Goal: Task Accomplishment & Management: Use online tool/utility

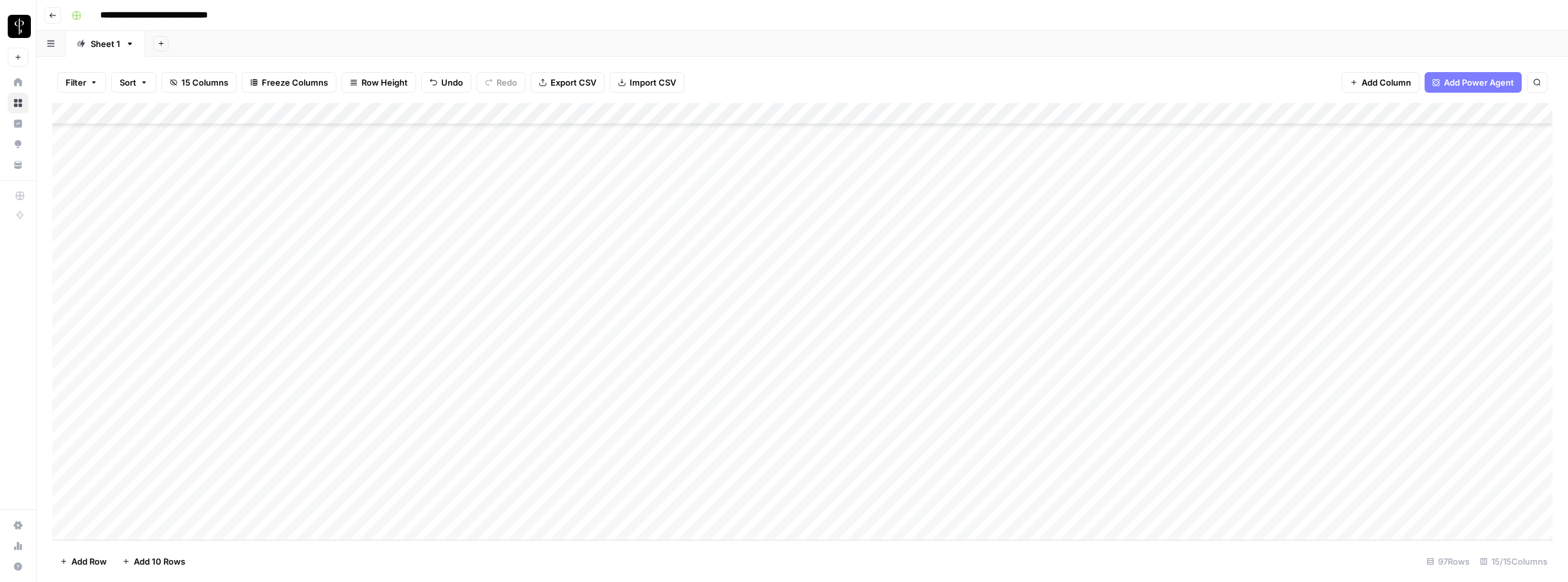
scroll to position [1728, 0]
click at [70, 506] on div "Add Column" at bounding box center [802, 322] width 1500 height 437
click at [68, 269] on div "Add Column" at bounding box center [802, 322] width 1500 height 437
click at [78, 558] on span "Delete 51 Rows" at bounding box center [90, 560] width 61 height 13
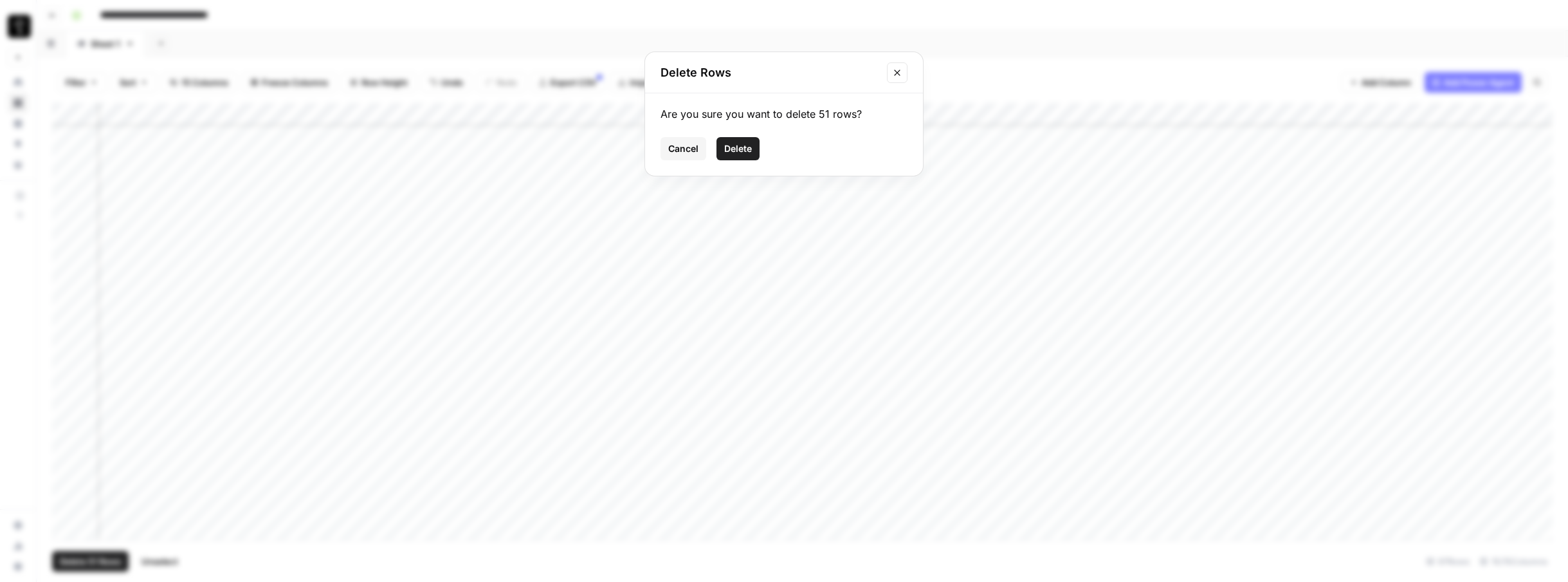
click at [729, 156] on button "Delete" at bounding box center [737, 149] width 43 height 24
click at [215, 527] on div "Add Column" at bounding box center [802, 322] width 1500 height 437
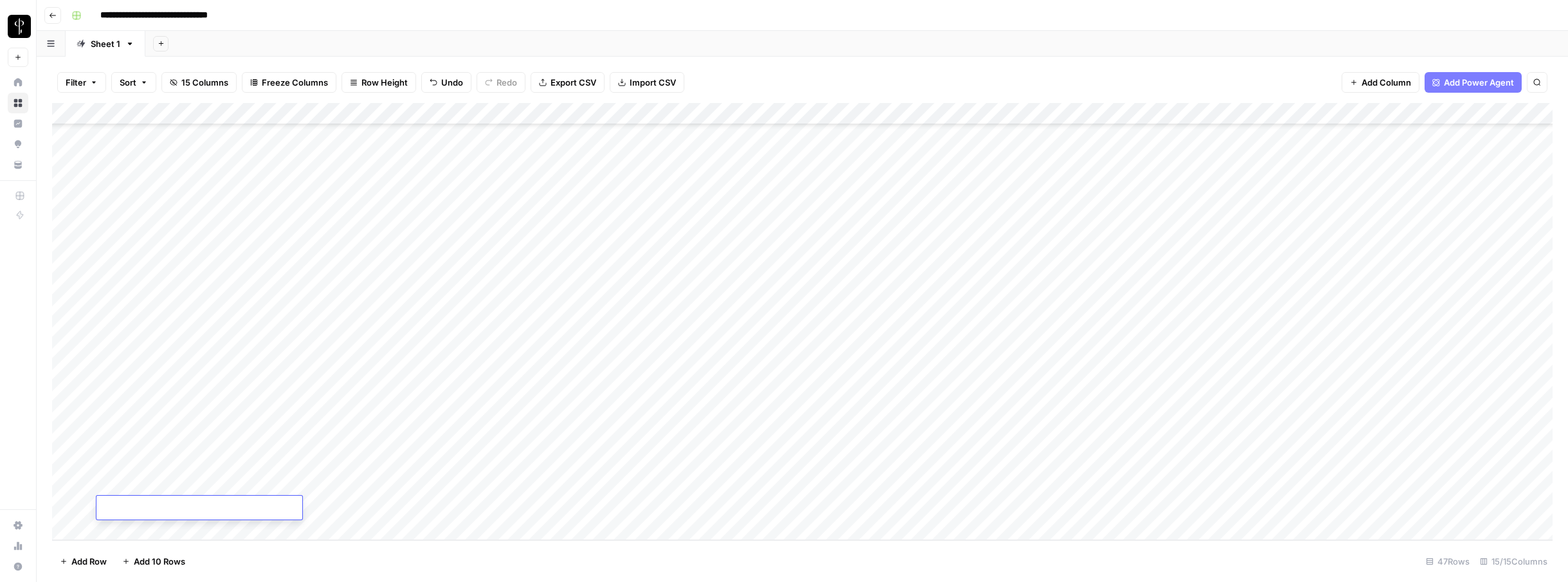
click at [332, 513] on div "Add Column" at bounding box center [802, 322] width 1500 height 437
click at [205, 516] on div "Add Column" at bounding box center [802, 322] width 1500 height 437
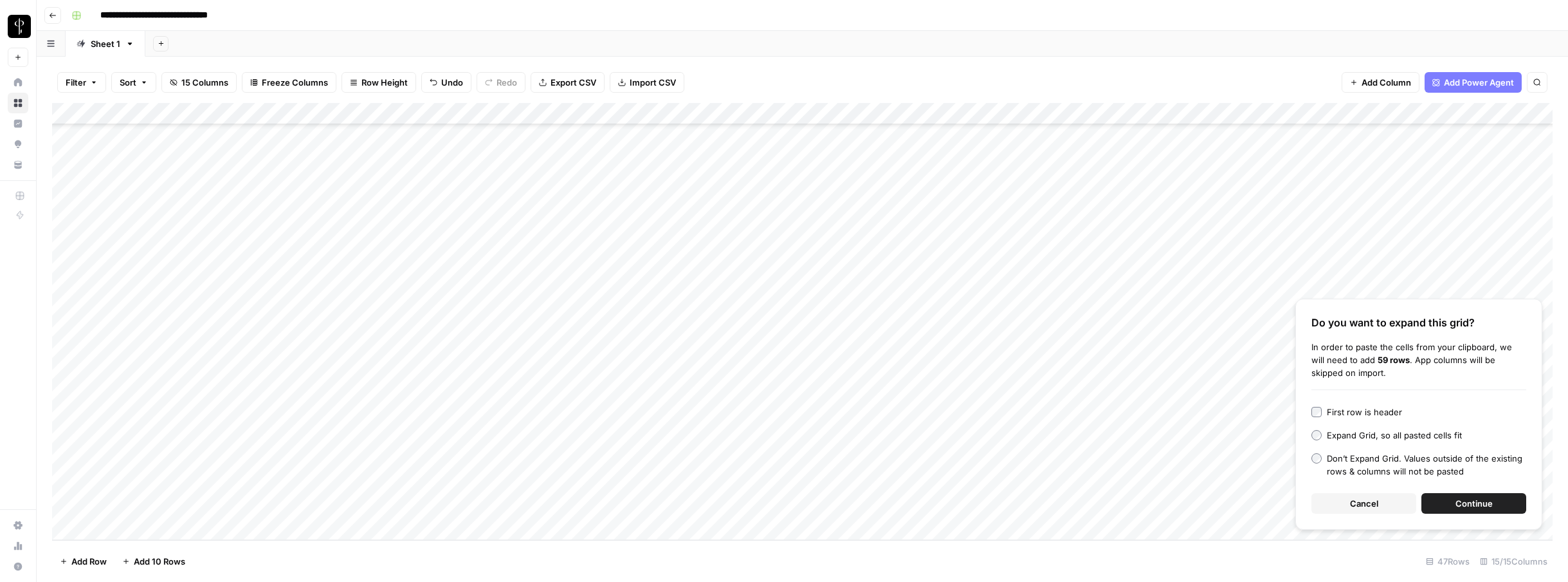
click at [1478, 498] on span "Continue" at bounding box center [1474, 502] width 37 height 13
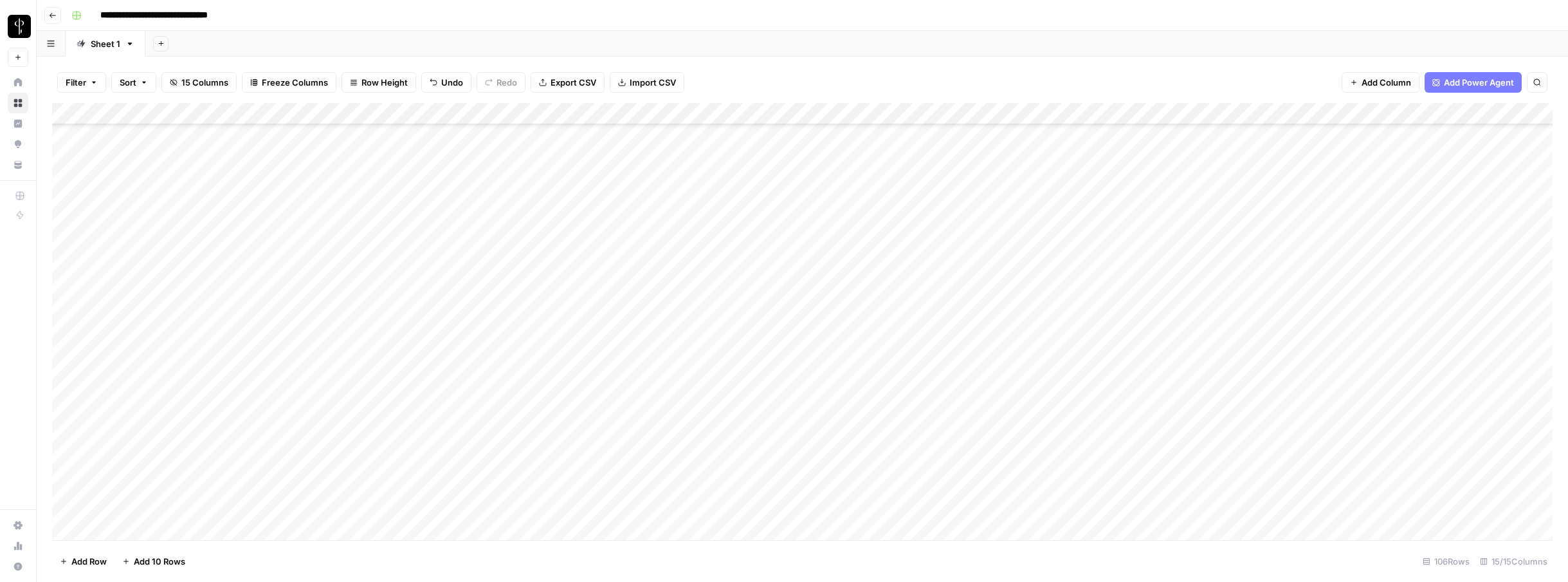
scroll to position [1046, 0]
click at [596, 381] on div "Add Column" at bounding box center [802, 322] width 1500 height 437
click at [532, 354] on div "Add Column" at bounding box center [802, 322] width 1500 height 437
click at [70, 192] on div "Add Column" at bounding box center [802, 322] width 1500 height 437
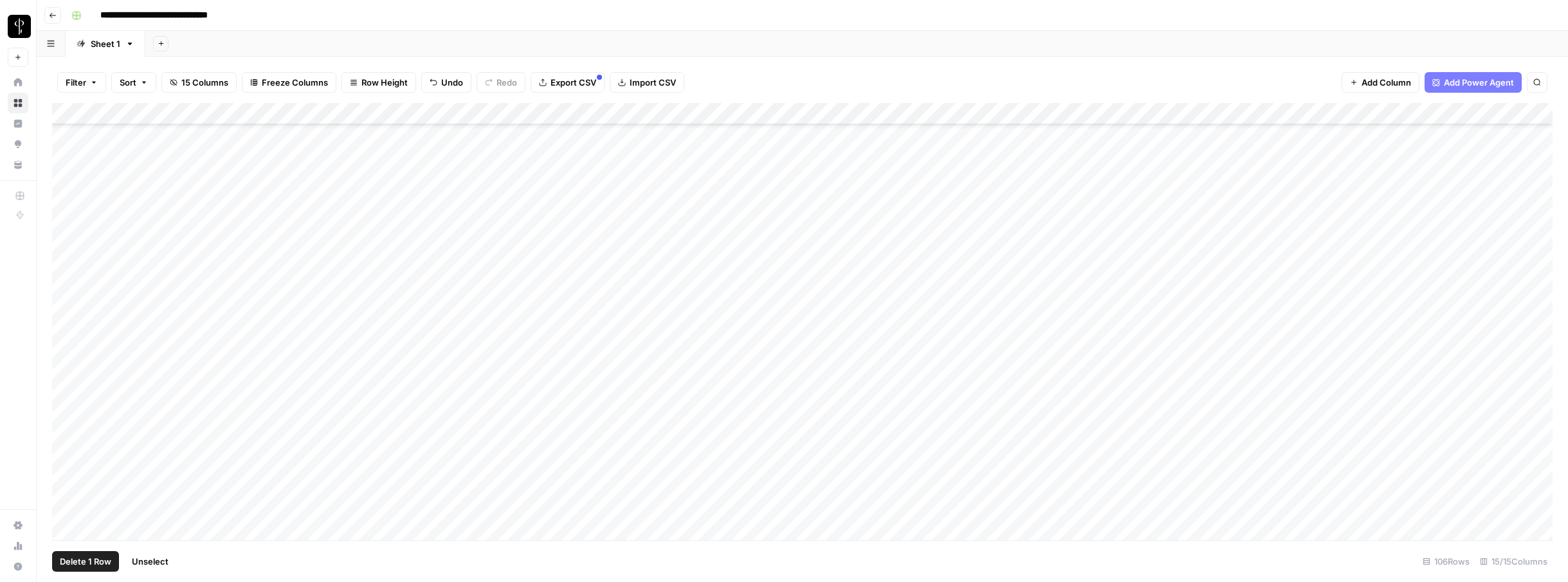
click at [67, 485] on div "Add Column" at bounding box center [802, 322] width 1500 height 437
click at [95, 555] on span "Delete 14 Rows" at bounding box center [91, 560] width 62 height 13
click at [736, 153] on span "Delete" at bounding box center [738, 148] width 28 height 13
click at [1130, 219] on div "Add Column" at bounding box center [802, 322] width 1500 height 437
click at [70, 218] on div "Add Column" at bounding box center [802, 322] width 1500 height 437
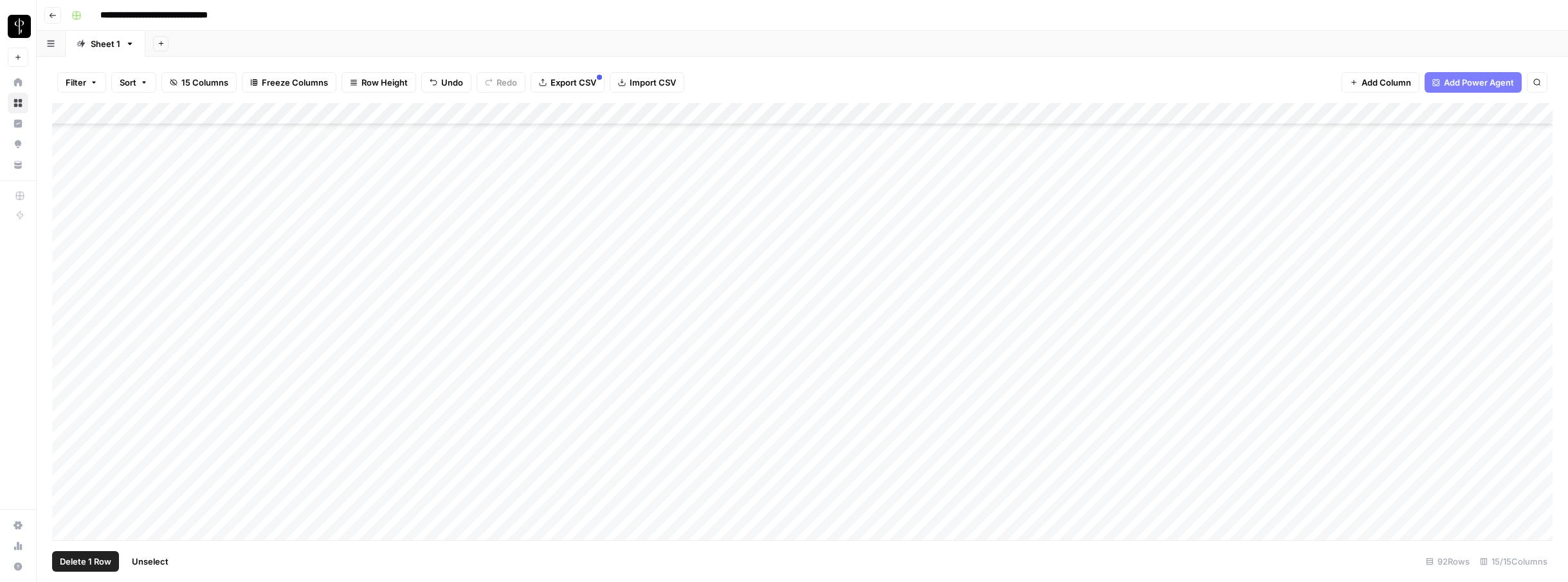
scroll to position [1618, 0]
click at [68, 509] on div "Add Column" at bounding box center [802, 322] width 1500 height 437
click at [1539, 114] on div "Add Column" at bounding box center [802, 322] width 1500 height 437
click at [1527, 186] on span "Selected Rows (44)" at bounding box center [1512, 189] width 81 height 13
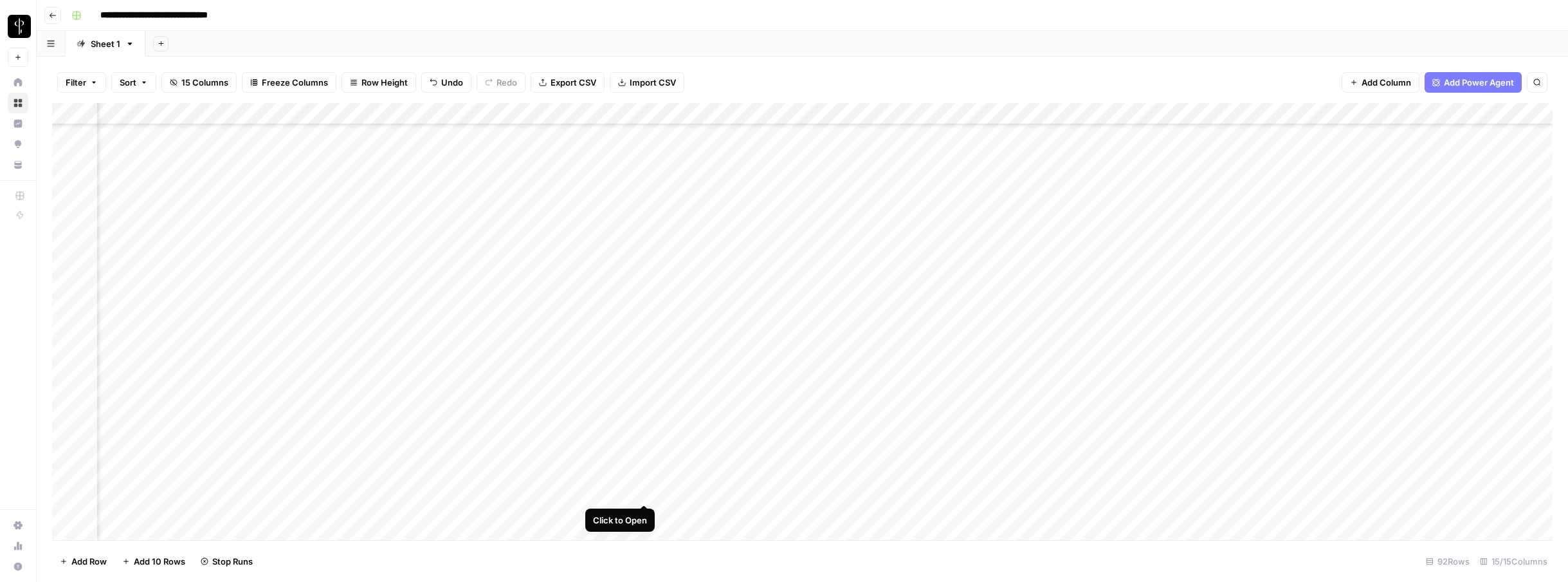
click at [645, 491] on div "Add Column" at bounding box center [802, 322] width 1500 height 437
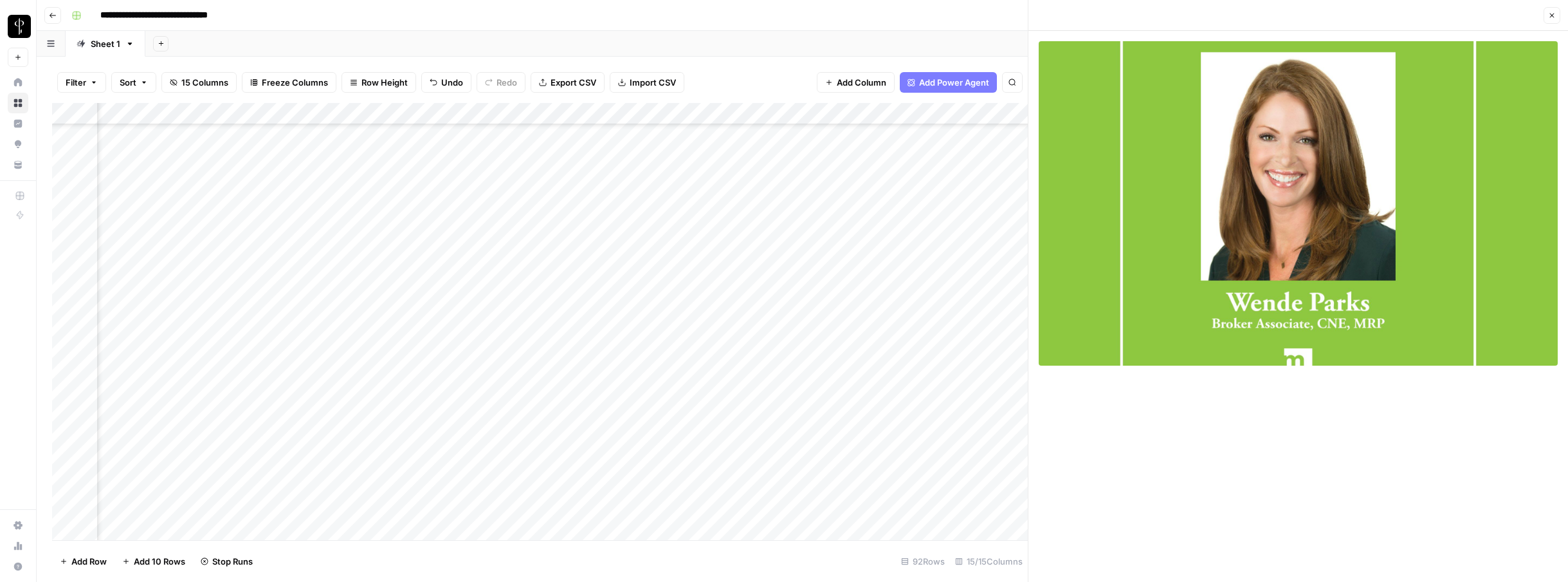
click at [1551, 16] on icon "button" at bounding box center [1551, 15] width 8 height 8
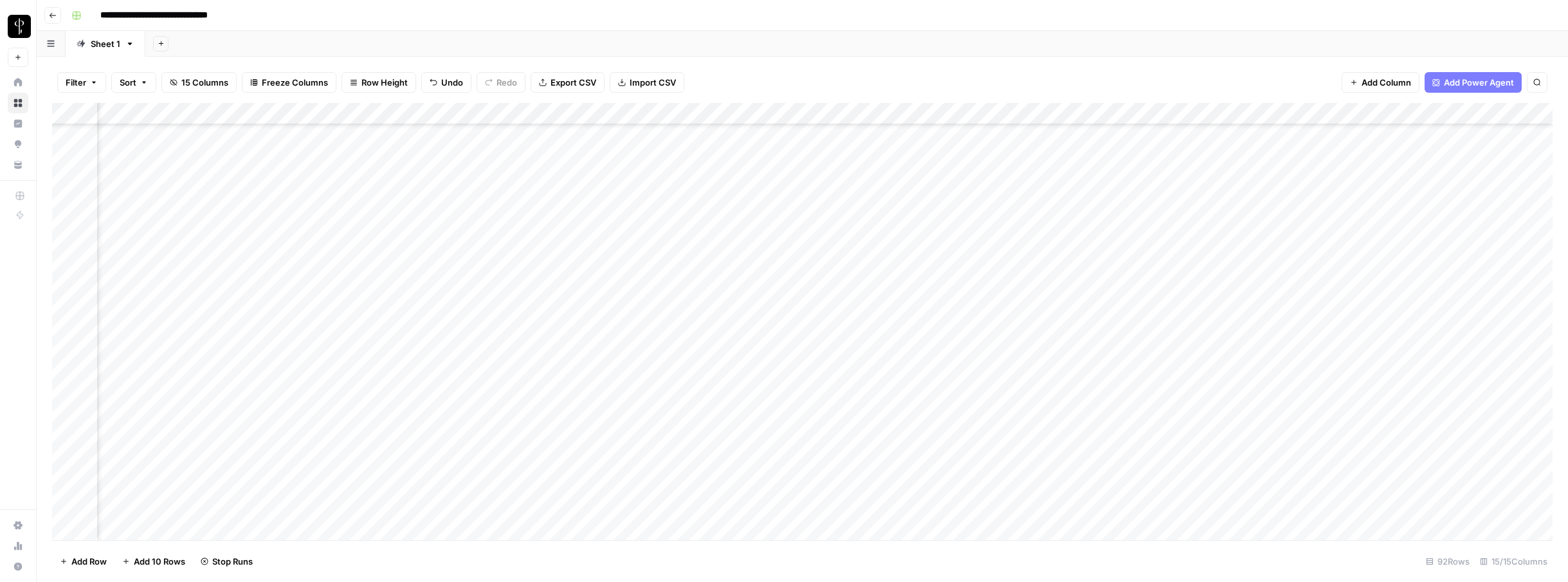
click at [1303, 386] on div "Add Column" at bounding box center [802, 322] width 1500 height 437
click at [1301, 385] on div "Add Column" at bounding box center [802, 322] width 1500 height 437
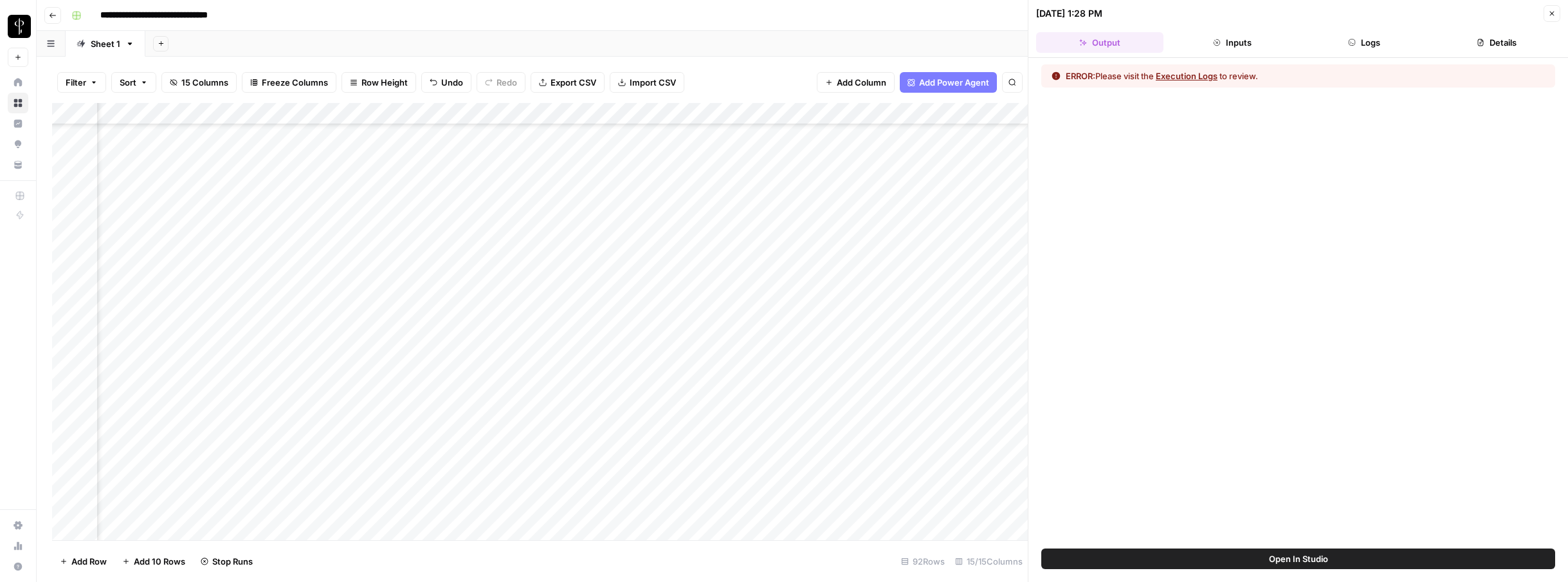
click at [1353, 43] on icon "button" at bounding box center [1351, 42] width 8 height 8
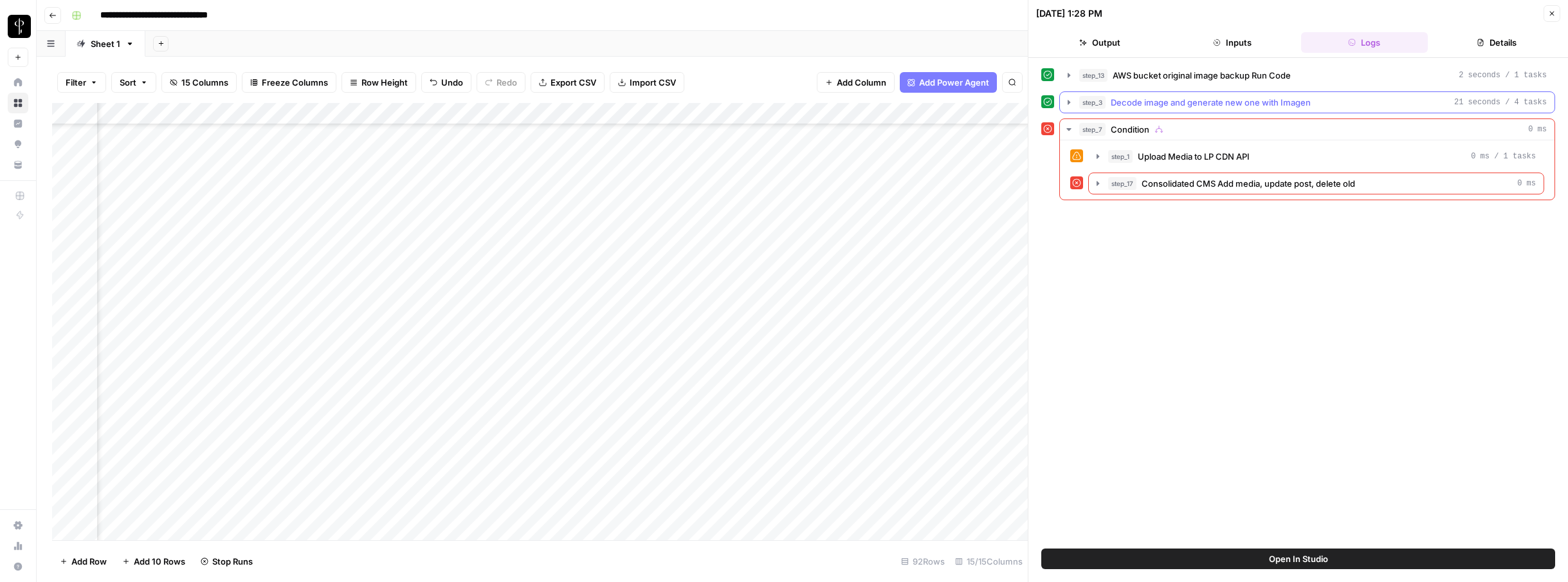
click at [1073, 107] on icon "button" at bounding box center [1069, 102] width 10 height 10
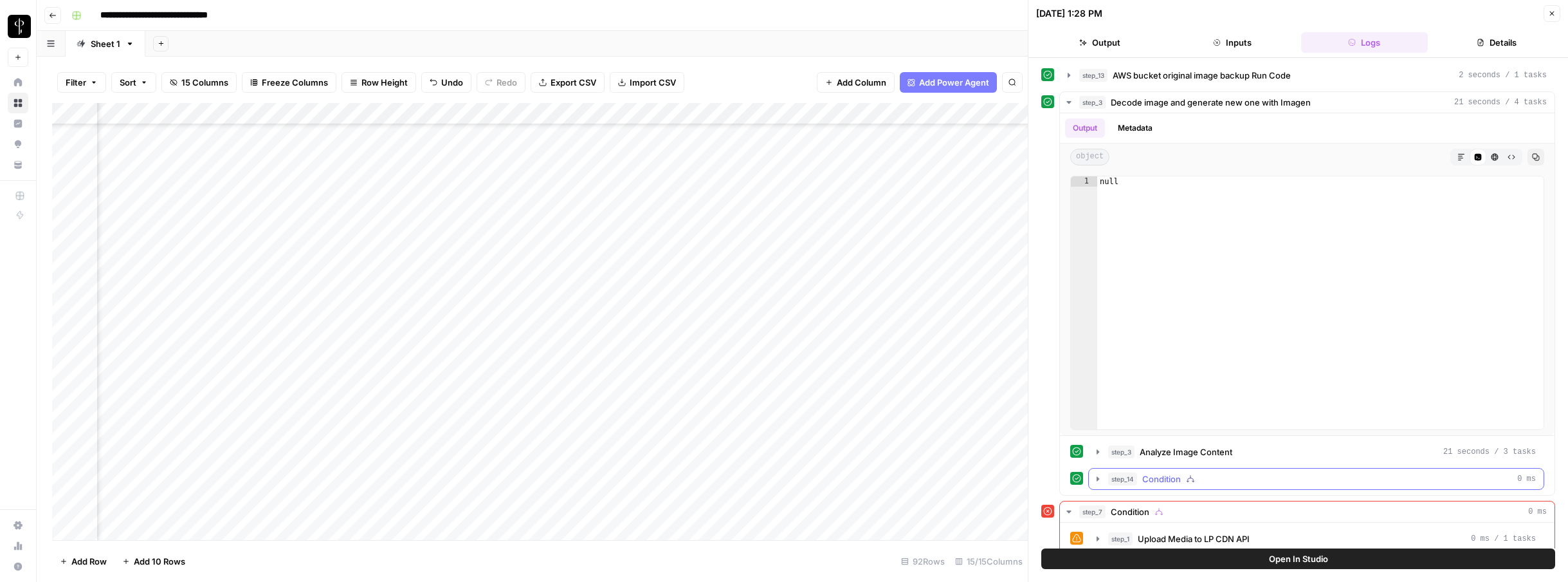
scroll to position [40, 0]
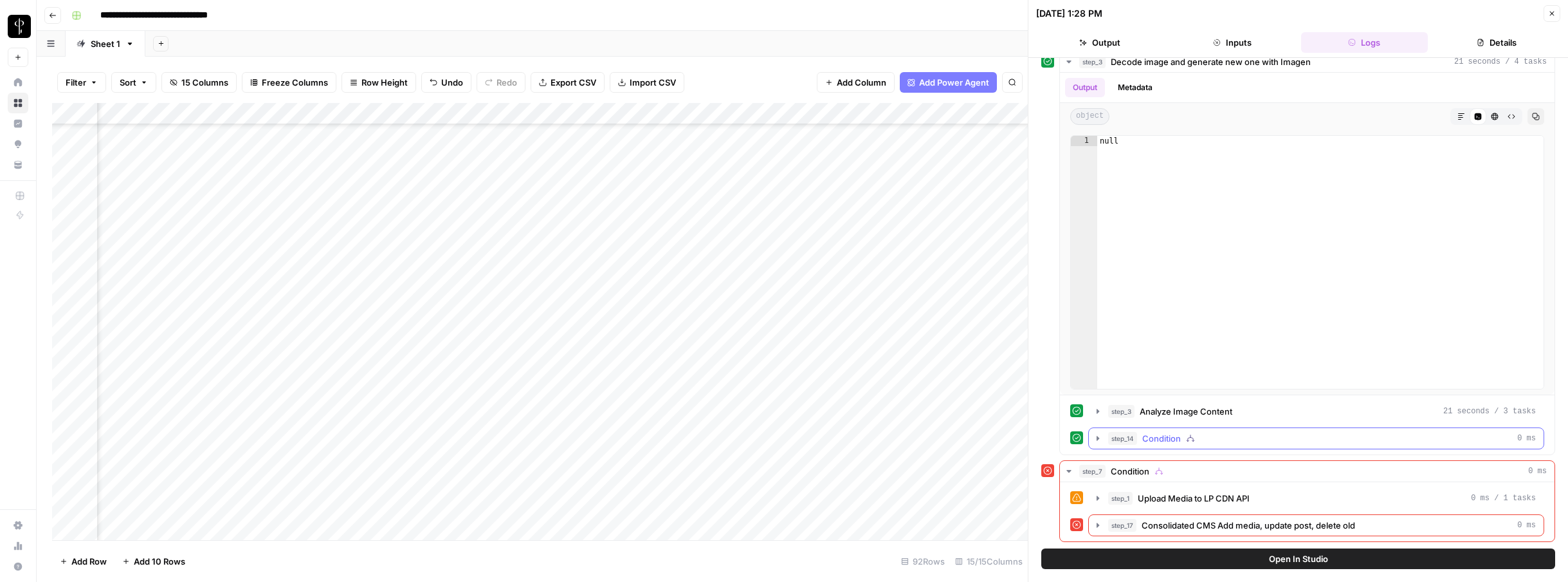
click at [1095, 436] on icon "button" at bounding box center [1098, 438] width 10 height 10
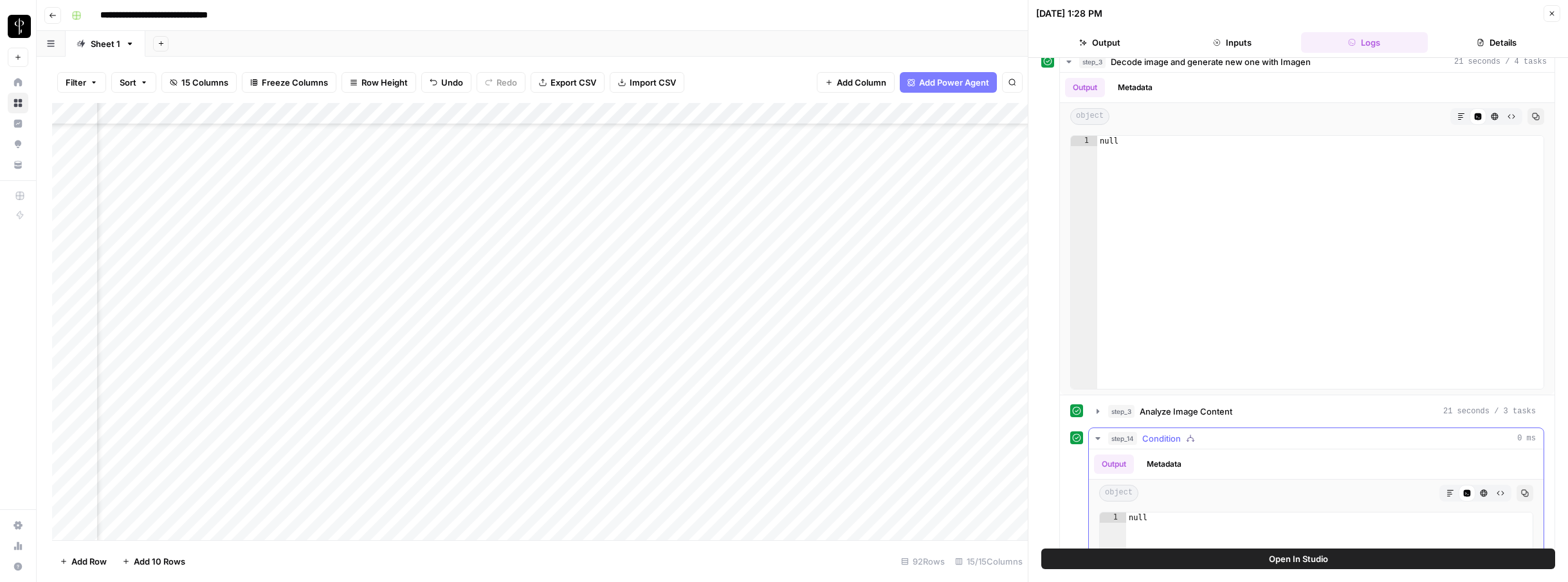
click at [1160, 441] on span "Condition" at bounding box center [1162, 438] width 39 height 13
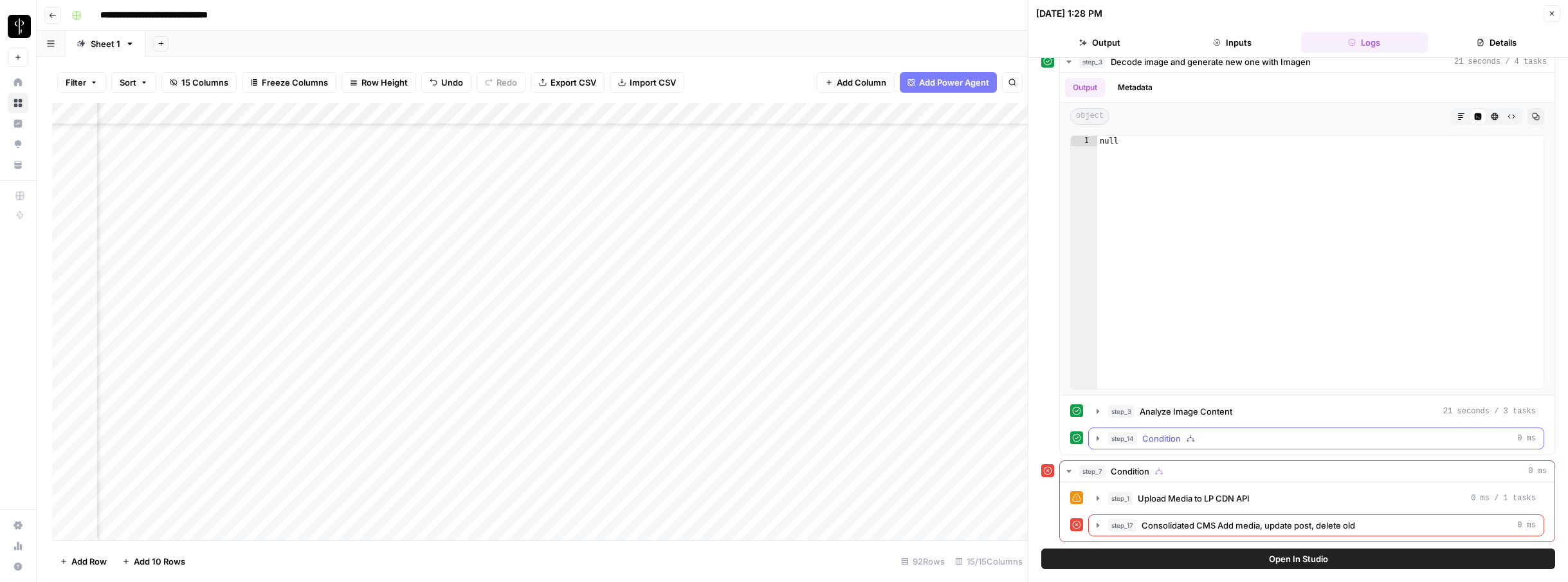
click at [1153, 436] on span "Condition" at bounding box center [1162, 438] width 39 height 13
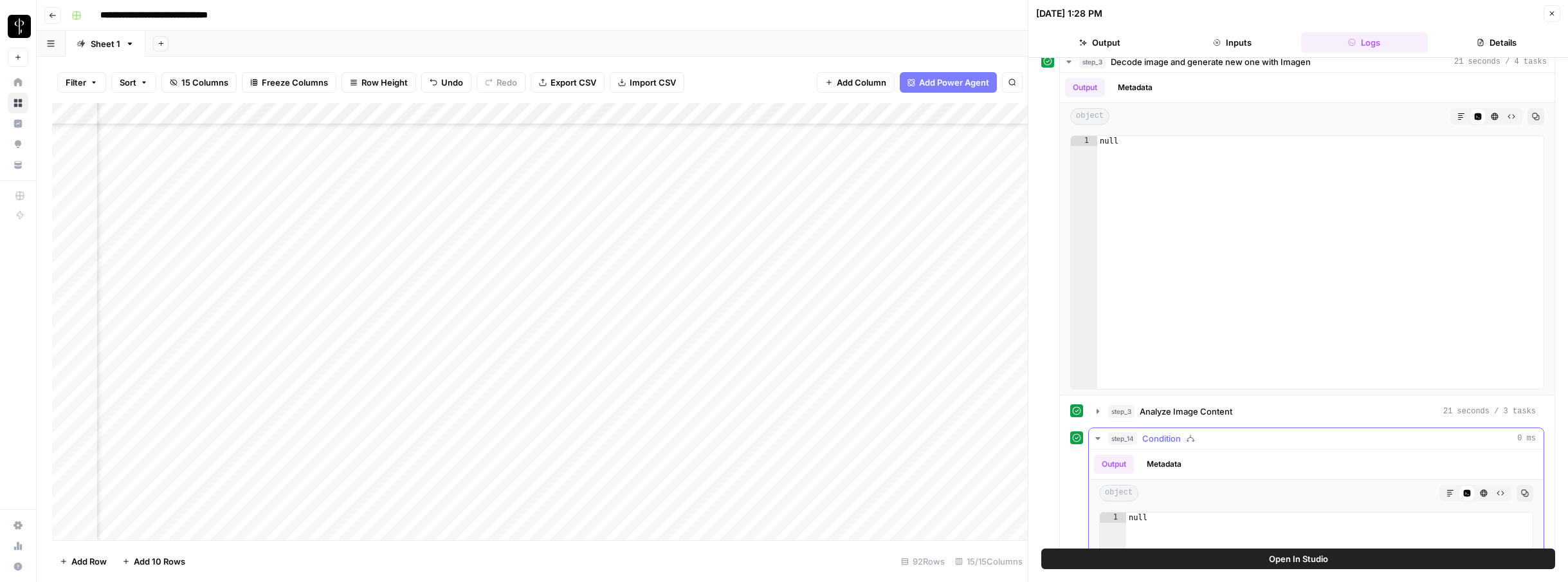
click at [1161, 464] on button "Metadata" at bounding box center [1164, 464] width 50 height 19
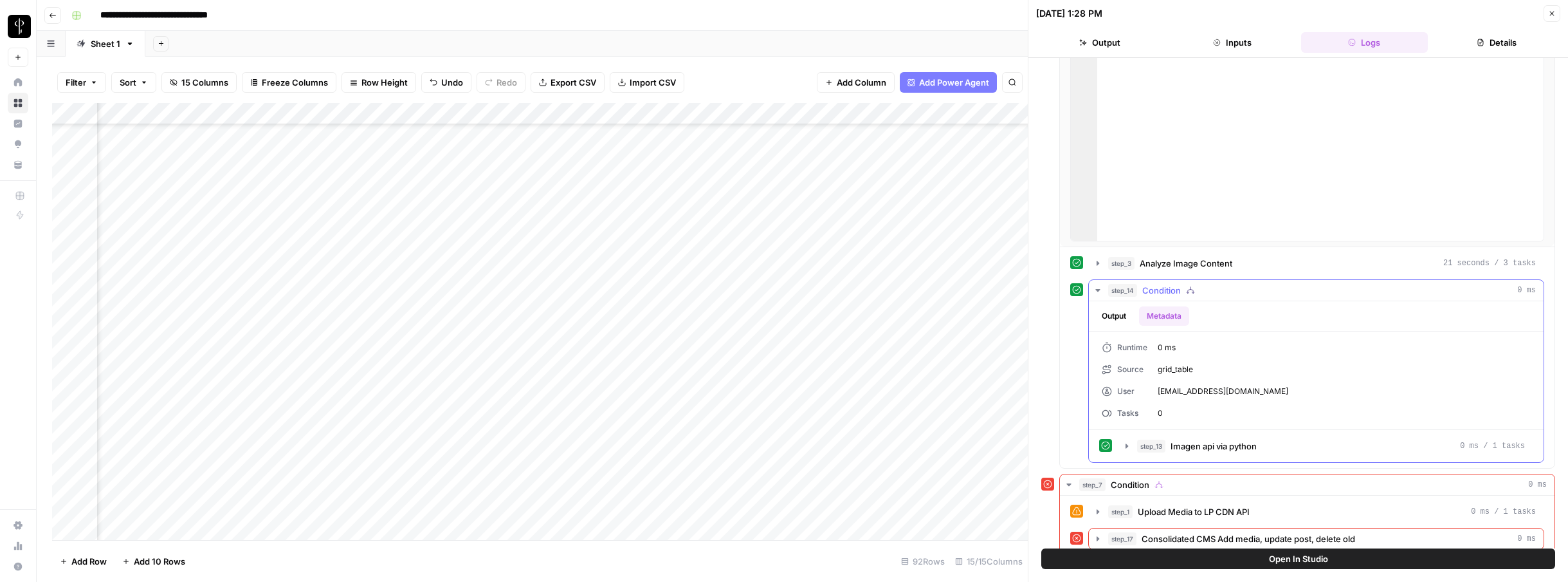
scroll to position [185, 0]
click at [1112, 317] on button "Output" at bounding box center [1113, 319] width 39 height 19
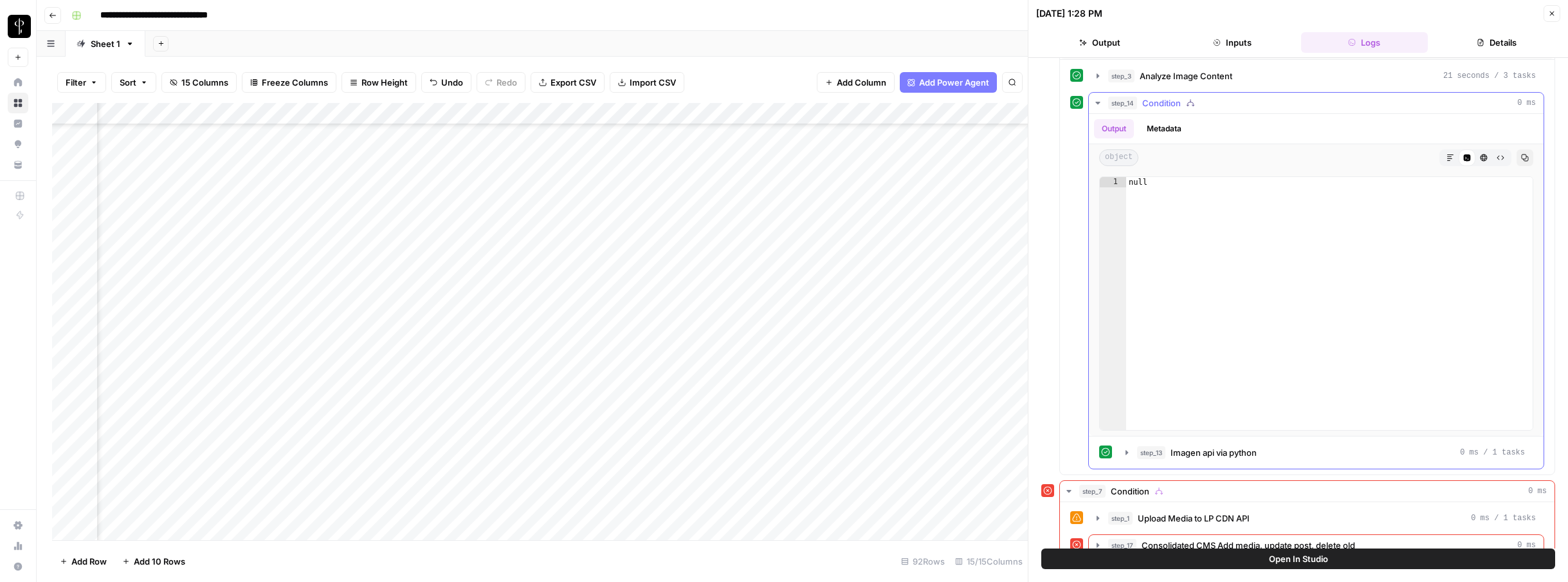
scroll to position [396, 0]
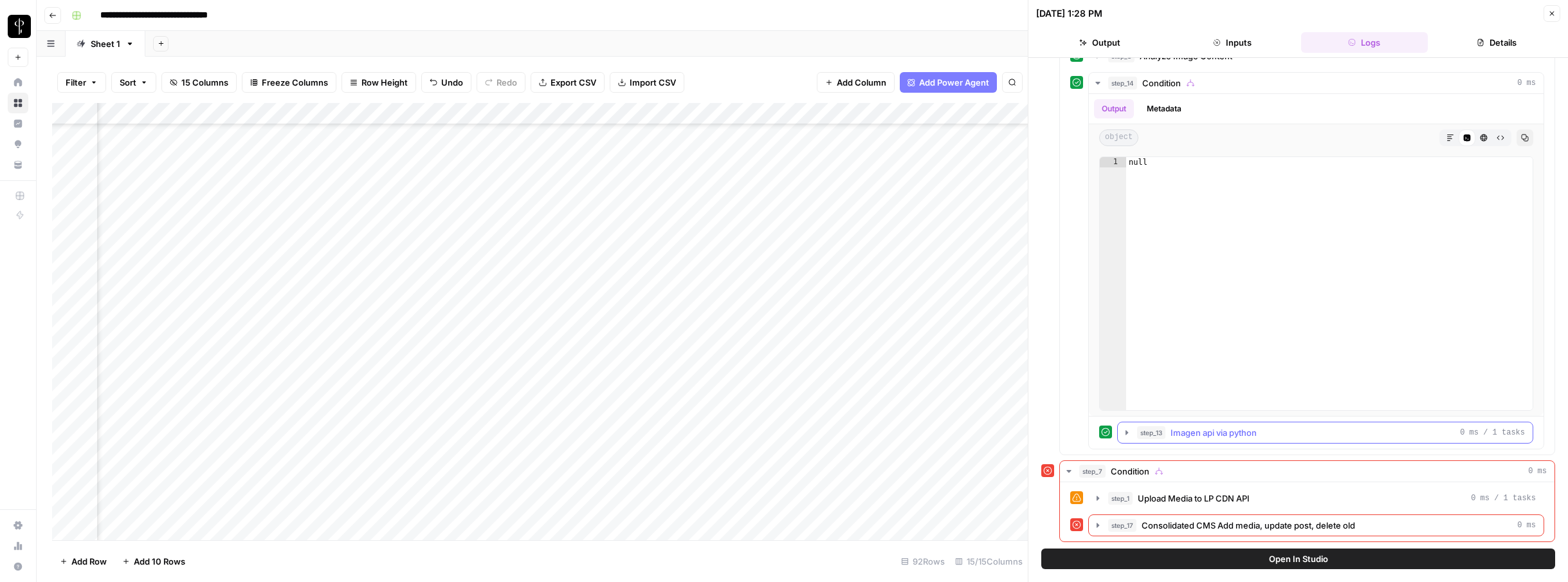
click at [1217, 438] on button "step_13 Imagen api via python 0 ms / 1 tasks" at bounding box center [1325, 433] width 415 height 21
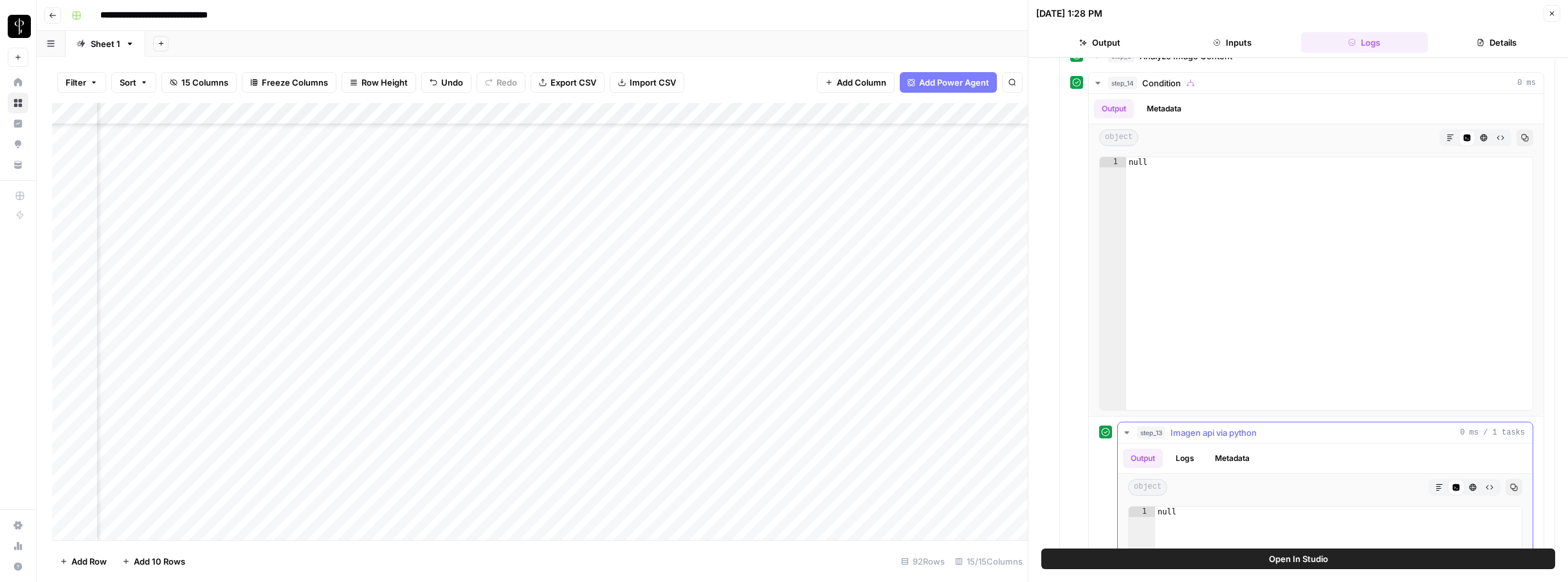
click at [1197, 459] on button "Logs" at bounding box center [1184, 458] width 34 height 19
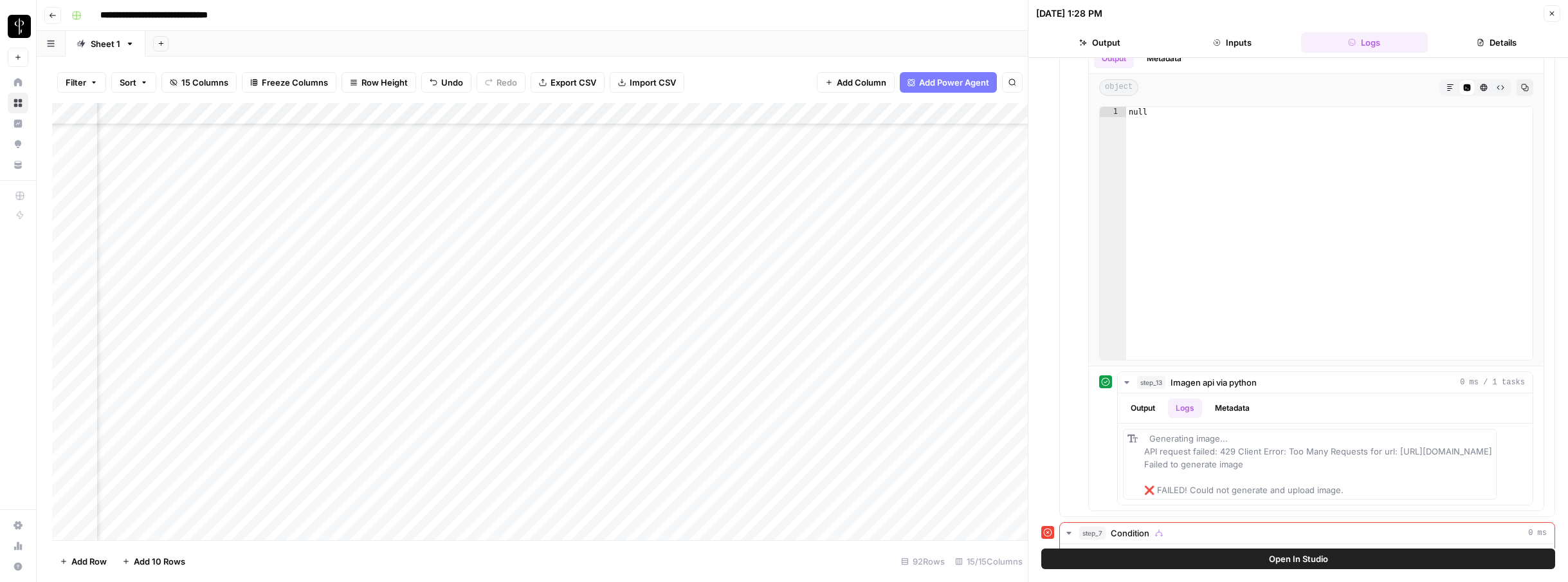
click at [1550, 17] on icon "button" at bounding box center [1551, 13] width 8 height 8
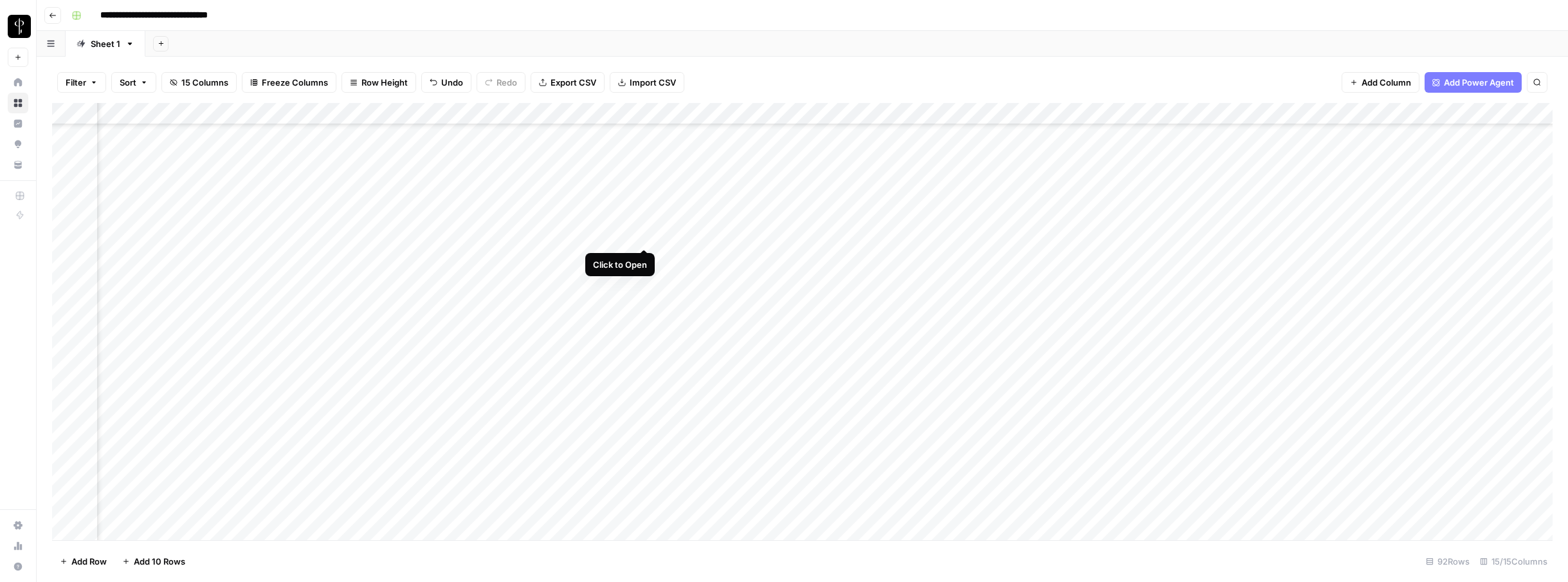
scroll to position [1606, 182]
click at [1361, 345] on div "Add Column" at bounding box center [802, 322] width 1500 height 437
click at [1045, 113] on div "Add Column" at bounding box center [802, 322] width 1500 height 437
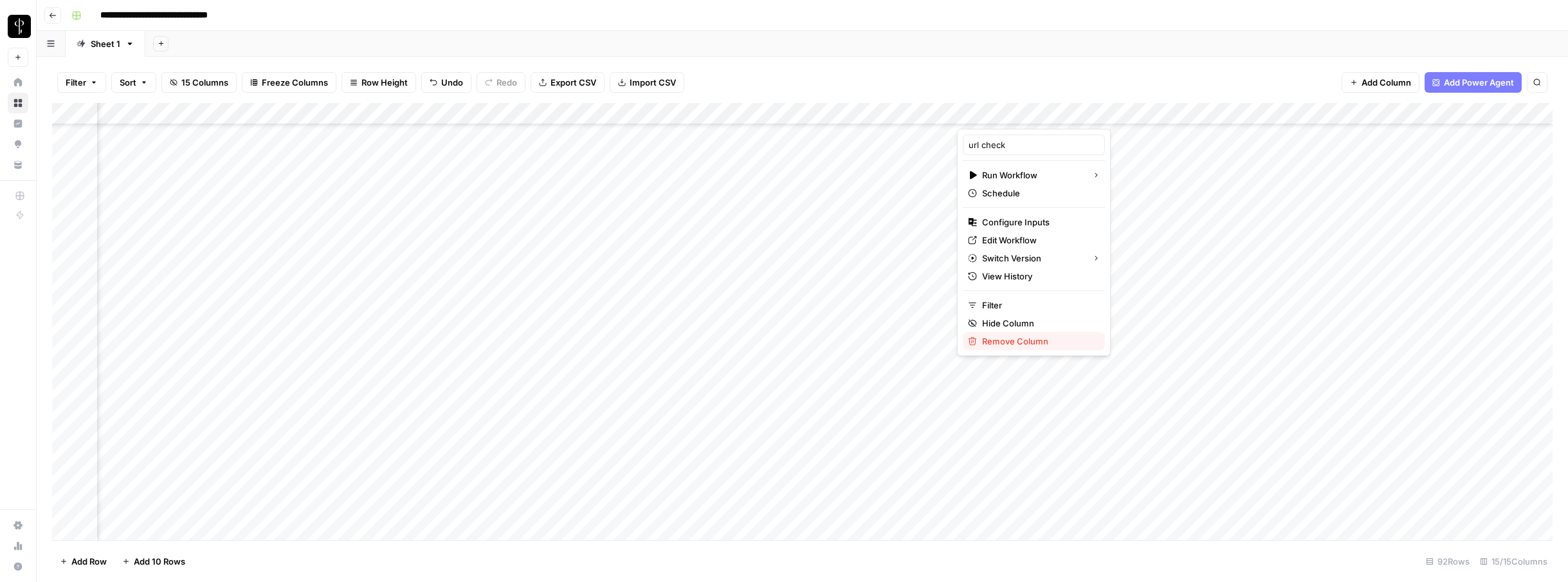
click at [1004, 345] on span "Remove Column" at bounding box center [1038, 340] width 112 height 13
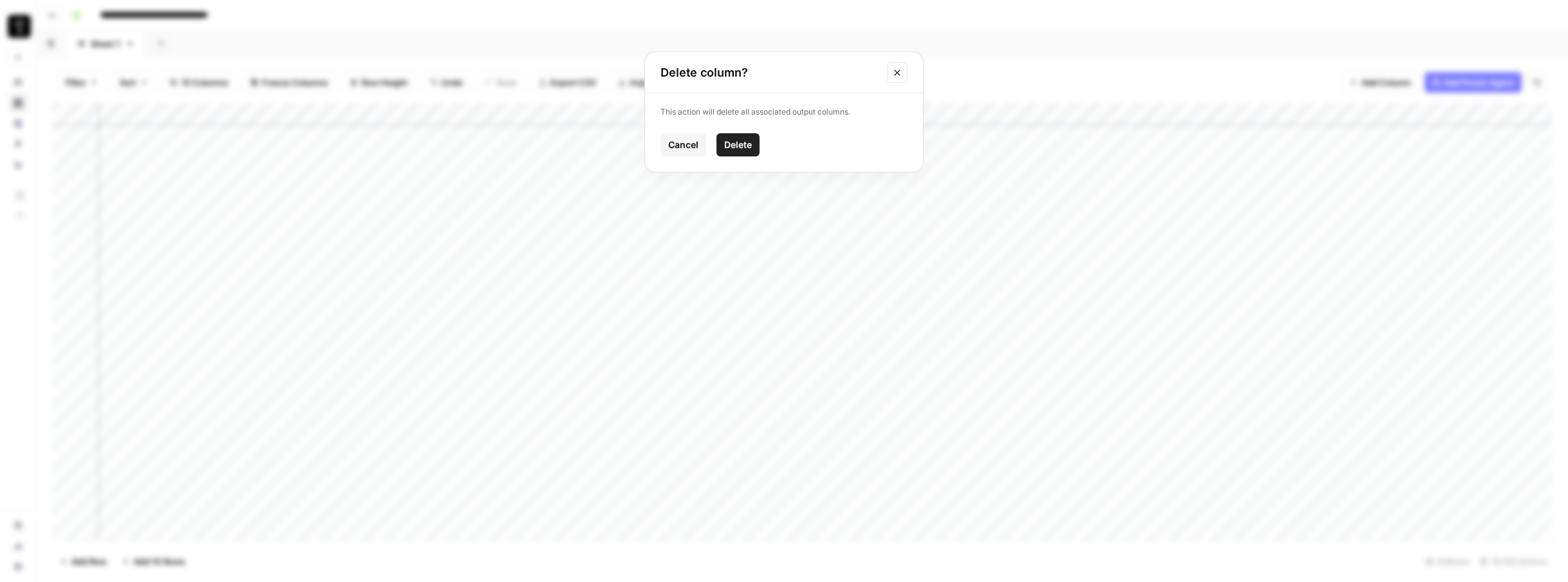
click at [740, 147] on span "Delete" at bounding box center [738, 144] width 28 height 13
click at [1044, 255] on div "Add Column" at bounding box center [802, 322] width 1500 height 437
click at [1045, 279] on div "Add Column" at bounding box center [802, 322] width 1500 height 437
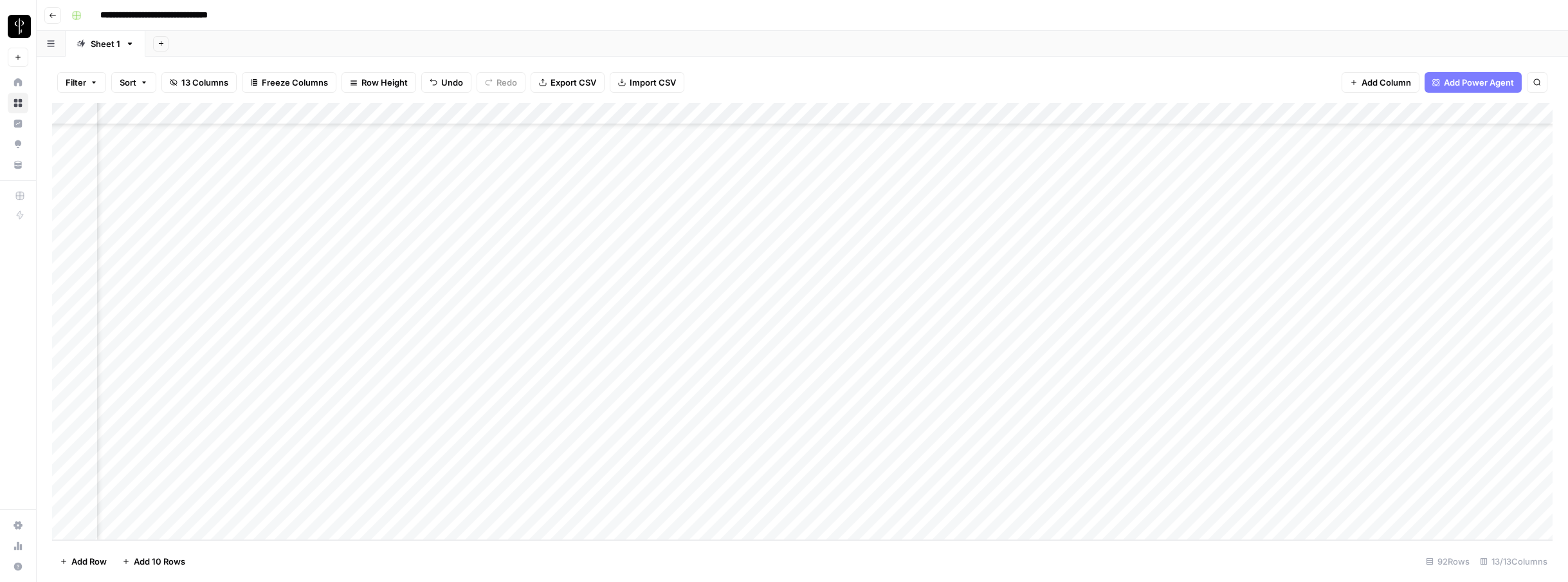
click at [1129, 117] on div "Add Column" at bounding box center [802, 322] width 1500 height 437
click at [1154, 222] on span "Rows with Errors" at bounding box center [1173, 224] width 81 height 13
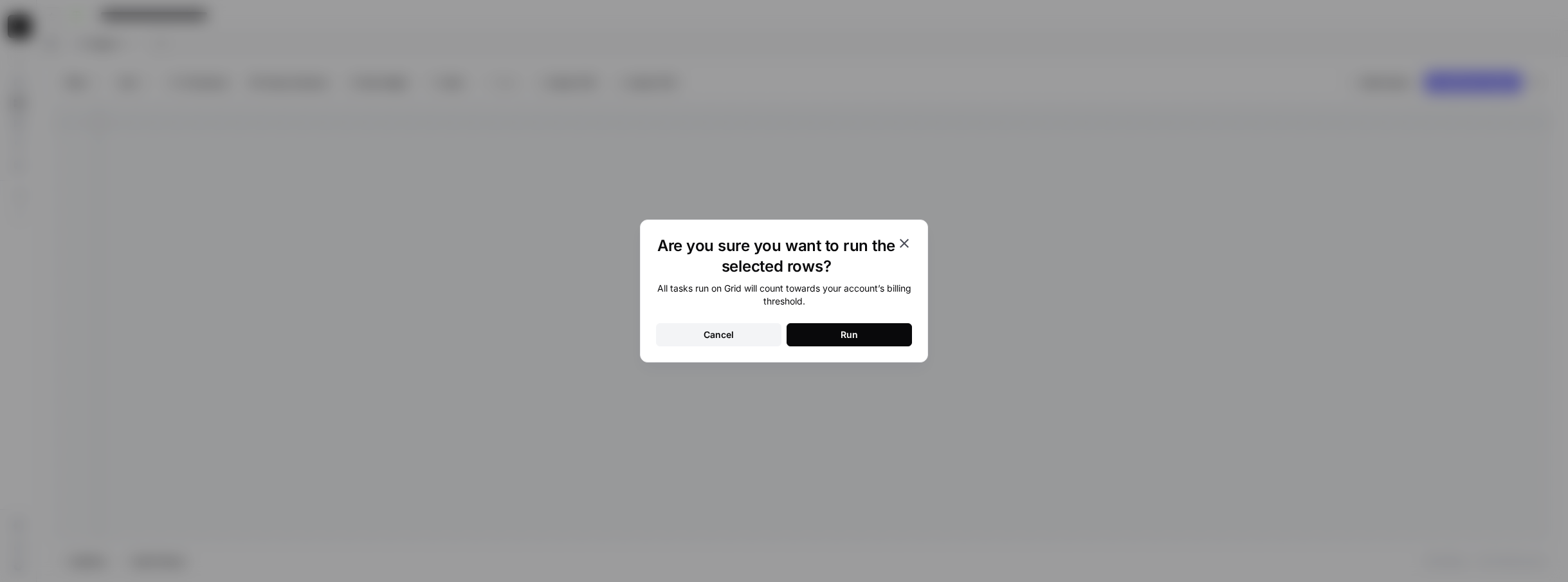
click at [812, 337] on button "Run" at bounding box center [849, 335] width 125 height 24
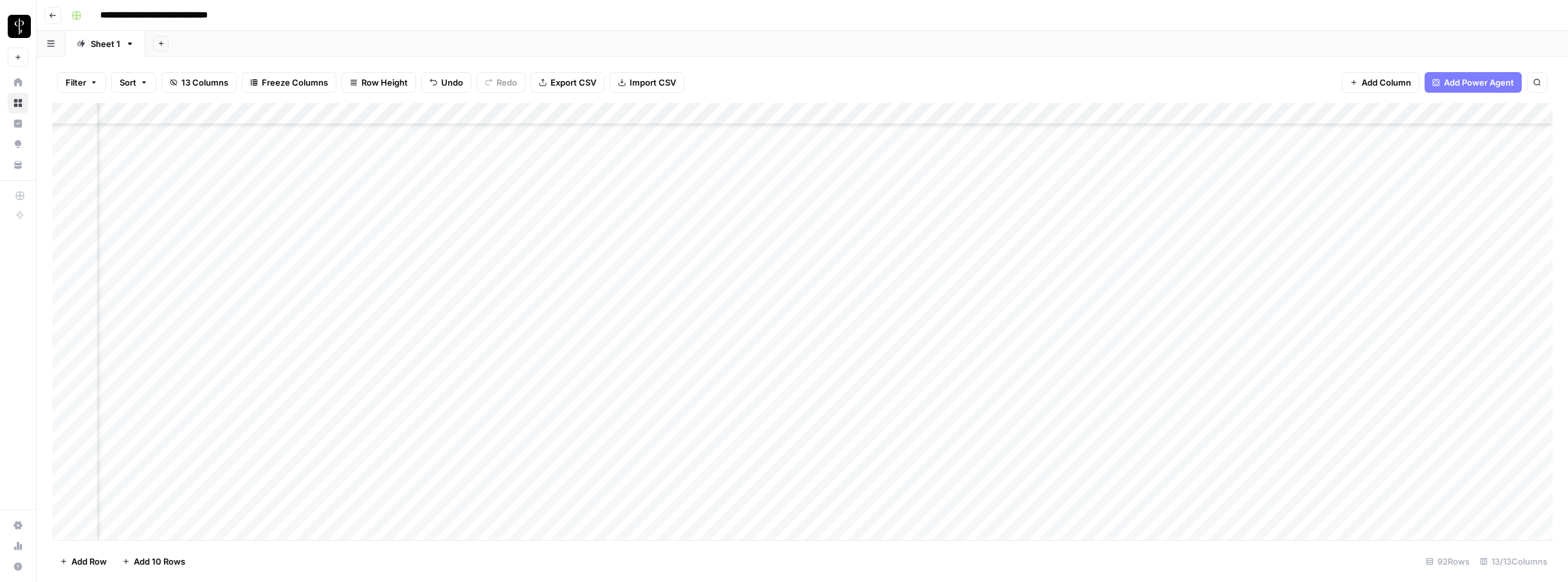
scroll to position [1618, 423]
click at [1006, 466] on div "Add Column" at bounding box center [802, 322] width 1500 height 437
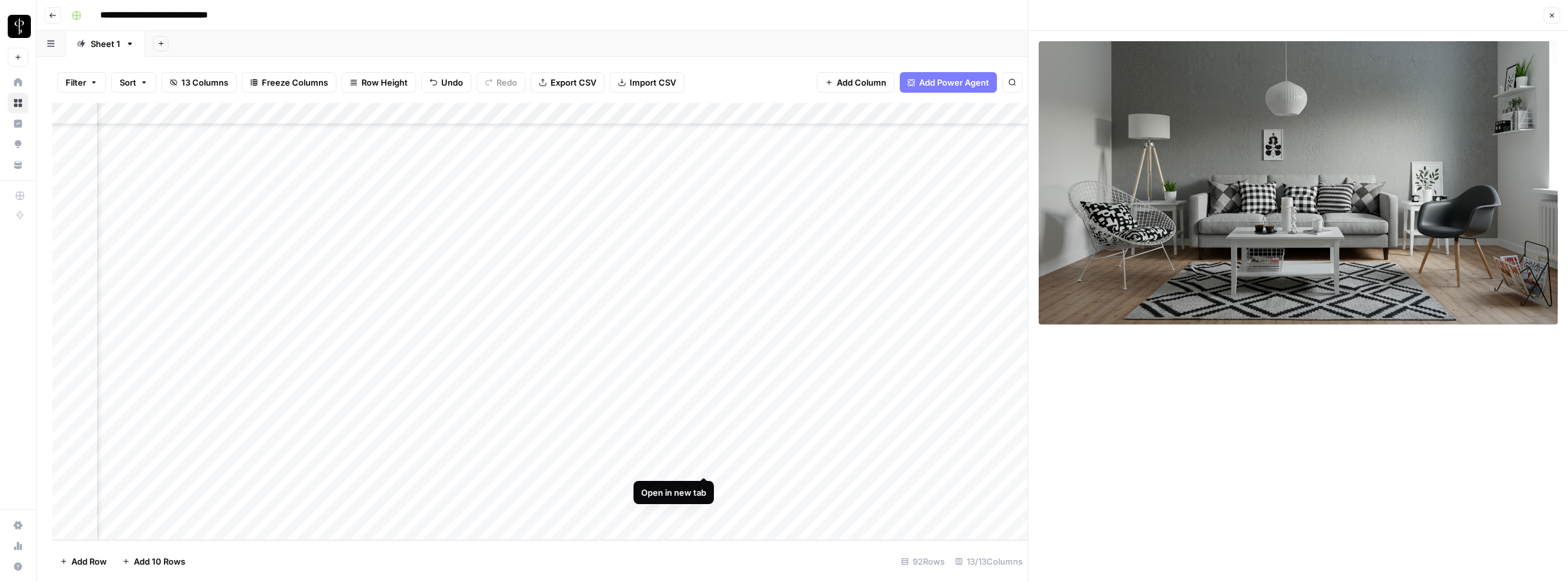
click at [705, 461] on div "Add Column" at bounding box center [540, 322] width 975 height 437
click at [1002, 464] on div "Add Column" at bounding box center [540, 322] width 975 height 437
click at [999, 326] on div "Add Column" at bounding box center [540, 322] width 975 height 437
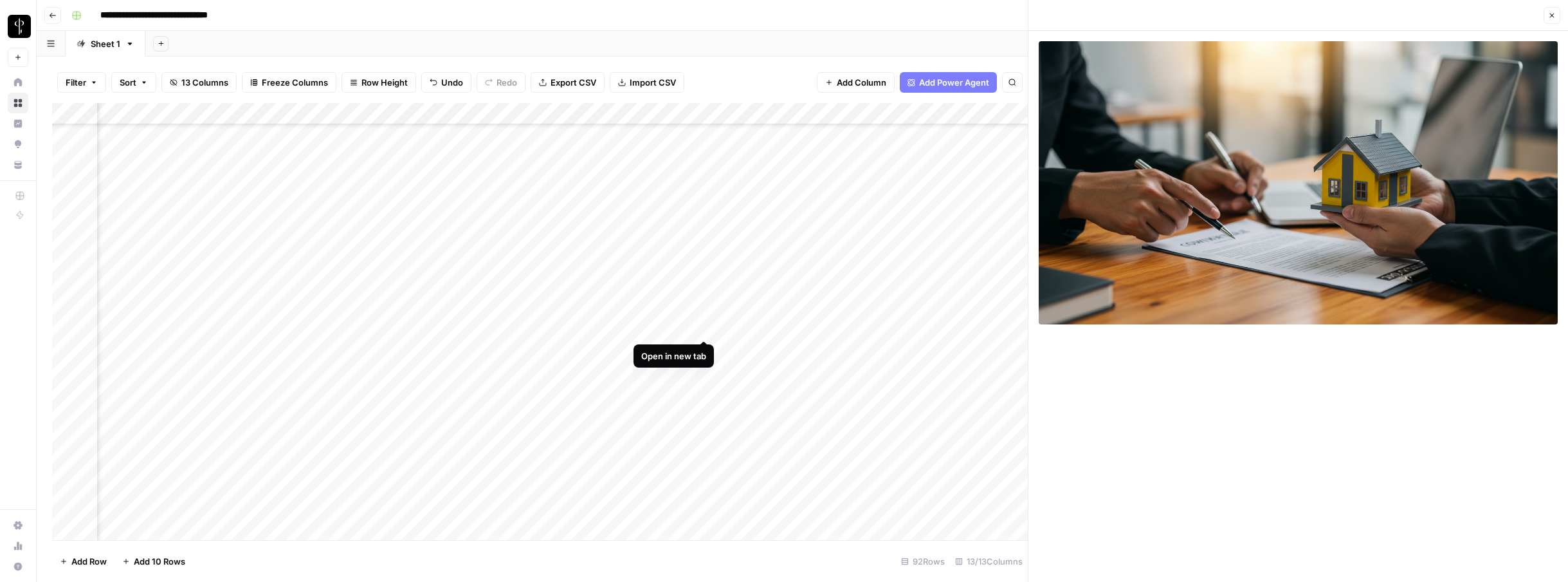
click at [705, 327] on div "Add Column" at bounding box center [540, 322] width 975 height 437
drag, startPoint x: 1561, startPoint y: 18, endPoint x: 1552, endPoint y: 17, distance: 9.1
click at [1555, 18] on header "Close" at bounding box center [1298, 15] width 540 height 31
click at [1551, 17] on icon "button" at bounding box center [1551, 15] width 8 height 8
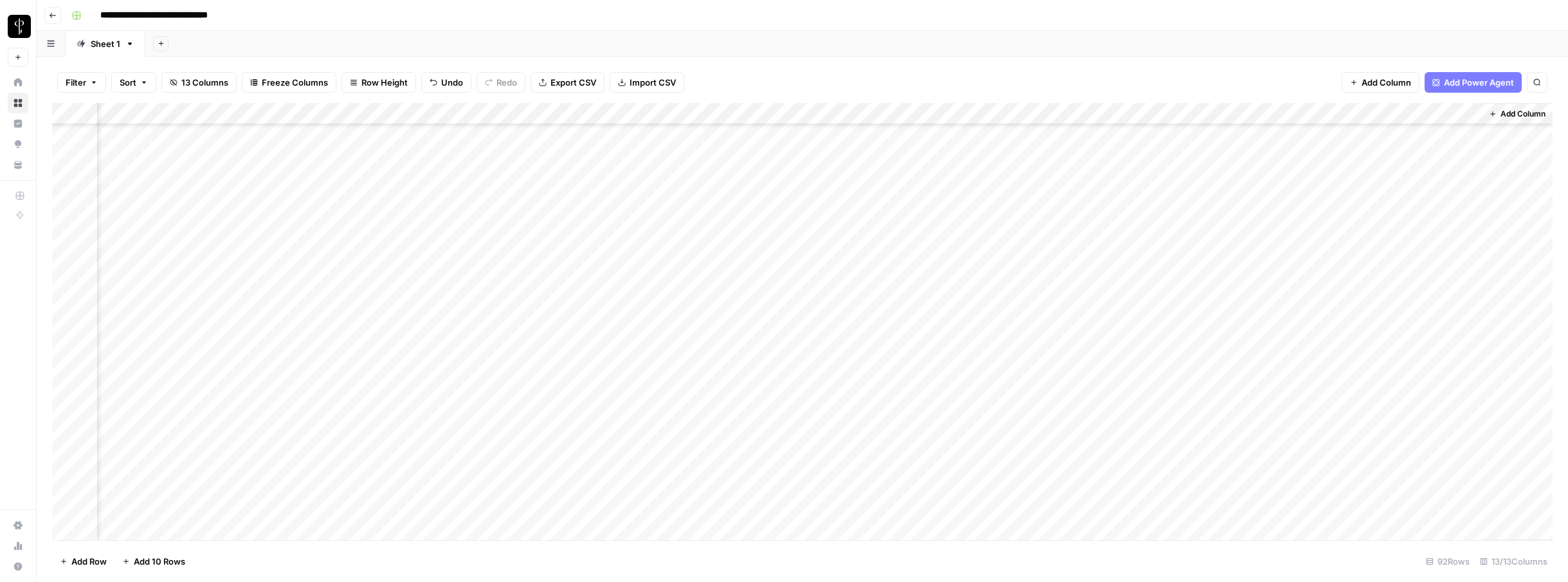
scroll to position [685, 604]
click at [1382, 233] on div "Add Column" at bounding box center [802, 322] width 1500 height 437
click at [1376, 235] on div "Add Column" at bounding box center [802, 322] width 1500 height 437
click at [590, 238] on div "Add Column" at bounding box center [802, 322] width 1500 height 437
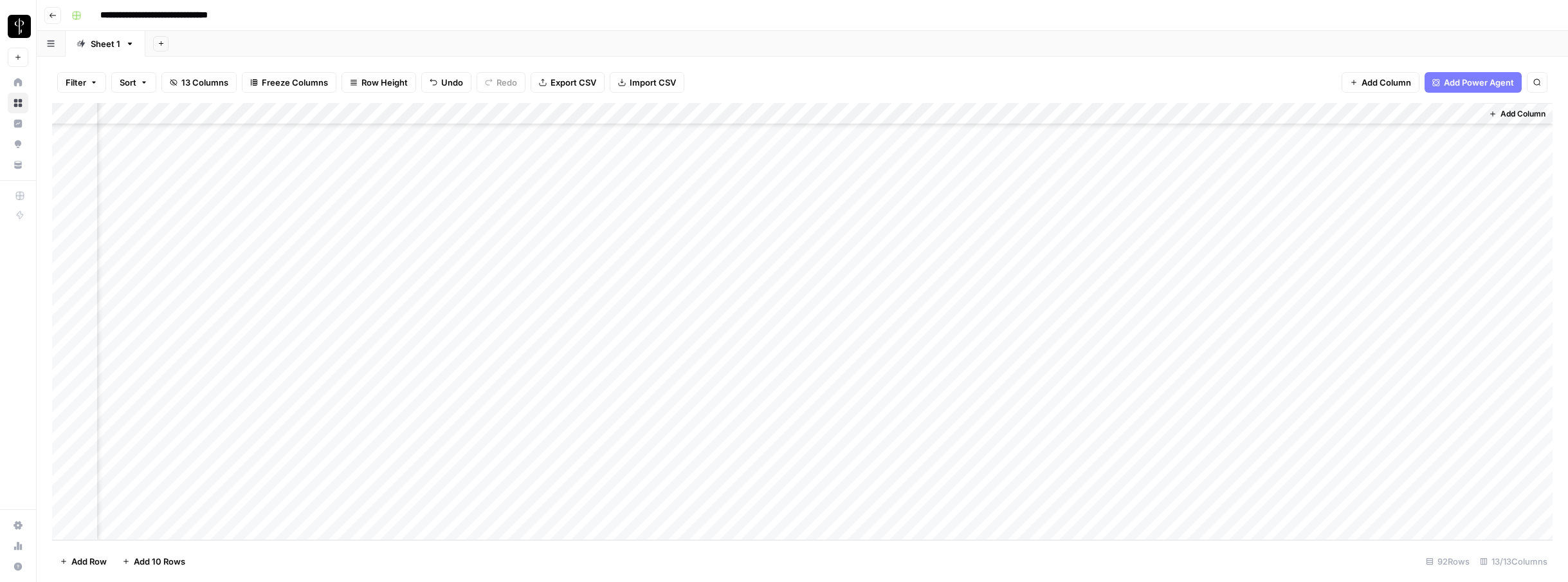
click at [625, 227] on div "Add Column" at bounding box center [802, 322] width 1500 height 437
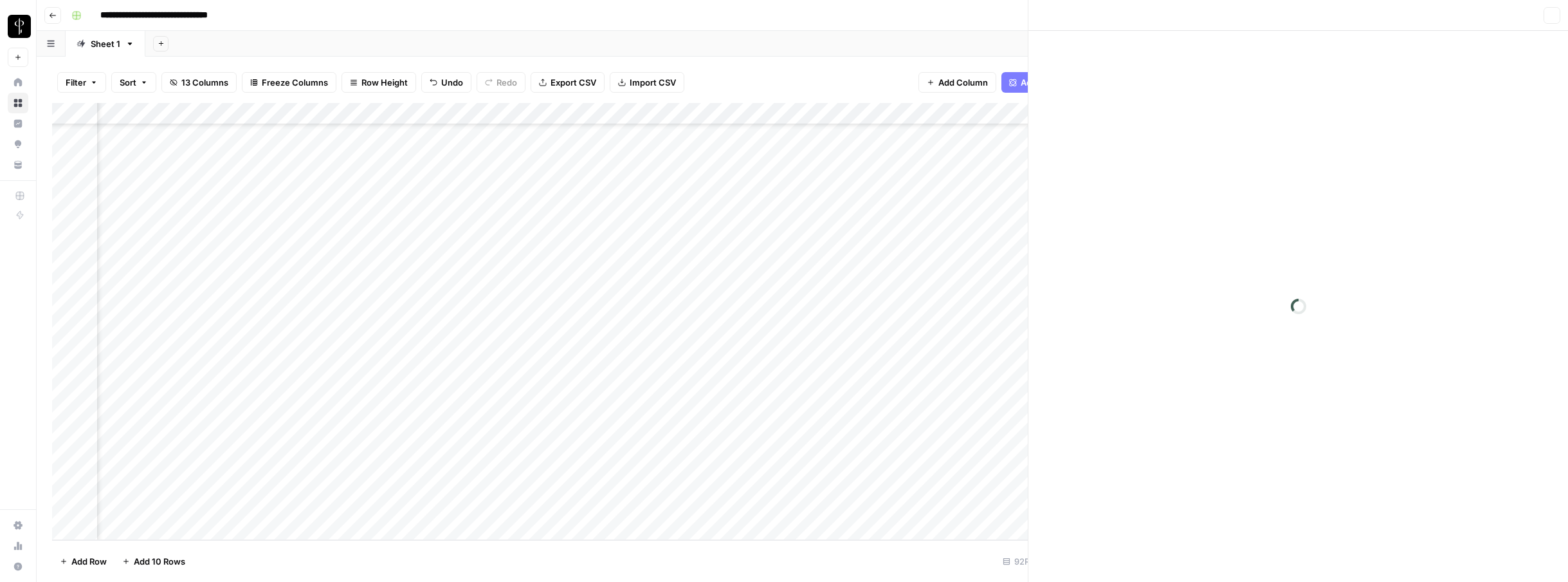
scroll to position [1618, 595]
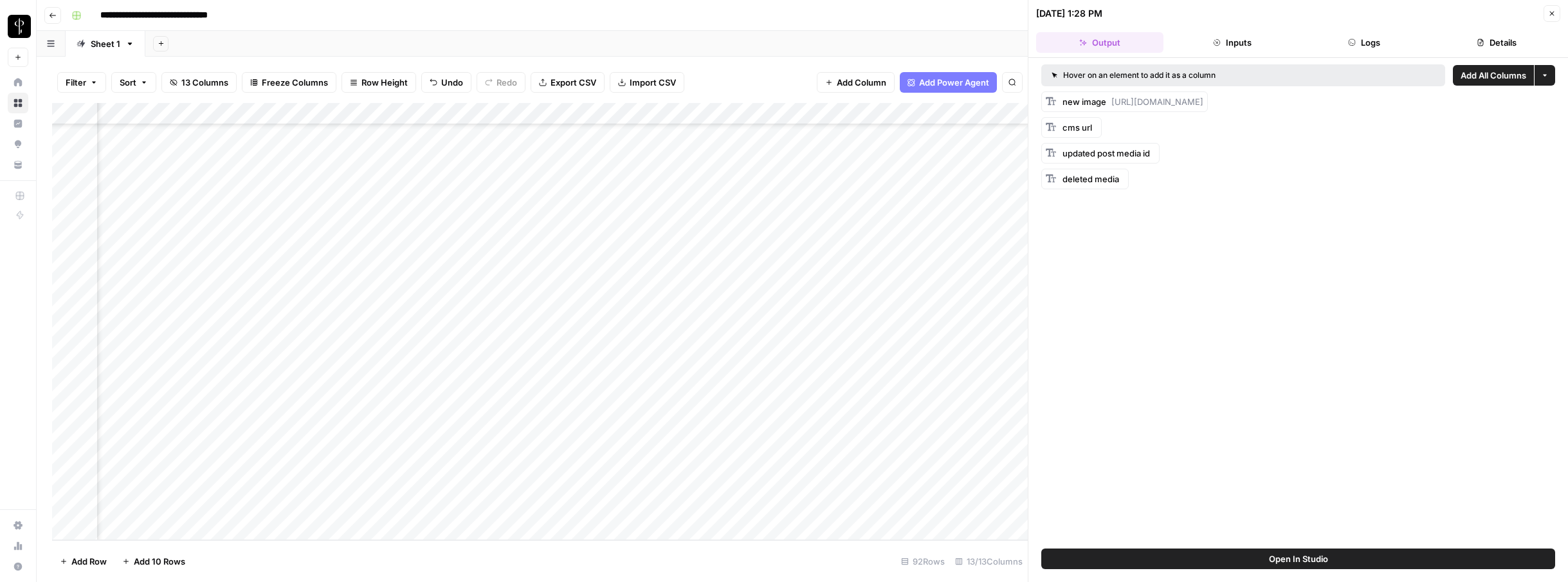
click at [1355, 43] on icon "button" at bounding box center [1352, 43] width 7 height 7
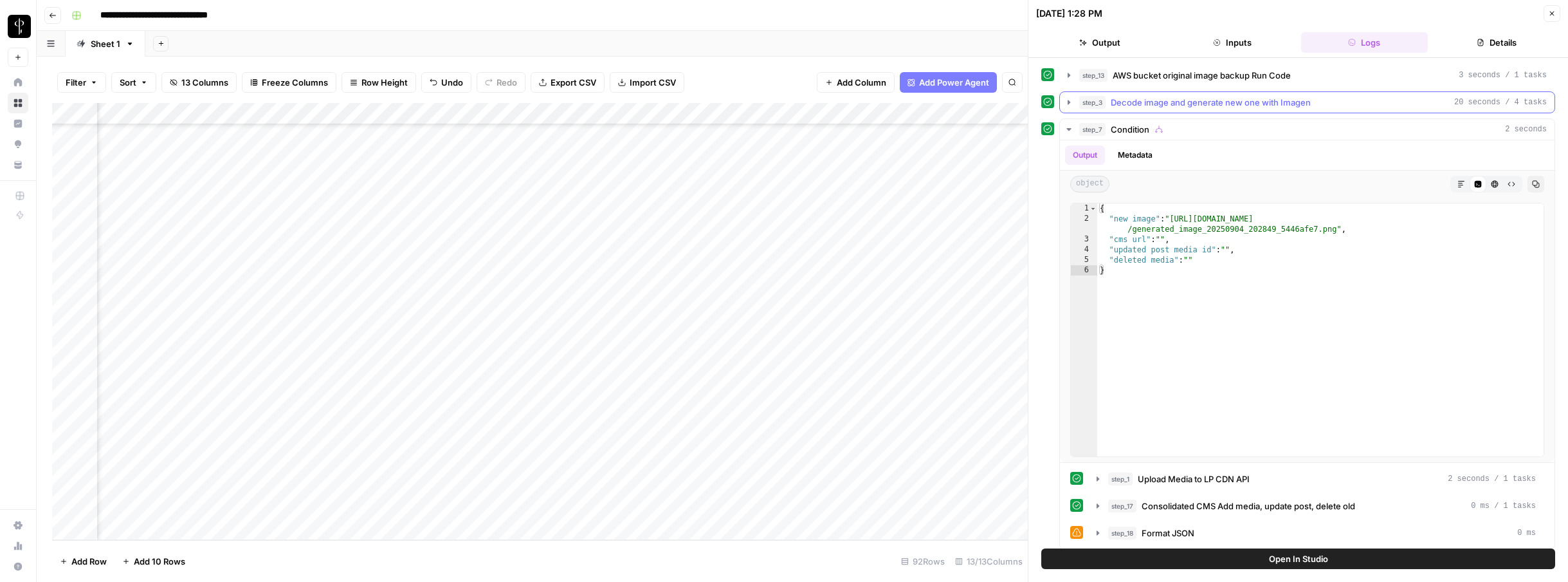
scroll to position [2, 0]
click at [1065, 128] on icon "button" at bounding box center [1069, 128] width 10 height 10
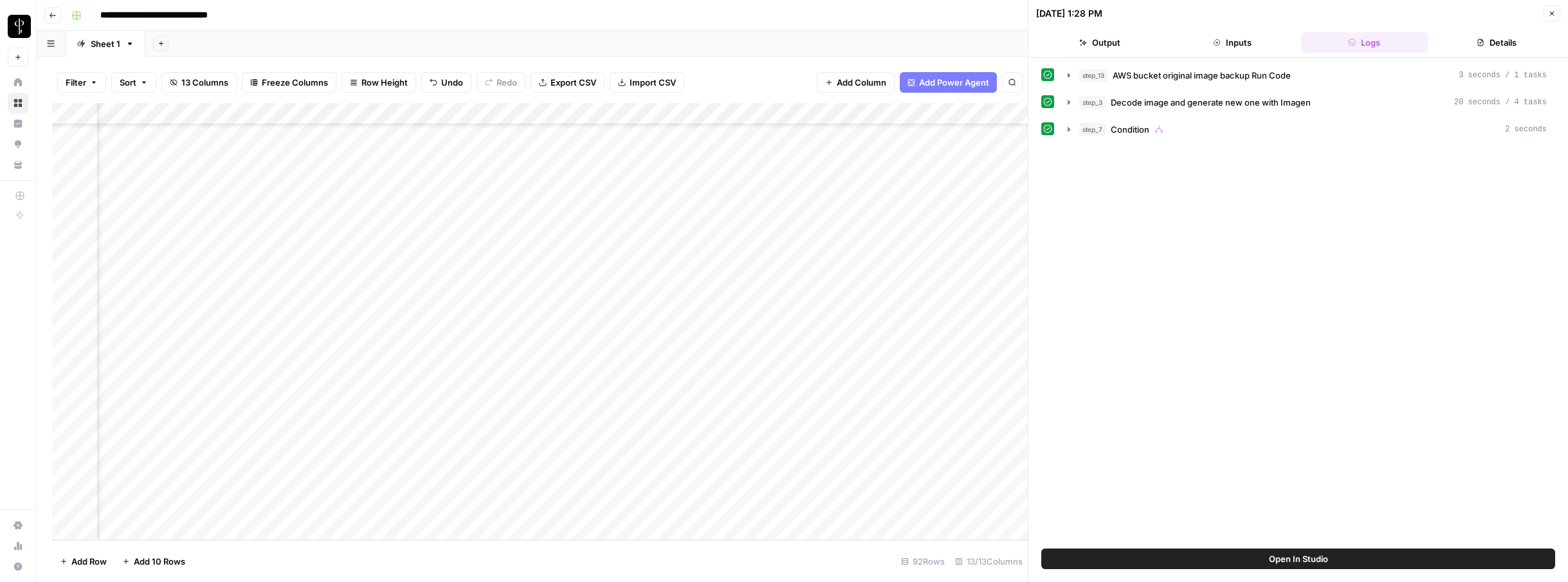
scroll to position [1618, 635]
click at [1069, 128] on icon "button" at bounding box center [1069, 129] width 10 height 10
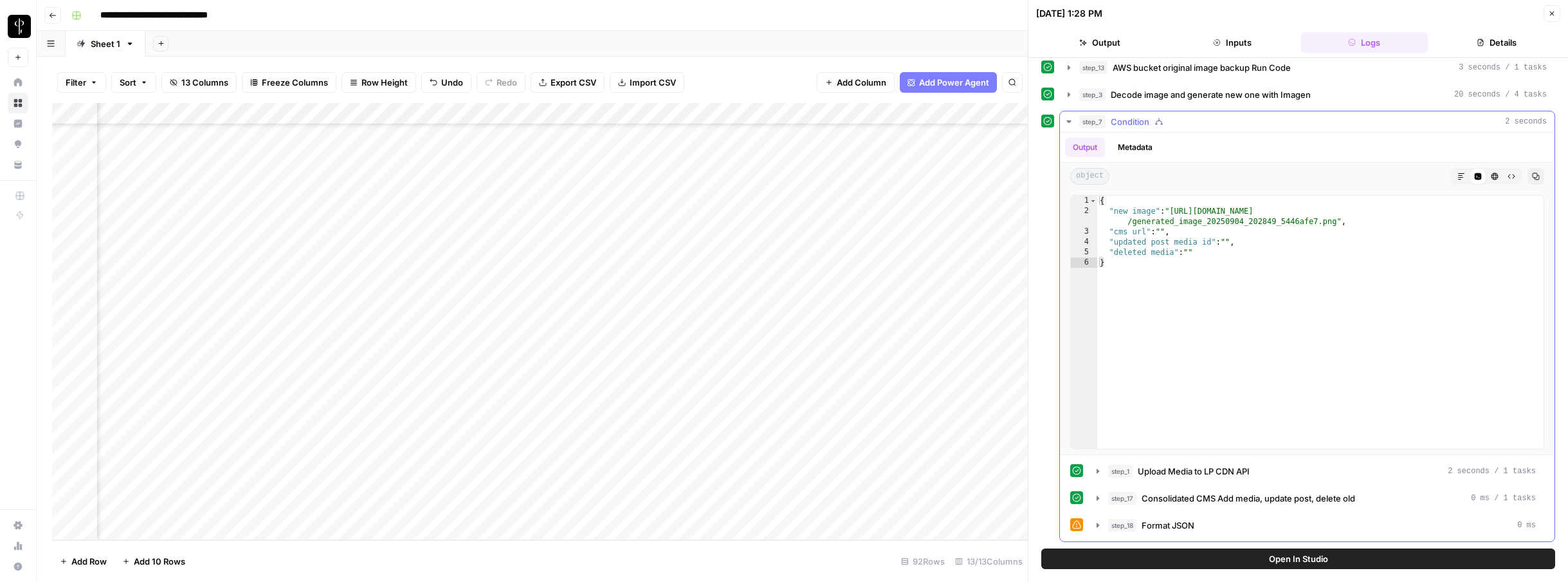
scroll to position [0, 0]
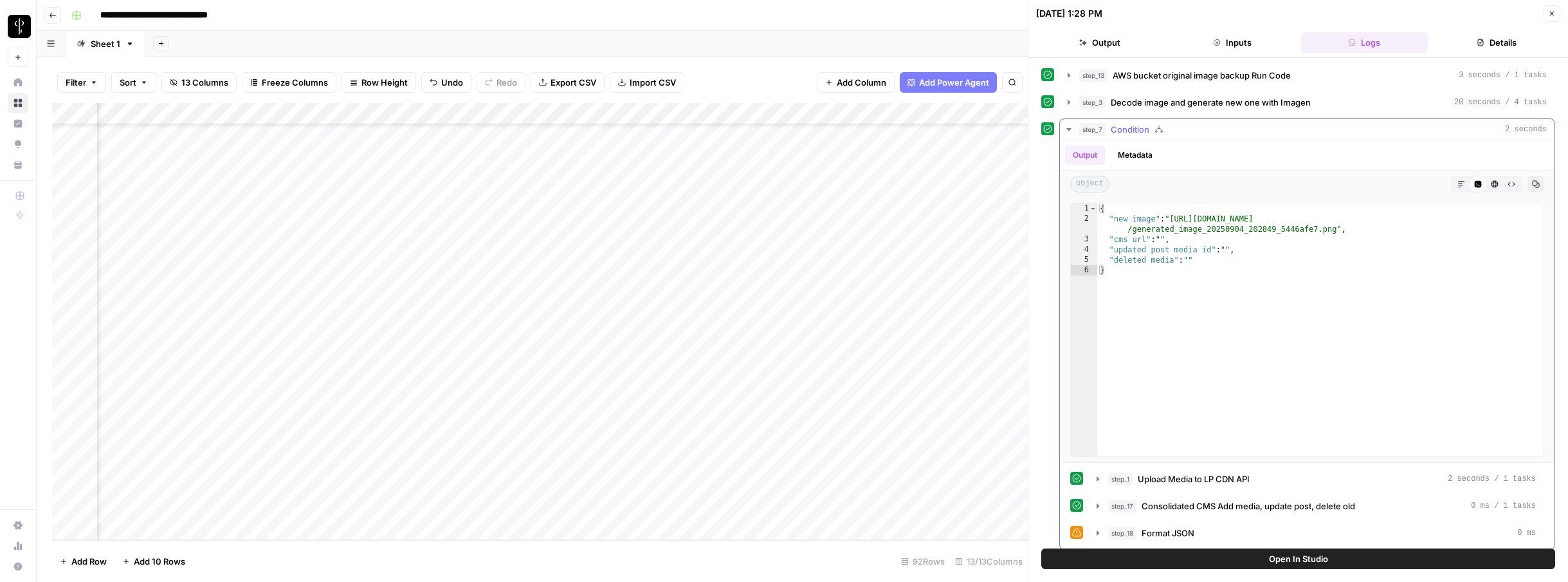
click at [1069, 128] on icon "button" at bounding box center [1069, 129] width 10 height 10
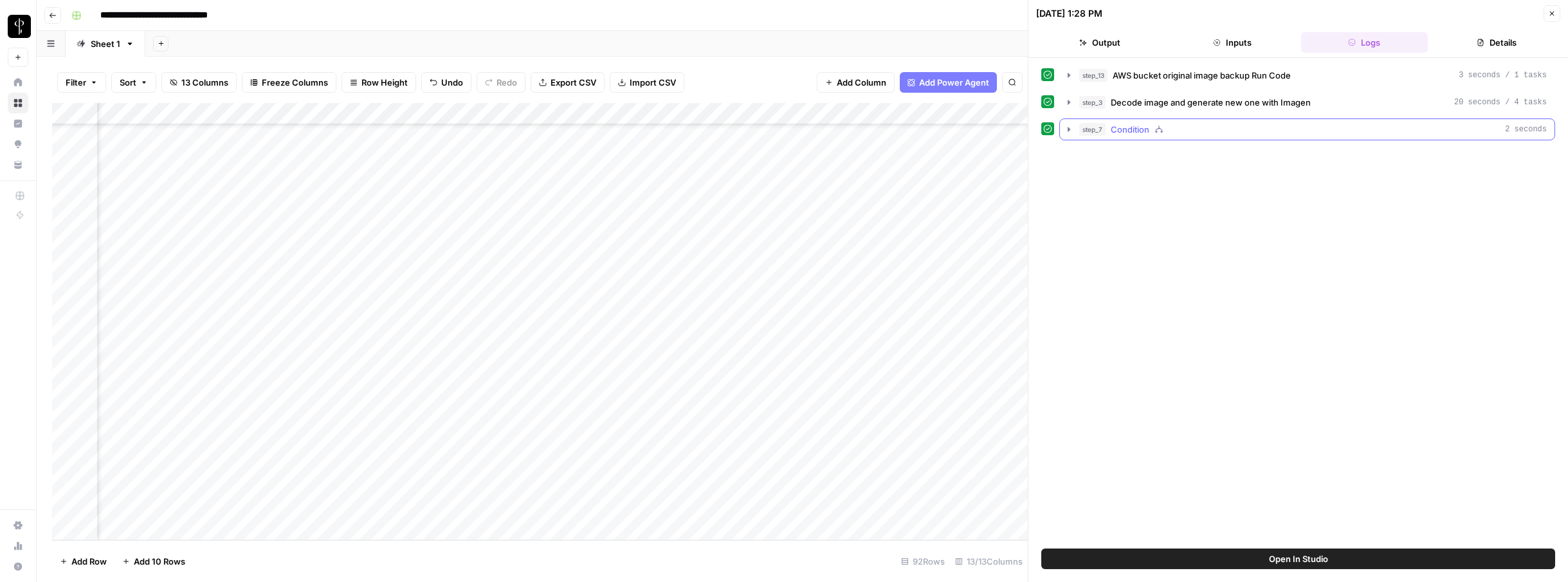
click at [1069, 128] on icon "button" at bounding box center [1069, 129] width 10 height 10
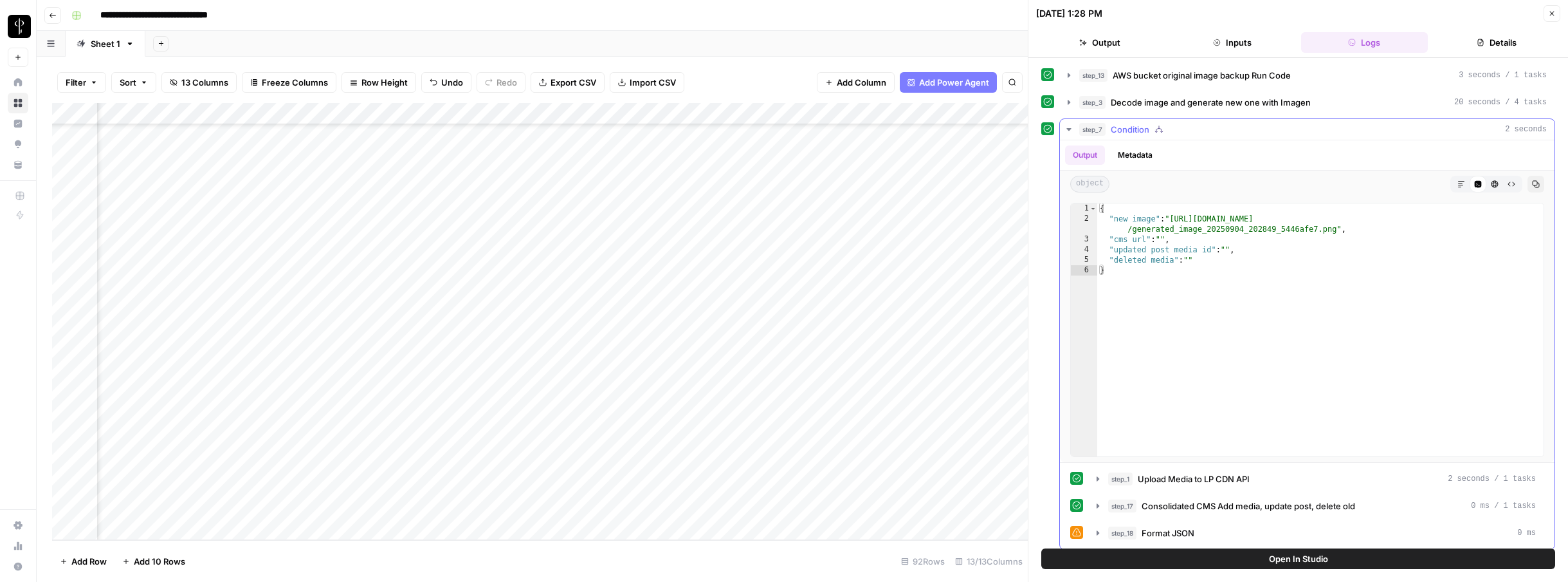
scroll to position [8, 0]
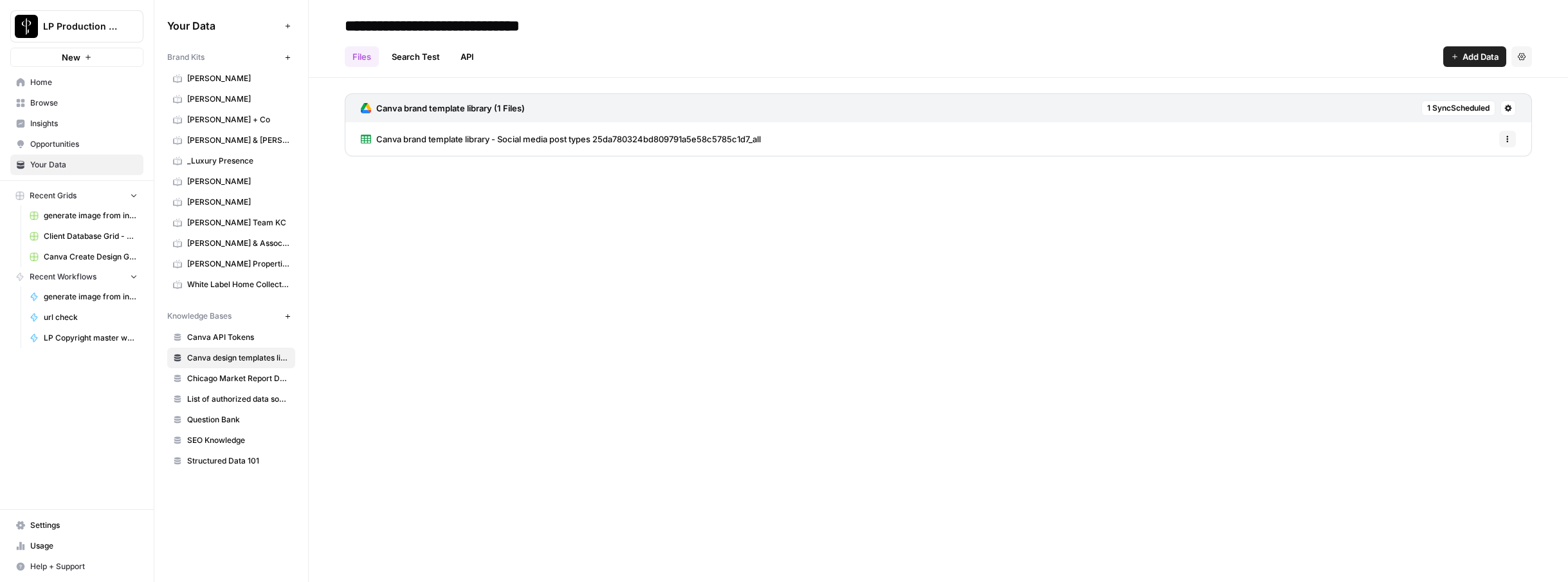
click at [45, 111] on link "Browse" at bounding box center [76, 102] width 133 height 21
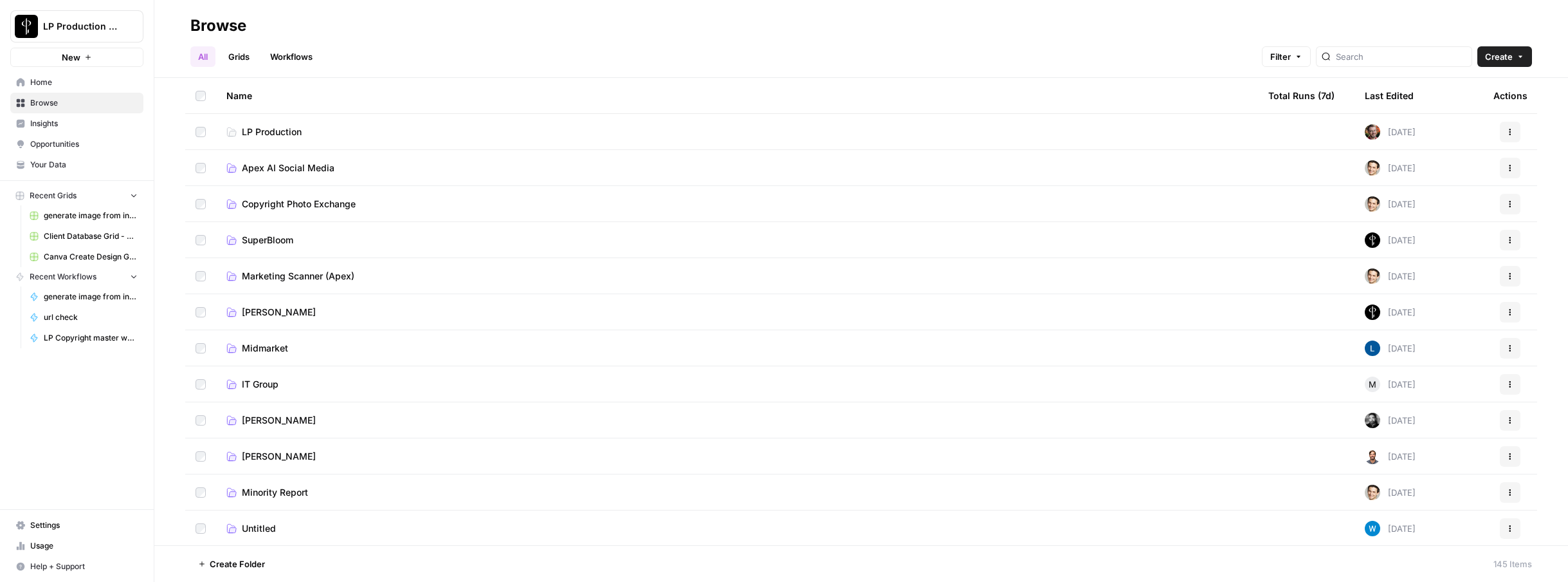
click at [281, 164] on span "Apex AI Social Media" at bounding box center [288, 167] width 92 height 13
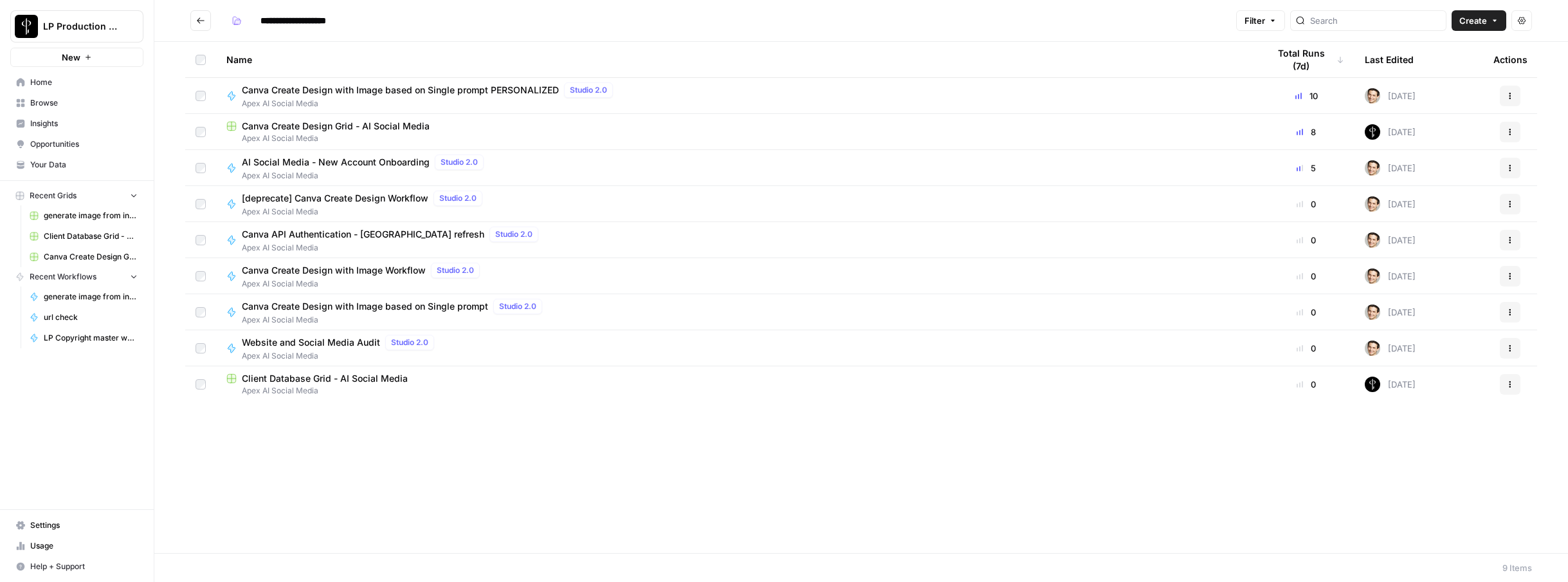
click at [293, 133] on span "Apex AI Social Media" at bounding box center [737, 139] width 1021 height 12
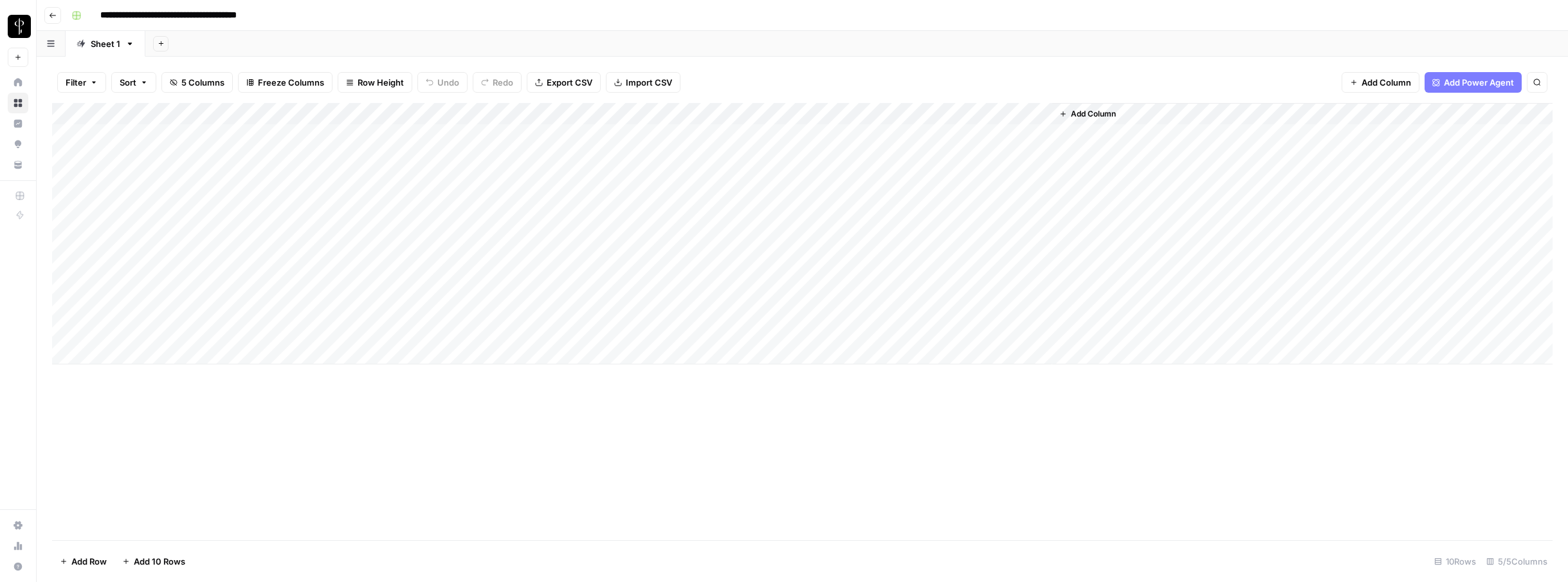
click at [1096, 117] on span "Add Column" at bounding box center [1093, 114] width 45 height 12
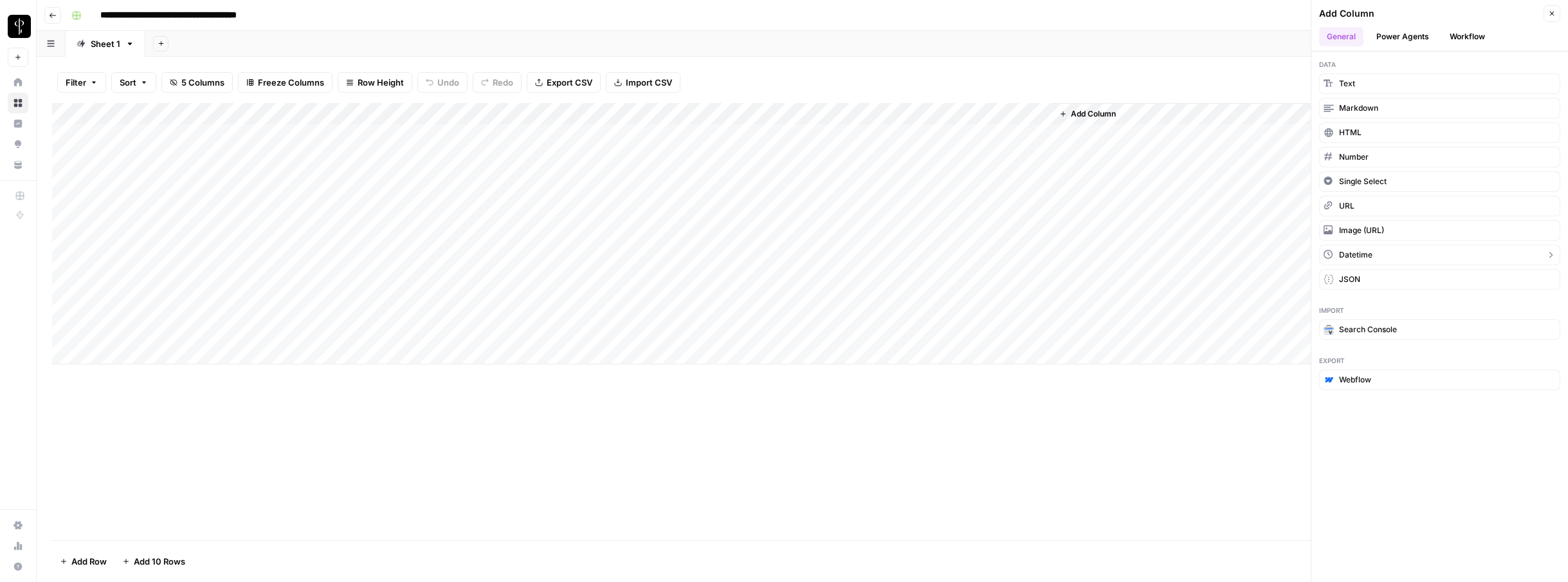
click at [1350, 251] on span "Datetime" at bounding box center [1356, 254] width 34 height 12
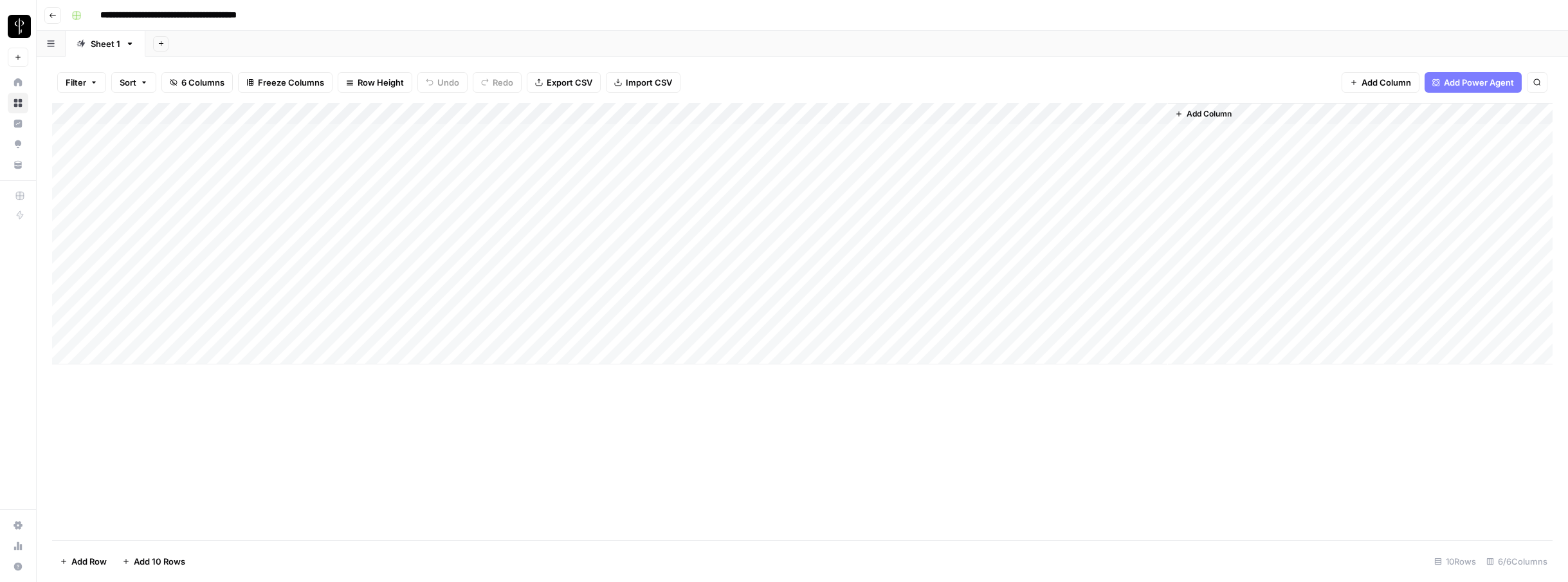
drag, startPoint x: 1085, startPoint y: 112, endPoint x: 494, endPoint y: 119, distance: 591.0
click at [494, 119] on div "Add Column" at bounding box center [802, 233] width 1500 height 261
click at [506, 108] on div "Add Column" at bounding box center [802, 233] width 1500 height 261
click at [507, 143] on input "New Column" at bounding box center [545, 144] width 131 height 13
type input "DateCreated"
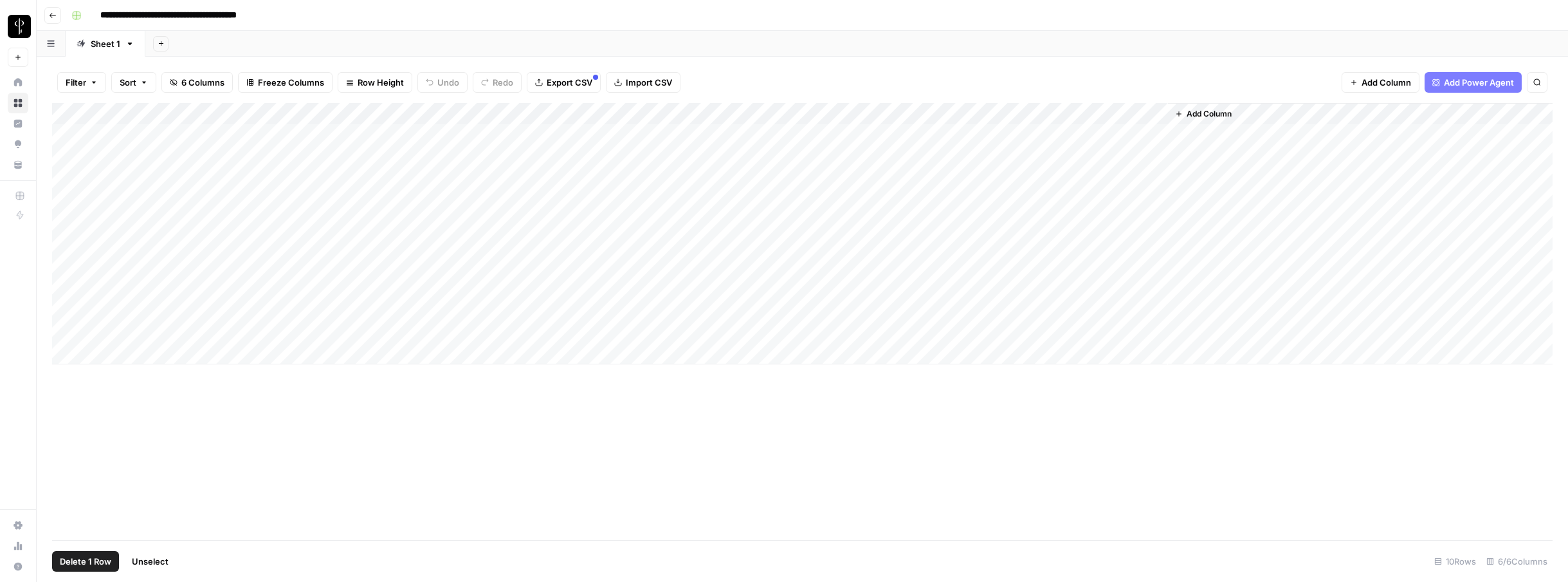
click at [67, 218] on div "Add Column" at bounding box center [802, 233] width 1500 height 261
click at [65, 240] on div "Add Column" at bounding box center [802, 233] width 1500 height 261
click at [67, 265] on div "Add Column" at bounding box center [802, 233] width 1500 height 261
click at [97, 558] on span "Delete 3 Rows" at bounding box center [88, 560] width 57 height 13
click at [743, 144] on span "Delete" at bounding box center [738, 148] width 28 height 13
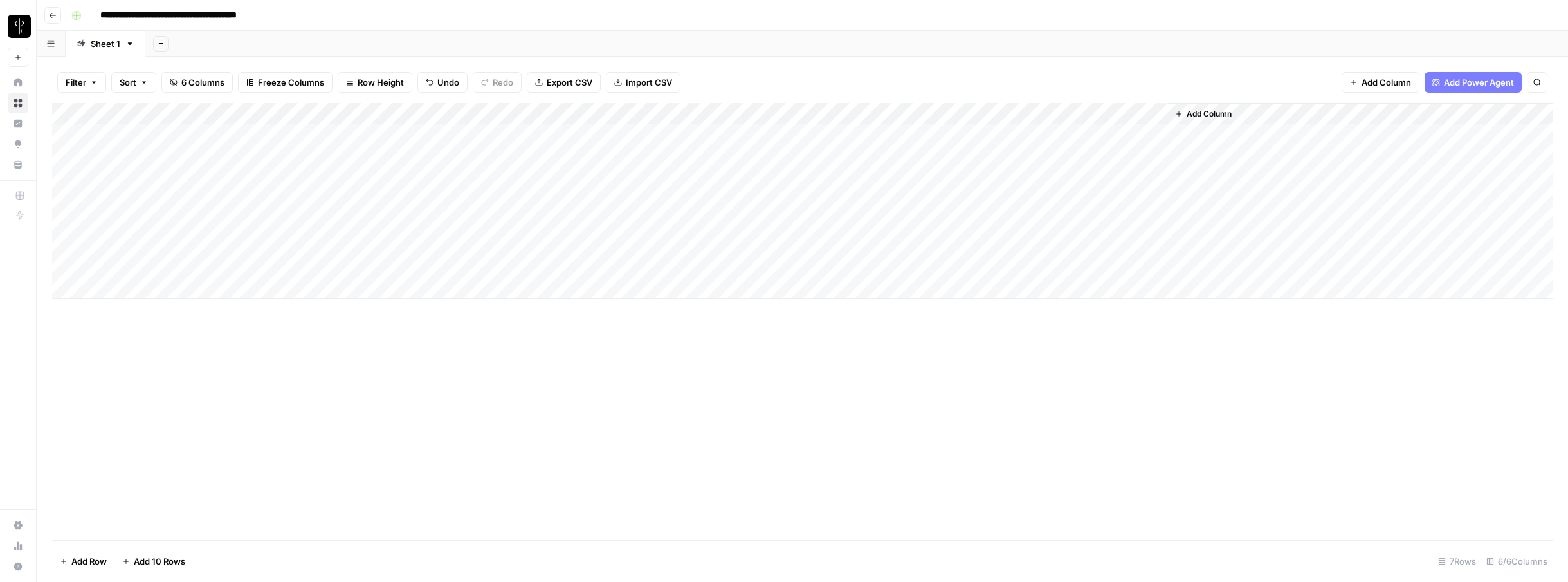
click at [51, 13] on icon "button" at bounding box center [52, 15] width 8 height 8
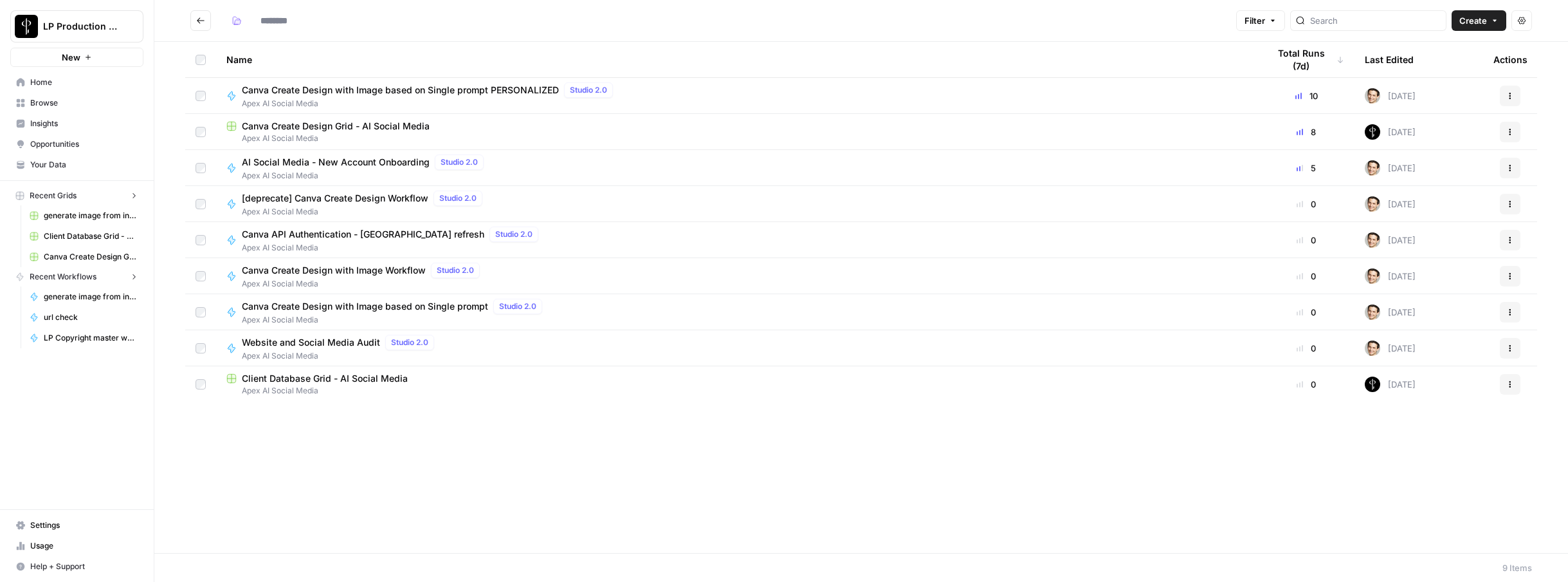
type input "**********"
click at [263, 375] on span "Client Database Grid - AI Social Media" at bounding box center [325, 378] width 166 height 13
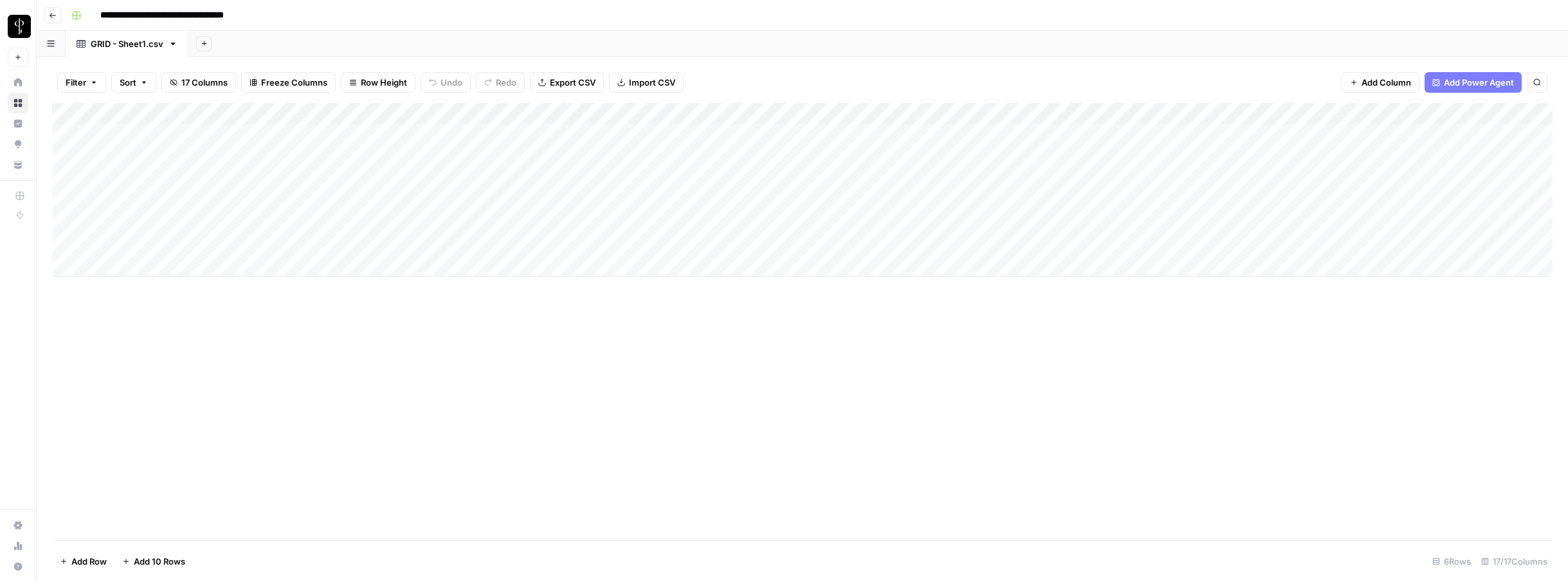
click at [55, 17] on icon "button" at bounding box center [52, 15] width 8 height 8
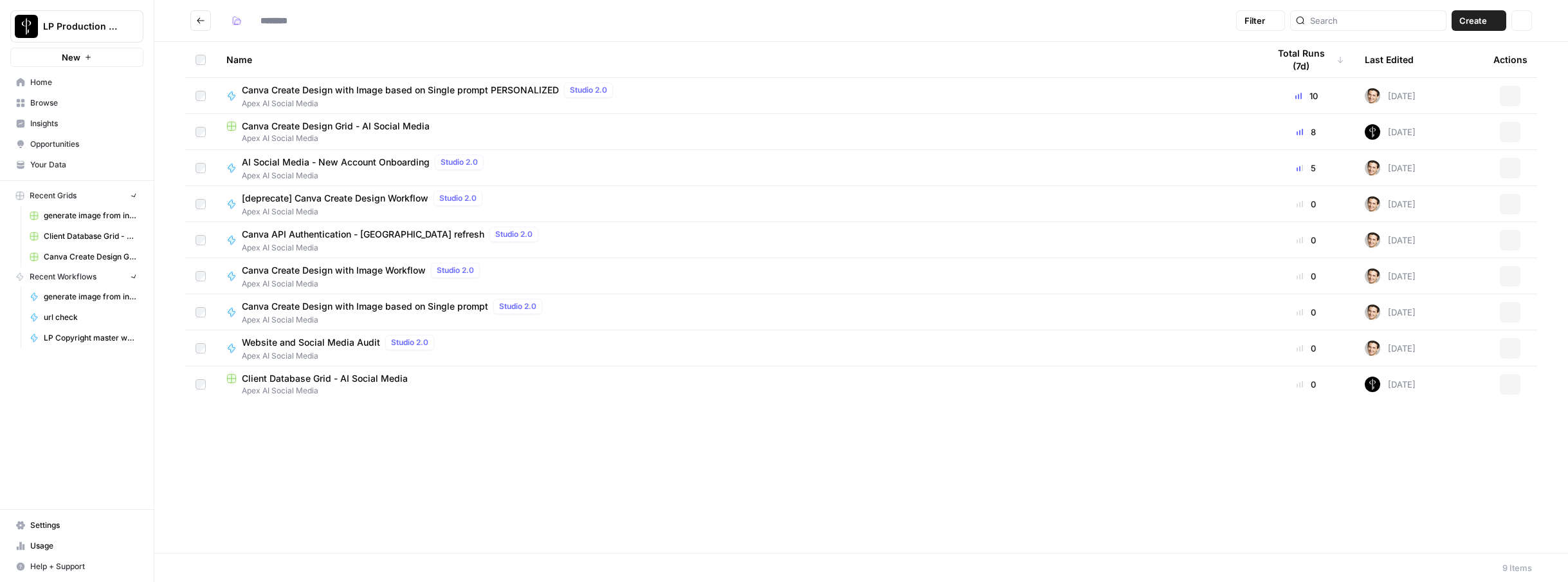
type input "**********"
click at [1495, 21] on icon "button" at bounding box center [1494, 20] width 8 height 8
click at [1466, 65] on span "Workflow" at bounding box center [1454, 68] width 72 height 13
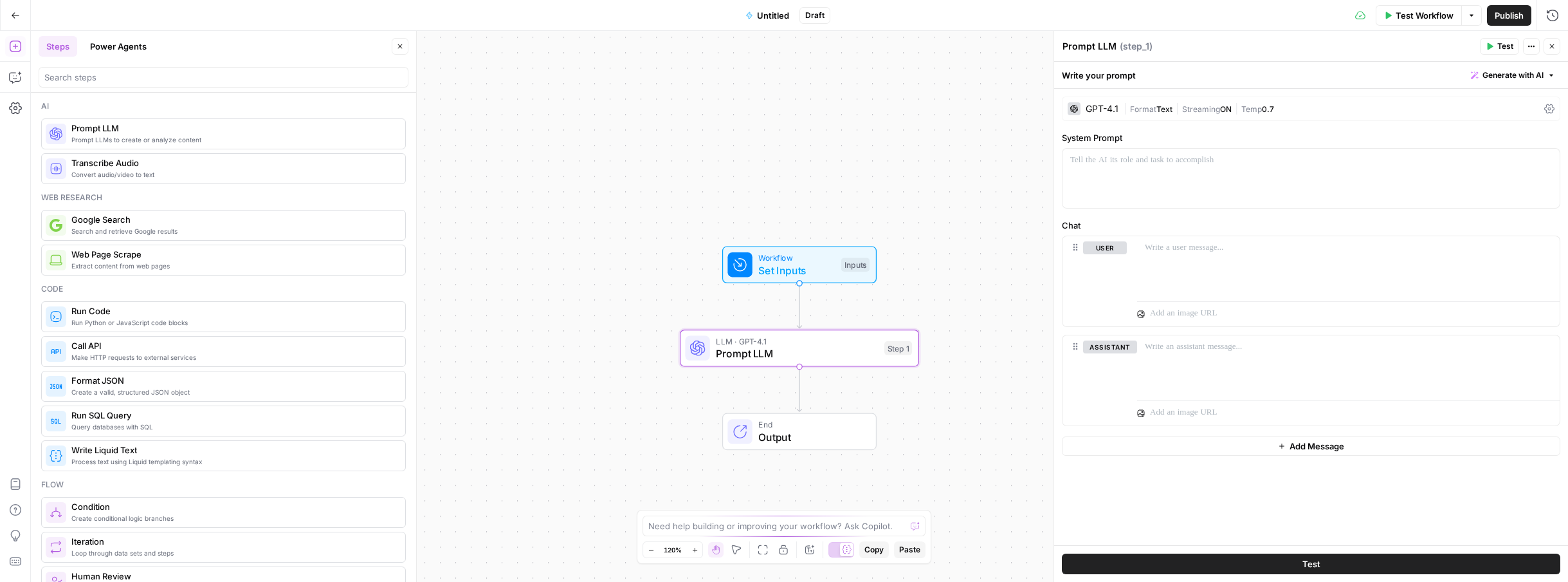
click at [1106, 44] on textarea "Prompt LLM" at bounding box center [1090, 45] width 54 height 13
type textarea "S"
type textarea "Generate 25 Post ideas"
click at [963, 195] on div "Workflow Set Inputs Inputs LLM · GPT-4.1 Generate 25 Post ideas Step 1 End Outp…" at bounding box center [799, 307] width 1537 height 551
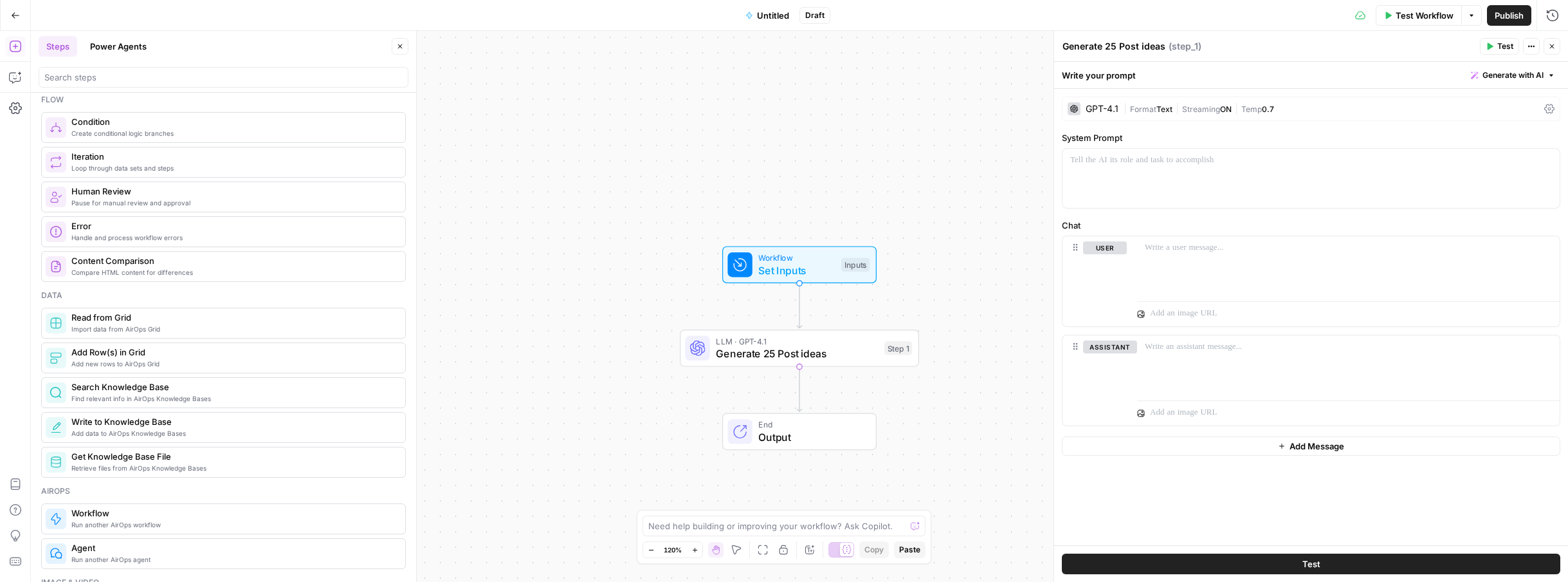
scroll to position [386, 0]
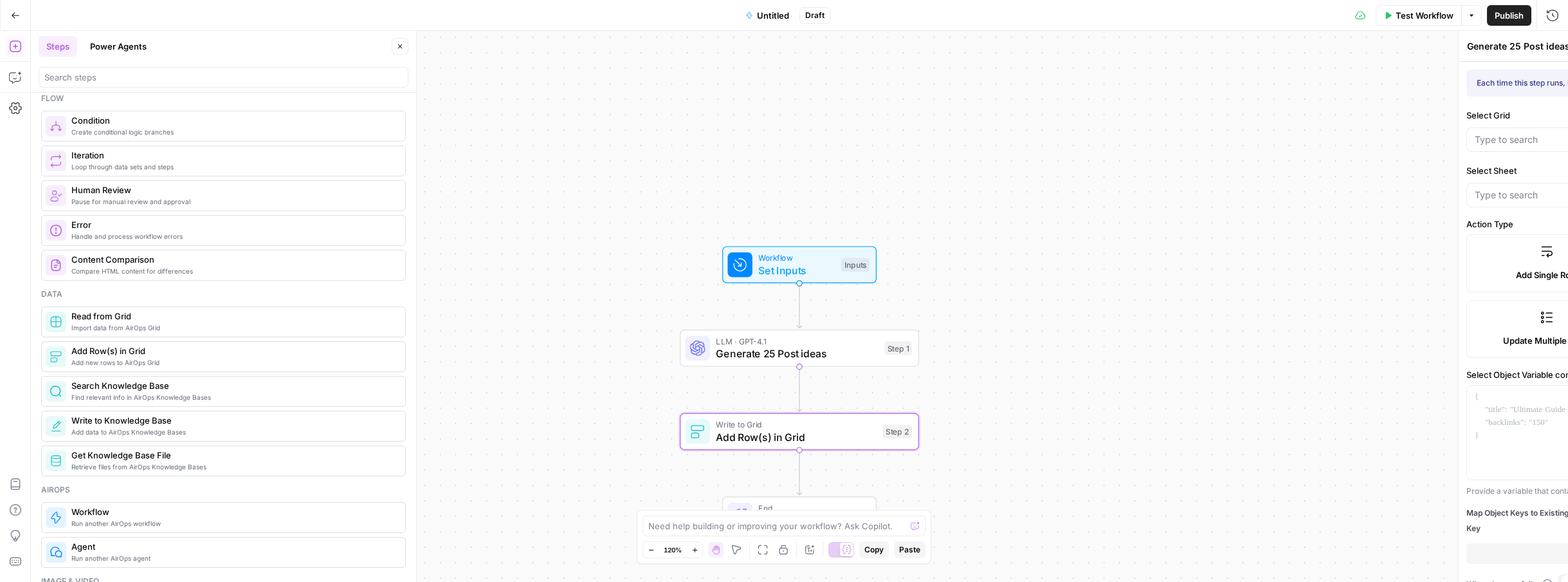
type textarea "Add Row(s) in Grid"
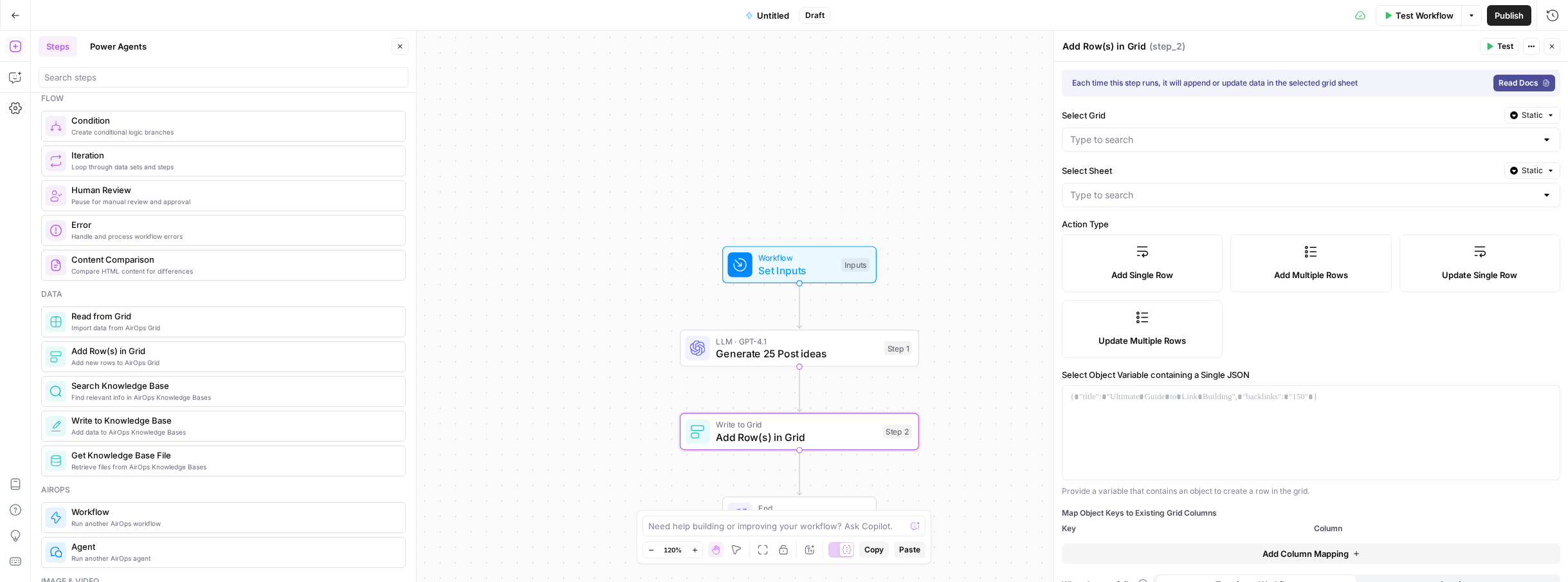
click at [1353, 255] on label "Add Multiple Rows" at bounding box center [1310, 263] width 161 height 58
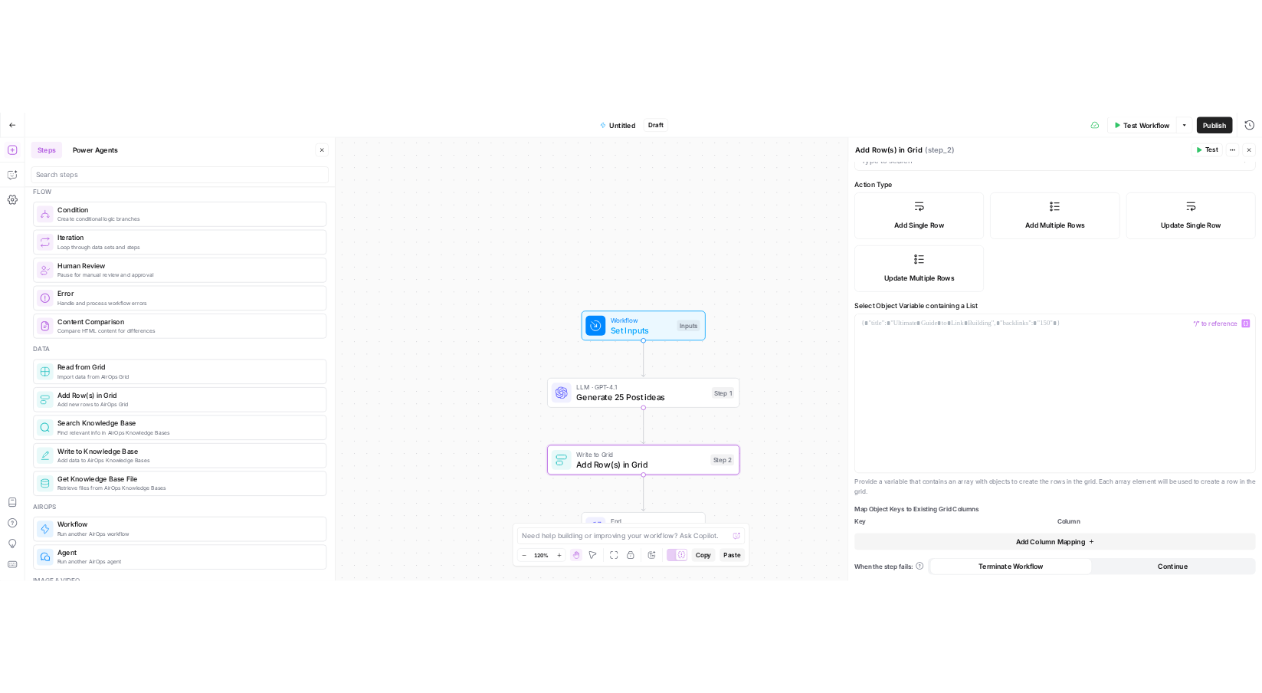
scroll to position [160, 0]
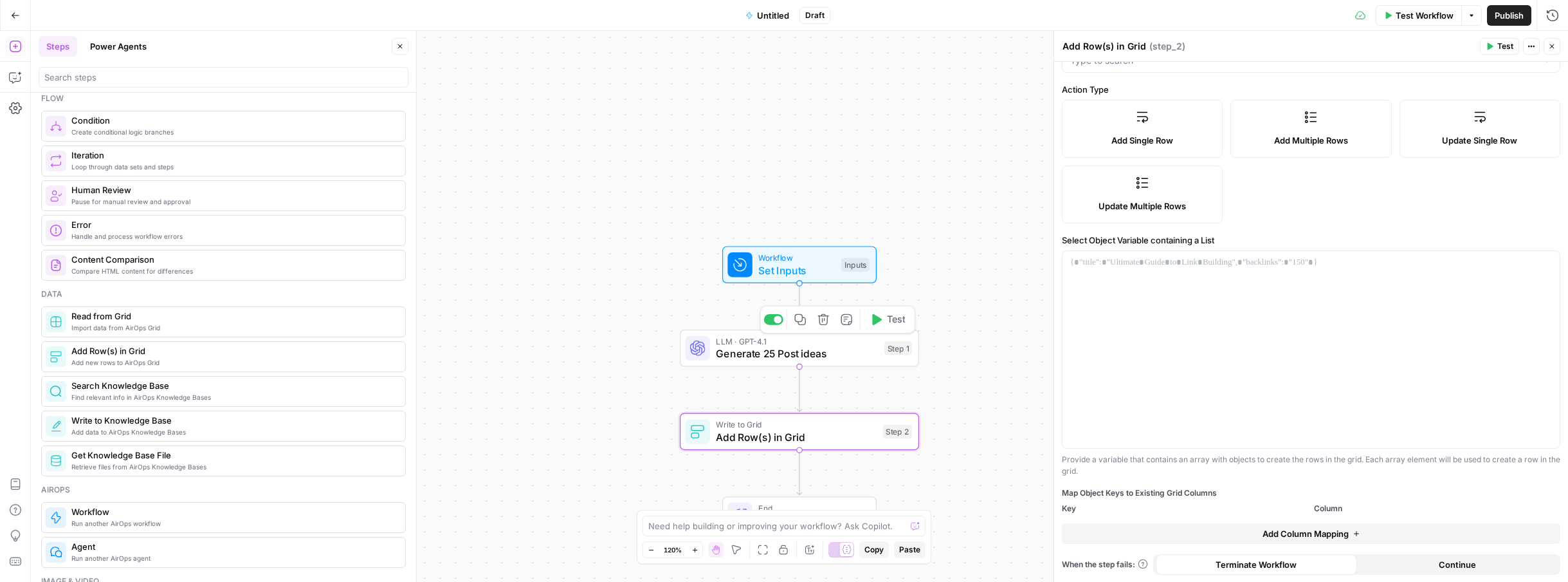
click at [828, 359] on span "Generate 25 Post ideas" at bounding box center [797, 353] width 162 height 15
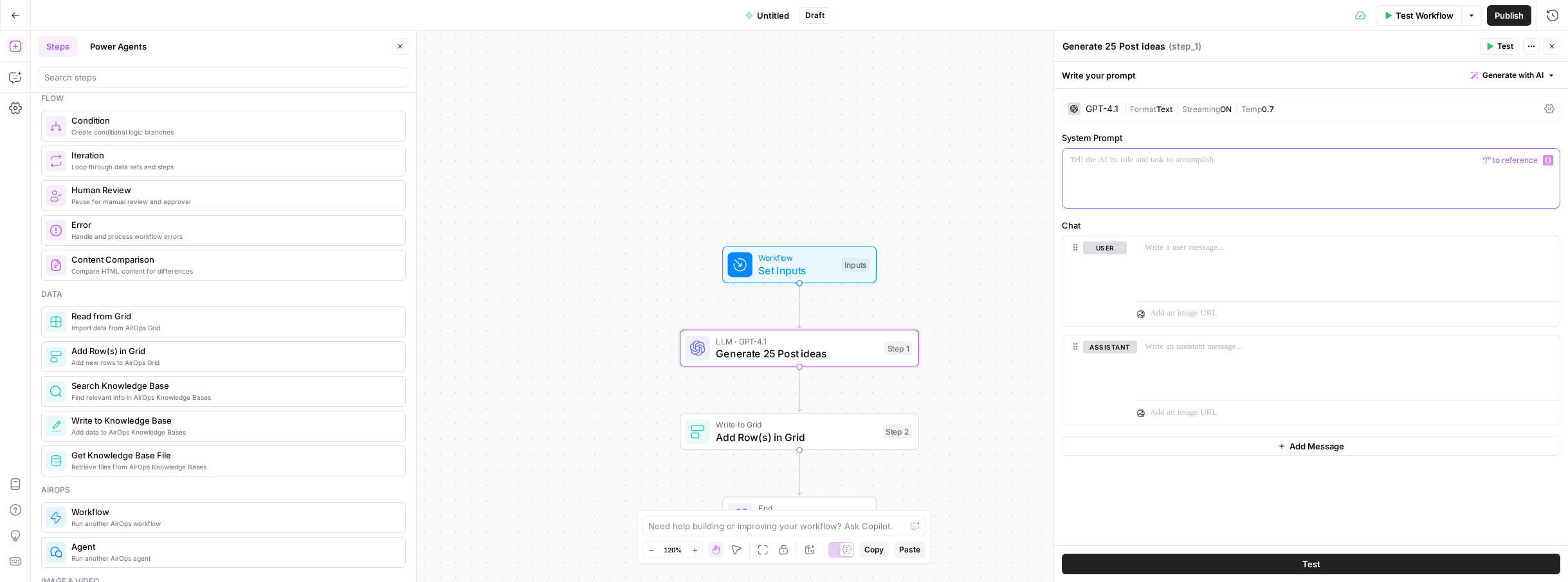
click at [1247, 182] on div at bounding box center [1311, 178] width 497 height 59
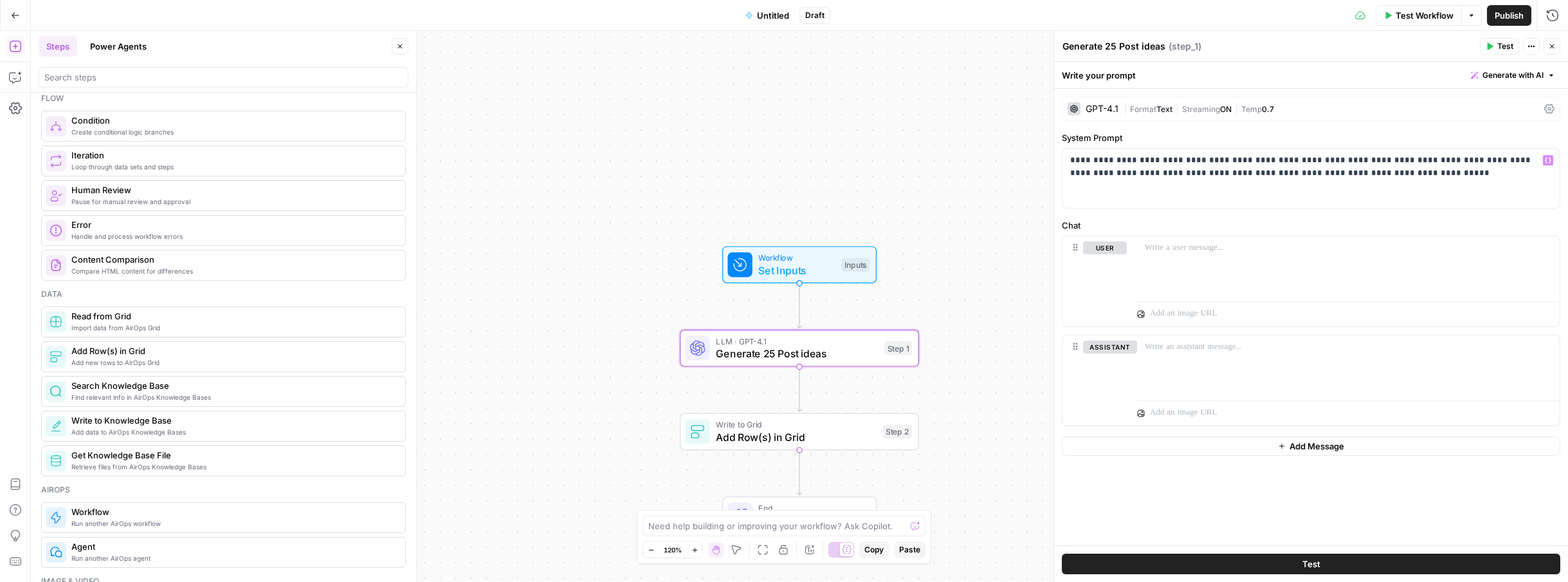
click at [901, 228] on div "Workflow Set Inputs Inputs LLM · GPT-4.1 Generate 25 Post ideas Step 1 Write to…" at bounding box center [799, 307] width 1537 height 551
click at [837, 252] on div "Workflow Set Inputs Inputs Test Step" at bounding box center [797, 265] width 142 height 26
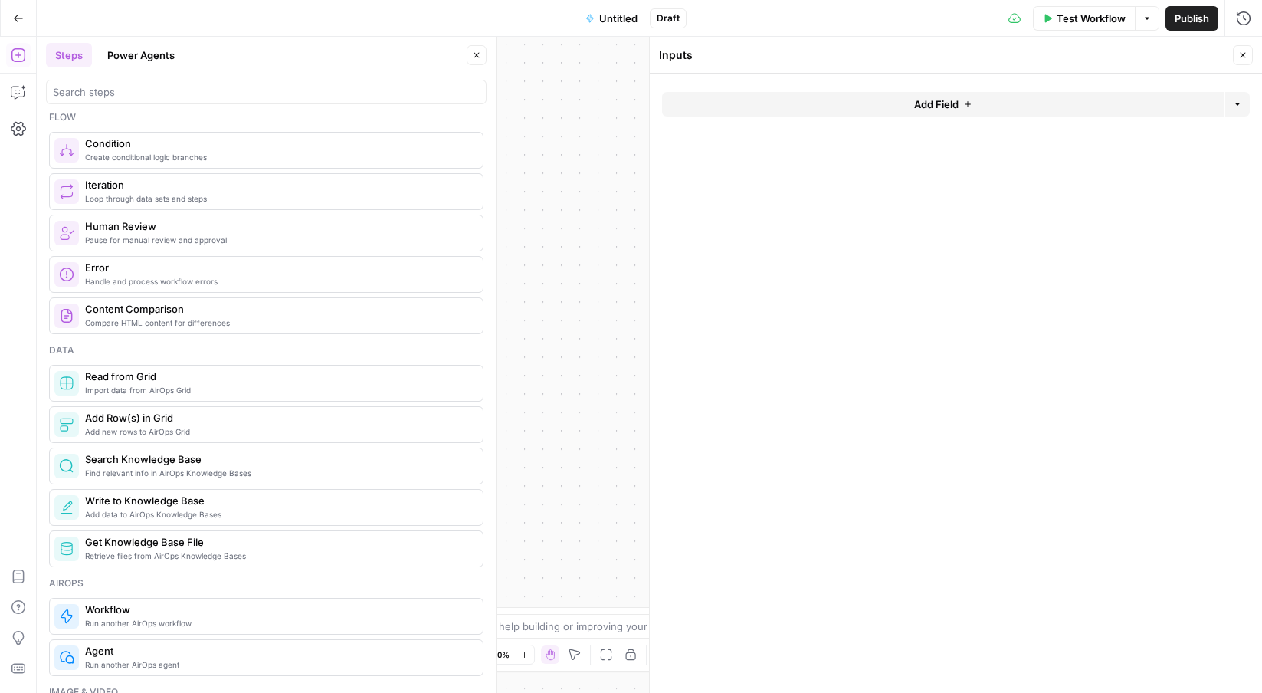
click at [1031, 106] on button "Add Field" at bounding box center [943, 104] width 562 height 25
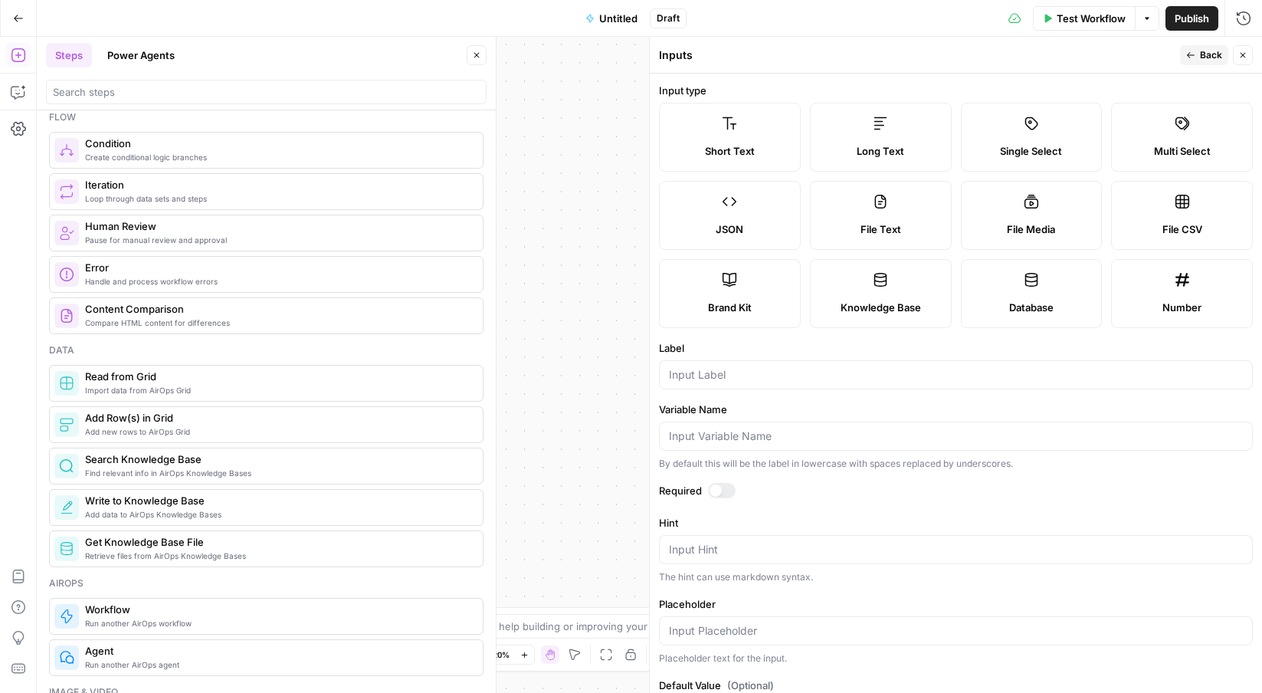
click at [753, 149] on span "Short Text" at bounding box center [730, 150] width 50 height 15
click at [695, 375] on input "Label" at bounding box center [956, 374] width 574 height 15
type input "Account Name"
click at [1204, 52] on span "Back" at bounding box center [1211, 55] width 22 height 14
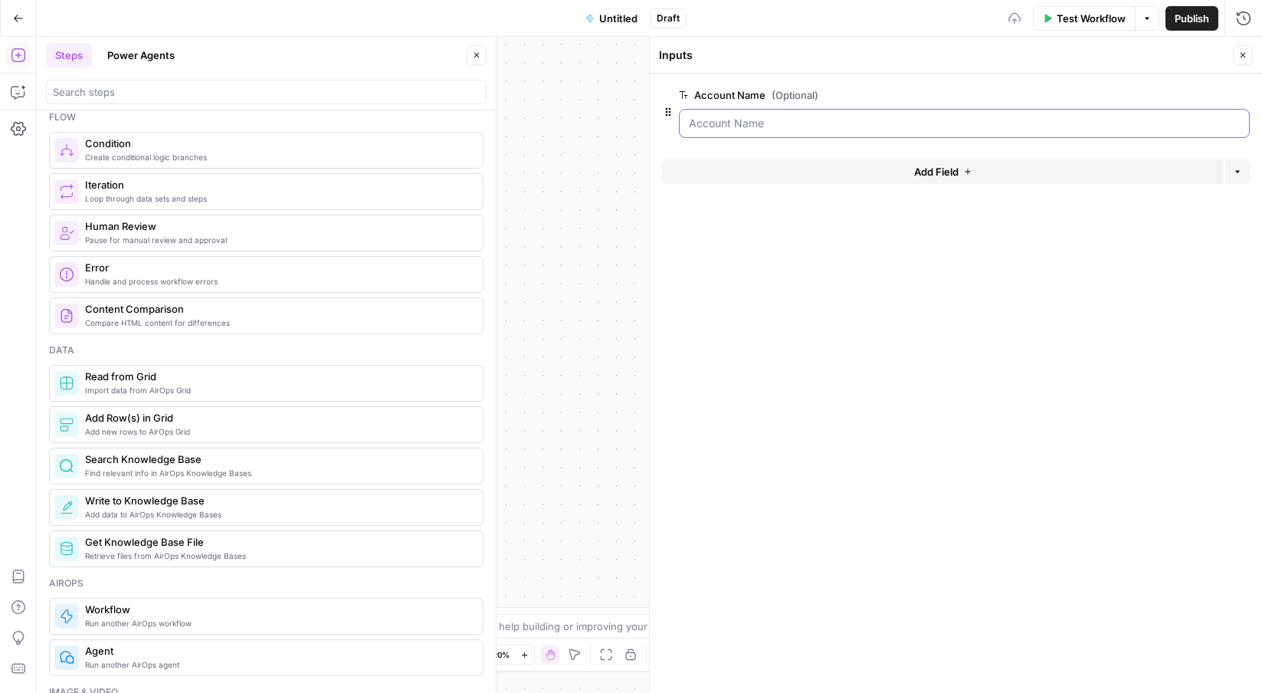
click at [771, 118] on Name "Account Name (Optional)" at bounding box center [964, 123] width 551 height 15
click at [813, 175] on button "Add Field" at bounding box center [943, 171] width 562 height 25
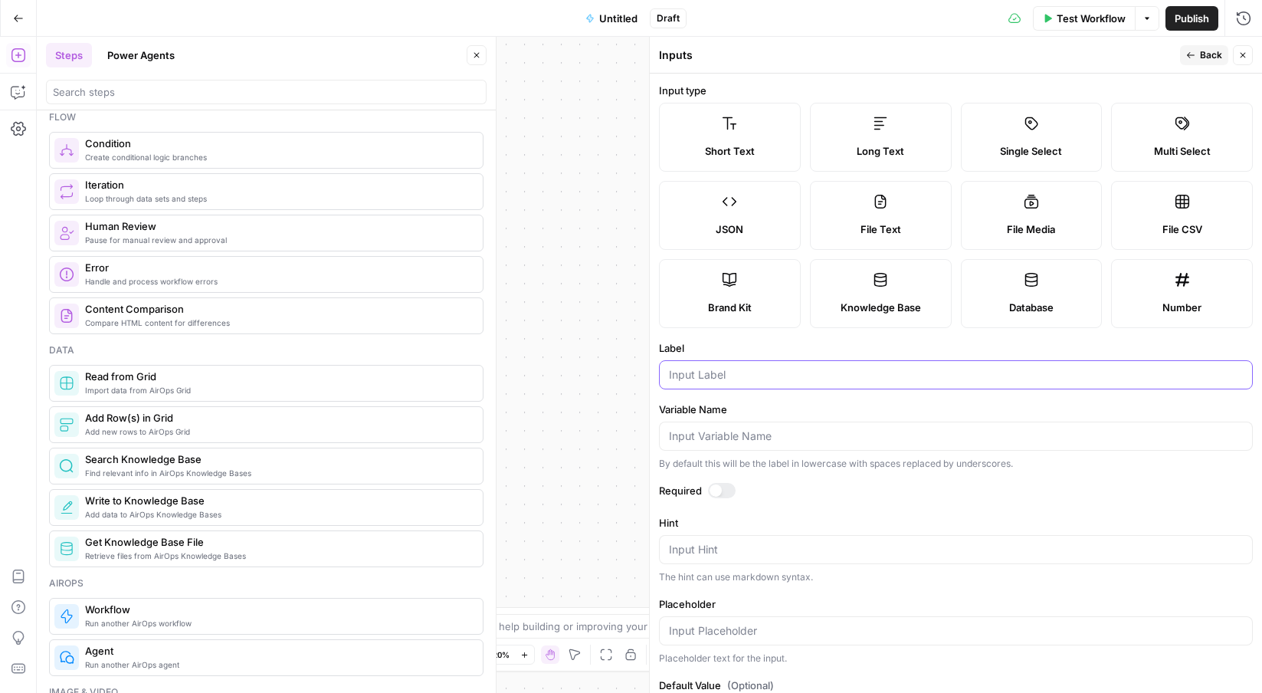
click at [733, 373] on input "Label" at bounding box center [956, 374] width 574 height 15
type input "website url"
click at [1200, 49] on span "Back" at bounding box center [1211, 55] width 22 height 14
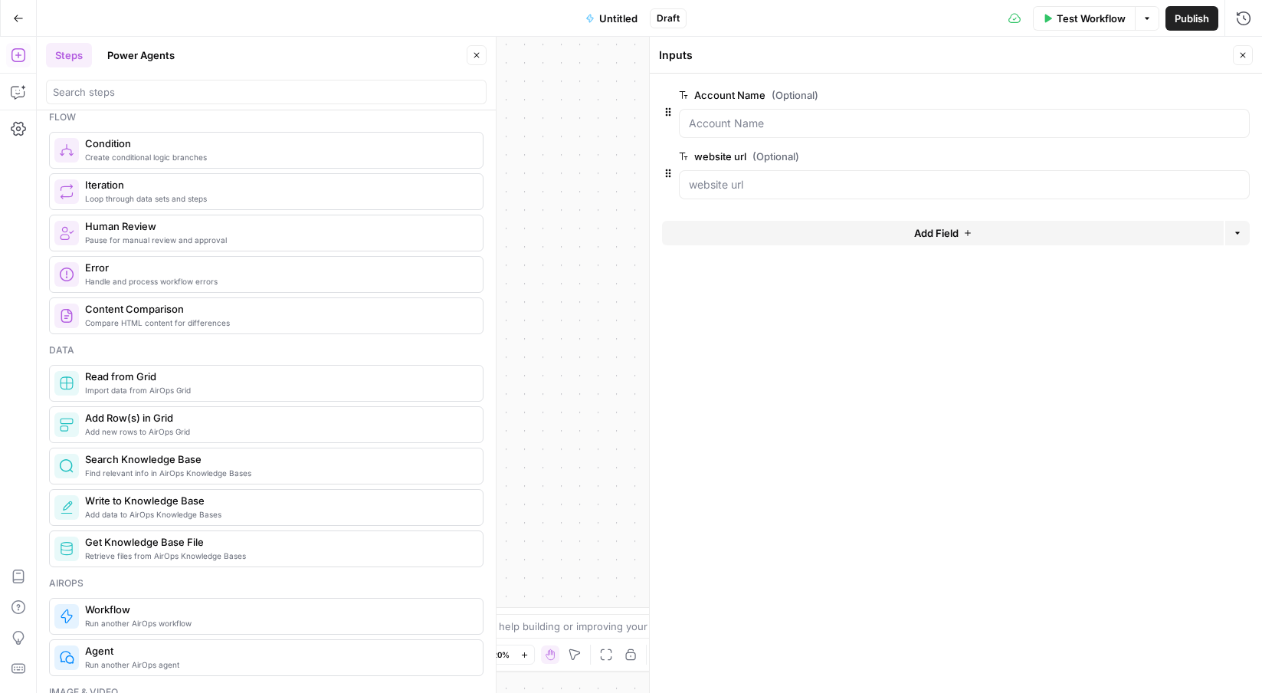
click at [787, 231] on button "Add Field" at bounding box center [943, 233] width 562 height 25
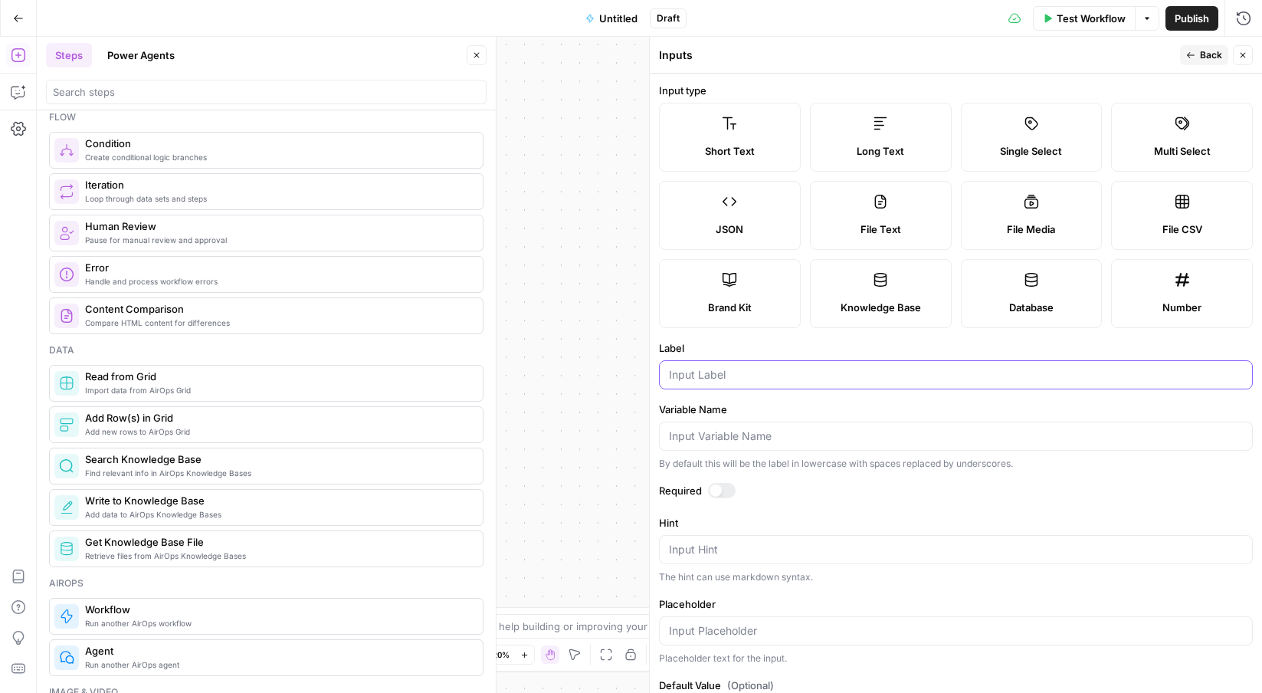
click at [716, 374] on input "Label" at bounding box center [956, 374] width 574 height 15
type input "audit notes"
click at [1191, 52] on icon "button" at bounding box center [1190, 55] width 9 height 9
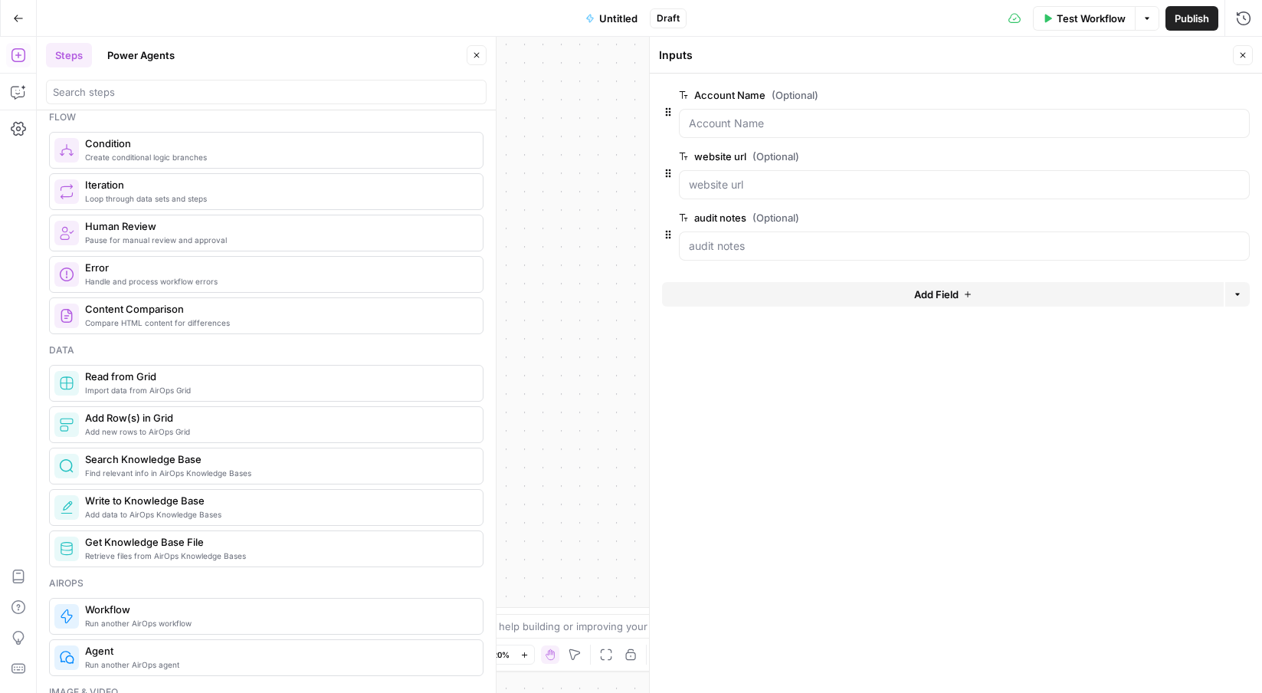
click at [715, 301] on button "Add Field" at bounding box center [943, 294] width 562 height 25
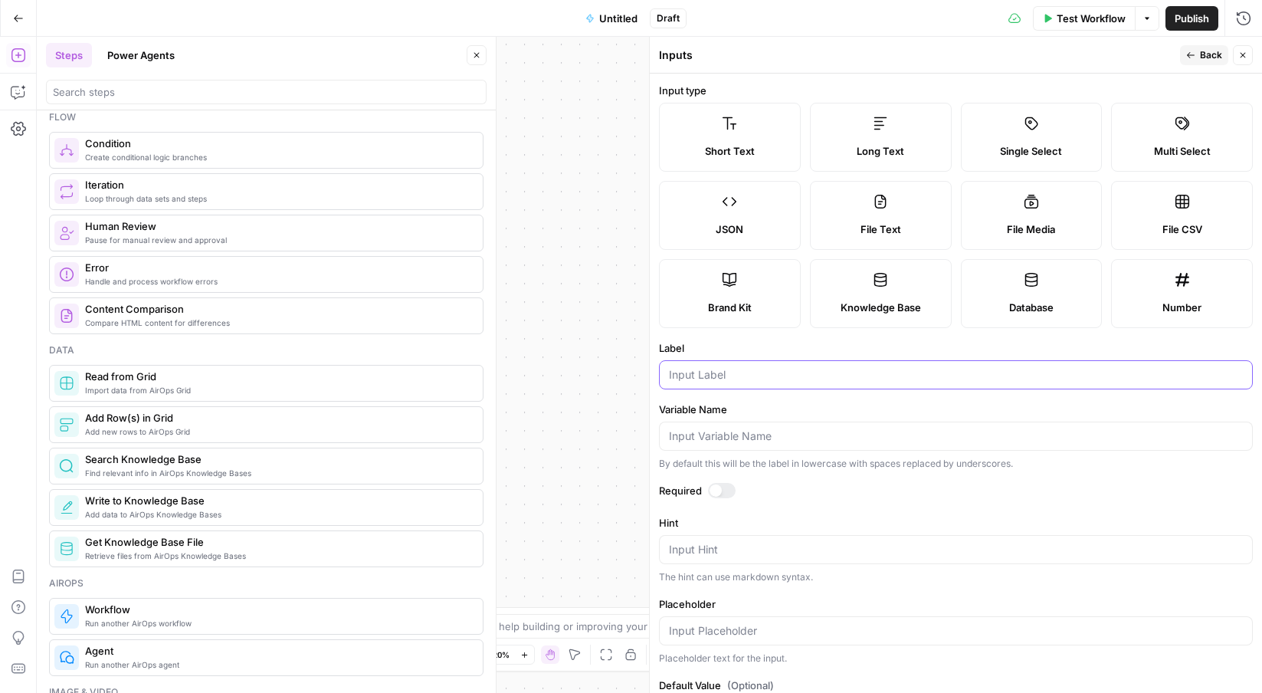
click at [717, 379] on input "Label" at bounding box center [956, 374] width 574 height 15
type input "brand kit strategy"
click at [1203, 60] on span "Back" at bounding box center [1211, 55] width 22 height 14
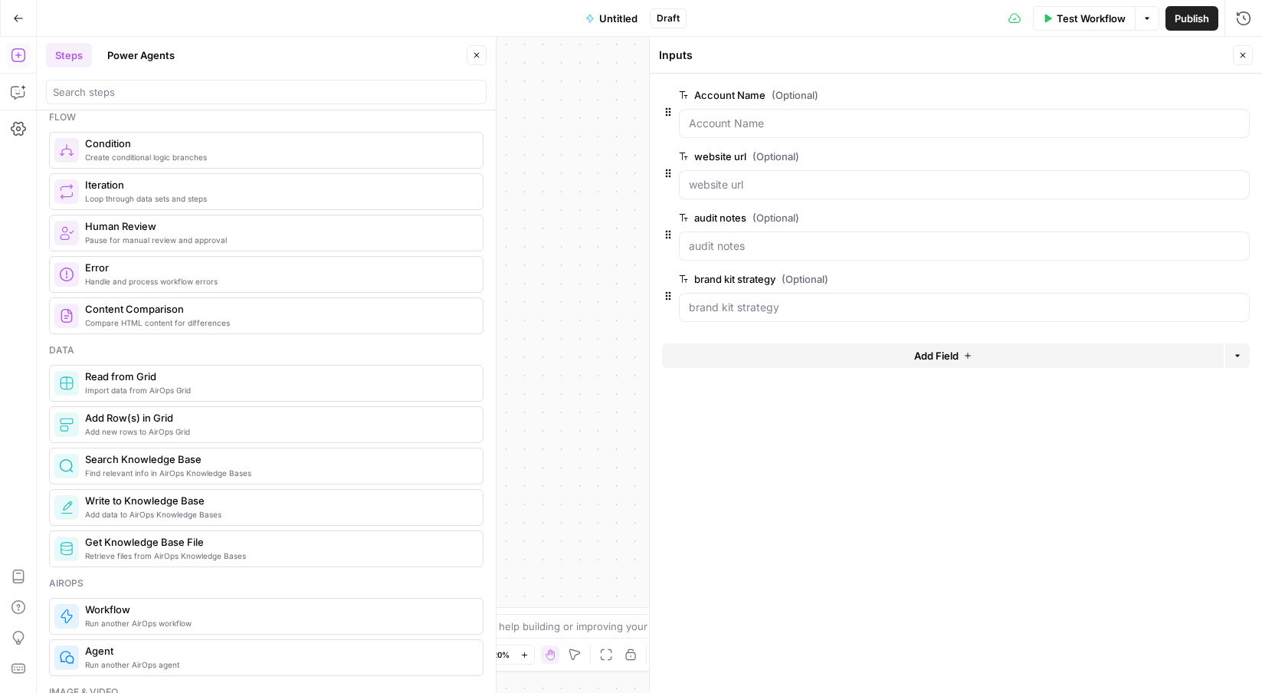
click at [1239, 56] on icon "button" at bounding box center [1242, 55] width 9 height 9
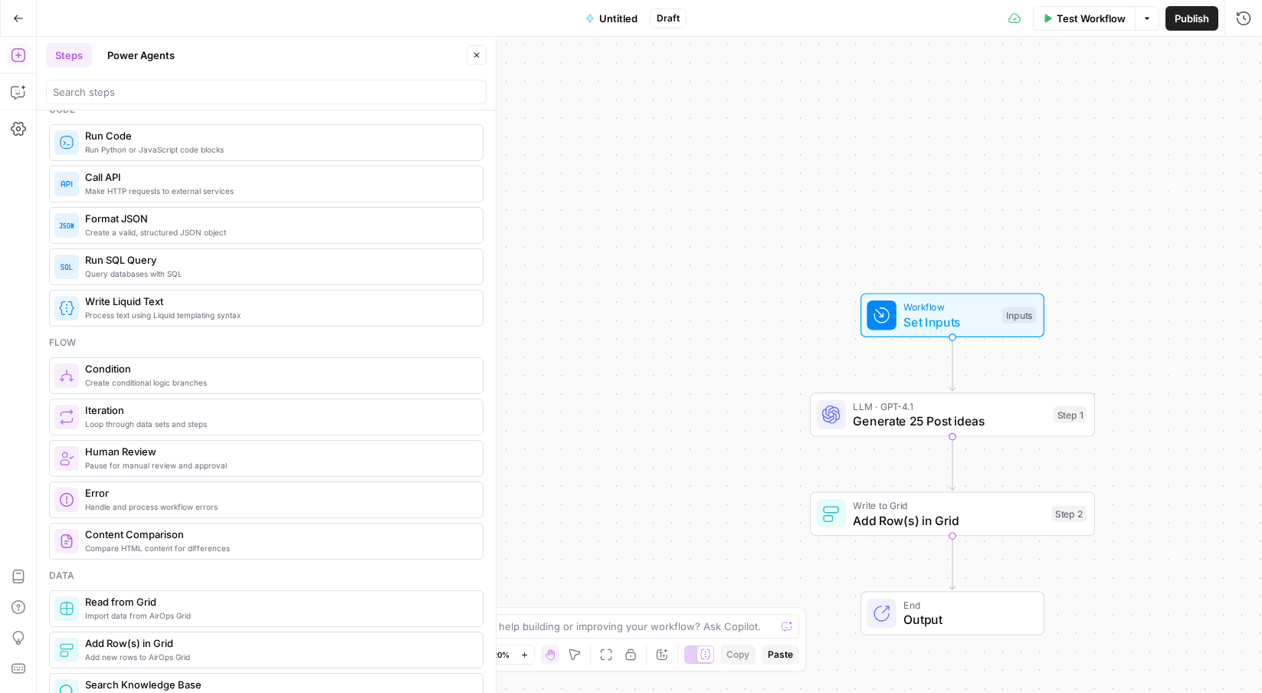
scroll to position [217, 0]
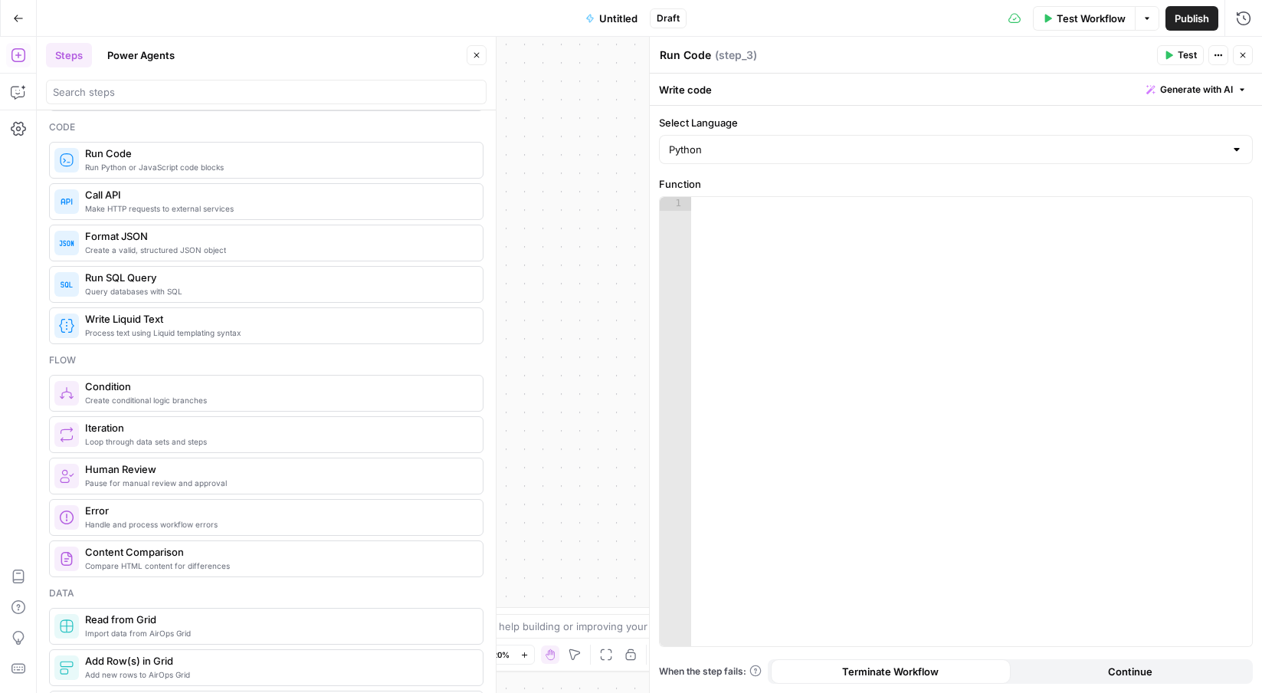
click at [1211, 90] on span "Generate with AI" at bounding box center [1196, 90] width 73 height 14
click at [1158, 153] on p at bounding box center [1098, 146] width 274 height 15
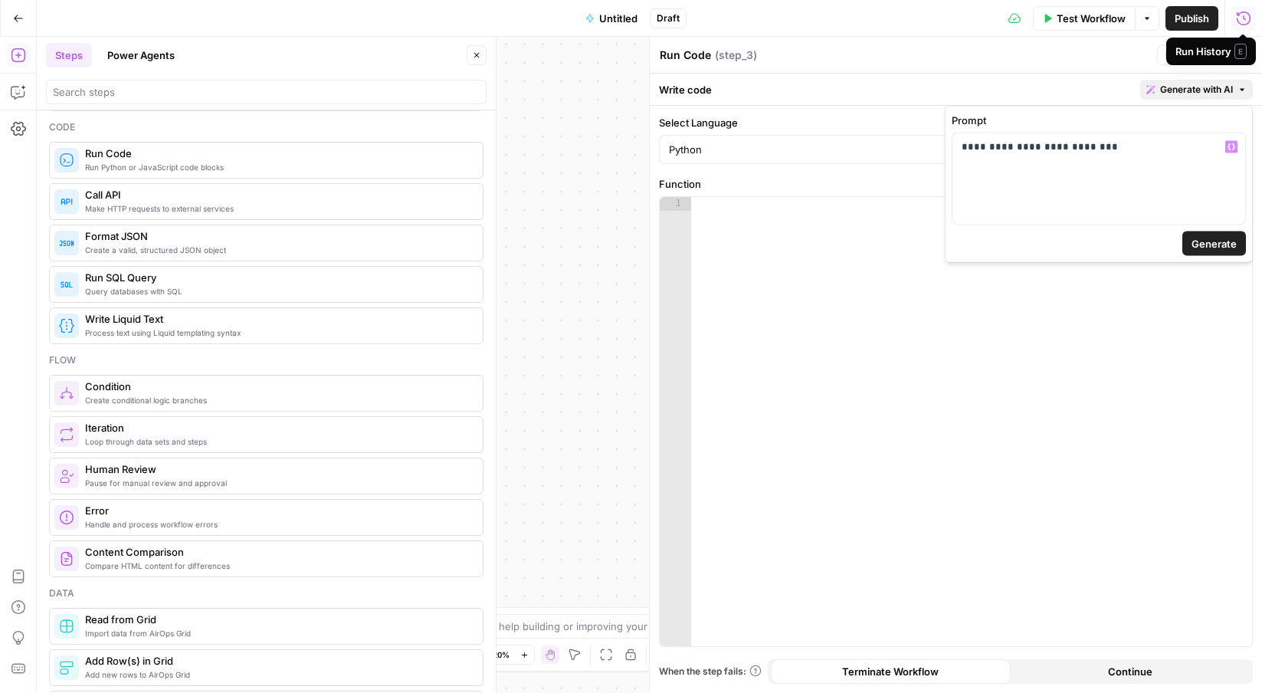
click at [1216, 245] on span "Generate" at bounding box center [1213, 243] width 45 height 15
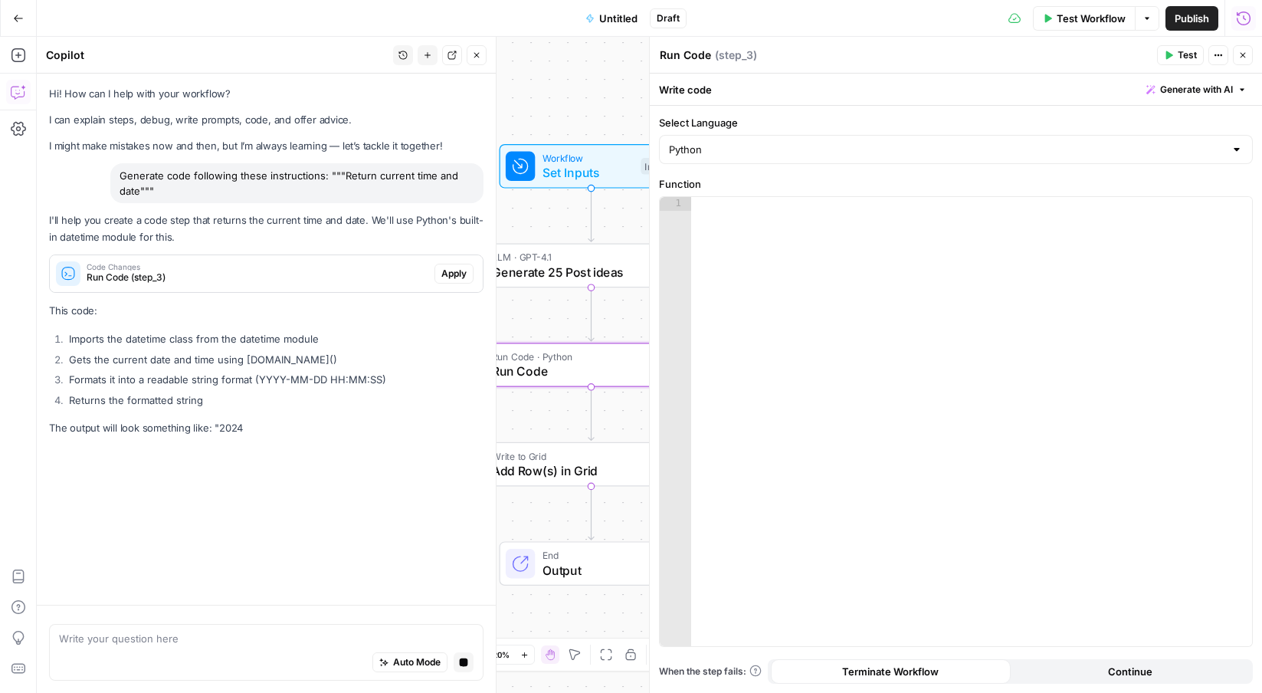
click at [435, 279] on button "Apply" at bounding box center [453, 274] width 39 height 20
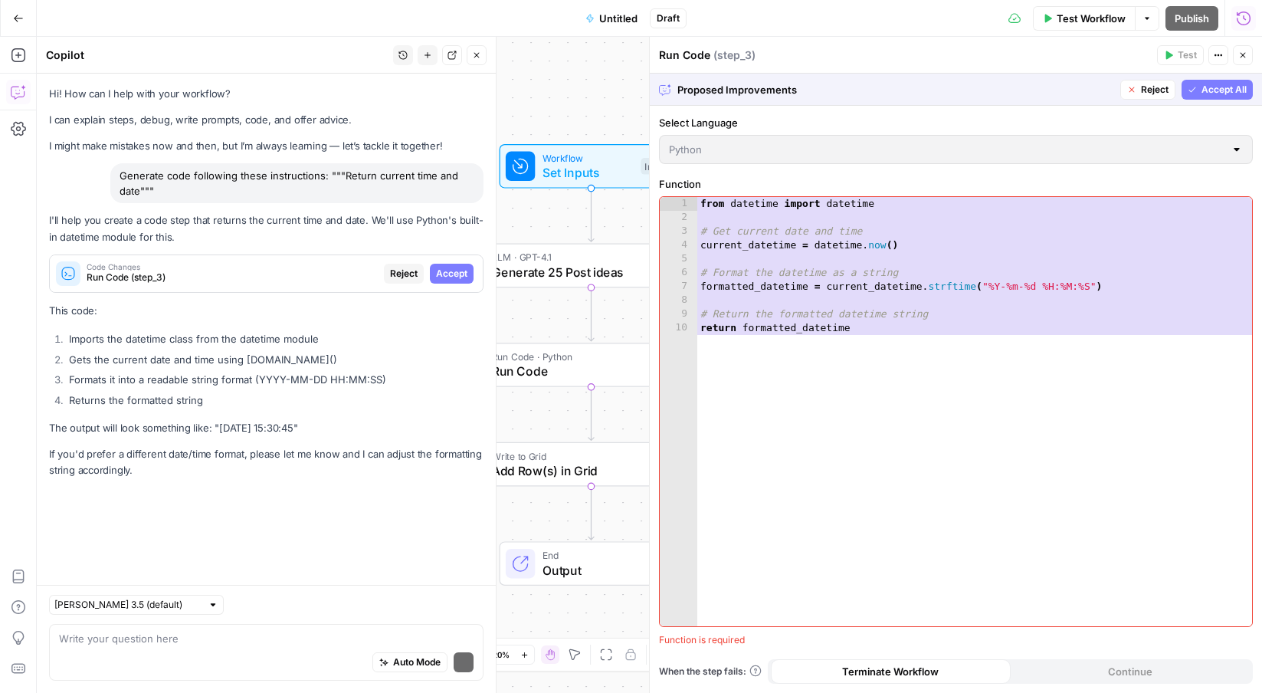
click at [1206, 87] on span "Accept All" at bounding box center [1223, 90] width 45 height 14
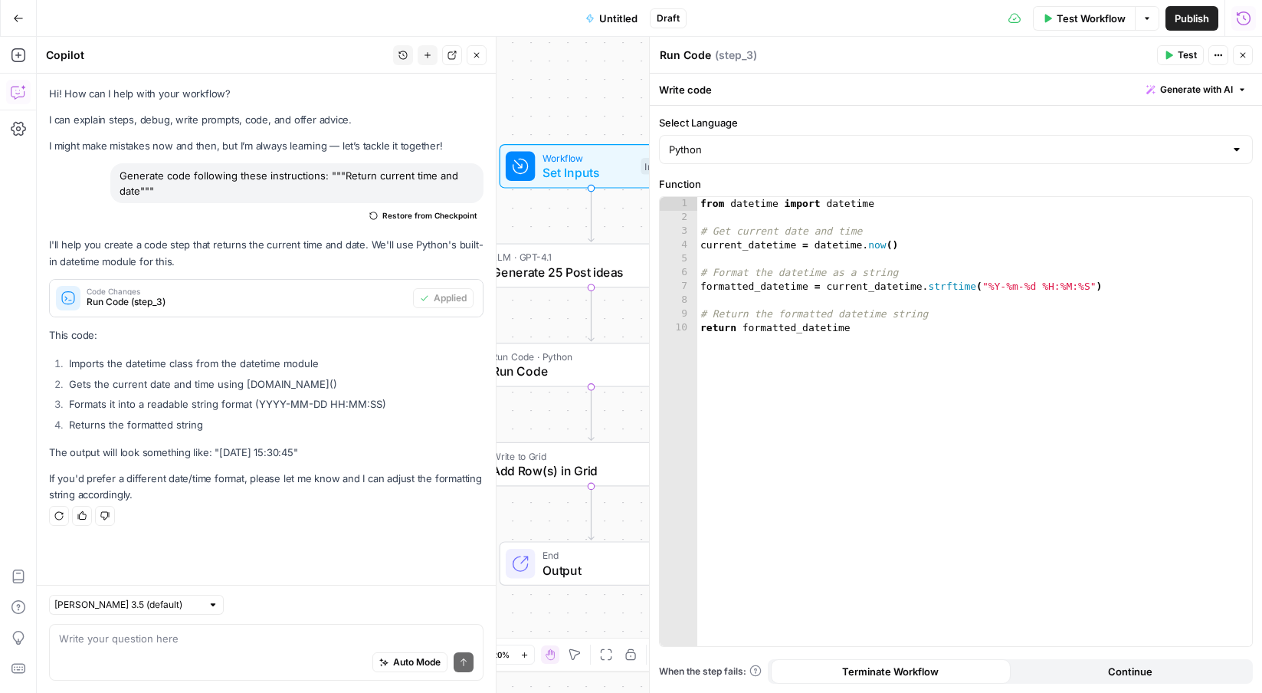
click at [1193, 51] on span "Test" at bounding box center [1186, 55] width 19 height 14
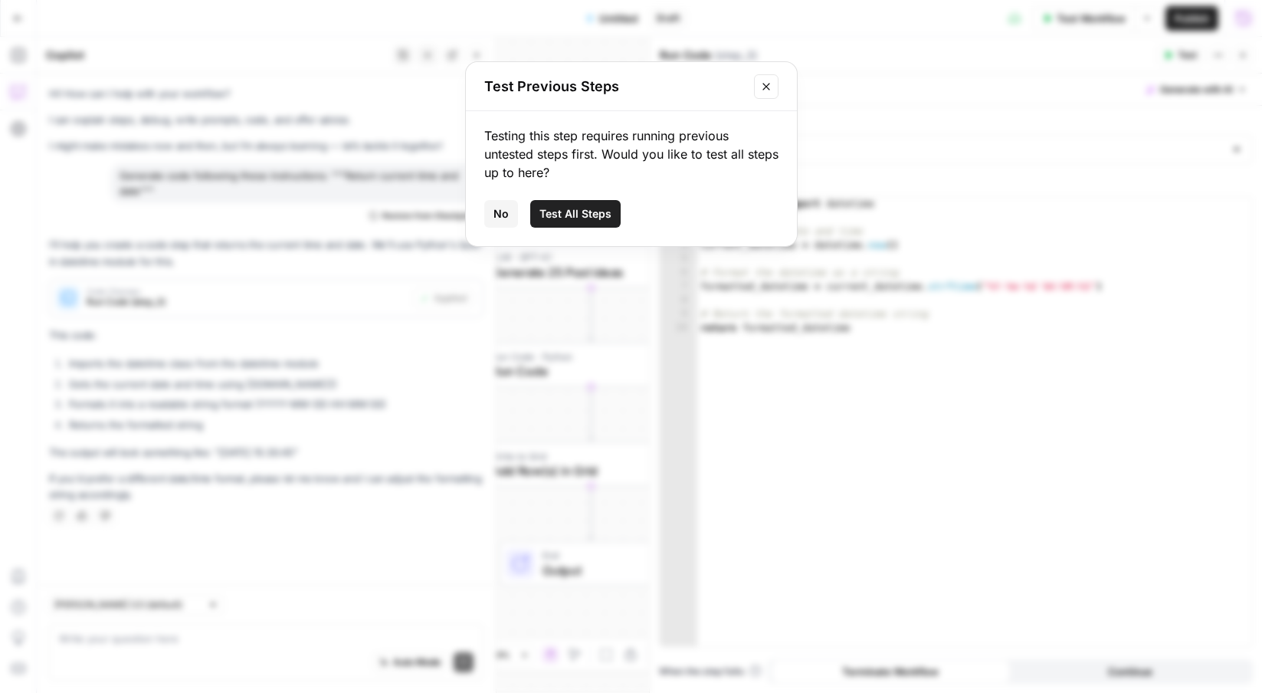
click at [777, 80] on button "Close modal" at bounding box center [766, 86] width 25 height 25
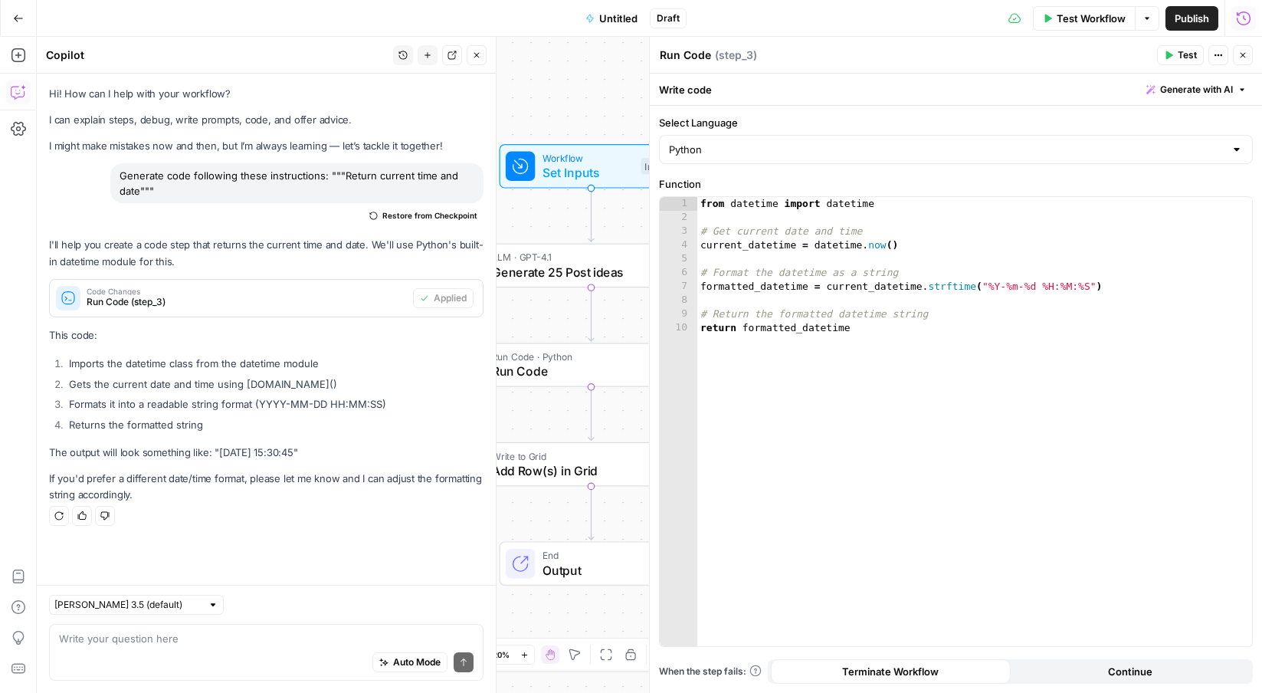
click at [1250, 57] on button "Close" at bounding box center [1243, 55] width 20 height 20
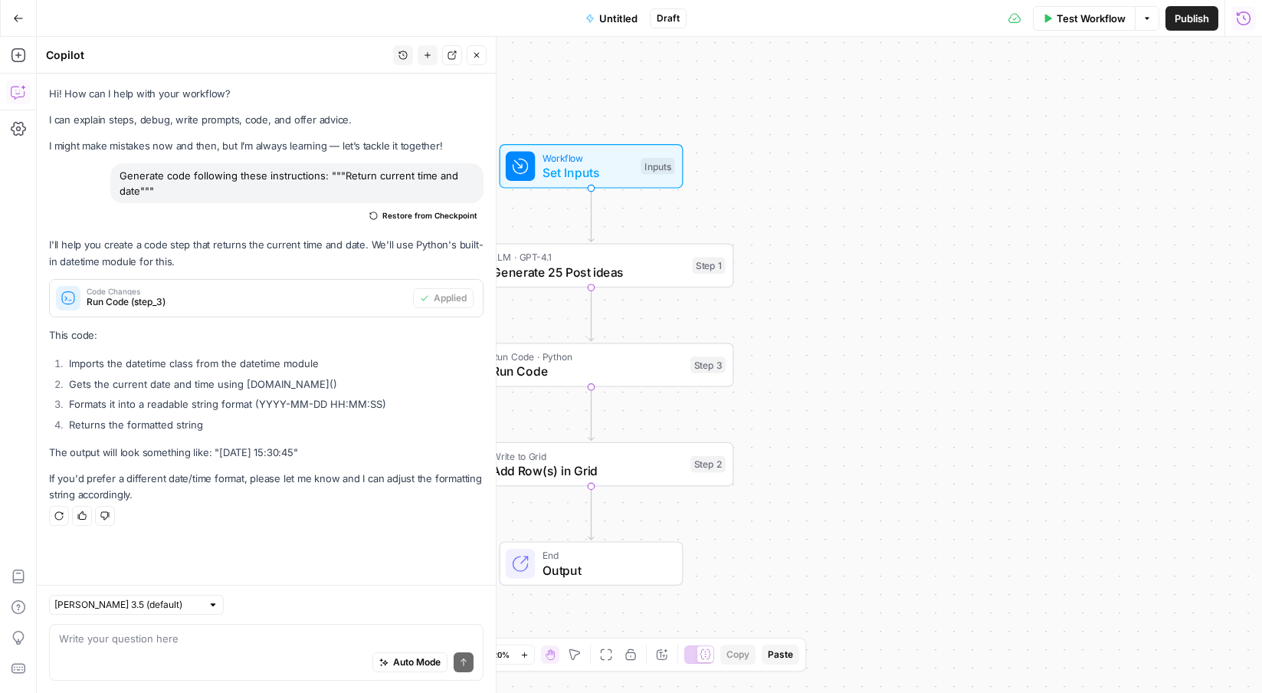
click at [605, 175] on span "Set Inputs" at bounding box center [587, 172] width 91 height 18
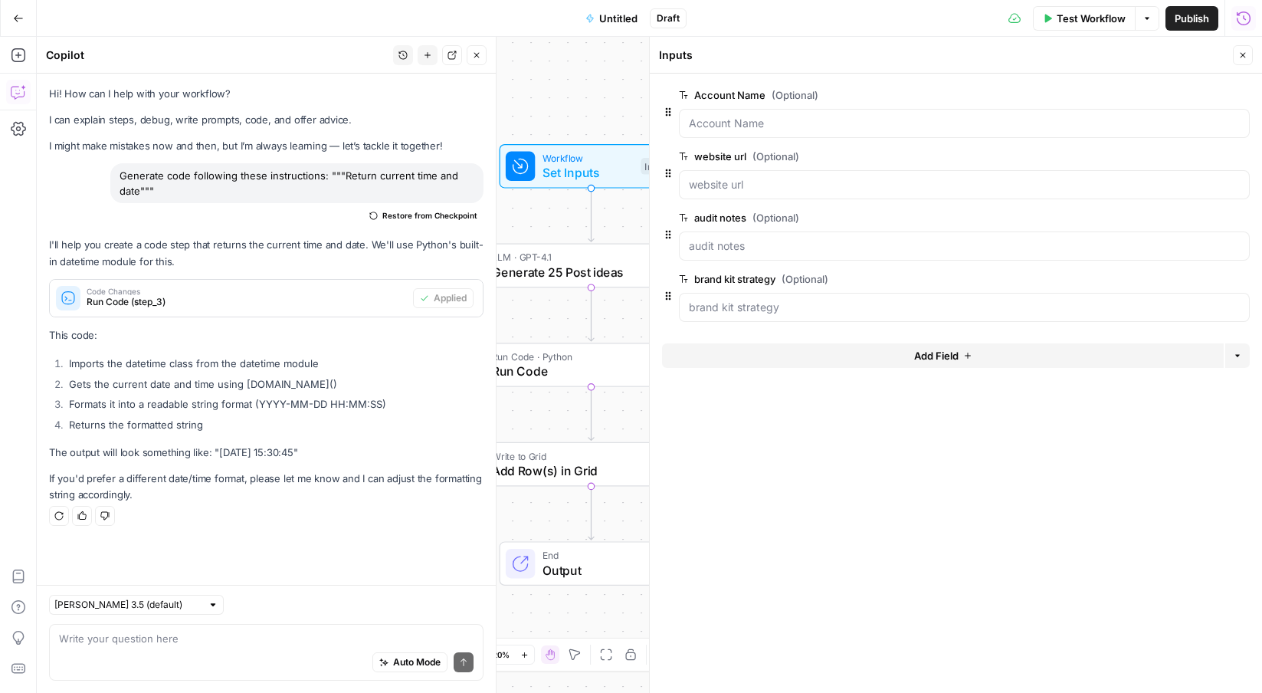
click at [1242, 61] on button "Close" at bounding box center [1243, 55] width 20 height 20
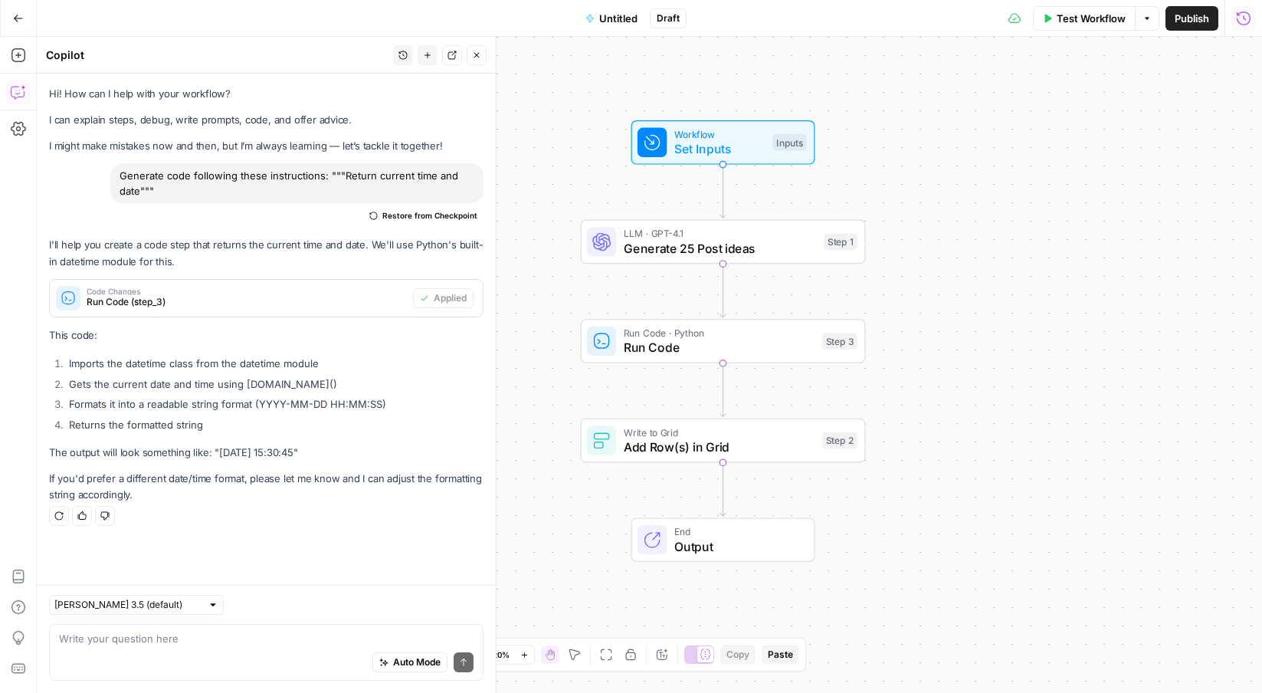
drag, startPoint x: 938, startPoint y: 249, endPoint x: 1070, endPoint y: 225, distance: 133.9
click at [1070, 225] on div "Workflow Set Inputs Inputs LLM · GPT-4.1 Generate 25 Post ideas Step 1 Run Code…" at bounding box center [649, 365] width 1225 height 656
click at [746, 135] on span "Workflow" at bounding box center [719, 133] width 91 height 15
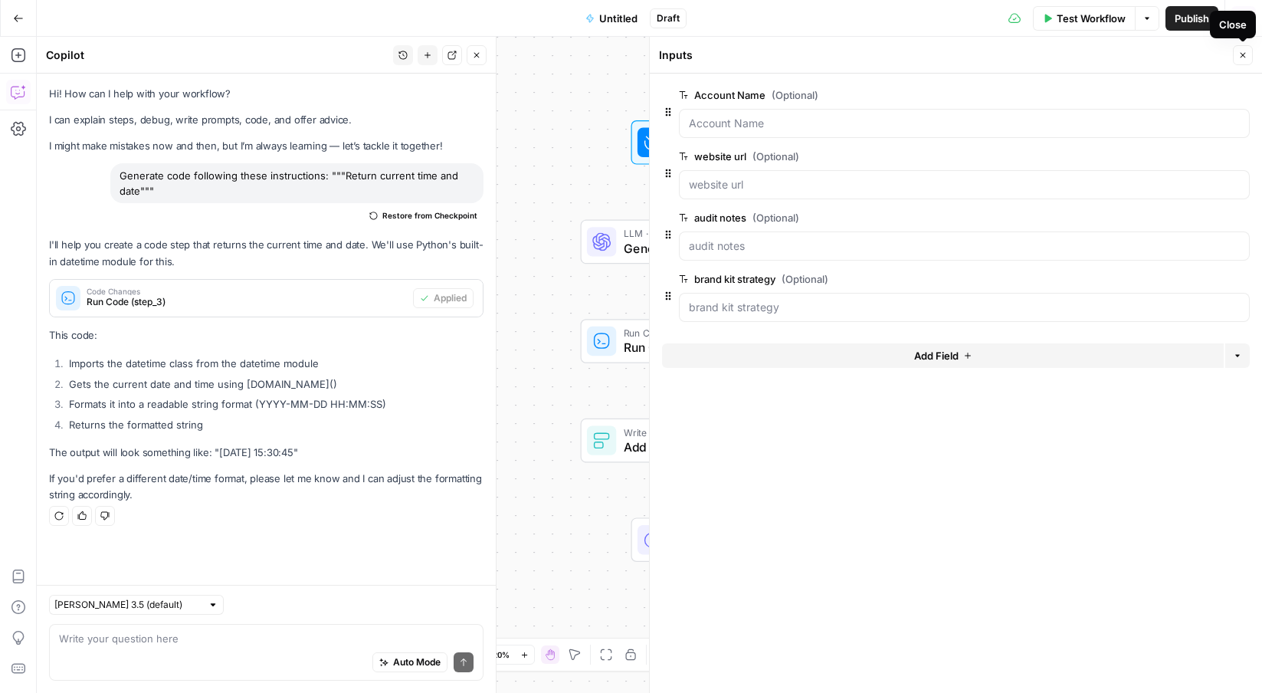
click at [1236, 54] on button "Close" at bounding box center [1243, 55] width 20 height 20
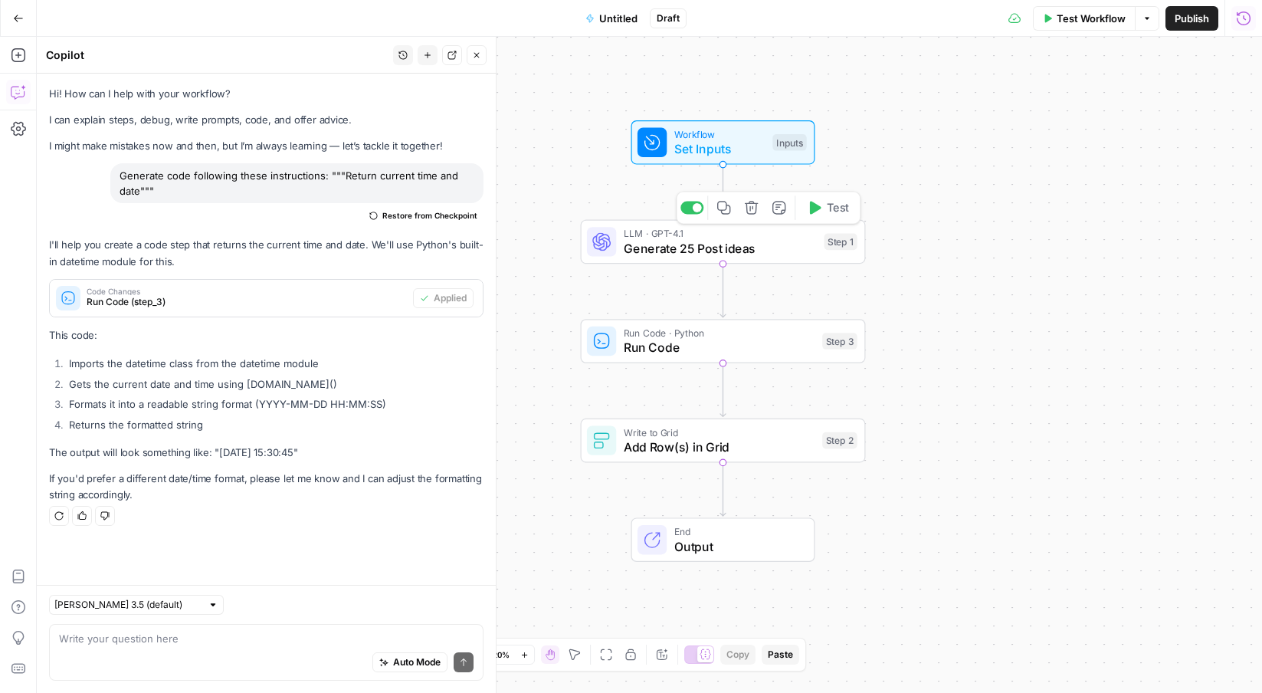
click at [720, 243] on span "Generate 25 Post ideas" at bounding box center [720, 248] width 193 height 18
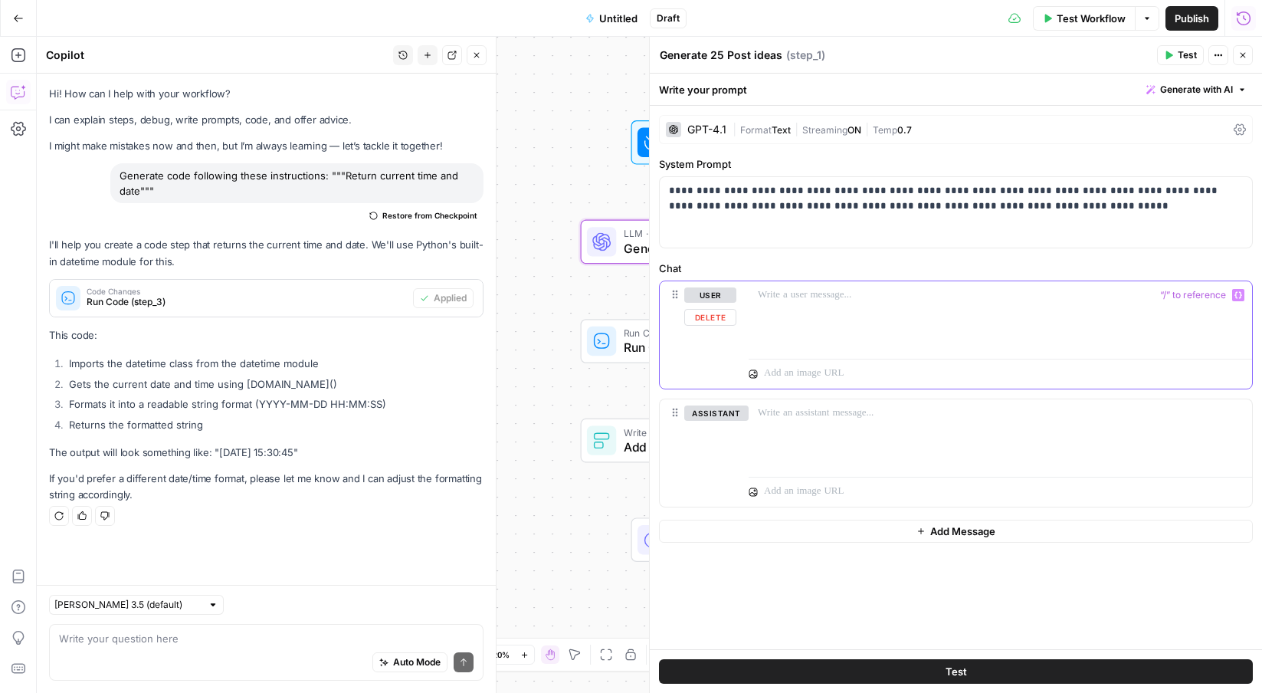
click at [833, 300] on p at bounding box center [1000, 294] width 485 height 15
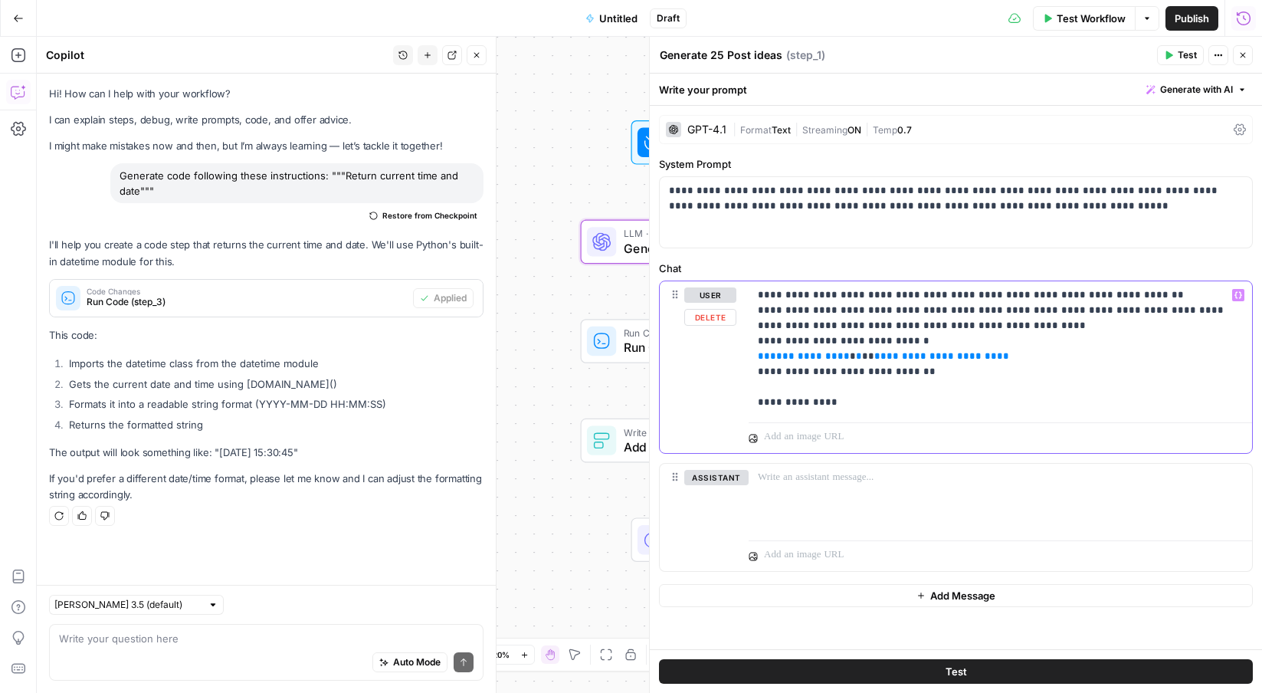
copy p "**********"
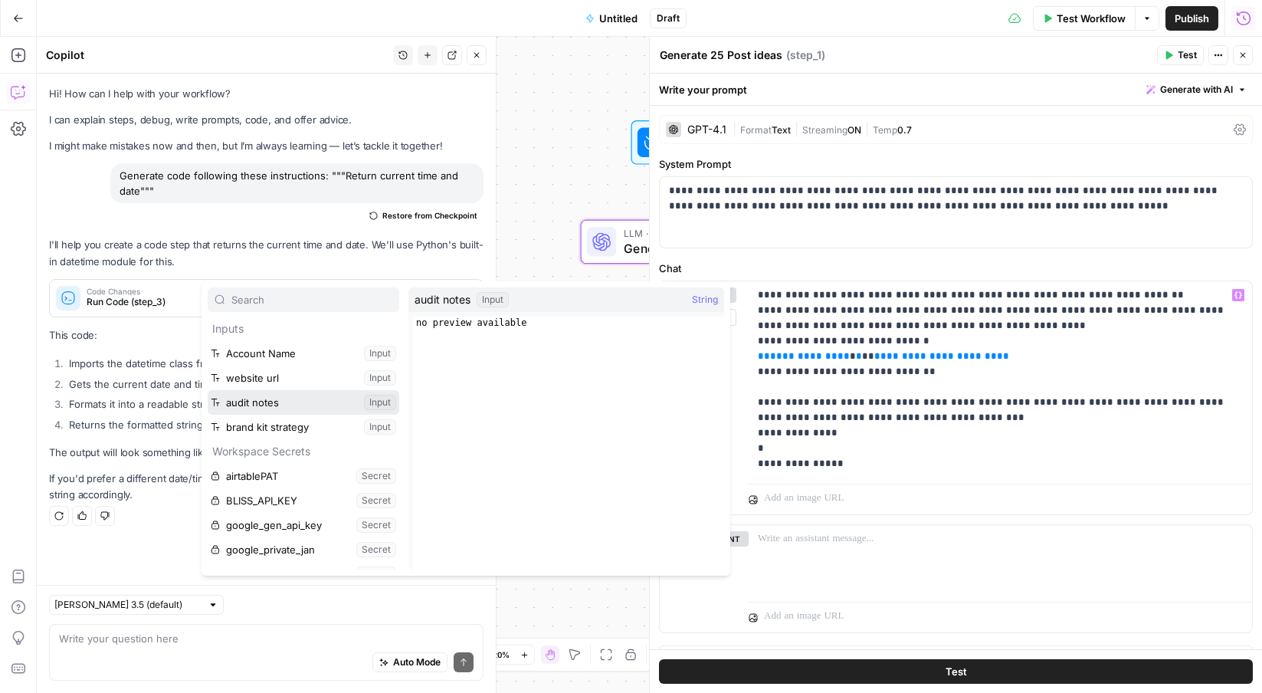
click at [208, 390] on button "Select variable audit notes" at bounding box center [304, 402] width 192 height 25
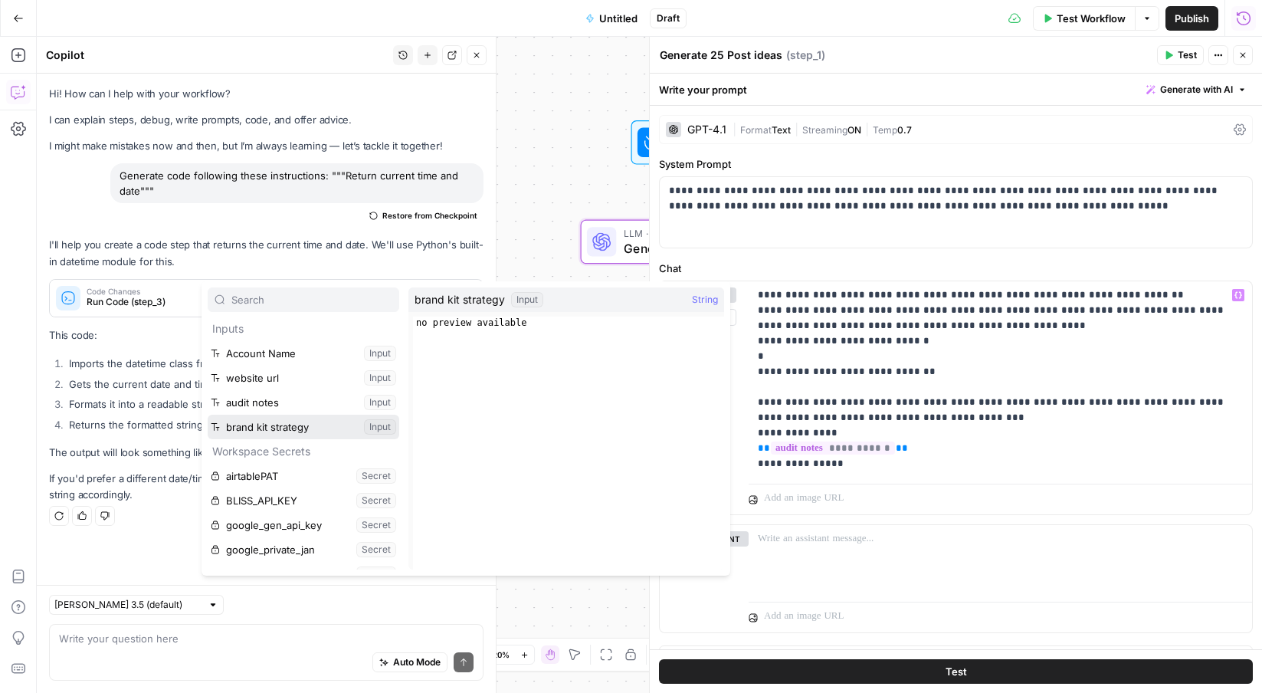
click at [208, 414] on button "Select variable brand kit strategy" at bounding box center [304, 426] width 192 height 25
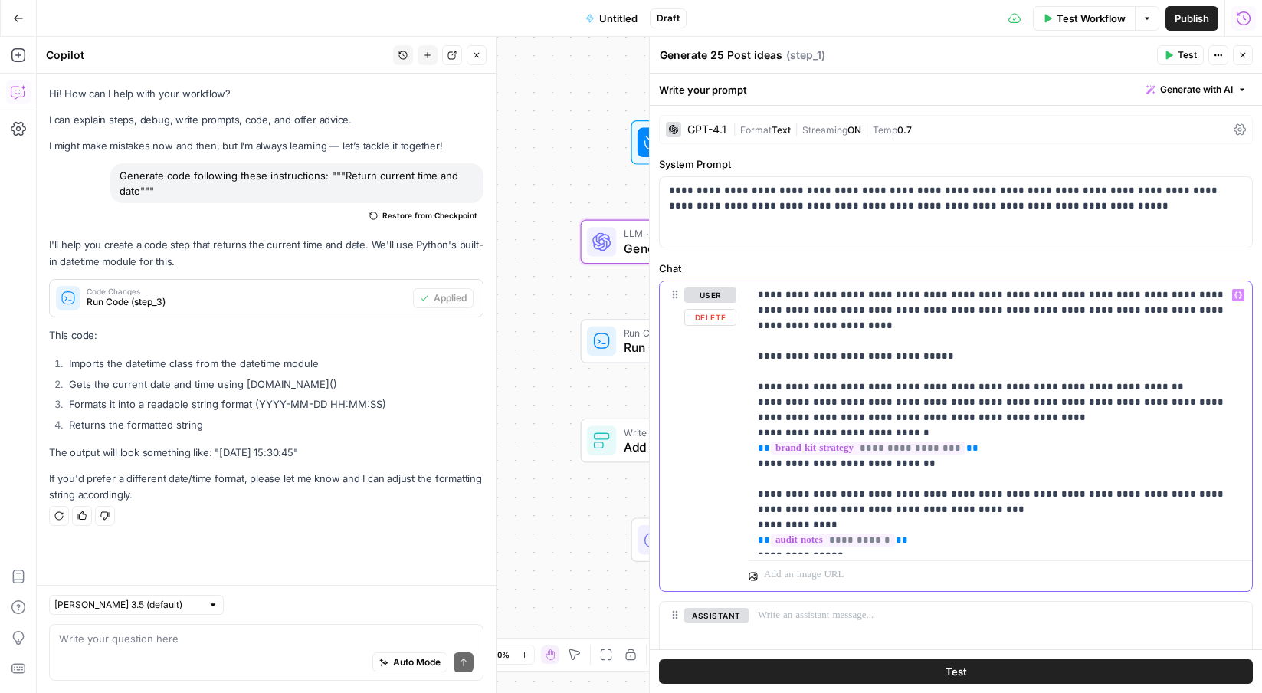
copy p "**********"
click at [1006, 212] on p "**********" at bounding box center [956, 198] width 574 height 31
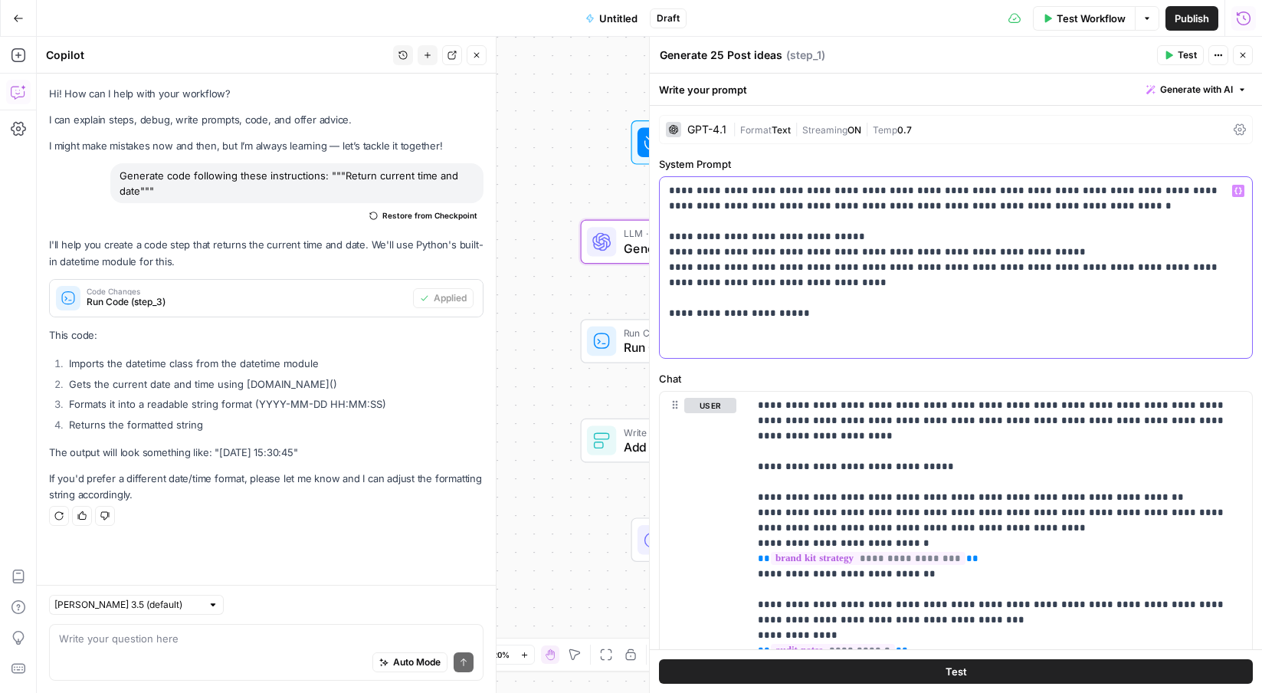
click at [725, 338] on p "**********" at bounding box center [956, 267] width 574 height 169
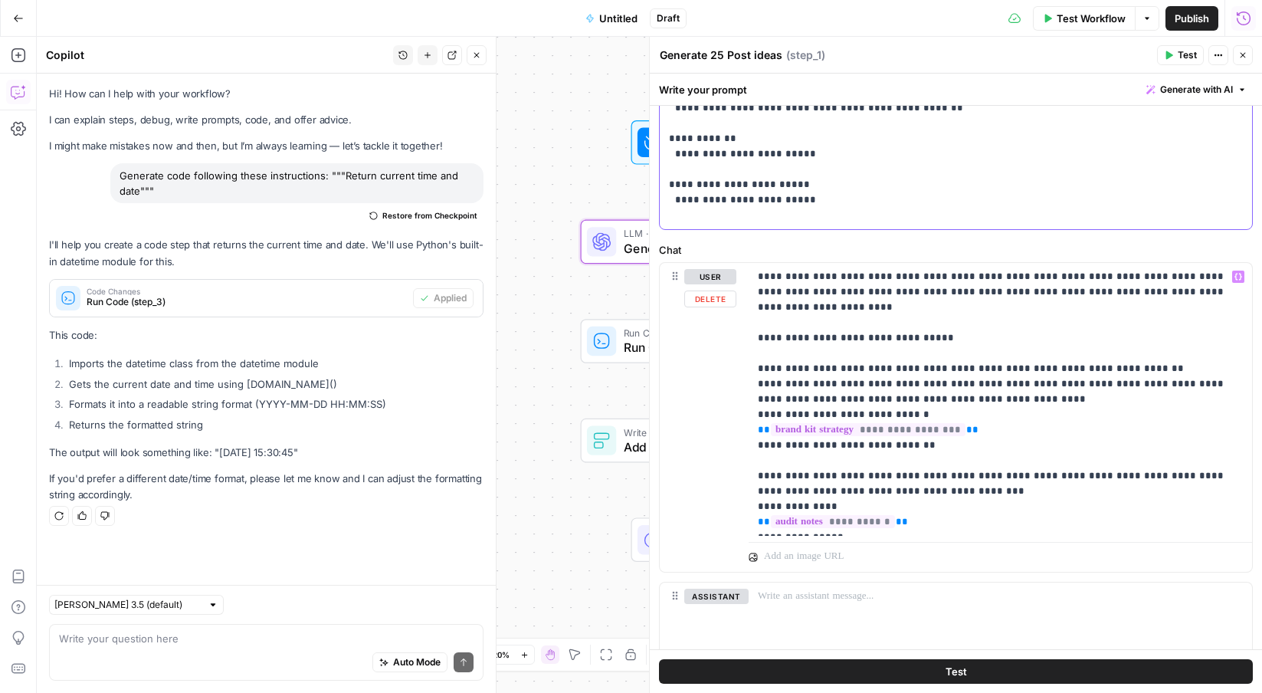
scroll to position [584, 0]
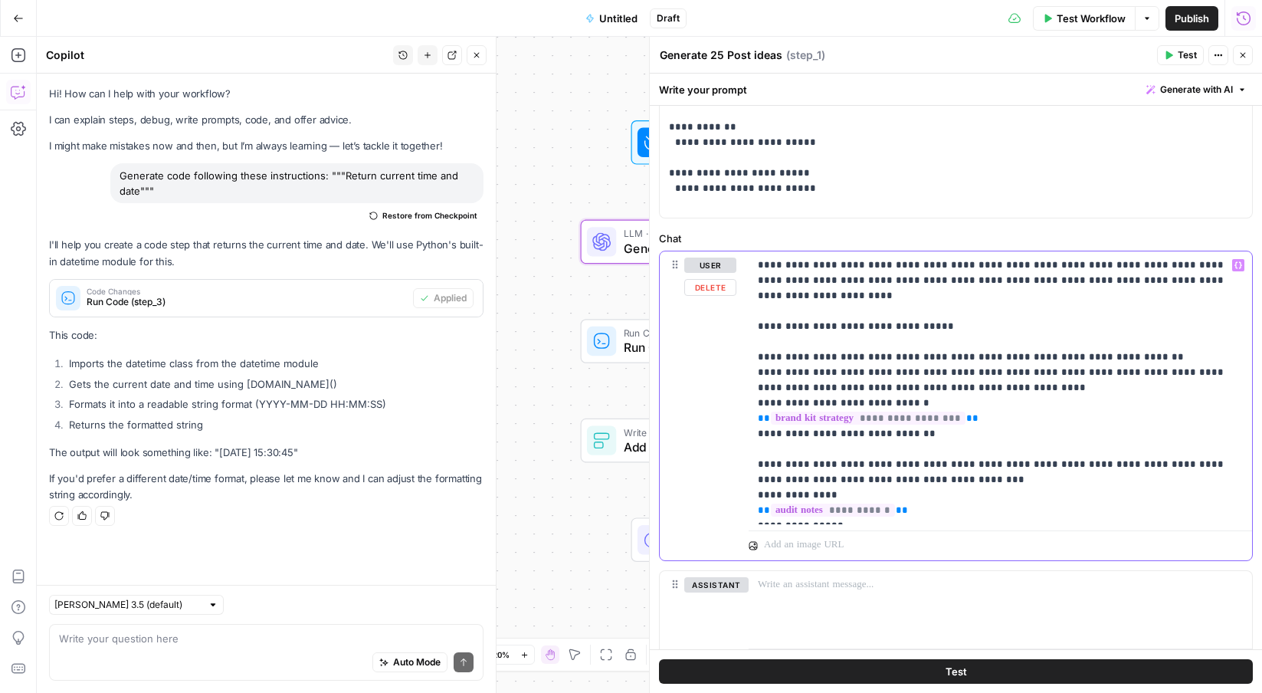
click at [838, 518] on div "**********" at bounding box center [999, 387] width 503 height 273
click at [899, 86] on div "Write your prompt Generate with AI" at bounding box center [956, 89] width 612 height 31
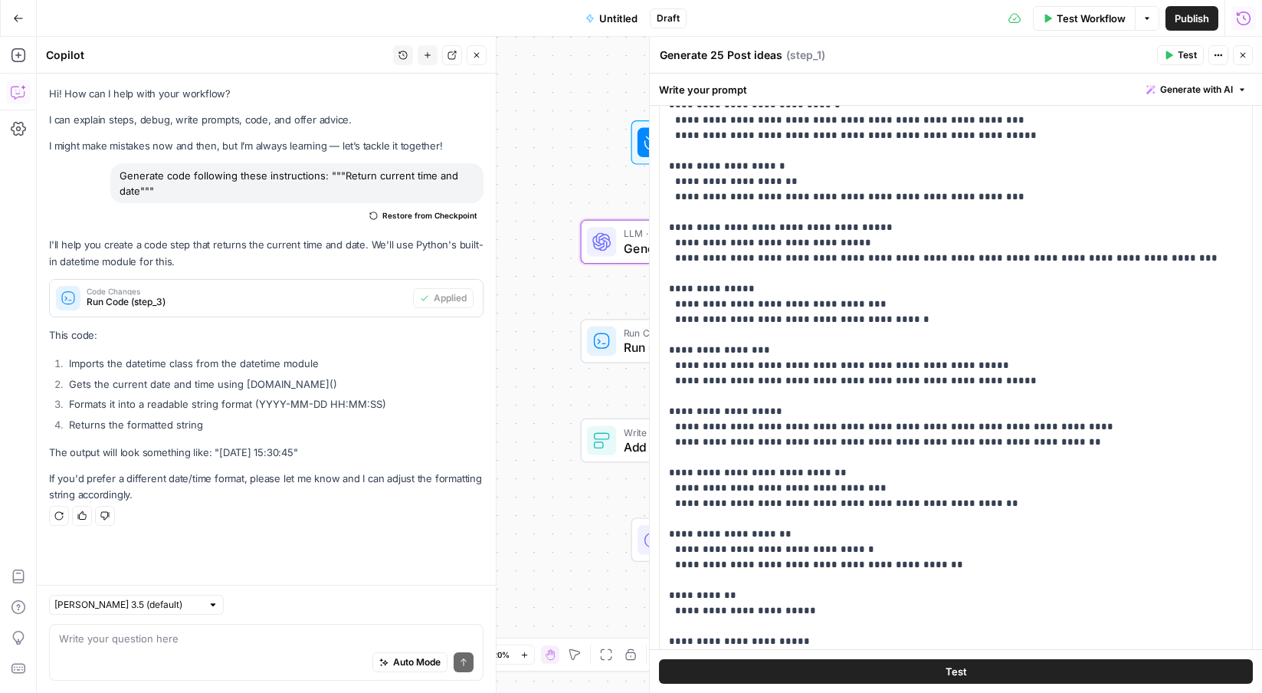
scroll to position [0, 0]
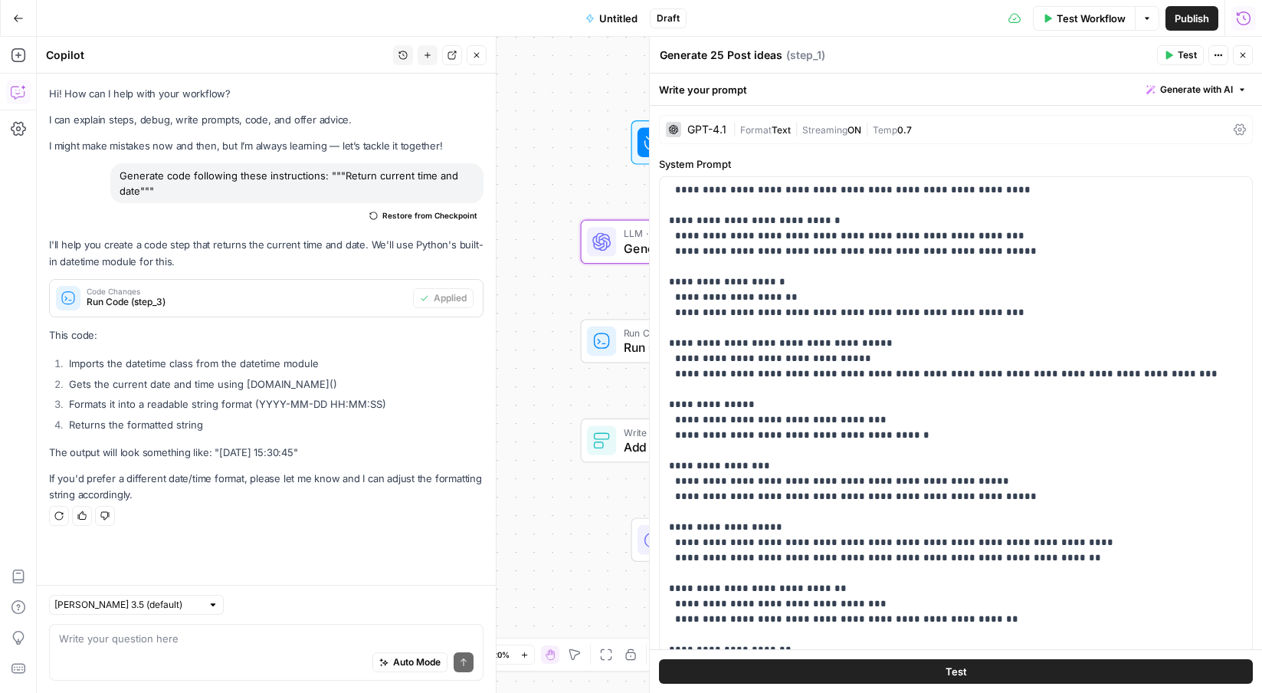
click at [751, 129] on span "Format" at bounding box center [755, 129] width 31 height 11
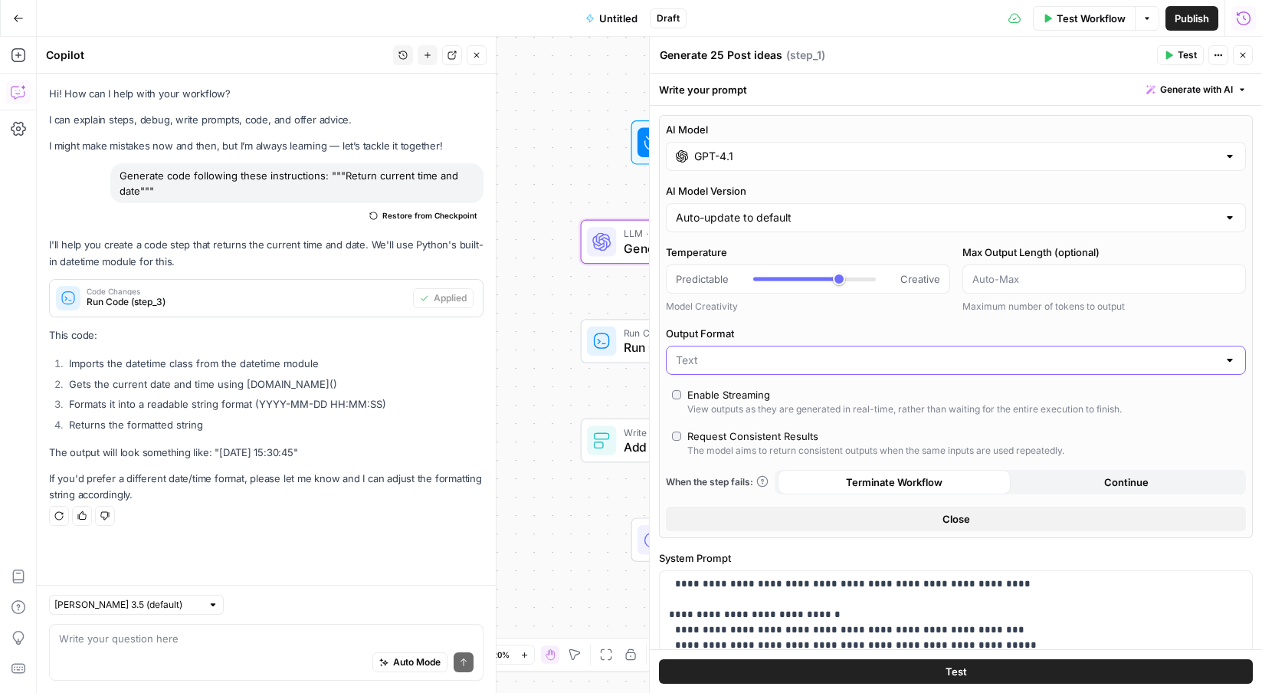
click at [728, 359] on input "Output Format" at bounding box center [947, 359] width 542 height 15
click at [722, 411] on button "JSON" at bounding box center [956, 419] width 566 height 21
type input "JSON"
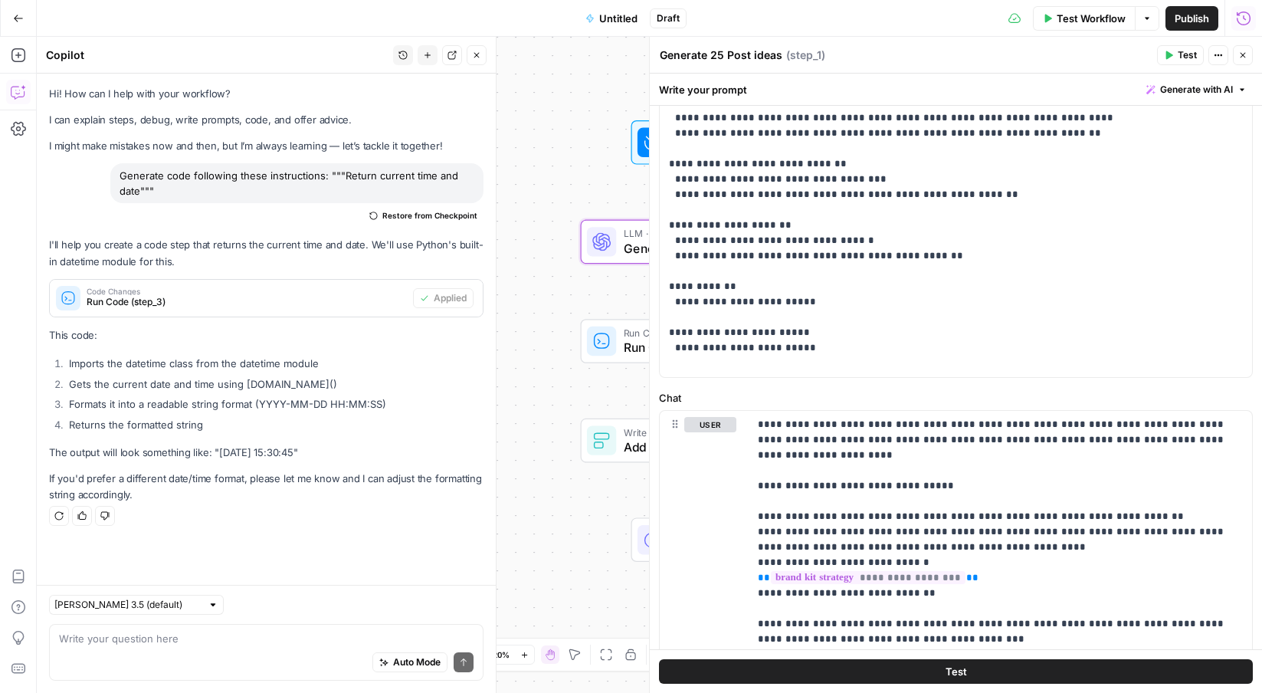
scroll to position [1231, 0]
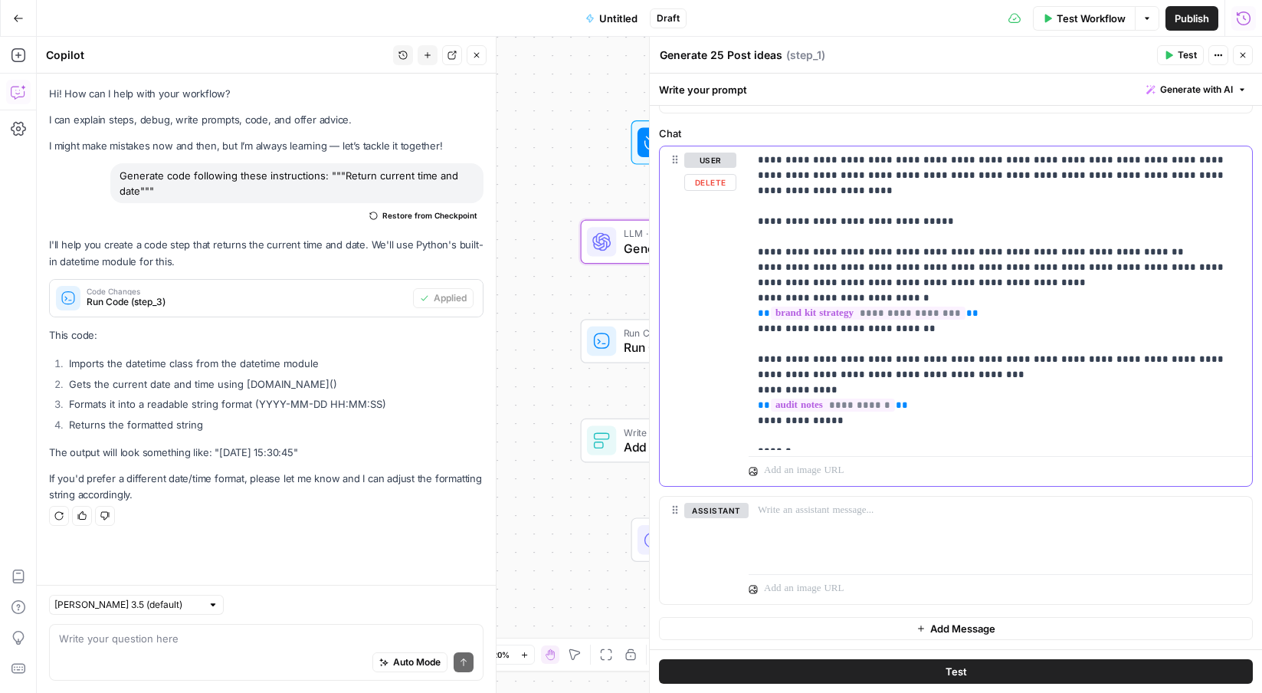
click at [834, 441] on p "**********" at bounding box center [1000, 297] width 485 height 291
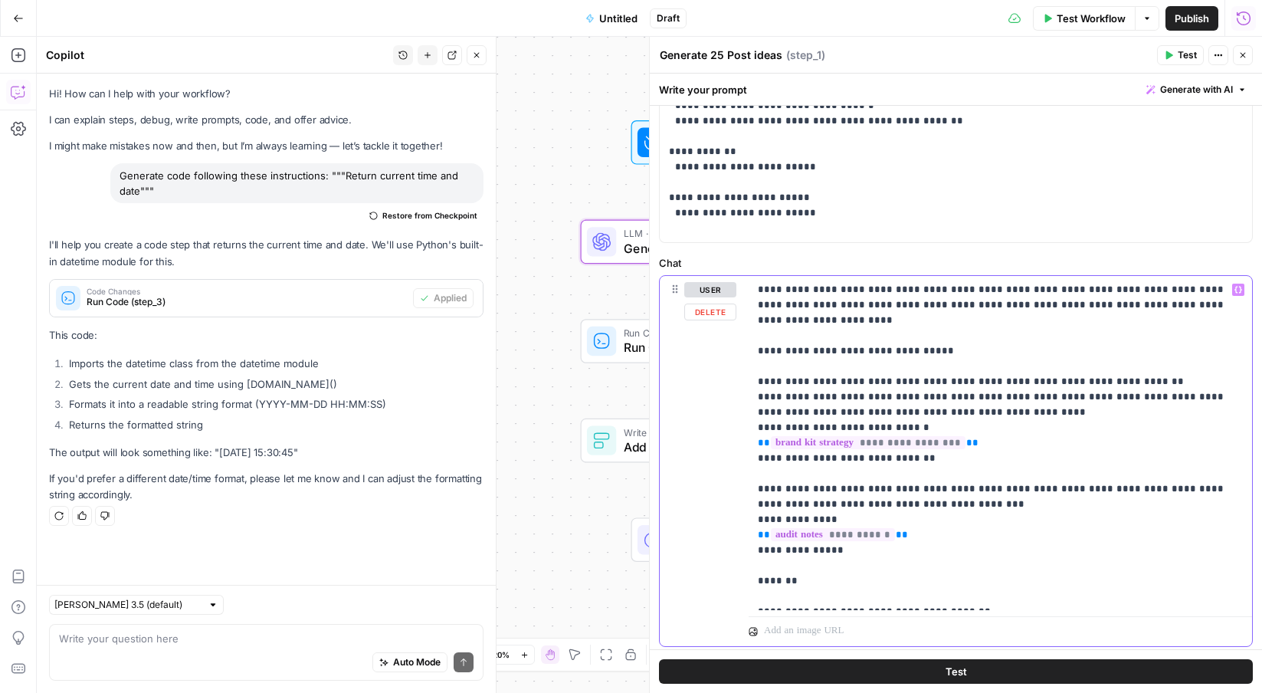
scroll to position [1019, 0]
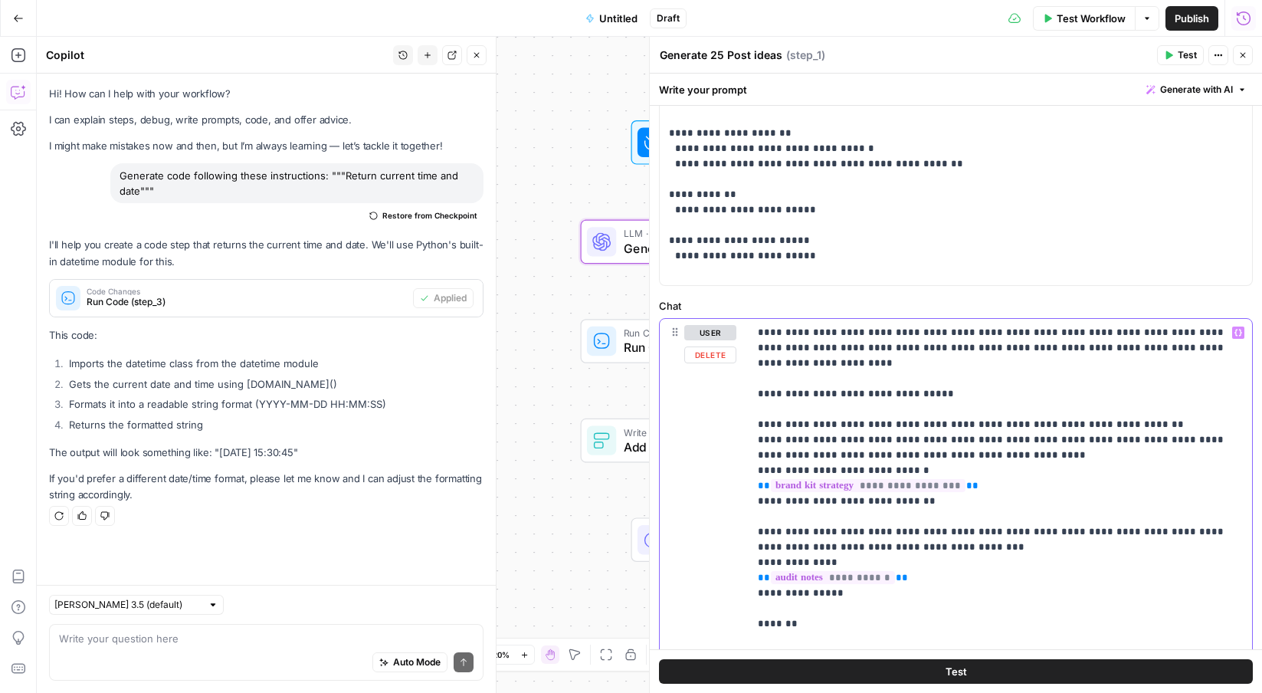
drag, startPoint x: 909, startPoint y: 328, endPoint x: 920, endPoint y: 331, distance: 11.2
click at [911, 328] on p "**********" at bounding box center [1000, 486] width 485 height 322
click at [939, 332] on p "**********" at bounding box center [1000, 486] width 485 height 322
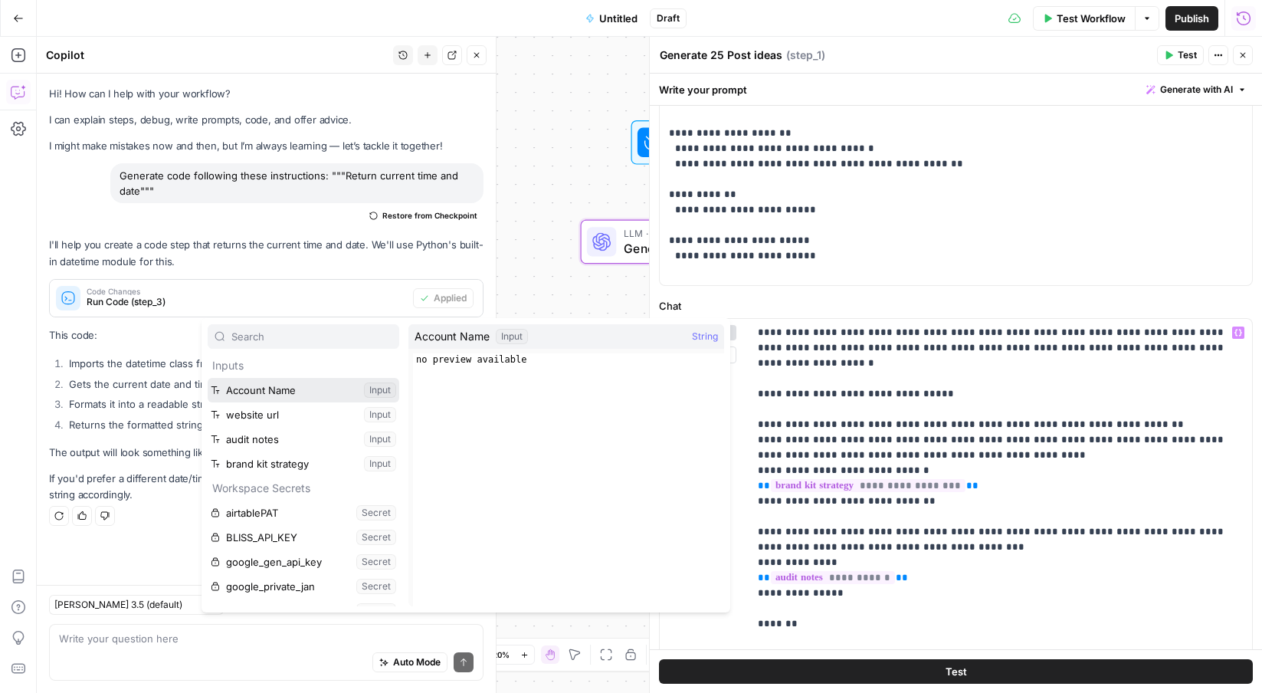
click at [208, 378] on button "Select variable Account Name" at bounding box center [304, 390] width 192 height 25
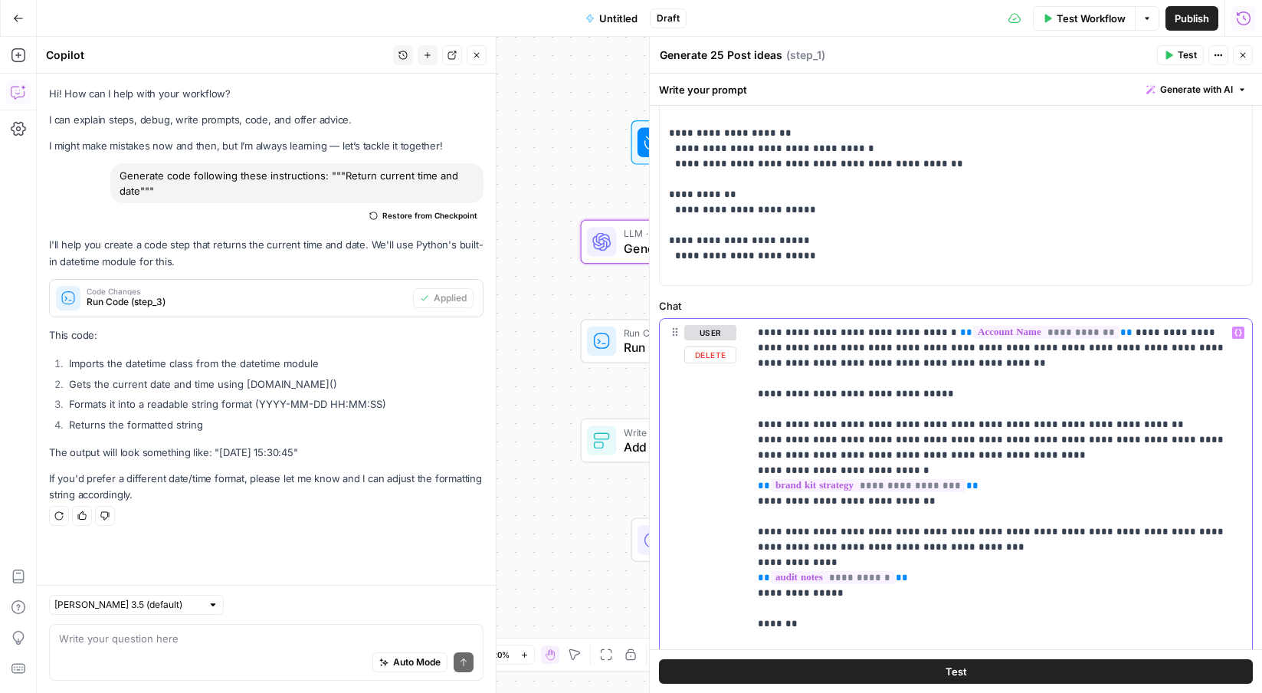
drag, startPoint x: 882, startPoint y: 331, endPoint x: 754, endPoint y: 329, distance: 128.7
click at [754, 329] on div "**********" at bounding box center [999, 493] width 503 height 349
click at [980, 331] on p "**********" at bounding box center [1000, 486] width 485 height 322
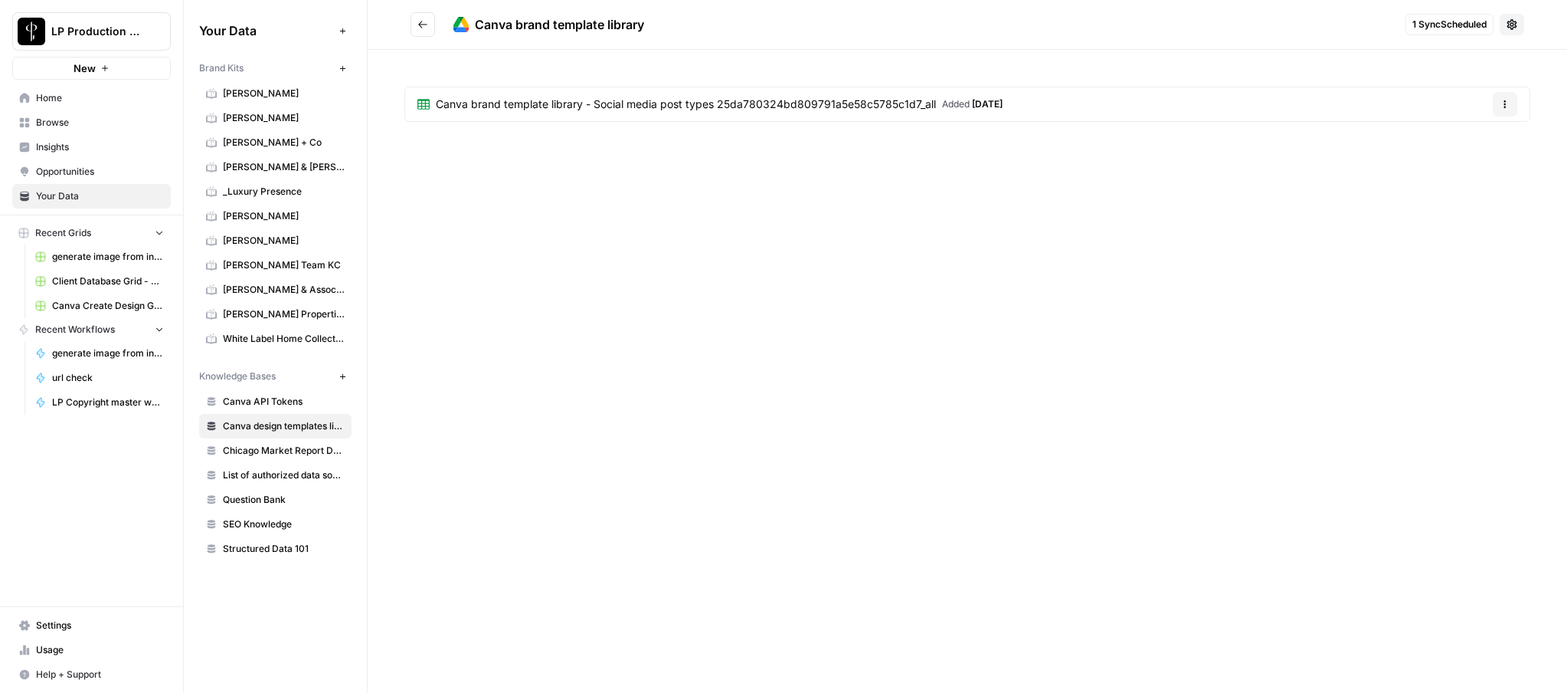
click at [428, 13] on button "Go back" at bounding box center [423, 24] width 25 height 25
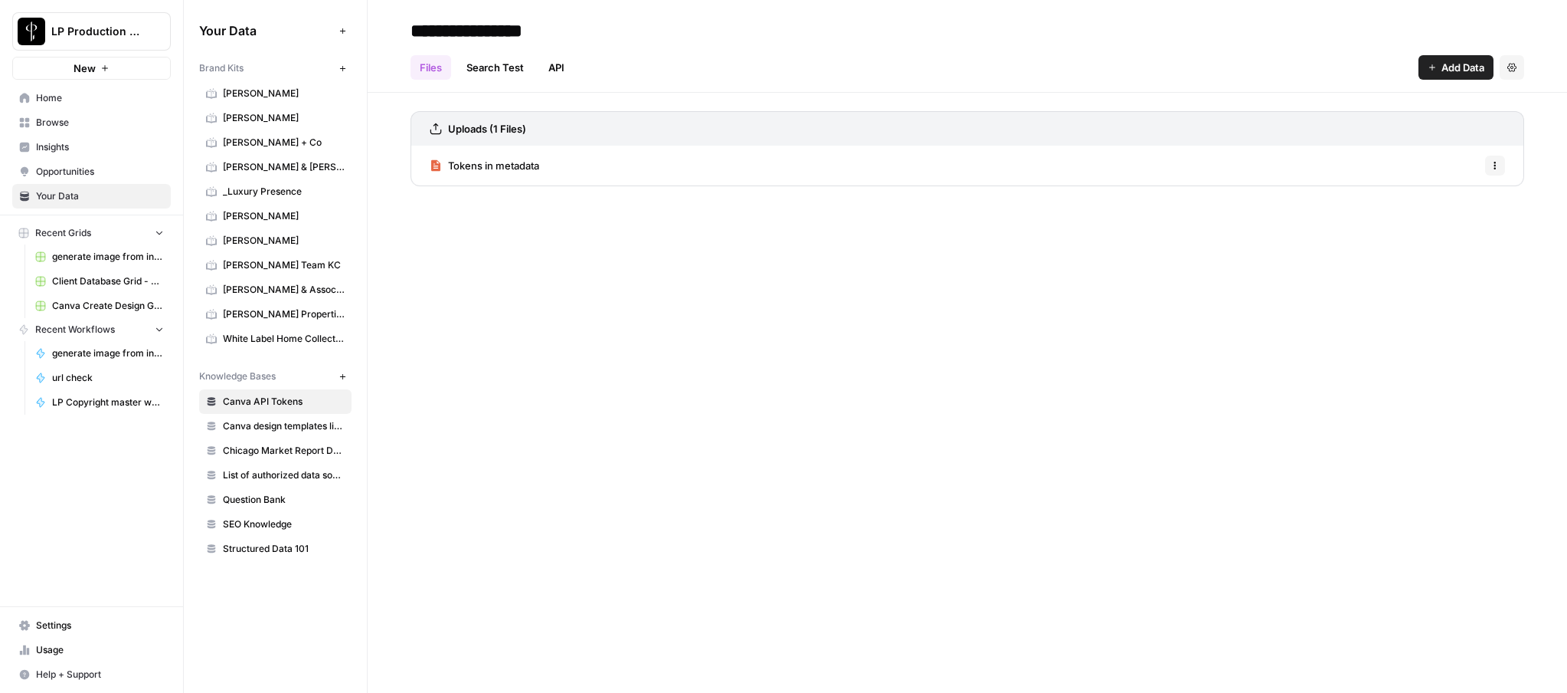
click at [127, 120] on span "Browse" at bounding box center [100, 123] width 128 height 14
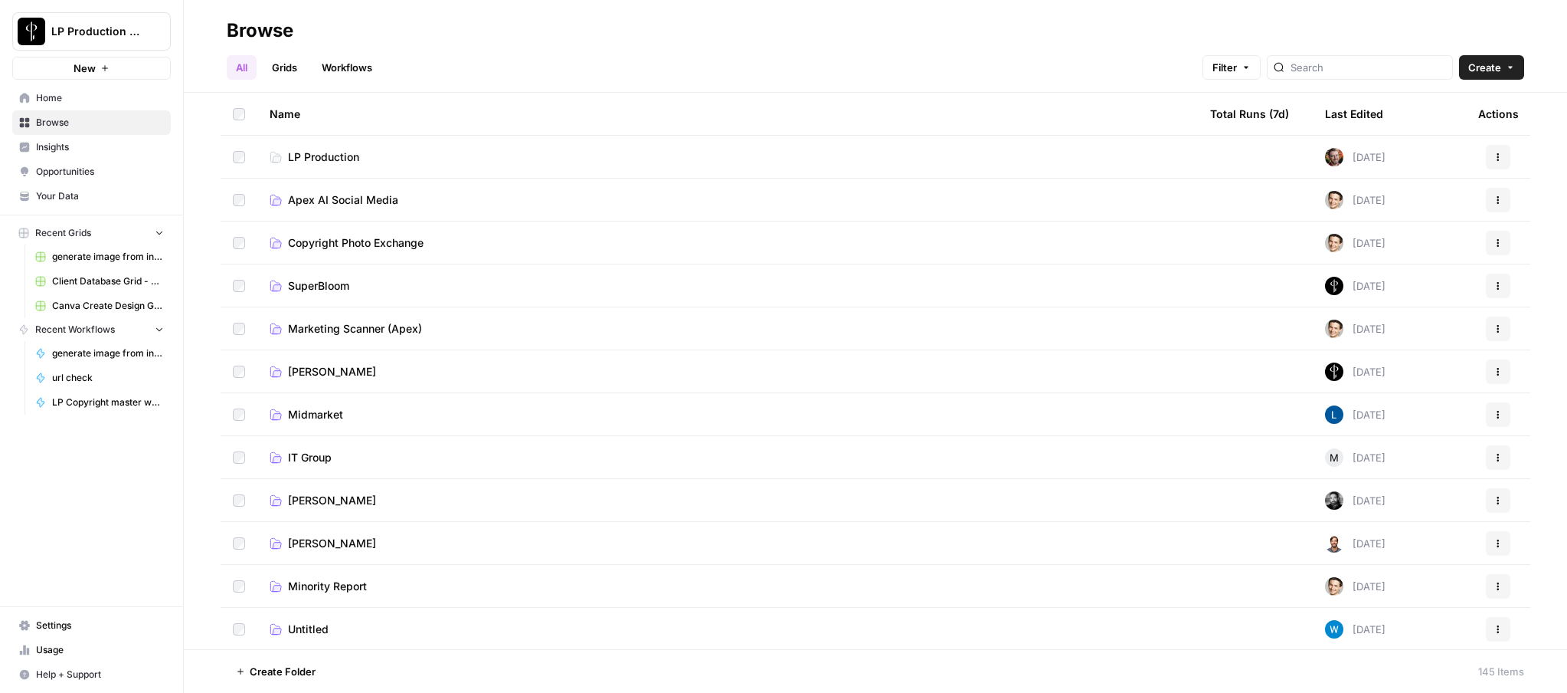
click at [358, 192] on span "Apex AI Social Media" at bounding box center [343, 199] width 110 height 15
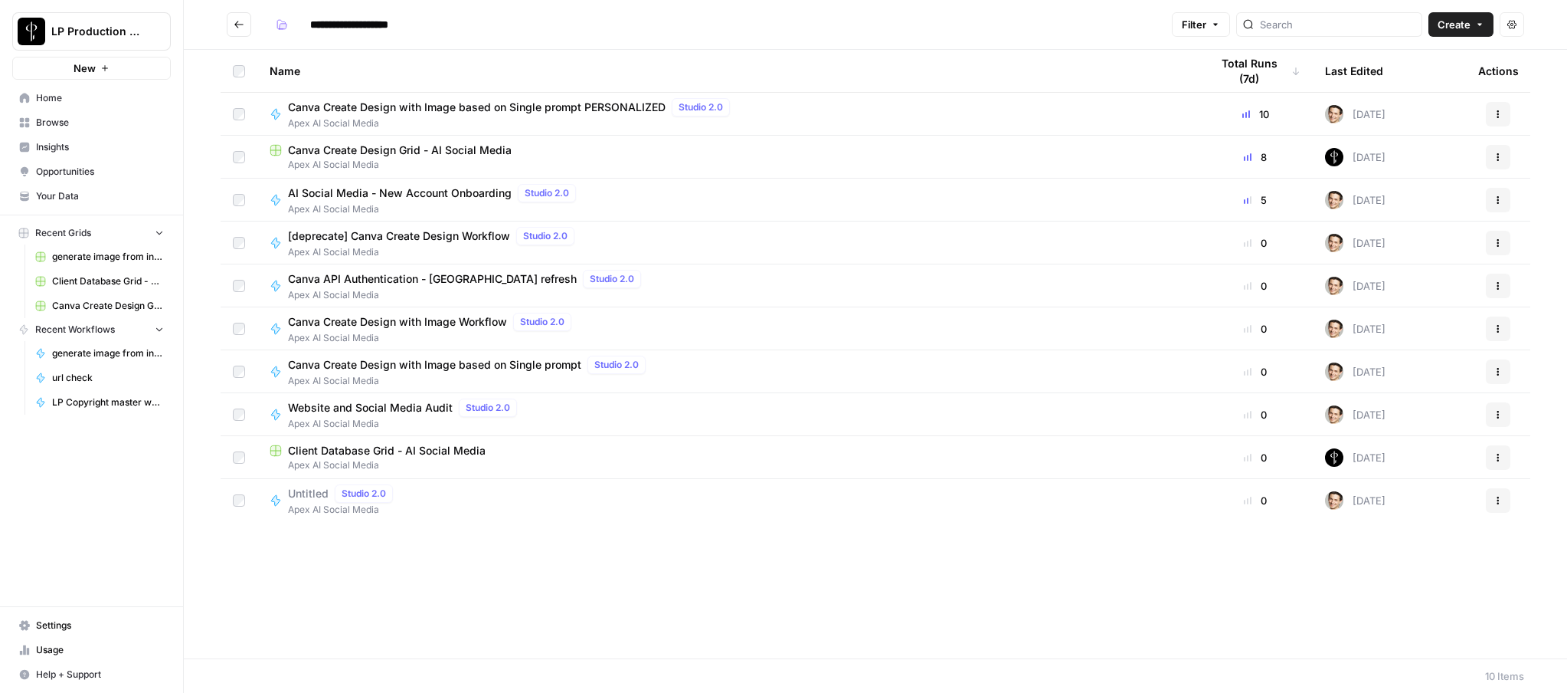
click at [360, 158] on span "Apex AI Social Media" at bounding box center [728, 165] width 916 height 14
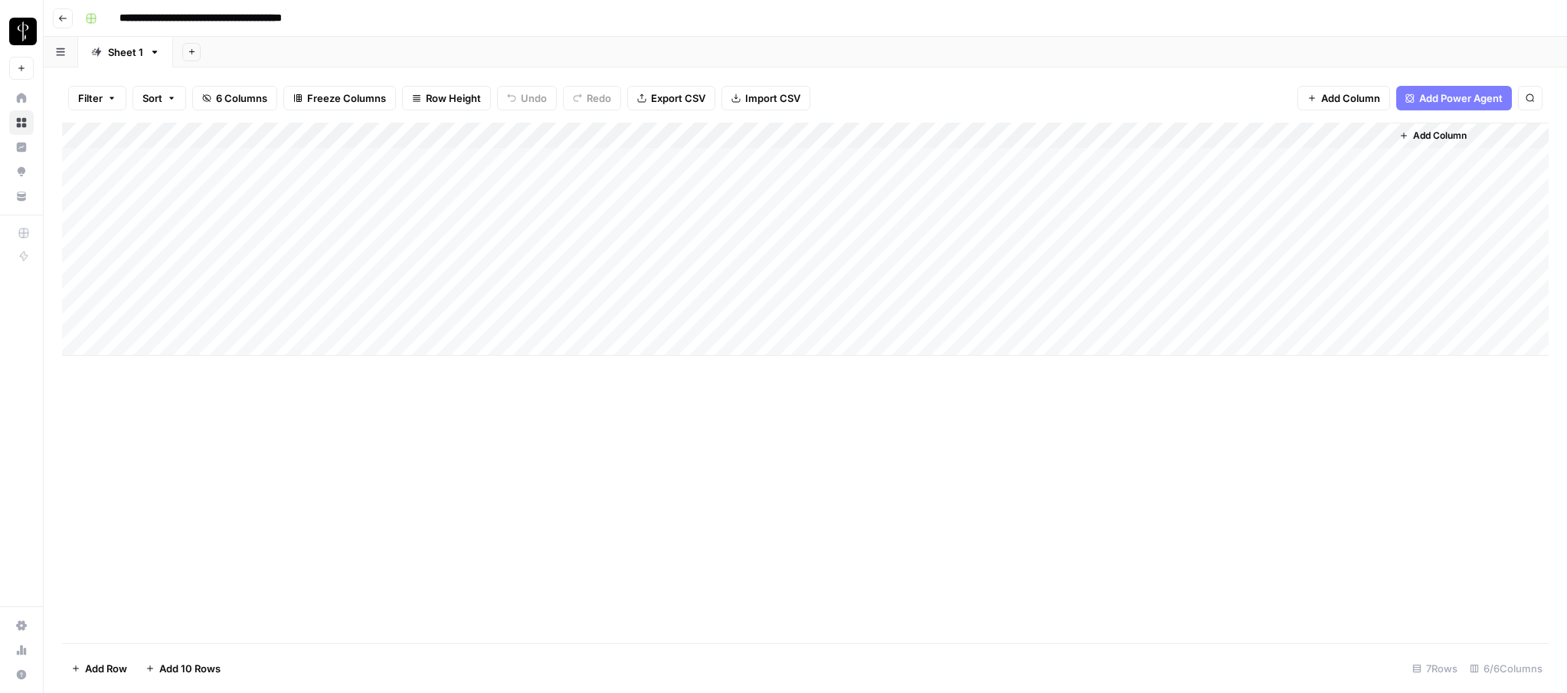
click at [634, 139] on div "Add Column" at bounding box center [805, 239] width 1487 height 233
click at [638, 169] on input "DateCreated" at bounding box center [649, 172] width 156 height 15
type input "GoLiveDate"
click at [660, 385] on div "Add Column" at bounding box center [805, 383] width 1487 height 520
click at [170, 15] on input "**********" at bounding box center [231, 18] width 237 height 25
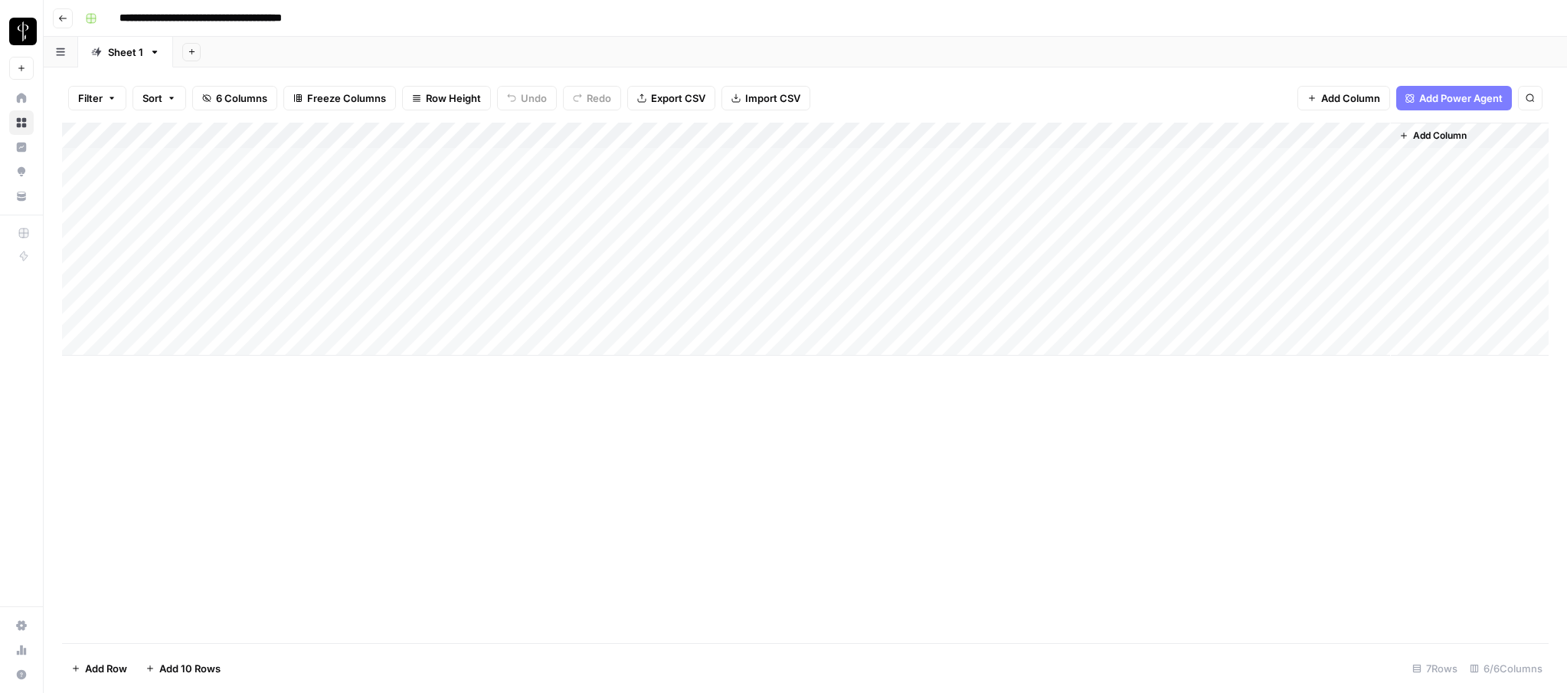
drag, startPoint x: 228, startPoint y: 19, endPoint x: 113, endPoint y: 21, distance: 114.2
click at [113, 21] on input "**********" at bounding box center [231, 18] width 237 height 25
type input "**********"
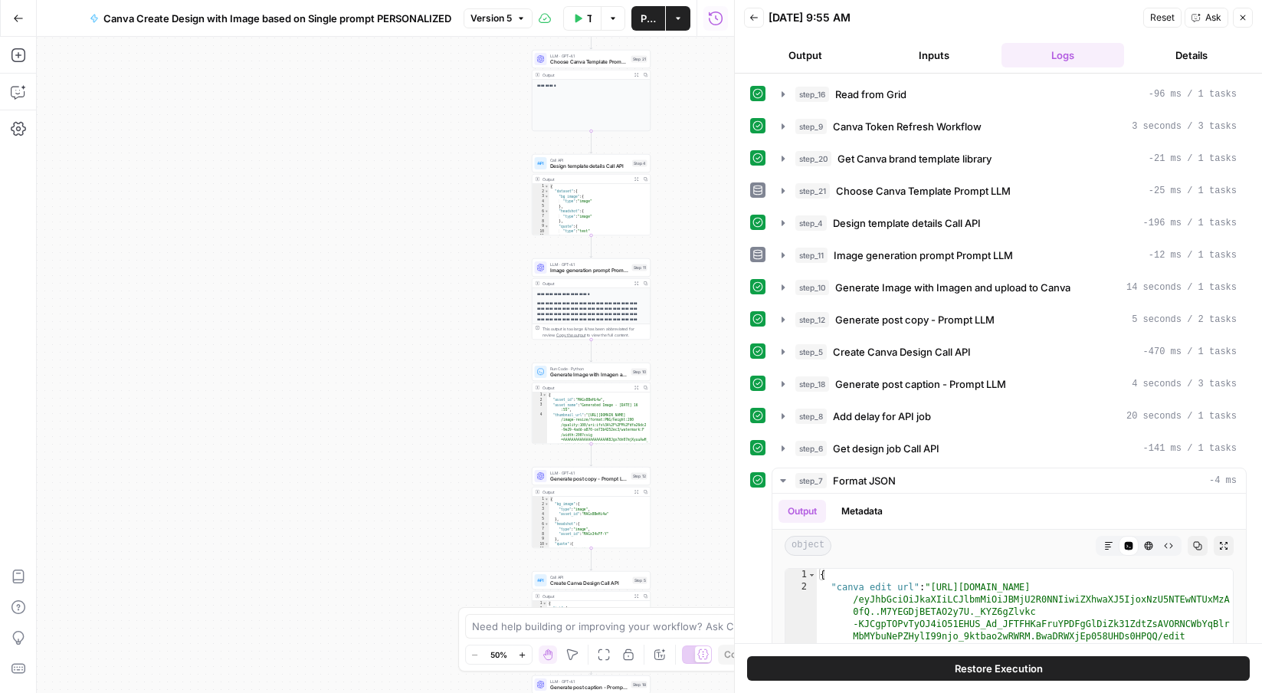
drag, startPoint x: 571, startPoint y: 270, endPoint x: 455, endPoint y: 262, distance: 115.9
click at [455, 262] on div "Workflow Set Inputs Inputs Read from Grid Get Client Brand Kit and Strategy - R…" at bounding box center [385, 365] width 697 height 656
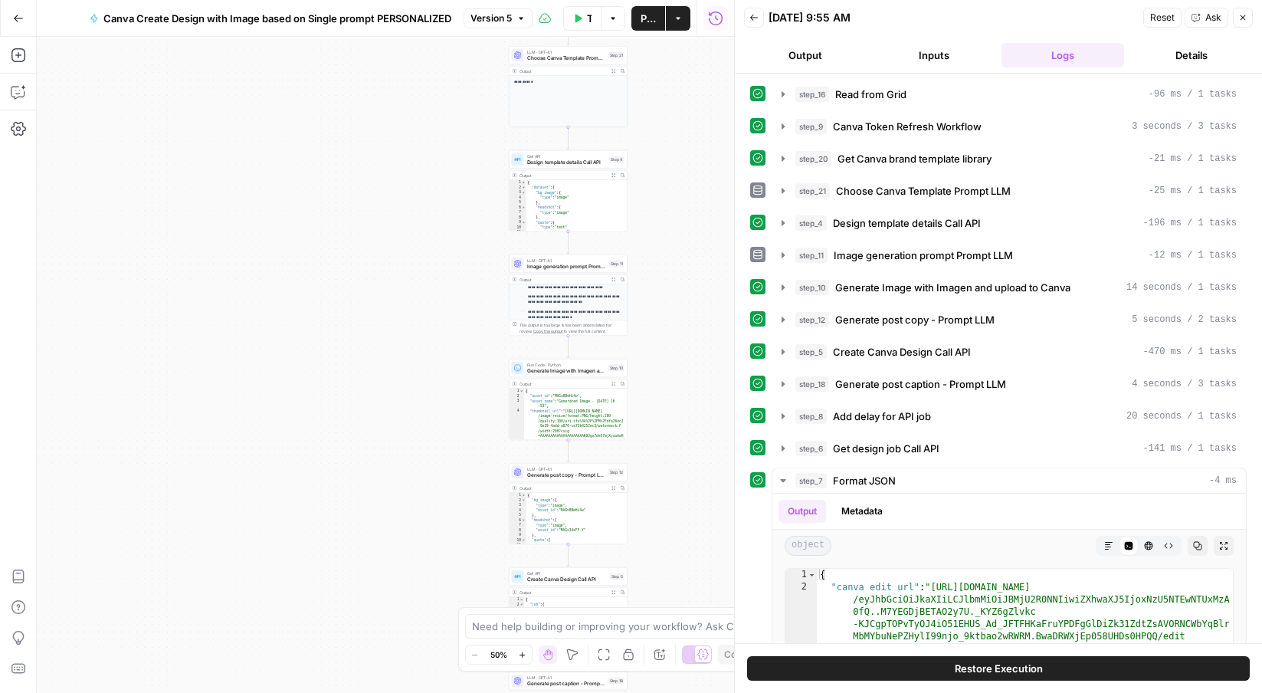
scroll to position [203, 0]
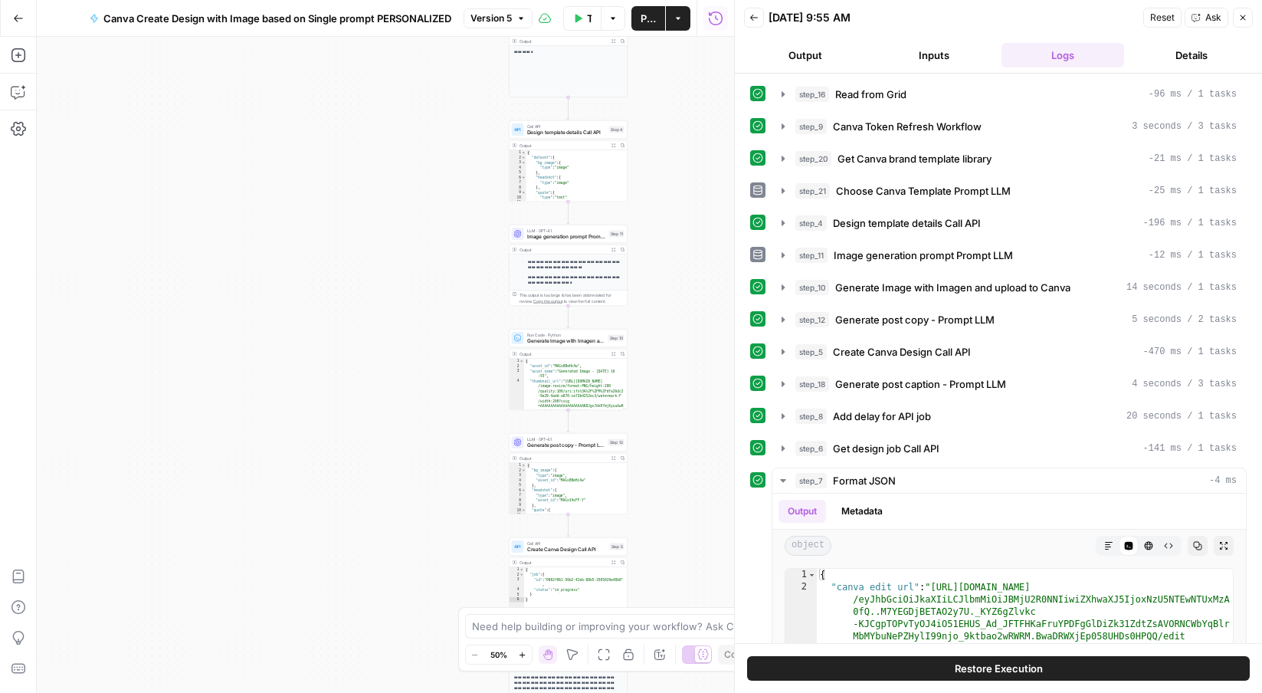
click at [532, 442] on span "Generate post copy - Prompt LLM" at bounding box center [566, 445] width 78 height 8
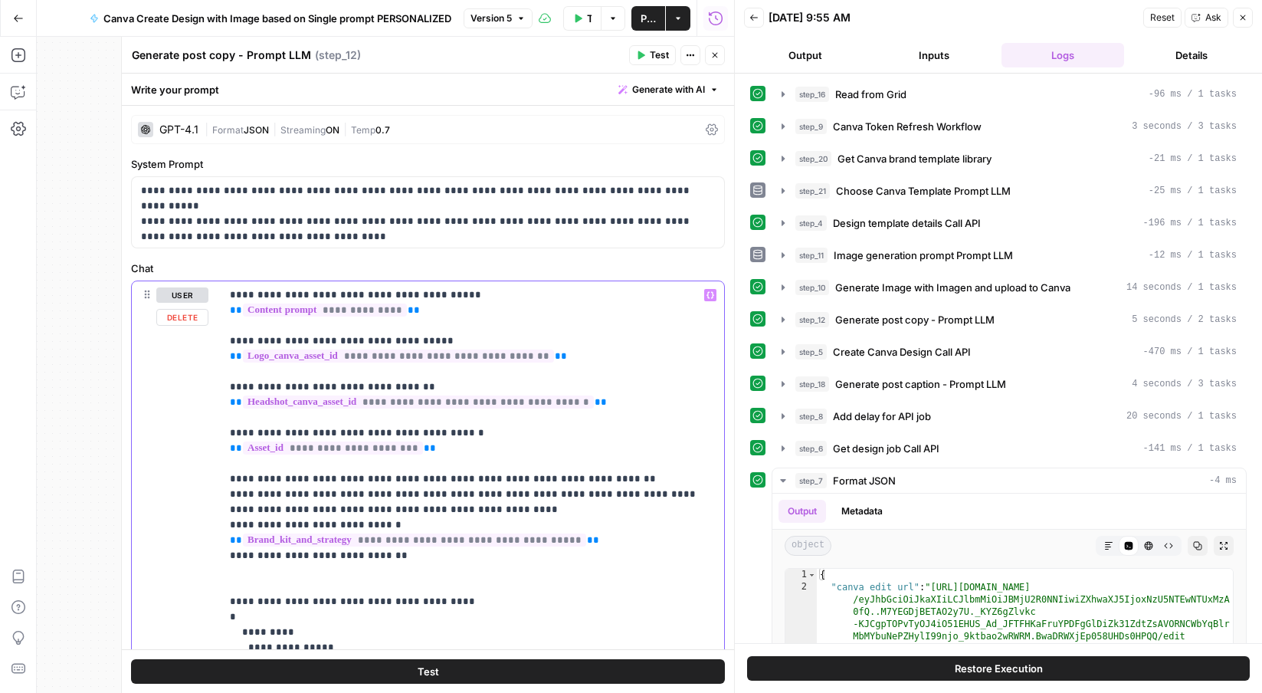
click at [274, 293] on p "**********" at bounding box center [472, 570] width 485 height 567
drag, startPoint x: 223, startPoint y: 479, endPoint x: 407, endPoint y: 586, distance: 212.8
click at [407, 586] on div "**********" at bounding box center [472, 570] width 503 height 579
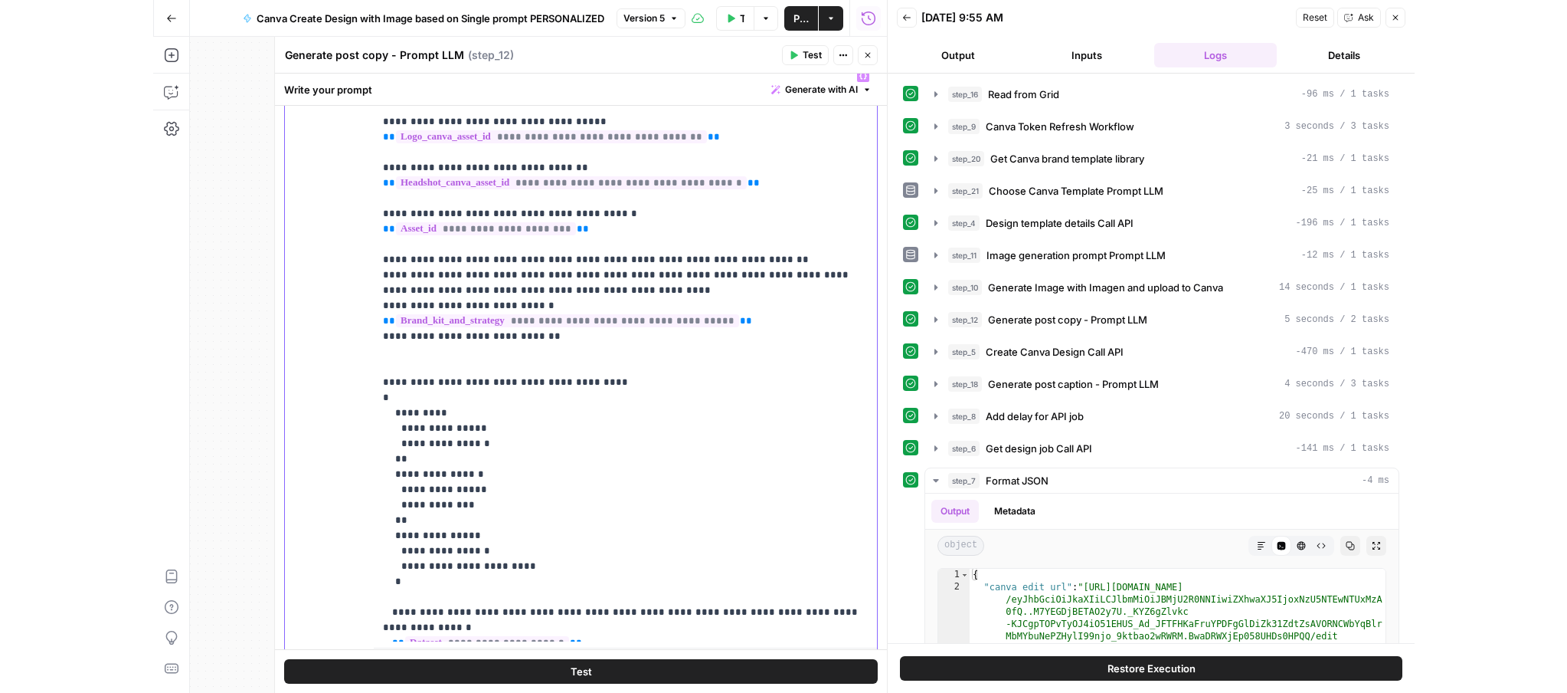
scroll to position [129, 0]
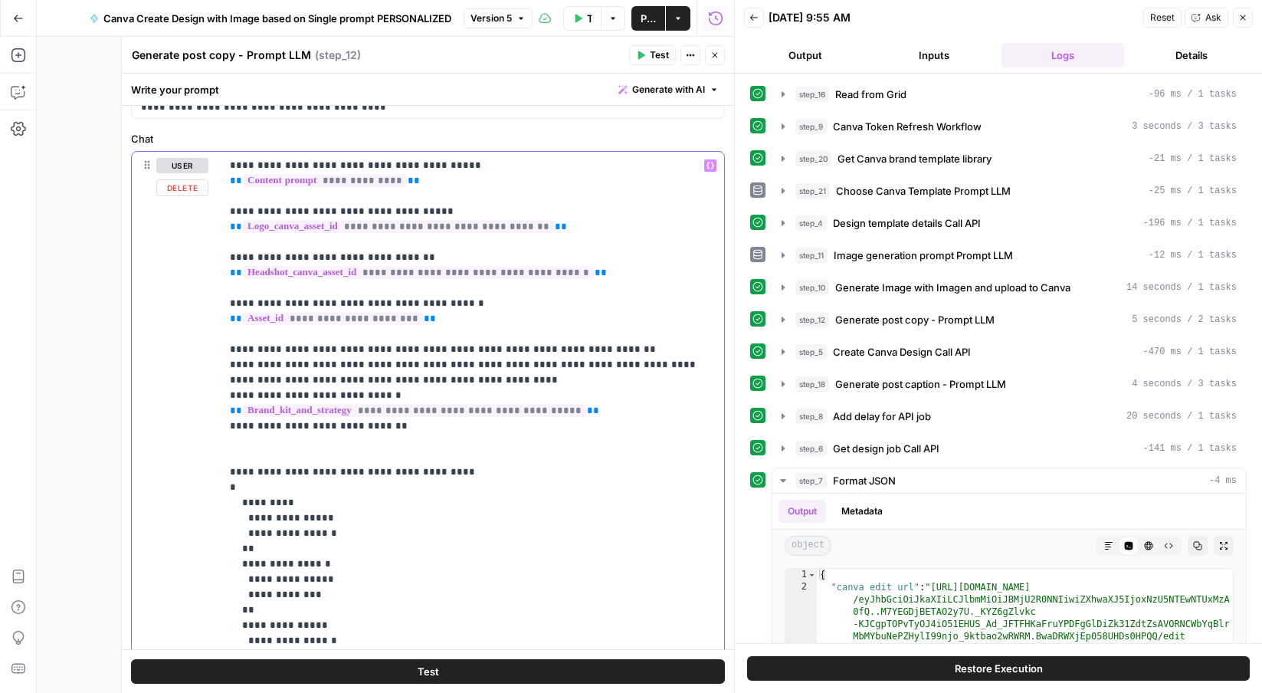
copy p "**********"
drag, startPoint x: 11, startPoint y: 15, endPoint x: 19, endPoint y: 15, distance: 7.7
click at [13, 15] on button "Go Back" at bounding box center [19, 19] width 28 height 28
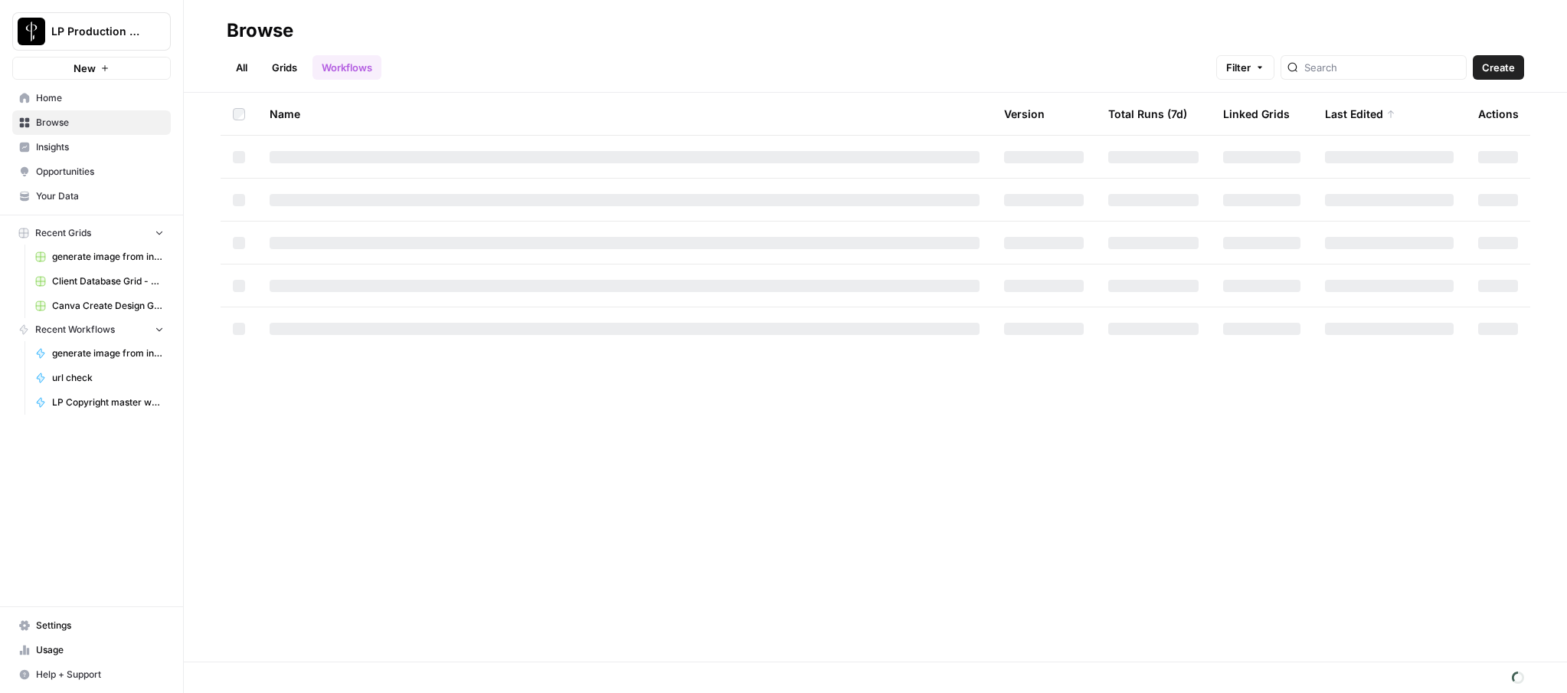
click at [57, 119] on span "Browse" at bounding box center [100, 123] width 128 height 14
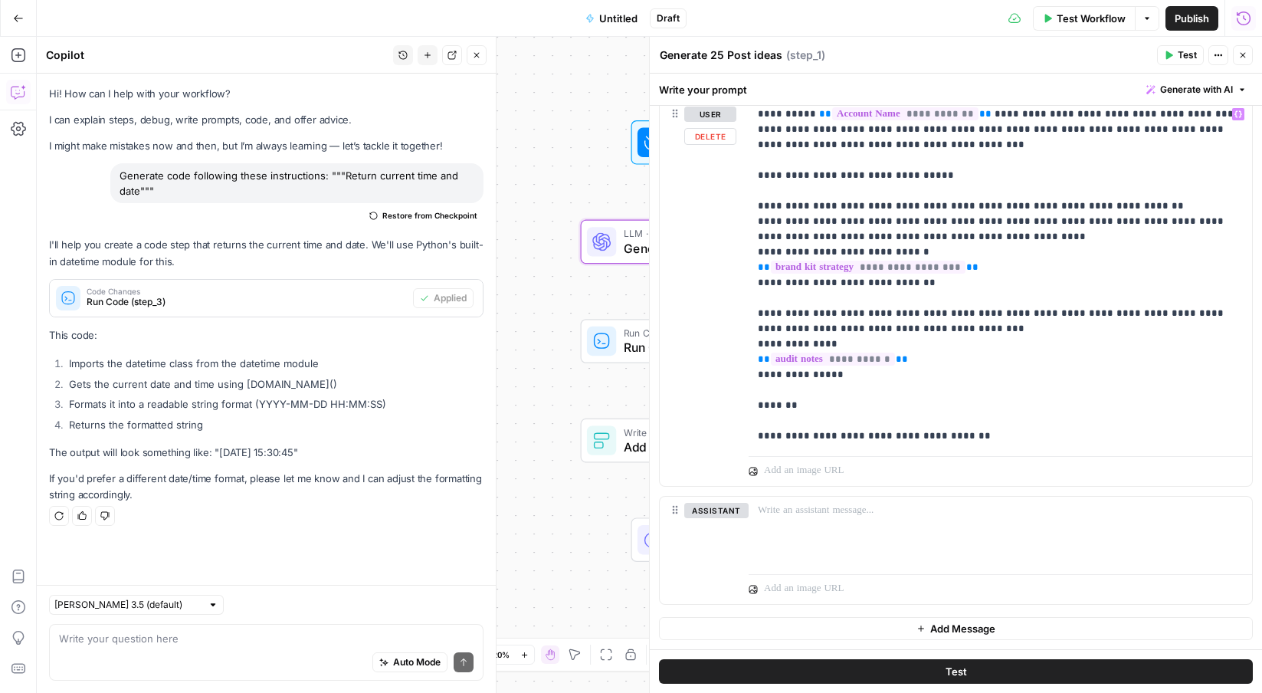
scroll to position [1230, 0]
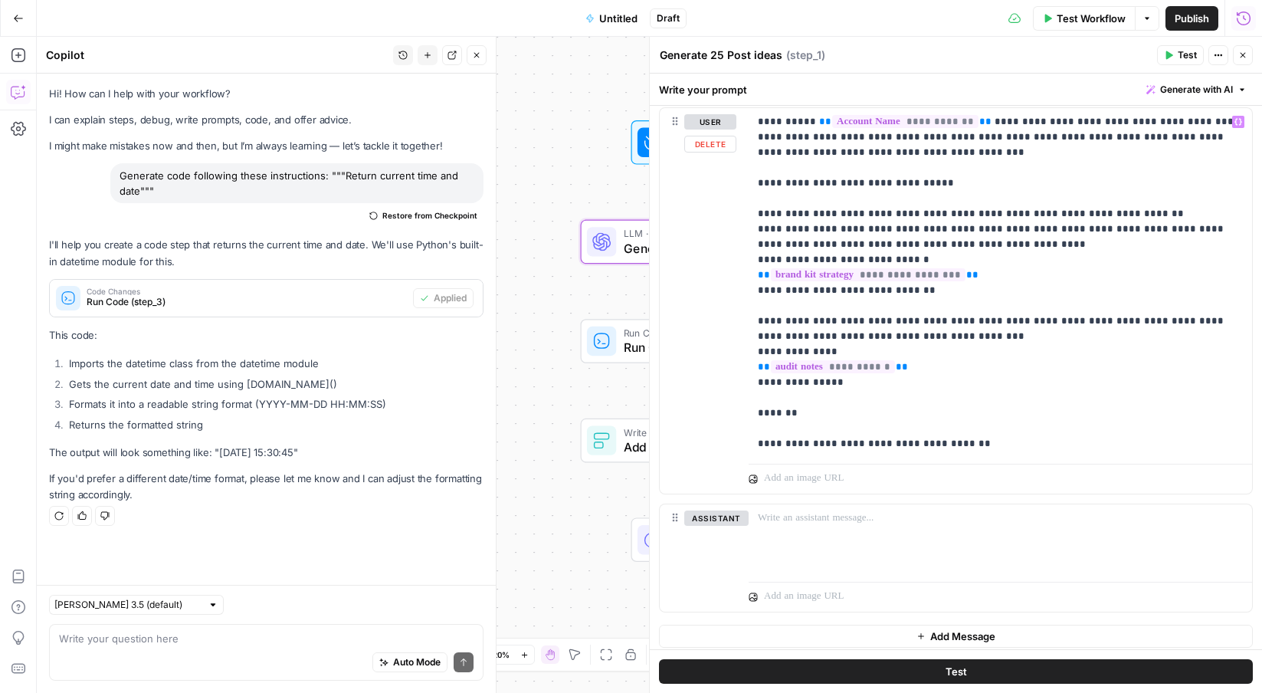
click at [996, 436] on p "**********" at bounding box center [1000, 282] width 485 height 337
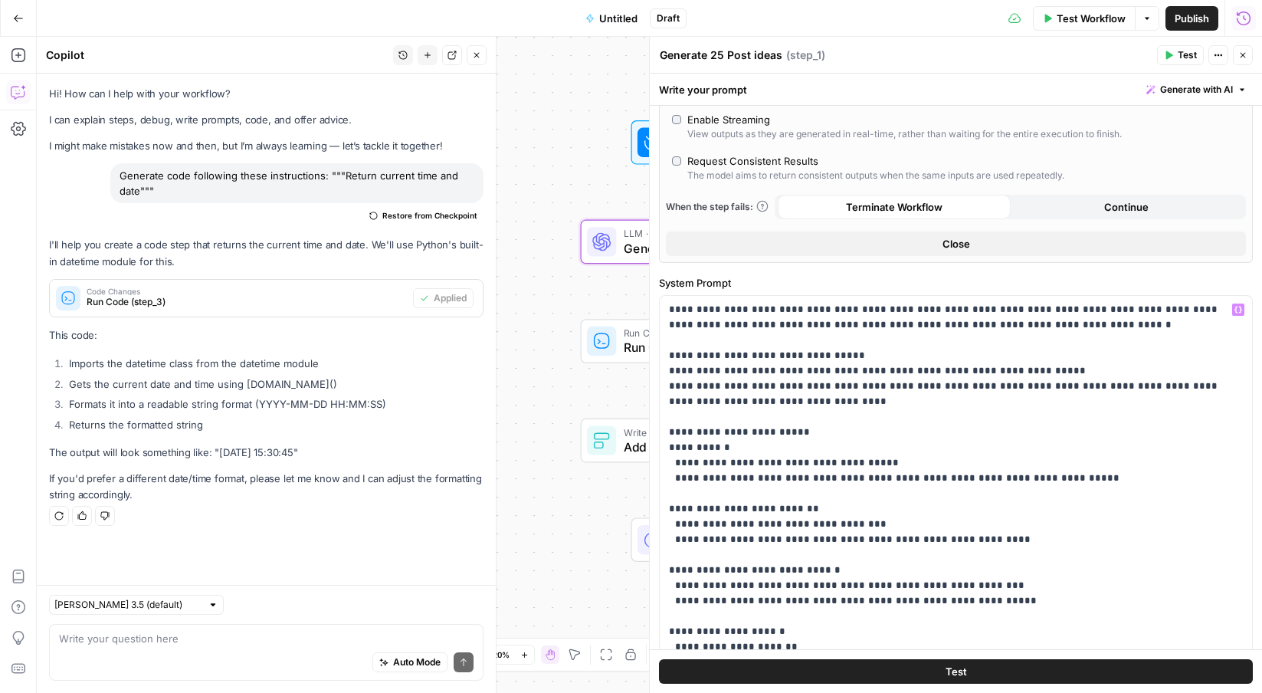
scroll to position [362, 0]
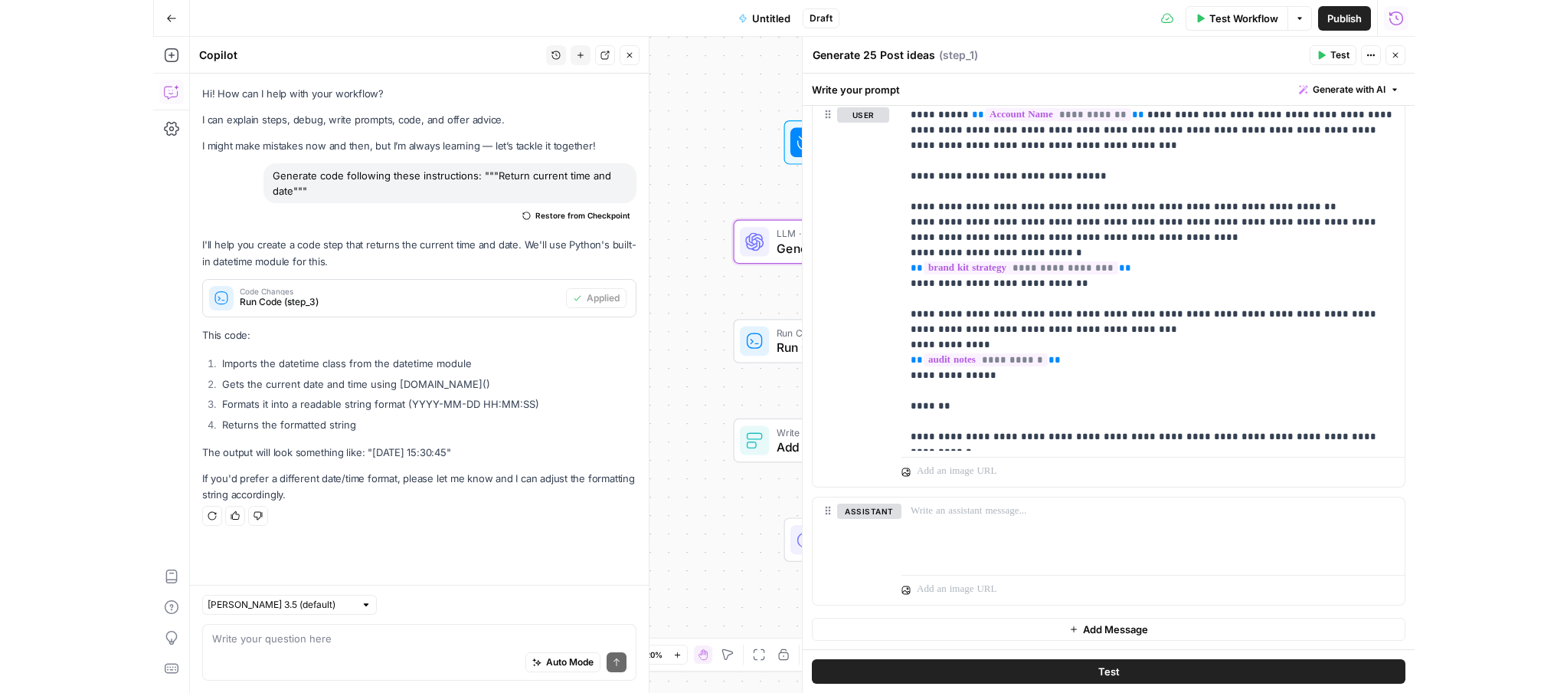
scroll to position [1237, 0]
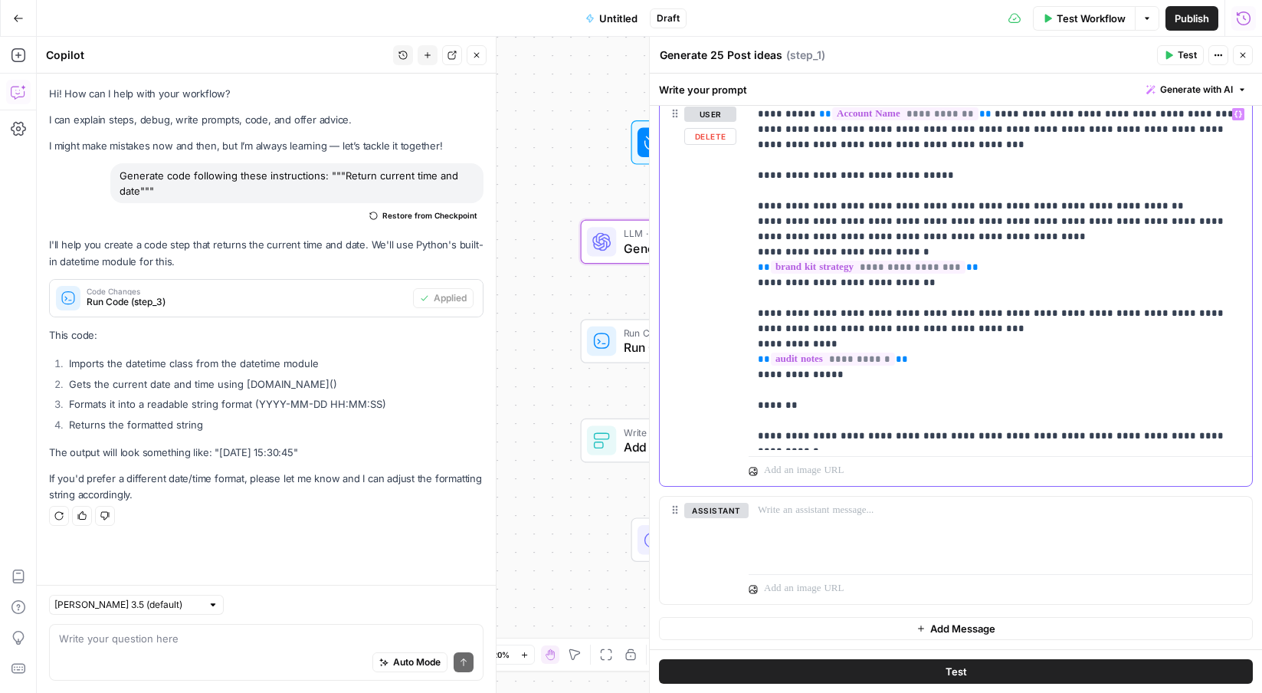
click at [1207, 437] on p "**********" at bounding box center [1000, 274] width 485 height 337
click at [609, 177] on div "Workflow Set Inputs Inputs LLM · GPT-4.1 Generate 25 Post ideas Step 1 Run Code…" at bounding box center [649, 365] width 1225 height 656
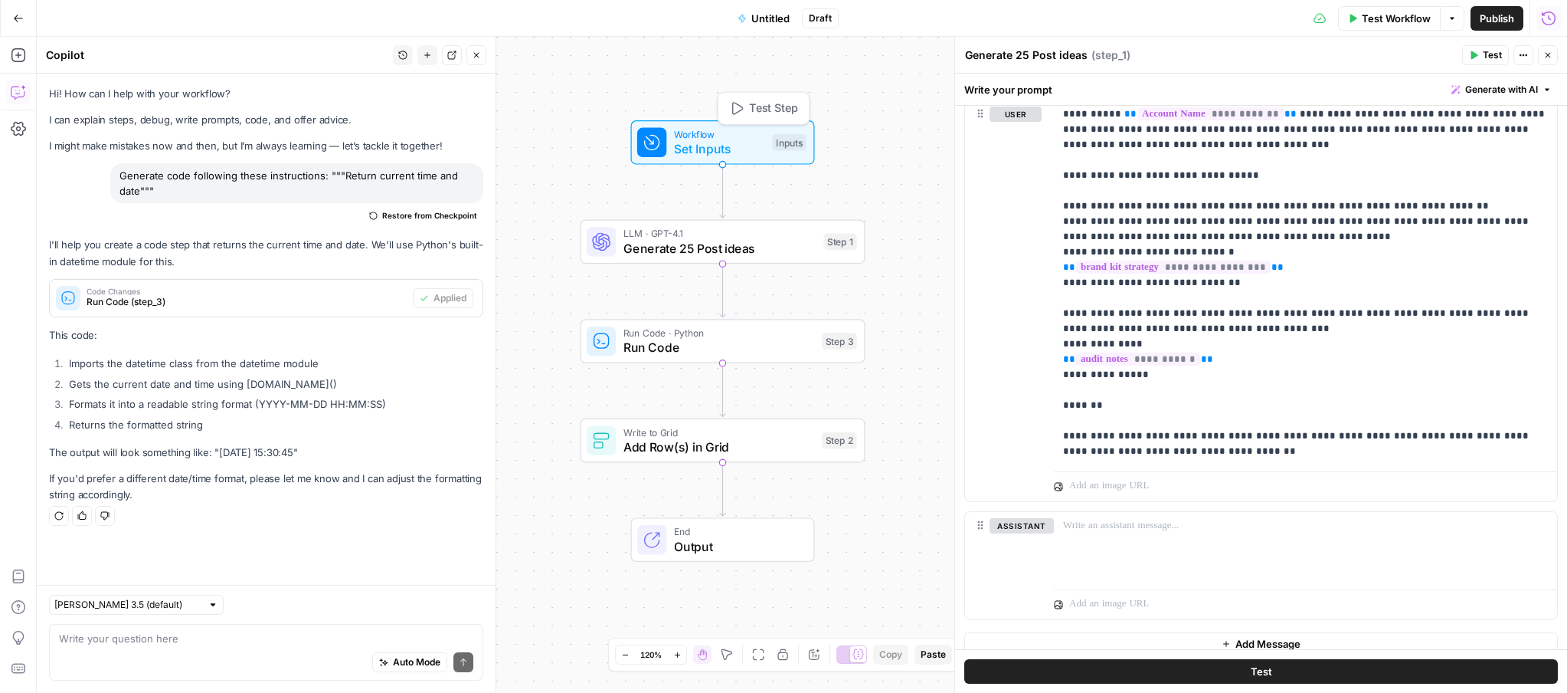
click at [784, 112] on span "Test Step" at bounding box center [773, 108] width 49 height 17
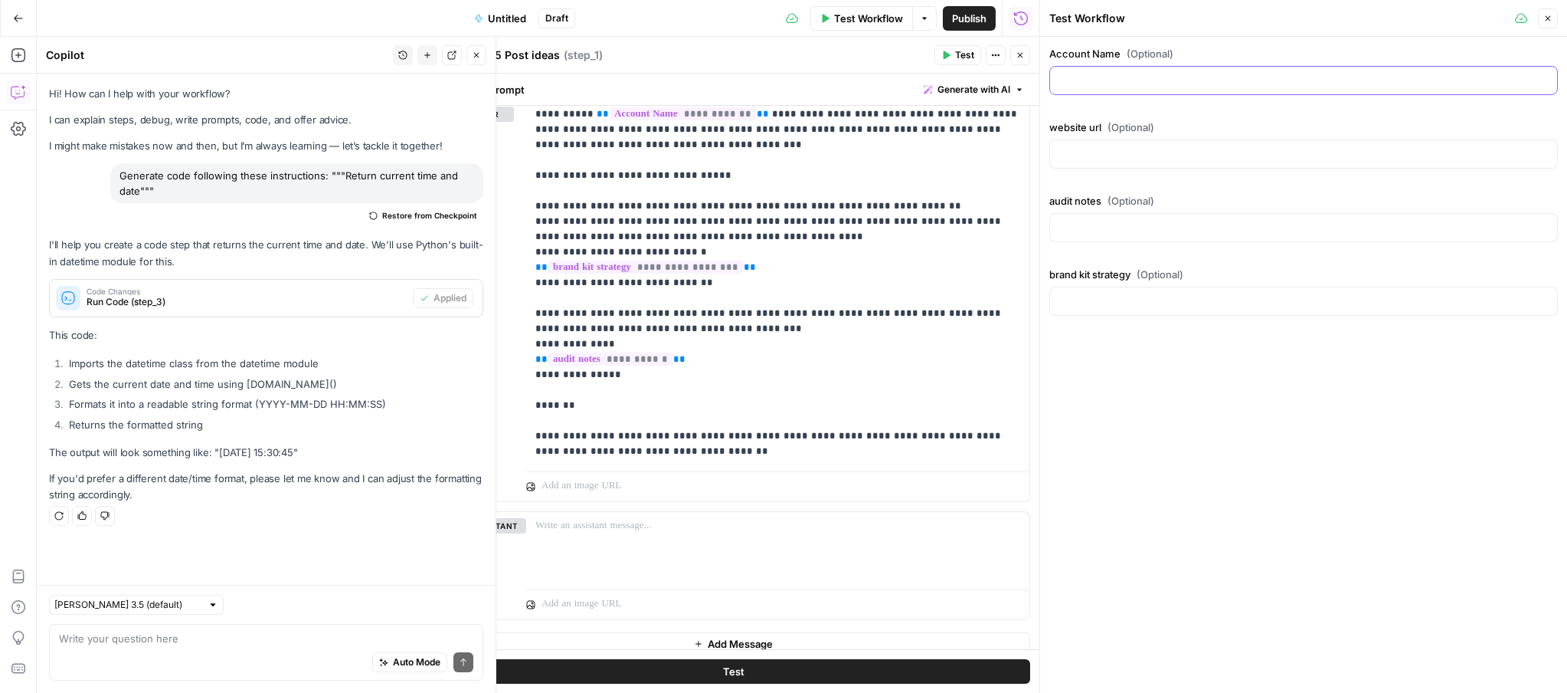
click at [1149, 82] on input "Account Name (Optional)" at bounding box center [1303, 80] width 489 height 15
paste input "Tracy Curtis"
type input "Tracy Curtis"
click at [1128, 154] on input "website url (Optional)" at bounding box center [1303, 153] width 489 height 15
paste input "https://tracycurtisrealtor.com/"
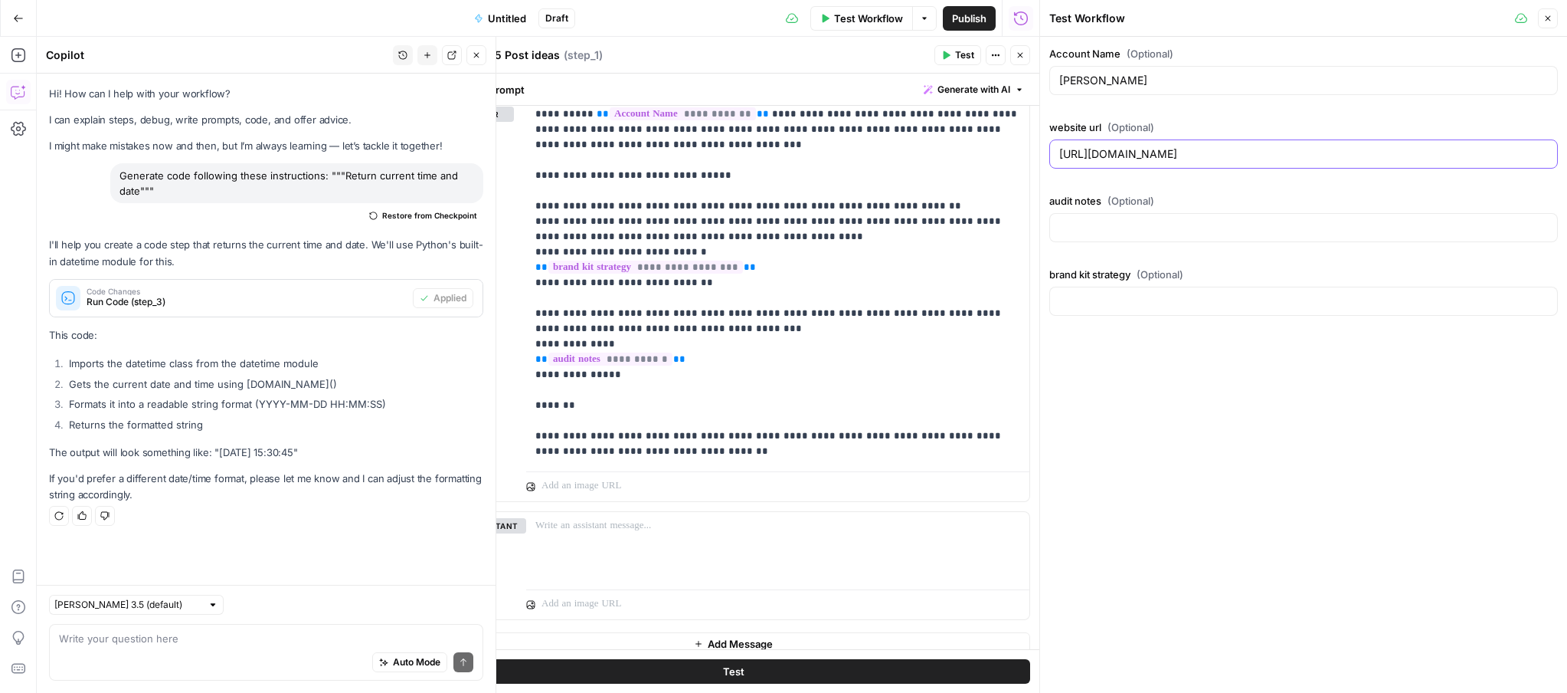
type input "https://tracycurtisrealtor.com/"
click at [1130, 224] on input "audit notes (Optional)" at bounding box center [1303, 227] width 489 height 15
paste input "" TRACY CURTIS S O C I A L M E D I A S T R A T E G Y CLIENT NOTES/ HEALTH CHECK…"
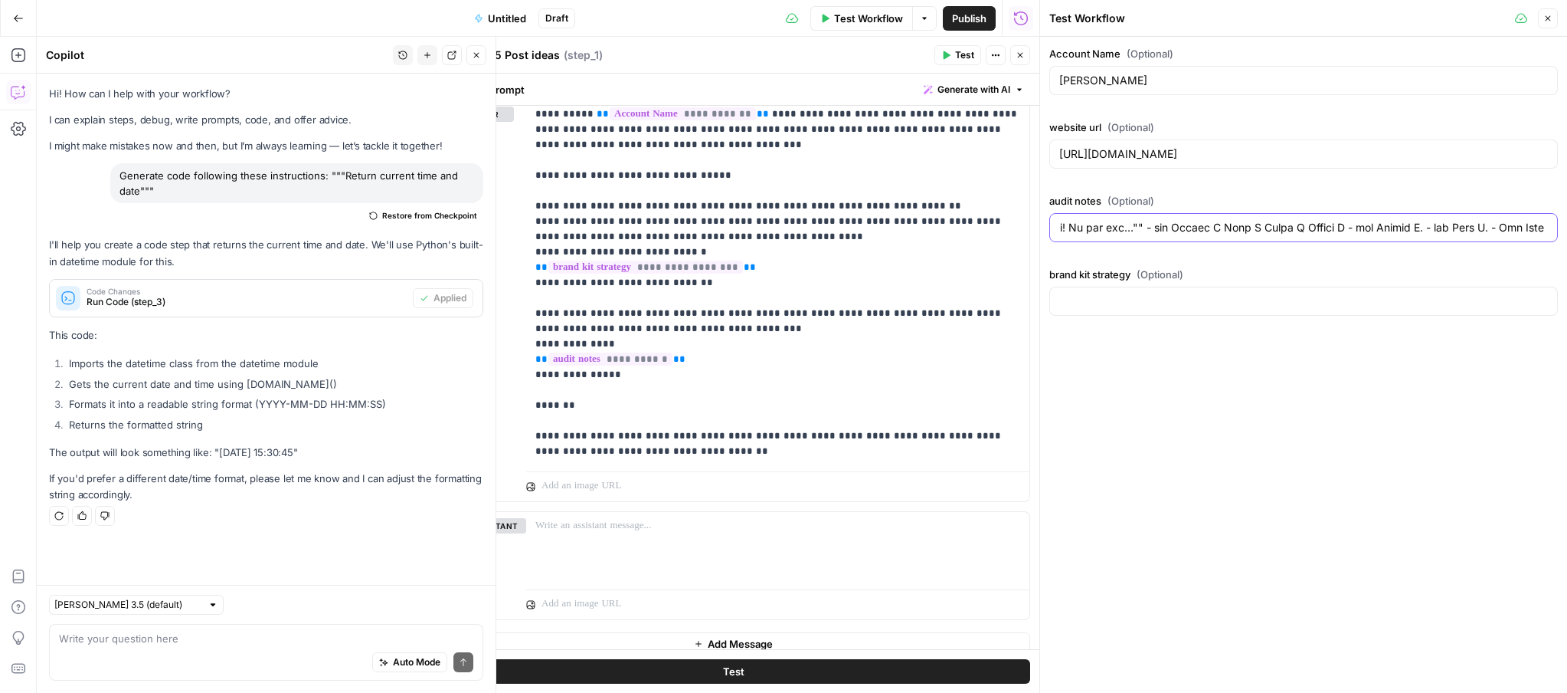
type input "" TRACY CURTIS S O C I A L M E D I A S T R A T E G Y CLIENT NOTES/ HEALTH CHECK…"
click at [1157, 300] on input "brand kit strategy (Optional)" at bounding box center [1303, 300] width 489 height 15
paste input ""# 1. Agent Profile (Brand Kit) **• Full Name & Brokerage** Tracy Curtis, Coldw…"
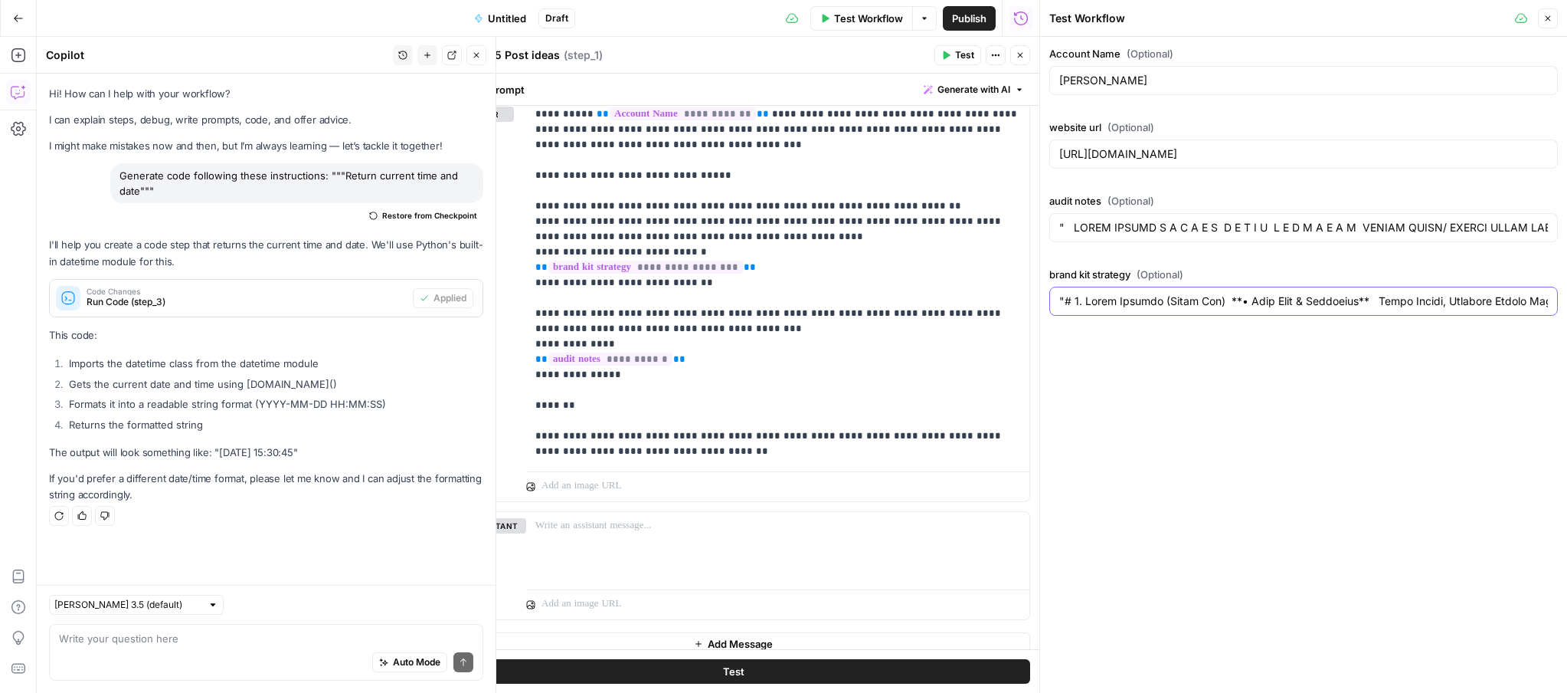
scroll to position [0, 46156]
type input ""# 1. Agent Profile (Brand Kit) **• Full Name & Brokerage** Tracy Curtis, Coldw…"
click at [1261, 16] on button "Close" at bounding box center [1548, 18] width 20 height 20
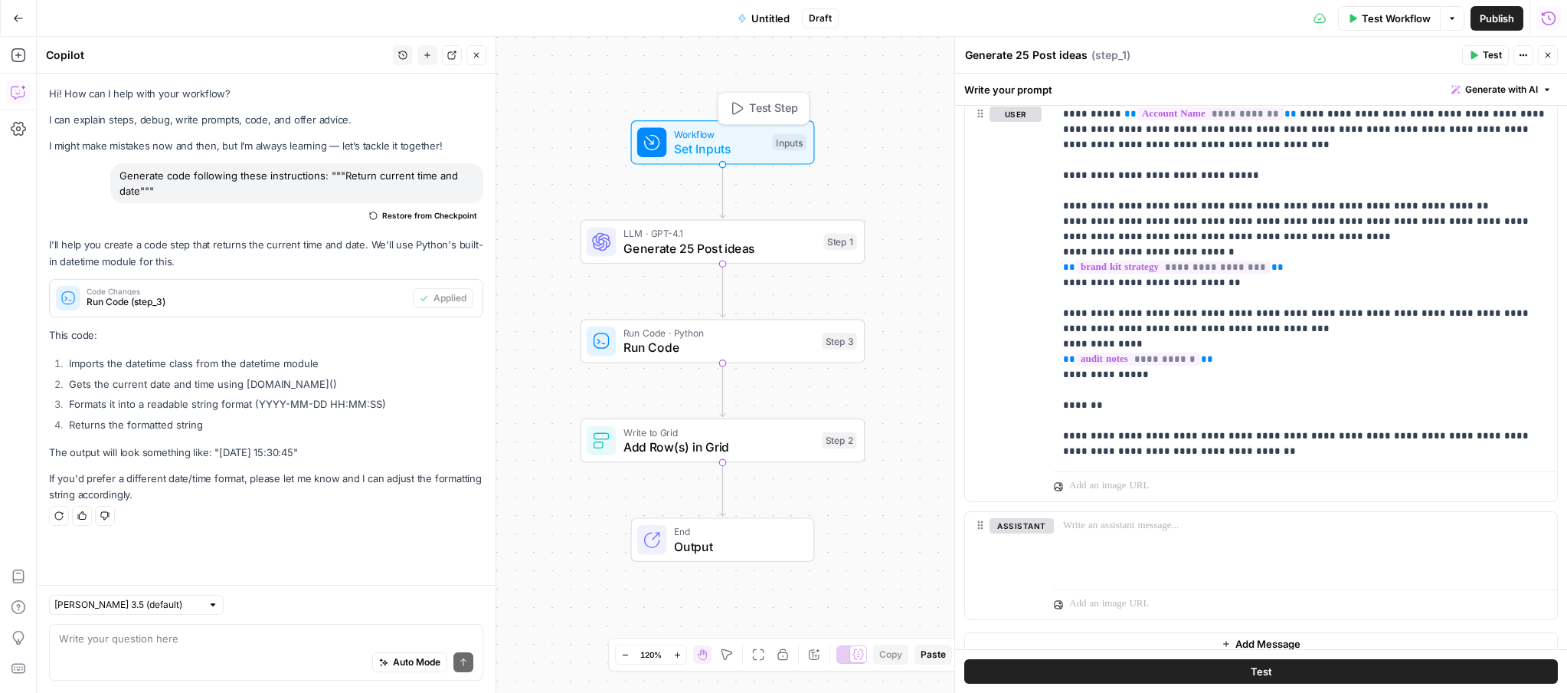
click at [754, 140] on span "Set Inputs" at bounding box center [719, 148] width 91 height 18
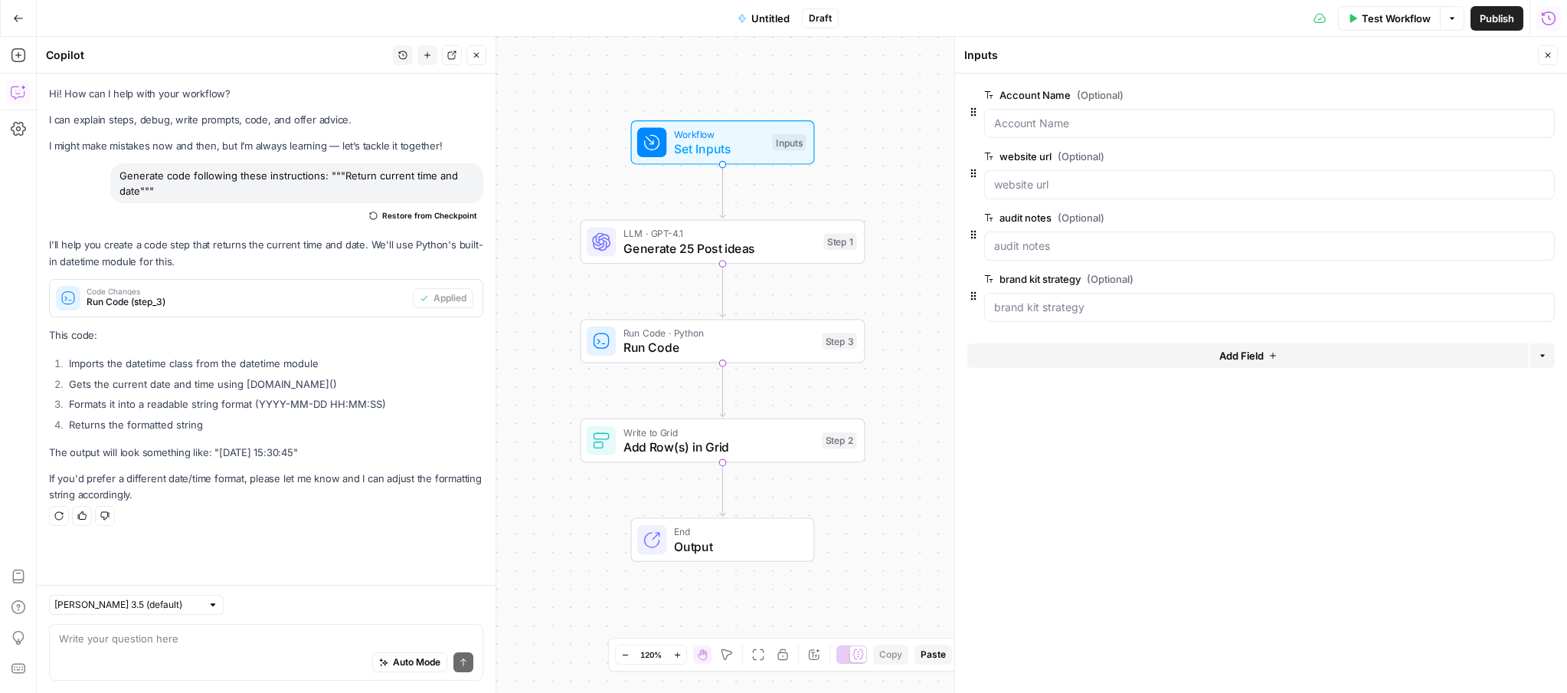
click at [1261, 224] on button "edit field" at bounding box center [1504, 217] width 59 height 18
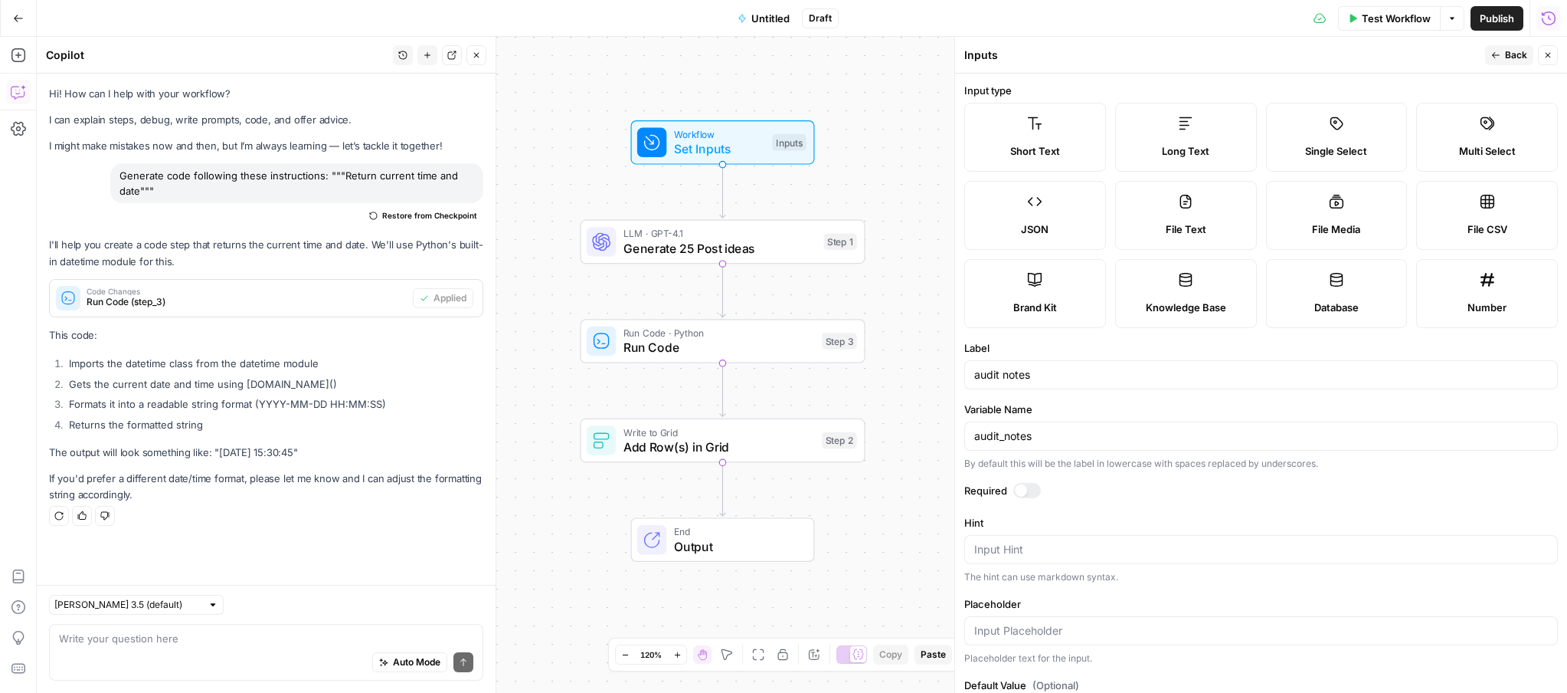
click at [1176, 149] on span "Long Text" at bounding box center [1185, 150] width 47 height 15
click at [1261, 51] on button "Close" at bounding box center [1548, 55] width 20 height 20
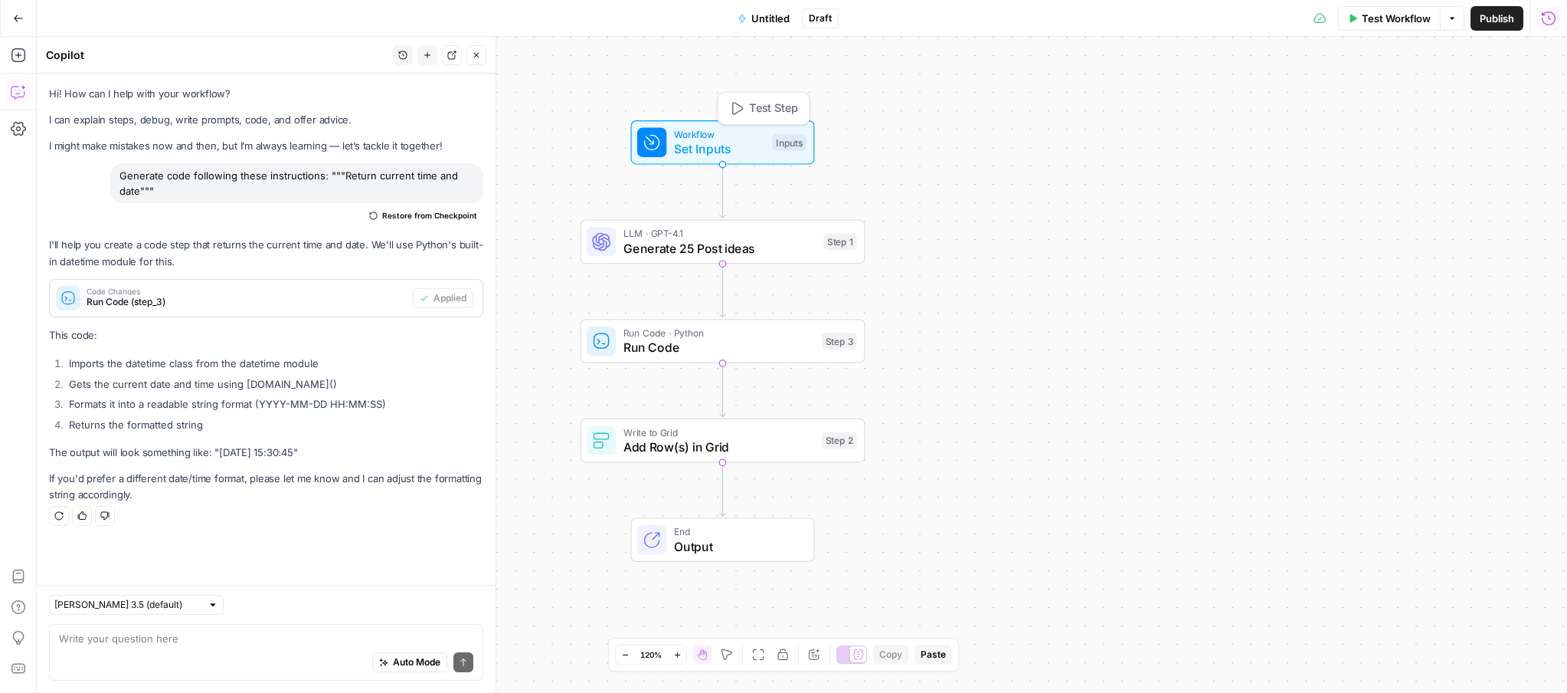
click at [733, 141] on span "Set Inputs" at bounding box center [719, 148] width 91 height 18
click at [1261, 273] on span "edit field" at bounding box center [1498, 279] width 34 height 12
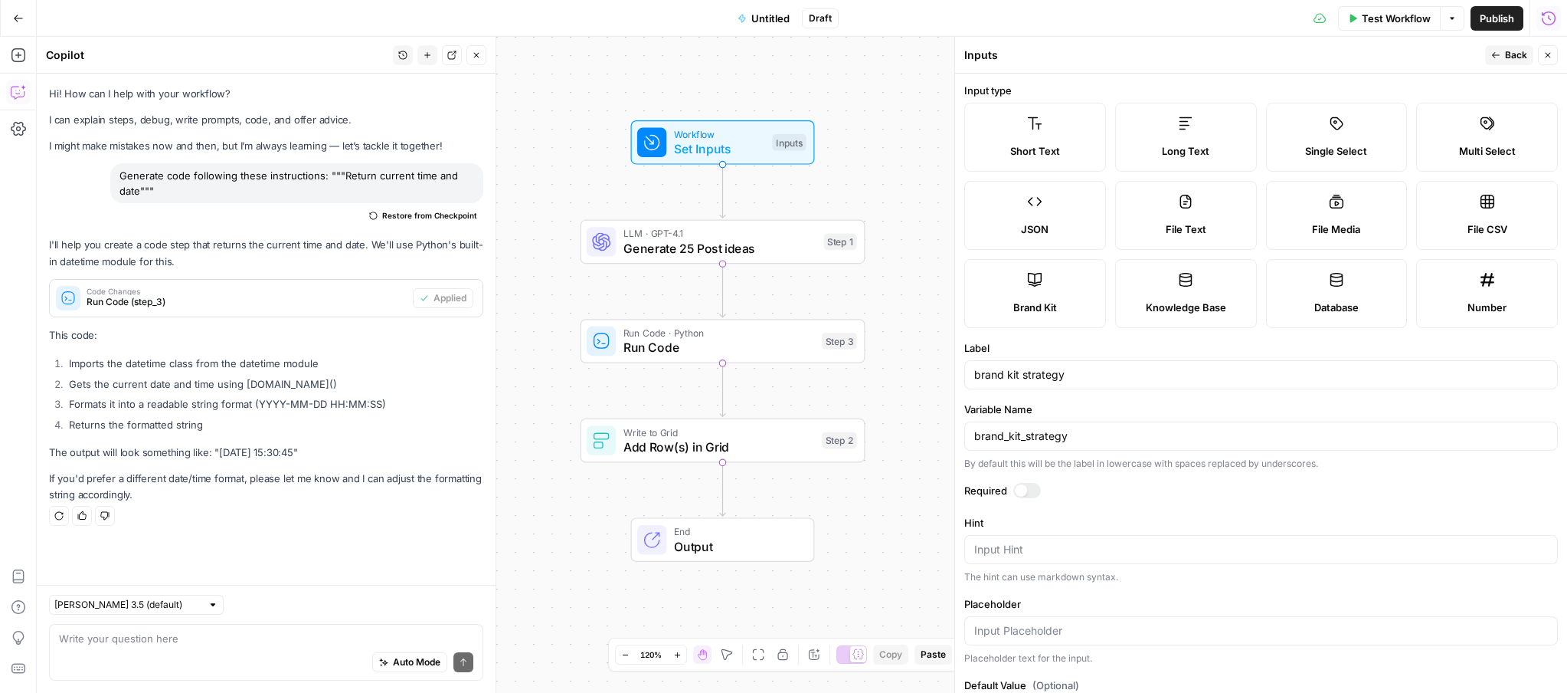
click at [1223, 143] on div "Long Text" at bounding box center [1186, 150] width 116 height 15
click at [1261, 51] on icon "button" at bounding box center [1548, 55] width 9 height 9
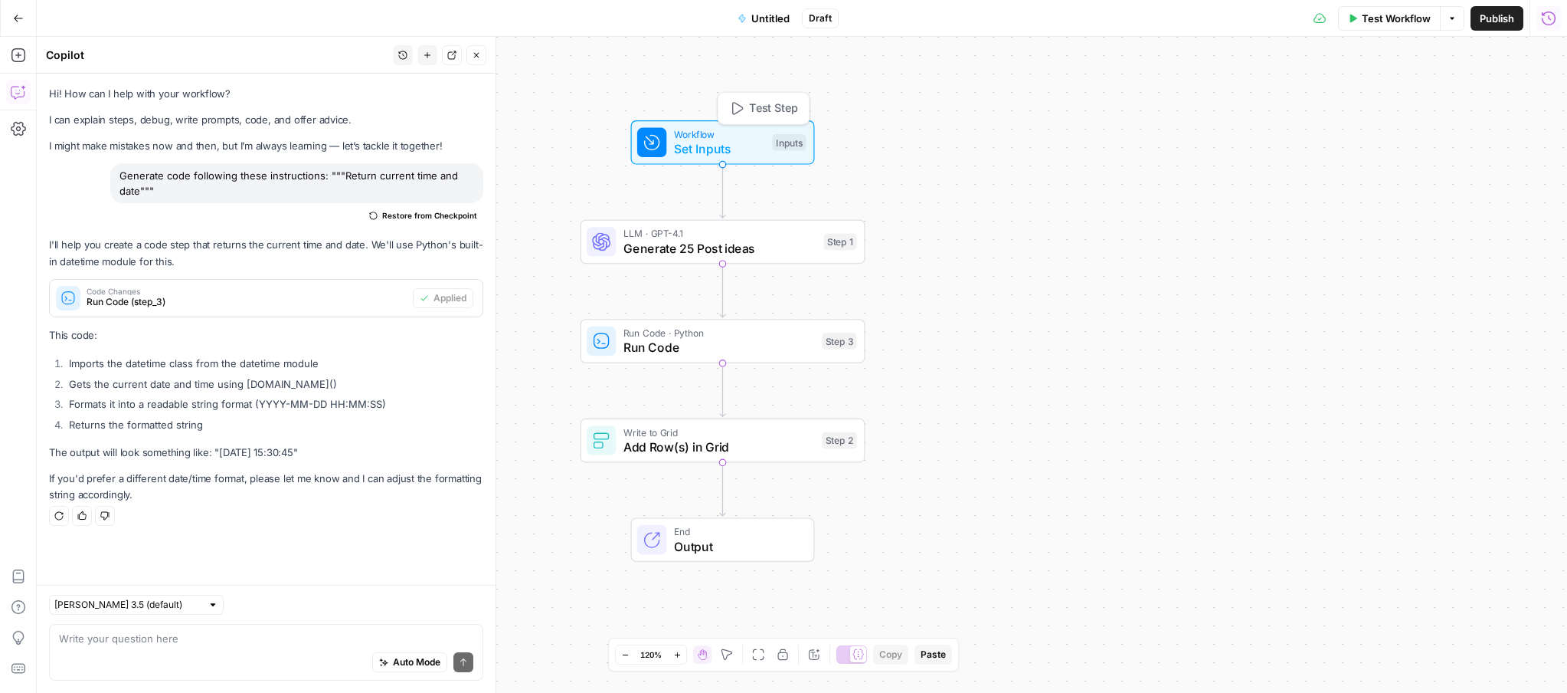
click at [773, 112] on span "Test Step" at bounding box center [773, 108] width 49 height 17
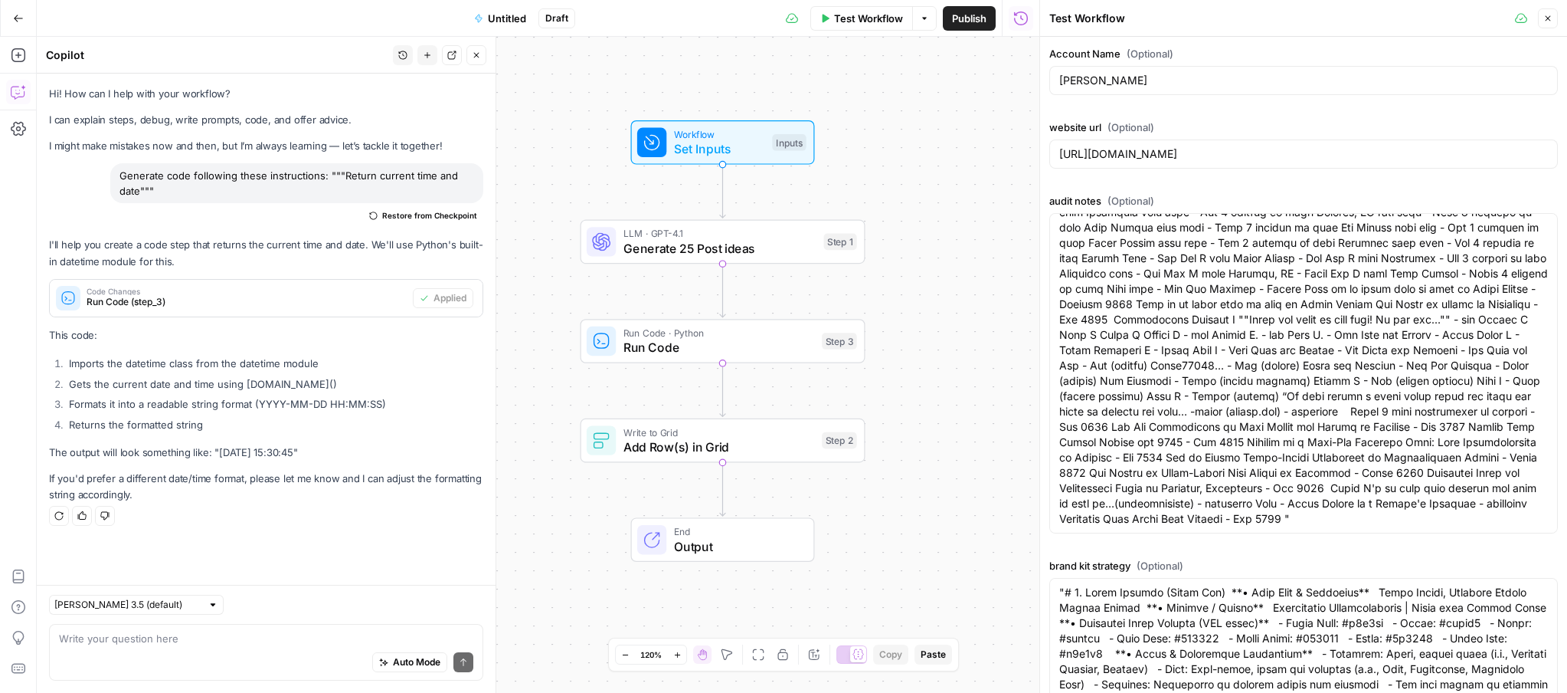
scroll to position [221, 0]
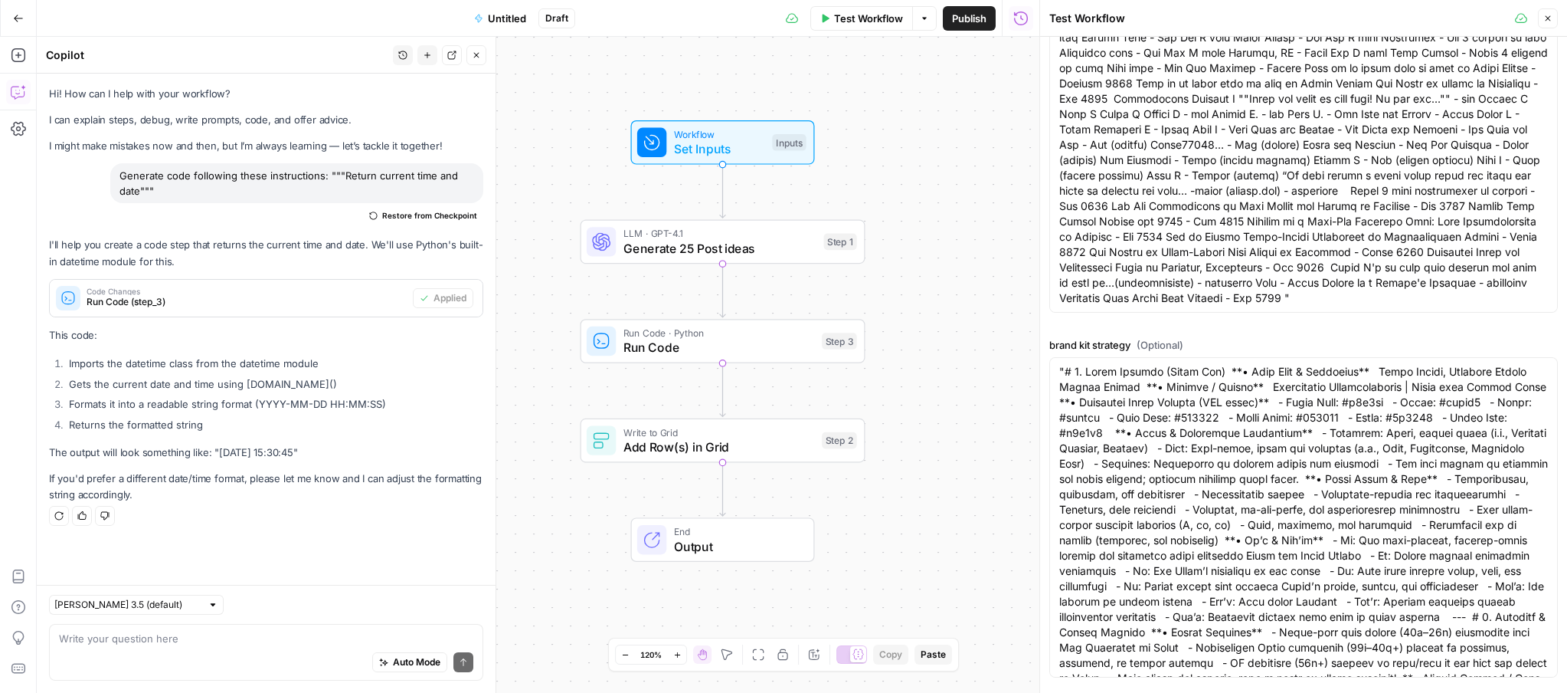
click at [1261, 18] on icon "button" at bounding box center [1548, 18] width 5 height 5
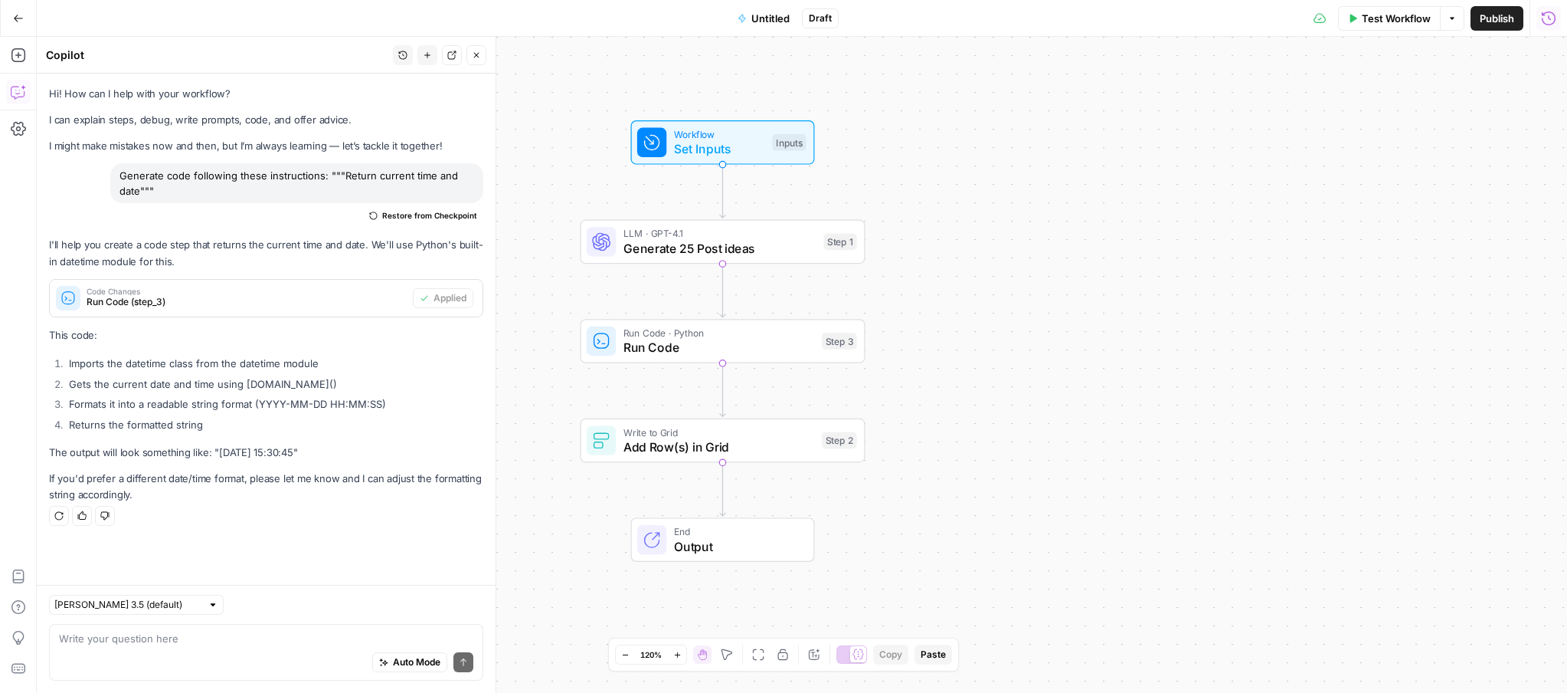
click at [725, 339] on span "Run Code" at bounding box center [720, 347] width 192 height 18
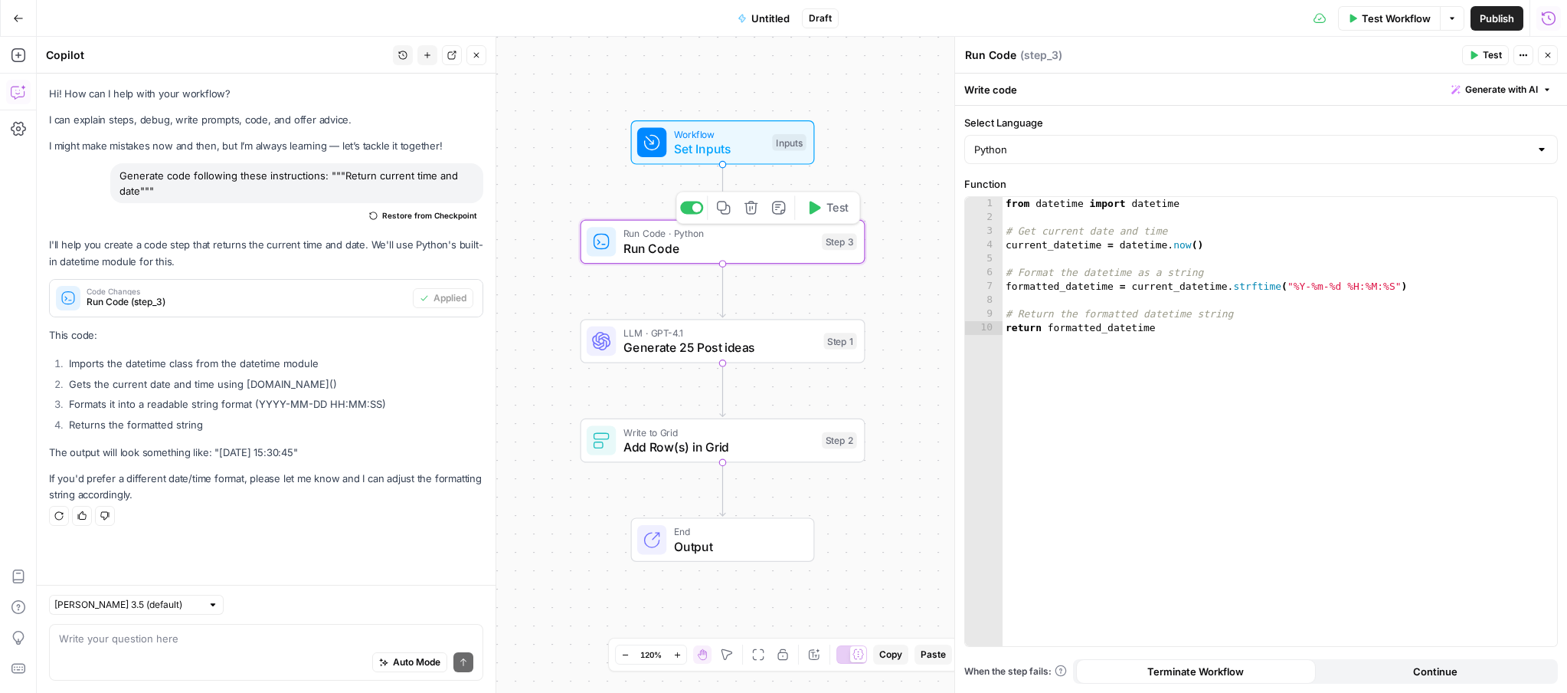
click at [821, 211] on button "Test" at bounding box center [827, 207] width 57 height 24
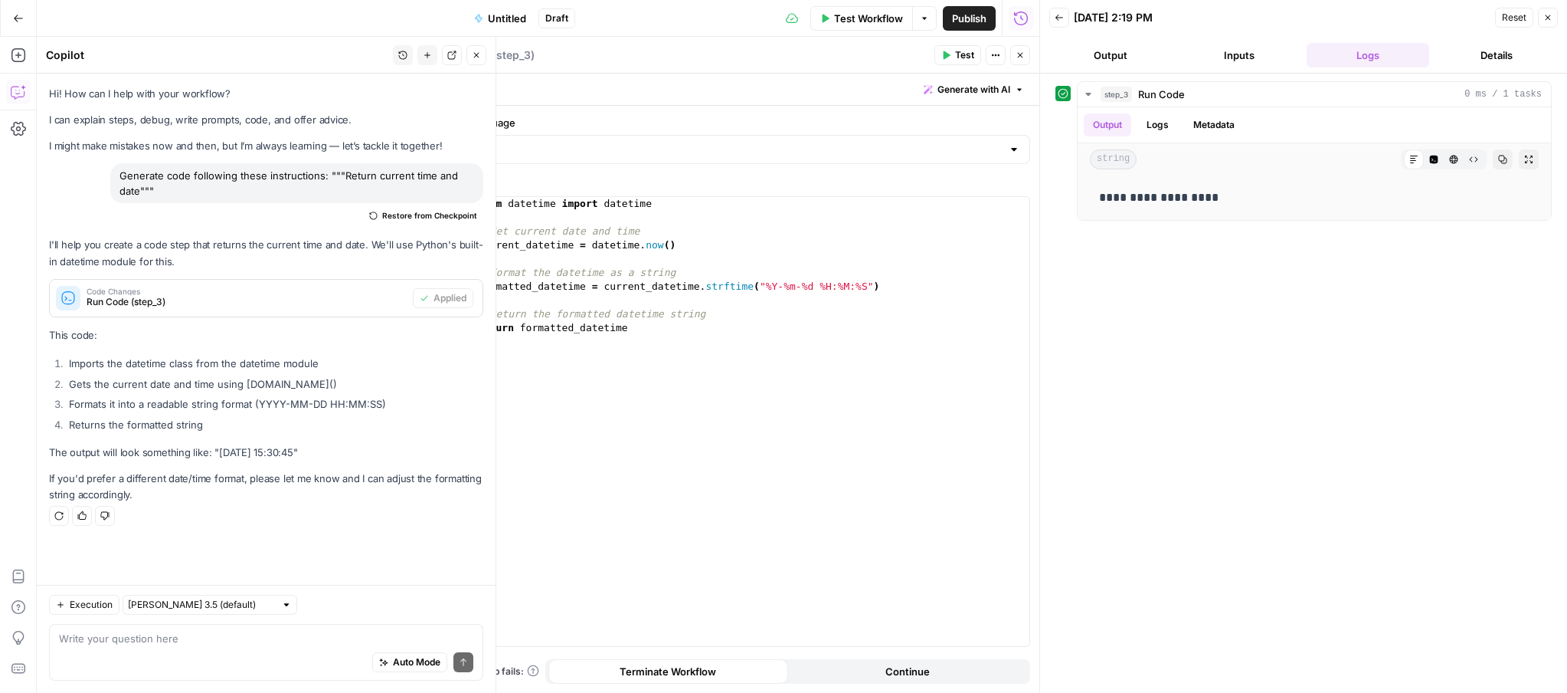
click at [1261, 15] on icon "button" at bounding box center [1548, 17] width 9 height 9
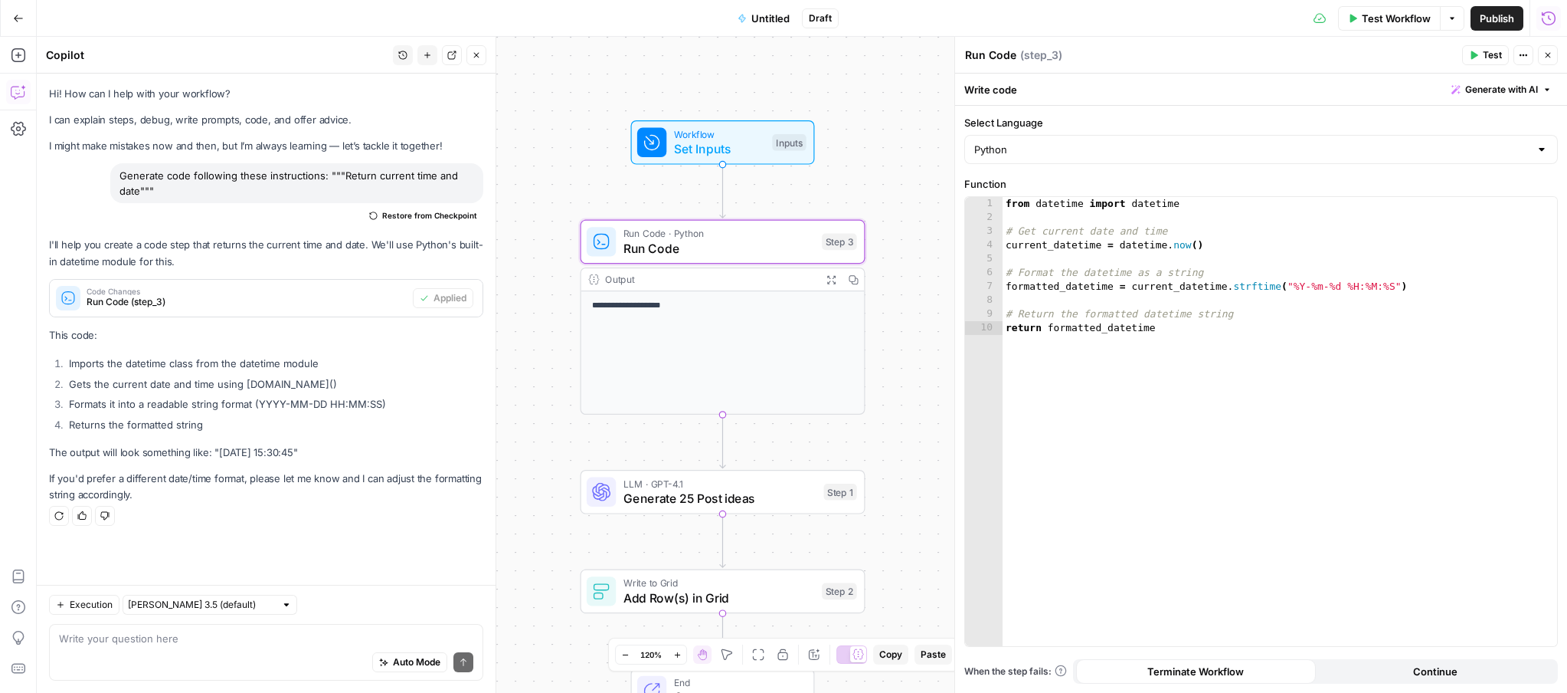
click at [709, 480] on span "LLM · GPT-4.1" at bounding box center [720, 483] width 193 height 15
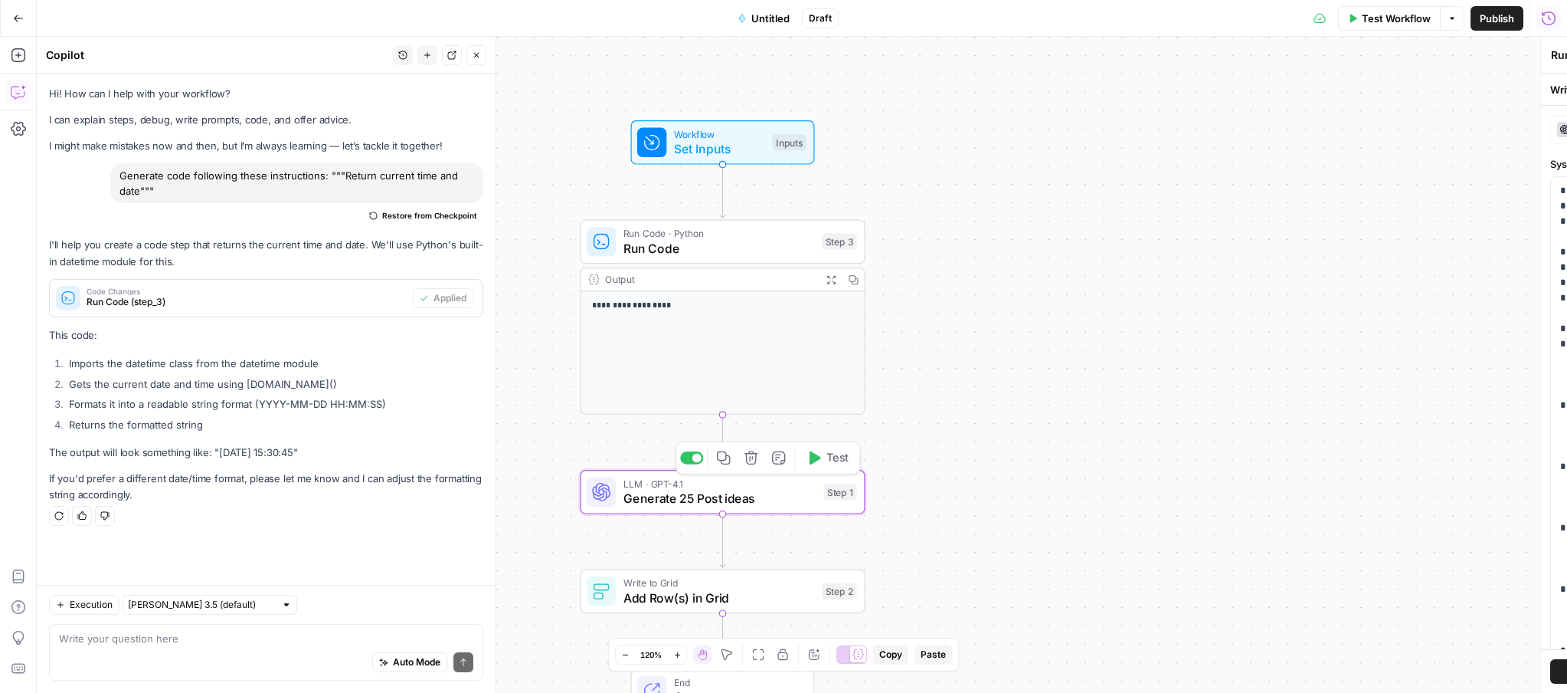
type textarea "Generate 25 Post ideas"
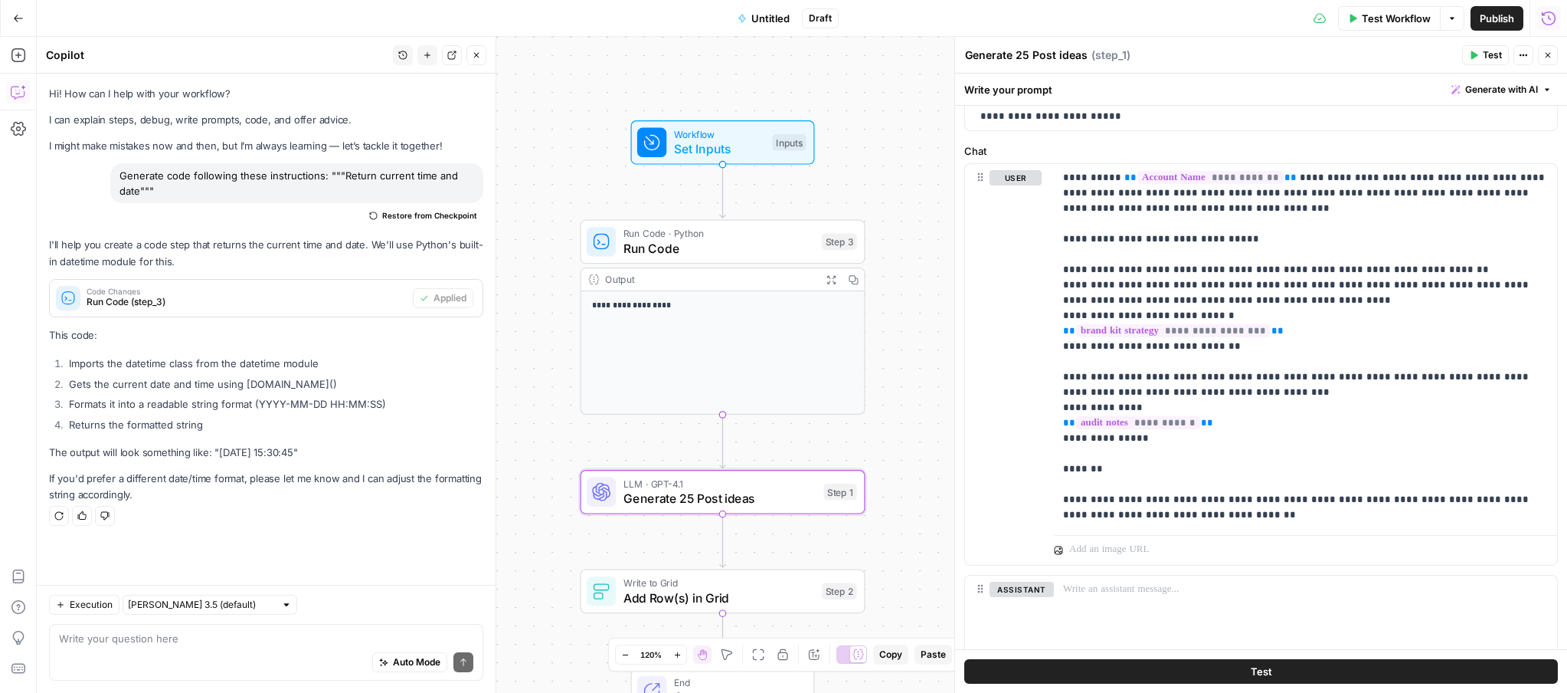
scroll to position [750, 0]
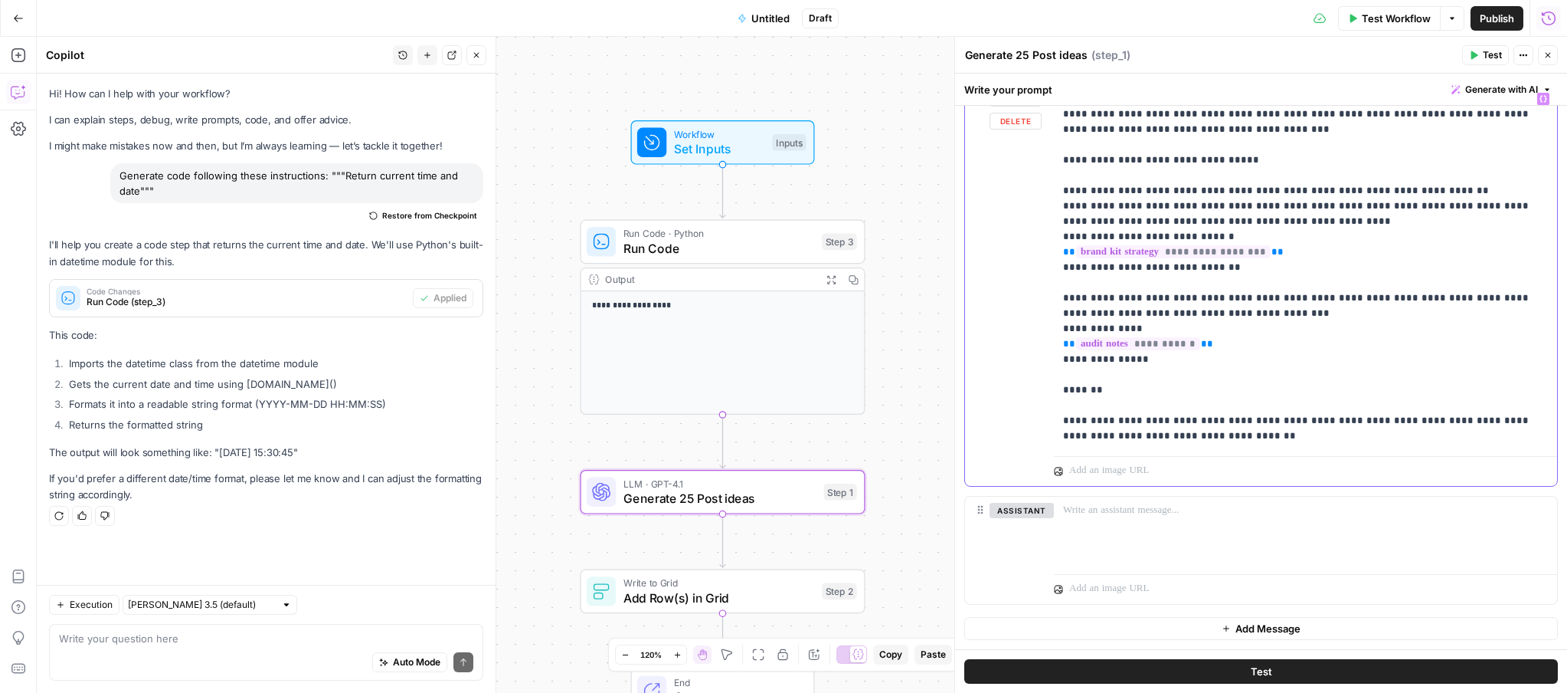
click at [1180, 434] on p "**********" at bounding box center [1305, 267] width 485 height 352
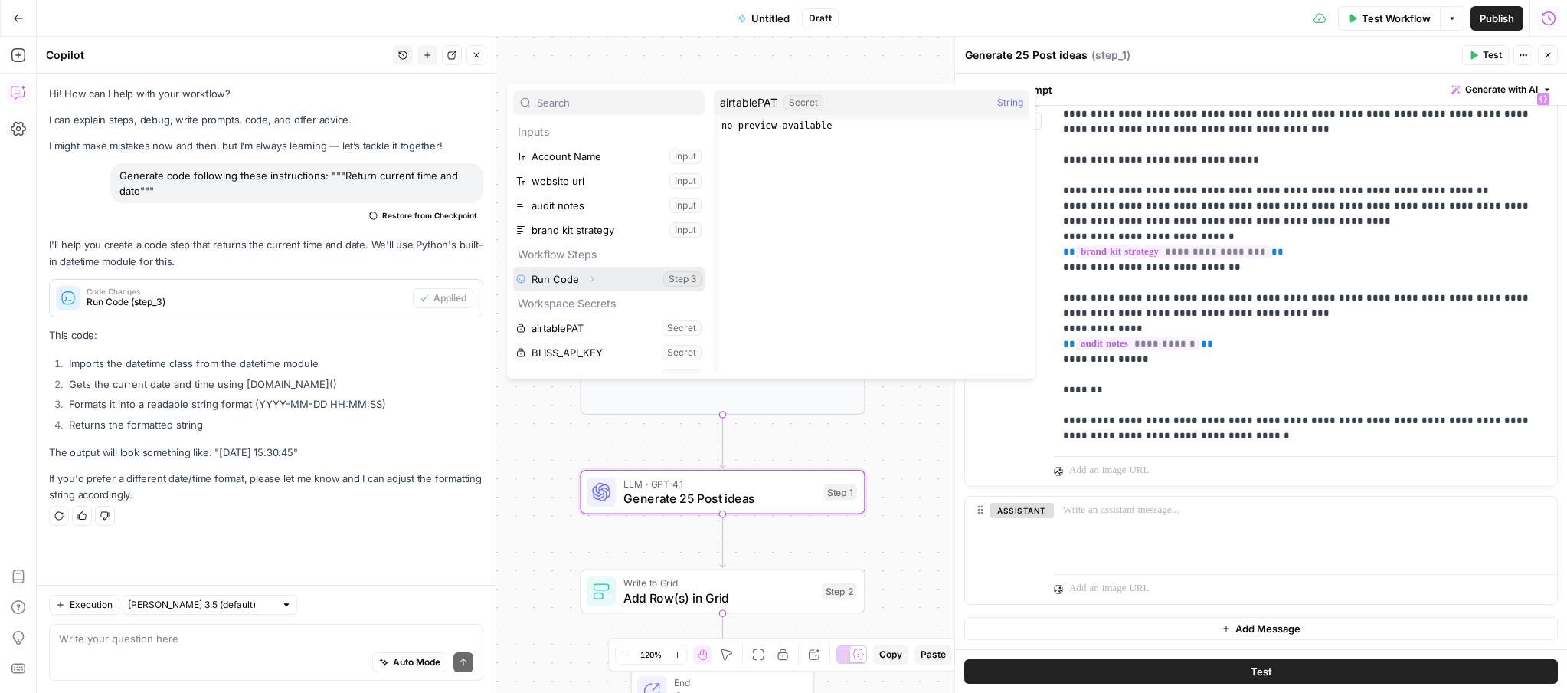
click at [513, 267] on button "Select variable Run Code" at bounding box center [609, 279] width 192 height 25
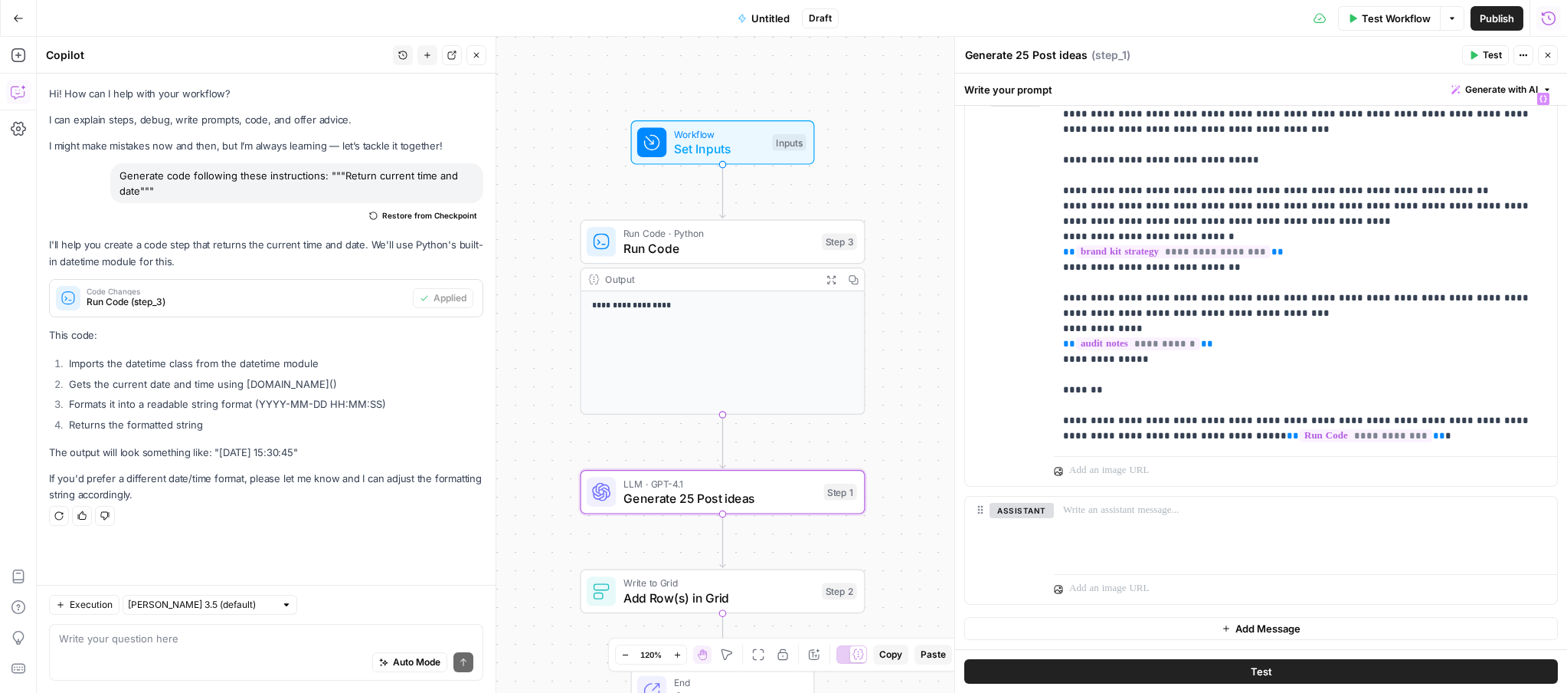
click at [1192, 677] on button "Test" at bounding box center [1261, 671] width 594 height 25
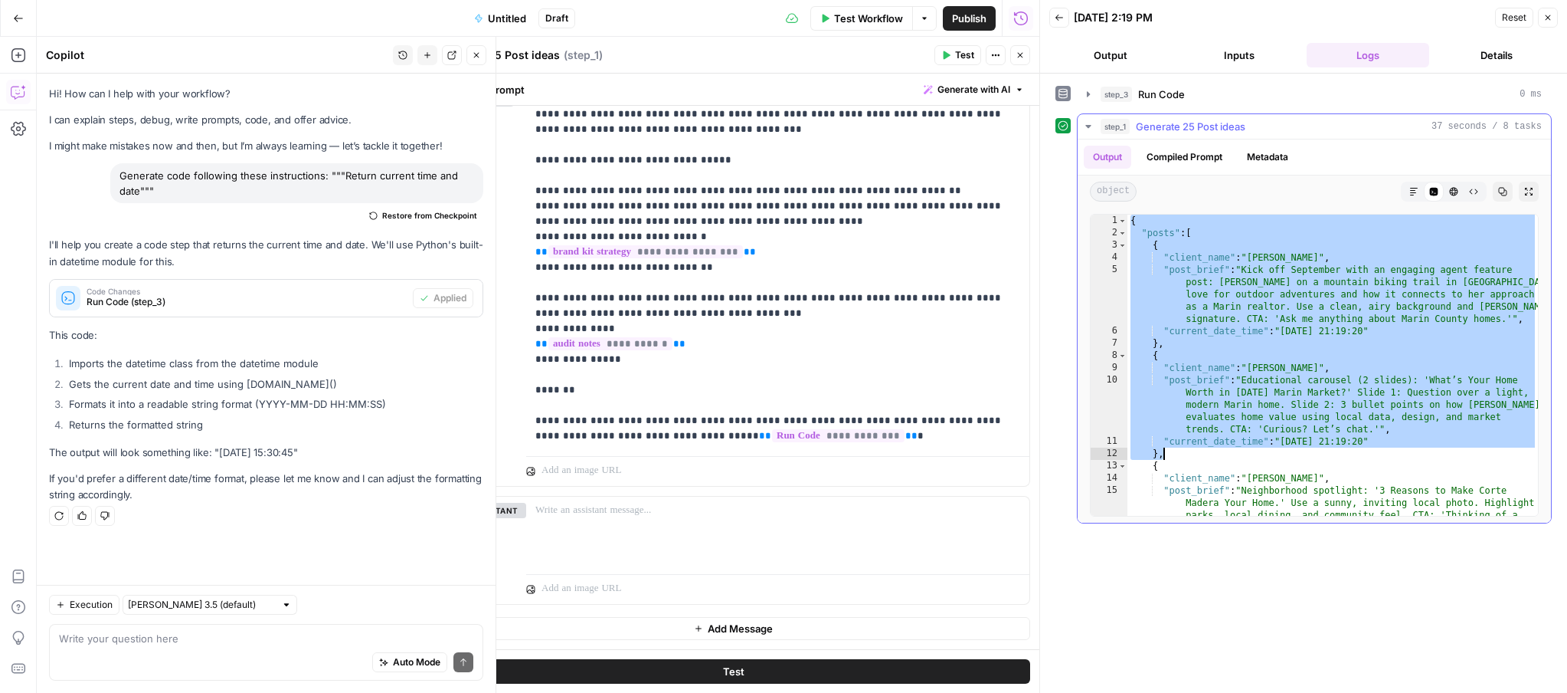
drag, startPoint x: 1130, startPoint y: 218, endPoint x: 1271, endPoint y: 455, distance: 276.2
click at [1261, 455] on div "{ "posts" : [ { "client_name" : "Tracy Curtis" , "post_brief" : "Kick off Septe…" at bounding box center [1333, 395] width 411 height 362
type textarea "**********"
click at [827, 438] on p "**********" at bounding box center [777, 267] width 485 height 352
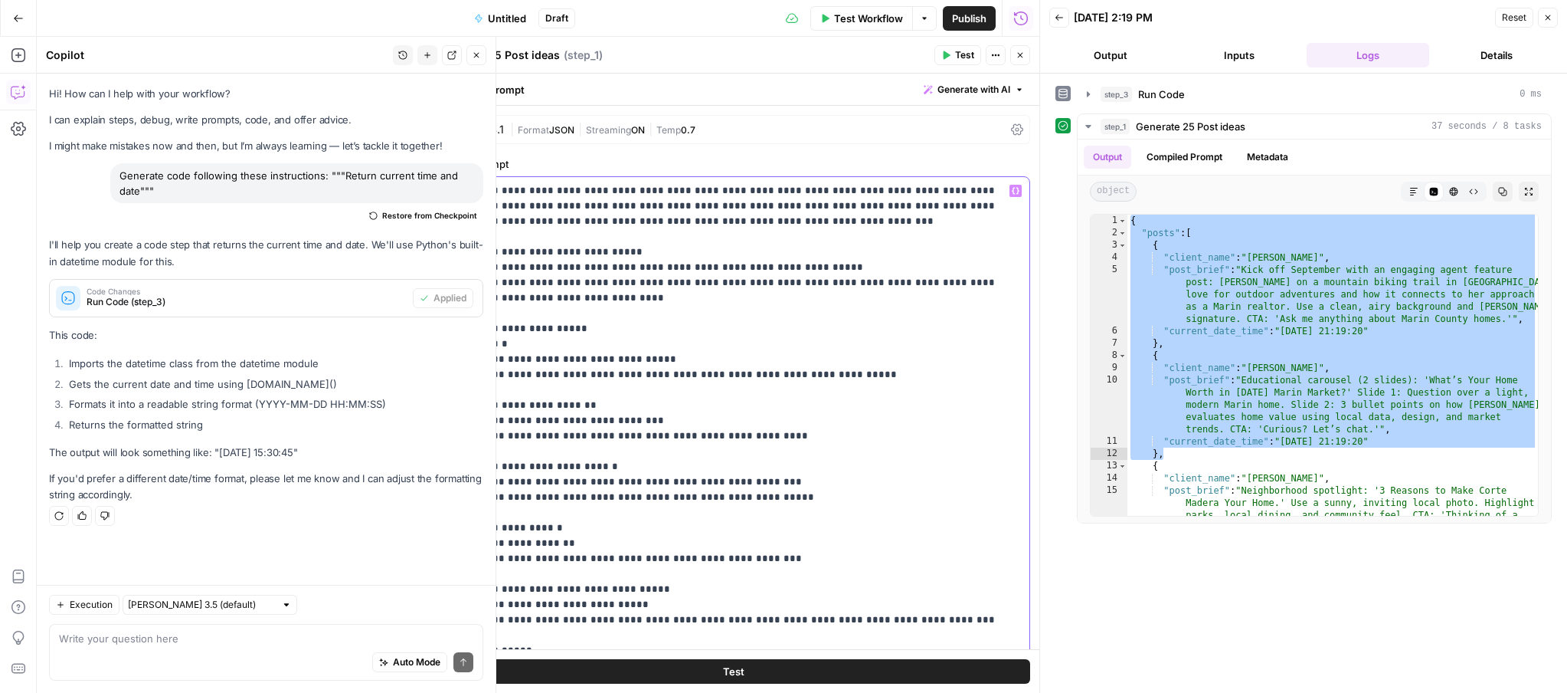
click at [605, 300] on p "**********" at bounding box center [734, 604] width 574 height 843
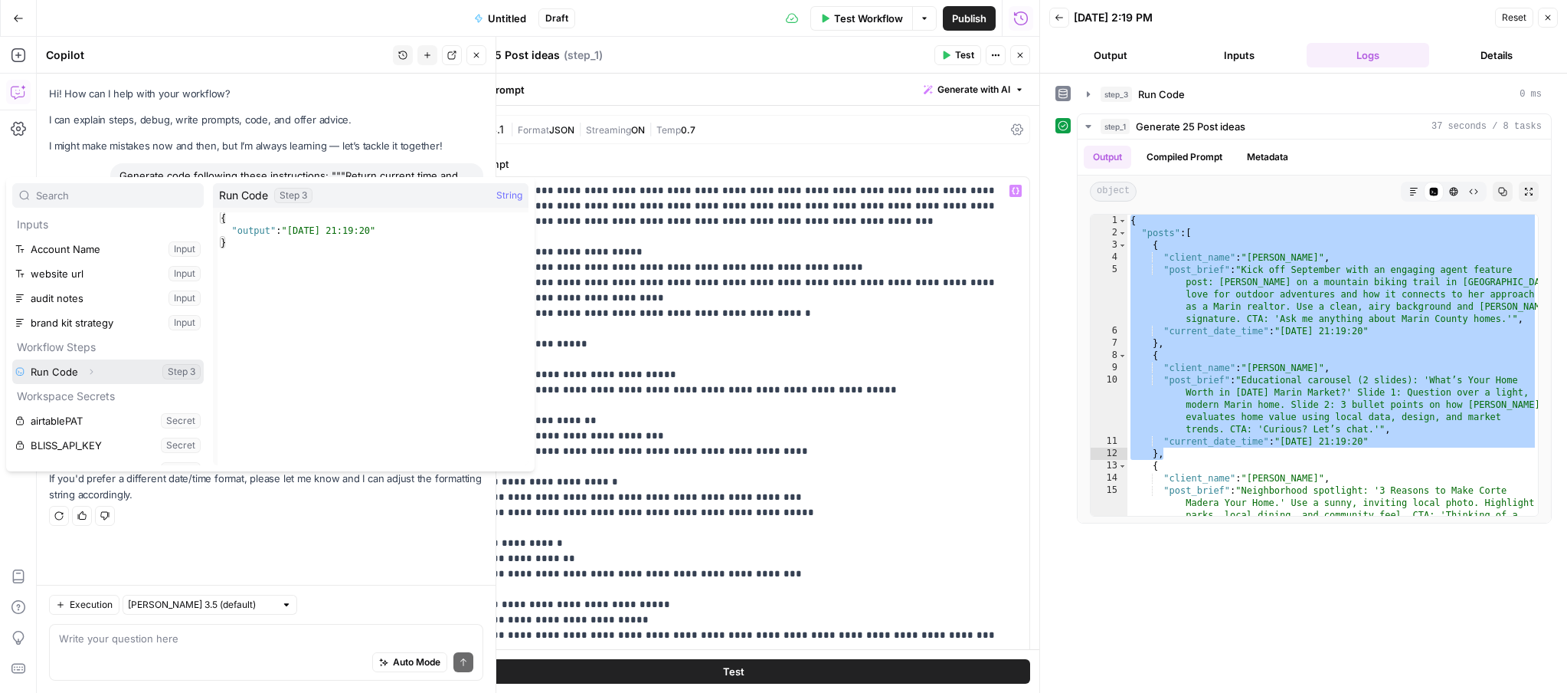
click at [12, 359] on button "Select variable Run Code" at bounding box center [108, 371] width 192 height 25
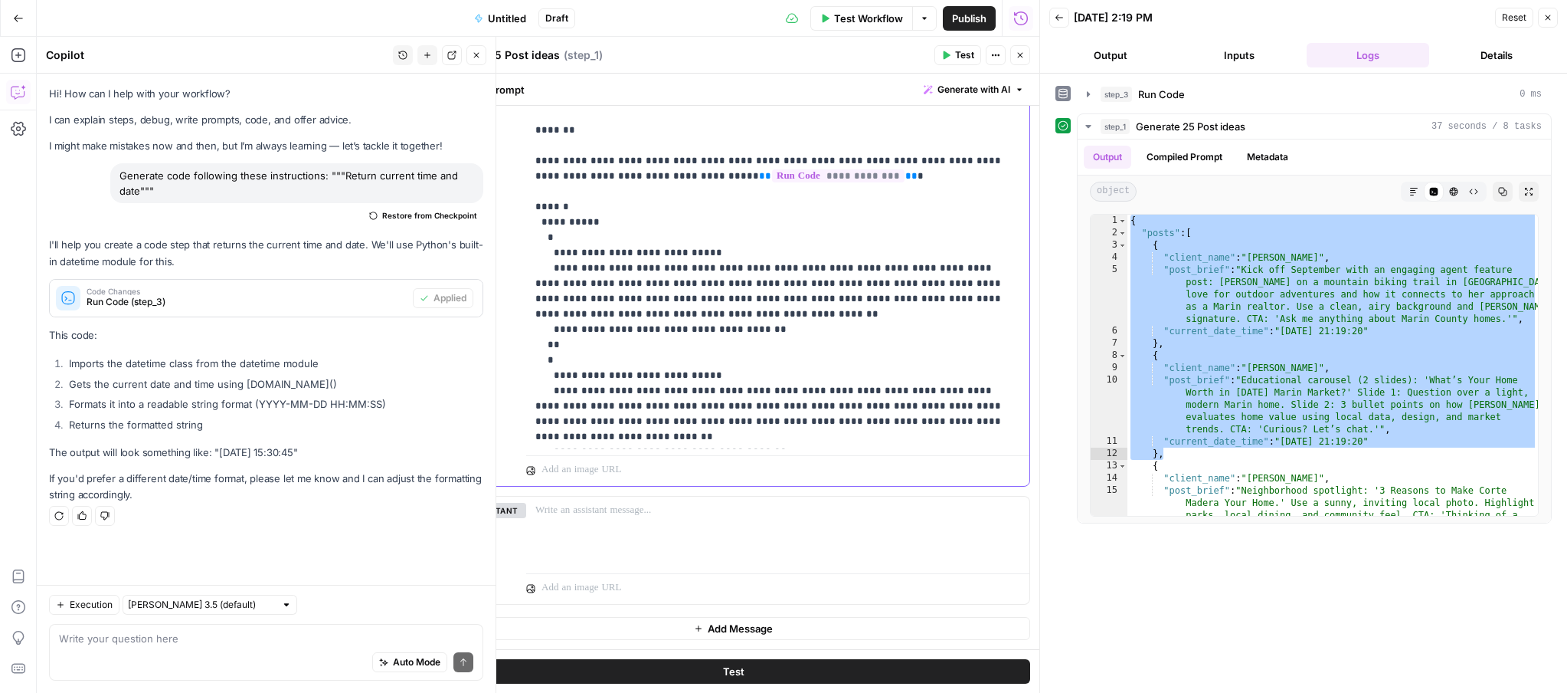
click at [608, 178] on p "**********" at bounding box center [777, 152] width 485 height 643
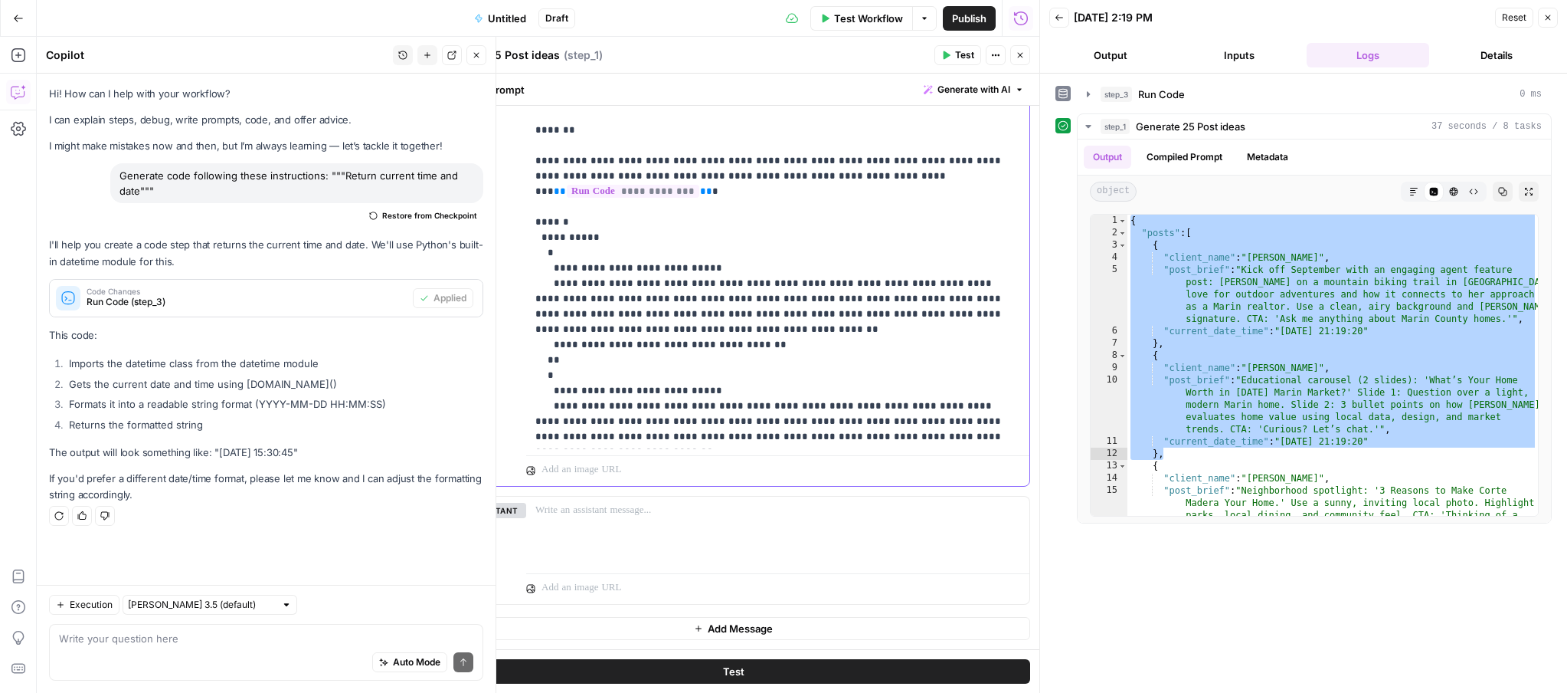
drag, startPoint x: 641, startPoint y: 331, endPoint x: 559, endPoint y: 329, distance: 82.0
click at [559, 329] on p "**********" at bounding box center [777, 152] width 485 height 643
copy p "**********"
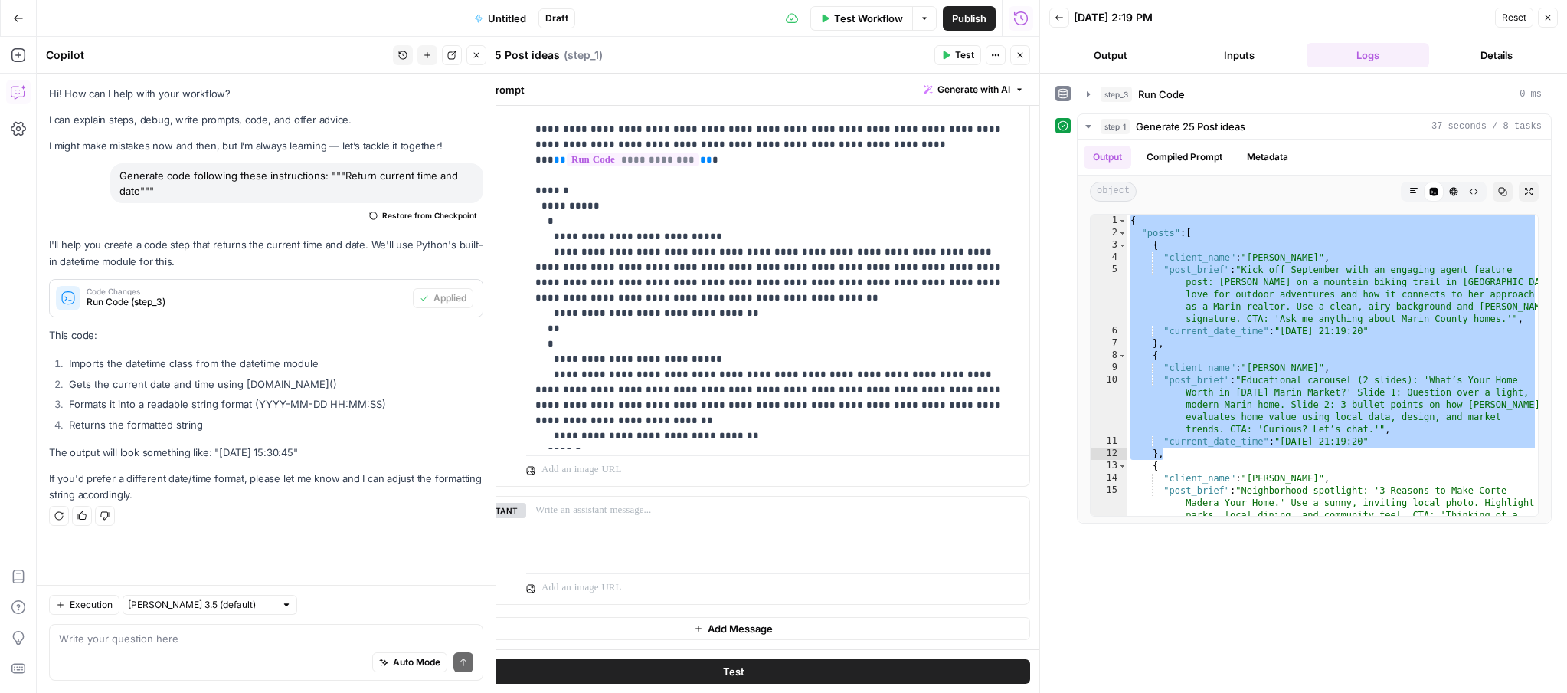
click at [713, 662] on button "Test" at bounding box center [734, 671] width 594 height 25
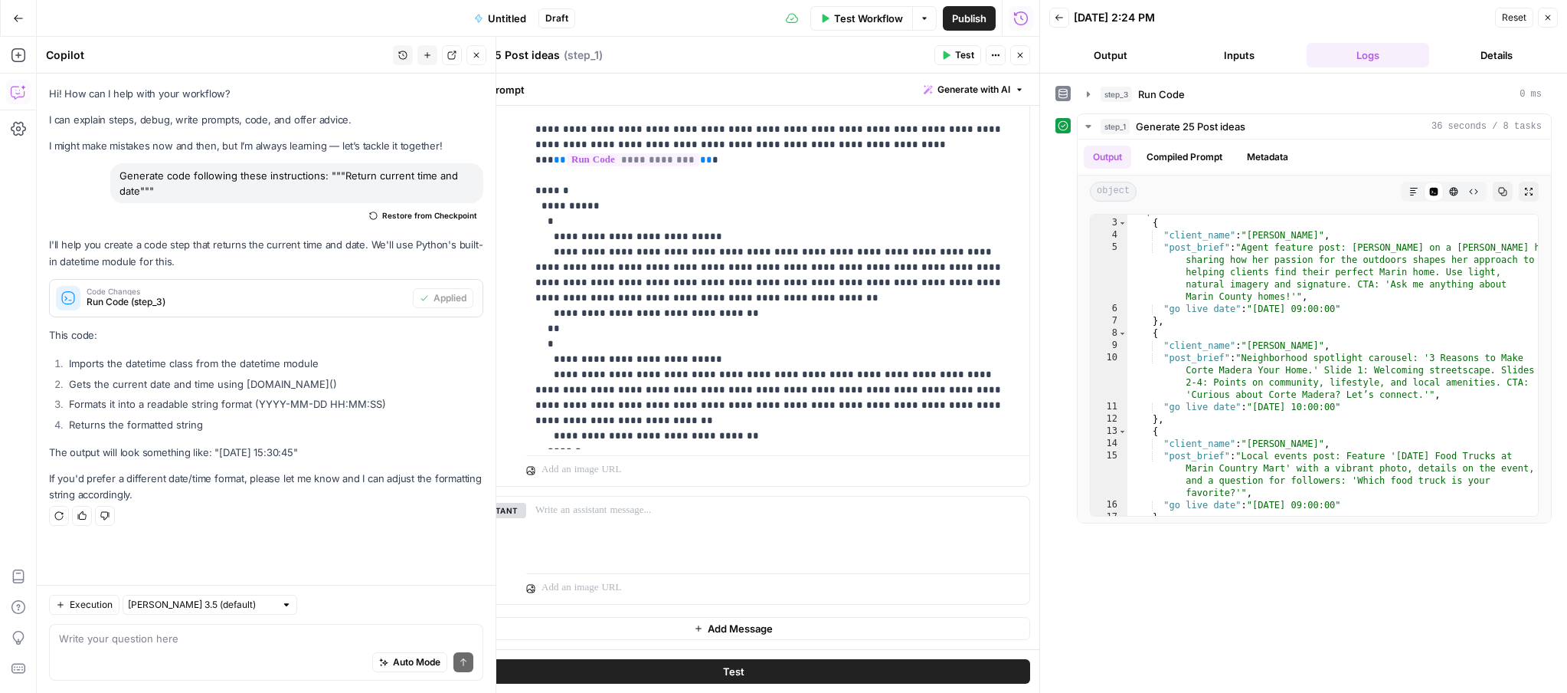
scroll to position [0, 0]
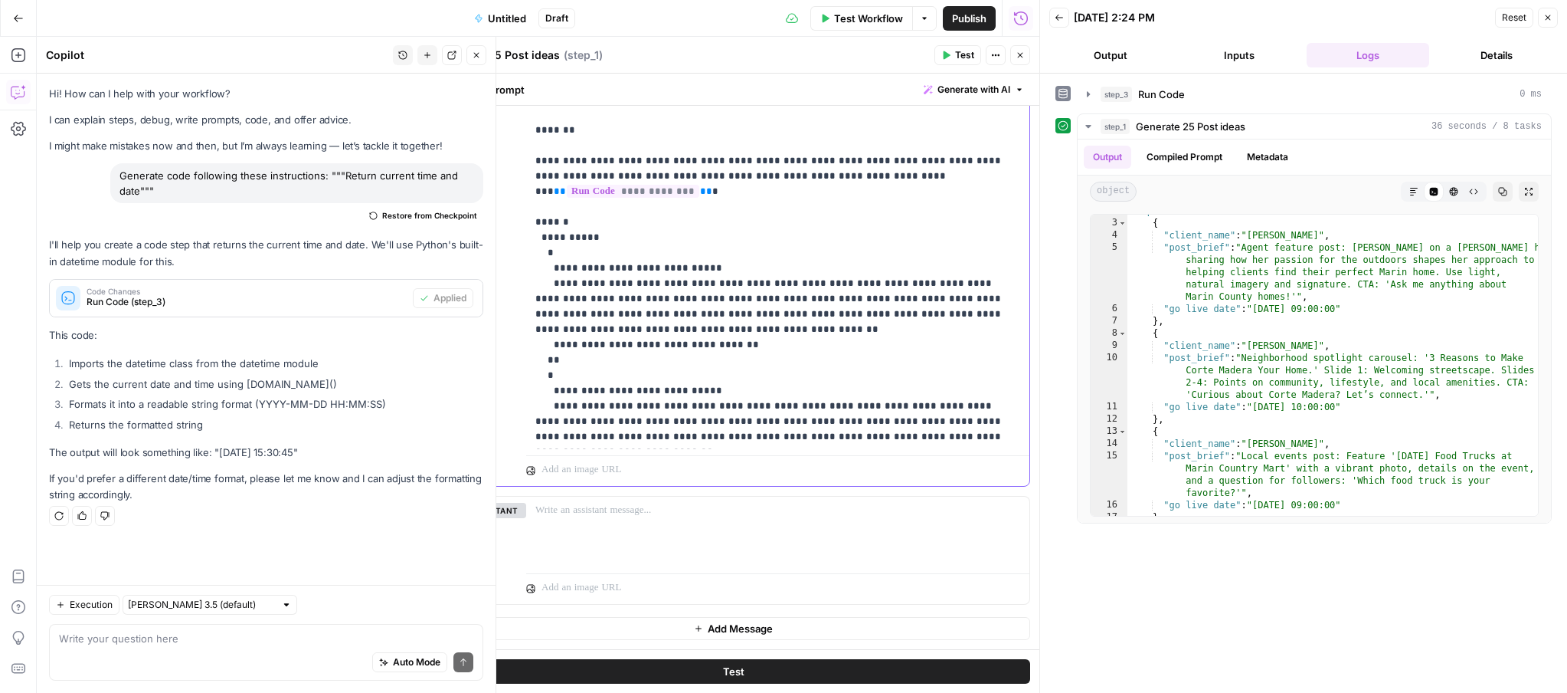
click at [573, 332] on p "**********" at bounding box center [777, 152] width 485 height 643
click at [843, 667] on button "Test" at bounding box center [734, 671] width 594 height 25
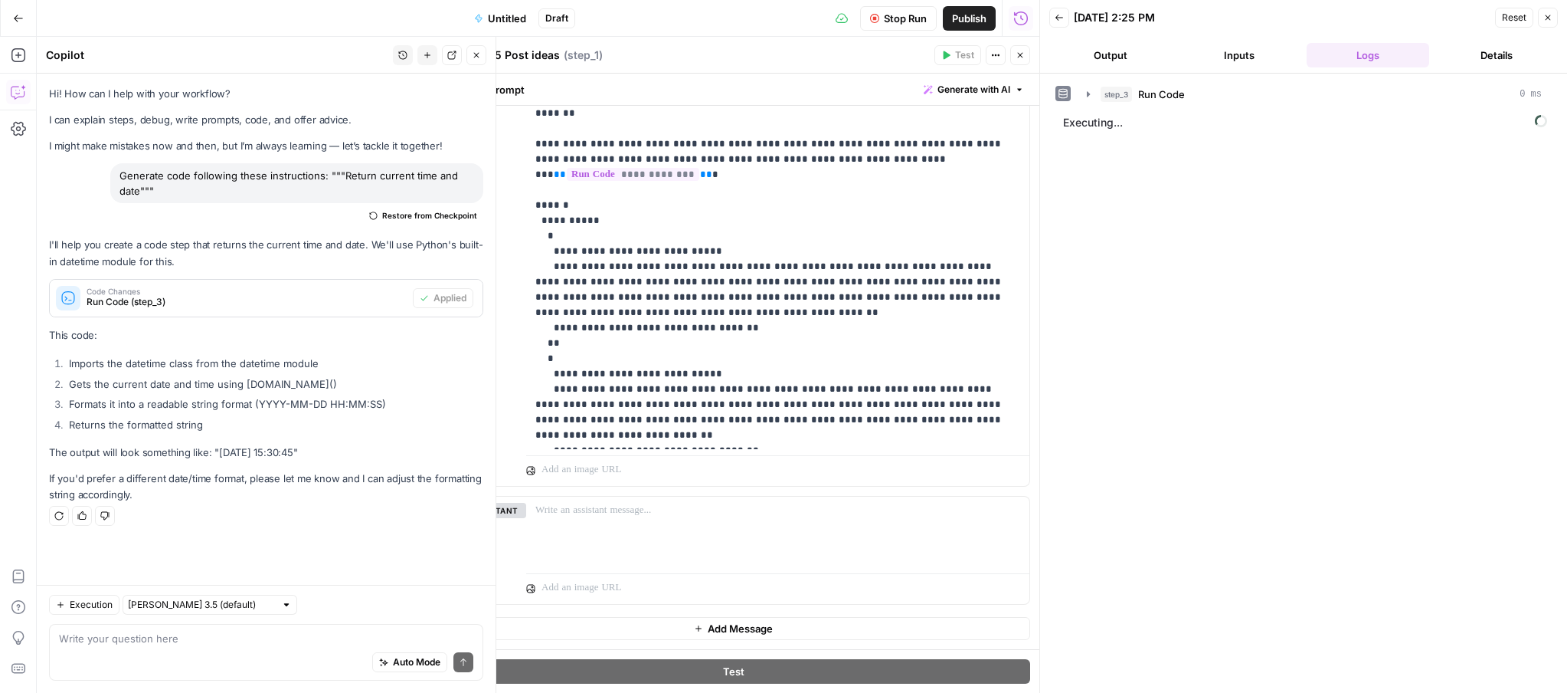
scroll to position [12, 0]
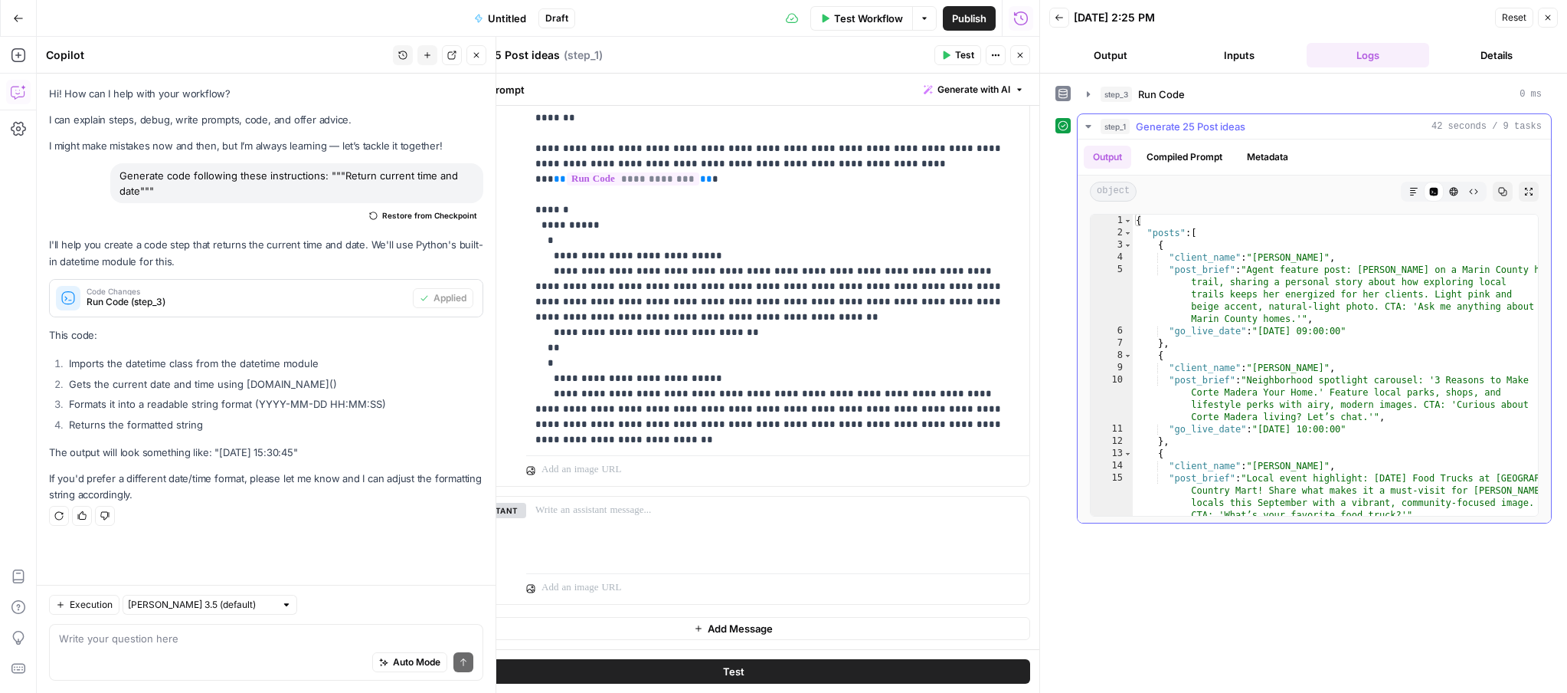
click at [1261, 195] on icon "button" at bounding box center [1528, 191] width 9 height 9
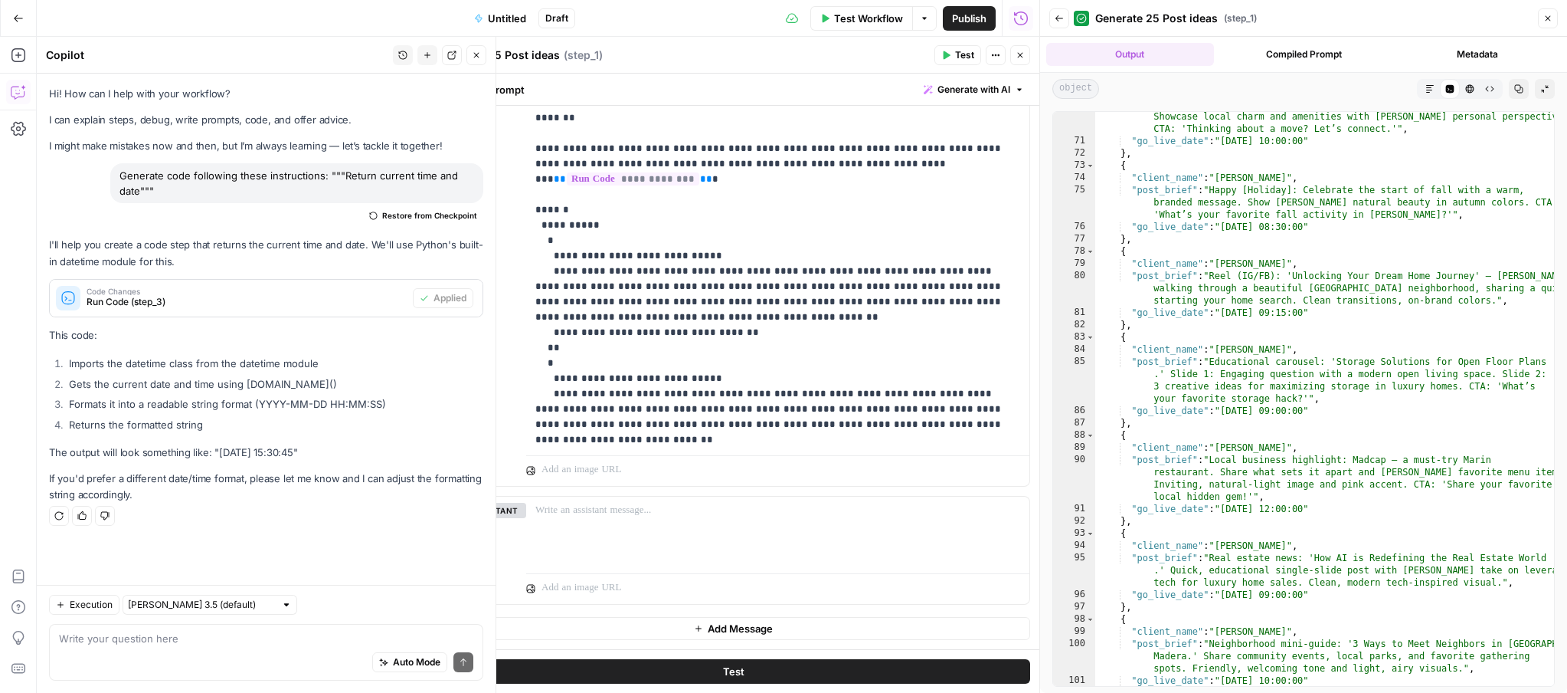
scroll to position [1288, 0]
type textarea "**********"
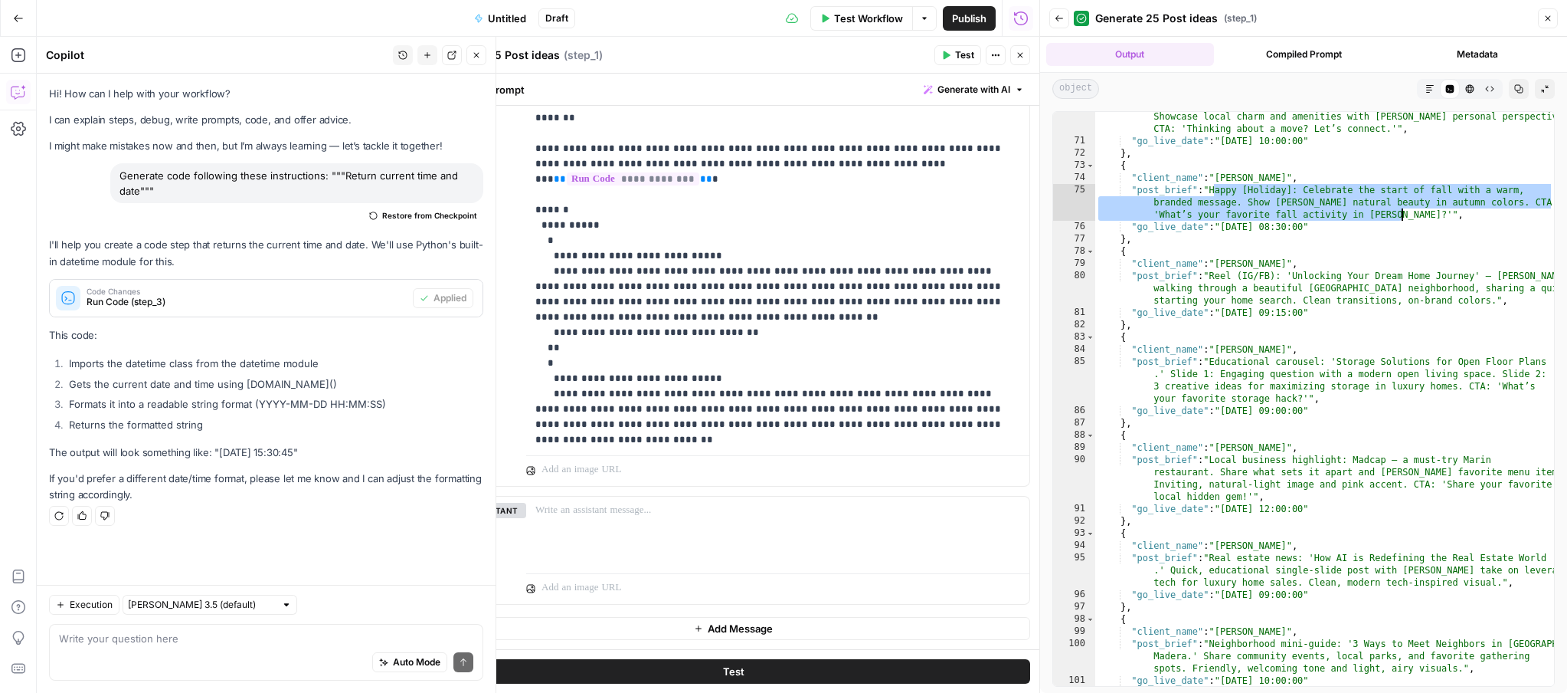
drag, startPoint x: 1215, startPoint y: 189, endPoint x: 1400, endPoint y: 217, distance: 187.4
click at [1261, 217] on div ""post_brief" : "Neighborhood guide: 'What’s it Like to Live in Corte Madera?' S…" at bounding box center [1324, 409] width 459 height 623
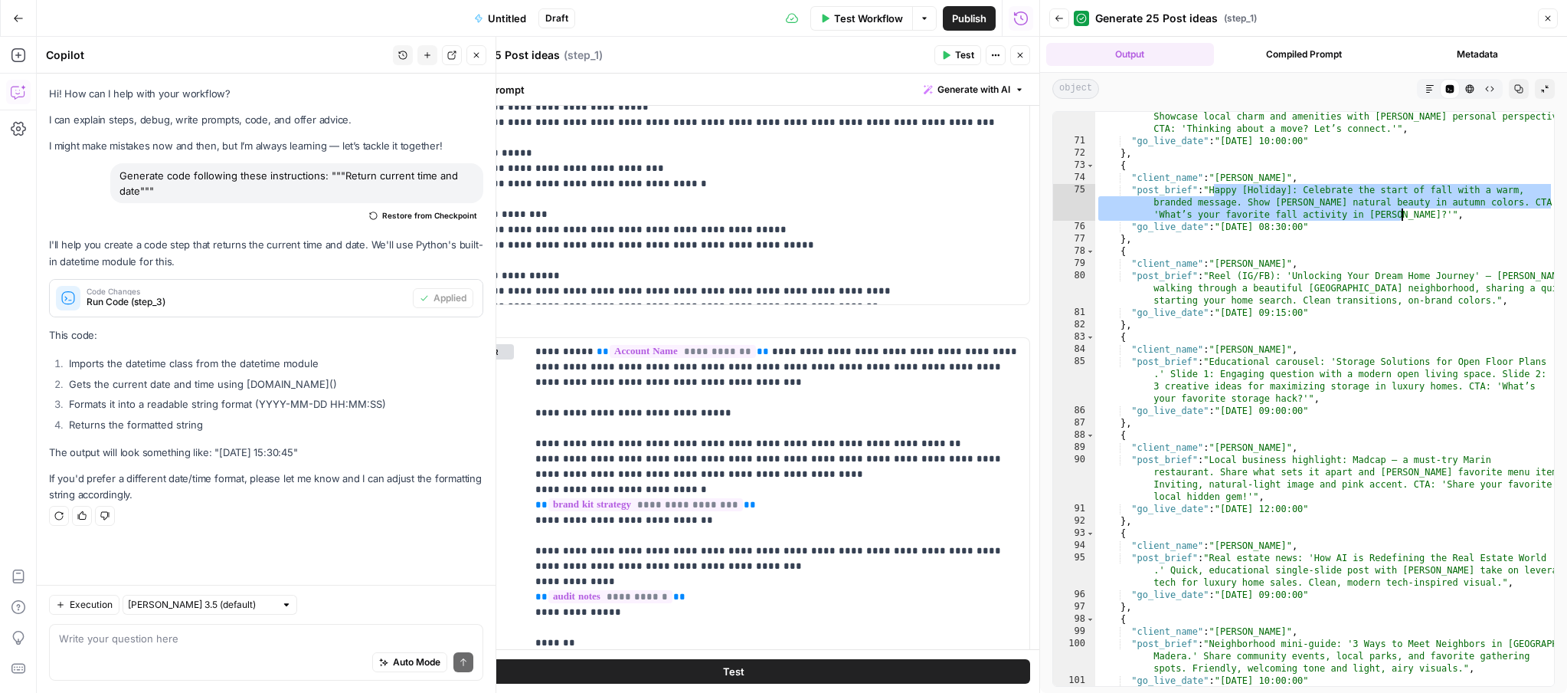
scroll to position [22, 0]
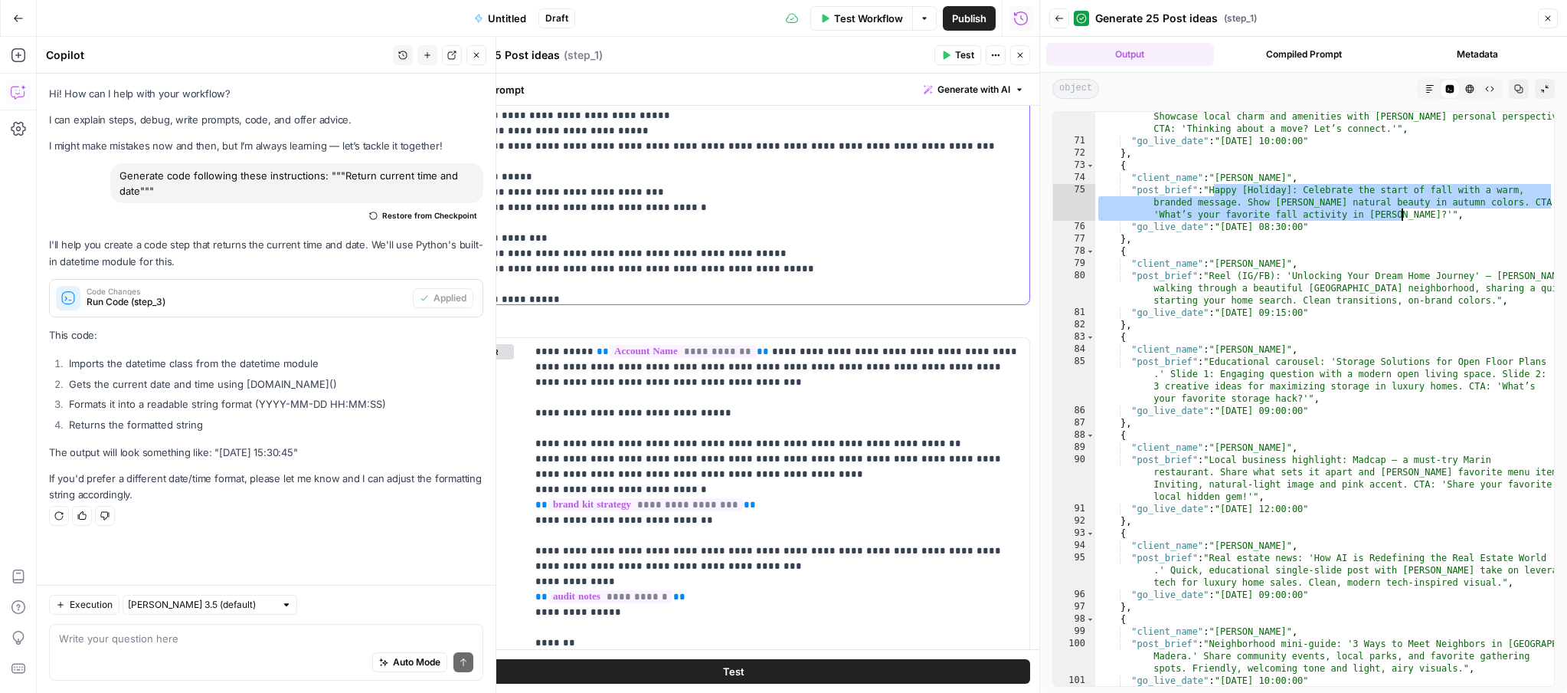
click at [524, 171] on p "**********" at bounding box center [734, 108] width 574 height 889
click at [525, 177] on p "**********" at bounding box center [734, 108] width 574 height 889
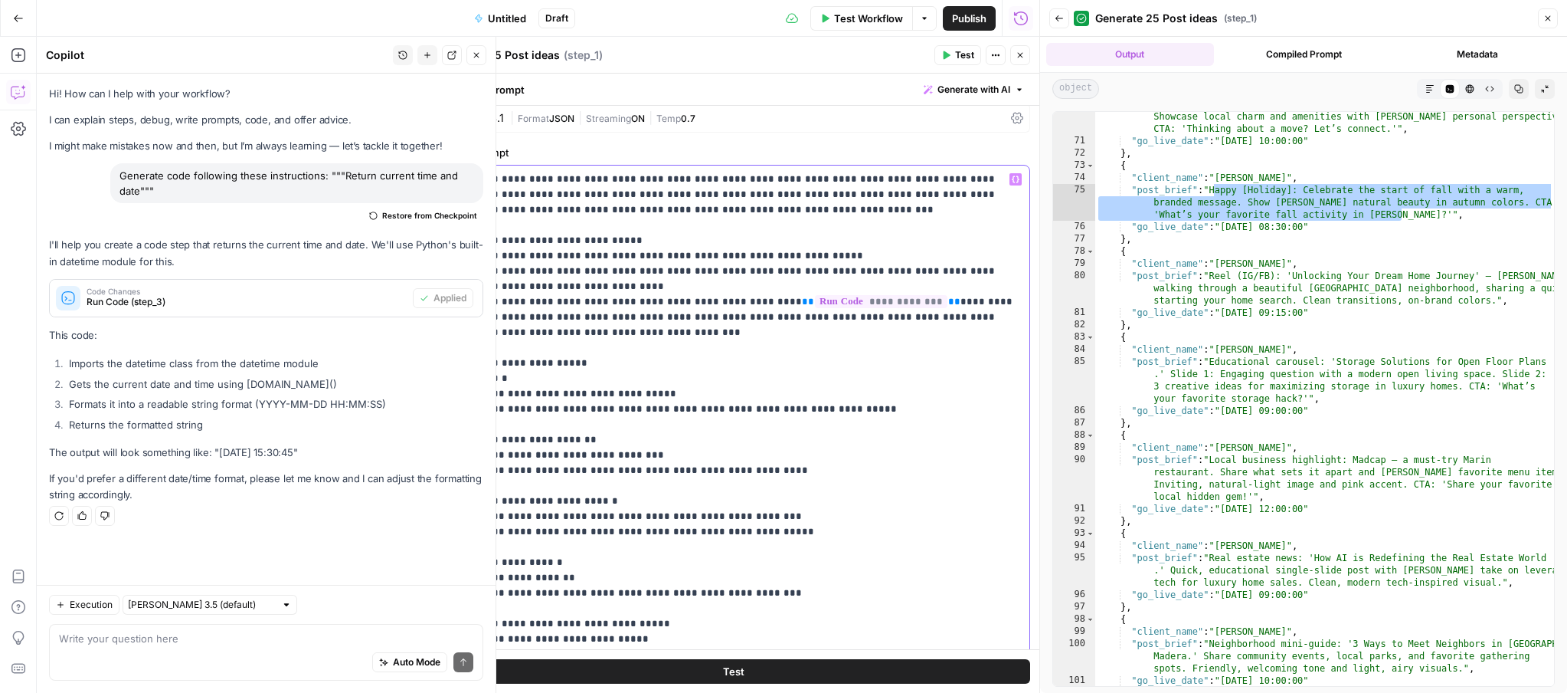
scroll to position [0, 0]
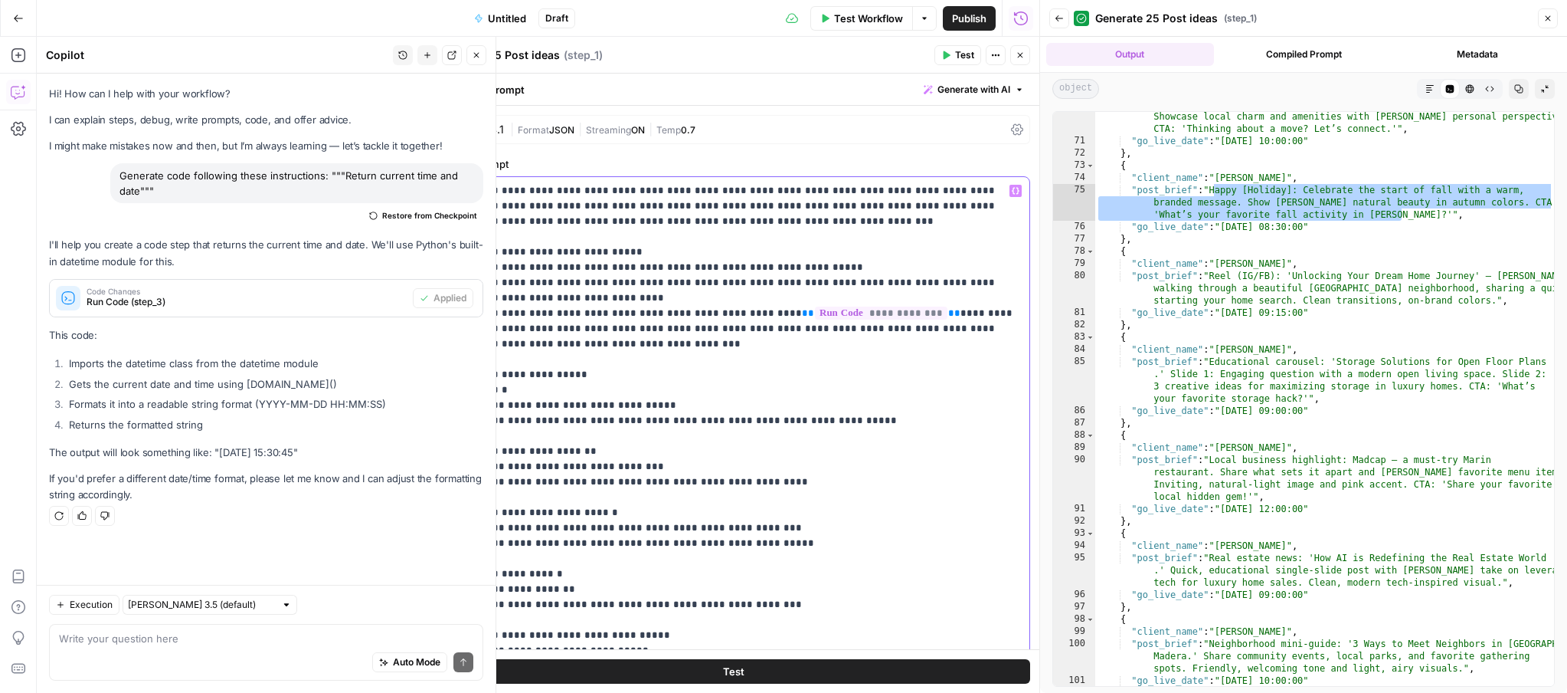
click at [735, 313] on p "**********" at bounding box center [734, 627] width 574 height 889
drag, startPoint x: 741, startPoint y: 311, endPoint x: 781, endPoint y: 349, distance: 54.7
click at [750, 321] on p "**********" at bounding box center [734, 627] width 574 height 889
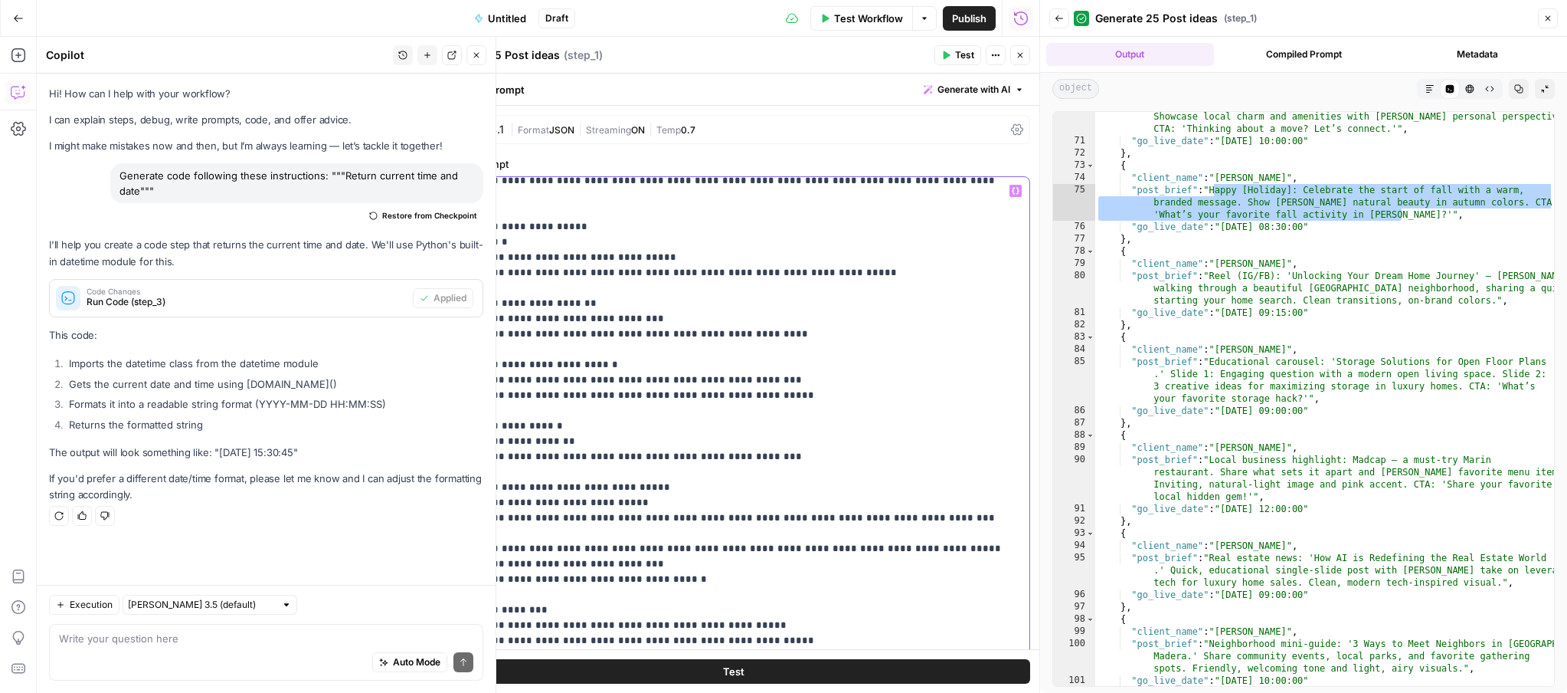
scroll to position [185, 0]
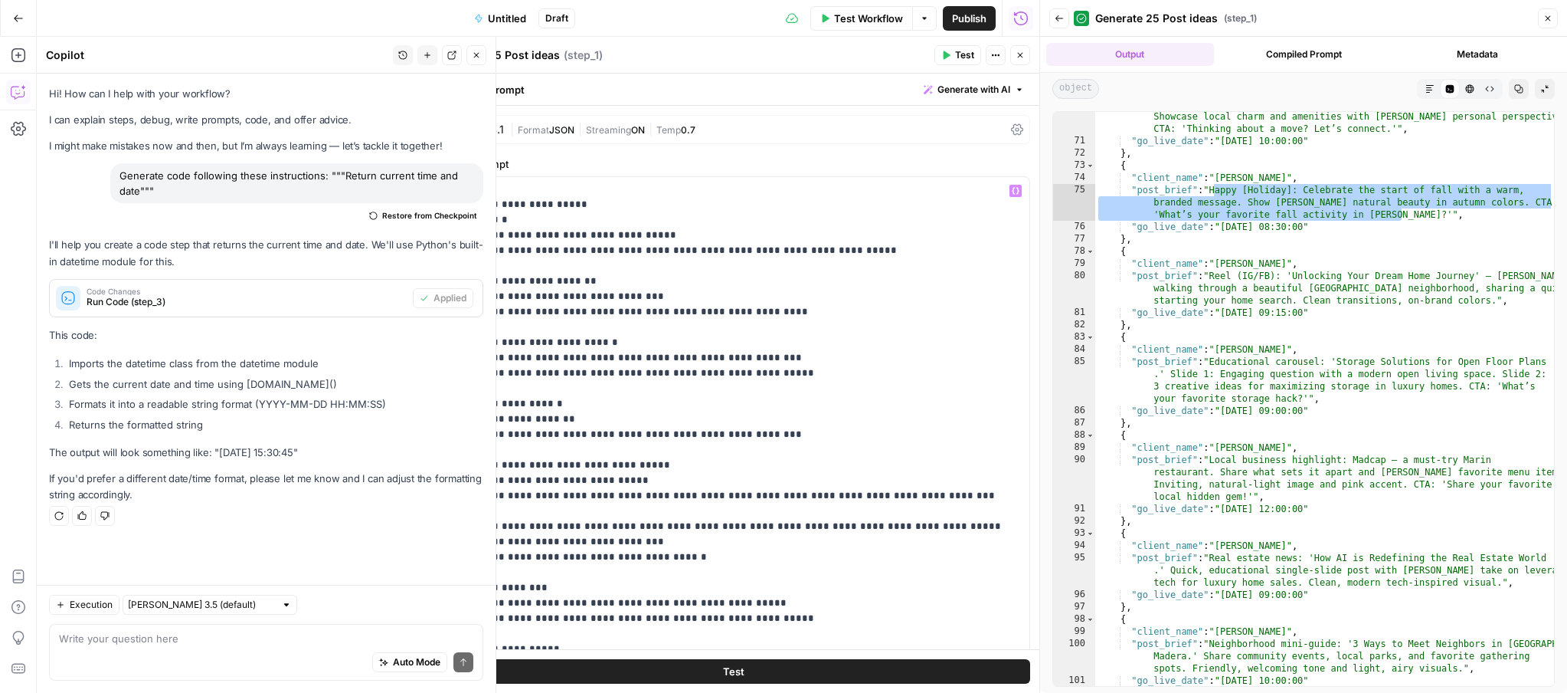
click at [726, 672] on span "Test" at bounding box center [733, 670] width 21 height 15
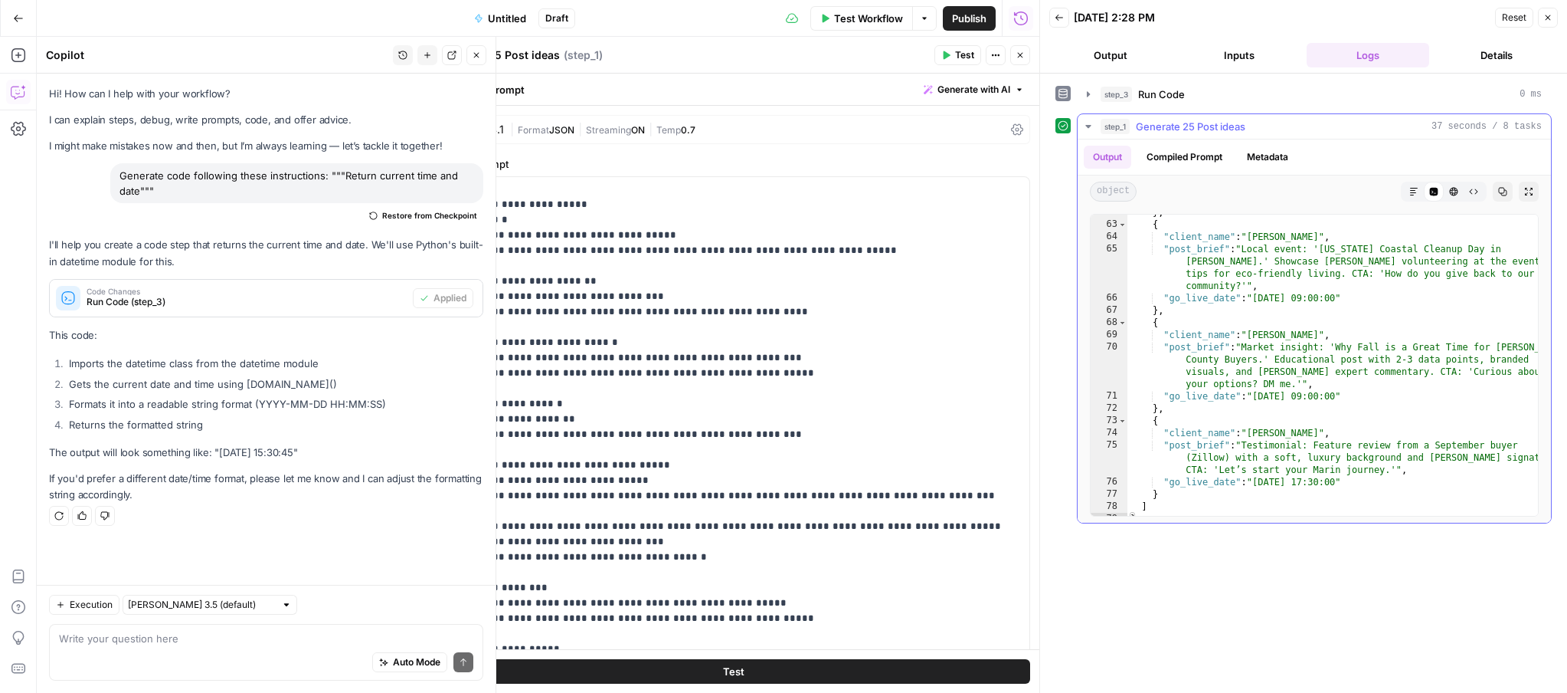
scroll to position [1256, 0]
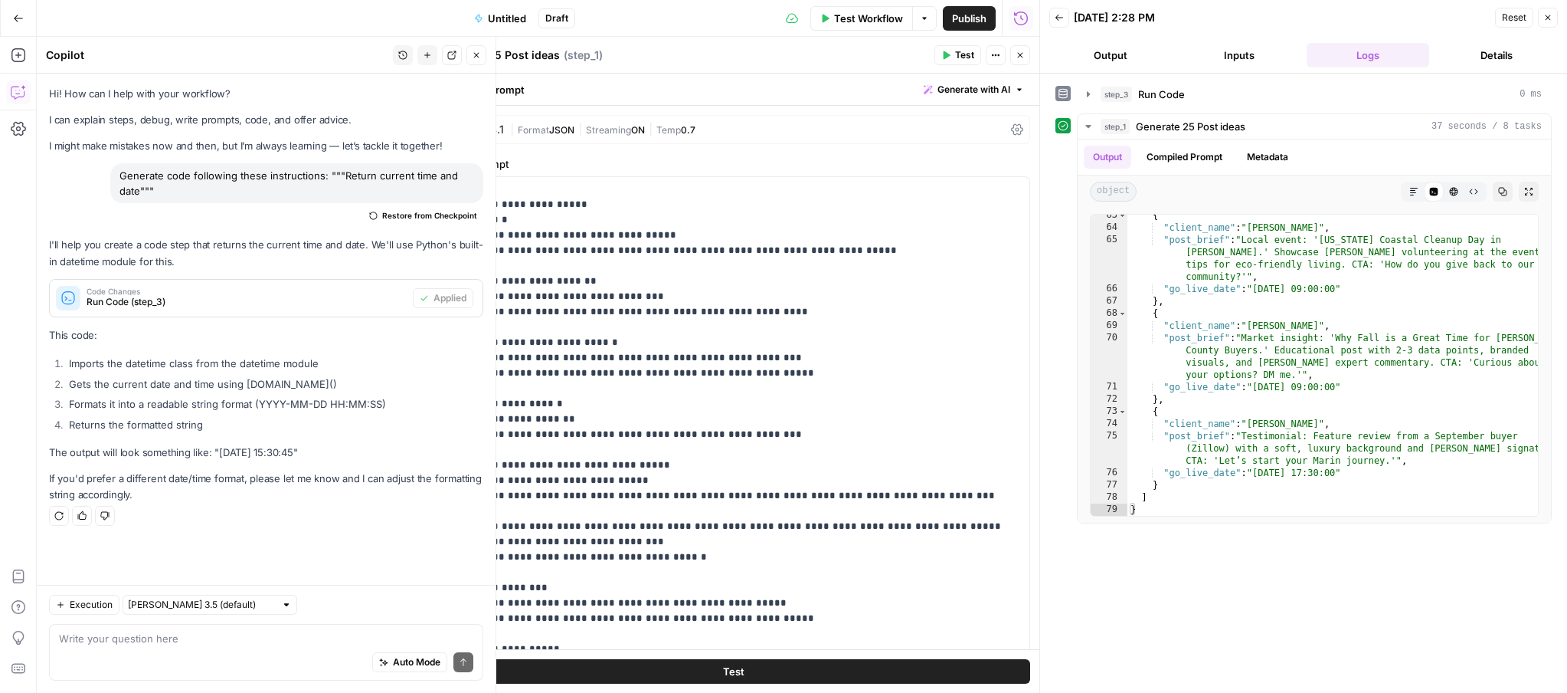
click at [1018, 56] on icon "button" at bounding box center [1020, 55] width 5 height 5
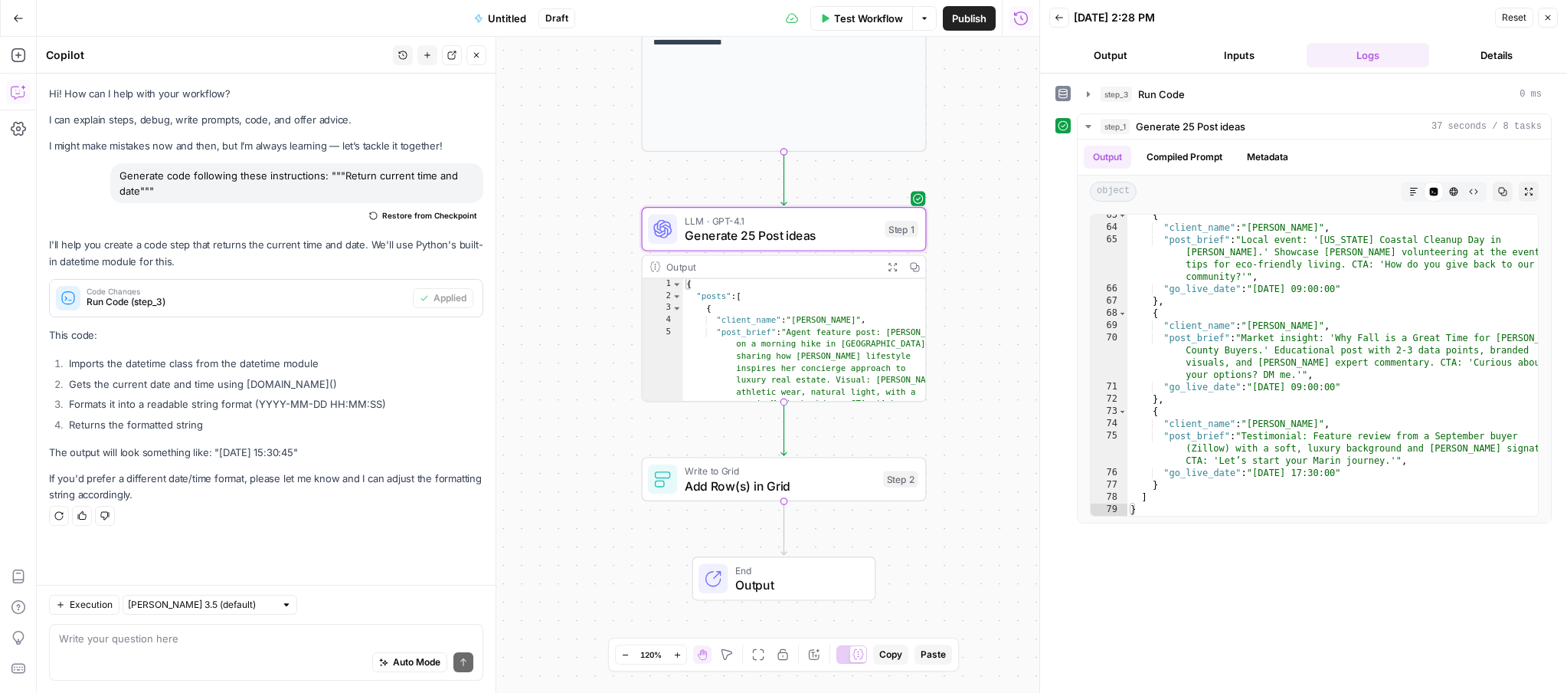
drag, startPoint x: 935, startPoint y: 533, endPoint x: 1005, endPoint y: 211, distance: 330.1
click at [1005, 211] on div "**********" at bounding box center [538, 365] width 1003 height 656
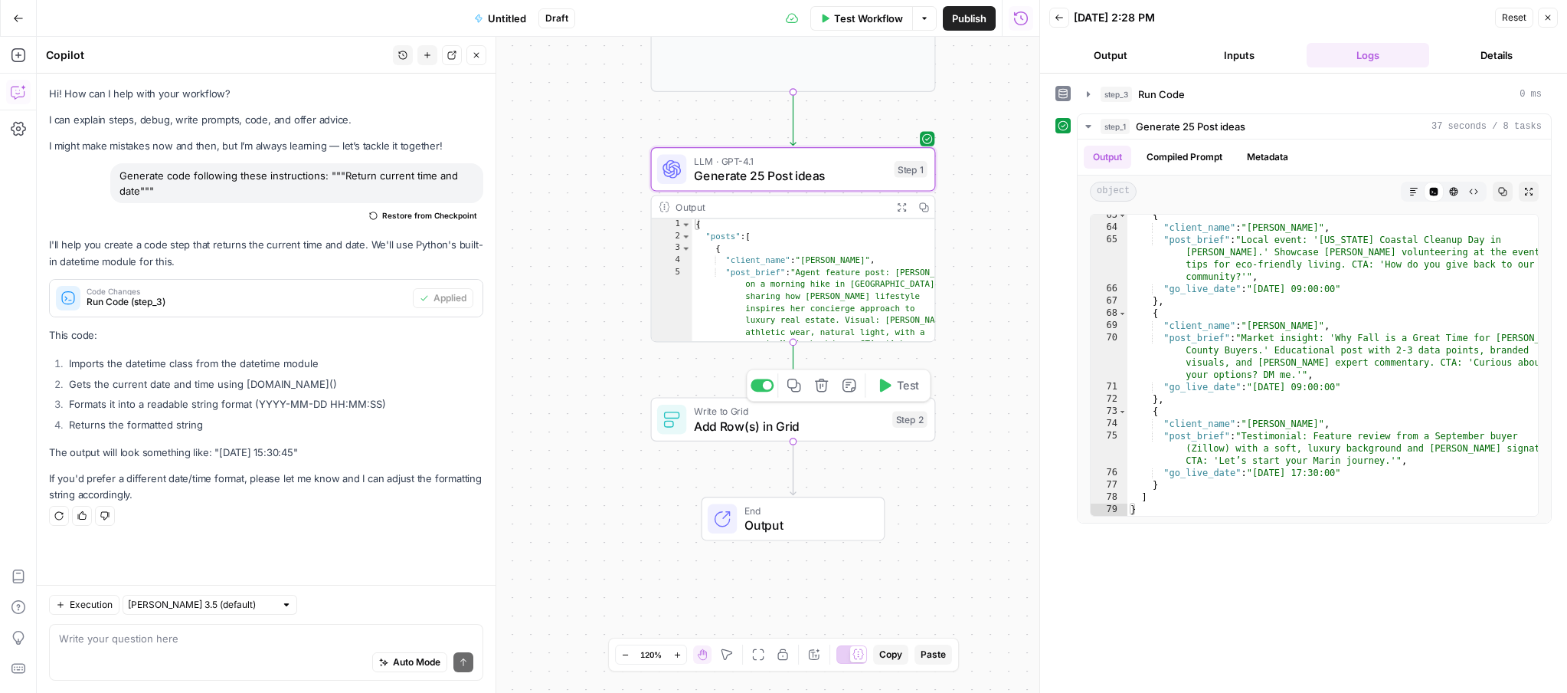
click at [787, 429] on span "Add Row(s) in Grid" at bounding box center [790, 426] width 192 height 18
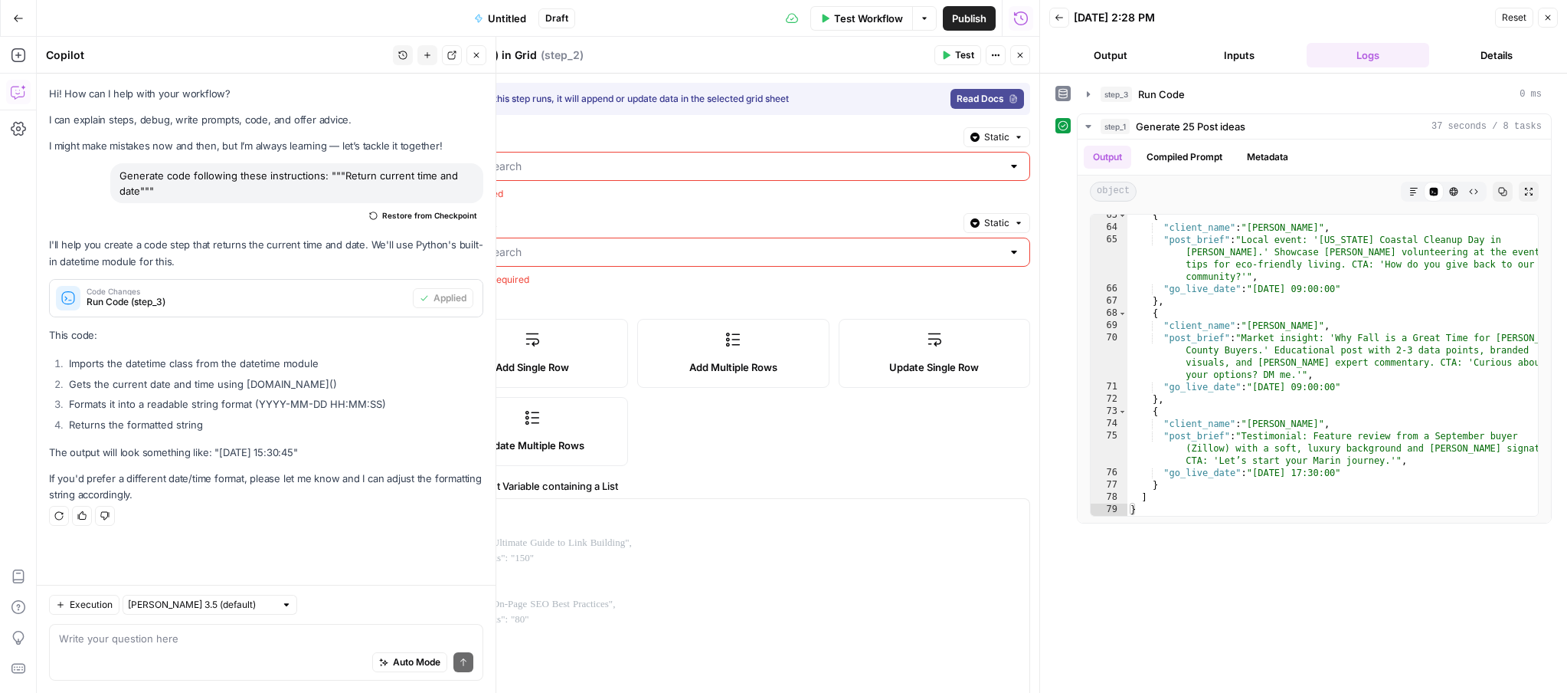
click at [651, 162] on input "Select Grid" at bounding box center [724, 166] width 555 height 15
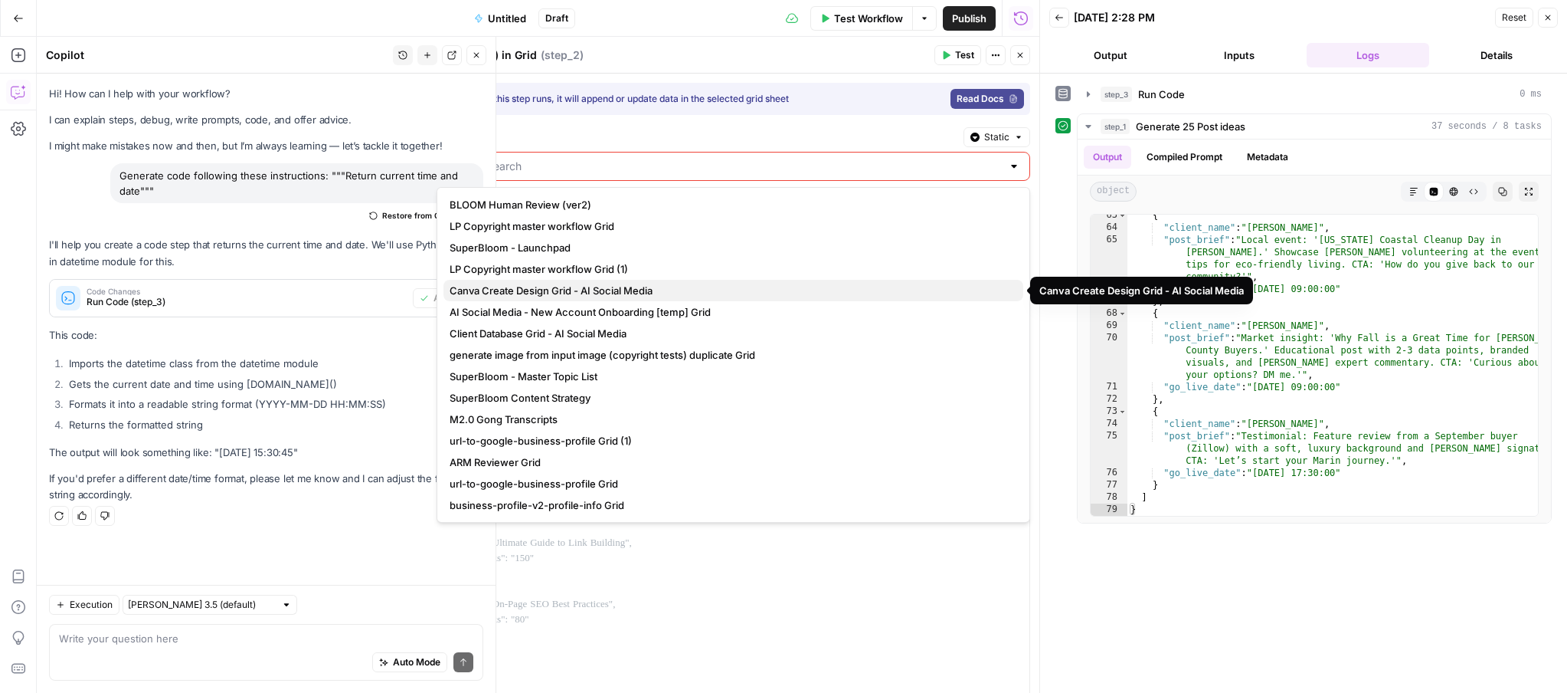
click at [617, 287] on span "Canva Create Design Grid - AI Social Media" at bounding box center [731, 290] width 562 height 15
type input "Canva Create Design Grid - AI Social Media"
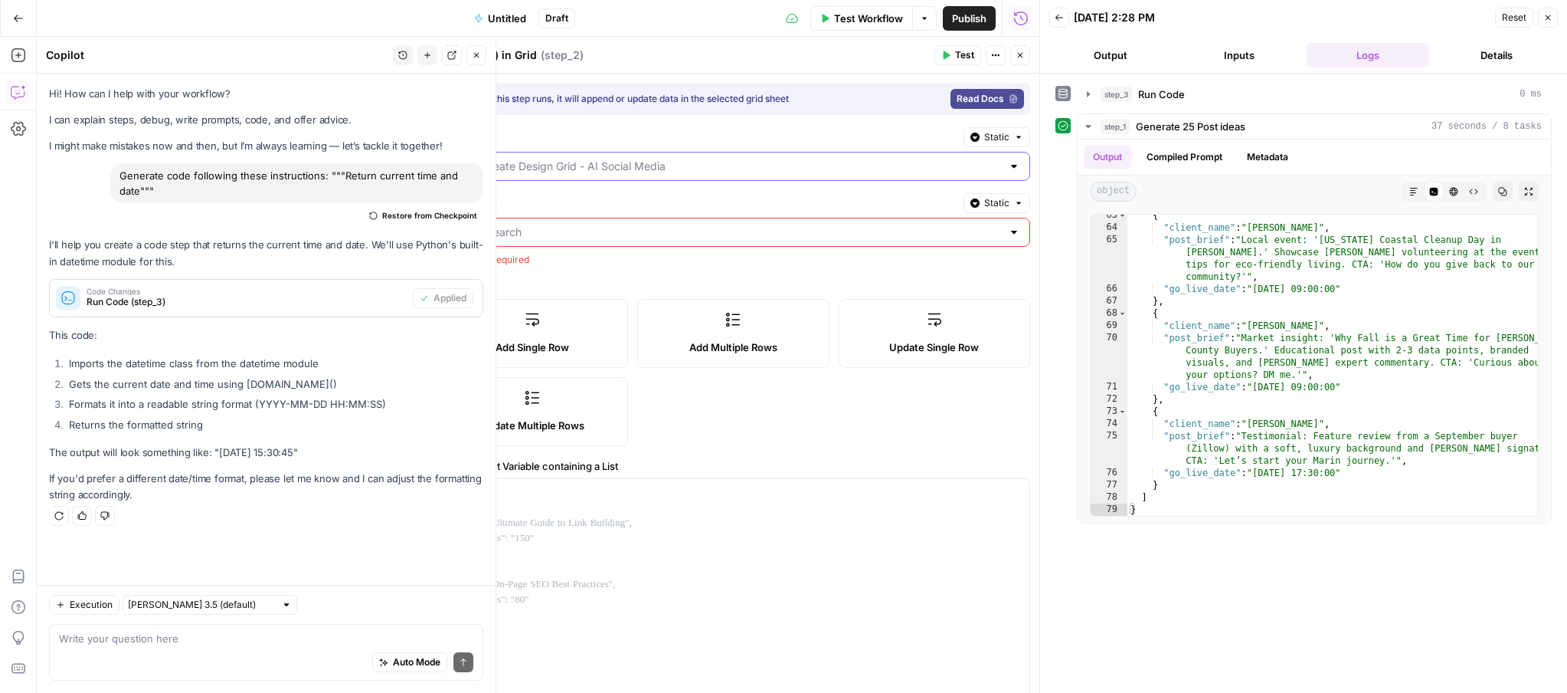
click at [613, 173] on input "Select Grid" at bounding box center [724, 166] width 555 height 15
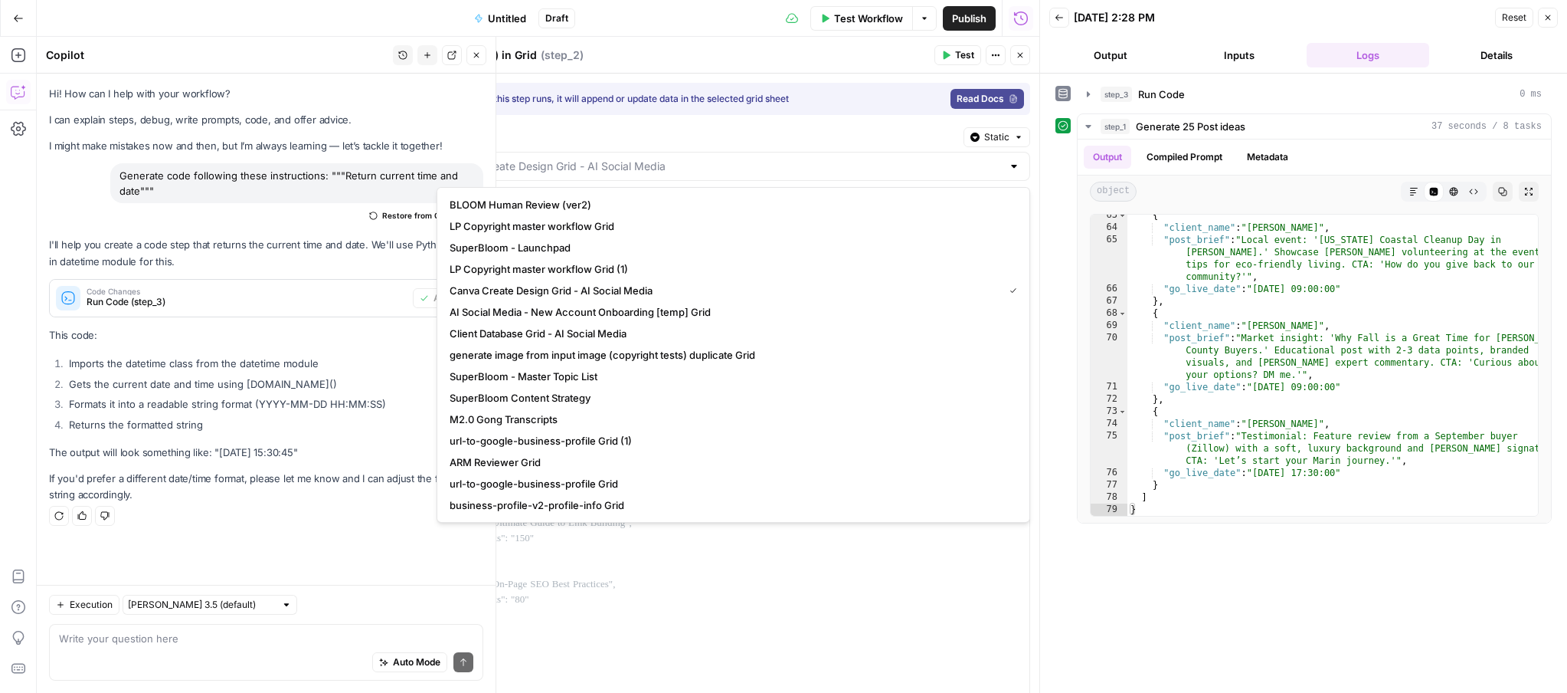
type input "Canva Create Design Grid - AI Social Media"
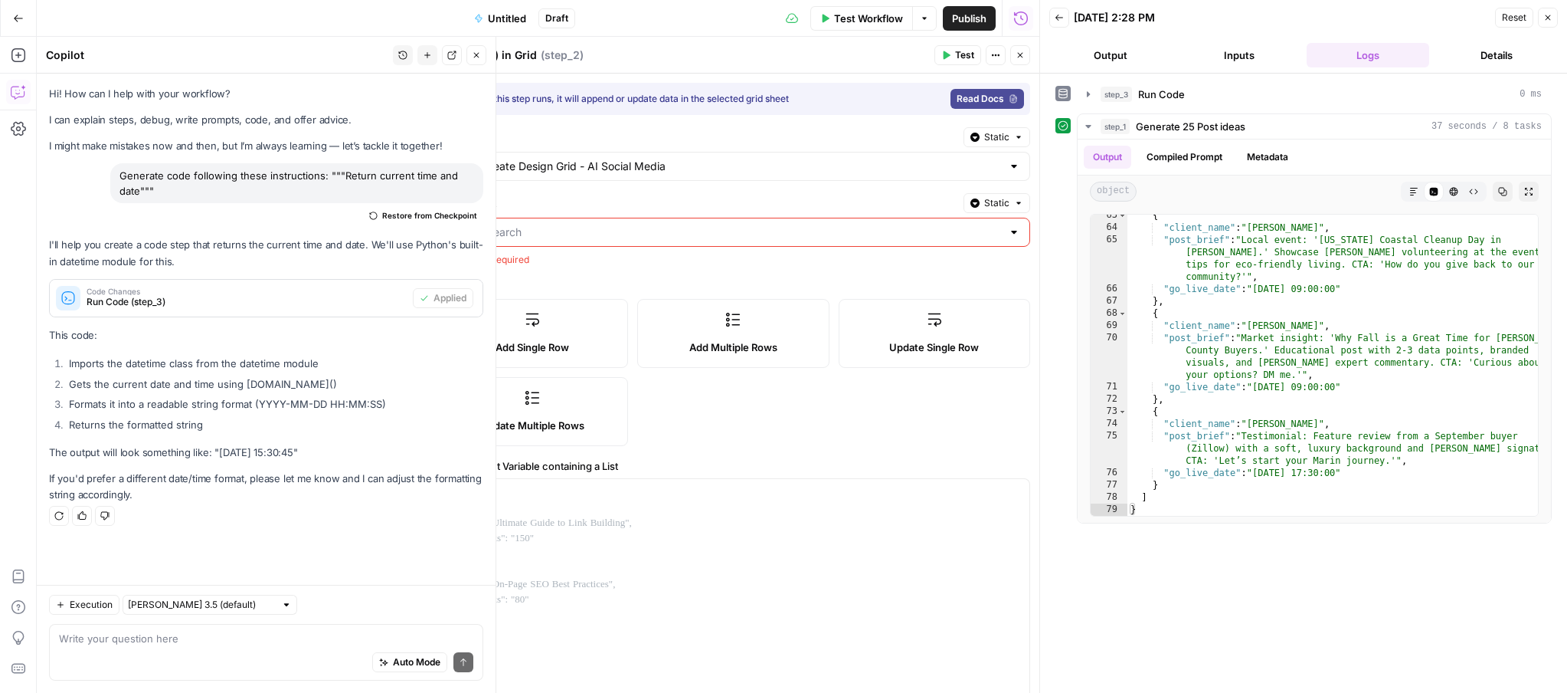
click at [1020, 61] on button "Close" at bounding box center [1020, 55] width 20 height 20
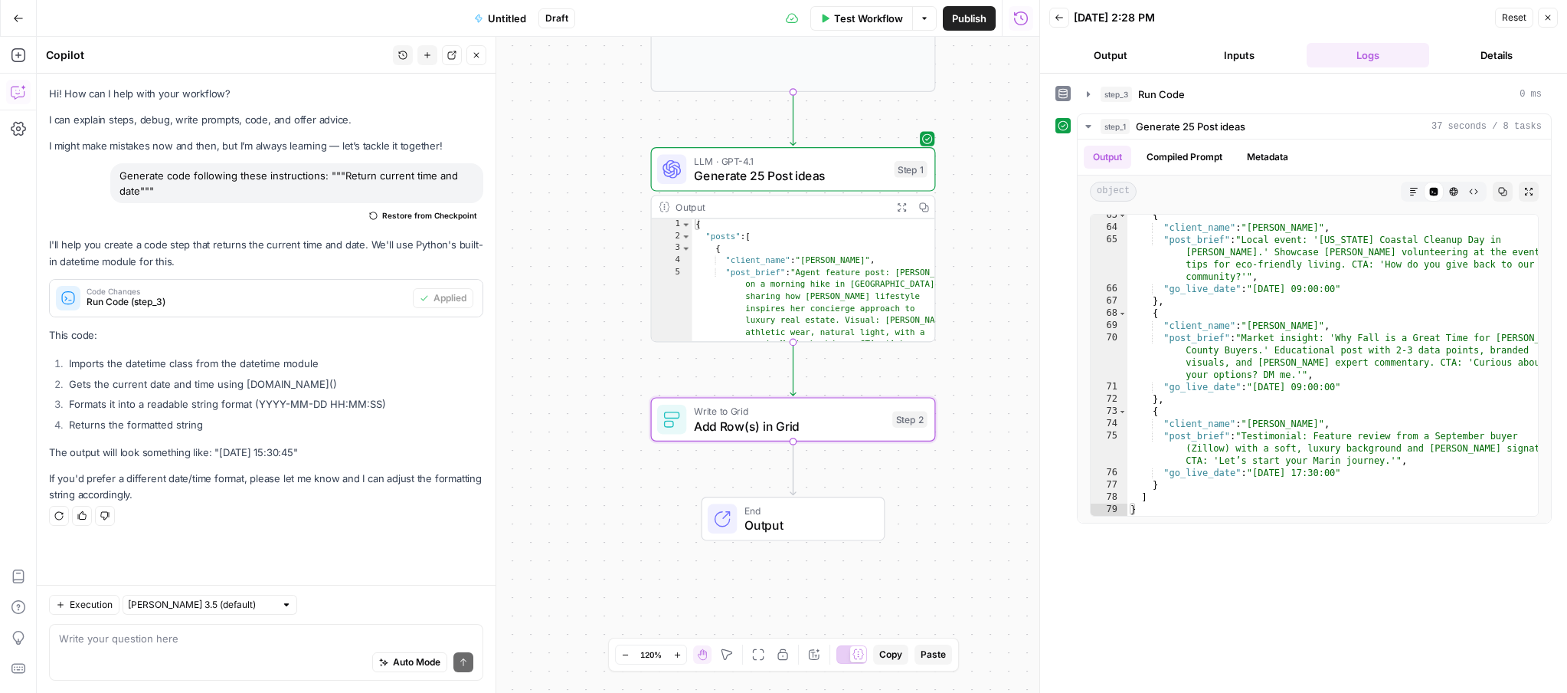
click at [760, 431] on span "Add Row(s) in Grid" at bounding box center [790, 426] width 192 height 18
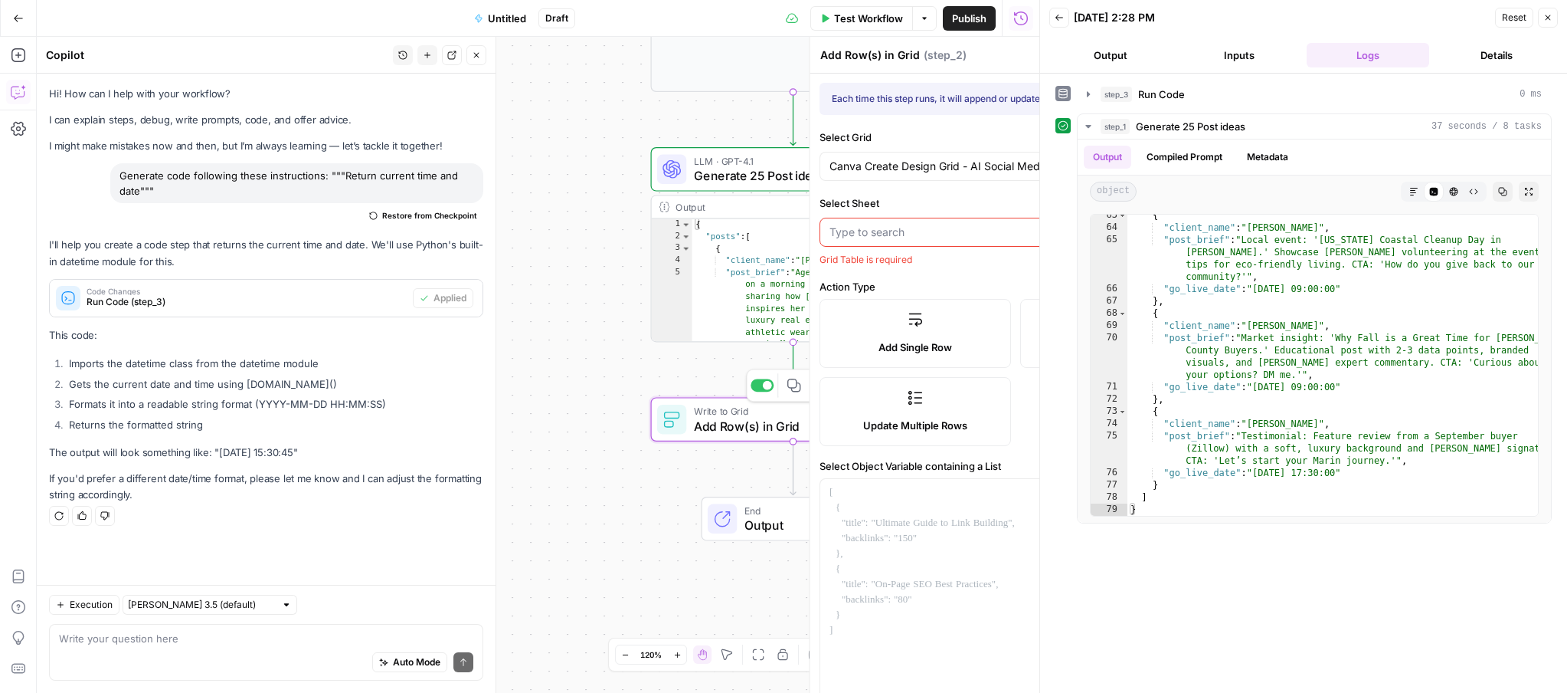
type input "Posts Grid - AI Social Media"
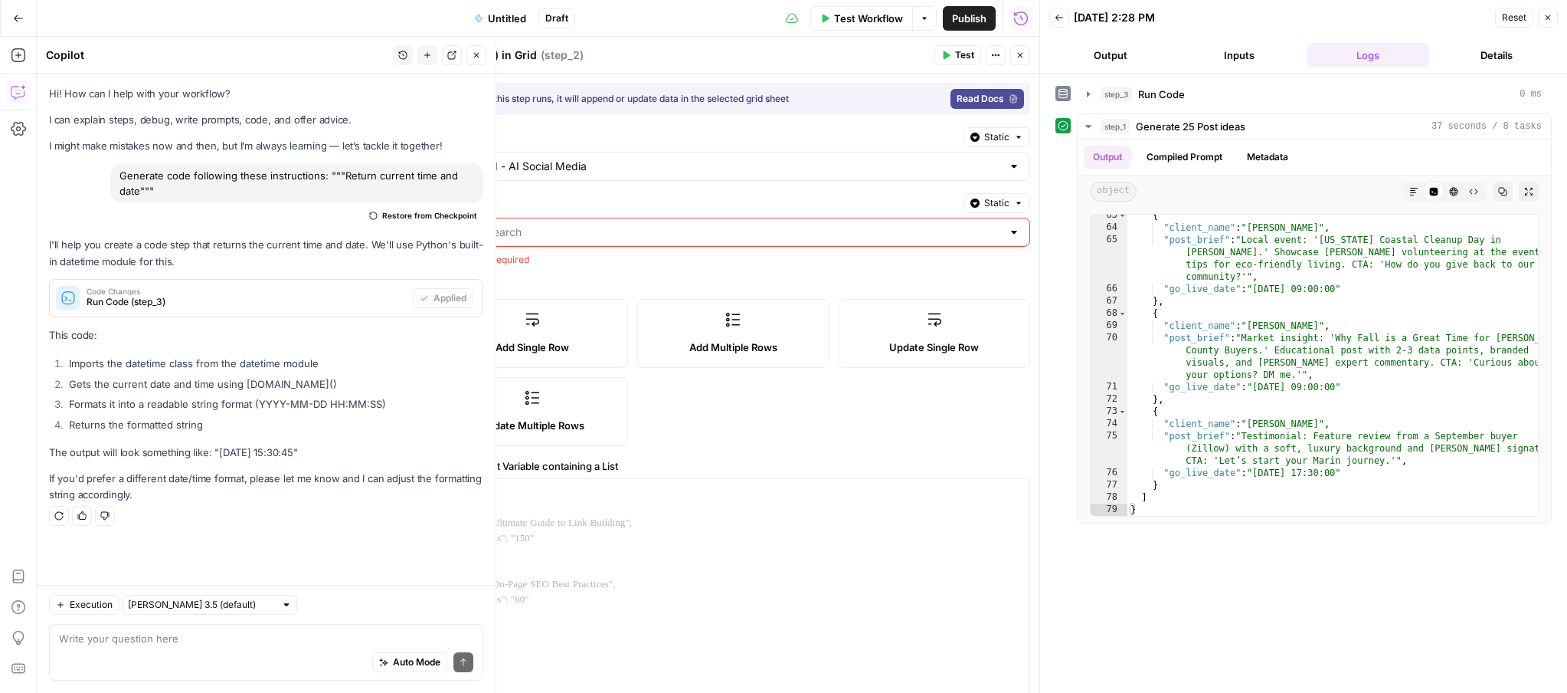
click at [715, 175] on div "Posts Grid - AI Social Media" at bounding box center [734, 166] width 594 height 29
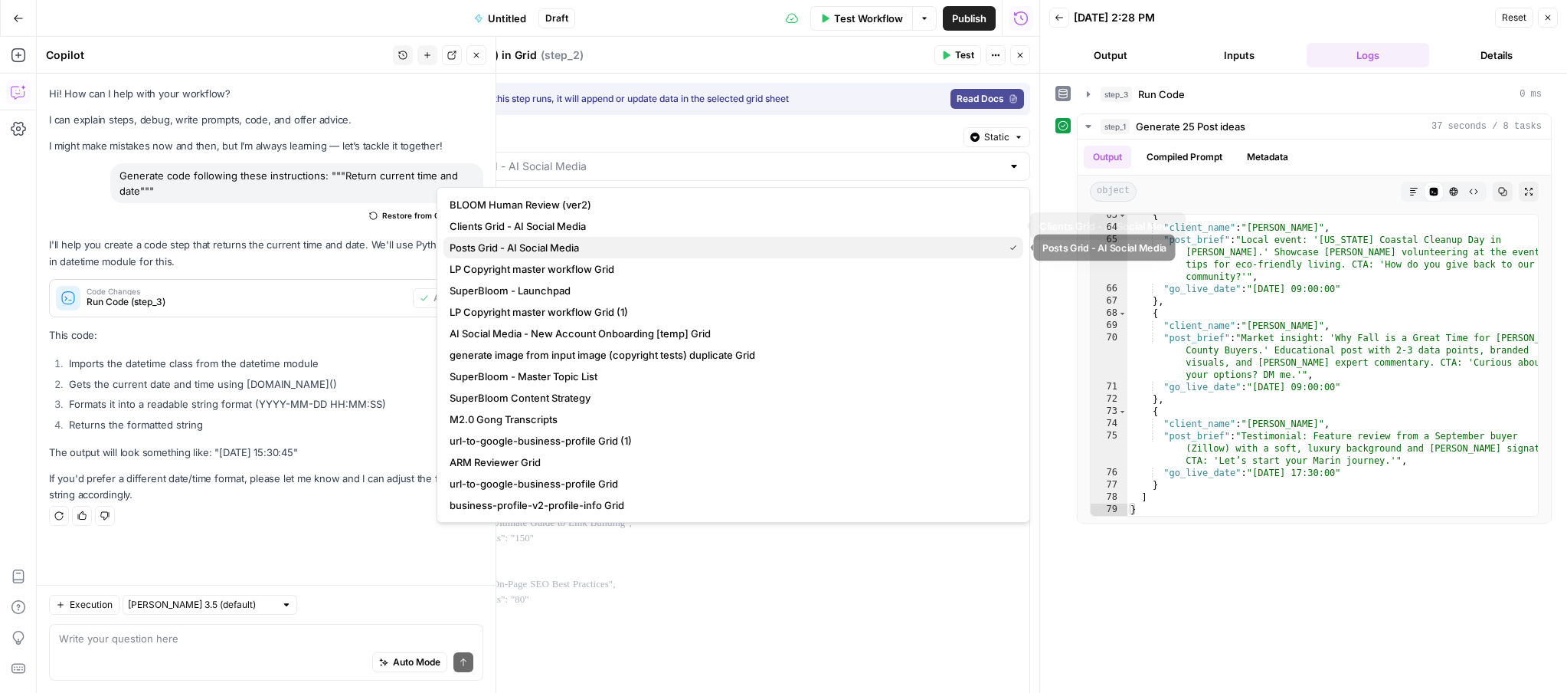
click at [684, 243] on span "Posts Grid - AI Social Media" at bounding box center [724, 247] width 548 height 15
type input "Posts Grid - AI Social Media"
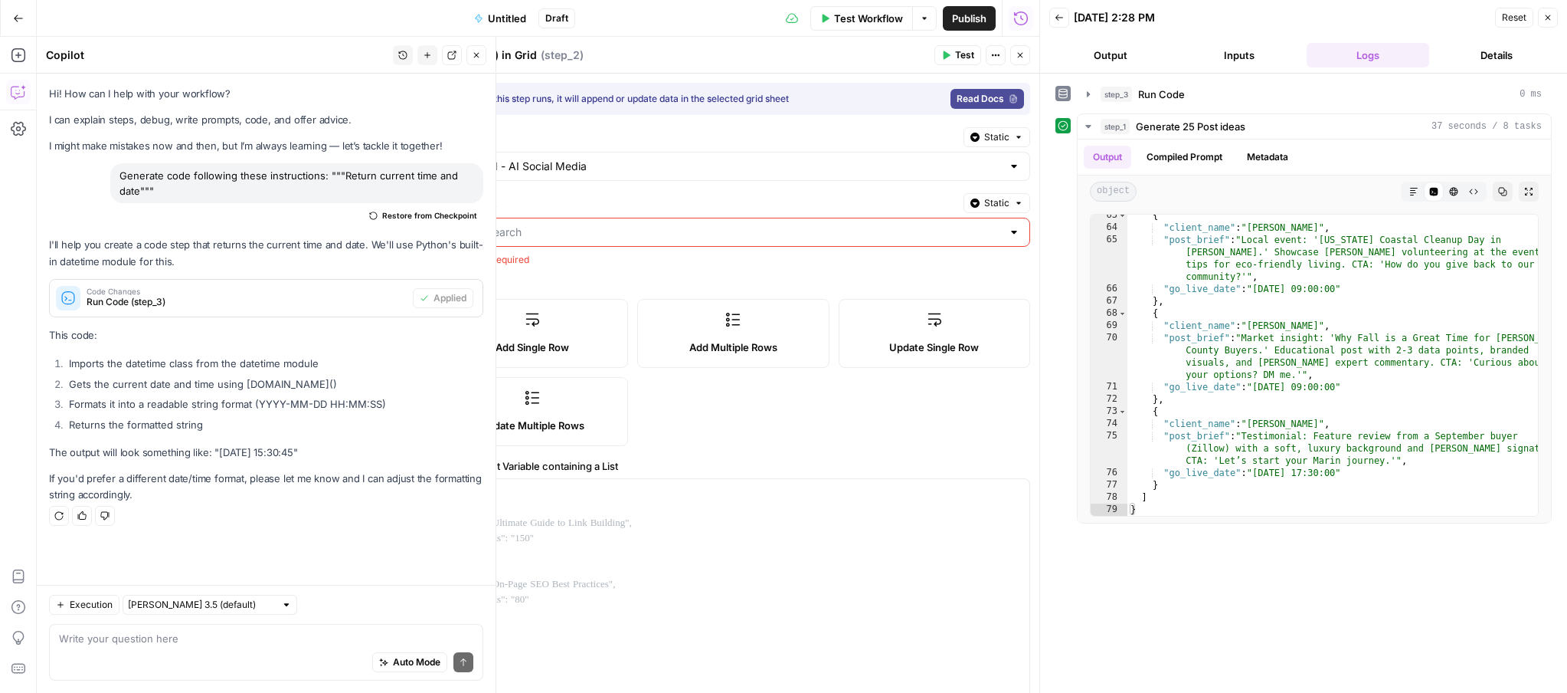
click at [699, 230] on input "Select Sheet" at bounding box center [724, 231] width 555 height 15
click at [681, 264] on span "Sheet 1" at bounding box center [731, 270] width 562 height 15
type input "Sheet 1"
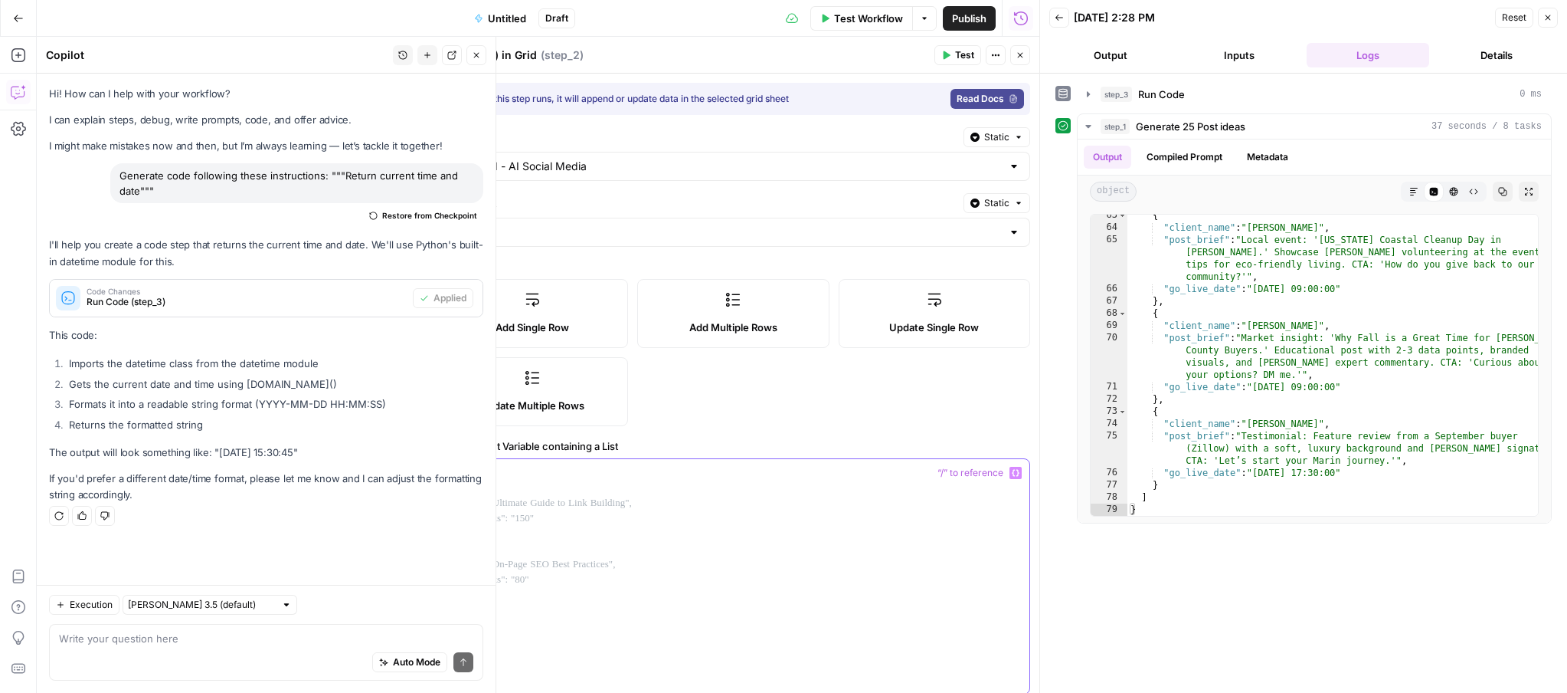
click at [647, 480] on div at bounding box center [733, 576] width 592 height 234
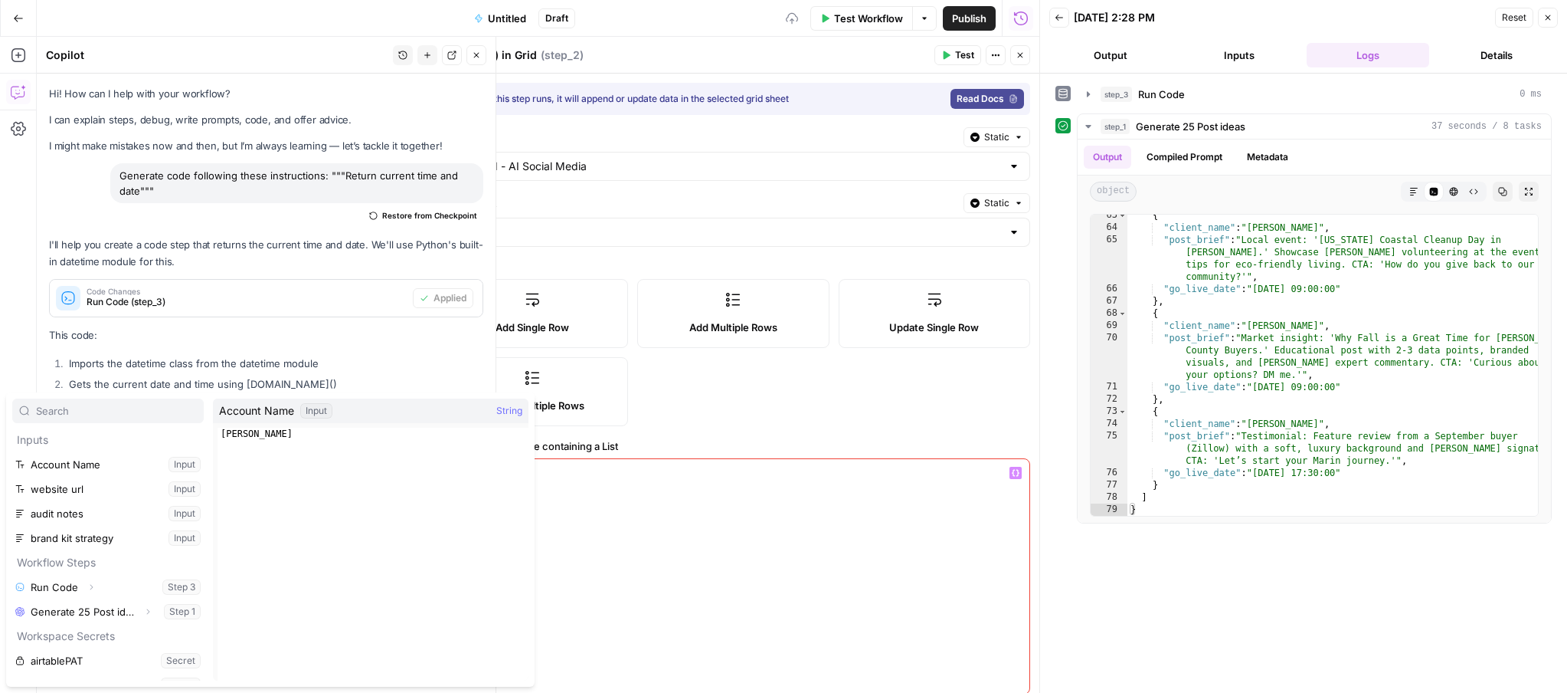
scroll to position [1, 0]
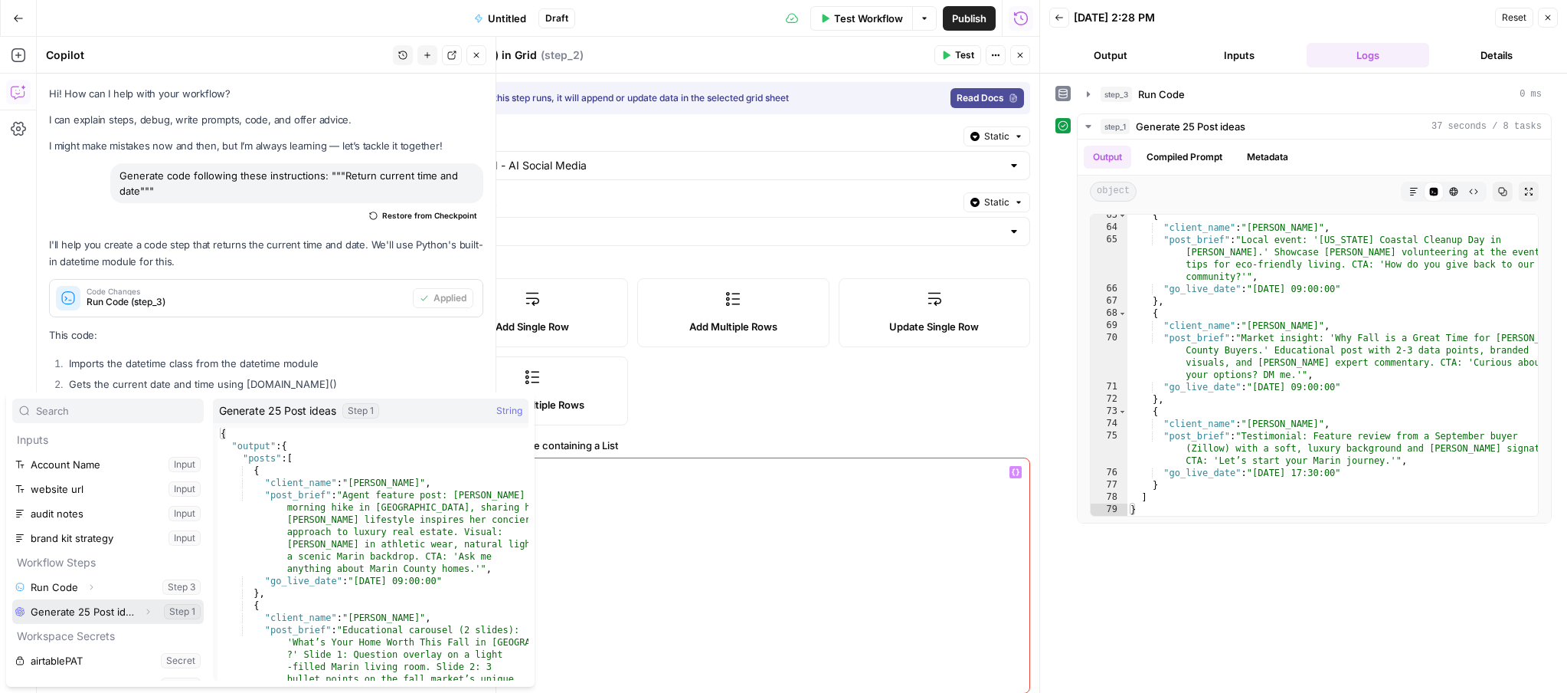
click at [142, 614] on button "Expand" at bounding box center [148, 611] width 20 height 20
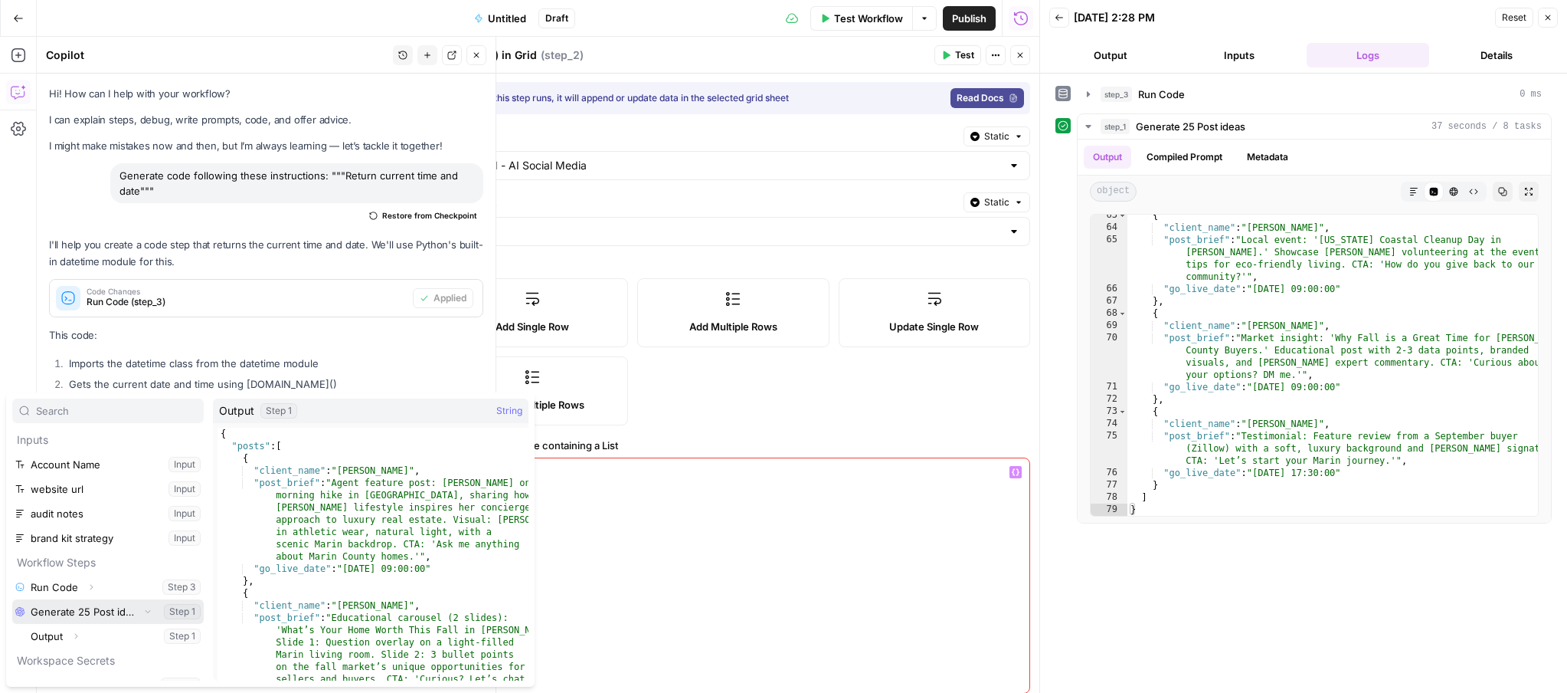
scroll to position [28, 0]
click at [72, 611] on icon "button" at bounding box center [75, 608] width 9 height 9
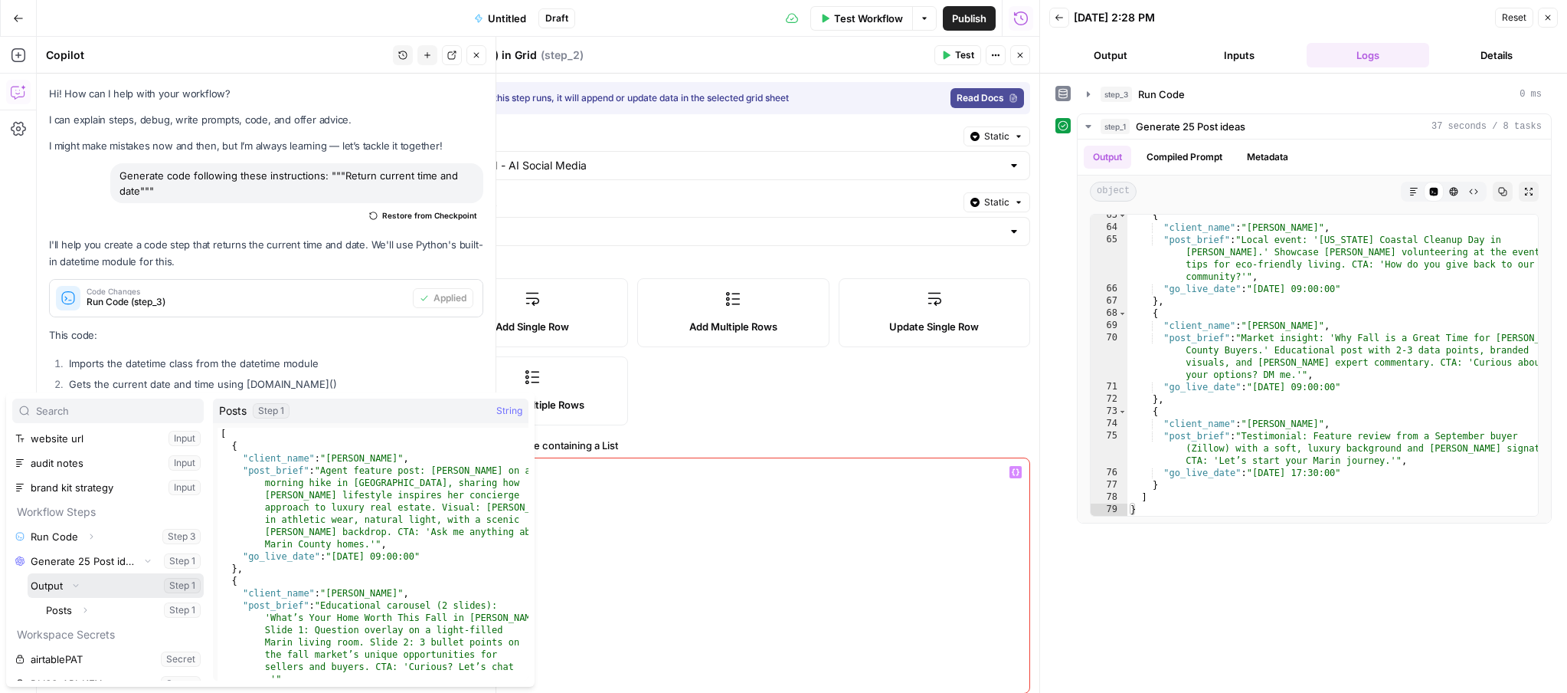
scroll to position [49, 0]
click at [69, 614] on button "Select variable Posts" at bounding box center [123, 611] width 161 height 25
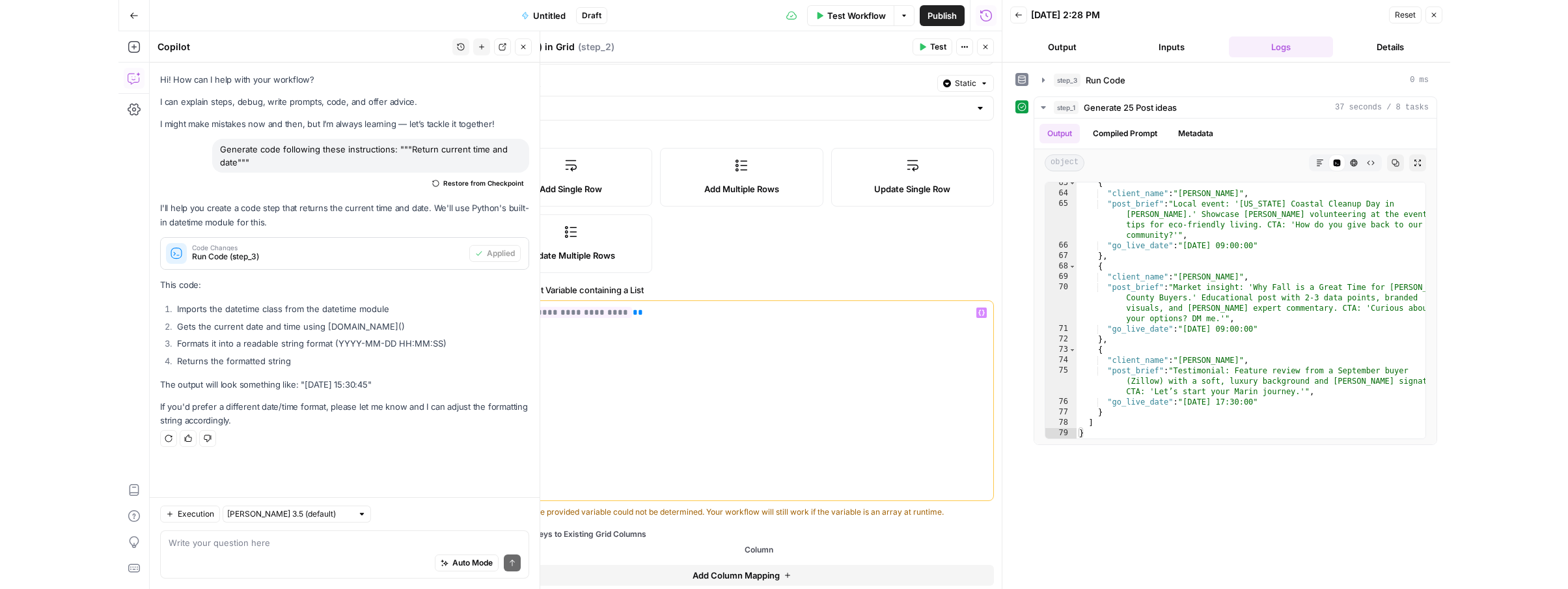
scroll to position [125, 0]
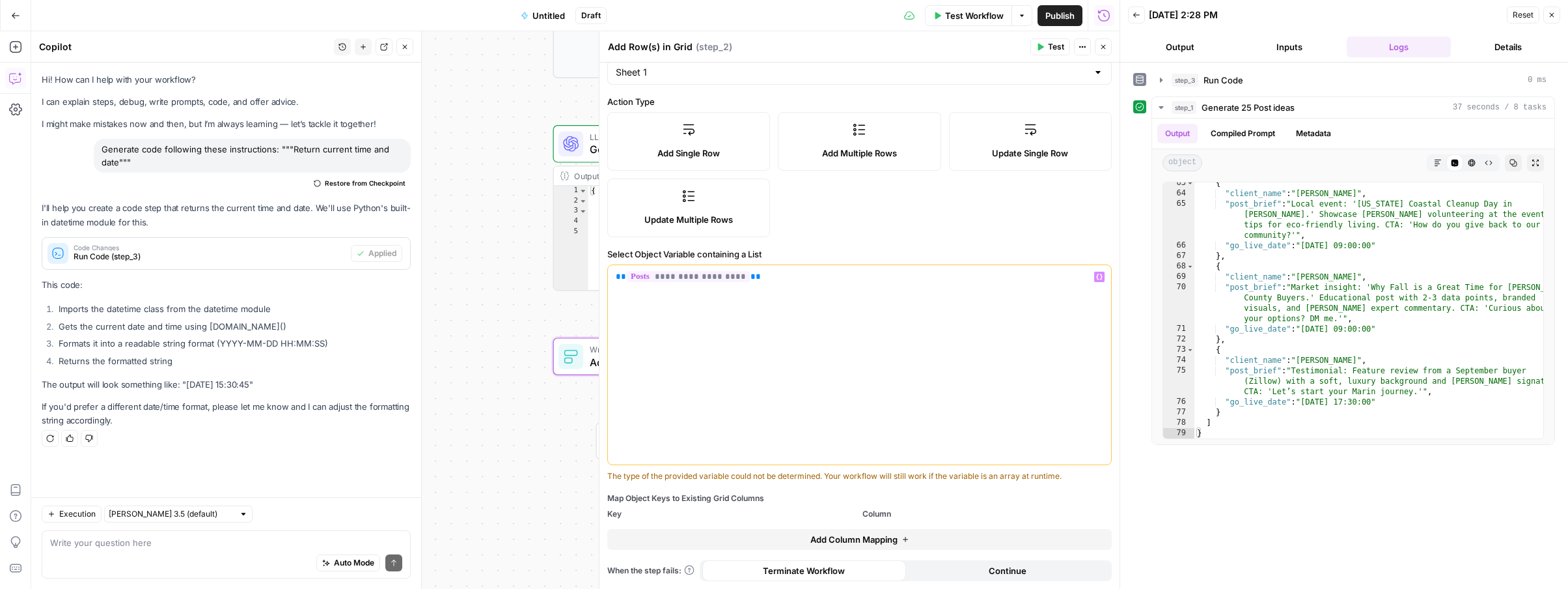
click at [892, 538] on span "Add Column Mapping" at bounding box center [854, 539] width 88 height 13
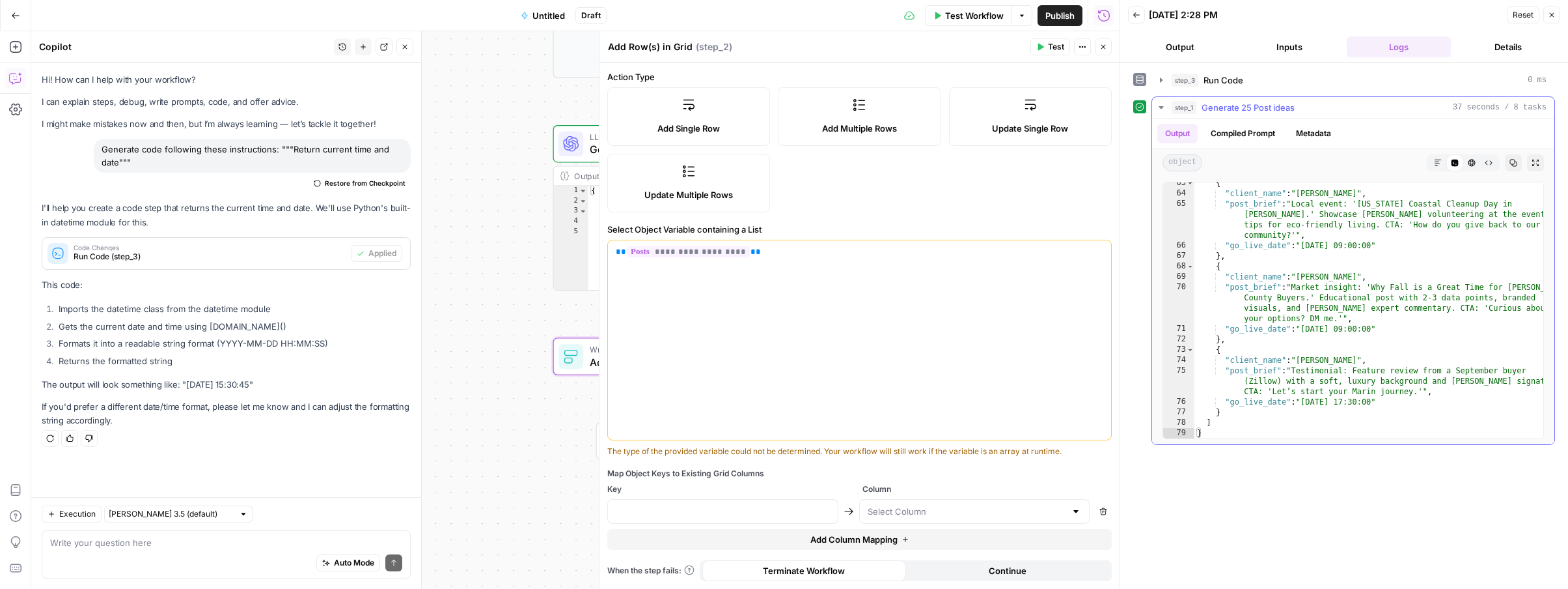
type textarea "**********"
drag, startPoint x: 1281, startPoint y: 193, endPoint x: 1231, endPoint y: 194, distance: 50.0
click at [1072, 194] on div "{ "client_name" : "Tracy Curtis" , "post_brief" : "Local event: 'California Coa…" at bounding box center [1369, 316] width 349 height 277
click at [694, 511] on input "text" at bounding box center [723, 511] width 214 height 13
paste input "client_name"
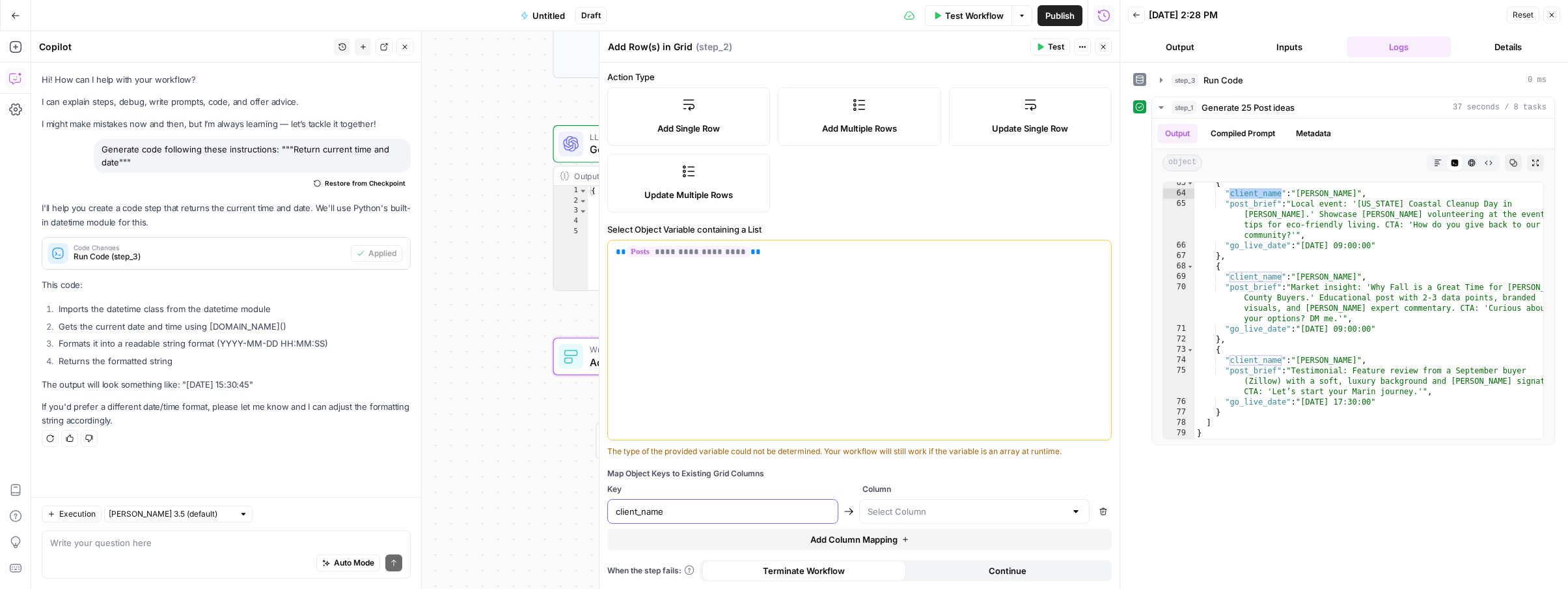
type input "client_name"
click at [942, 515] on input "text" at bounding box center [967, 511] width 199 height 13
drag, startPoint x: 1301, startPoint y: 193, endPoint x: 1333, endPoint y: 199, distance: 32.6
click at [1072, 199] on div "{ "client_name" : "Tracy Curtis" , "post_brief" : "Local event: 'California Coa…" at bounding box center [1369, 316] width 349 height 277
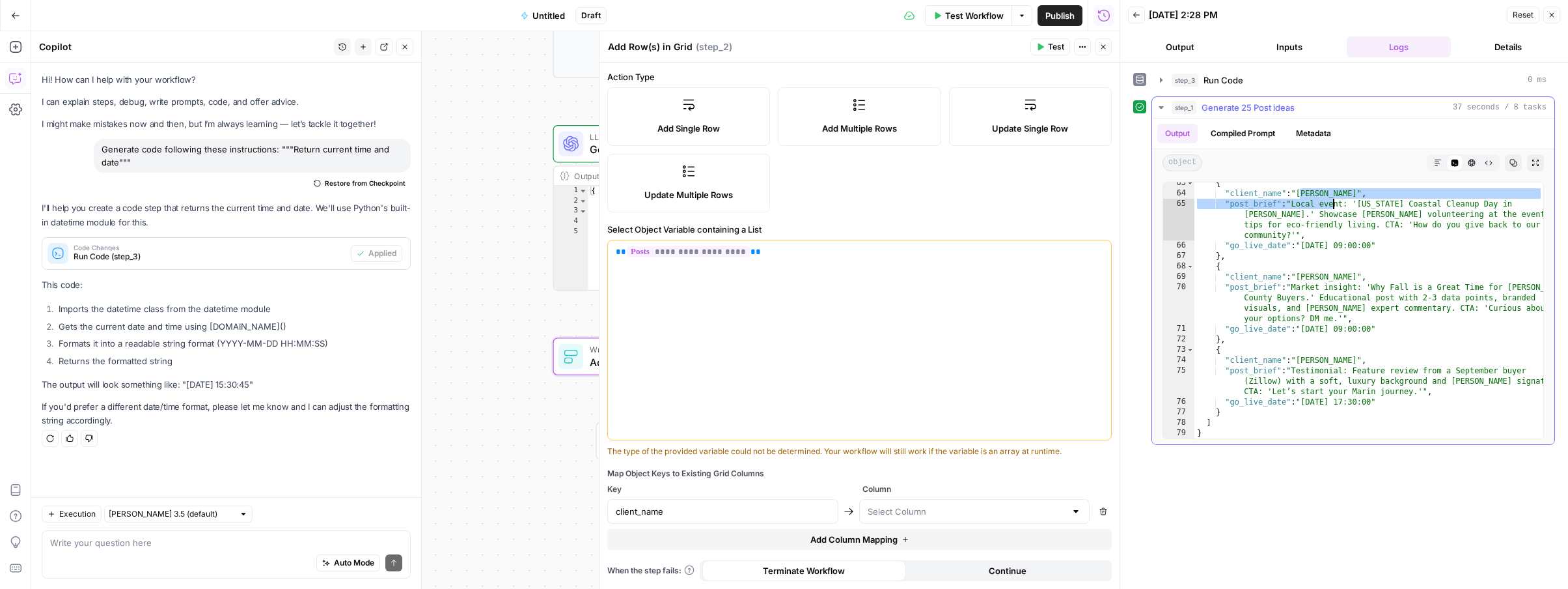
click at [1072, 206] on div "{ "client_name" : "Tracy Curtis" , "post_brief" : "Local event: 'California Coa…" at bounding box center [1369, 316] width 349 height 277
type textarea "**********"
drag, startPoint x: 1278, startPoint y: 202, endPoint x: 1231, endPoint y: 207, distance: 47.3
click at [1072, 207] on div "{ "client_name" : "Tracy Curtis" , "post_brief" : "Local event: 'California Coa…" at bounding box center [1369, 316] width 349 height 277
click at [926, 520] on div at bounding box center [975, 511] width 231 height 25
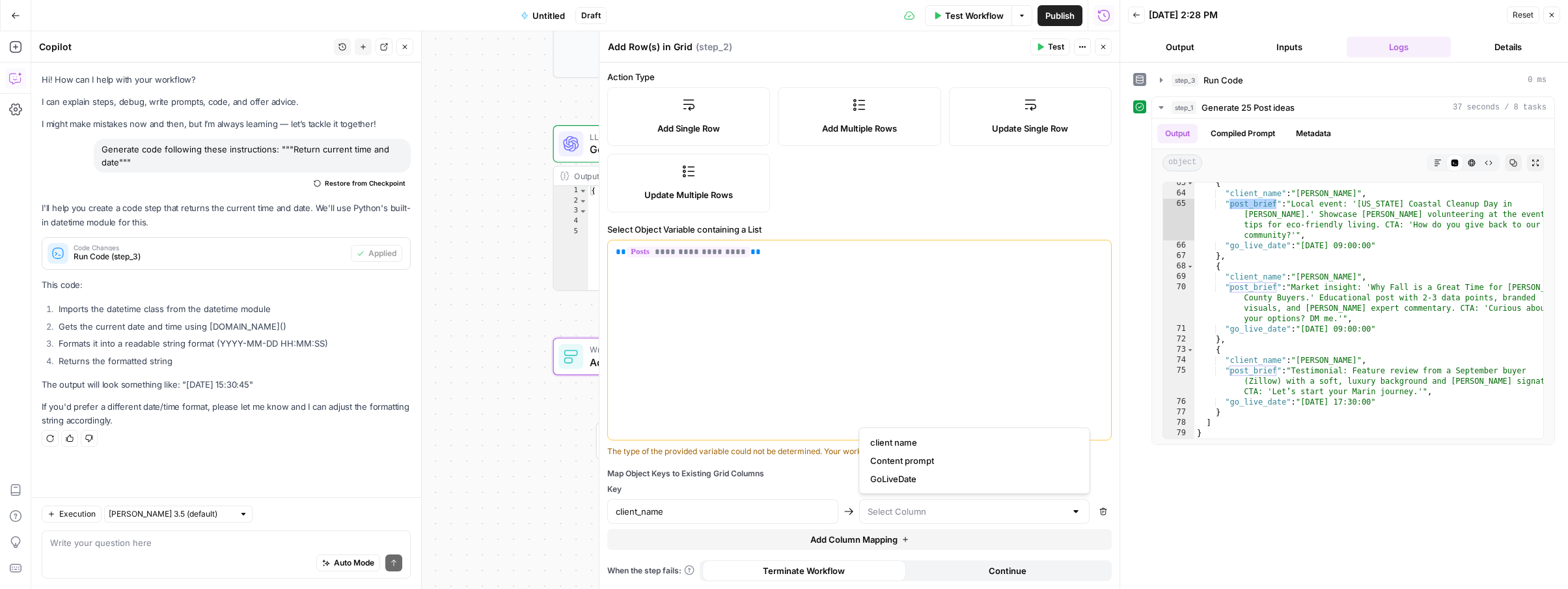
click at [926, 504] on div at bounding box center [975, 511] width 231 height 25
click at [895, 441] on span "client name" at bounding box center [972, 441] width 204 height 13
type input "client name"
click at [844, 544] on span "Add Column Mapping" at bounding box center [854, 539] width 88 height 13
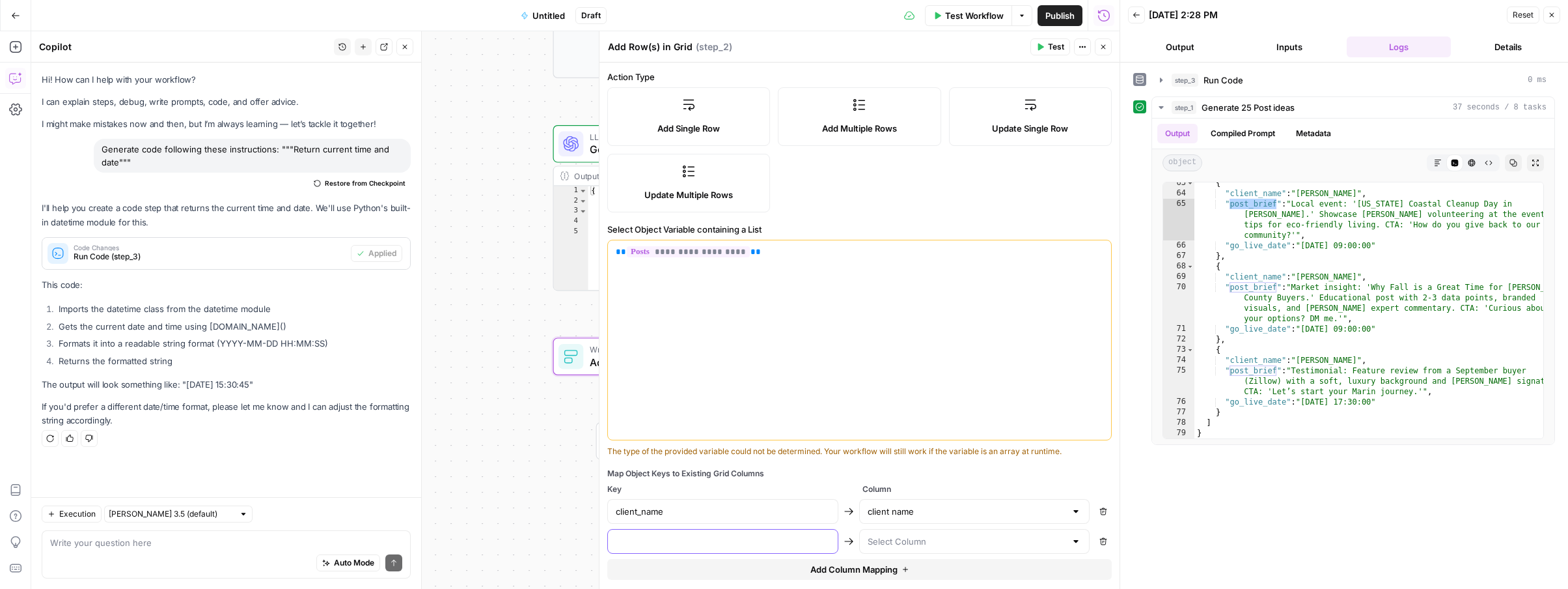
click at [692, 546] on input "text" at bounding box center [723, 541] width 214 height 13
paste input "post_brief"
type input "post_brief"
click at [941, 541] on input "text" at bounding box center [967, 541] width 199 height 13
click at [887, 489] on span "Content prompt" at bounding box center [972, 490] width 204 height 13
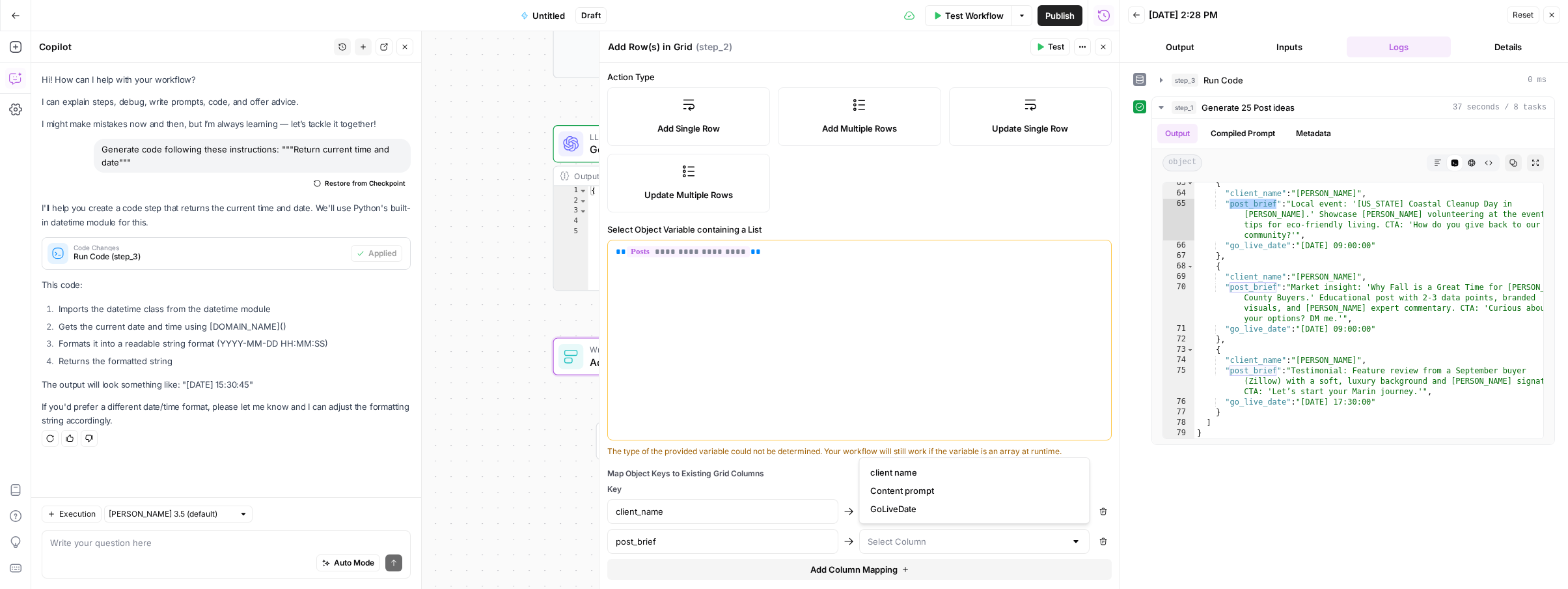
type input "Content prompt"
click at [767, 577] on button "Add Column Mapping" at bounding box center [860, 569] width 505 height 21
type textarea "**********"
drag, startPoint x: 1231, startPoint y: 329, endPoint x: 1285, endPoint y: 327, distance: 54.0
click at [1072, 327] on div "{ "client_name" : "Tracy Curtis" , "post_brief" : "Local event: 'California Coa…" at bounding box center [1369, 316] width 349 height 277
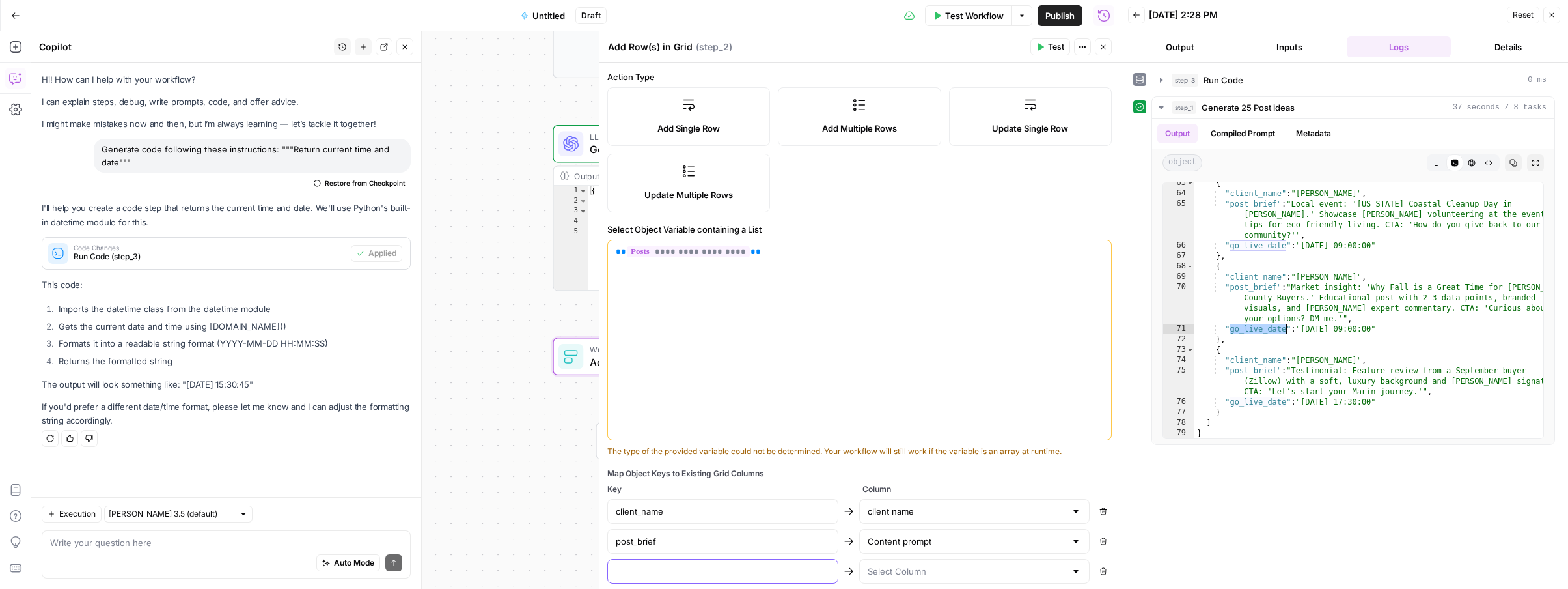
click at [753, 568] on input "text" at bounding box center [723, 570] width 214 height 13
paste input "go_live_date"
type input "go_live_date"
click at [919, 568] on input "text" at bounding box center [967, 570] width 199 height 13
click at [909, 543] on span "GoLiveDate" at bounding box center [972, 538] width 204 height 13
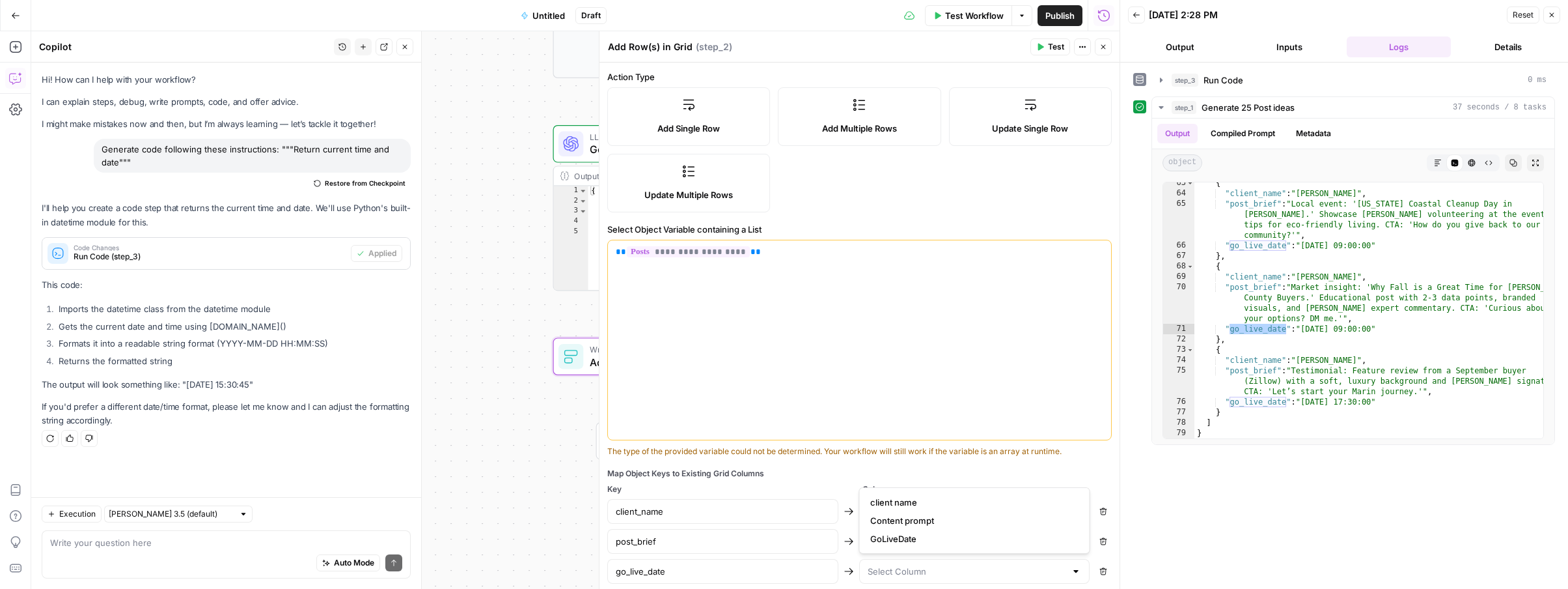
type input "GoLiveDate"
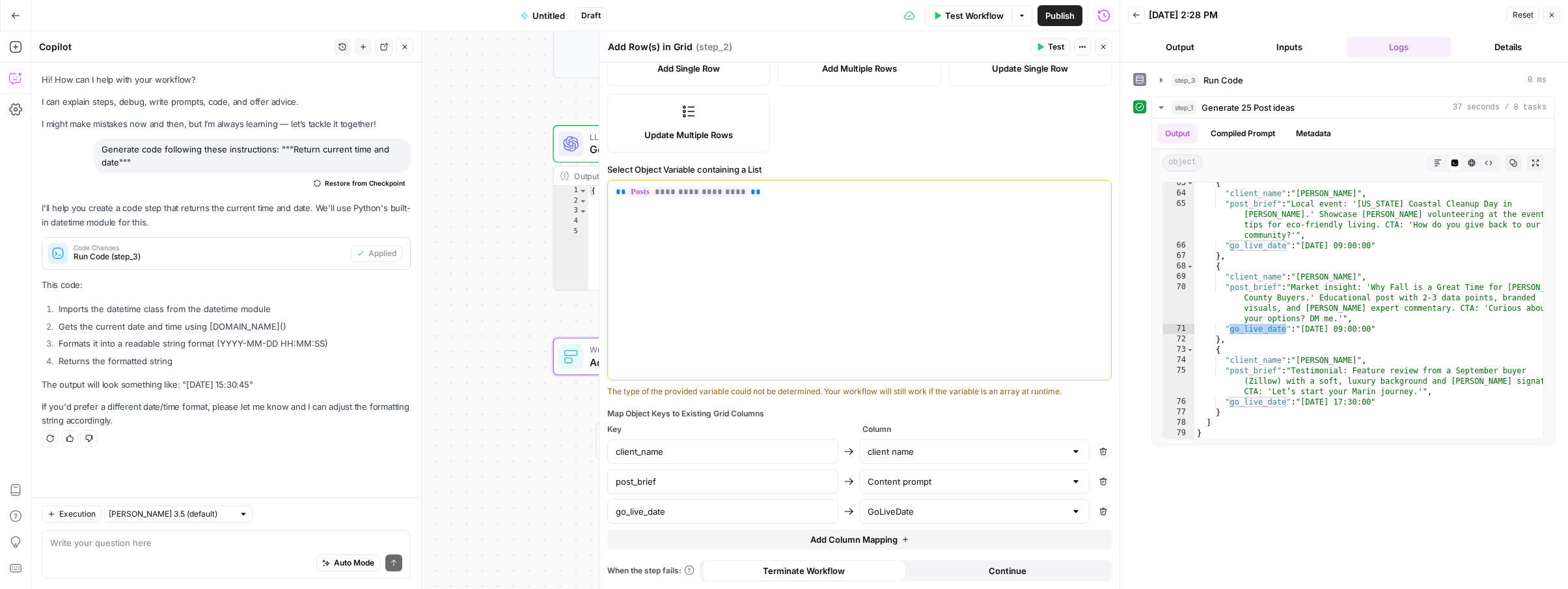
click at [1042, 46] on icon "button" at bounding box center [1041, 47] width 6 height 7
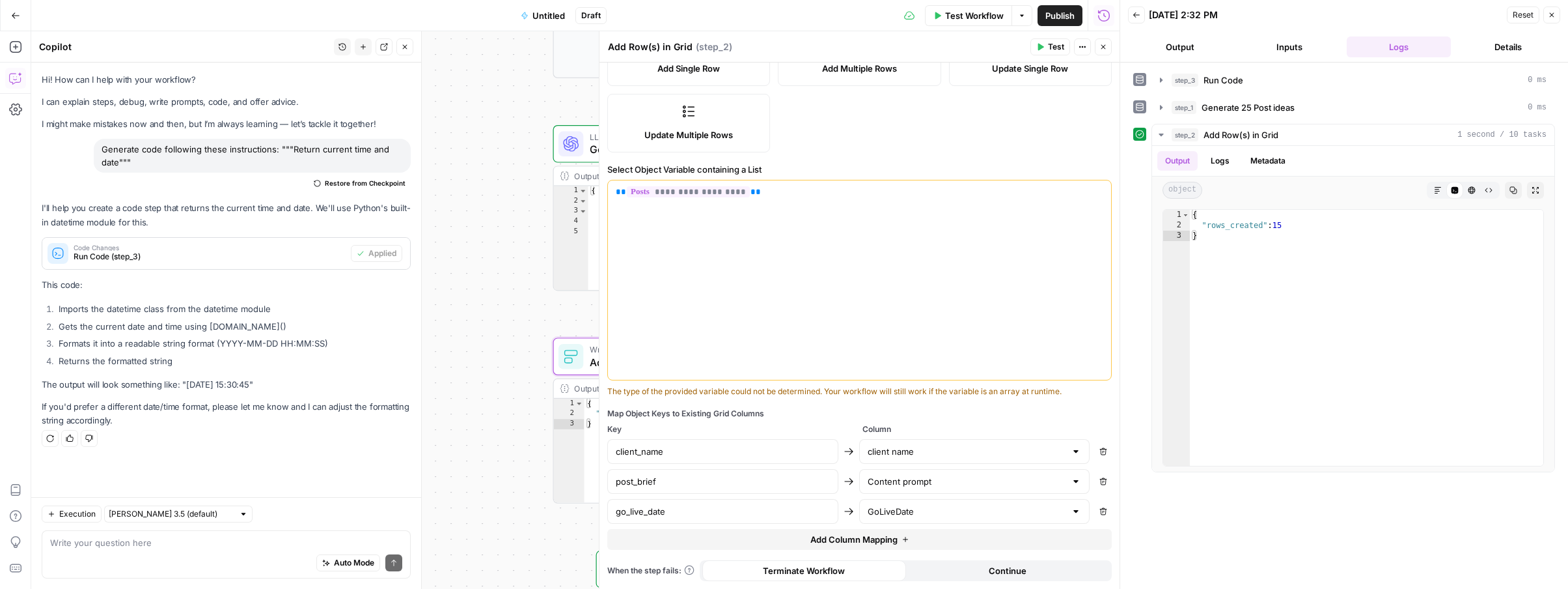
click at [552, 15] on span "Untitled" at bounding box center [549, 15] width 32 height 13
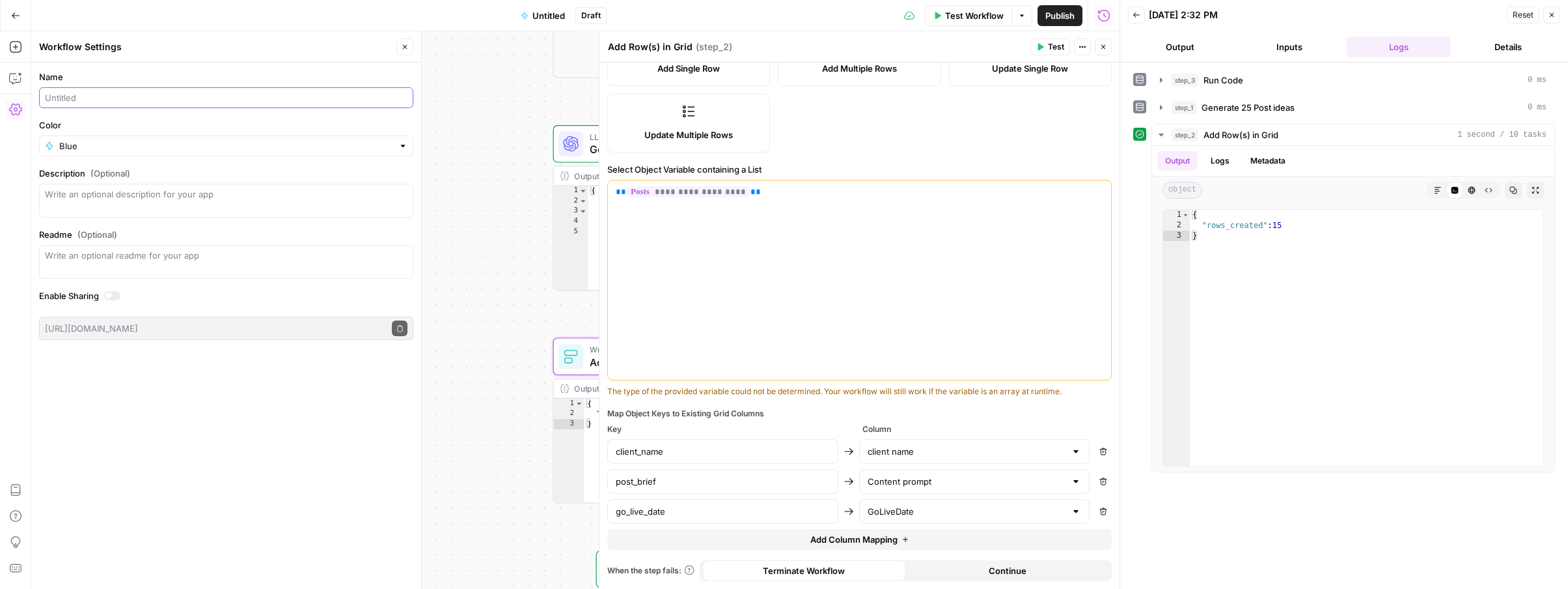
click at [140, 94] on input "Name" at bounding box center [226, 97] width 363 height 13
type input "Generate Posts Calendar"
click at [1070, 13] on span "Publish" at bounding box center [1060, 15] width 29 height 13
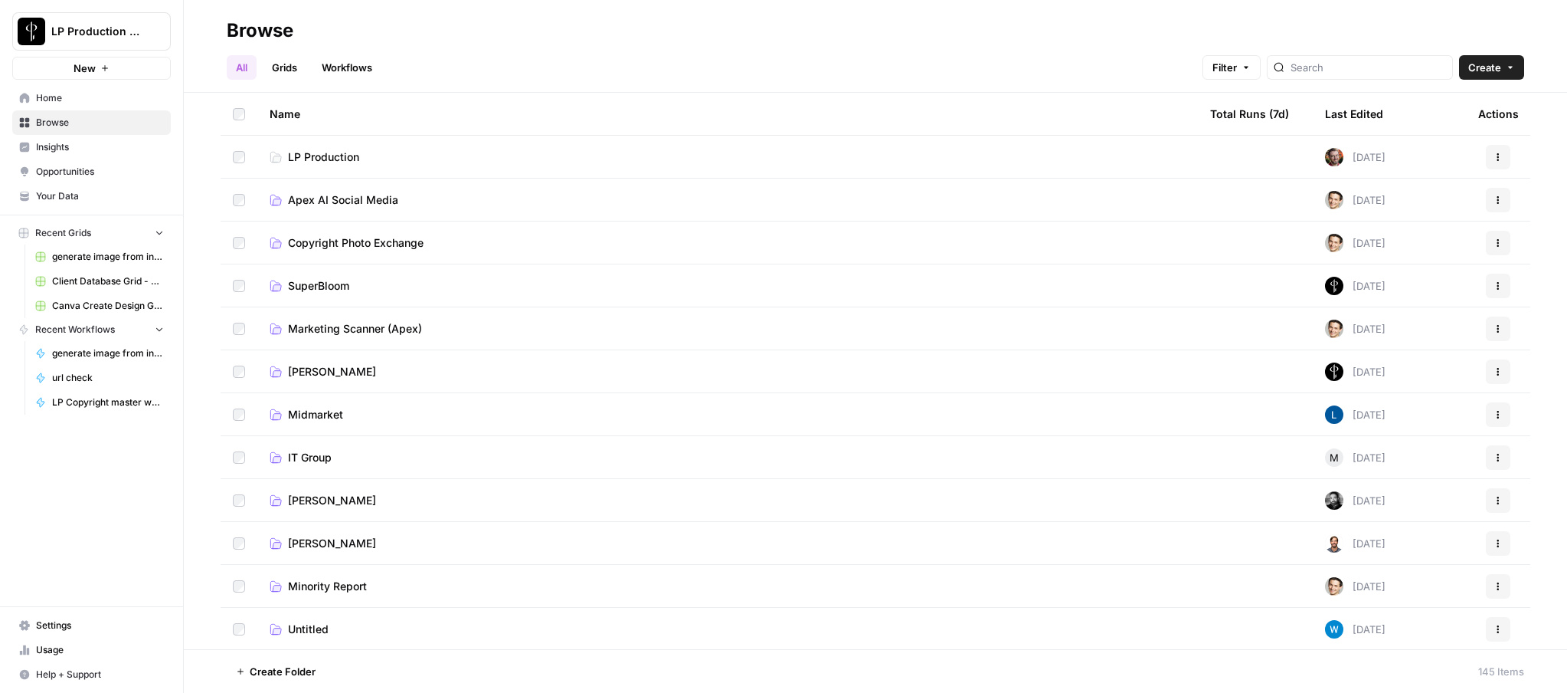
click at [364, 195] on span "Apex AI Social Media" at bounding box center [343, 199] width 110 height 15
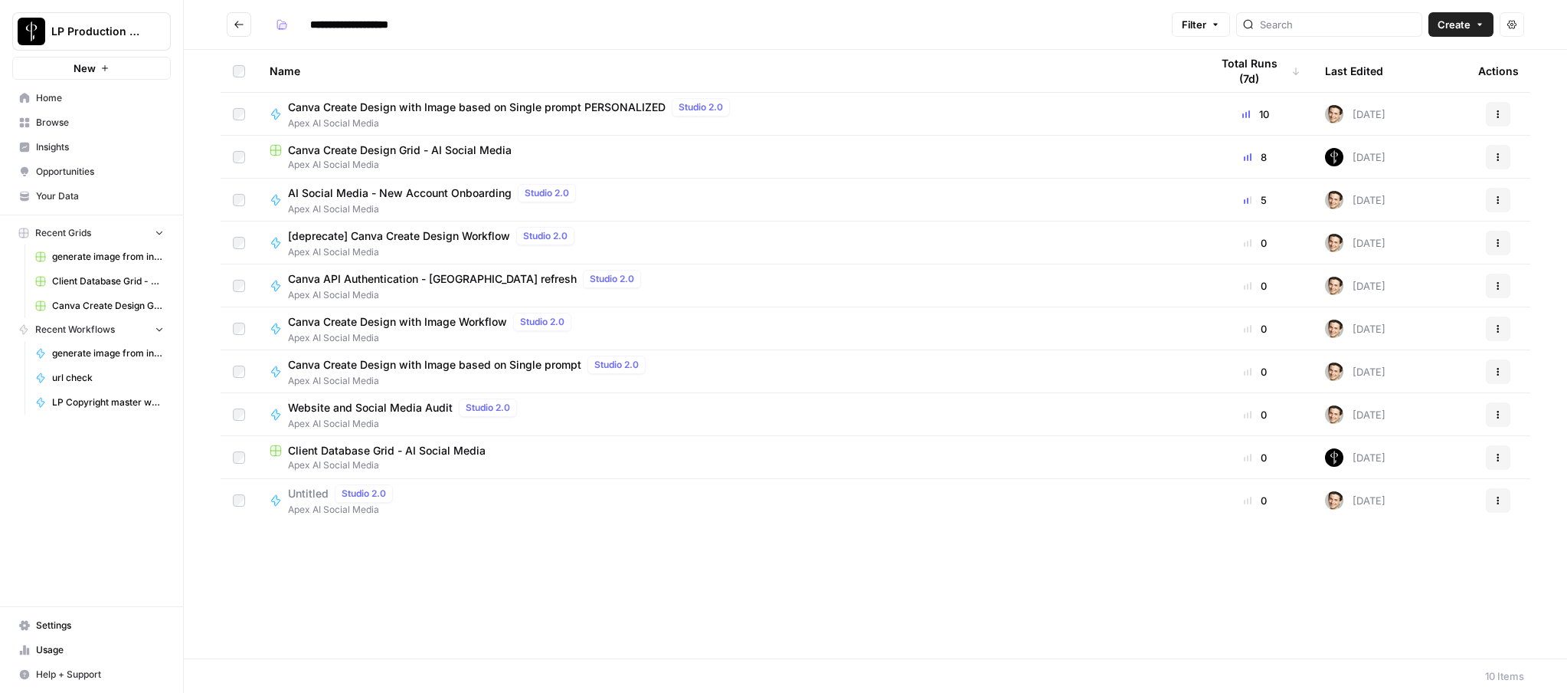
click at [372, 453] on span "Client Database Grid - AI Social Media" at bounding box center [387, 450] width 198 height 15
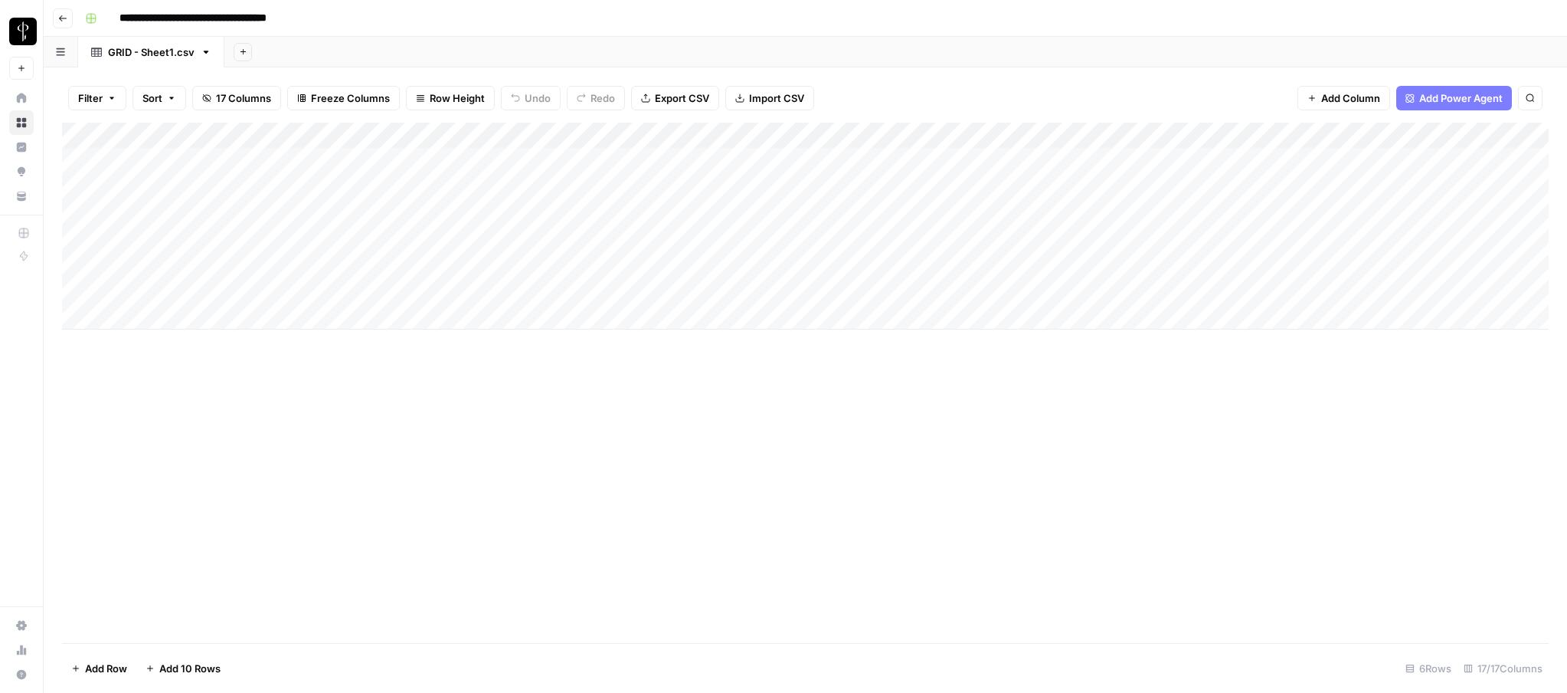
click at [173, 162] on div "Add Column" at bounding box center [805, 226] width 1487 height 207
click at [376, 155] on div "Add Column" at bounding box center [805, 226] width 1487 height 207
click at [505, 157] on div "Add Column" at bounding box center [805, 226] width 1487 height 207
click at [726, 157] on div "Add Column" at bounding box center [805, 226] width 1487 height 207
click at [201, 21] on input "**********" at bounding box center [218, 18] width 211 height 25
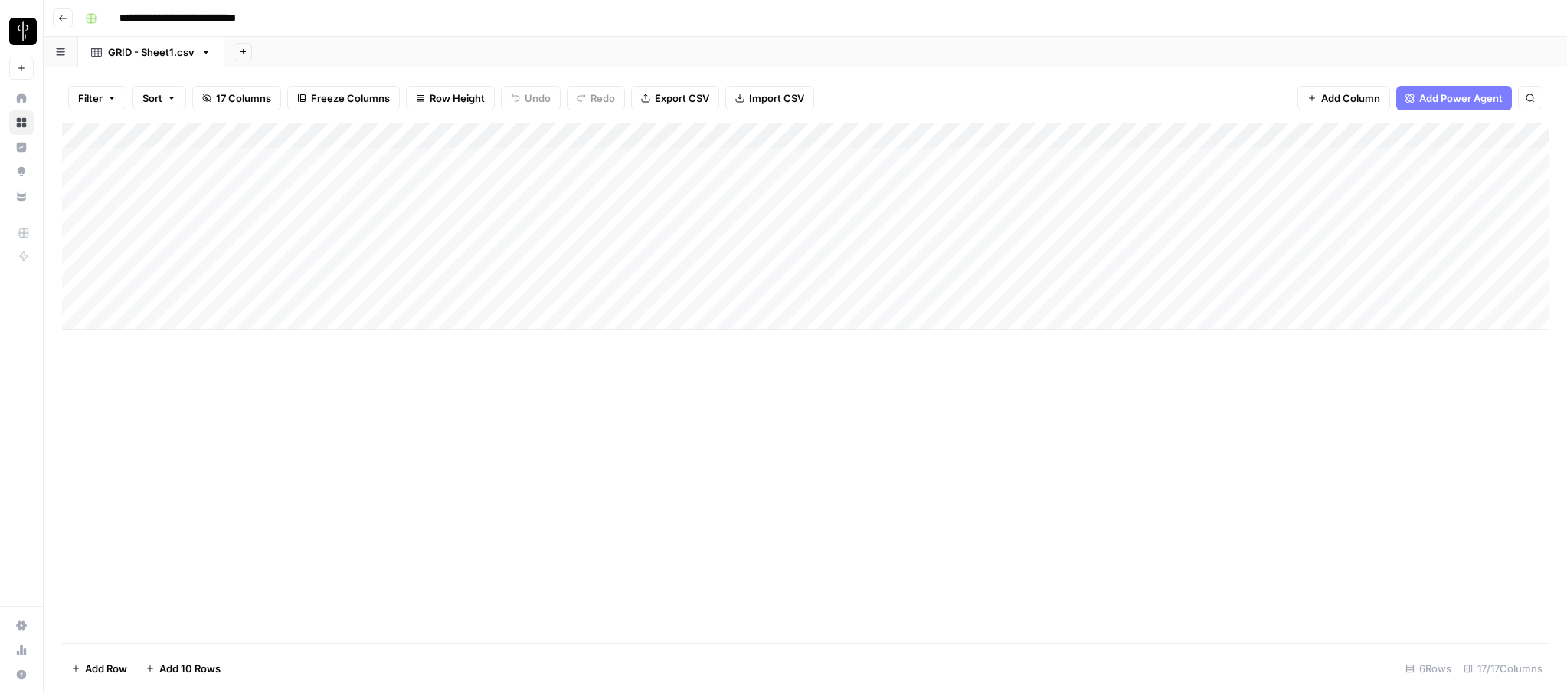
type input "**********"
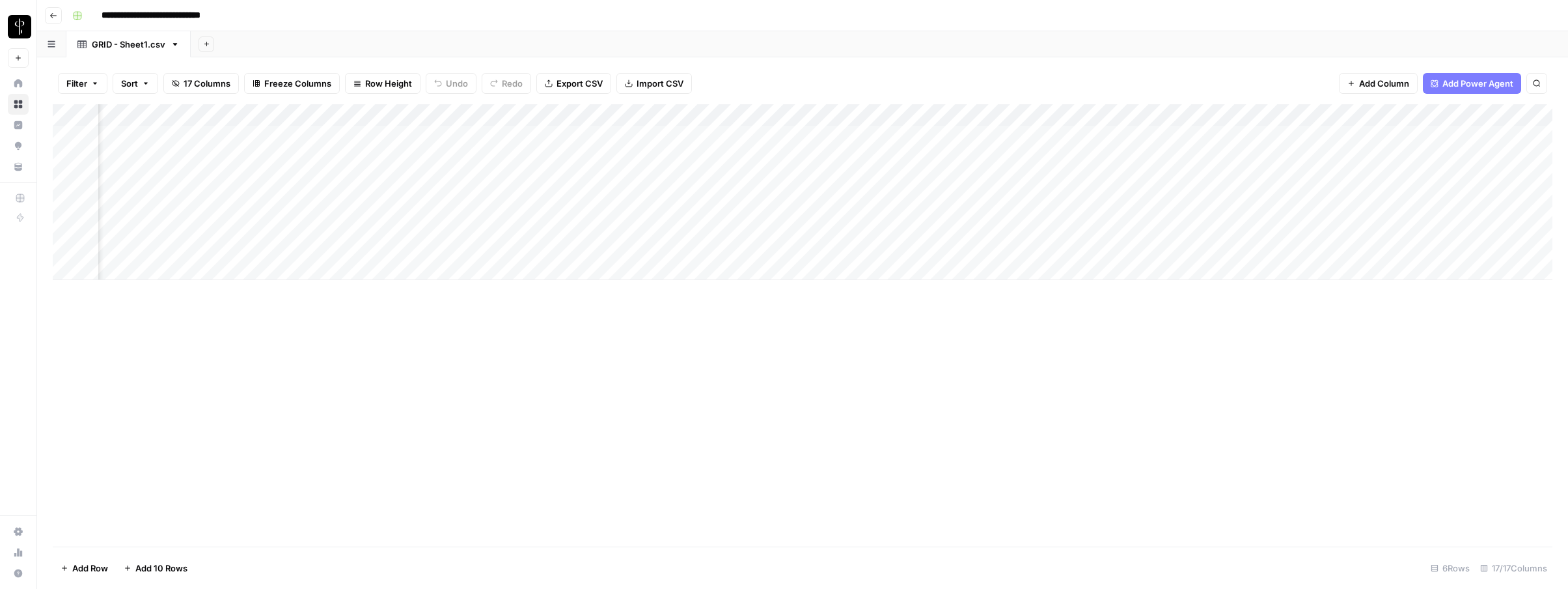
scroll to position [0, 1085]
click at [1332, 110] on span "Add Column" at bounding box center [1523, 116] width 46 height 12
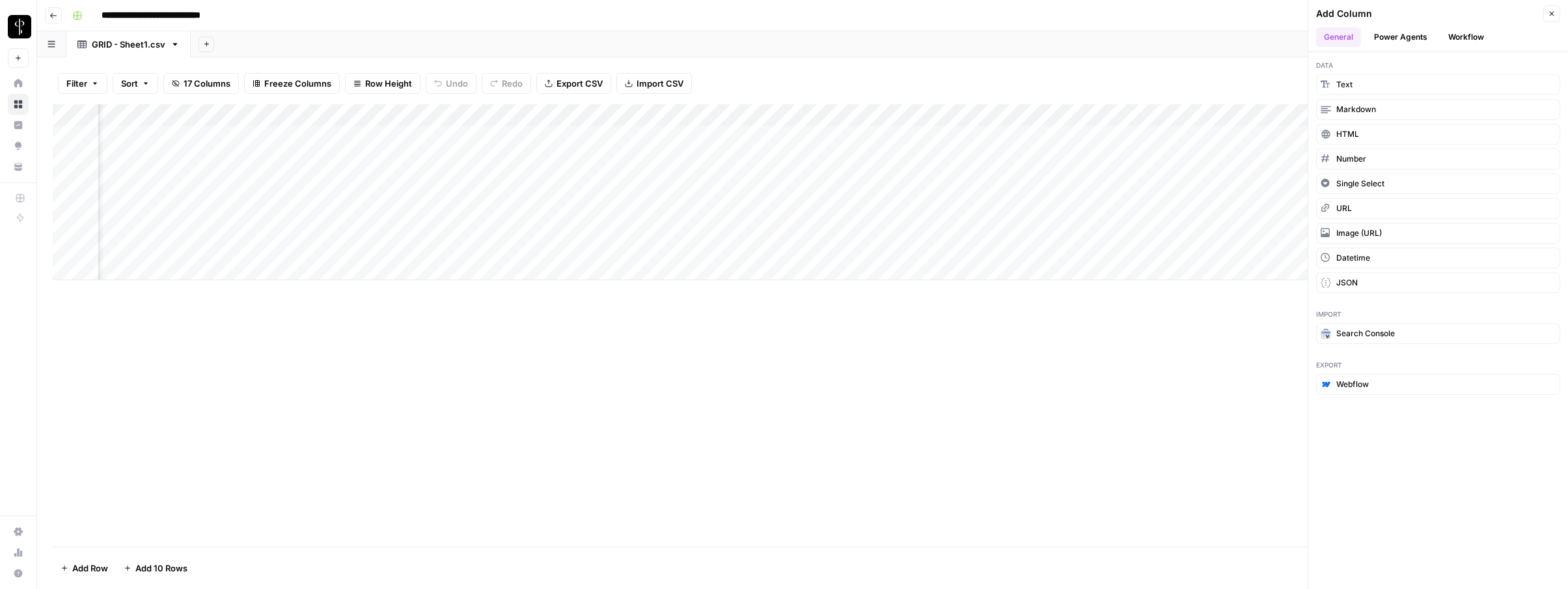
click at [1332, 38] on button "Workflow" at bounding box center [1466, 37] width 52 height 20
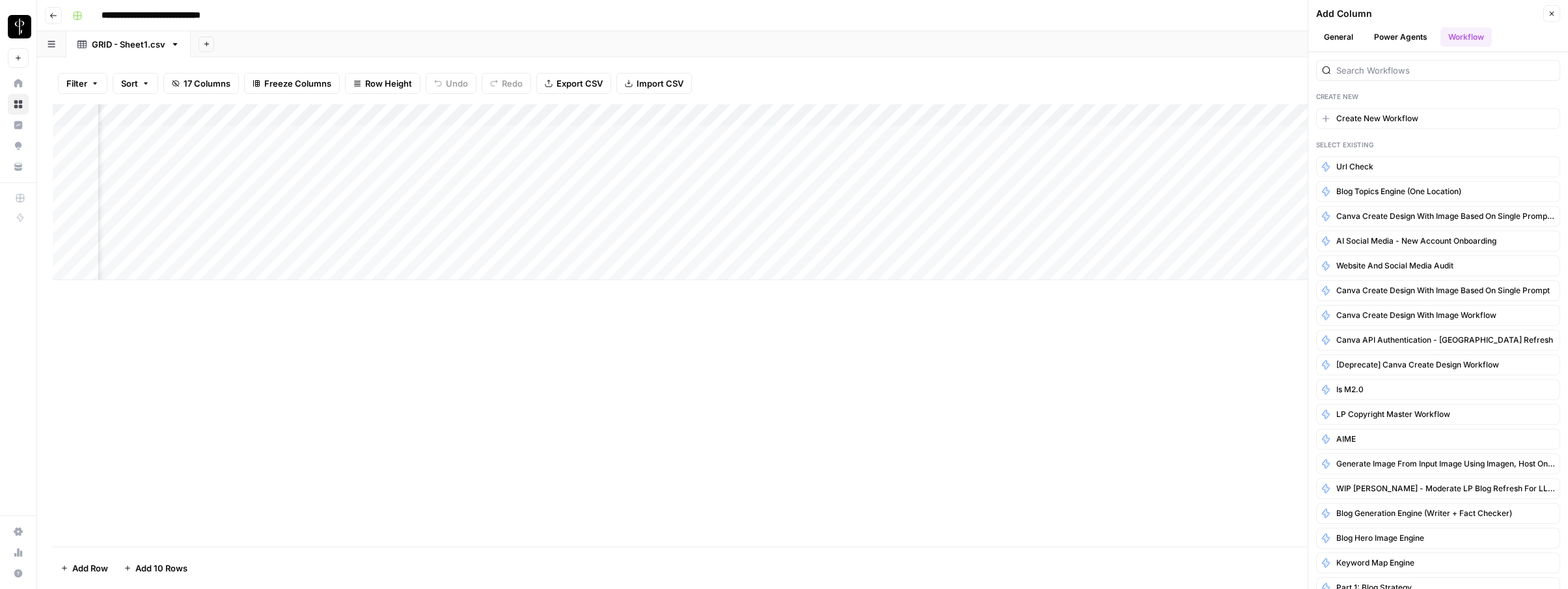
click at [1332, 15] on icon "button" at bounding box center [1552, 13] width 8 height 8
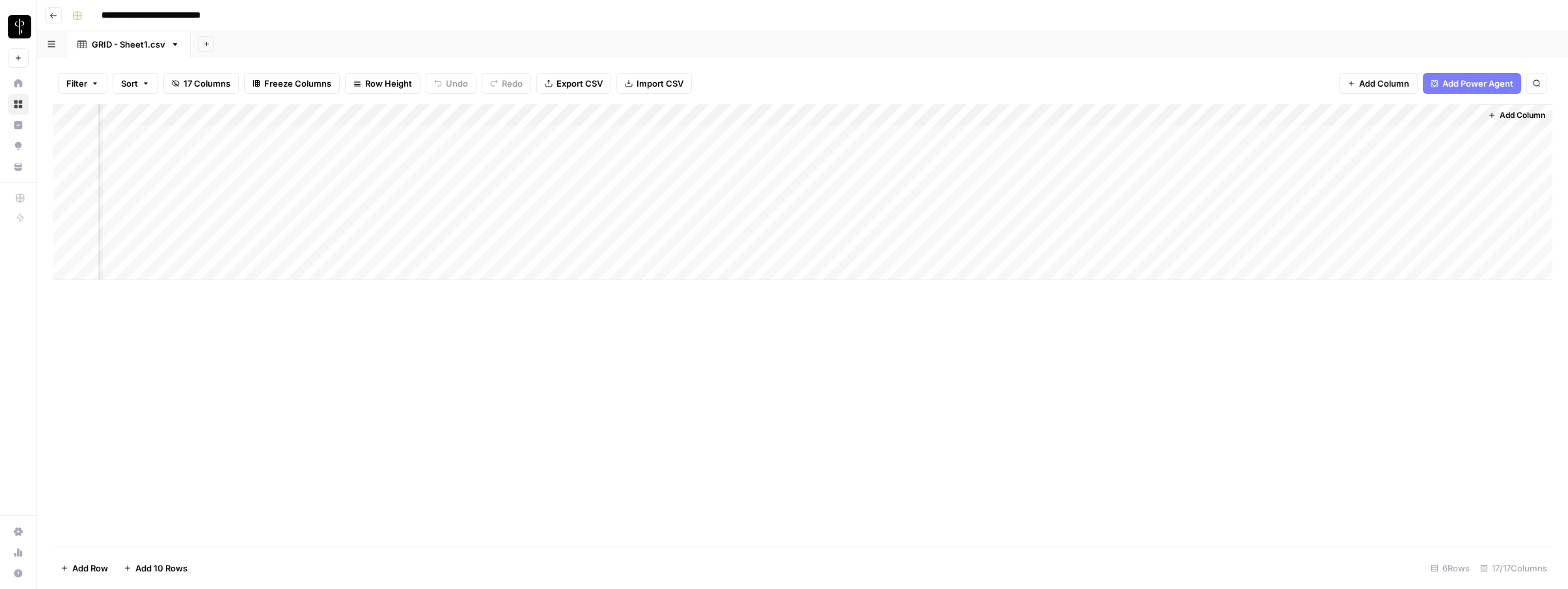
click at [1332, 116] on span "Add Column" at bounding box center [1523, 116] width 46 height 12
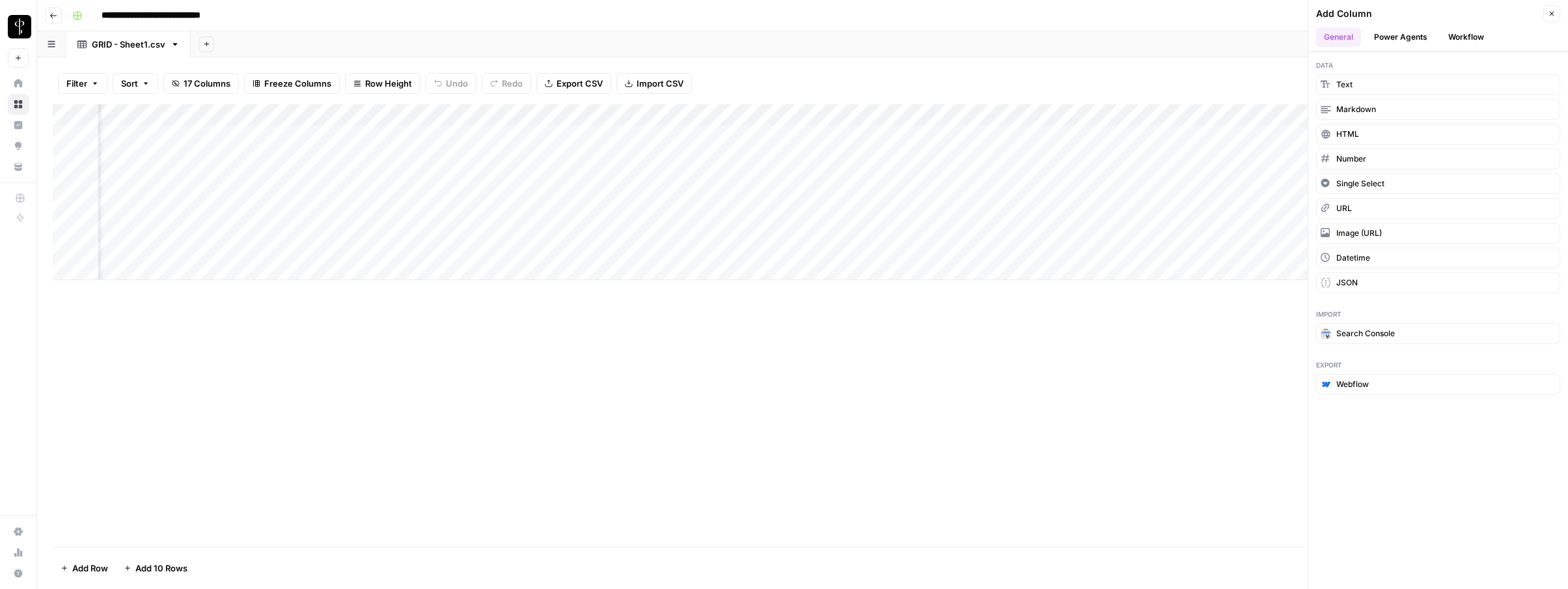
click at [1332, 36] on ul "General Power Agents Workflow" at bounding box center [1438, 37] width 244 height 20
click at [1332, 35] on button "Workflow" at bounding box center [1466, 37] width 52 height 20
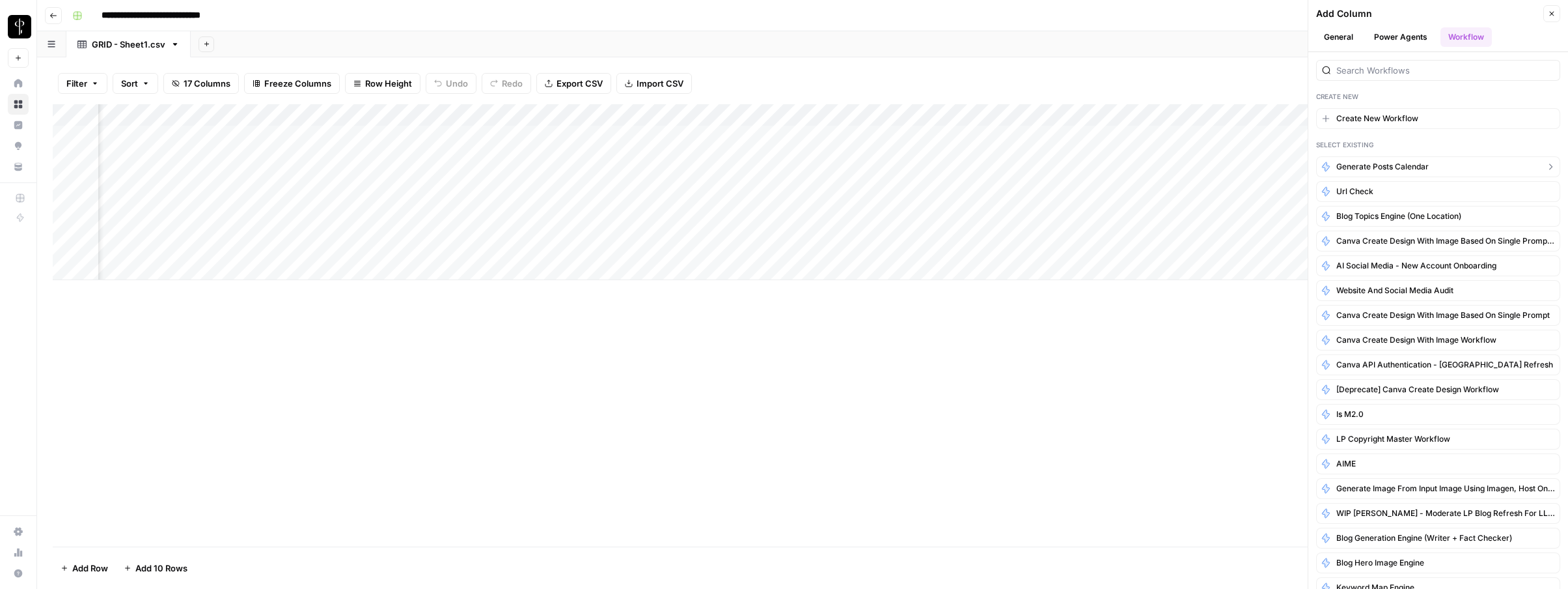
click at [1332, 166] on button "Generate Posts Calendar" at bounding box center [1438, 167] width 244 height 21
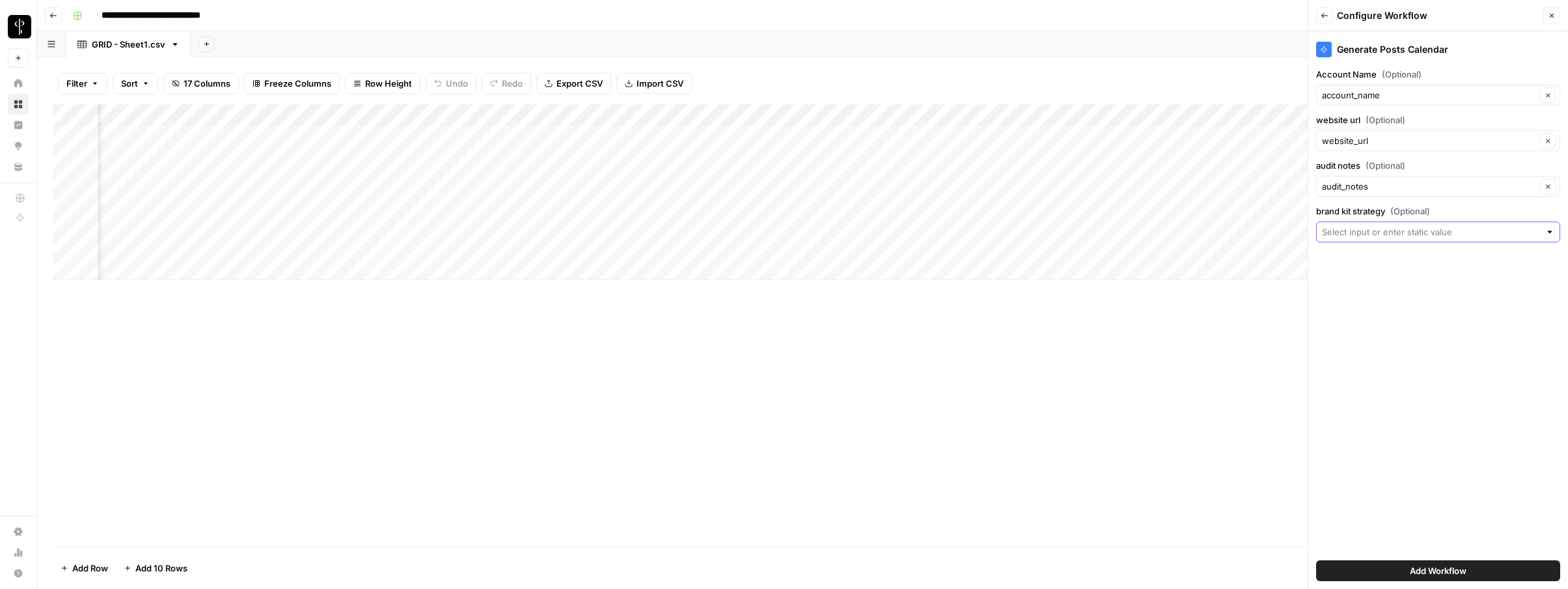
click at [1332, 235] on input "brand kit strategy (Optional)" at bounding box center [1431, 231] width 218 height 13
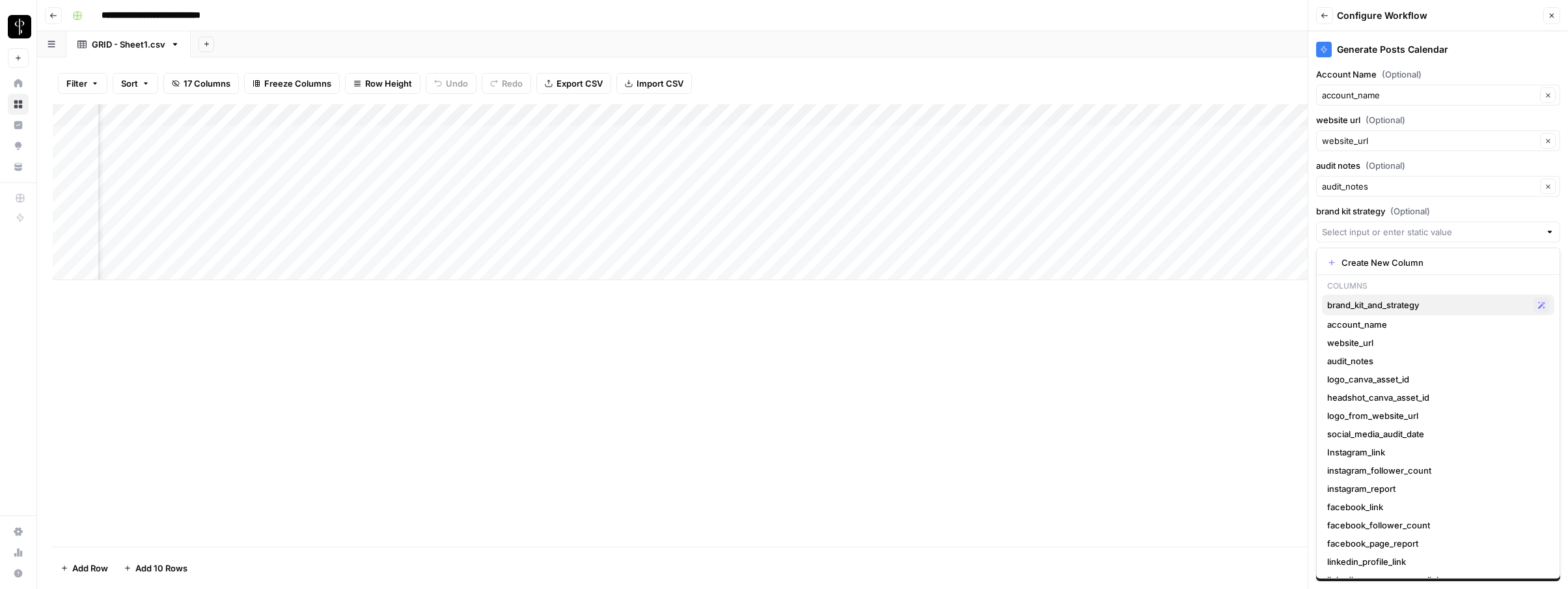
click at [1332, 313] on button "brand_kit_and_strategy Possible Match" at bounding box center [1438, 304] width 232 height 21
type input "brand_kit_and_strategy"
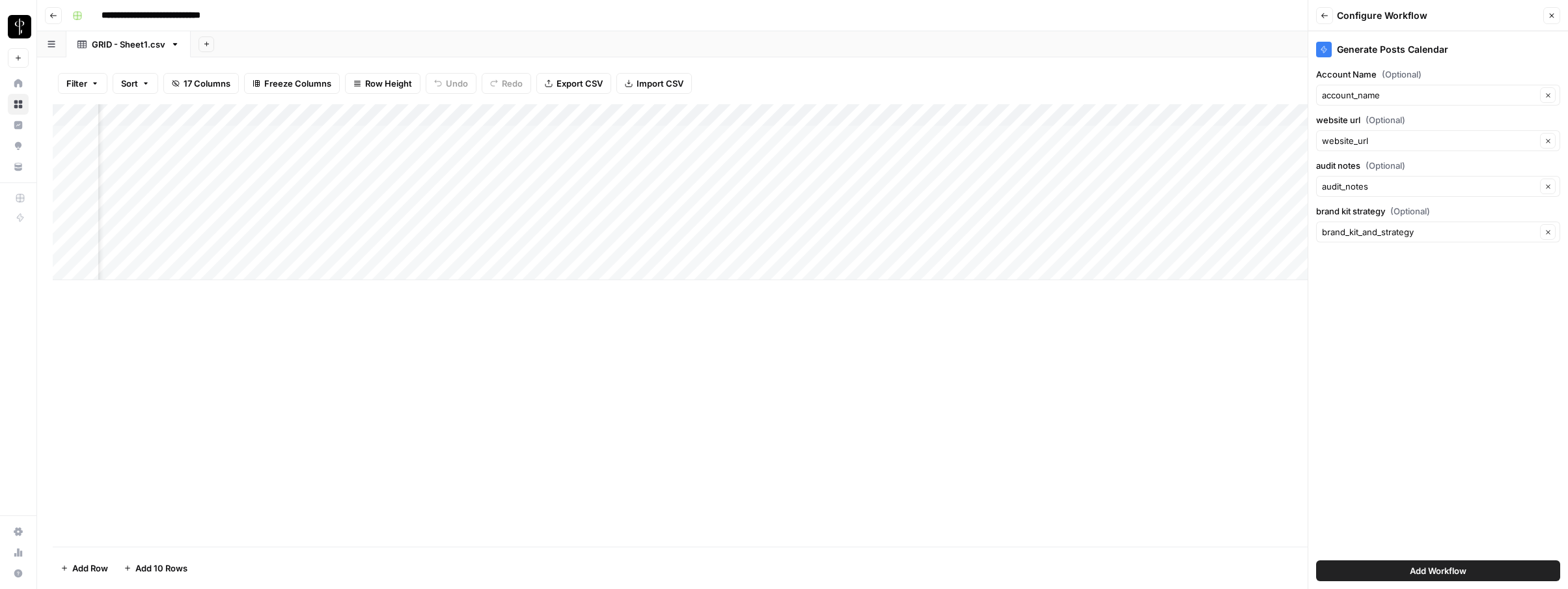
click at [1332, 568] on span "Add Workflow" at bounding box center [1438, 569] width 57 height 13
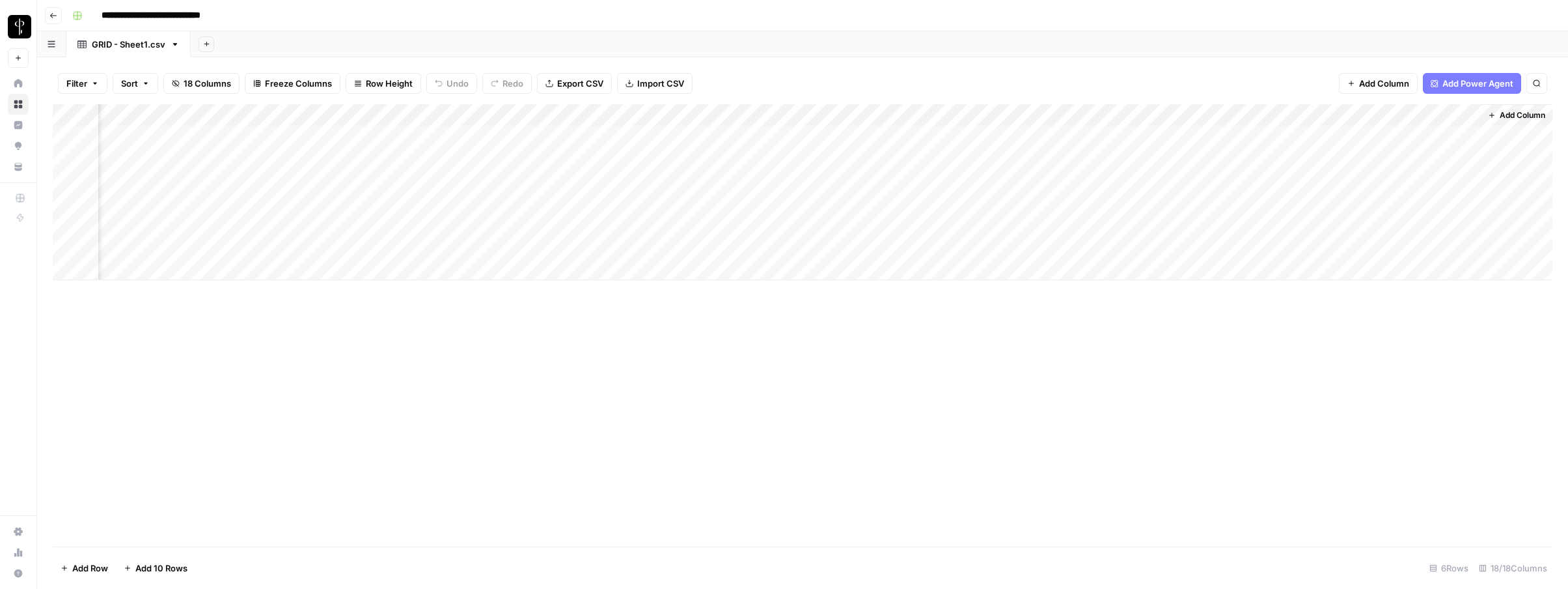
scroll to position [0, 1247]
drag, startPoint x: 1437, startPoint y: 112, endPoint x: 229, endPoint y: 141, distance: 1208.3
click at [229, 141] on div "Add Column" at bounding box center [802, 192] width 1500 height 176
drag, startPoint x: 1238, startPoint y: 113, endPoint x: 280, endPoint y: 105, distance: 958.0
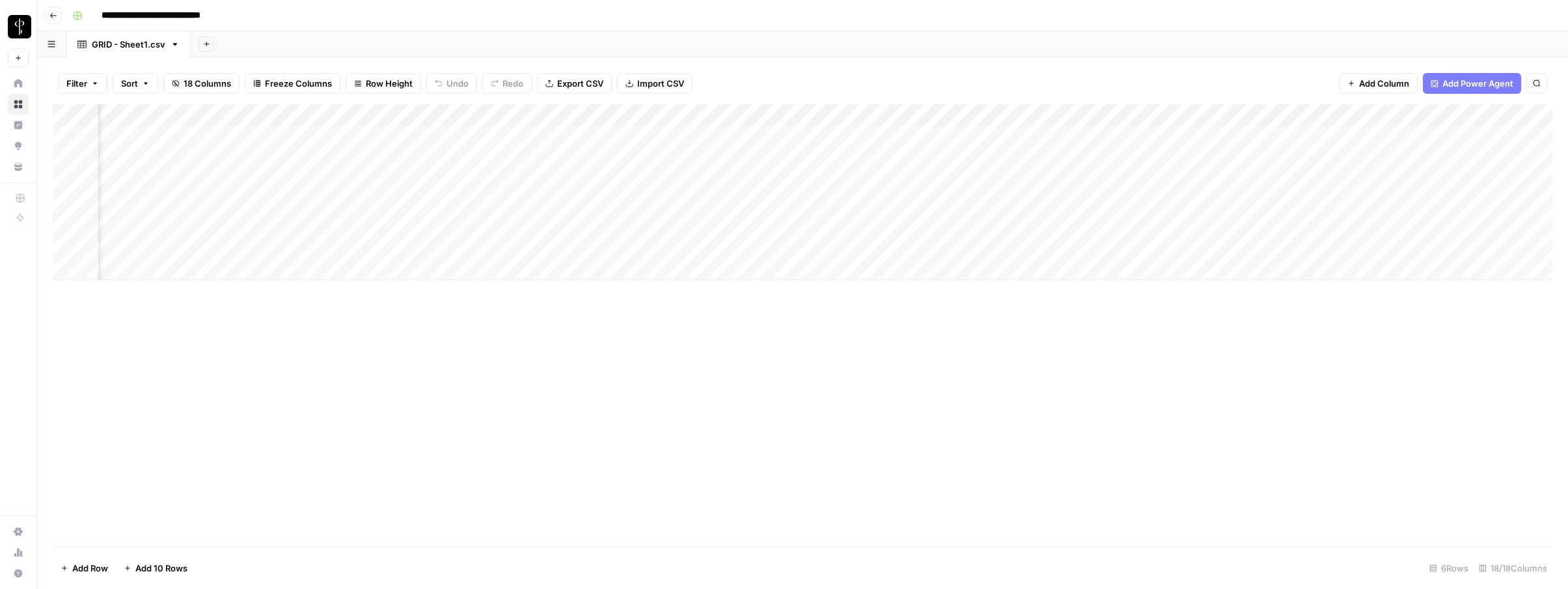
click at [280, 105] on div "Add Column" at bounding box center [802, 192] width 1500 height 176
drag, startPoint x: 416, startPoint y: 116, endPoint x: 266, endPoint y: 105, distance: 150.4
click at [266, 105] on div "Add Column" at bounding box center [802, 192] width 1500 height 176
click at [380, 389] on div "Add Column" at bounding box center [802, 326] width 1500 height 442
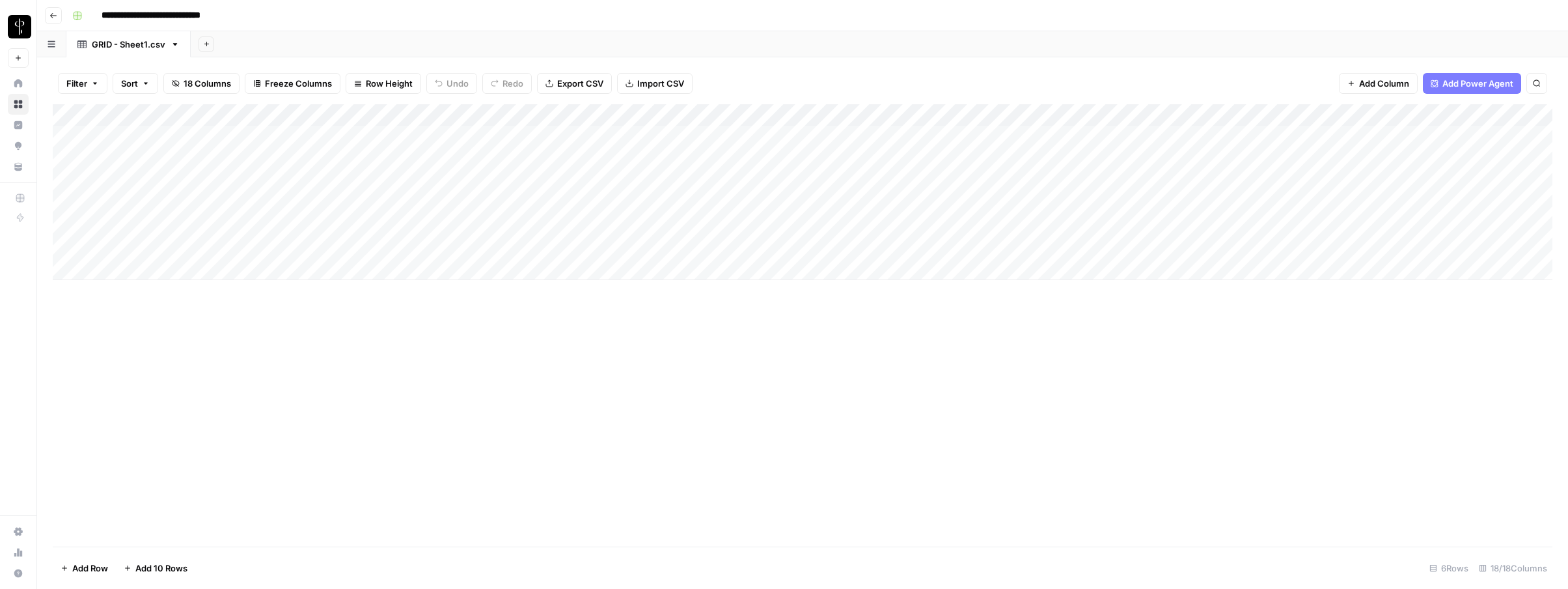
click at [279, 157] on div "Add Column" at bounding box center [802, 192] width 1500 height 176
click at [65, 269] on div "Add Column" at bounding box center [802, 326] width 1500 height 442
click at [93, 573] on span "Delete 1 Row" at bounding box center [86, 567] width 52 height 13
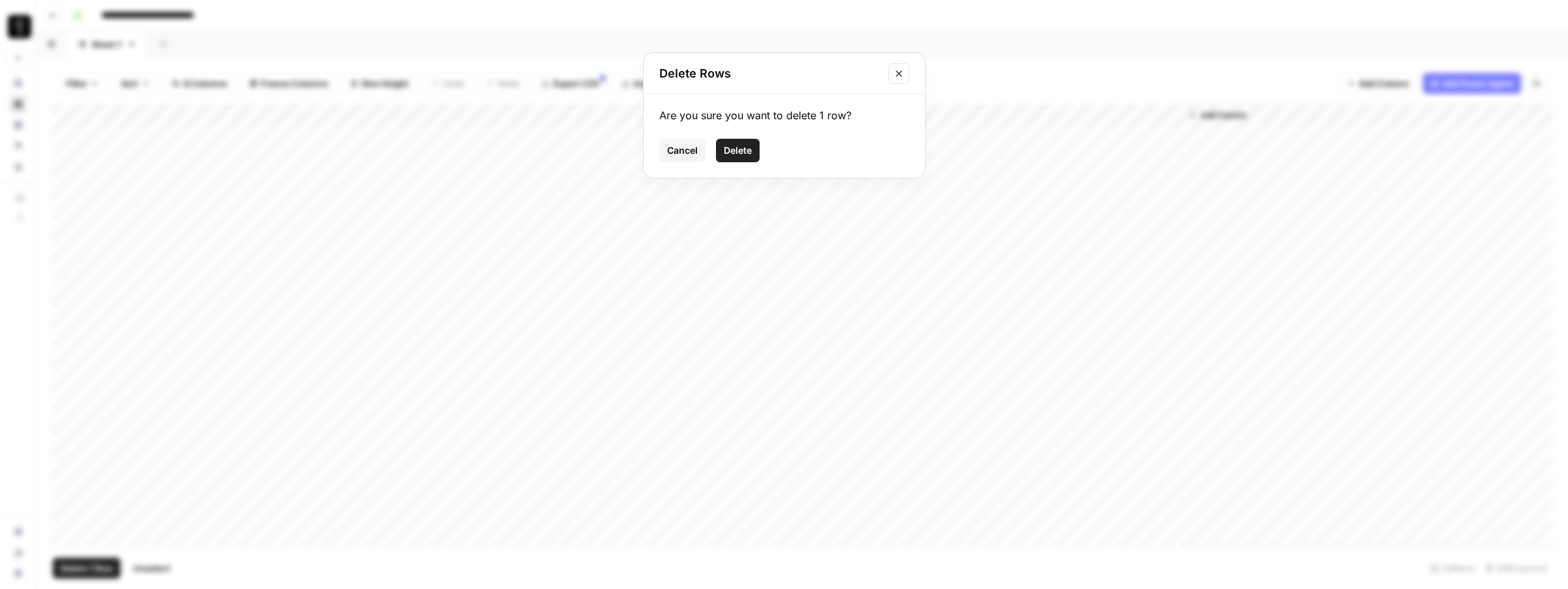
click at [731, 161] on button "Delete" at bounding box center [738, 150] width 43 height 24
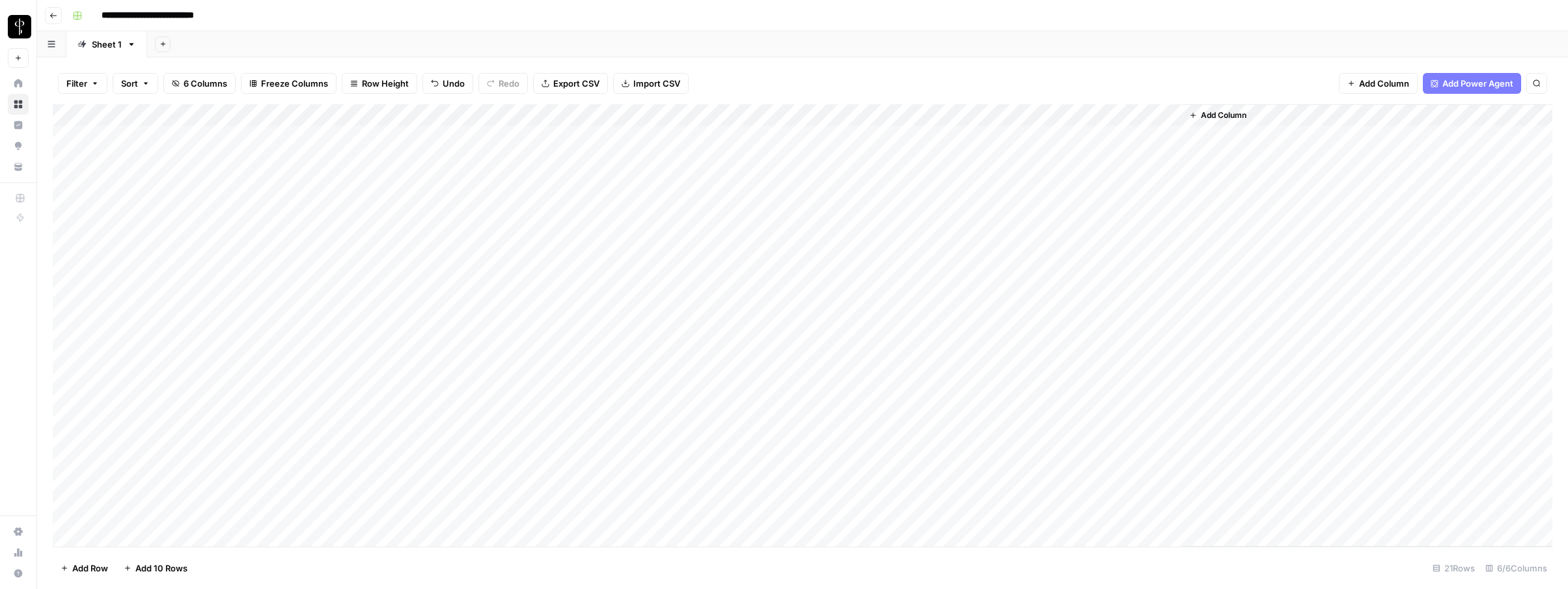
click at [937, 112] on div "Add Column" at bounding box center [802, 326] width 1500 height 442
click at [62, 246] on div "Add Column" at bounding box center [802, 326] width 1500 height 442
click at [74, 566] on span "Delete 1 Row" at bounding box center [86, 567] width 52 height 13
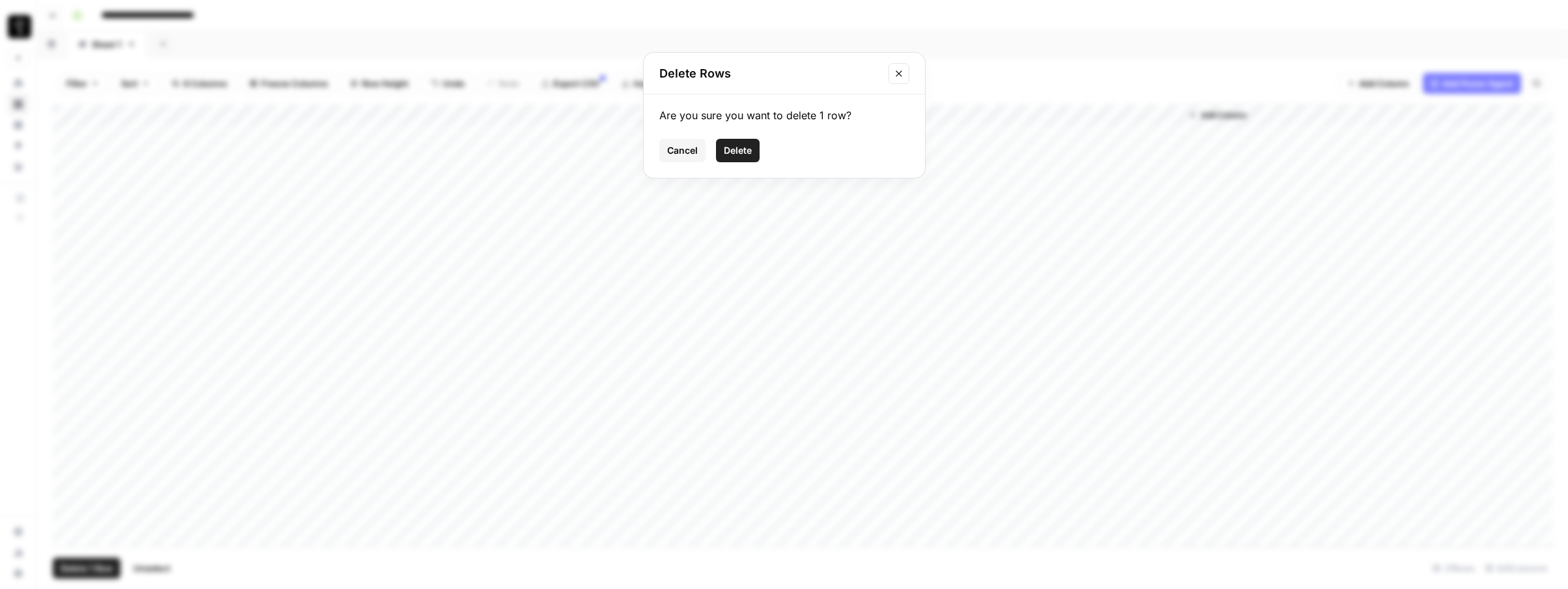
click at [729, 151] on span "Delete" at bounding box center [738, 150] width 28 height 13
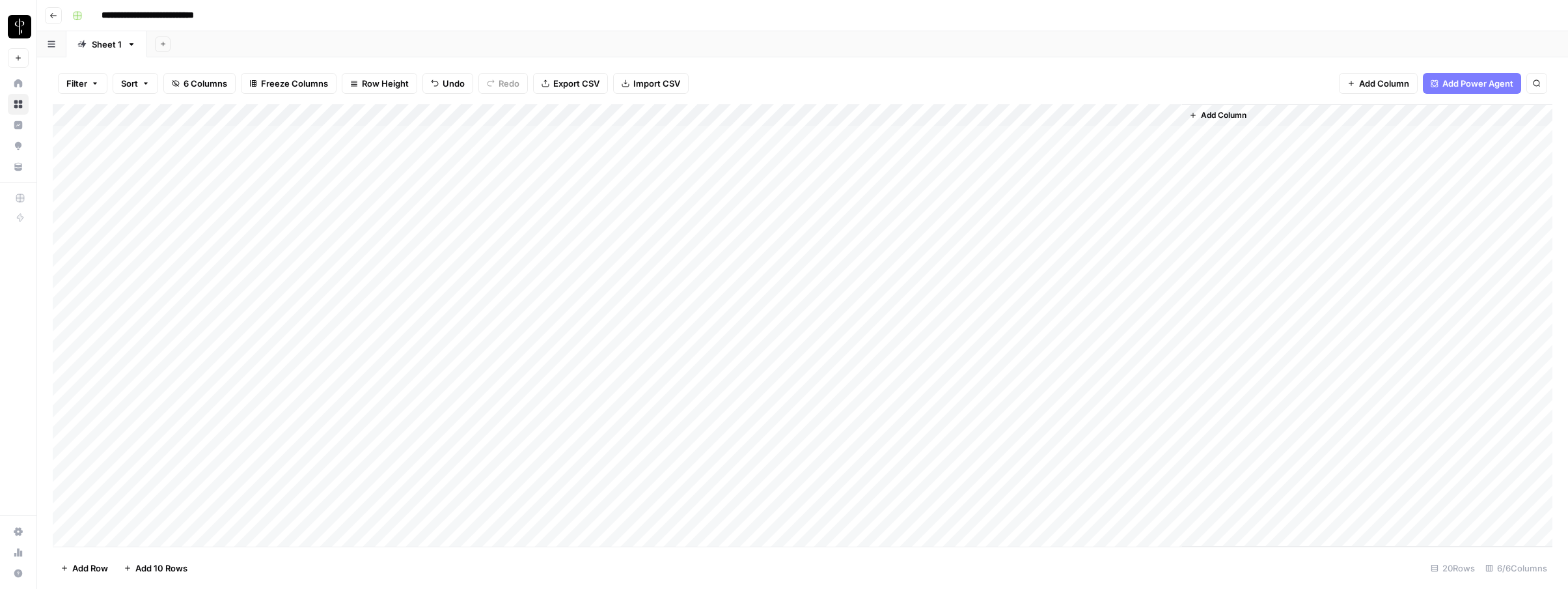
click at [937, 116] on div "Add Column" at bounding box center [802, 326] width 1500 height 442
click at [961, 197] on span "Remaining Rows" at bounding box center [982, 191] width 82 height 13
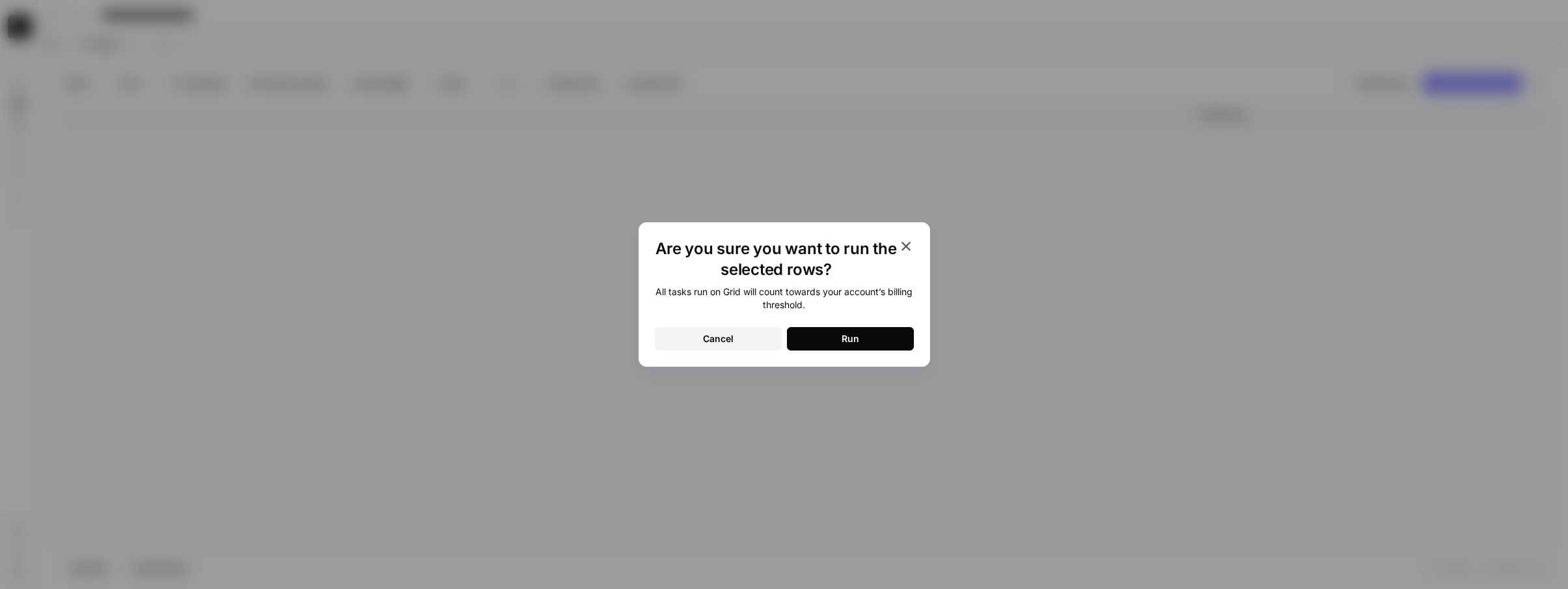
click at [829, 343] on button "Run" at bounding box center [850, 339] width 127 height 24
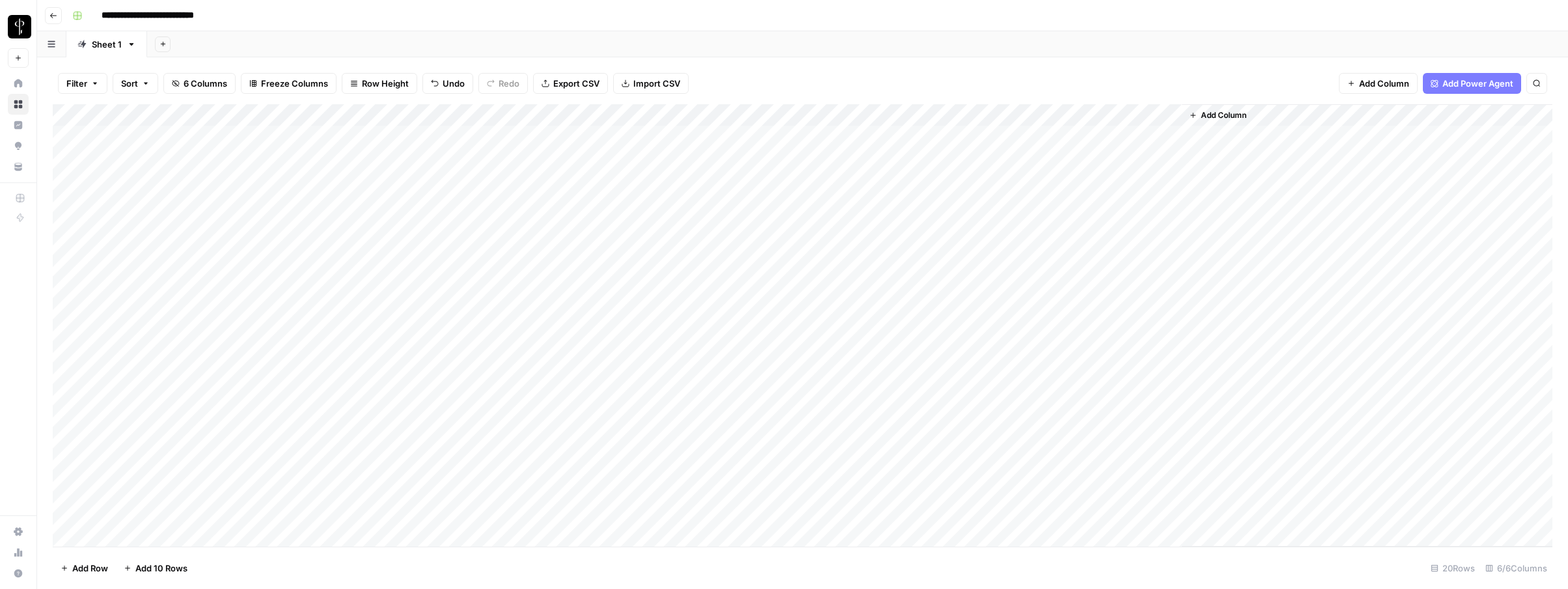
click at [1242, 113] on span "Add Column" at bounding box center [1224, 116] width 46 height 12
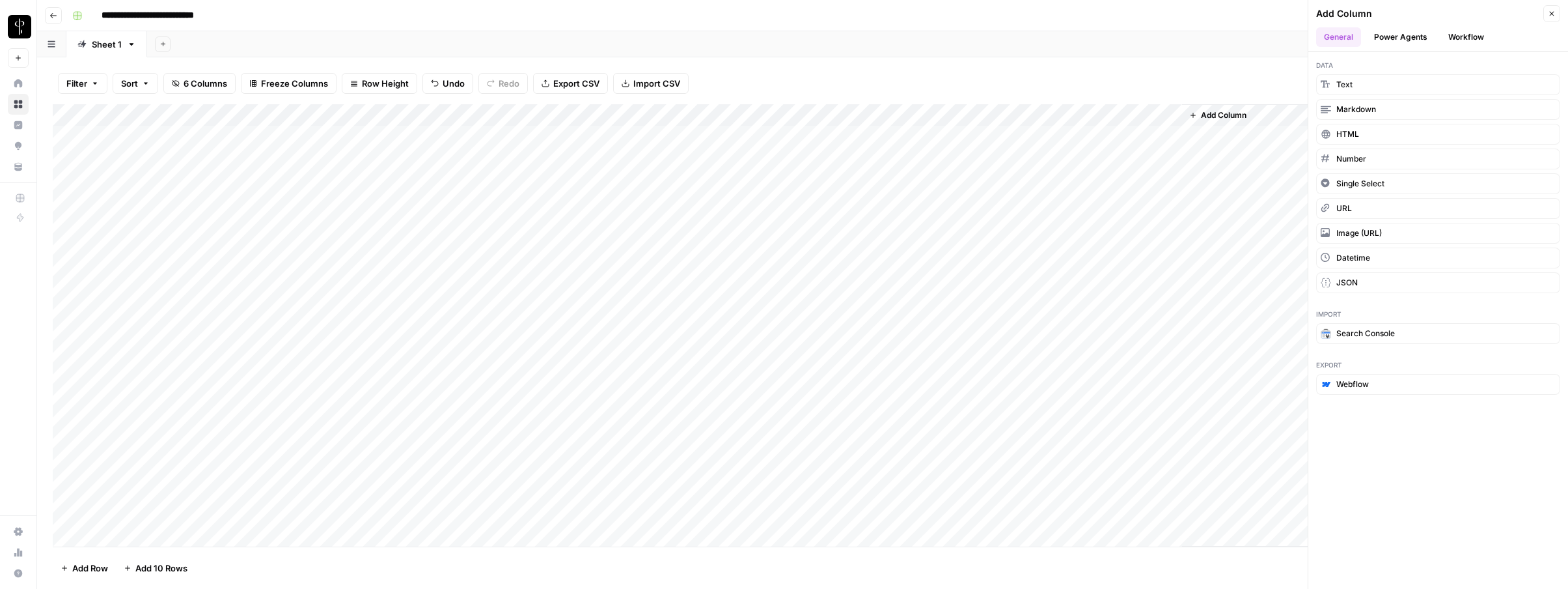
click at [1469, 40] on button "Workflow" at bounding box center [1466, 37] width 52 height 20
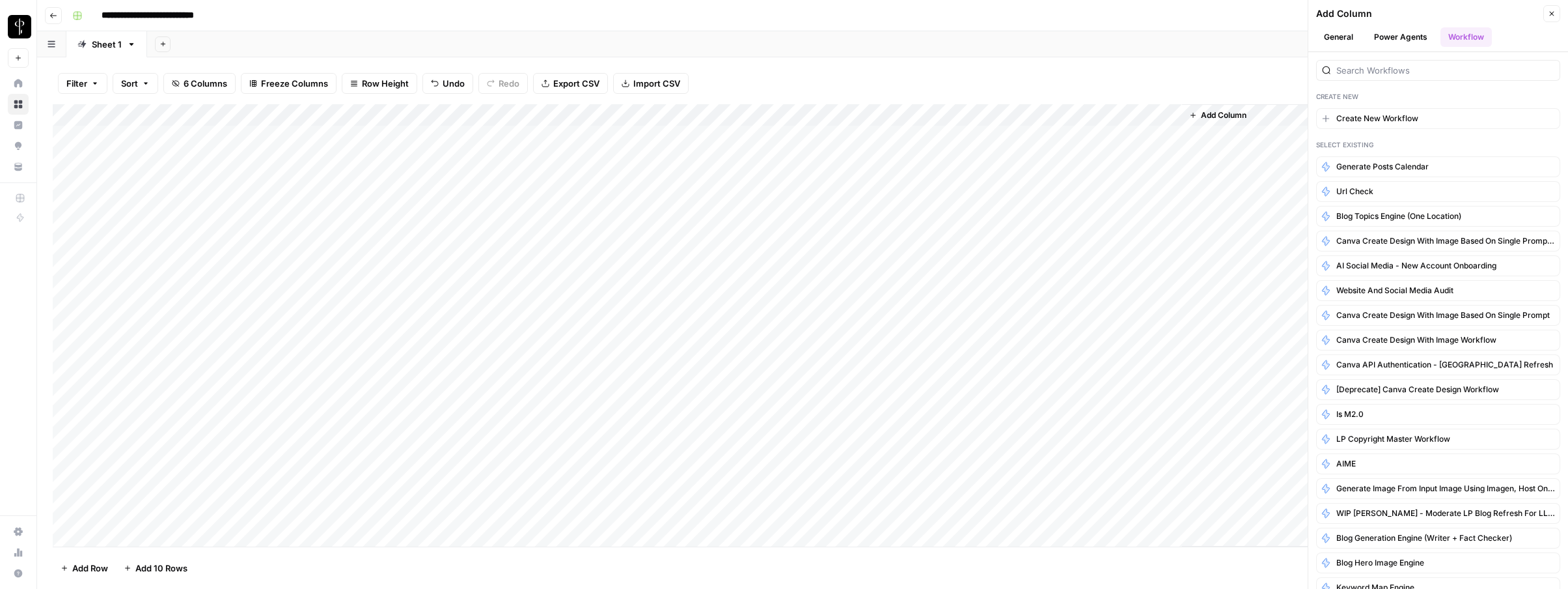
click at [1112, 72] on div "Filter Sort 6 Columns Freeze Columns Row Height Undo Redo Export CSV Import CSV…" at bounding box center [802, 83] width 1500 height 42
click at [842, 249] on div "Add Column" at bounding box center [802, 326] width 1500 height 442
click at [840, 249] on div "Add Column" at bounding box center [802, 326] width 1500 height 442
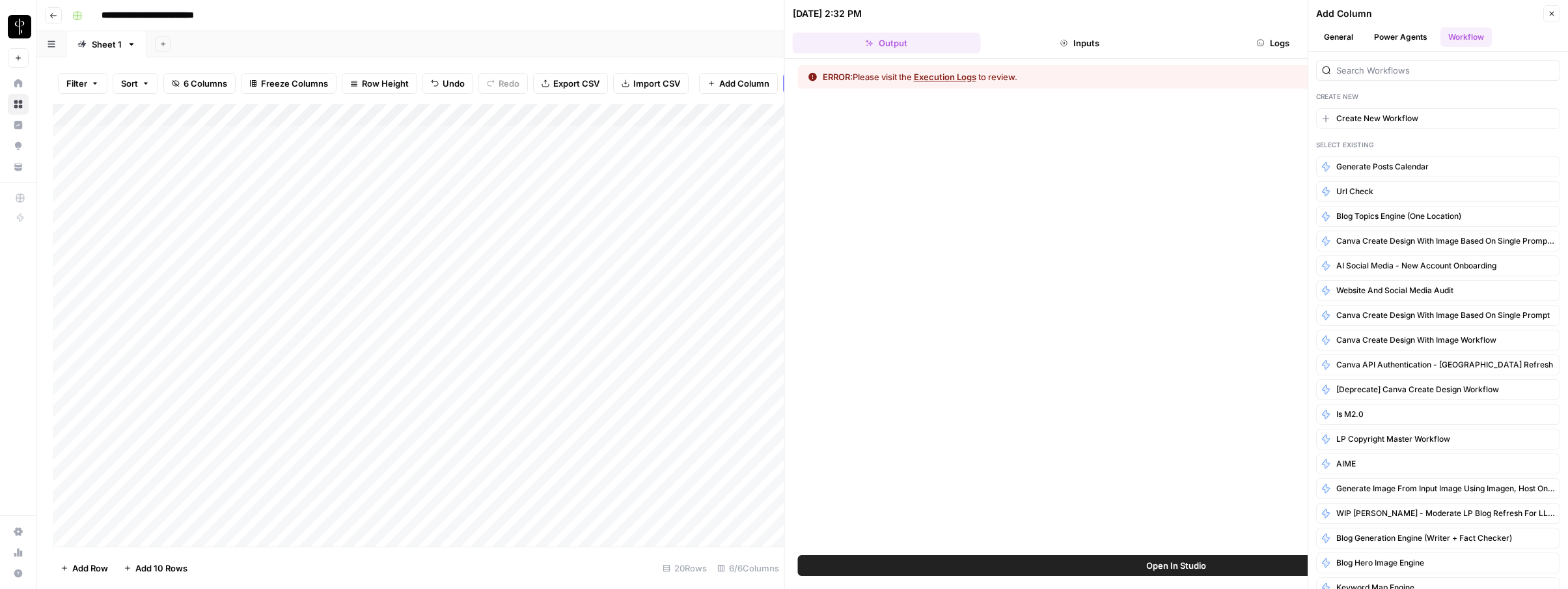
click at [1554, 19] on button "Close" at bounding box center [1552, 14] width 17 height 17
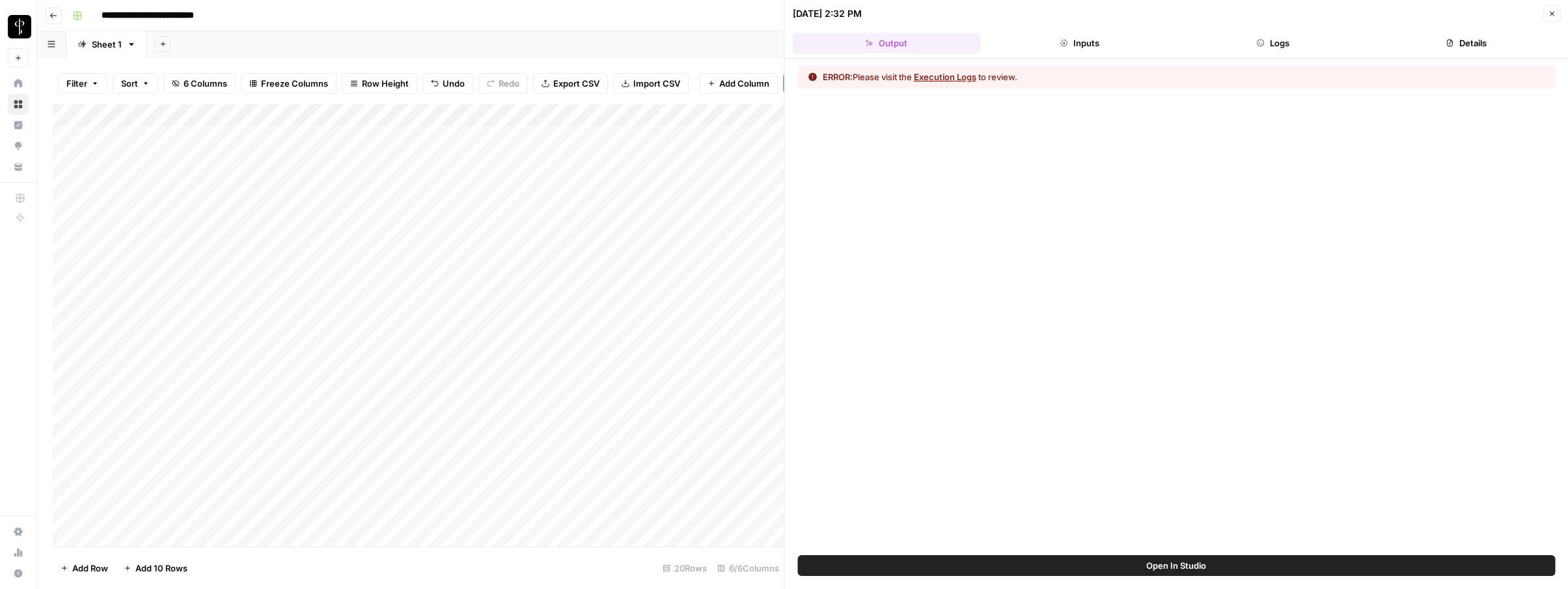
click at [1264, 44] on icon "button" at bounding box center [1260, 42] width 8 height 8
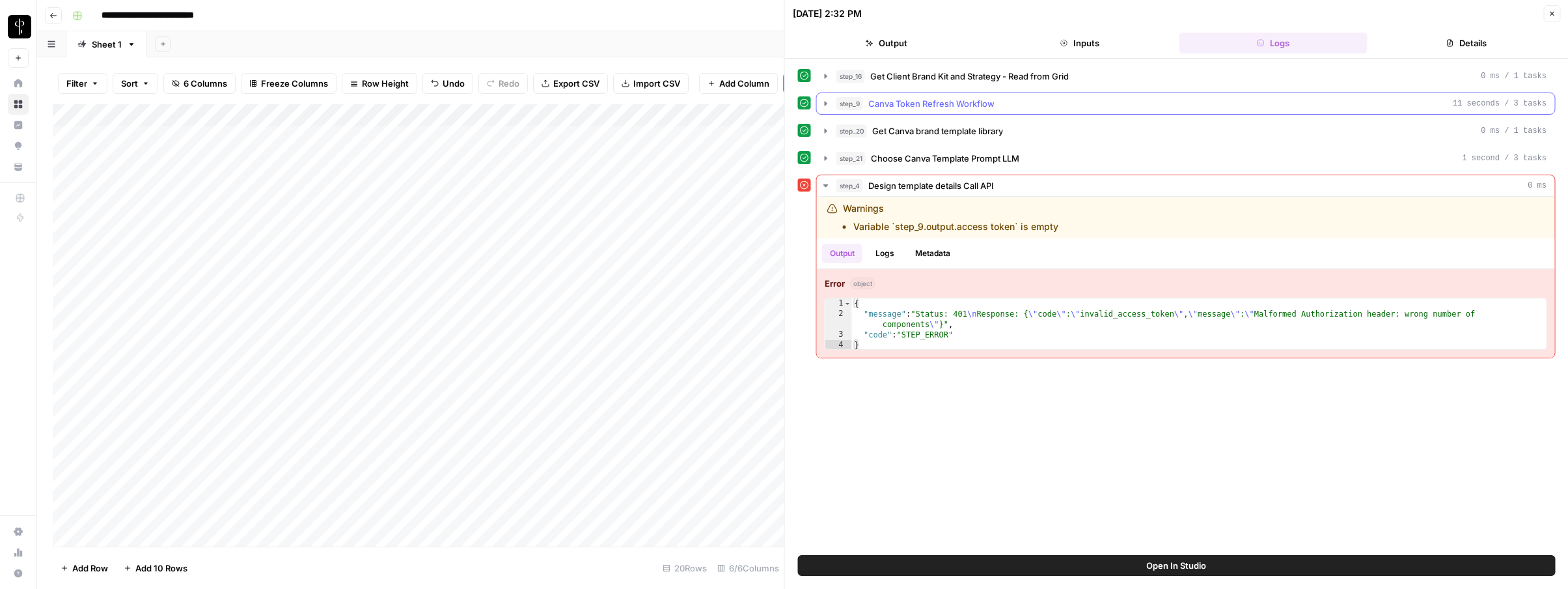
click at [953, 105] on span "Canva Token Refresh Workflow" at bounding box center [931, 103] width 127 height 13
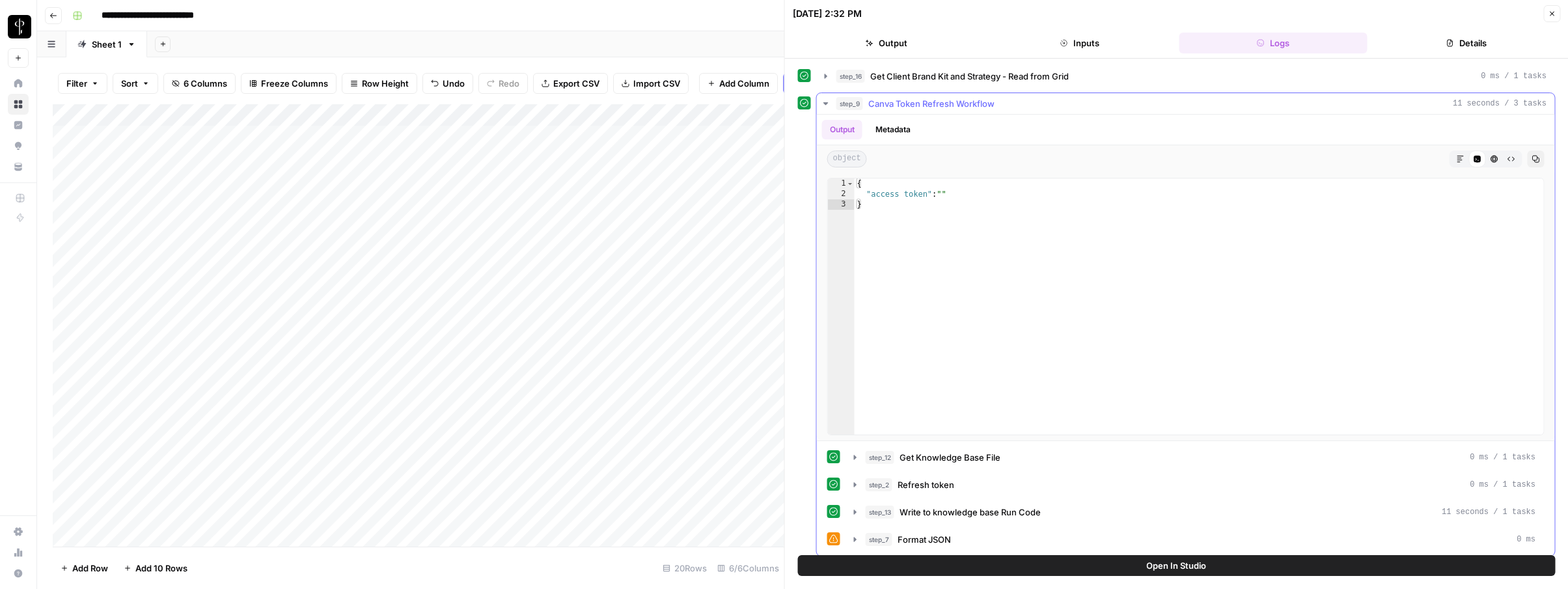
click at [953, 105] on span "Canva Token Refresh Workflow" at bounding box center [931, 103] width 127 height 13
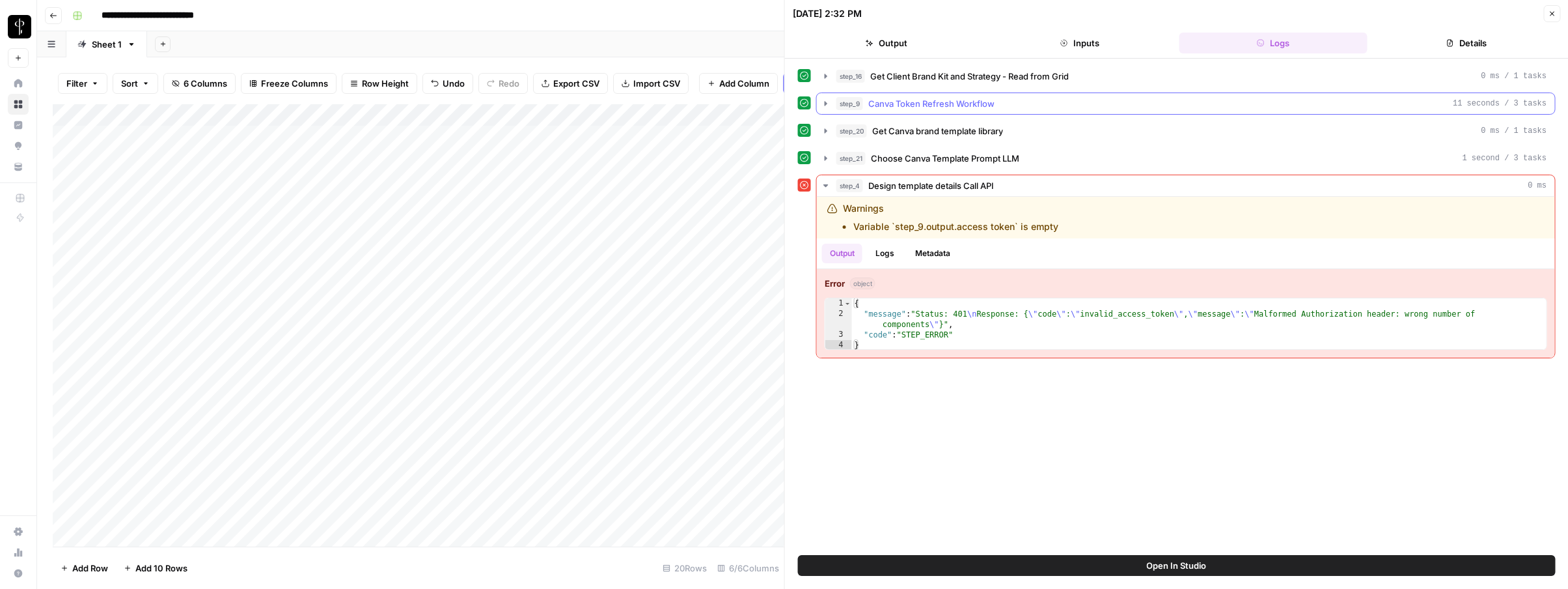
click at [825, 99] on icon "button" at bounding box center [826, 104] width 10 height 10
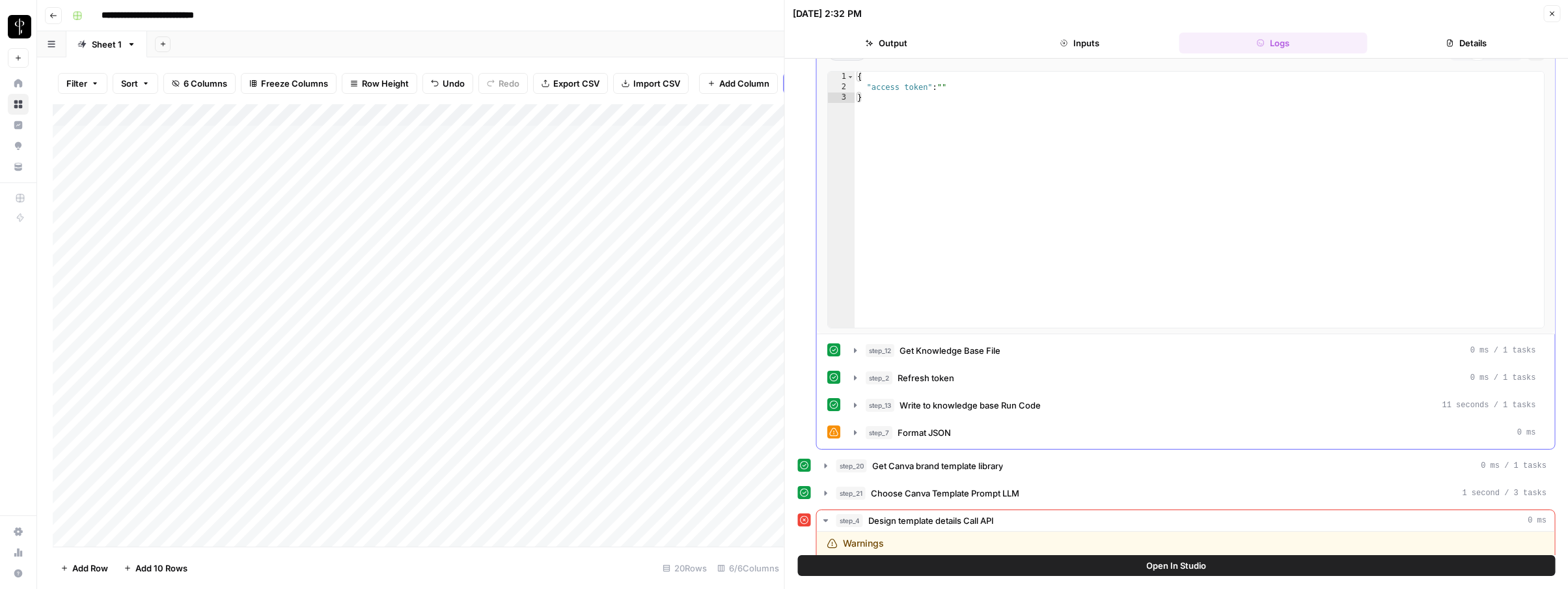
scroll to position [144, 0]
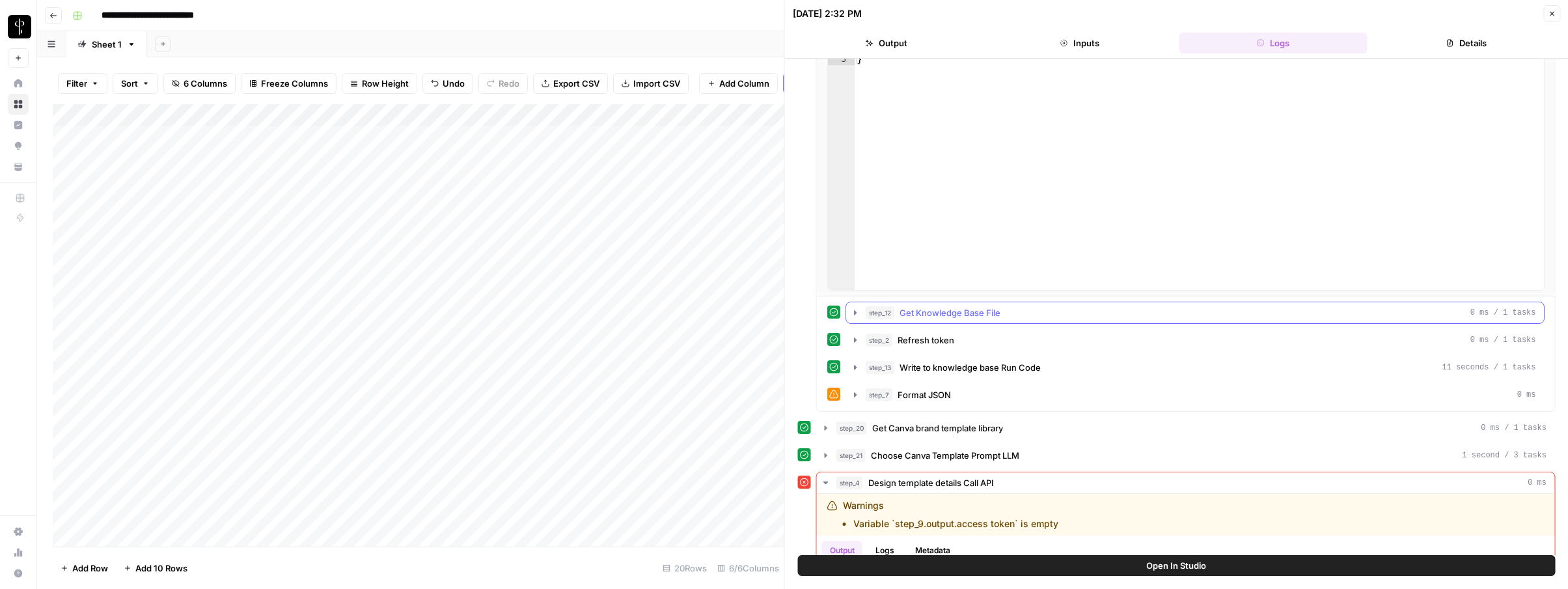
click at [948, 315] on span "Get Knowledge Base File" at bounding box center [950, 312] width 101 height 13
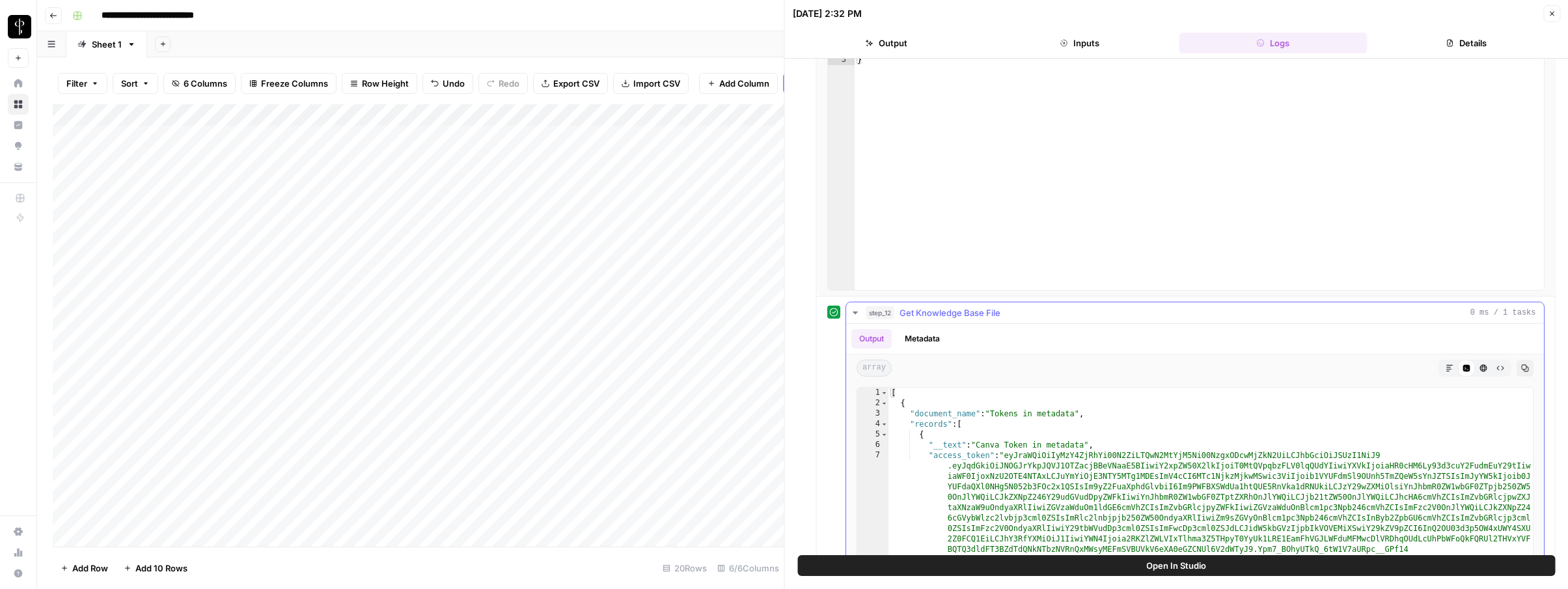
click at [948, 315] on span "Get Knowledge Base File" at bounding box center [950, 312] width 101 height 13
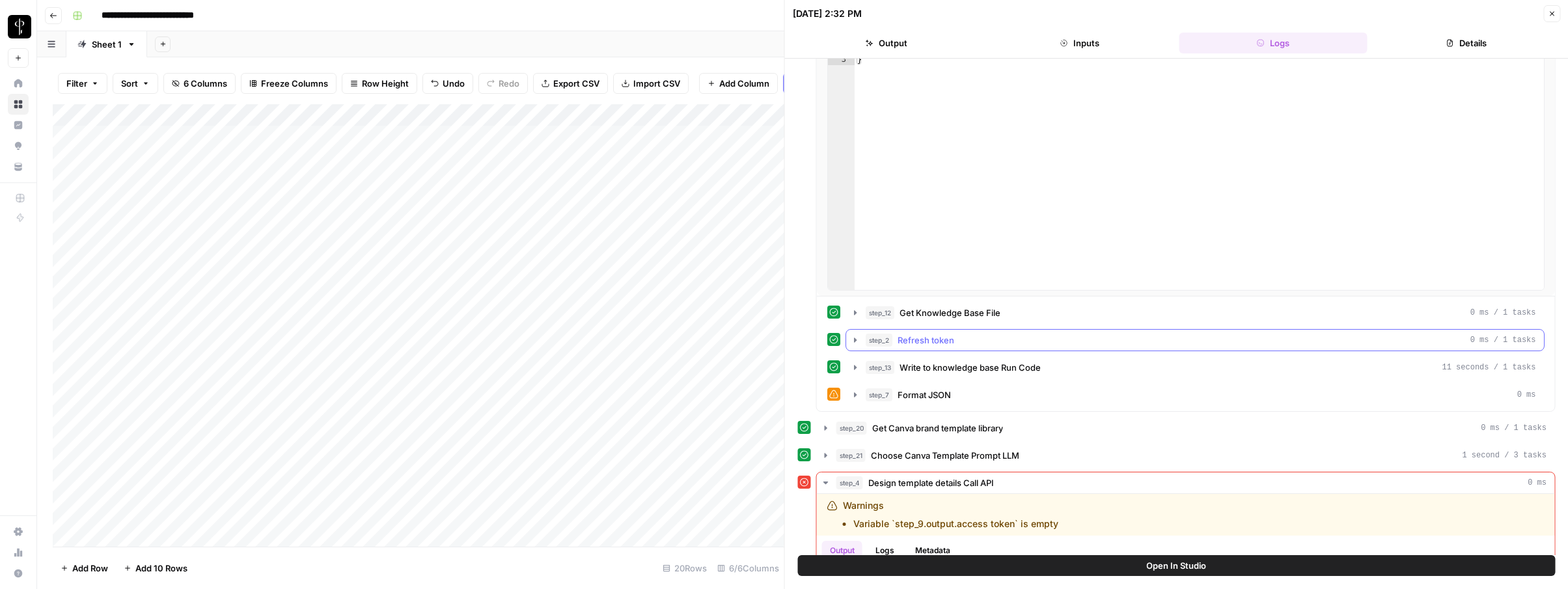
click at [937, 336] on span "Refresh token" at bounding box center [926, 339] width 57 height 13
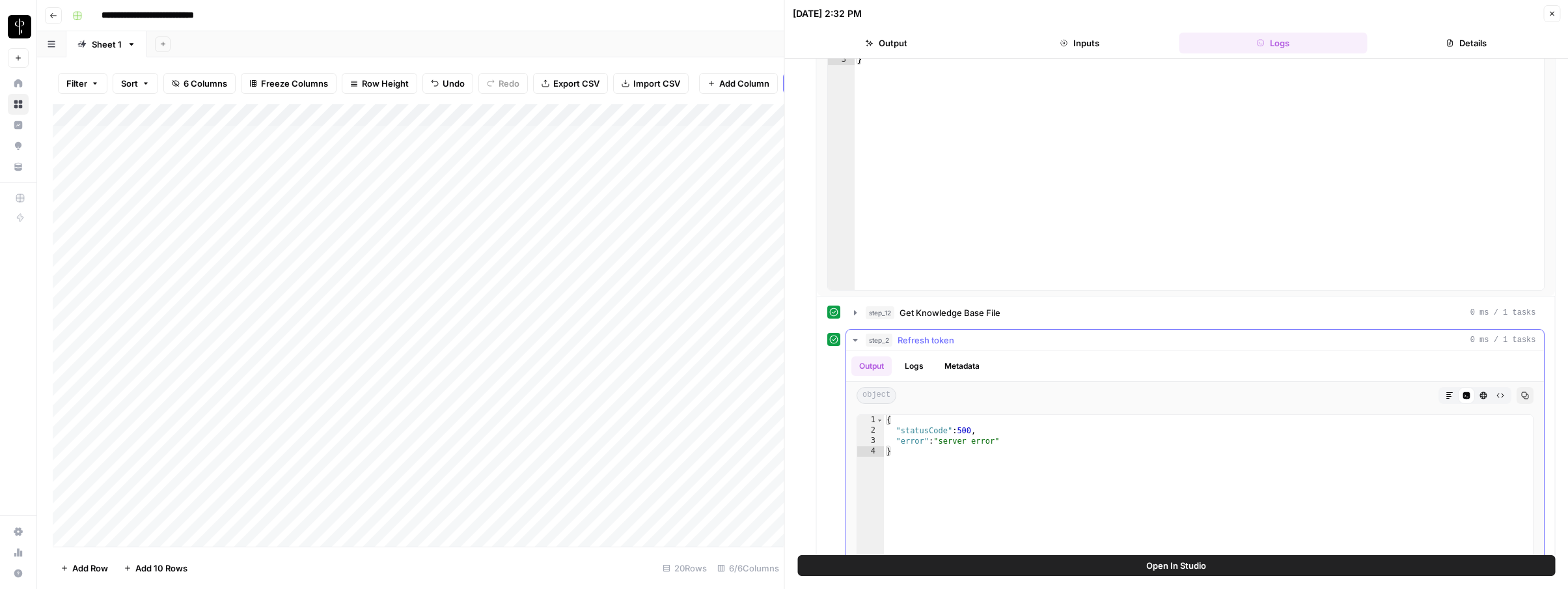
click at [937, 336] on span "Refresh token" at bounding box center [926, 339] width 57 height 13
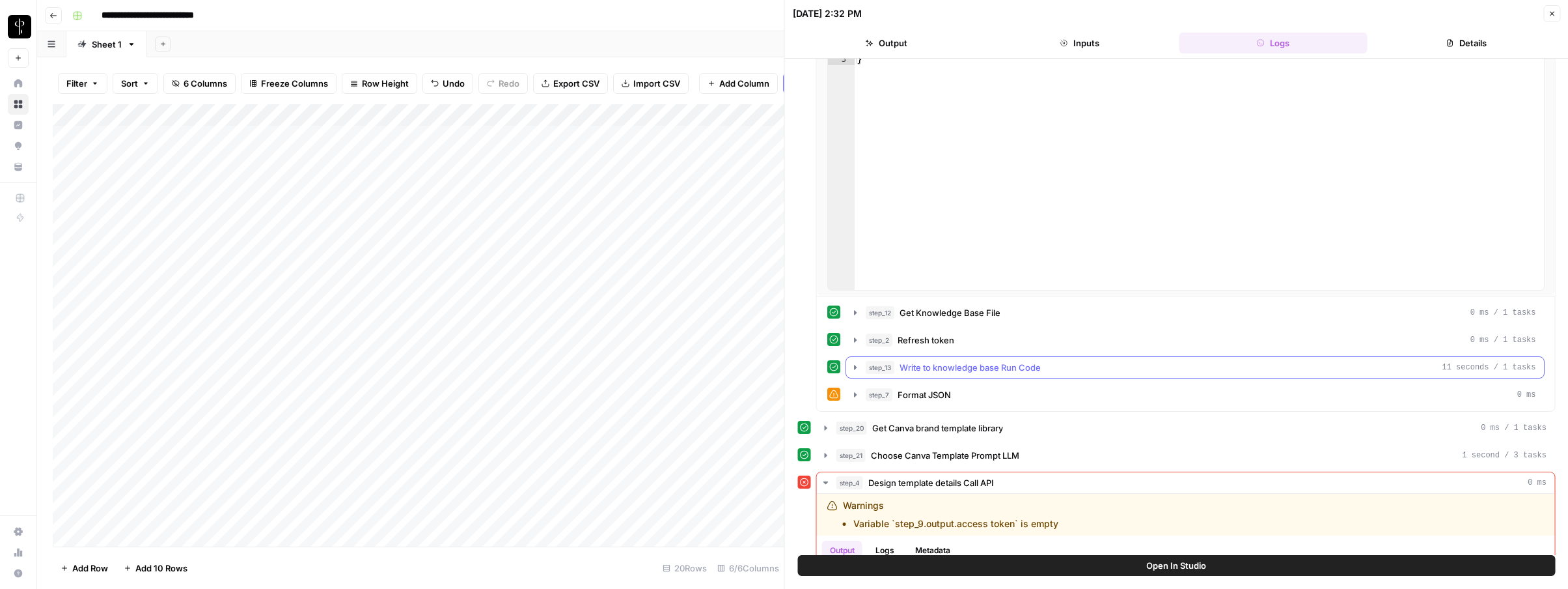
click at [934, 369] on span "Write to knowledge base Run Code" at bounding box center [971, 366] width 141 height 13
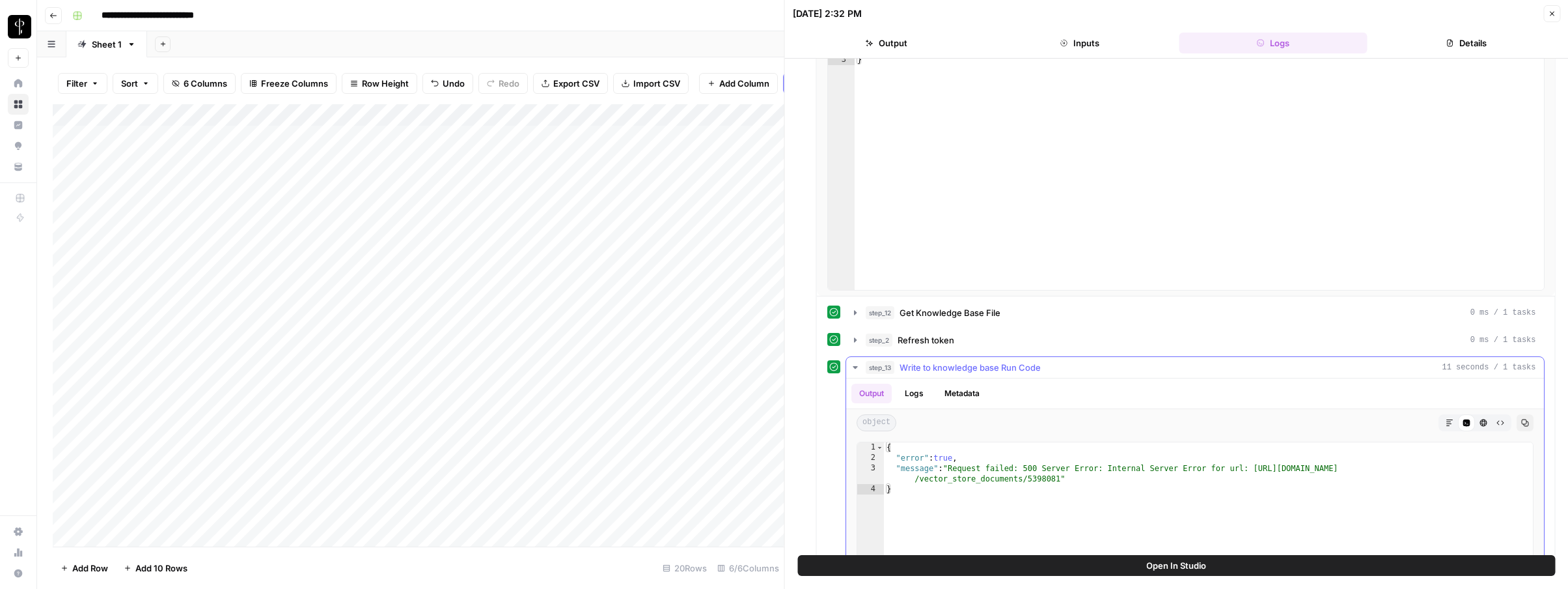
type textarea "**********"
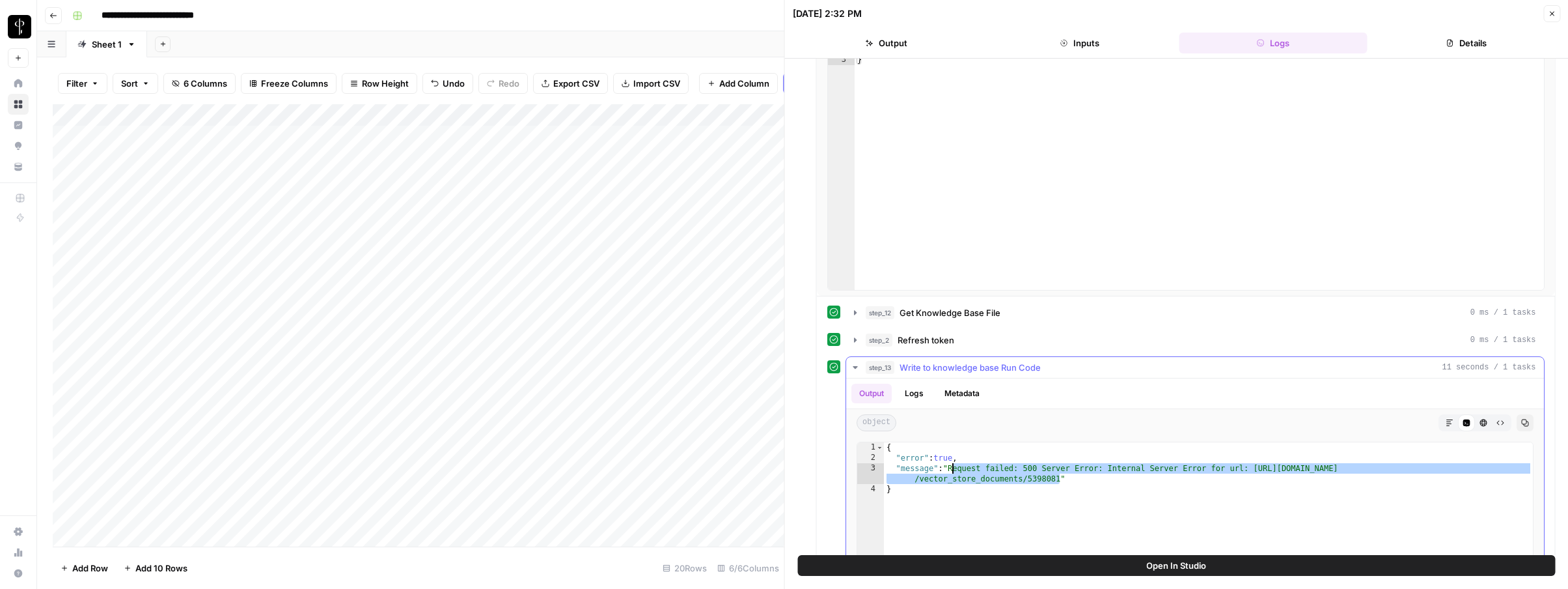
drag, startPoint x: 1060, startPoint y: 478, endPoint x: 954, endPoint y: 470, distance: 106.3
click at [954, 470] on div "{ "error" : true , "message" : "Request failed: 500 Server Error: Internal Serv…" at bounding box center [1209, 581] width 649 height 277
click at [1554, 15] on icon "button" at bounding box center [1552, 13] width 8 height 8
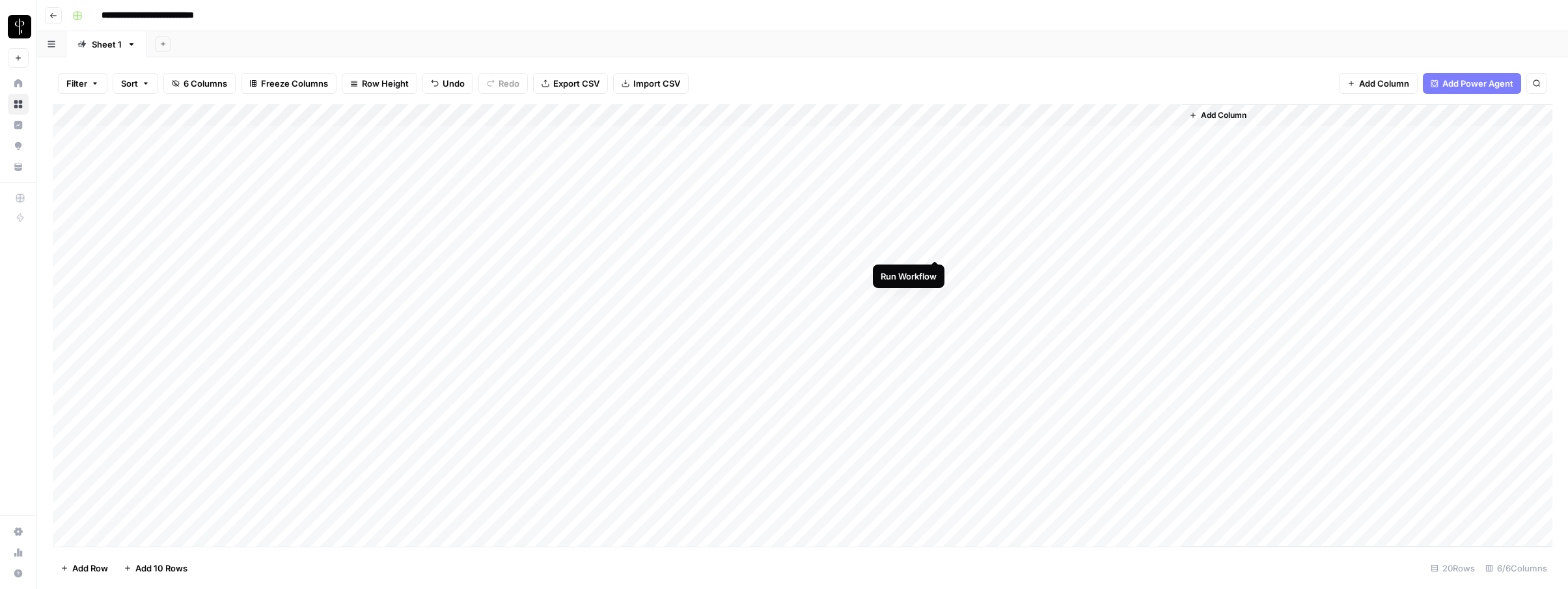
click at [935, 244] on div "Add Column" at bounding box center [802, 326] width 1500 height 442
click at [874, 247] on div "Add Column" at bounding box center [802, 326] width 1500 height 442
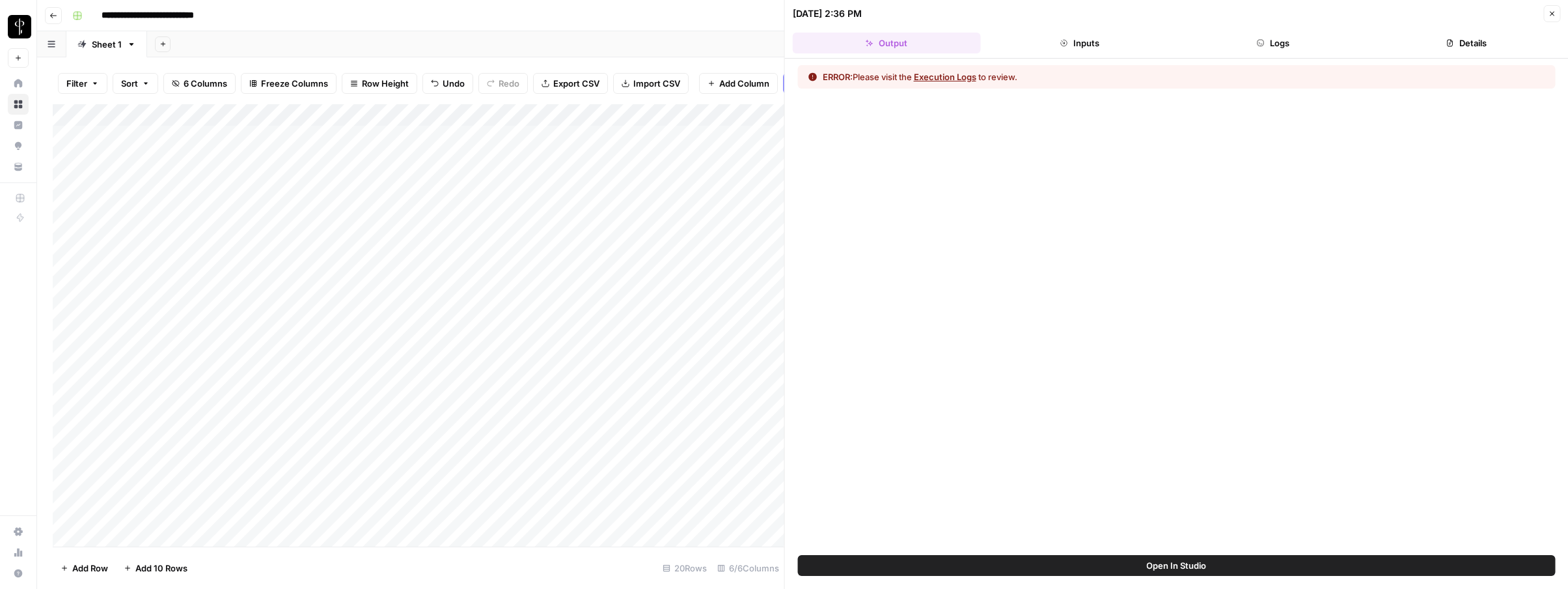
click at [1259, 52] on button "Logs" at bounding box center [1272, 42] width 188 height 21
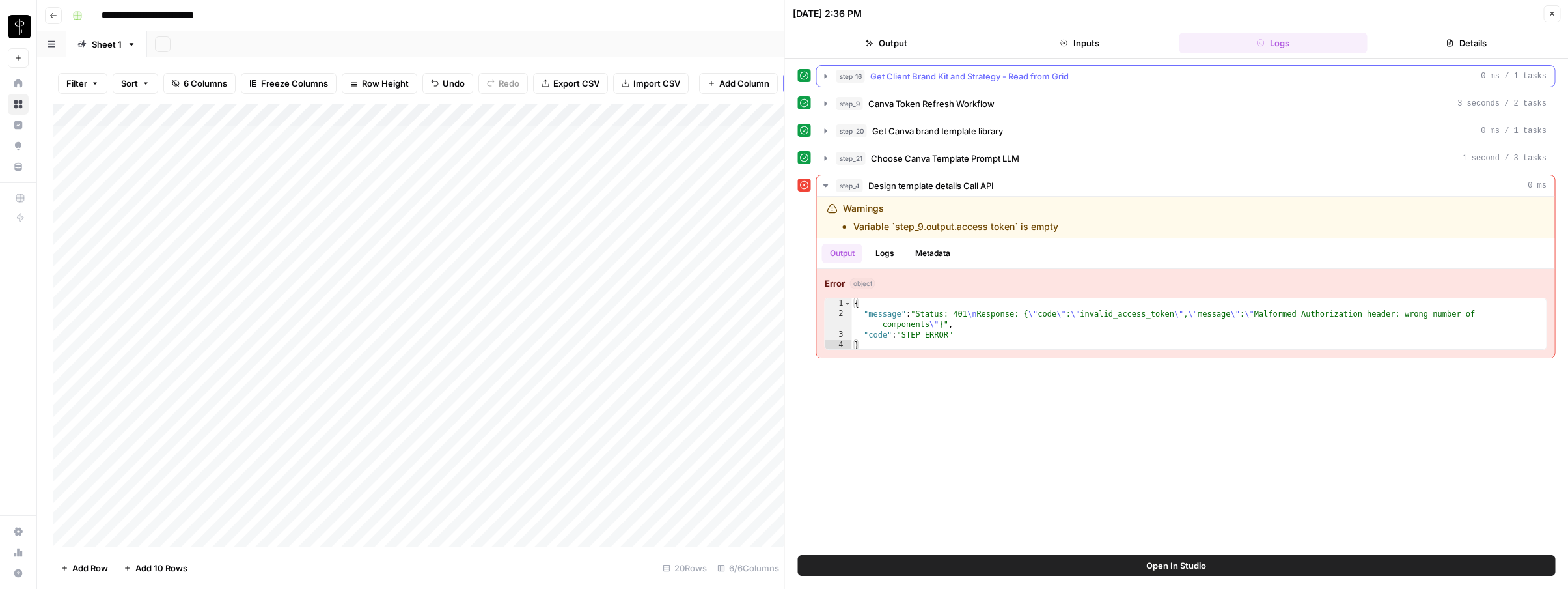
click at [939, 74] on span "Get Client Brand Kit and Strategy - Read from Grid" at bounding box center [970, 76] width 199 height 13
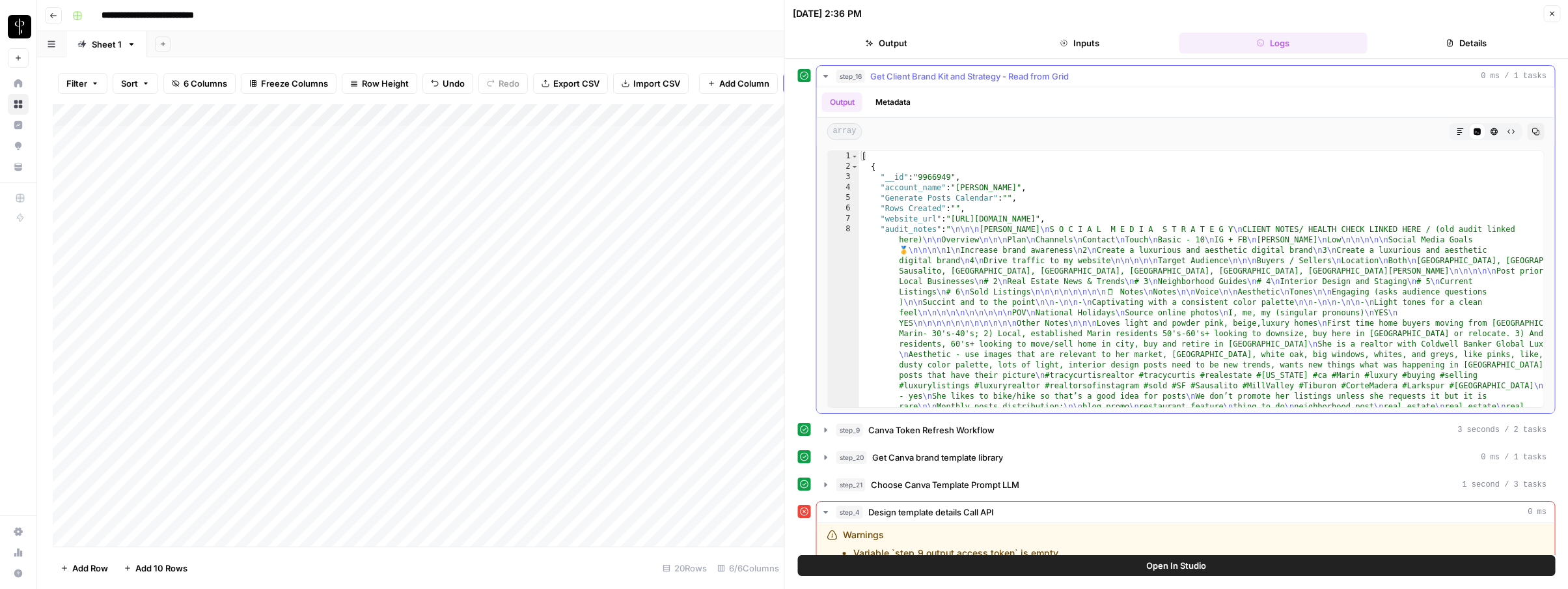
click at [920, 76] on span "Get Client Brand Kit and Strategy - Read from Grid" at bounding box center [970, 76] width 199 height 13
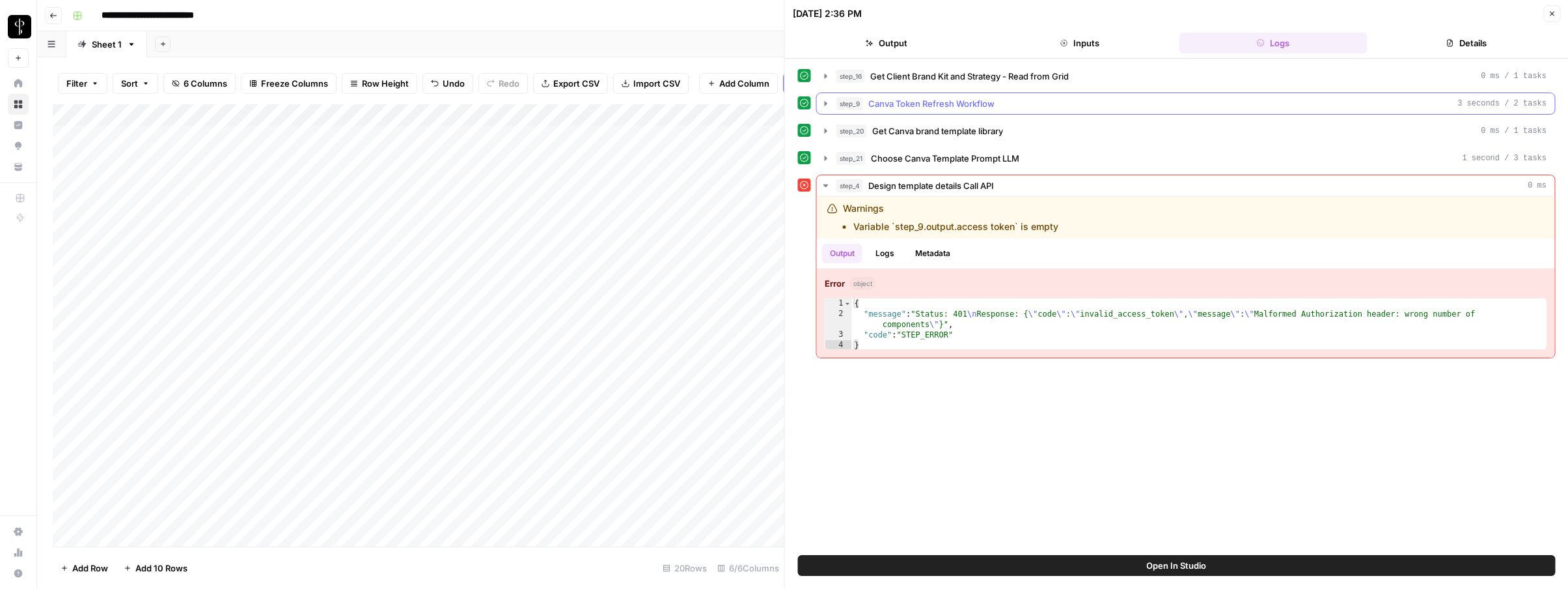
click at [914, 102] on span "Canva Token Refresh Workflow" at bounding box center [931, 103] width 127 height 13
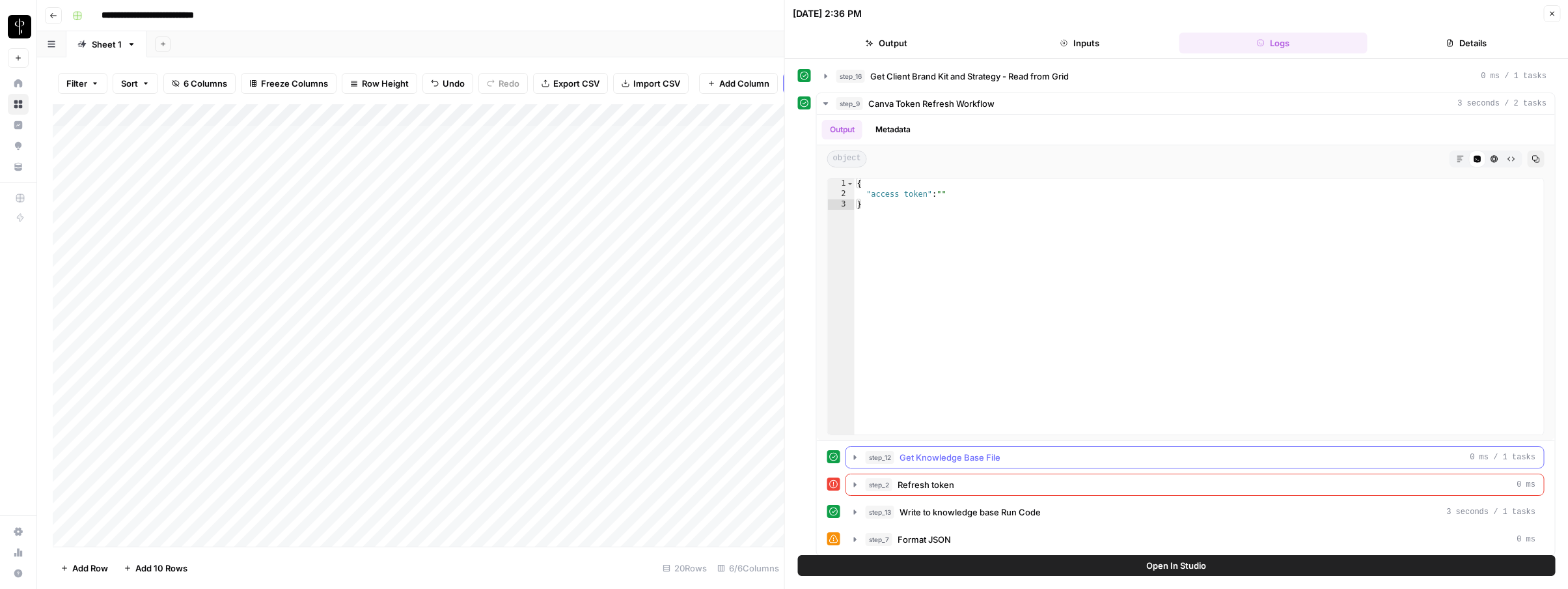
click at [959, 456] on span "Get Knowledge Base File" at bounding box center [950, 456] width 101 height 13
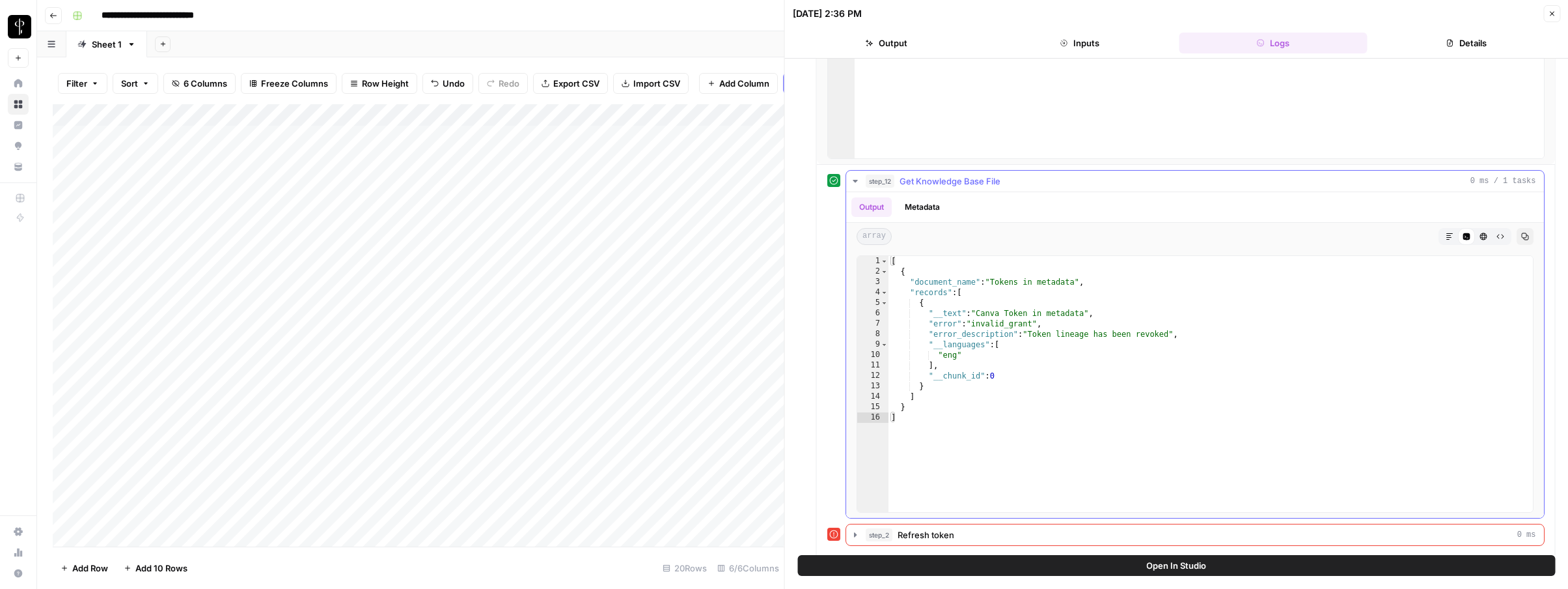
scroll to position [282, 0]
click at [1552, 14] on icon "button" at bounding box center [1552, 13] width 8 height 8
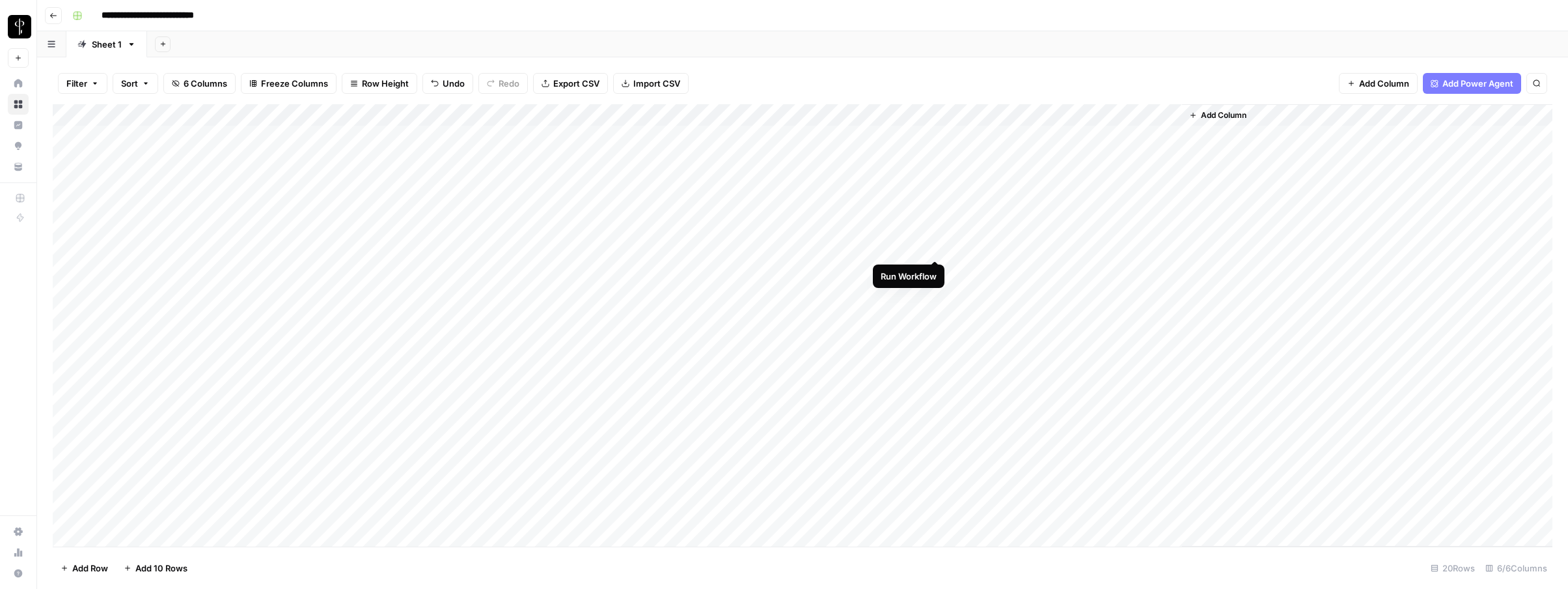
click at [937, 246] on div "Add Column" at bounding box center [802, 326] width 1500 height 442
click at [882, 250] on div "Add Column" at bounding box center [802, 326] width 1500 height 442
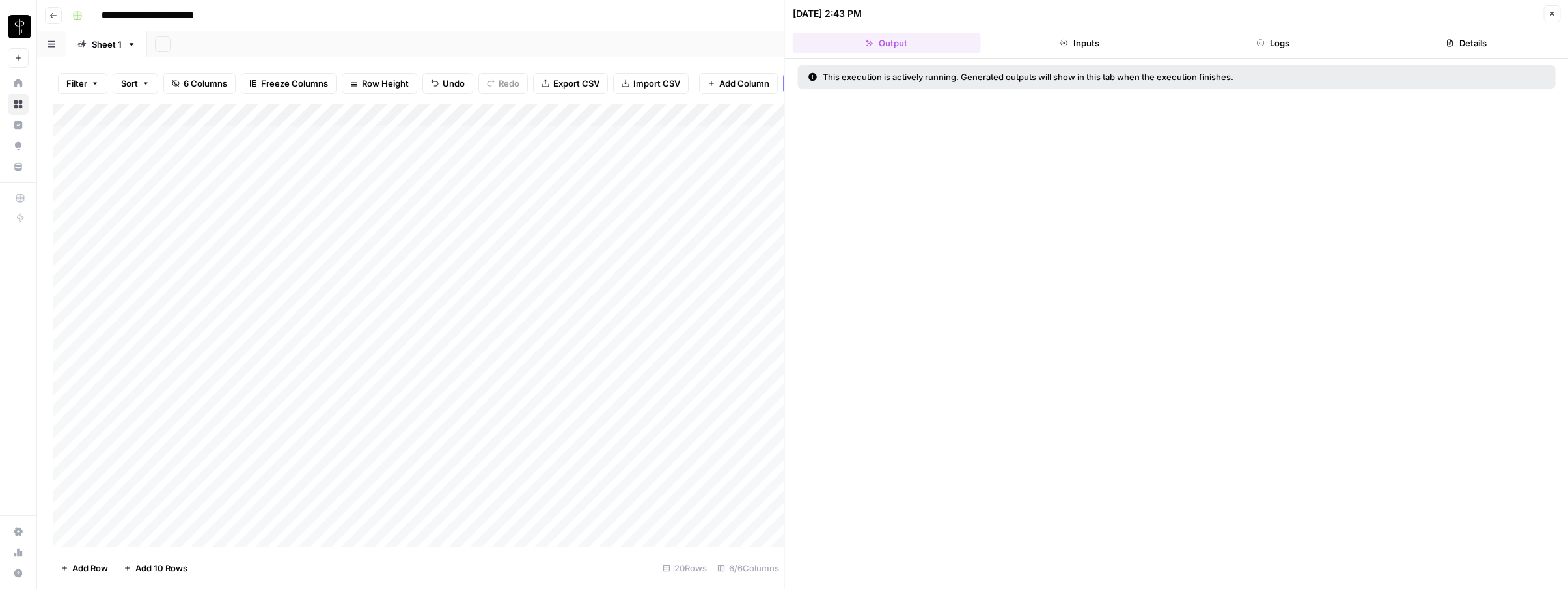
click at [1273, 41] on button "Logs" at bounding box center [1272, 42] width 188 height 21
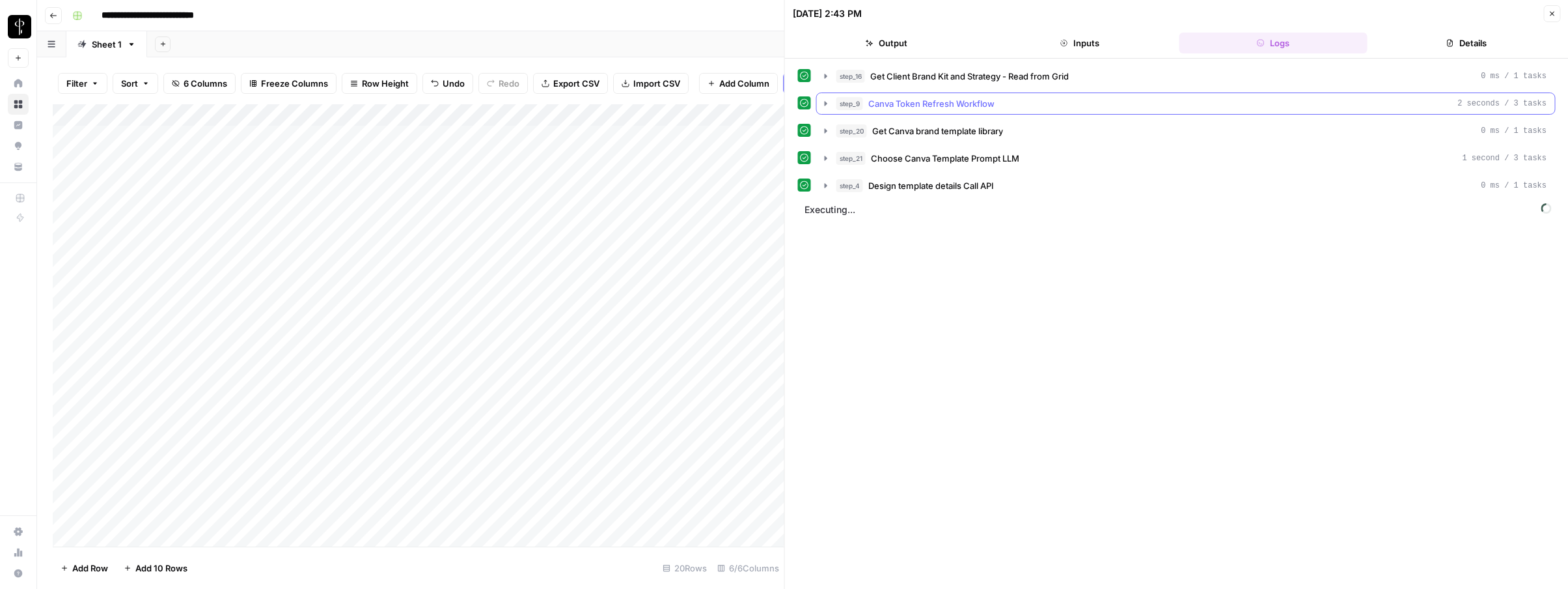
click at [944, 106] on span "Canva Token Refresh Workflow" at bounding box center [931, 103] width 127 height 13
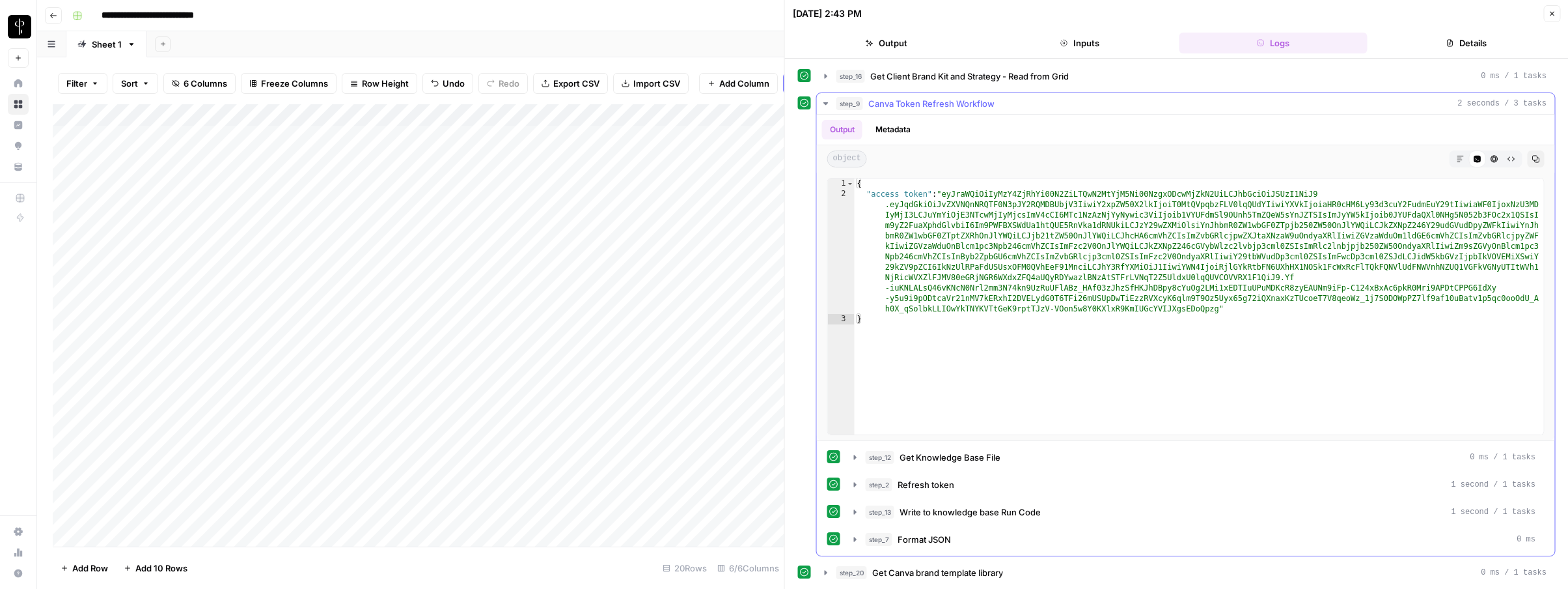
click at [940, 107] on span "Canva Token Refresh Workflow" at bounding box center [931, 103] width 127 height 13
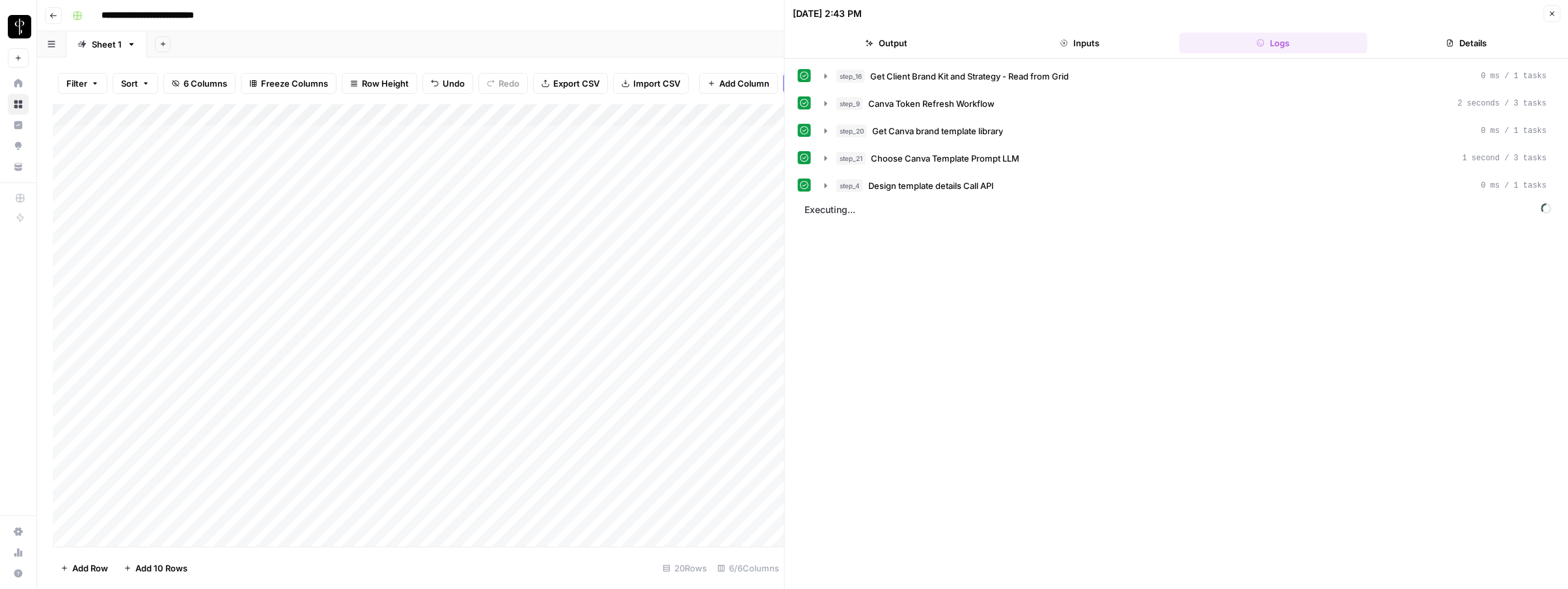
click at [1545, 14] on button "Close" at bounding box center [1552, 14] width 17 height 17
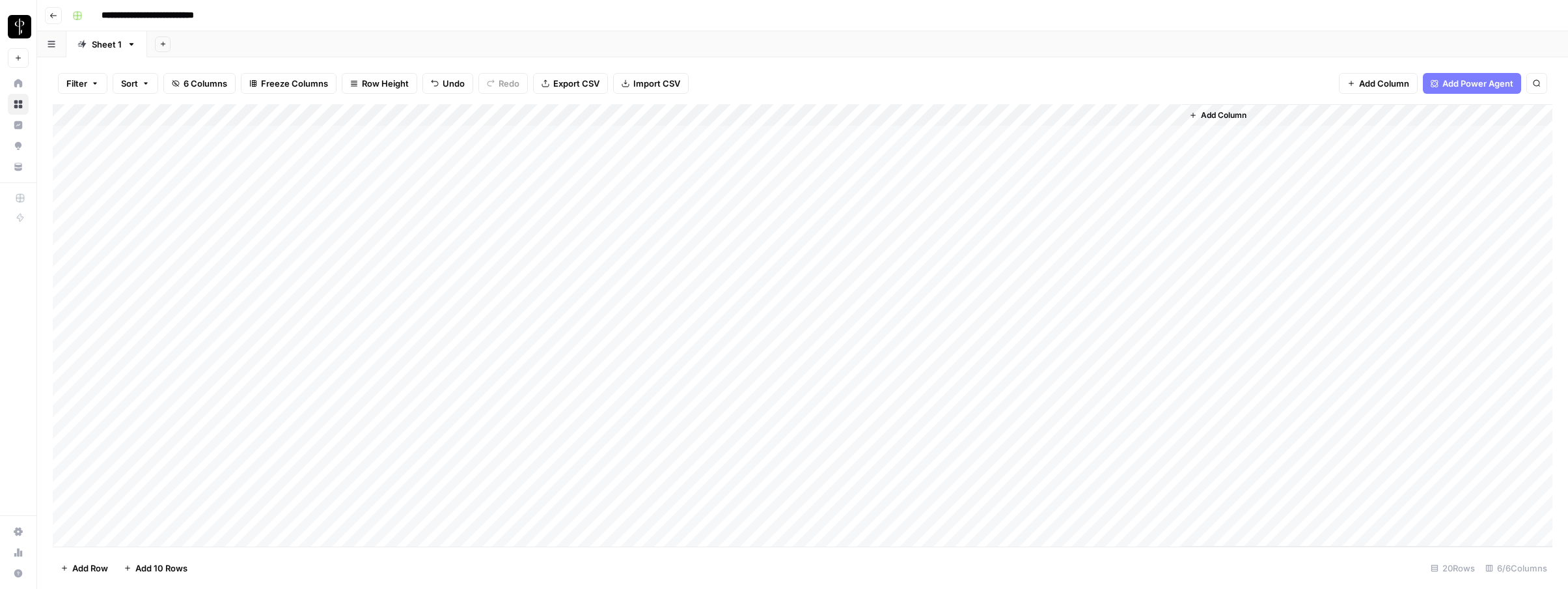
click at [937, 114] on div "Add Column" at bounding box center [802, 326] width 1500 height 442
click at [961, 234] on span "Rows with Errors" at bounding box center [982, 227] width 82 height 13
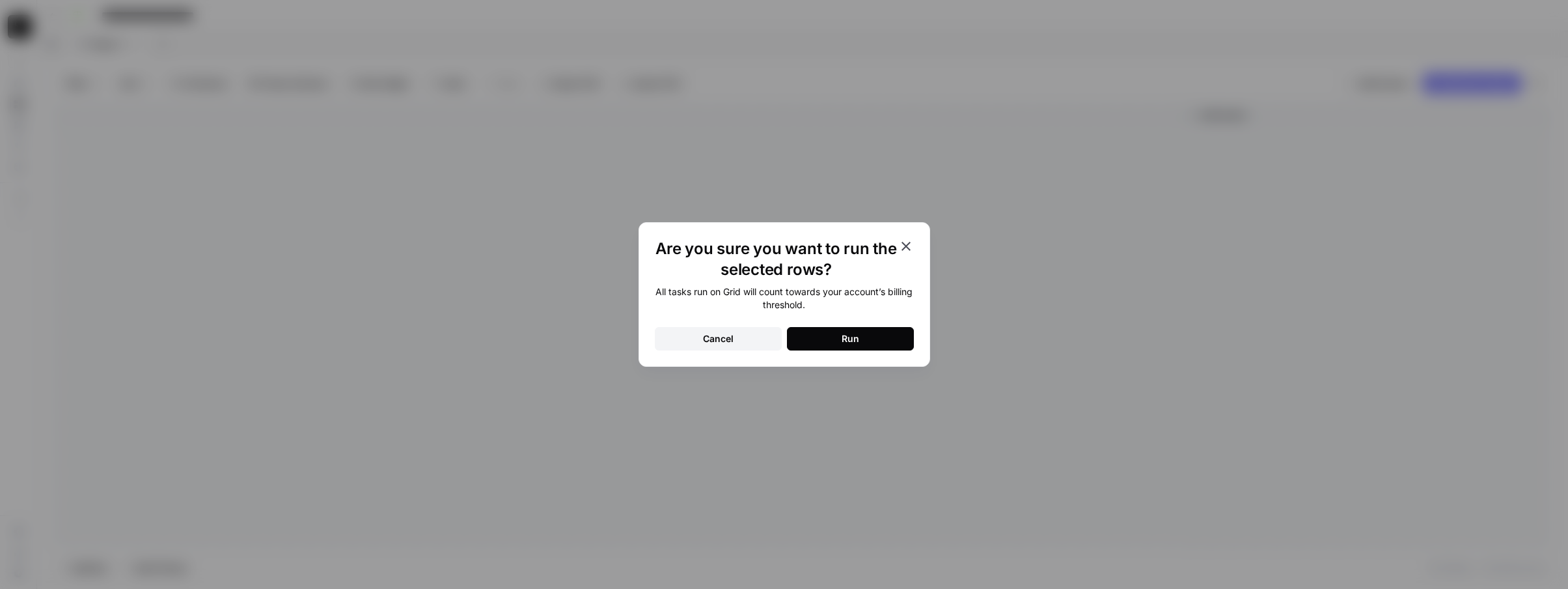
click at [853, 341] on div "Run" at bounding box center [851, 338] width 18 height 13
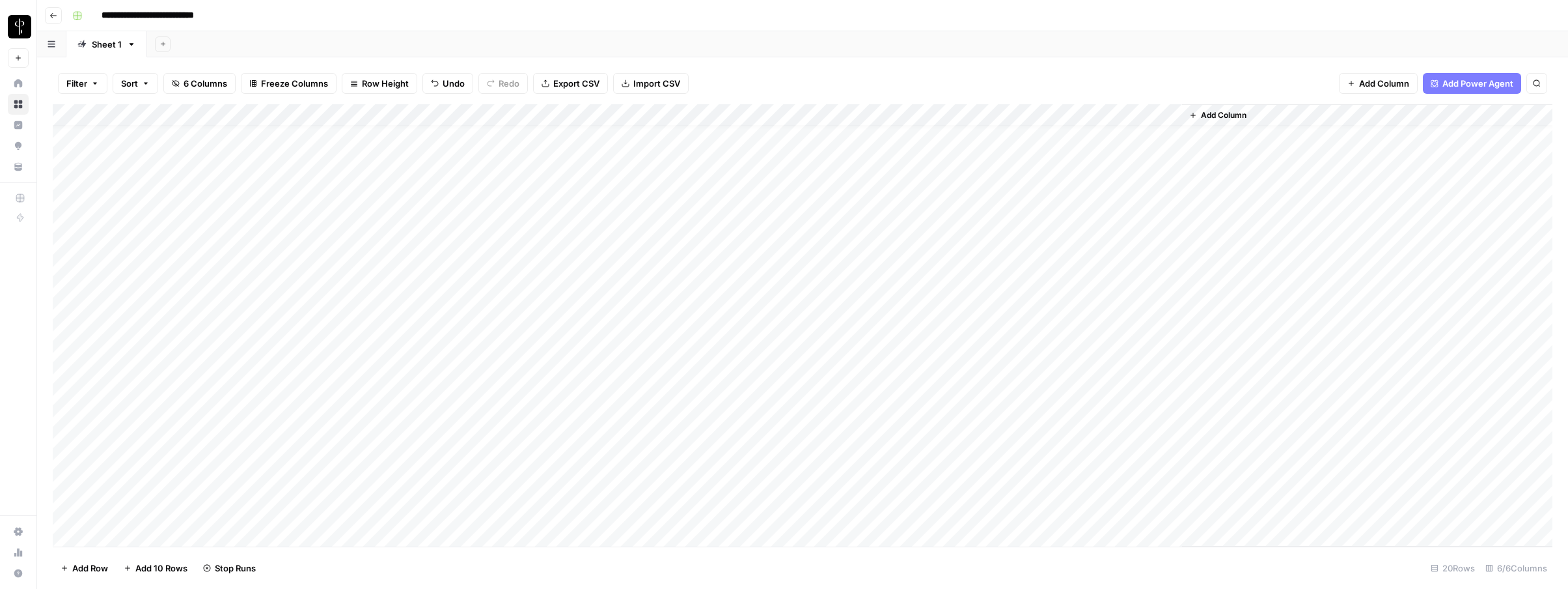
click at [836, 230] on div "Add Column" at bounding box center [802, 326] width 1500 height 442
click at [834, 233] on div "Add Column" at bounding box center [802, 326] width 1500 height 442
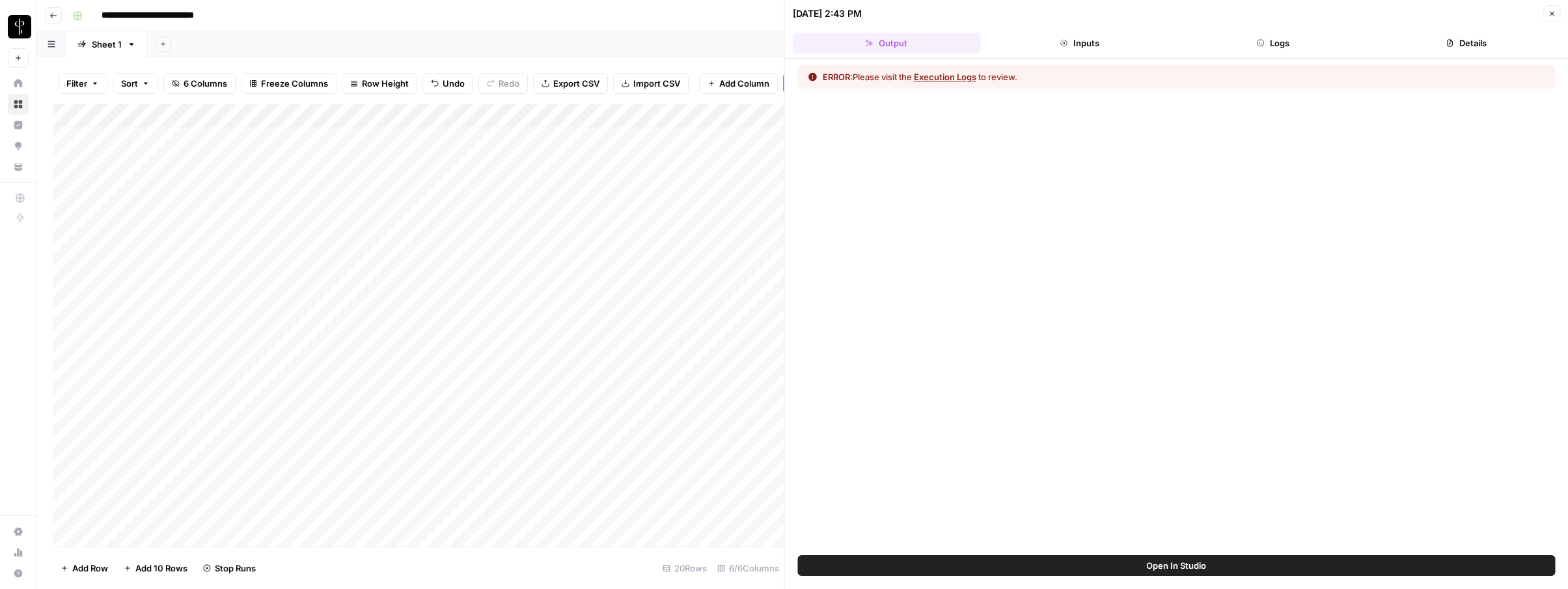
click at [1260, 44] on icon "button" at bounding box center [1260, 42] width 8 height 8
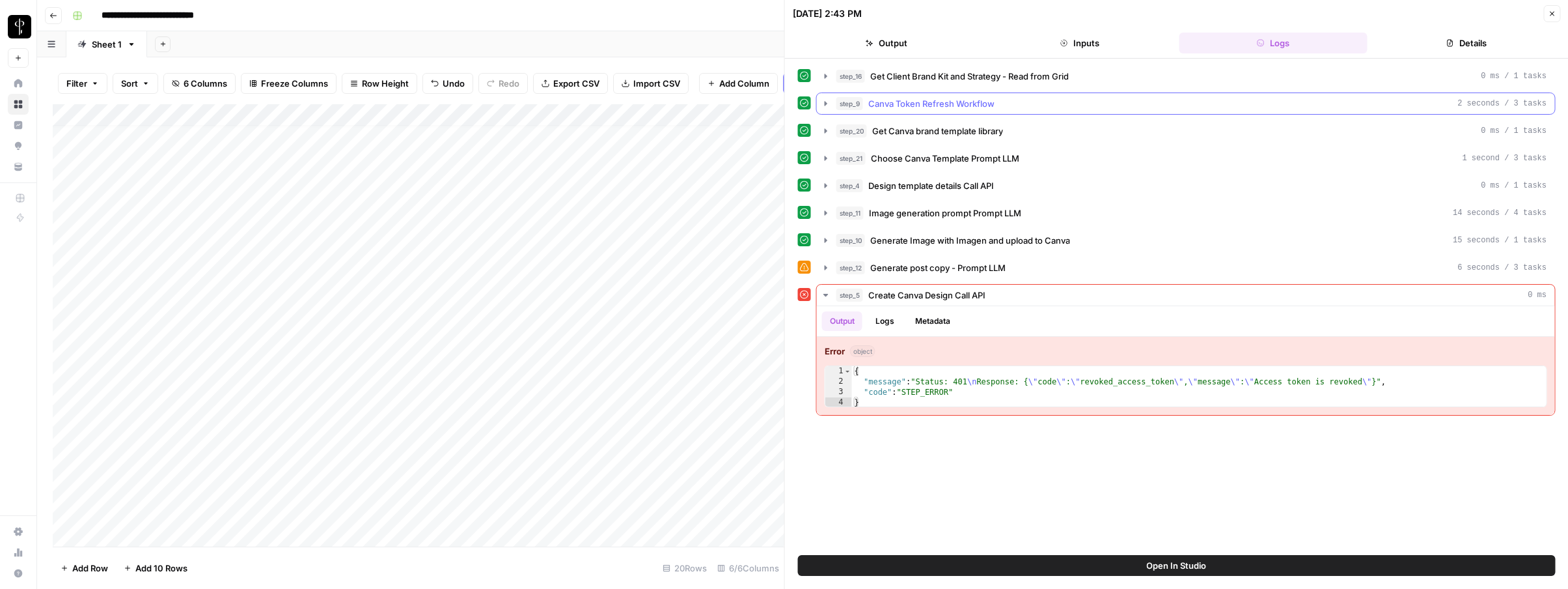
click at [966, 102] on span "Canva Token Refresh Workflow" at bounding box center [931, 103] width 127 height 13
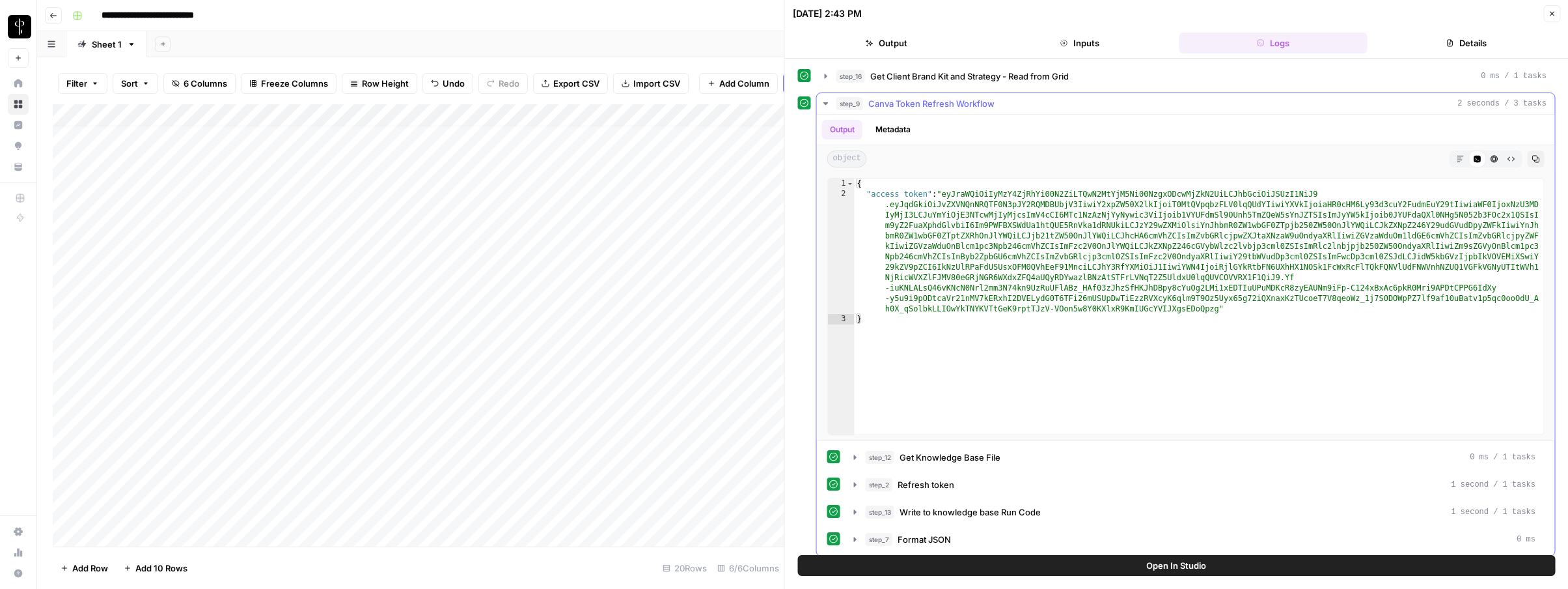
click at [966, 102] on span "Canva Token Refresh Workflow" at bounding box center [931, 103] width 127 height 13
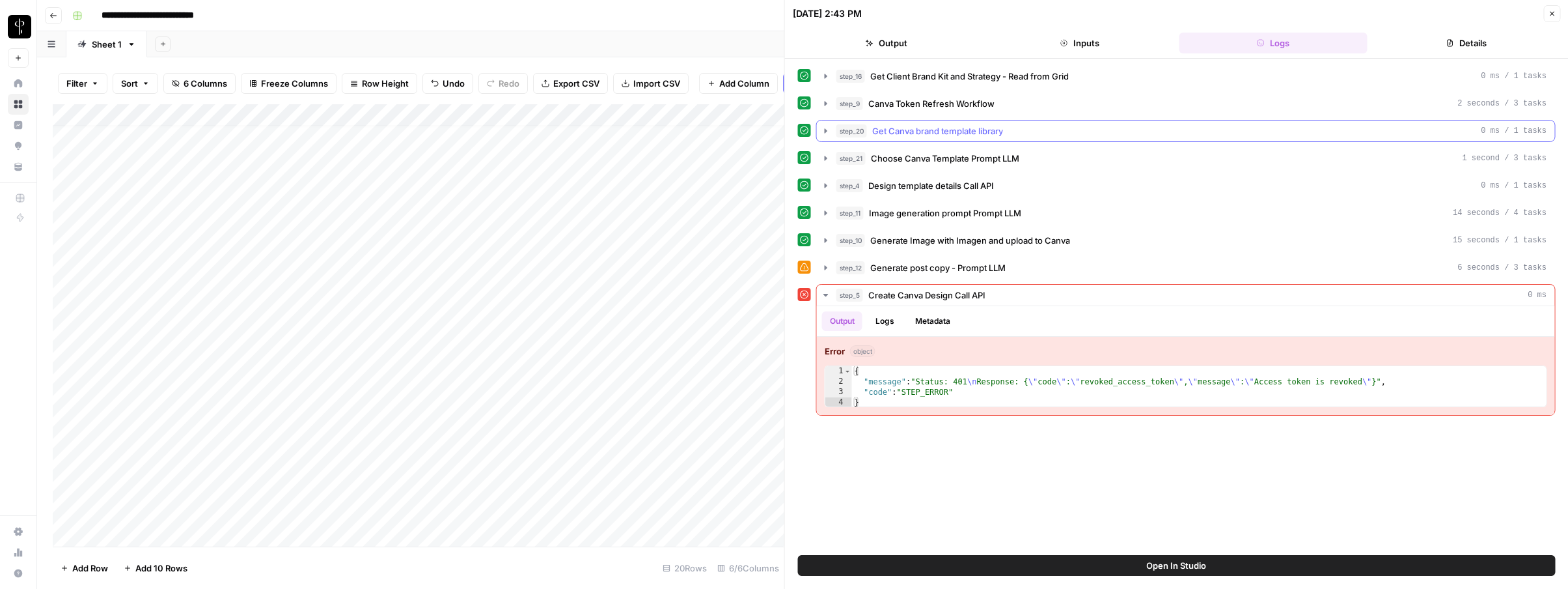
click at [957, 132] on span "Get Canva brand template library" at bounding box center [938, 130] width 131 height 13
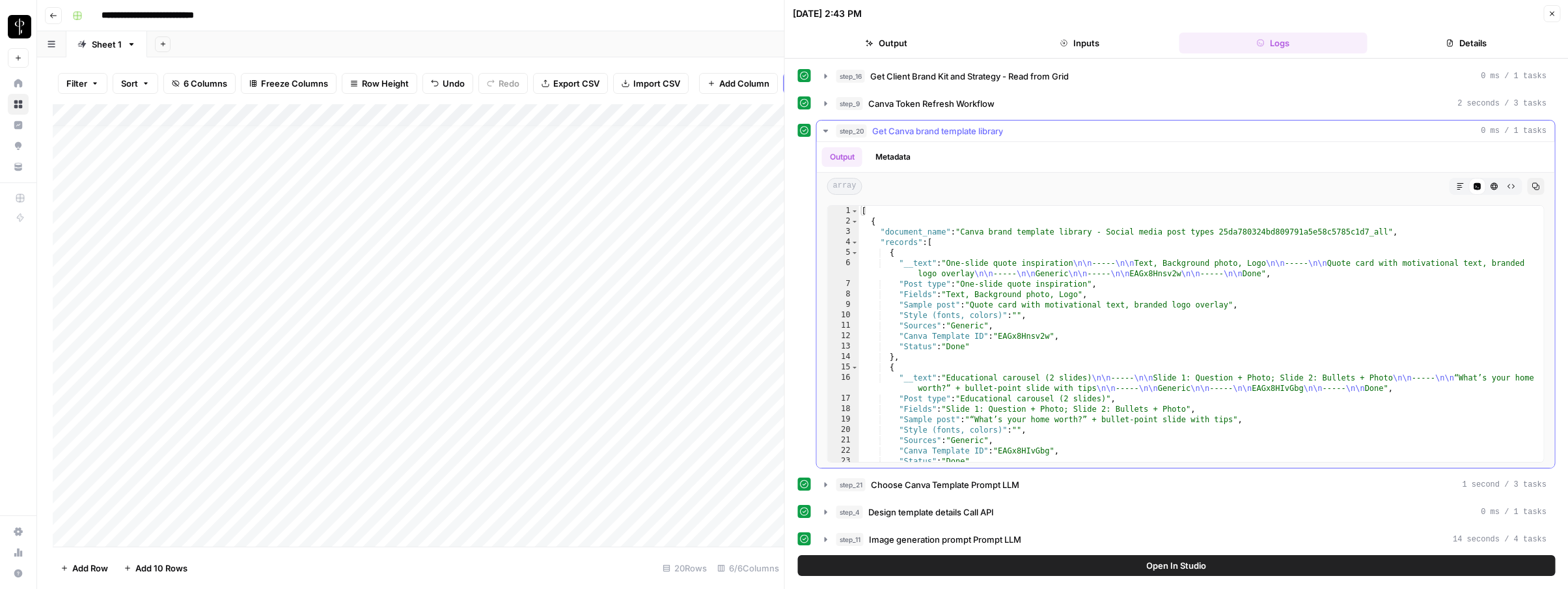
click at [957, 132] on span "Get Canva brand template library" at bounding box center [938, 130] width 131 height 13
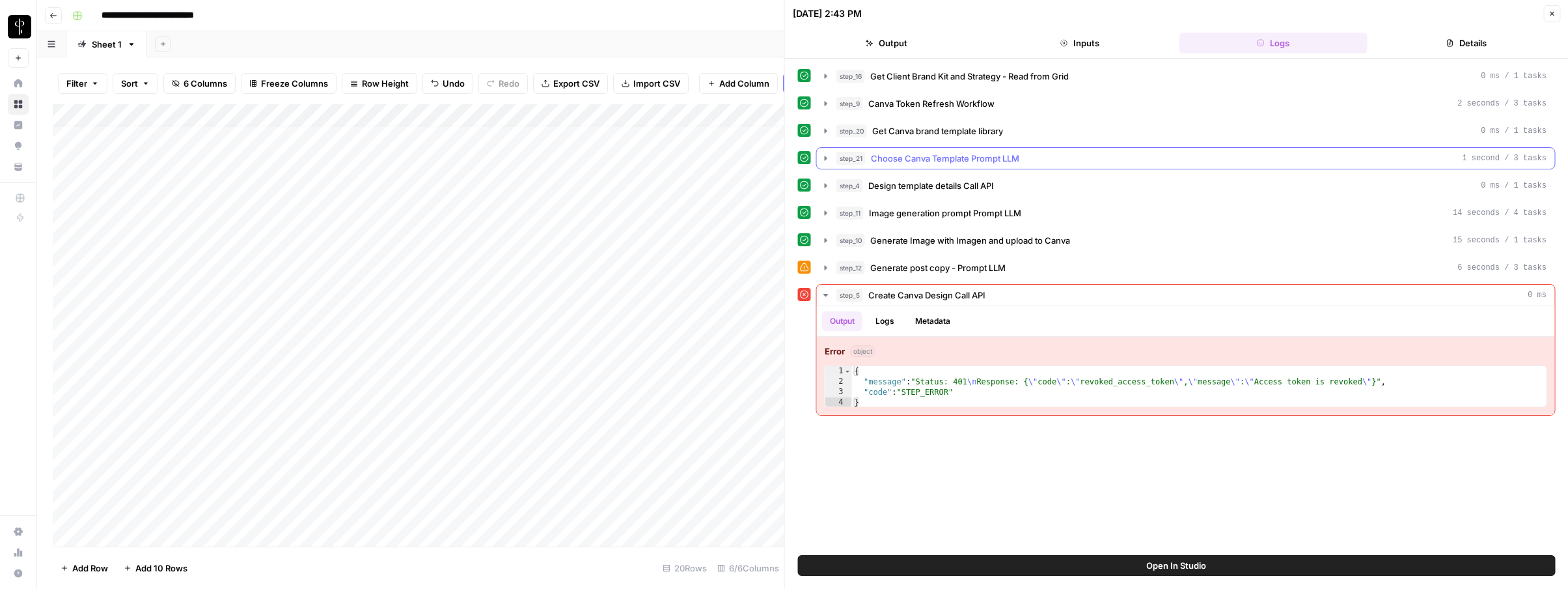
click at [954, 166] on button "step_21 Choose Canva Template Prompt LLM 1 second / 3 tasks" at bounding box center [1186, 158] width 739 height 21
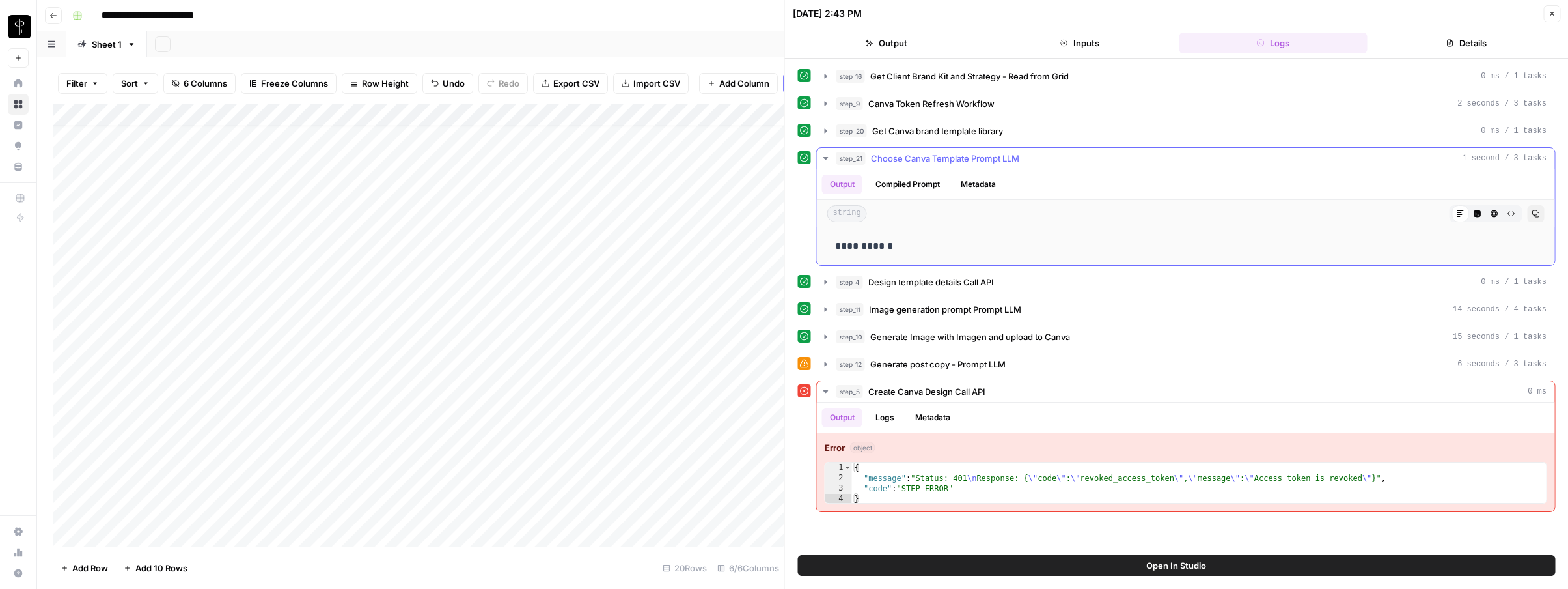
click at [954, 166] on button "step_21 Choose Canva Template Prompt LLM 1 second / 3 tasks" at bounding box center [1186, 158] width 739 height 21
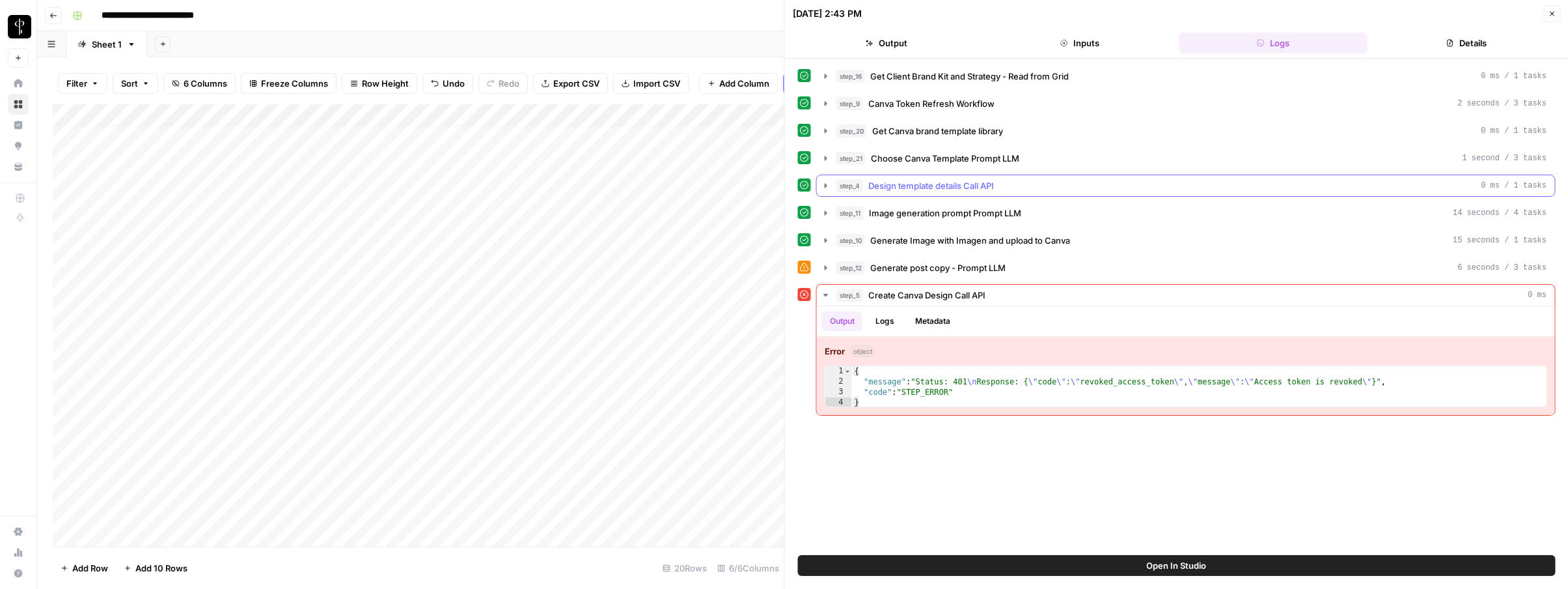
click at [926, 186] on span "Design template details Call API" at bounding box center [931, 185] width 126 height 13
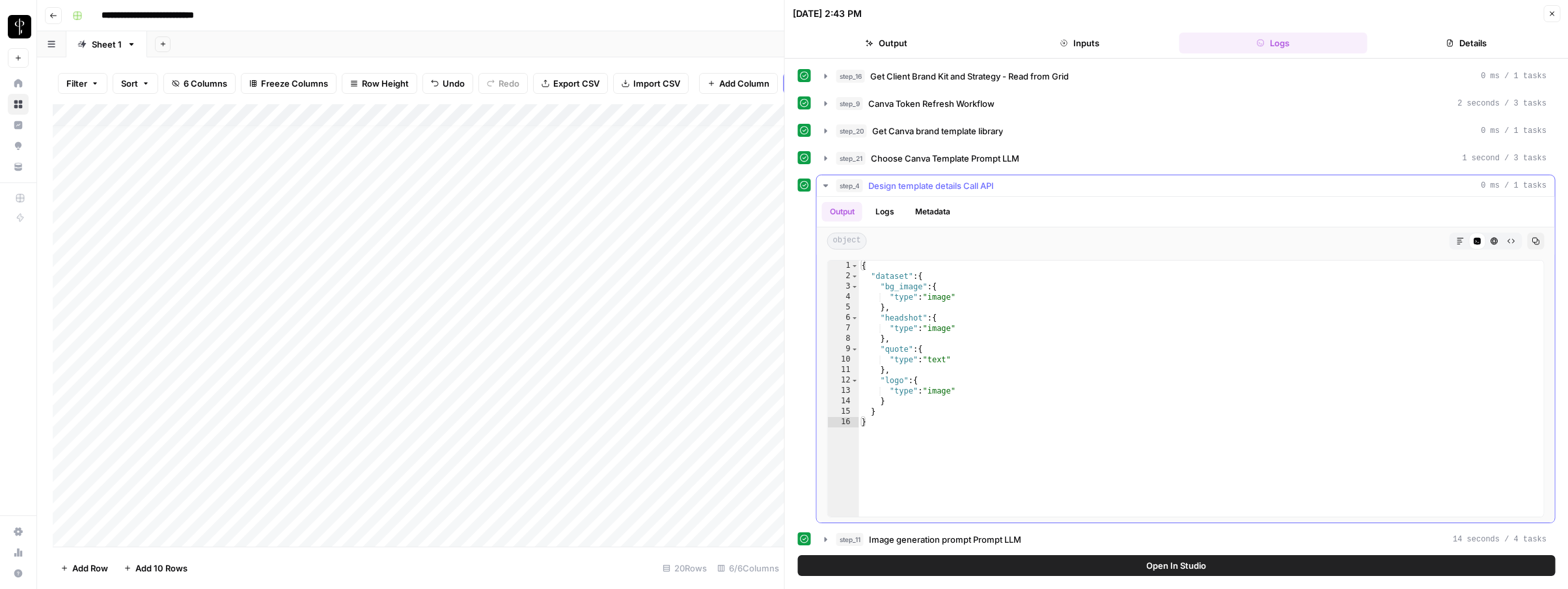
click at [926, 186] on span "Design template details Call API" at bounding box center [931, 185] width 126 height 13
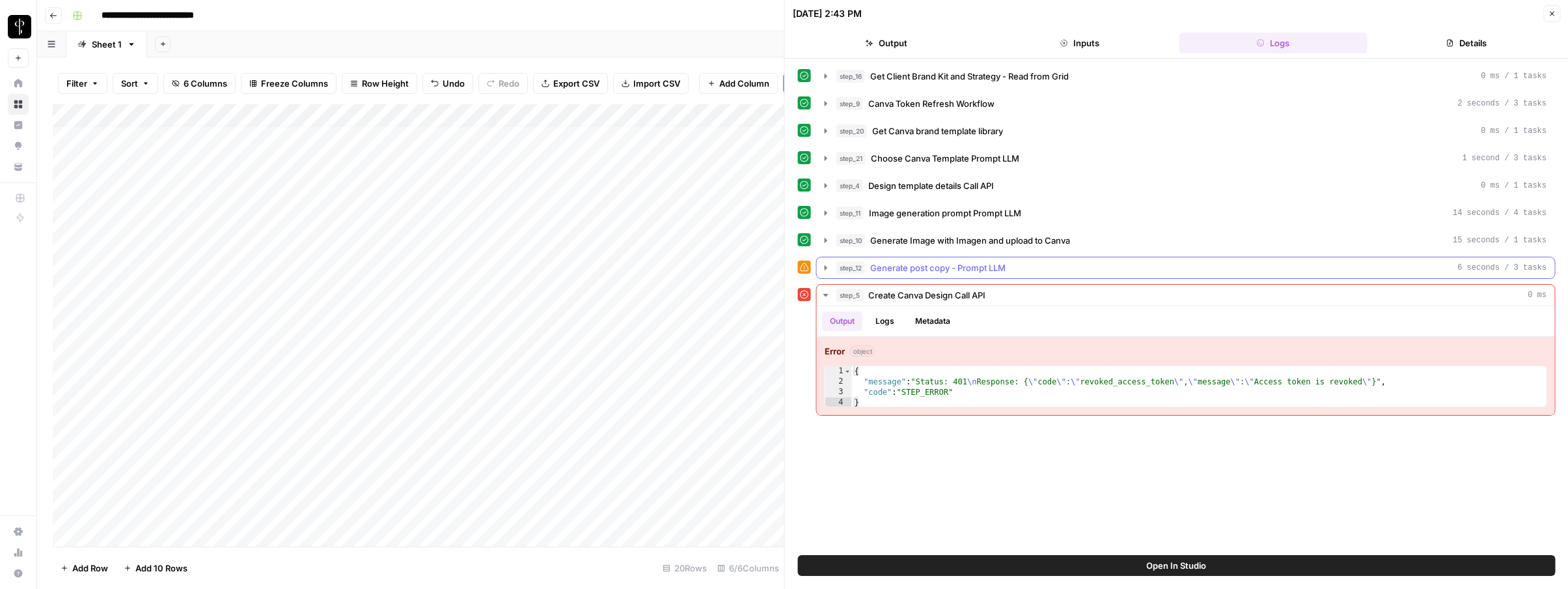
click at [919, 264] on span "Generate post copy - Prompt LLM" at bounding box center [937, 267] width 135 height 13
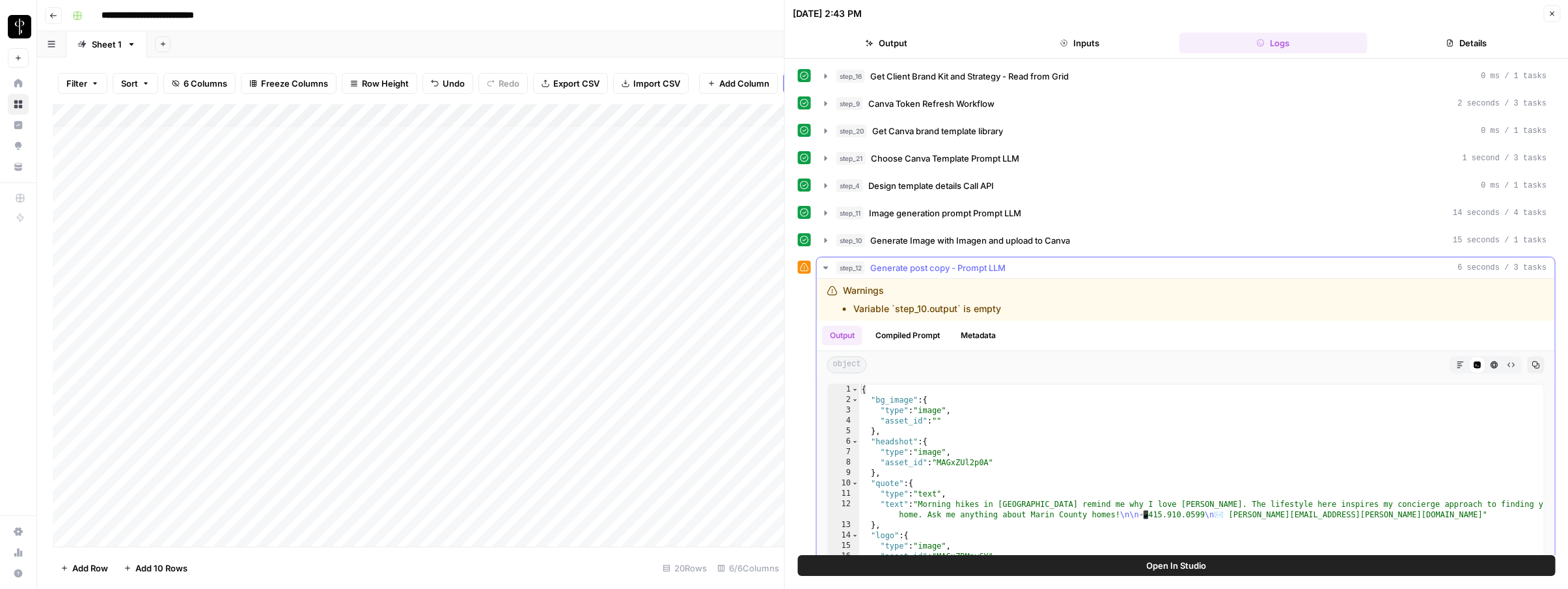
click at [919, 264] on span "Generate post copy - Prompt LLM" at bounding box center [937, 267] width 135 height 13
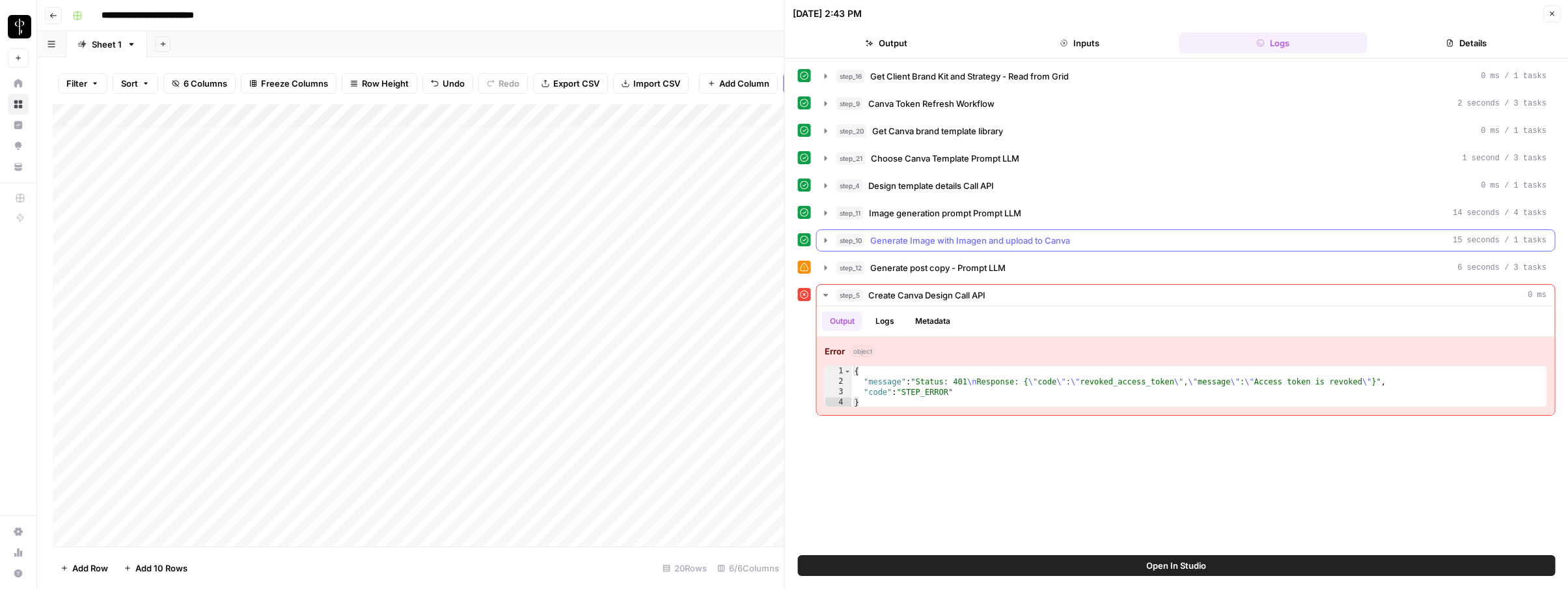
click at [935, 239] on span "Generate Image with Imagen and upload to Canva" at bounding box center [970, 240] width 200 height 13
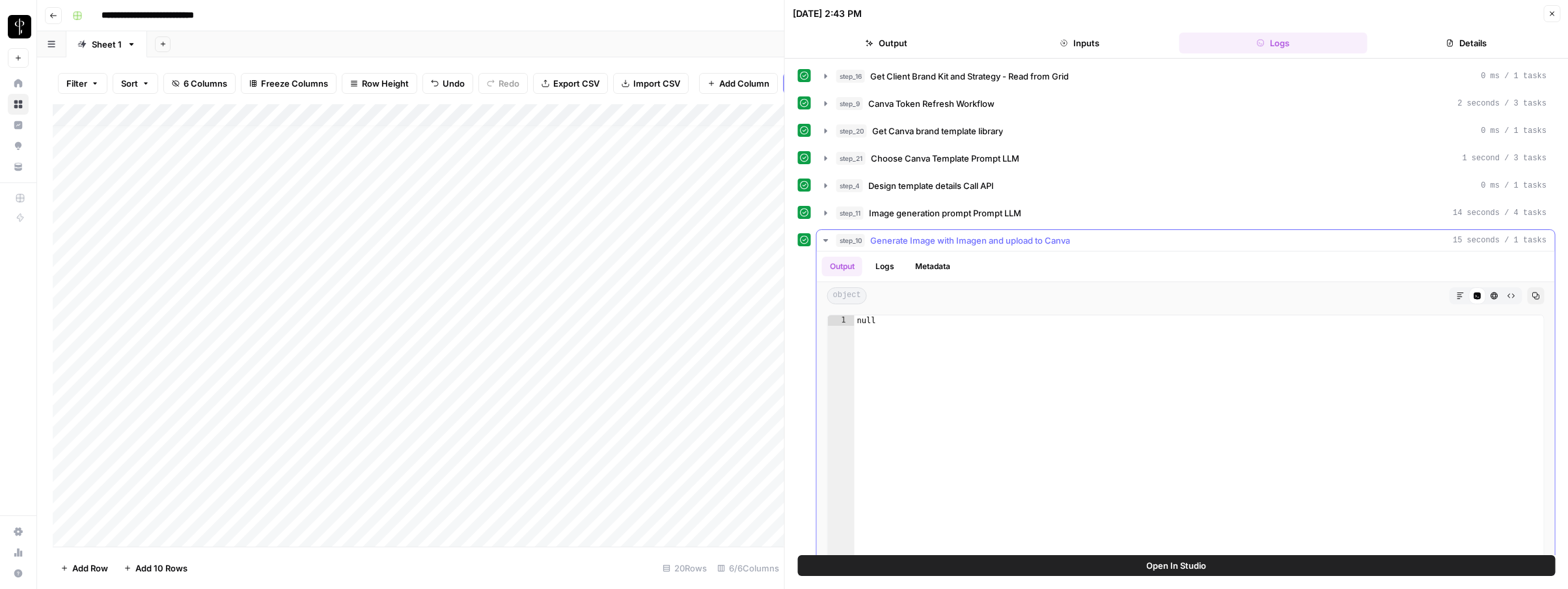
click at [935, 239] on span "Generate Image with Imagen and upload to Canva" at bounding box center [970, 240] width 200 height 13
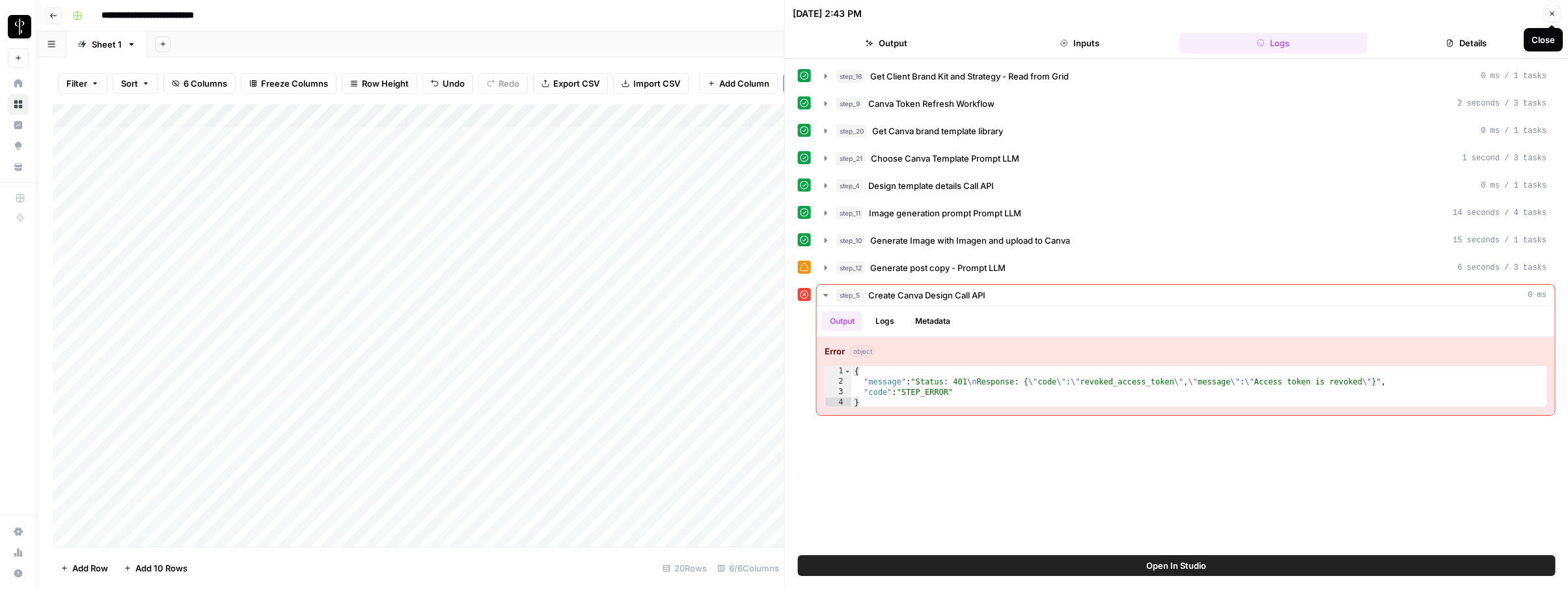
click at [1553, 12] on icon "button" at bounding box center [1552, 13] width 8 height 8
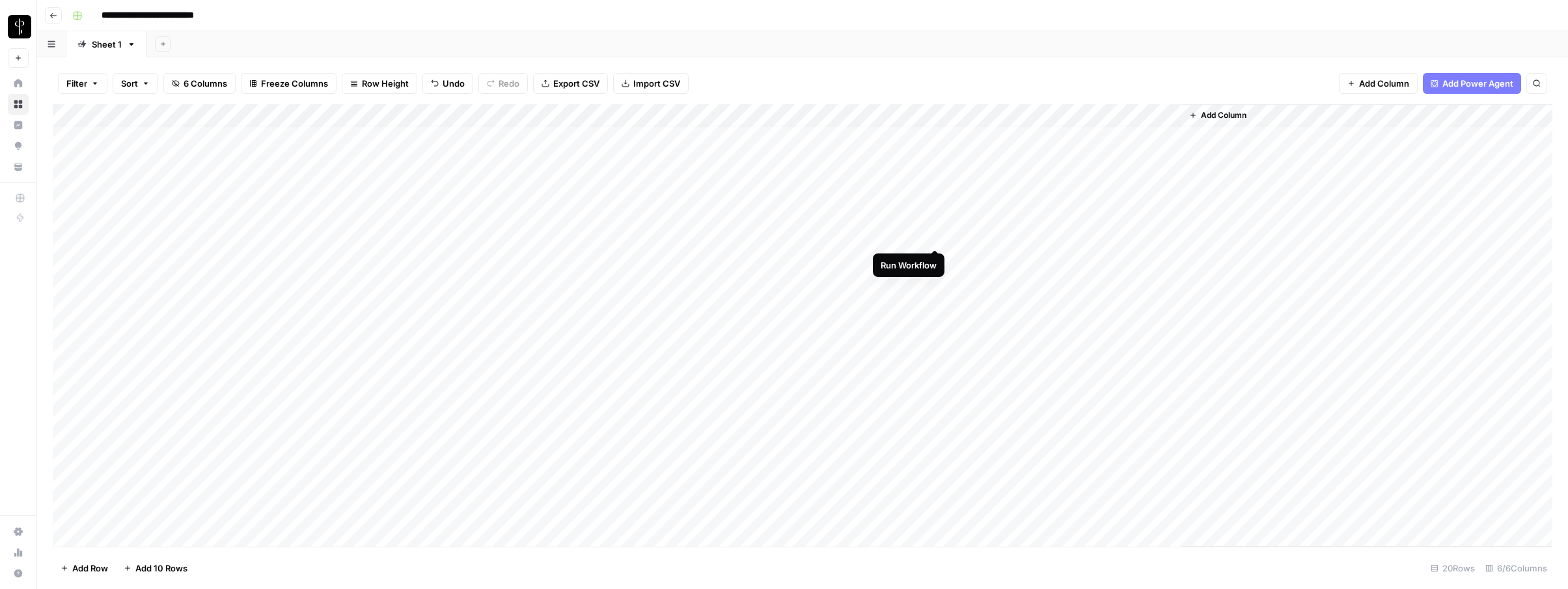
click at [931, 236] on div "Add Column" at bounding box center [802, 326] width 1500 height 442
click at [863, 236] on div "Add Column" at bounding box center [802, 326] width 1500 height 442
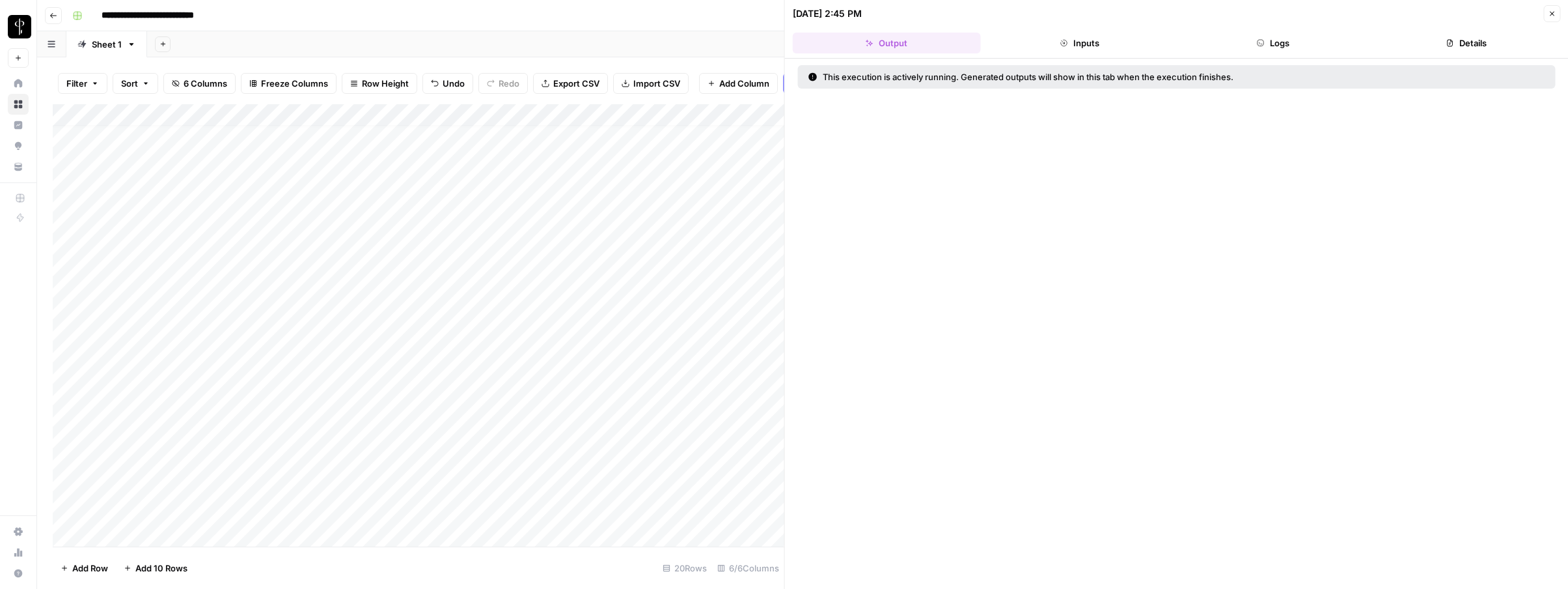
click at [1261, 41] on icon "button" at bounding box center [1260, 42] width 8 height 8
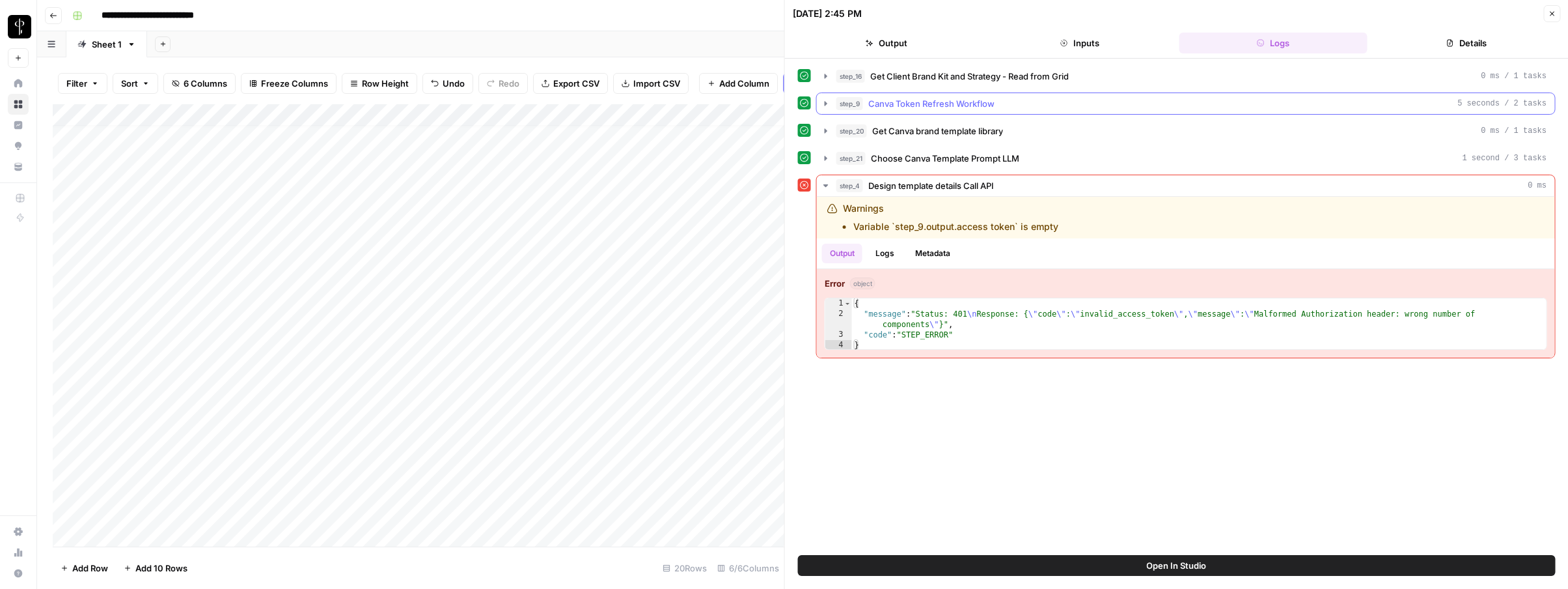
click at [828, 105] on icon "button" at bounding box center [826, 104] width 10 height 10
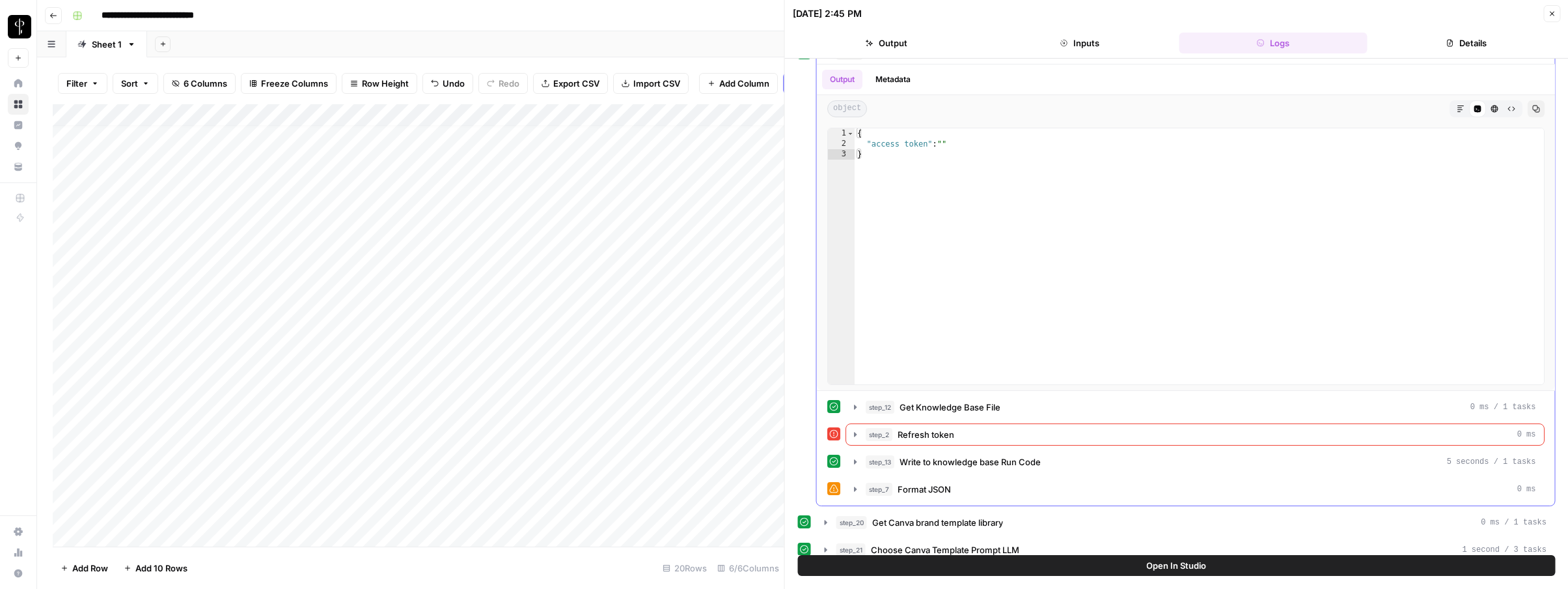
scroll to position [58, 0]
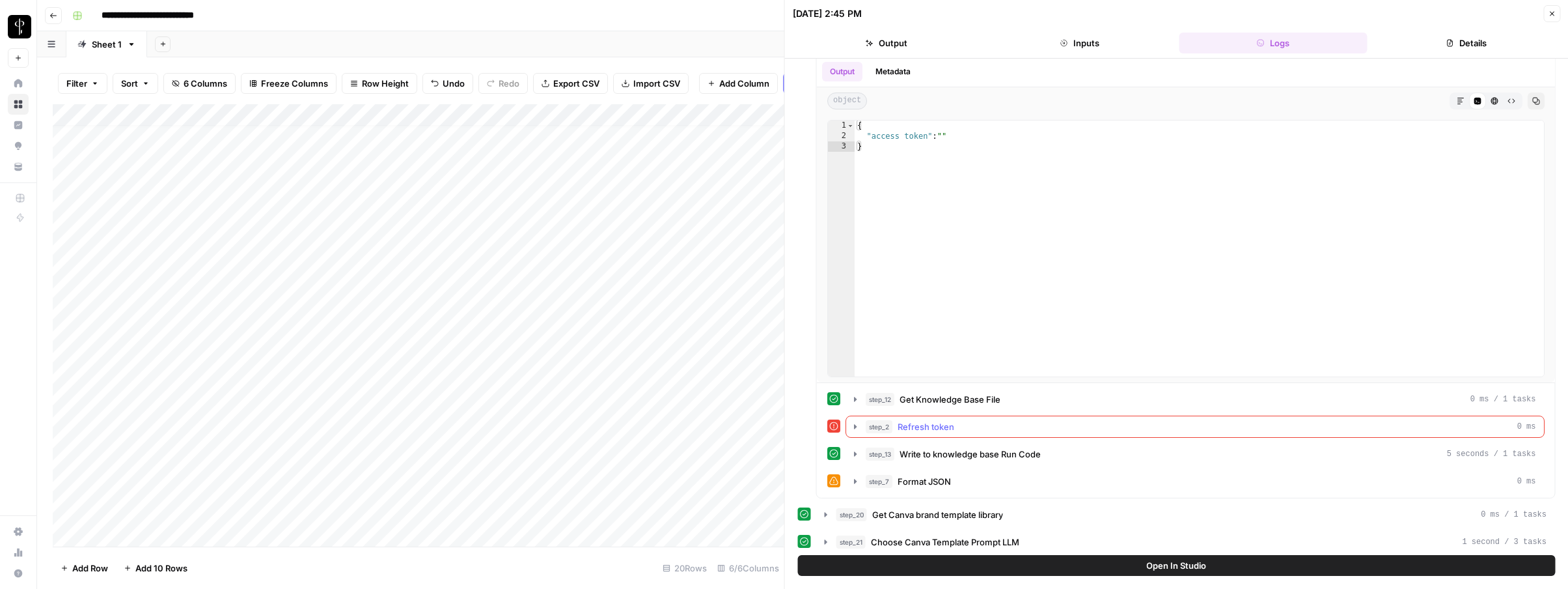
click at [854, 428] on icon "button" at bounding box center [855, 426] width 3 height 4
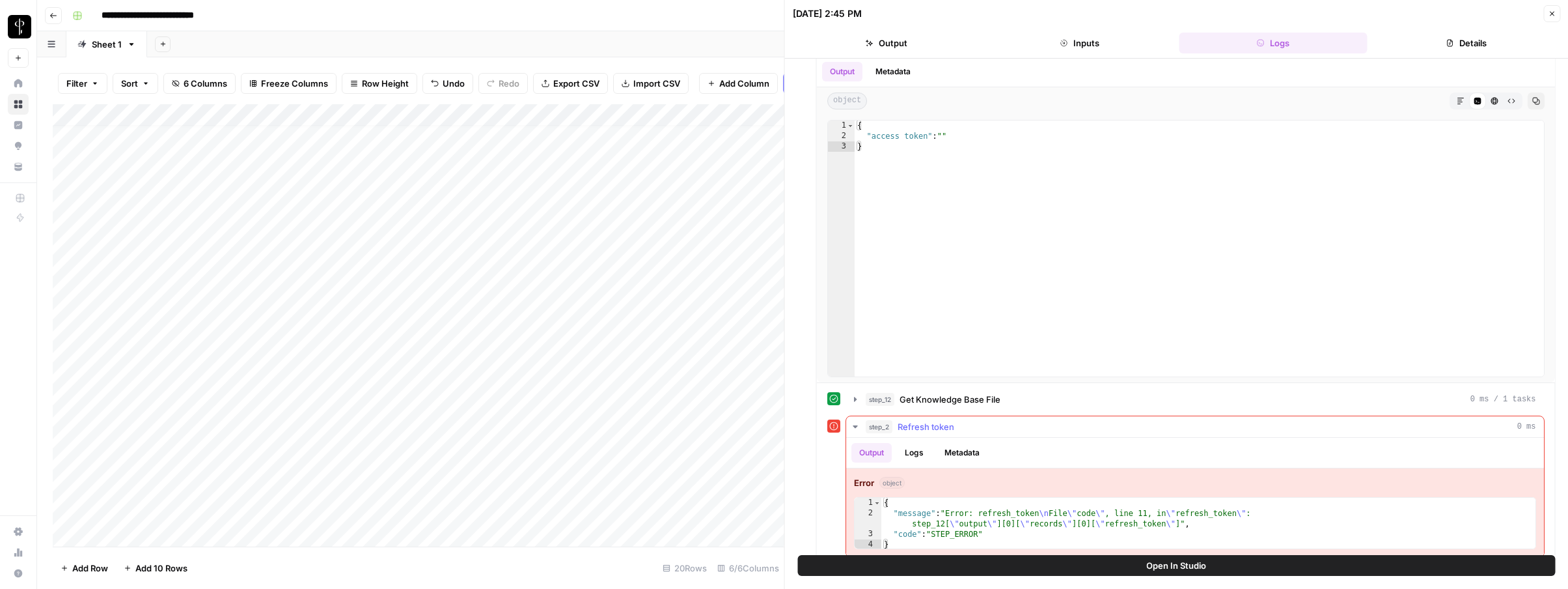
click at [853, 428] on icon "button" at bounding box center [855, 427] width 10 height 10
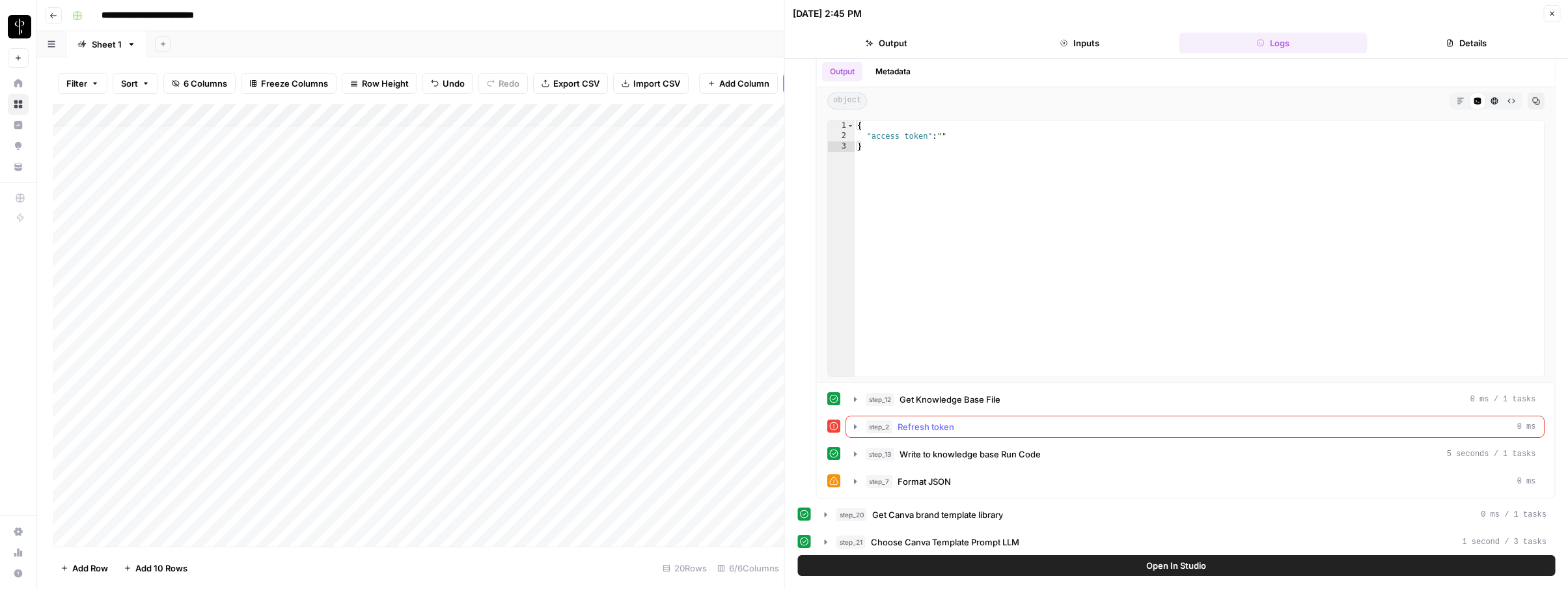
click at [857, 424] on icon "button" at bounding box center [855, 427] width 10 height 10
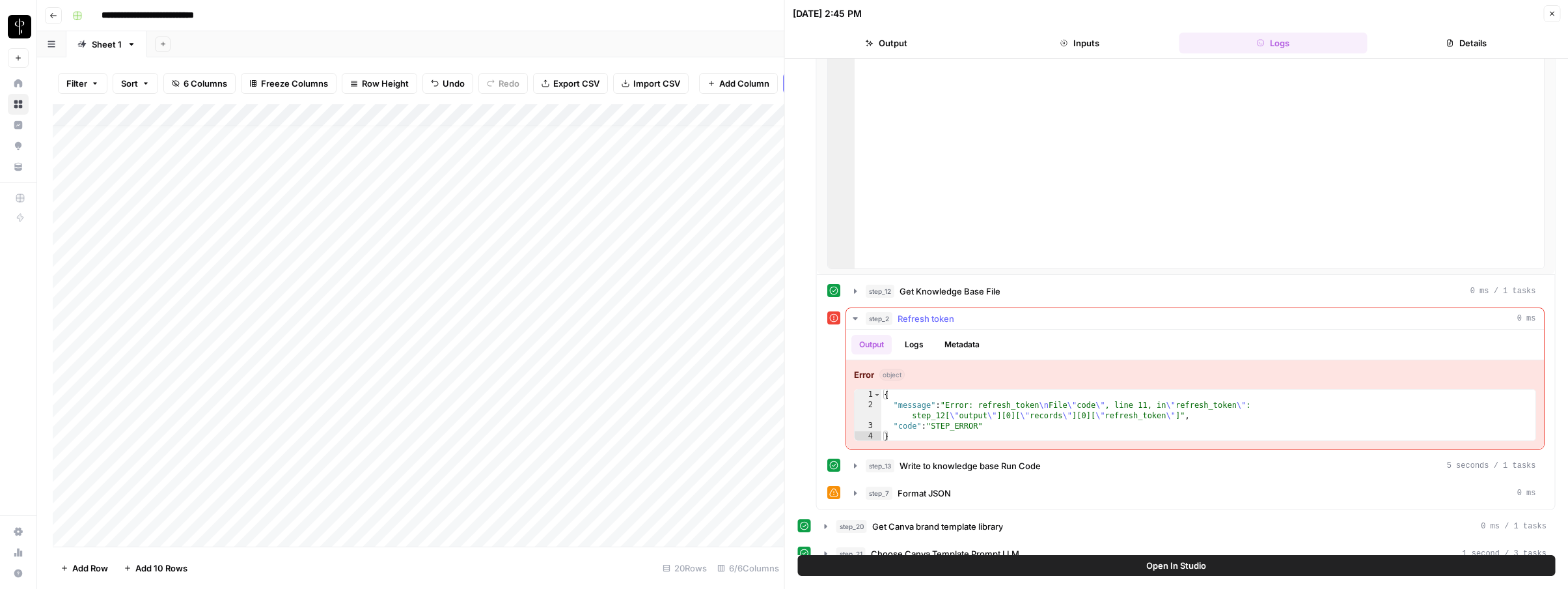
scroll to position [171, 0]
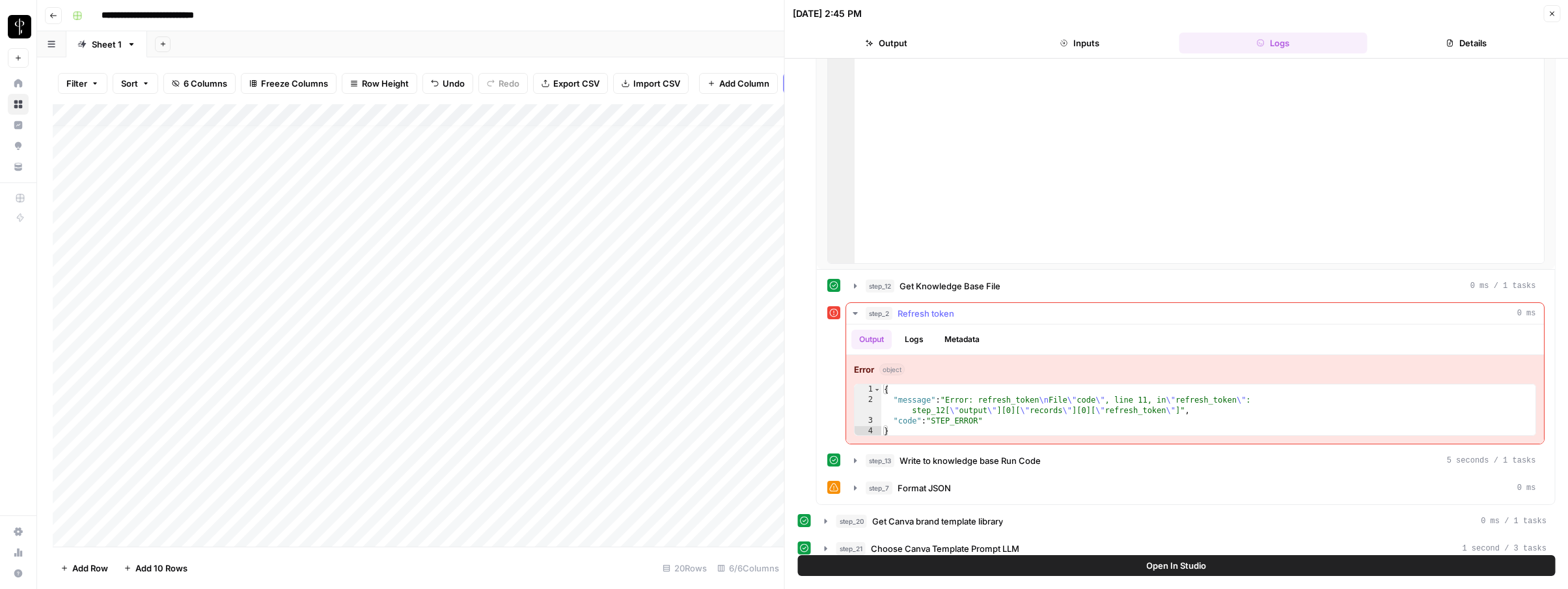
click at [921, 332] on button "Logs" at bounding box center [914, 339] width 35 height 20
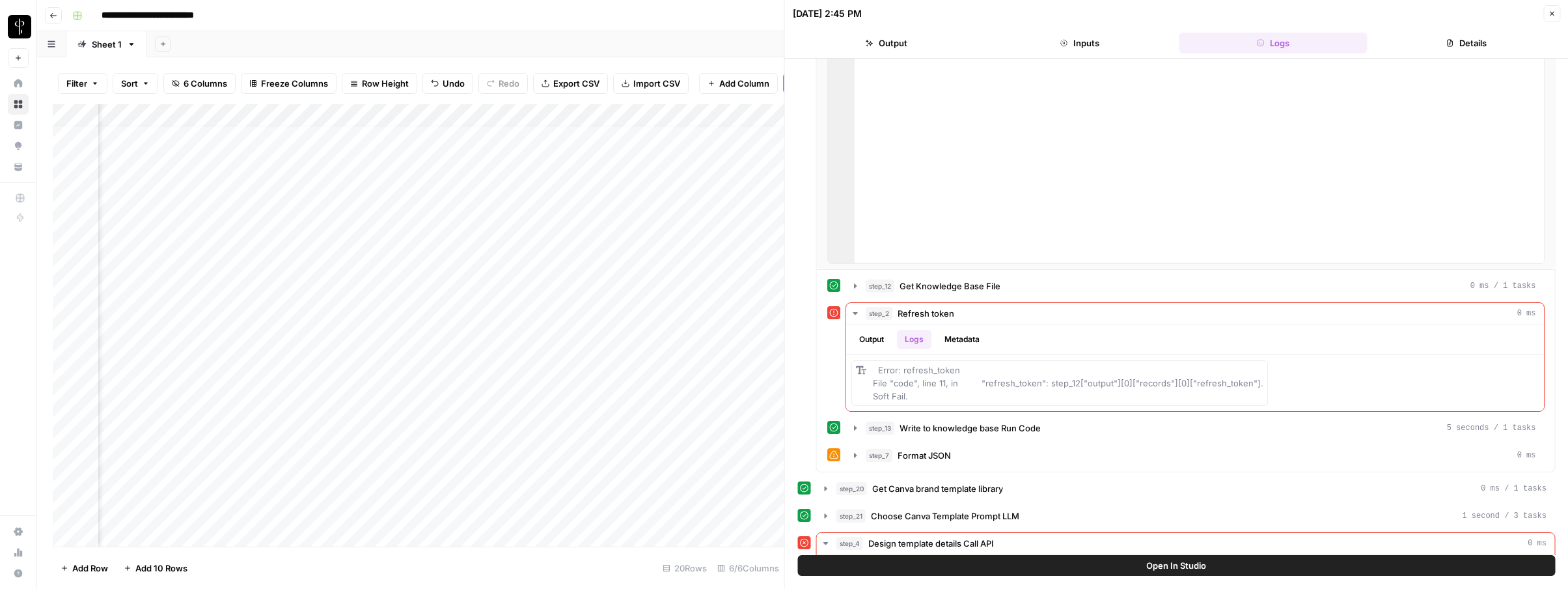
scroll to position [11, 234]
click at [702, 235] on div "Add Column" at bounding box center [418, 326] width 732 height 442
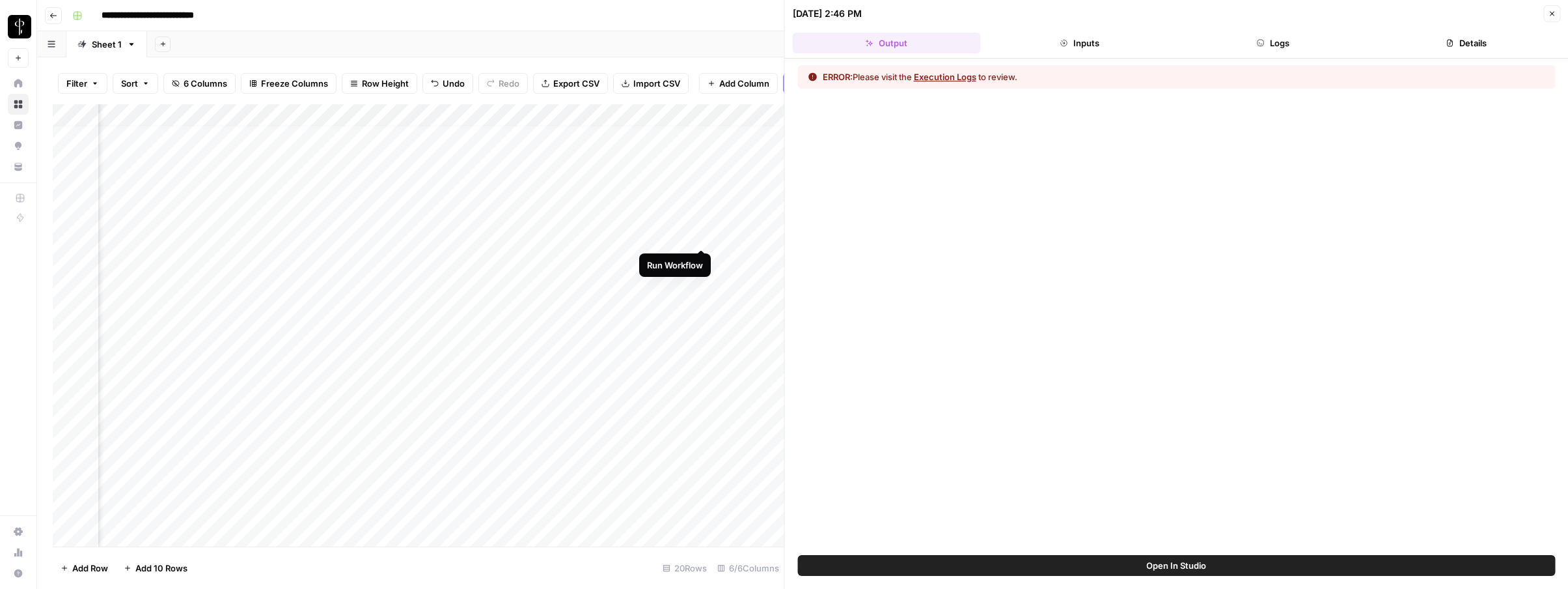
click at [703, 235] on div "Add Column" at bounding box center [418, 326] width 732 height 442
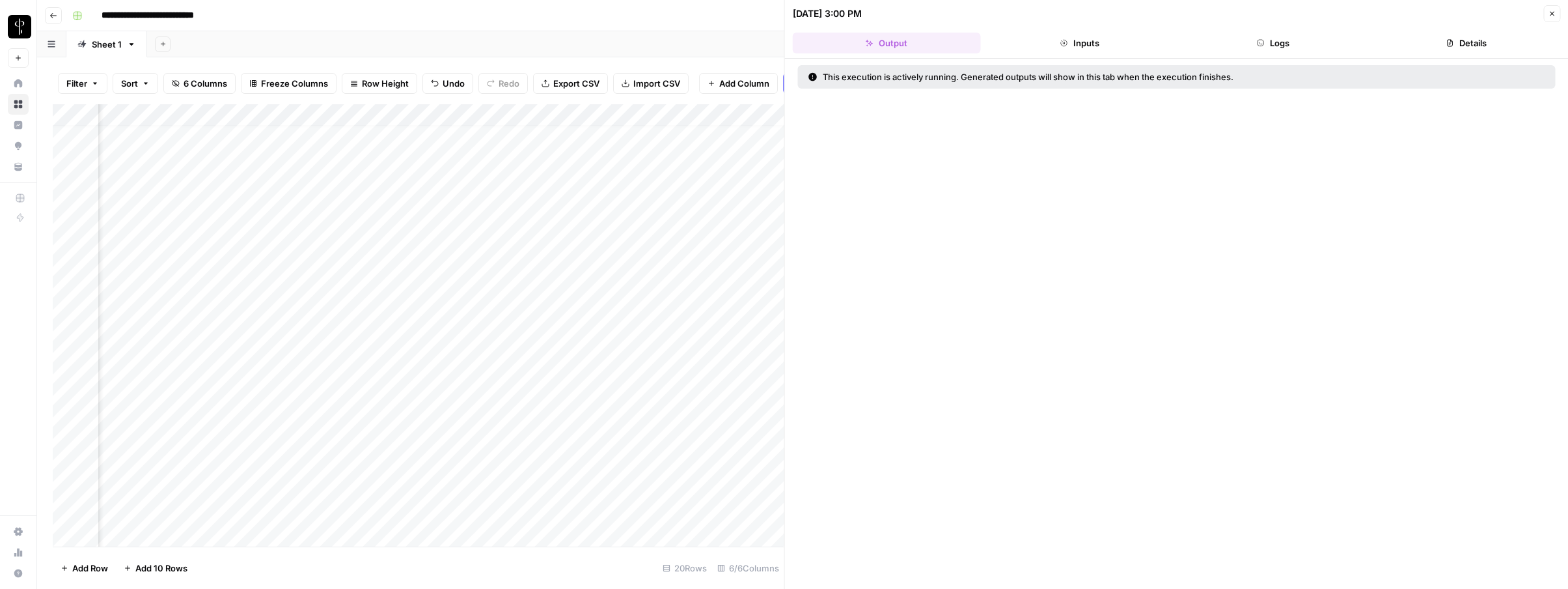
click at [1311, 47] on button "Logs" at bounding box center [1272, 42] width 188 height 21
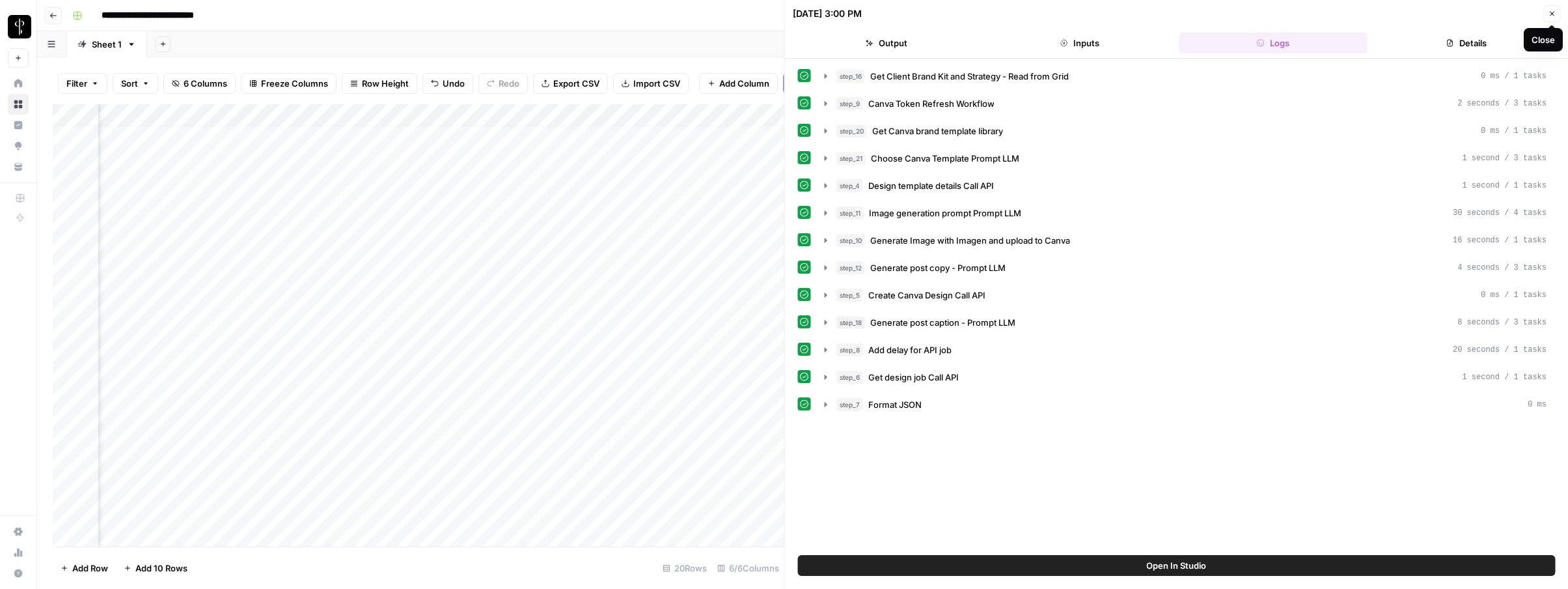
click at [1552, 18] on button "Close" at bounding box center [1552, 14] width 17 height 17
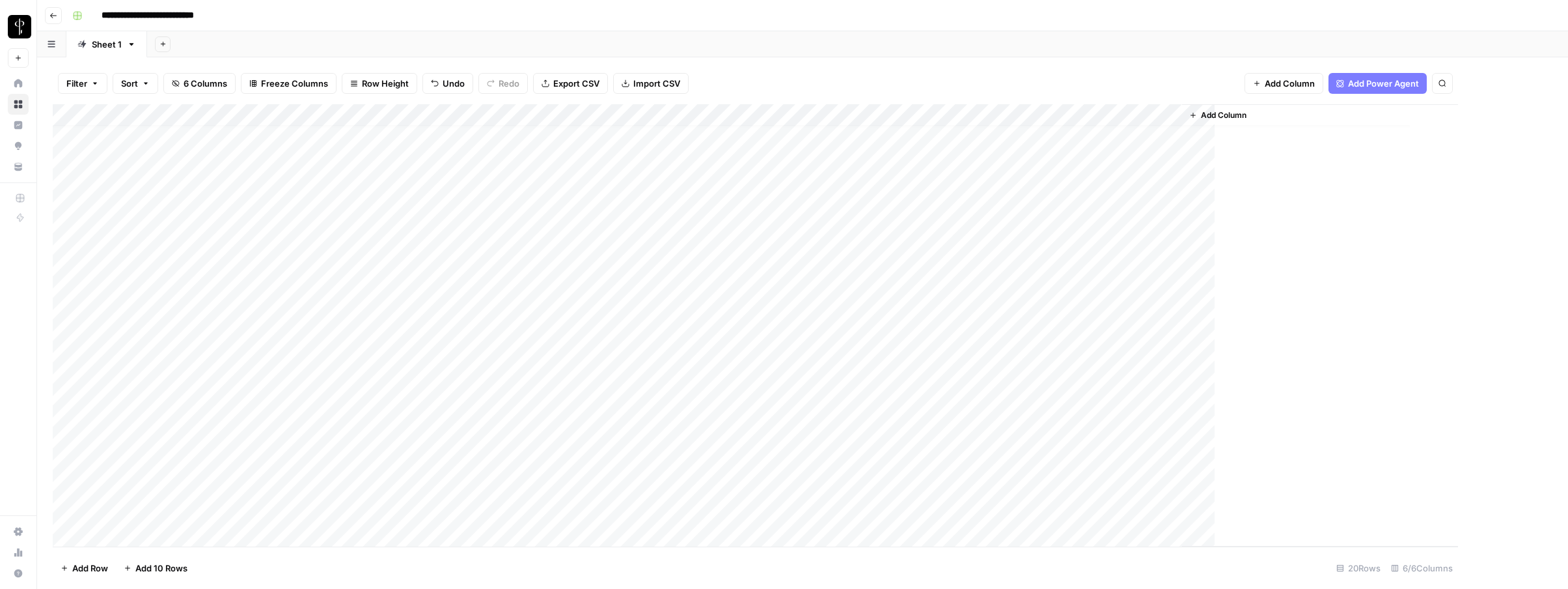
scroll to position [11, 0]
click at [937, 113] on div "Add Column" at bounding box center [802, 326] width 1500 height 442
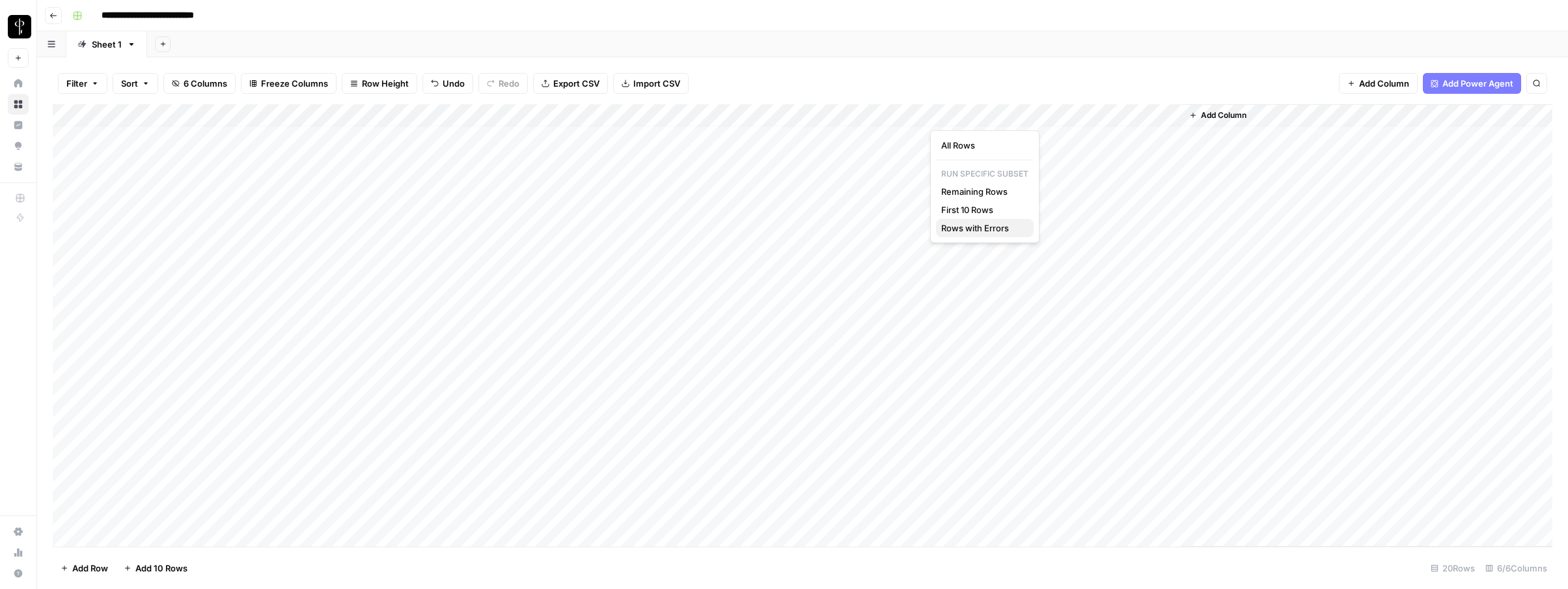
click at [964, 227] on span "Rows with Errors" at bounding box center [982, 227] width 82 height 13
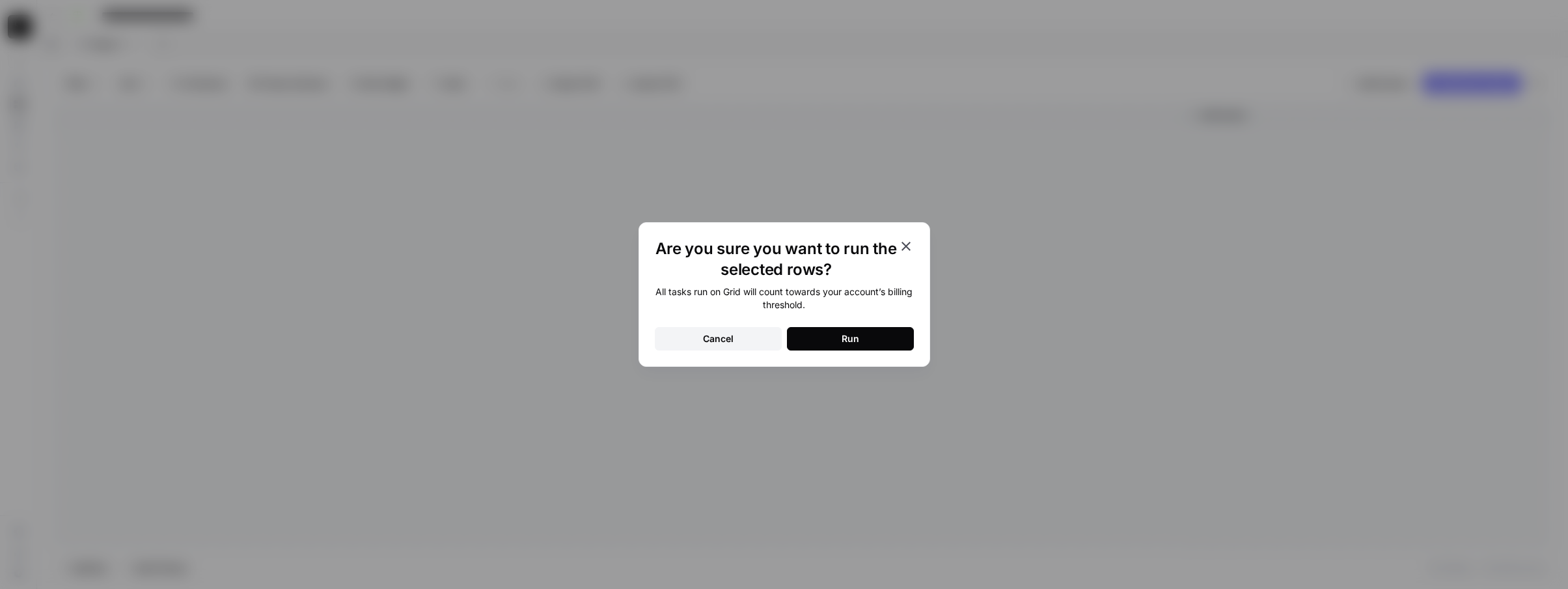
click at [878, 334] on button "Run" at bounding box center [850, 339] width 127 height 24
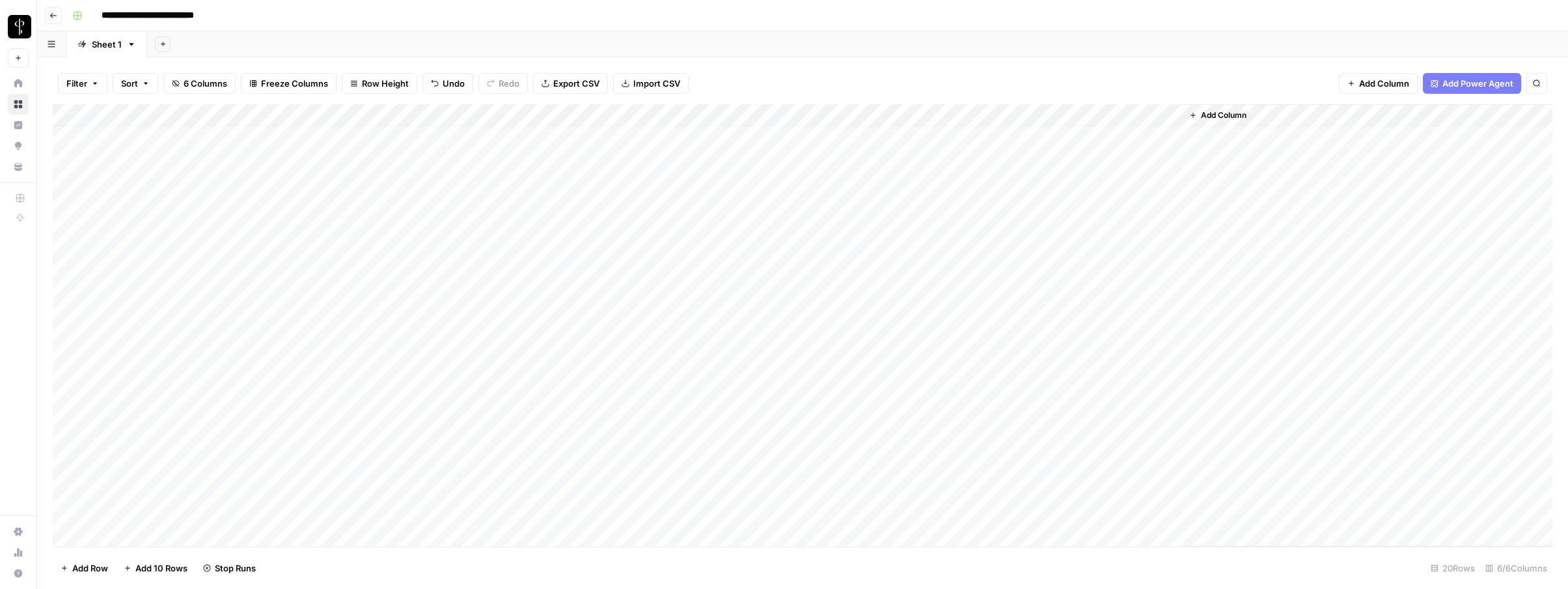
click at [852, 258] on div "Add Column" at bounding box center [802, 326] width 1500 height 442
click at [848, 258] on div "Add Column" at bounding box center [802, 326] width 1500 height 442
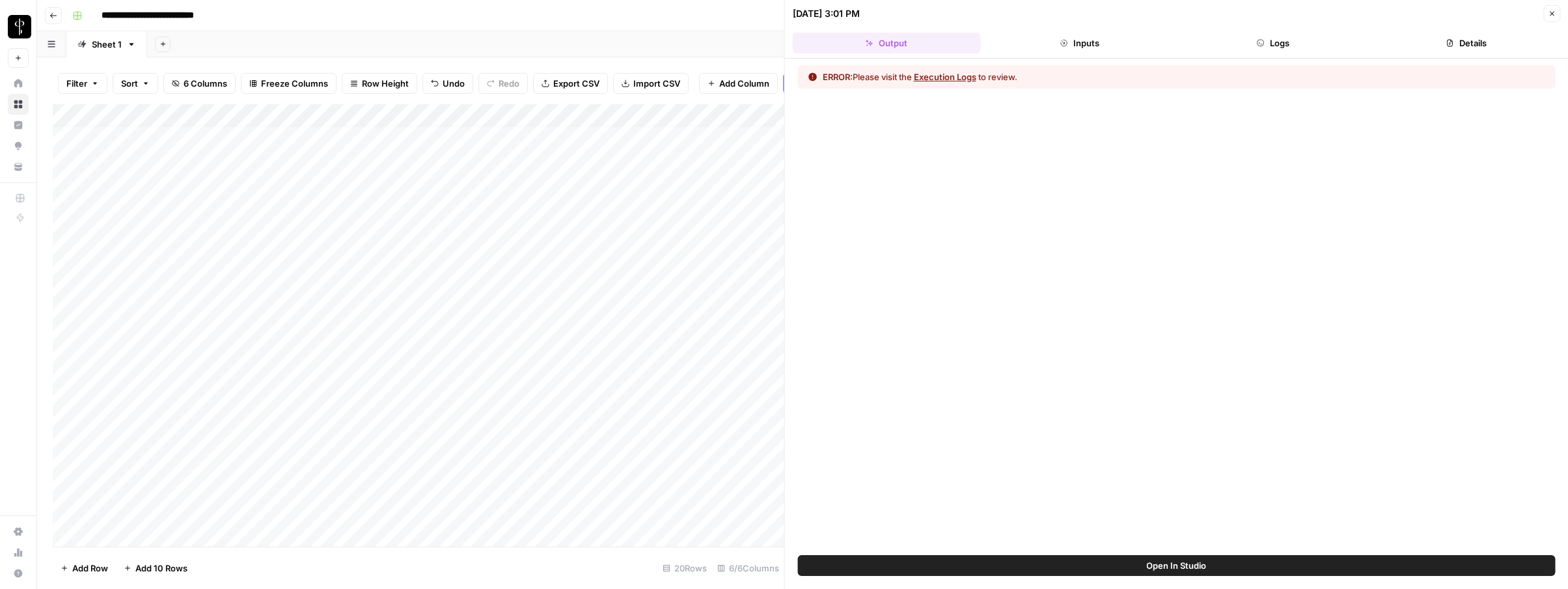
click at [1276, 49] on button "Logs" at bounding box center [1272, 42] width 188 height 21
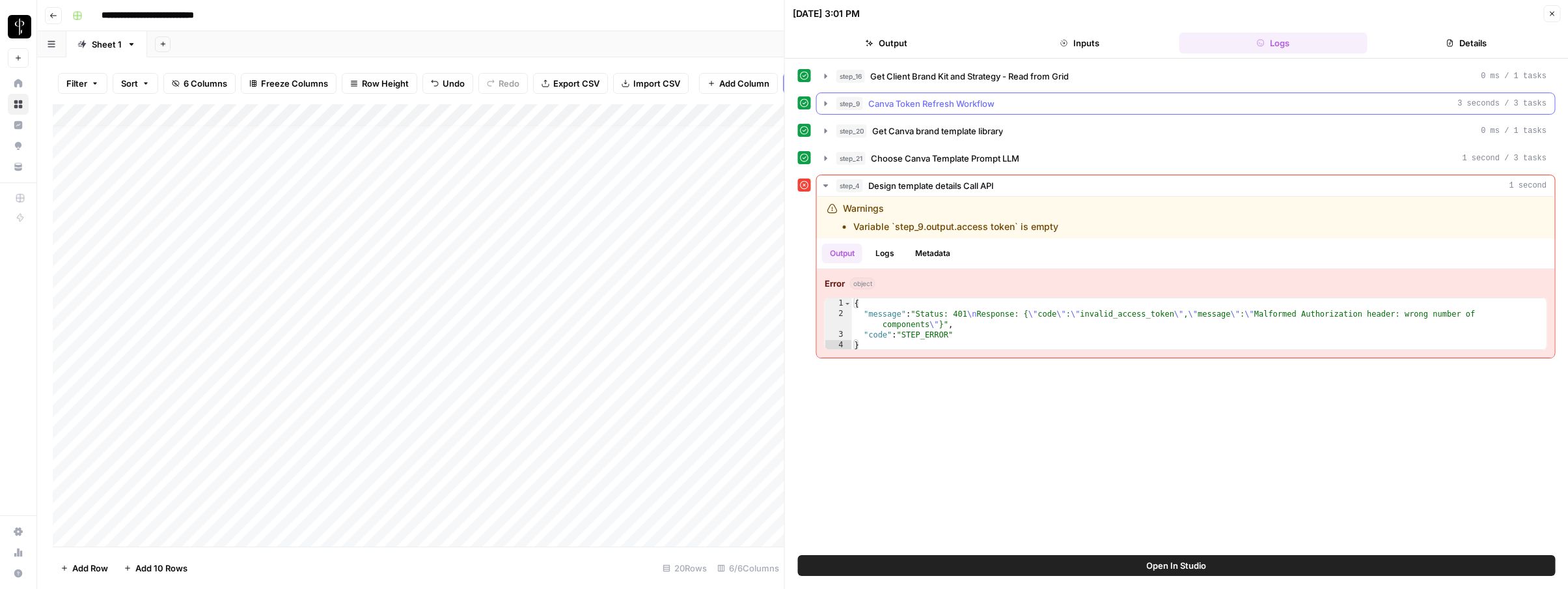
click at [954, 110] on button "step_9 Canva Token Refresh Workflow 3 seconds / 3 tasks" at bounding box center [1186, 104] width 739 height 21
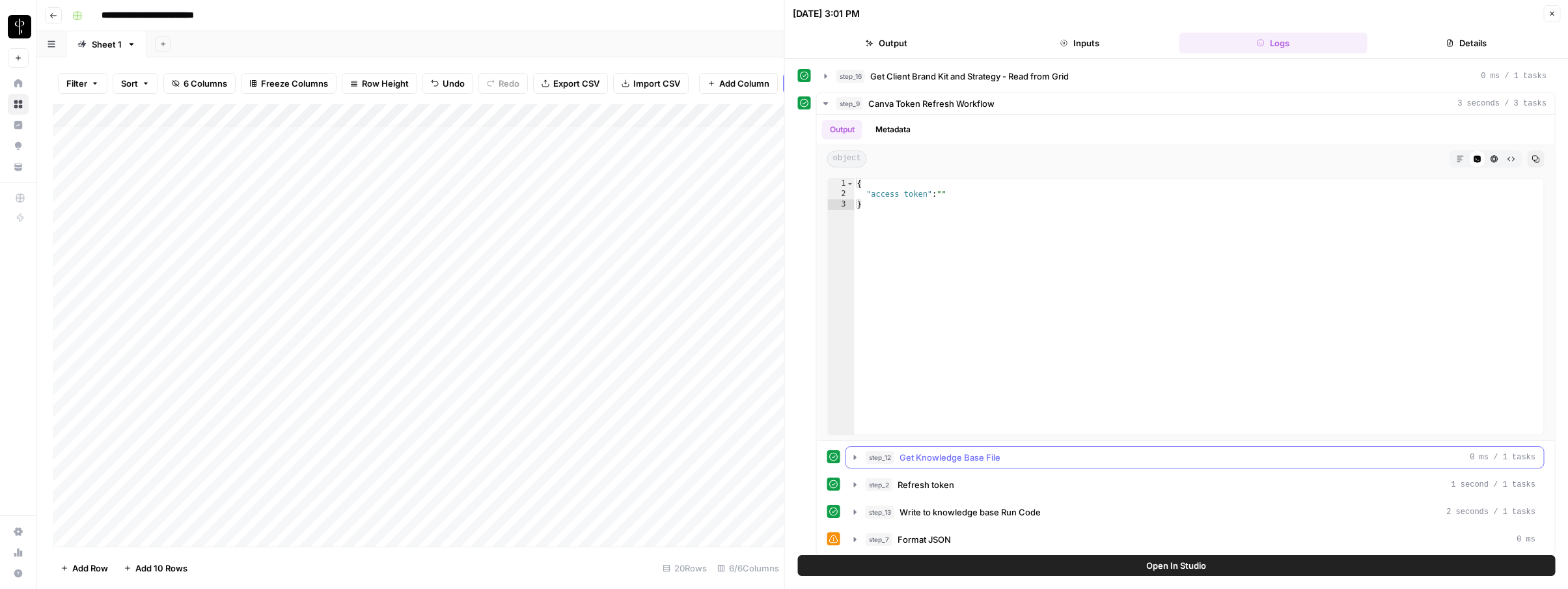
click at [984, 458] on span "Get Knowledge Base File" at bounding box center [950, 456] width 101 height 13
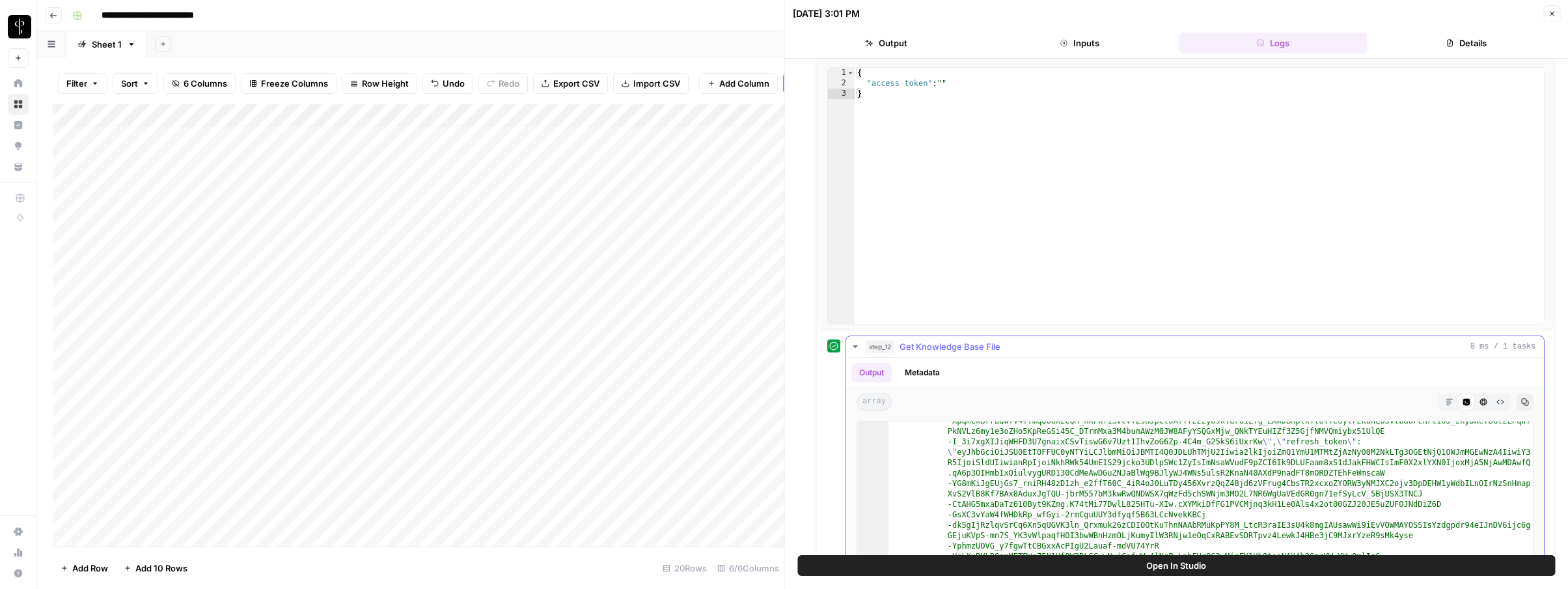
scroll to position [157, 0]
click at [858, 343] on icon "button" at bounding box center [855, 346] width 10 height 10
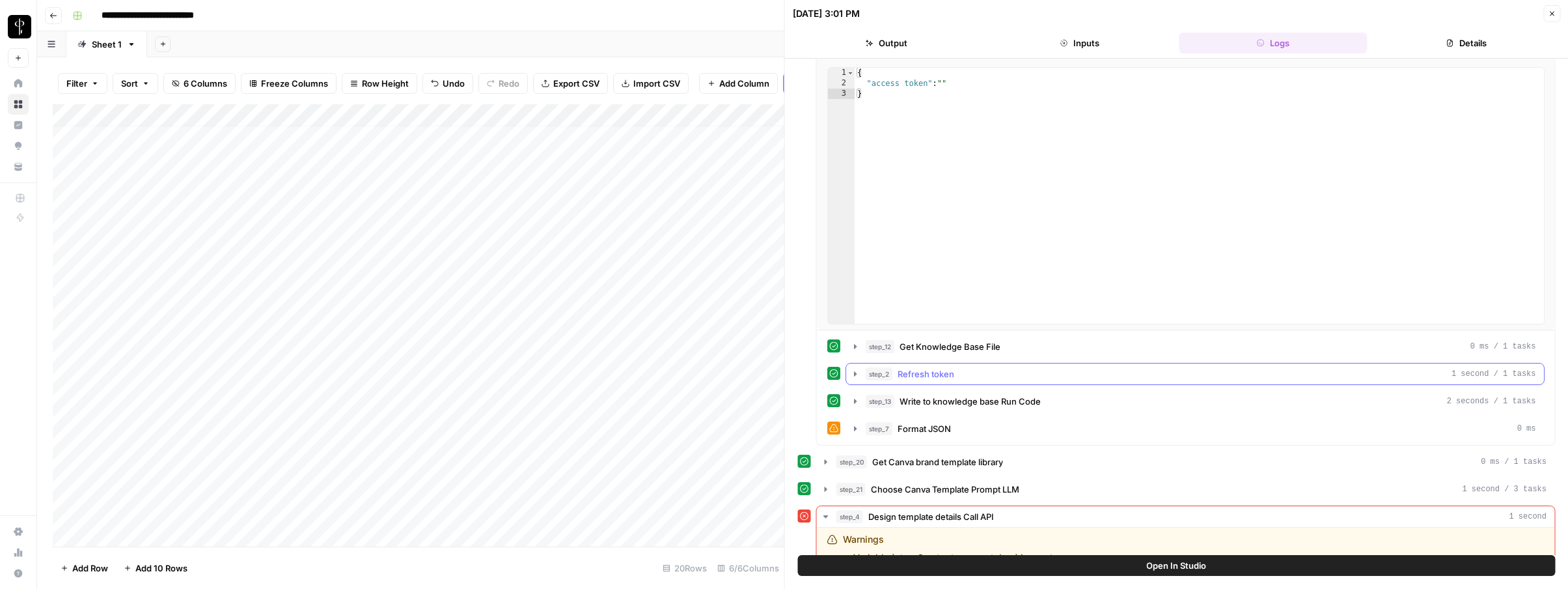
click at [856, 373] on icon "button" at bounding box center [855, 373] width 3 height 4
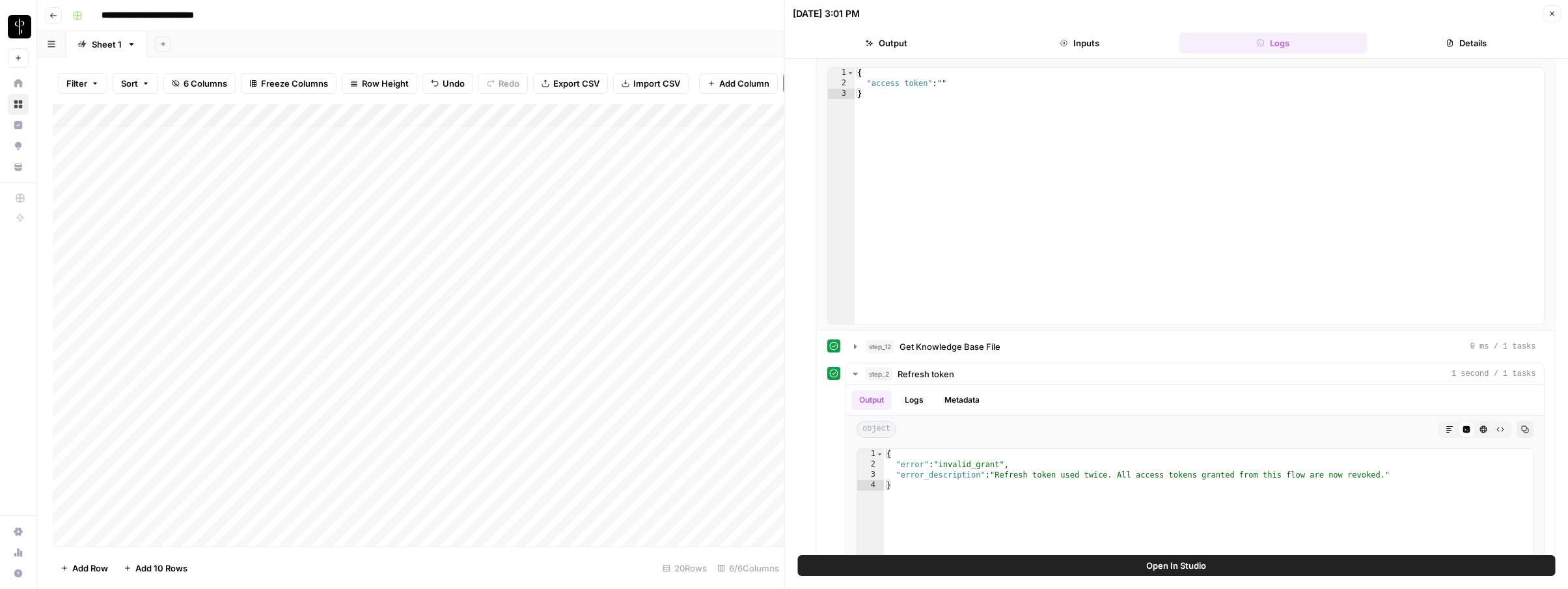
click at [1547, 12] on button "Close" at bounding box center [1552, 14] width 17 height 17
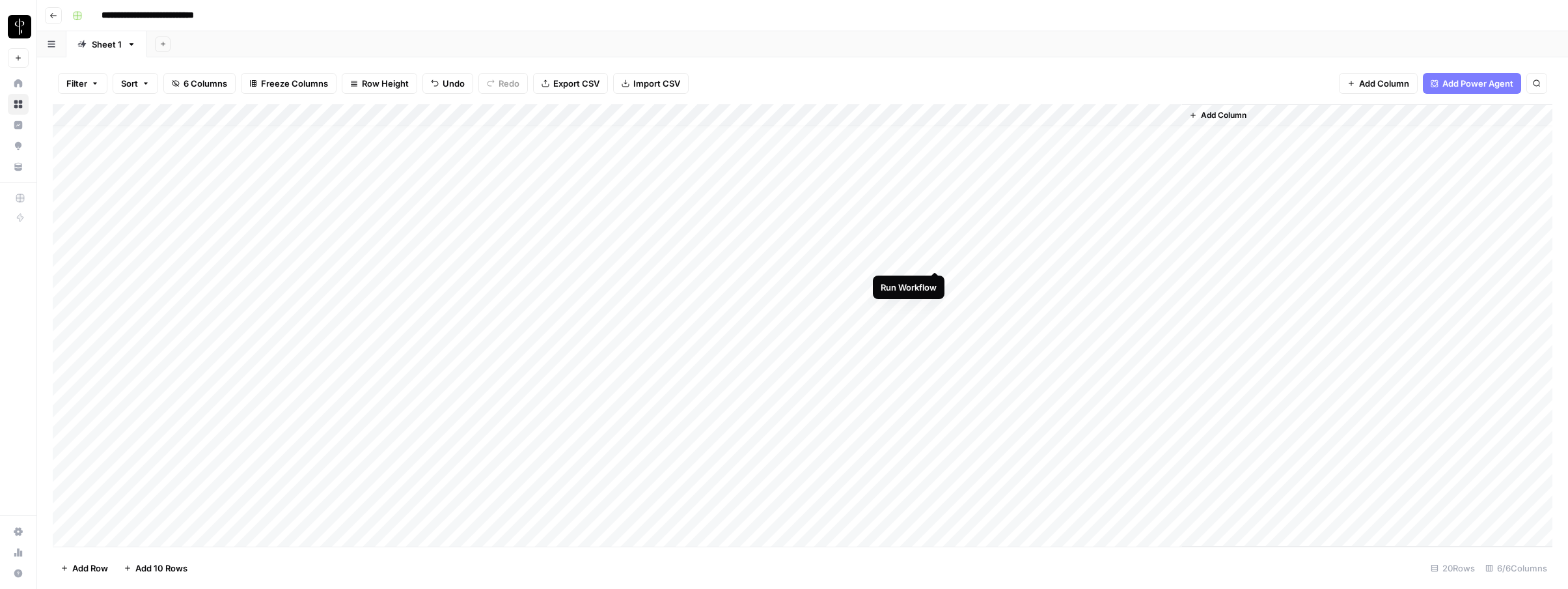
click at [937, 258] on div "Add Column" at bounding box center [802, 326] width 1500 height 442
click at [1244, 245] on div "Add Column" at bounding box center [1367, 326] width 371 height 442
click at [1254, 237] on div "Add Column" at bounding box center [1367, 326] width 371 height 442
click at [970, 284] on div "Add Column" at bounding box center [802, 326] width 1500 height 442
click at [1216, 261] on div "Add Column" at bounding box center [1367, 326] width 371 height 442
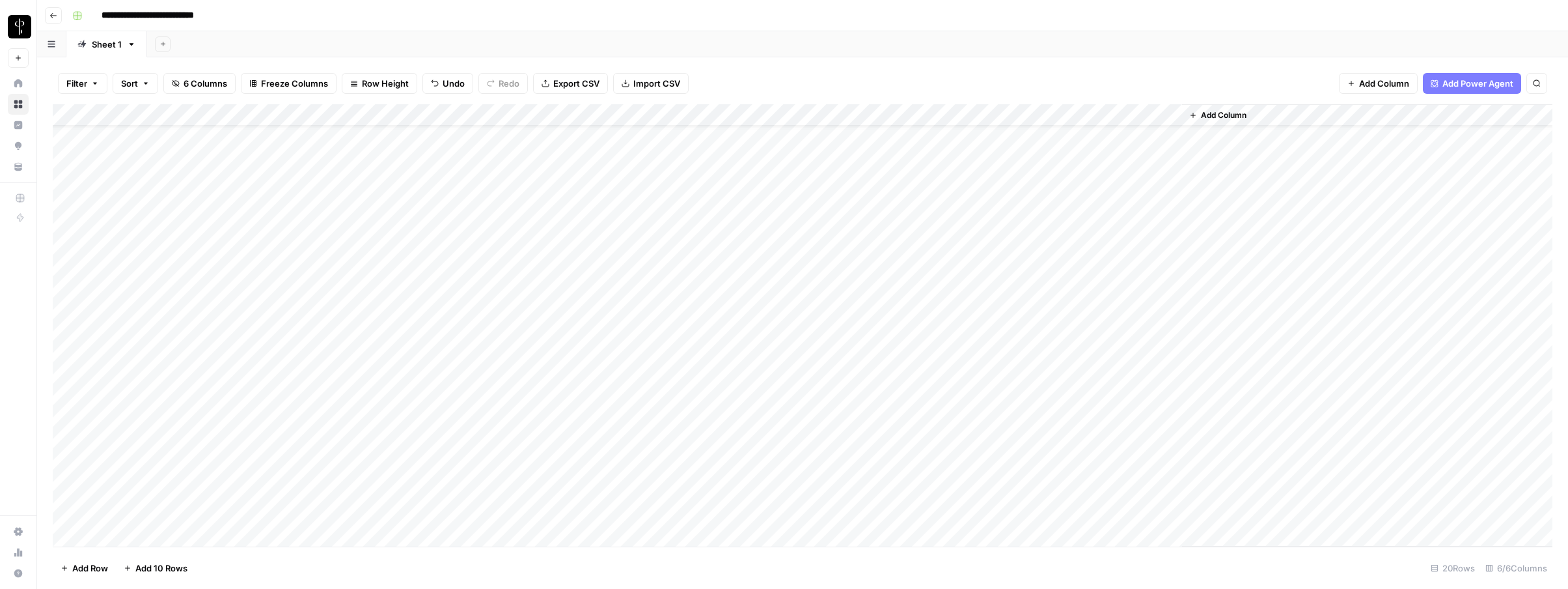
scroll to position [37, 0]
click at [993, 227] on div "Add Column" at bounding box center [802, 326] width 1500 height 442
click at [931, 254] on div "Add Column" at bounding box center [802, 326] width 1500 height 442
click at [937, 112] on div "Add Column" at bounding box center [802, 326] width 1500 height 442
click at [961, 227] on span "Rows with Errors" at bounding box center [982, 227] width 82 height 13
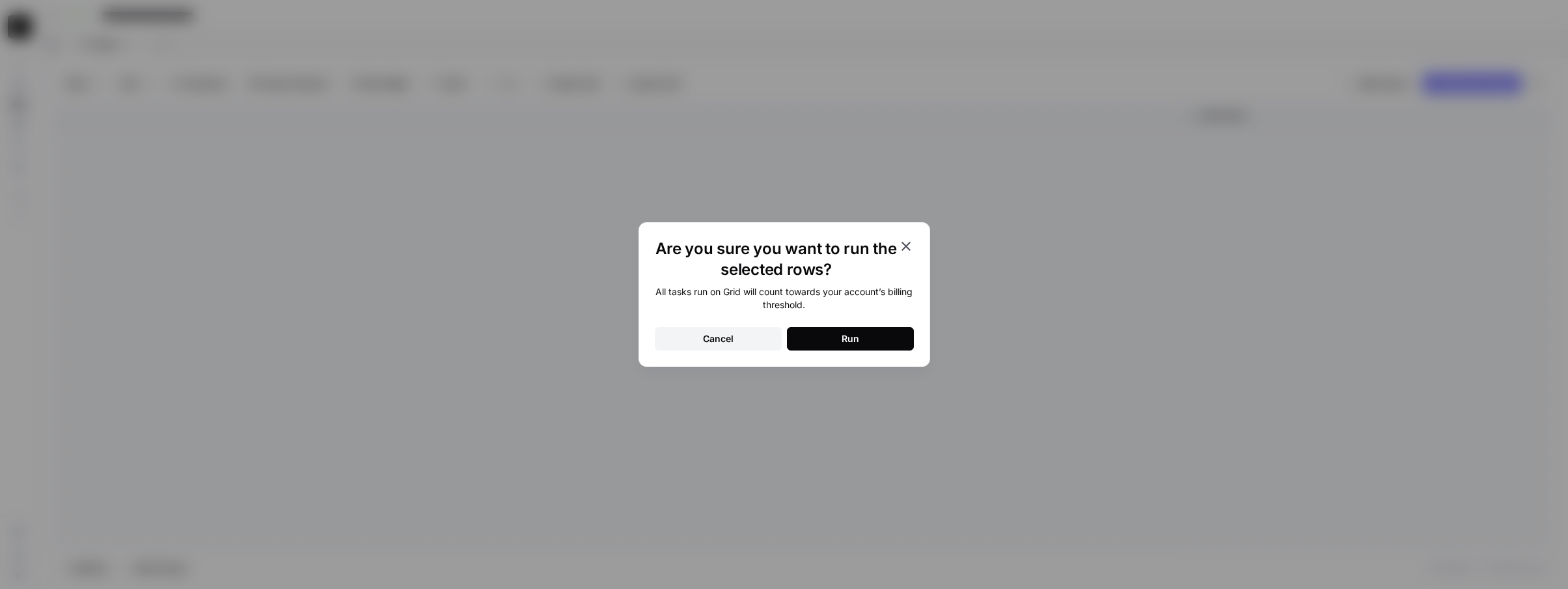
click at [856, 346] on button "Run" at bounding box center [850, 339] width 127 height 24
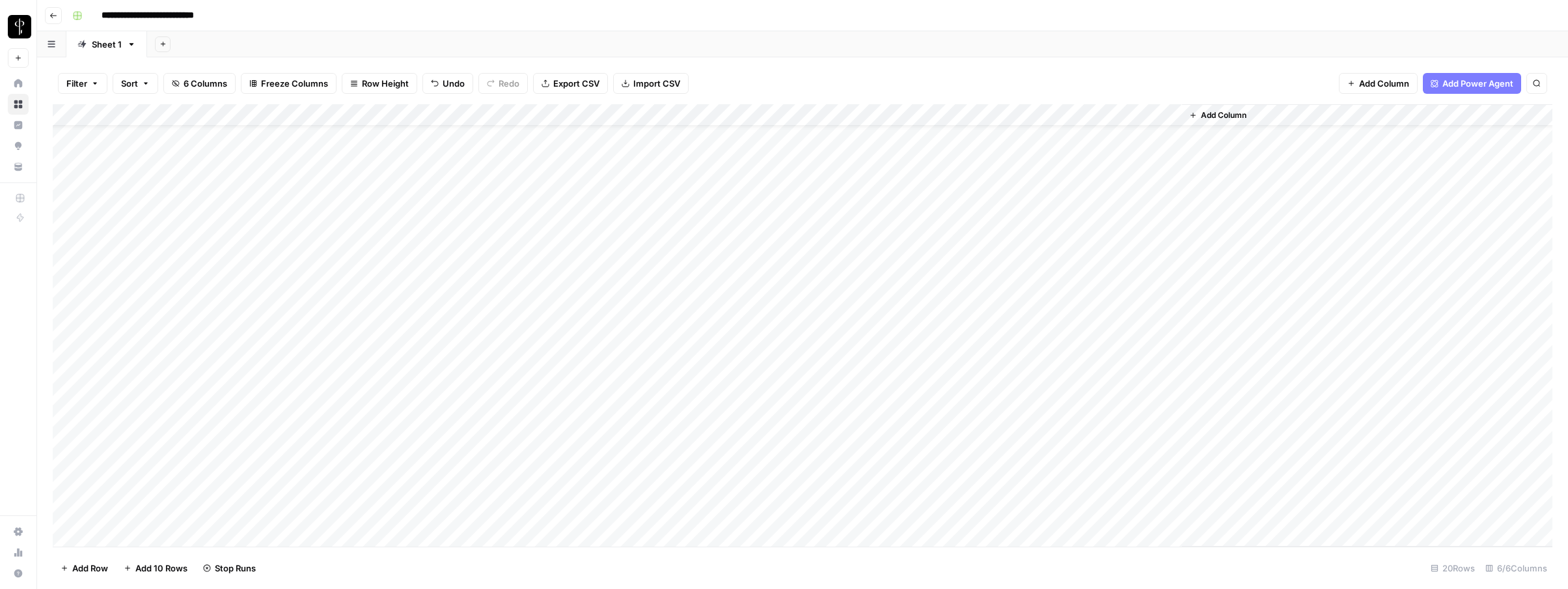
click at [856, 346] on div "Add Column" at bounding box center [802, 326] width 1500 height 442
click at [856, 345] on div "Add Column" at bounding box center [802, 326] width 1500 height 442
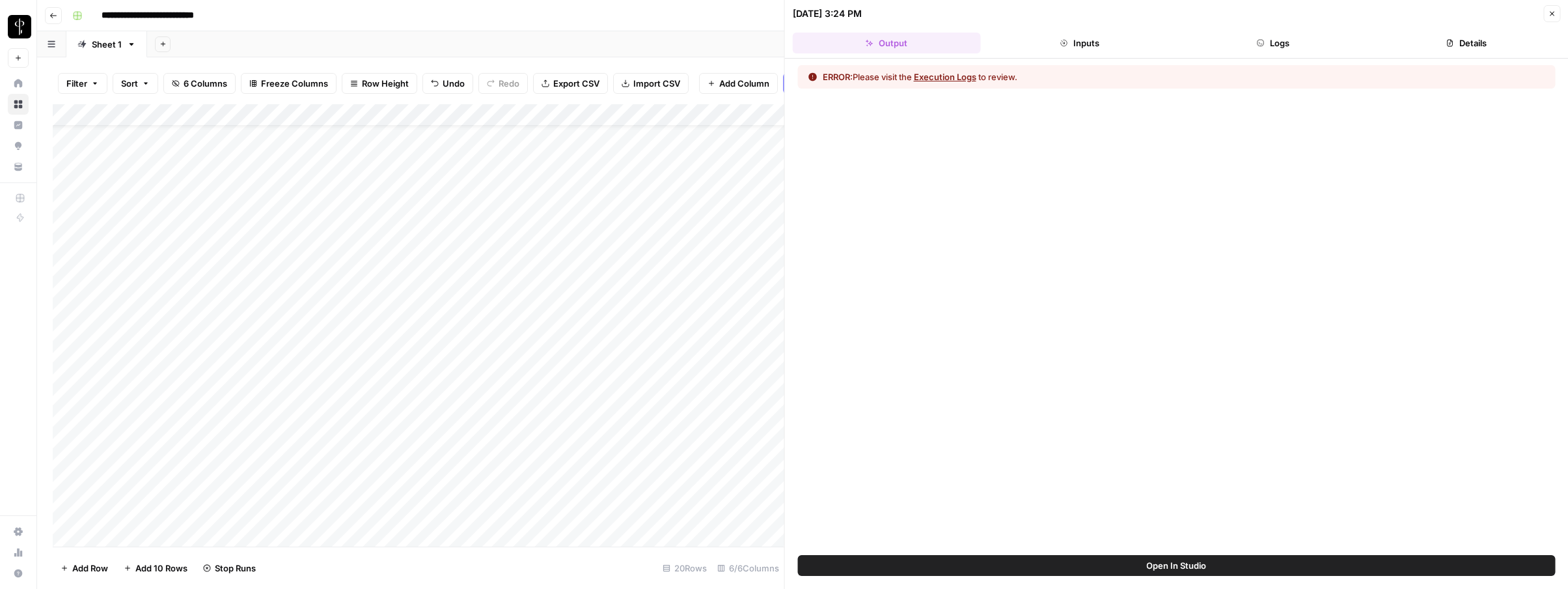
click at [1290, 42] on button "Logs" at bounding box center [1272, 42] width 188 height 21
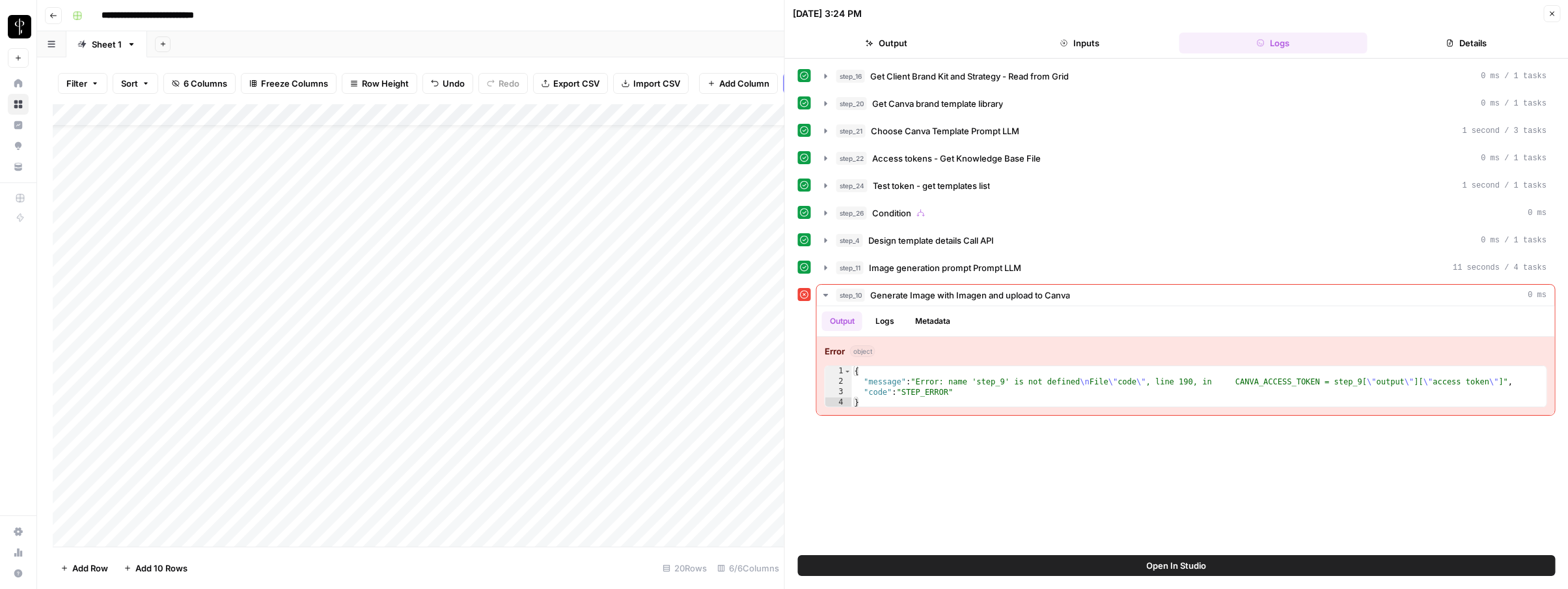
drag, startPoint x: 1554, startPoint y: 14, endPoint x: 1515, endPoint y: 26, distance: 40.8
click at [1554, 14] on icon "button" at bounding box center [1552, 13] width 8 height 8
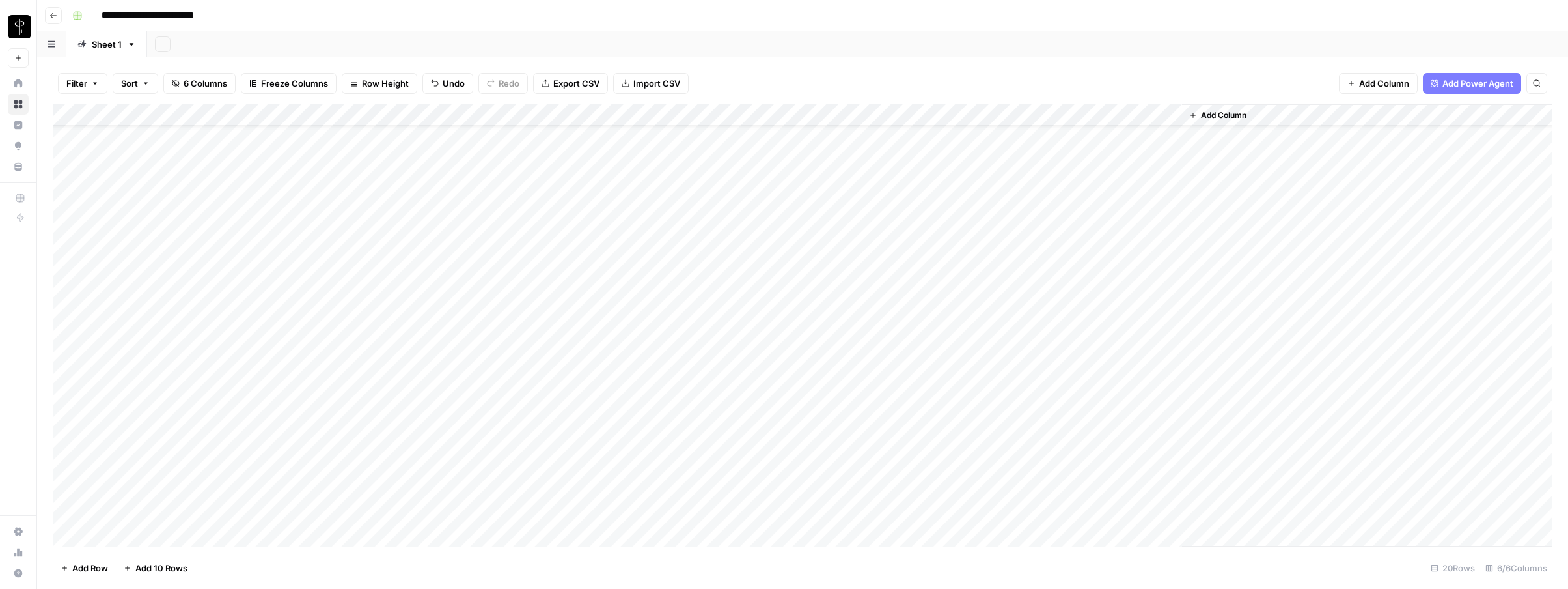
click at [937, 112] on div "Add Column" at bounding box center [802, 326] width 1500 height 442
click at [976, 223] on span "Rows with Errors" at bounding box center [982, 227] width 82 height 13
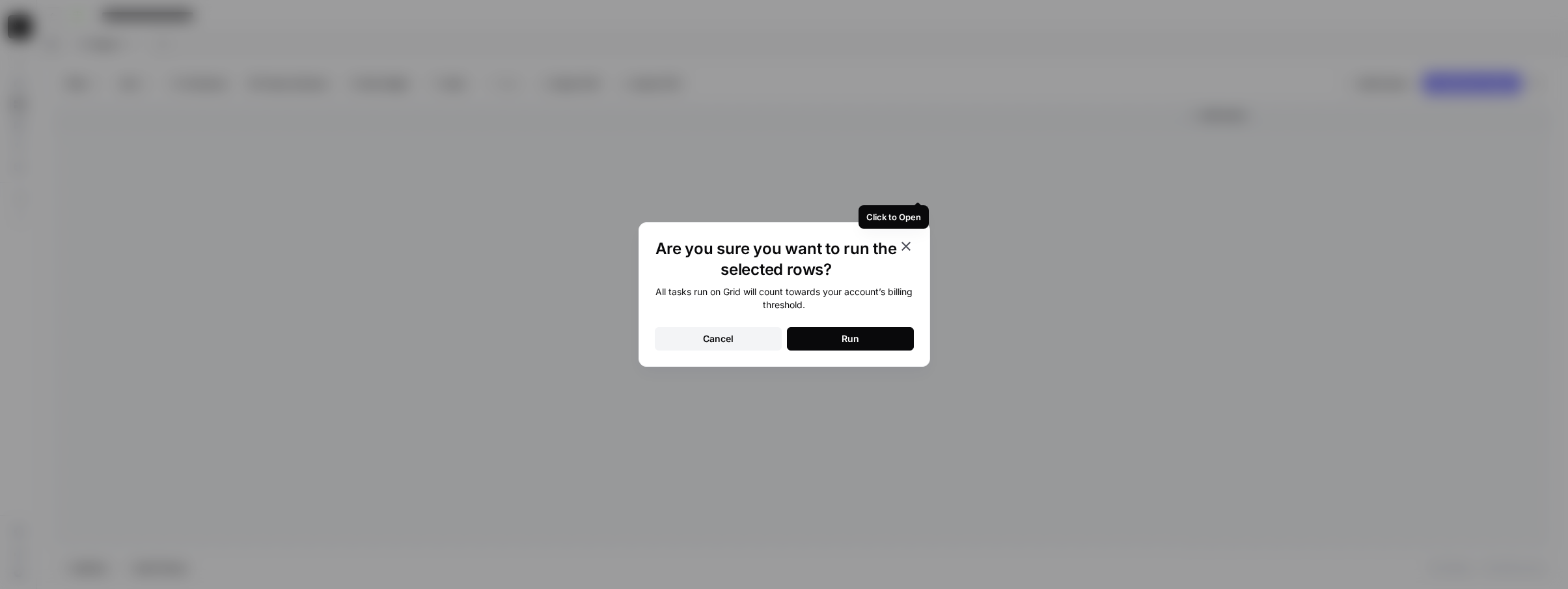
click at [873, 333] on button "Run" at bounding box center [850, 339] width 127 height 24
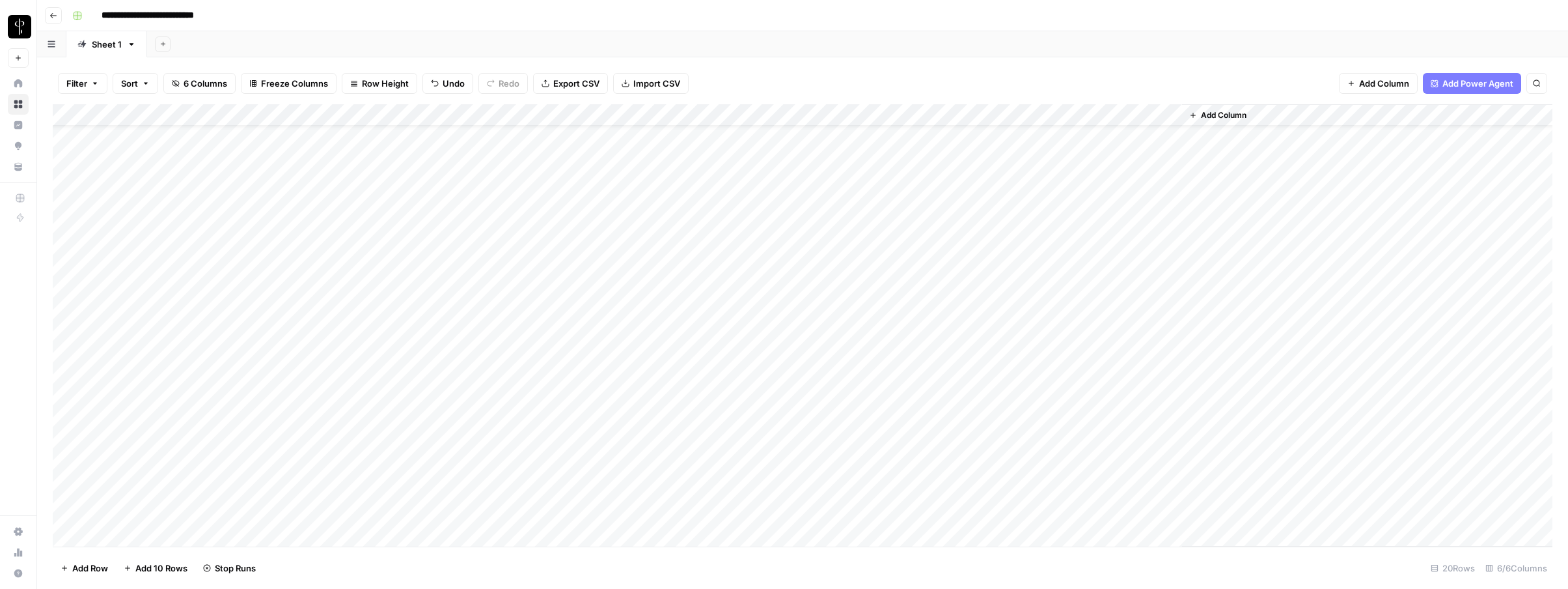
click at [861, 300] on div "Add Column" at bounding box center [802, 326] width 1500 height 442
click at [833, 295] on div "Add Column" at bounding box center [802, 326] width 1500 height 442
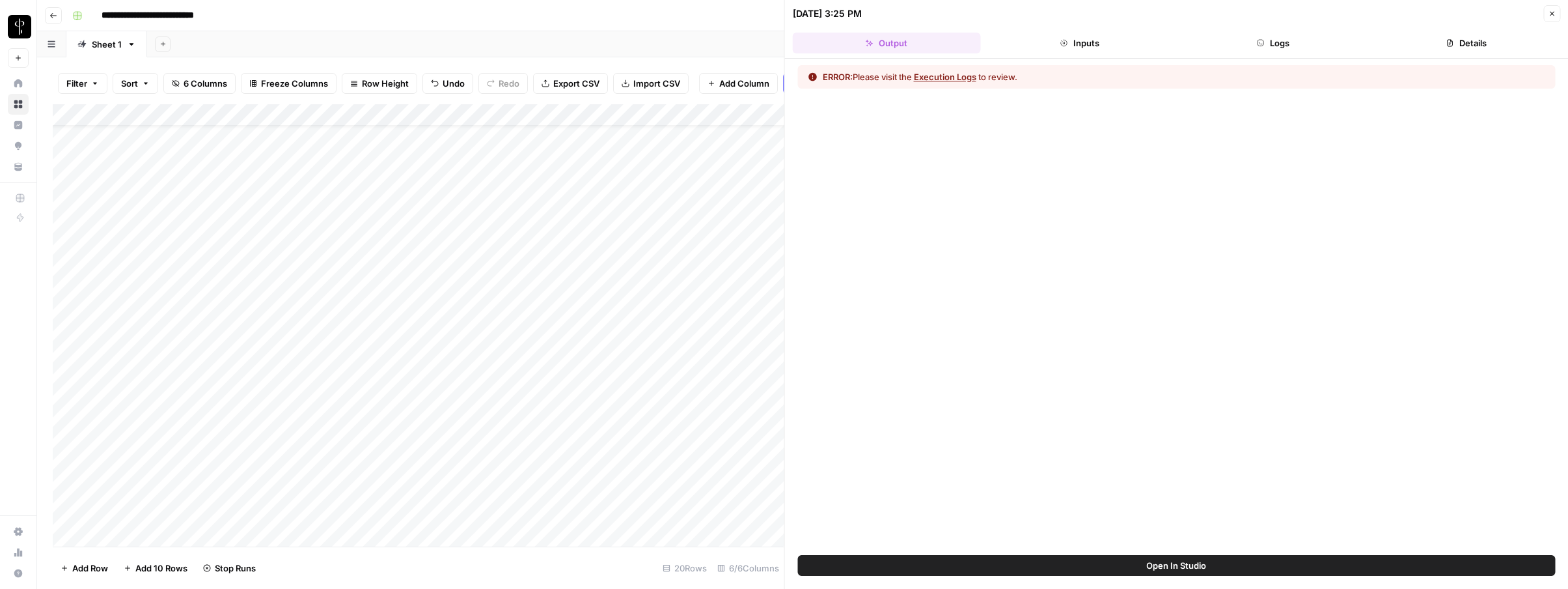
scroll to position [33, 1]
click at [1271, 32] on button "Logs" at bounding box center [1272, 42] width 188 height 21
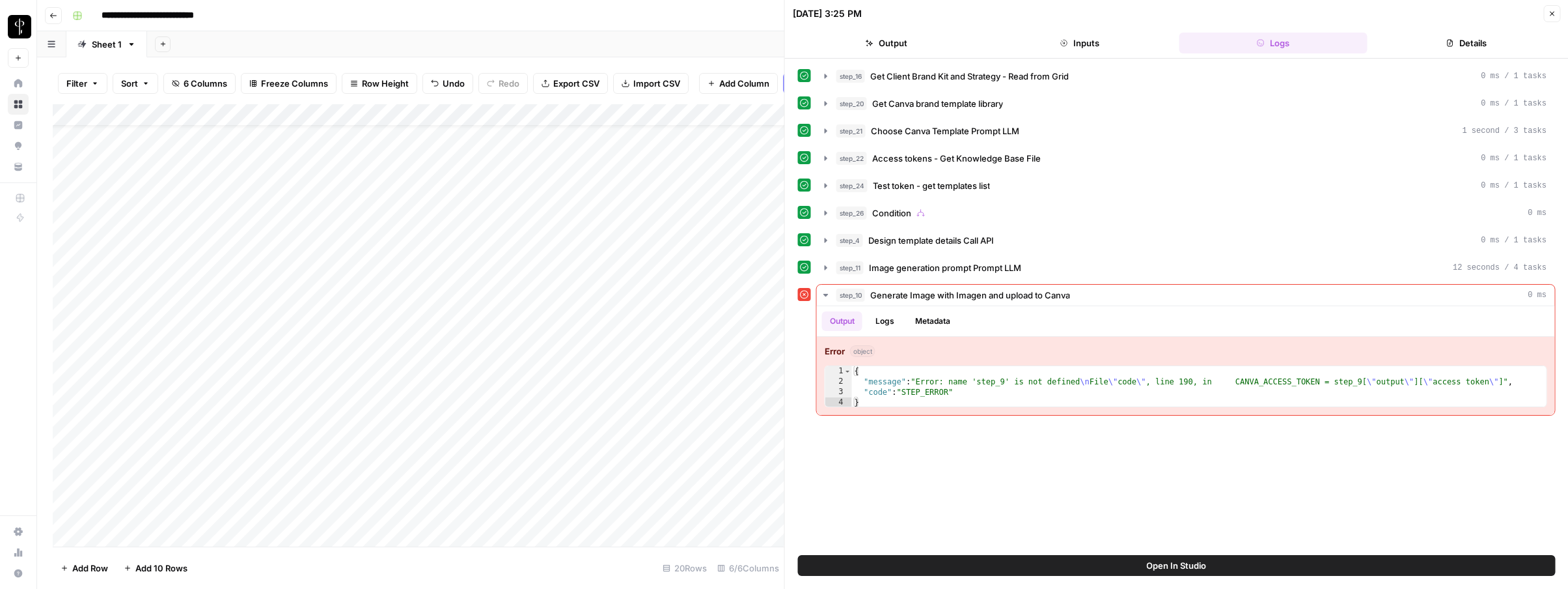
click at [1548, 16] on icon "button" at bounding box center [1552, 13] width 8 height 8
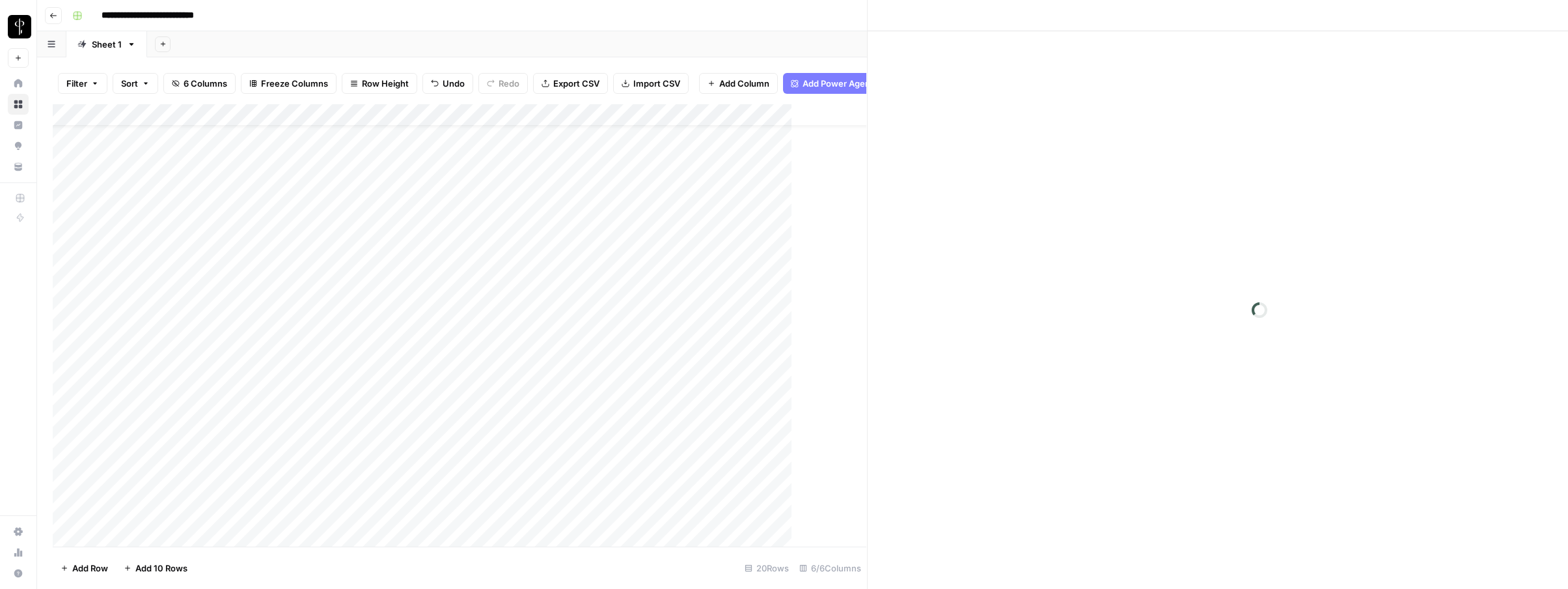
scroll to position [33, 0]
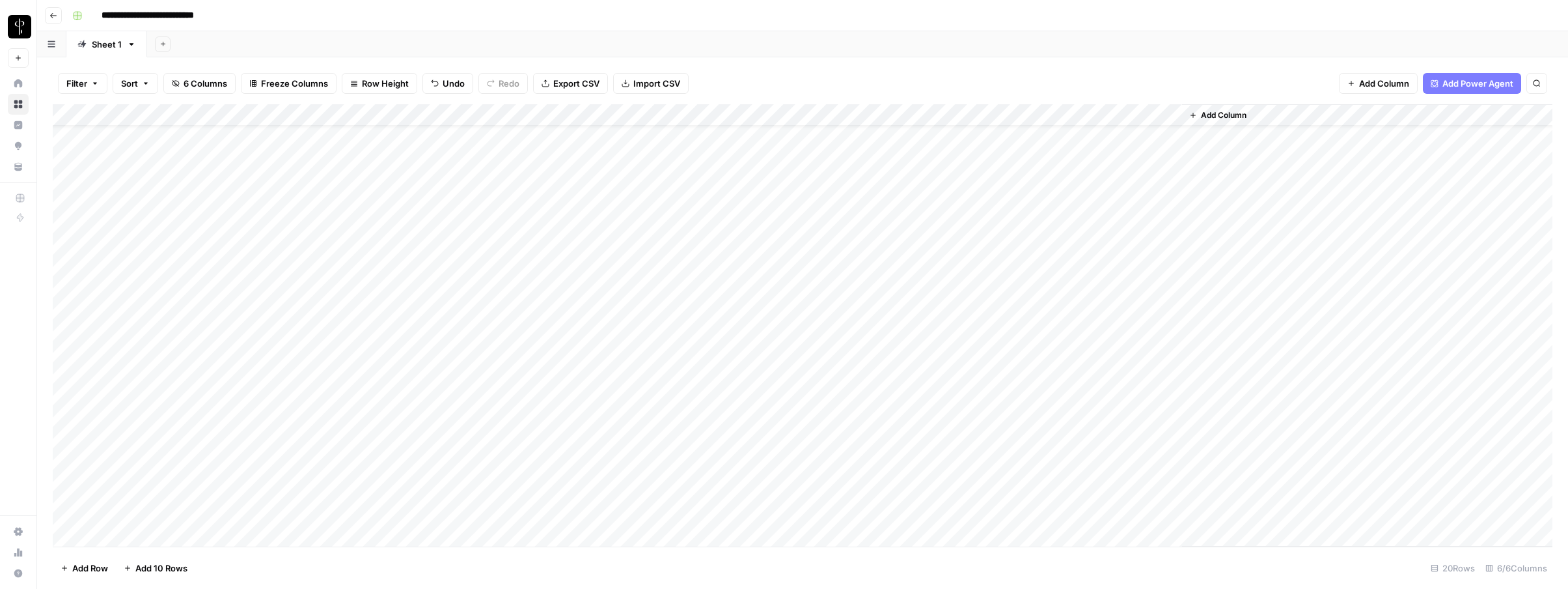
click at [934, 116] on div "Add Column" at bounding box center [802, 326] width 1500 height 442
click at [971, 224] on span "Rows with Errors" at bounding box center [982, 227] width 82 height 13
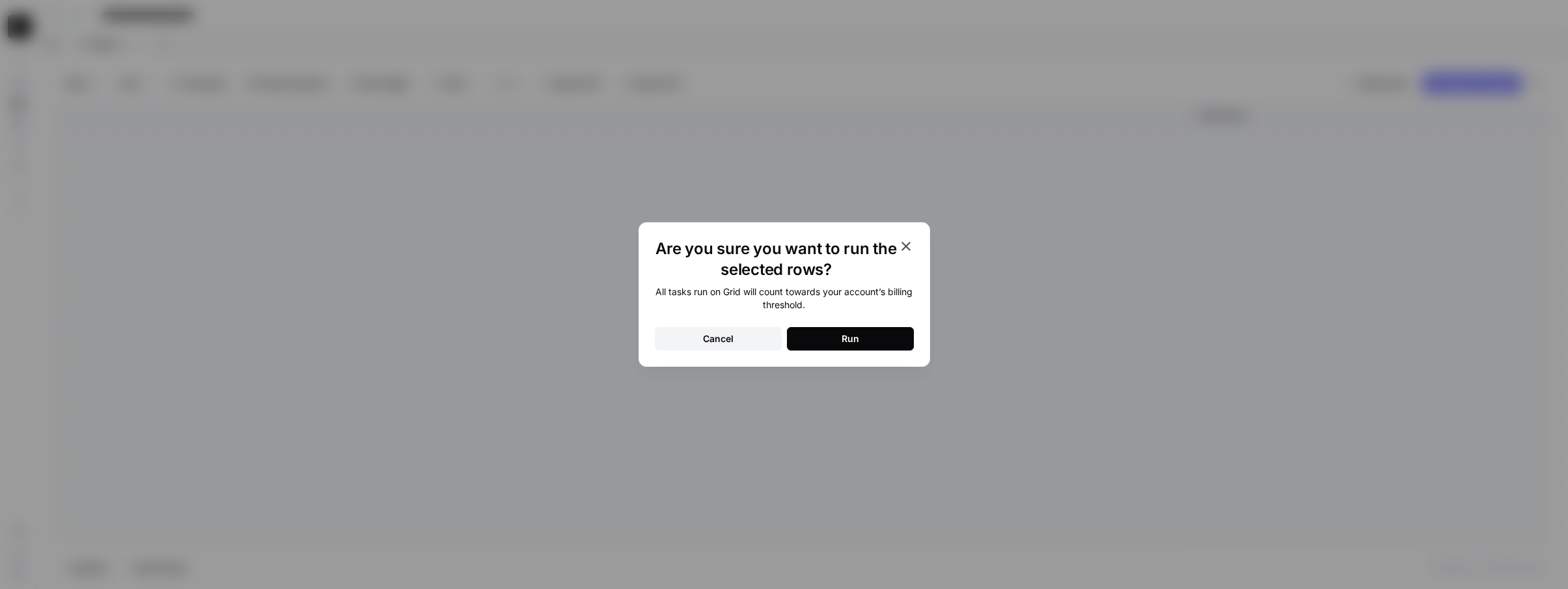
click at [892, 341] on button "Run" at bounding box center [850, 339] width 127 height 24
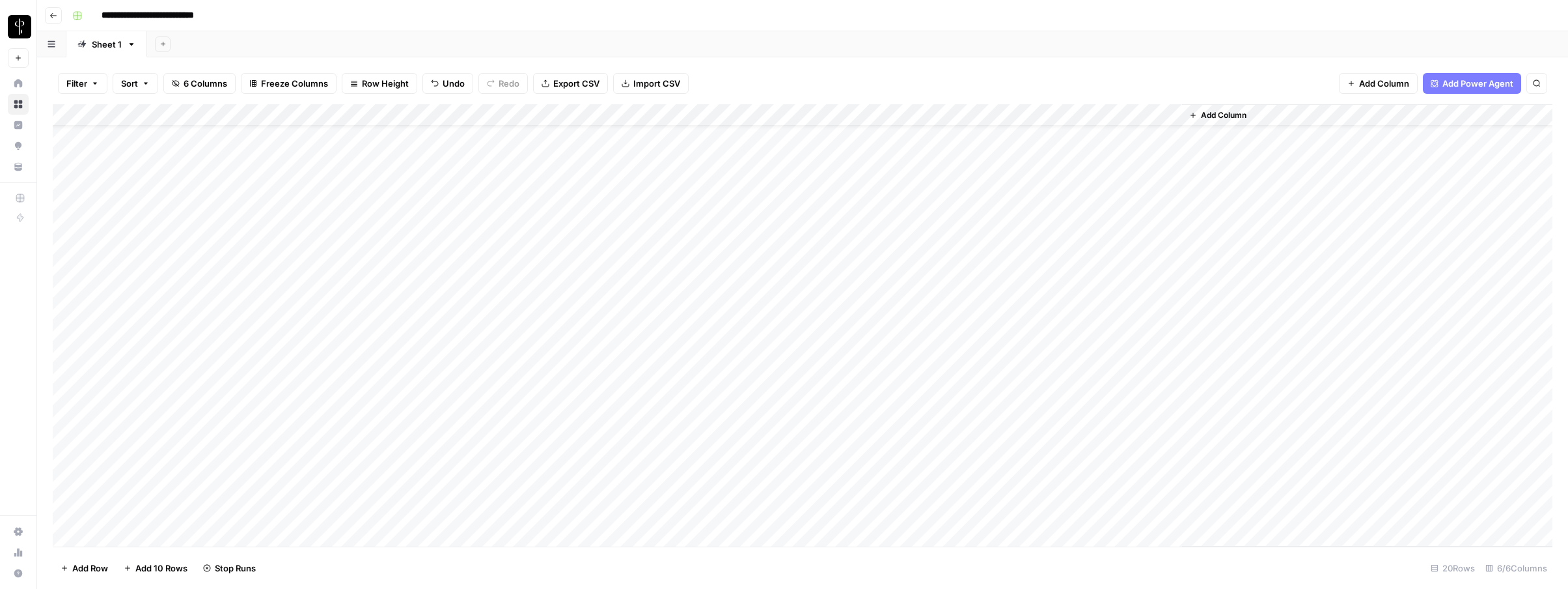
click at [858, 450] on div "Add Column" at bounding box center [802, 326] width 1500 height 442
click at [858, 451] on div "Add Column" at bounding box center [802, 326] width 1500 height 442
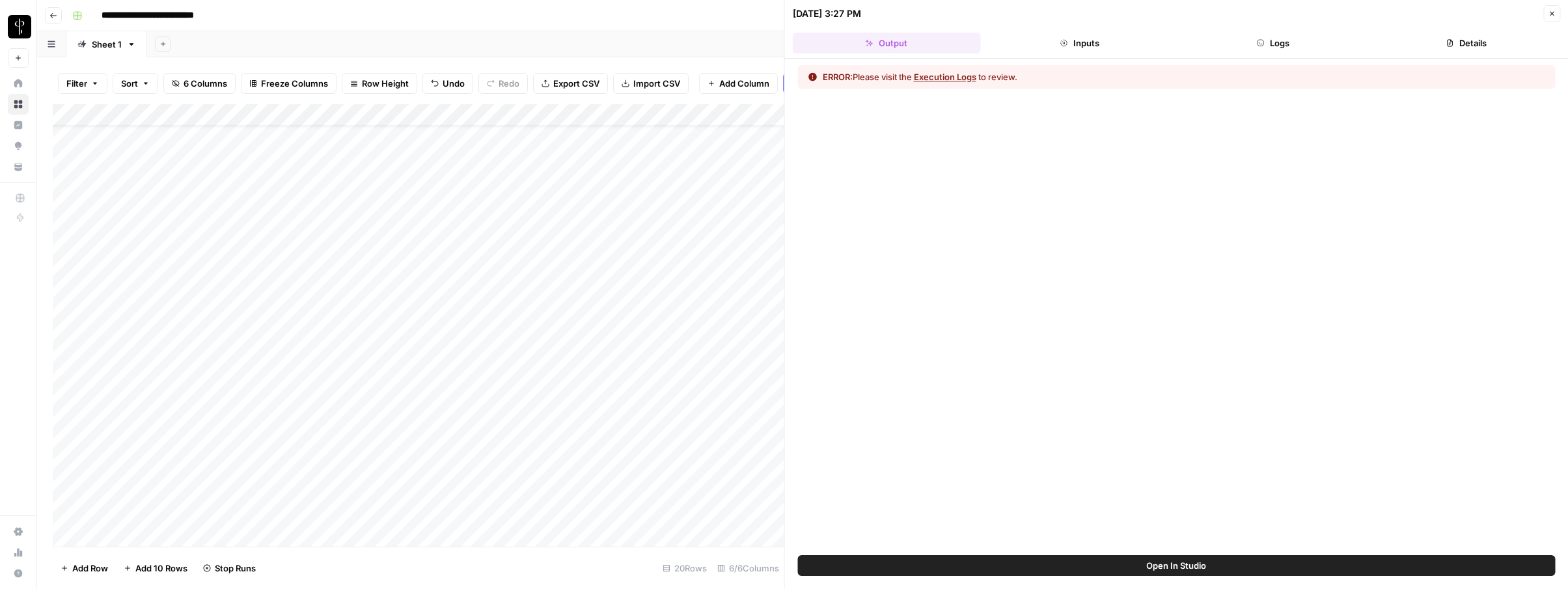
click at [1259, 43] on icon "button" at bounding box center [1261, 43] width 7 height 7
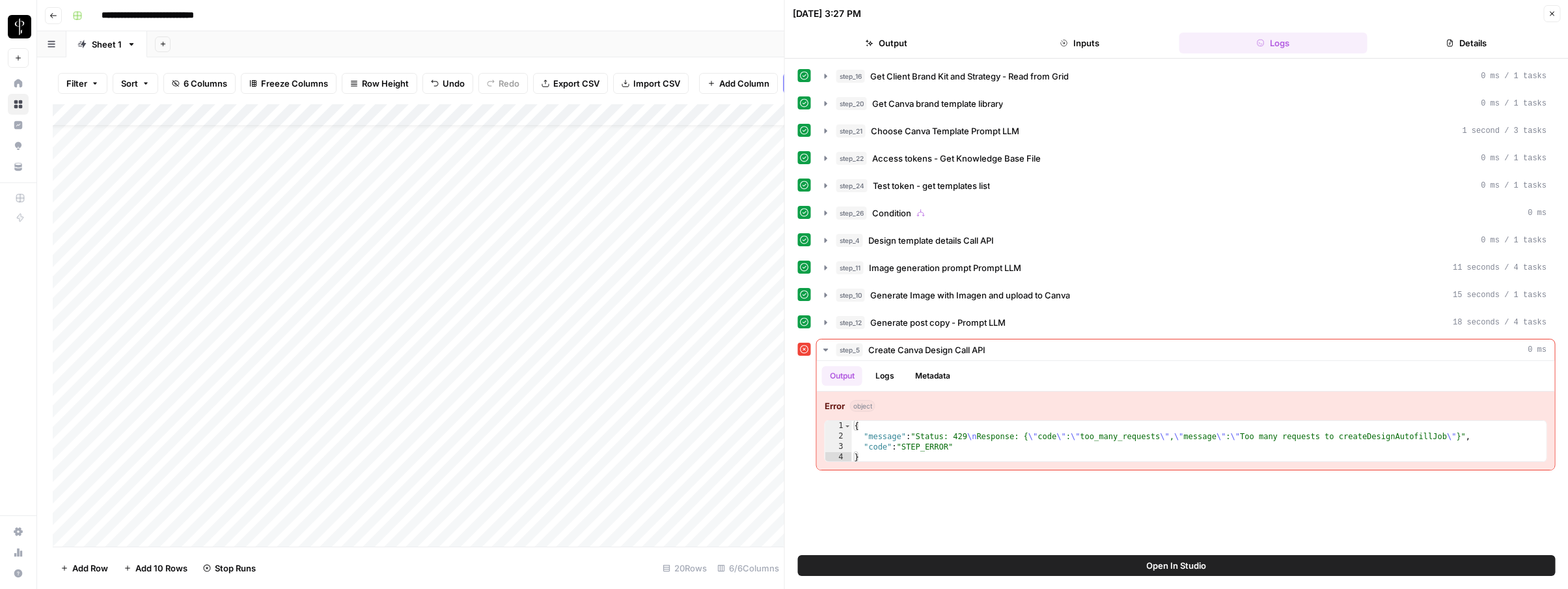
click at [1559, 15] on button "Close" at bounding box center [1552, 14] width 17 height 17
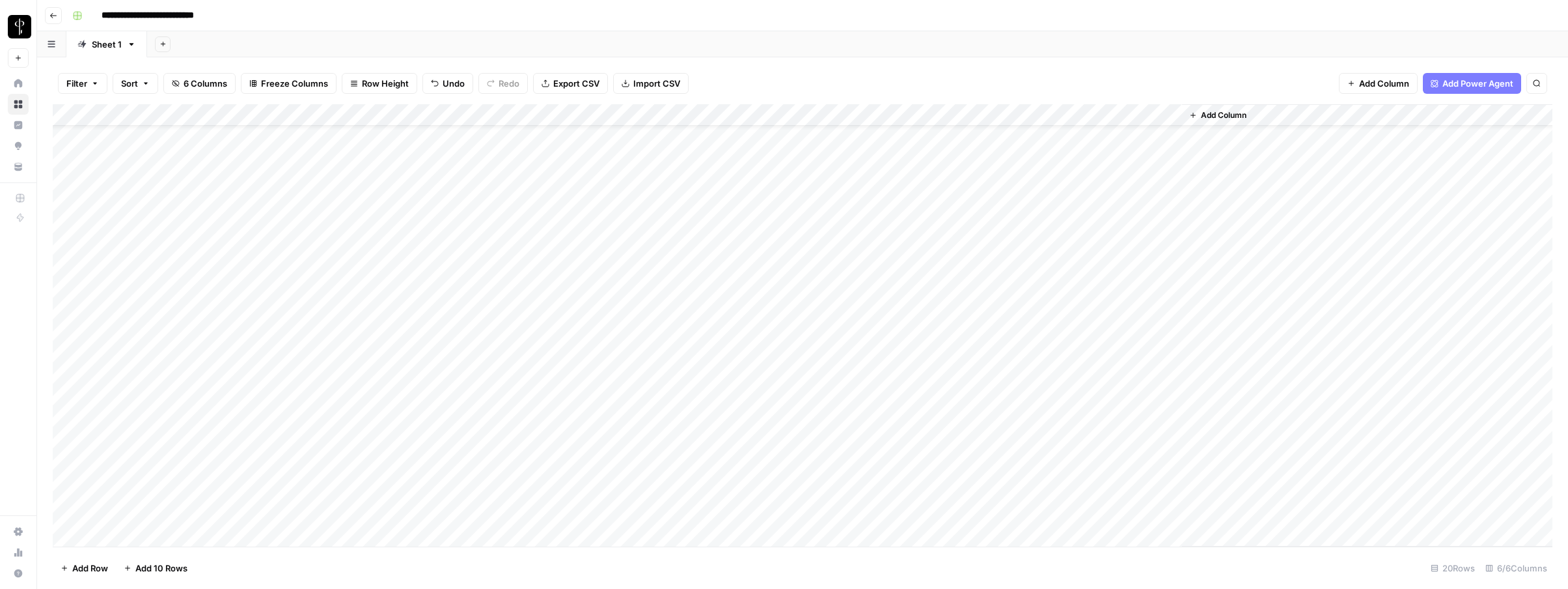
scroll to position [43, 0]
click at [818, 422] on div "Add Column" at bounding box center [802, 326] width 1500 height 442
click at [880, 403] on div "Add Column" at bounding box center [802, 326] width 1500 height 442
click at [1170, 404] on div "Add Column" at bounding box center [802, 326] width 1500 height 442
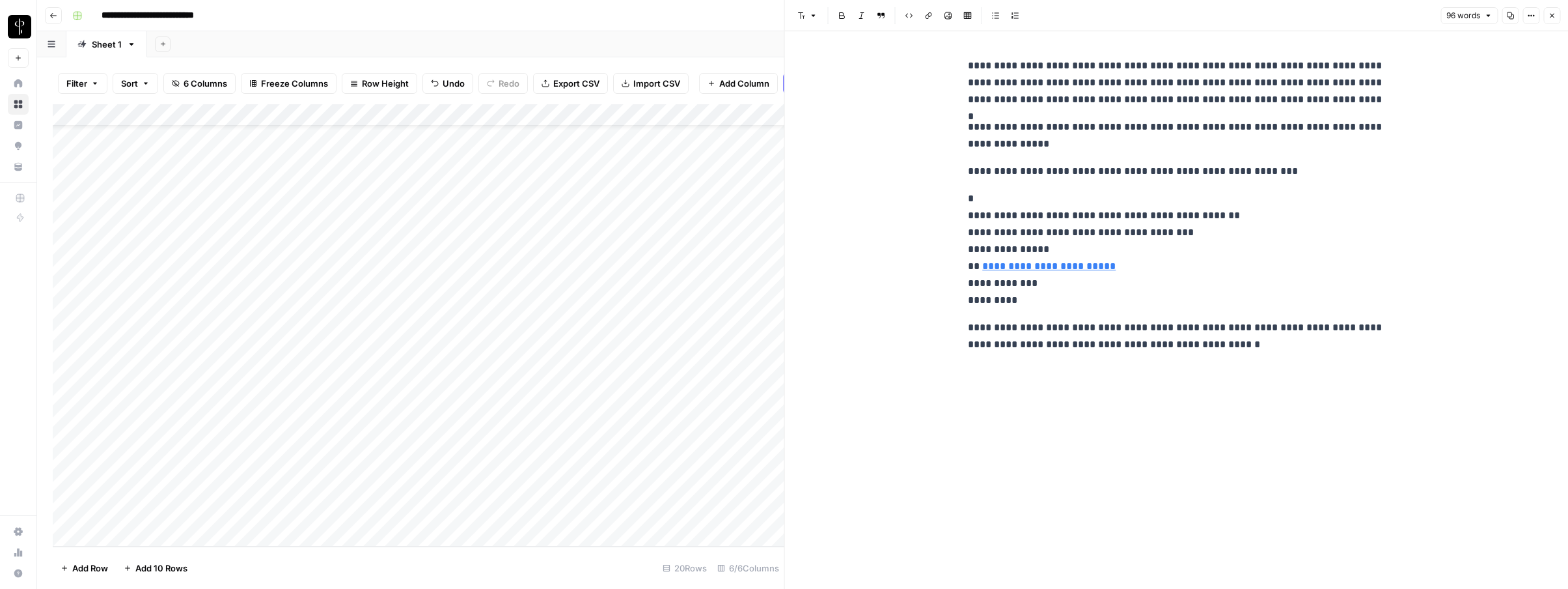
click at [1548, 16] on icon "button" at bounding box center [1552, 15] width 8 height 8
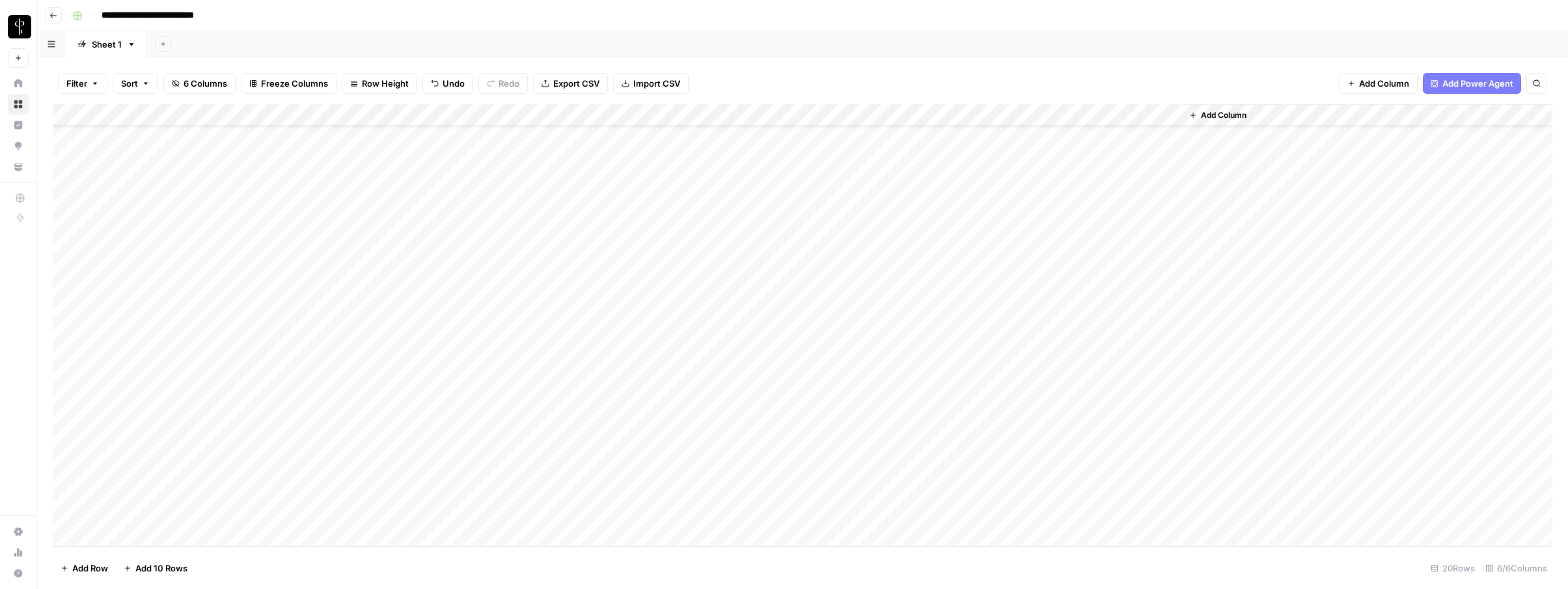
click at [1028, 377] on div "Add Column" at bounding box center [802, 326] width 1500 height 442
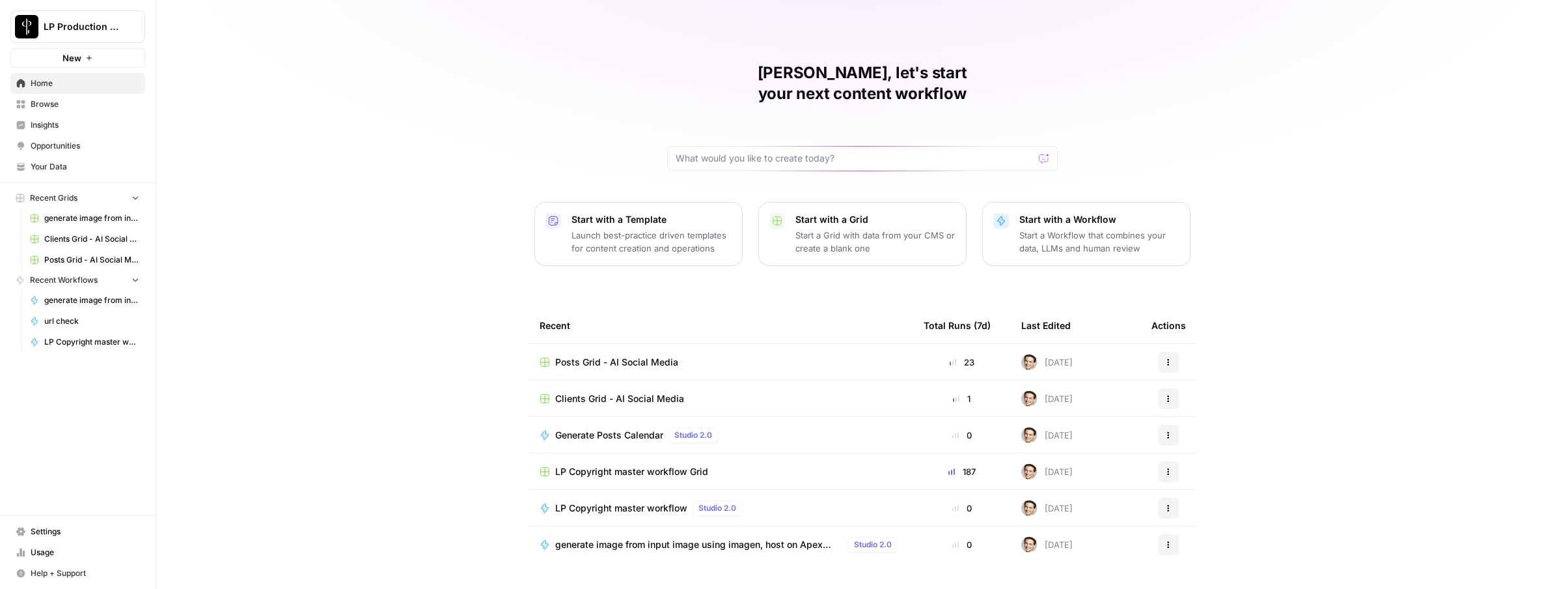
click at [46, 100] on span "Browse" at bounding box center [85, 105] width 109 height 12
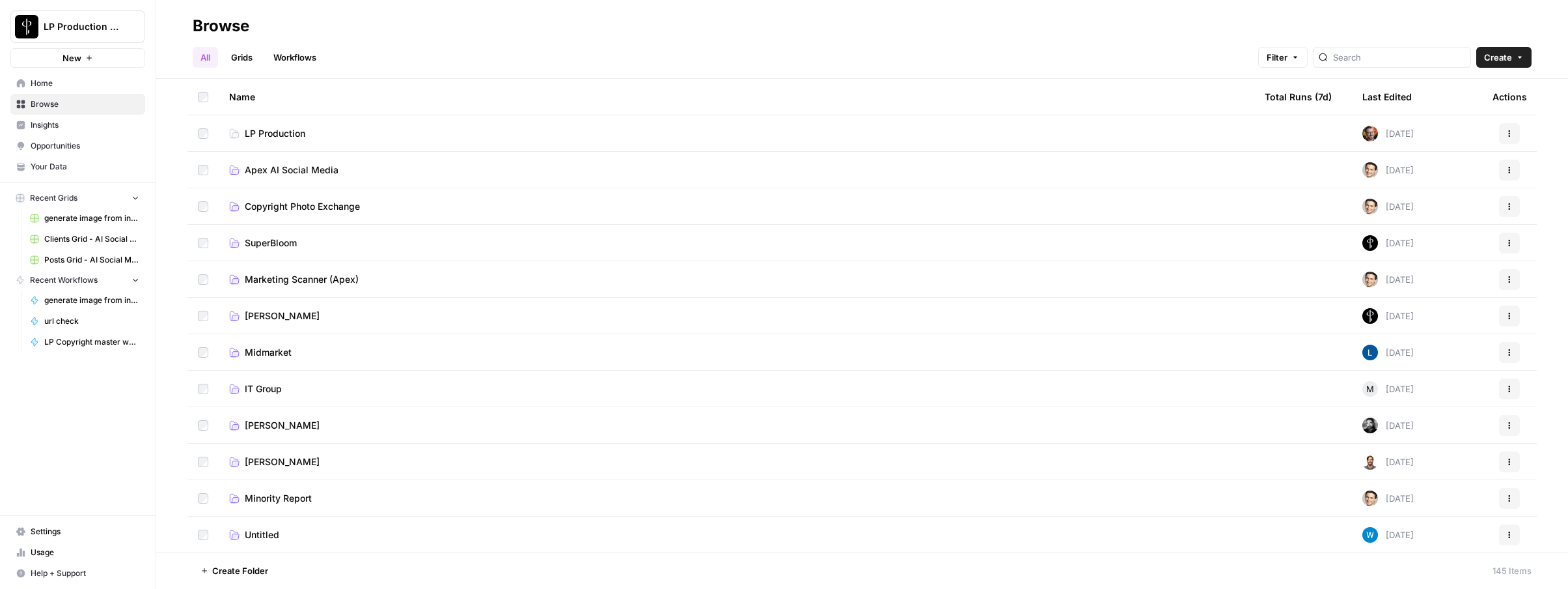
click at [280, 166] on span "Apex AI Social Media" at bounding box center [292, 169] width 93 height 13
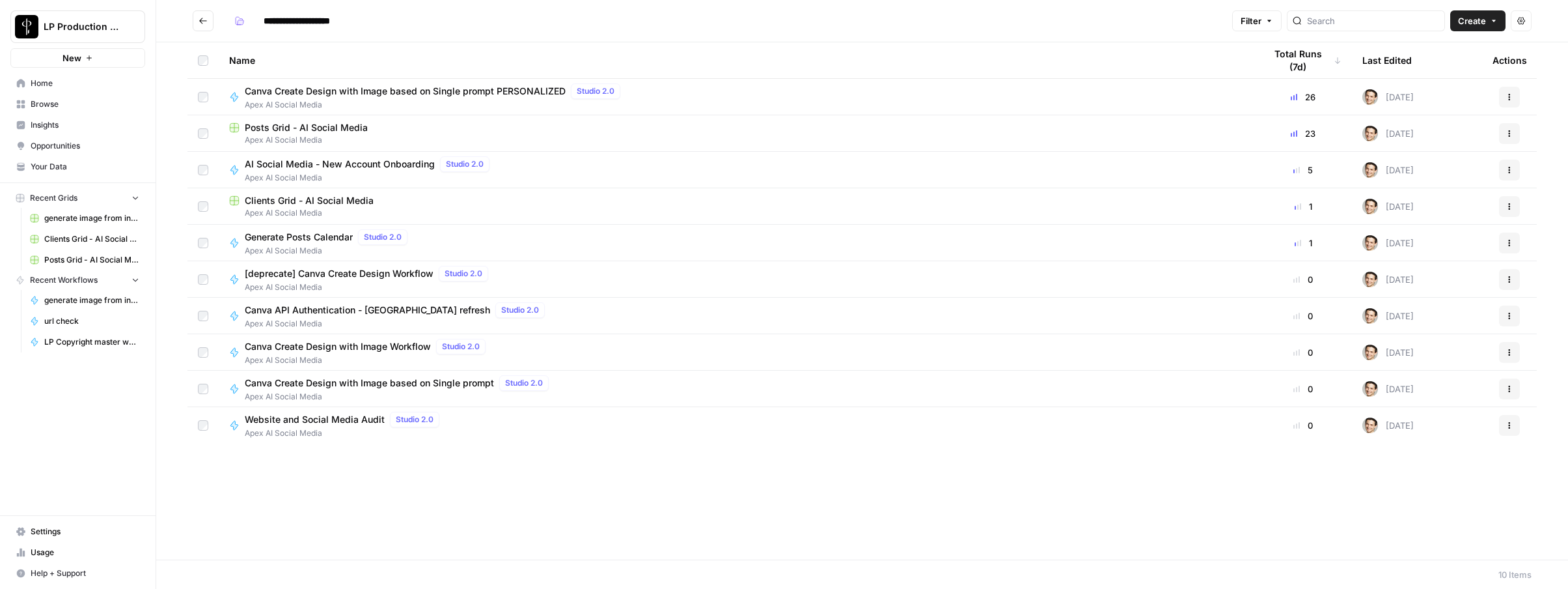
click at [341, 306] on span "Canva API Authentication - [GEOGRAPHIC_DATA] refresh" at bounding box center [367, 309] width 246 height 13
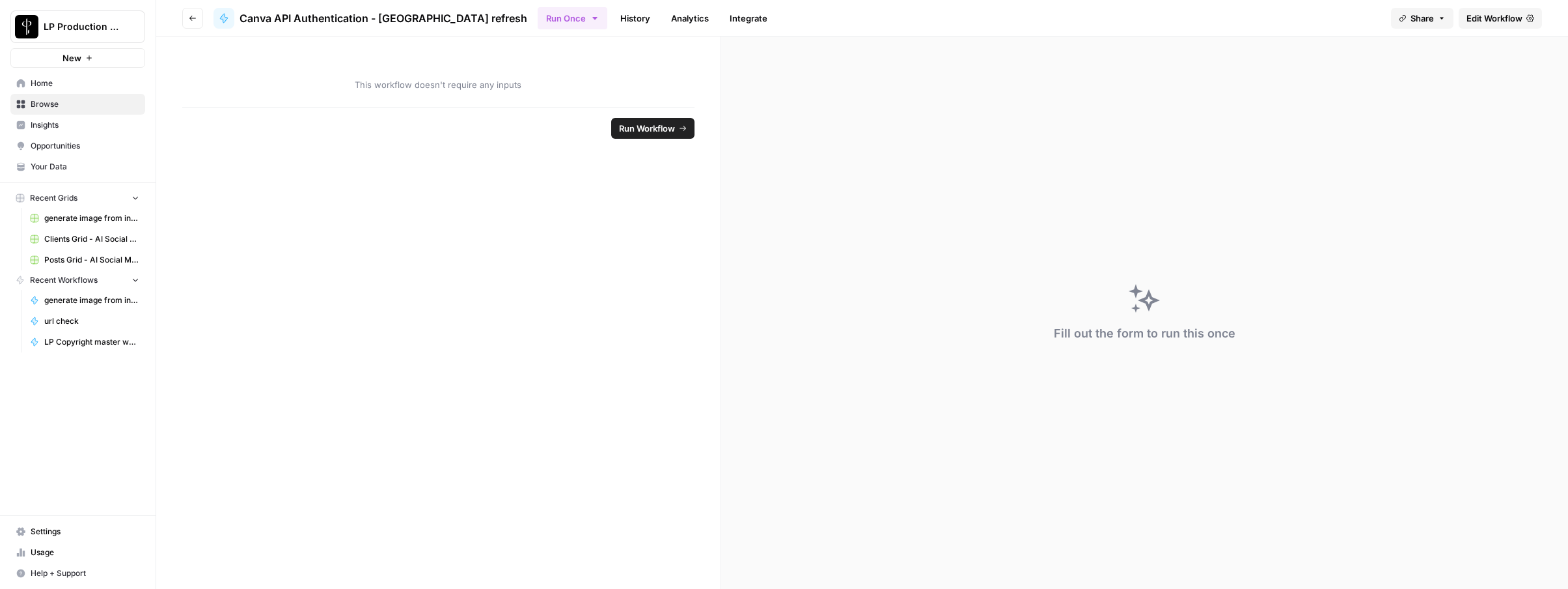
click at [1498, 19] on span "Edit Workflow" at bounding box center [1495, 18] width 56 height 13
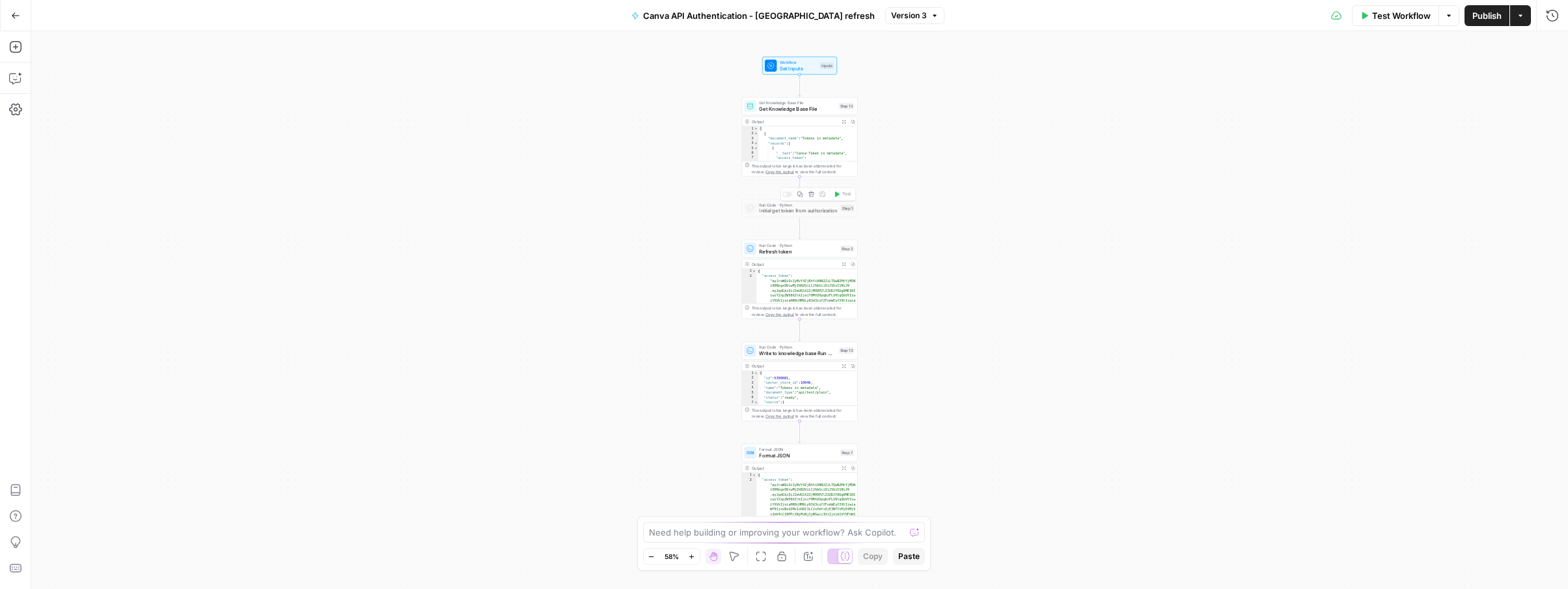
click at [788, 206] on span "Run Code · Python" at bounding box center [798, 204] width 79 height 6
click at [789, 194] on div at bounding box center [787, 194] width 9 height 5
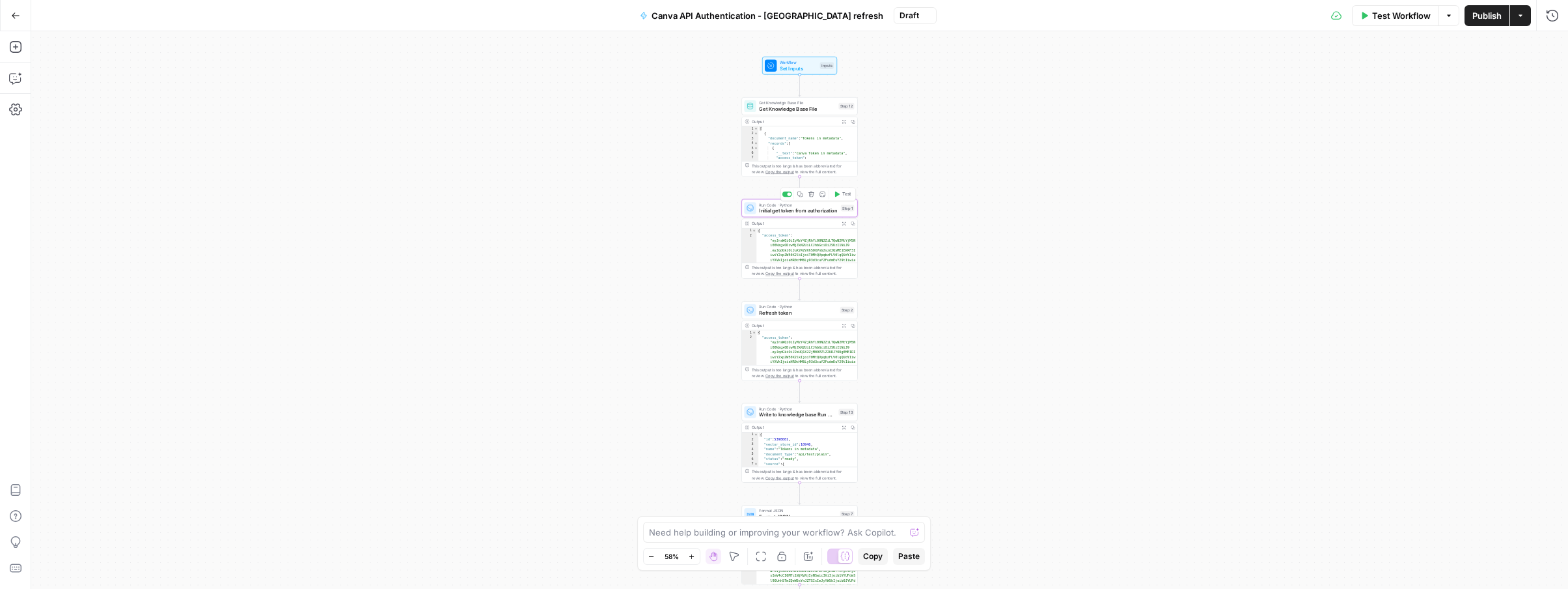
click at [778, 207] on span "Initial get token from authorization" at bounding box center [798, 211] width 79 height 8
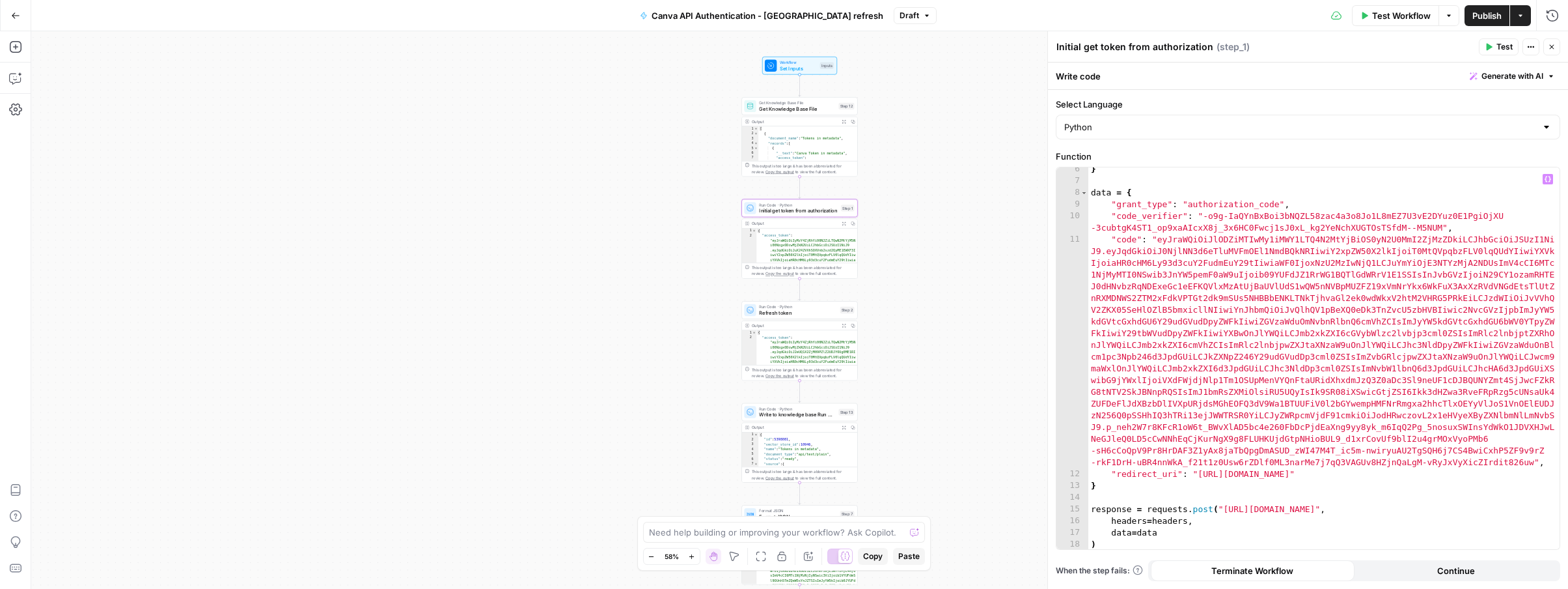
scroll to position [84, 0]
click at [1498, 46] on span "Test" at bounding box center [1504, 47] width 16 height 12
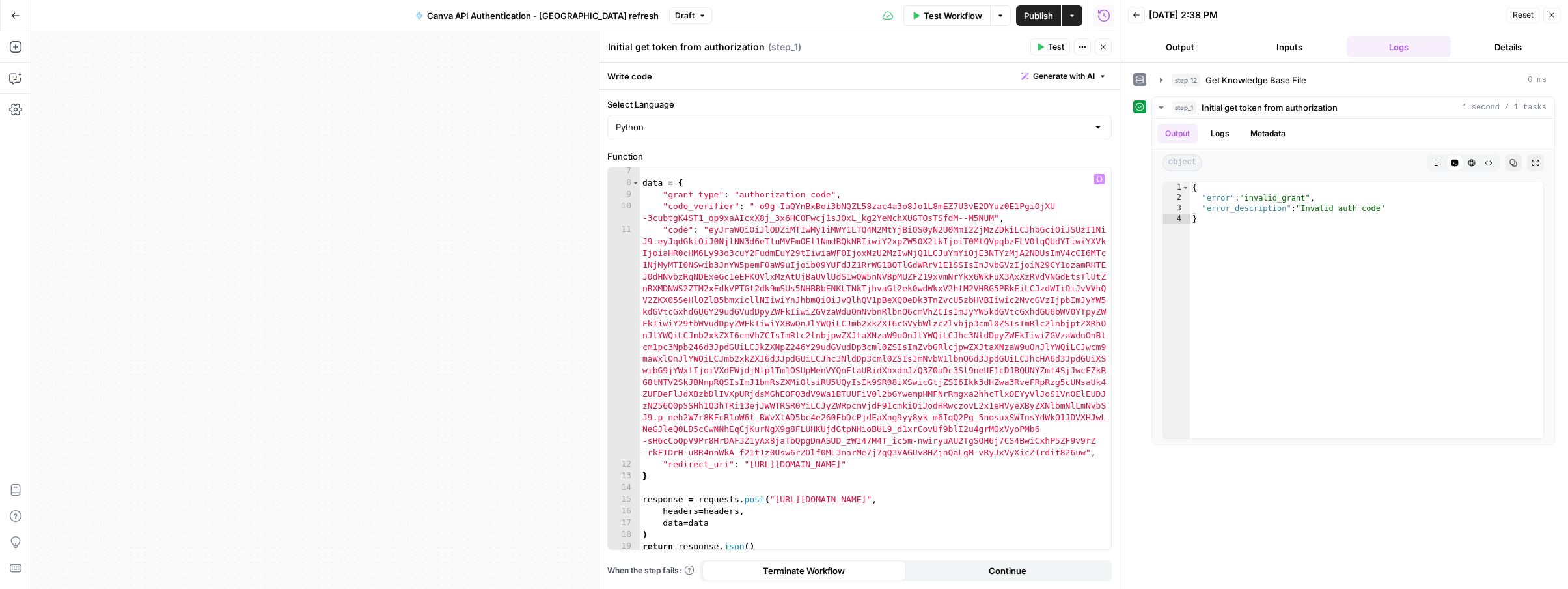
scroll to position [122, 0]
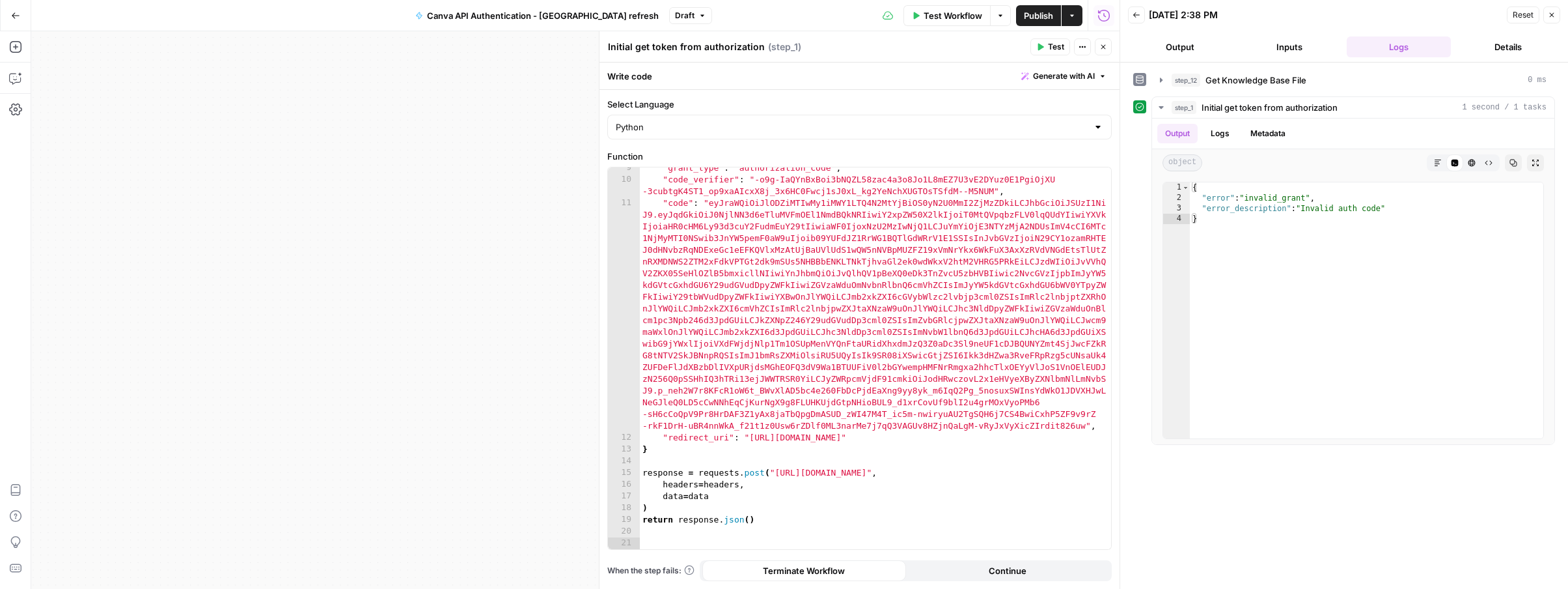
click at [773, 207] on div ""grant_type" : "authorization_code" , "code_verifier" : "-o9g-IaQYnBxBoi3bNQZL5…" at bounding box center [875, 365] width 472 height 405
click at [756, 179] on div ""grant_type" : "authorization_code" , "code_verifier" : "-o9g-IaQYnBxBoi3bNQZL5…" at bounding box center [875, 365] width 472 height 405
type textarea "**********"
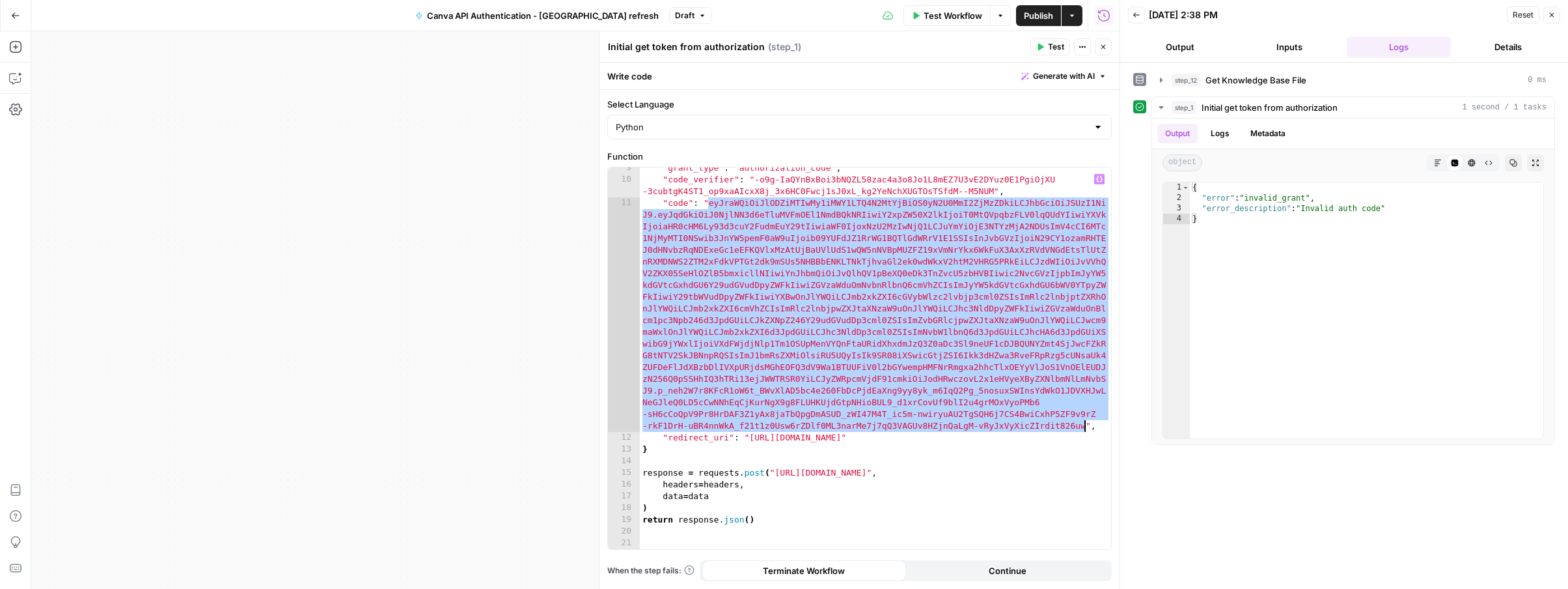
drag, startPoint x: 710, startPoint y: 205, endPoint x: 1084, endPoint y: 422, distance: 432.4
click at [1084, 422] on div ""grant_type" : "authorization_code" , "code_verifier" : "-o9g-IaQYnBxBoi3bNQZL5…" at bounding box center [875, 365] width 472 height 405
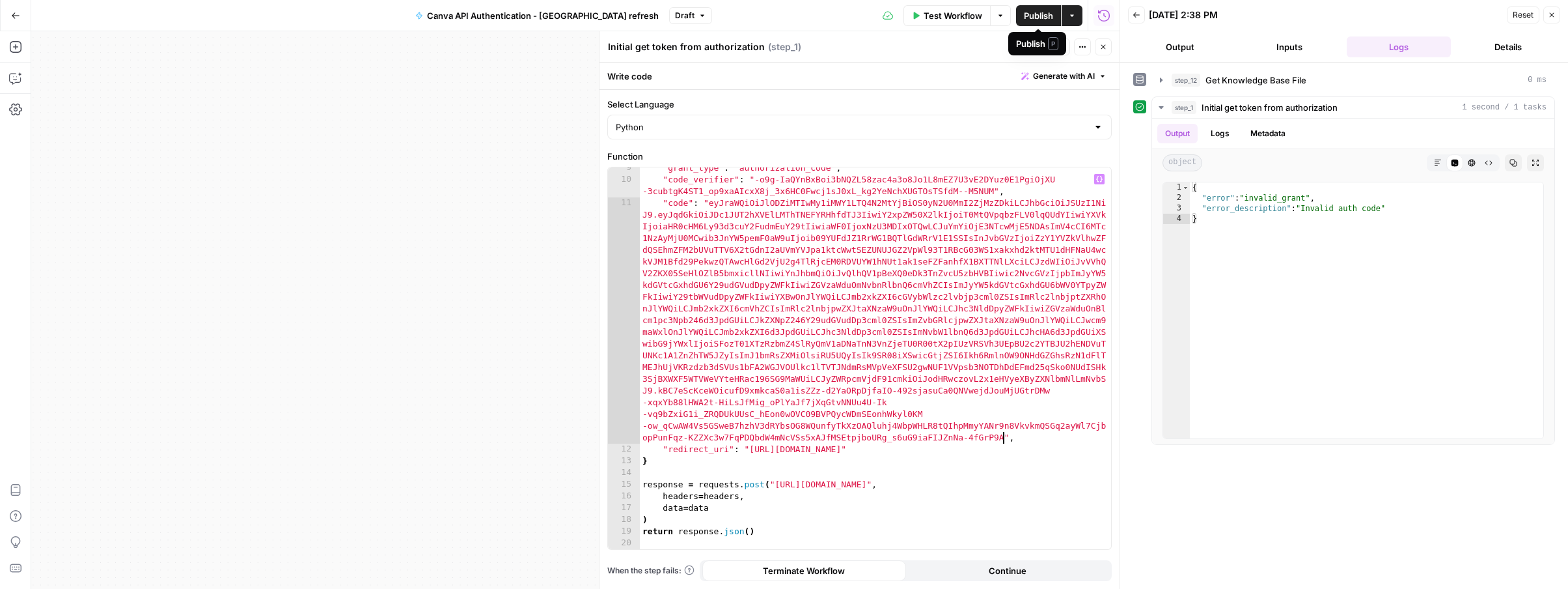
click at [1056, 51] on div "Publish P" at bounding box center [1038, 44] width 58 height 24
click at [1032, 51] on button "Test" at bounding box center [1050, 47] width 40 height 17
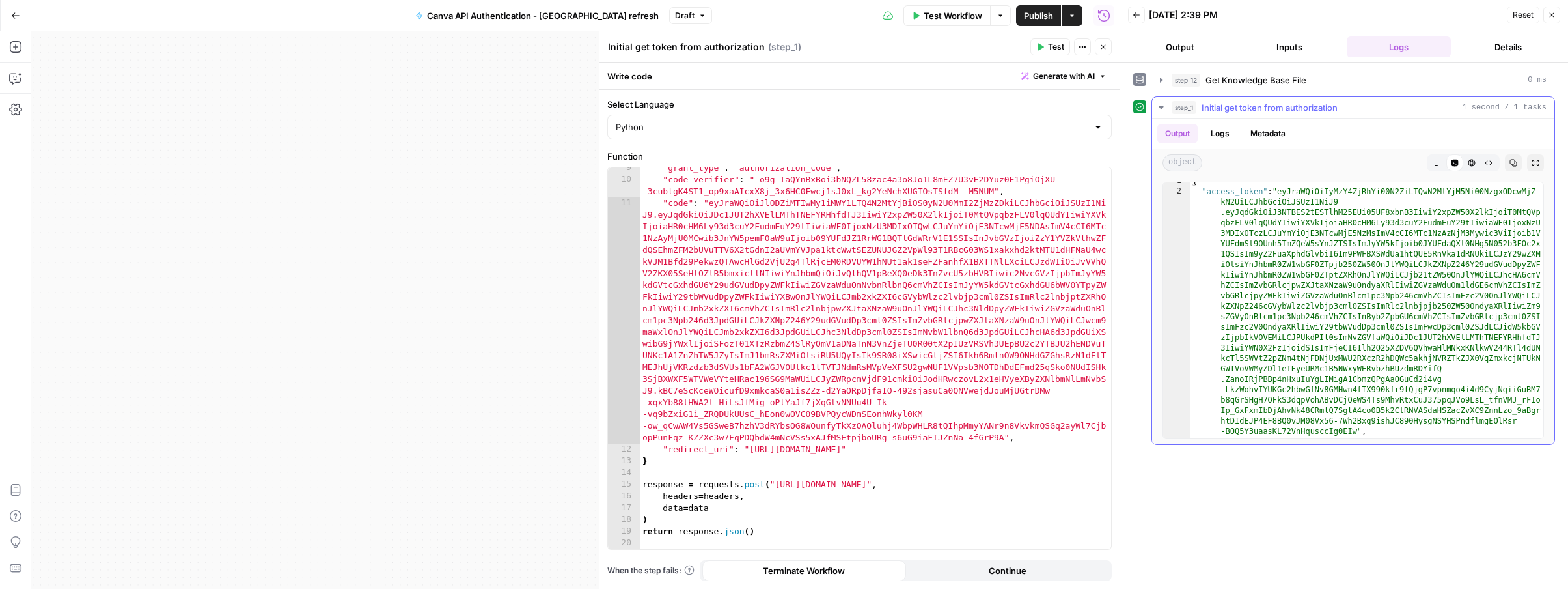
scroll to position [0, 0]
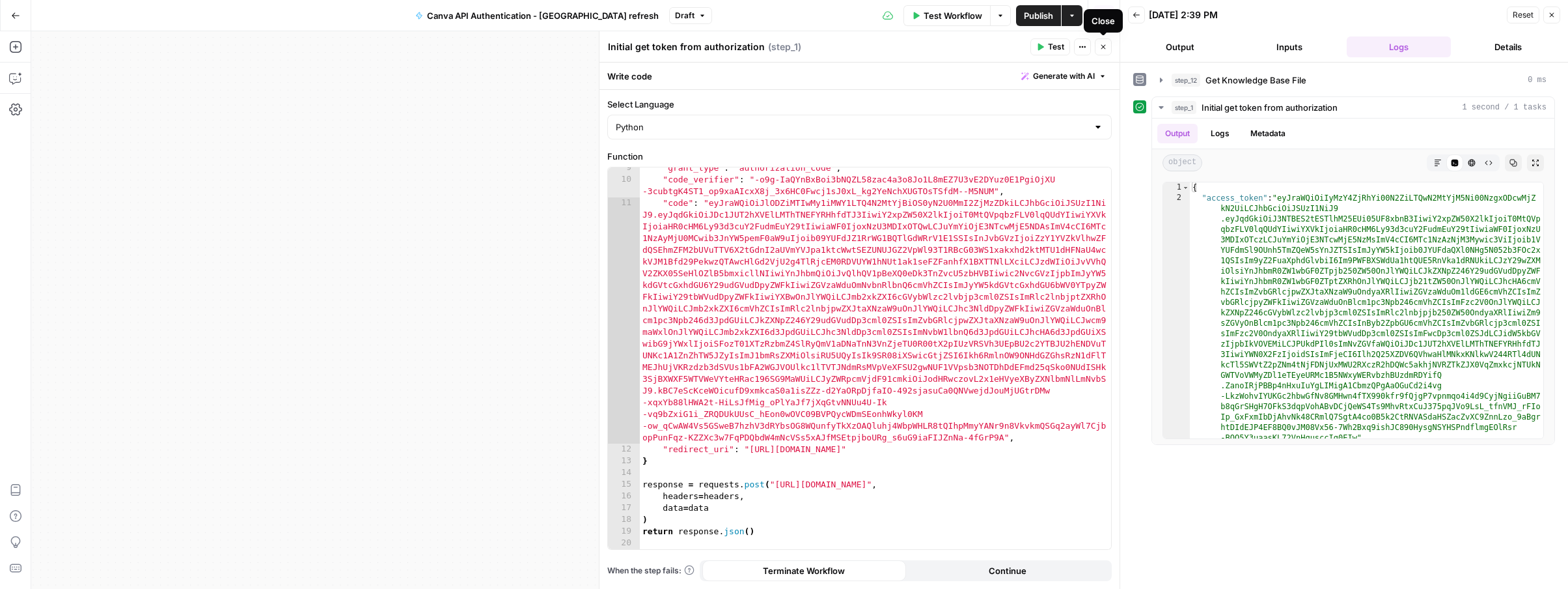
click at [1103, 46] on icon "button" at bounding box center [1103, 47] width 8 height 8
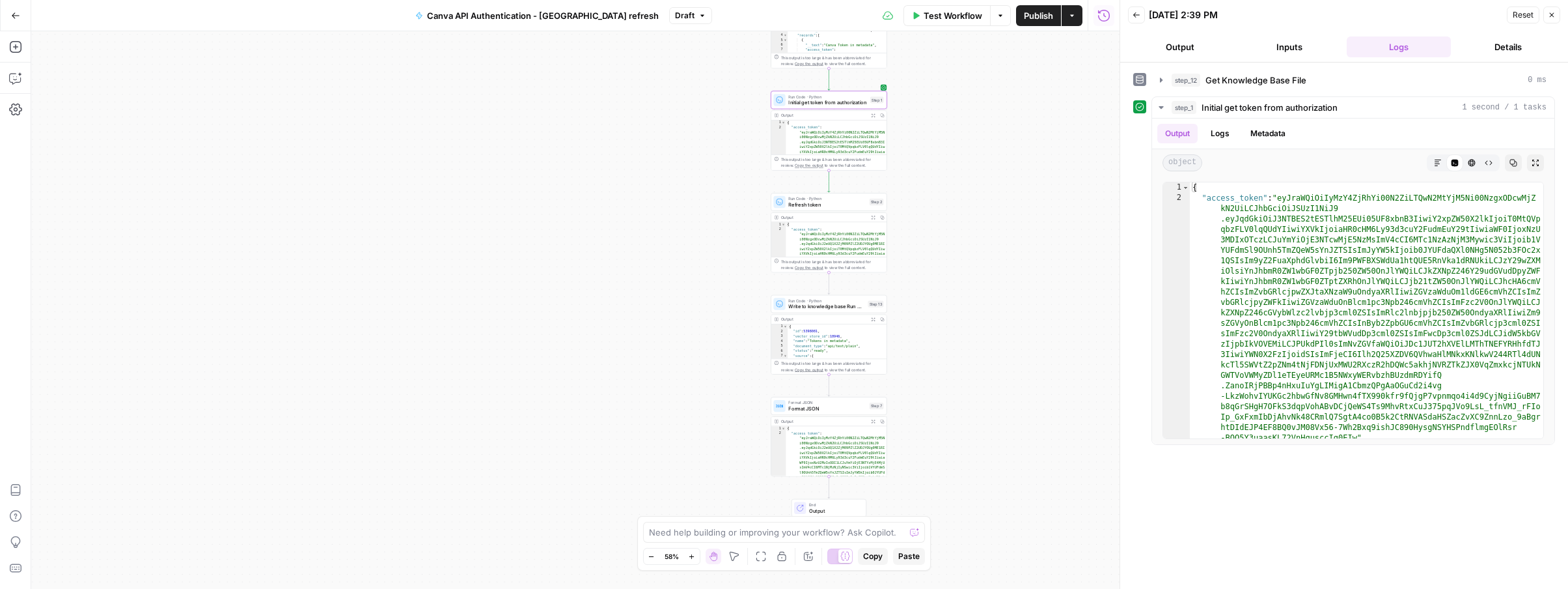
drag, startPoint x: 958, startPoint y: 326, endPoint x: 987, endPoint y: 218, distance: 111.8
click at [987, 218] on div "Workflow Set Inputs Inputs Get Knowledge Base File Get Knowledge Base File Step…" at bounding box center [575, 310] width 1089 height 558
click at [818, 203] on span "Refresh token" at bounding box center [828, 204] width 78 height 8
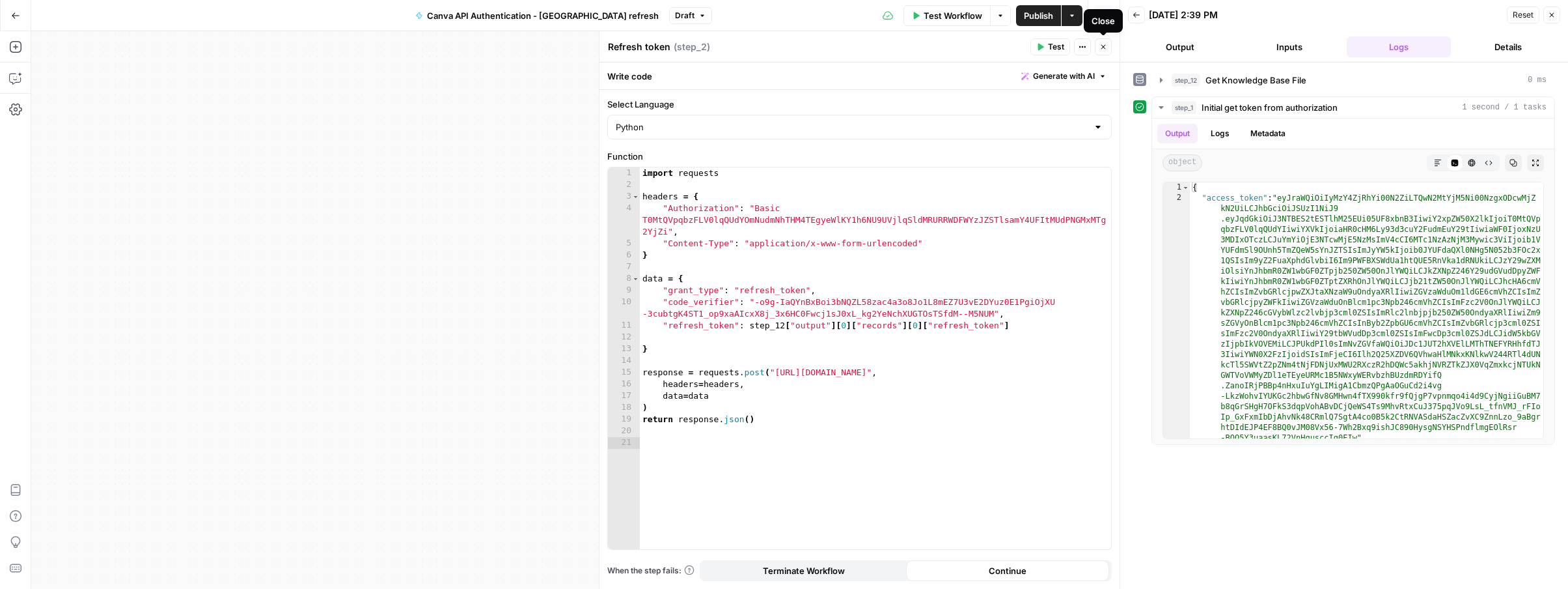
click at [1106, 48] on icon "button" at bounding box center [1103, 47] width 8 height 8
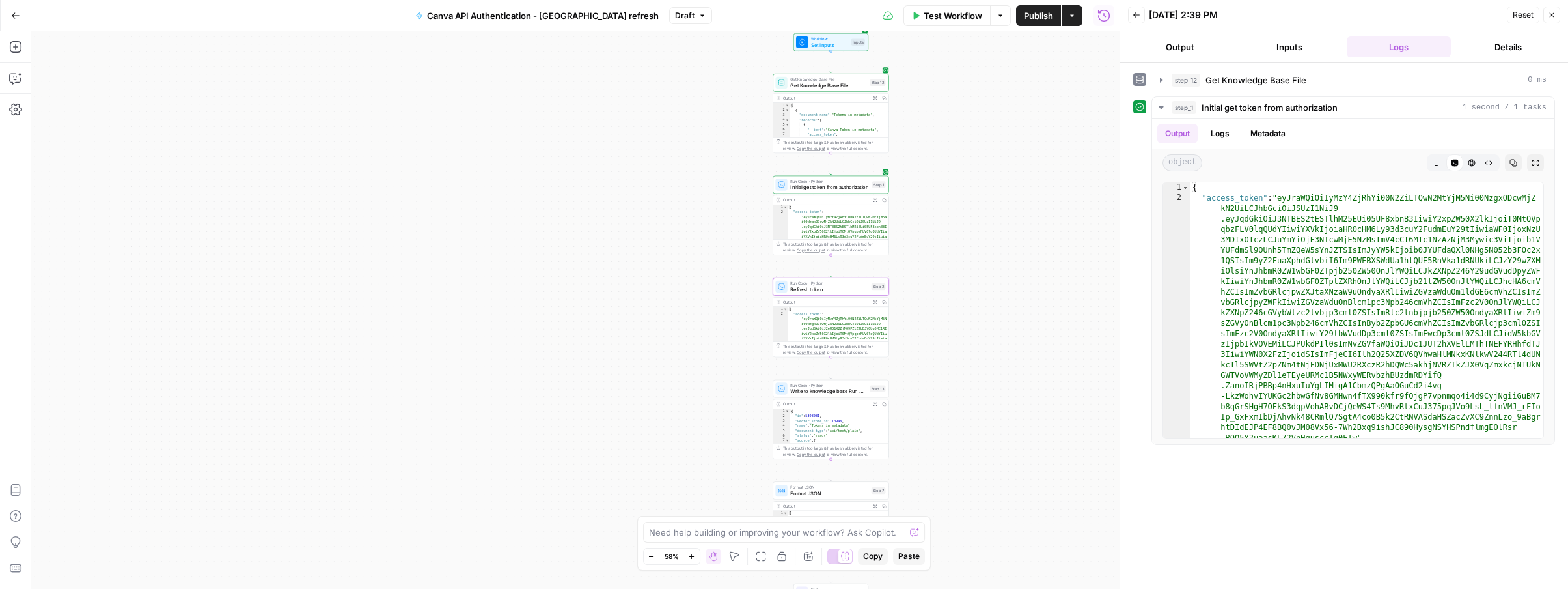
drag, startPoint x: 1010, startPoint y: 195, endPoint x: 1011, endPoint y: 280, distance: 85.0
click at [1011, 280] on div "Workflow Set Inputs Inputs Get Knowledge Base File Get Knowledge Base File Step…" at bounding box center [575, 310] width 1089 height 558
click at [1512, 163] on icon "button" at bounding box center [1514, 163] width 7 height 7
click at [819, 172] on div at bounding box center [821, 170] width 4 height 4
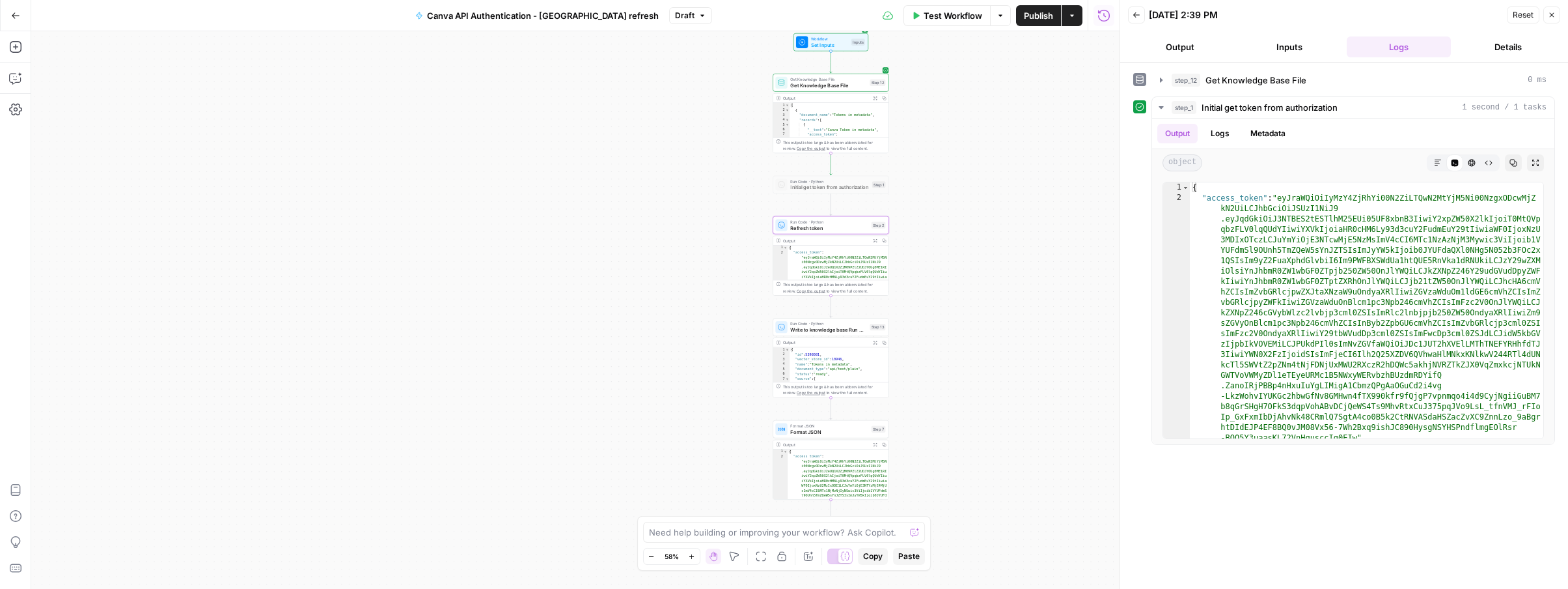
click at [1051, 20] on span "Publish" at bounding box center [1039, 15] width 29 height 13
click at [13, 19] on icon "button" at bounding box center [15, 15] width 9 height 9
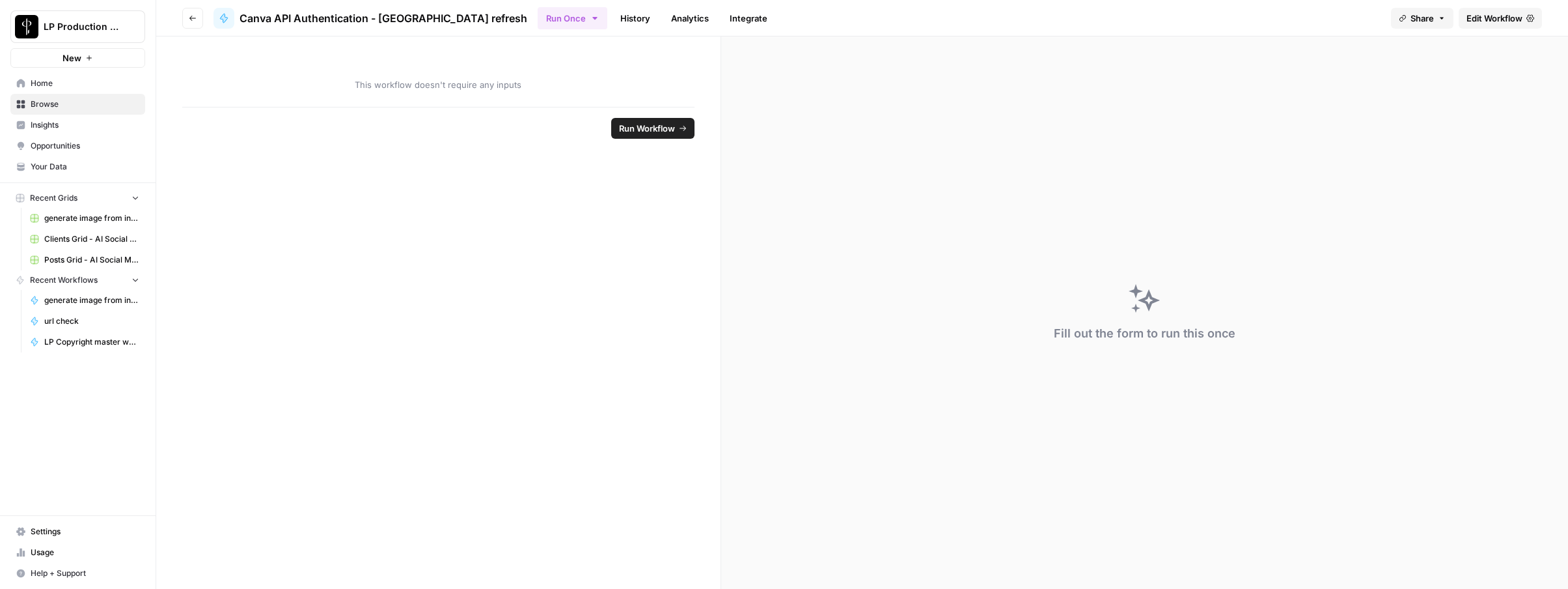
click at [63, 166] on span "Your Data" at bounding box center [85, 167] width 109 height 12
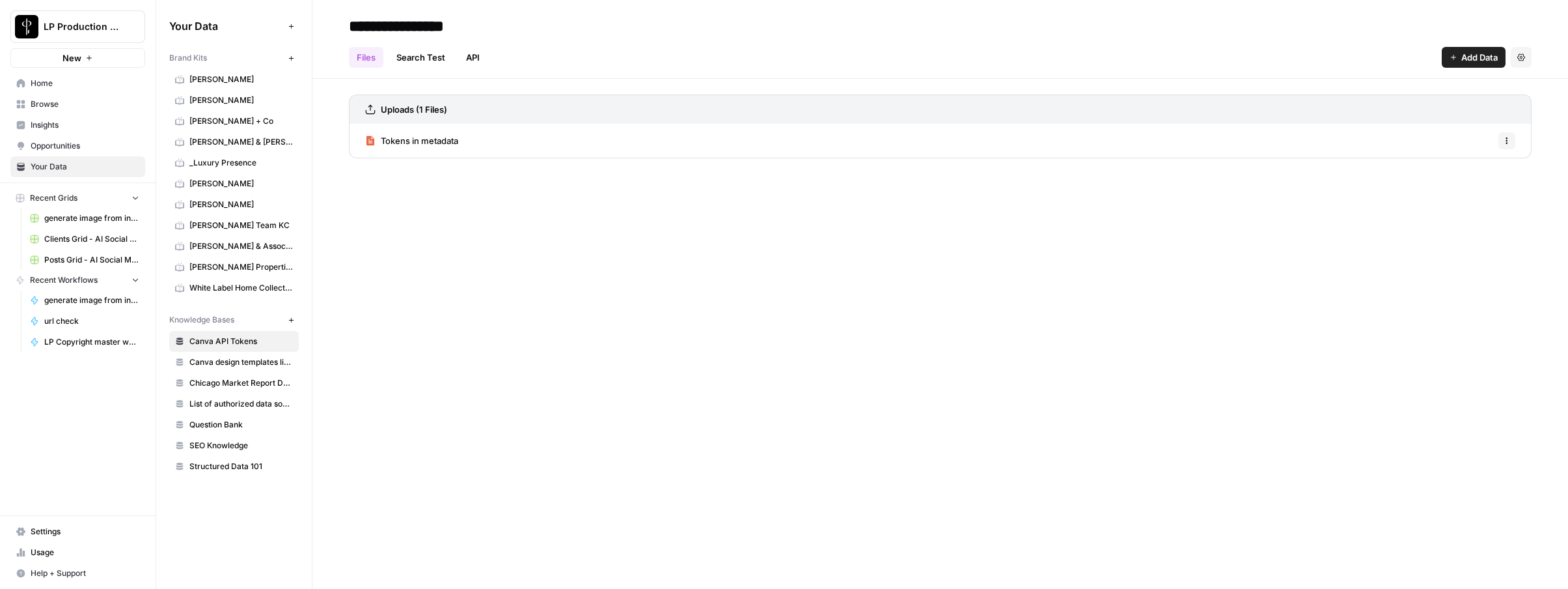
click at [482, 135] on div "Tokens in metadata Options" at bounding box center [941, 141] width 1183 height 34
click at [430, 143] on span "Tokens in metadata" at bounding box center [419, 140] width 77 height 13
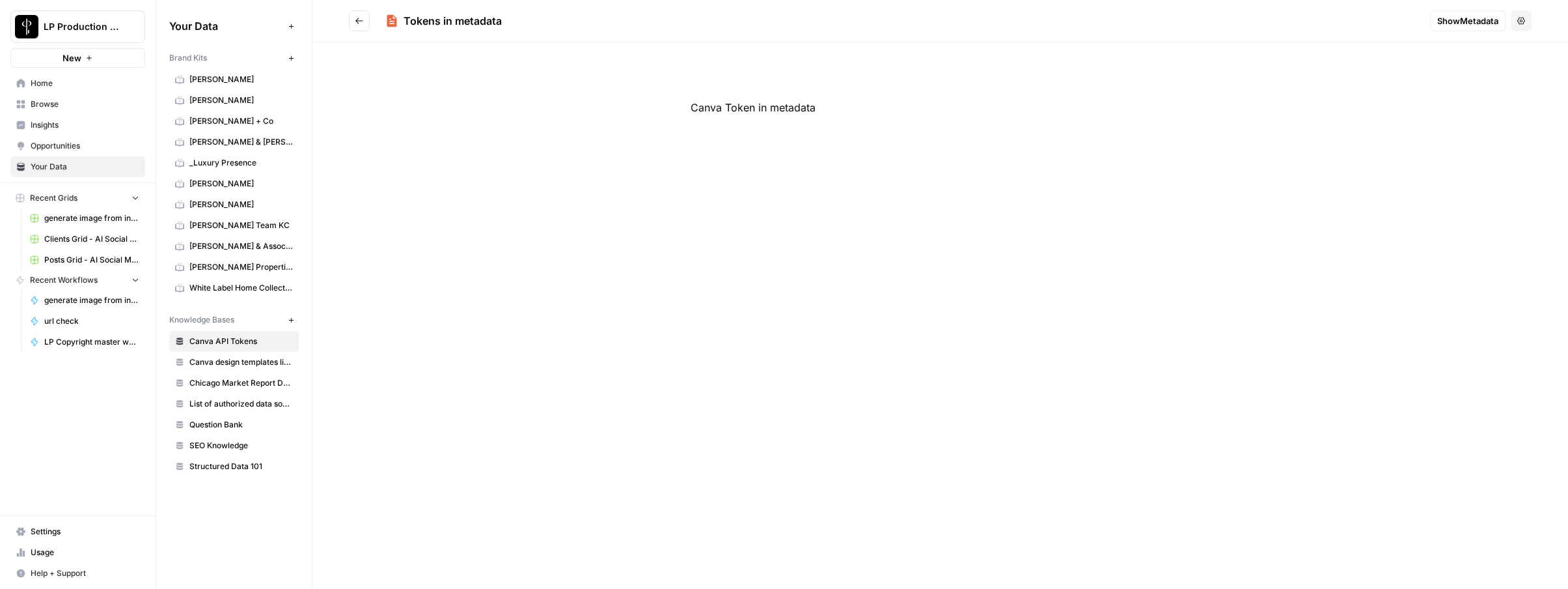
click at [1483, 24] on span "Show Metadata" at bounding box center [1468, 20] width 61 height 13
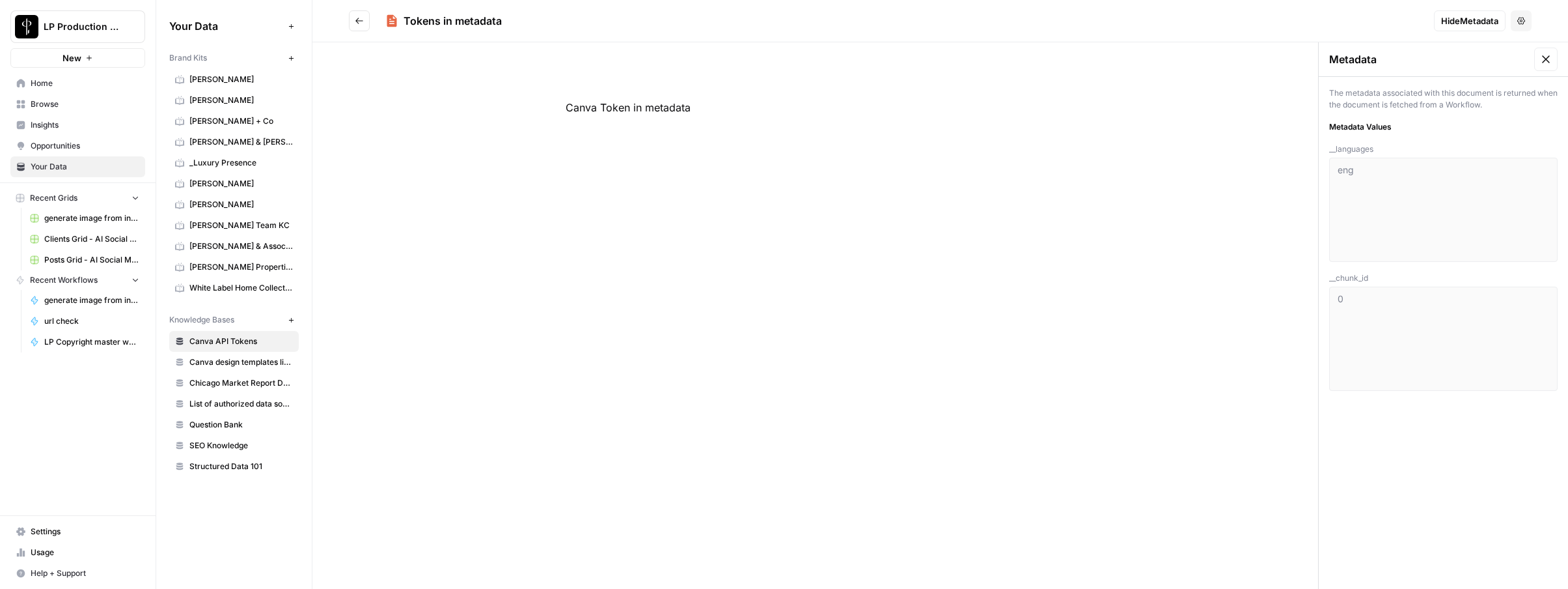
click at [1546, 60] on icon at bounding box center [1546, 59] width 13 height 13
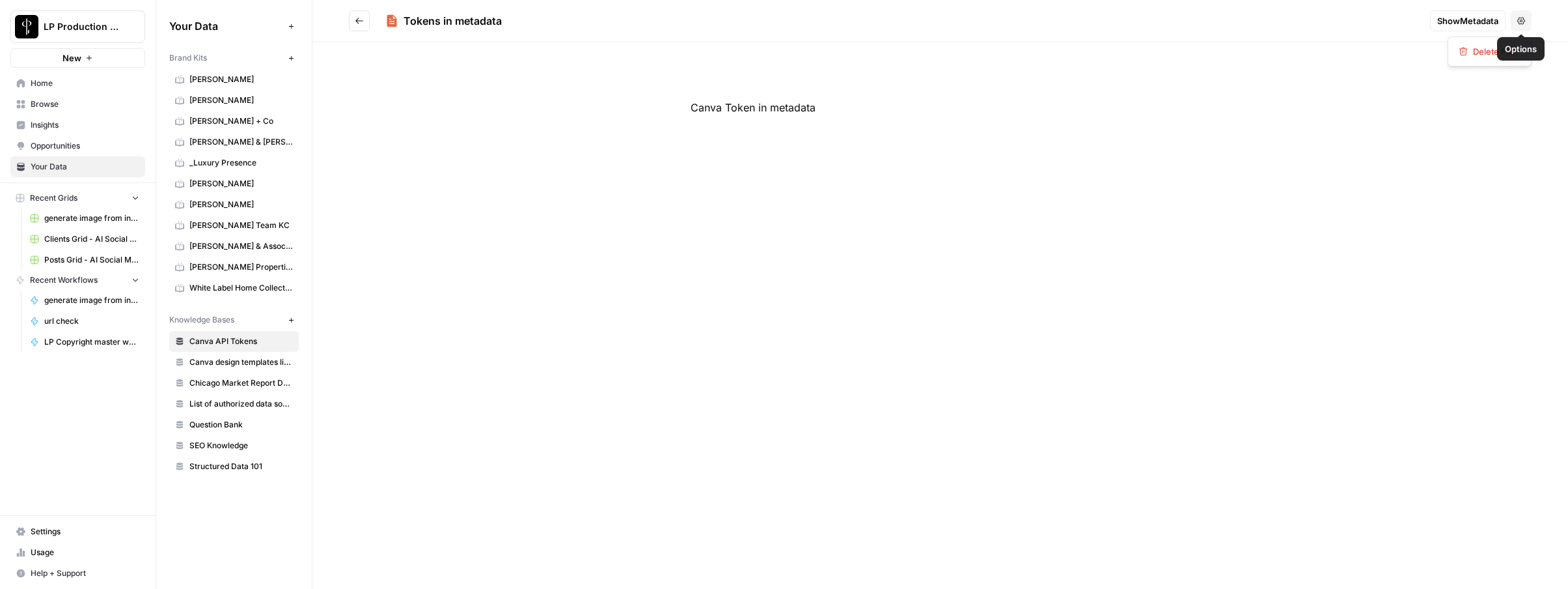
click at [1527, 22] on button "Options" at bounding box center [1521, 20] width 21 height 21
click at [1463, 31] on button "Show Metadata" at bounding box center [1468, 20] width 76 height 21
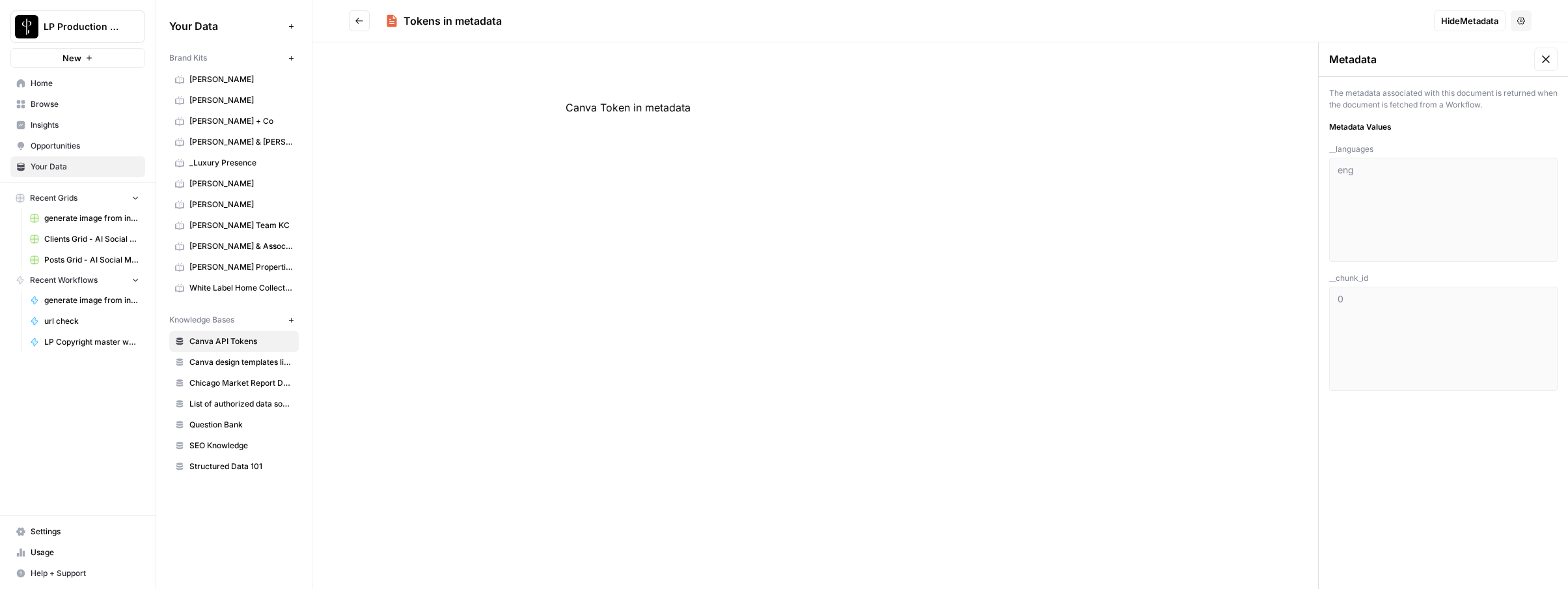
click at [1546, 59] on icon at bounding box center [1546, 59] width 13 height 13
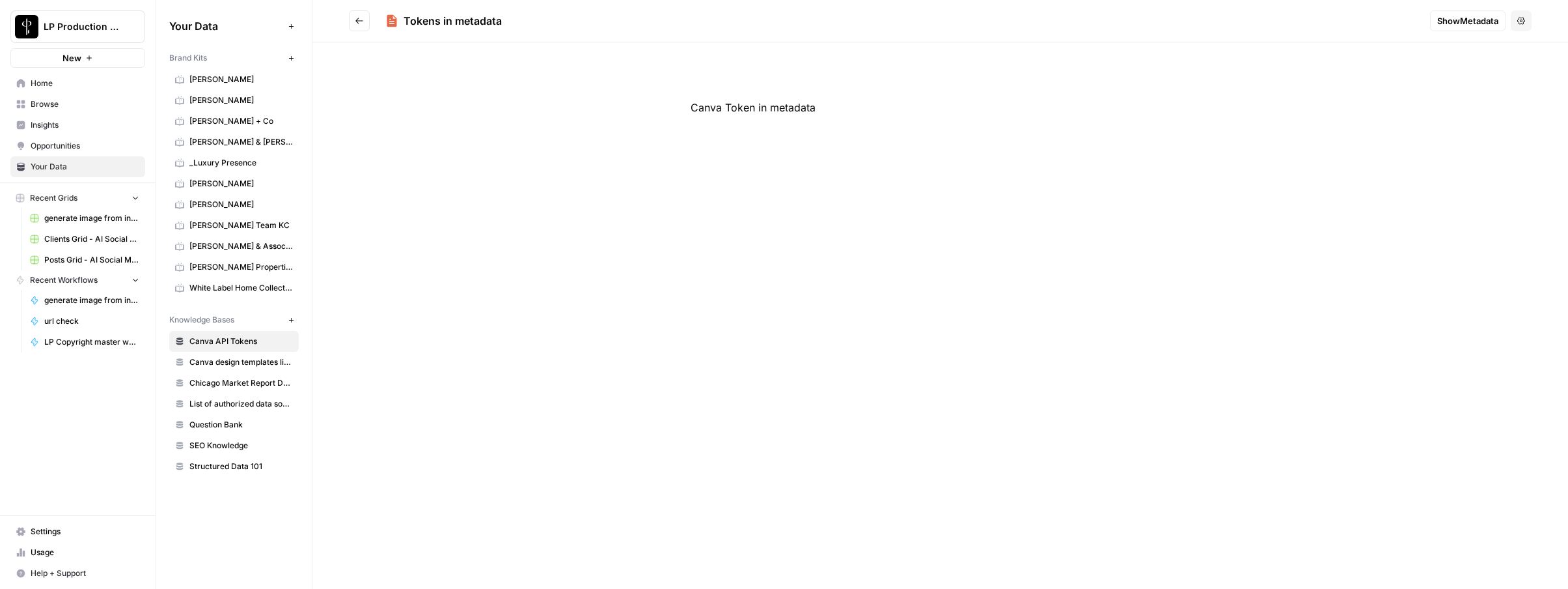
click at [356, 18] on icon "Go back" at bounding box center [359, 20] width 9 height 9
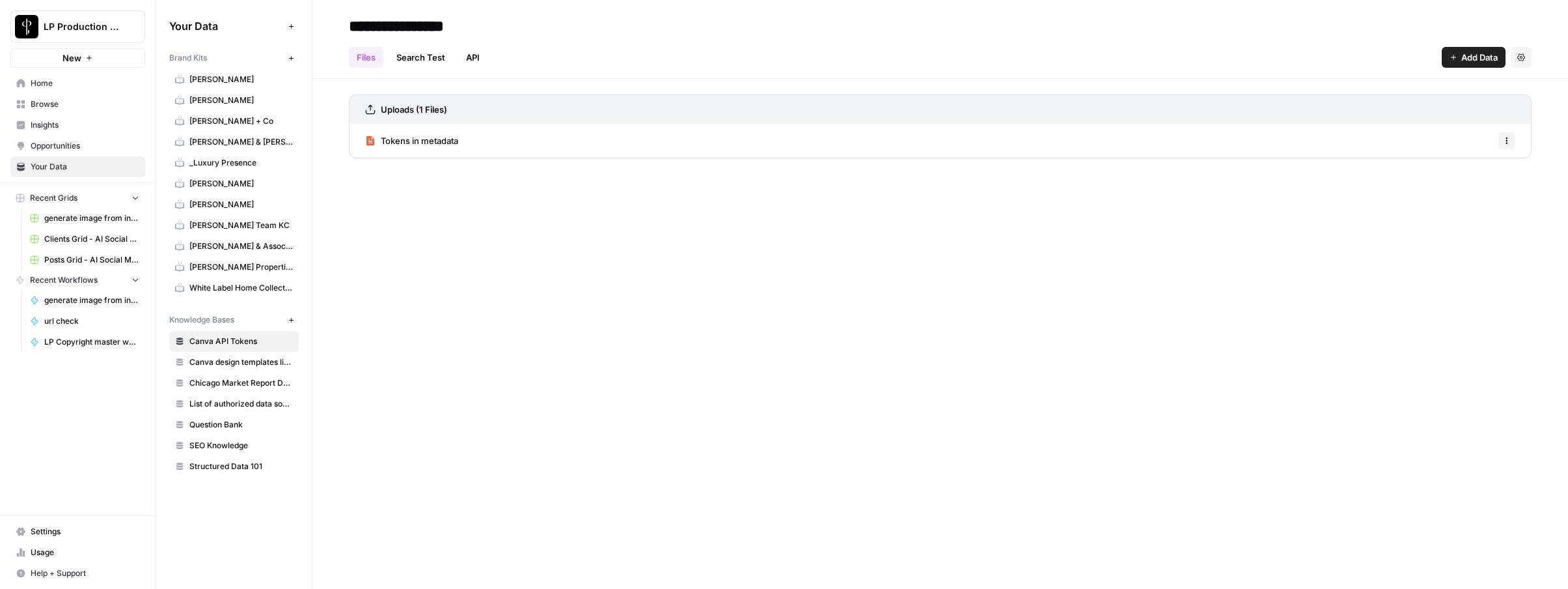
click at [1474, 57] on span "Add Data" at bounding box center [1480, 57] width 37 height 13
click at [1170, 247] on div "**********" at bounding box center [941, 294] width 1256 height 589
click at [726, 285] on div "**********" at bounding box center [941, 294] width 1256 height 589
click at [435, 145] on span "Tokens in metadata" at bounding box center [419, 140] width 77 height 13
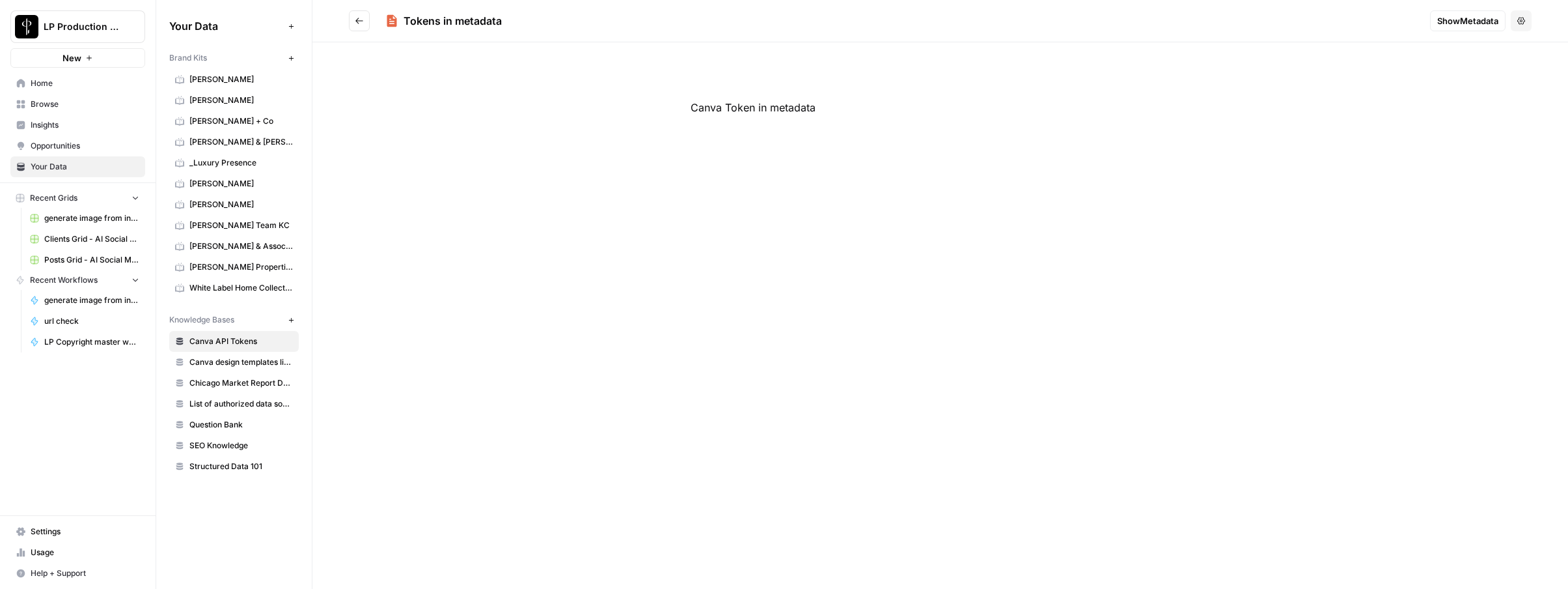
click at [1497, 24] on span "Show Metadata" at bounding box center [1468, 20] width 61 height 13
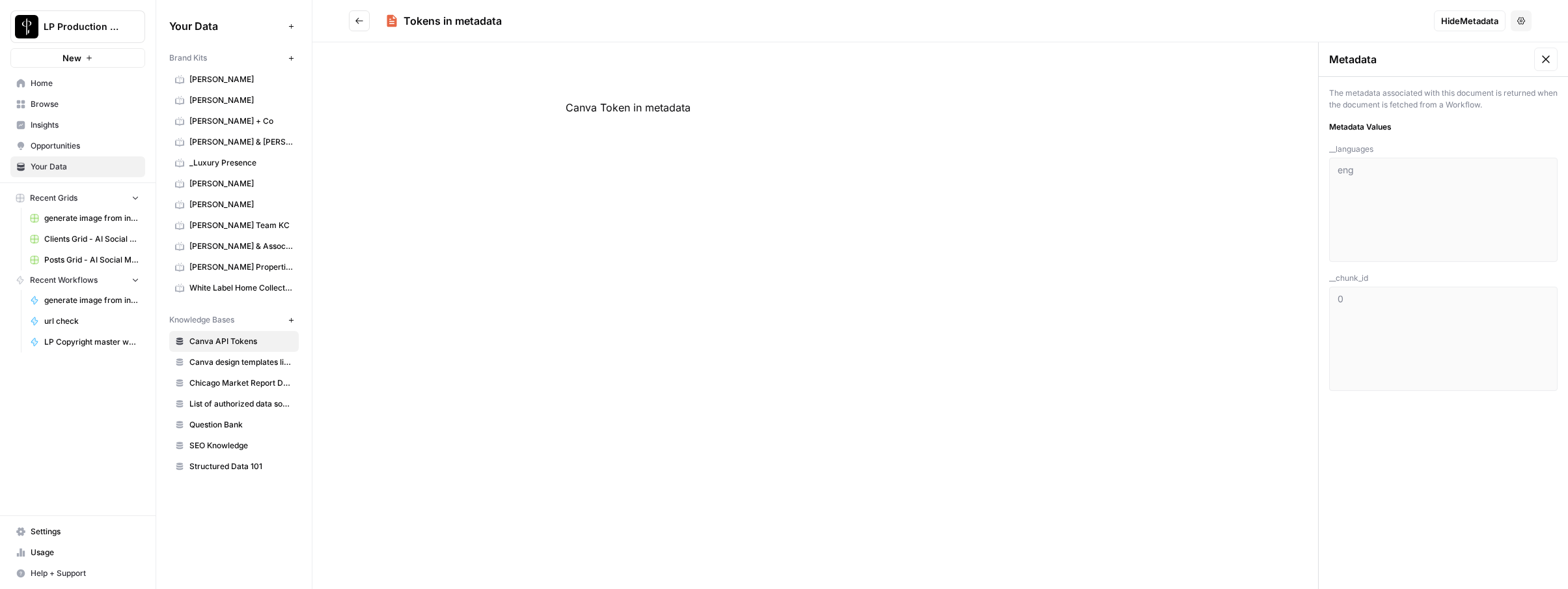
click at [1524, 21] on icon "button" at bounding box center [1521, 20] width 8 height 7
click at [1261, 97] on div "Canva Token in metadata" at bounding box center [816, 315] width 1006 height 547
click at [1543, 58] on icon at bounding box center [1546, 59] width 13 height 13
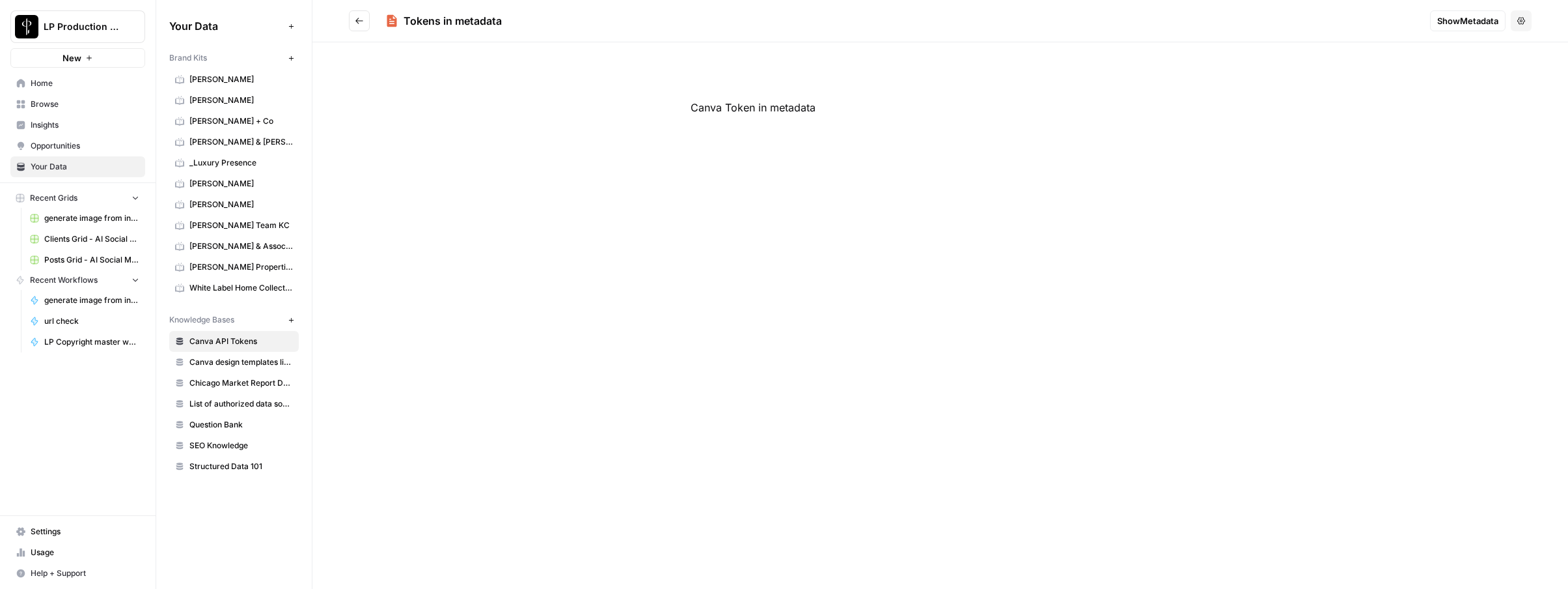
click at [358, 17] on icon "Go back" at bounding box center [359, 20] width 9 height 9
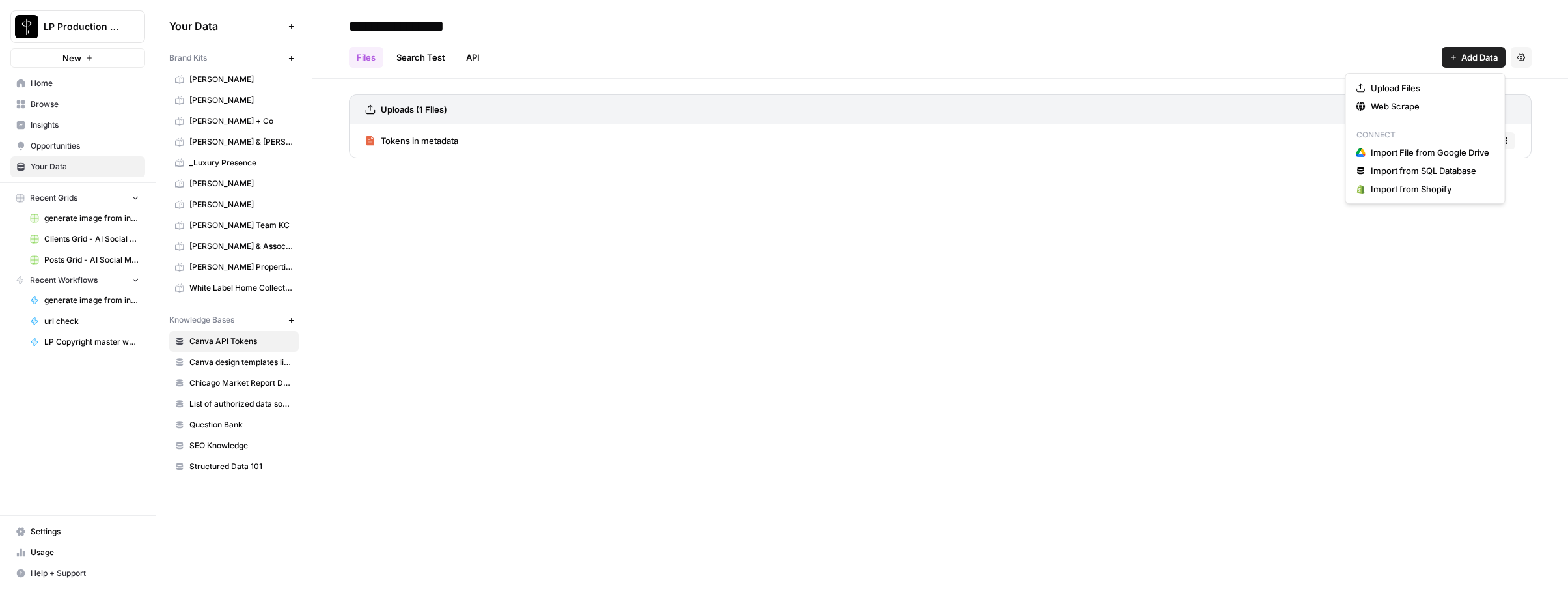
click at [1467, 65] on button "Add Data" at bounding box center [1474, 57] width 64 height 21
click at [1435, 80] on button "Upload Files" at bounding box center [1425, 88] width 149 height 18
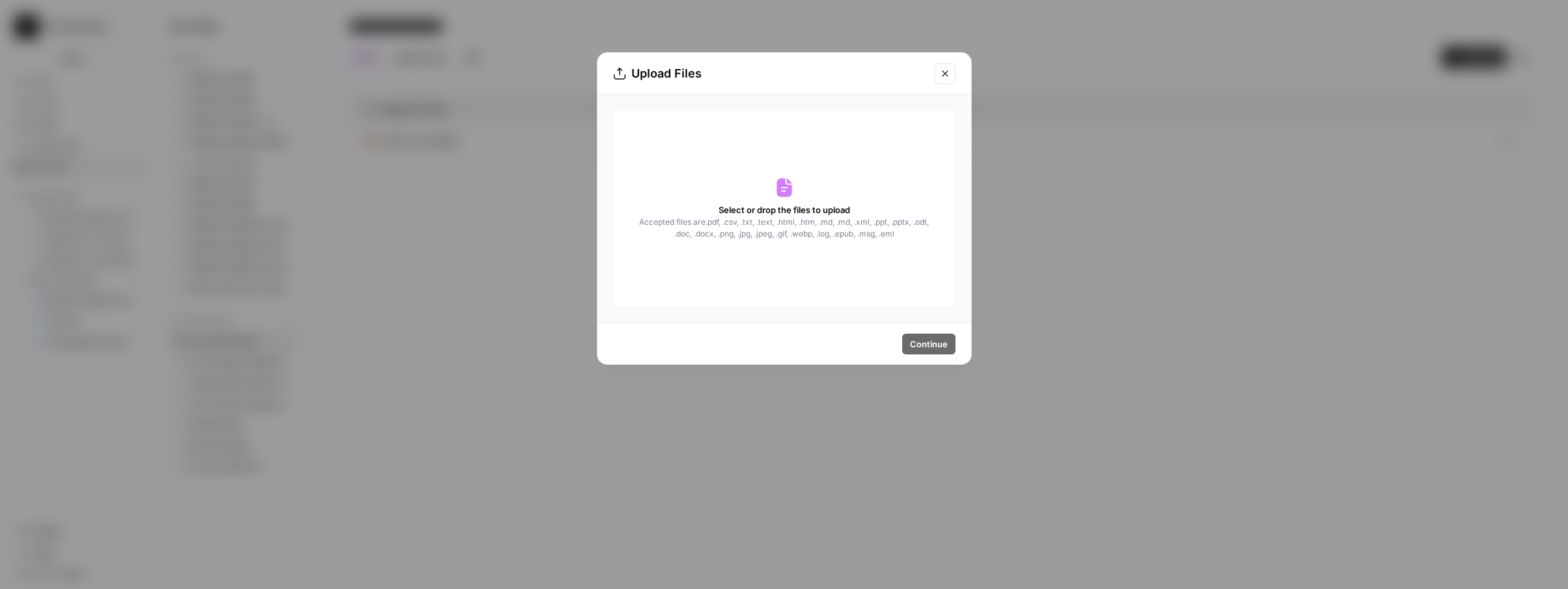
click at [939, 76] on button "Close modal" at bounding box center [945, 73] width 21 height 21
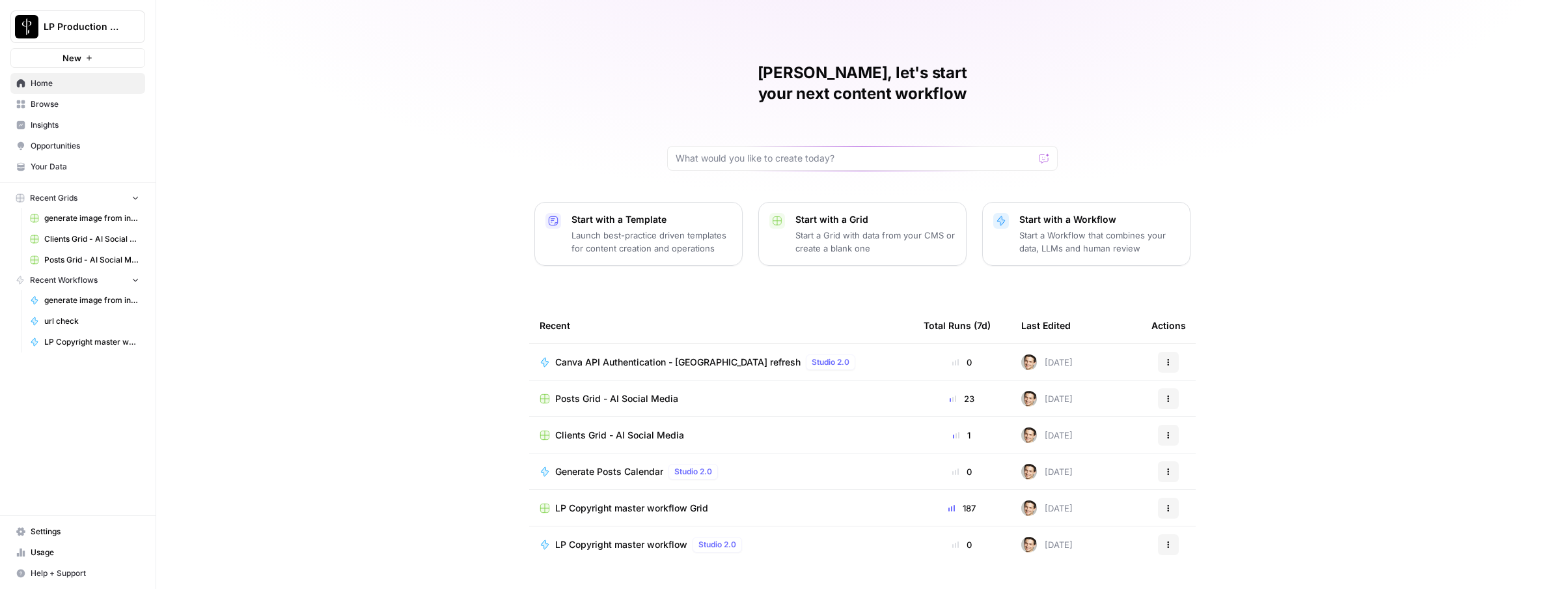
click at [52, 107] on span "Browse" at bounding box center [85, 105] width 109 height 12
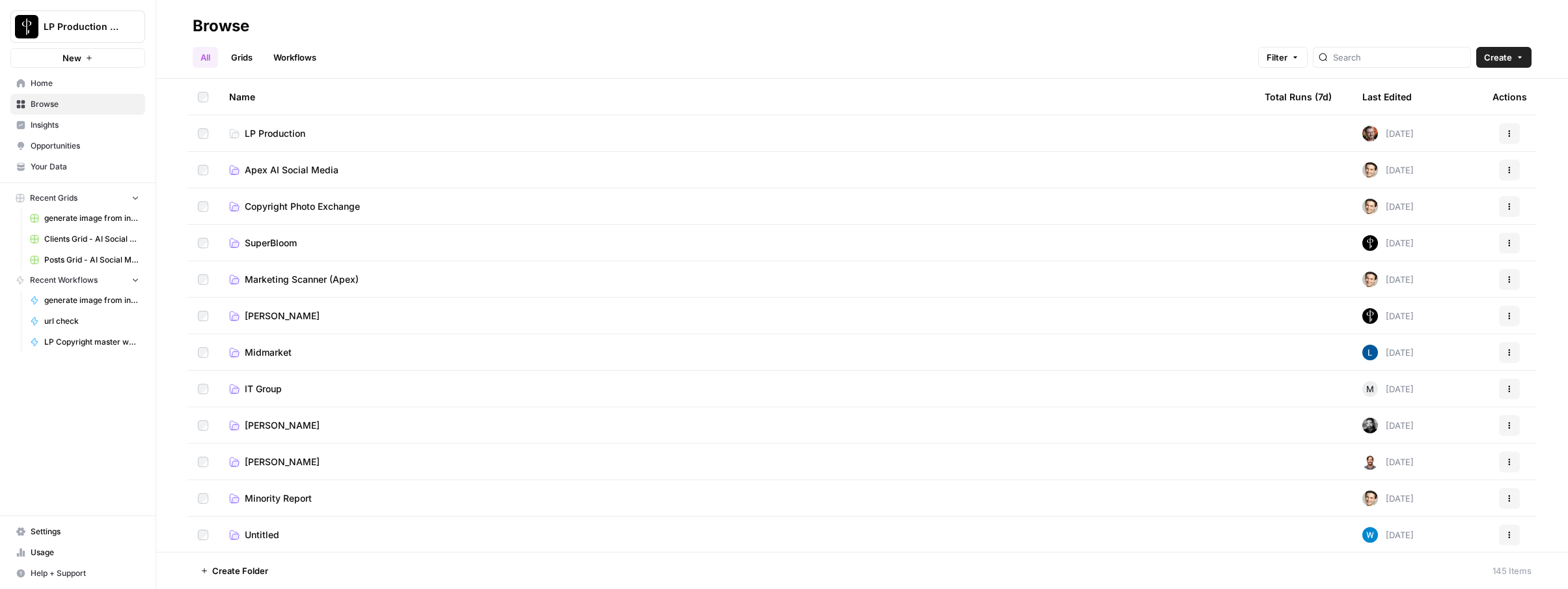
click at [282, 168] on span "Apex AI Social Media" at bounding box center [292, 169] width 93 height 13
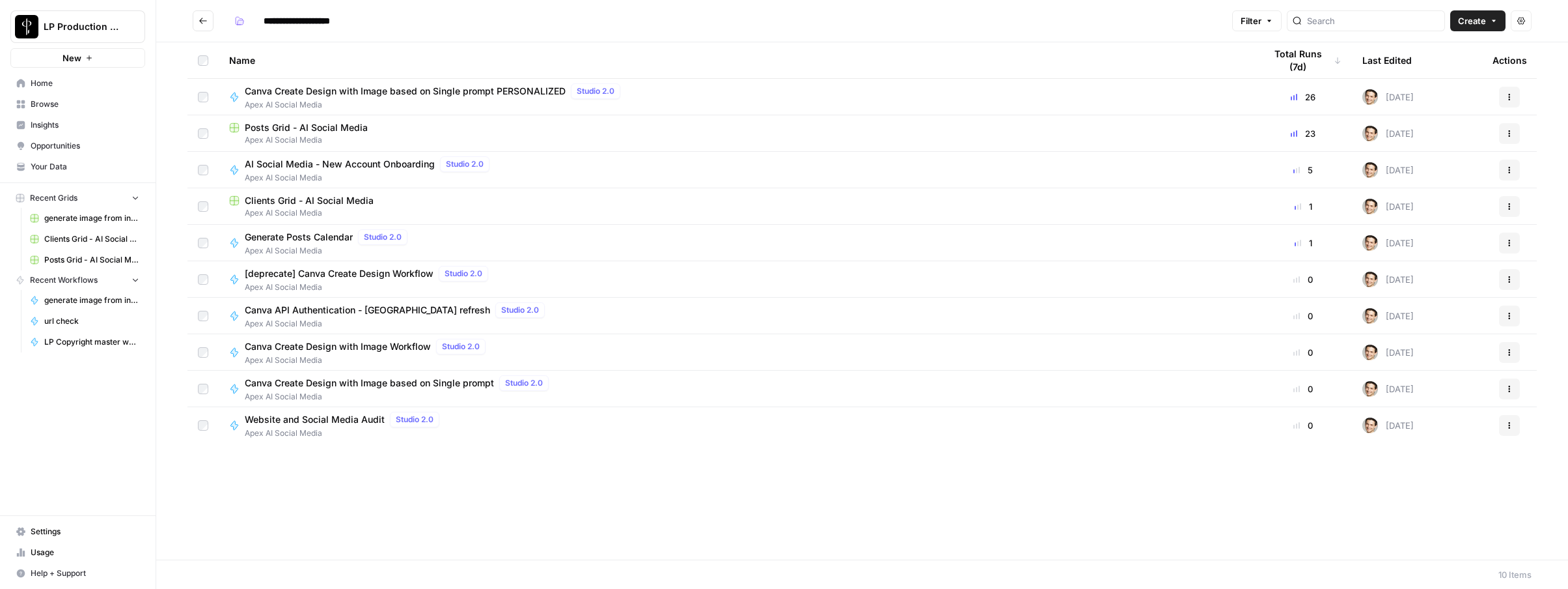
click at [288, 320] on span "Apex AI Social Media" at bounding box center [397, 324] width 305 height 12
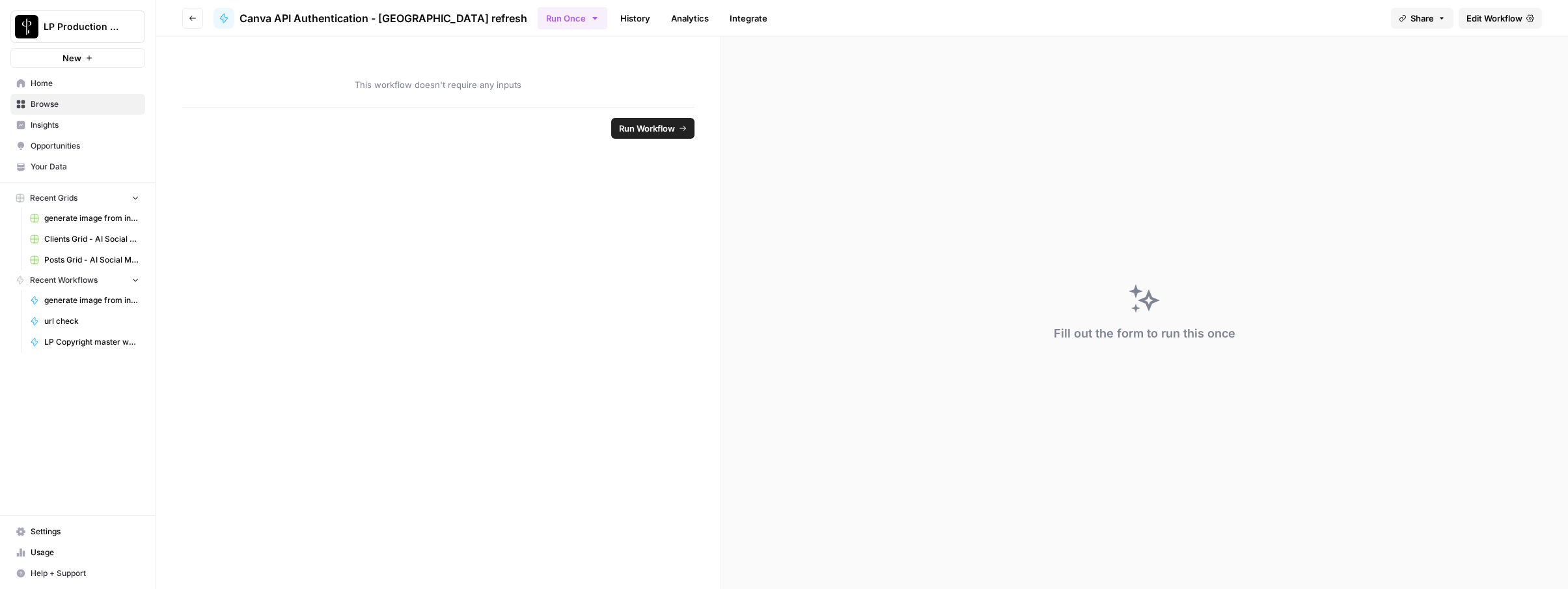
click at [1487, 16] on span "Edit Workflow" at bounding box center [1495, 18] width 56 height 13
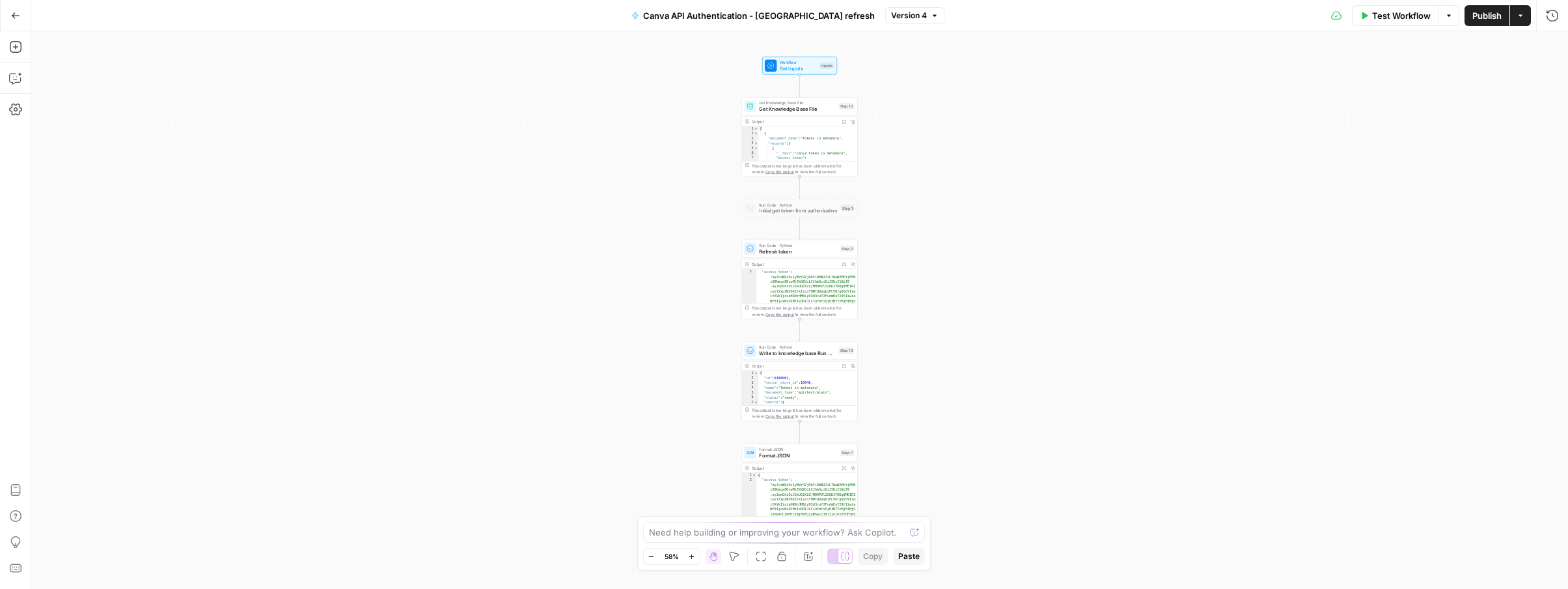
scroll to position [8, 0]
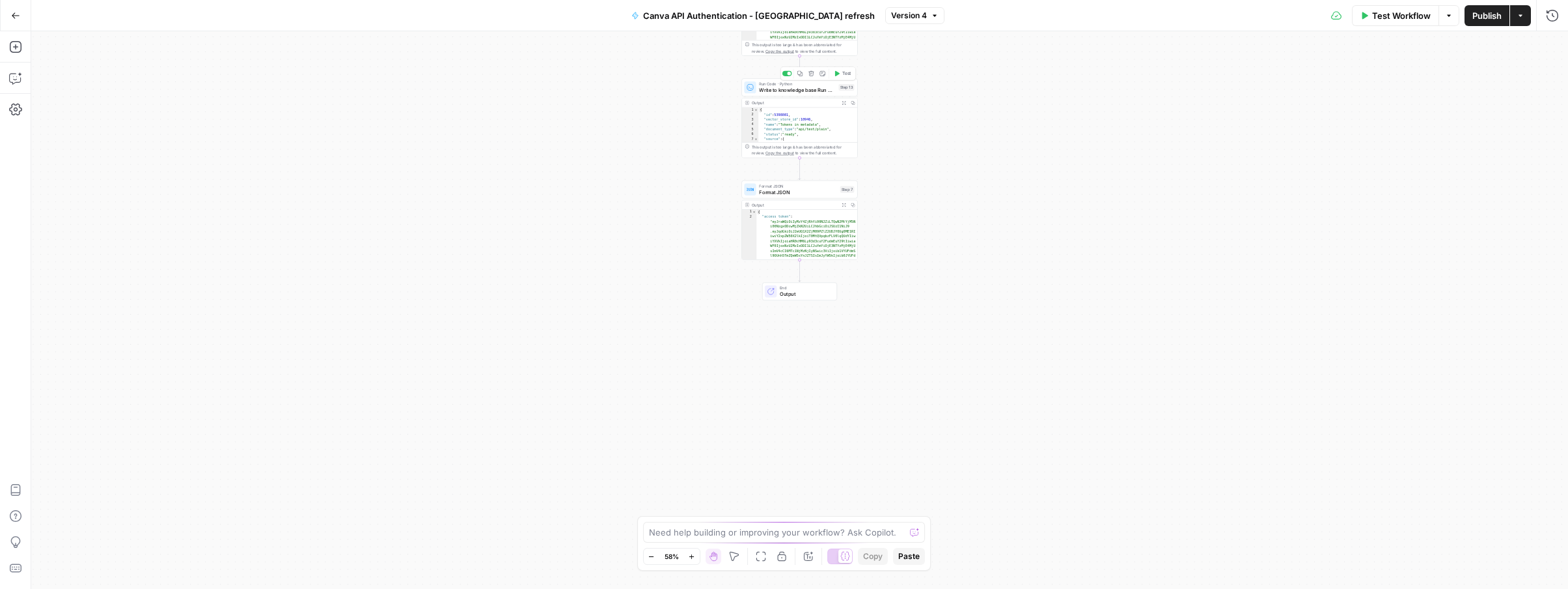
click at [793, 86] on span "Write to knowledge base Run Code" at bounding box center [797, 89] width 76 height 8
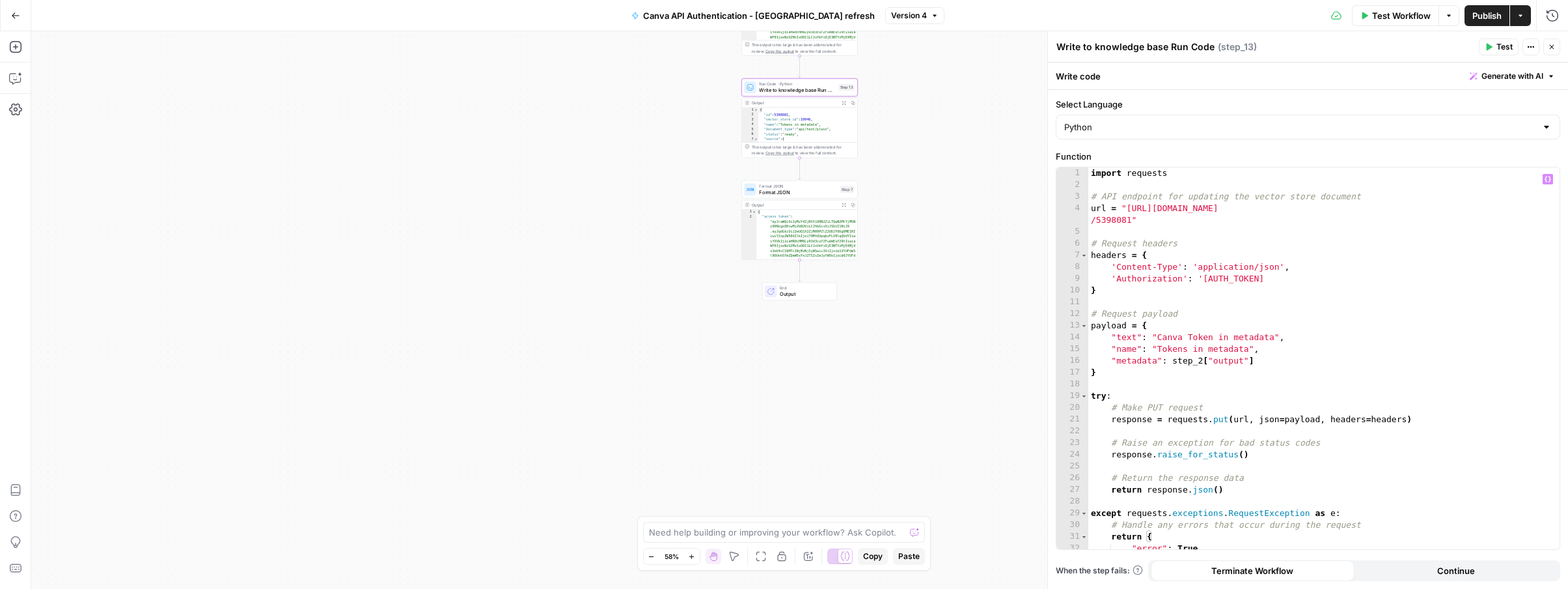
scroll to position [0, 0]
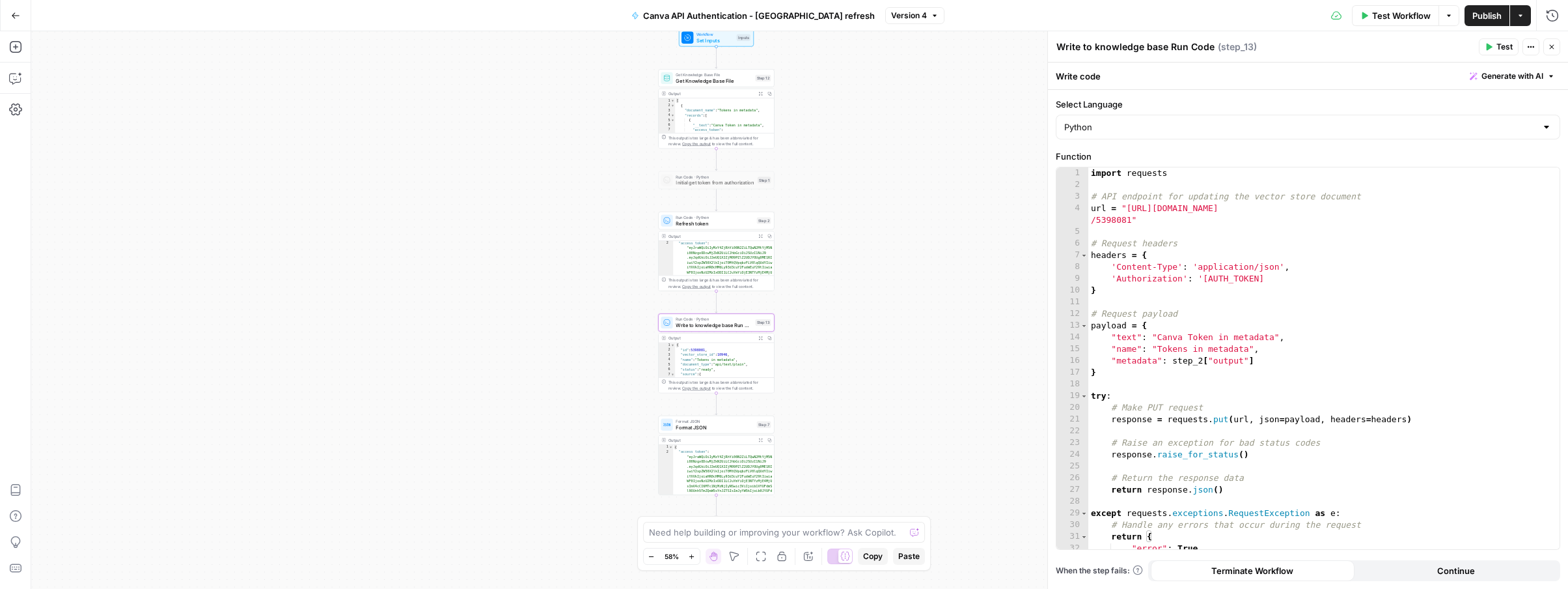
drag, startPoint x: 901, startPoint y: 222, endPoint x: 818, endPoint y: 457, distance: 249.2
click at [818, 457] on div "Workflow Set Inputs Inputs Get Knowledge Base File Get Knowledge Base File Step…" at bounding box center [800, 310] width 1537 height 558
drag, startPoint x: 1173, startPoint y: 360, endPoint x: 1256, endPoint y: 361, distance: 83.0
click at [1256, 361] on div "import requests # API endpoint for updating the vector store document url = "ht…" at bounding box center [1324, 370] width 472 height 405
paste textarea
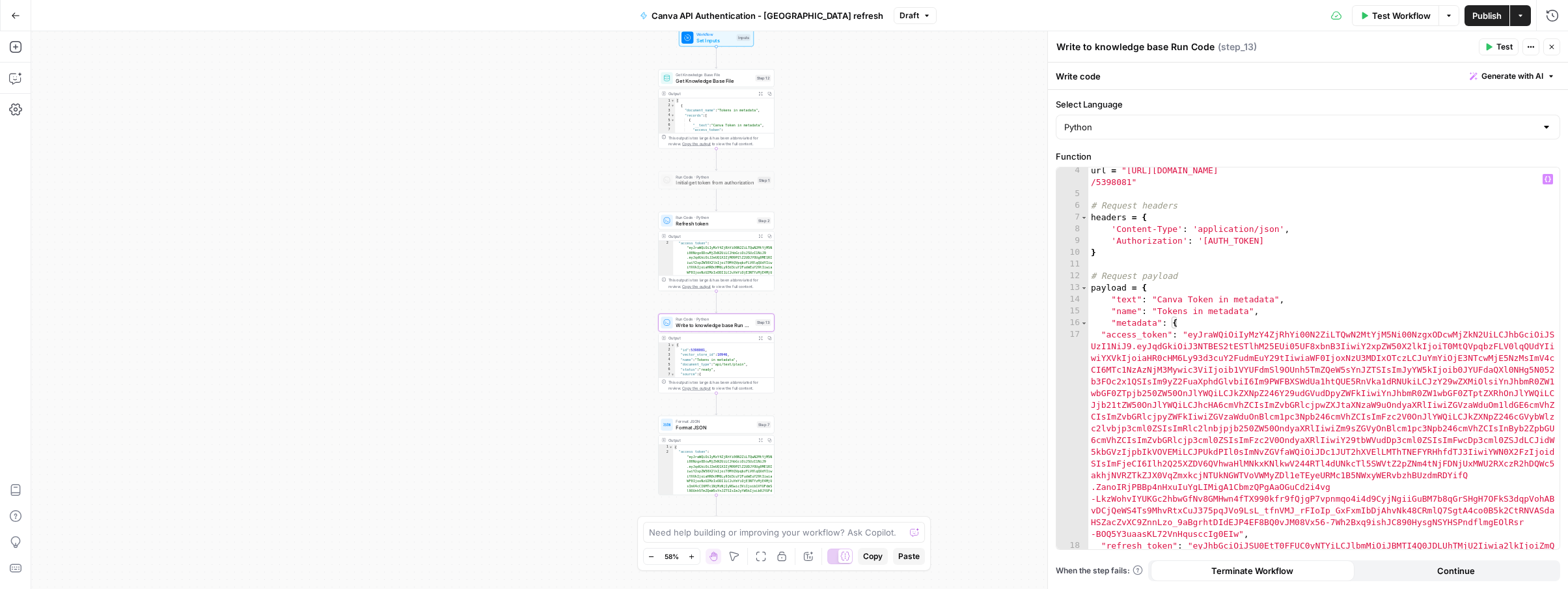
scroll to position [37, 0]
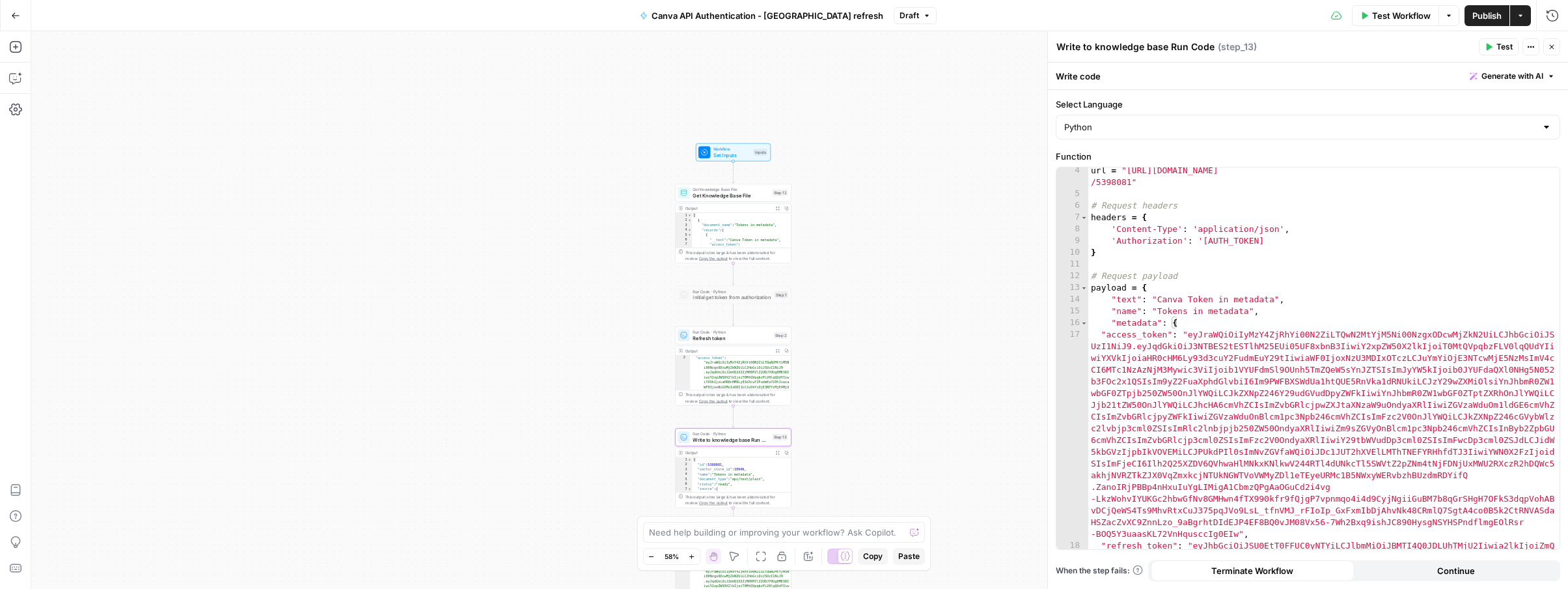
drag, startPoint x: 924, startPoint y: 251, endPoint x: 941, endPoint y: 365, distance: 115.3
click at [941, 365] on div "Workflow Set Inputs Inputs Get Knowledge Base File Get Knowledge Base File Step…" at bounding box center [800, 310] width 1537 height 558
click at [749, 293] on span "Initial get token from authorization" at bounding box center [732, 297] width 79 height 8
click at [727, 297] on span "Initial get token from authorization" at bounding box center [732, 297] width 79 height 8
click at [722, 280] on div at bounding box center [721, 280] width 9 height 5
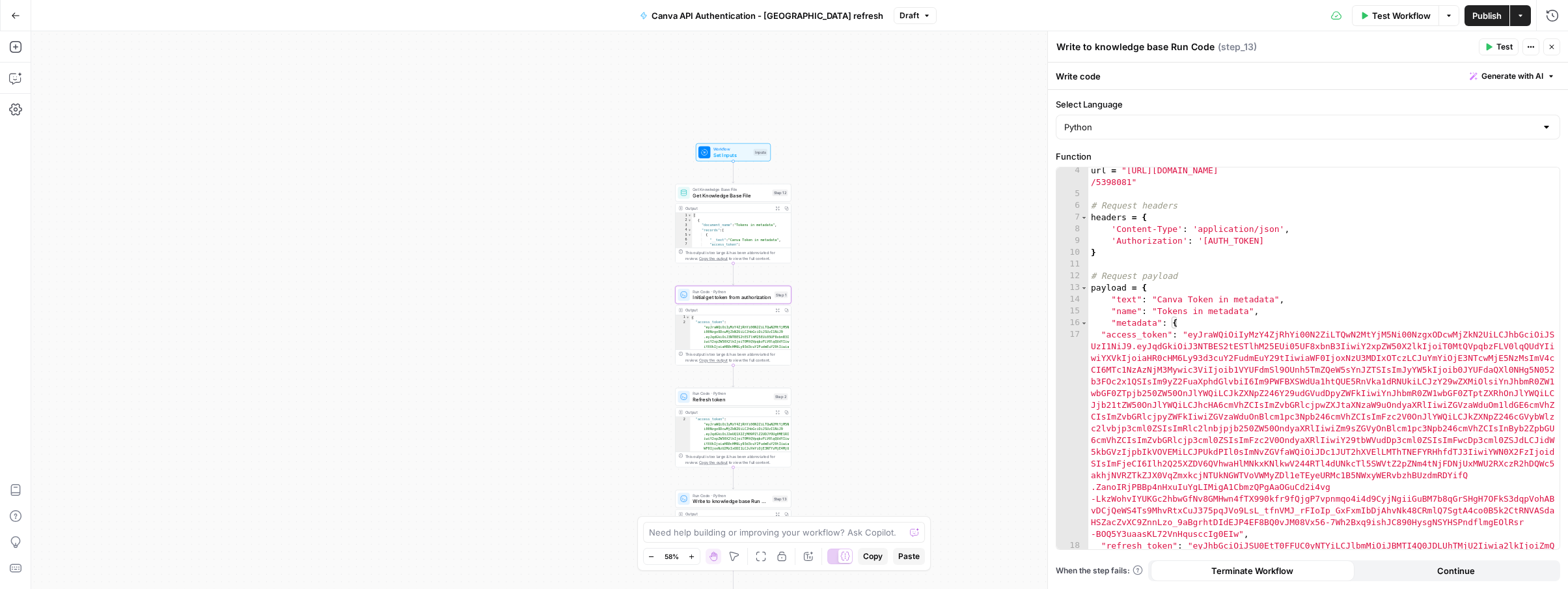
click at [787, 310] on icon "button" at bounding box center [786, 309] width 4 height 4
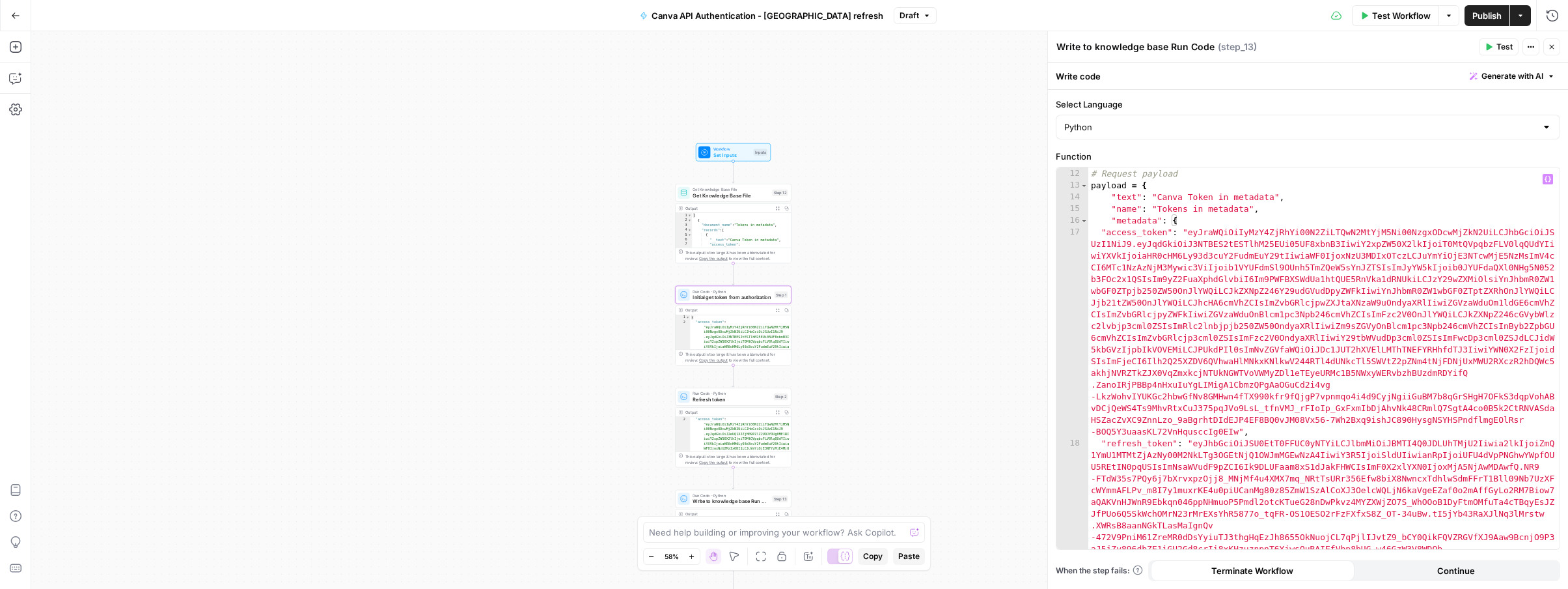
scroll to position [0, 0]
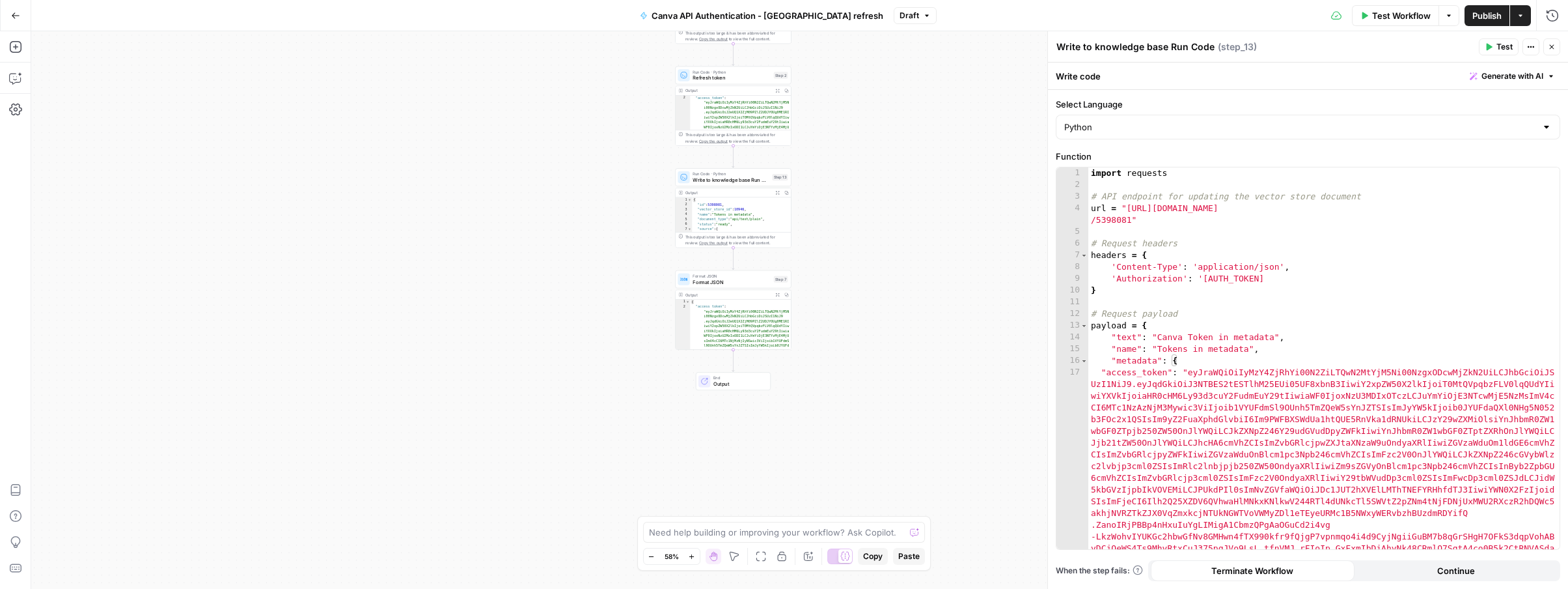
click at [1501, 45] on span "Test" at bounding box center [1504, 47] width 16 height 12
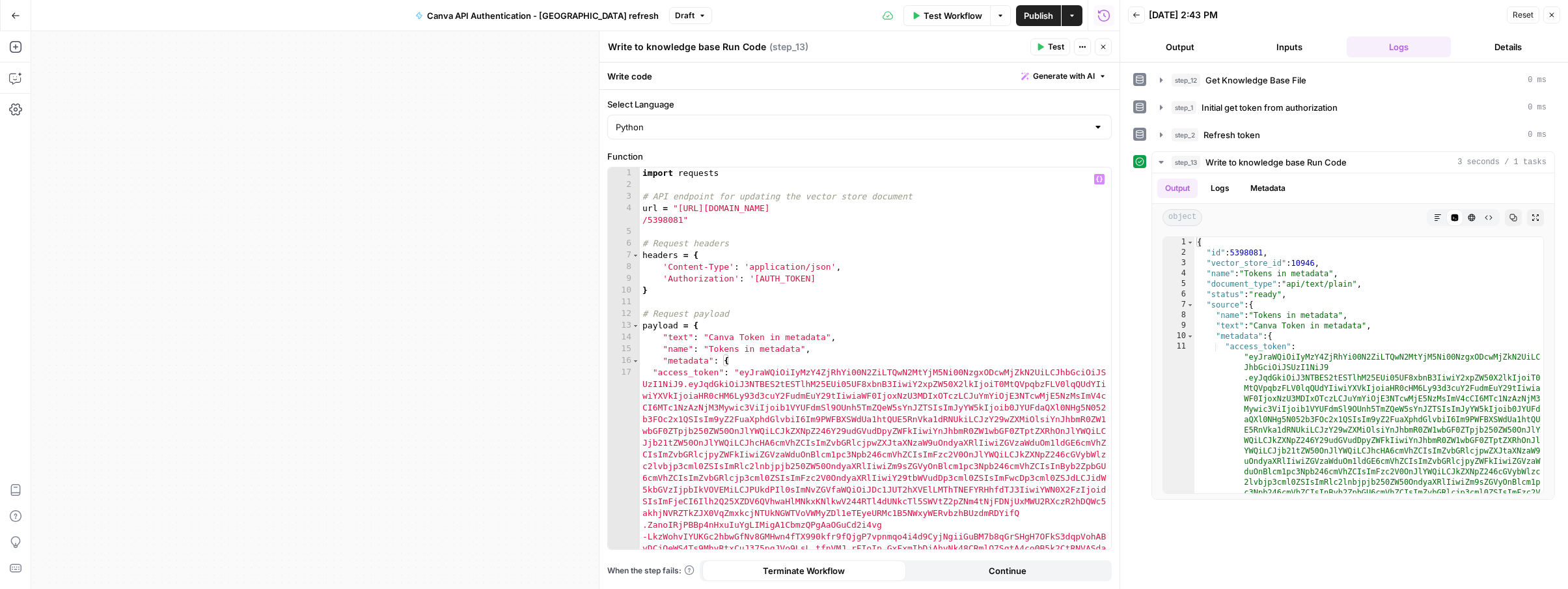
click at [722, 361] on div "import requests # API endpoint for updating the vector store document url = "ht…" at bounding box center [875, 469] width 472 height 604
type textarea "**********"
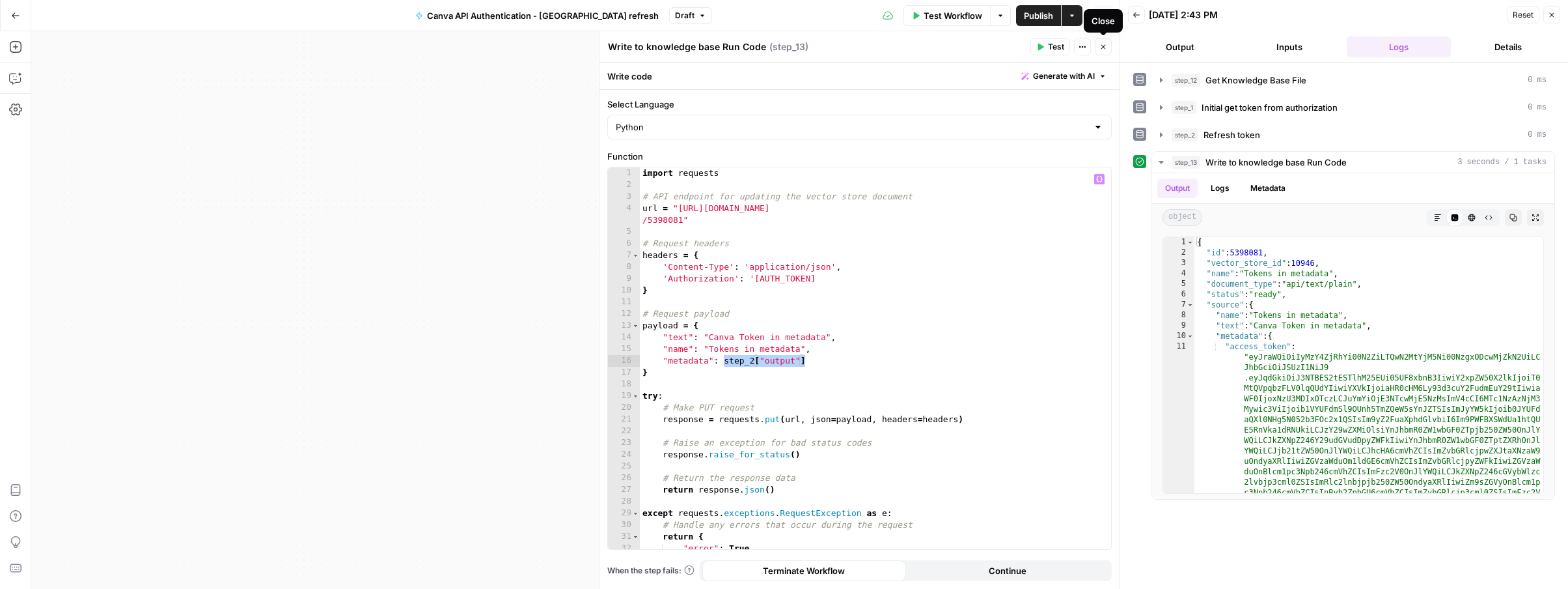
click at [1100, 46] on icon "button" at bounding box center [1103, 47] width 8 height 8
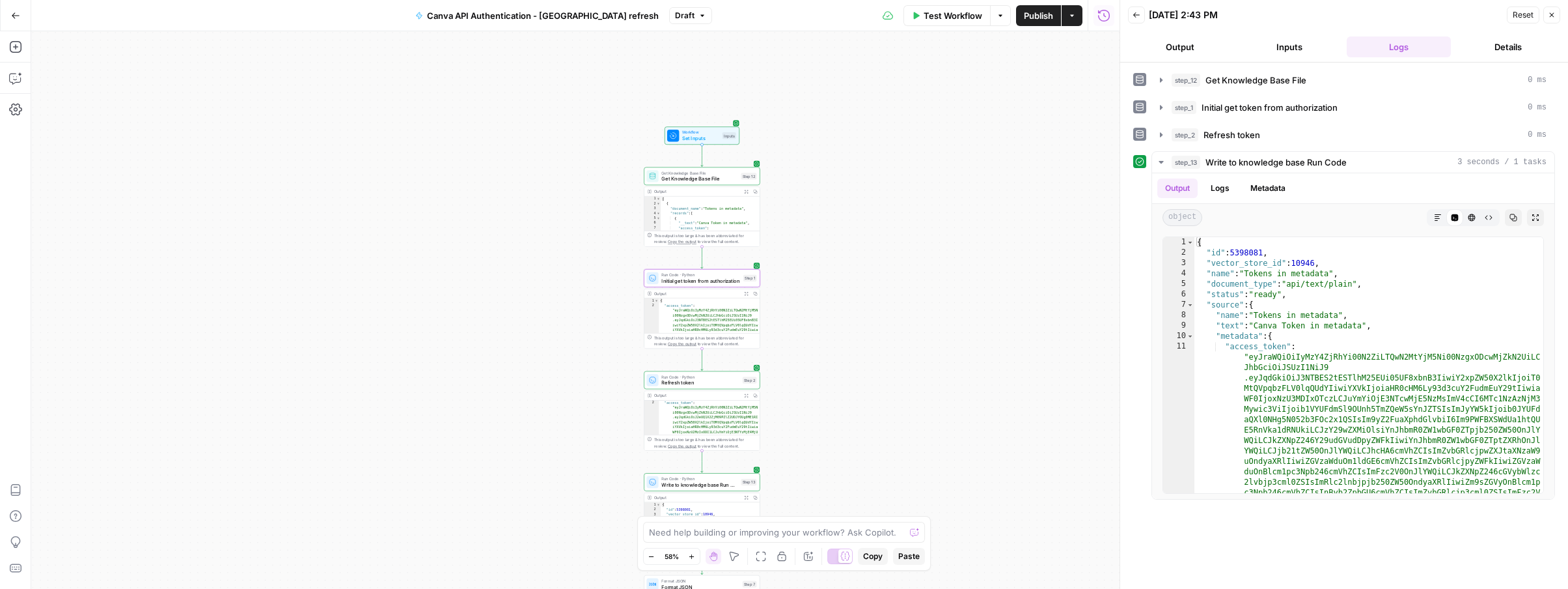
drag, startPoint x: 924, startPoint y: 149, endPoint x: 892, endPoint y: 454, distance: 306.7
click at [892, 454] on div "Workflow Set Inputs Inputs Get Knowledge Base File Get Knowledge Base File Step…" at bounding box center [575, 310] width 1089 height 558
click at [691, 264] on div at bounding box center [692, 264] width 4 height 4
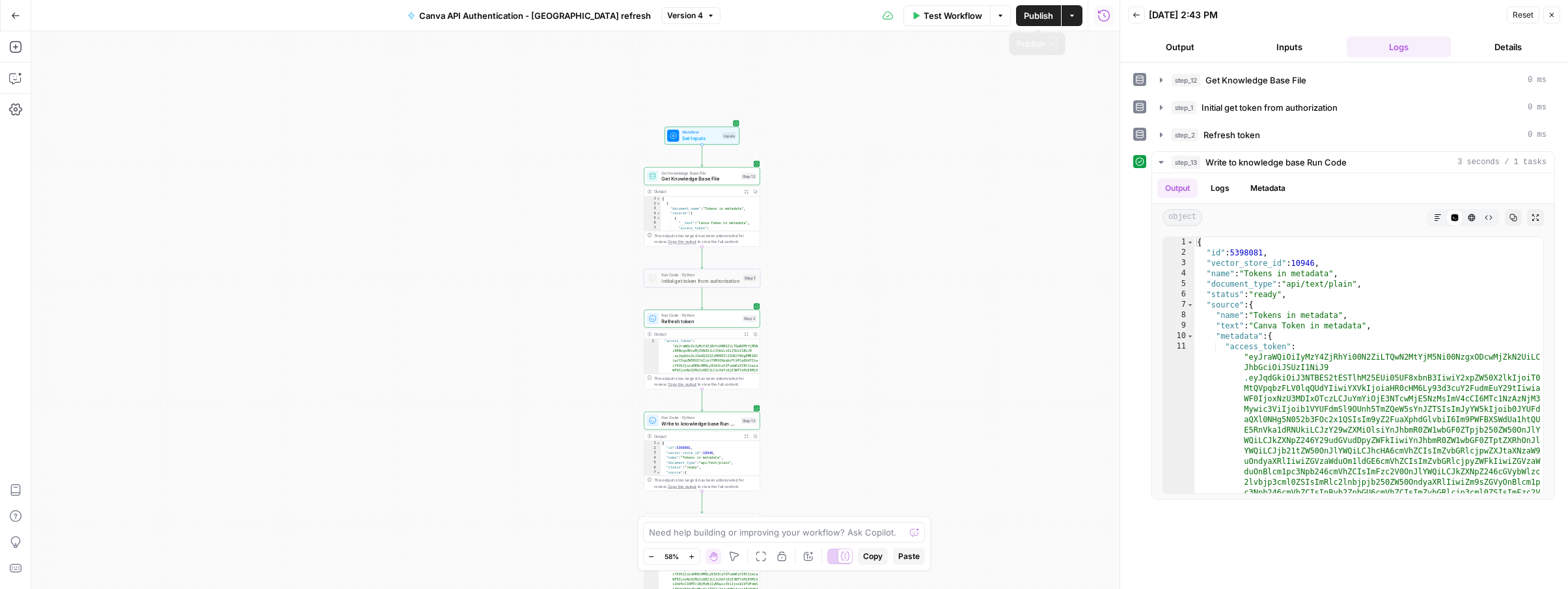
click at [1036, 18] on span "Publish" at bounding box center [1039, 15] width 29 height 13
click at [944, 14] on span "Test Workflow" at bounding box center [953, 15] width 59 height 13
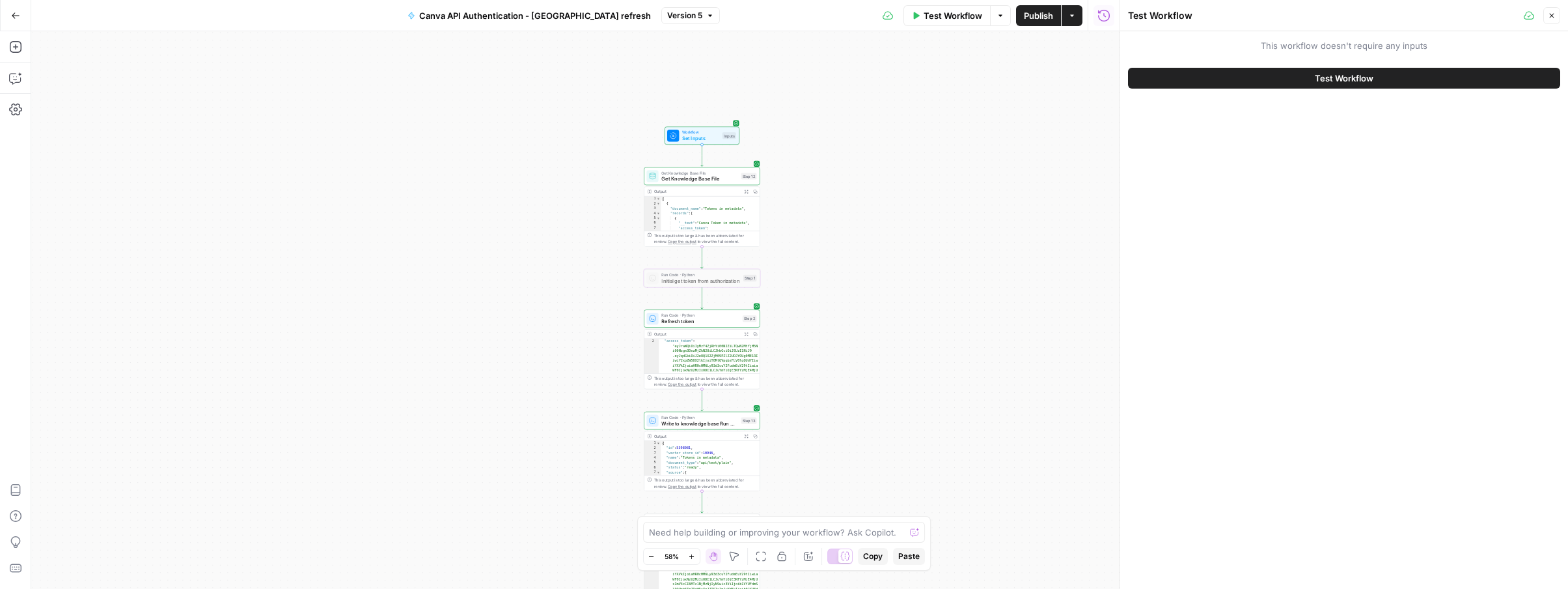
click at [1231, 72] on button "Test Workflow" at bounding box center [1344, 78] width 433 height 21
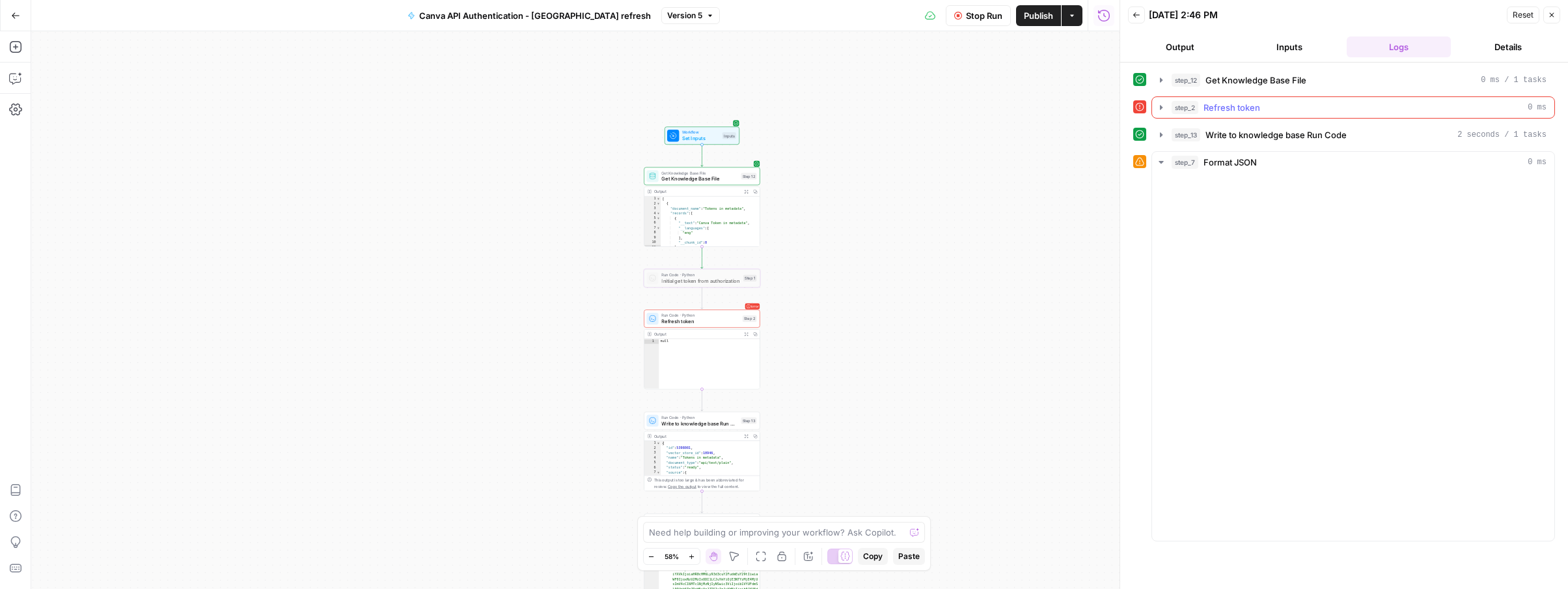
click at [1162, 106] on icon "button" at bounding box center [1161, 106] width 3 height 4
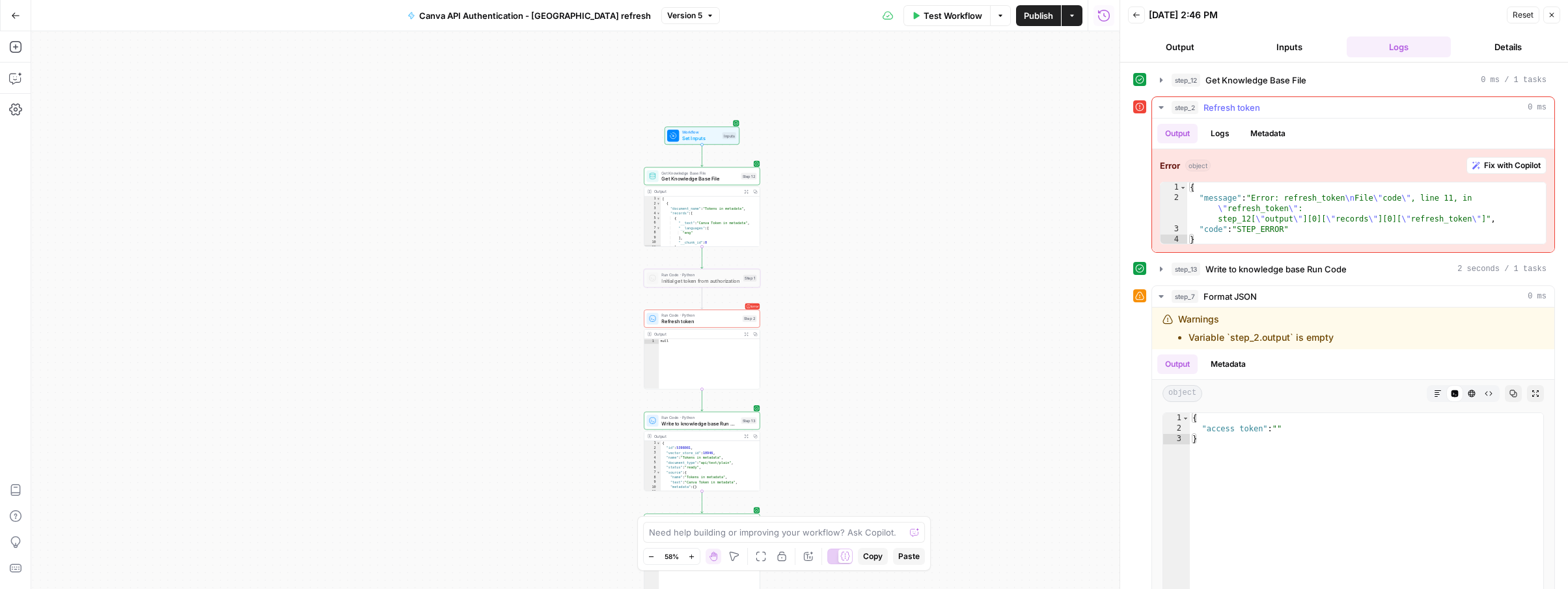
click at [1231, 129] on button "Logs" at bounding box center [1220, 133] width 35 height 20
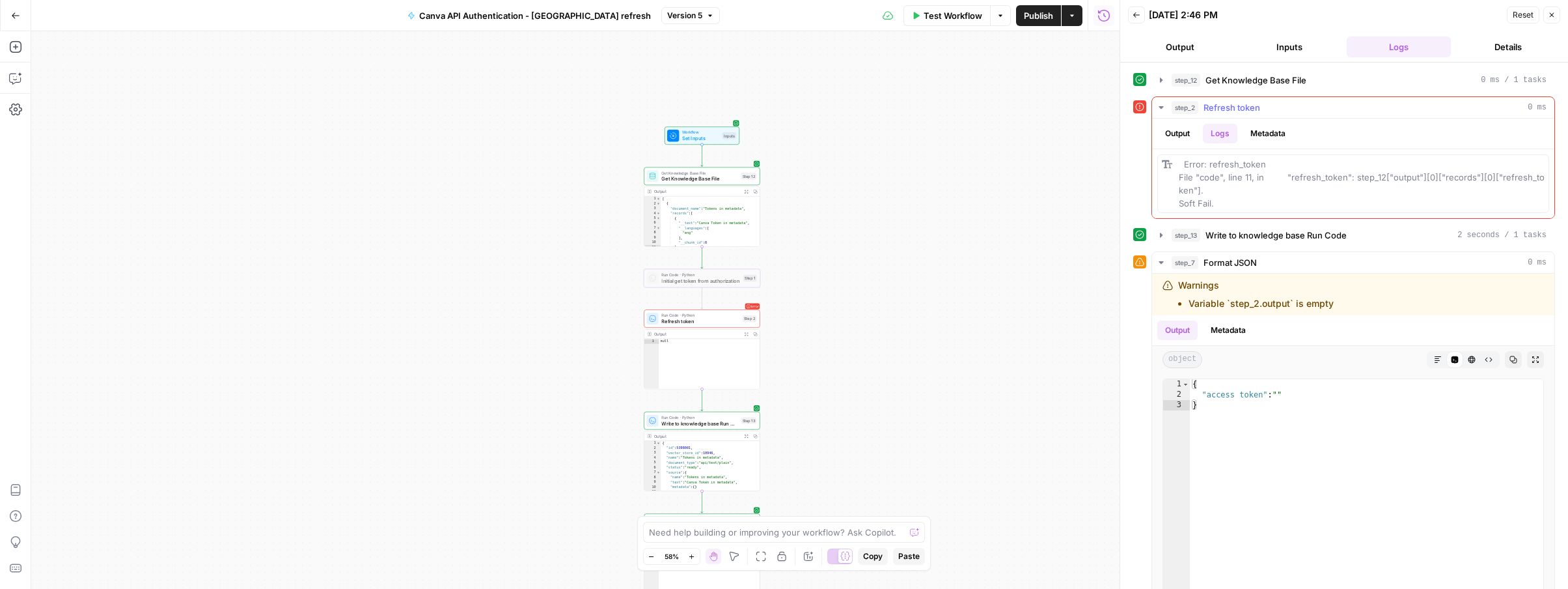
click at [1162, 107] on icon "button" at bounding box center [1161, 107] width 4 height 3
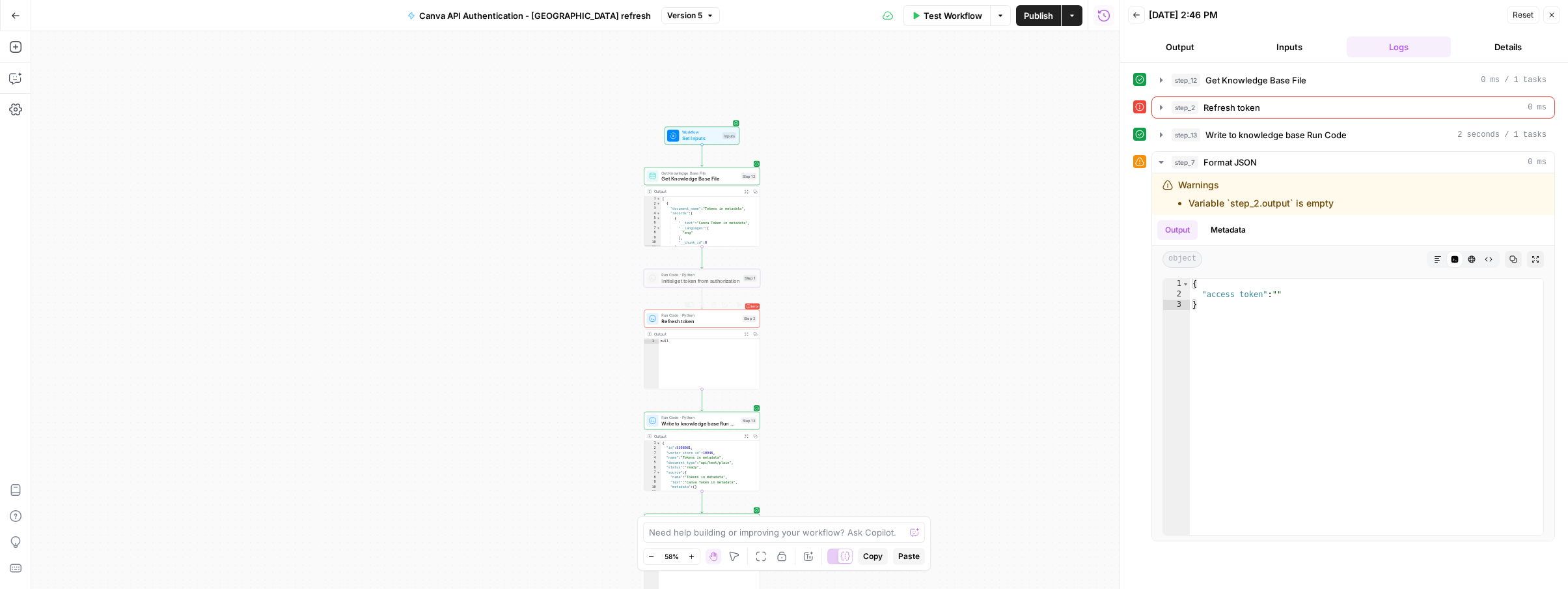
click at [699, 321] on span "Refresh token" at bounding box center [700, 320] width 78 height 8
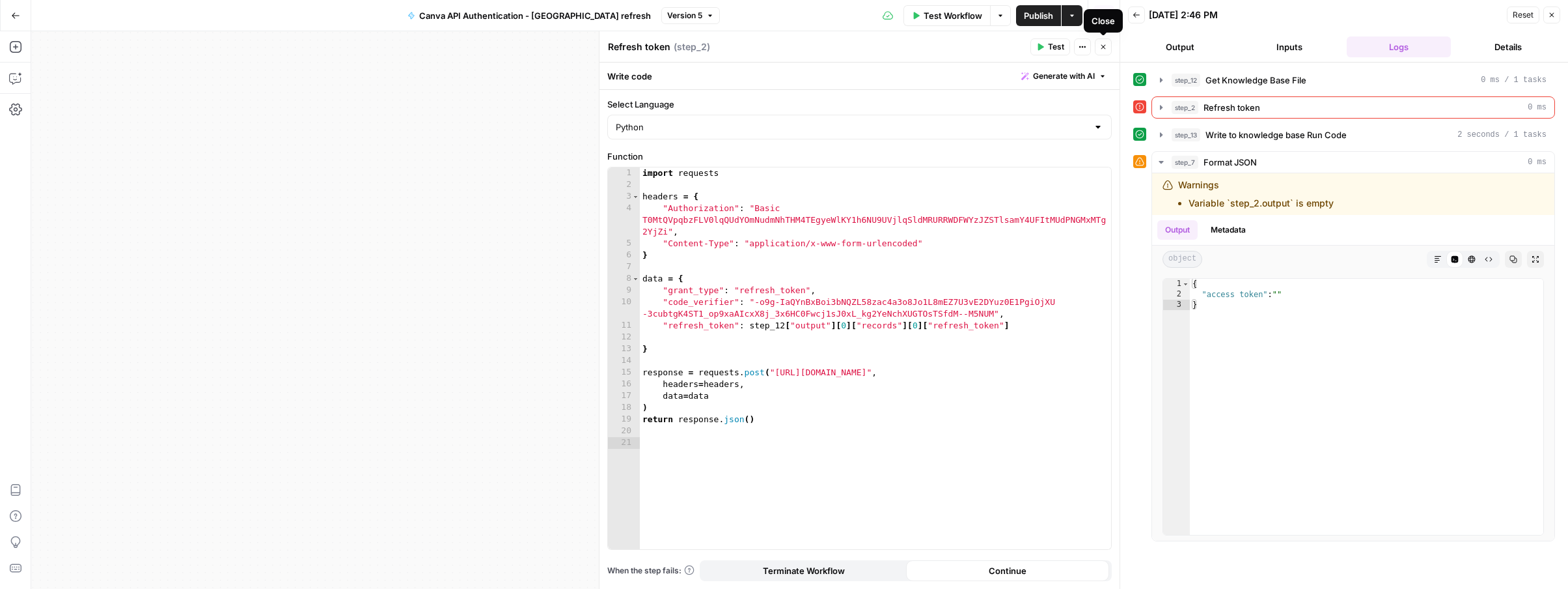
click at [1107, 46] on icon "button" at bounding box center [1103, 47] width 8 height 8
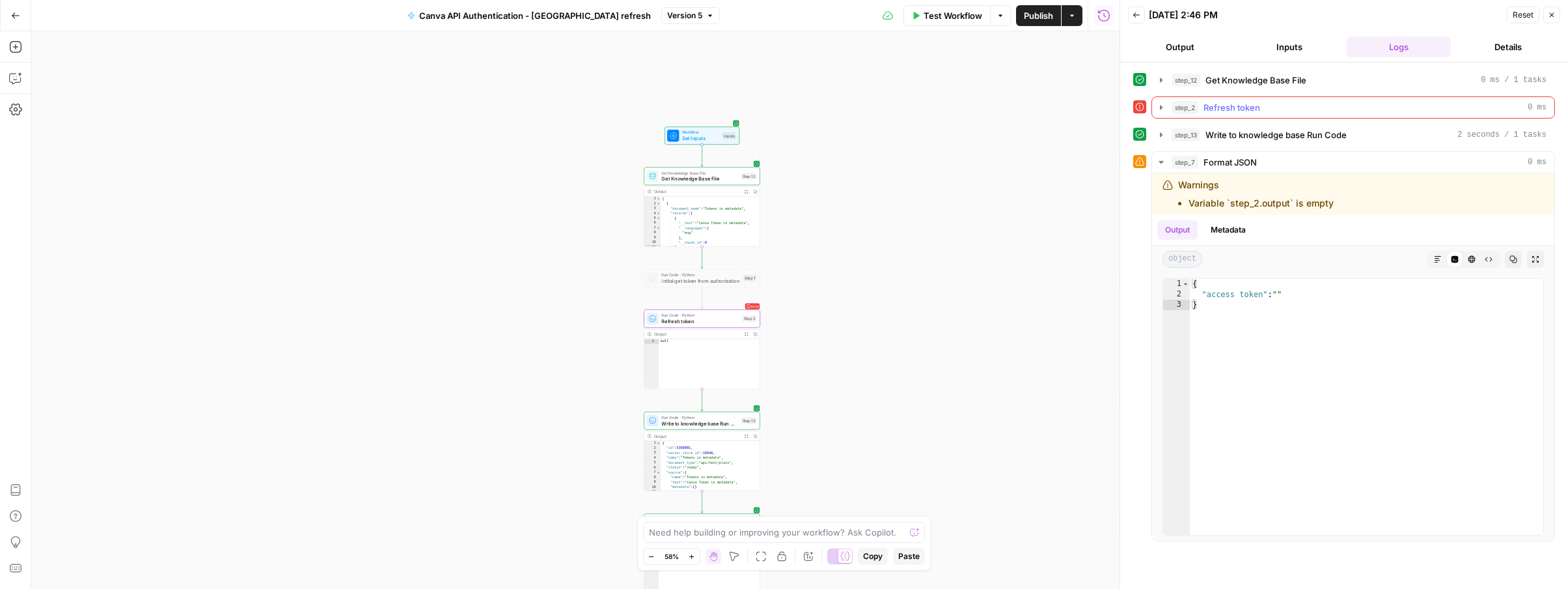
click at [1163, 108] on icon "button" at bounding box center [1162, 107] width 10 height 10
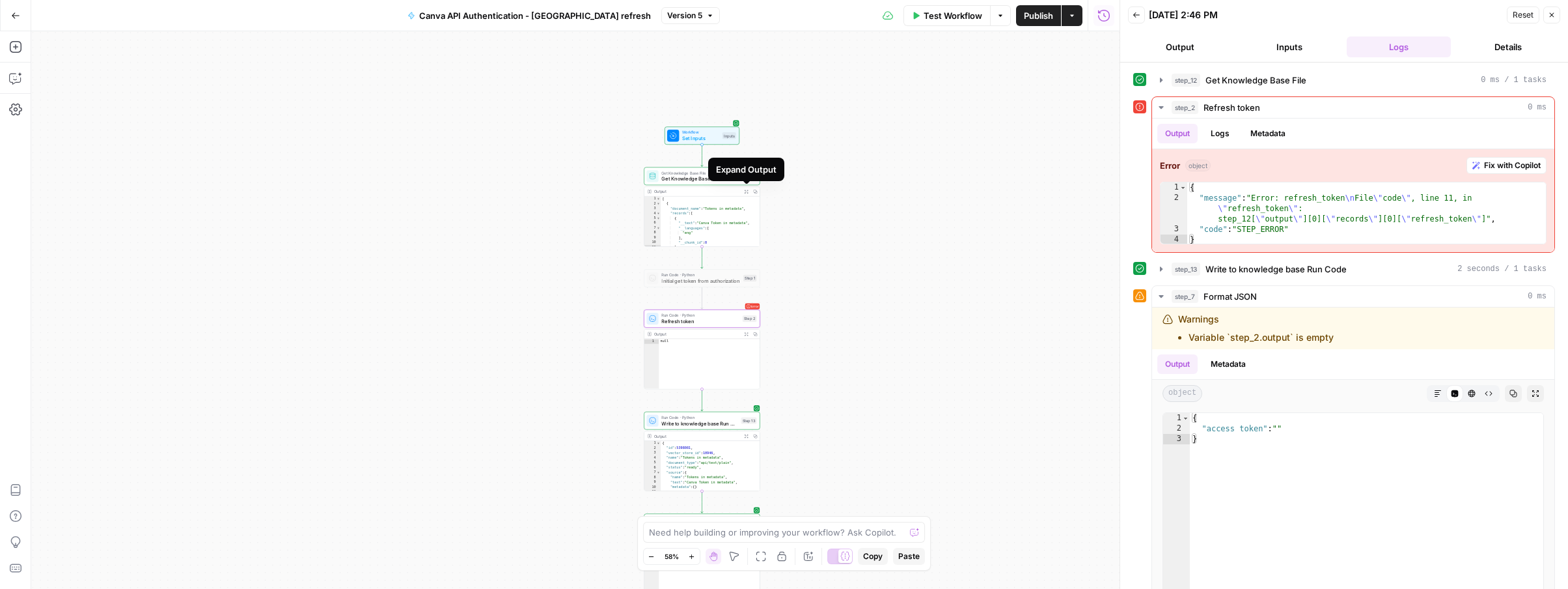
click at [746, 190] on icon "button" at bounding box center [746, 191] width 4 height 4
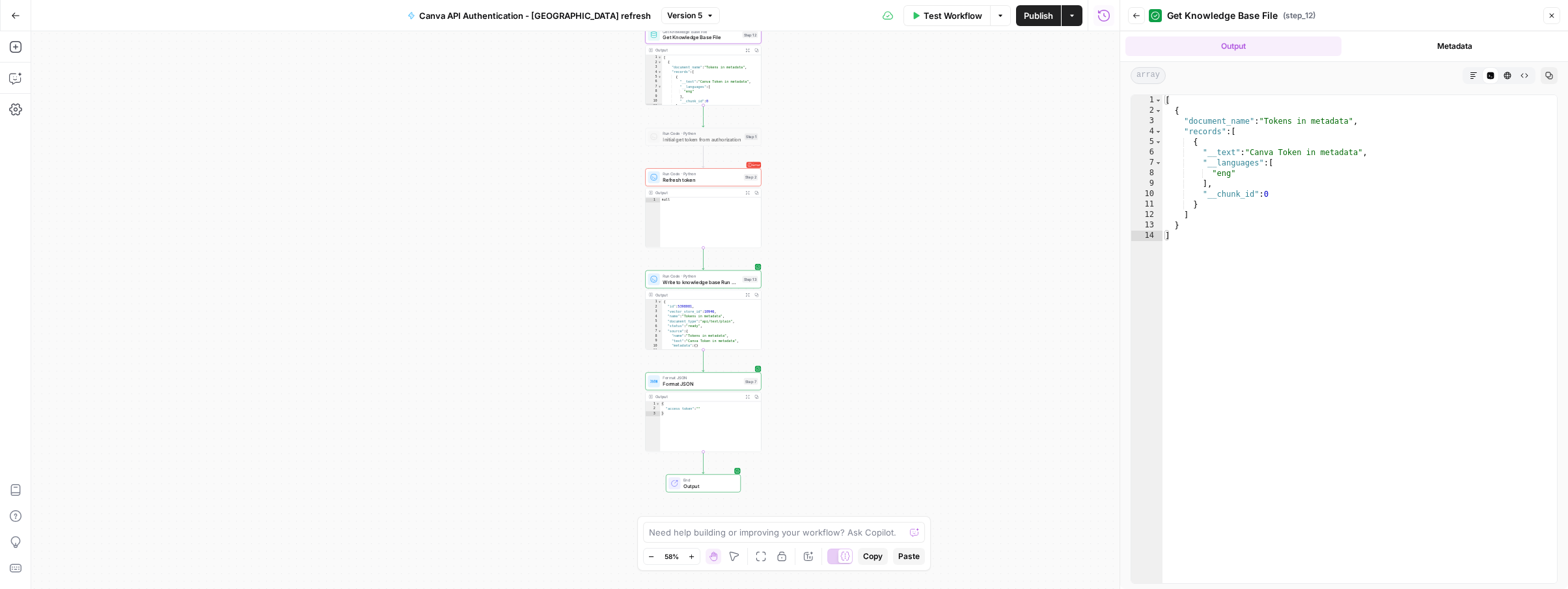
drag, startPoint x: 875, startPoint y: 331, endPoint x: 883, endPoint y: 76, distance: 255.1
click at [883, 76] on div "Workflow Set Inputs Inputs Get Knowledge Base File Get Knowledge Base File Step…" at bounding box center [575, 310] width 1089 height 558
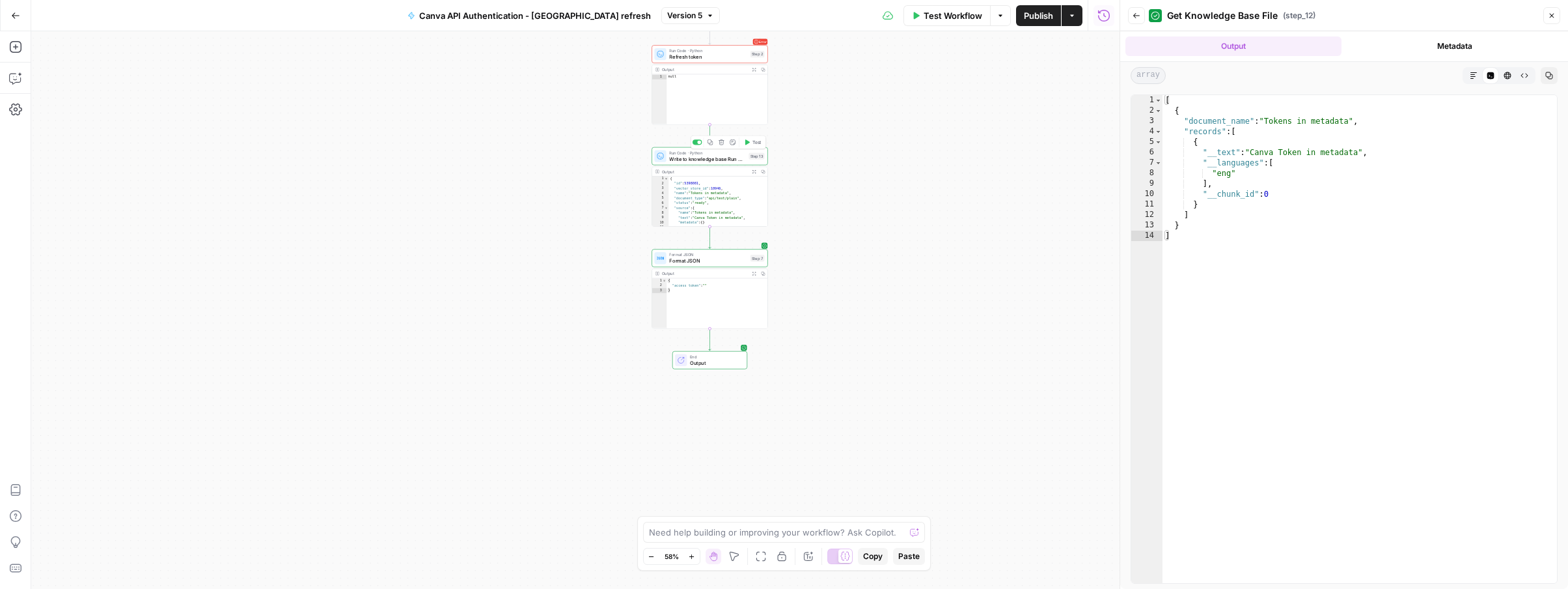
click at [725, 160] on span "Write to knowledge base Run Code" at bounding box center [707, 158] width 76 height 8
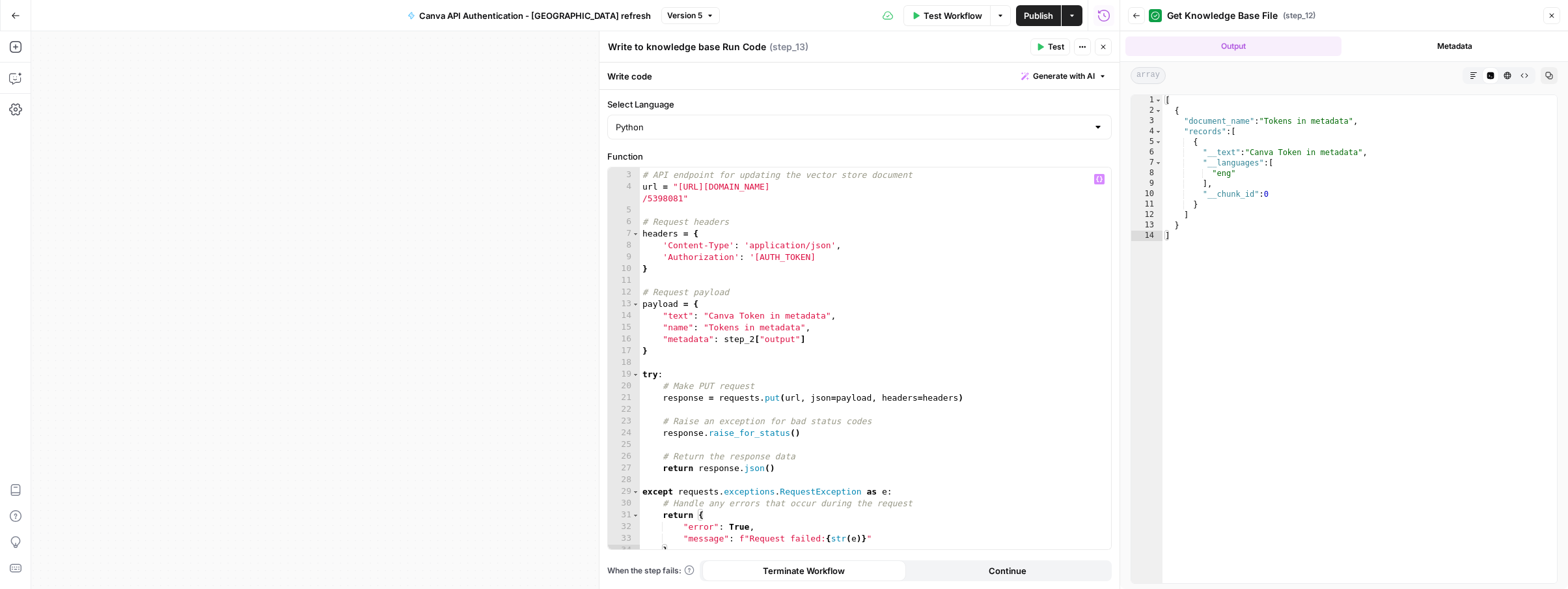
scroll to position [29, 0]
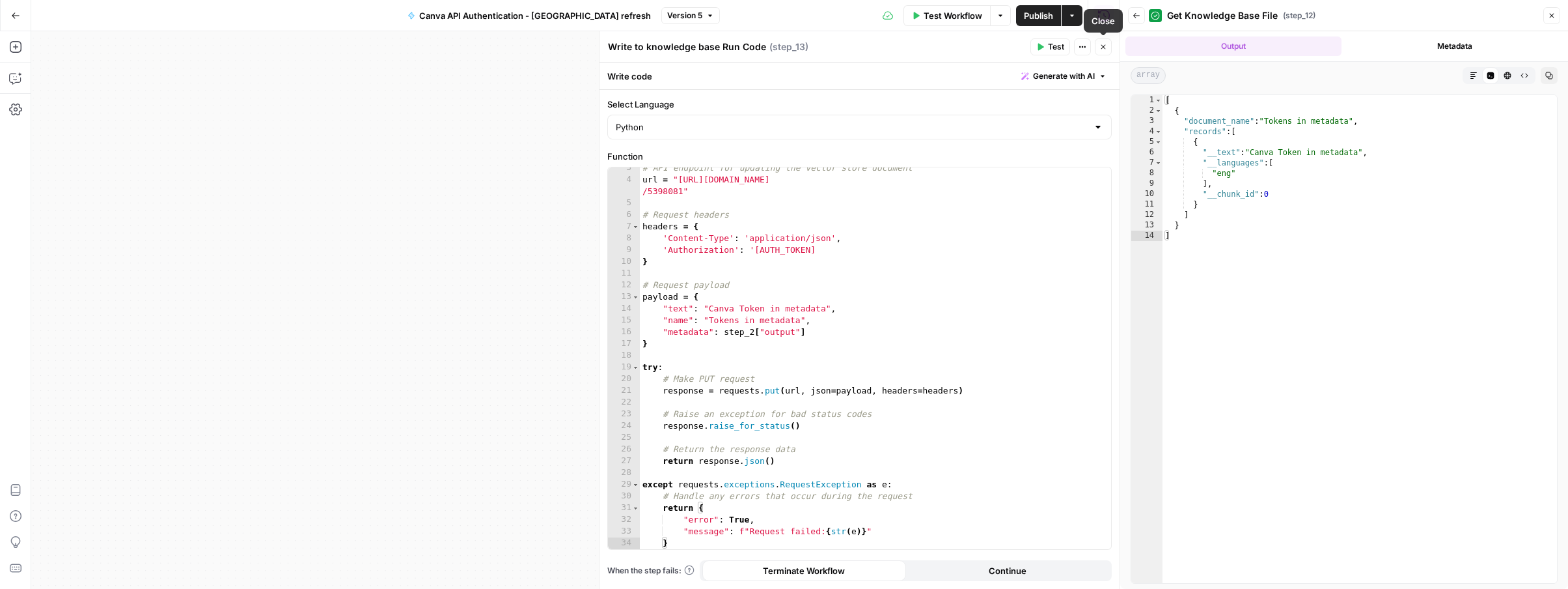
click at [1098, 46] on button "Close" at bounding box center [1103, 47] width 17 height 17
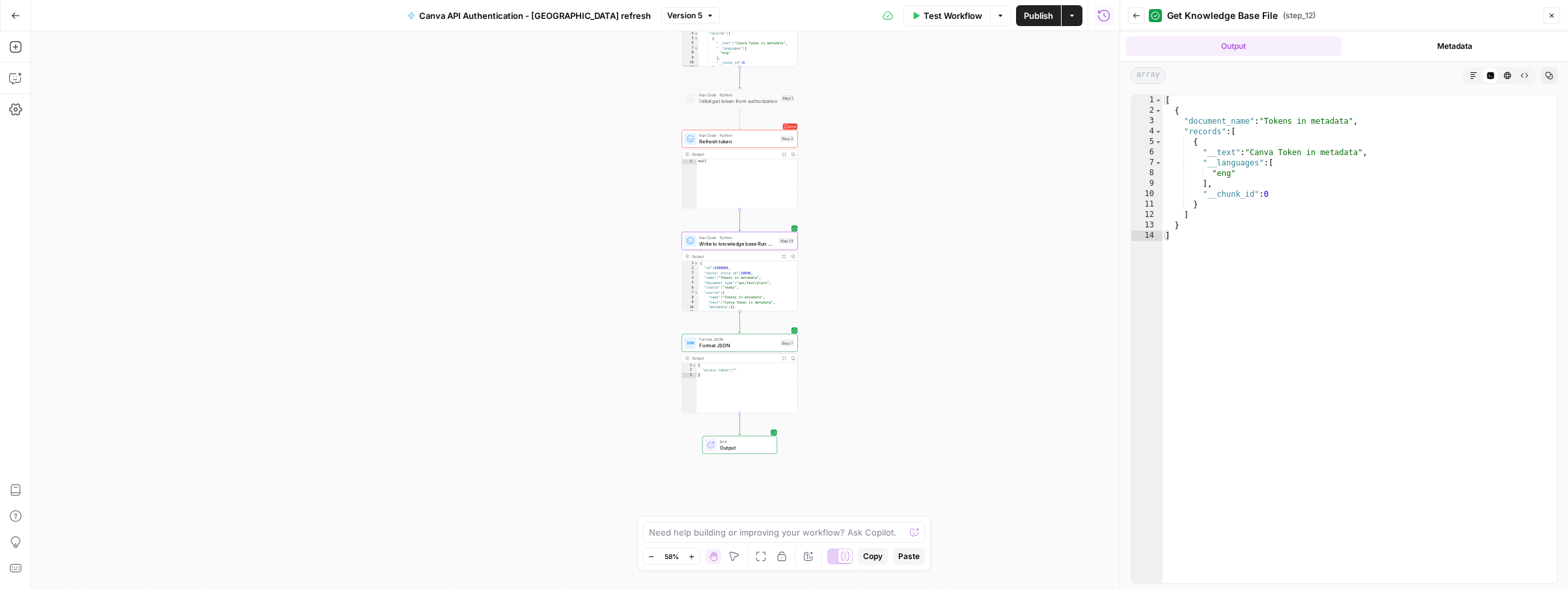
drag, startPoint x: 923, startPoint y: 255, endPoint x: 953, endPoint y: 340, distance: 90.1
click at [953, 340] on div "Workflow Set Inputs Inputs Get Knowledge Base File Get Knowledge Base File Step…" at bounding box center [575, 310] width 1089 height 558
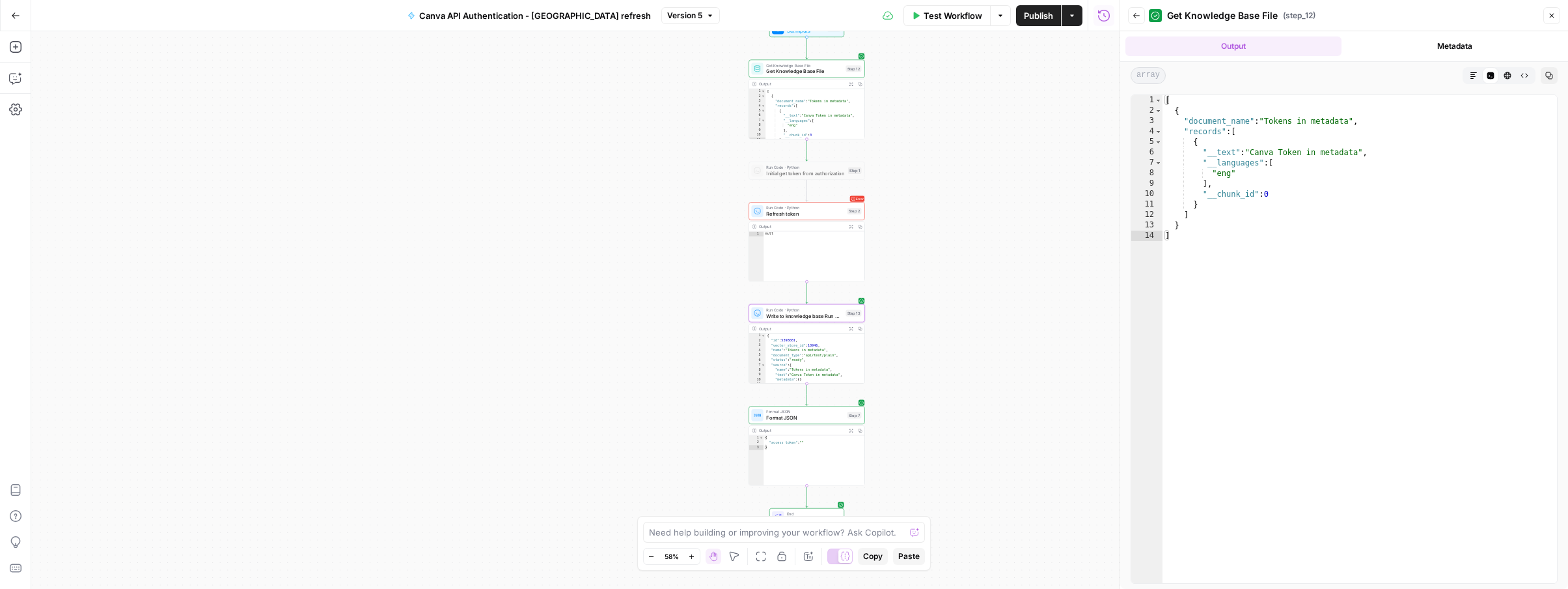
drag, startPoint x: 907, startPoint y: 224, endPoint x: 969, endPoint y: 268, distance: 76.0
click at [969, 268] on div "Workflow Set Inputs Inputs Get Knowledge Base File Get Knowledge Base File Step…" at bounding box center [575, 310] width 1089 height 558
click at [795, 158] on div at bounding box center [794, 157] width 9 height 5
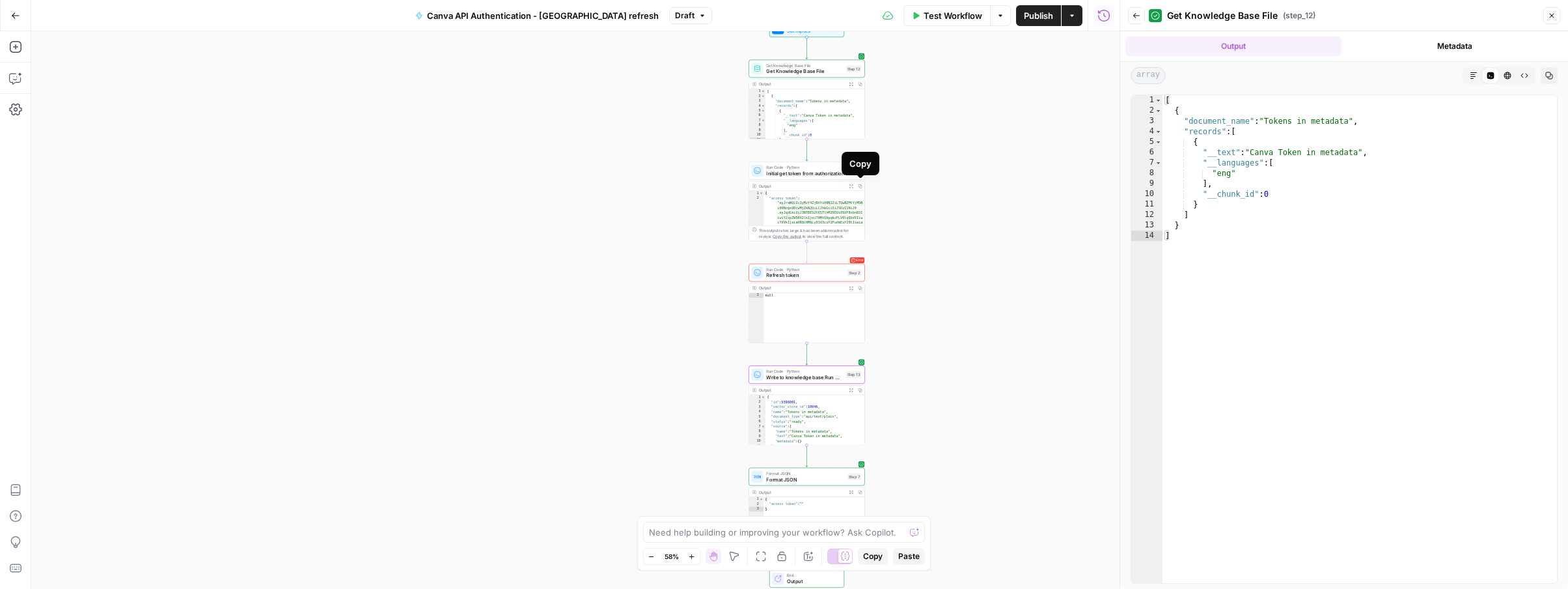
click at [863, 186] on button "Copy" at bounding box center [860, 186] width 9 height 9
click at [795, 375] on span "Write to knowledge base Run Code" at bounding box center [805, 377] width 76 height 8
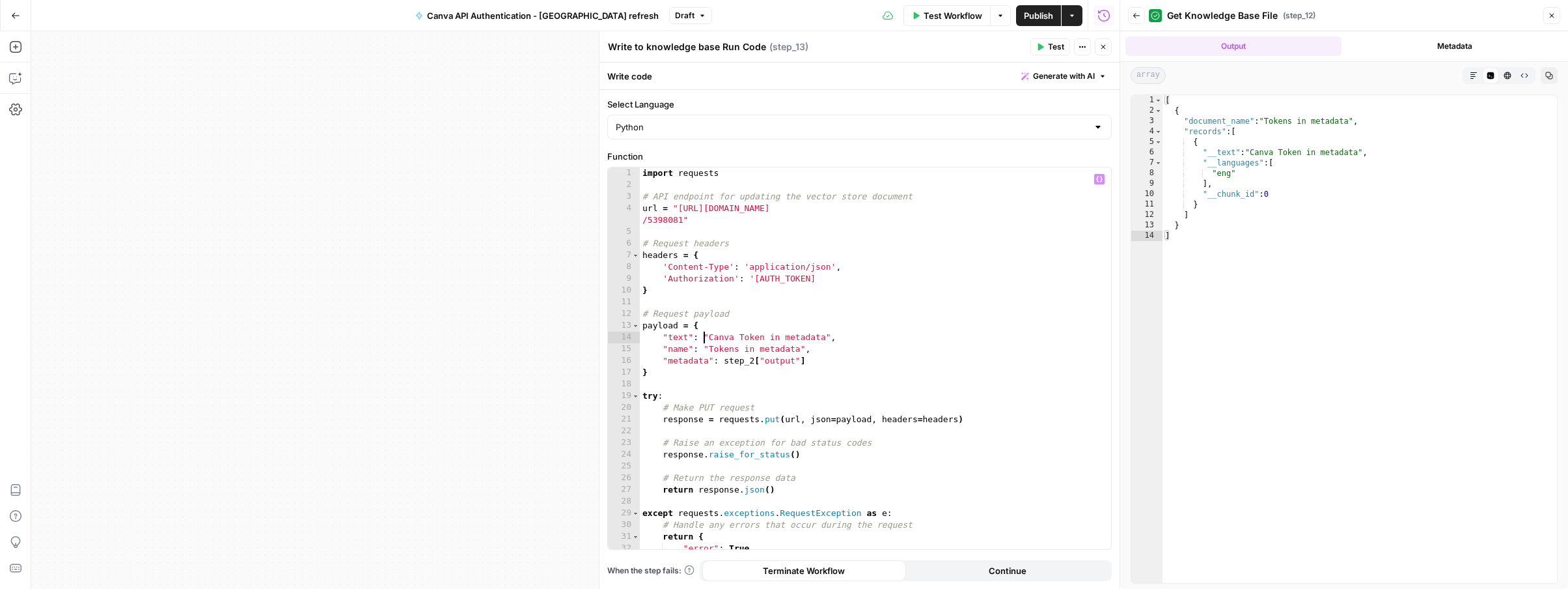
click at [705, 333] on div "import requests # API endpoint for updating the vector store document url = "ht…" at bounding box center [875, 370] width 472 height 405
drag, startPoint x: 705, startPoint y: 336, endPoint x: 832, endPoint y: 336, distance: 127.0
click at [832, 336] on div "import requests # API endpoint for updating the vector store document url = "ht…" at bounding box center [875, 370] width 472 height 405
paste textarea
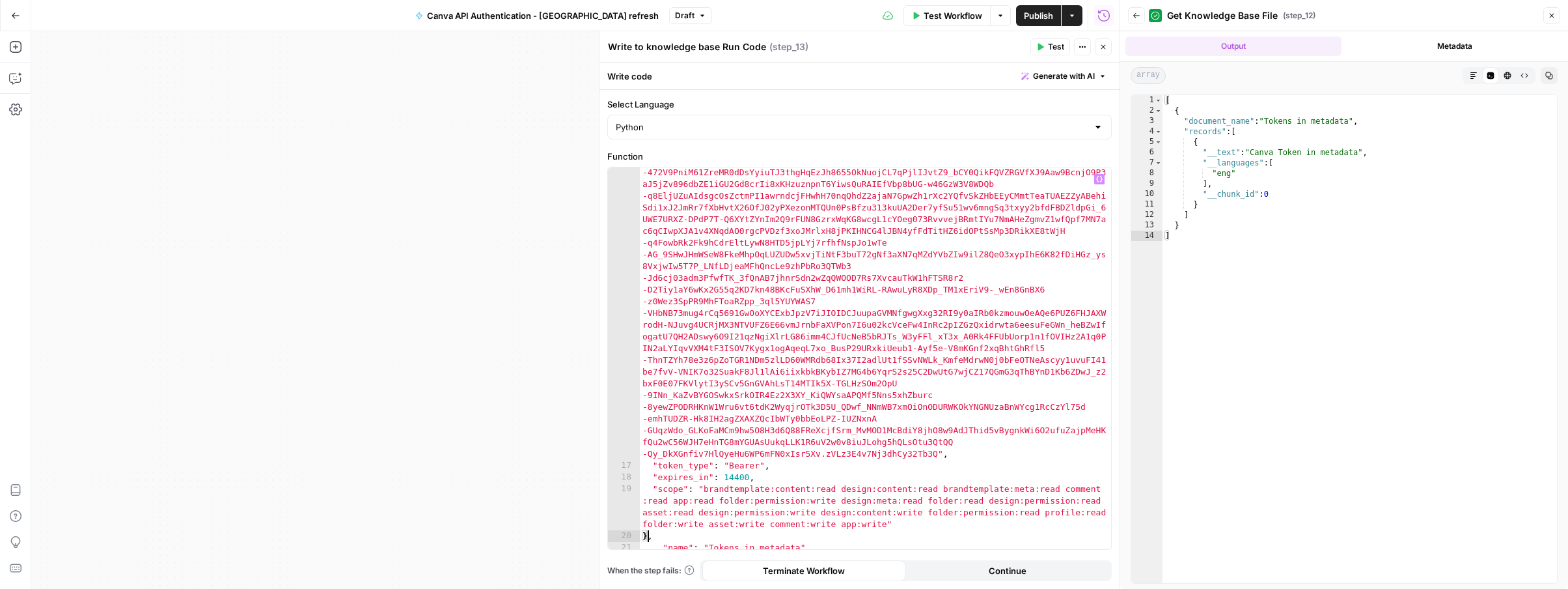
scroll to position [638, 0]
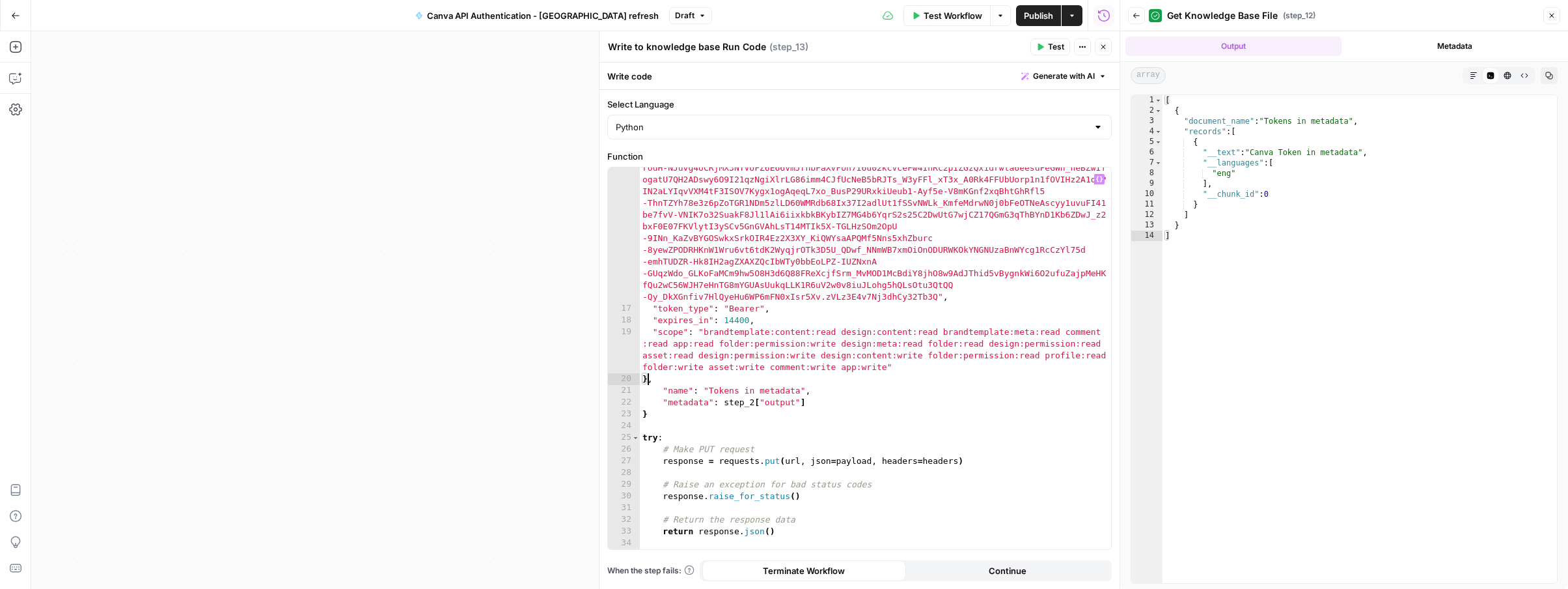
click at [739, 390] on div ""refresh_token" : "eyJhbGciOiJSU0EtT0FFUC0yNTYiLCJlbmMiOiJBMTI4Q0JDLUhTMjU2Iiwi…" at bounding box center [875, 306] width 472 height 780
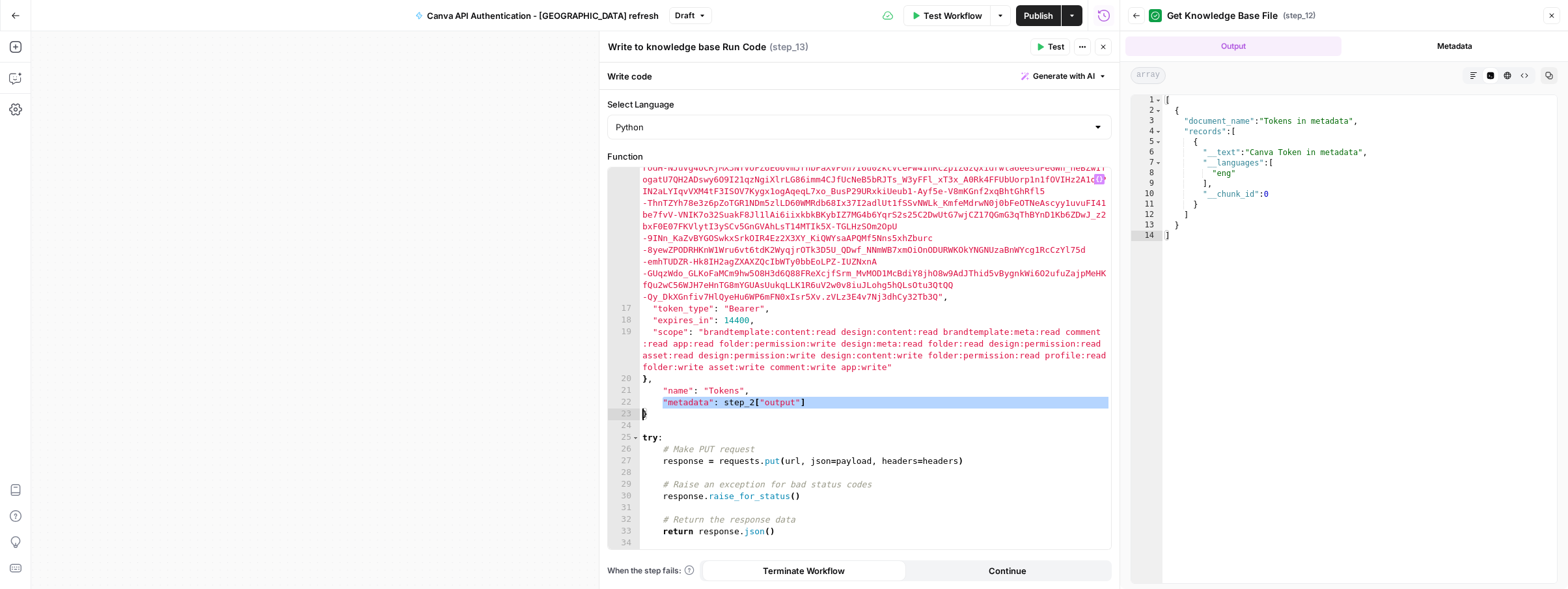
type textarea "**********"
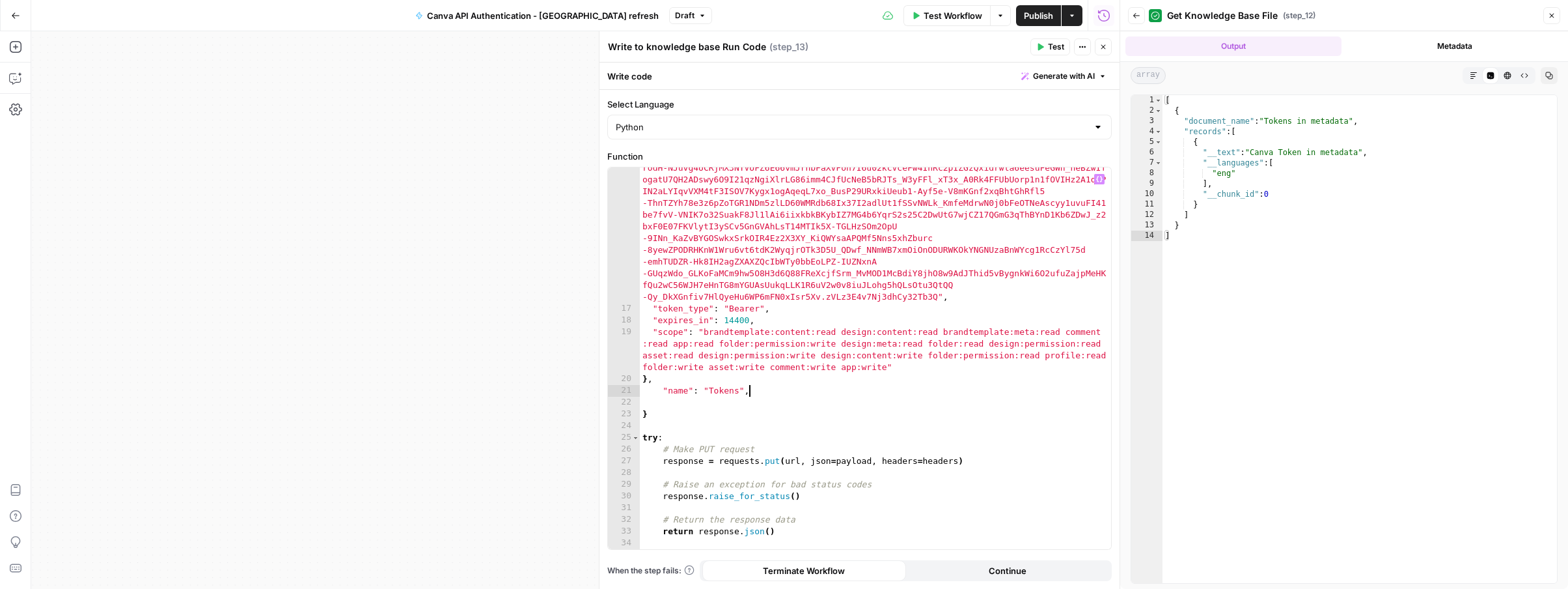
type textarea "**********"
click at [1052, 45] on span "Test" at bounding box center [1056, 47] width 16 height 12
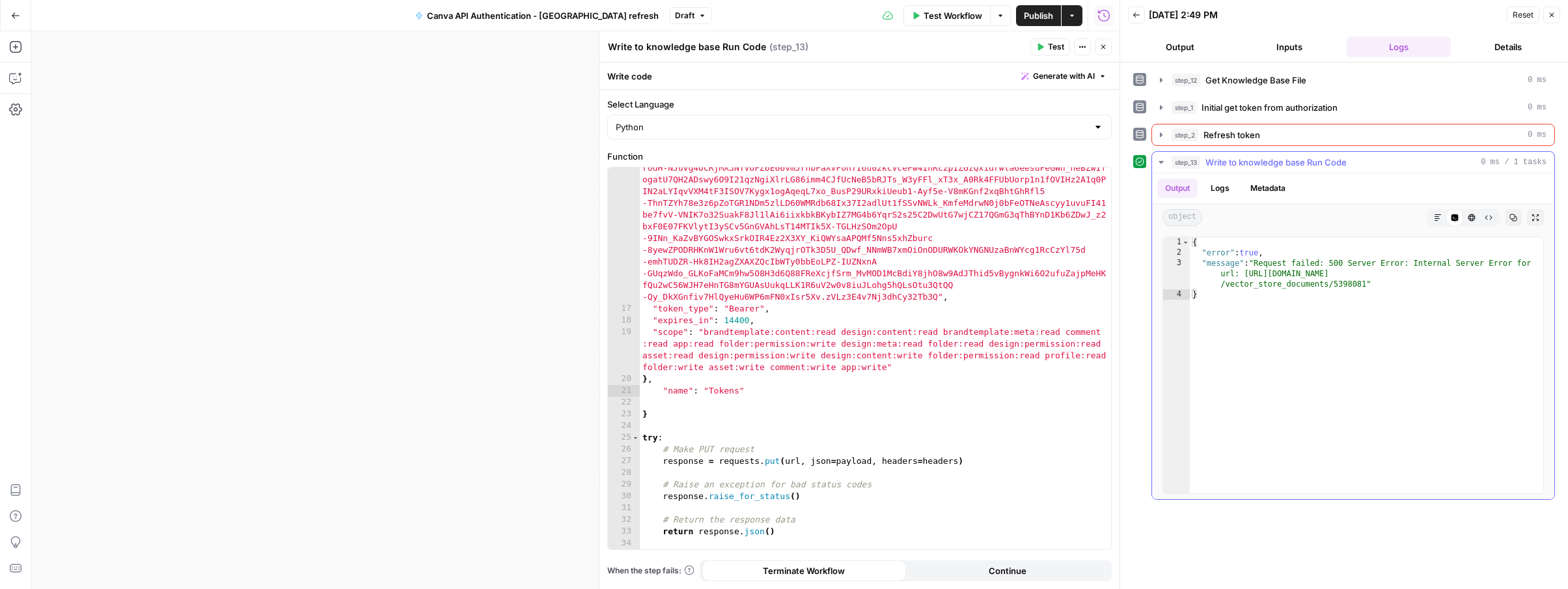
click at [1219, 196] on button "Logs" at bounding box center [1220, 188] width 35 height 20
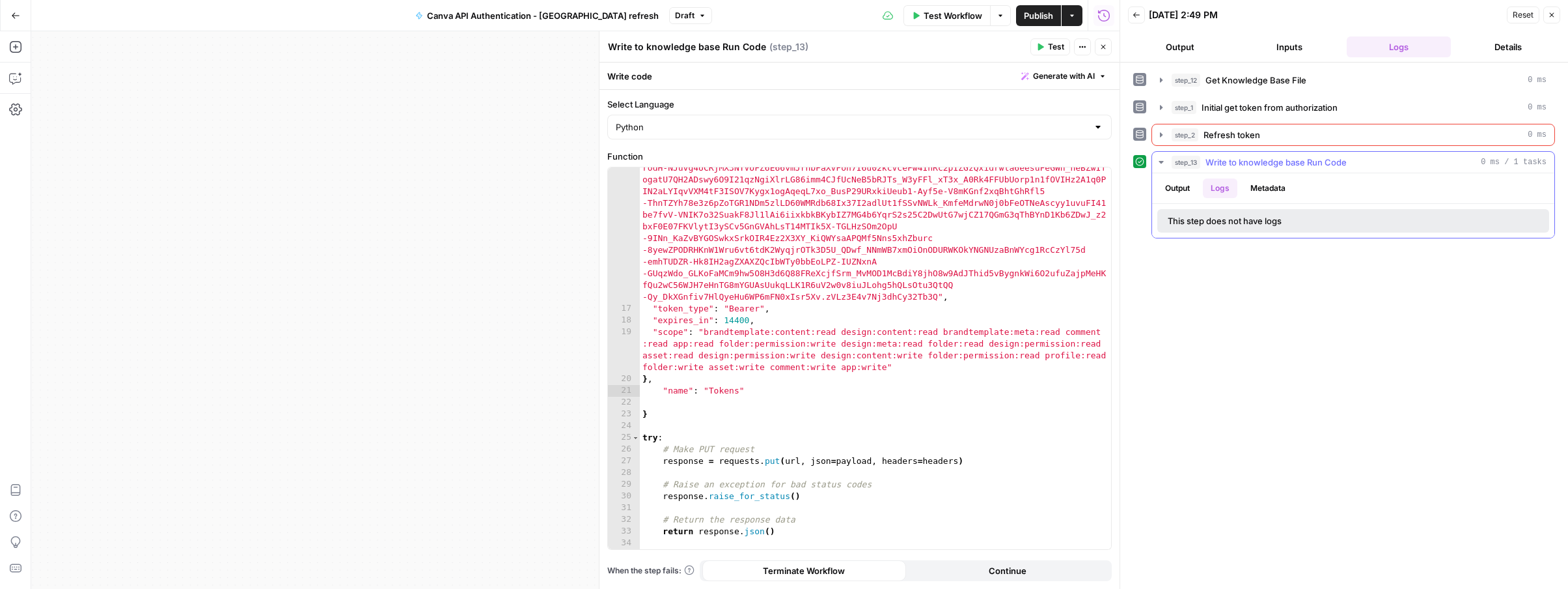
drag, startPoint x: 1189, startPoint y: 190, endPoint x: 1105, endPoint y: 224, distance: 90.6
click at [1189, 190] on button "Output" at bounding box center [1177, 188] width 40 height 20
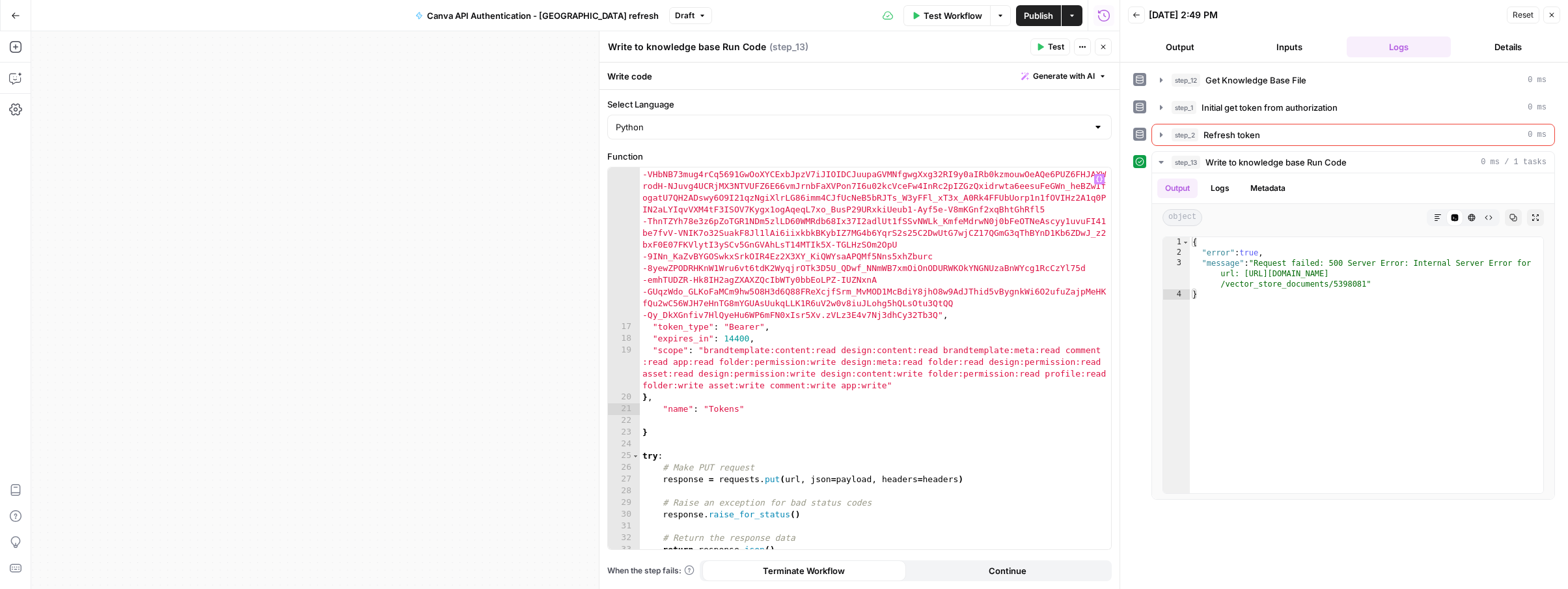
scroll to position [643, 0]
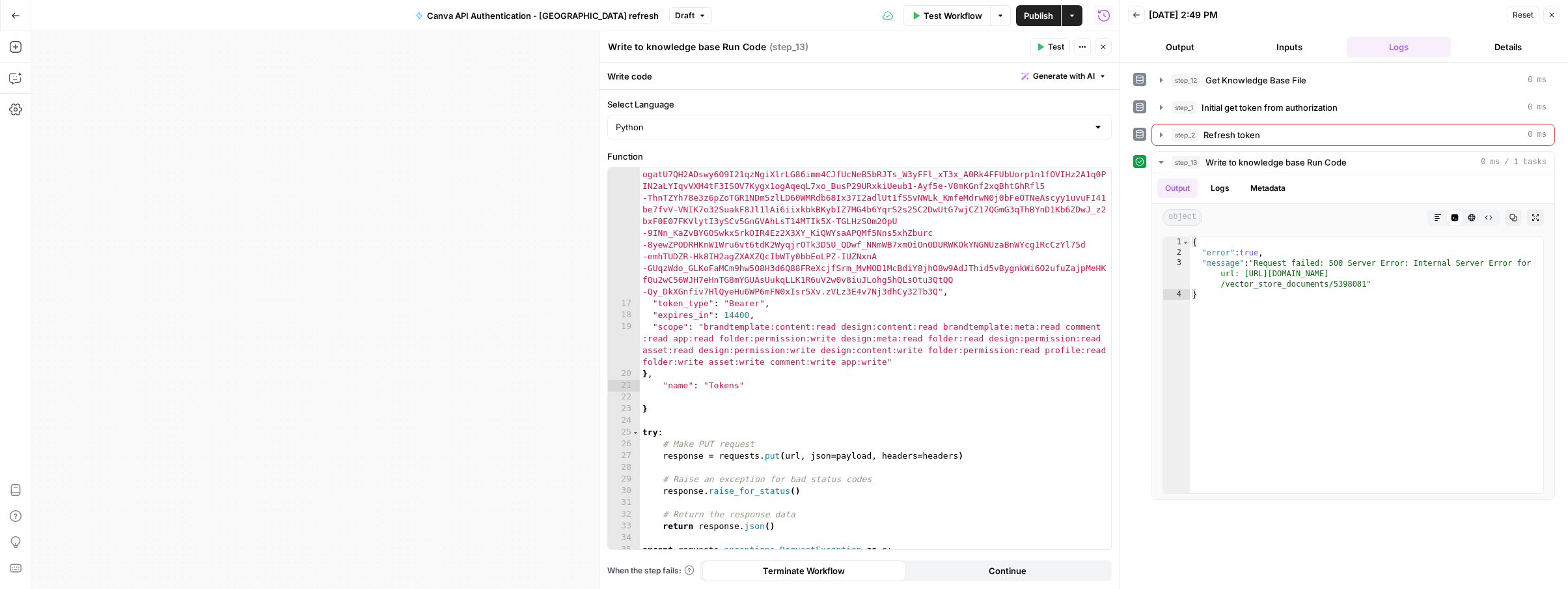
click at [1055, 49] on span "Test" at bounding box center [1056, 47] width 16 height 12
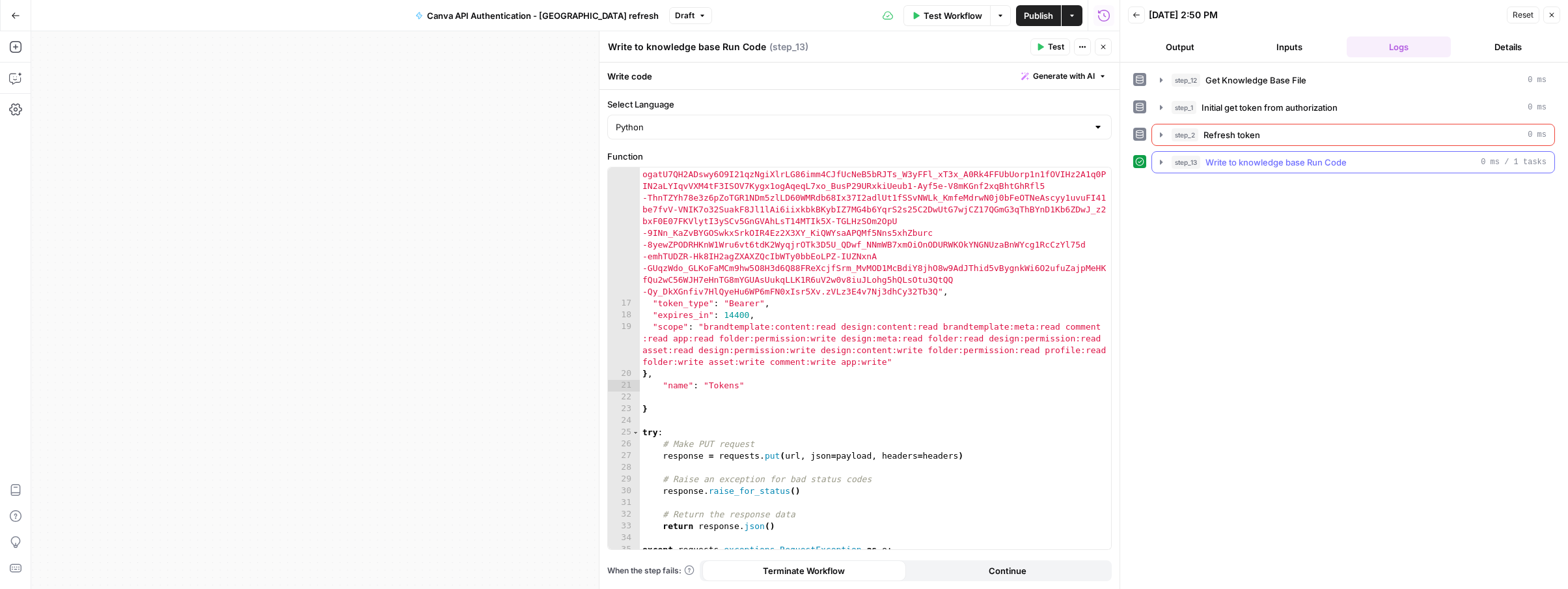
click at [1163, 162] on icon "button" at bounding box center [1162, 162] width 10 height 10
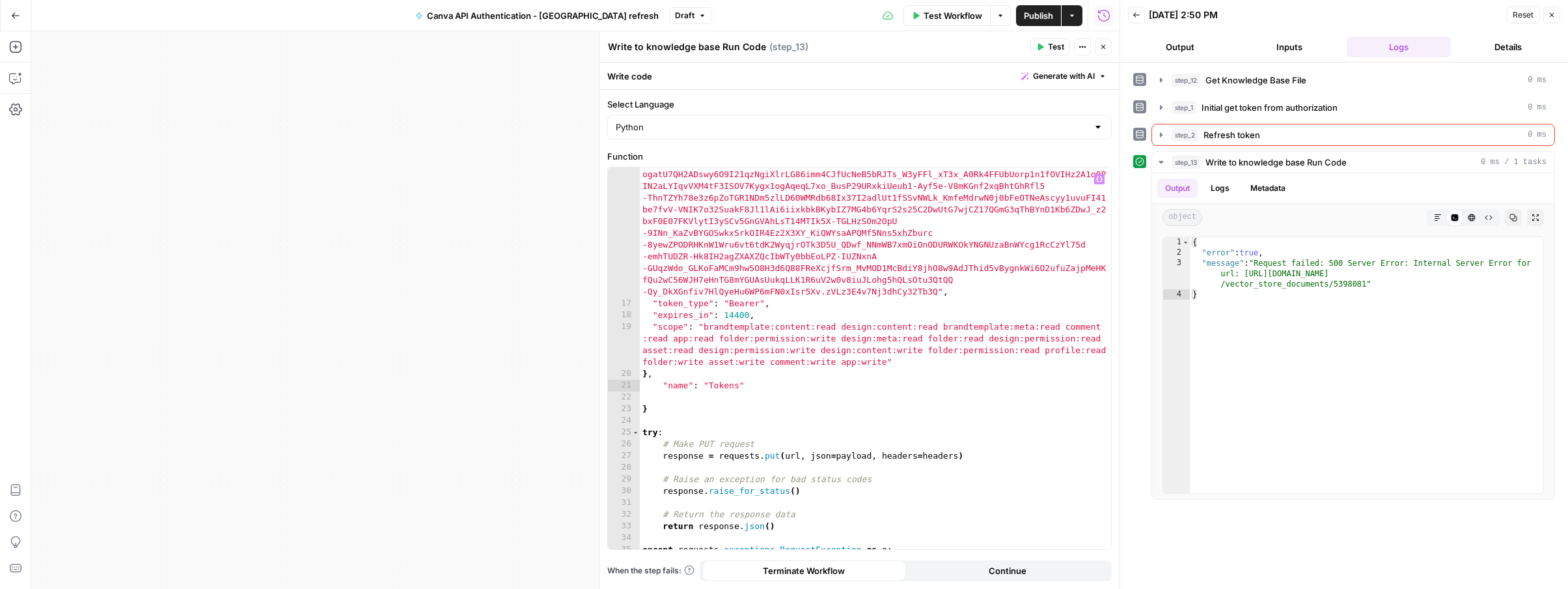
click at [842, 424] on div ""refresh_token" : "eyJhbGciOiJSU0EtT0FFUC0yNTYiLCJlbmMiOiJBMTI4Q0JDLUhTMjU2Iiwi…" at bounding box center [875, 301] width 472 height 780
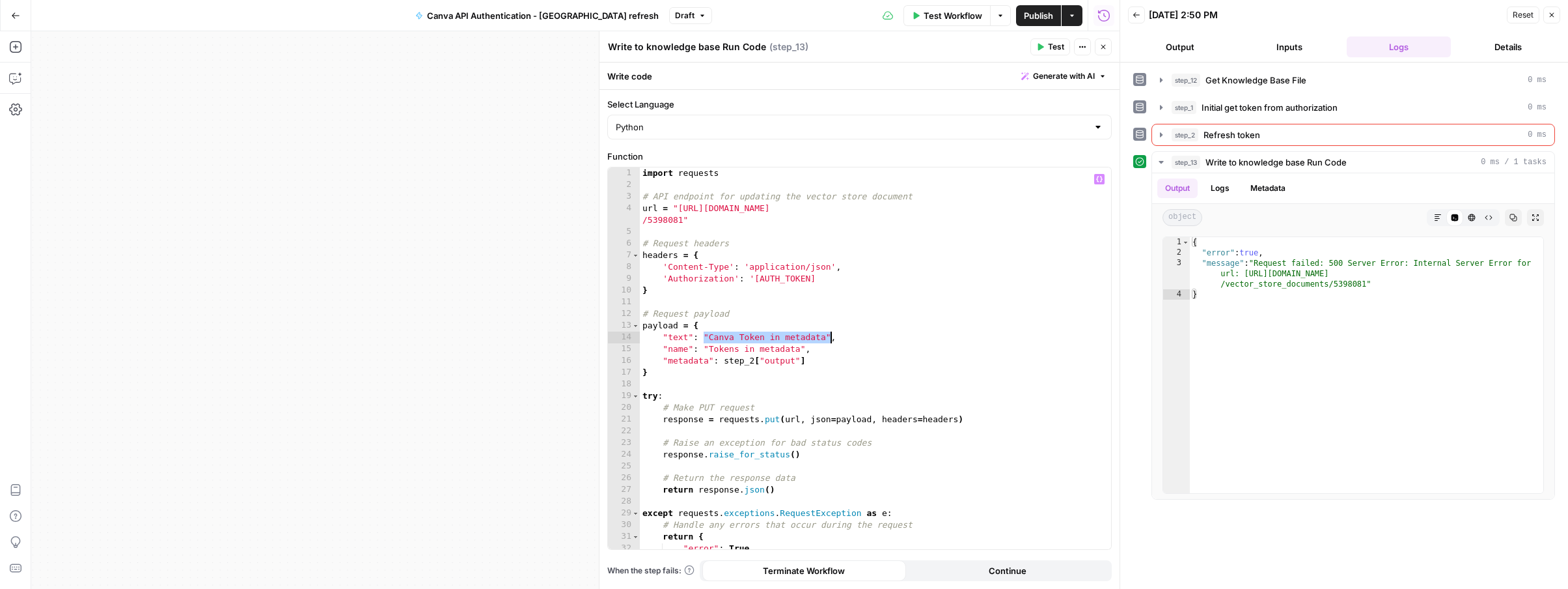
click at [823, 342] on div "import requests # API endpoint for updating the vector store document url = "ht…" at bounding box center [875, 370] width 472 height 405
click at [826, 338] on div "import requests # API endpoint for updating the vector store document url = "ht…" at bounding box center [875, 370] width 472 height 405
paste textarea
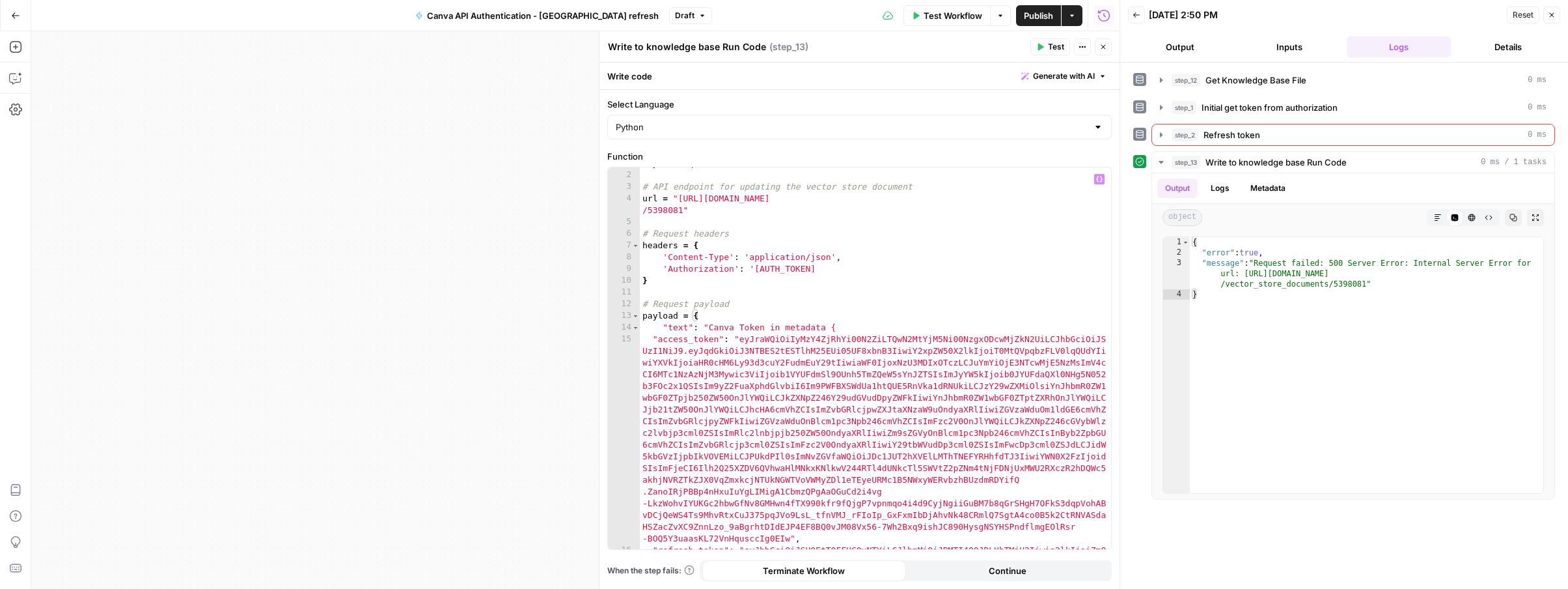
scroll to position [0, 0]
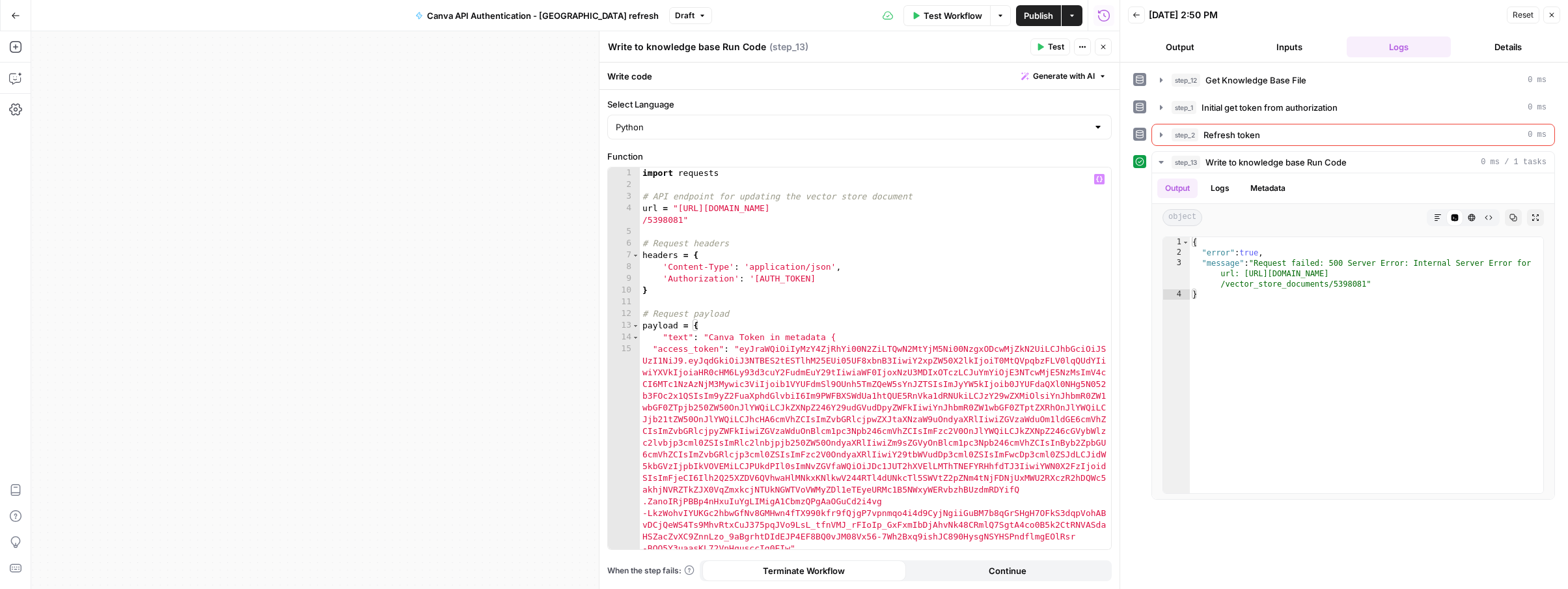
click at [1053, 47] on span "Test" at bounding box center [1056, 47] width 16 height 12
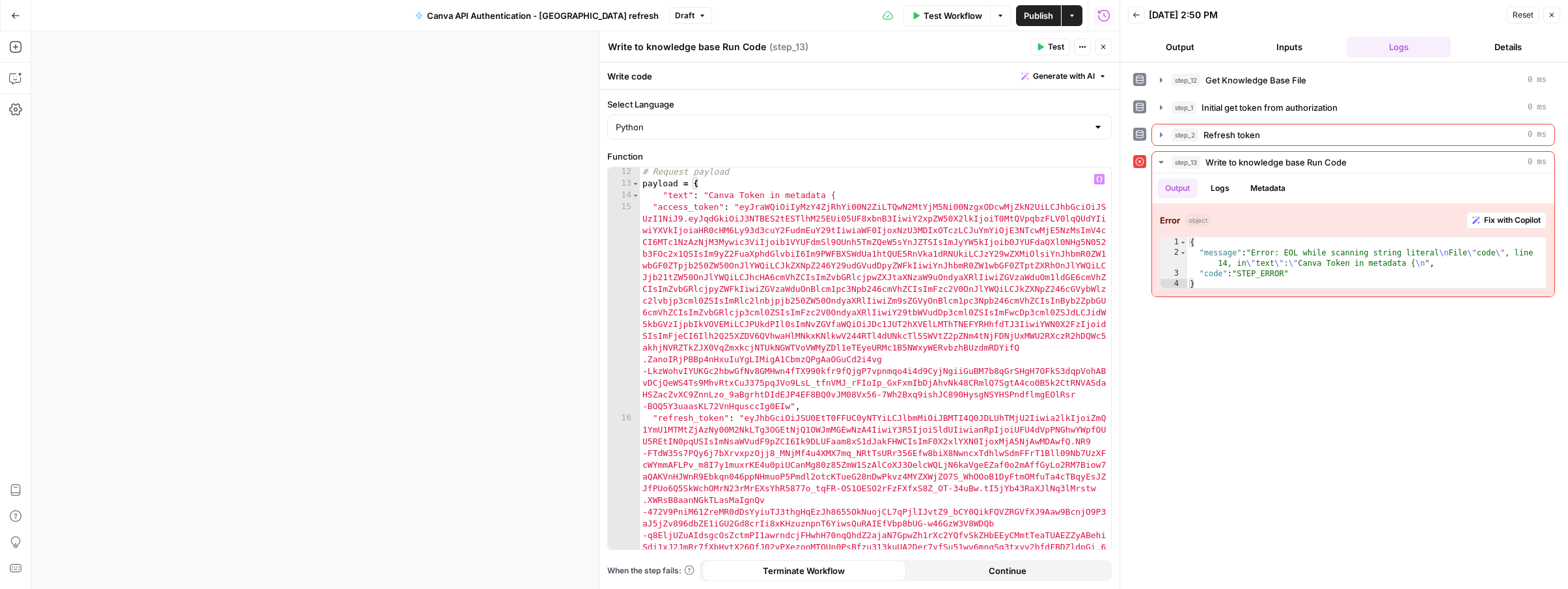
scroll to position [48, 0]
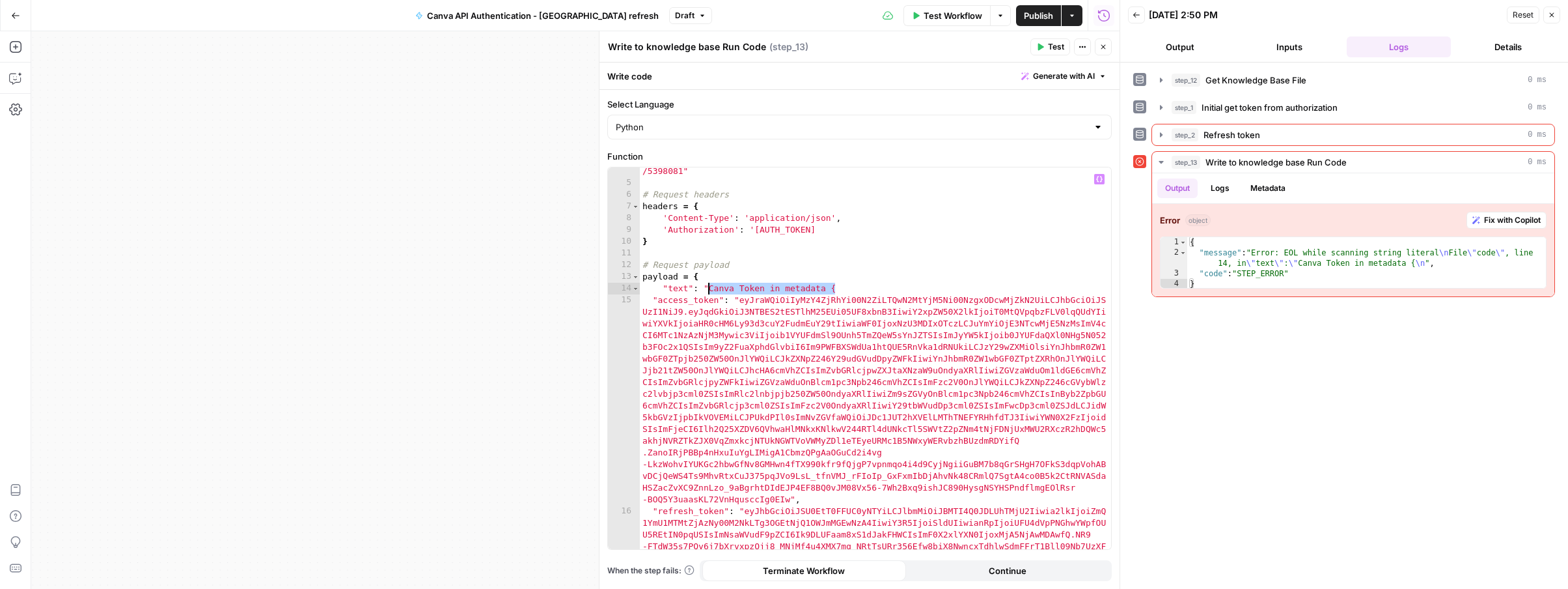
drag, startPoint x: 835, startPoint y: 288, endPoint x: 711, endPoint y: 286, distance: 124.0
click at [711, 286] on div "url = "https://app.airops.com/public_api/vector_stores/10946/vector_store_docum…" at bounding box center [875, 550] width 472 height 792
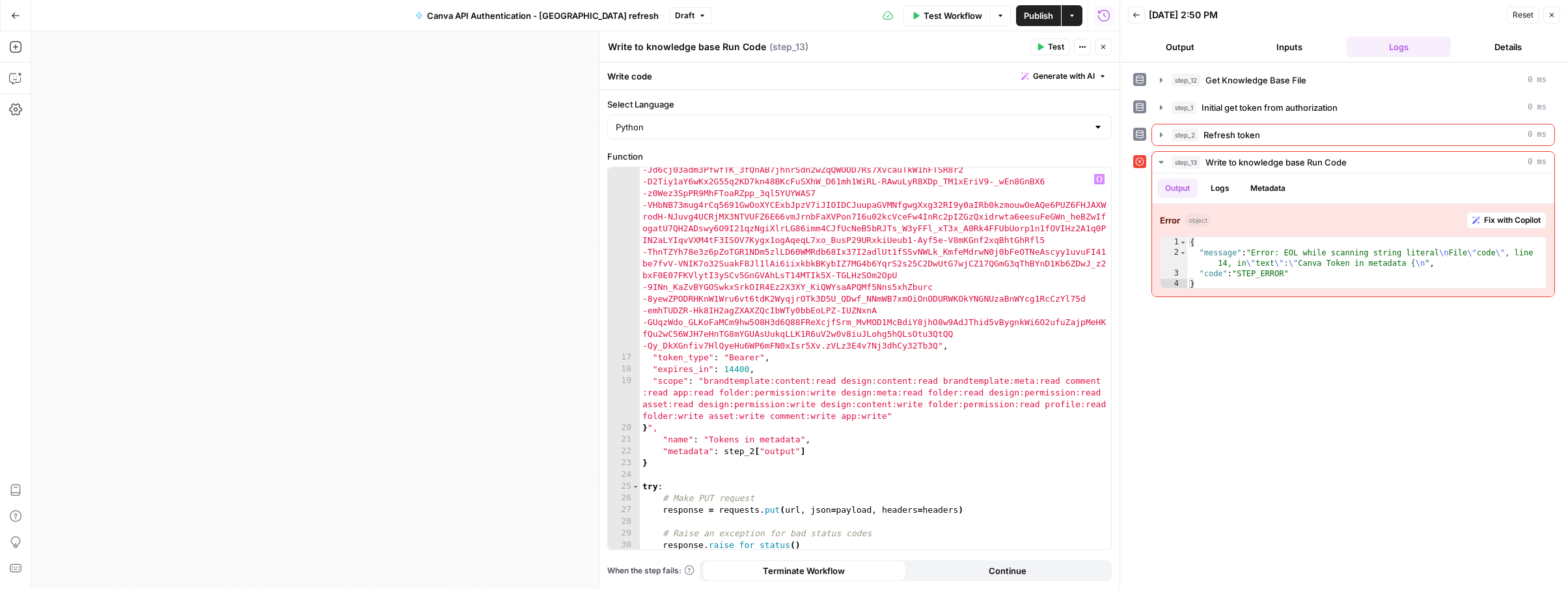
scroll to position [605, 0]
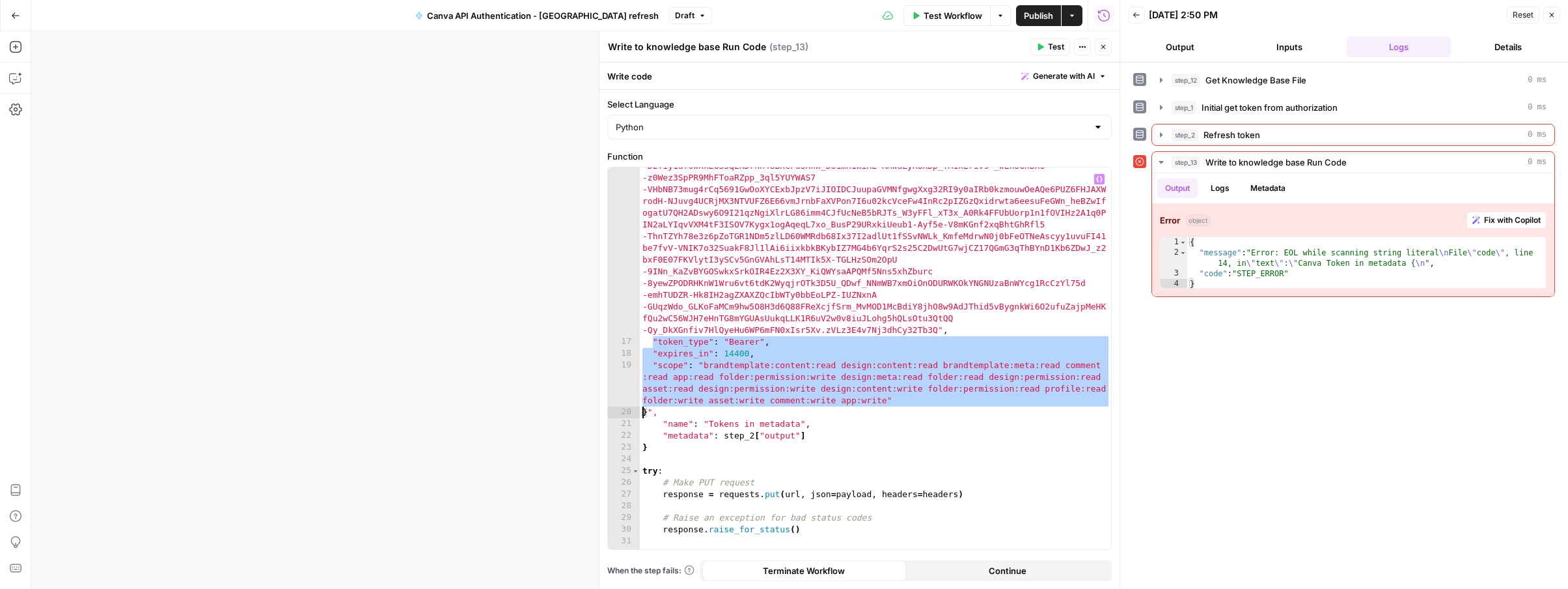
drag, startPoint x: 652, startPoint y: 343, endPoint x: 638, endPoint y: 410, distance: 68.4
click at [638, 410] on div "********* 16 17 18 19 20 21 22 23 24 25 26 27 28 29 30 31 32 33 34 35 36 37 38 …" at bounding box center [859, 358] width 503 height 382
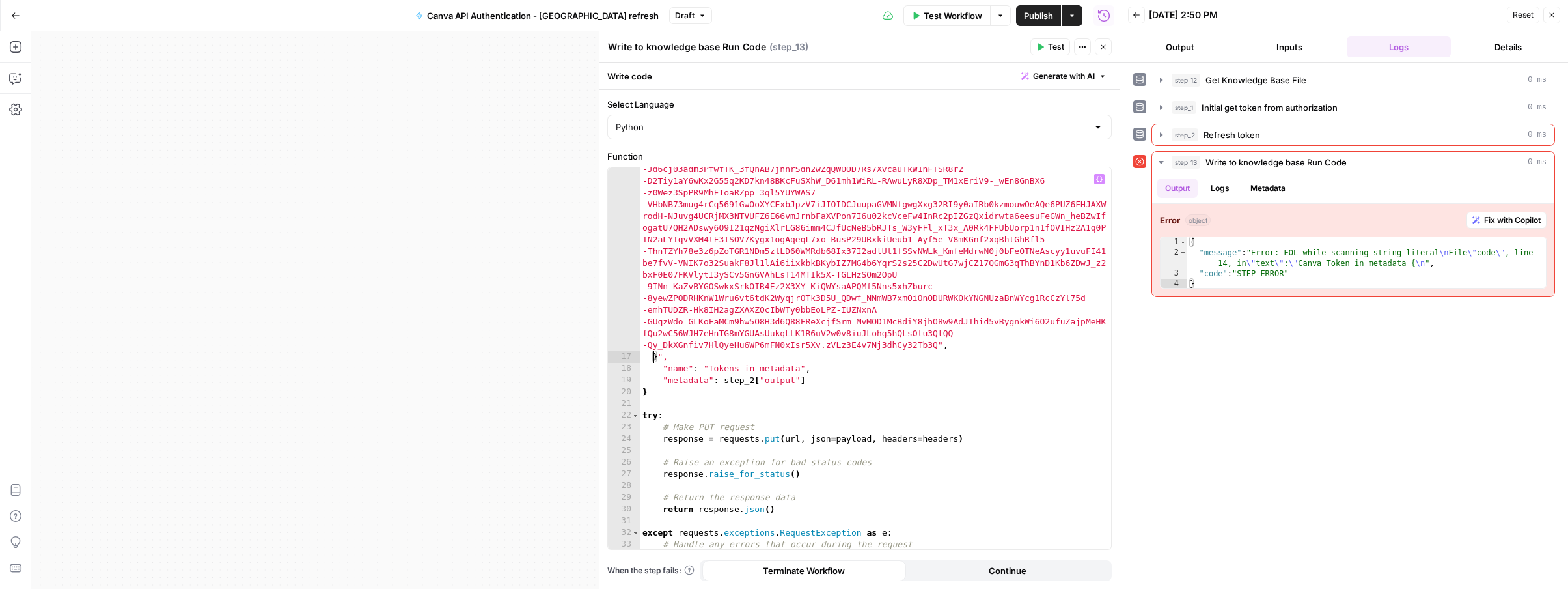
scroll to position [582, 0]
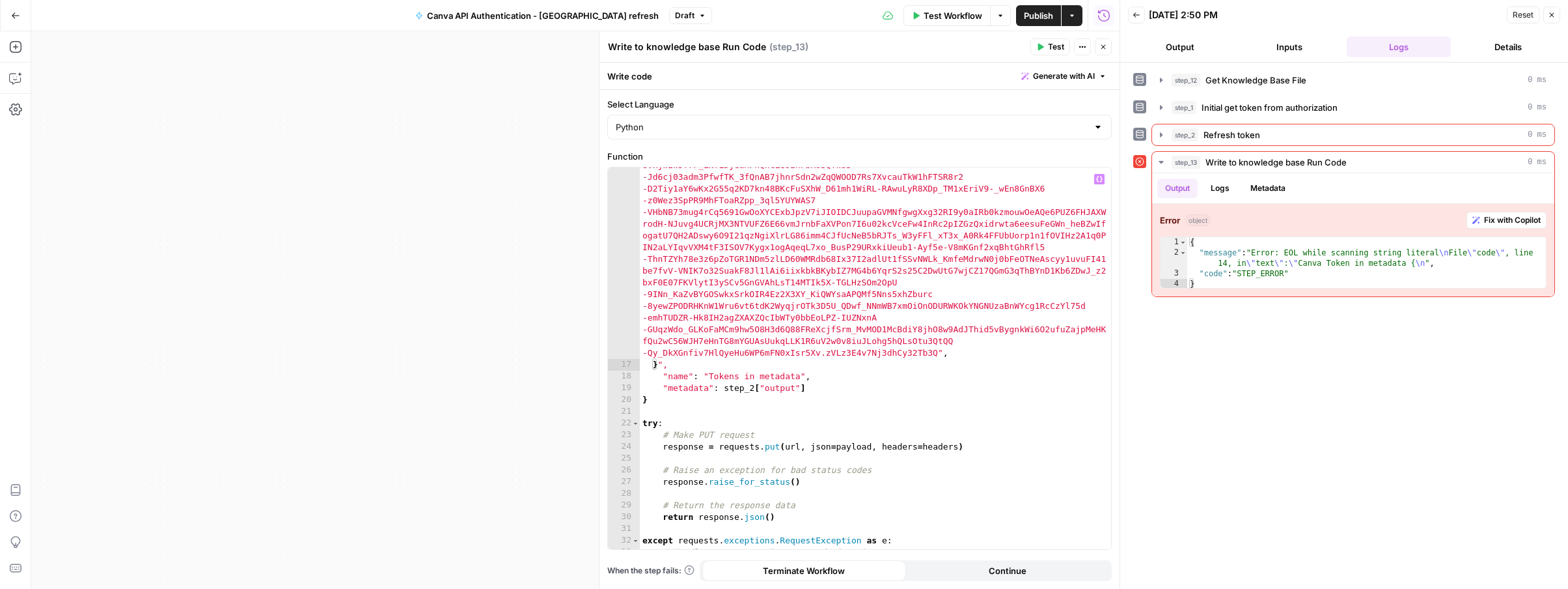
click at [1054, 51] on span "Test" at bounding box center [1056, 47] width 16 height 12
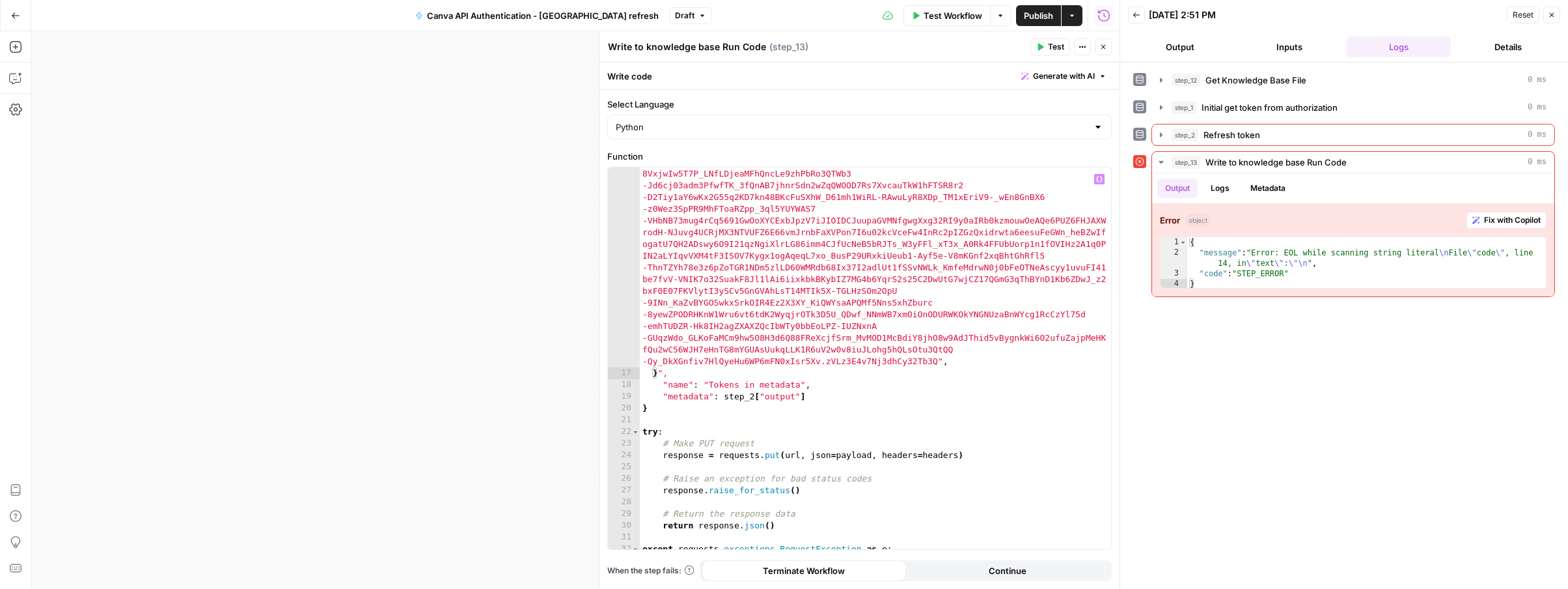
scroll to position [574, 0]
drag, startPoint x: 656, startPoint y: 371, endPoint x: 671, endPoint y: 388, distance: 22.7
click at [656, 371] on div ""refresh_token" : "eyJhbGciOiJSU0EtT0FFUC0yNTYiLCJlbmMiOiJBMTI4Q0JDLUhTMjU2Iiwi…" at bounding box center [875, 371] width 472 height 780
type textarea "**"
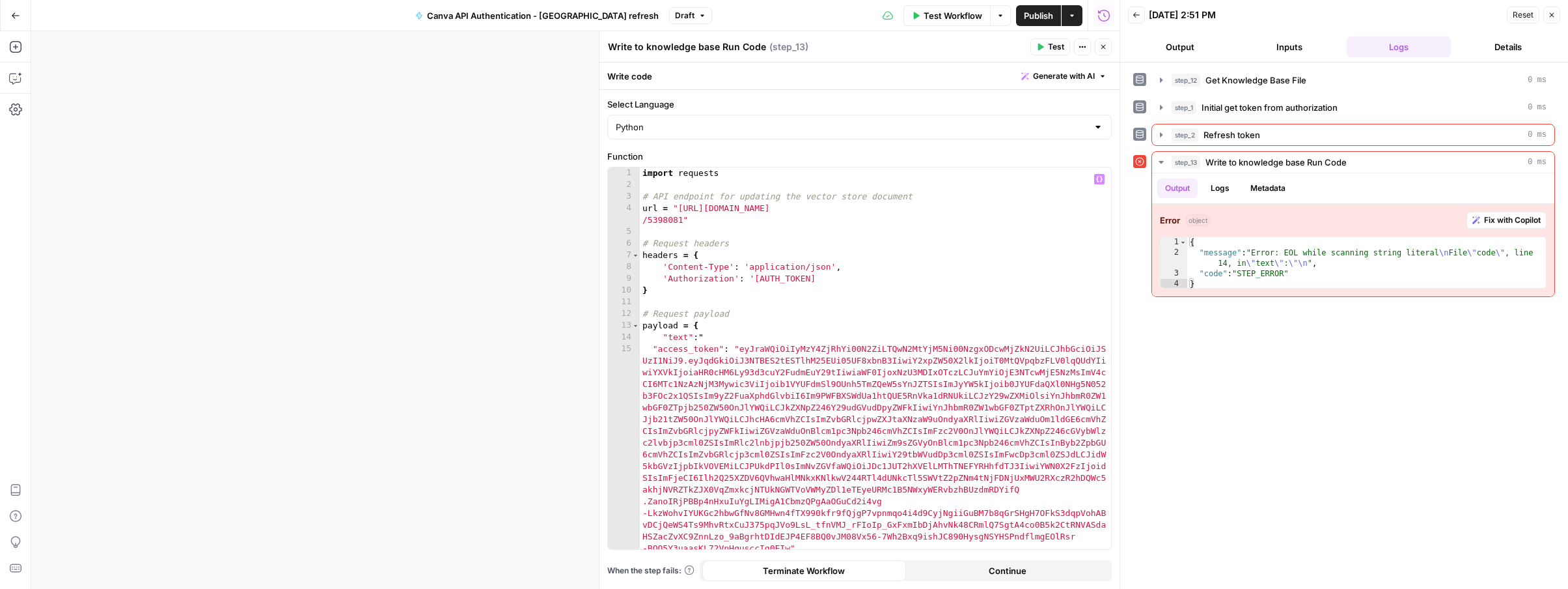
scroll to position [0, 0]
drag, startPoint x: 654, startPoint y: 349, endPoint x: 738, endPoint y: 348, distance: 84.0
click at [738, 348] on div "import requests # API endpoint for updating the vector store document url = "ht…" at bounding box center [875, 558] width 472 height 780
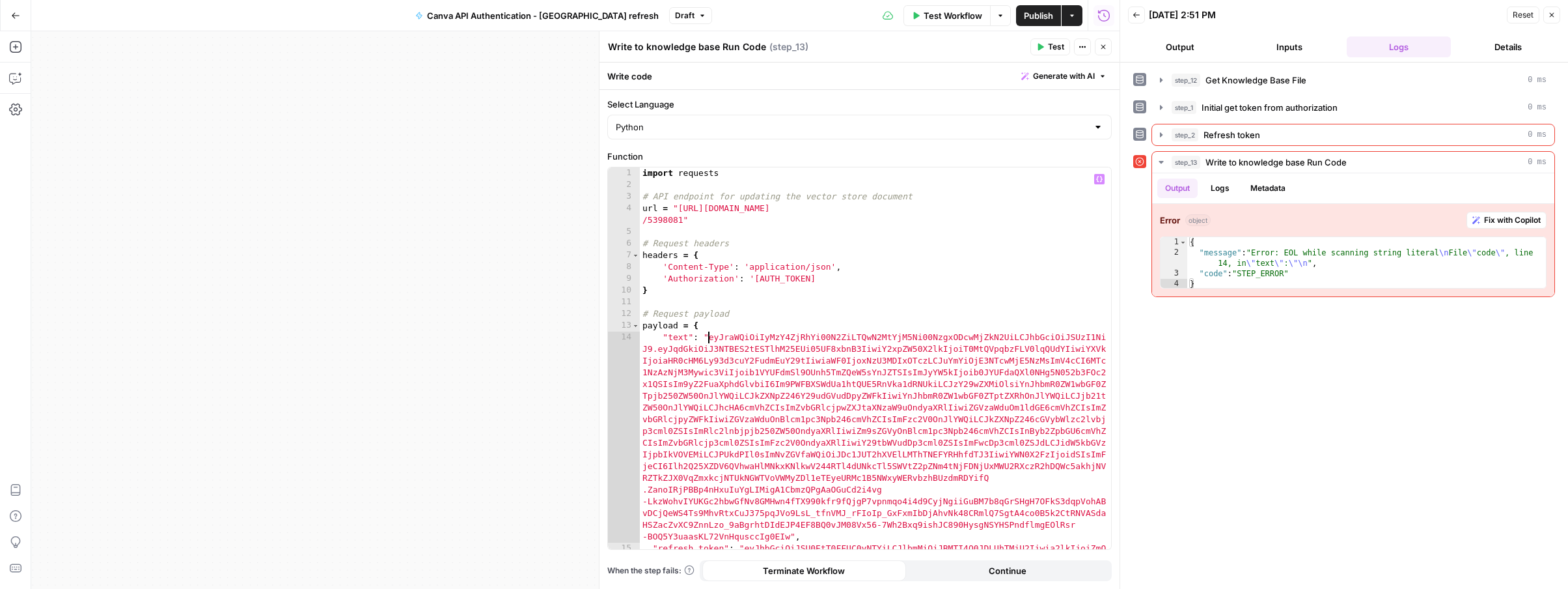
type textarea "**********"
click at [1055, 47] on span "Test" at bounding box center [1056, 47] width 16 height 12
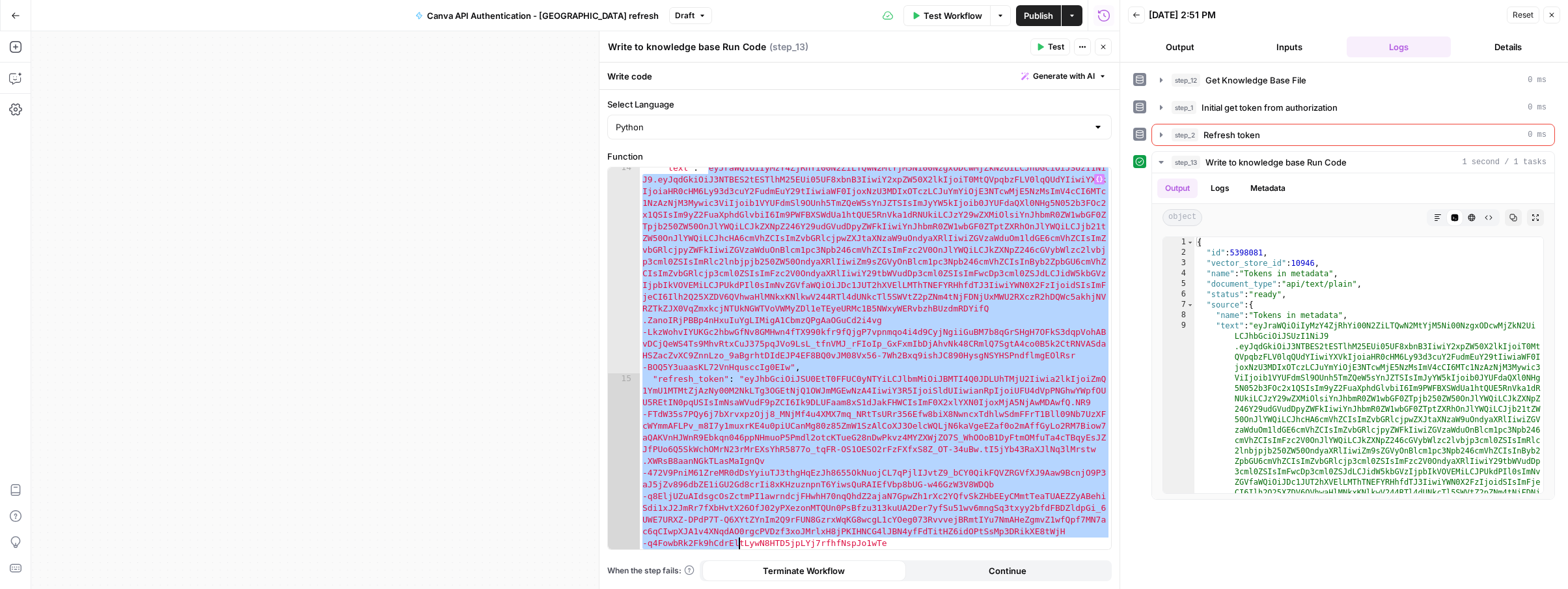
scroll to position [404, 0]
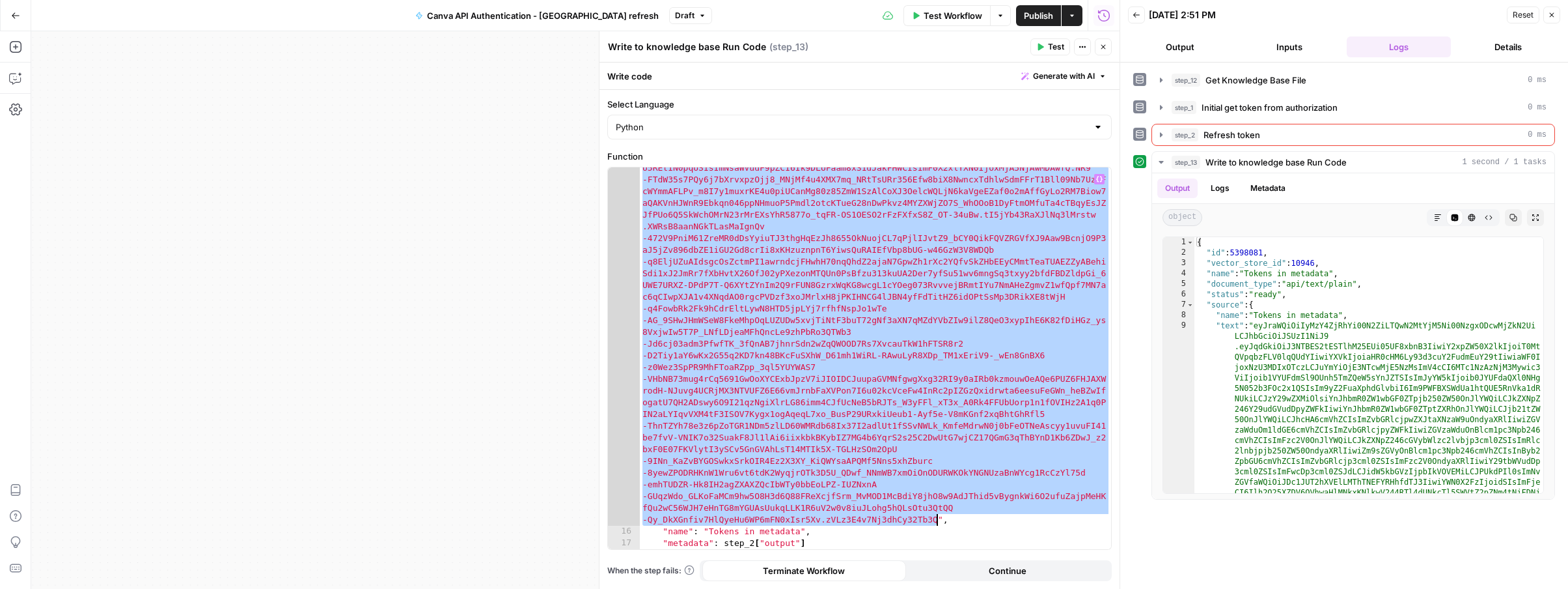
drag, startPoint x: 708, startPoint y: 336, endPoint x: 937, endPoint y: 520, distance: 293.8
click at [937, 520] on div ""refresh_token" : "eyJhbGciOiJSU0EtT0FFUC0yNTYiLCJlbmMiOiJBMTI4Q0JDLUhTMjU2Iiwi…" at bounding box center [875, 529] width 472 height 780
paste textarea "***"
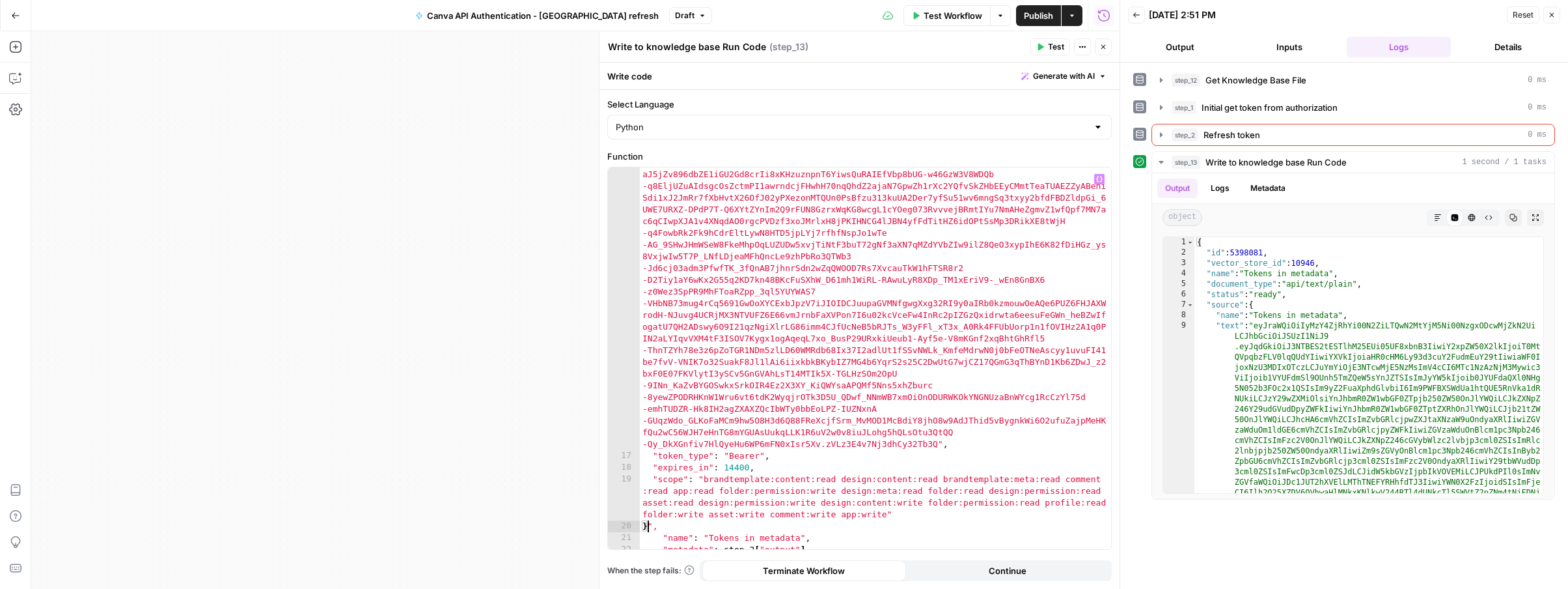
scroll to position [0, 0]
click at [1061, 48] on span "Test" at bounding box center [1056, 47] width 16 height 12
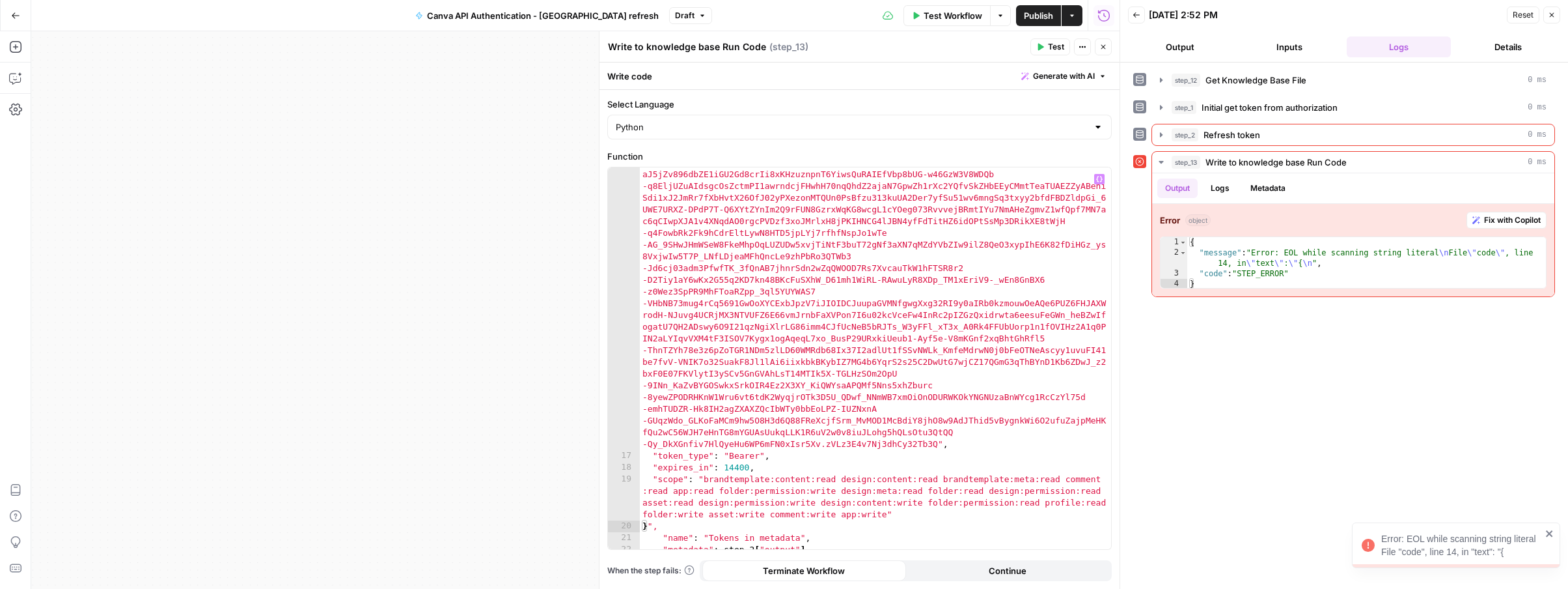
click at [649, 524] on div ""refresh_token" : "eyJhbGciOiJSU0EtT0FFUC0yNTYiLCJlbmMiOiJBMTI4Q0JDLUhTMjU2Iiwi…" at bounding box center [875, 453] width 472 height 780
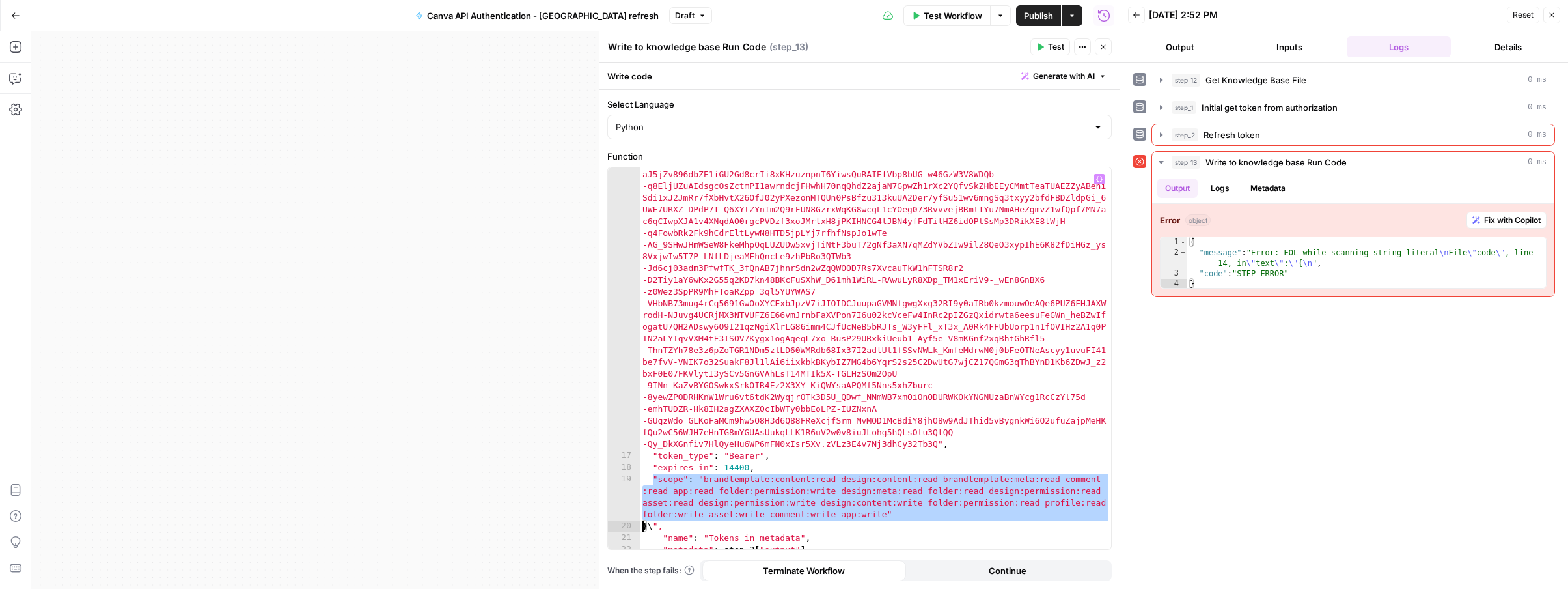
drag, startPoint x: 654, startPoint y: 480, endPoint x: 635, endPoint y: 527, distance: 50.7
click at [635, 527] on div "**** 16 17 18 19 20 21 22 23 24 25 26 27 28 29 30 31 "refresh_token" : "eyJhbGc…" at bounding box center [859, 358] width 503 height 382
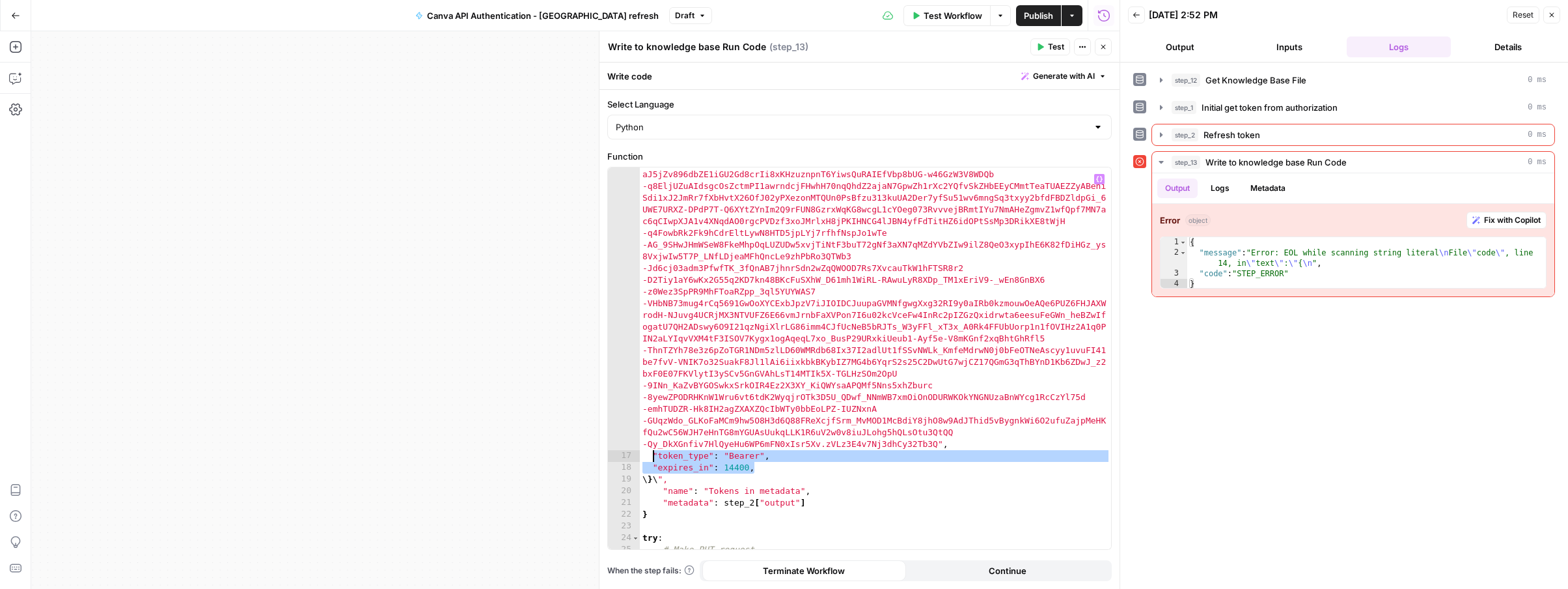
drag, startPoint x: 755, startPoint y: 470, endPoint x: 654, endPoint y: 457, distance: 101.8
click at [654, 457] on div ""refresh_token" : "eyJhbGciOiJSU0EtT0FFUC0yNTYiLCJlbmMiOiJBMTI4Q0JDLUhTMjU2Iiwi…" at bounding box center [875, 453] width 472 height 780
type textarea "*"
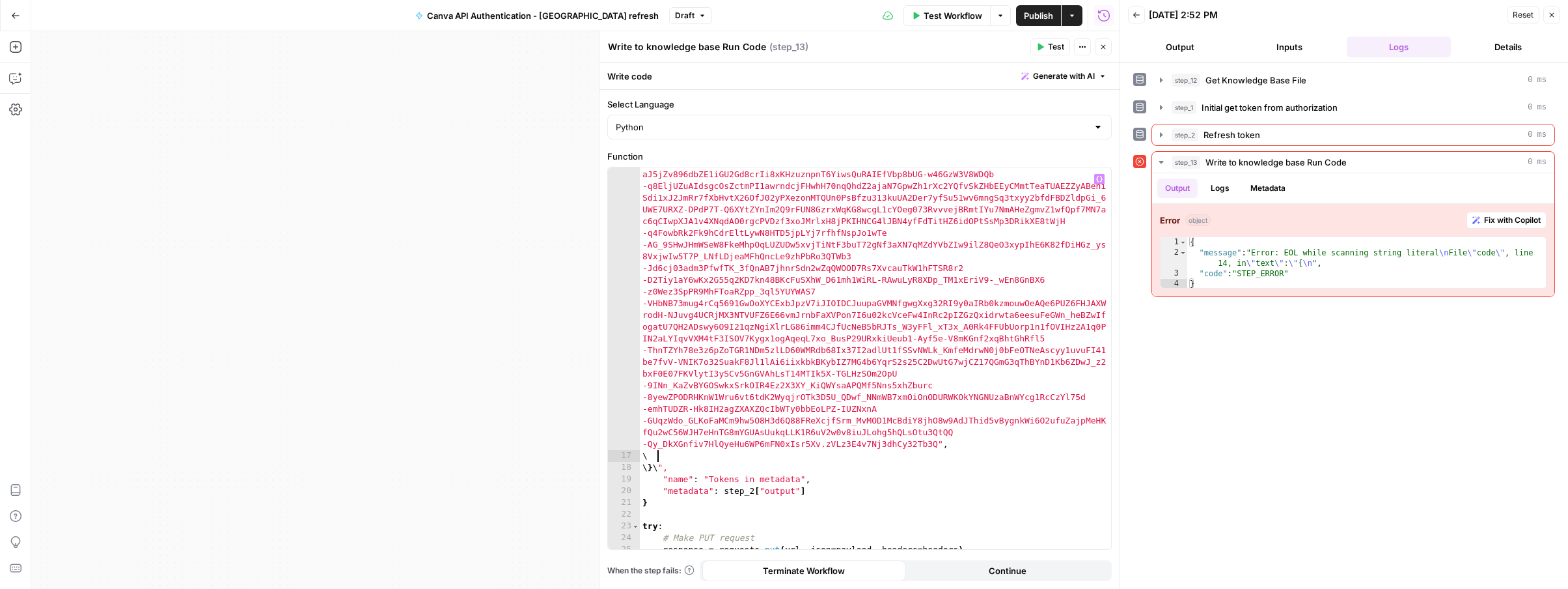
scroll to position [0, 0]
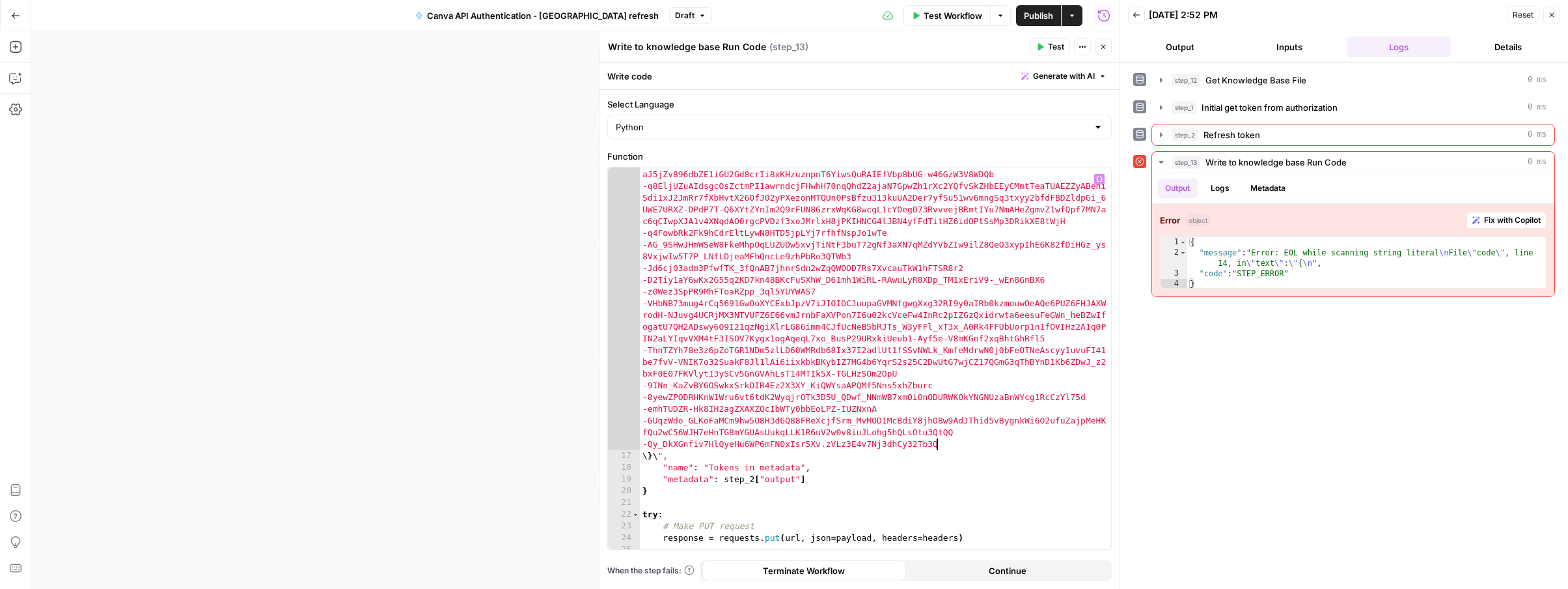
type textarea "*"
click at [661, 458] on div ""refresh_token" : "eyJhbGciOiJSU0EtT0FFUC0yNTYiLCJlbmMiOiJBMTI4Q0JDLUhTMjU2Iiwi…" at bounding box center [875, 453] width 472 height 780
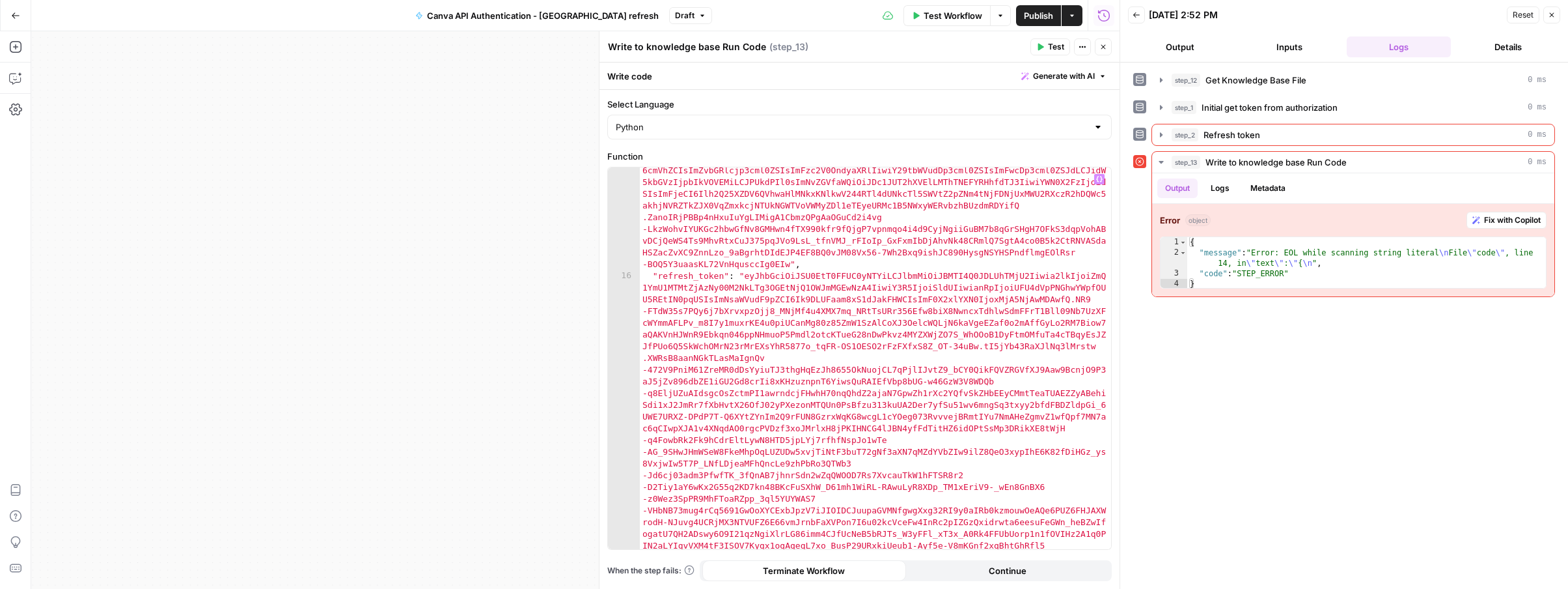
scroll to position [283, 0]
click at [743, 275] on div ""access_token" : "eyJraWQiOiIyMzY4ZjRhYi00N2ZiLTQwN2MtYjM5Ni00NzgxODcwMjZkN2UiL…" at bounding box center [875, 549] width 472 height 979
click at [738, 277] on div ""access_token" : "eyJraWQiOiIyMzY4ZjRhYi00N2ZiLTQwN2MtYjM5Ni00NzgxODcwMjZkN2UiL…" at bounding box center [875, 549] width 472 height 979
click at [725, 275] on div ""access_token" : "eyJraWQiOiIyMzY4ZjRhYi00N2ZiLTQwN2MtYjM5Ni00NzgxODcwMjZkN2UiL…" at bounding box center [875, 549] width 472 height 979
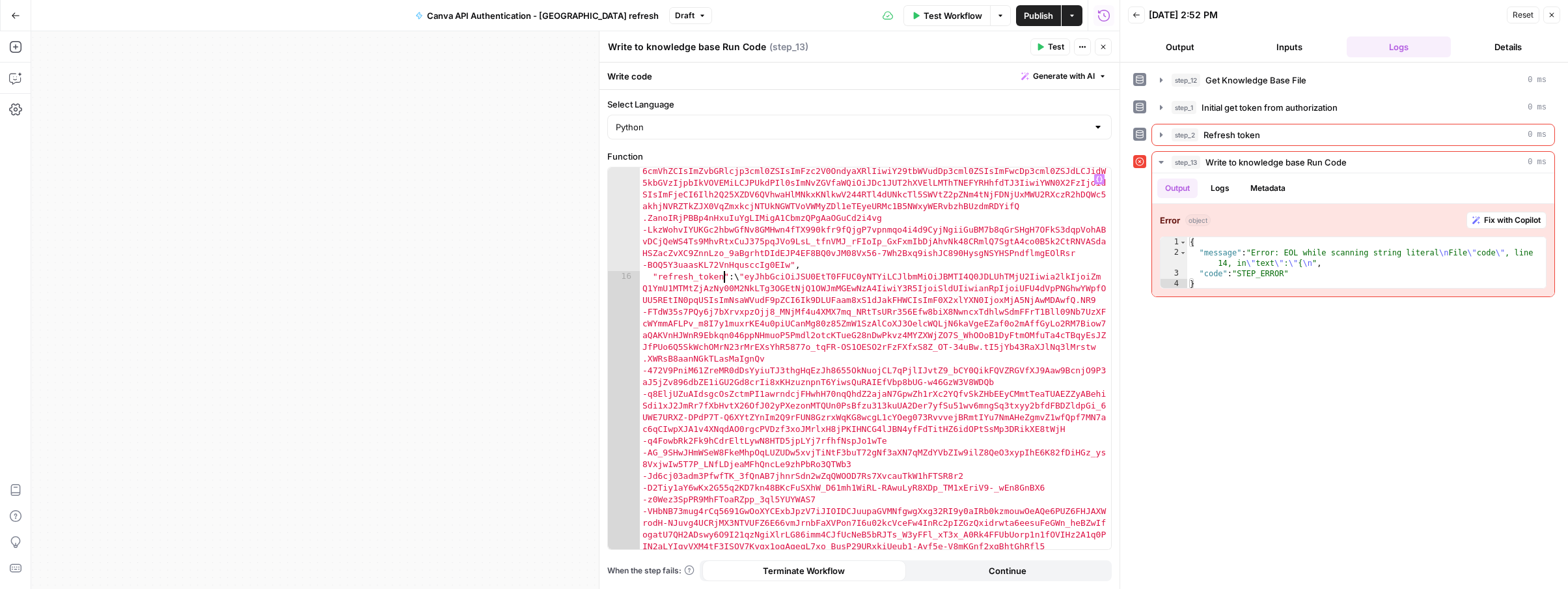
scroll to position [0, 7]
click at [653, 276] on div ""access_token" : "eyJraWQiOiIyMzY4ZjRhYi00N2ZiLTQwN2MtYjM5Ni00NzgxODcwMjZkN2UiL…" at bounding box center [875, 549] width 472 height 979
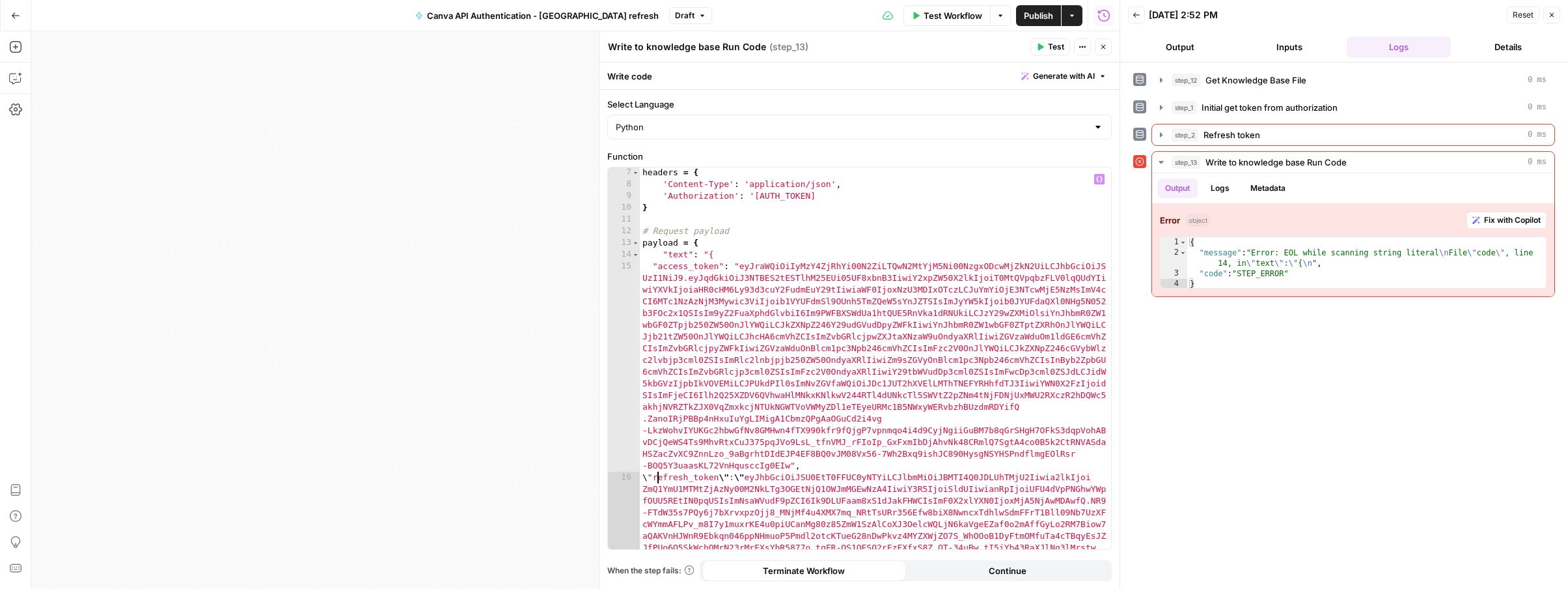
scroll to position [46, 0]
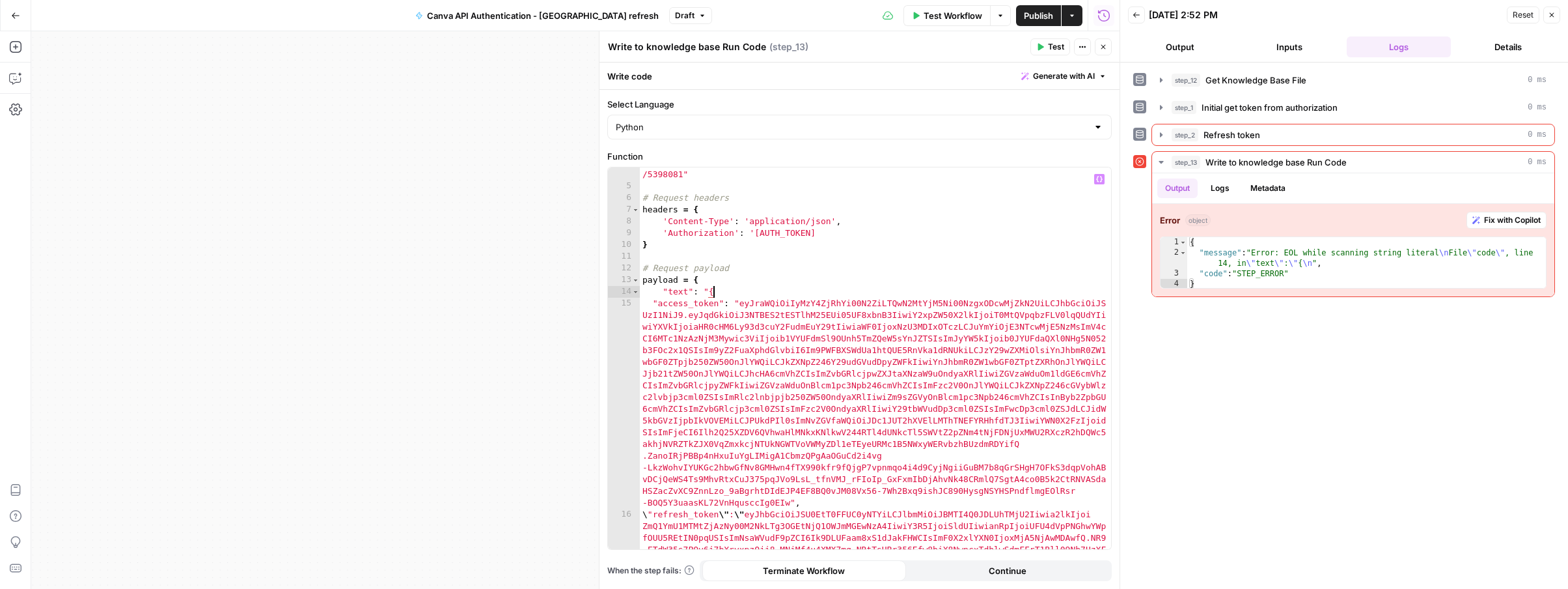
click at [714, 292] on div "url = "https://app.airops.com/public_api/vector_stores/10946/vector_store_docum…" at bounding box center [875, 553] width 472 height 792
click at [710, 293] on div "url = "https://app.airops.com/public_api/vector_stores/10946/vector_store_docum…" at bounding box center [875, 553] width 472 height 792
click at [654, 303] on div "url = "https://app.airops.com/public_api/vector_stores/10946/vector_store_docum…" at bounding box center [875, 553] width 472 height 792
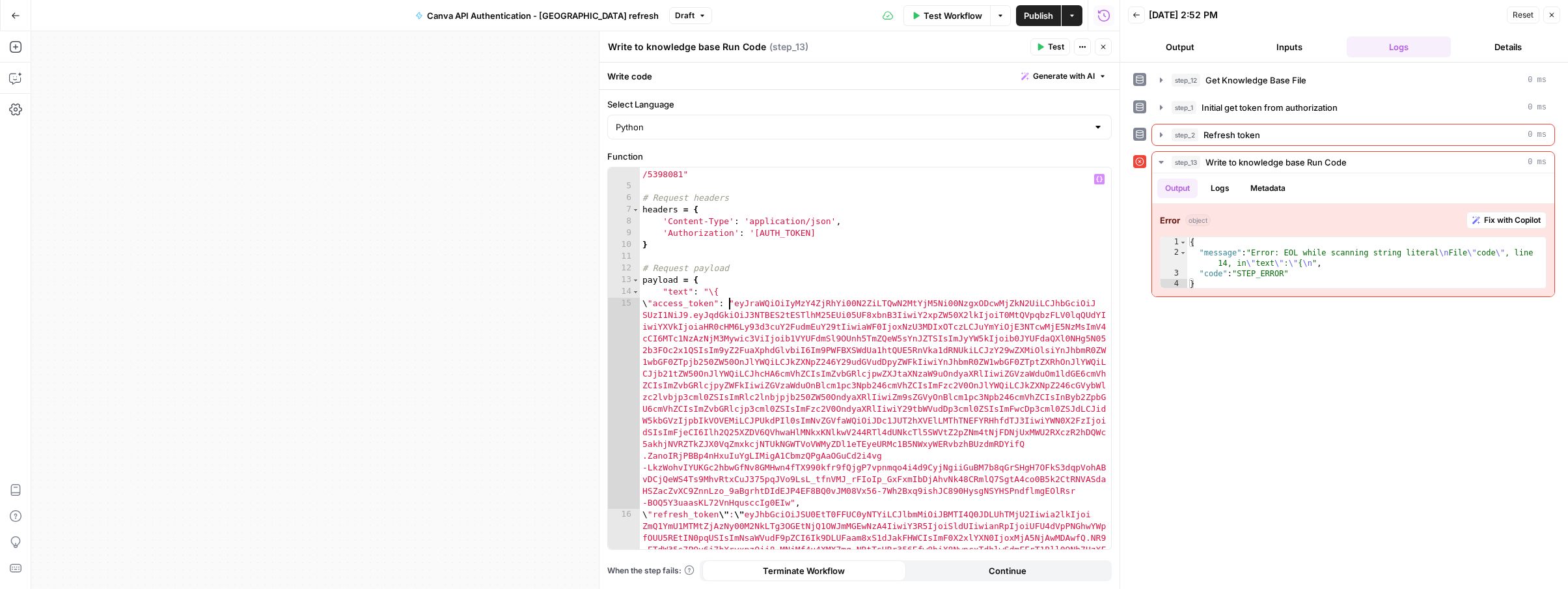
click at [727, 302] on div "url = "https://app.airops.com/public_api/vector_stores/10946/vector_store_docum…" at bounding box center [875, 553] width 472 height 792
click at [724, 304] on div "url = "https://app.airops.com/public_api/vector_stores/10946/vector_store_docum…" at bounding box center [875, 553] width 472 height 792
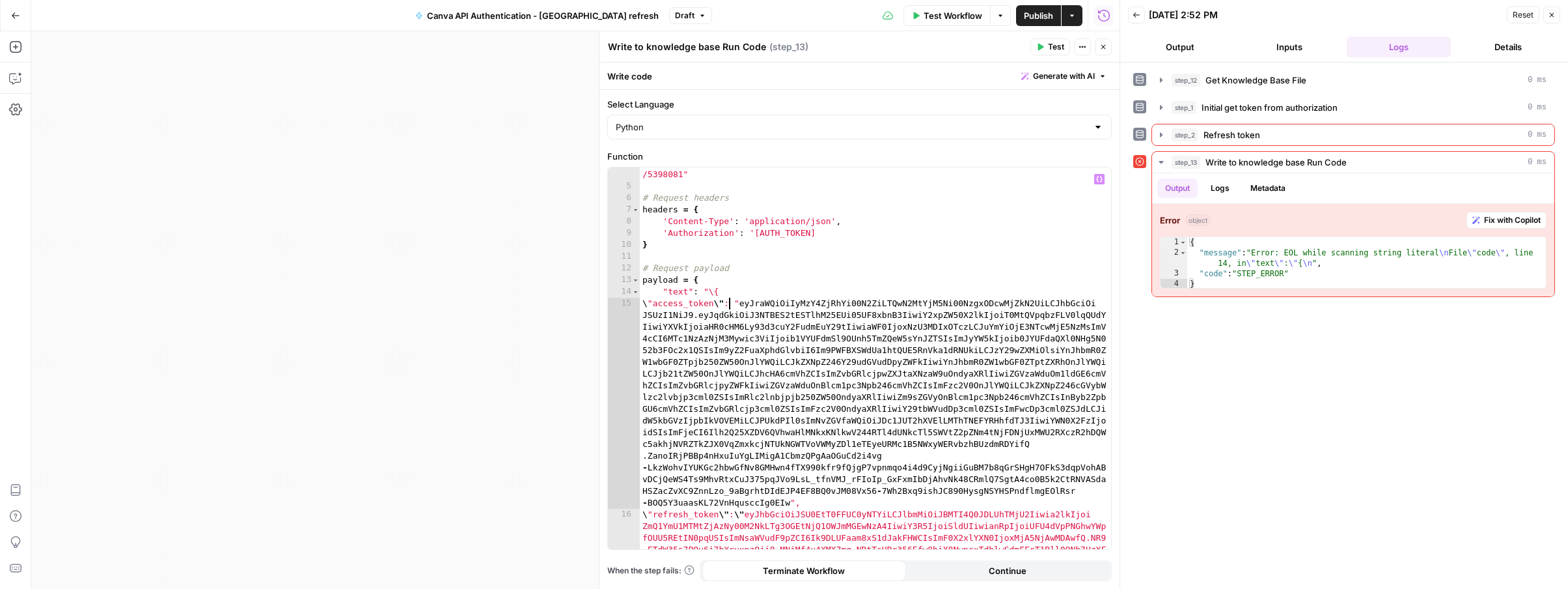
scroll to position [0, 6]
click at [744, 302] on div "url = "https://app.airops.com/public_api/vector_stores/10946/vector_store_docum…" at bounding box center [875, 553] width 472 height 792
type textarea "**********"
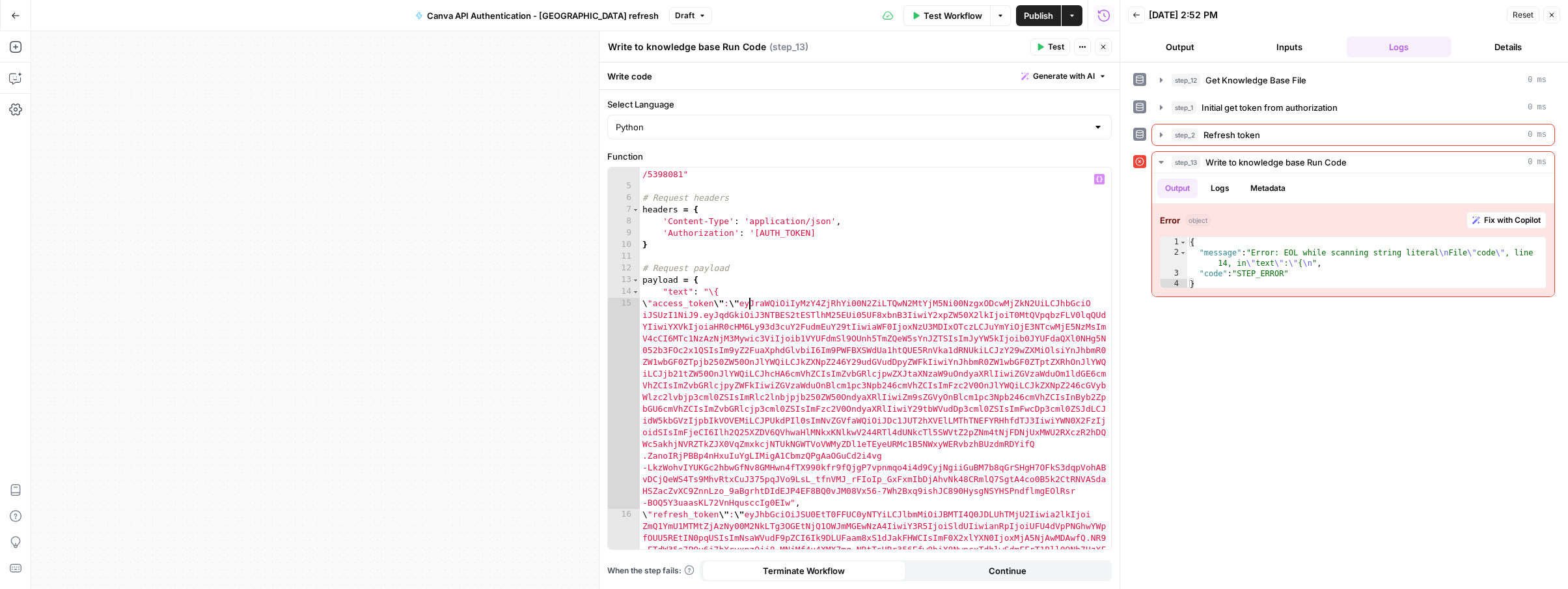
click at [791, 501] on div "url = "https://app.airops.com/public_api/vector_stores/10946/vector_store_docum…" at bounding box center [875, 553] width 472 height 792
click at [1047, 48] on button "Test" at bounding box center [1050, 47] width 40 height 17
click at [1533, 217] on span "Fix with Copilot" at bounding box center [1513, 220] width 57 height 12
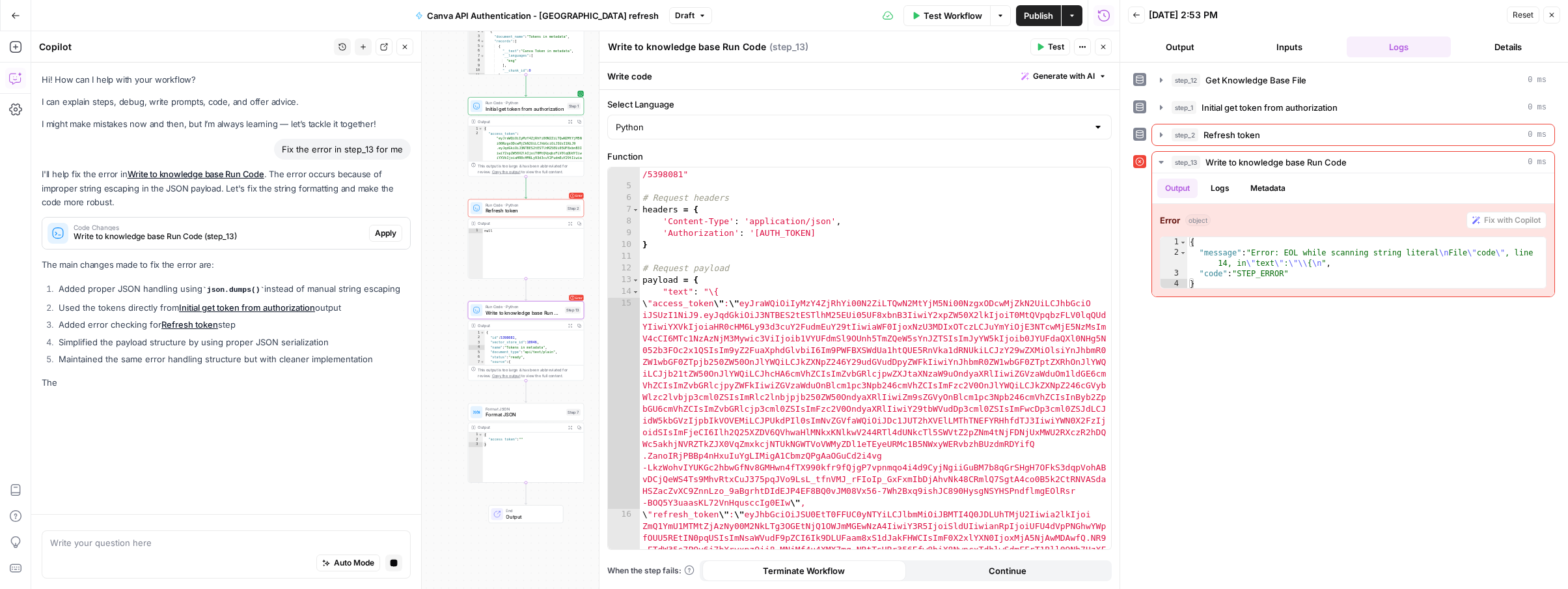
click at [384, 235] on span "Apply" at bounding box center [385, 233] width 21 height 12
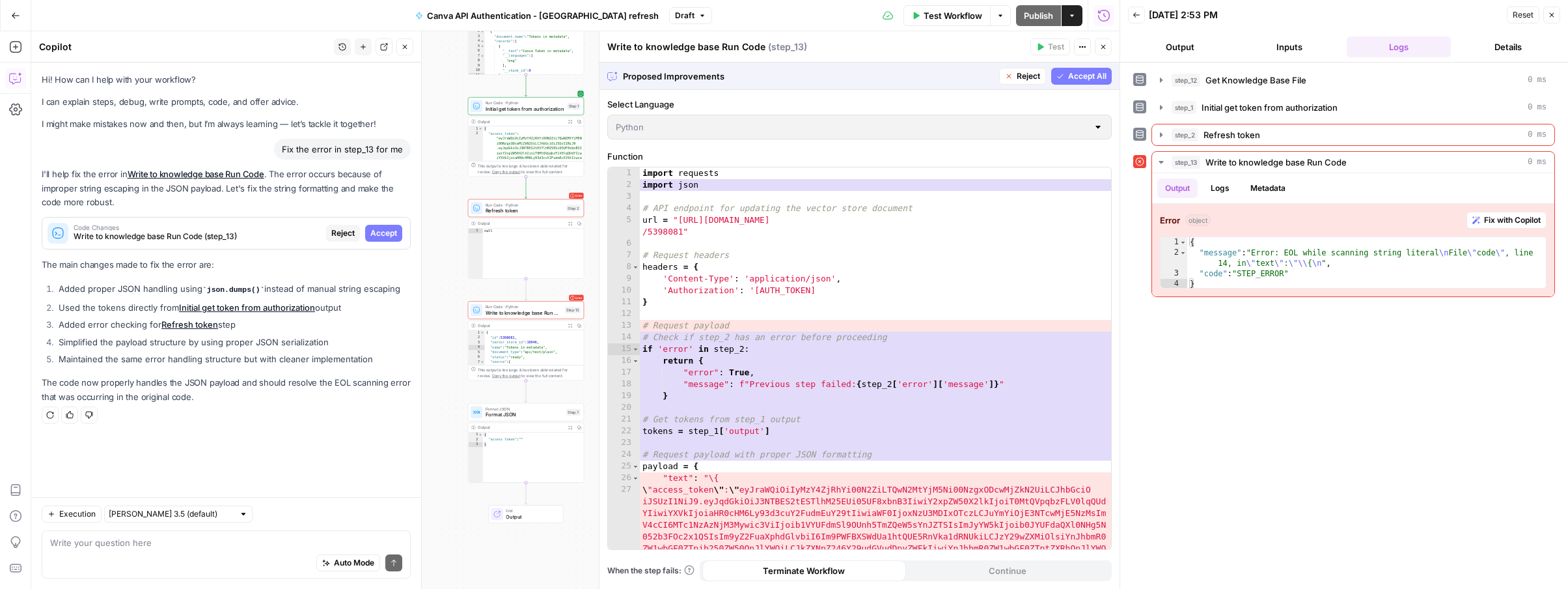
click at [705, 435] on div "* 1 2 3 4 5 6 7 8 9 10 11 12 13 14 15 16 17 18 19 20 21 22 23 24 25 26 27 impor…" at bounding box center [859, 358] width 503 height 382
click at [674, 433] on div "* 1 2 3 4 5 6 7 8 9 10 11 12 13 14 15 16 17 18 19 20 21 22 23 24 25 26 27 impor…" at bounding box center [859, 358] width 503 height 382
click at [690, 429] on div "* 1 2 3 4 5 6 7 8 9 10 11 12 13 14 15 16 17 18 19 20 21 22 23 24 25 26 27 impor…" at bounding box center [859, 358] width 503 height 382
click at [1064, 76] on icon "button" at bounding box center [1060, 76] width 8 height 8
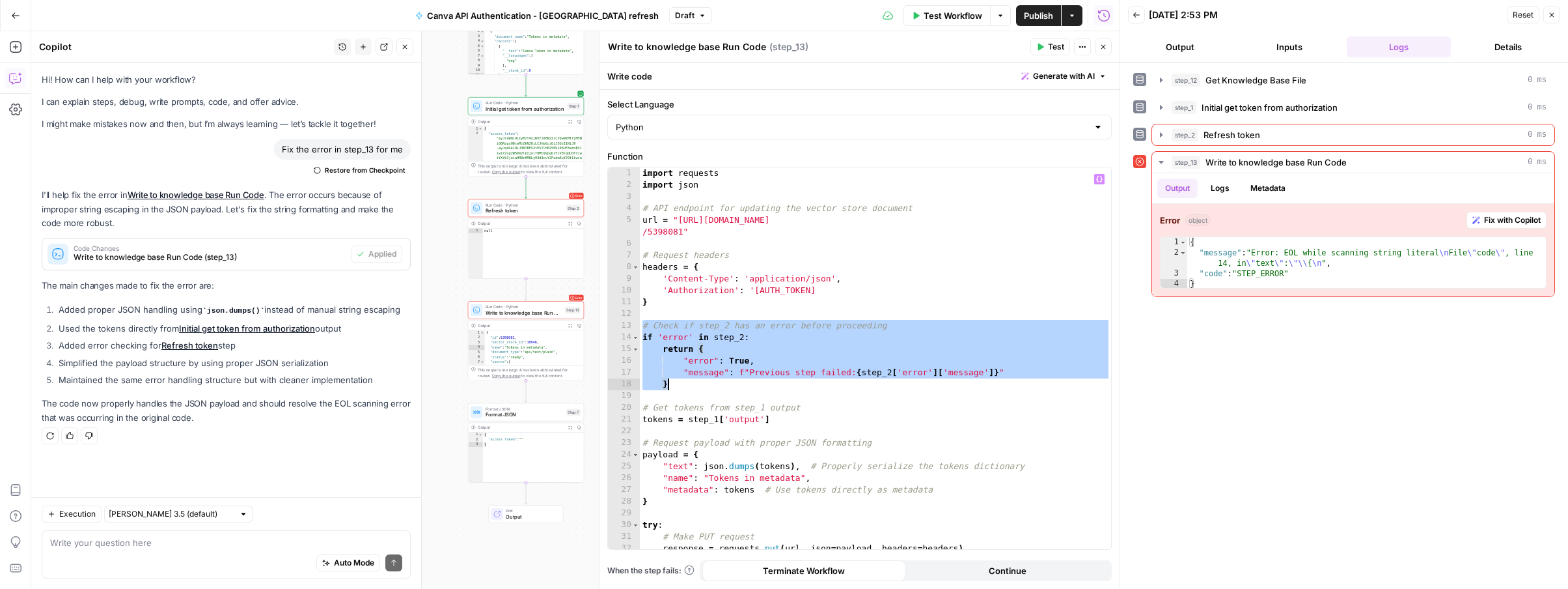
drag, startPoint x: 642, startPoint y: 324, endPoint x: 695, endPoint y: 386, distance: 81.6
click at [695, 386] on div "import requests import json # API endpoint for updating the vector store docume…" at bounding box center [875, 370] width 472 height 405
type textarea "**********"
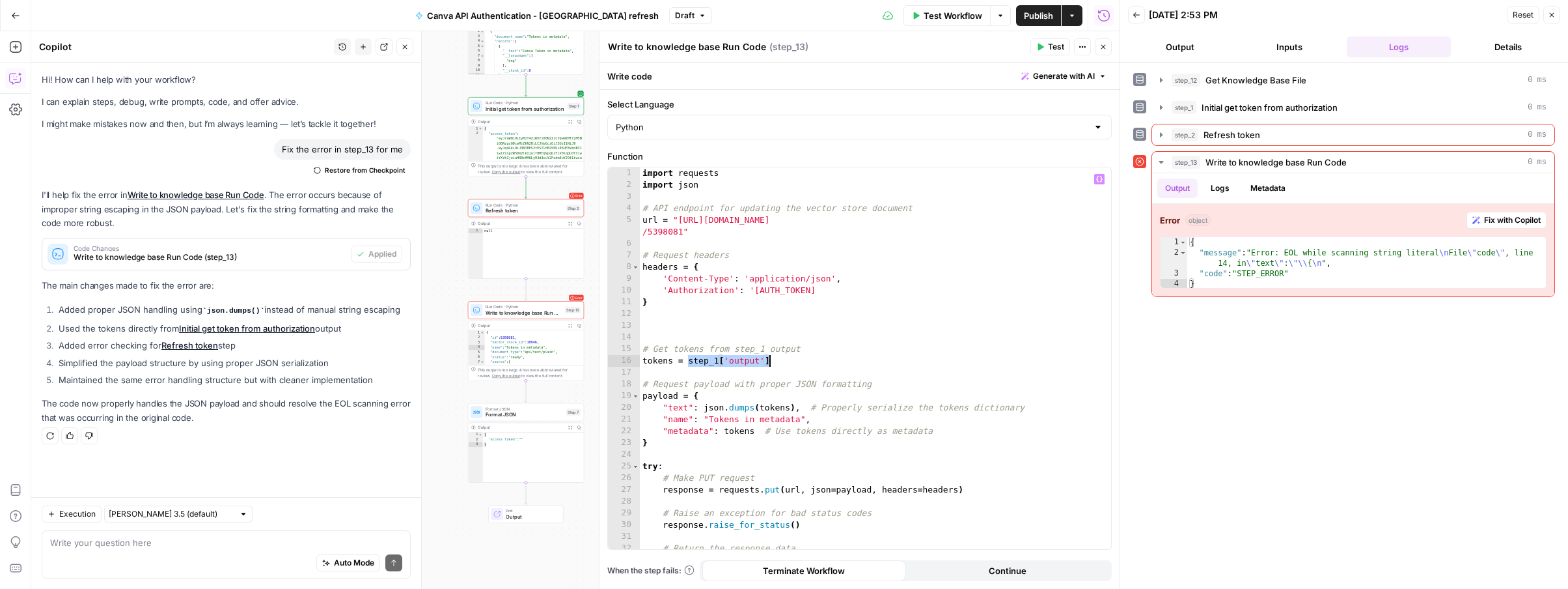
drag, startPoint x: 688, startPoint y: 358, endPoint x: 775, endPoint y: 360, distance: 87.0
click at [775, 360] on div "import requests import json # API endpoint for updating the vector store docume…" at bounding box center [875, 370] width 472 height 405
paste textarea
type textarea "*"
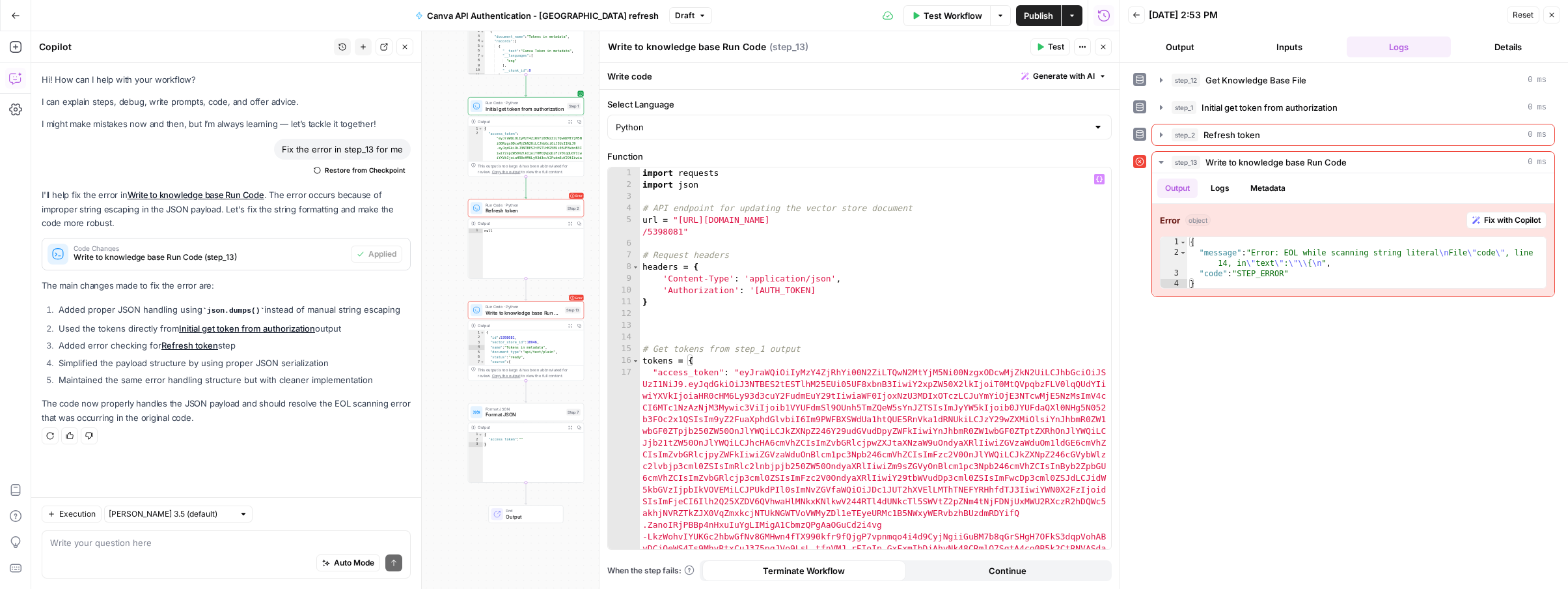
click at [1038, 48] on icon "button" at bounding box center [1040, 47] width 8 height 8
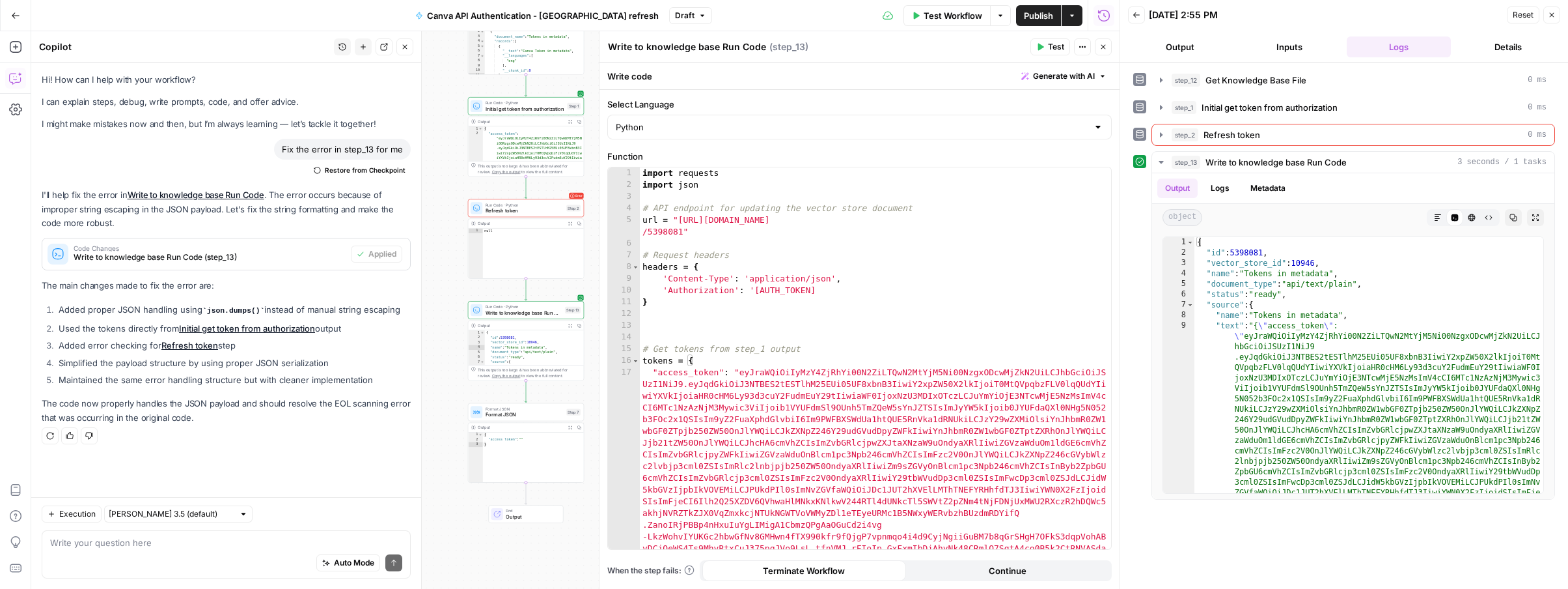
click at [1110, 48] on button "Close" at bounding box center [1103, 47] width 17 height 17
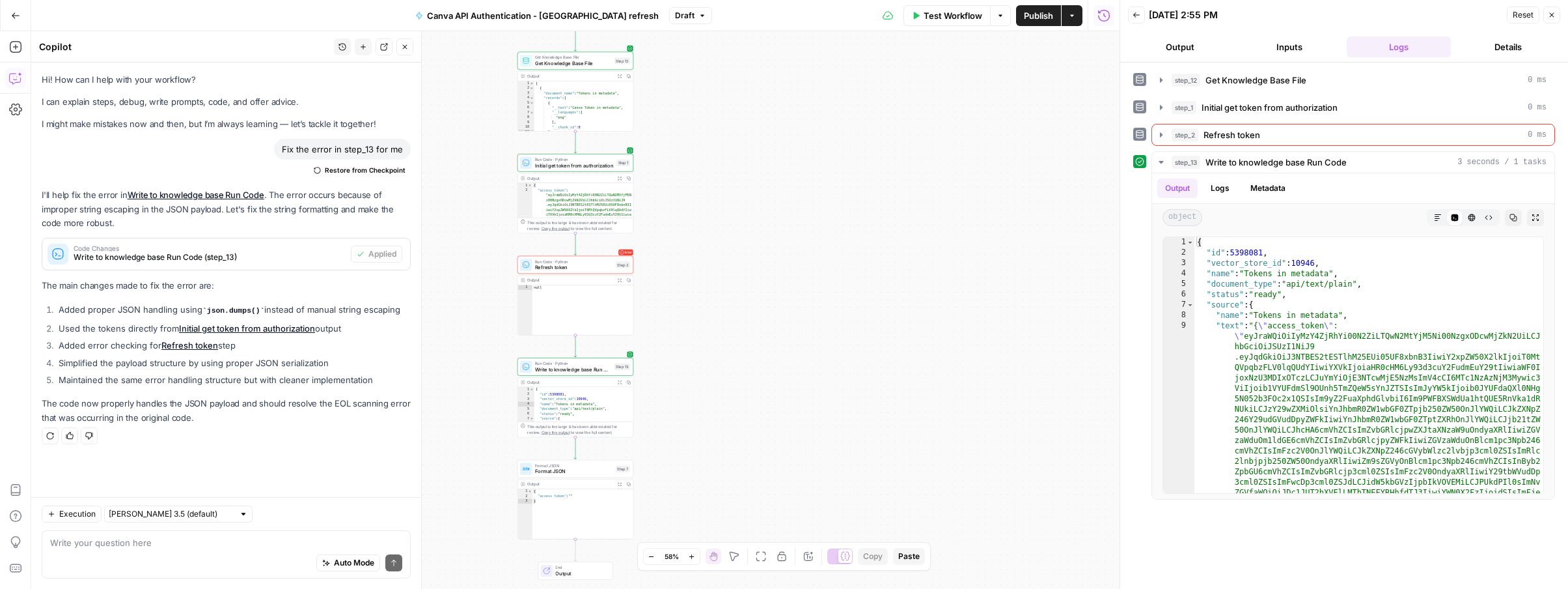
drag, startPoint x: 682, startPoint y: 207, endPoint x: 731, endPoint y: 264, distance: 75.2
click at [731, 264] on div "Workflow Set Inputs Inputs Get Knowledge Base File Get Knowledge Base File Step…" at bounding box center [575, 310] width 1089 height 558
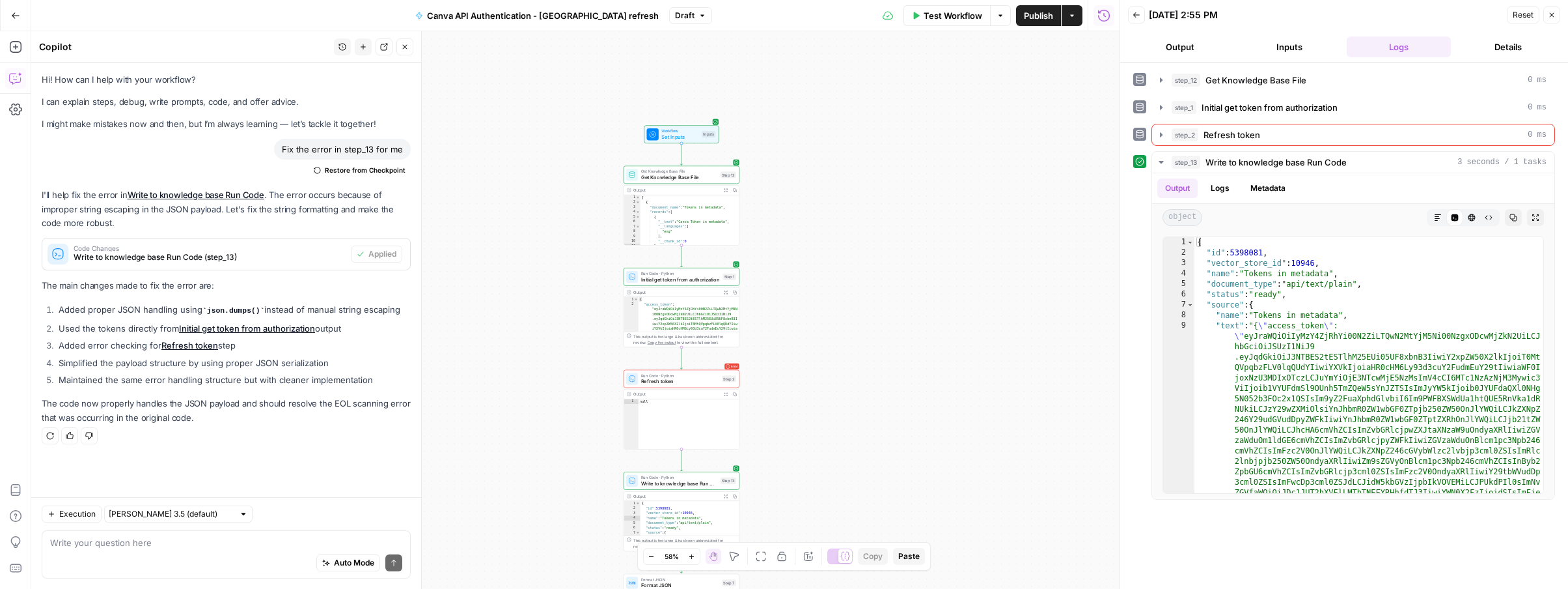
drag, startPoint x: 739, startPoint y: 310, endPoint x: 845, endPoint y: 424, distance: 155.7
click at [845, 424] on div "Workflow Set Inputs Inputs Get Knowledge Base File Get Knowledge Base File Step…" at bounding box center [575, 310] width 1089 height 558
click at [699, 174] on span "Get Knowledge Base File" at bounding box center [680, 178] width 76 height 8
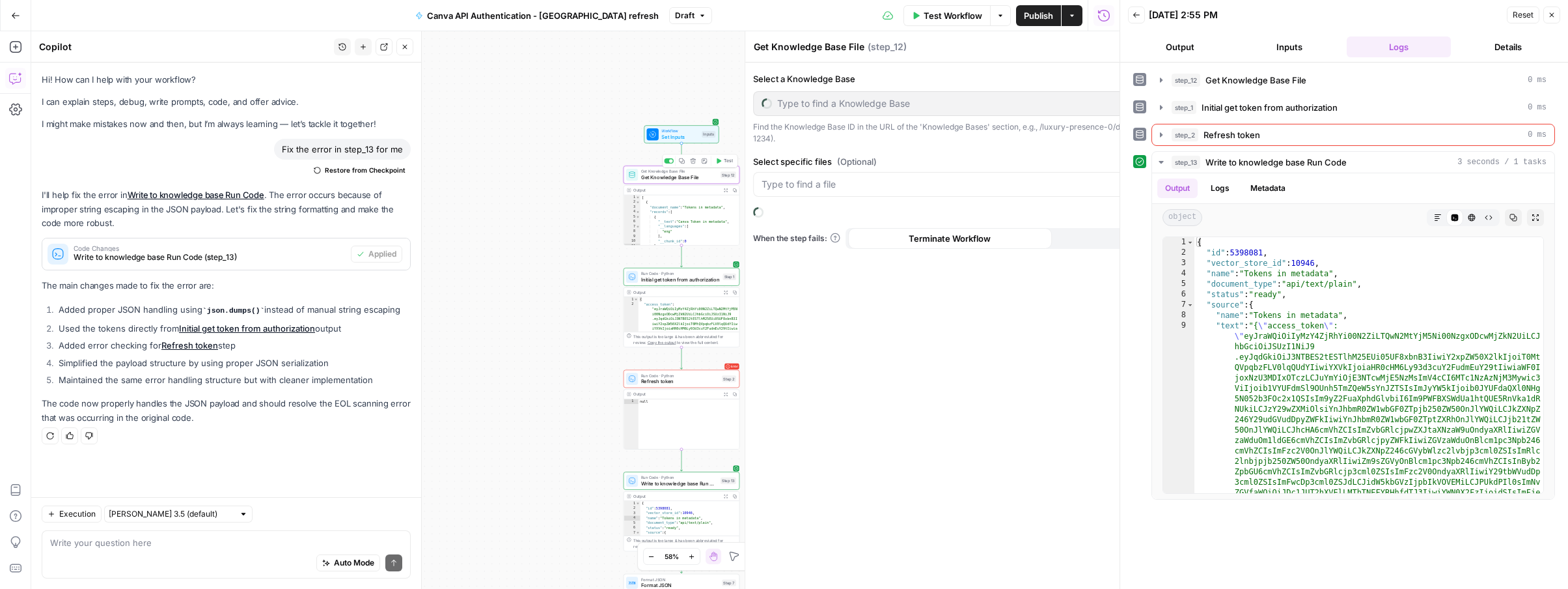
type input "Canva API Tokens"
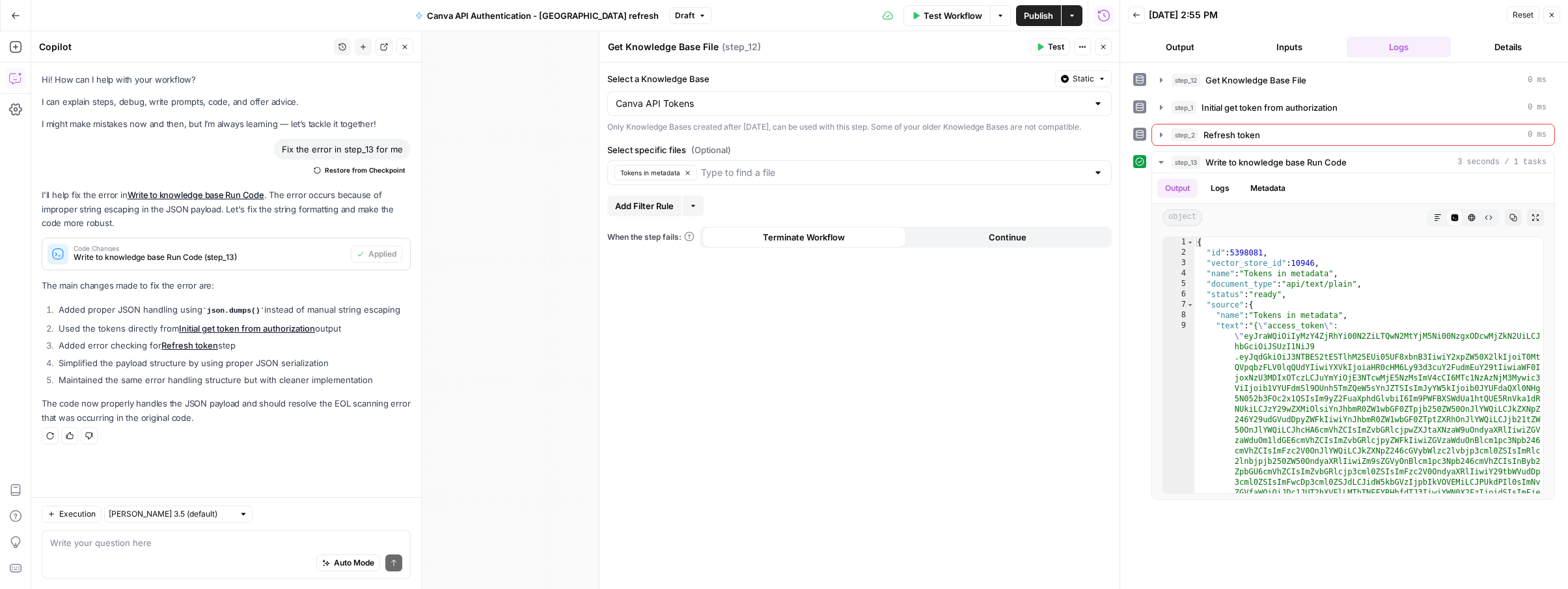
click at [1043, 43] on icon "button" at bounding box center [1040, 47] width 8 height 8
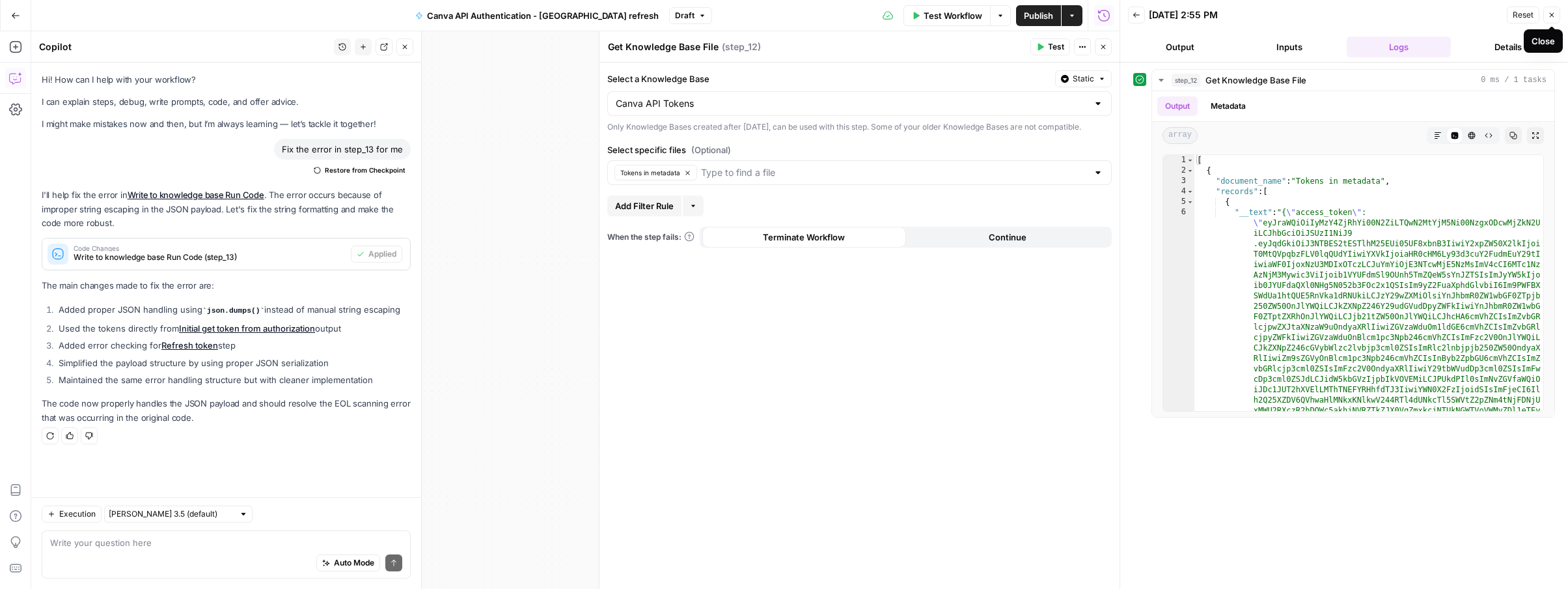
click at [1551, 18] on icon "button" at bounding box center [1552, 14] width 8 height 8
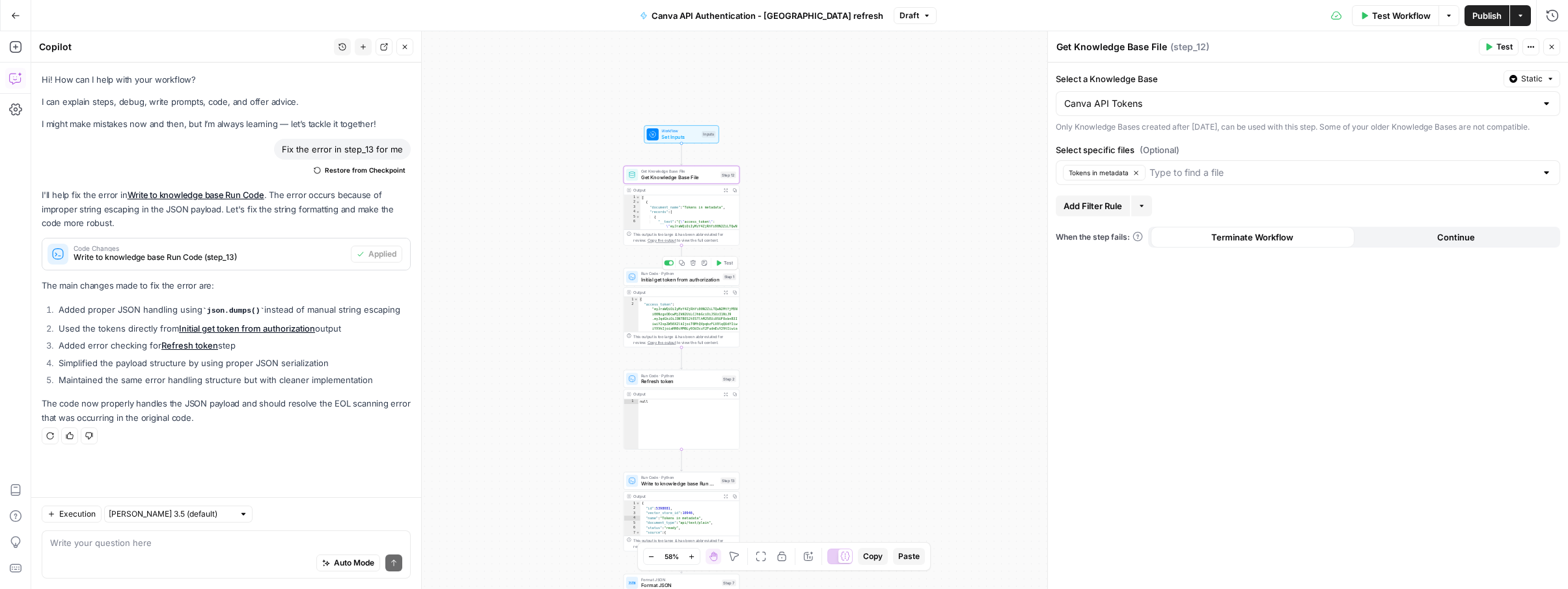
click at [691, 276] on span "Initial get token from authorization" at bounding box center [681, 279] width 79 height 8
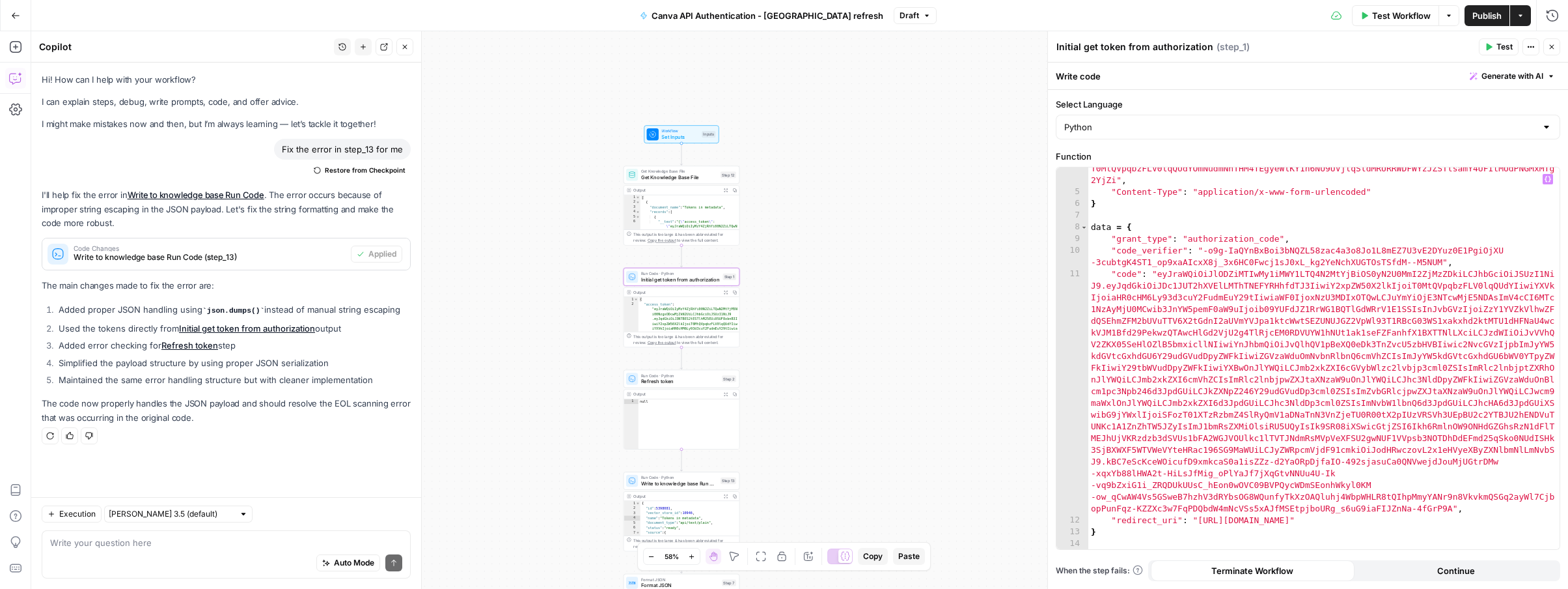
scroll to position [51, 0]
click at [670, 263] on div at bounding box center [671, 263] width 4 height 4
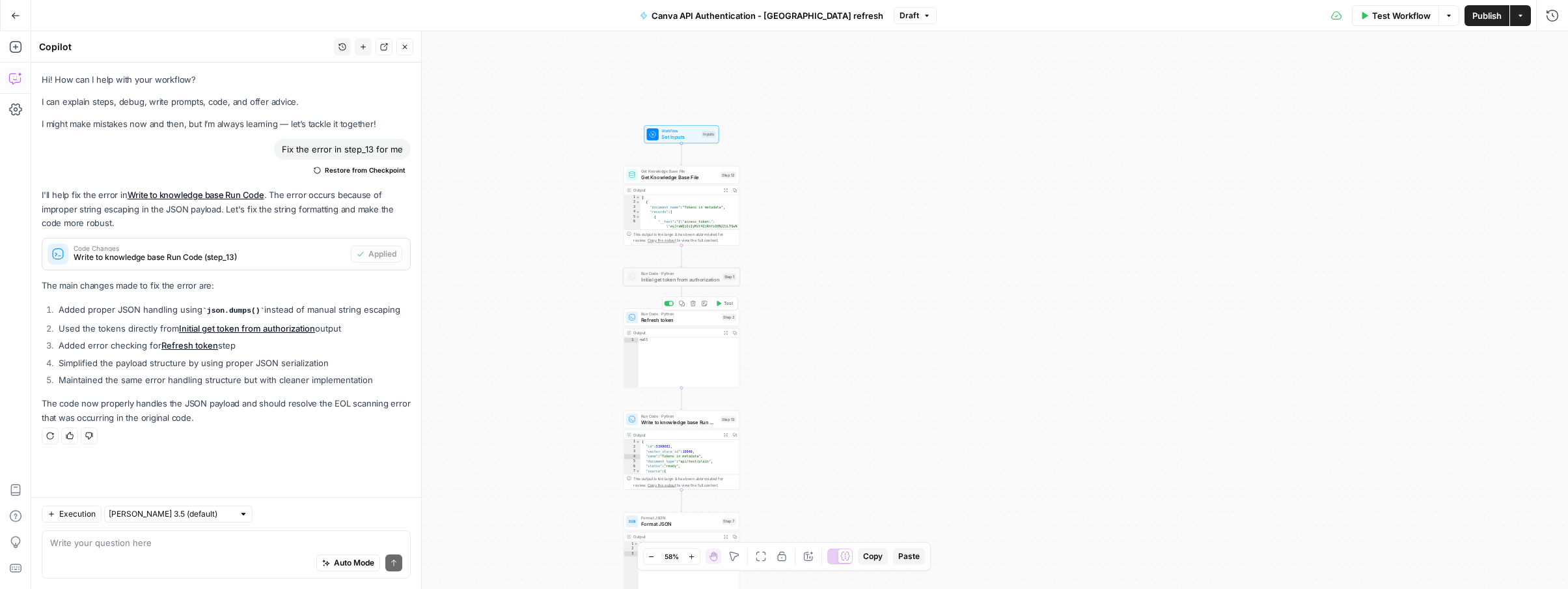
click at [677, 318] on span "Refresh token" at bounding box center [681, 320] width 78 height 8
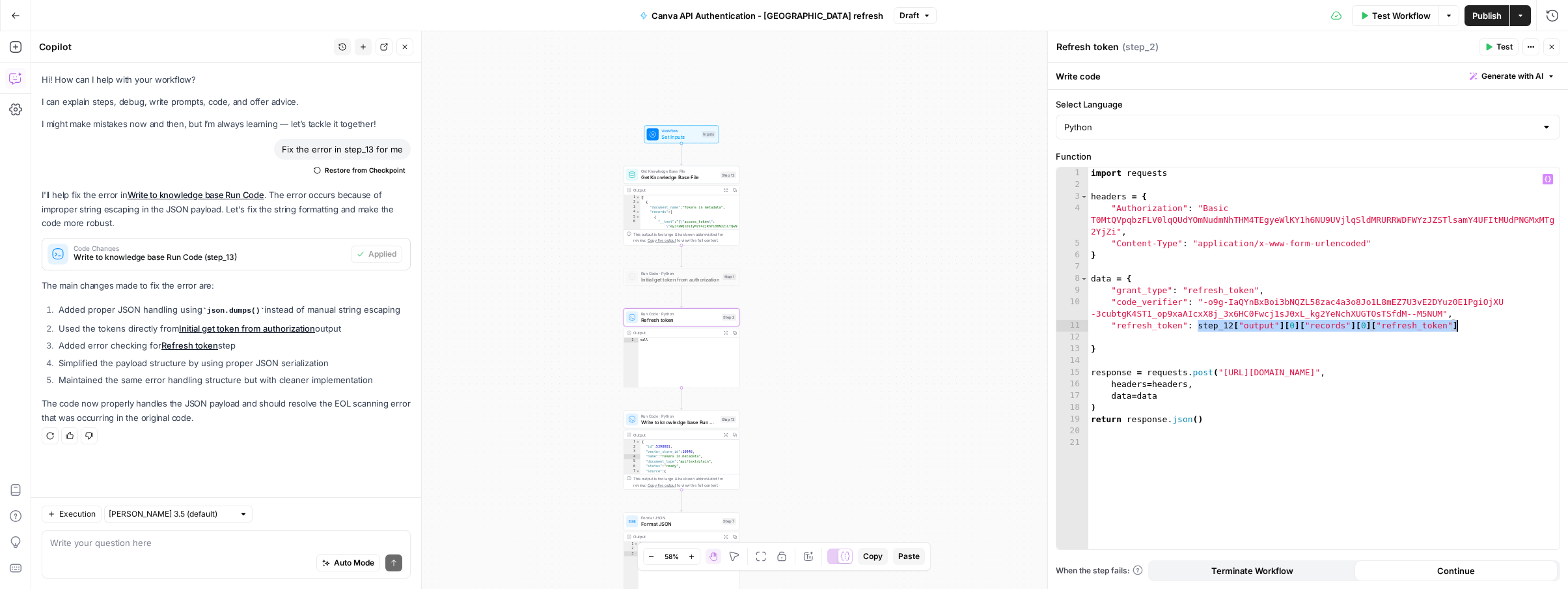
drag, startPoint x: 1198, startPoint y: 324, endPoint x: 1465, endPoint y: 325, distance: 267.0
click at [1465, 325] on div "import requests headers = { "Authorization" : "Basic T0MtQVpqbzFLV0lqQUdYOmNudm…" at bounding box center [1324, 370] width 472 height 405
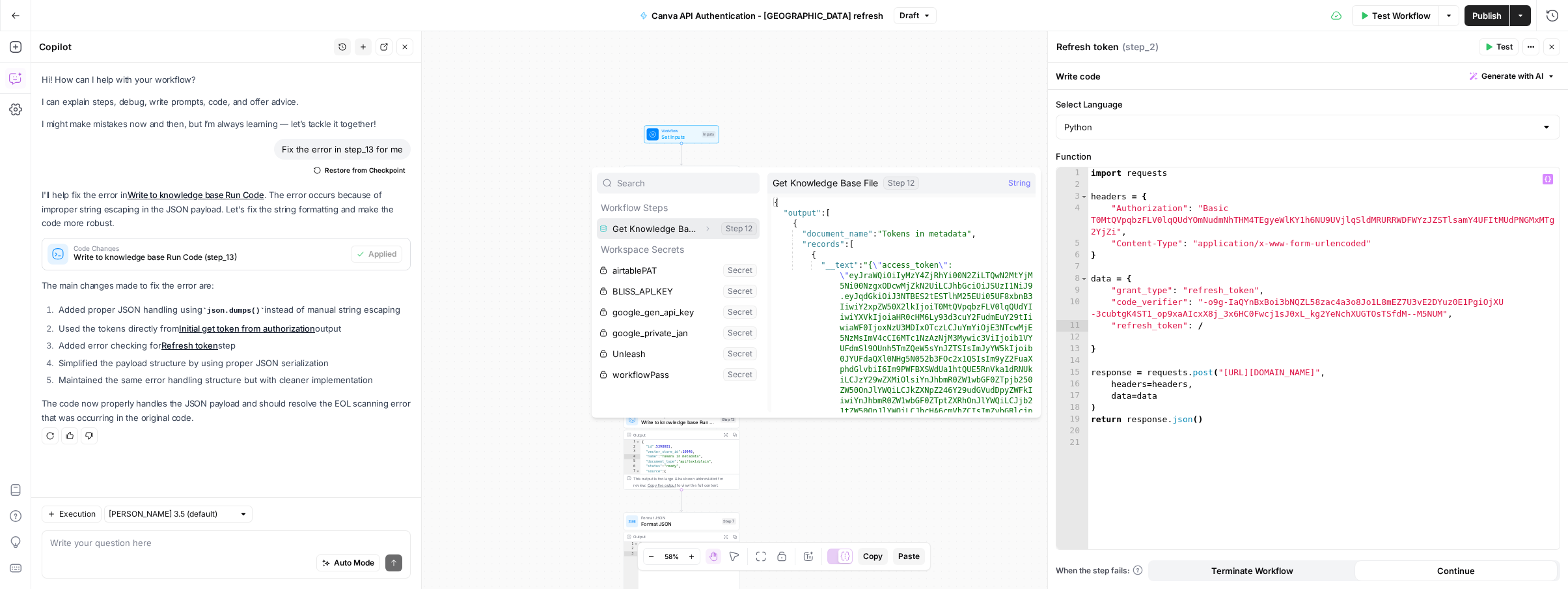
click at [705, 231] on icon "button" at bounding box center [707, 228] width 8 height 8
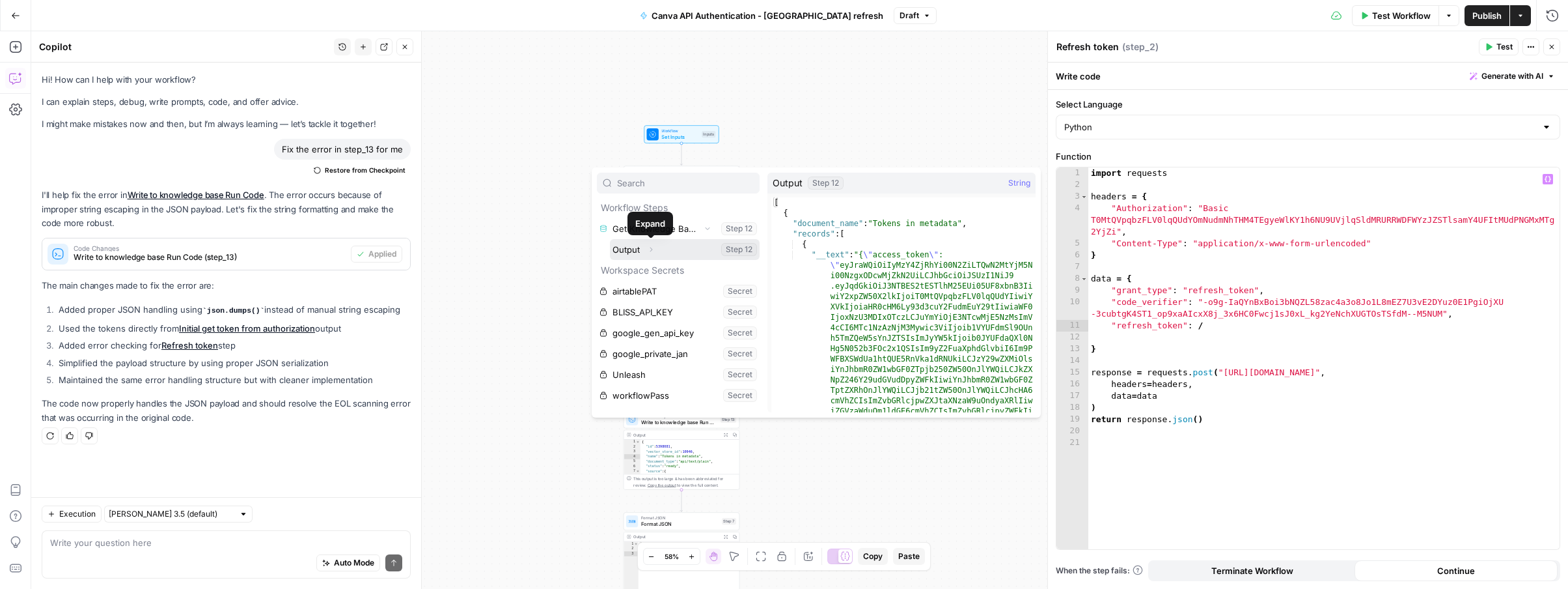
click at [650, 251] on icon "button" at bounding box center [651, 249] width 3 height 4
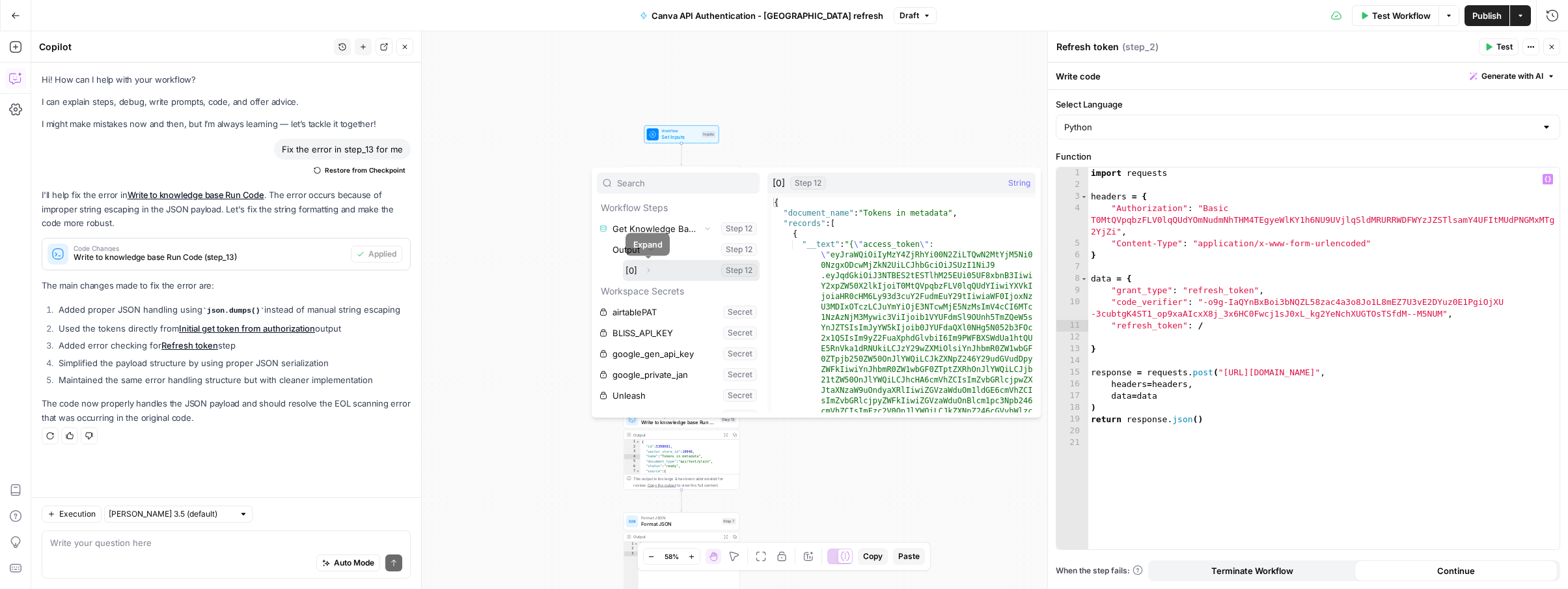
click at [647, 269] on icon "button" at bounding box center [648, 269] width 8 height 8
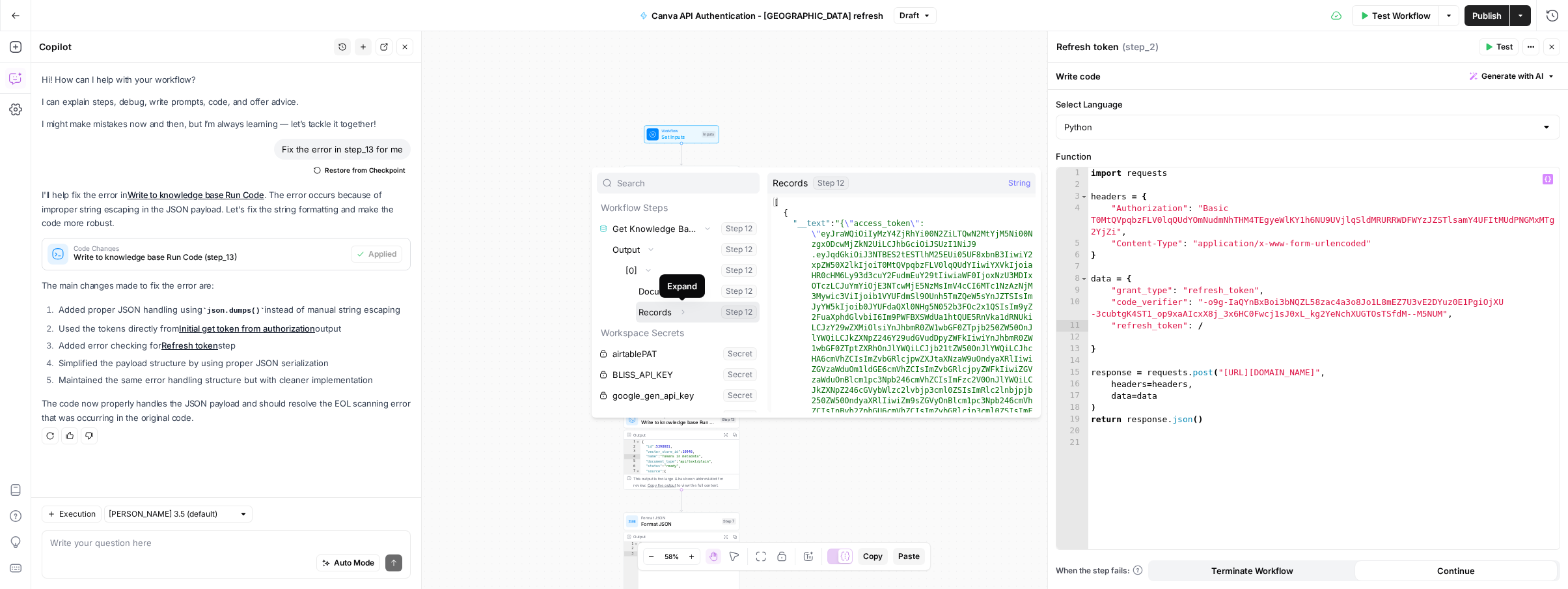
click at [682, 314] on icon "button" at bounding box center [682, 311] width 8 height 8
click at [677, 336] on icon "button" at bounding box center [674, 332] width 8 height 8
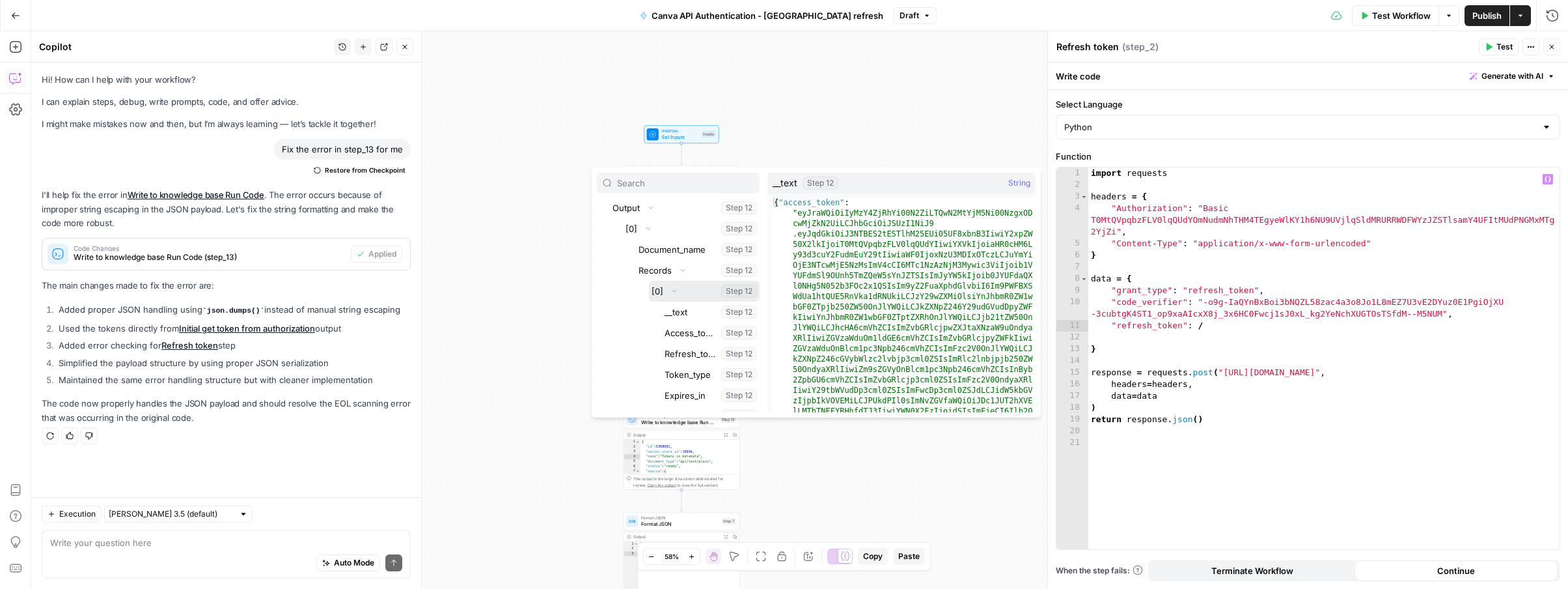
scroll to position [45, 0]
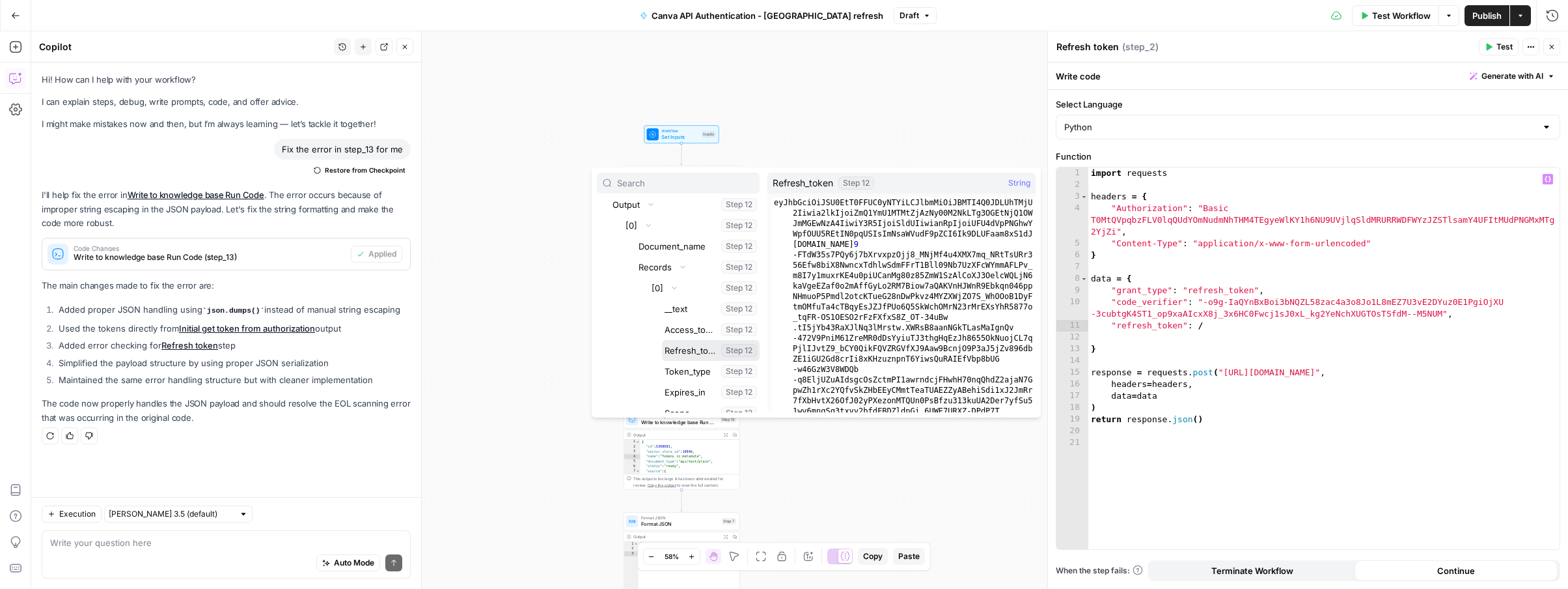
click at [686, 348] on button "Select variable Refresh_token" at bounding box center [710, 350] width 98 height 21
type textarea "**********"
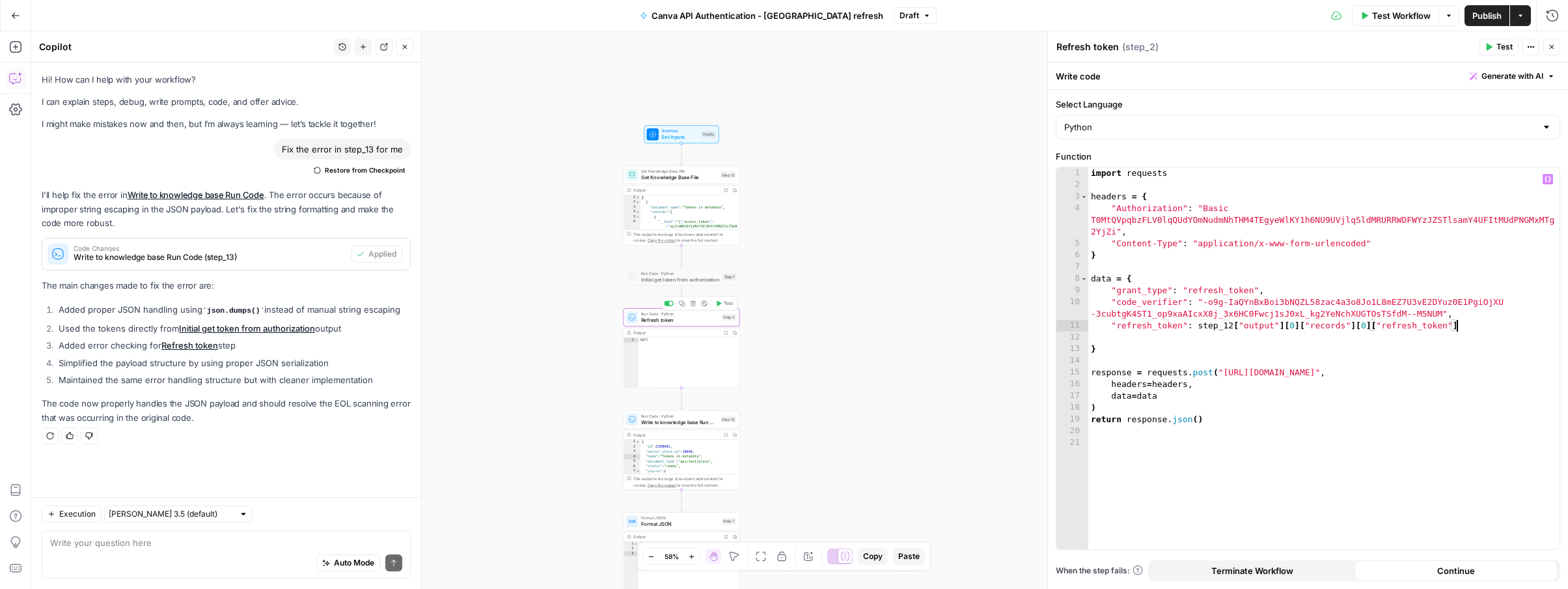
click at [719, 304] on icon "button" at bounding box center [718, 303] width 4 height 5
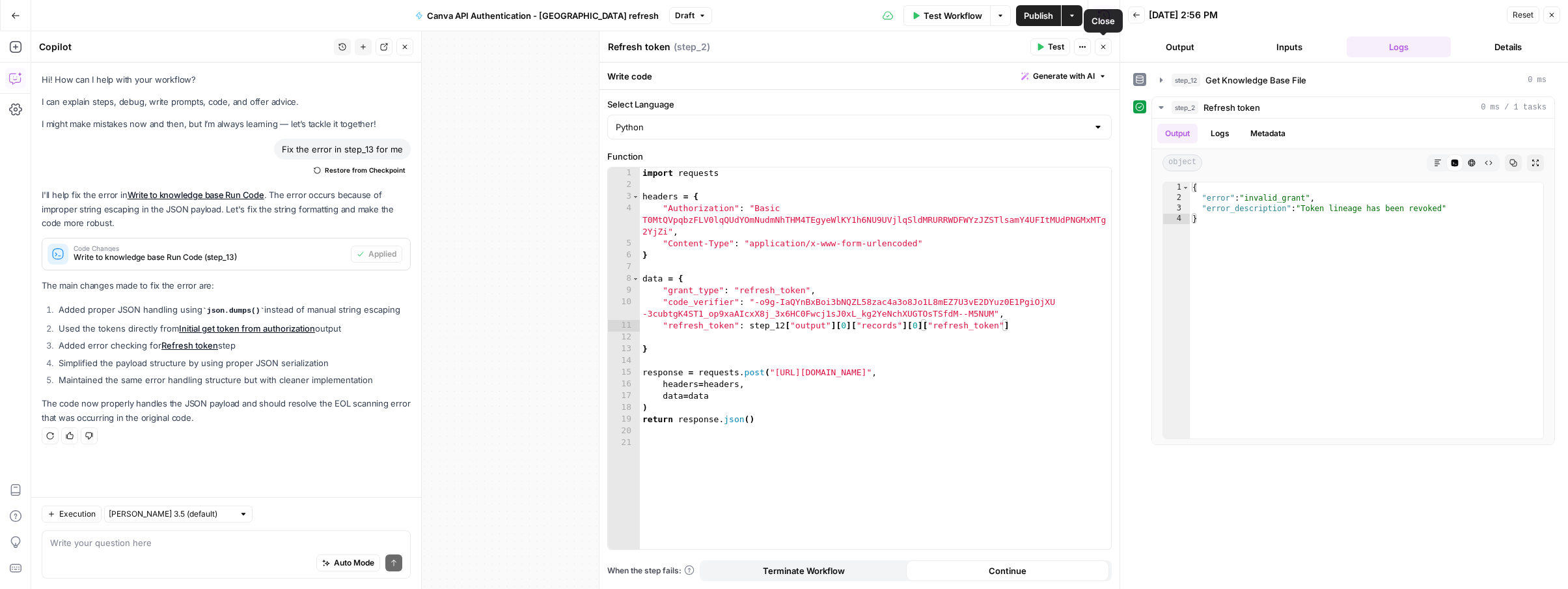
click at [1105, 45] on icon "button" at bounding box center [1103, 47] width 4 height 4
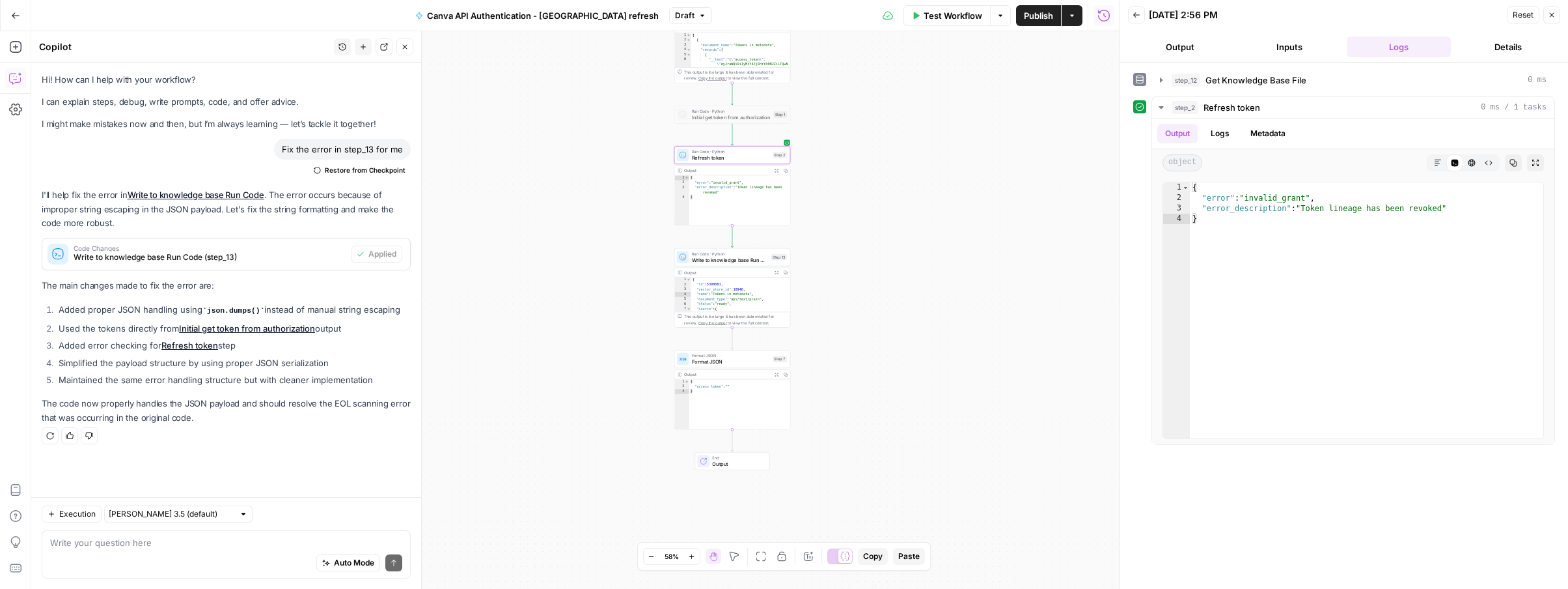
drag, startPoint x: 847, startPoint y: 337, endPoint x: 898, endPoint y: 175, distance: 169.8
click at [898, 175] on div "Workflow Set Inputs Inputs Get Knowledge Base File Get Knowledge Base File Step…" at bounding box center [575, 310] width 1089 height 558
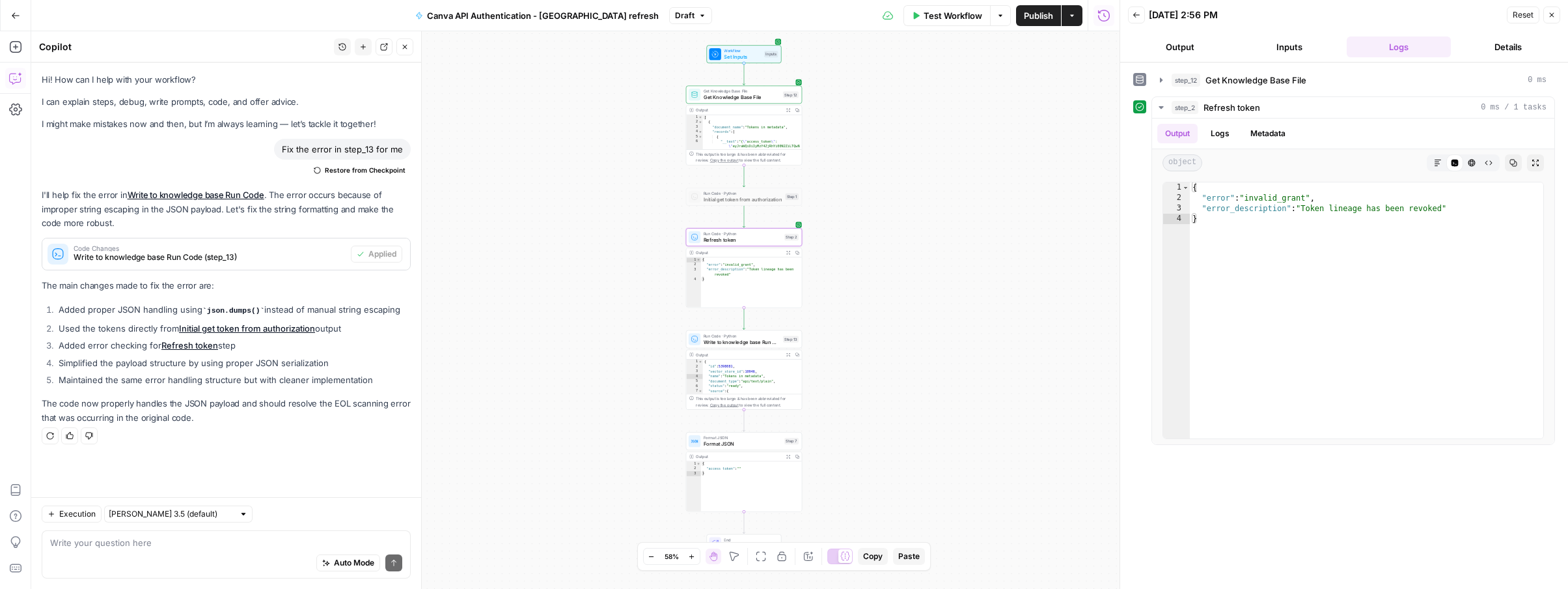
drag, startPoint x: 898, startPoint y: 201, endPoint x: 914, endPoint y: 286, distance: 86.5
click at [914, 286] on div "Workflow Set Inputs Inputs Get Knowledge Base File Get Knowledge Base File Step…" at bounding box center [575, 310] width 1089 height 558
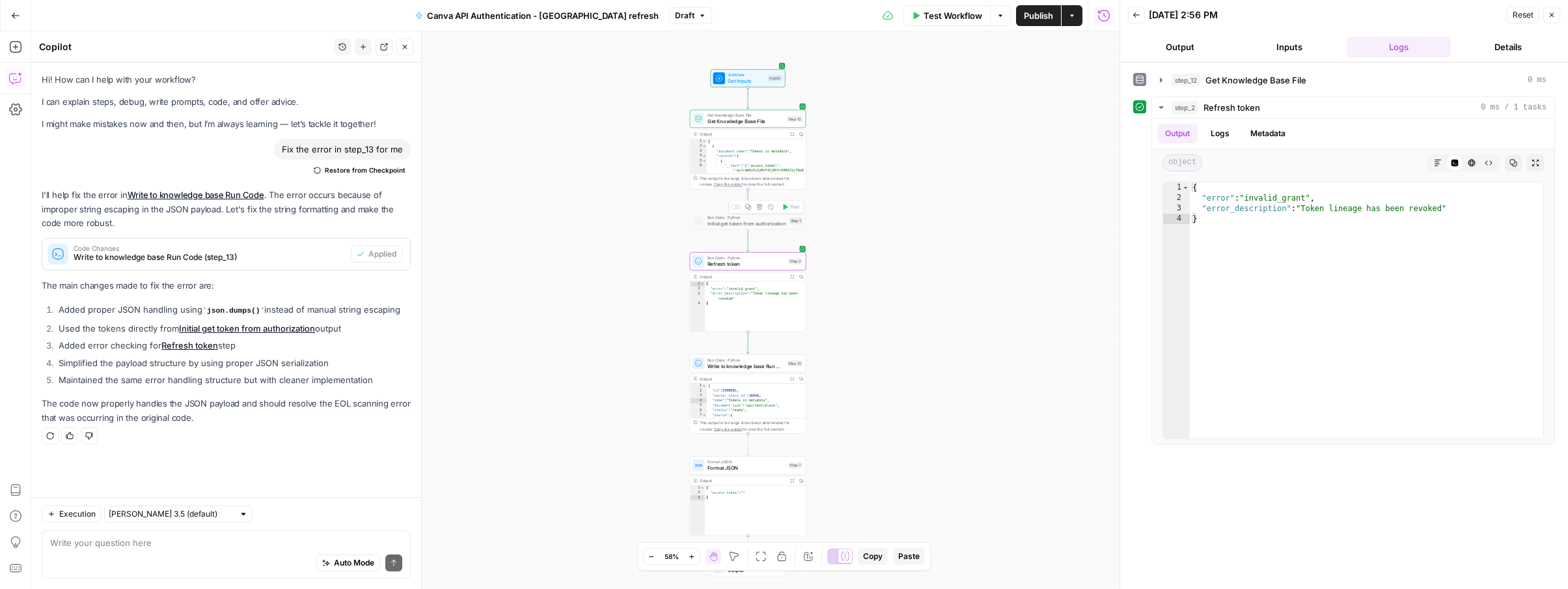
click at [750, 218] on span "Run Code · Python" at bounding box center [747, 217] width 79 height 6
click at [733, 209] on div at bounding box center [735, 207] width 9 height 5
click at [725, 221] on span "Initial get token from authorization" at bounding box center [747, 223] width 79 height 8
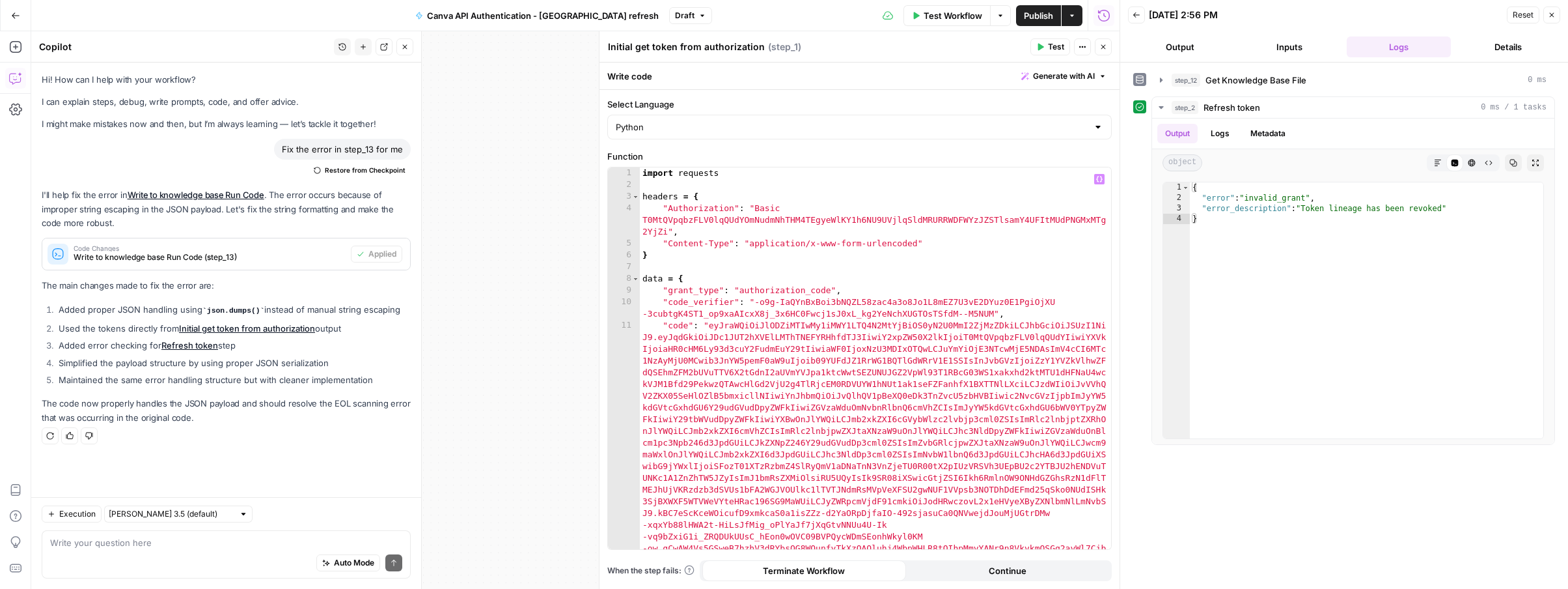
click at [642, 173] on div "import requests headers = { "Authorization" : "Basic T0MtQVpqbzFLV0lqQUdYOmNudm…" at bounding box center [875, 487] width 472 height 639
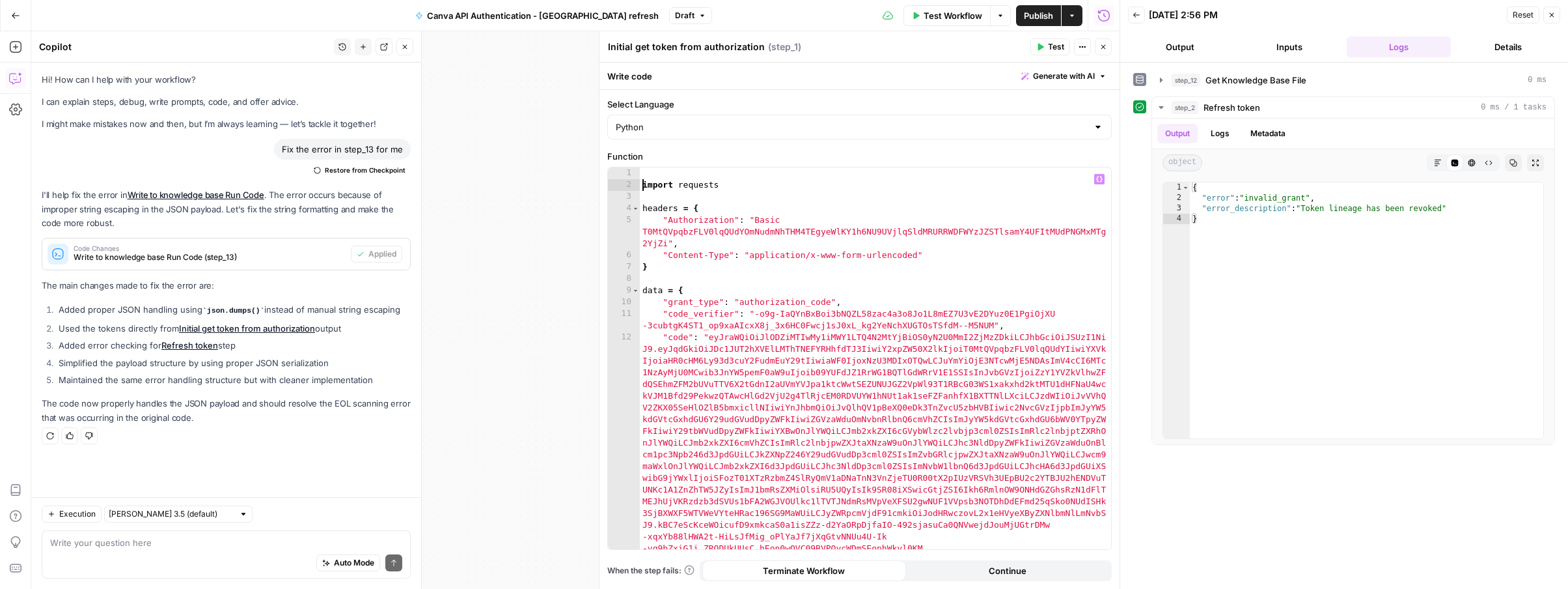
type textarea "**********"
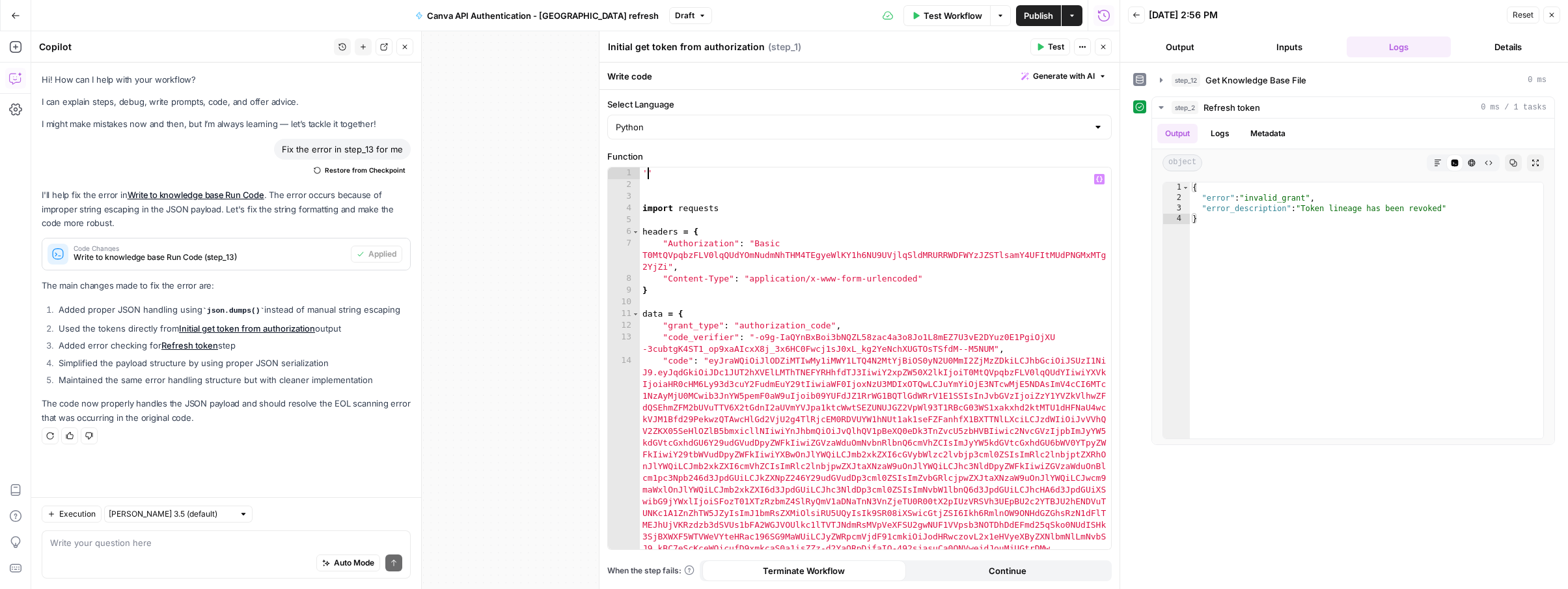
type textarea "***"
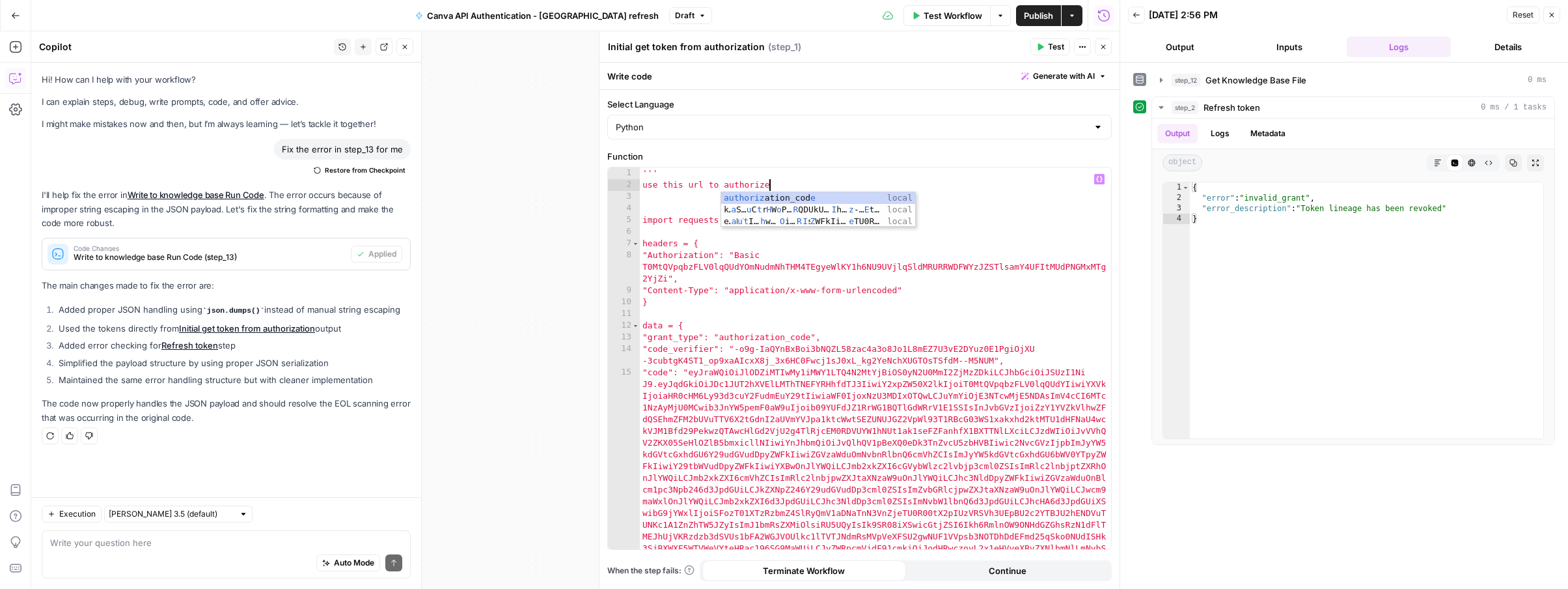
type textarea "**********"
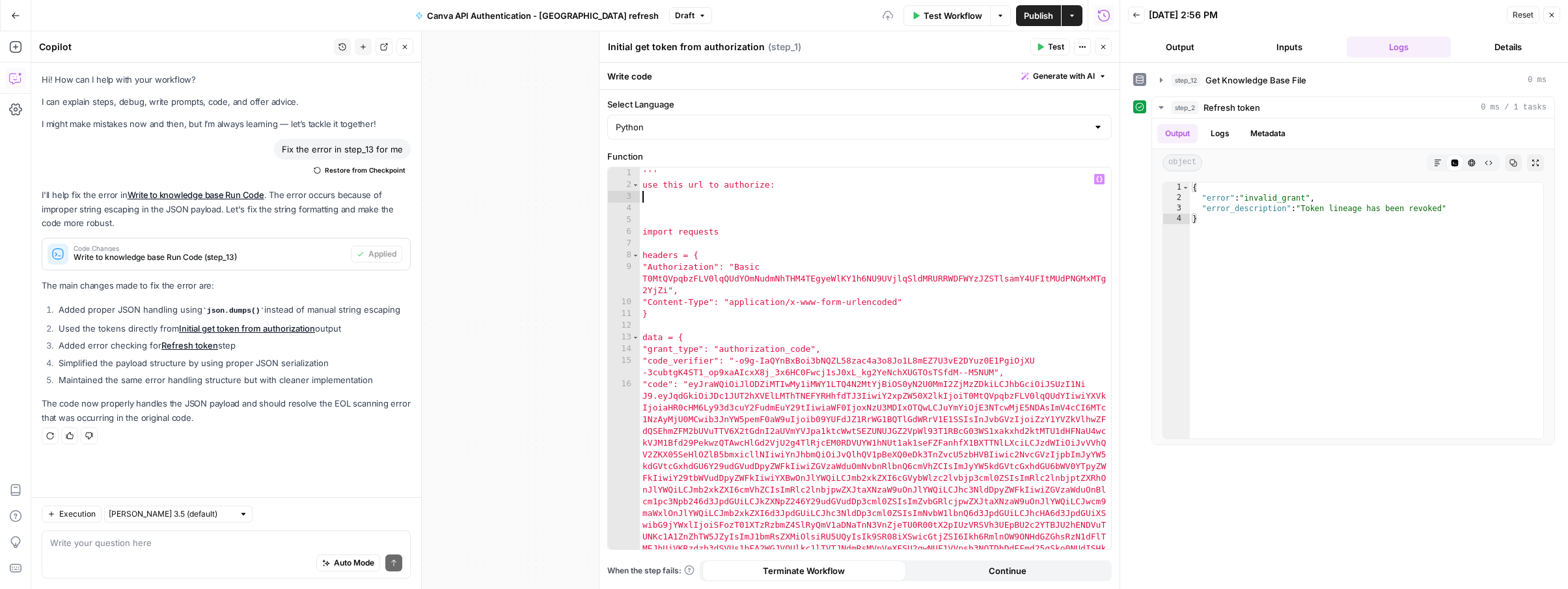
paste textarea
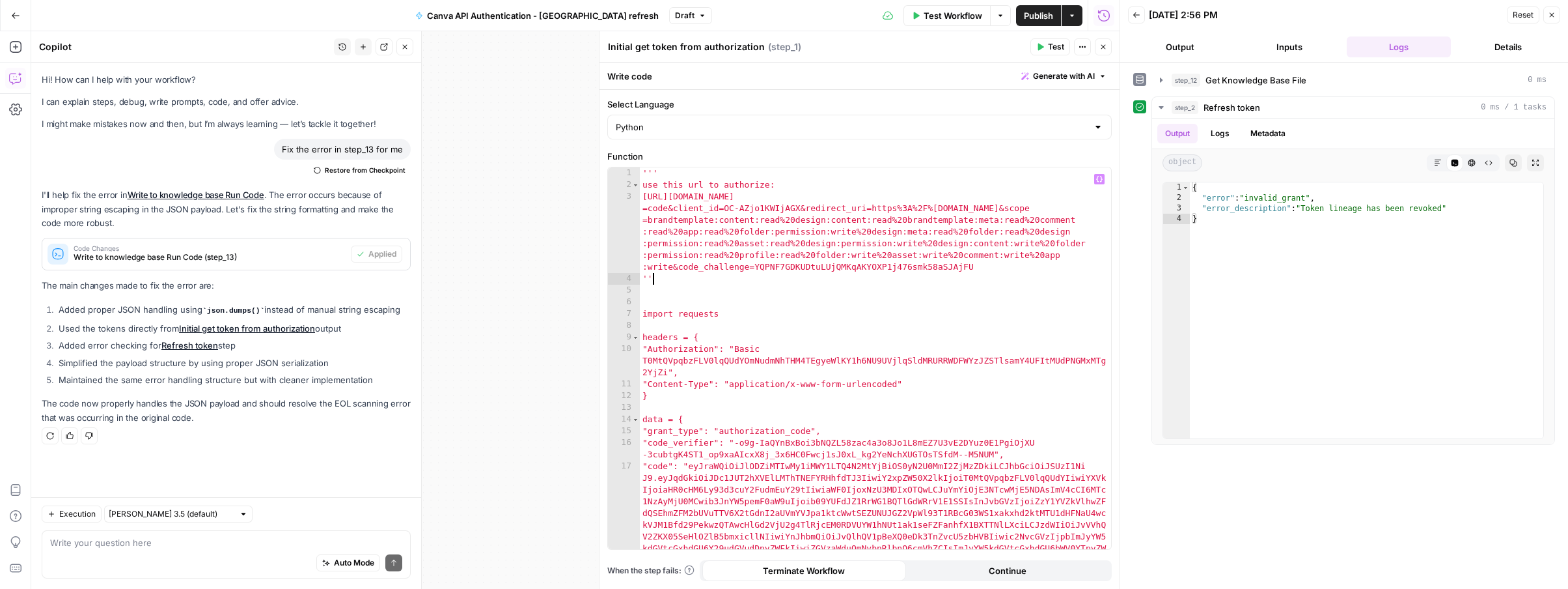
type textarea "****"
type textarea "***"
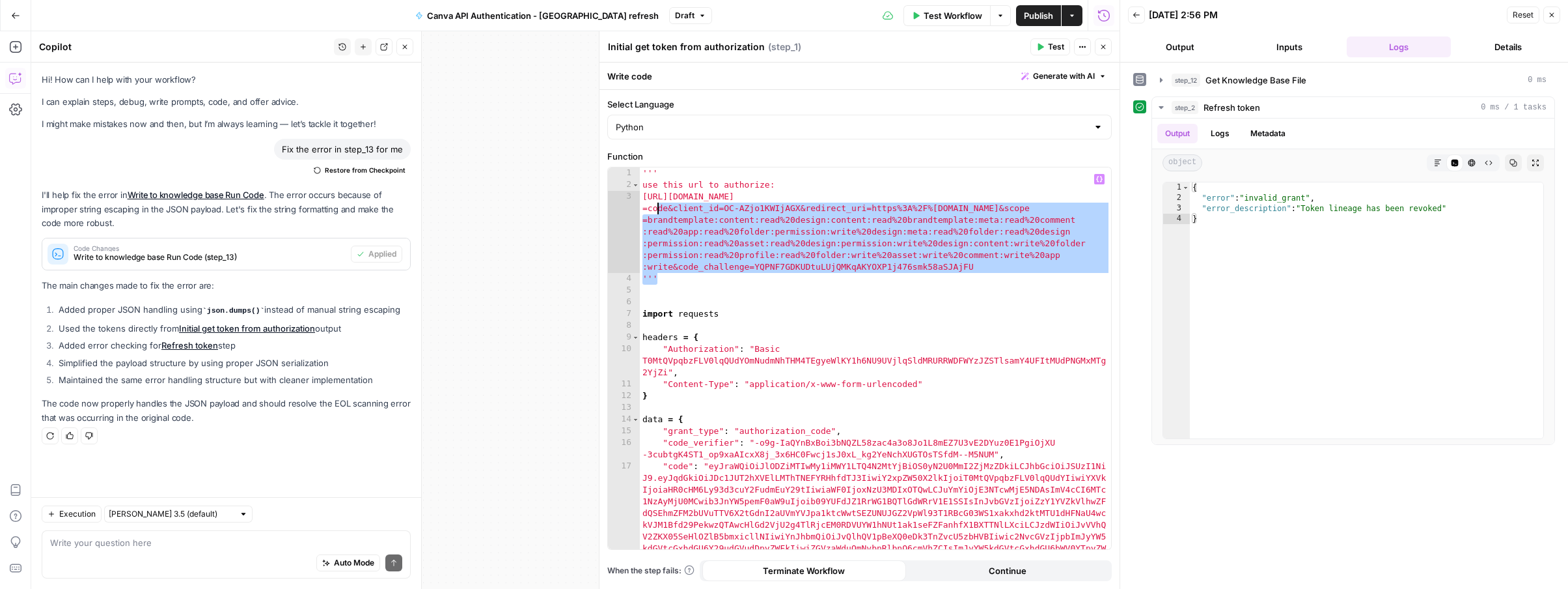
type textarea "**********"
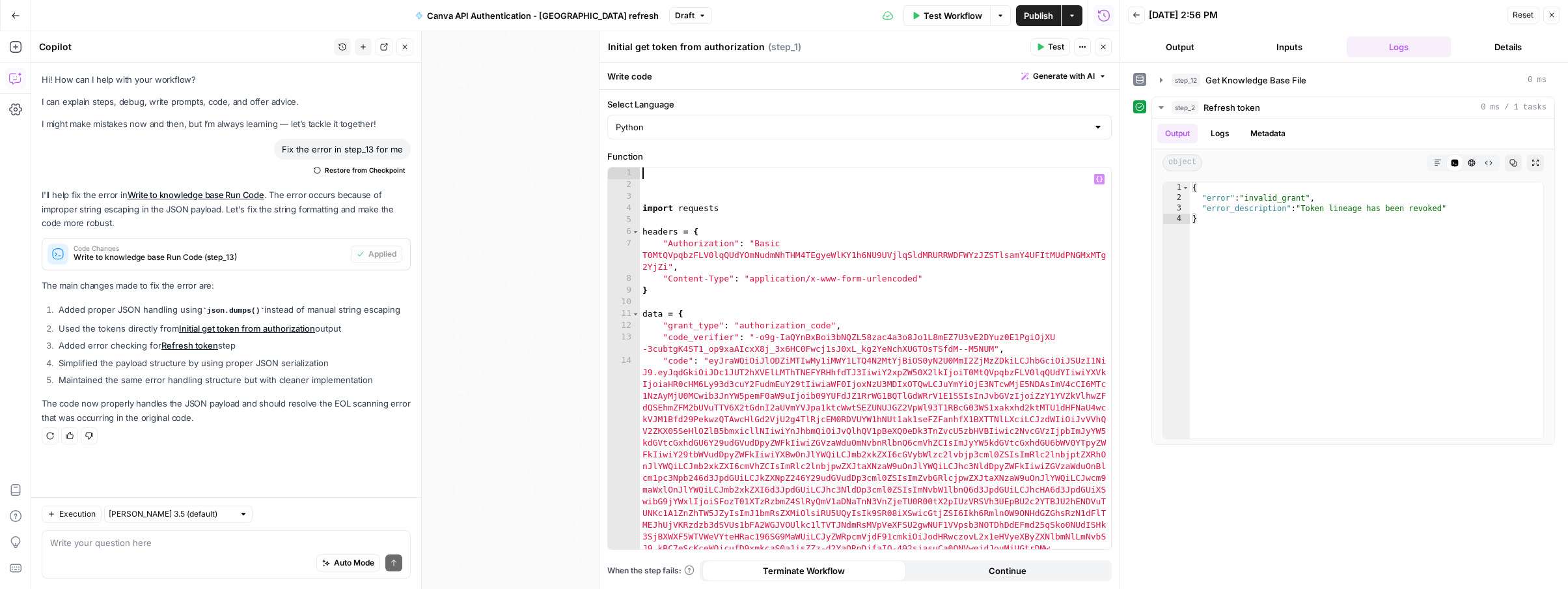
click at [1088, 79] on span "Generate with AI" at bounding box center [1064, 76] width 62 height 12
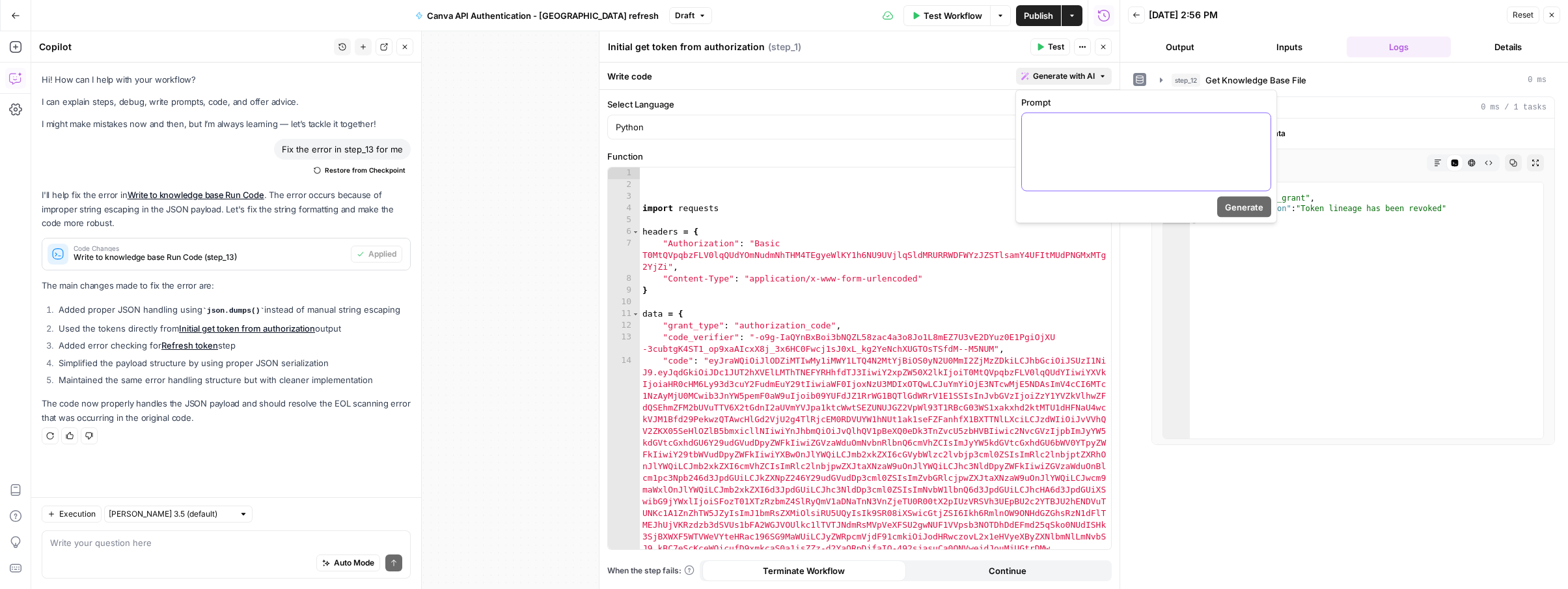
click at [1080, 129] on p at bounding box center [1146, 124] width 233 height 13
paste div
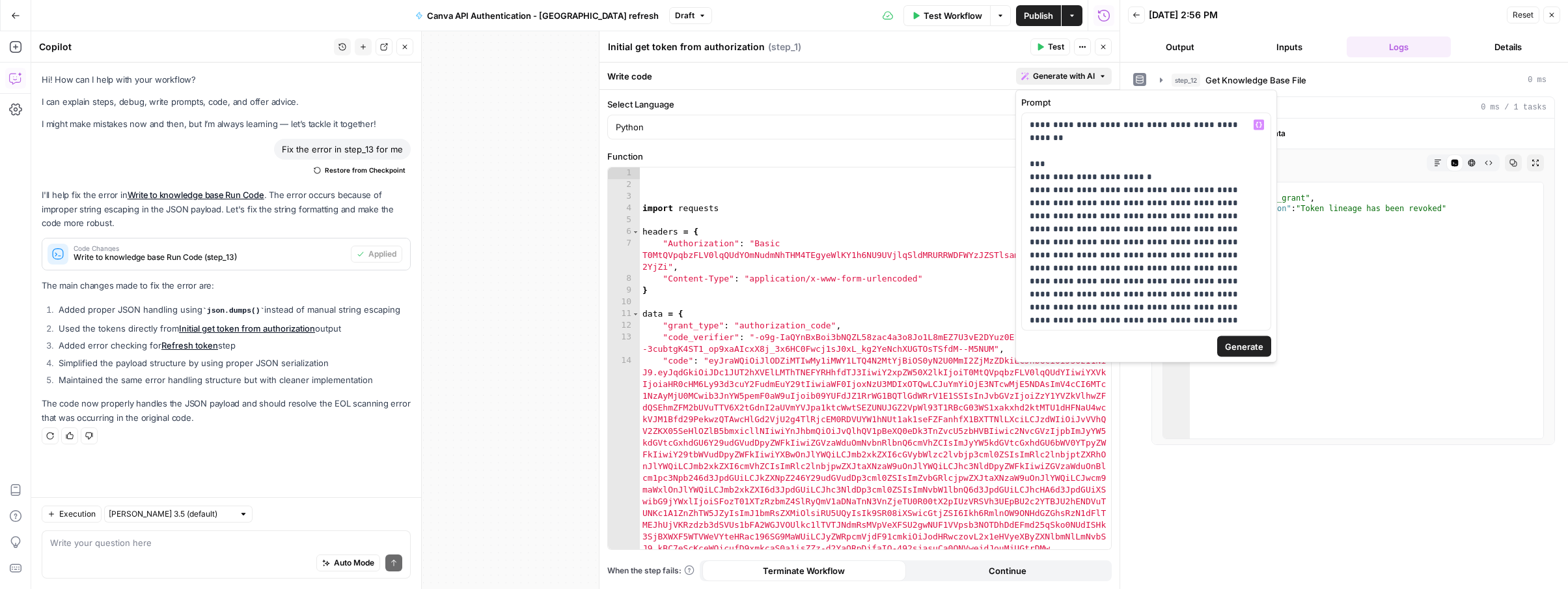
click at [1262, 345] on span "Generate" at bounding box center [1244, 346] width 38 height 13
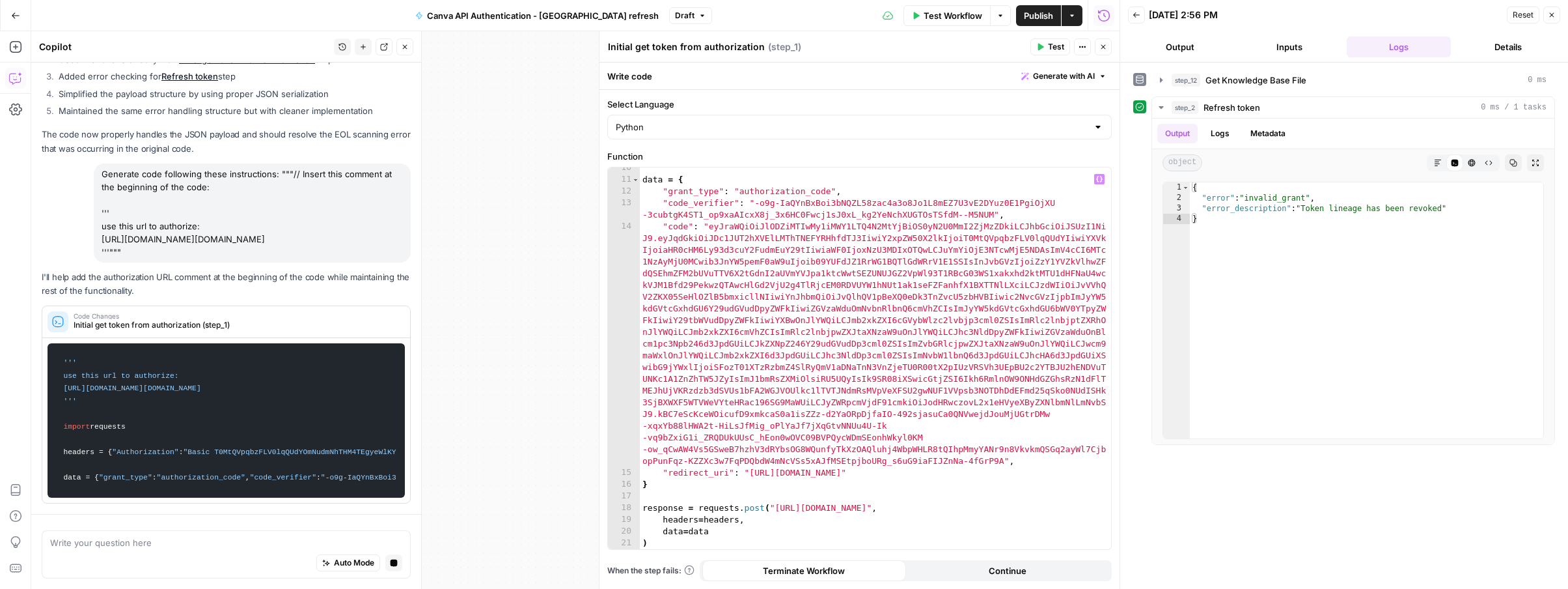
scroll to position [134, 0]
type textarea "**********"
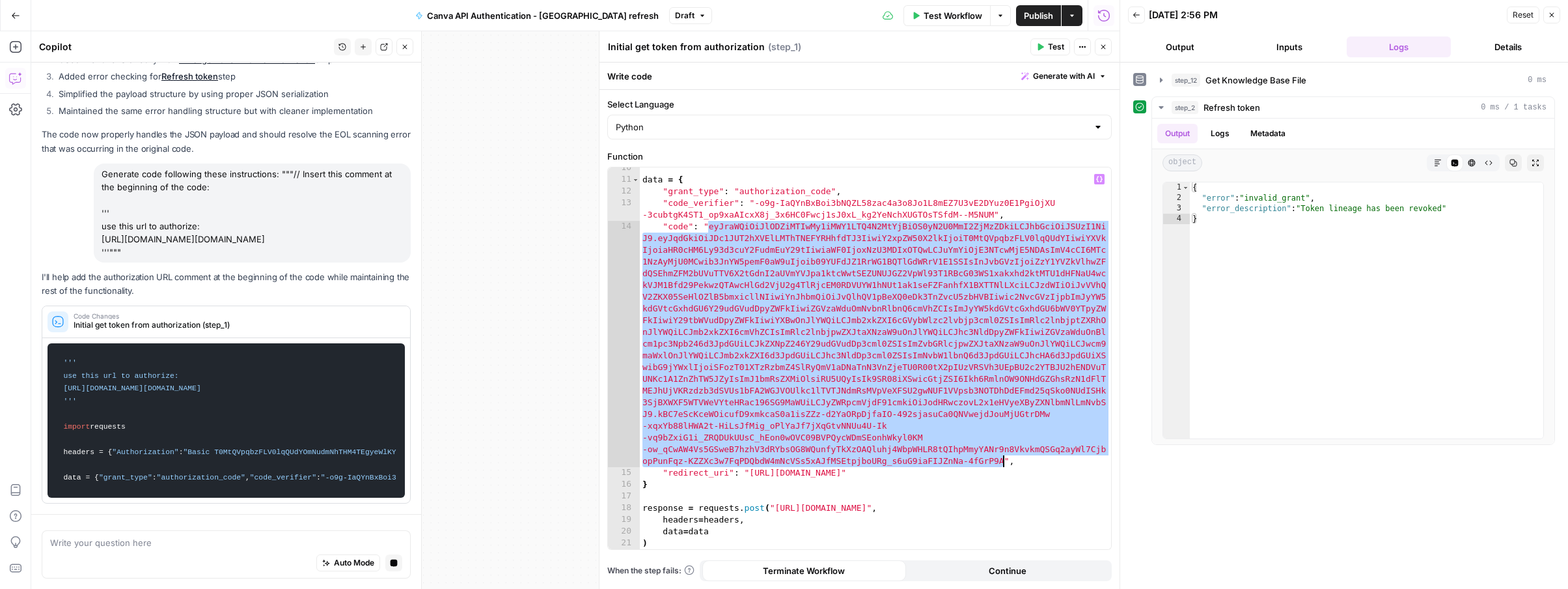
drag, startPoint x: 710, startPoint y: 228, endPoint x: 1000, endPoint y: 460, distance: 371.4
click at [1000, 460] on div "data = { "grant_type" : "authorization_code" , "code_verifier" : "-o9g-IaQYnBxB…" at bounding box center [875, 365] width 472 height 405
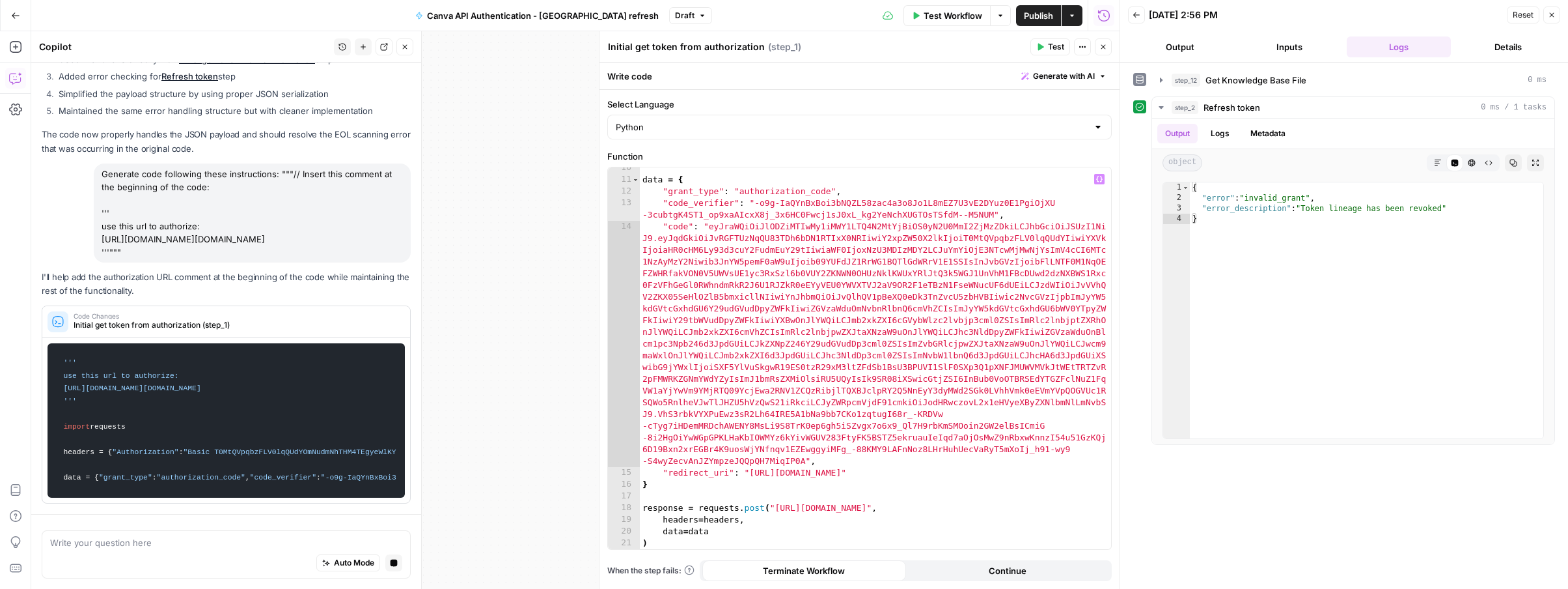
click at [1050, 51] on span "Test" at bounding box center [1056, 47] width 16 height 12
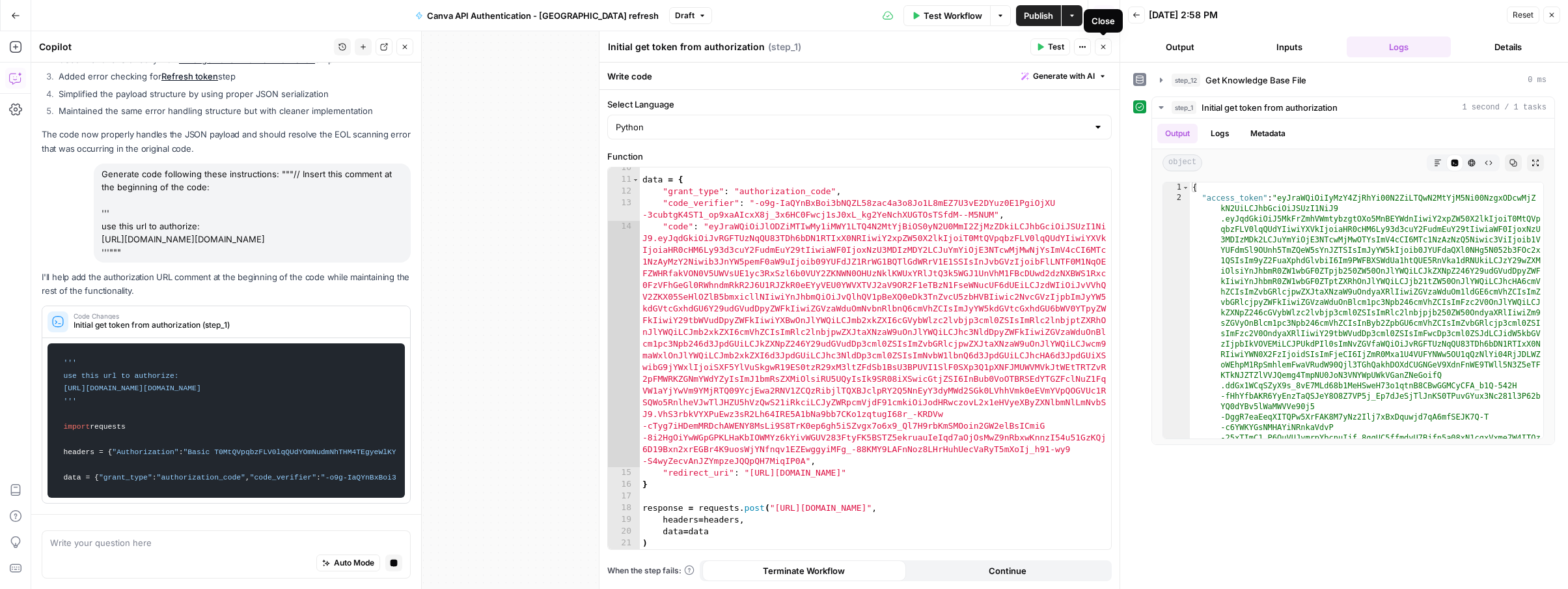
click at [1101, 45] on icon "button" at bounding box center [1103, 47] width 4 height 4
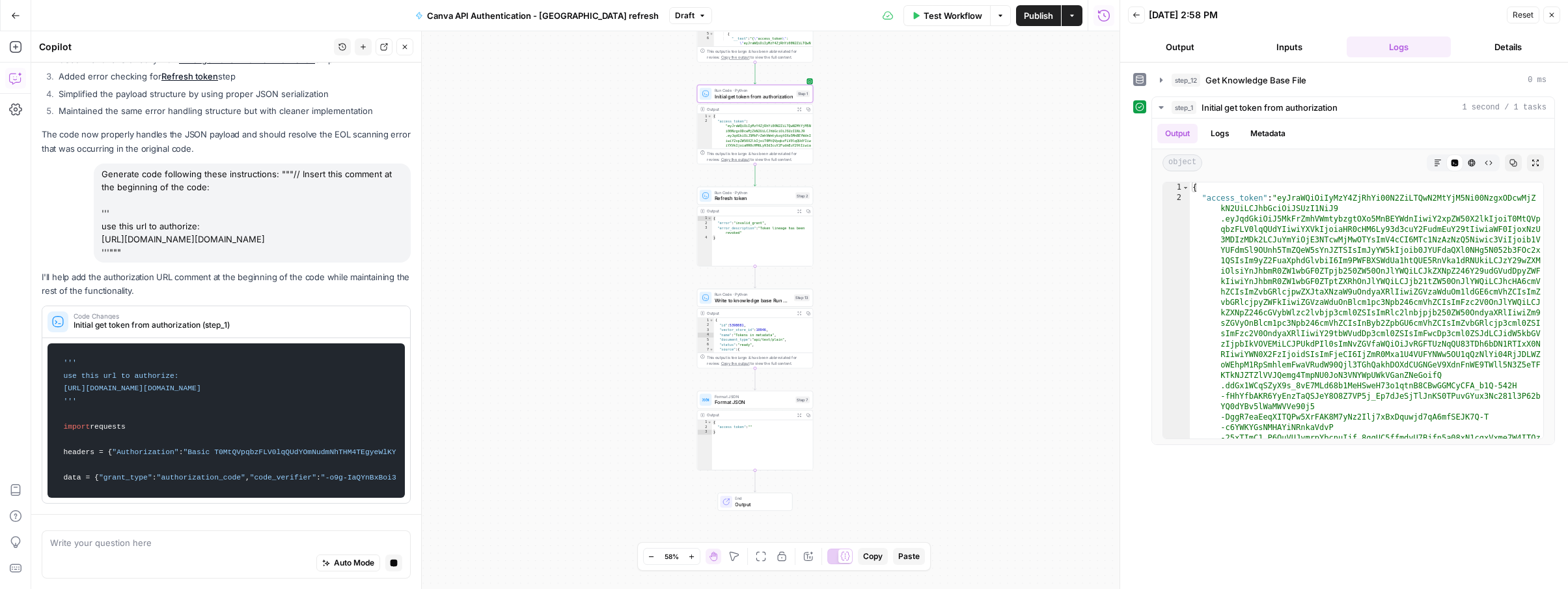
drag, startPoint x: 867, startPoint y: 444, endPoint x: 874, endPoint y: 316, distance: 128.2
click at [874, 316] on div "Workflow Set Inputs Inputs Get Knowledge Base File Get Knowledge Base File Step…" at bounding box center [575, 310] width 1089 height 558
click at [750, 299] on span "Write to knowledge base Run Code" at bounding box center [753, 300] width 76 height 8
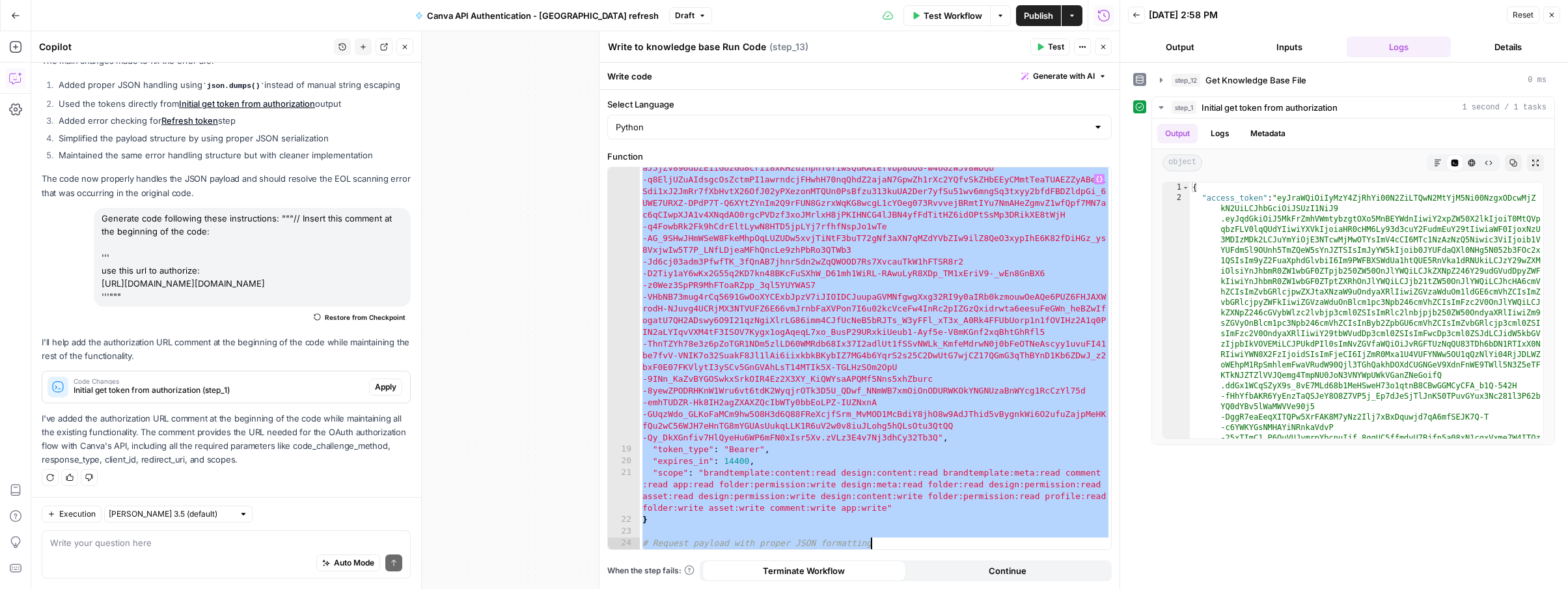
scroll to position [592, 0]
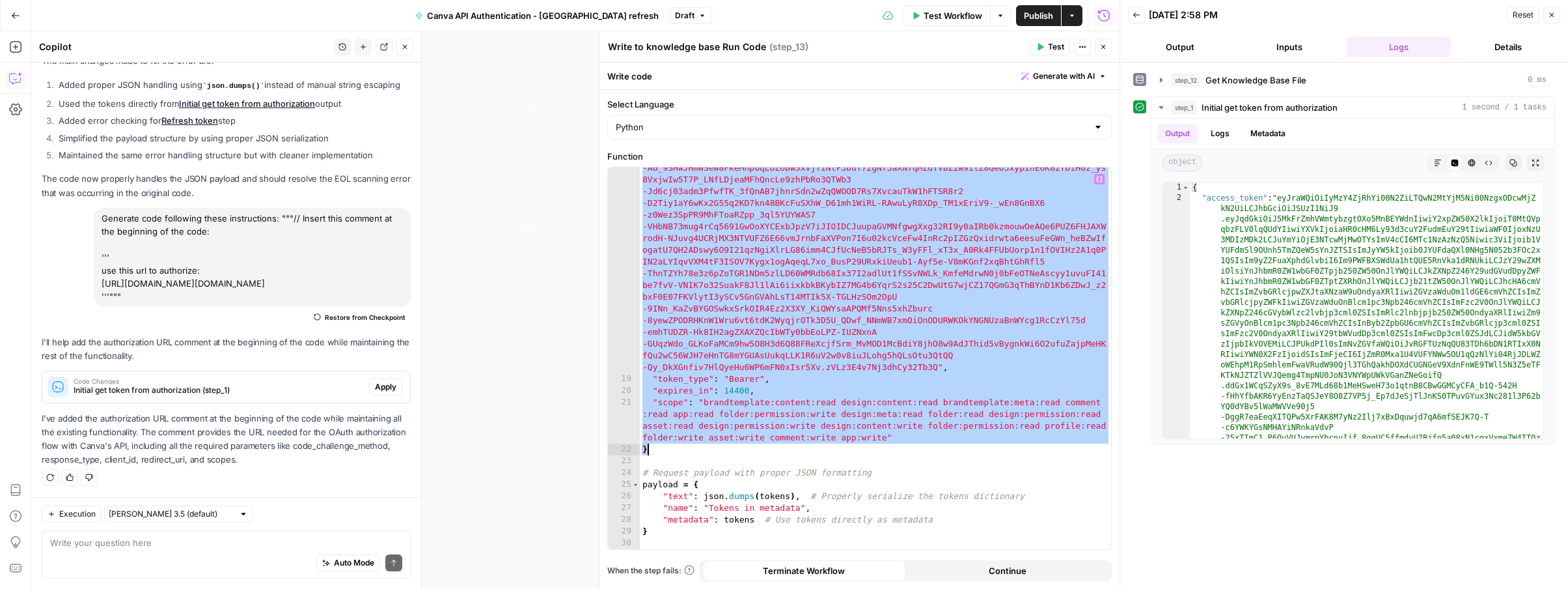
drag, startPoint x: 689, startPoint y: 231, endPoint x: 716, endPoint y: 447, distance: 217.7
click at [716, 447] on div ""refresh_token" : "eyJhbGciOiJSU0EtT0FFUC0yNTYiLCJlbmMiOiJBMTI4Q0JDLUhTMjU2Iiwi…" at bounding box center [875, 377] width 472 height 780
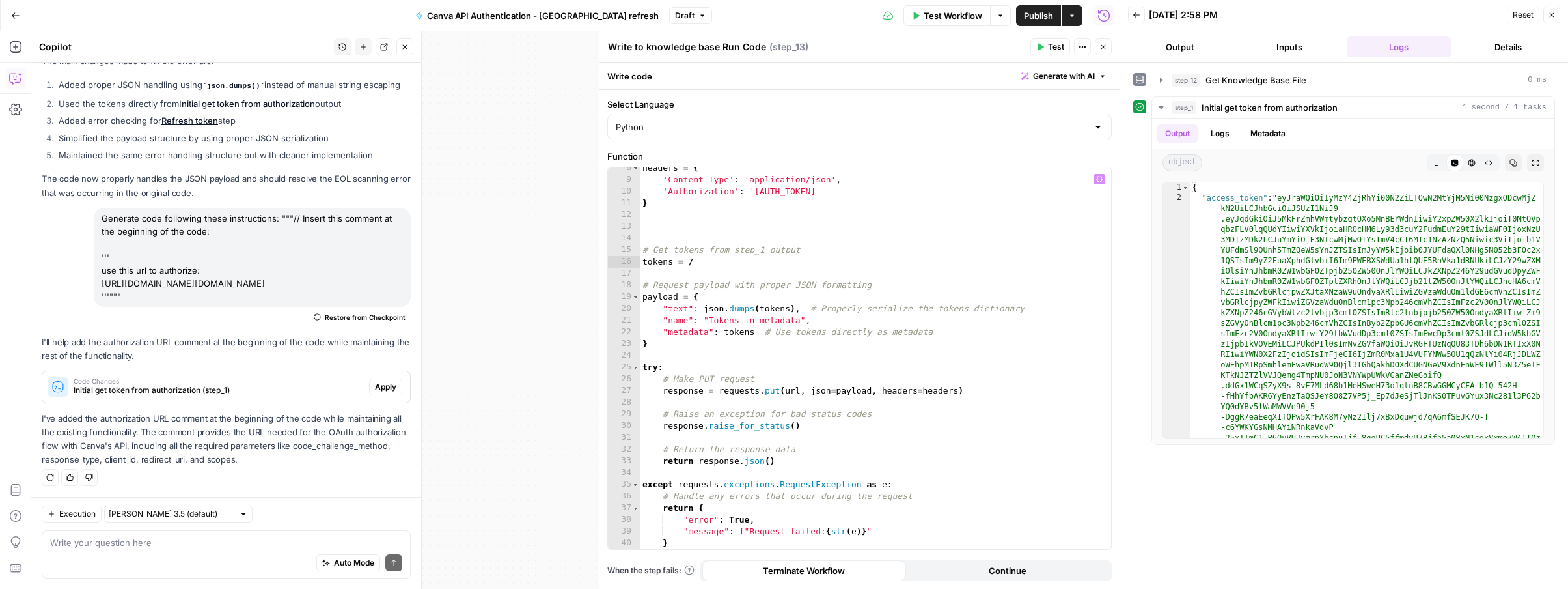
scroll to position [0, 3]
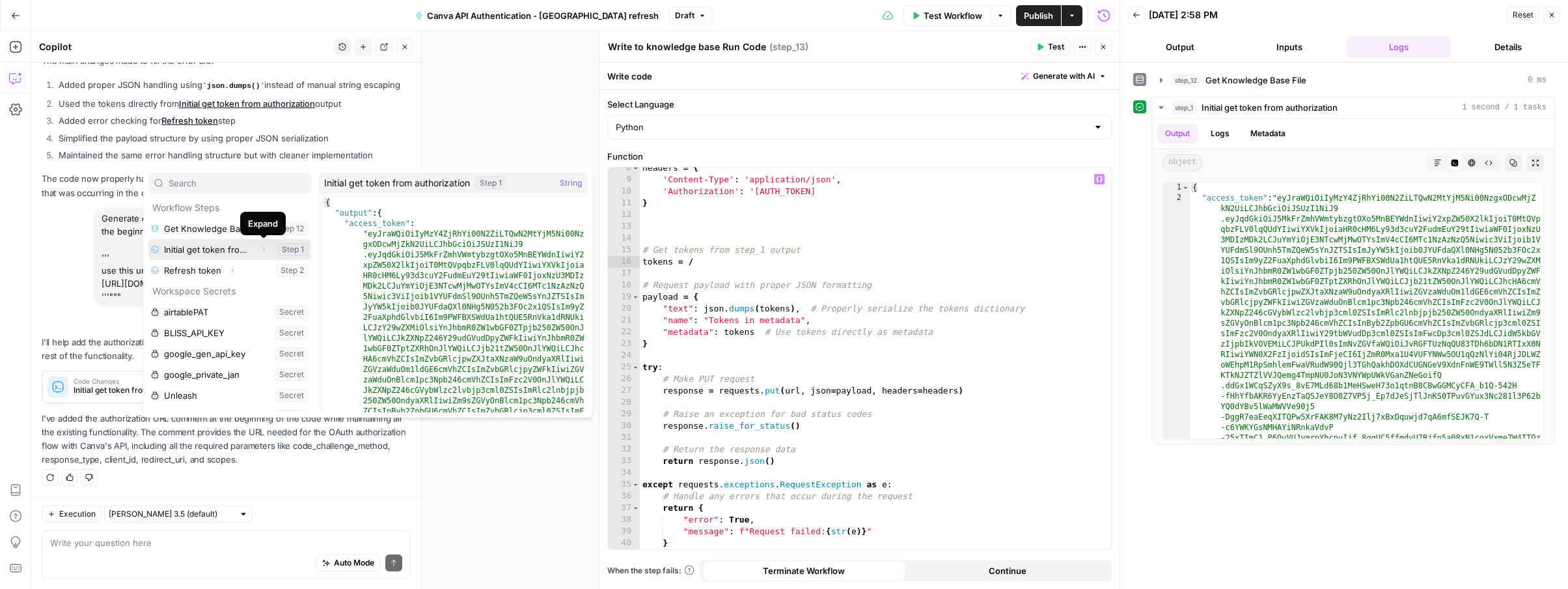
click at [263, 252] on icon "button" at bounding box center [263, 249] width 8 height 8
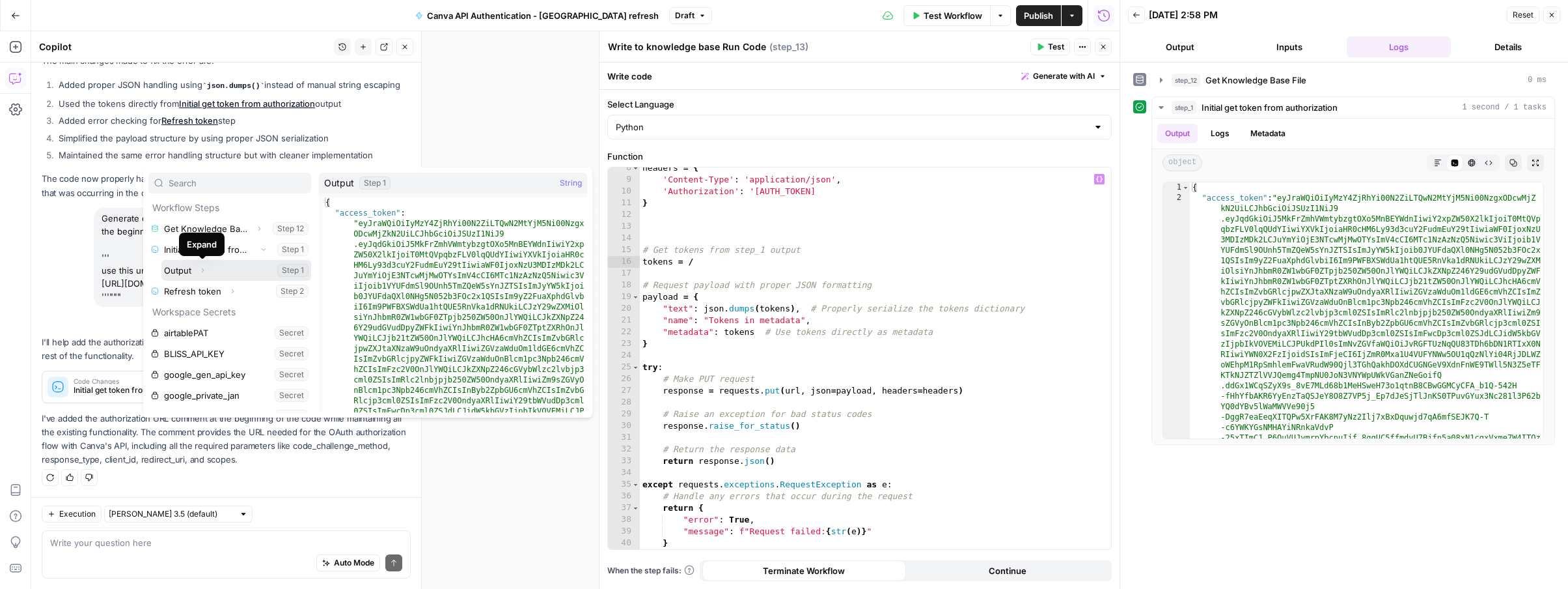
click at [205, 271] on icon "button" at bounding box center [202, 269] width 8 height 8
click at [183, 271] on button "Select variable Output" at bounding box center [236, 270] width 150 height 21
type textarea "**********"
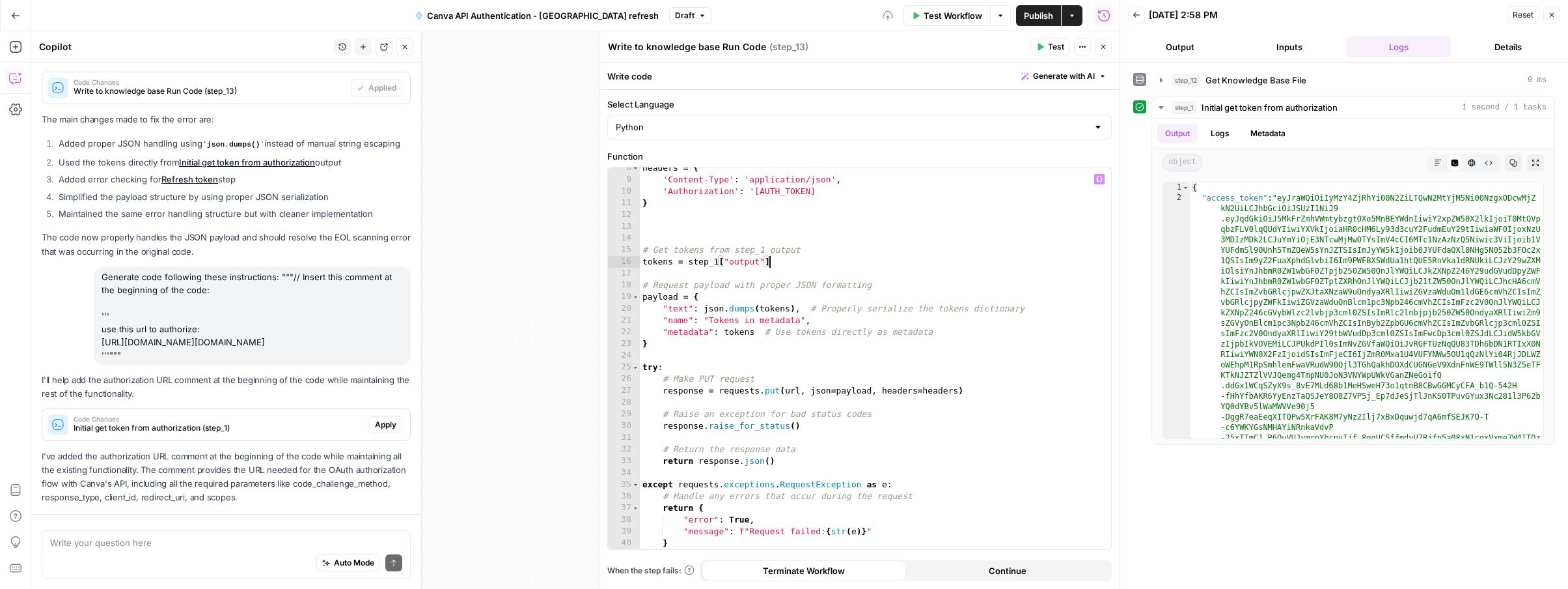
scroll to position [224, 0]
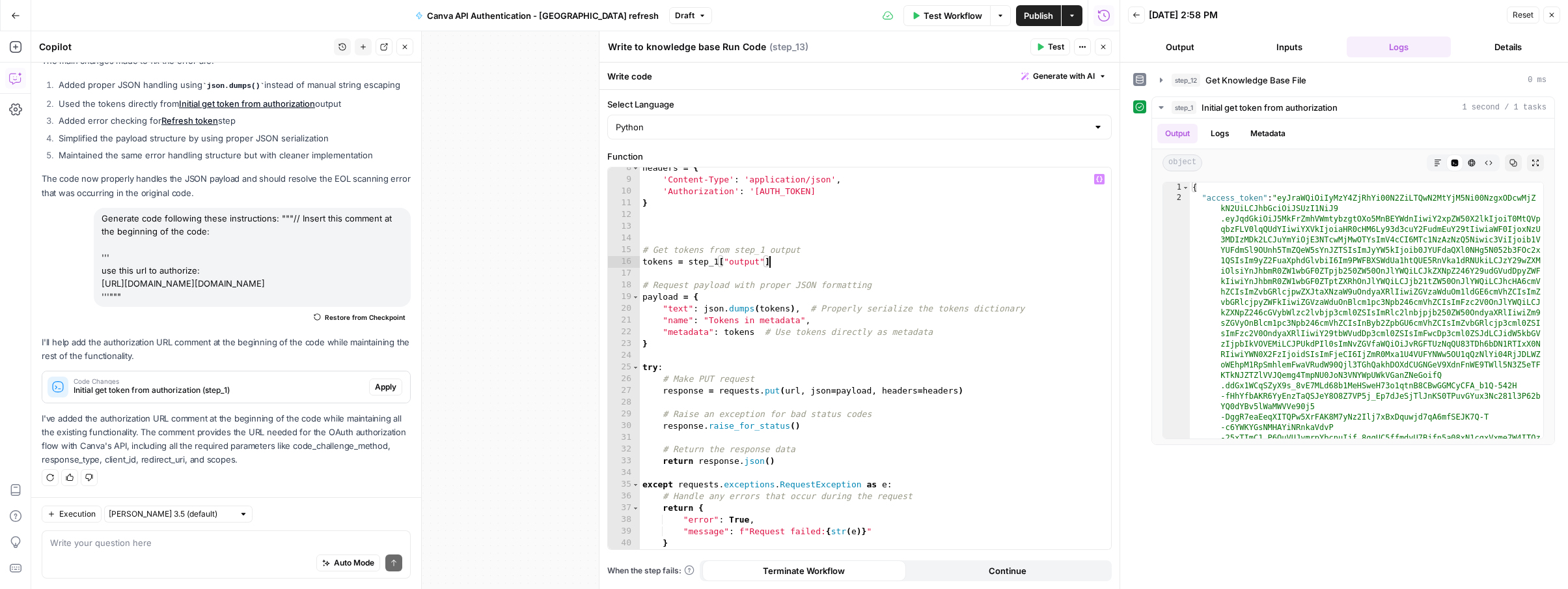
click at [1039, 51] on button "Test" at bounding box center [1050, 47] width 40 height 17
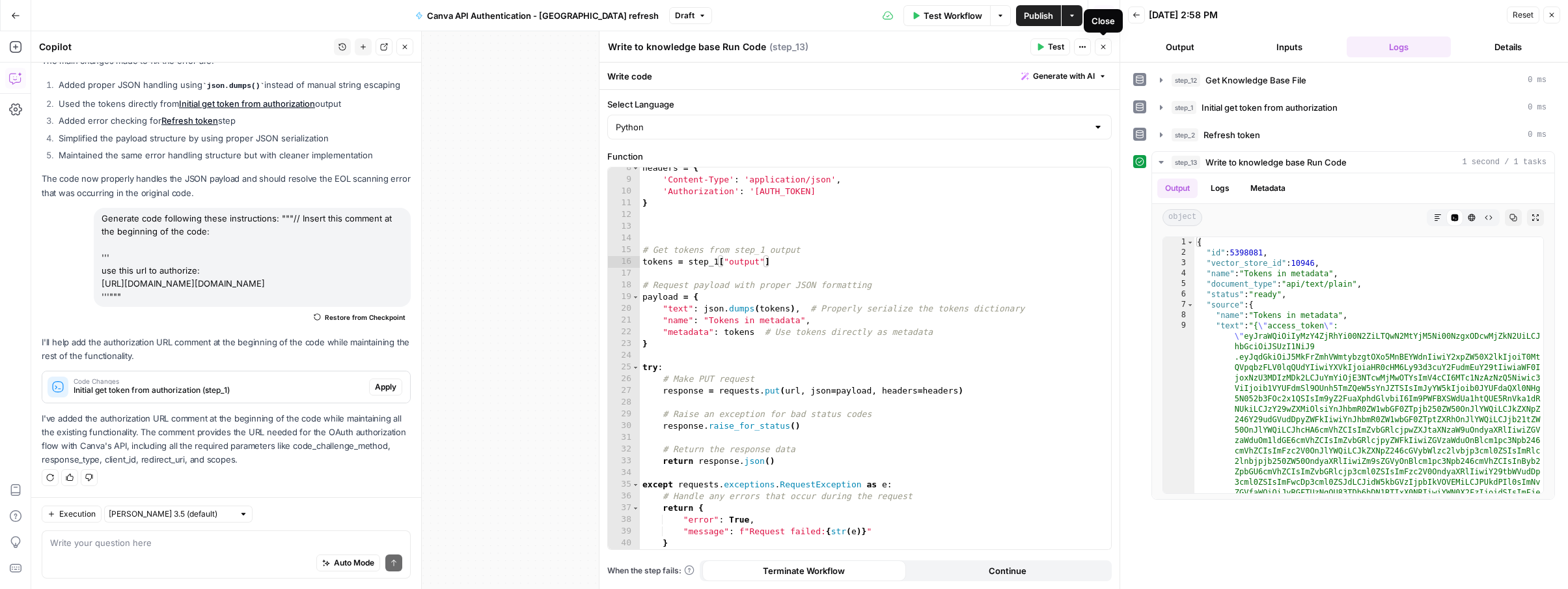
click at [1109, 49] on button "Close" at bounding box center [1103, 47] width 17 height 17
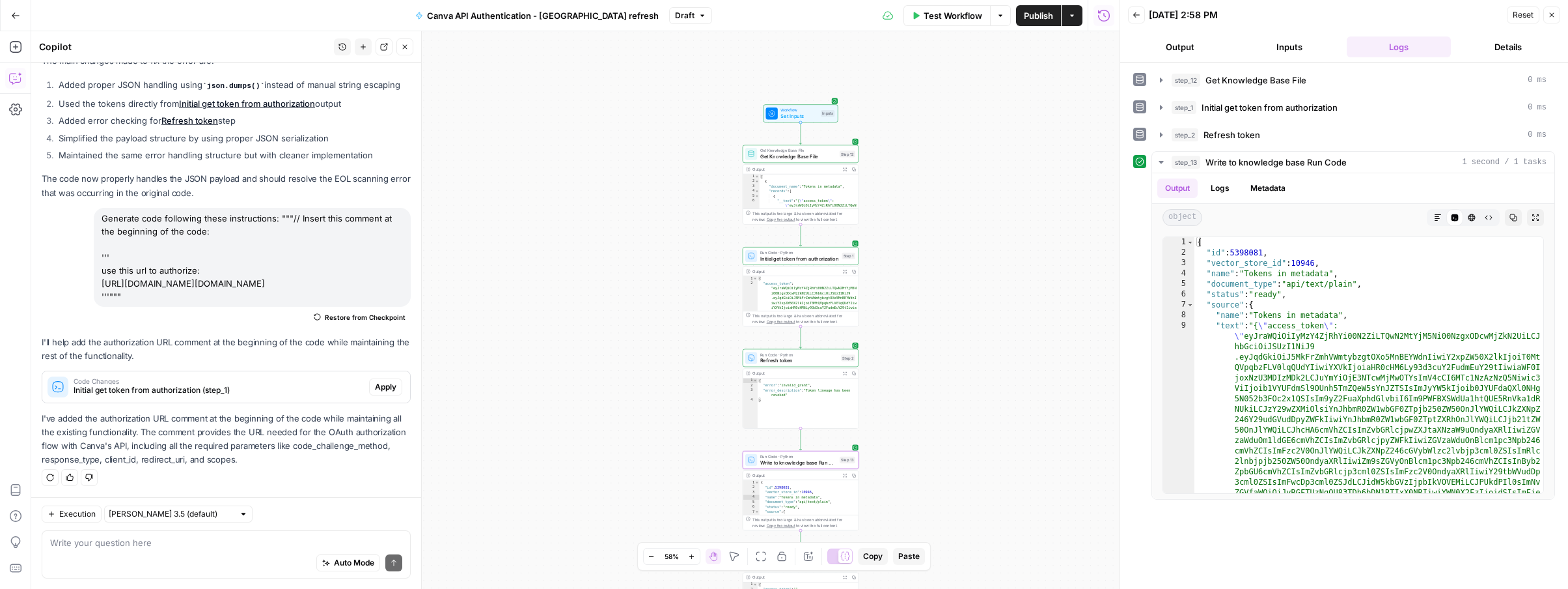
drag, startPoint x: 948, startPoint y: 263, endPoint x: 993, endPoint y: 428, distance: 171.0
click at [993, 428] on div "Workflow Set Inputs Inputs Get Knowledge Base File Get Knowledge Base File Step…" at bounding box center [575, 310] width 1089 height 558
click at [791, 246] on div at bounding box center [788, 246] width 9 height 5
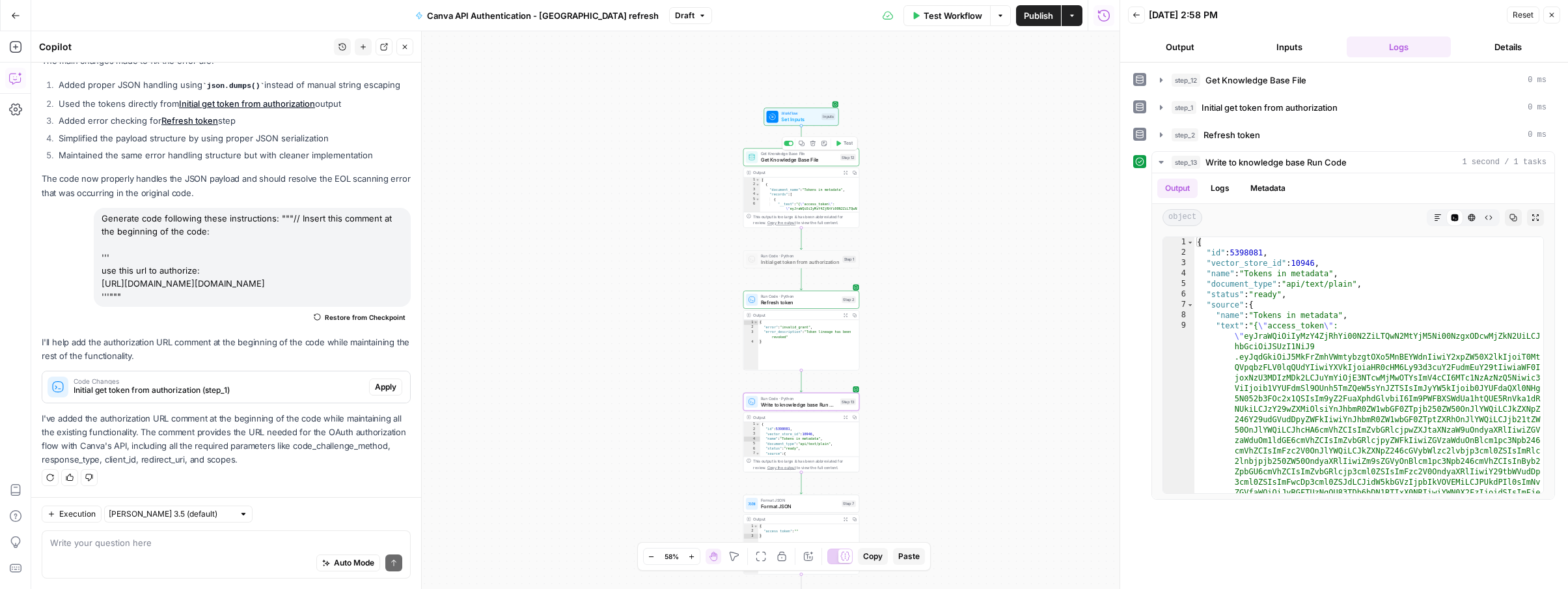
click at [841, 144] on icon "button" at bounding box center [838, 143] width 4 height 5
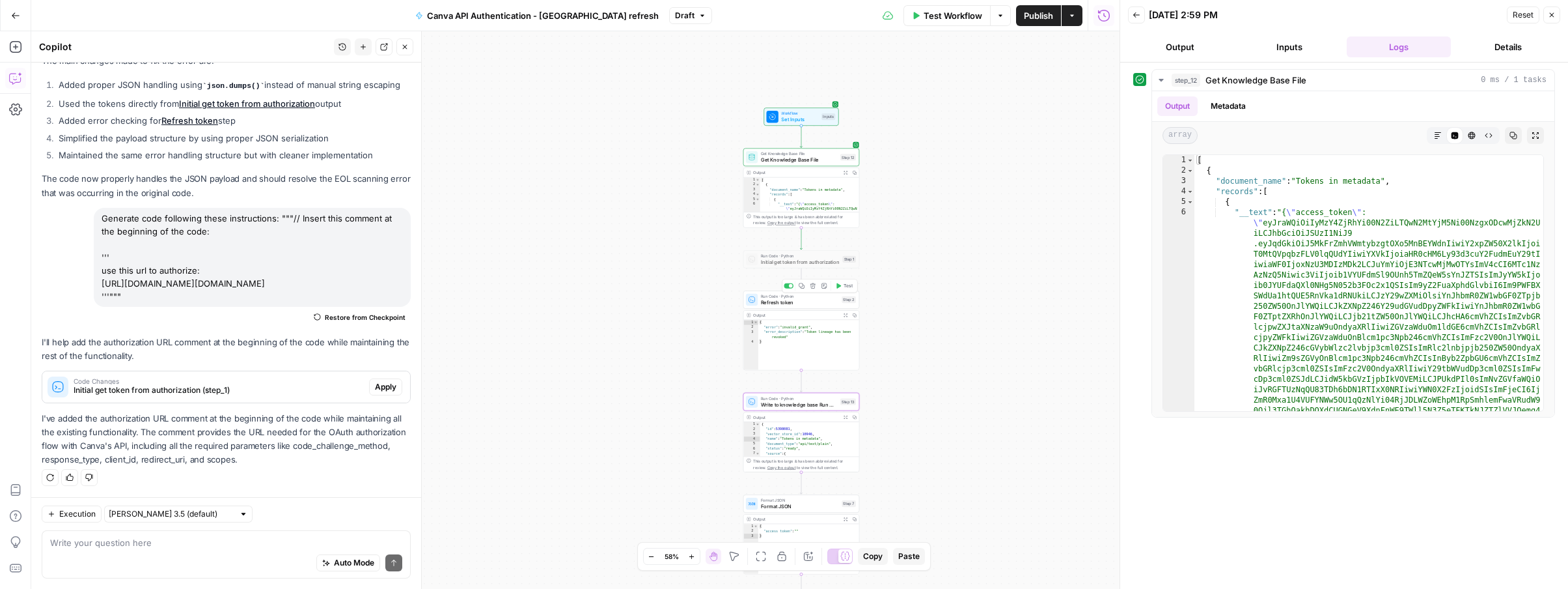
click at [845, 288] on span "Test" at bounding box center [848, 286] width 9 height 7
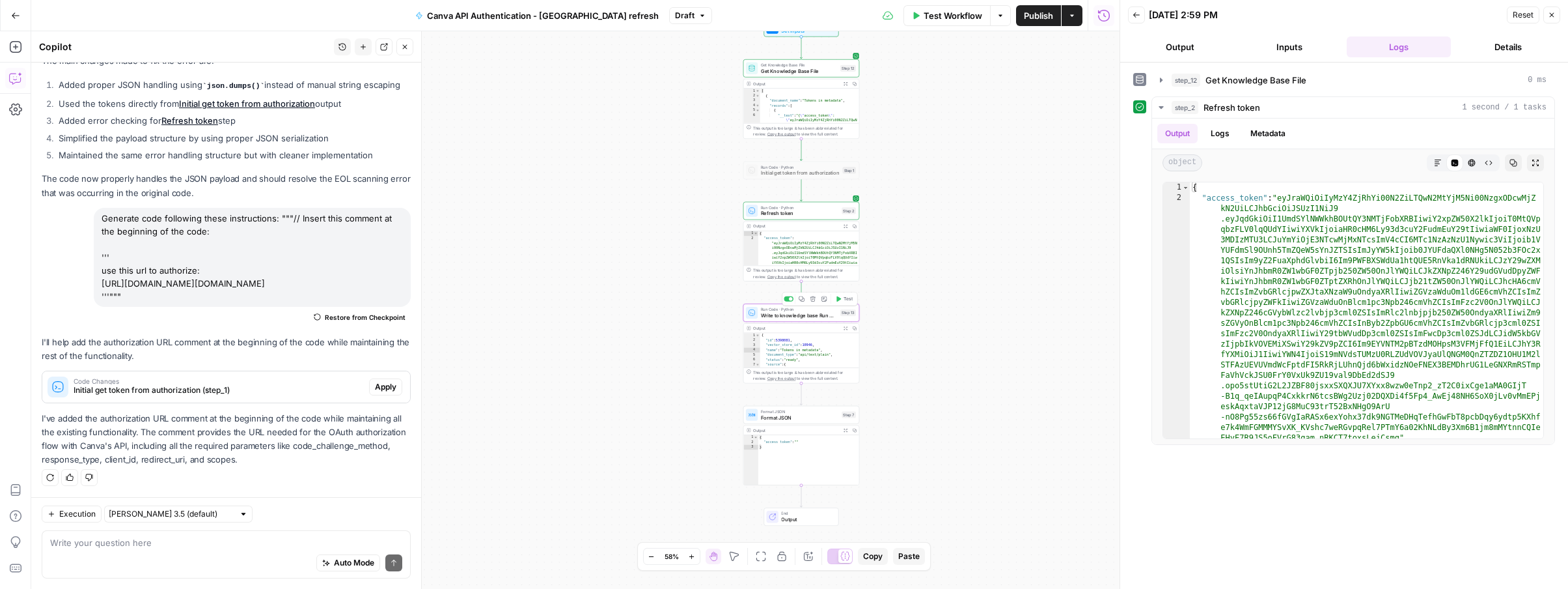
click at [842, 299] on button "Test" at bounding box center [845, 297] width 24 height 9
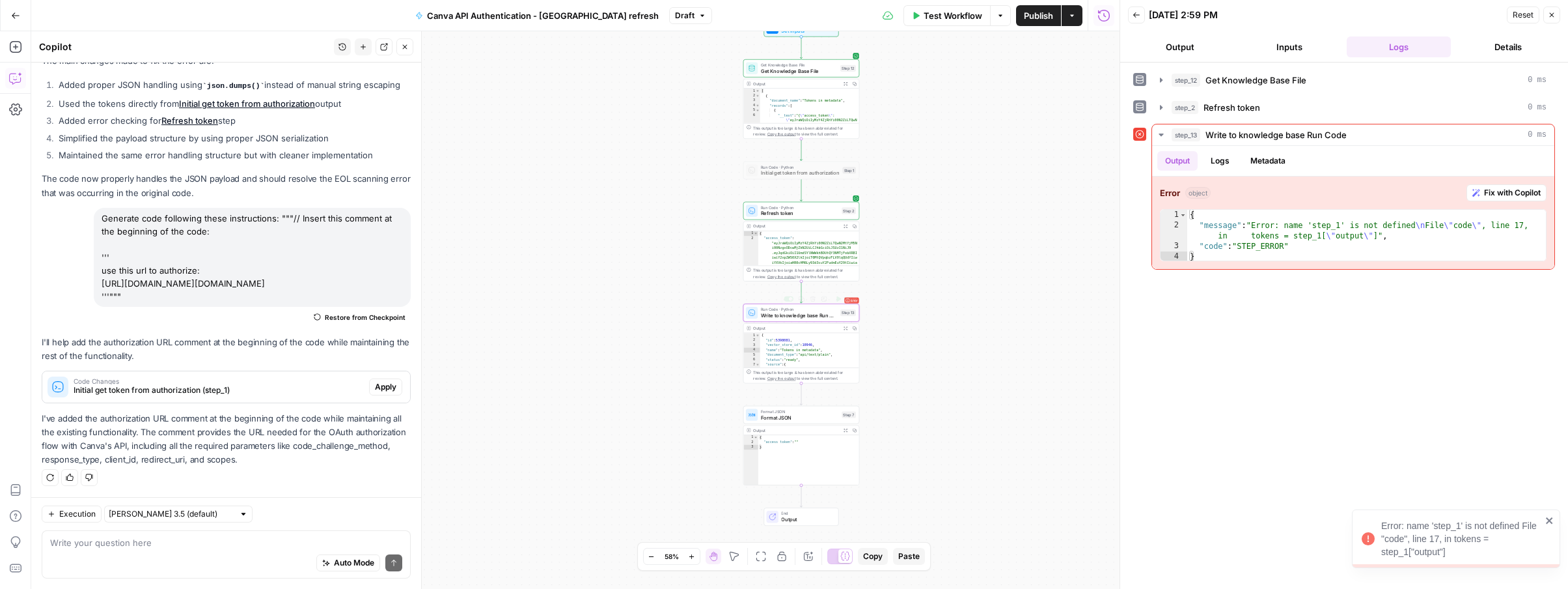
click at [808, 314] on span "Write to knowledge base Run Code" at bounding box center [800, 314] width 76 height 8
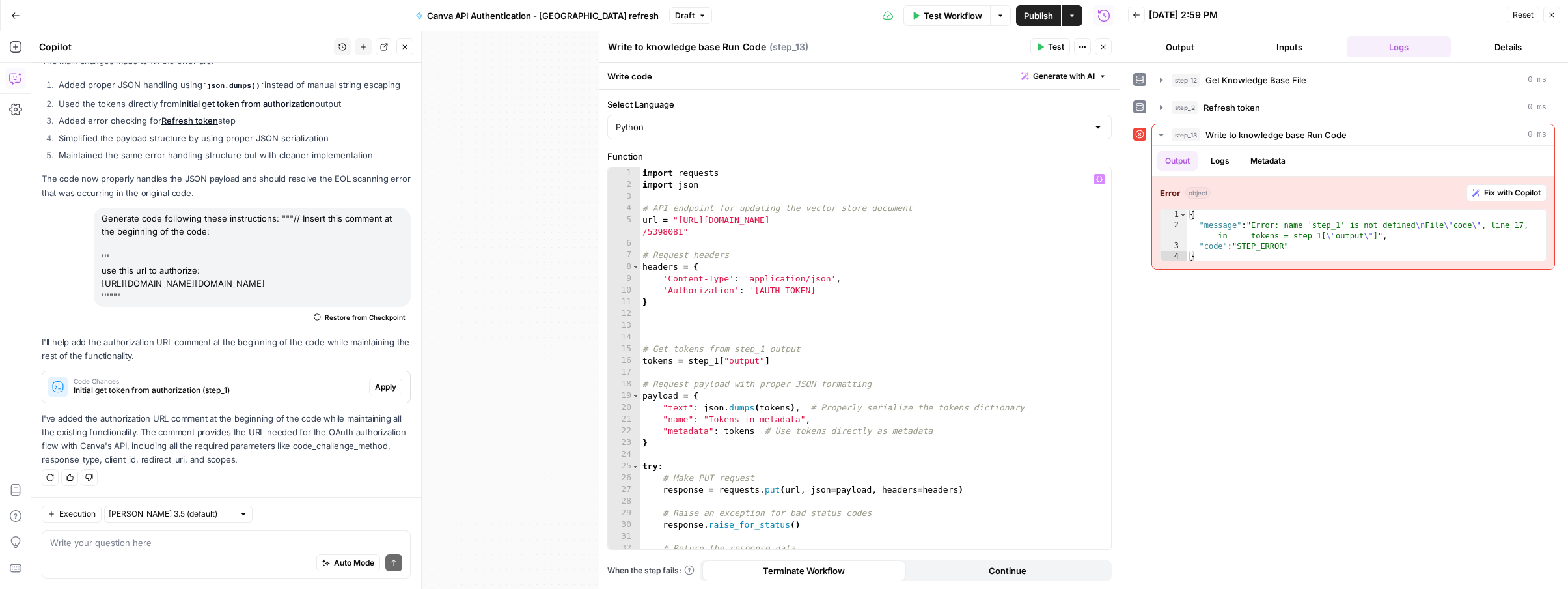
type textarea "**********"
drag, startPoint x: 716, startPoint y: 360, endPoint x: 739, endPoint y: 369, distance: 24.7
click at [716, 360] on div "import requests import json # API endpoint for updating the vector store docume…" at bounding box center [875, 370] width 472 height 405
drag, startPoint x: 770, startPoint y: 362, endPoint x: 690, endPoint y: 364, distance: 80.0
click at [690, 364] on div "import requests import json # API endpoint for updating the vector store docume…" at bounding box center [875, 370] width 472 height 405
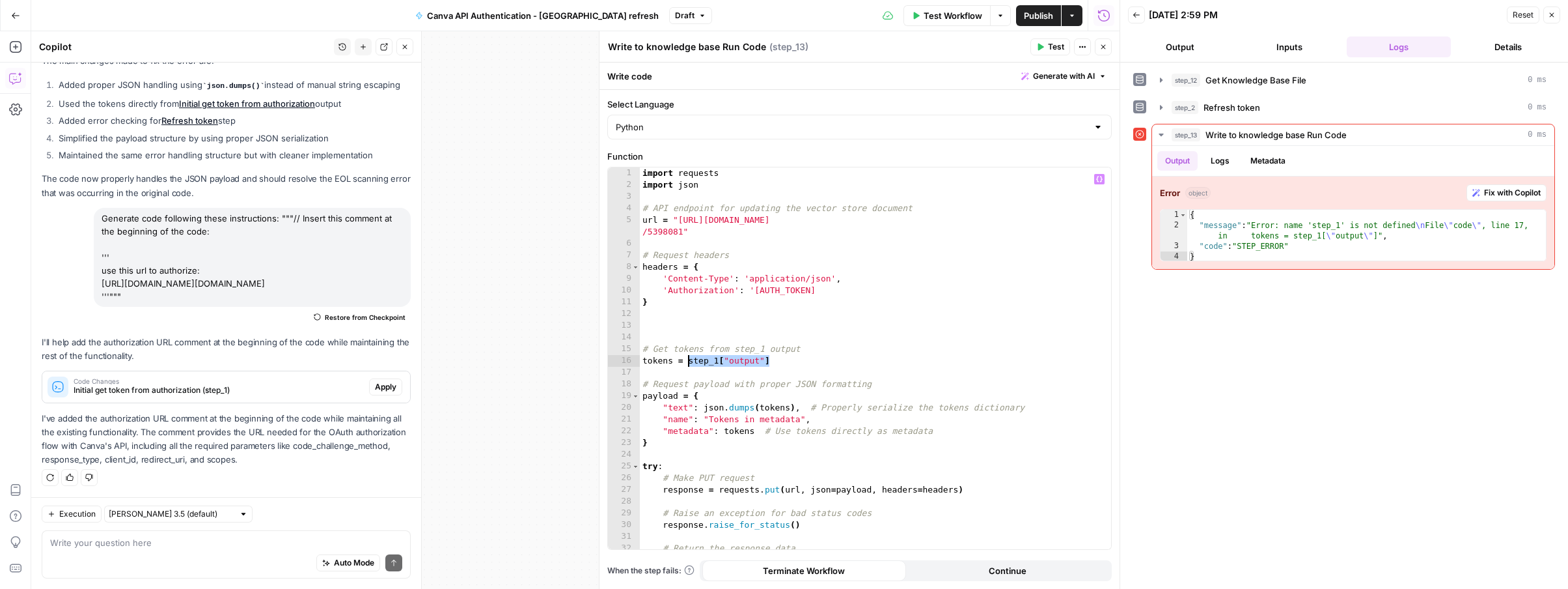
click at [1103, 48] on icon "button" at bounding box center [1103, 47] width 8 height 8
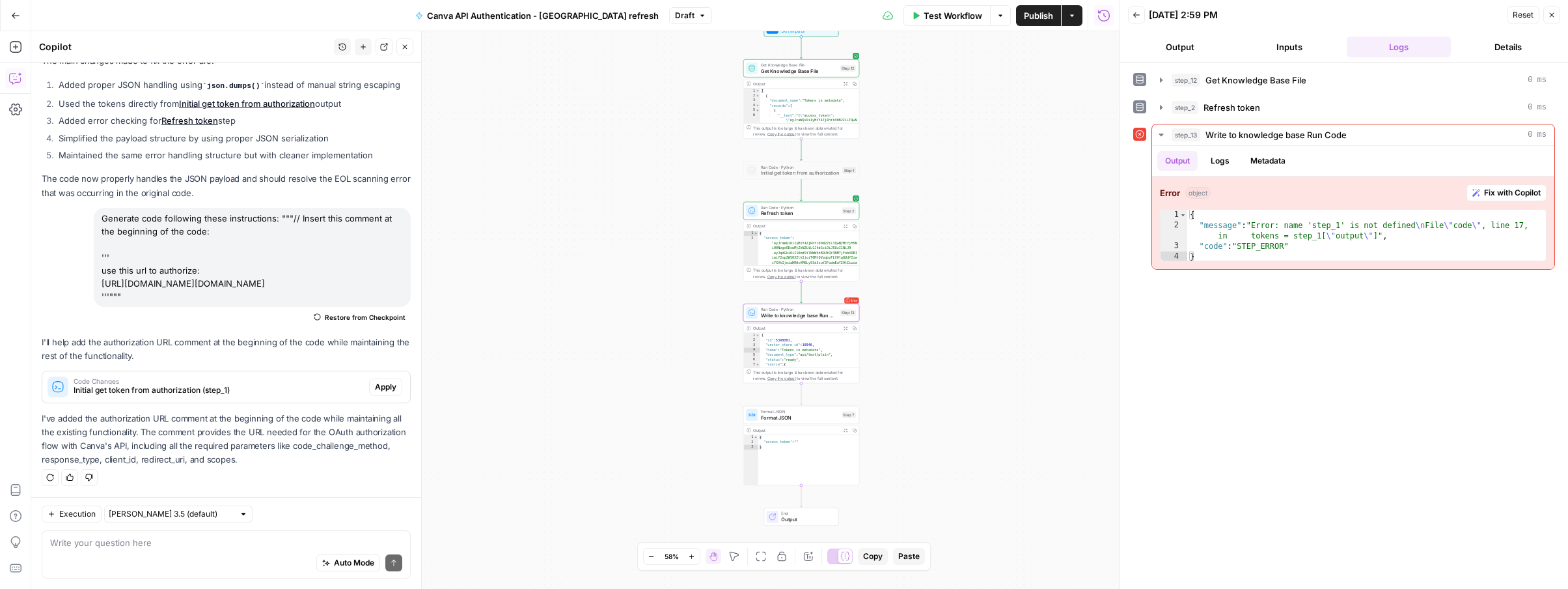
click at [803, 319] on div "Error Run Code · Python Write to knowledge base Run Code Step 13 Copy step Dele…" at bounding box center [801, 312] width 116 height 18
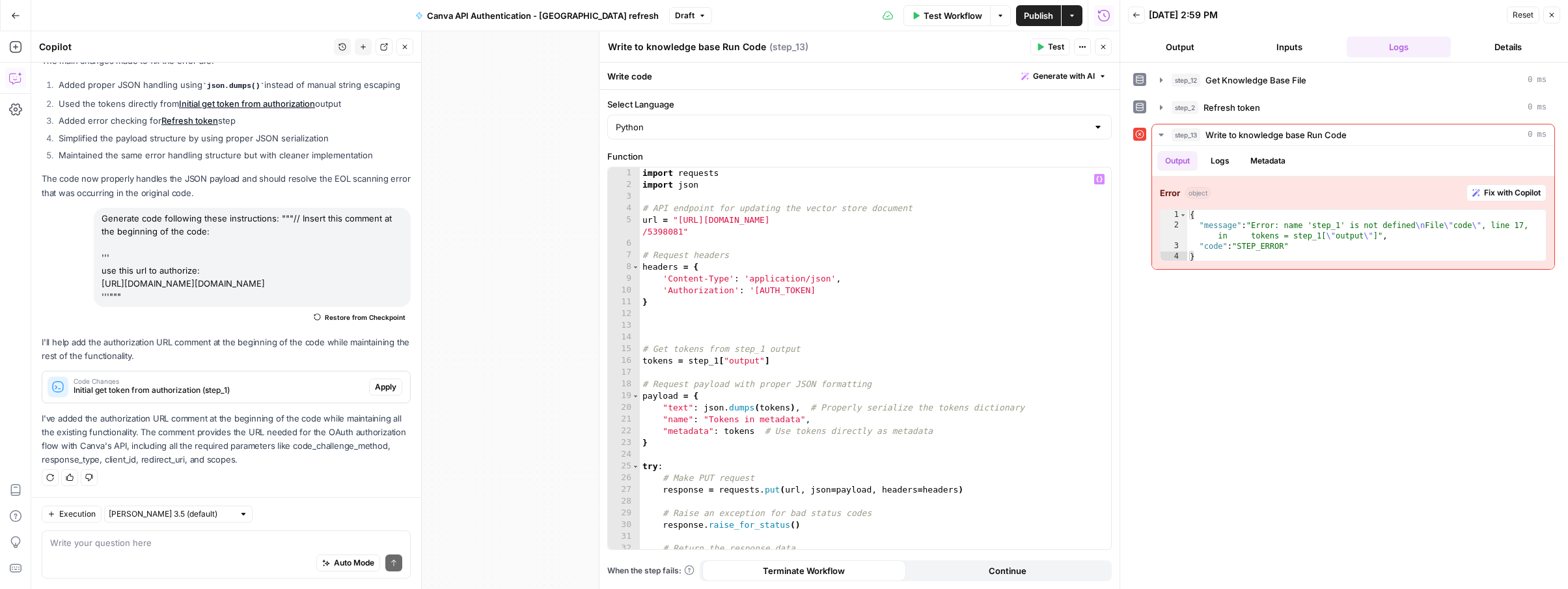
click at [715, 361] on div "import requests import json # API endpoint for updating the vector store docume…" at bounding box center [875, 370] width 472 height 405
type textarea "**********"
click at [1061, 50] on span "Test" at bounding box center [1056, 47] width 16 height 12
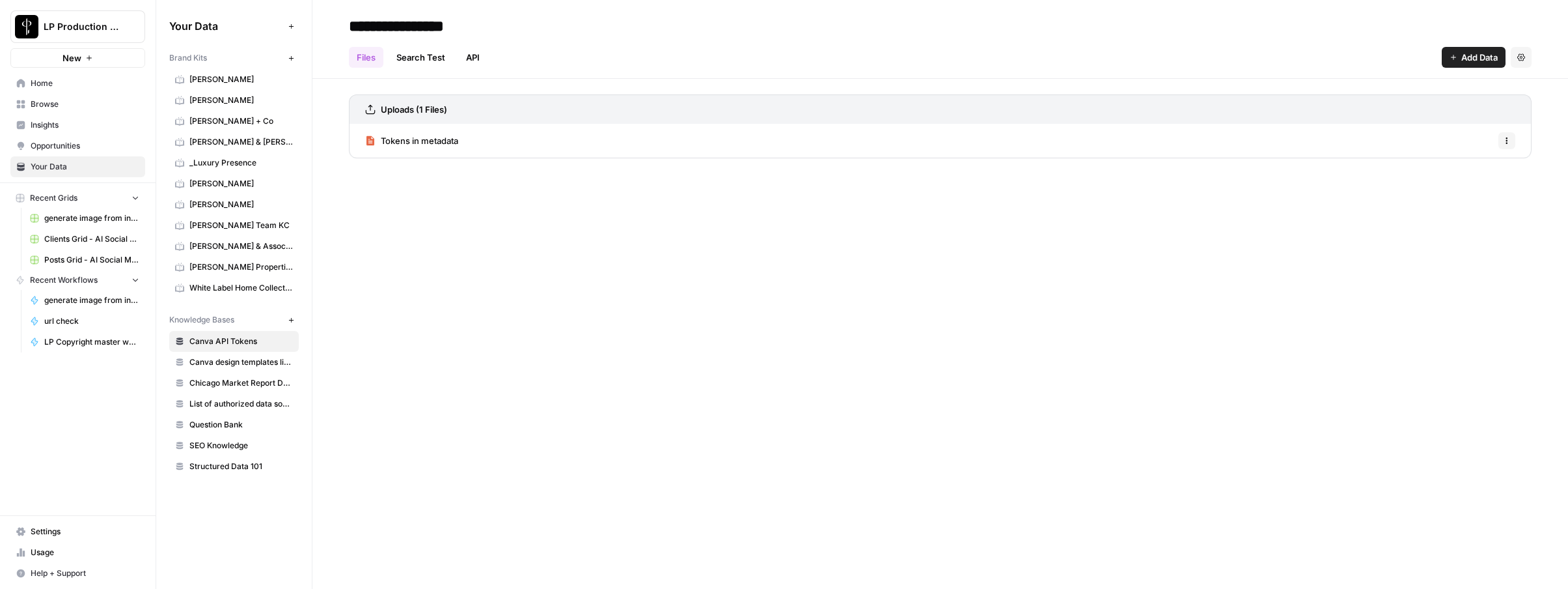
click at [393, 142] on span "Tokens in metadata" at bounding box center [419, 140] width 77 height 13
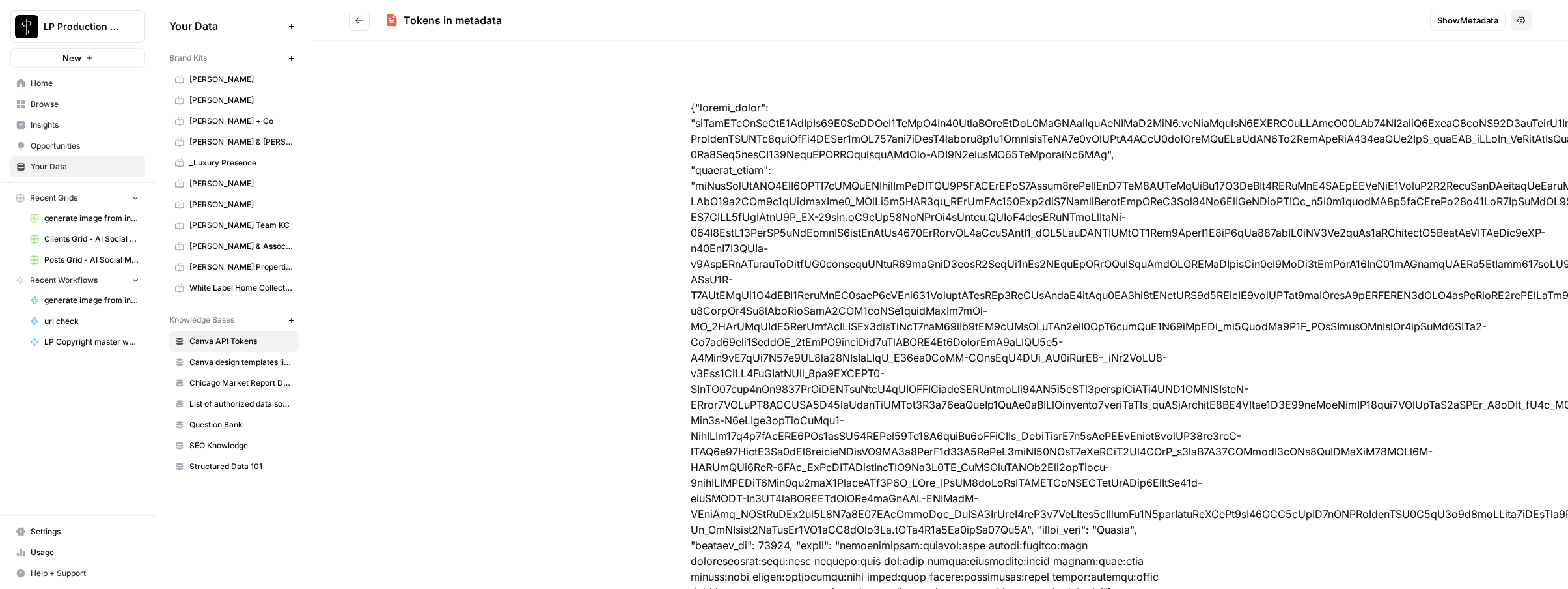
scroll to position [68, 0]
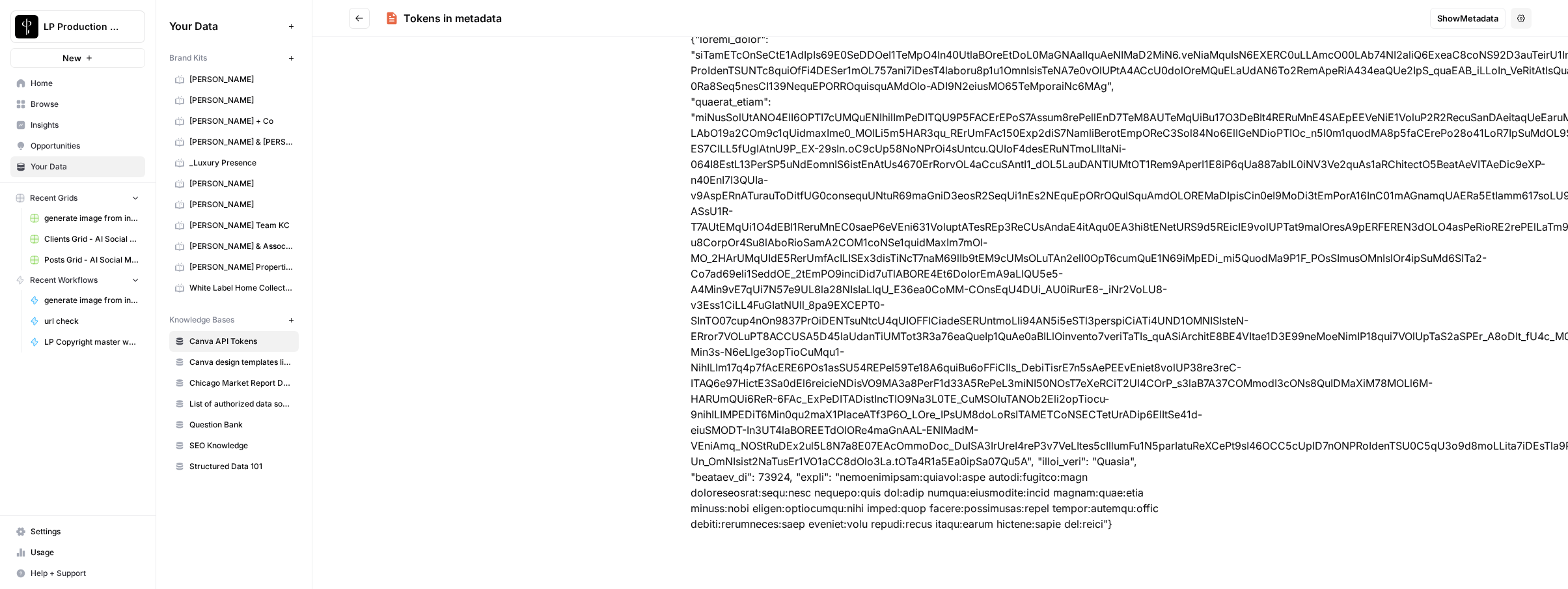
click at [50, 110] on link "Browse" at bounding box center [77, 104] width 135 height 21
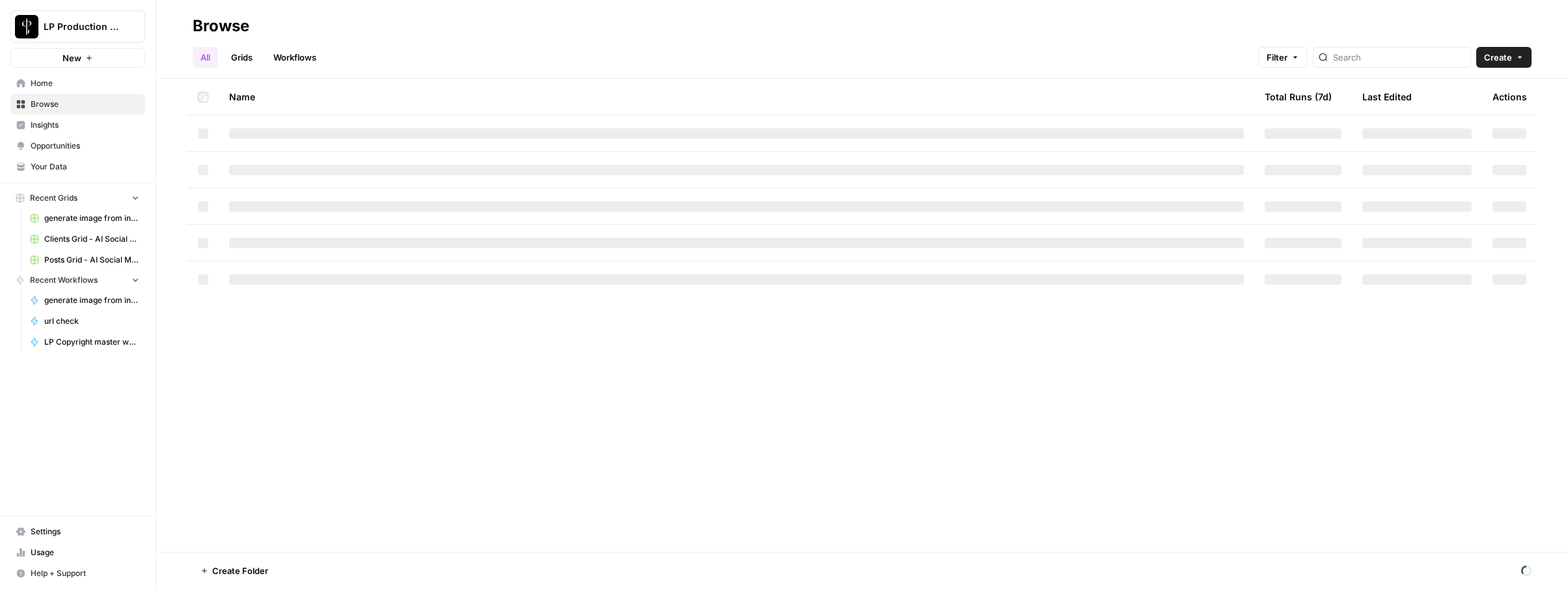
click at [246, 59] on link "Grids" at bounding box center [242, 57] width 37 height 21
click at [54, 105] on span "Browse" at bounding box center [85, 105] width 109 height 12
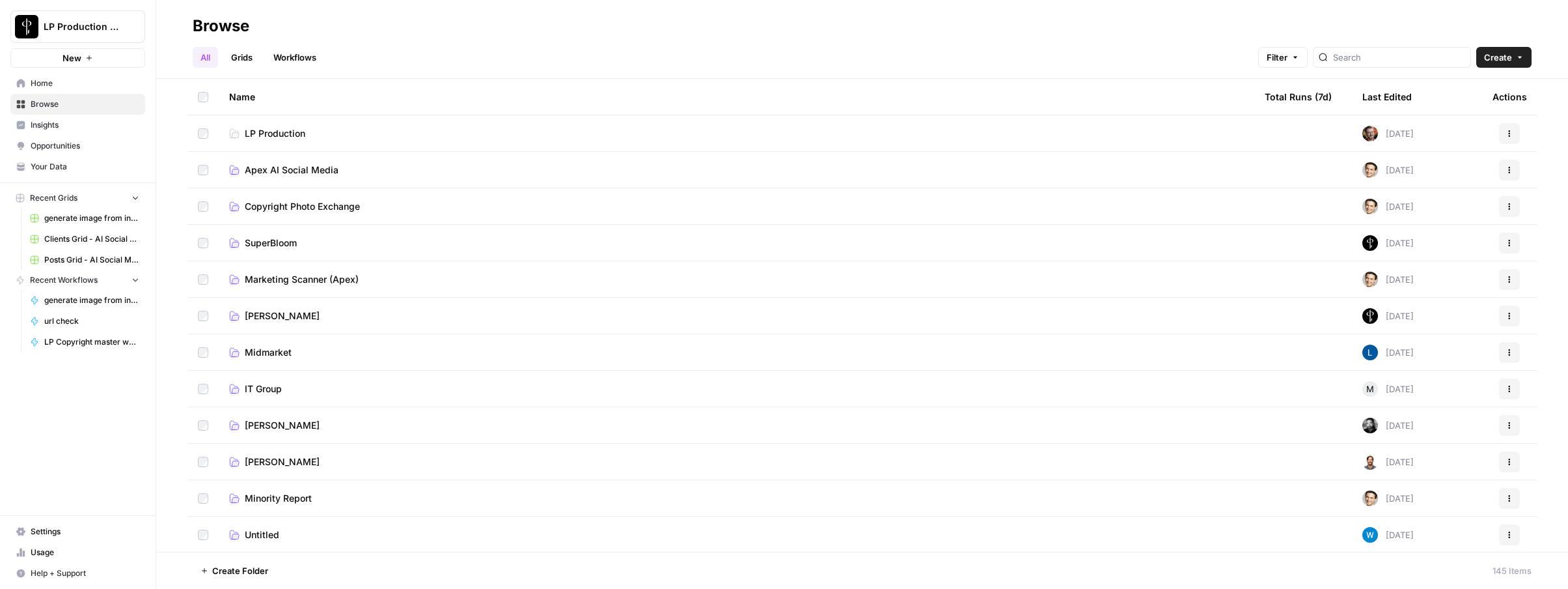
click at [266, 176] on td "Apex AI Social Media" at bounding box center [736, 169] width 1036 height 36
click at [271, 168] on span "Apex AI Social Media" at bounding box center [292, 169] width 93 height 13
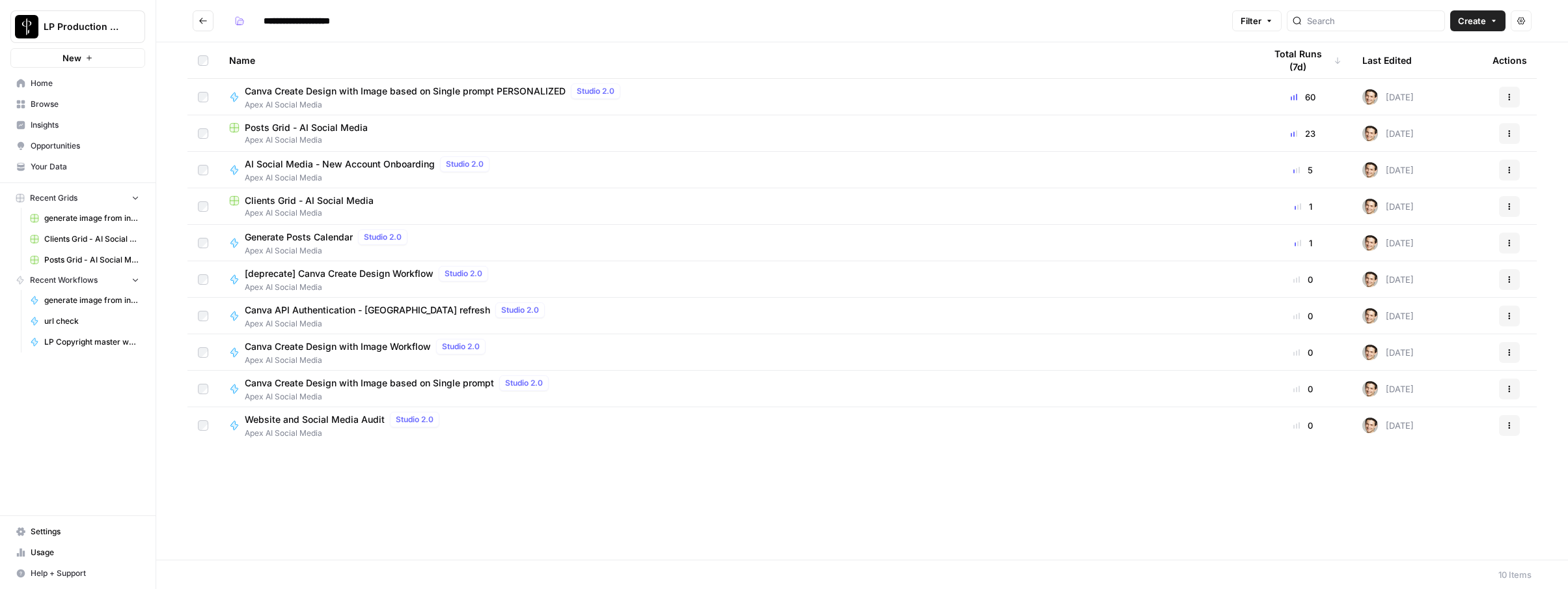
click at [309, 244] on div "Generate Posts Calendar Studio 2.0" at bounding box center [329, 237] width 168 height 15
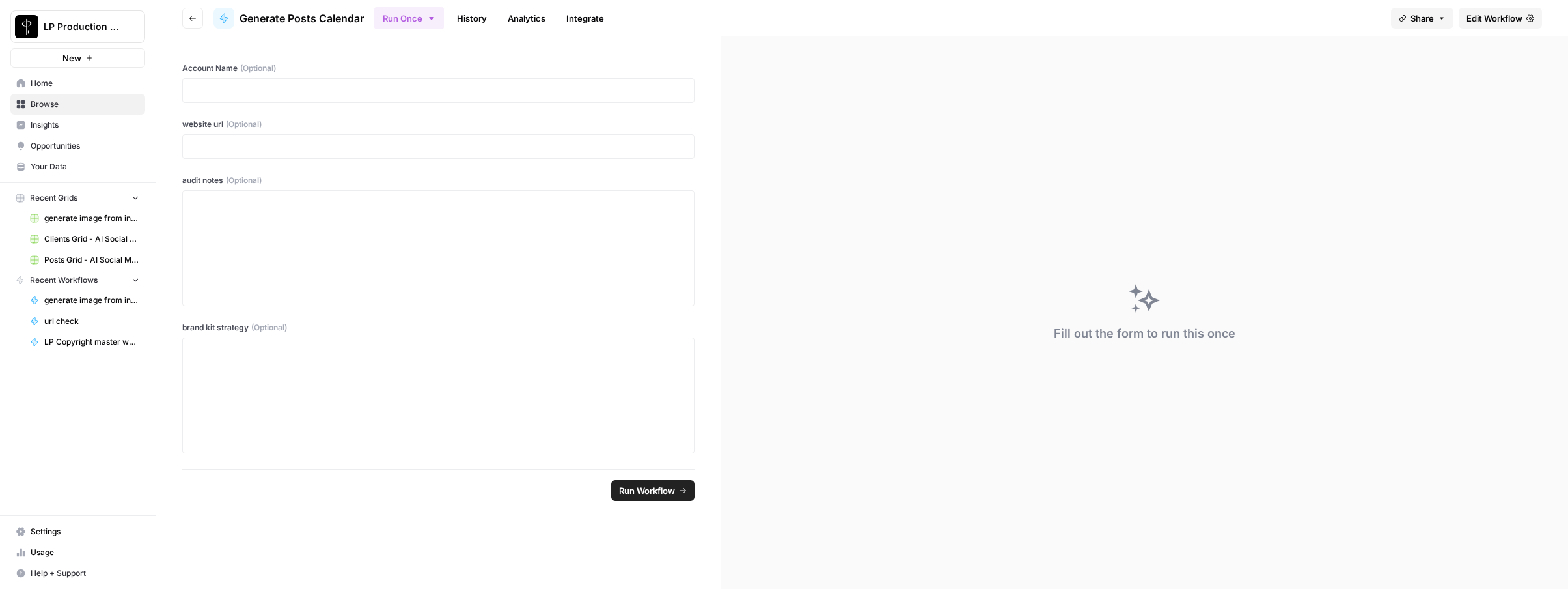
click at [1492, 16] on span "Edit Workflow" at bounding box center [1495, 18] width 56 height 13
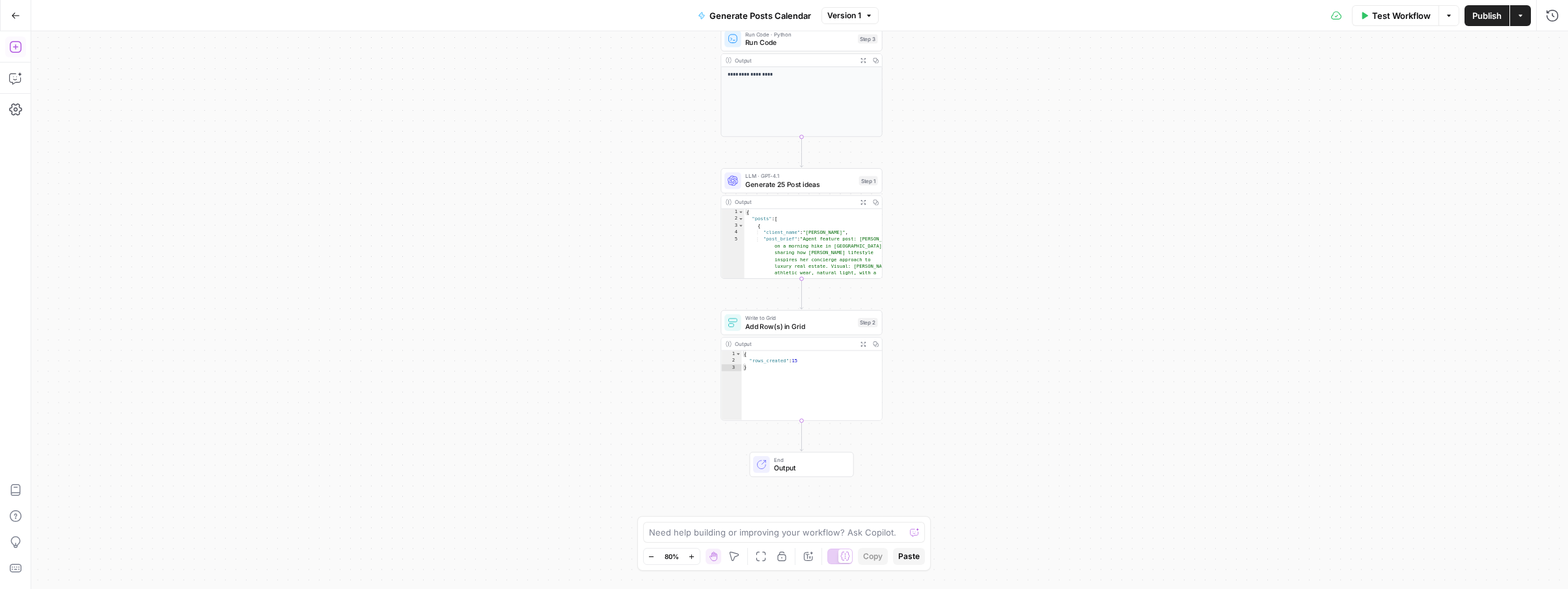
click at [8, 52] on button "Add Steps" at bounding box center [15, 47] width 21 height 21
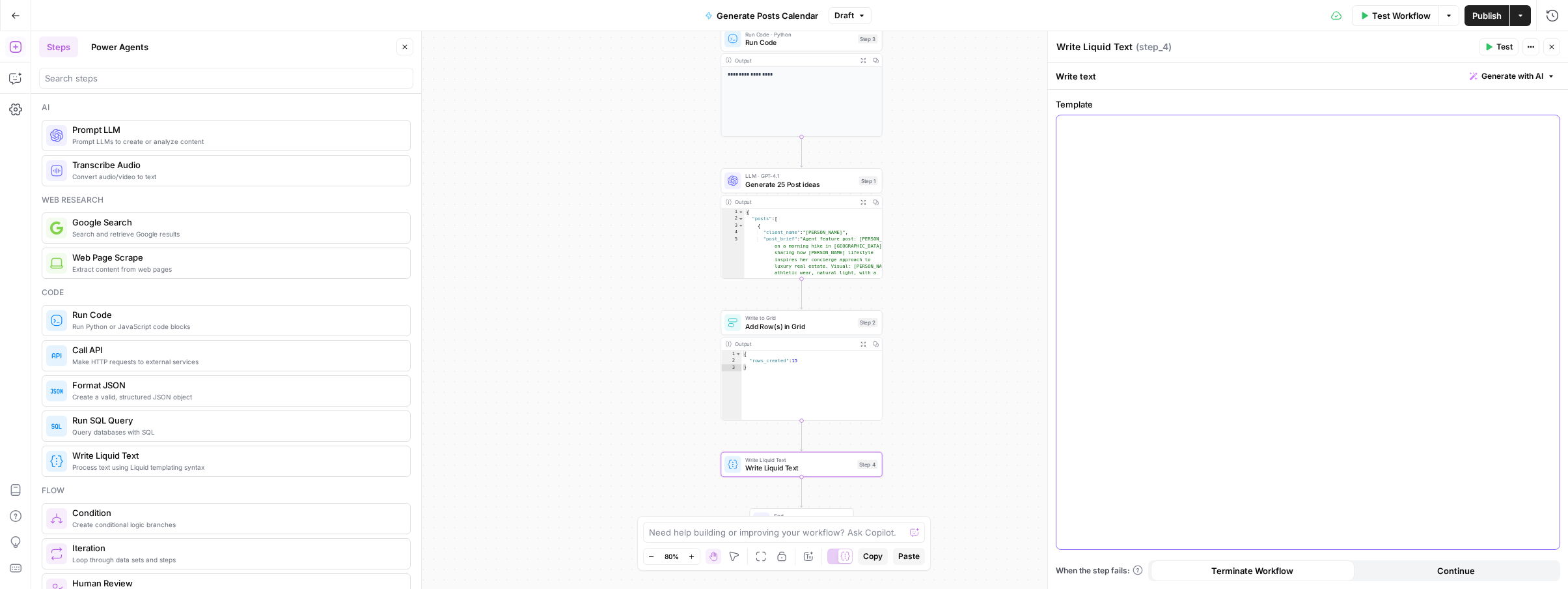
click at [1197, 219] on div at bounding box center [1308, 332] width 503 height 433
click at [1548, 49] on button "Close" at bounding box center [1552, 47] width 17 height 17
click at [819, 447] on icon "button" at bounding box center [818, 445] width 8 height 8
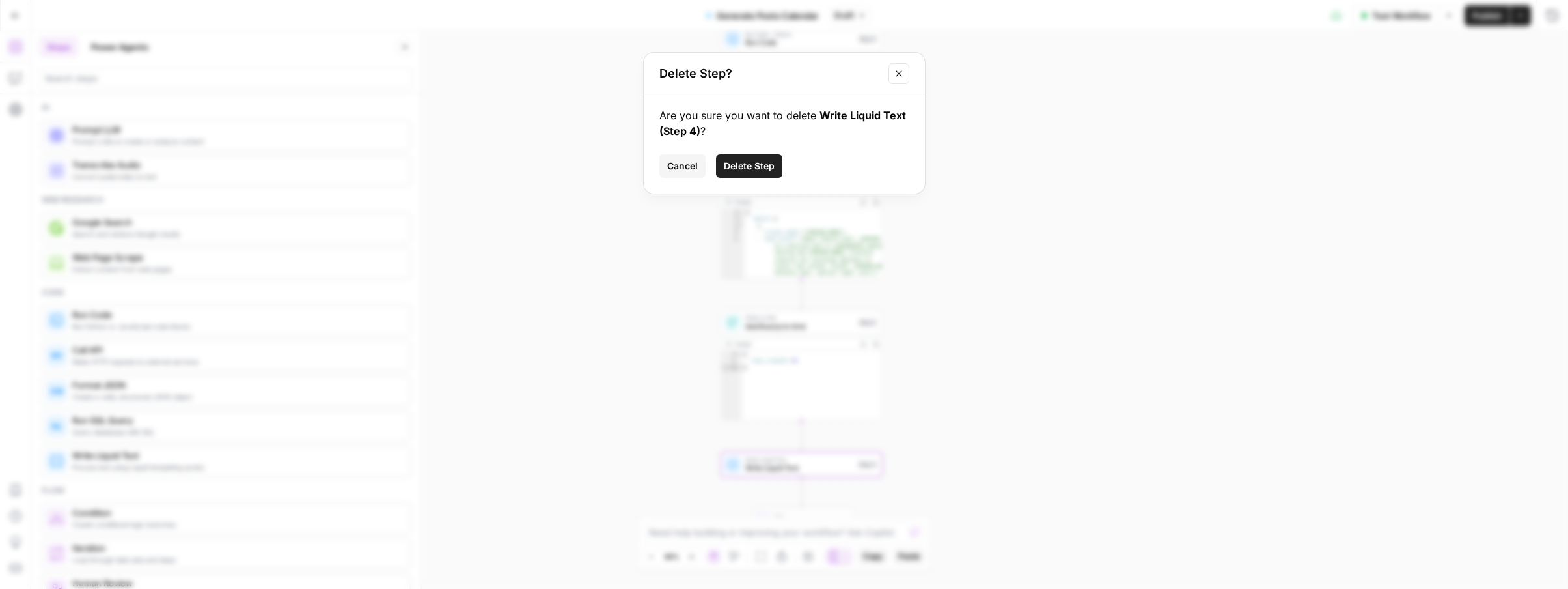
click at [755, 161] on span "Delete Step" at bounding box center [750, 166] width 51 height 13
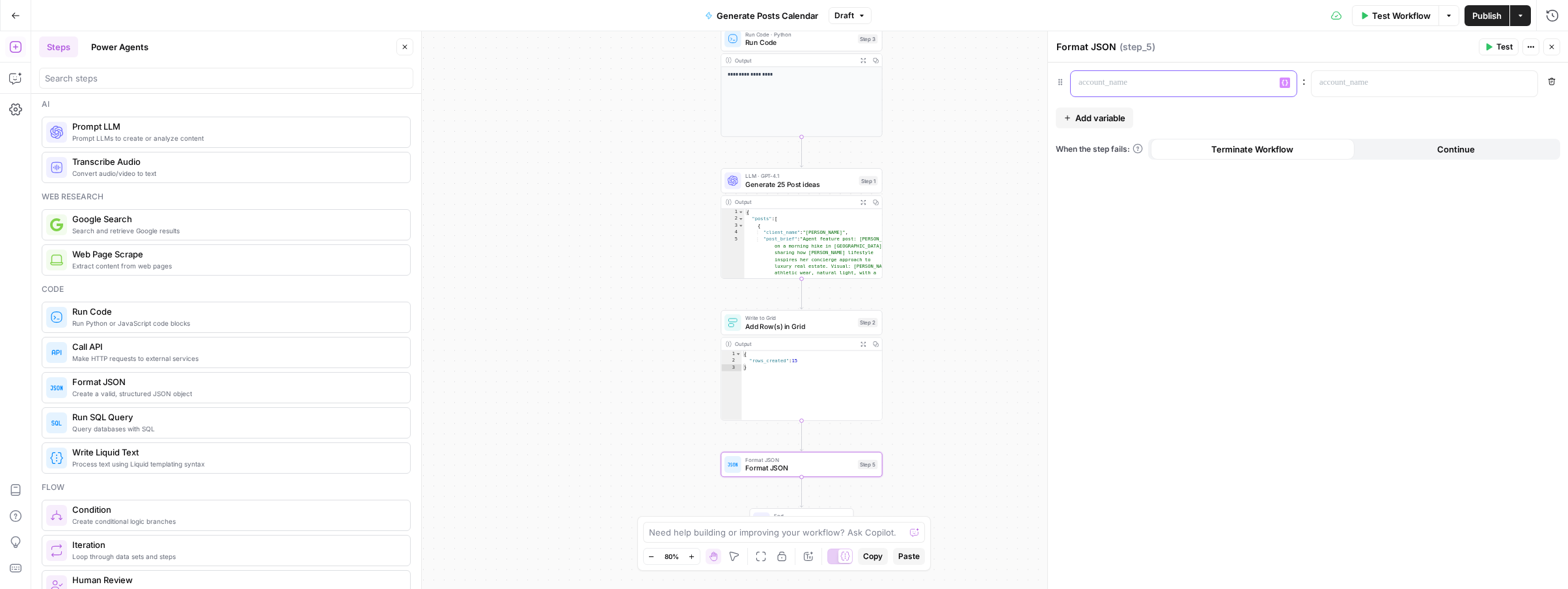
scroll to position [3, 0]
click at [1131, 85] on p at bounding box center [1173, 82] width 190 height 13
click at [1329, 83] on p at bounding box center [1414, 82] width 190 height 13
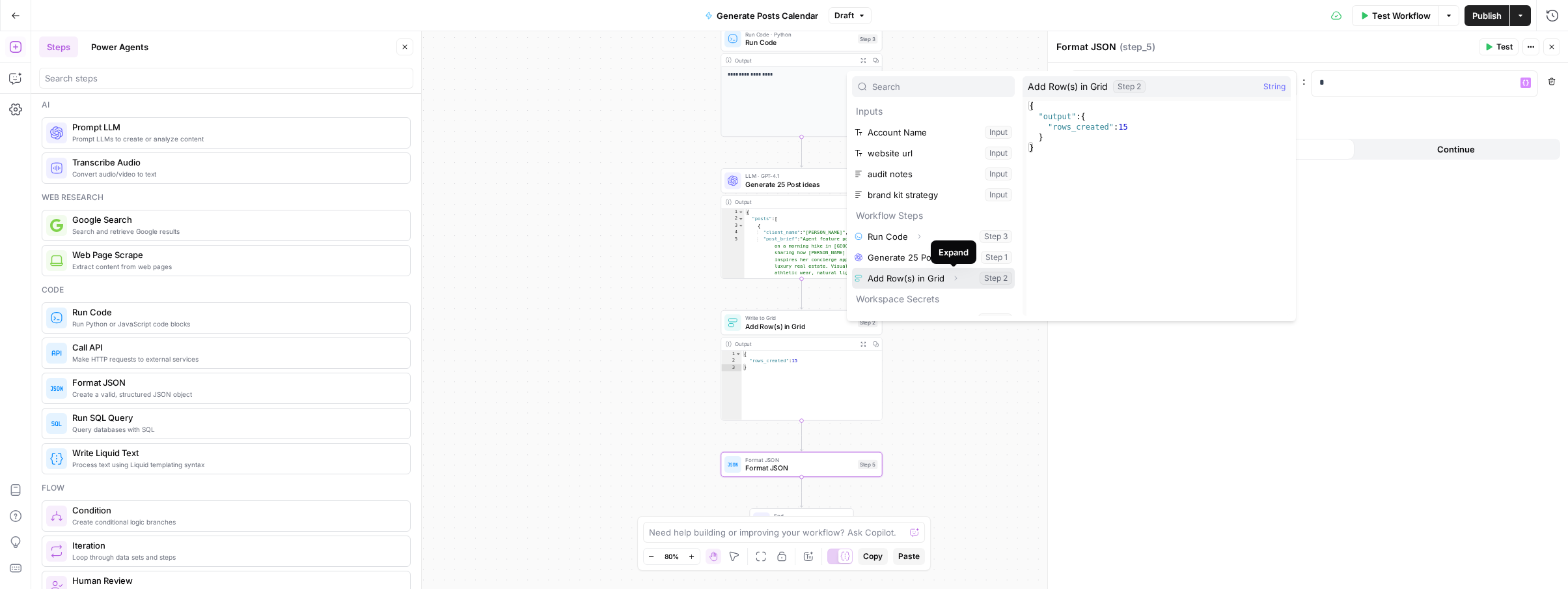
click at [952, 277] on icon "button" at bounding box center [955, 278] width 8 height 8
click at [908, 299] on icon "button" at bounding box center [906, 298] width 8 height 8
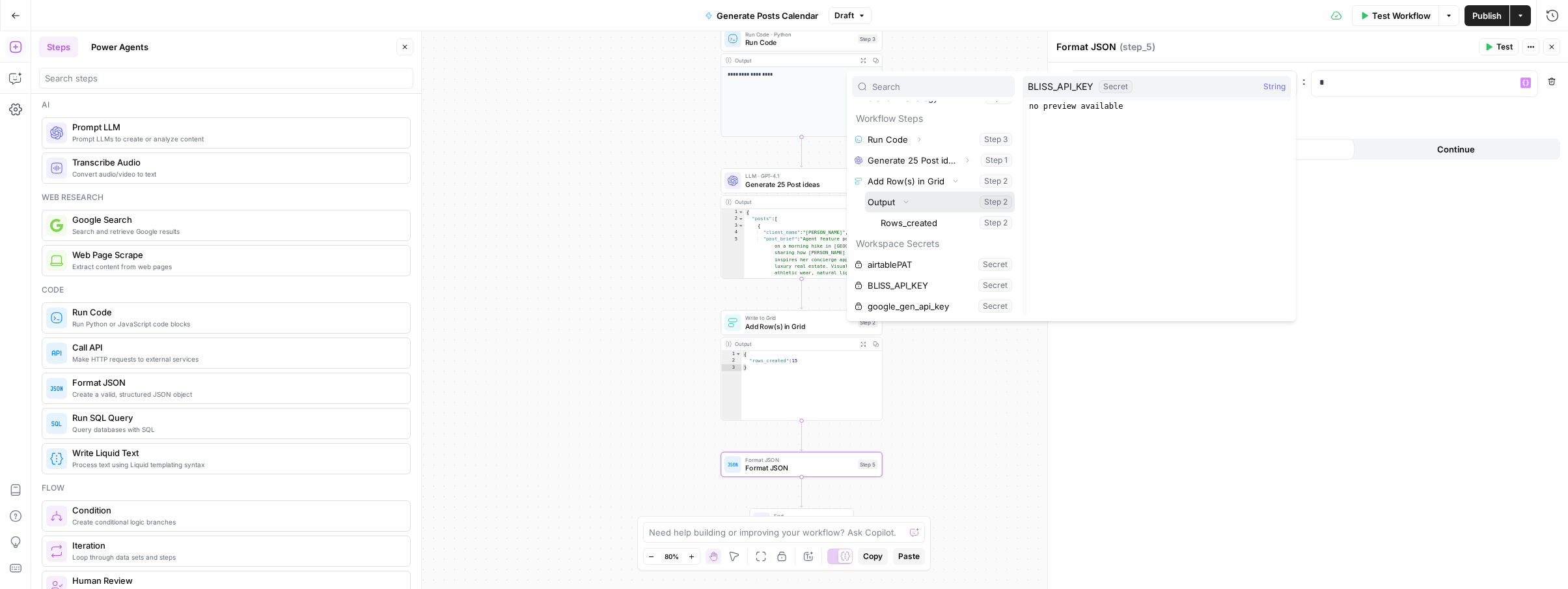
scroll to position [102, 0]
click at [900, 215] on button "Select variable Rows_created" at bounding box center [946, 218] width 137 height 21
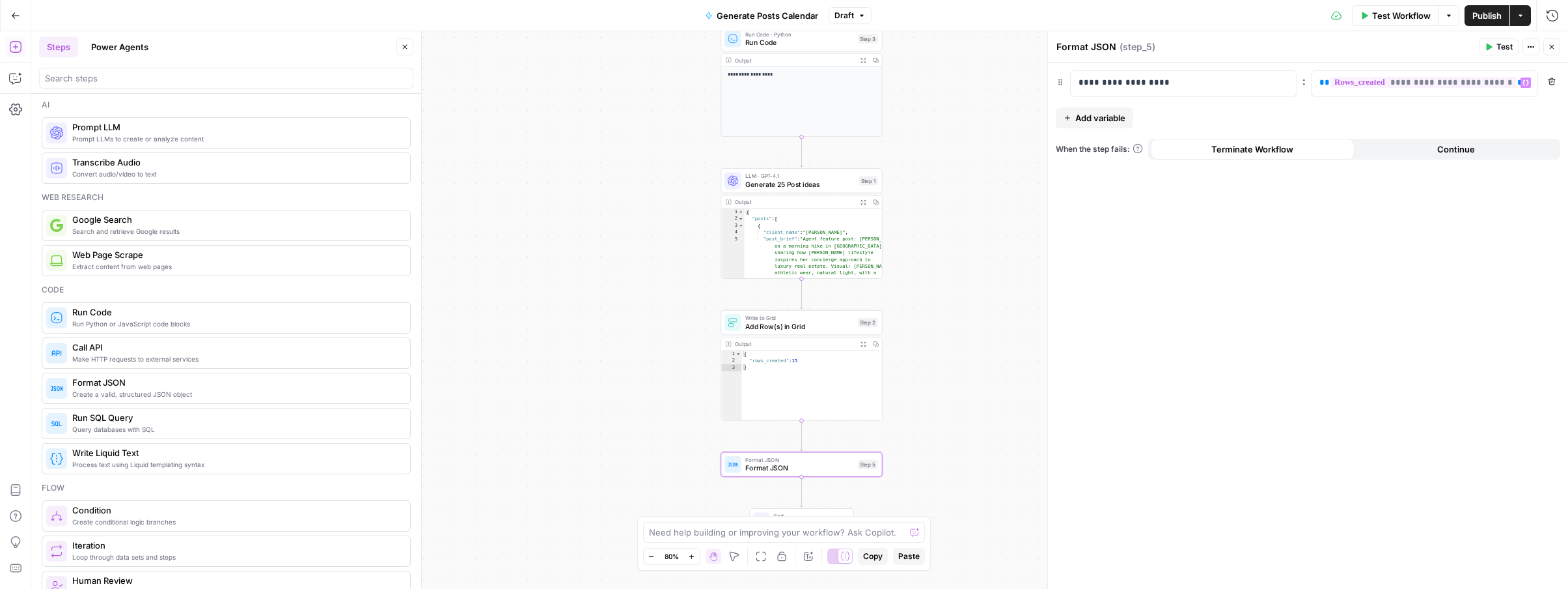
click at [1095, 119] on span "Add variable" at bounding box center [1101, 117] width 50 height 13
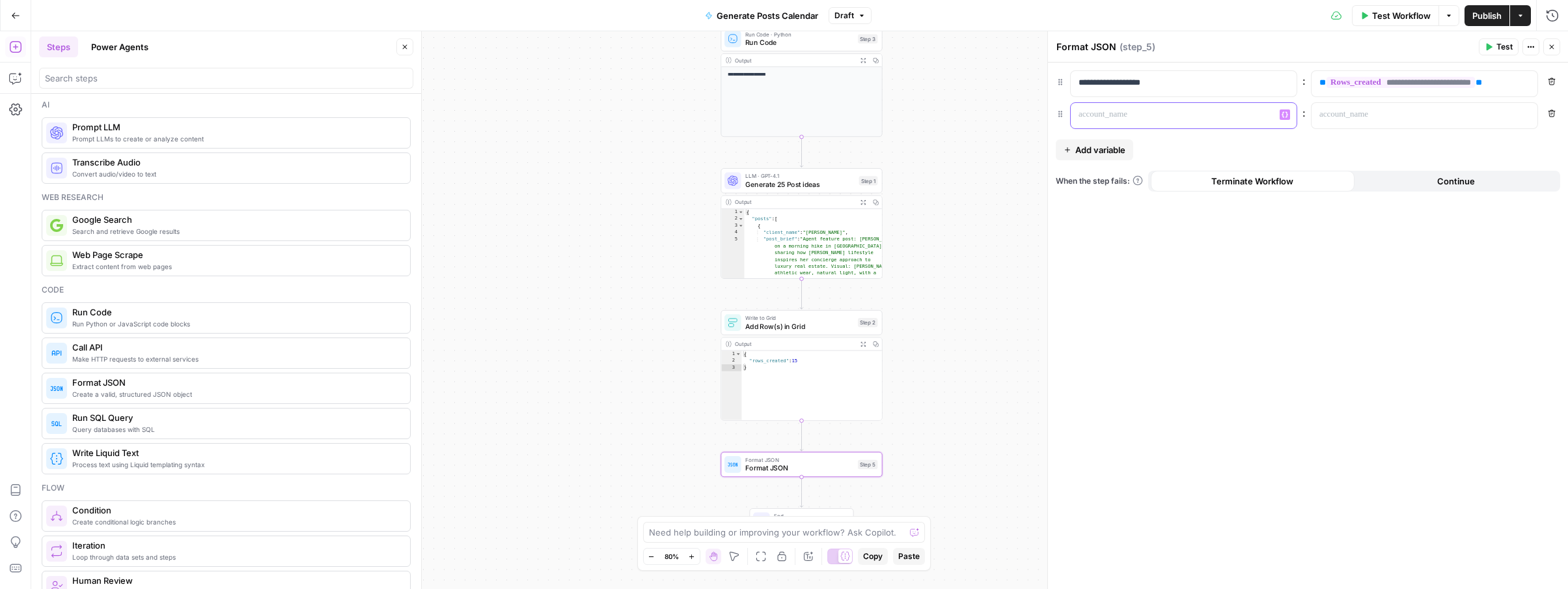
click at [1099, 116] on p at bounding box center [1173, 114] width 190 height 13
click at [1333, 111] on p at bounding box center [1414, 114] width 190 height 13
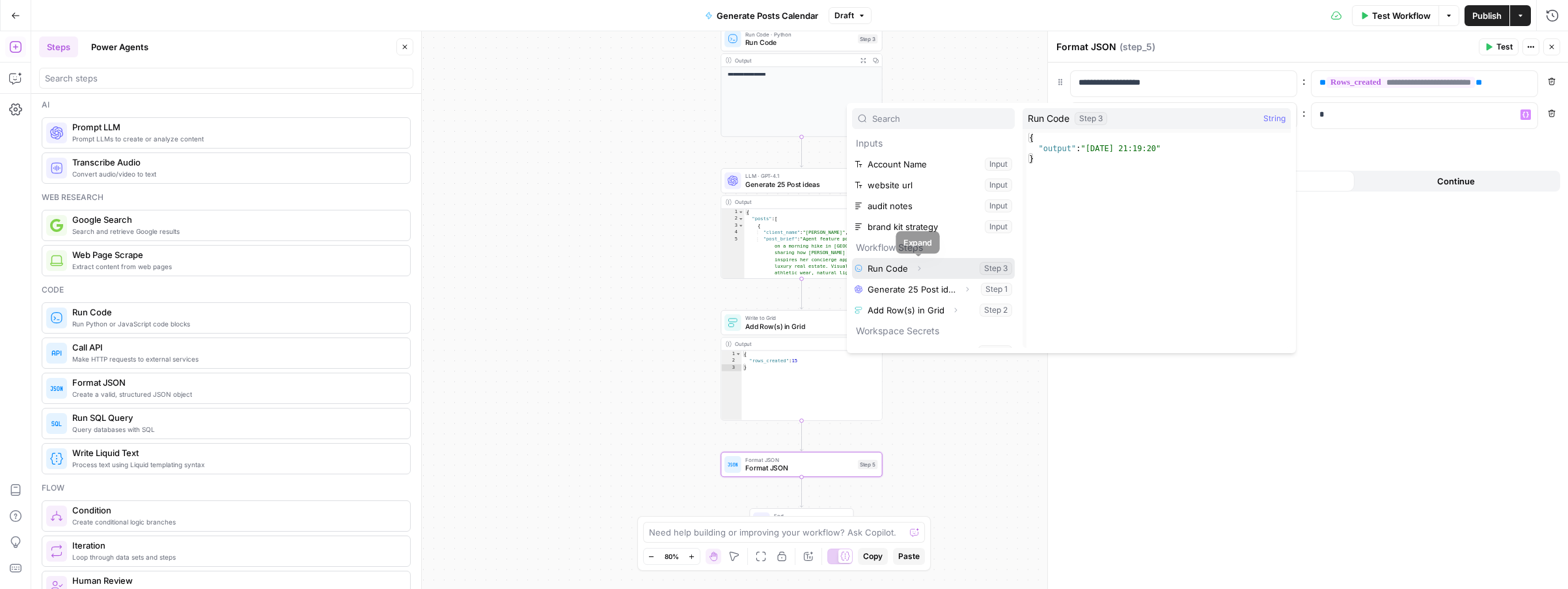
click at [920, 266] on icon "button" at bounding box center [919, 268] width 8 height 8
click at [897, 291] on button "Select variable Output" at bounding box center [940, 289] width 150 height 21
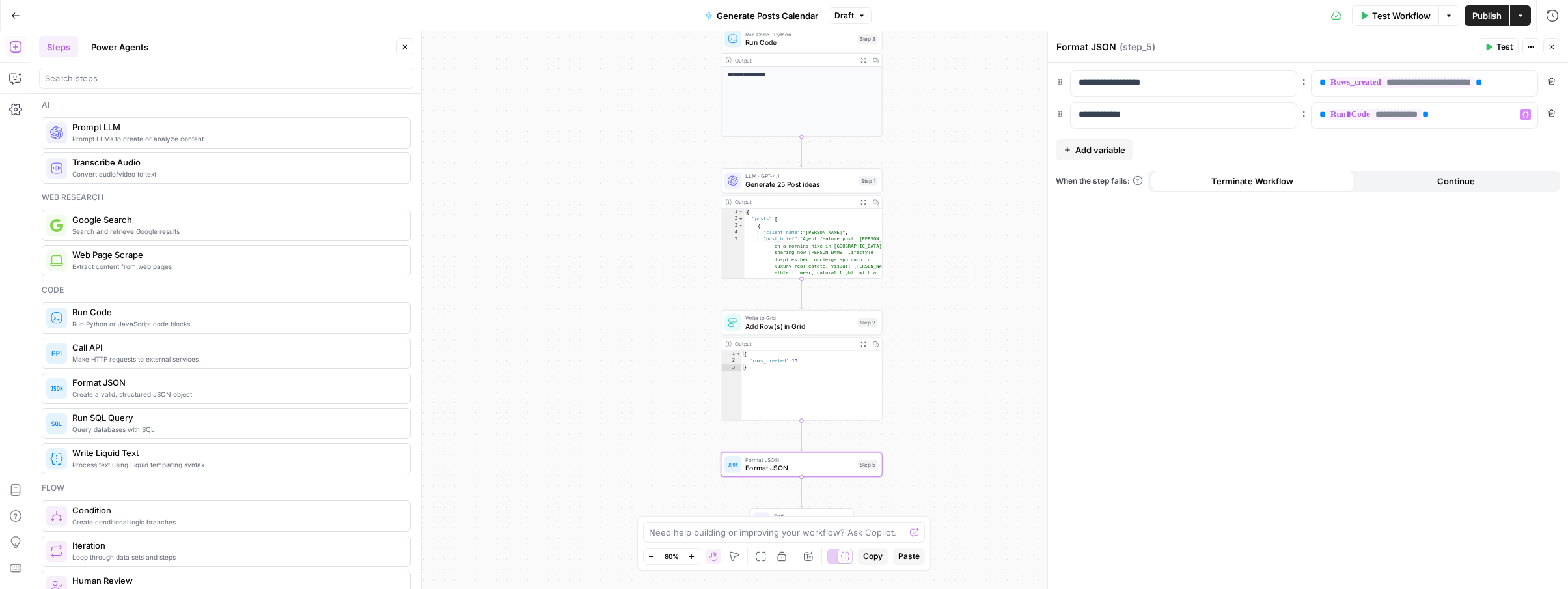
click at [1486, 48] on icon "button" at bounding box center [1488, 47] width 8 height 8
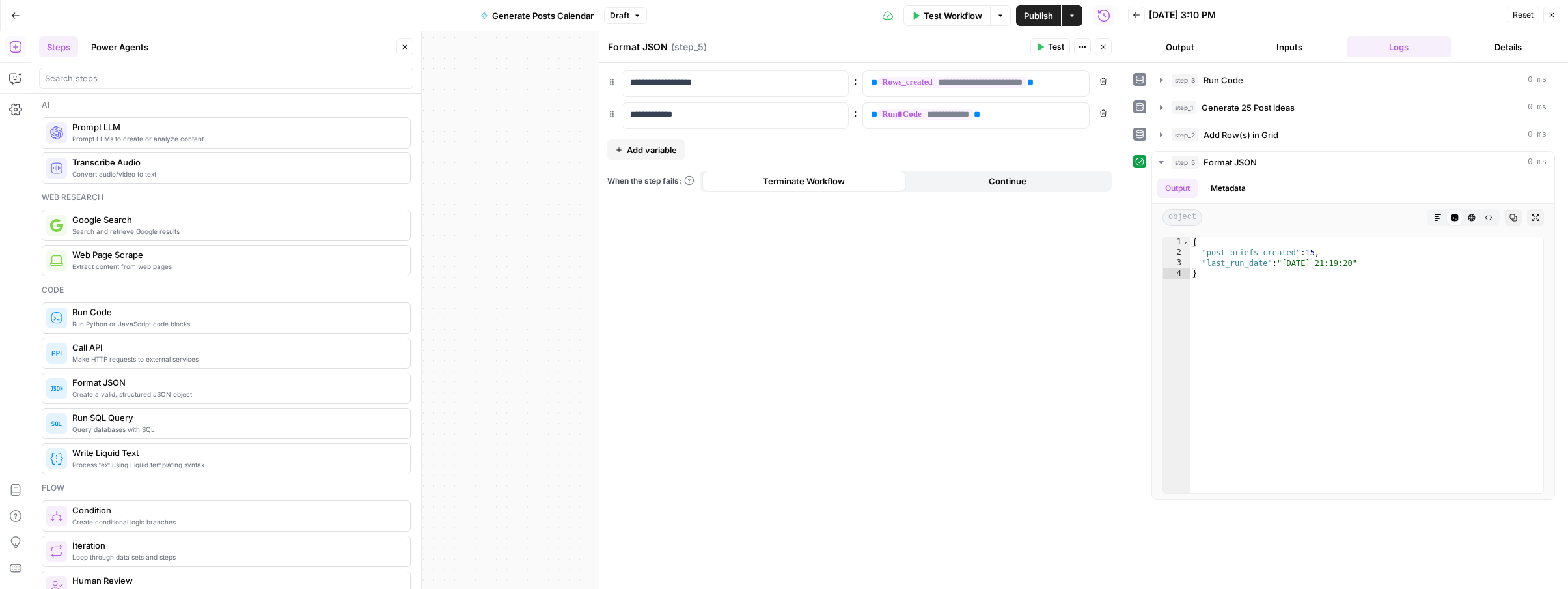
click at [1041, 13] on span "Publish" at bounding box center [1039, 15] width 29 height 13
click at [1103, 45] on icon "button" at bounding box center [1103, 47] width 8 height 8
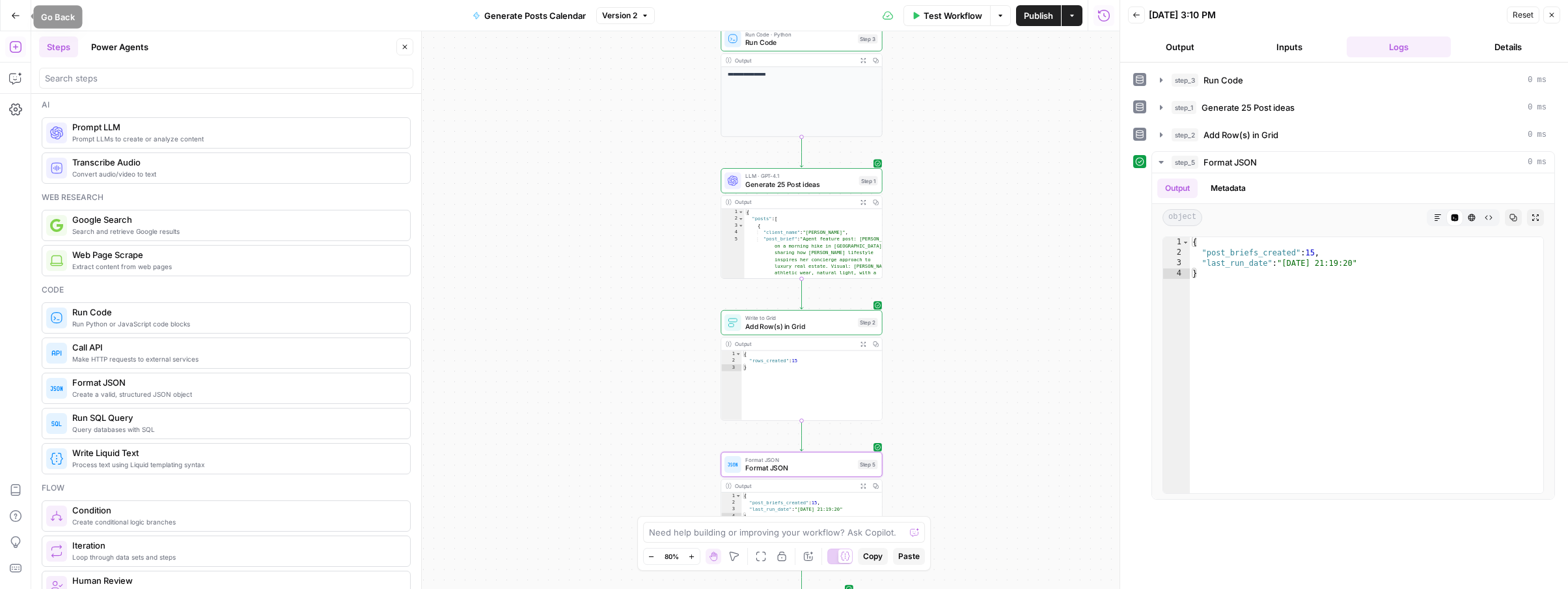
click at [10, 21] on button "Go Back" at bounding box center [16, 16] width 24 height 24
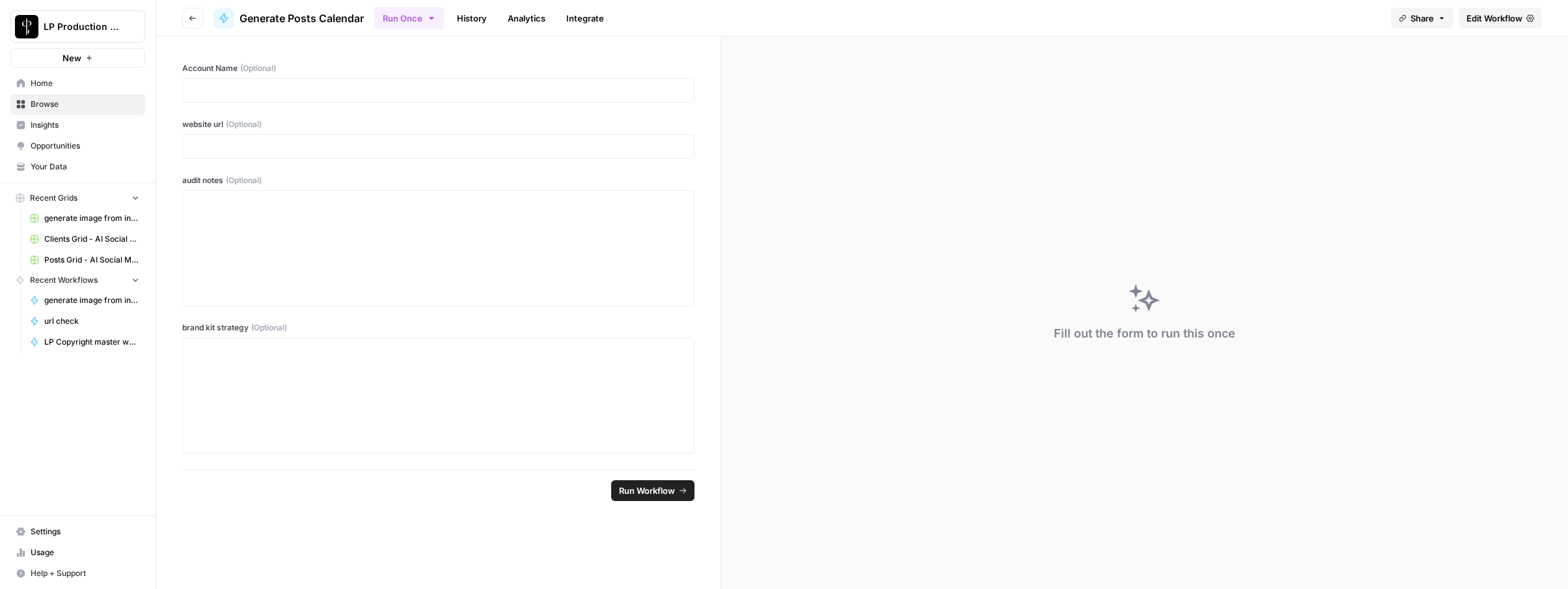
click at [190, 26] on button "Go back" at bounding box center [192, 18] width 21 height 21
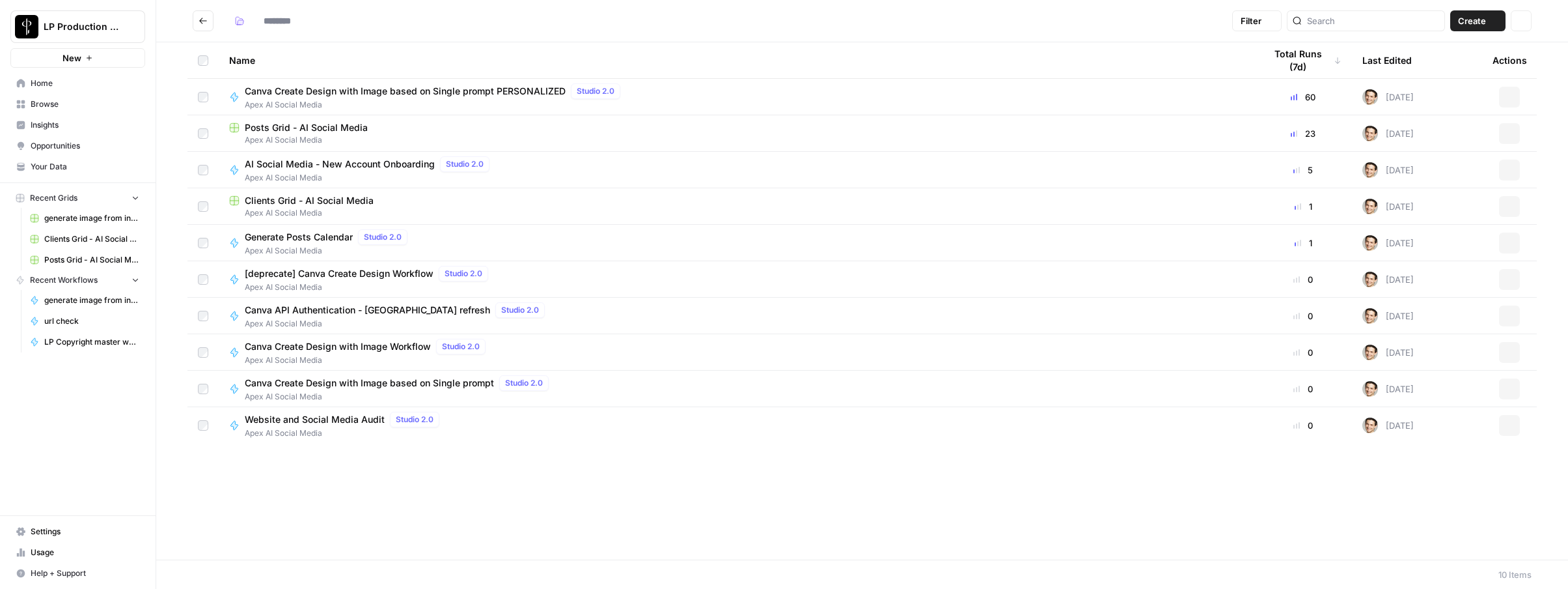
type input "**********"
click at [399, 93] on span "Canva Create Design with Image based on Single prompt PERSONALIZED" at bounding box center [405, 91] width 321 height 13
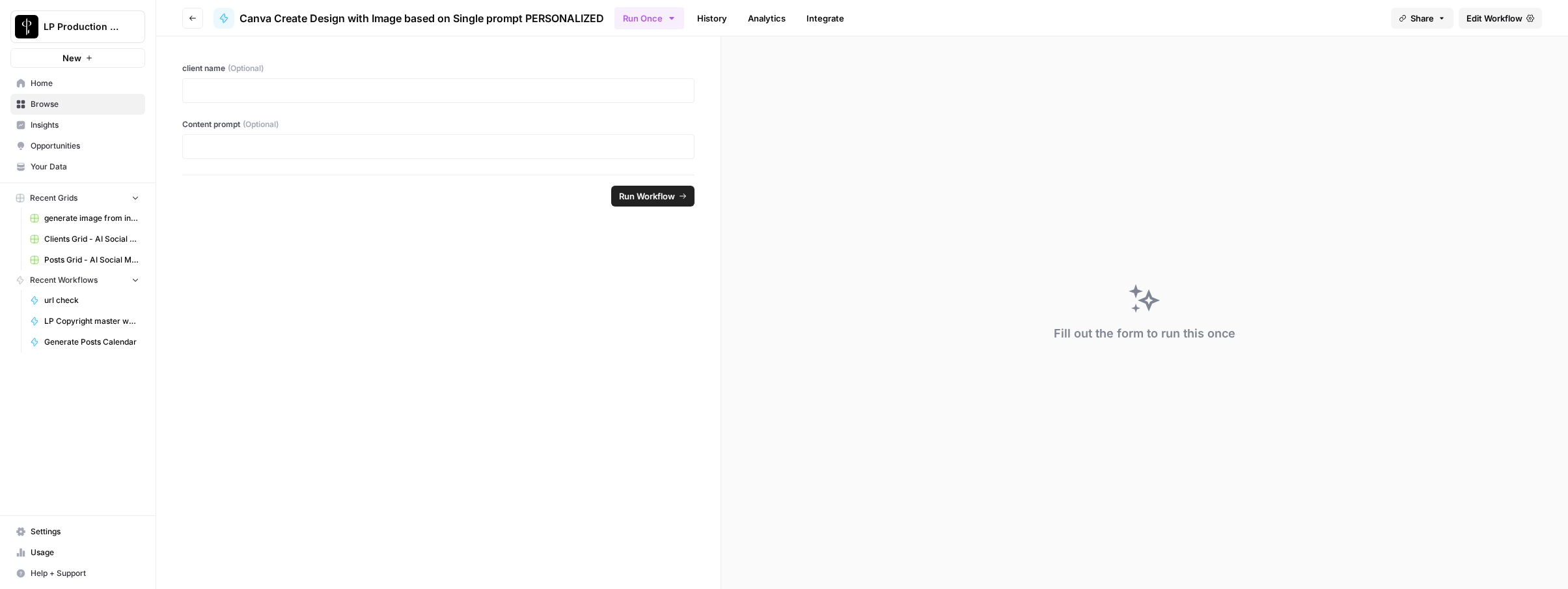
click at [1492, 24] on span "Edit Workflow" at bounding box center [1495, 18] width 56 height 13
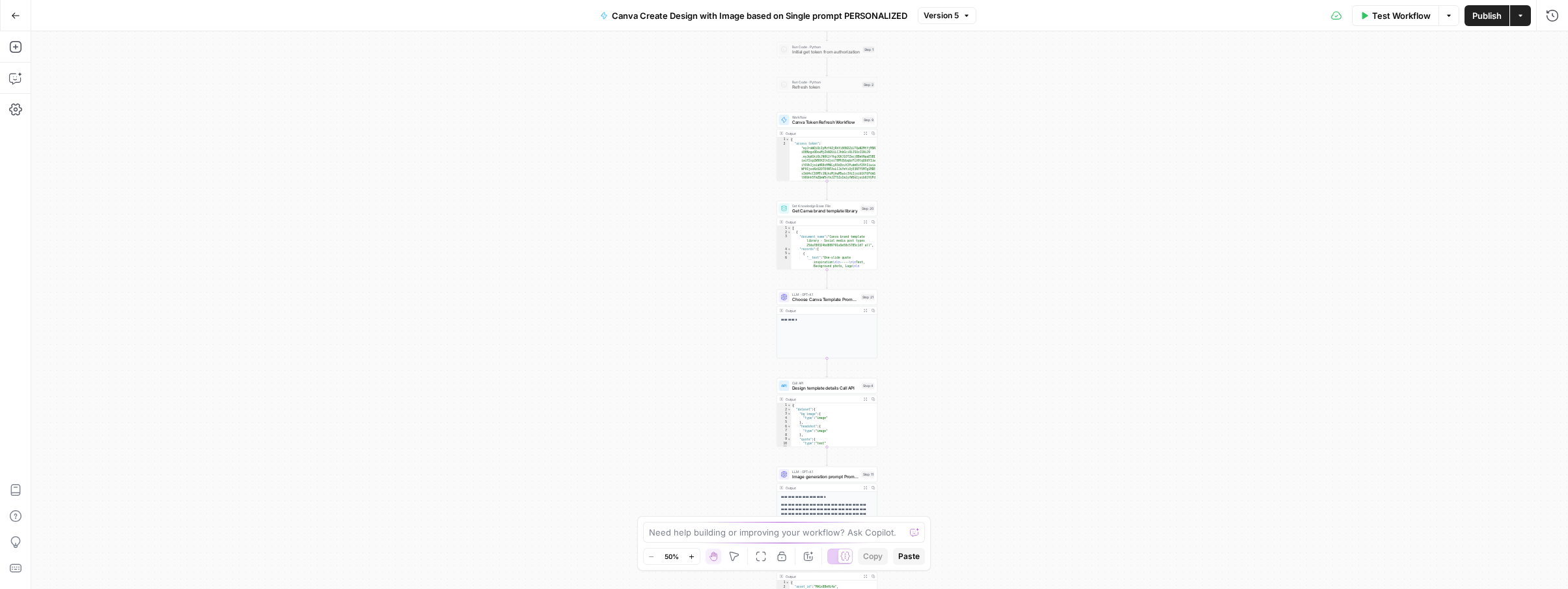
drag, startPoint x: 909, startPoint y: 173, endPoint x: 939, endPoint y: 404, distance: 232.9
click at [935, 432] on div "Workflow Set Inputs Inputs Read from Grid Get Client Brand Kit and Strategy - R…" at bounding box center [800, 310] width 1537 height 558
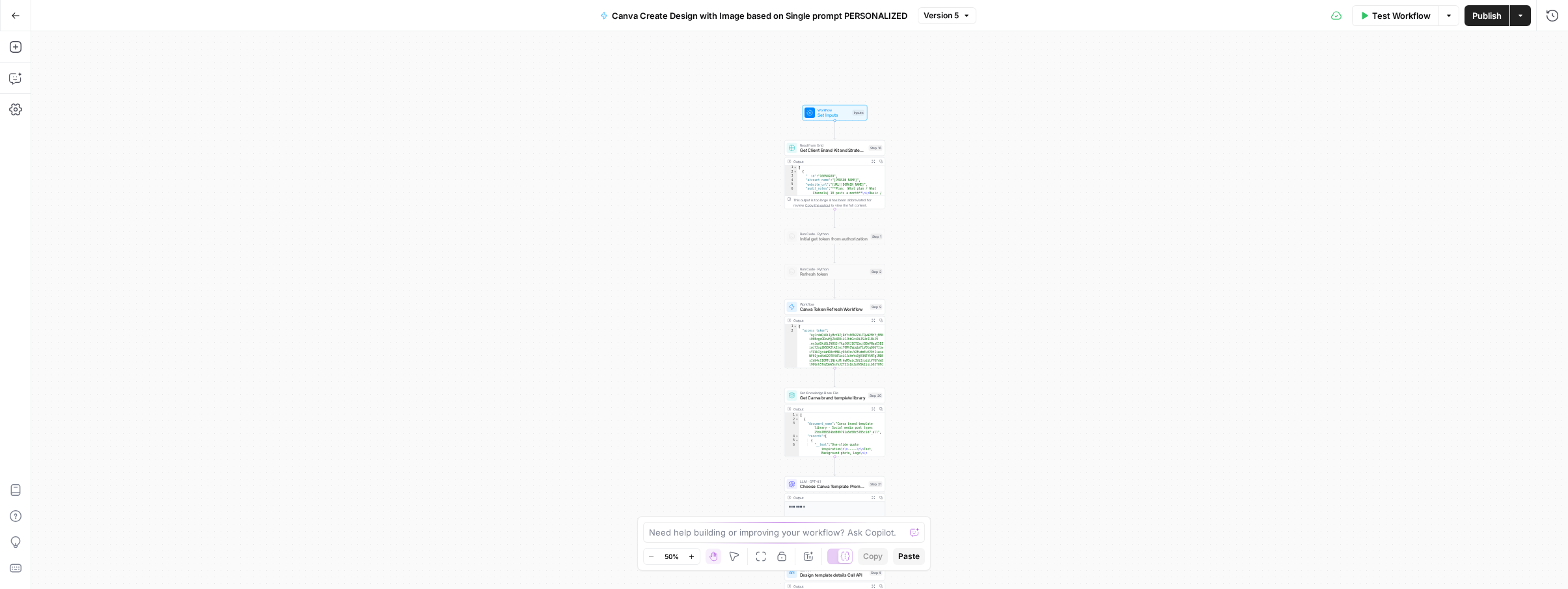
drag, startPoint x: 948, startPoint y: 168, endPoint x: 959, endPoint y: 333, distance: 165.4
click at [959, 333] on div "Workflow Set Inputs Inputs Read from Grid Get Client Brand Kit and Strategy - R…" at bounding box center [800, 310] width 1537 height 558
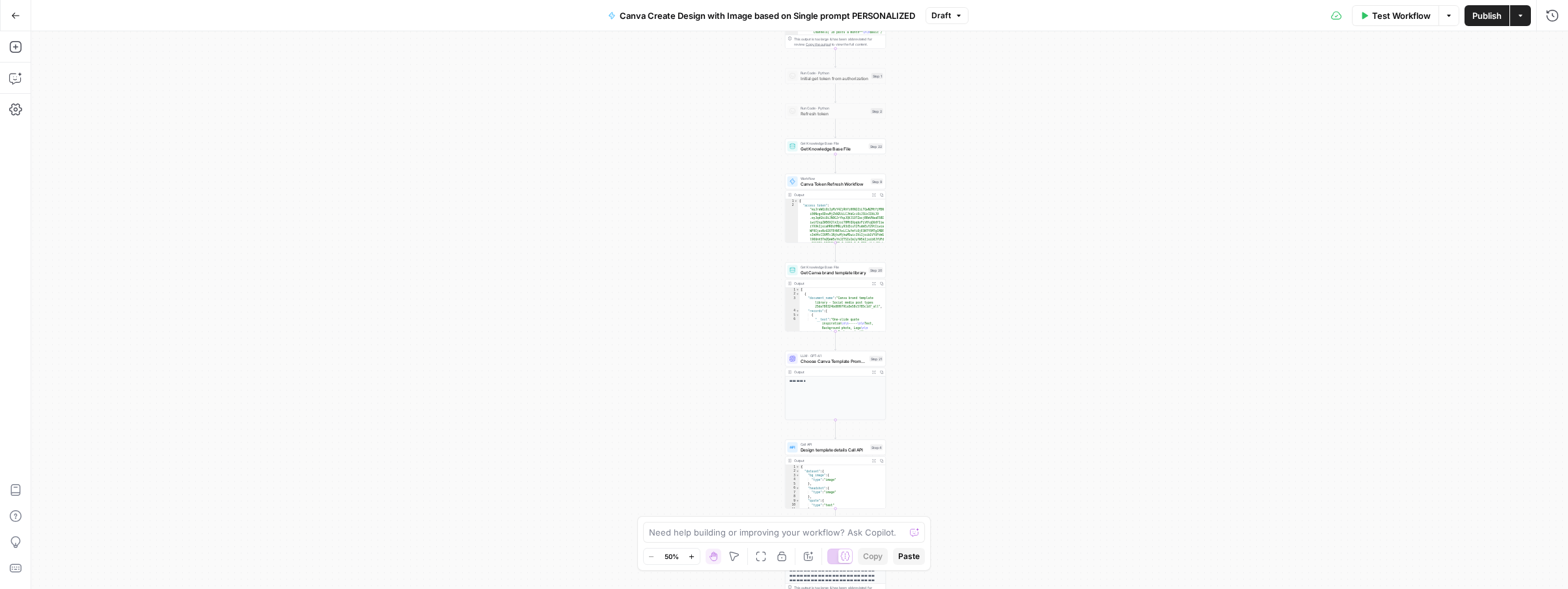
drag, startPoint x: 998, startPoint y: 393, endPoint x: 1000, endPoint y: 332, distance: 61.0
click at [1000, 332] on div "Workflow Set Inputs Inputs Read from Grid Get Client Brand Kit and Strategy - R…" at bounding box center [800, 310] width 1537 height 558
drag, startPoint x: 825, startPoint y: 144, endPoint x: 1245, endPoint y: 26, distance: 436.3
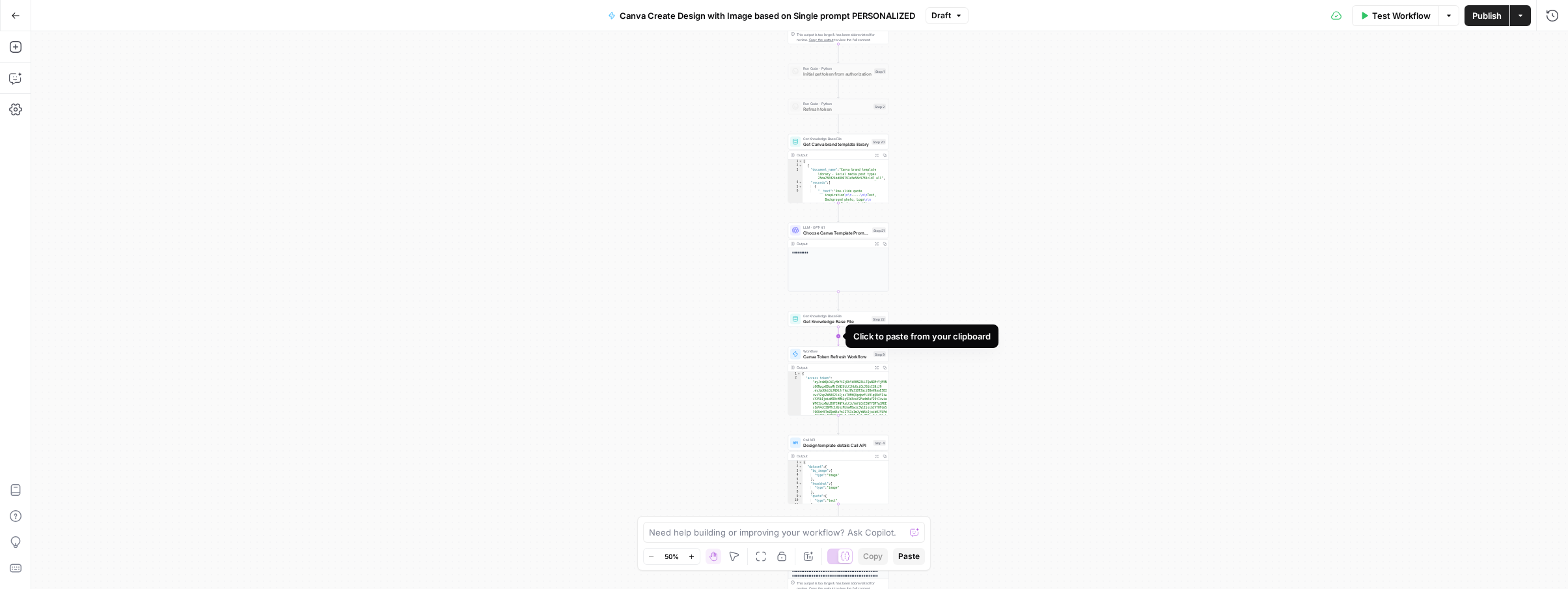
click at [839, 335] on icon "Edge from step_22 to step_9" at bounding box center [839, 337] width 2 height 19
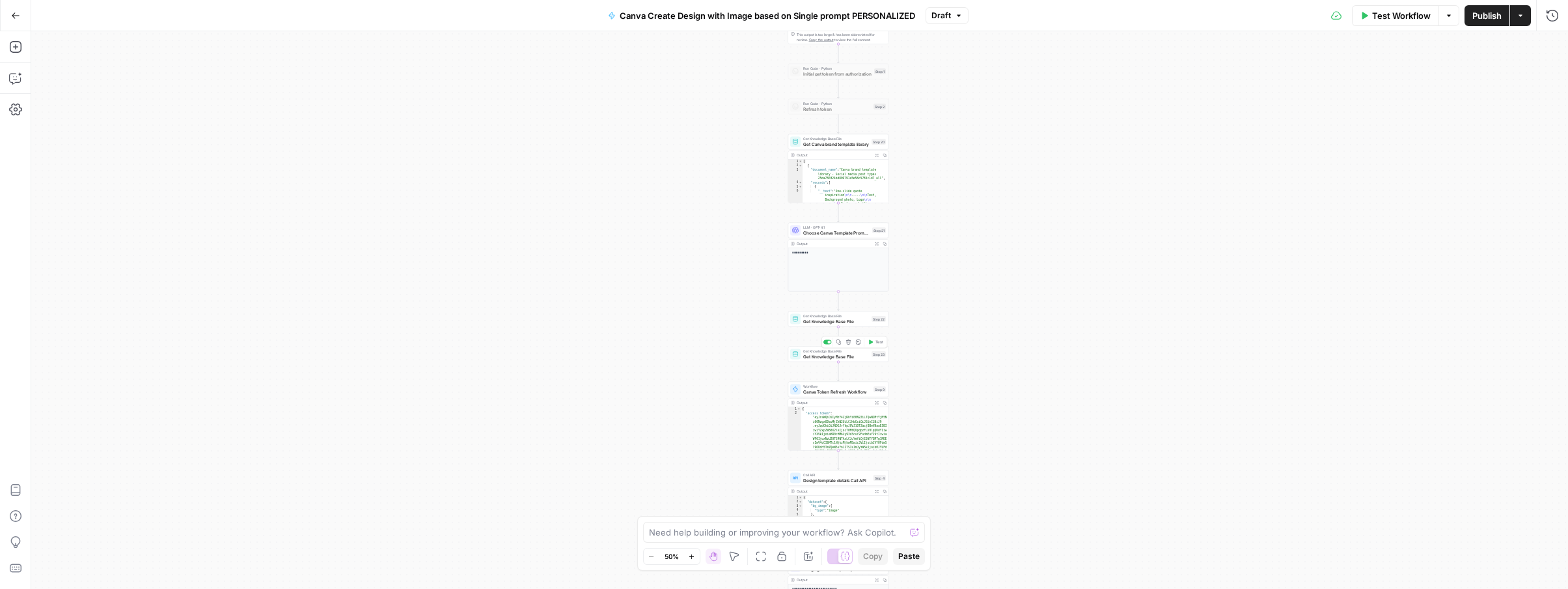
click at [848, 343] on icon "button" at bounding box center [848, 341] width 4 height 4
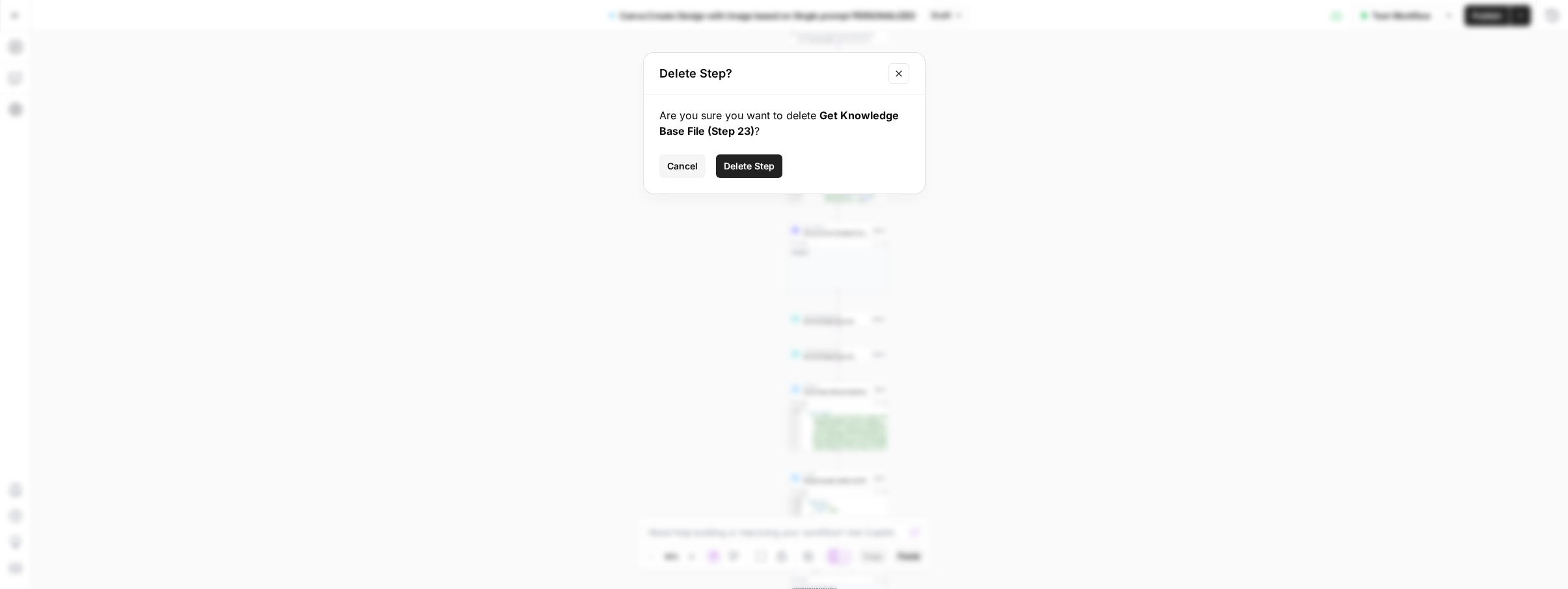
click at [725, 160] on span "Delete Step" at bounding box center [750, 166] width 51 height 13
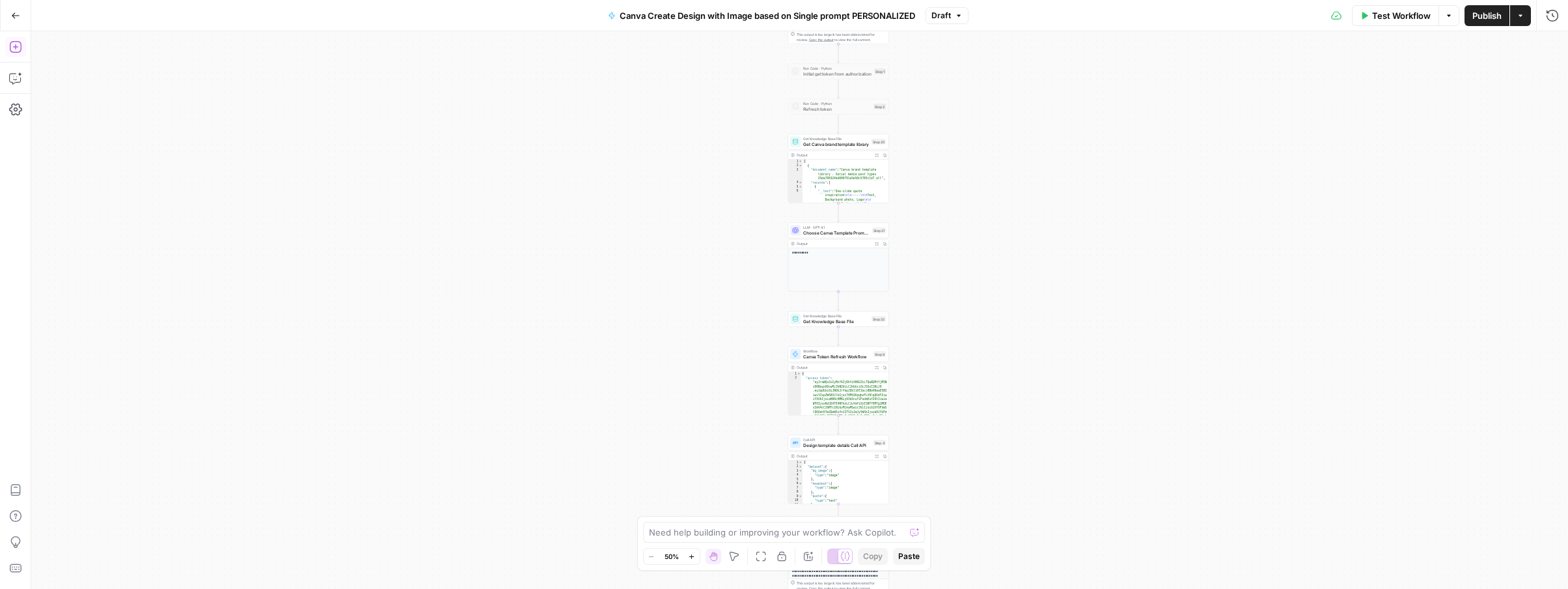
click at [14, 48] on icon "button" at bounding box center [15, 46] width 13 height 13
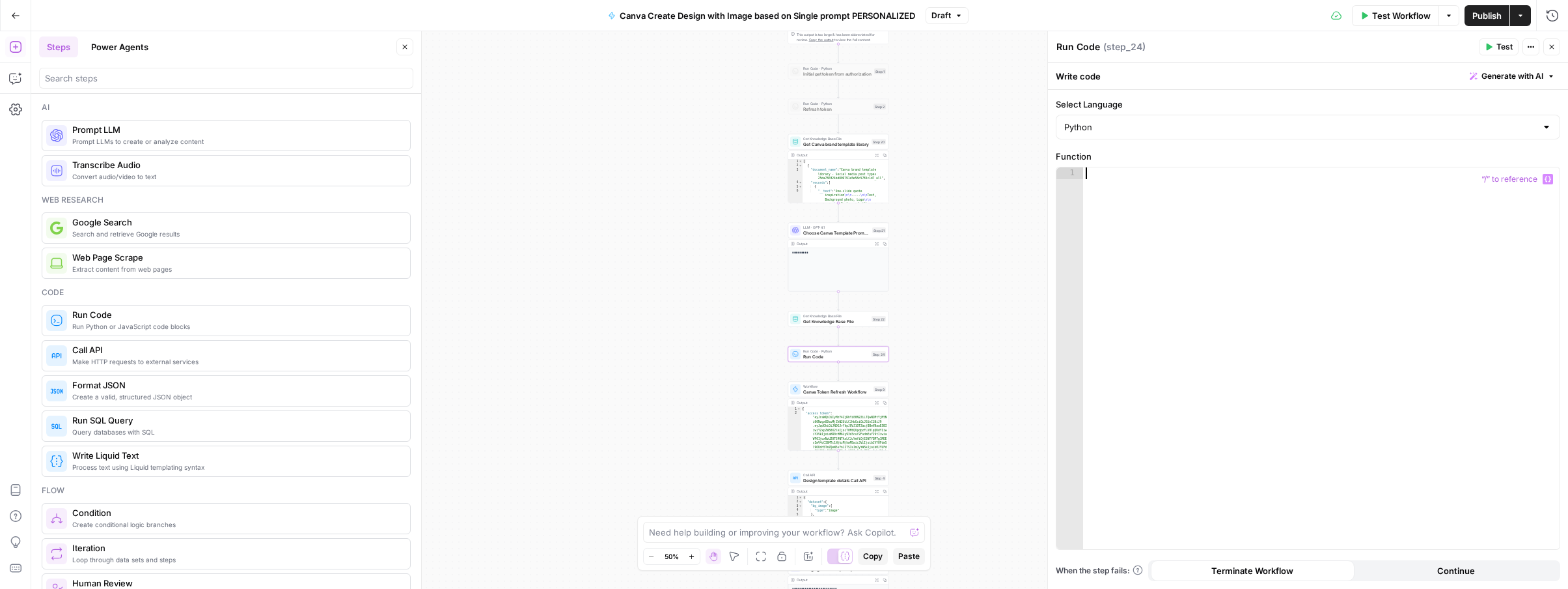
click at [1145, 252] on div at bounding box center [1322, 370] width 477 height 405
paste textarea "**********"
type textarea "**********"
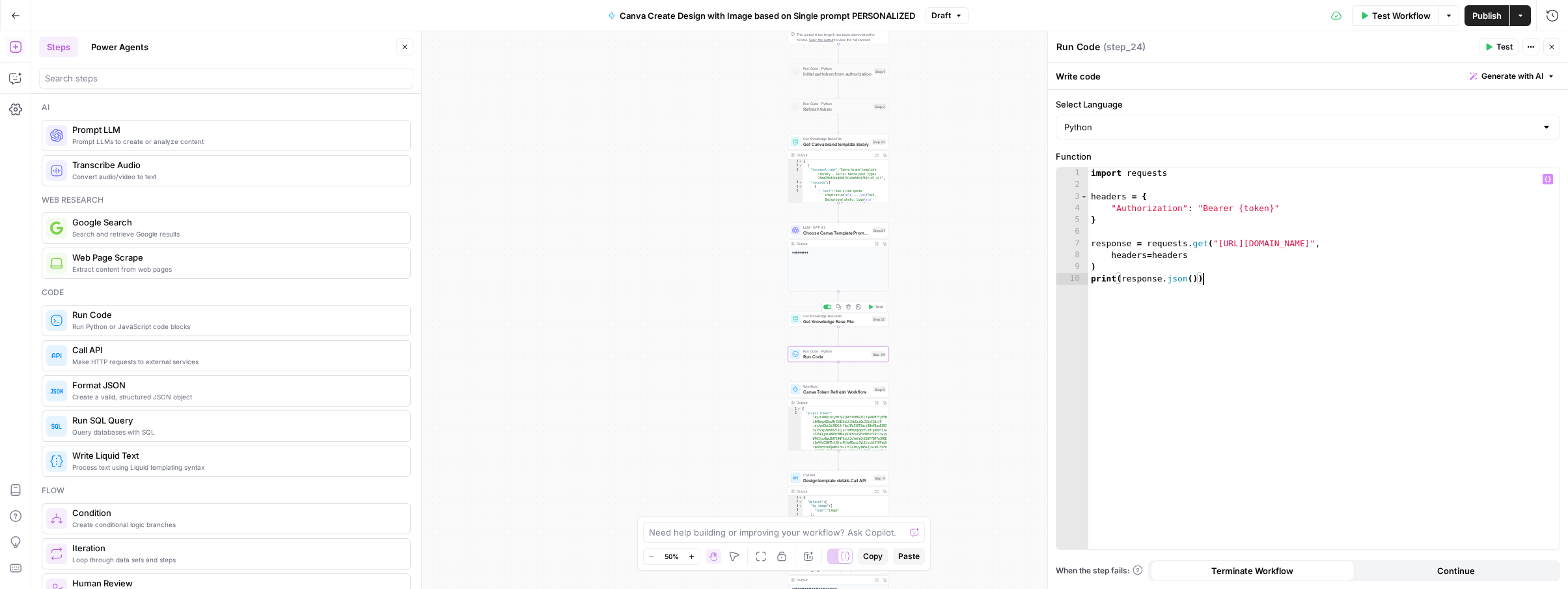
click at [873, 306] on icon "button" at bounding box center [871, 306] width 4 height 4
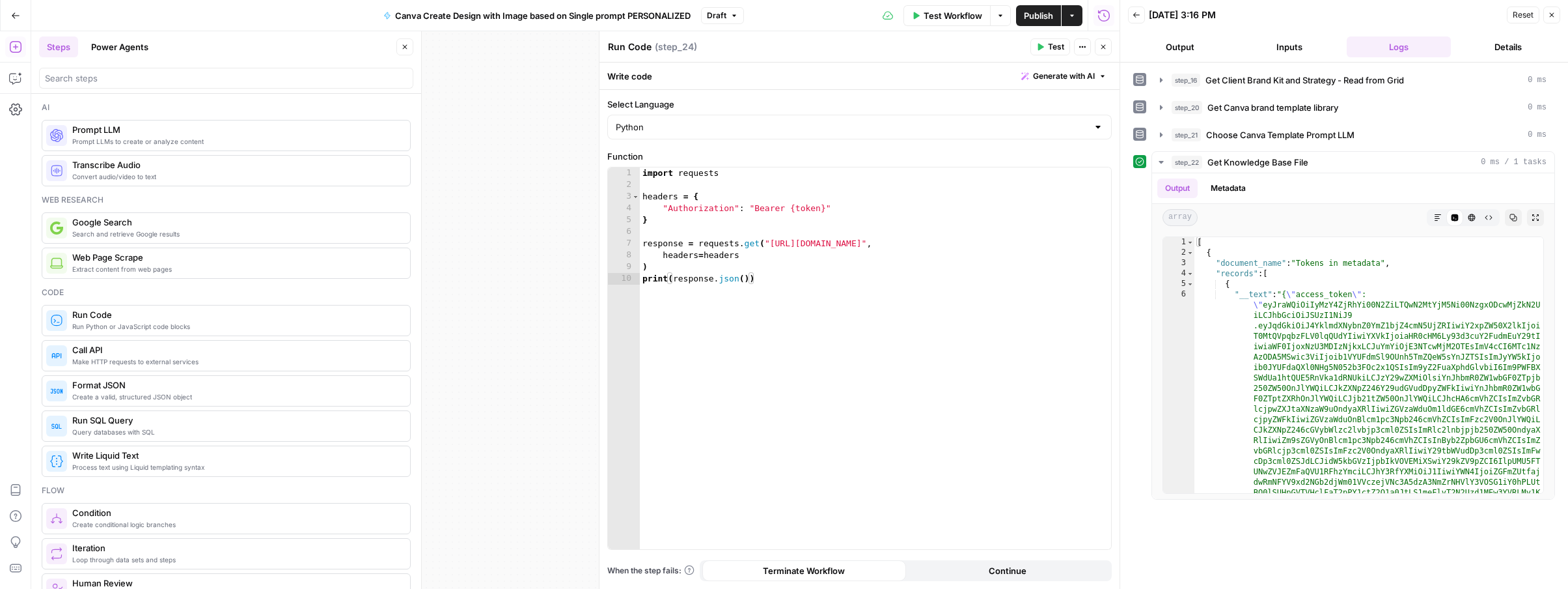
click at [1100, 46] on icon "button" at bounding box center [1103, 47] width 8 height 8
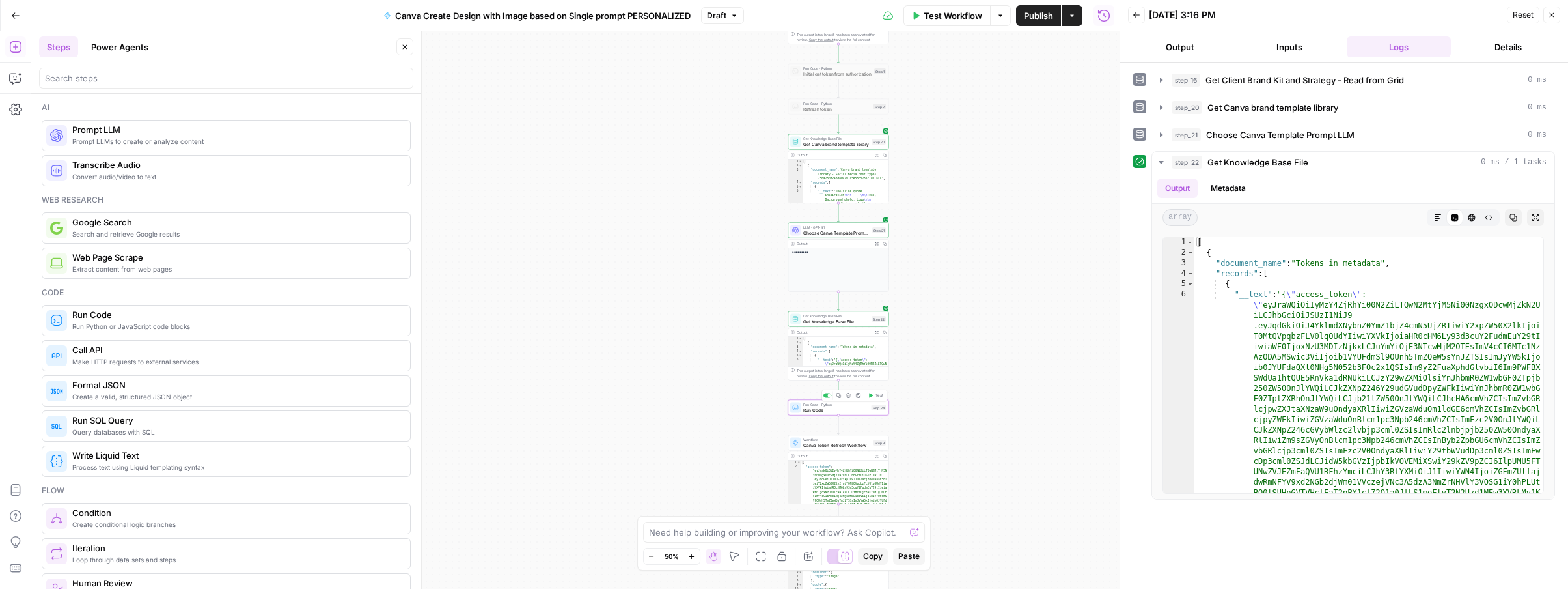
click at [848, 405] on span "Run Code · Python" at bounding box center [835, 405] width 65 height 5
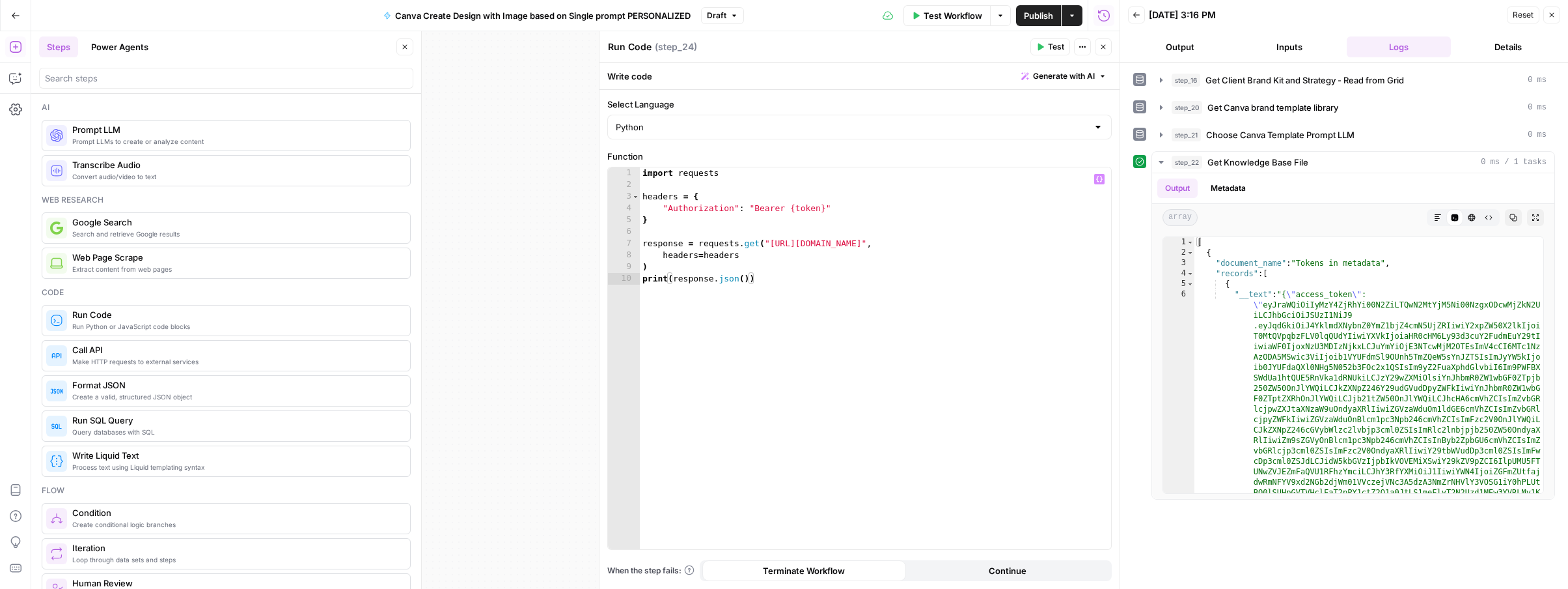
click at [790, 206] on div "import requests headers = { "Authorization" : "Bearer {token}" } response = req…" at bounding box center [875, 370] width 472 height 405
type textarea "**********"
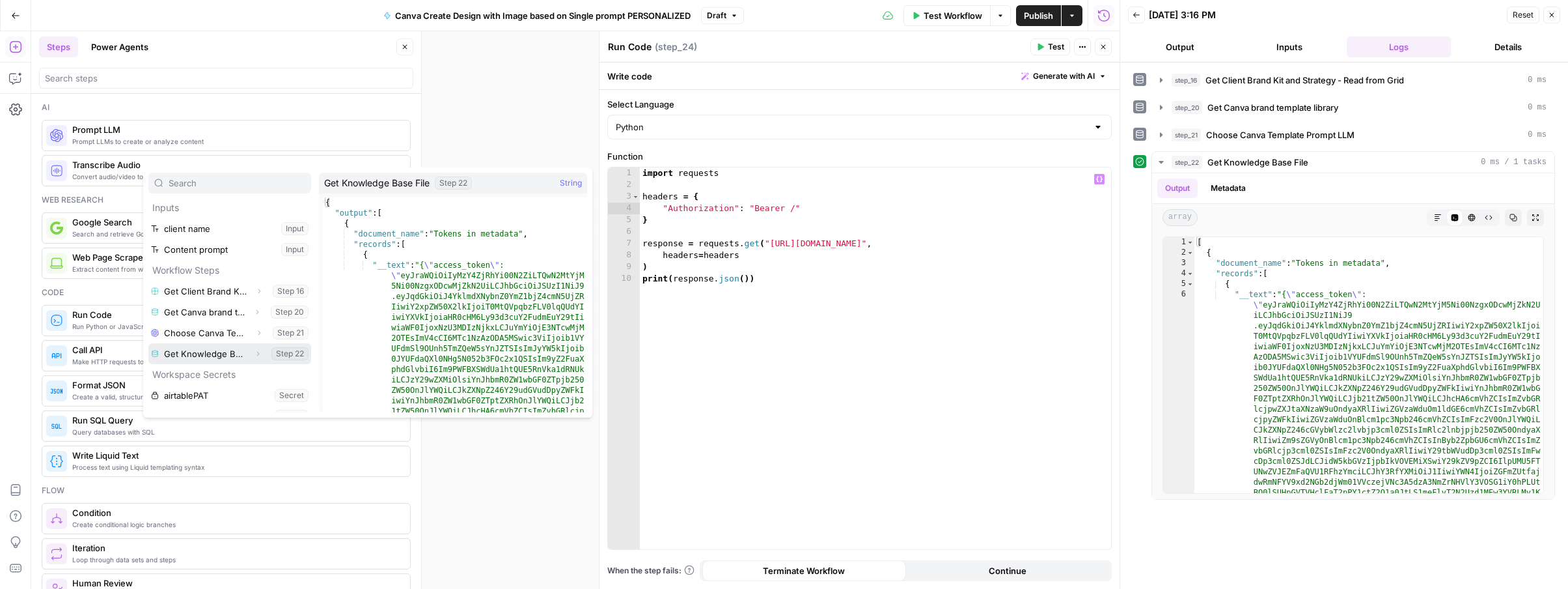
click at [255, 354] on icon "button" at bounding box center [258, 353] width 8 height 8
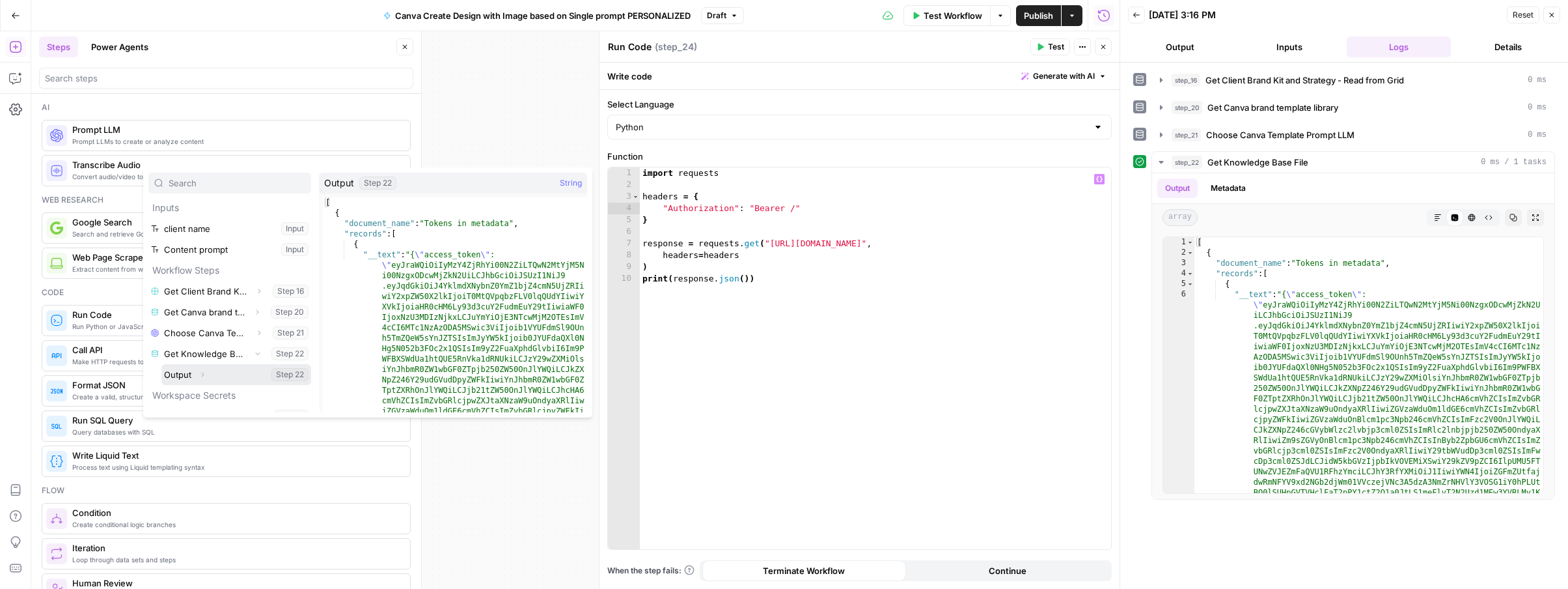
click at [208, 375] on button "Expand" at bounding box center [202, 375] width 17 height 17
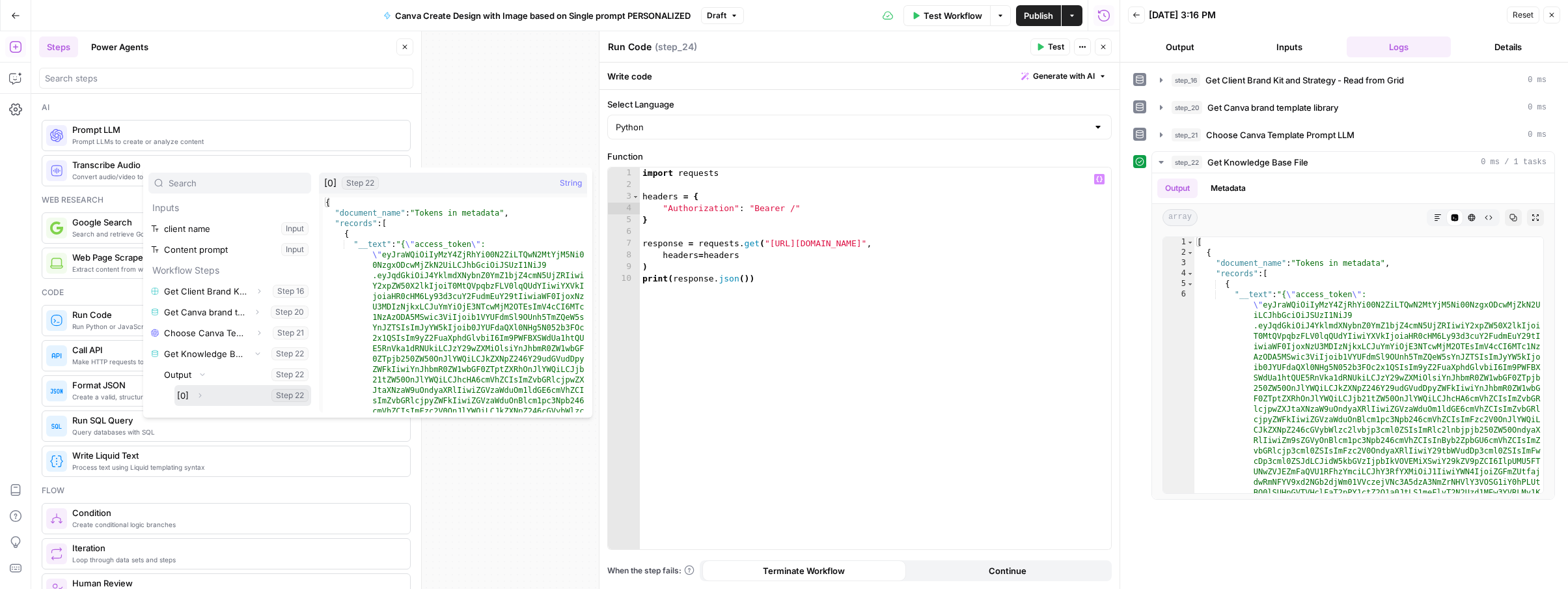
click at [202, 394] on icon "button" at bounding box center [200, 394] width 8 height 8
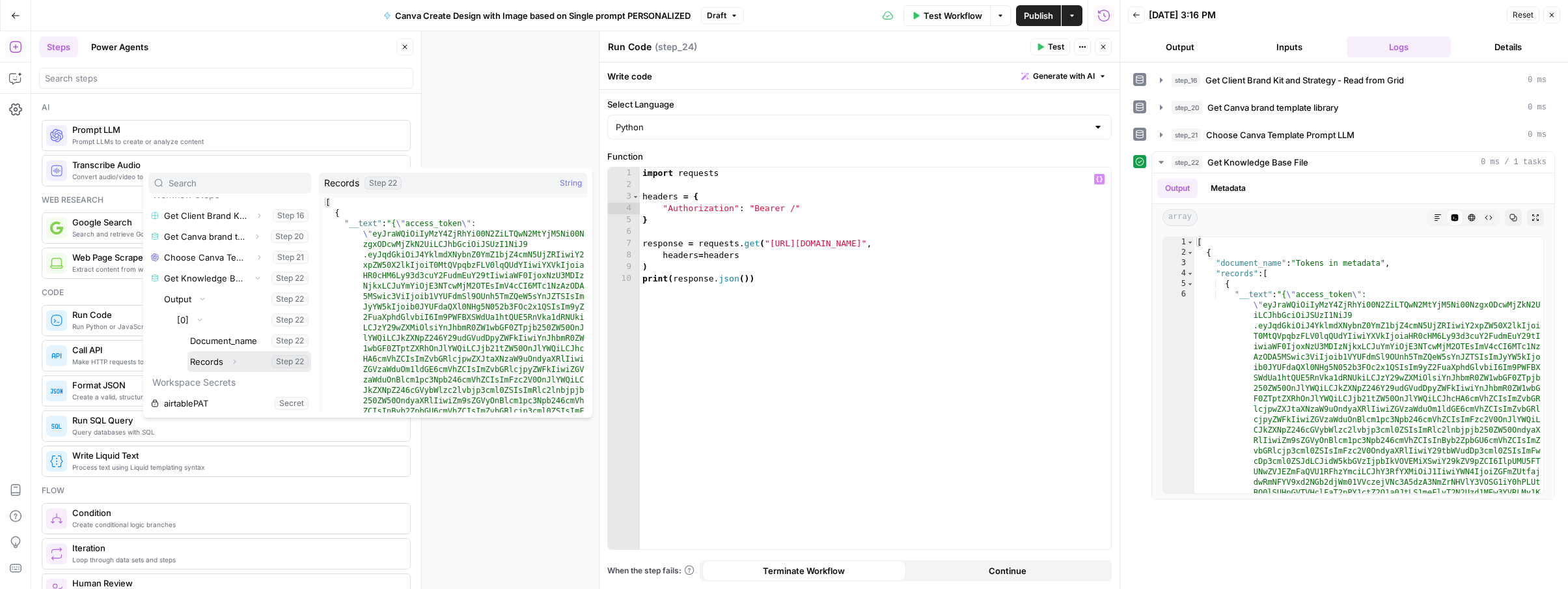
click at [229, 363] on button "Expand" at bounding box center [235, 361] width 17 height 17
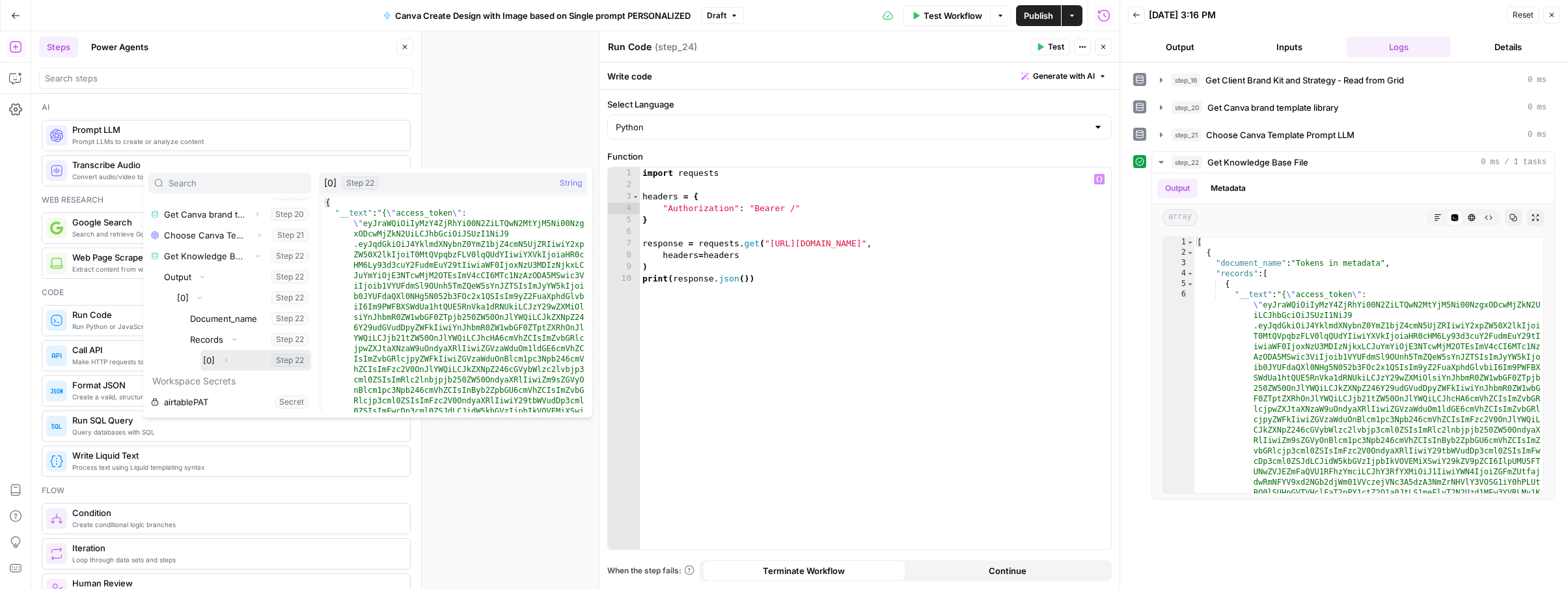
click at [227, 366] on button "Expand" at bounding box center [226, 360] width 17 height 17
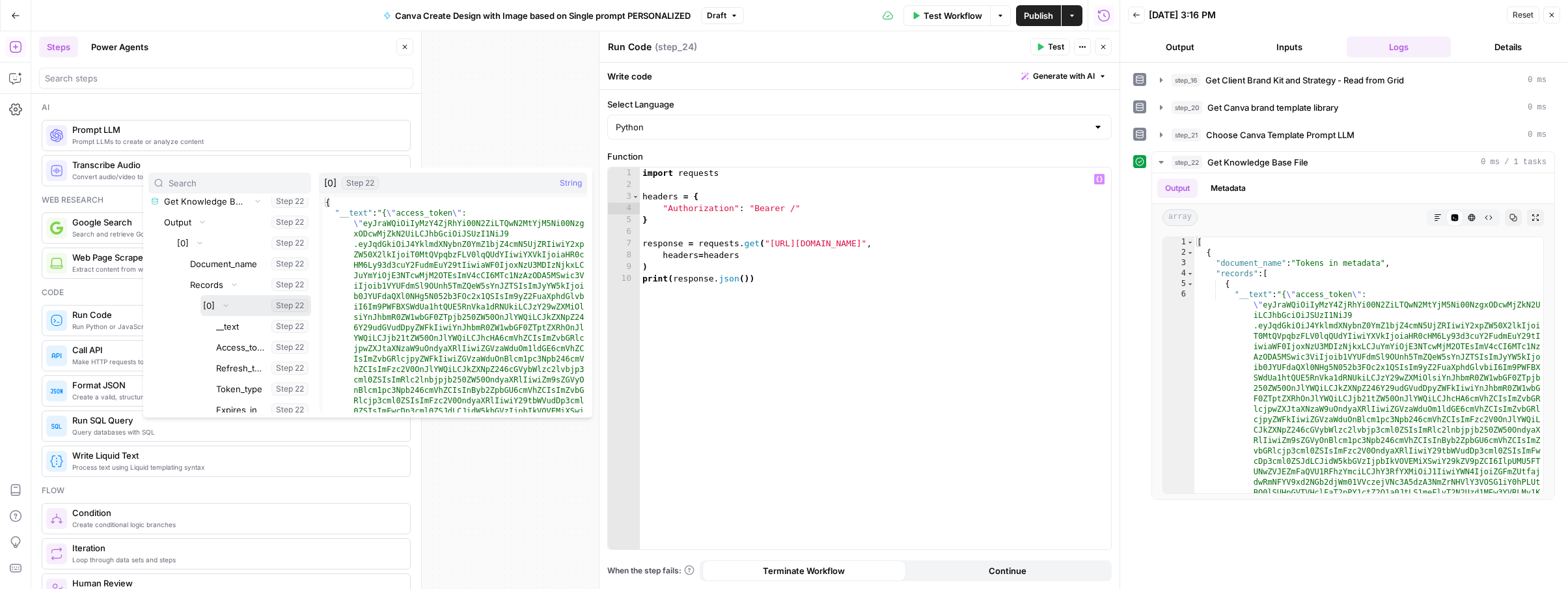
scroll to position [151, 0]
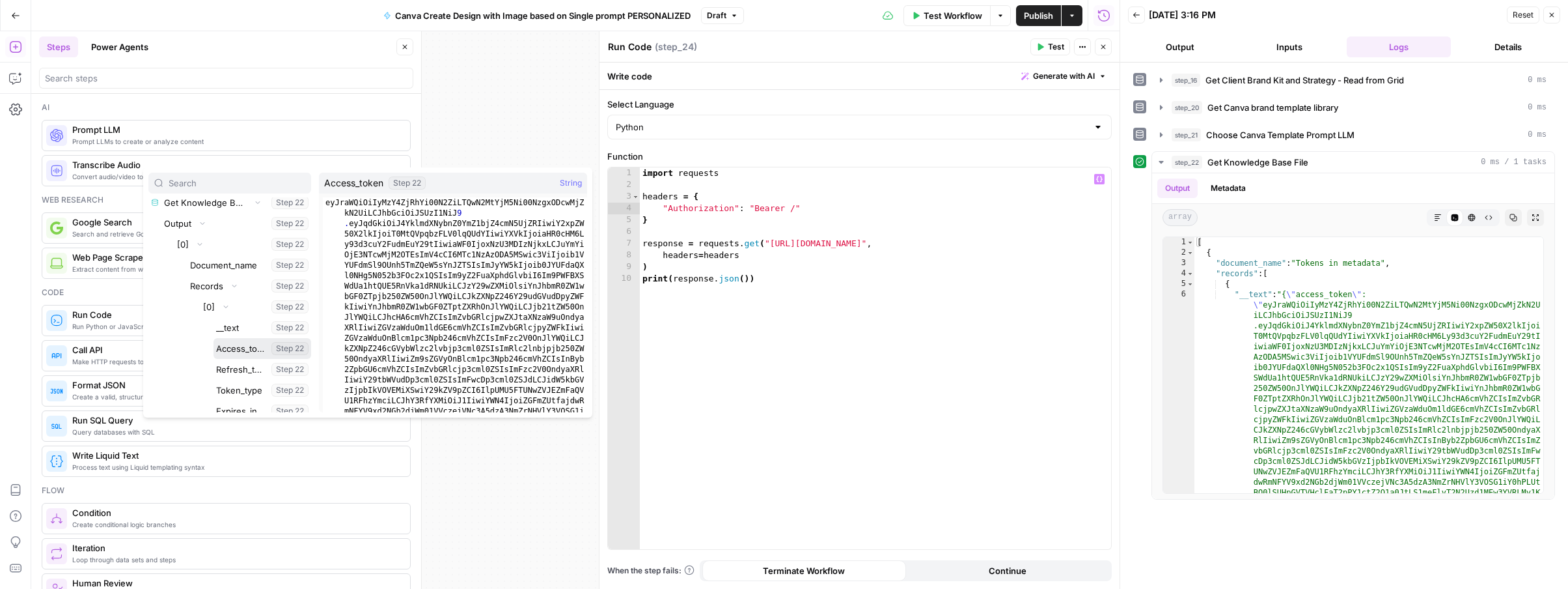
click at [234, 354] on button "Select variable Access_token" at bounding box center [262, 348] width 98 height 21
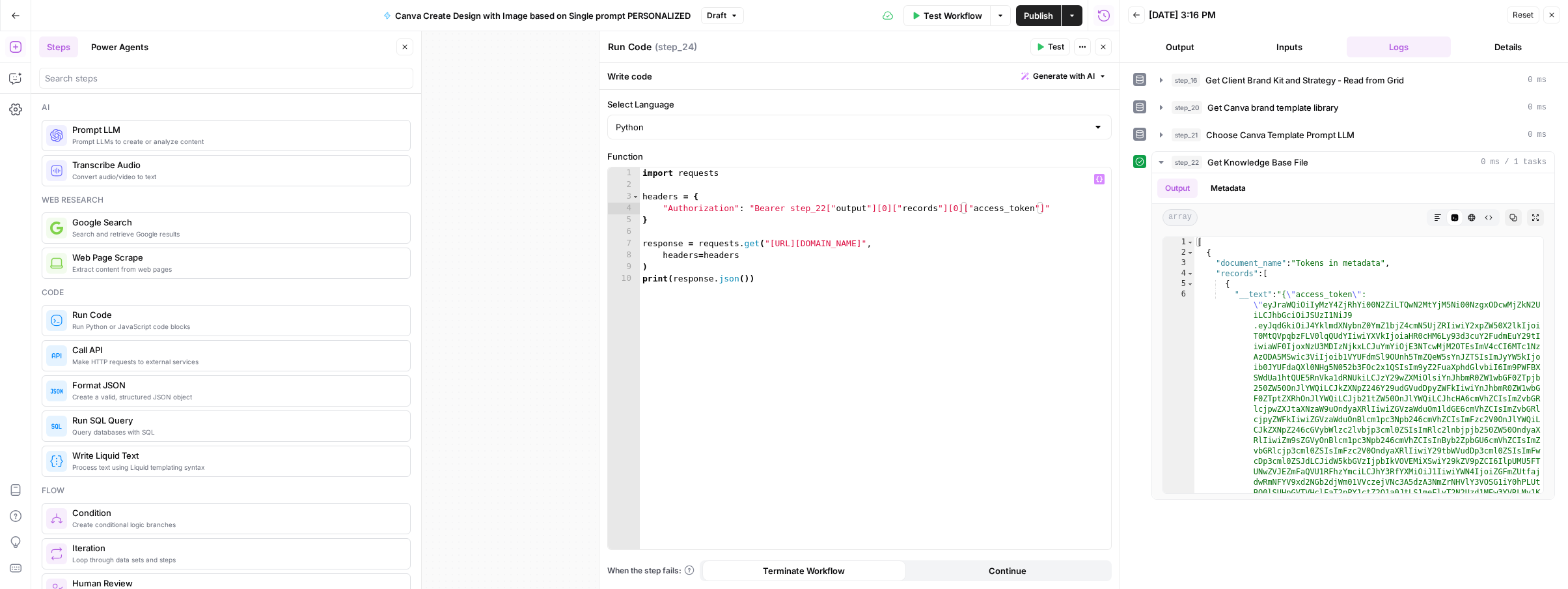
click at [1061, 45] on span "Test" at bounding box center [1056, 47] width 16 height 12
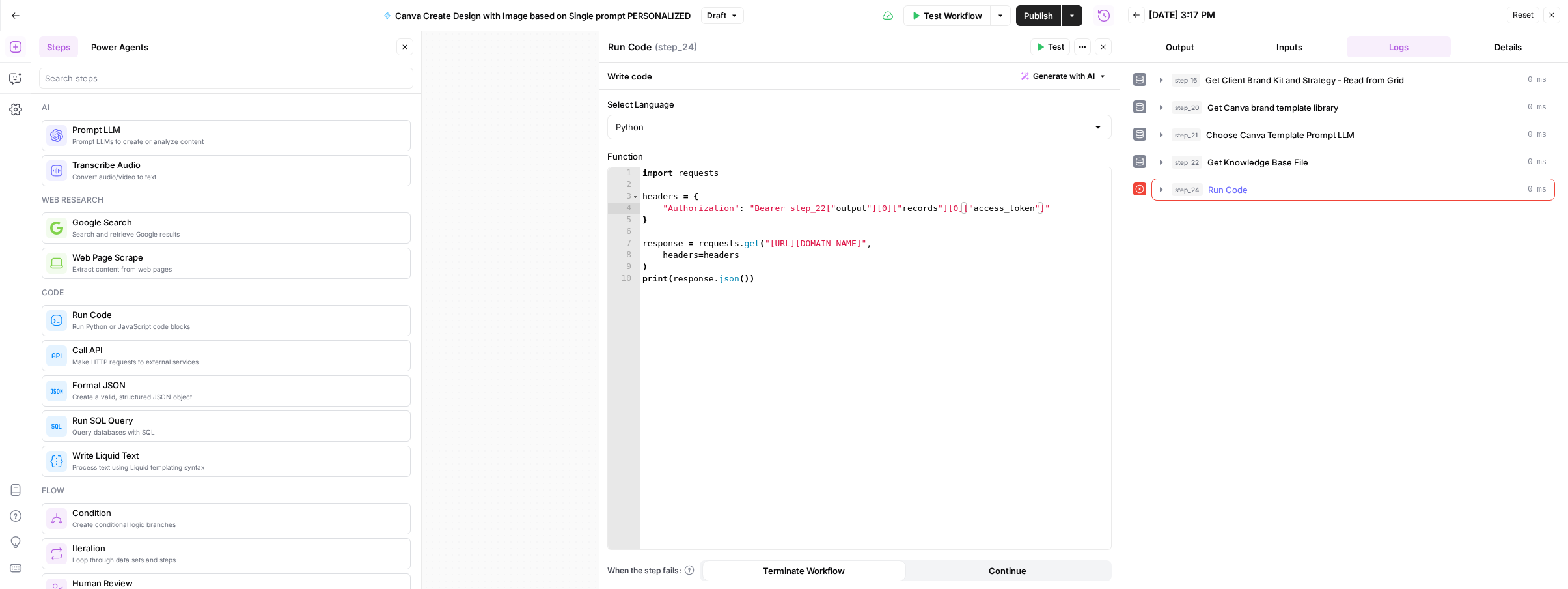
click at [1163, 188] on icon "button" at bounding box center [1162, 190] width 10 height 10
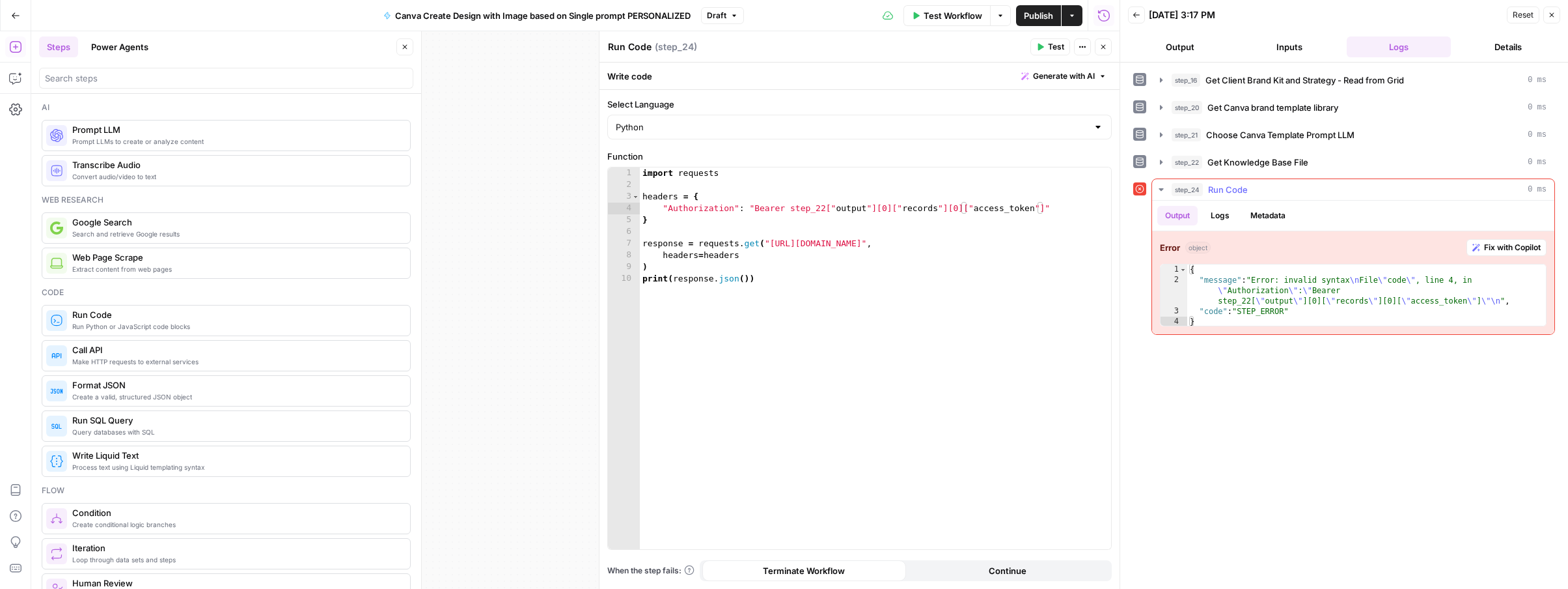
click at [1500, 249] on span "Fix with Copilot" at bounding box center [1513, 247] width 57 height 12
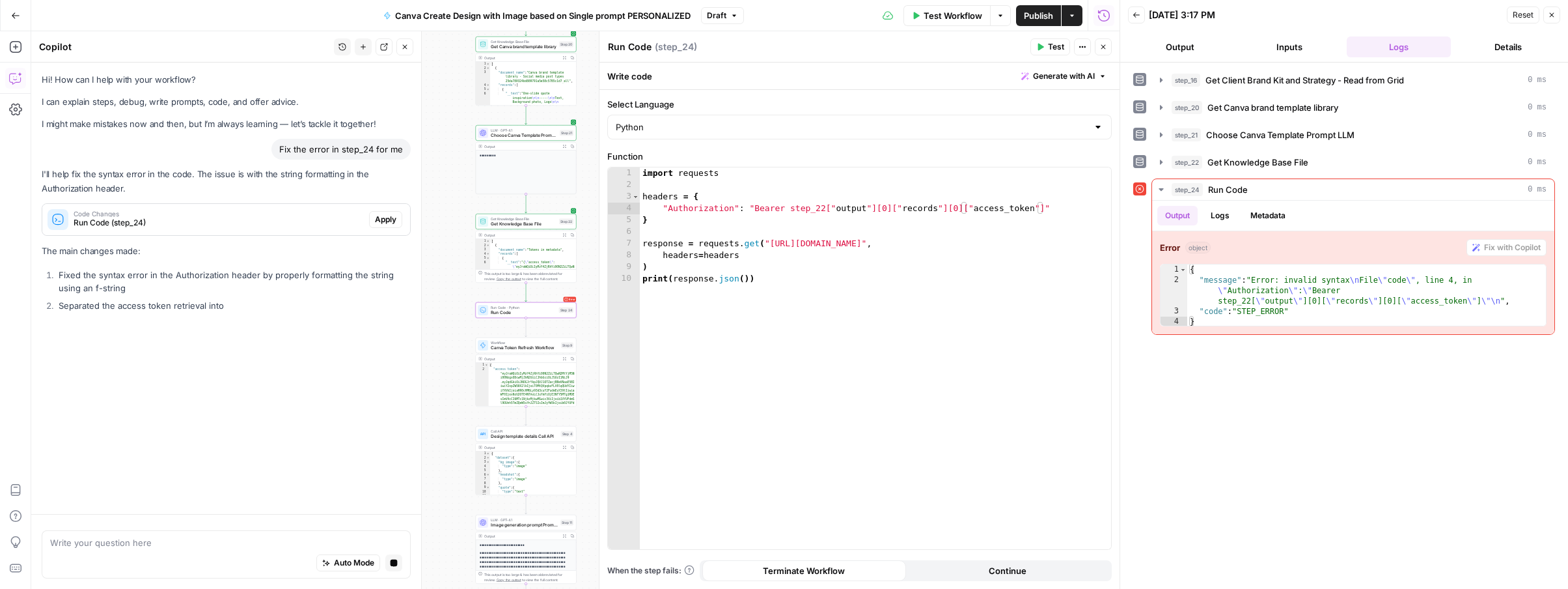
click at [386, 219] on span "Apply" at bounding box center [385, 219] width 21 height 12
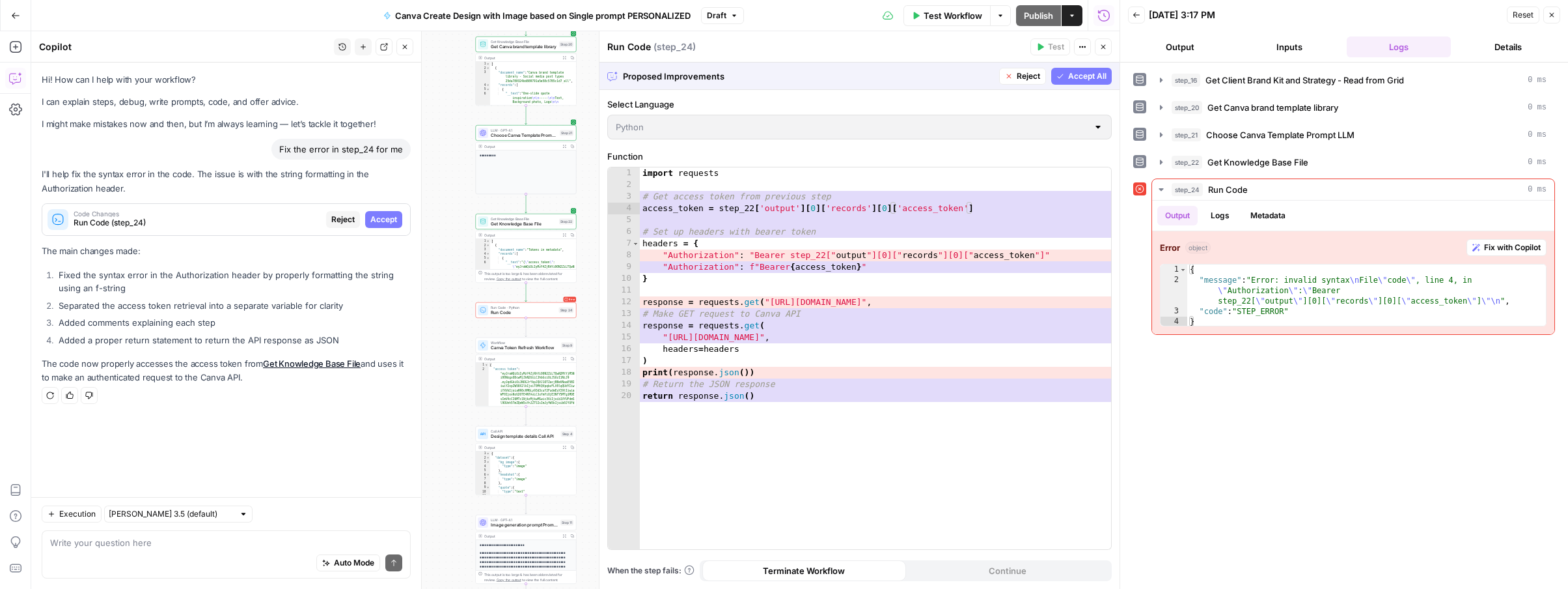
click at [1073, 78] on span "Accept All" at bounding box center [1087, 76] width 38 height 12
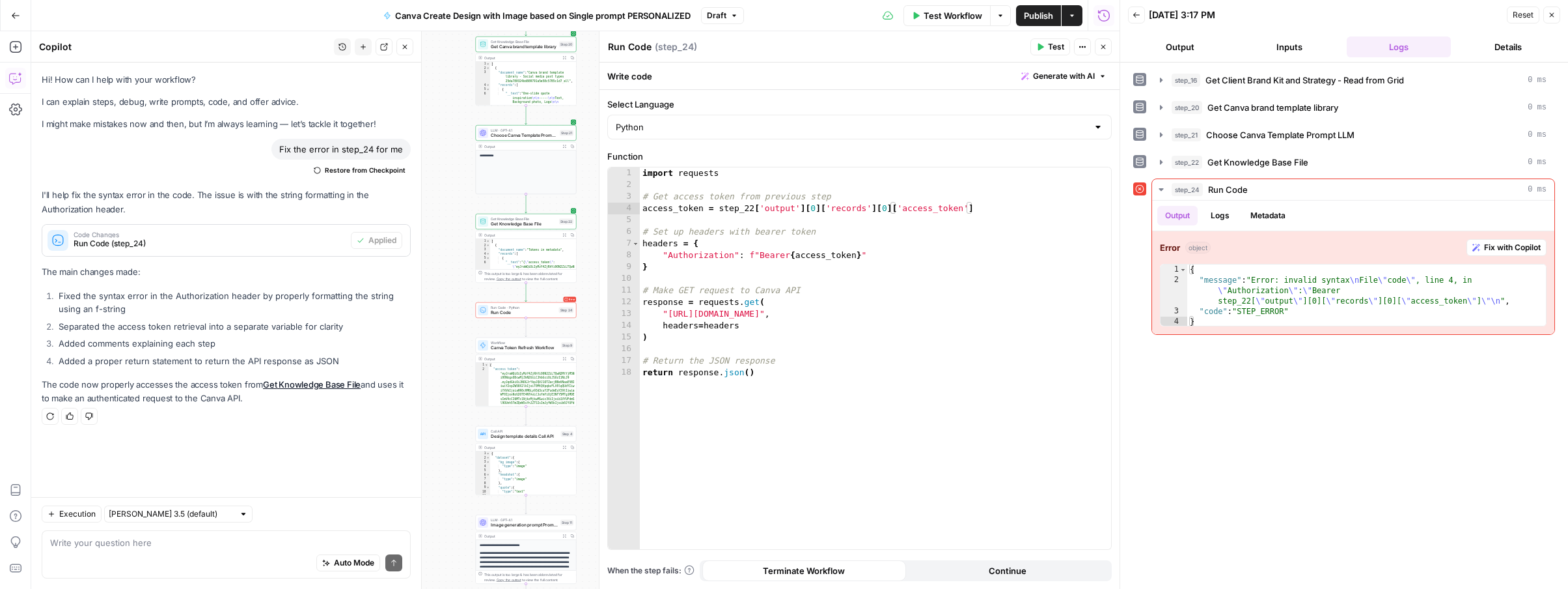
click at [1048, 45] on span "Test" at bounding box center [1056, 47] width 16 height 12
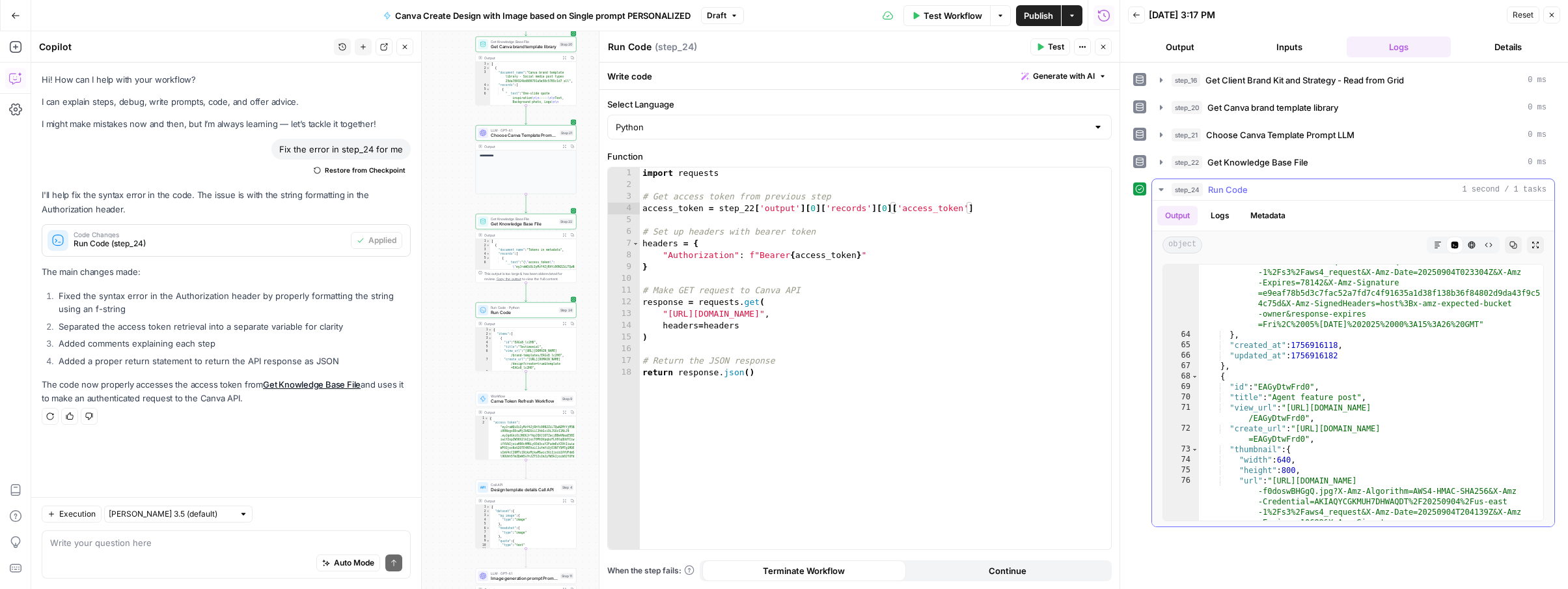
scroll to position [1189, 0]
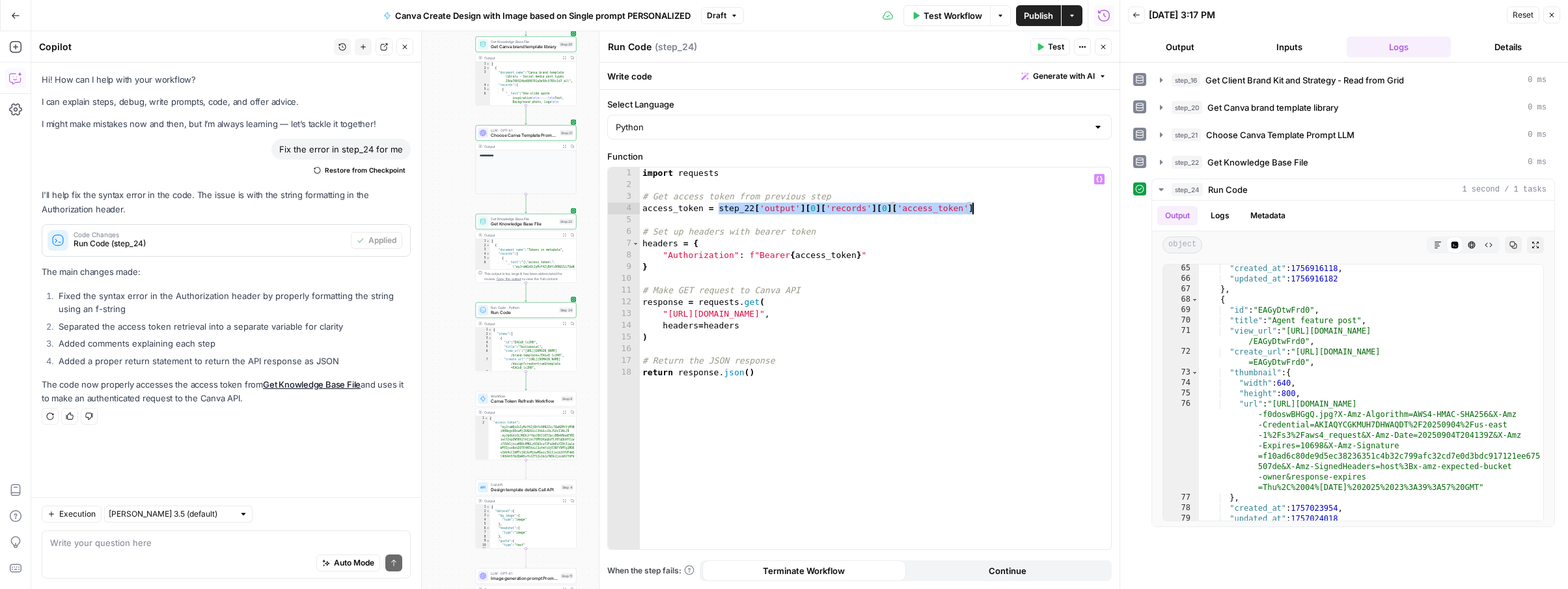
drag, startPoint x: 719, startPoint y: 207, endPoint x: 971, endPoint y: 209, distance: 252.0
click at [971, 209] on div "import requests # Get access token from previous step access_token = step_22 [ …" at bounding box center [875, 370] width 472 height 405
click at [1036, 43] on button "Test" at bounding box center [1050, 47] width 40 height 17
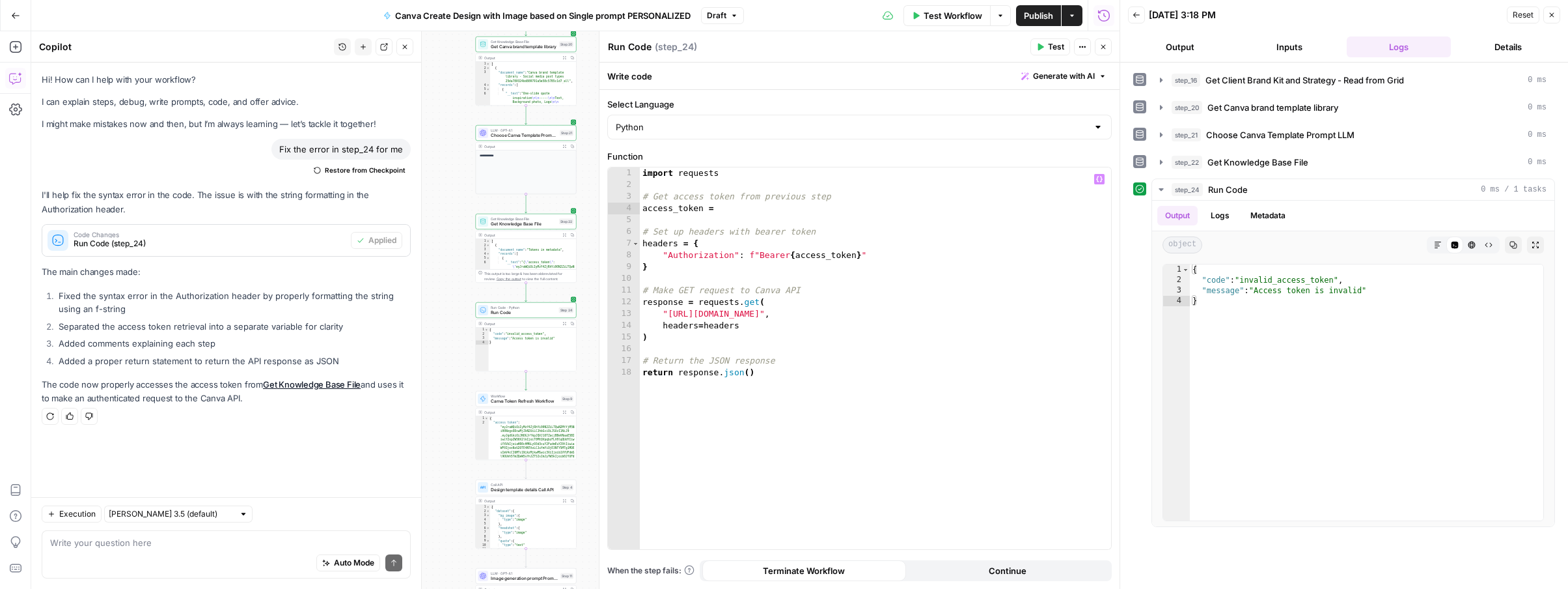
type textarea "**********"
click at [1101, 45] on icon "button" at bounding box center [1103, 47] width 4 height 4
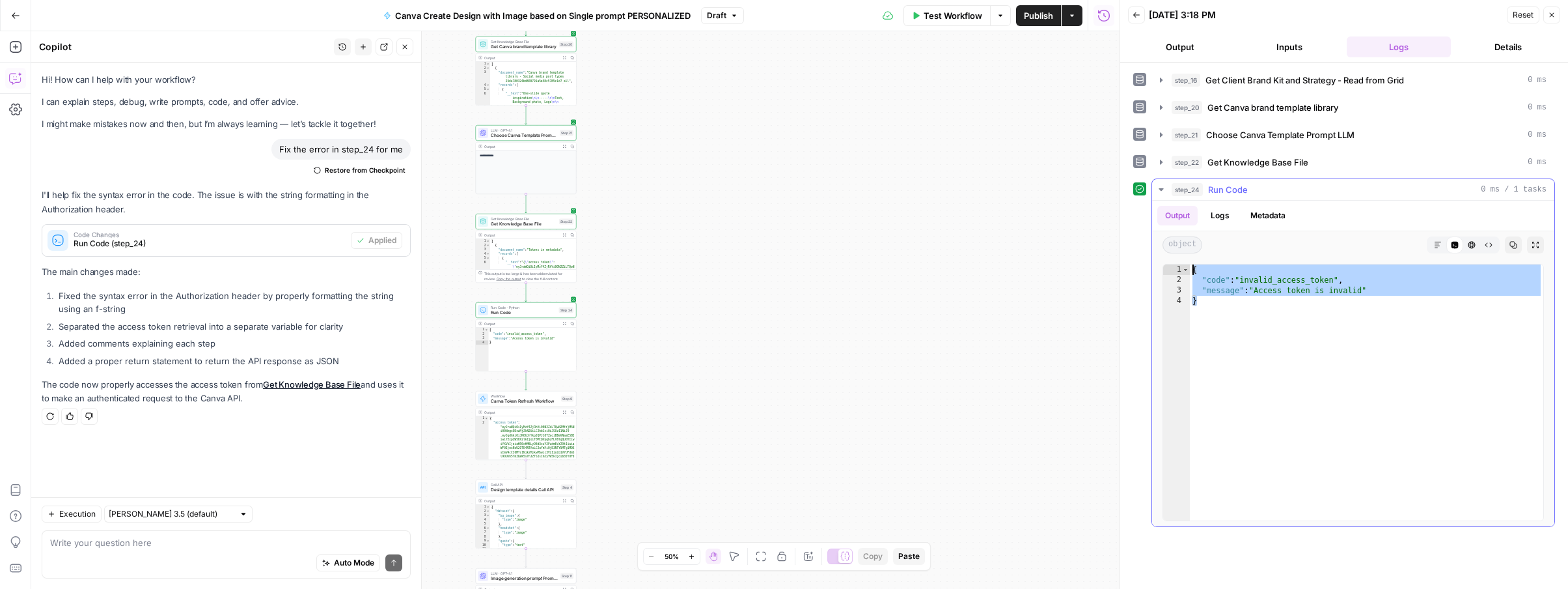
drag, startPoint x: 1210, startPoint y: 304, endPoint x: 1177, endPoint y: 269, distance: 48.1
click at [1177, 269] on div "* 1 2 3 4 { "code" : "invalid_access_token" , "message" : "Access token is inva…" at bounding box center [1353, 392] width 382 height 258
type textarea "**********"
click at [527, 379] on icon "Edge from step_24 to step_9" at bounding box center [526, 381] width 2 height 19
click at [537, 388] on icon "button" at bounding box center [536, 387] width 5 height 5
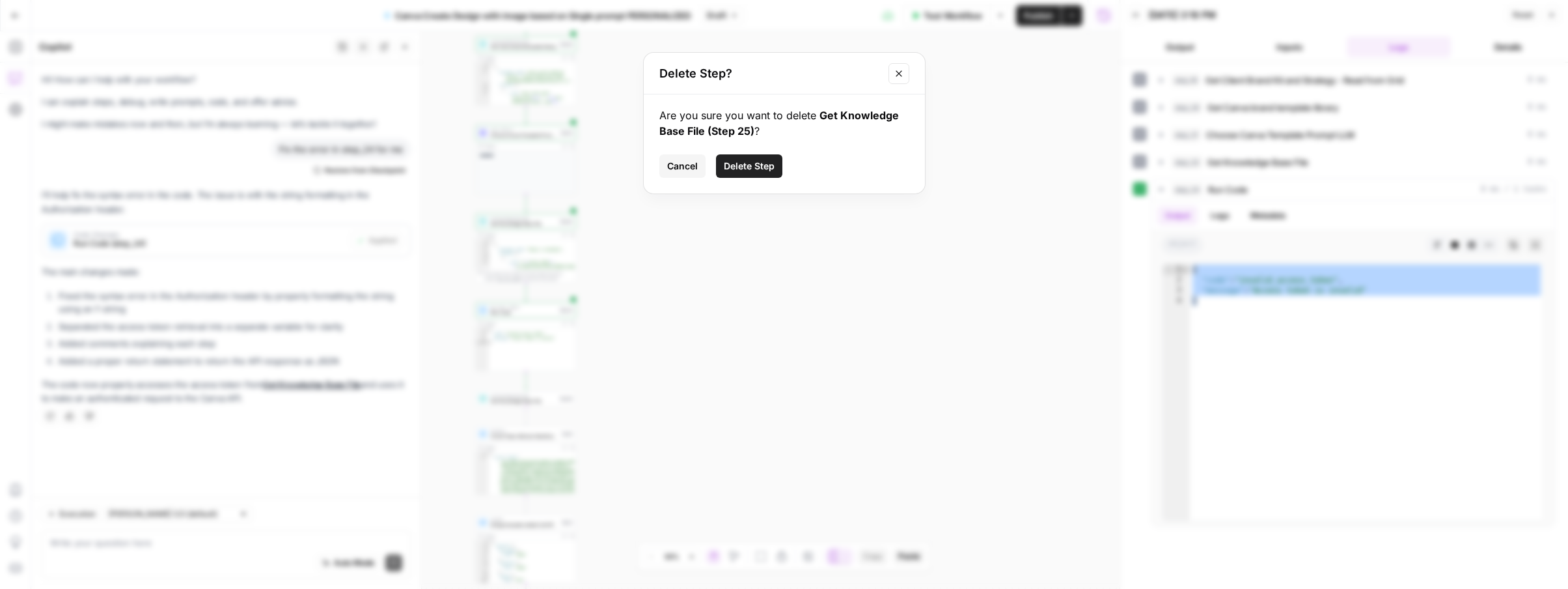
click at [750, 163] on span "Delete Step" at bounding box center [750, 166] width 51 height 13
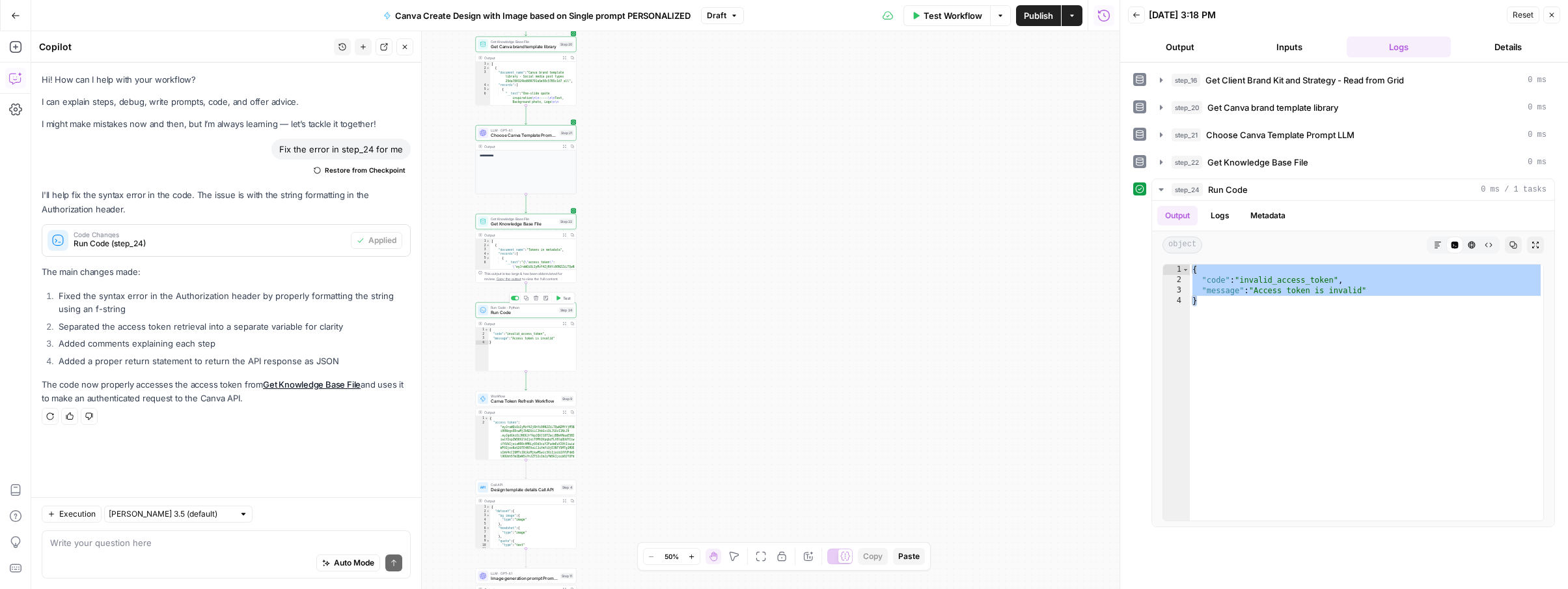
click at [535, 309] on span "Run Code" at bounding box center [524, 313] width 65 height 7
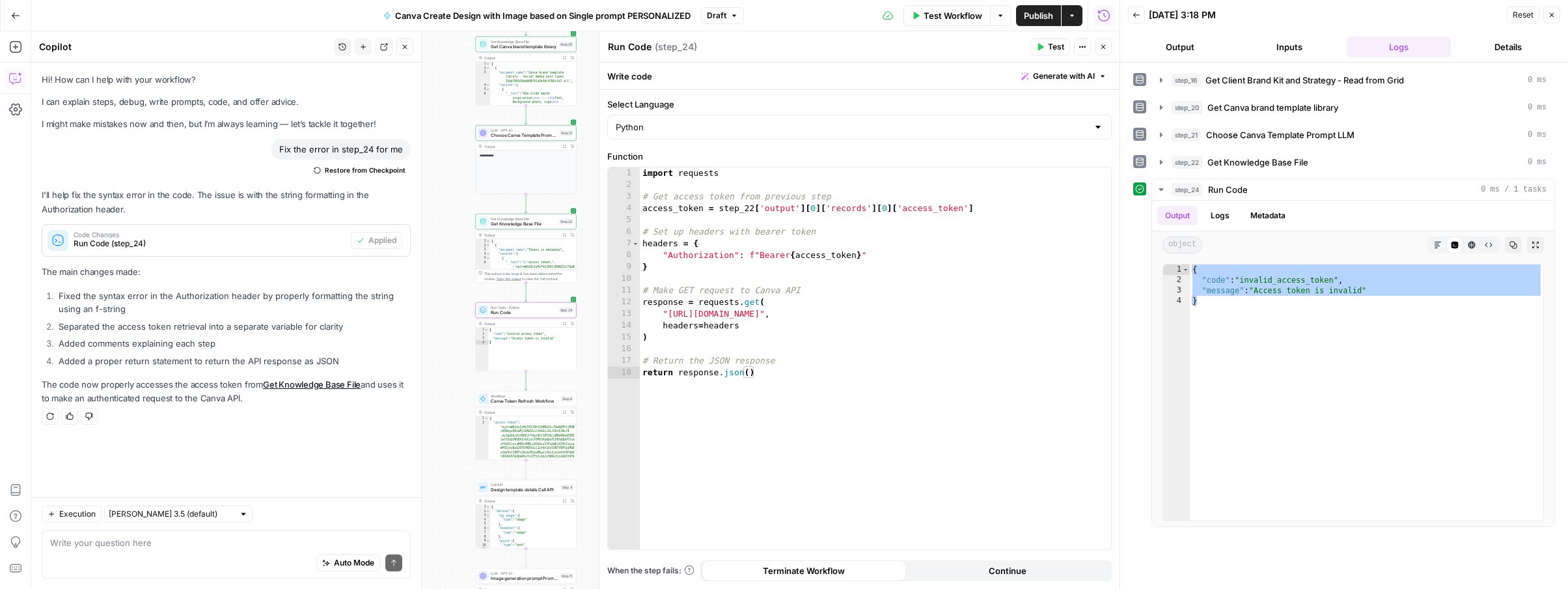
click at [649, 48] on textarea "Run Code" at bounding box center [629, 46] width 43 height 13
type textarea "Test token - get templates list"
click at [1106, 43] on icon "button" at bounding box center [1103, 47] width 8 height 8
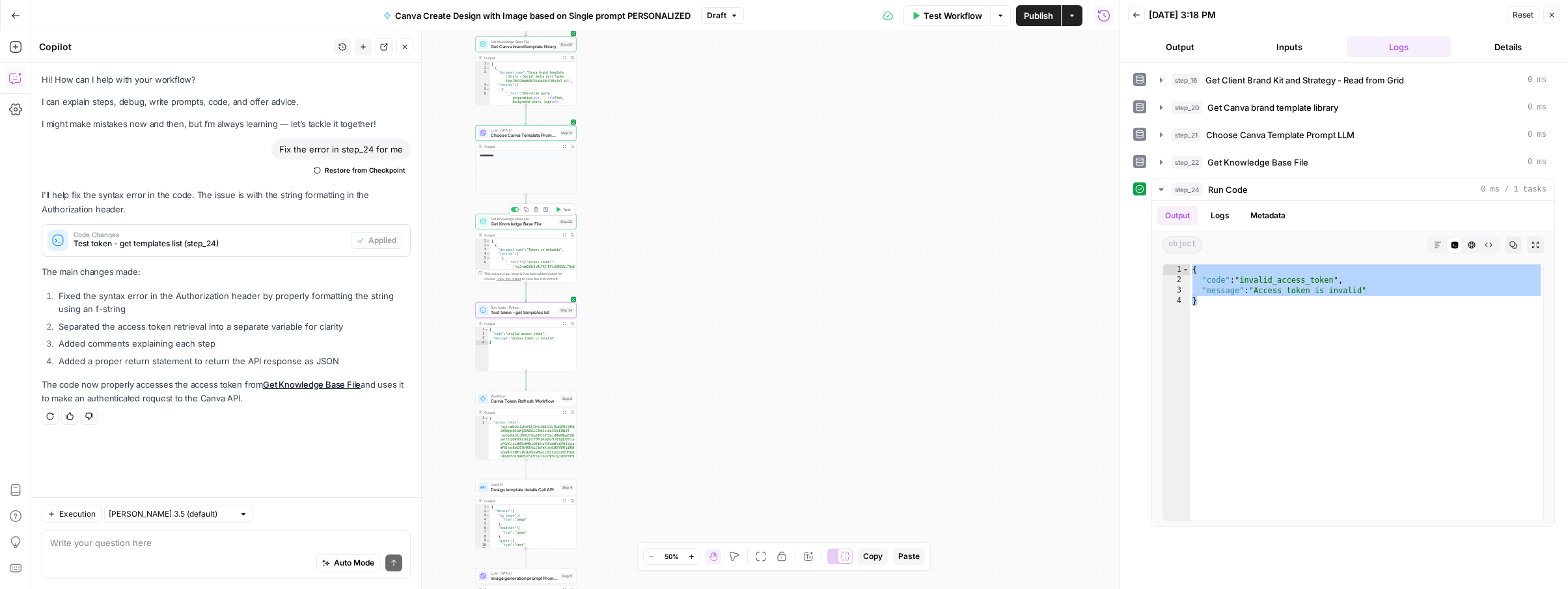
click at [538, 221] on span "Get Knowledge Base File" at bounding box center [524, 224] width 65 height 7
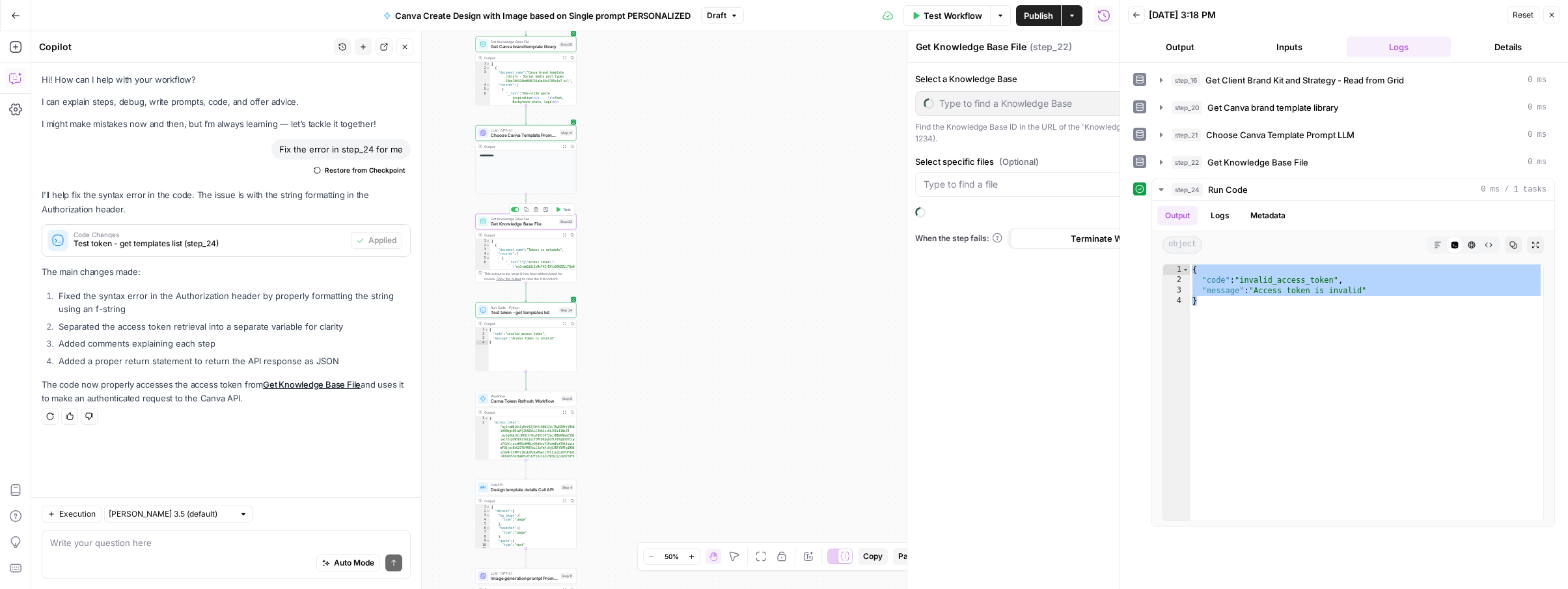
type input "Canva API Tokens"
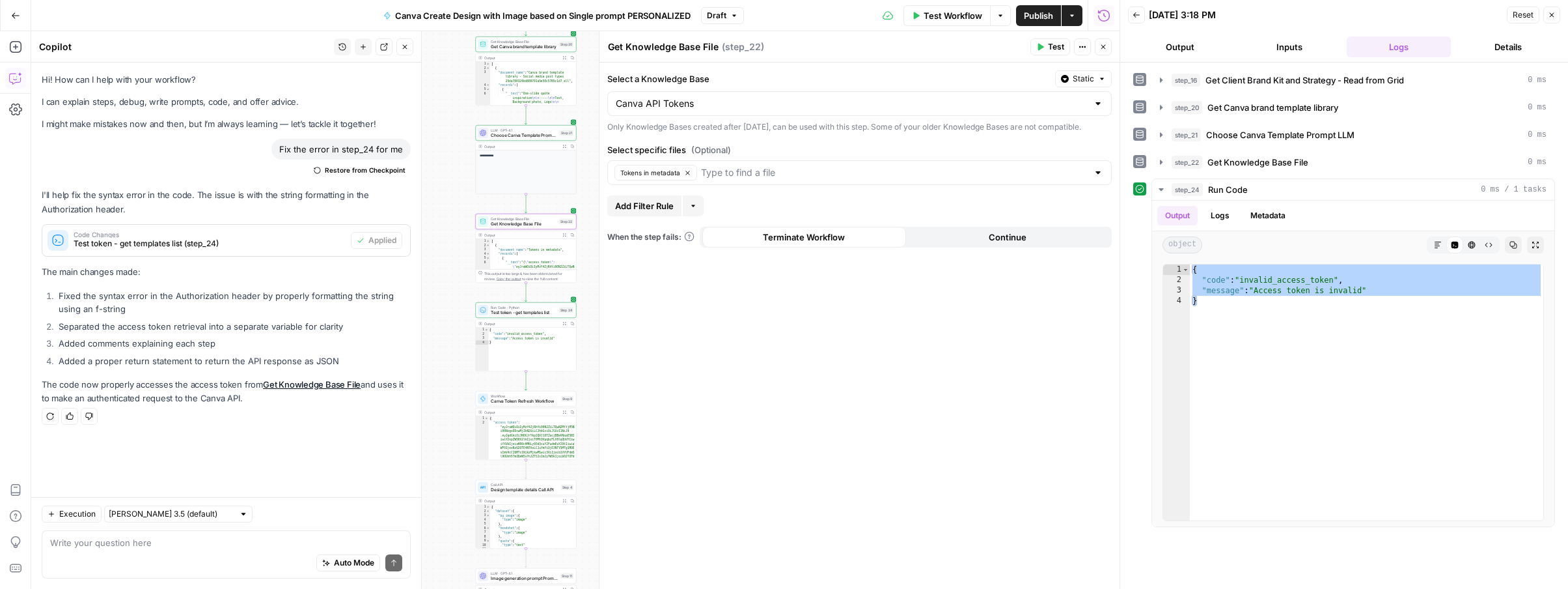
click at [612, 45] on textarea "Get Knowledge Base File" at bounding box center [663, 46] width 110 height 13
type textarea "Access tokens - Get Knowledge Base File"
click at [1104, 46] on icon "button" at bounding box center [1103, 47] width 8 height 8
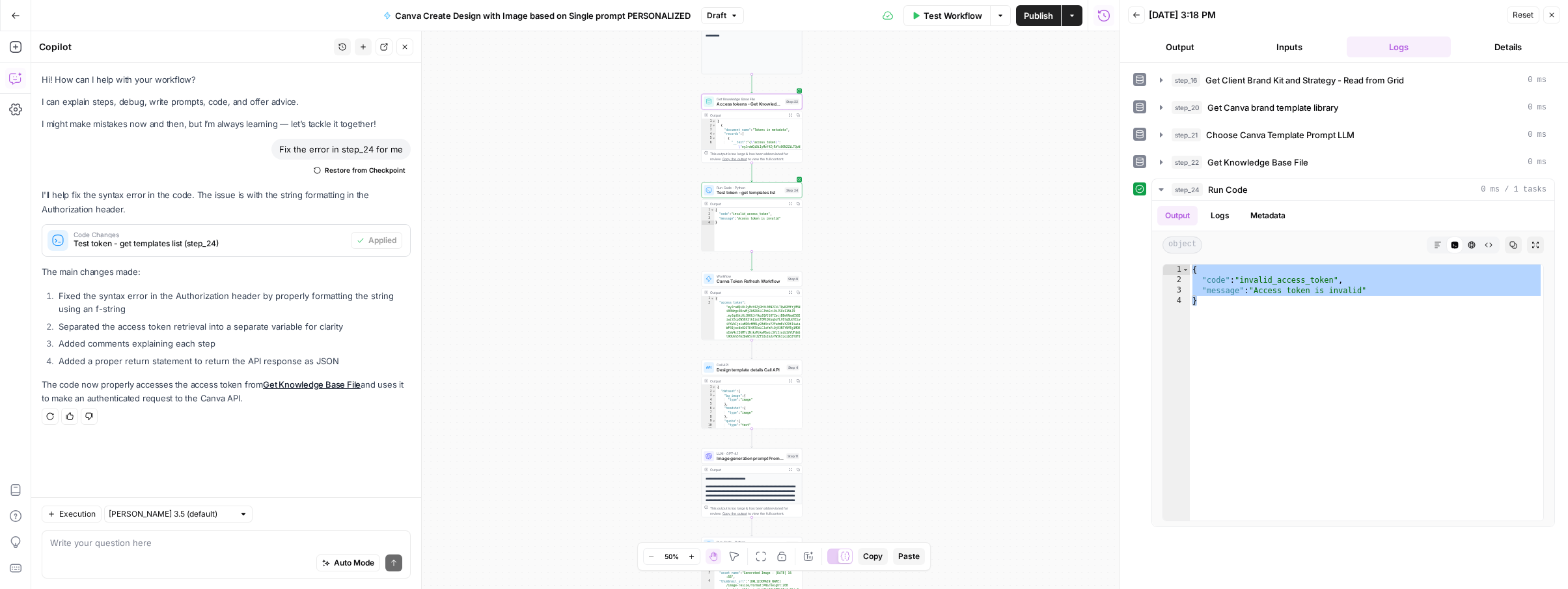
drag, startPoint x: 684, startPoint y: 360, endPoint x: 889, endPoint y: 229, distance: 243.3
click at [889, 229] on div "Workflow Set Inputs Inputs Read from Grid Get Client Brand Kit and Strategy - R…" at bounding box center [575, 310] width 1089 height 558
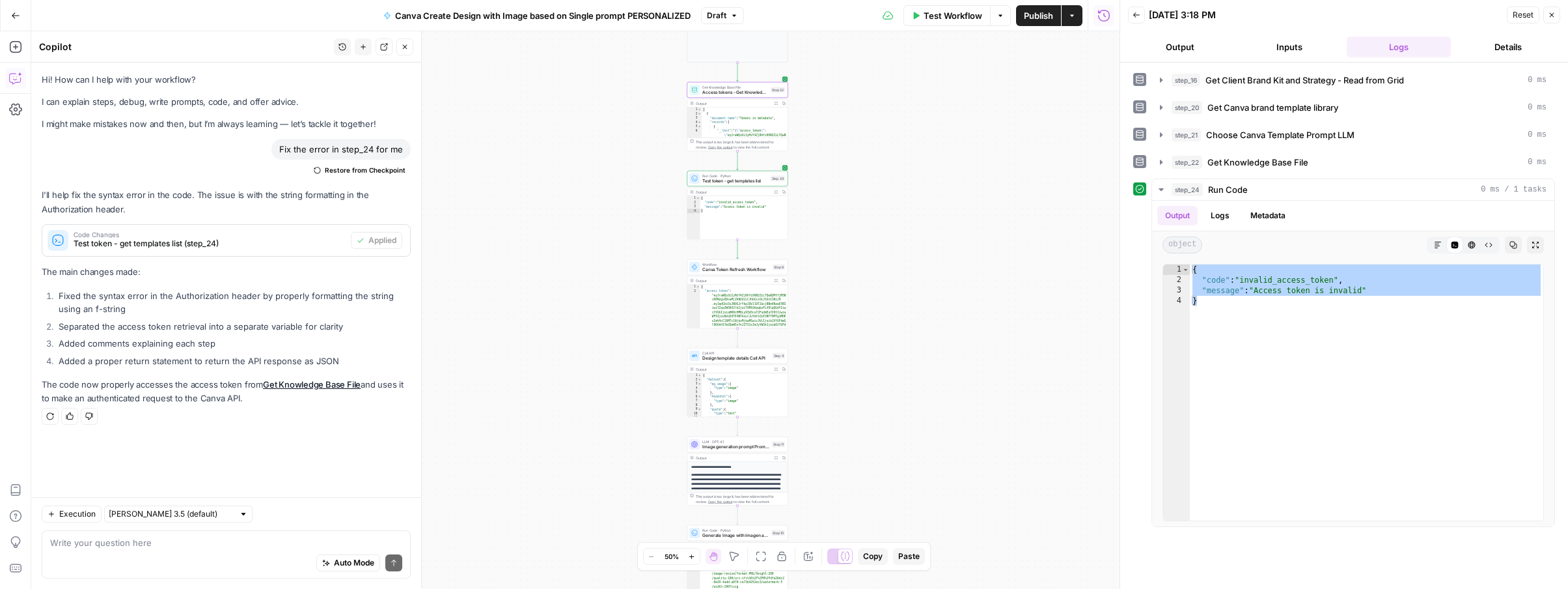
click at [404, 50] on icon "button" at bounding box center [405, 47] width 8 height 8
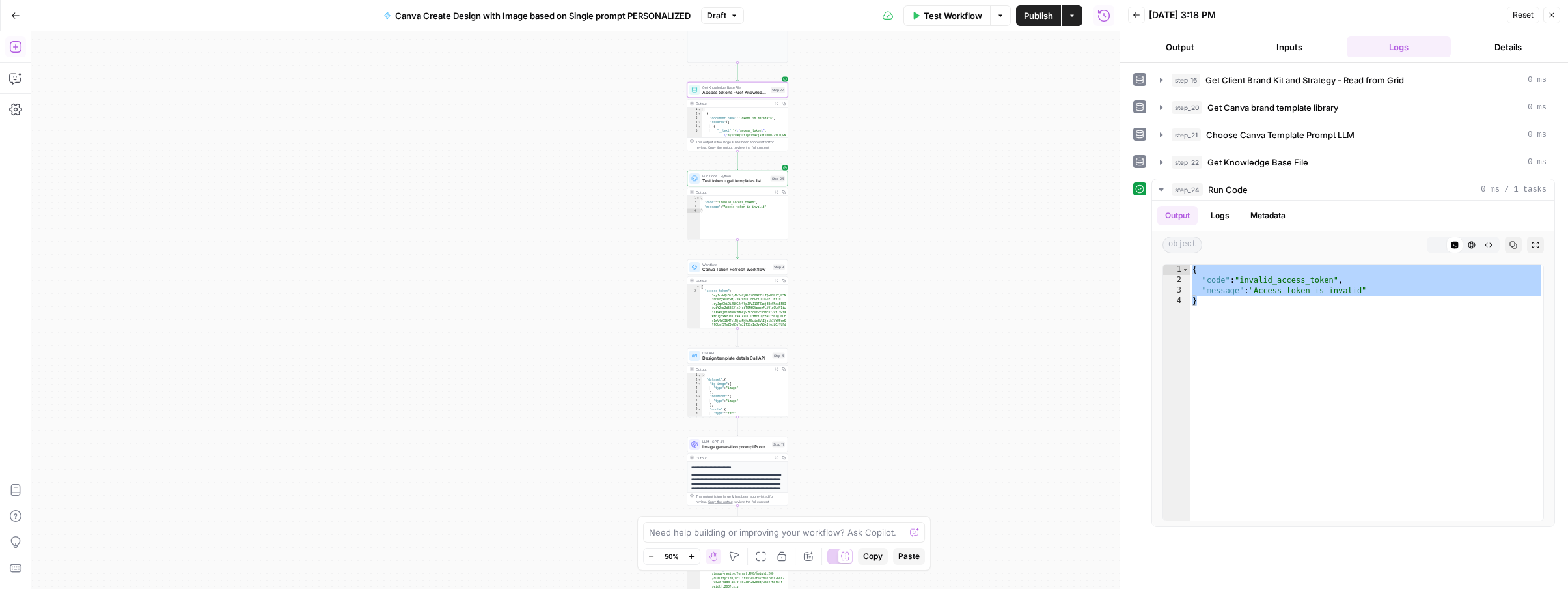
click at [14, 47] on icon "button" at bounding box center [15, 46] width 13 height 13
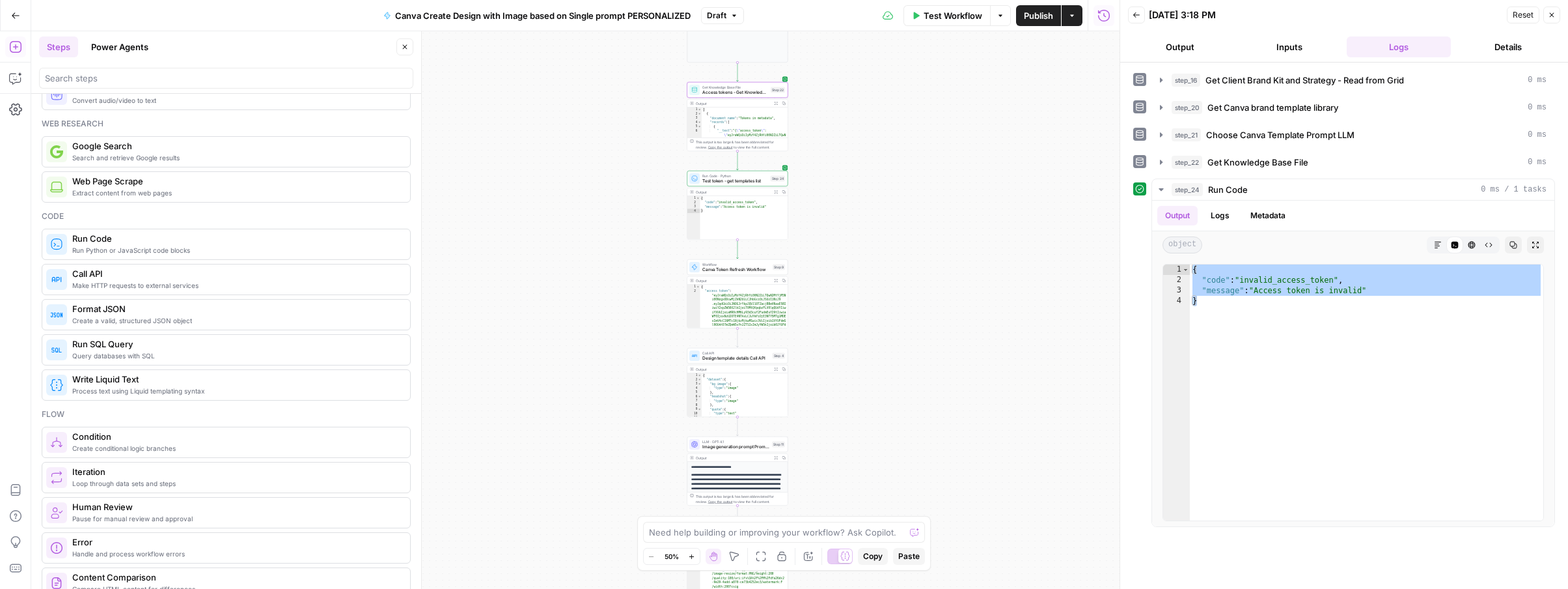
scroll to position [89, 0]
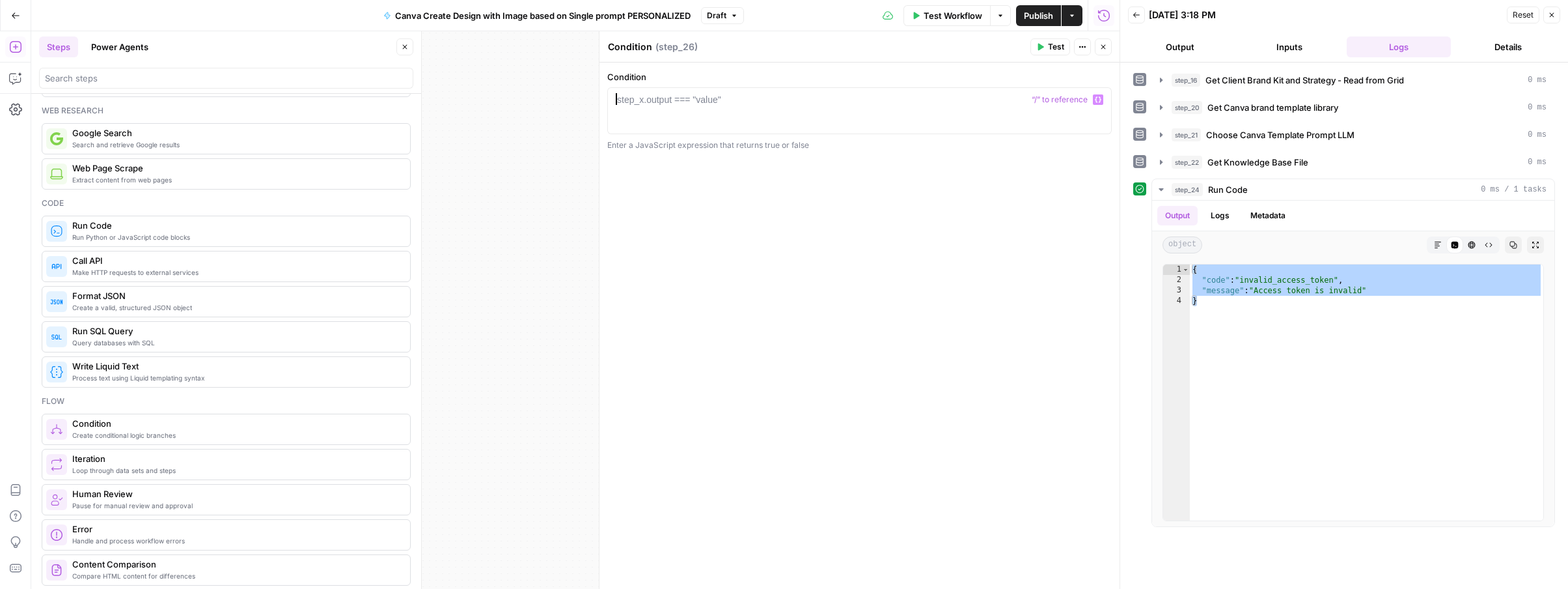
click at [660, 105] on div "step_x.output === "value"" at bounding box center [669, 99] width 105 height 13
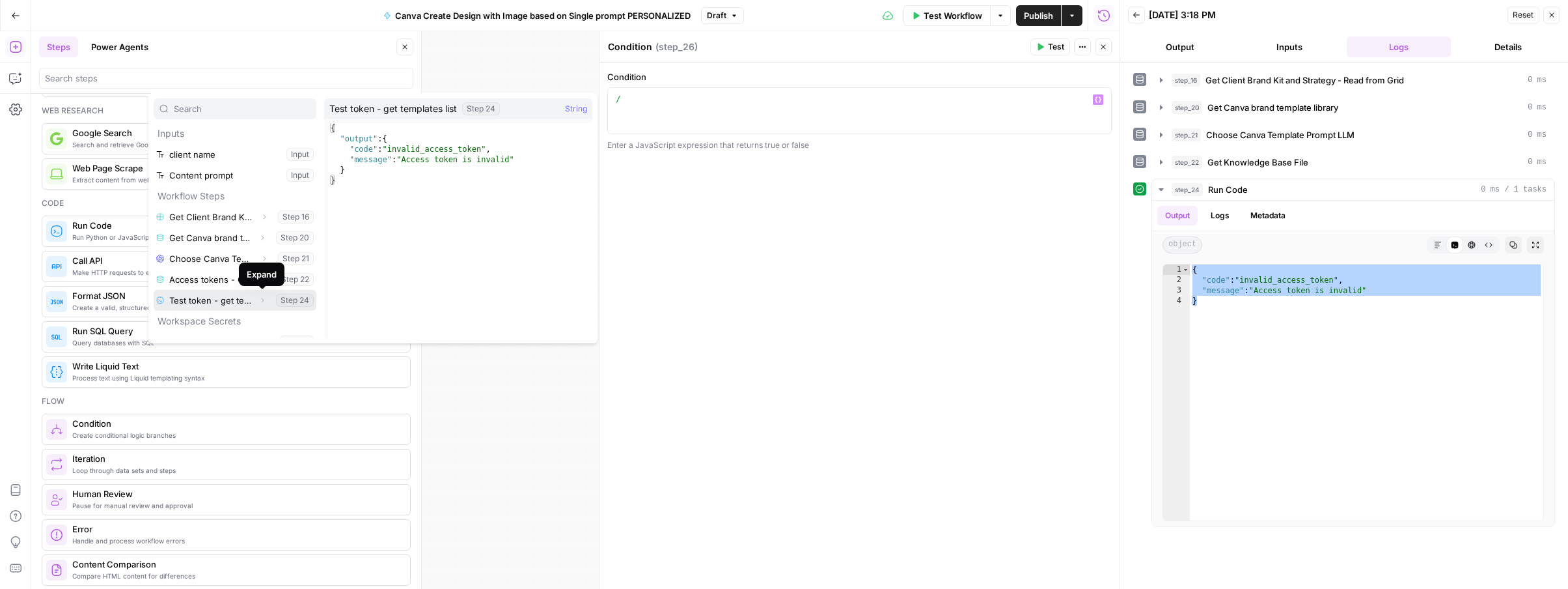
click at [263, 299] on icon "button" at bounding box center [263, 300] width 3 height 4
click at [199, 318] on button "Expand" at bounding box center [207, 321] width 17 height 17
click at [205, 318] on icon "button" at bounding box center [207, 320] width 8 height 8
click at [180, 321] on button "Select variable Output" at bounding box center [241, 320] width 150 height 21
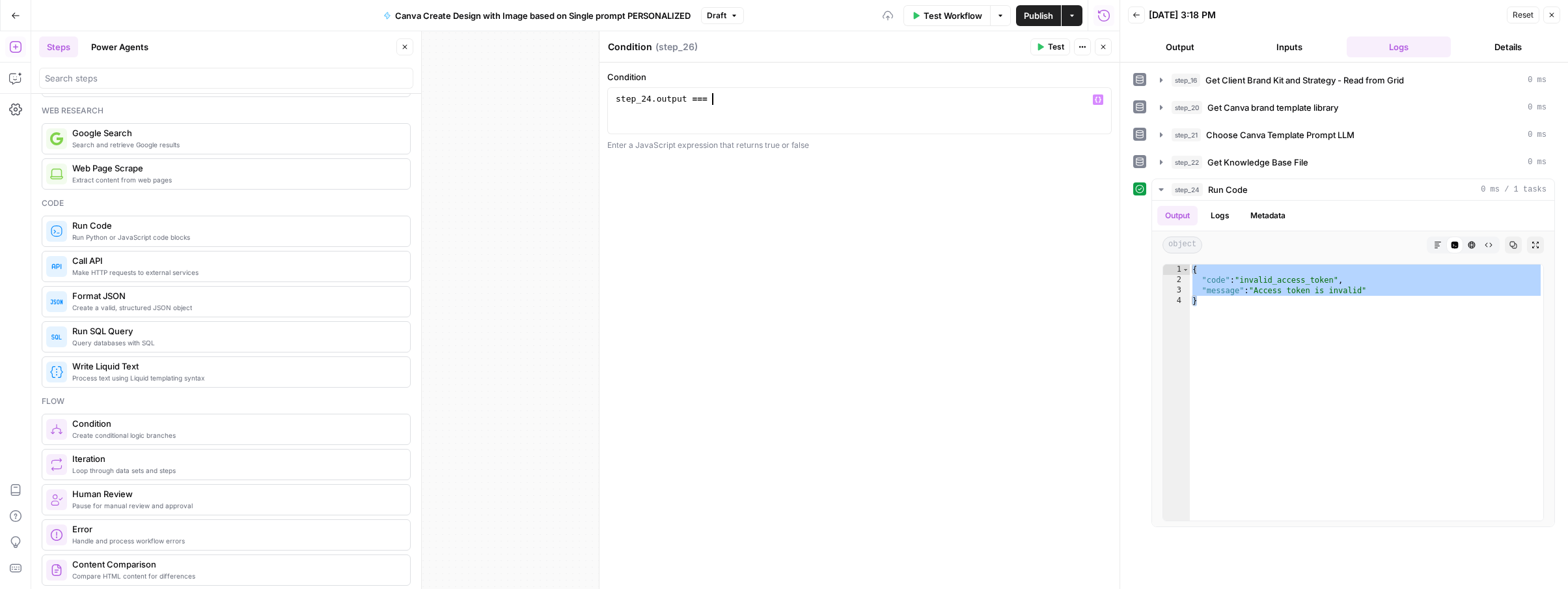
scroll to position [0, 7]
paste textarea
type textarea "**"
click at [1038, 45] on div "Publish P" at bounding box center [1038, 43] width 42 height 13
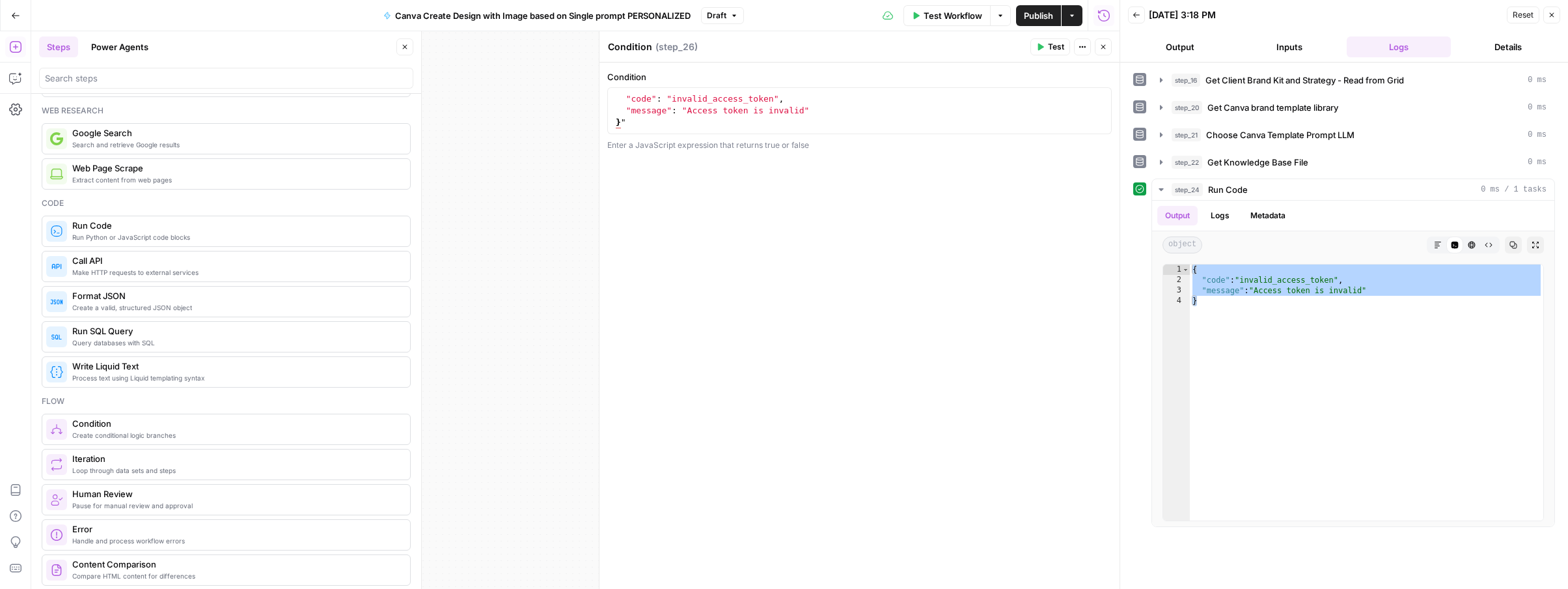
click at [1047, 48] on button "Test" at bounding box center [1050, 47] width 40 height 17
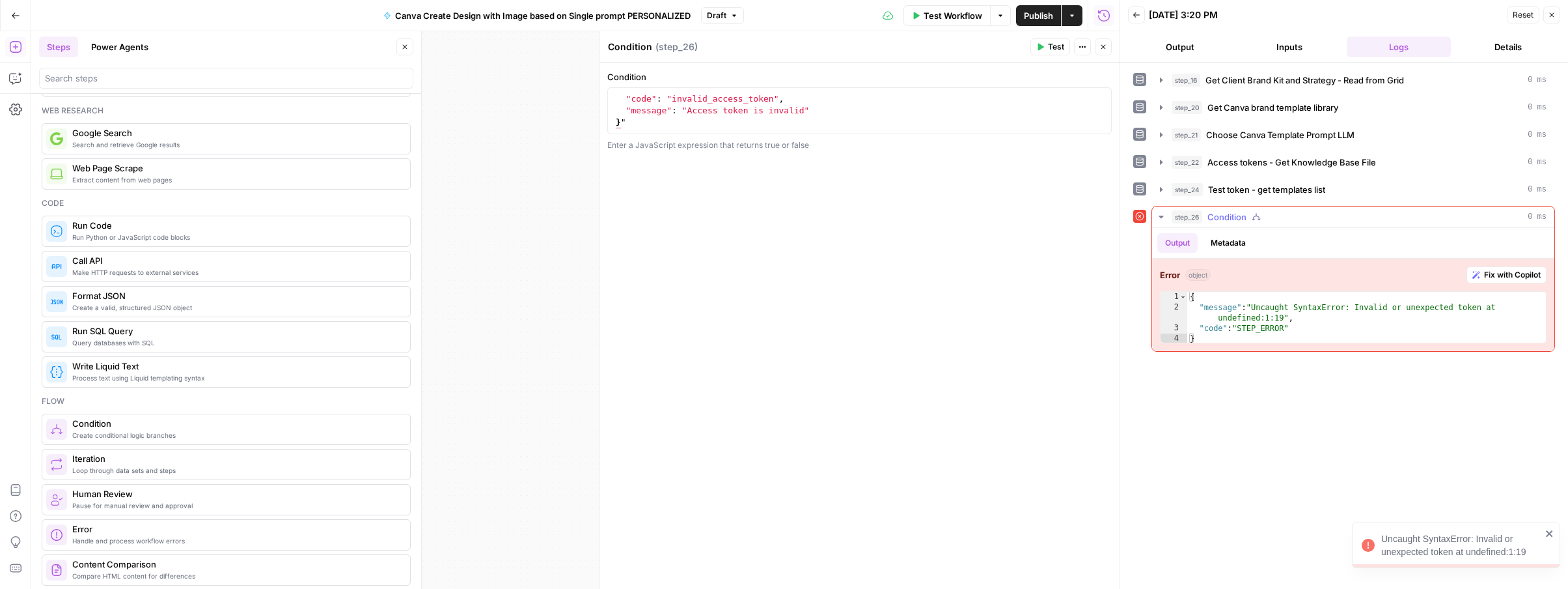
click at [1537, 276] on span "Fix with Copilot" at bounding box center [1513, 275] width 57 height 12
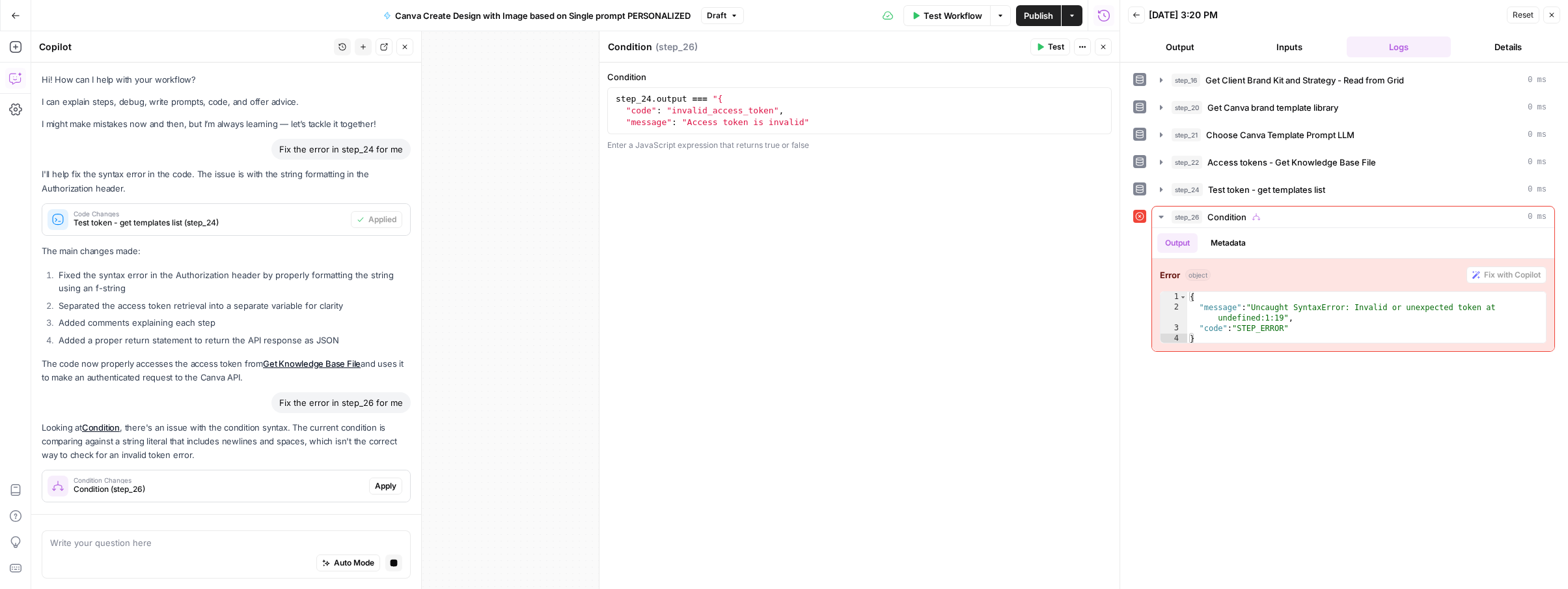
scroll to position [0, 0]
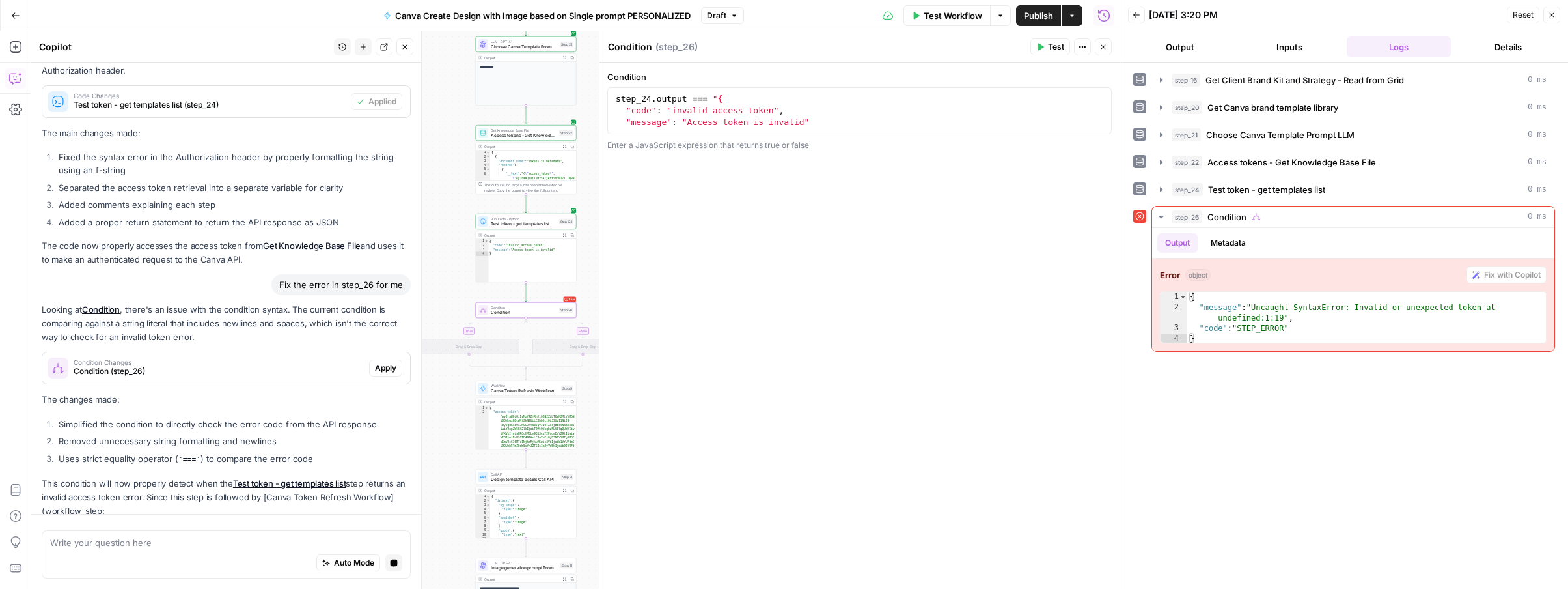
click at [382, 362] on button "Apply" at bounding box center [385, 368] width 33 height 17
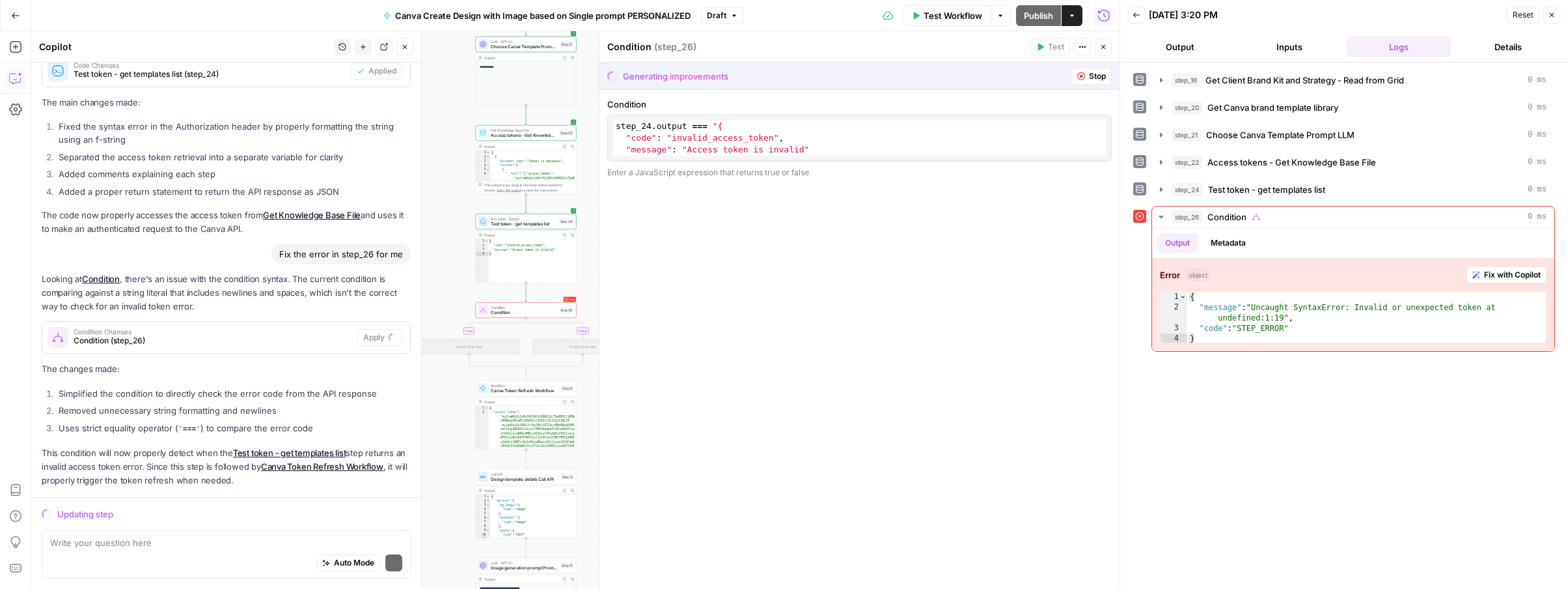
scroll to position [169, 0]
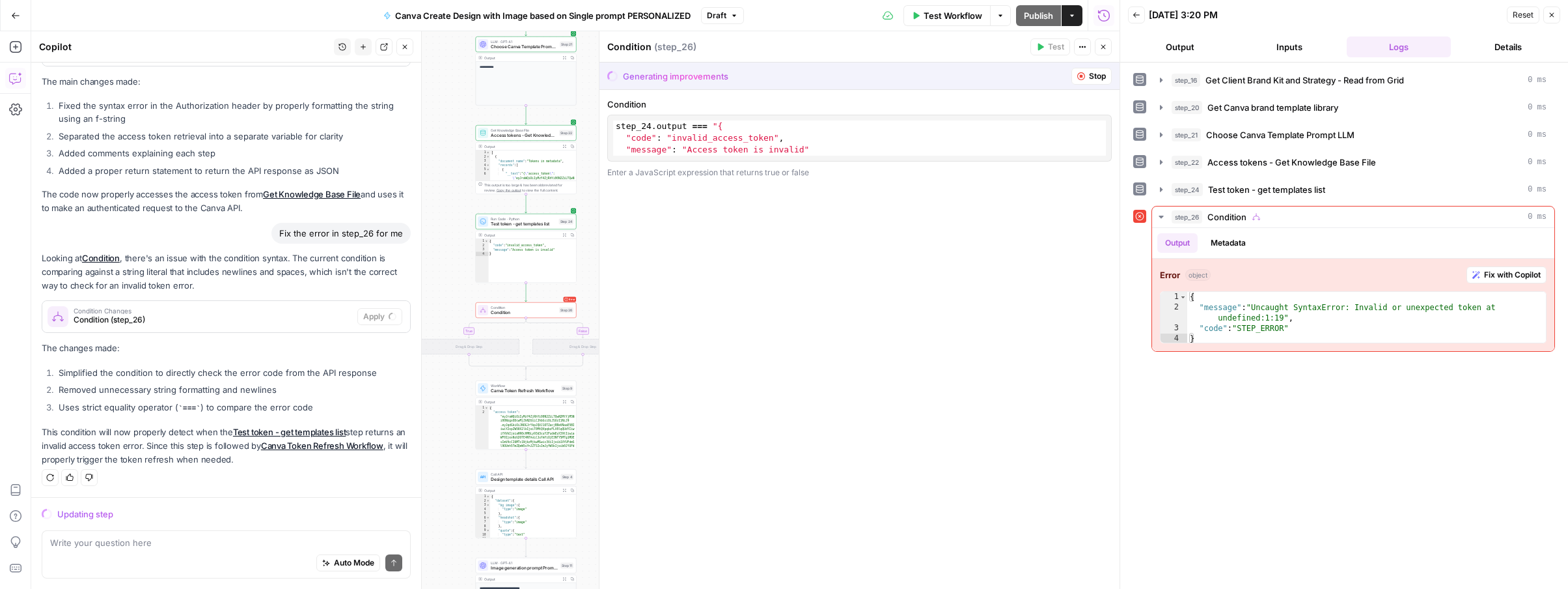
click at [1095, 78] on span "Stop" at bounding box center [1098, 76] width 17 height 12
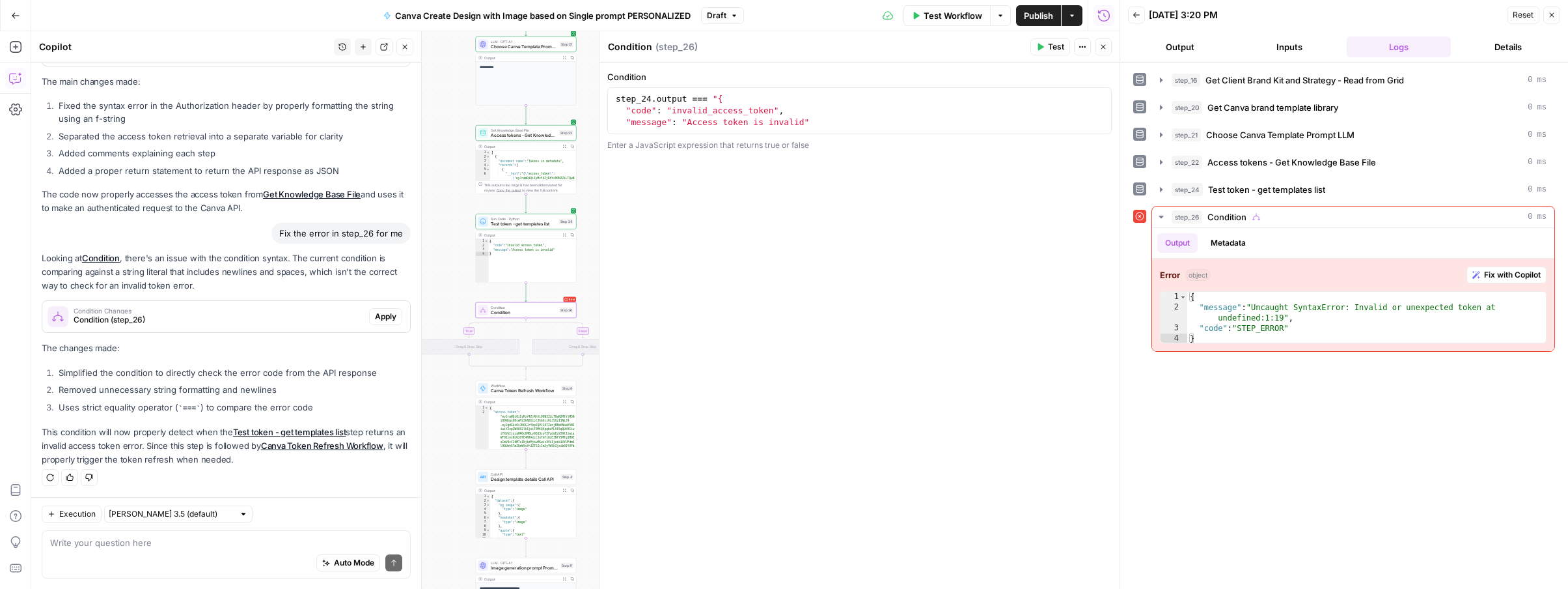
click at [369, 315] on button "Apply" at bounding box center [385, 316] width 33 height 17
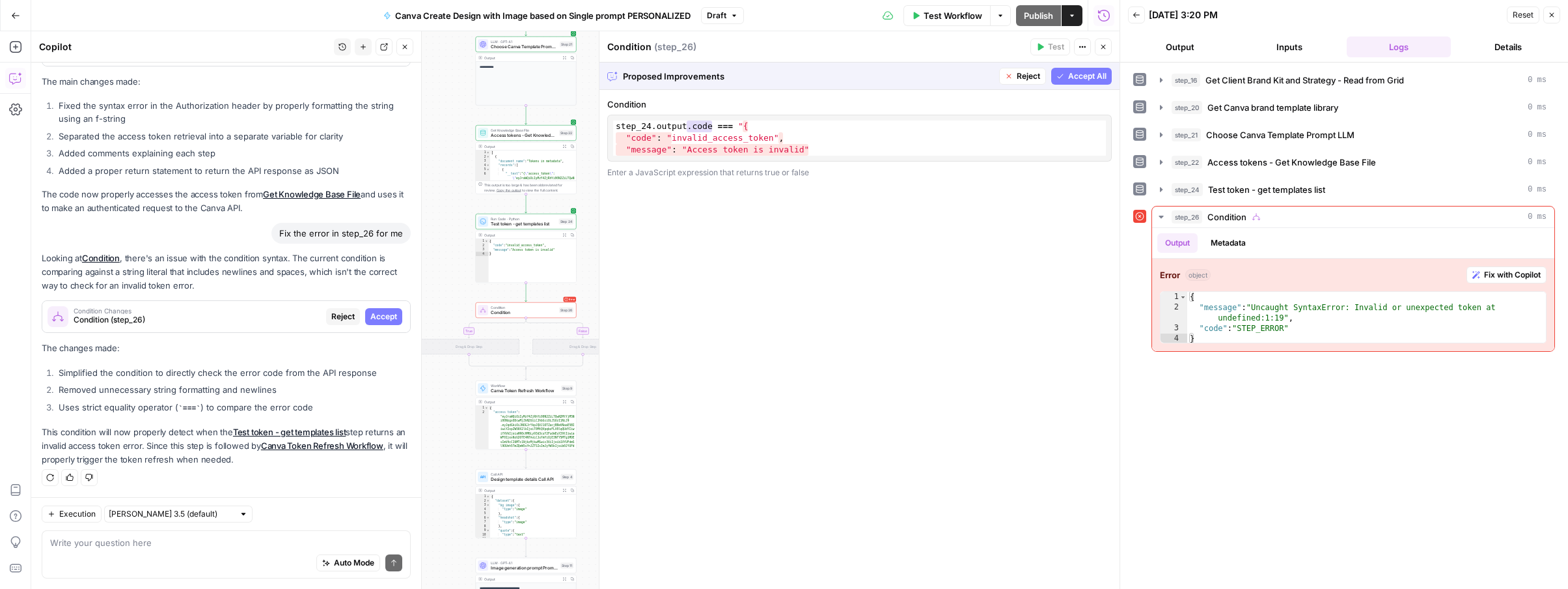
click at [1090, 74] on span "Accept All" at bounding box center [1087, 76] width 38 height 12
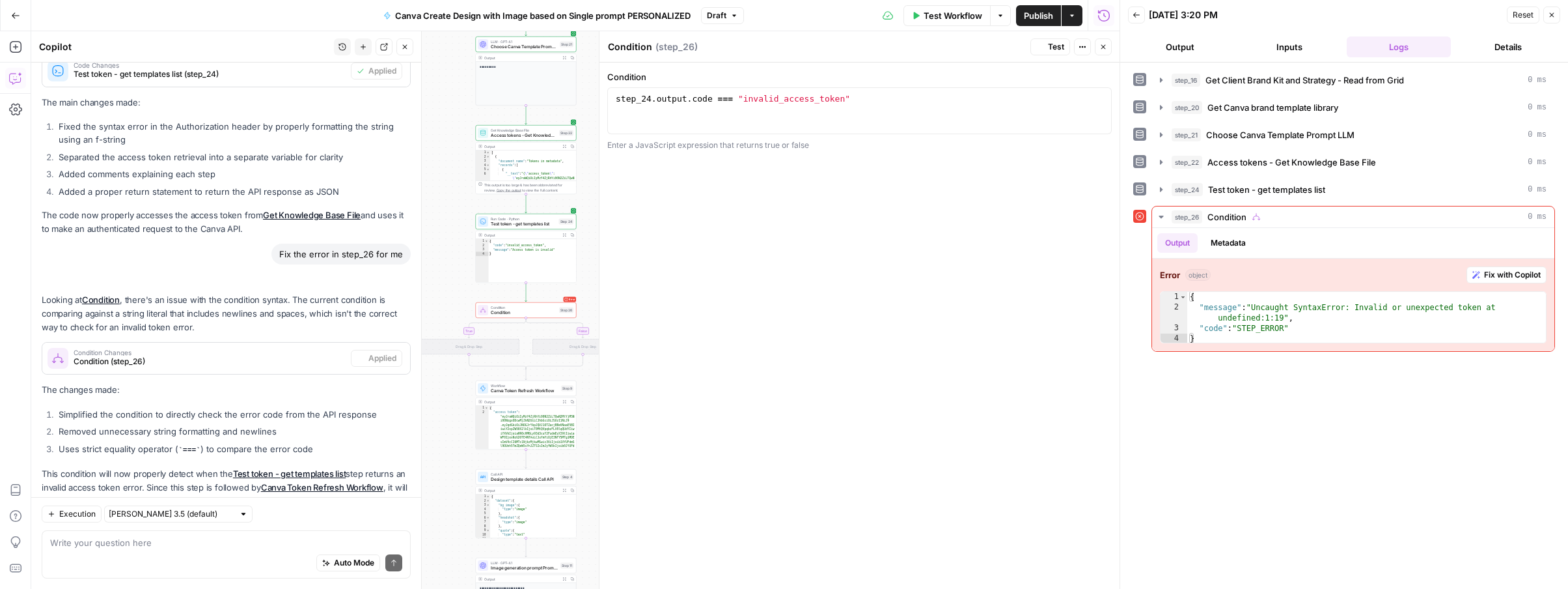
scroll to position [211, 0]
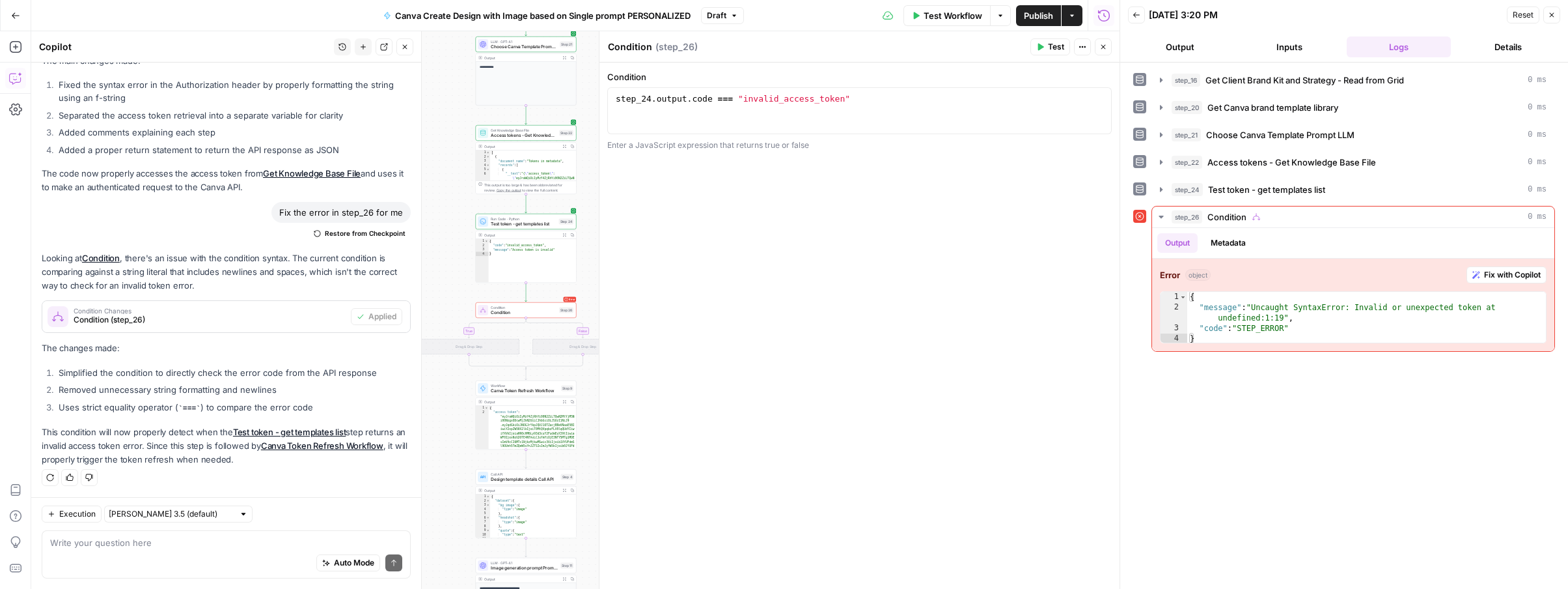
click at [1062, 45] on span "Test" at bounding box center [1056, 47] width 16 height 12
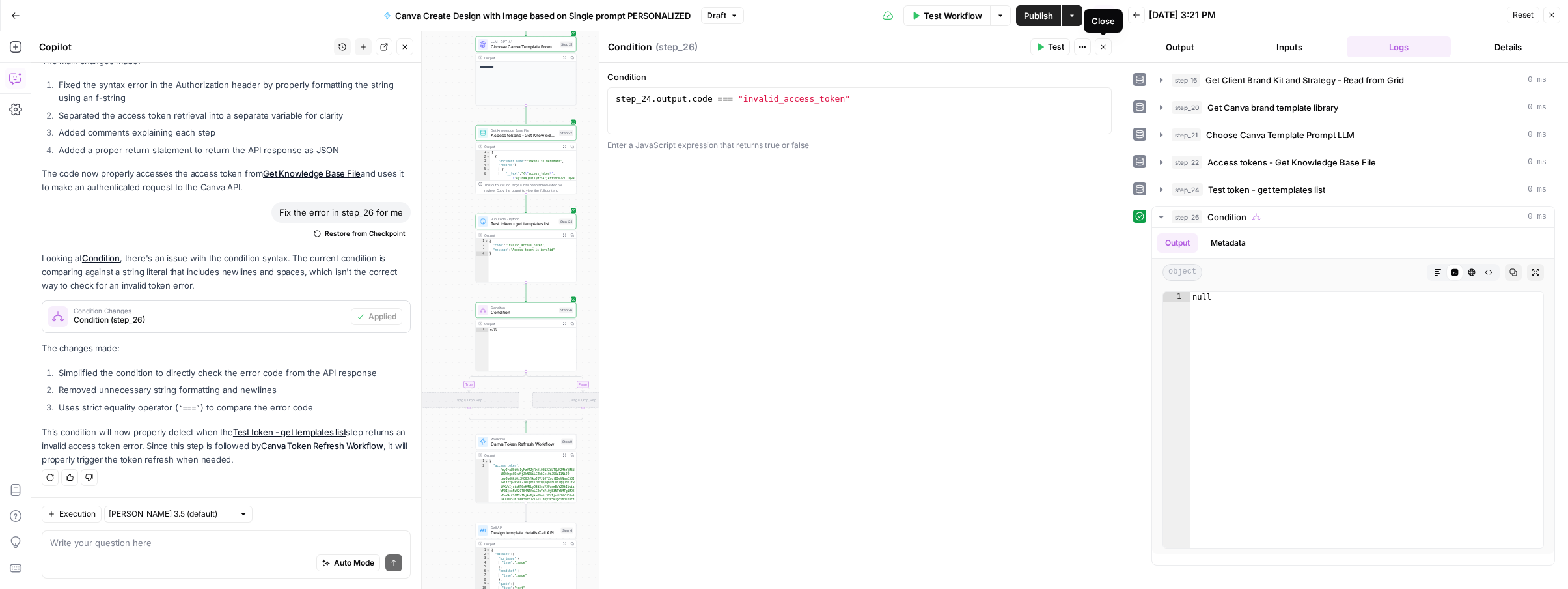
click at [1101, 46] on icon "button" at bounding box center [1103, 47] width 8 height 8
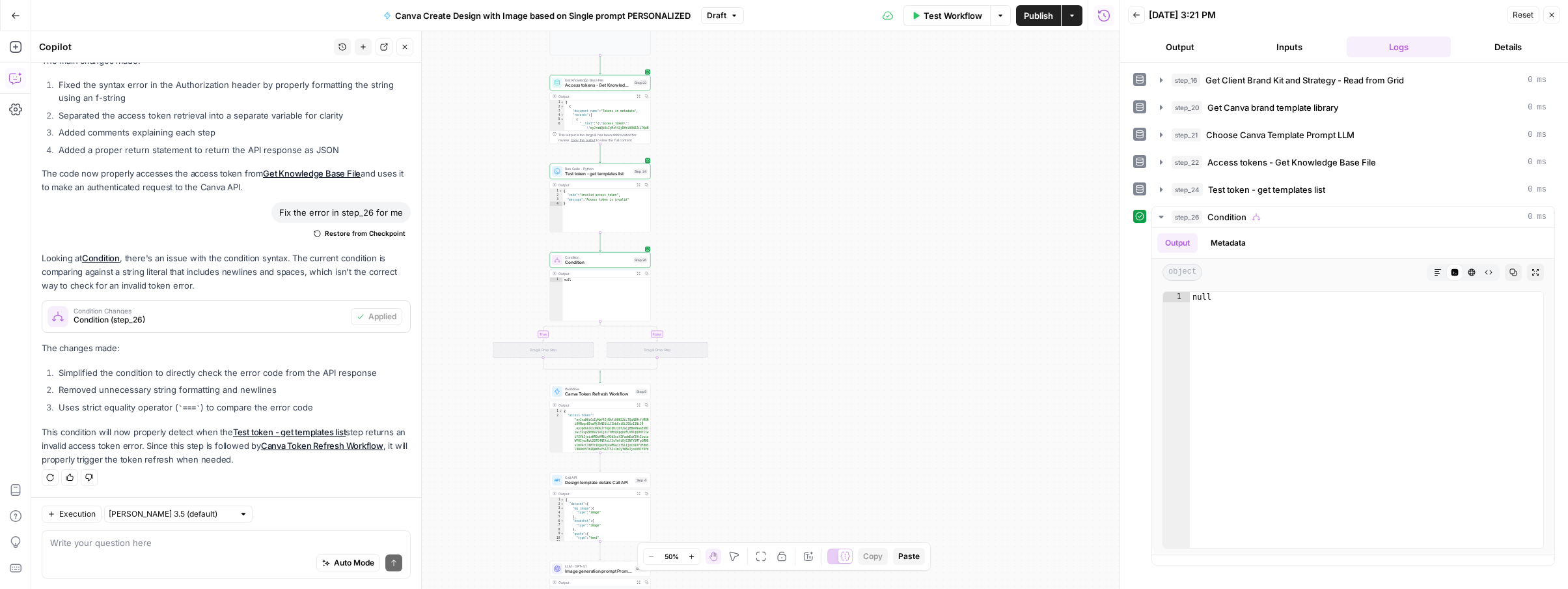
drag, startPoint x: 792, startPoint y: 326, endPoint x: 866, endPoint y: 275, distance: 89.9
click at [866, 275] on div "true false Workflow Set Inputs Inputs Read from Grid Get Client Brand Kit and S…" at bounding box center [575, 310] width 1089 height 558
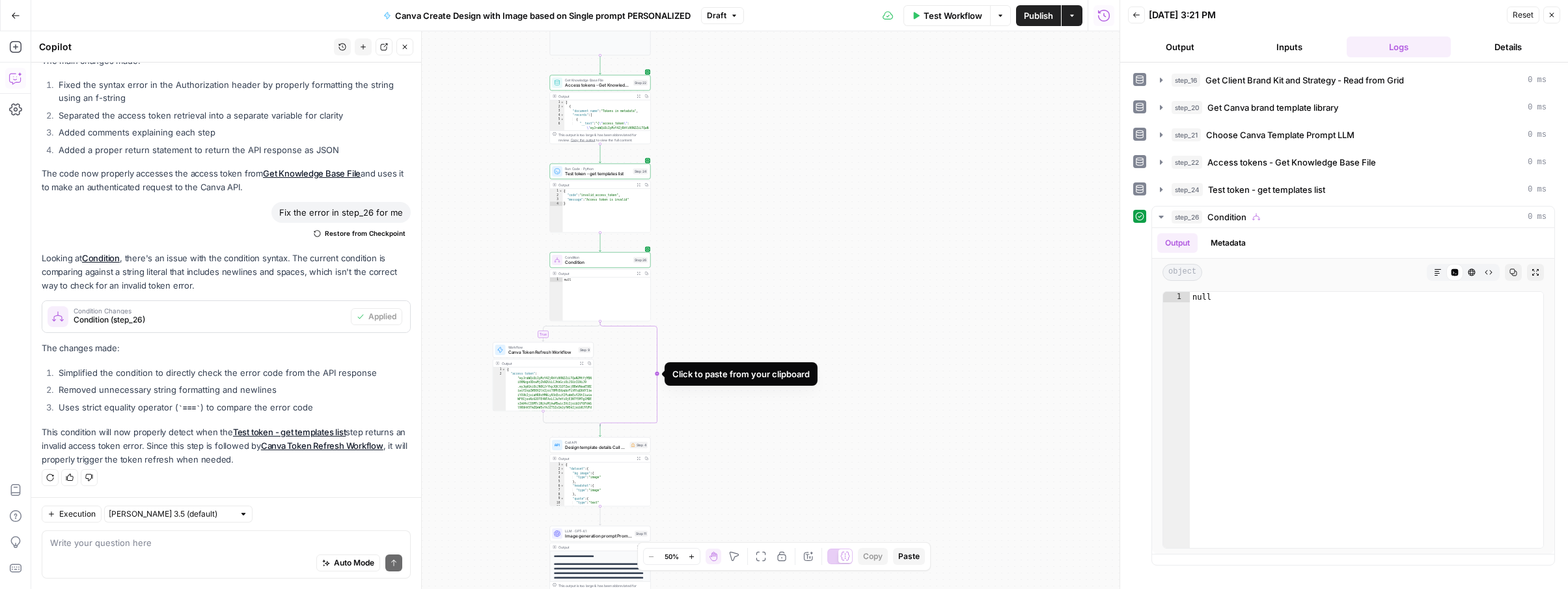
click at [658, 372] on icon "Edge from step_26 to step_26-conditional-end" at bounding box center [628, 373] width 57 height 105
click at [668, 339] on icon "button" at bounding box center [666, 337] width 4 height 4
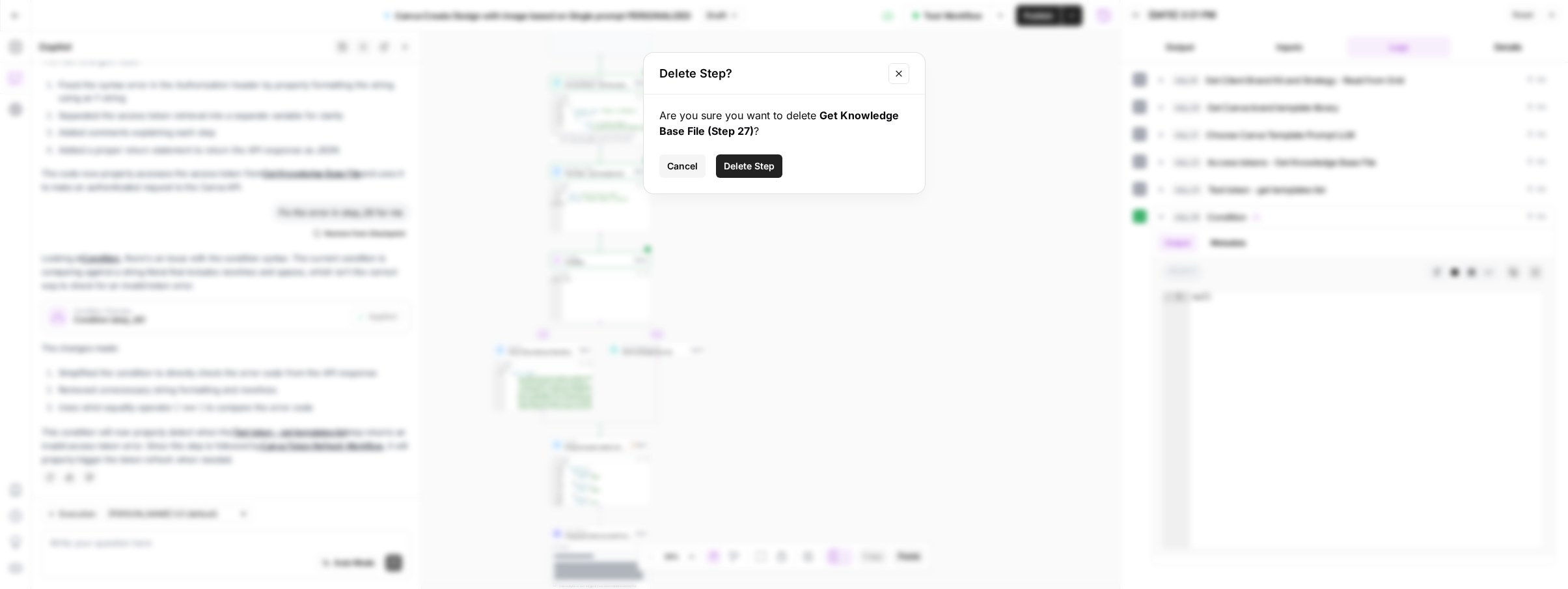
click at [901, 72] on icon "Close modal" at bounding box center [899, 73] width 10 height 10
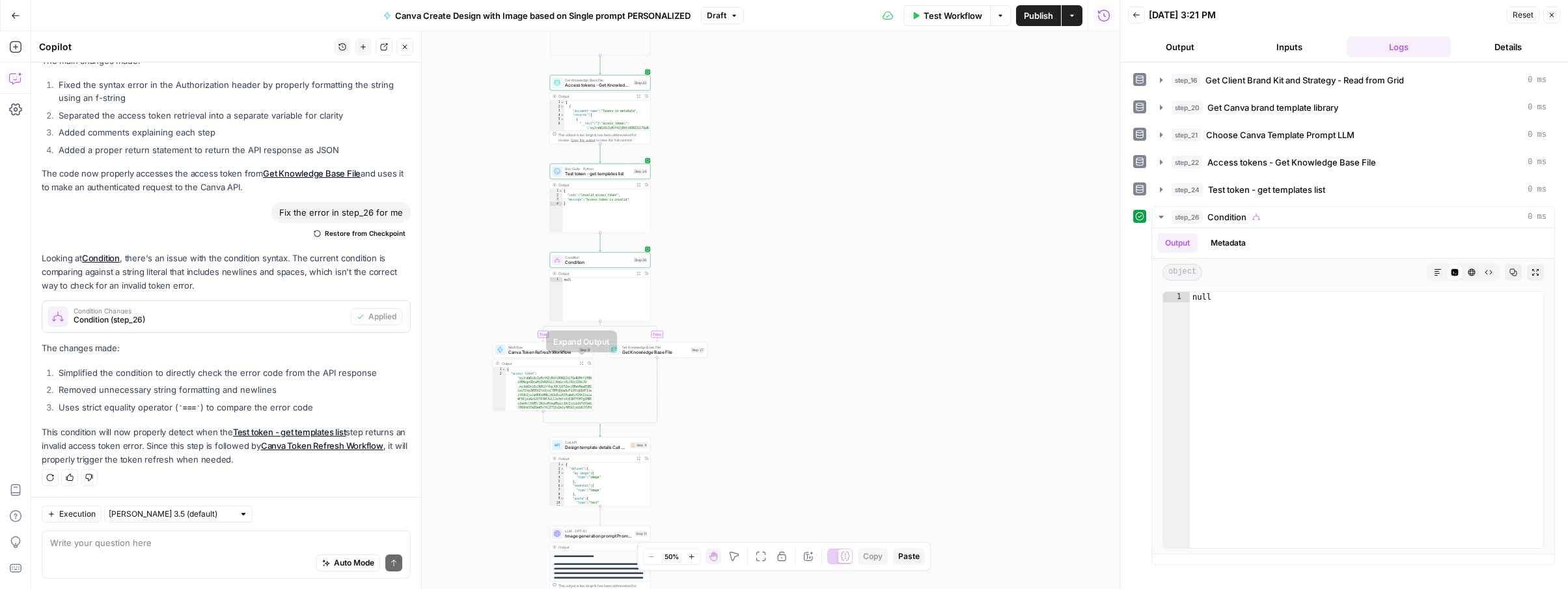
click at [584, 363] on button "Expand Output" at bounding box center [581, 363] width 8 height 8
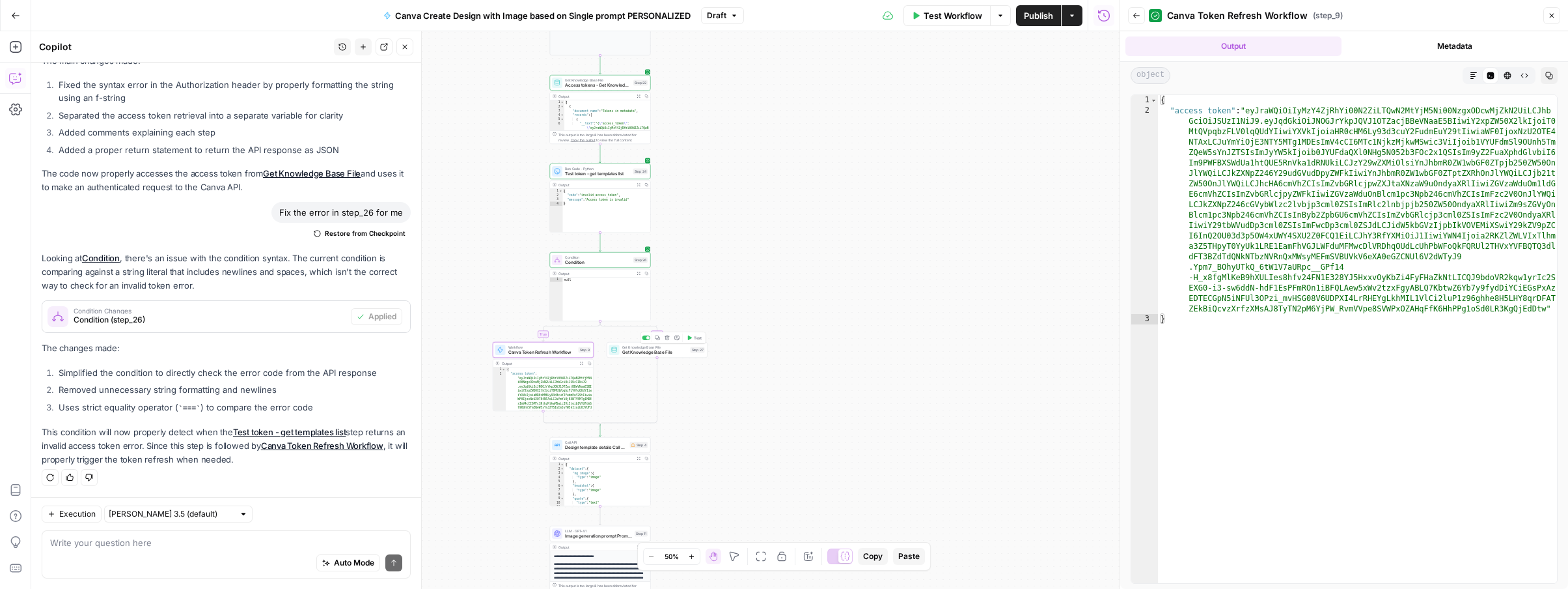
click at [668, 338] on icon "button" at bounding box center [666, 337] width 4 height 4
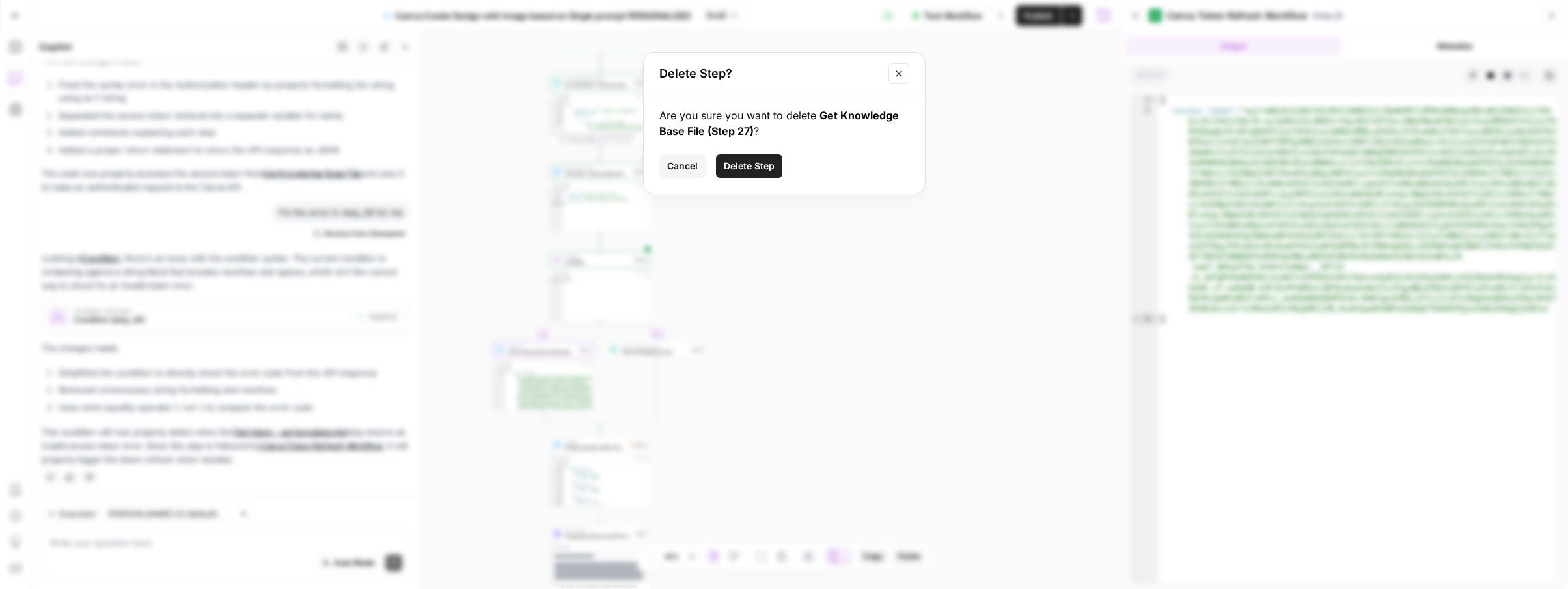
drag, startPoint x: 736, startPoint y: 166, endPoint x: 496, endPoint y: 71, distance: 258.1
click at [736, 165] on span "Delete Step" at bounding box center [750, 166] width 51 height 13
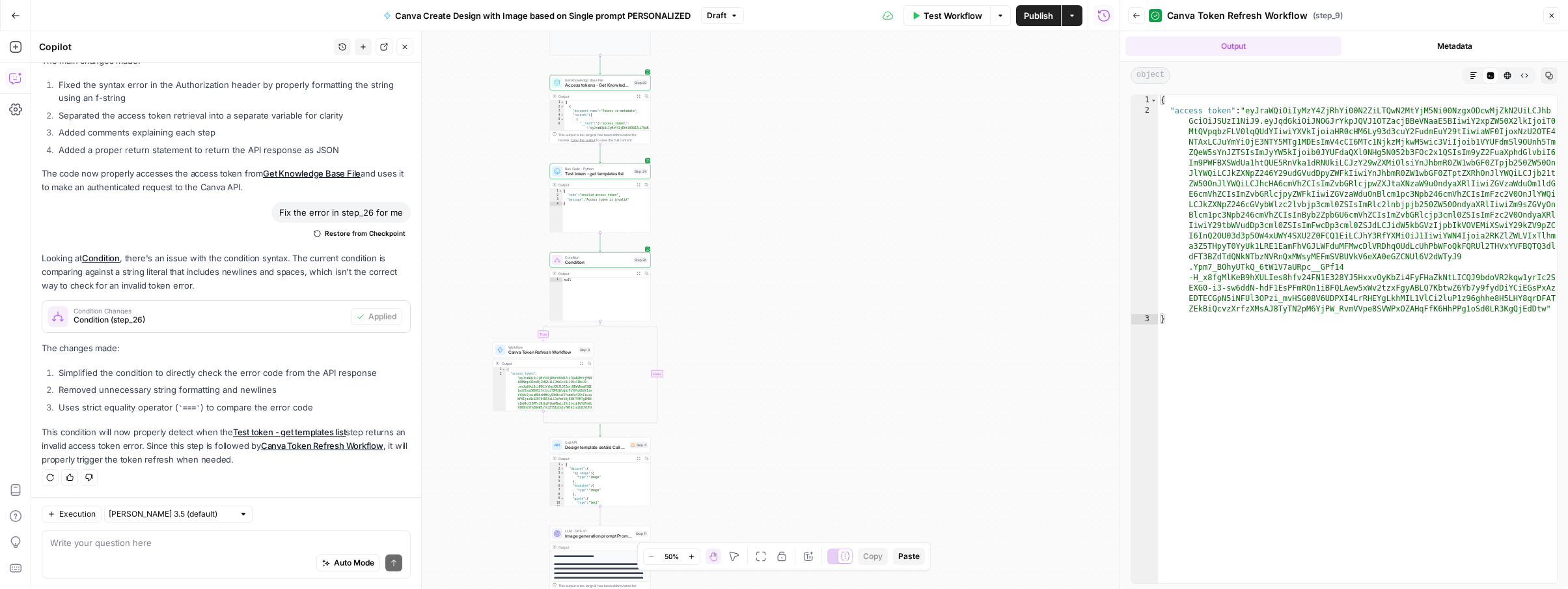
click at [403, 49] on icon "button" at bounding box center [405, 47] width 8 height 8
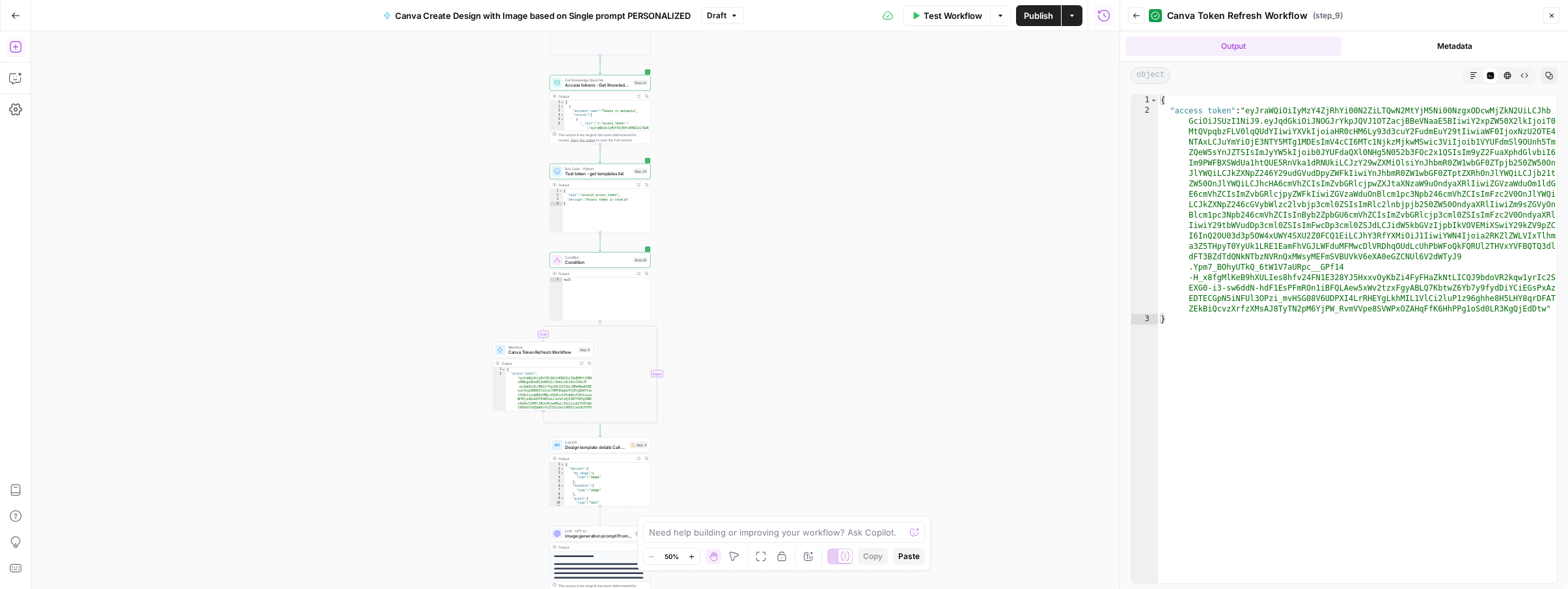
click at [14, 47] on icon "button" at bounding box center [15, 47] width 12 height 12
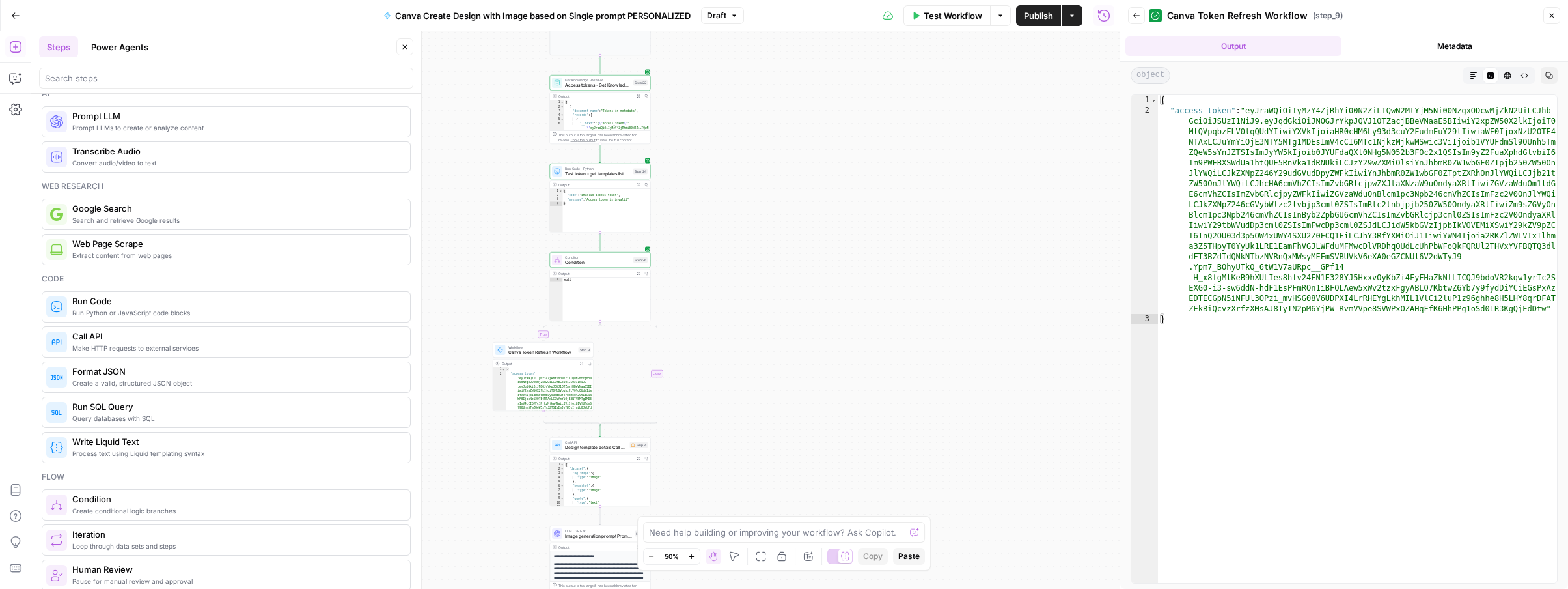
scroll to position [11, 0]
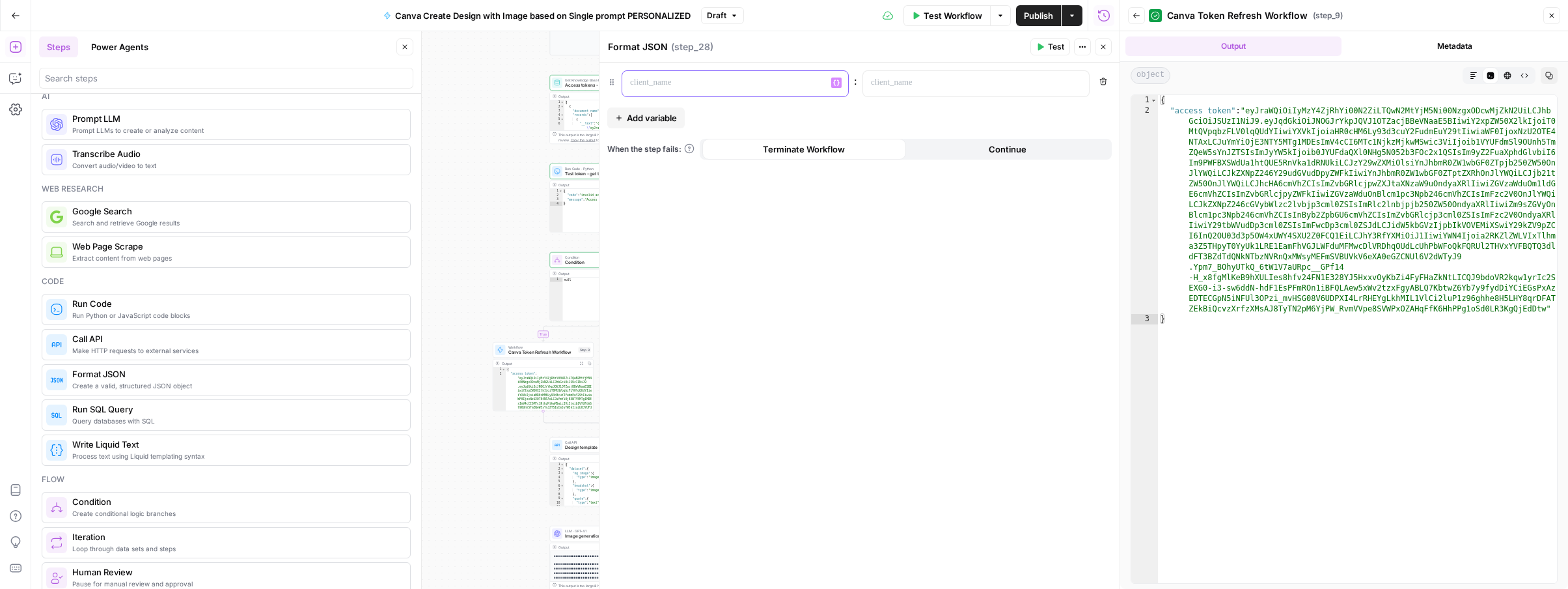
click at [743, 82] on p at bounding box center [725, 82] width 190 height 13
click at [932, 88] on p at bounding box center [965, 82] width 190 height 13
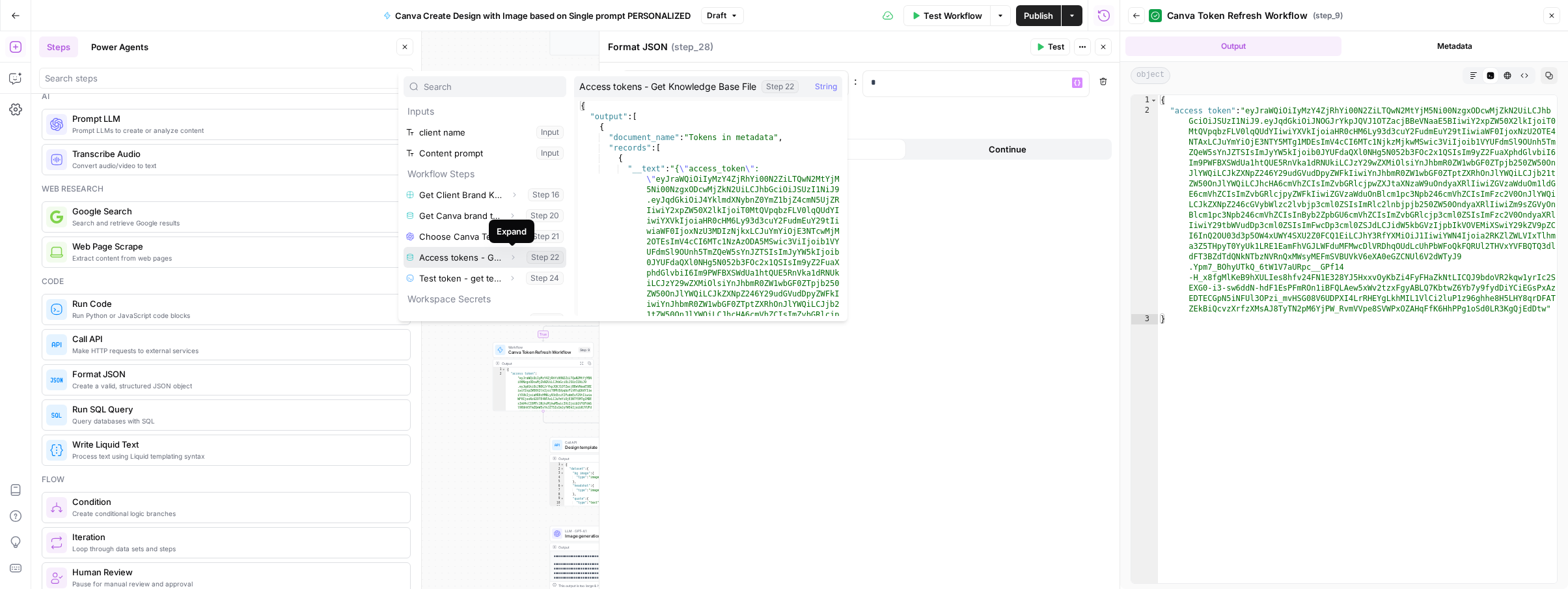
click at [513, 255] on icon "button" at bounding box center [512, 257] width 8 height 8
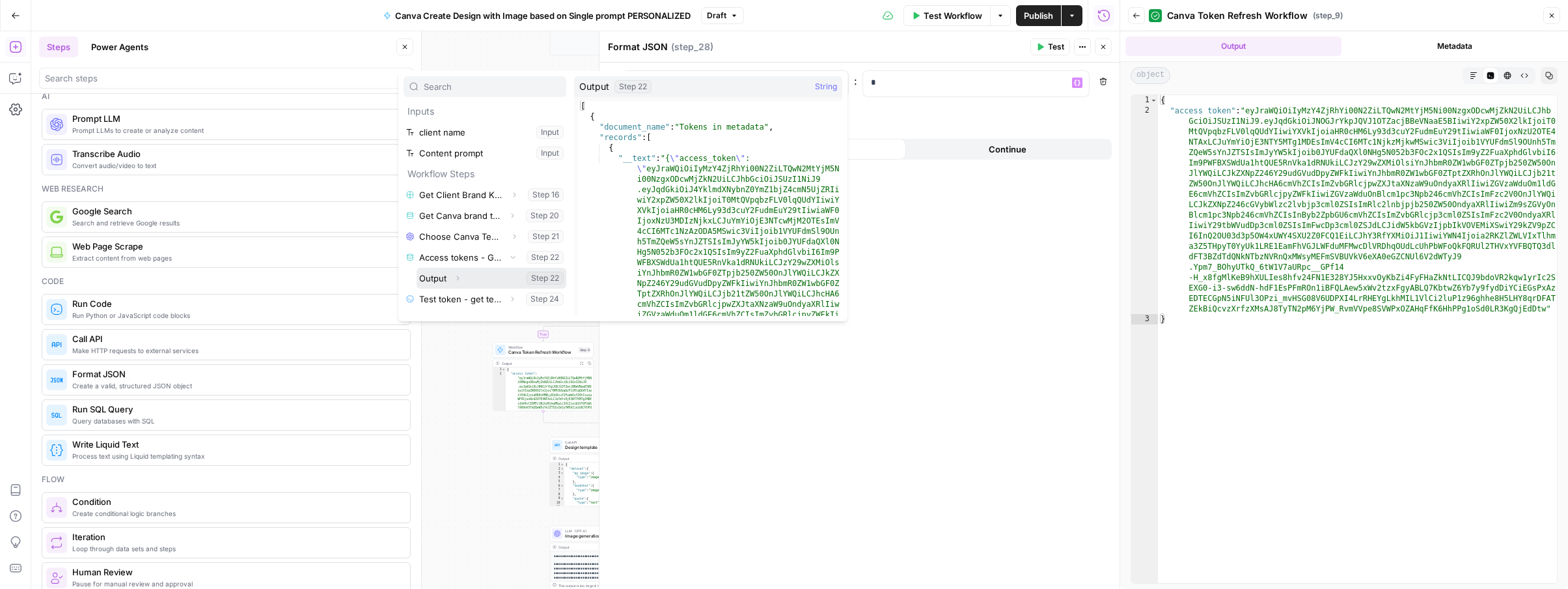
click at [458, 275] on icon "button" at bounding box center [457, 278] width 8 height 8
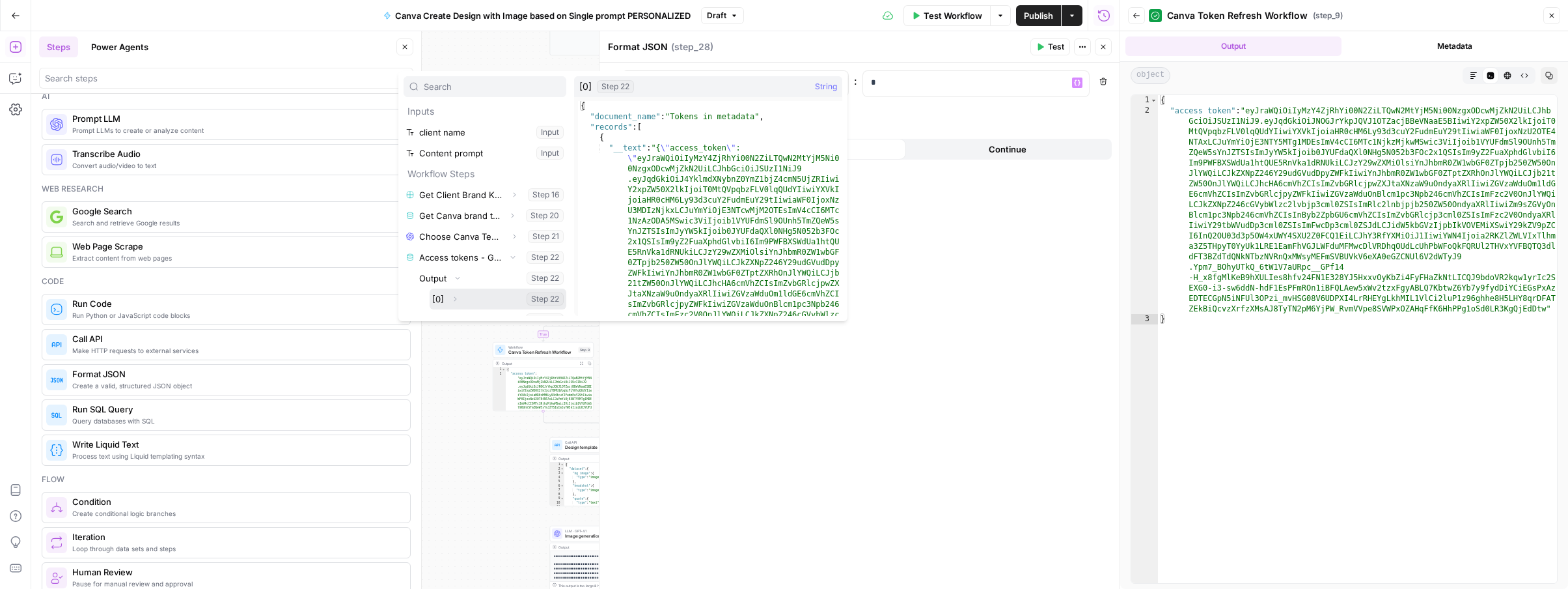
click at [451, 295] on icon "button" at bounding box center [455, 298] width 8 height 8
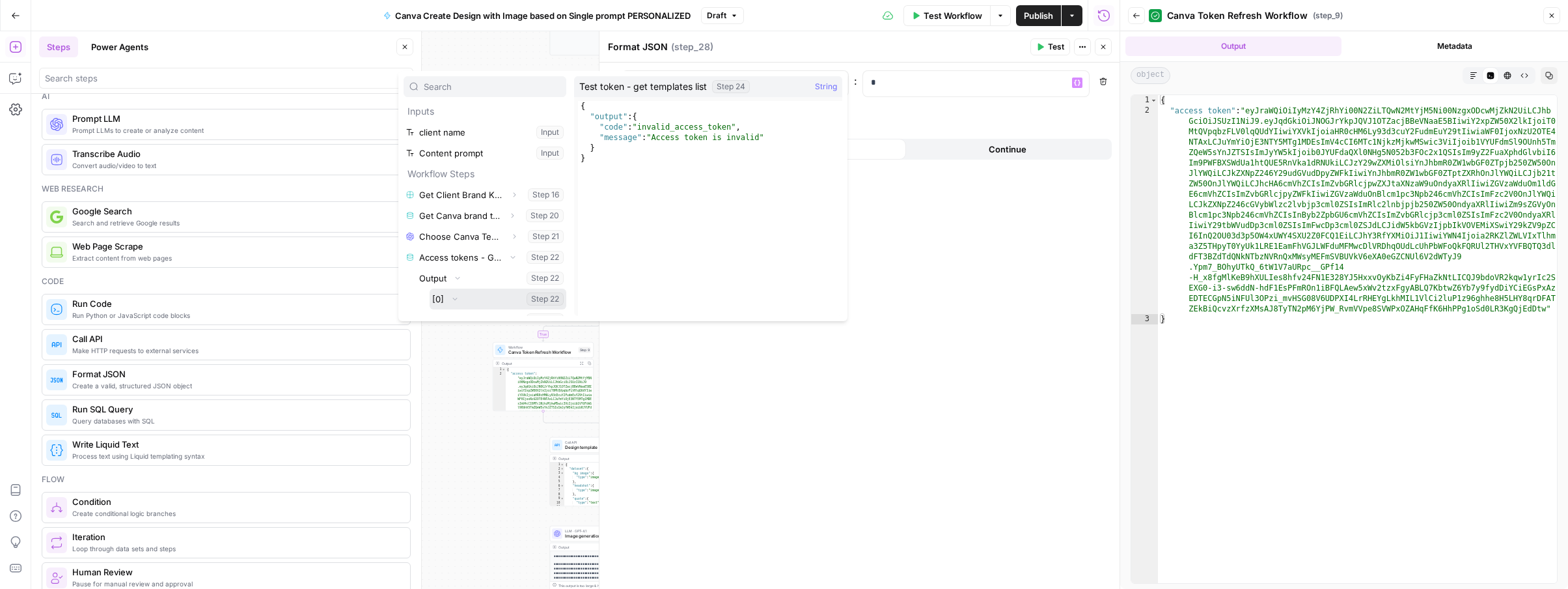
scroll to position [60, 0]
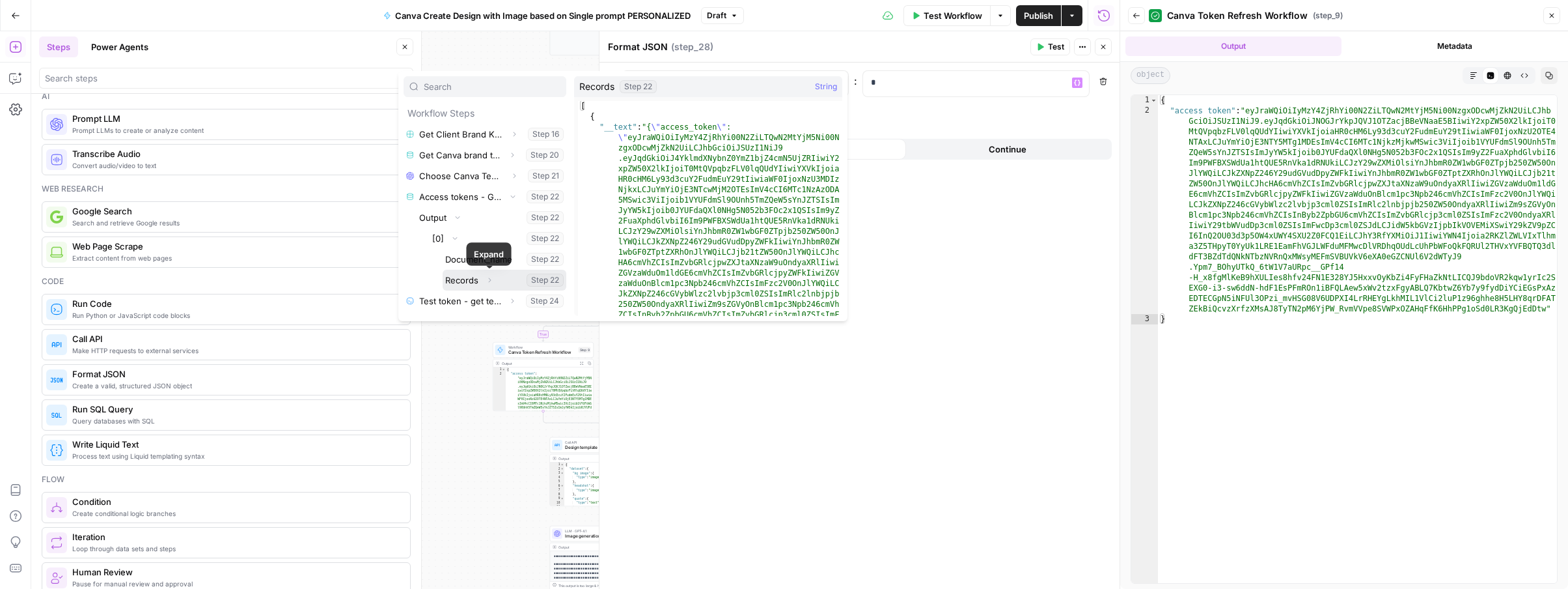
click at [490, 278] on icon "button" at bounding box center [489, 280] width 8 height 8
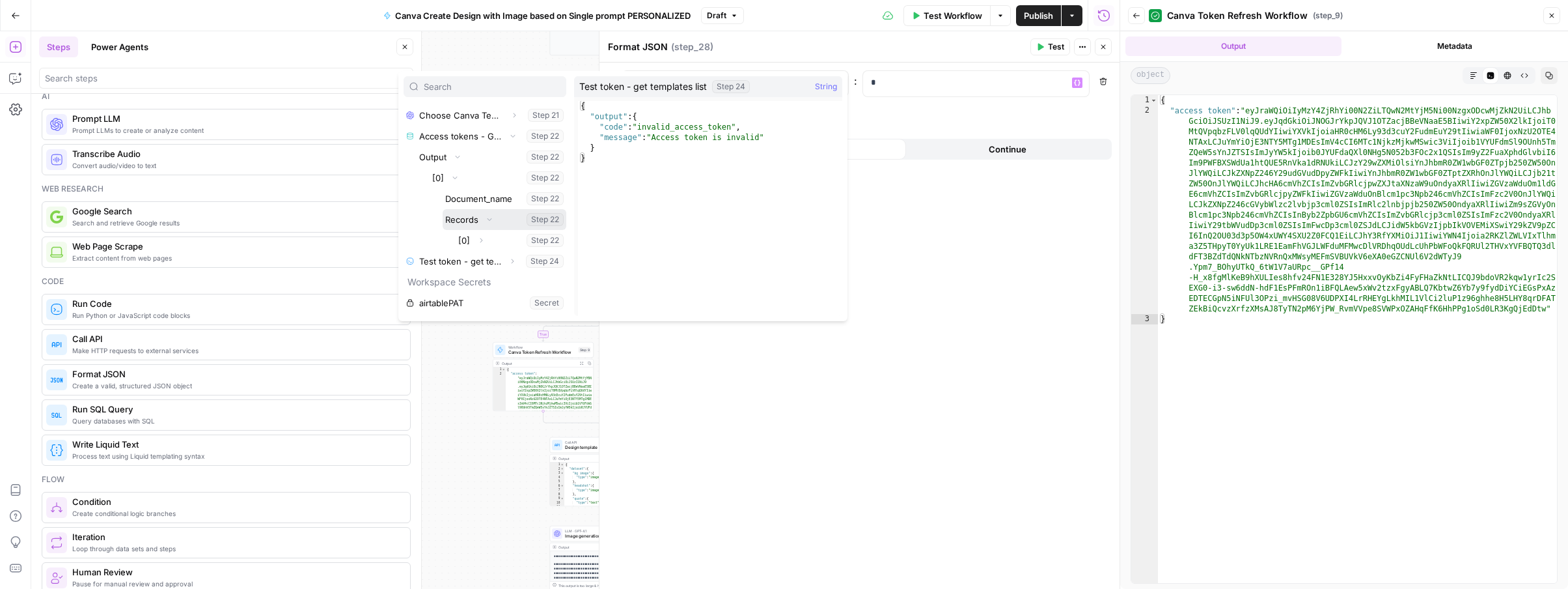
scroll to position [122, 0]
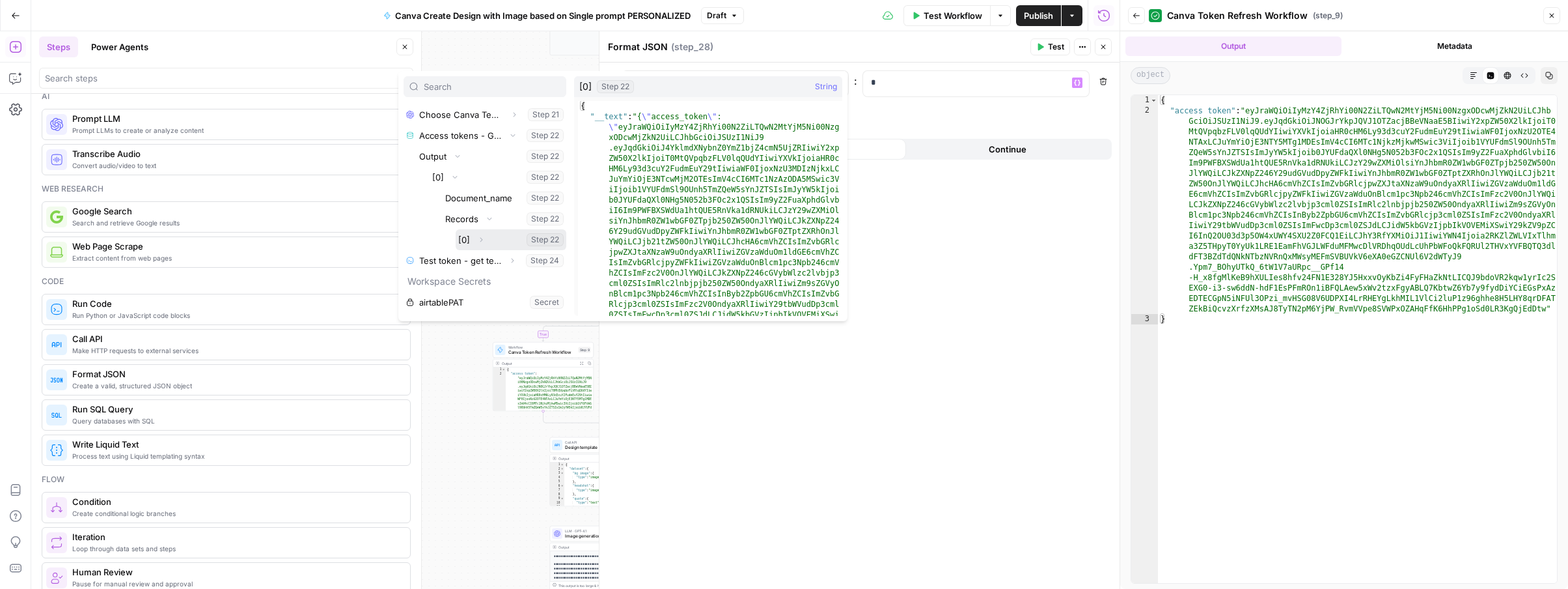
click at [480, 241] on icon "button" at bounding box center [481, 240] width 3 height 4
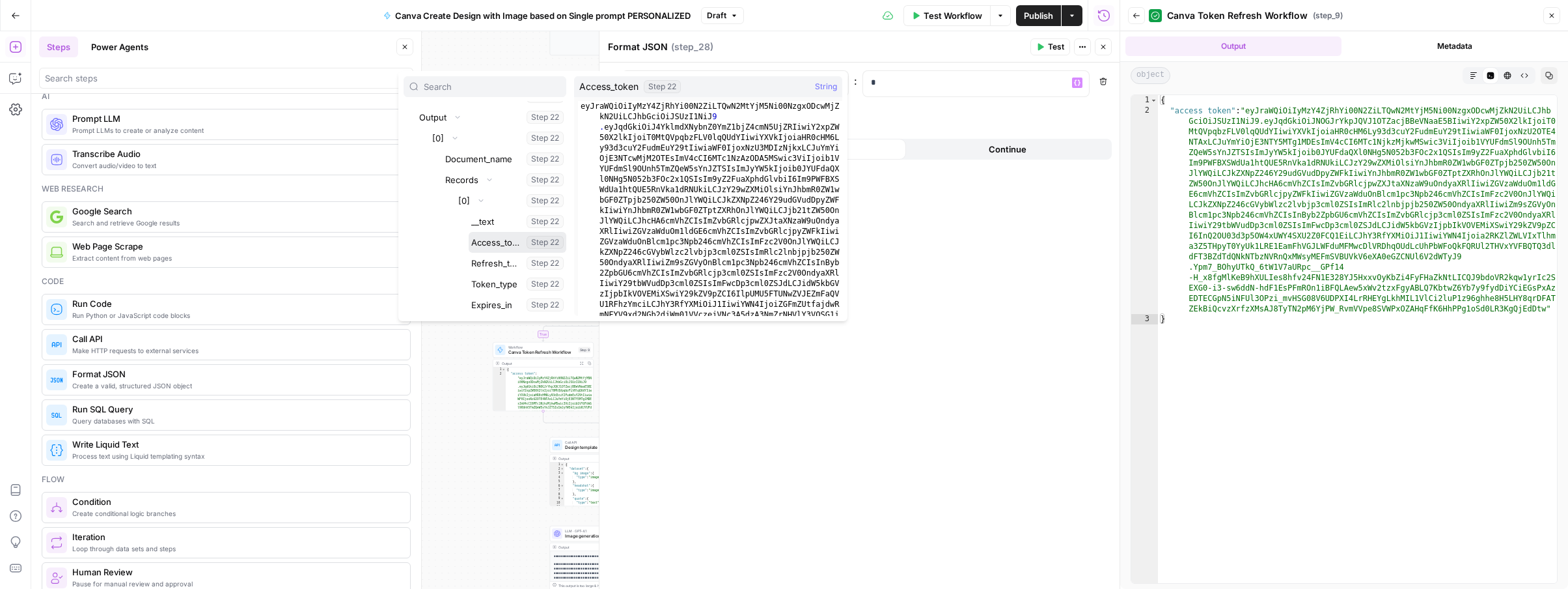
click at [489, 240] on button "Select variable Access_token" at bounding box center [518, 242] width 98 height 21
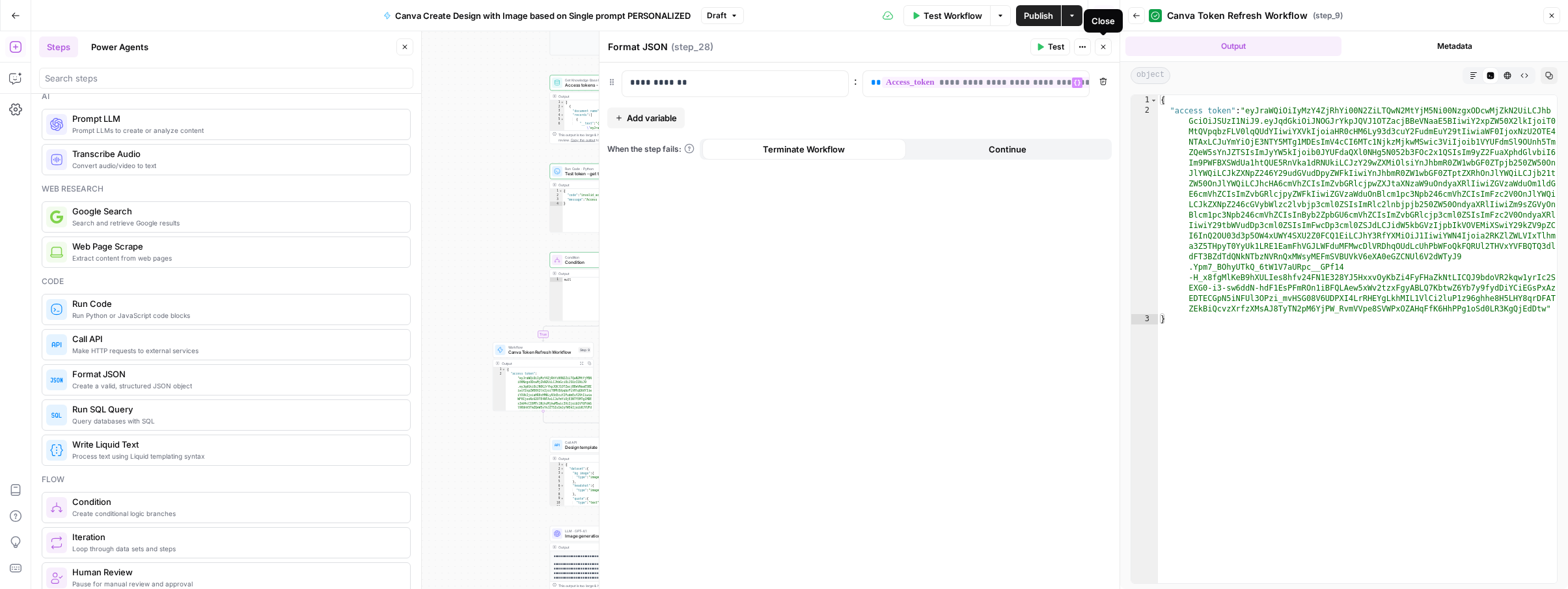
click at [1103, 49] on icon "button" at bounding box center [1103, 47] width 8 height 8
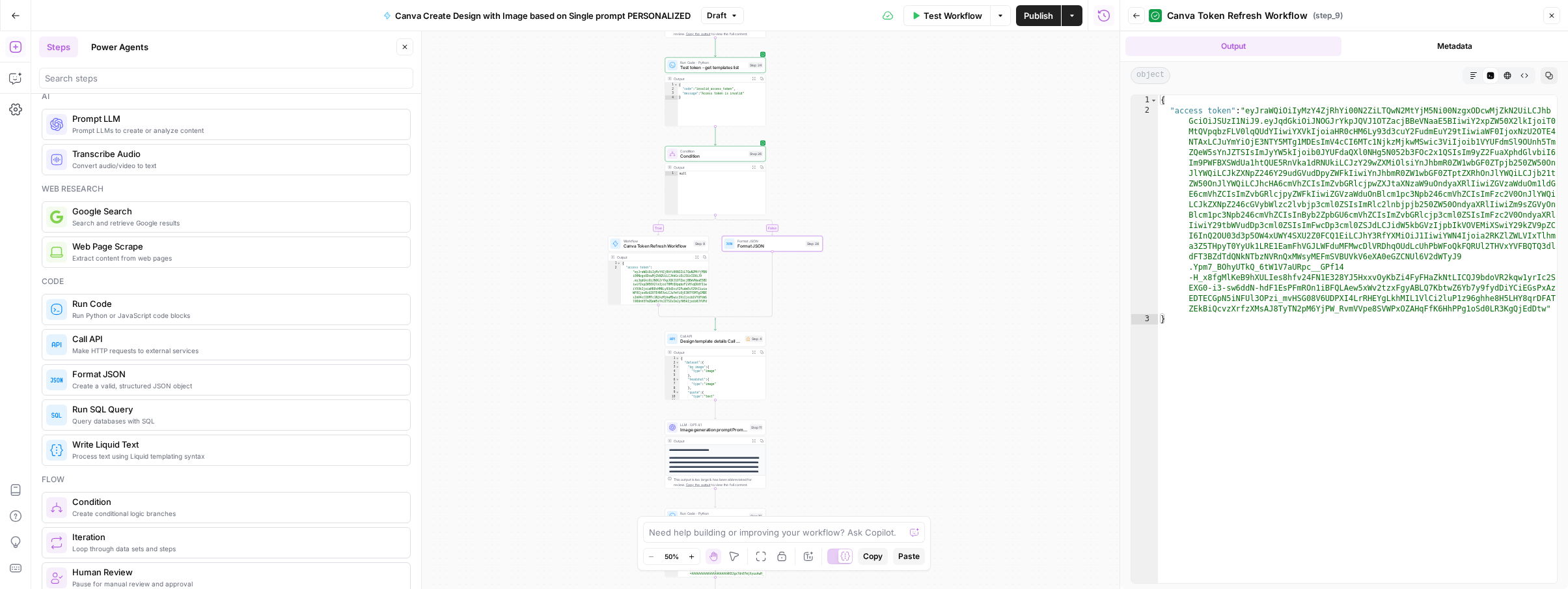
drag, startPoint x: 862, startPoint y: 437, endPoint x: 977, endPoint y: 331, distance: 156.4
click at [977, 331] on div "true false Workflow Set Inputs Inputs Read from Grid Get Client Brand Kit and S…" at bounding box center [575, 310] width 1089 height 558
click at [751, 141] on button "Test" at bounding box center [753, 142] width 20 height 8
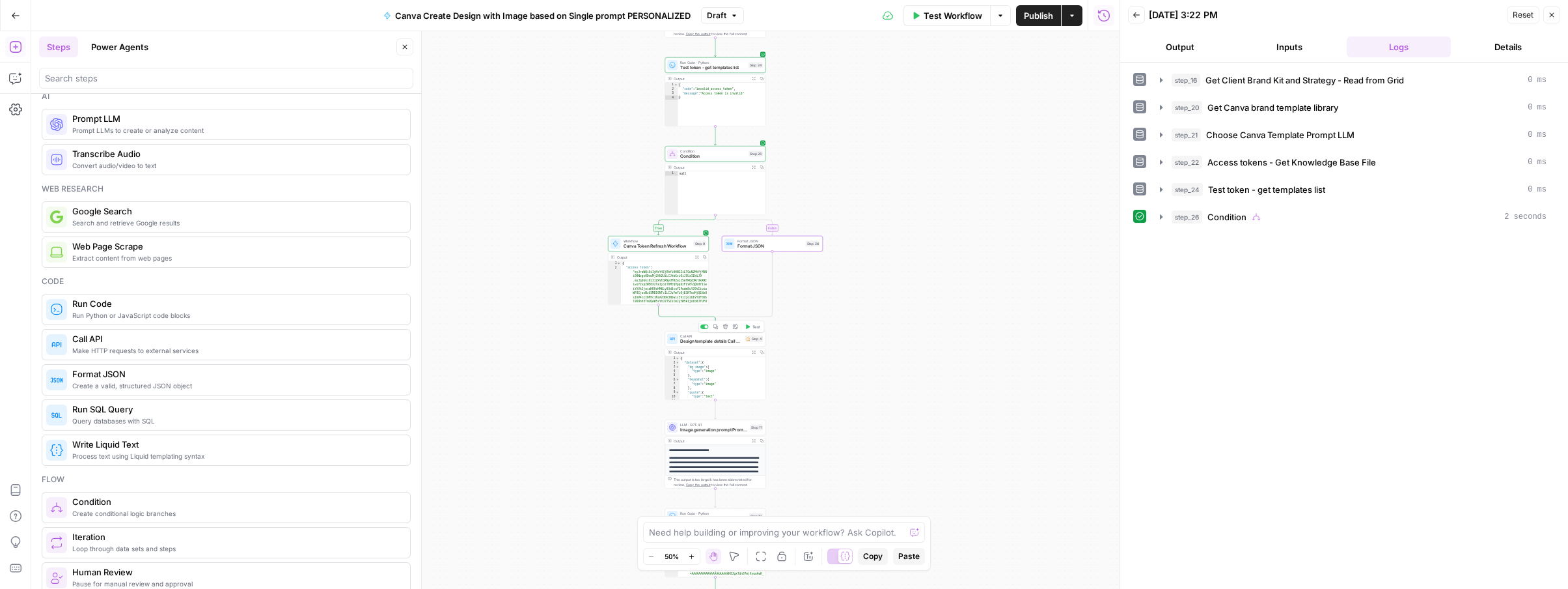
click at [721, 339] on span "Design template details Call API" at bounding box center [712, 342] width 63 height 7
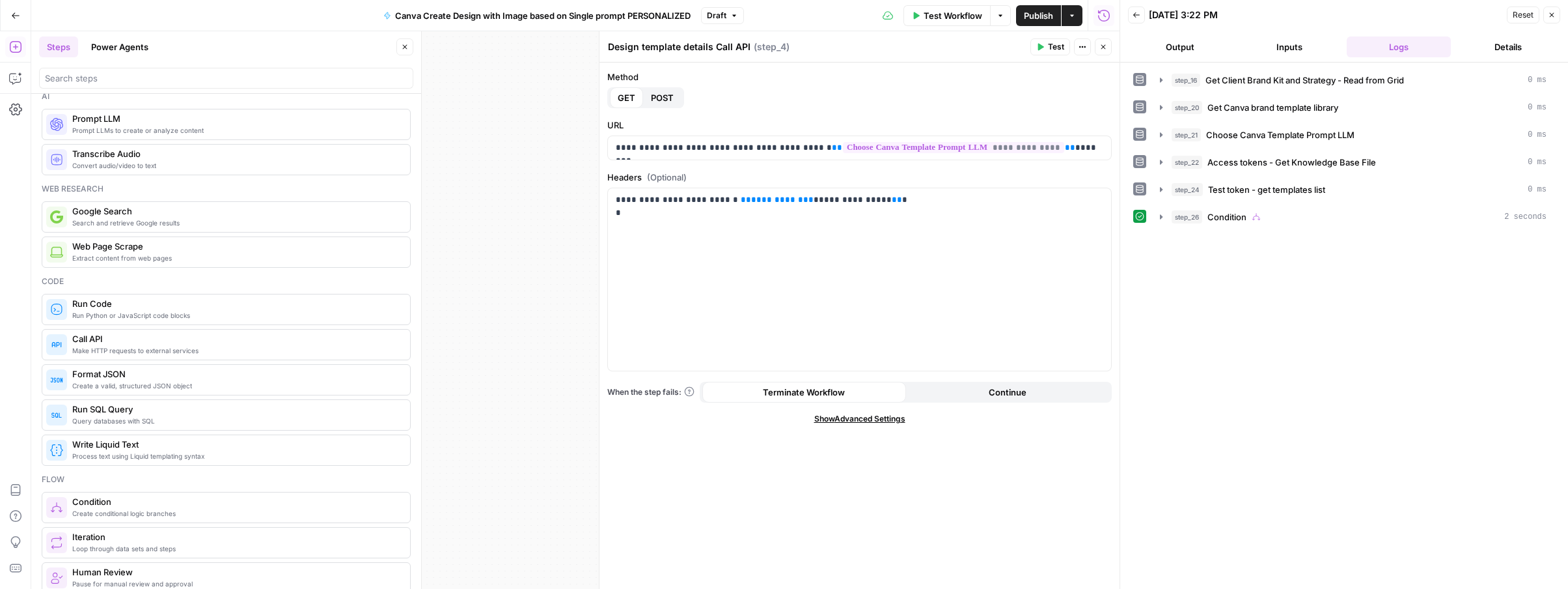
click at [1101, 45] on icon "button" at bounding box center [1103, 47] width 8 height 8
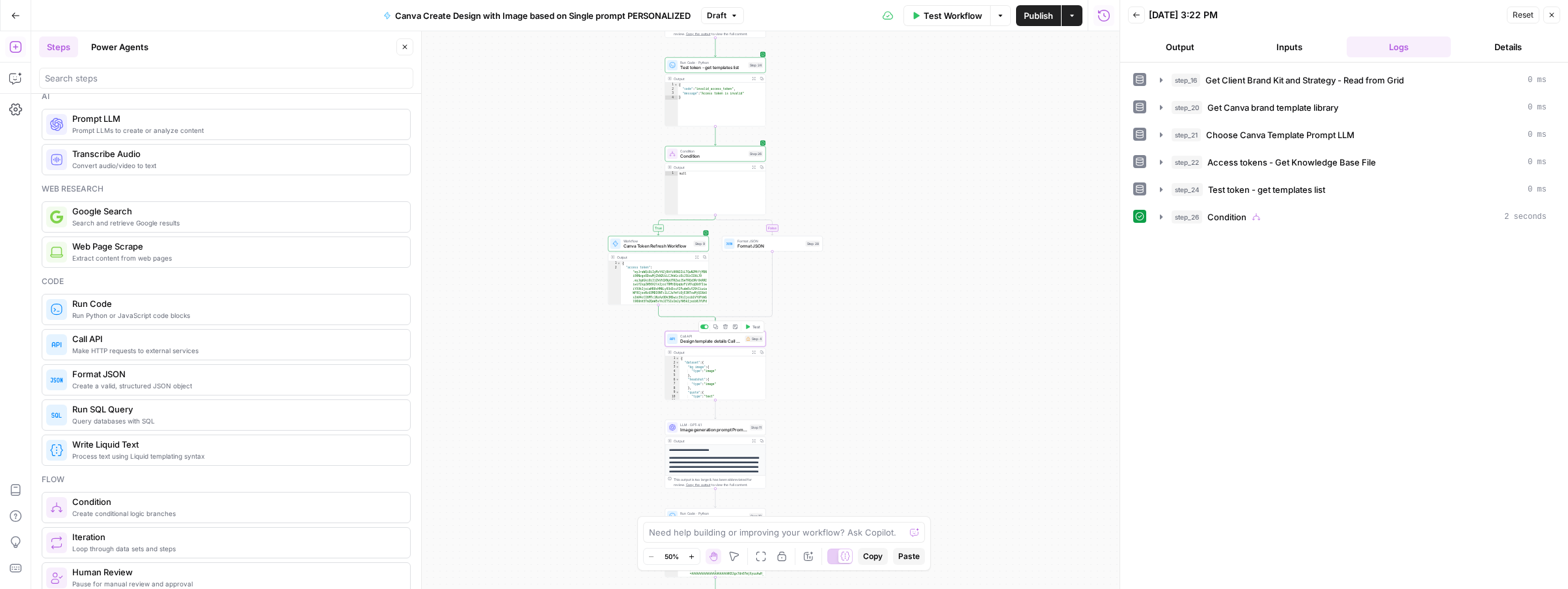
click at [722, 336] on span "Call API" at bounding box center [712, 336] width 63 height 5
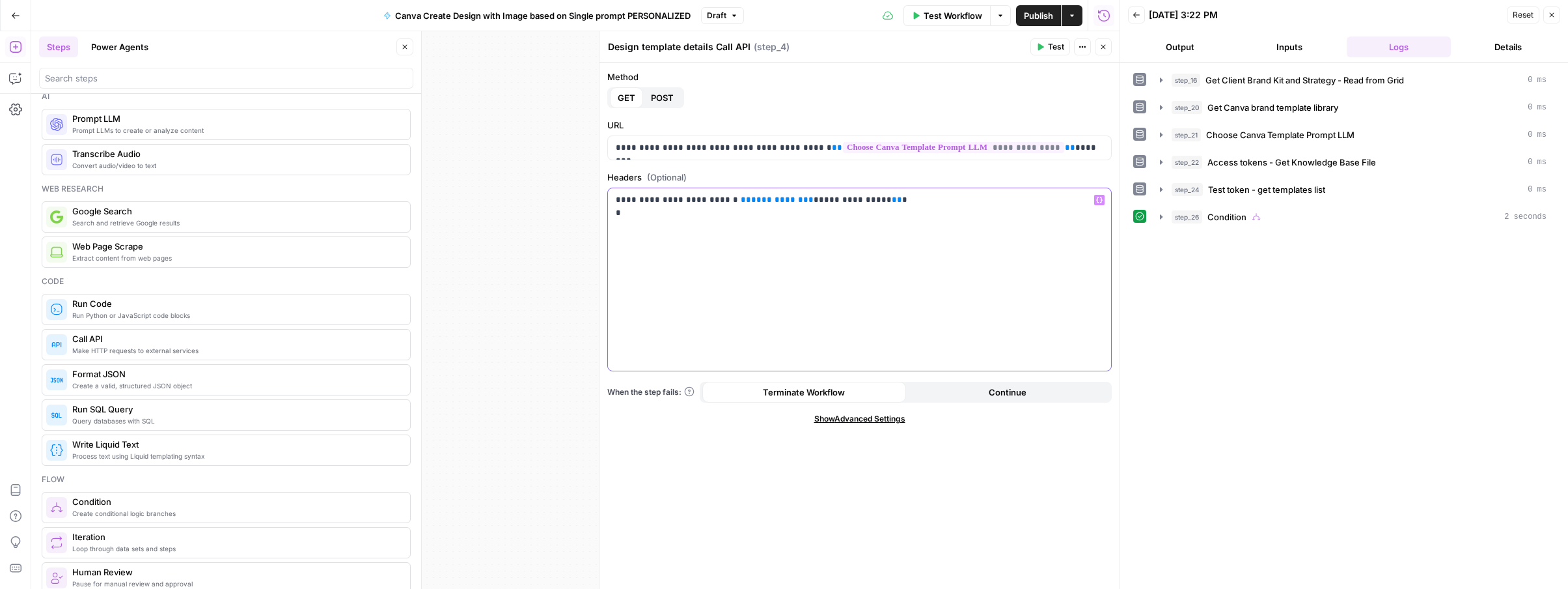
drag, startPoint x: 847, startPoint y: 199, endPoint x: 719, endPoint y: 199, distance: 128.0
click at [719, 199] on p "**********" at bounding box center [860, 207] width 488 height 26
drag, startPoint x: 856, startPoint y: 200, endPoint x: 721, endPoint y: 199, distance: 135.0
click at [721, 199] on p "**********" at bounding box center [860, 207] width 488 height 26
click at [1108, 201] on div "**********" at bounding box center [859, 279] width 503 height 182
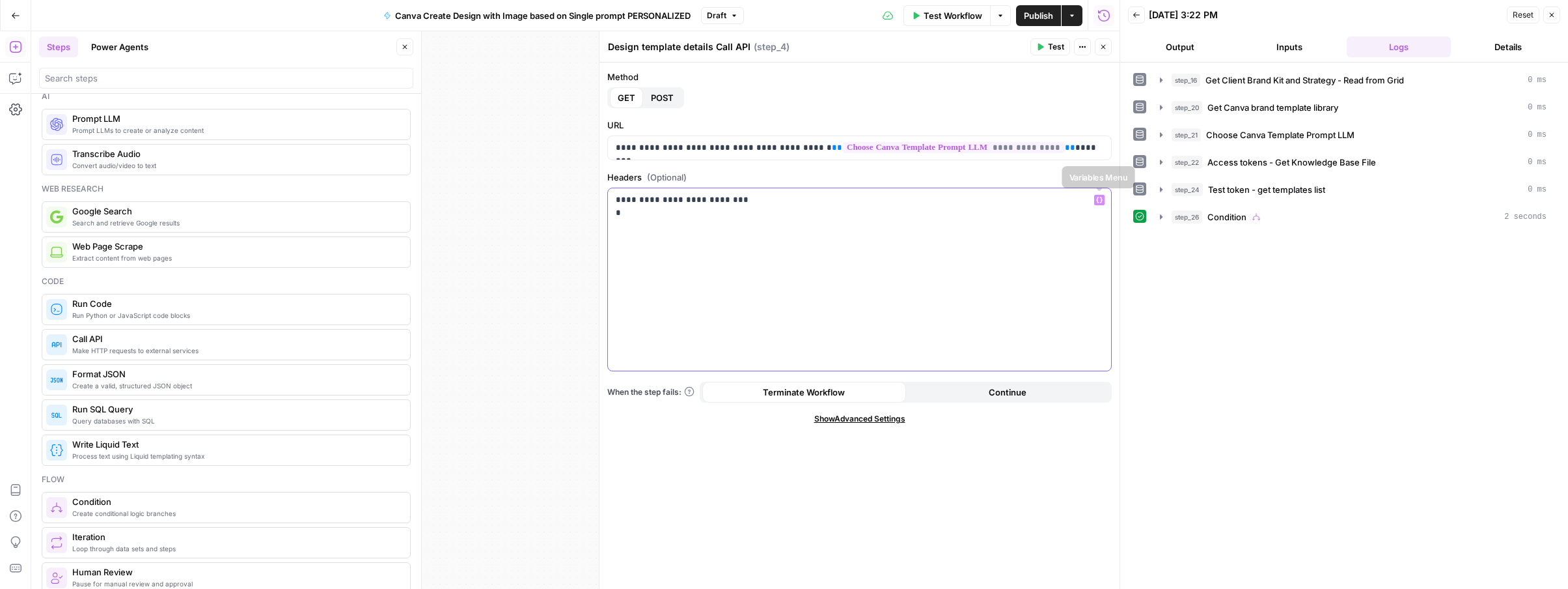
click at [1102, 201] on icon "button" at bounding box center [1100, 200] width 7 height 7
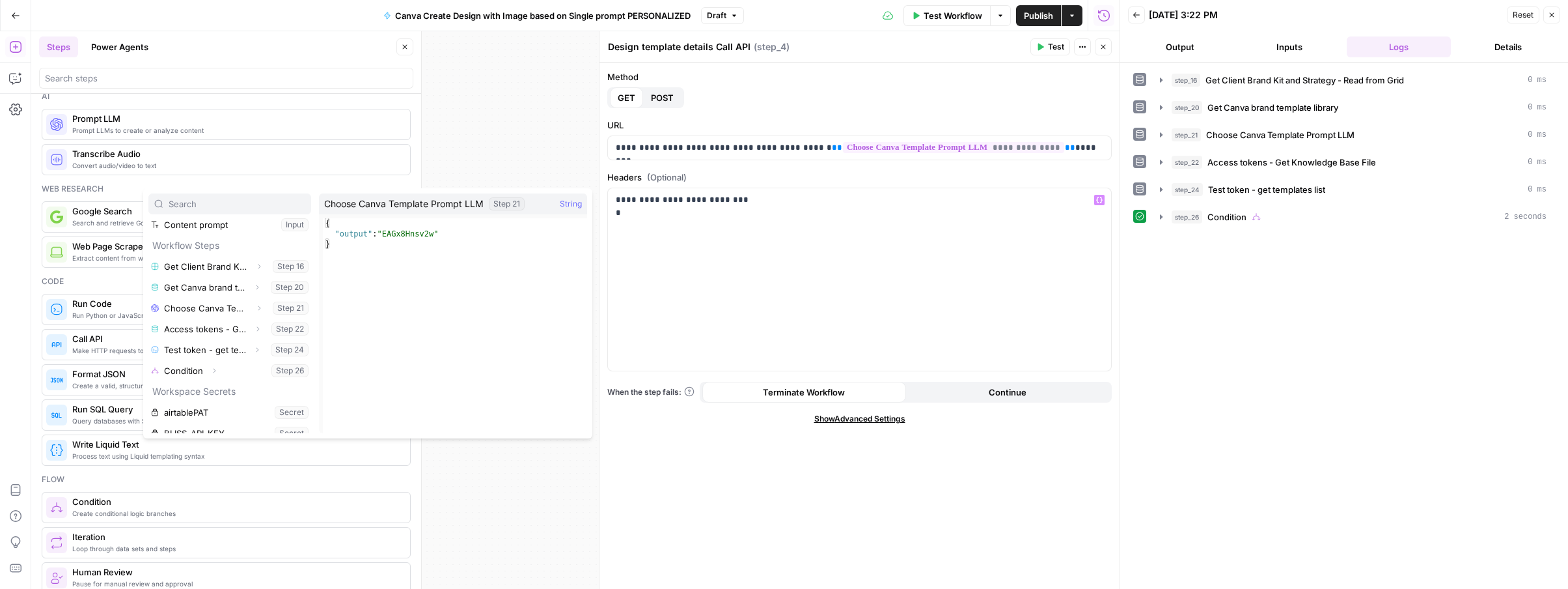
scroll to position [48, 0]
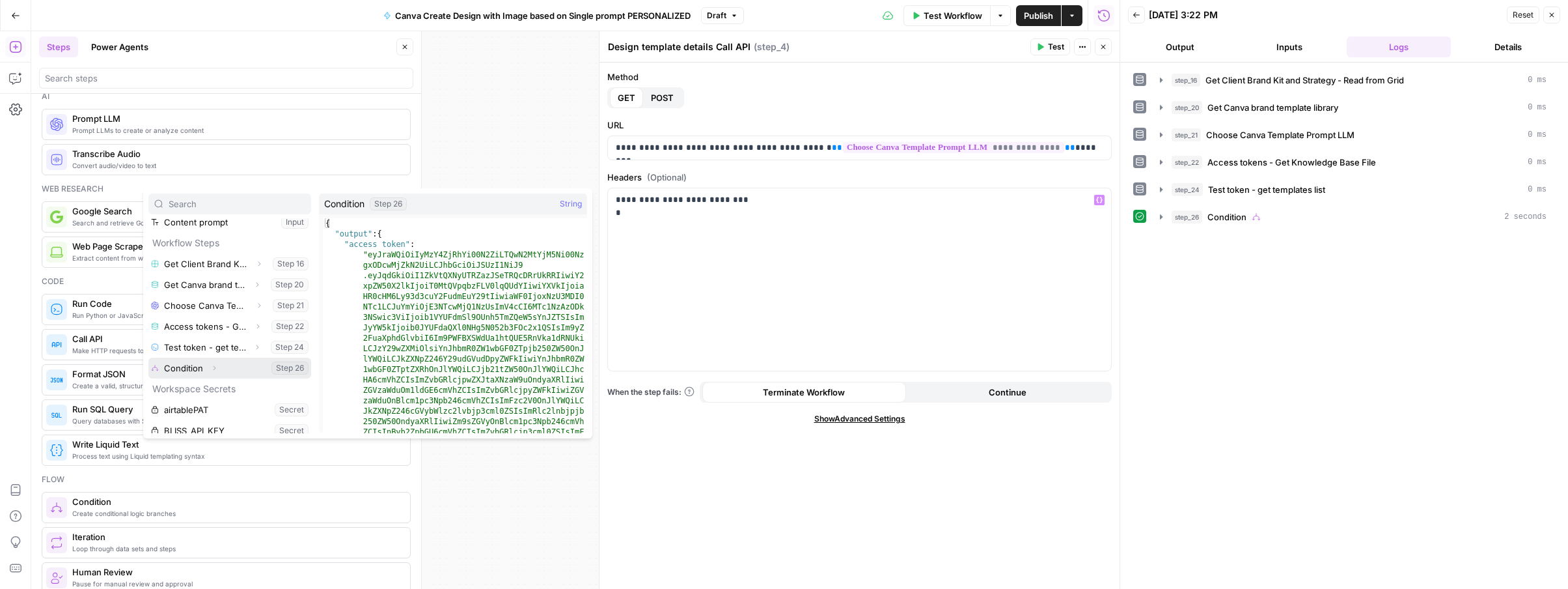
click at [218, 368] on button "Expand" at bounding box center [214, 368] width 17 height 17
click at [201, 390] on icon "button" at bounding box center [202, 388] width 3 height 4
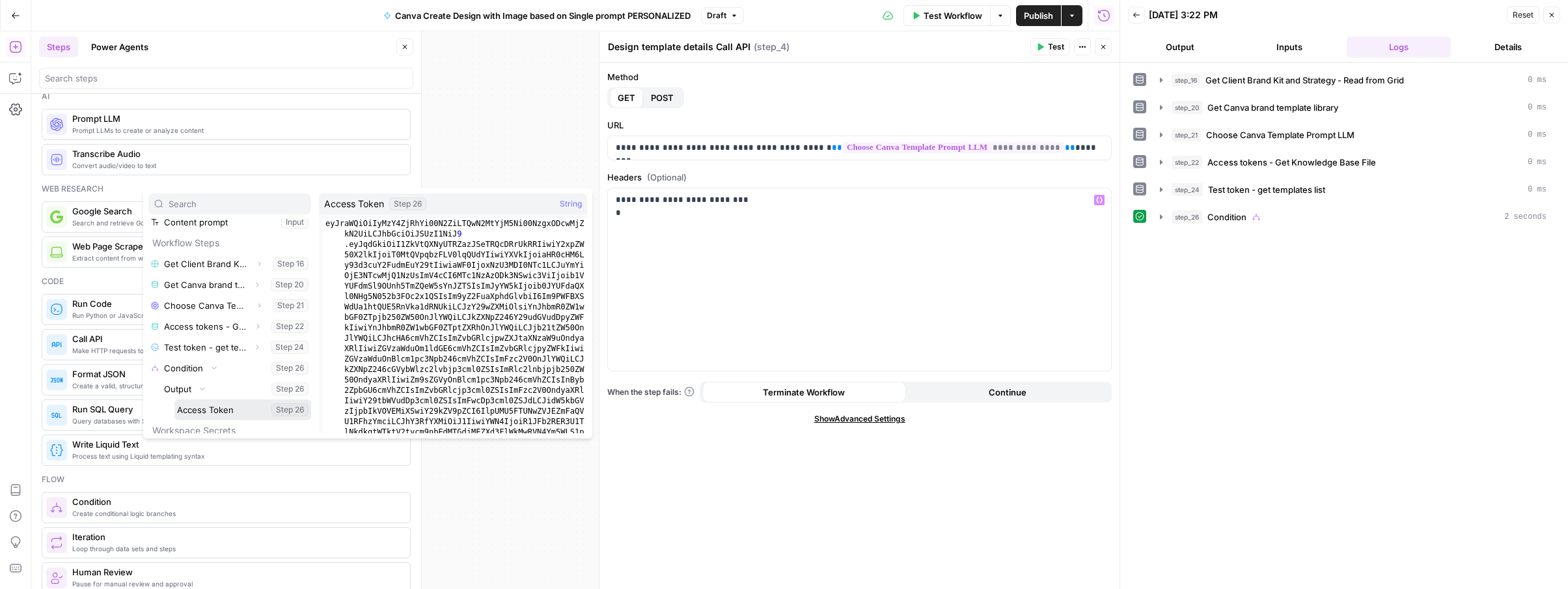
click at [202, 408] on button "Select variable Access Token" at bounding box center [242, 410] width 137 height 21
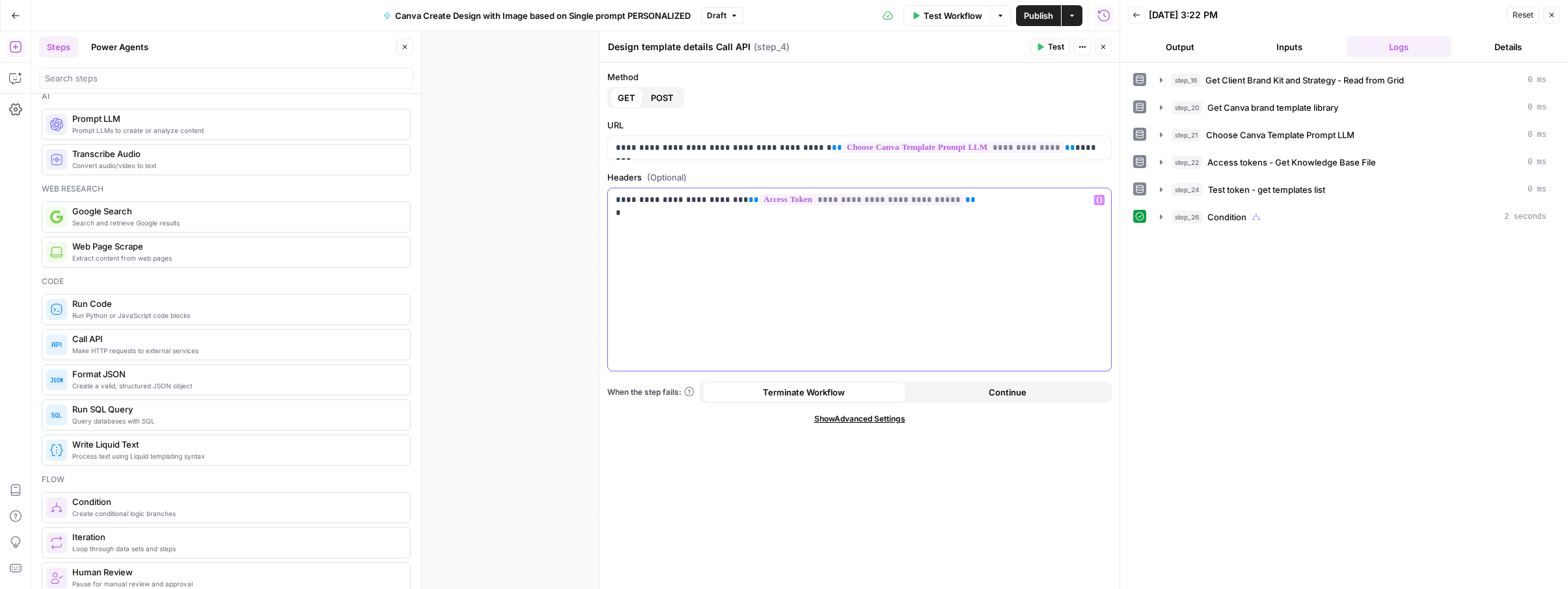
click at [720, 196] on p "**********" at bounding box center [860, 207] width 488 height 26
click at [1053, 50] on span "Test" at bounding box center [1056, 47] width 16 height 12
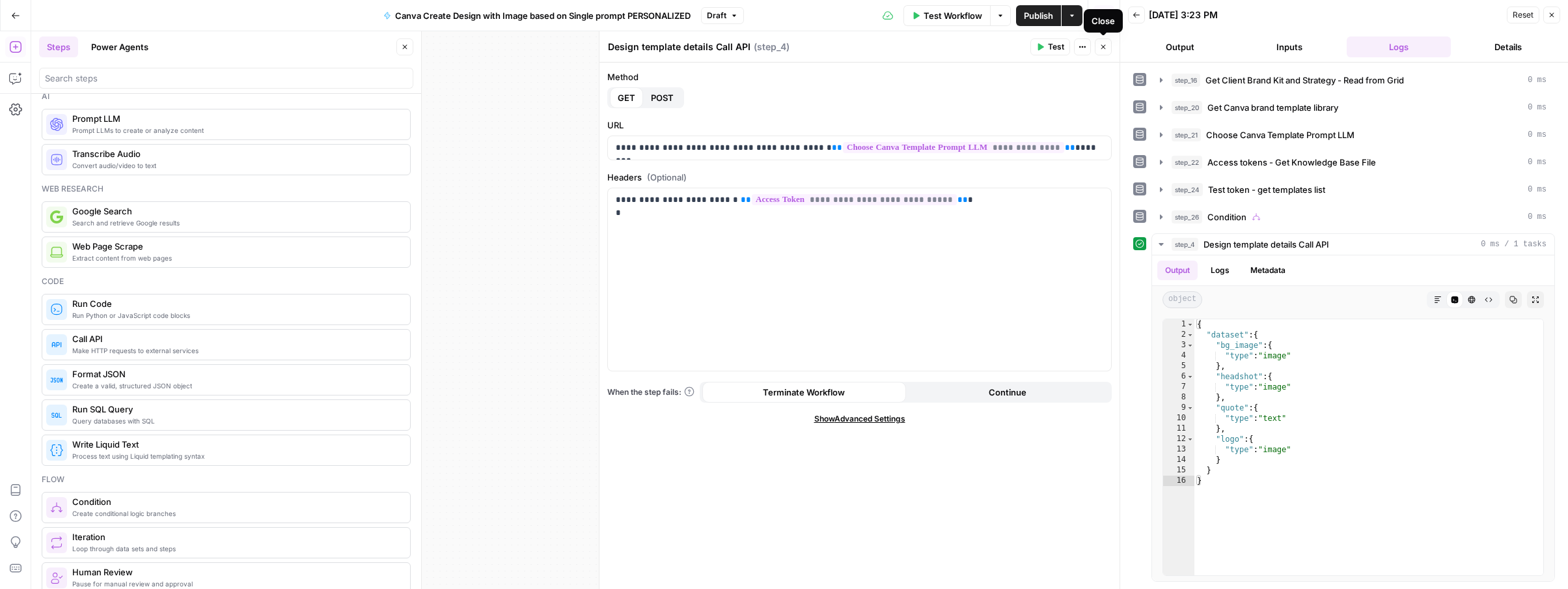
click at [1107, 47] on icon "button" at bounding box center [1103, 47] width 8 height 8
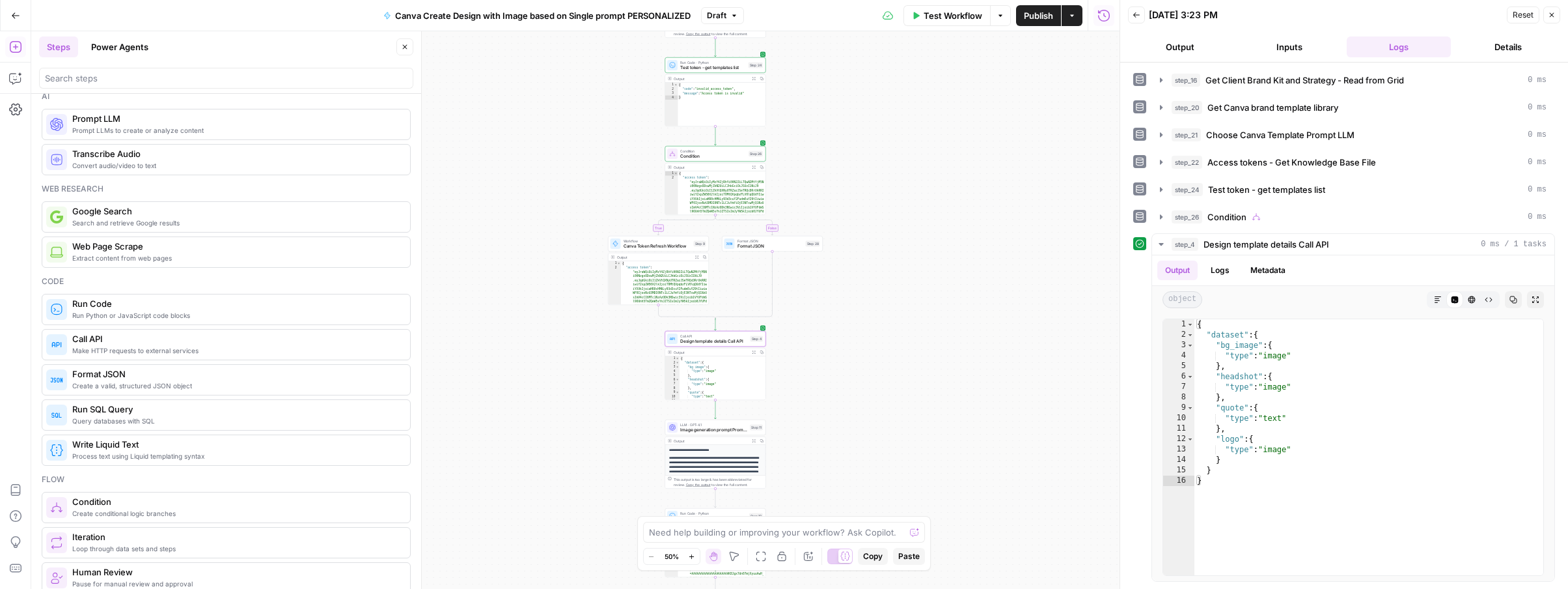
click at [1044, 19] on span "Publish" at bounding box center [1039, 15] width 29 height 13
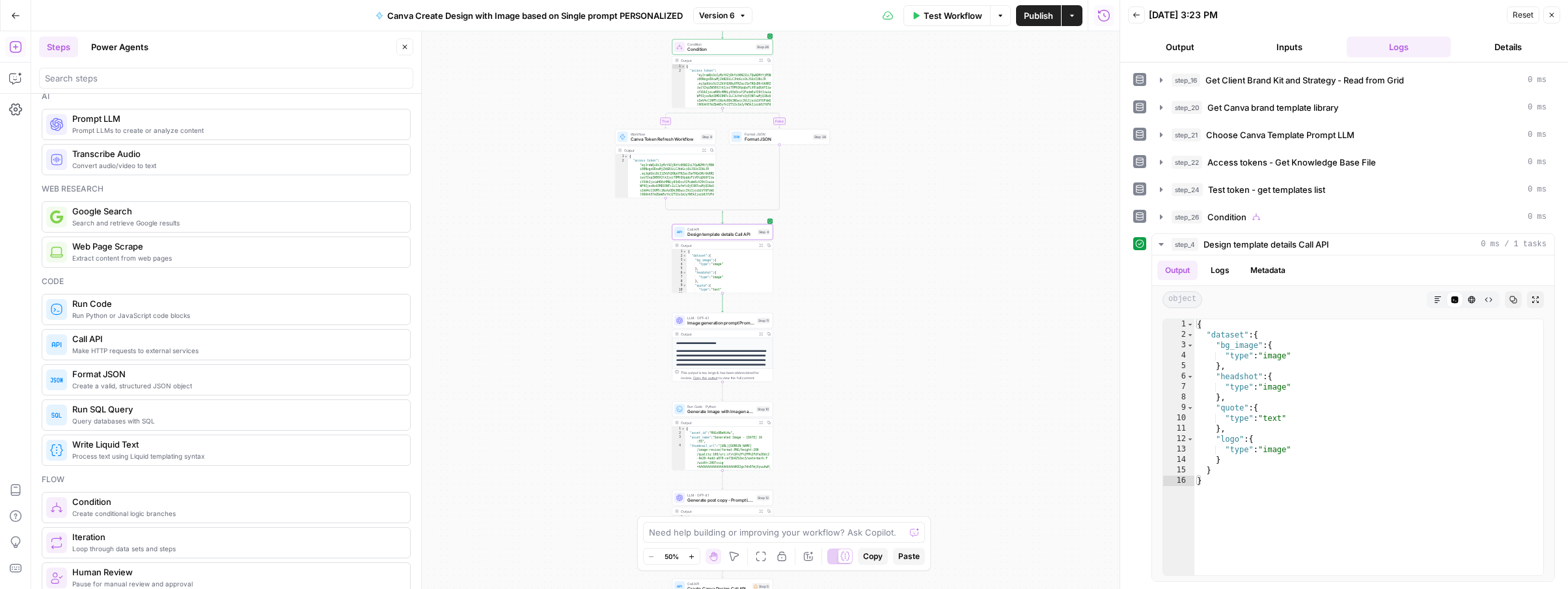
drag, startPoint x: 887, startPoint y: 380, endPoint x: 895, endPoint y: 273, distance: 107.3
click at [895, 273] on div "true false Workflow Set Inputs Inputs Read from Grid Get Client Brand Kit and S…" at bounding box center [575, 310] width 1089 height 558
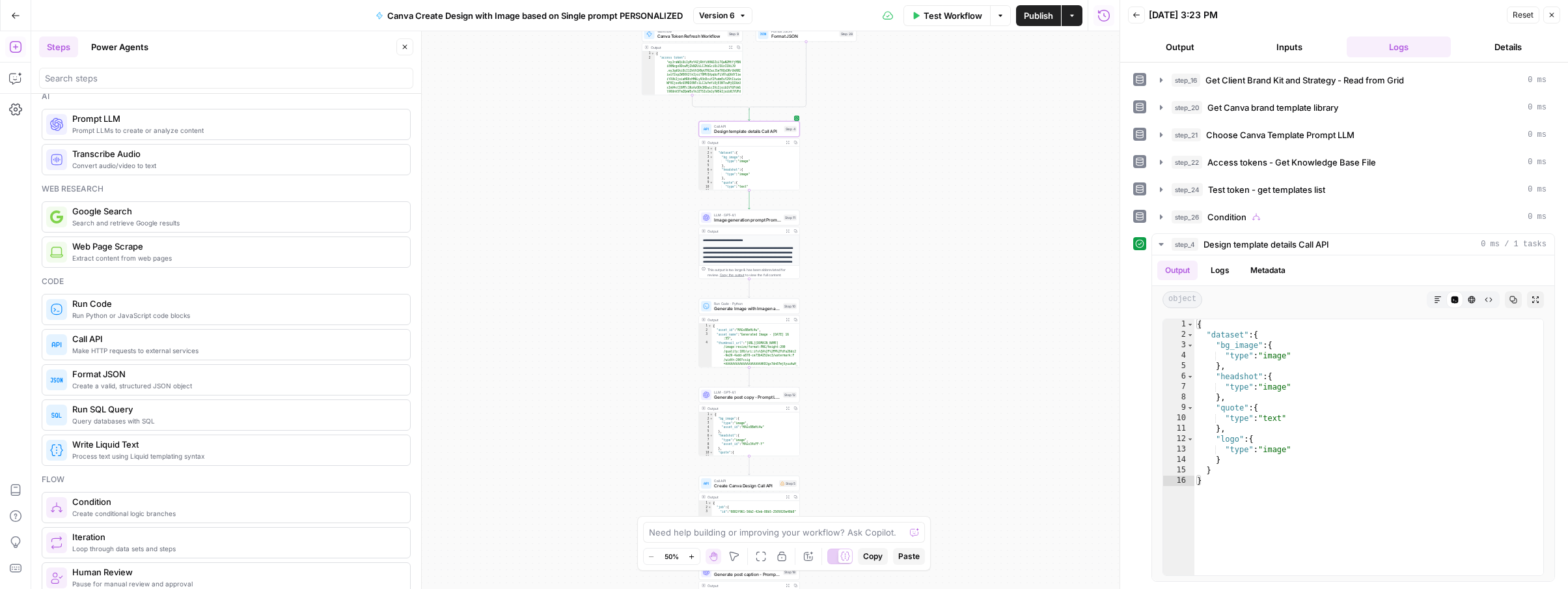
drag, startPoint x: 880, startPoint y: 399, endPoint x: 908, endPoint y: 296, distance: 106.7
click at [908, 296] on div "true false Workflow Set Inputs Inputs Read from Grid Get Client Brand Kit and S…" at bounding box center [575, 310] width 1089 height 558
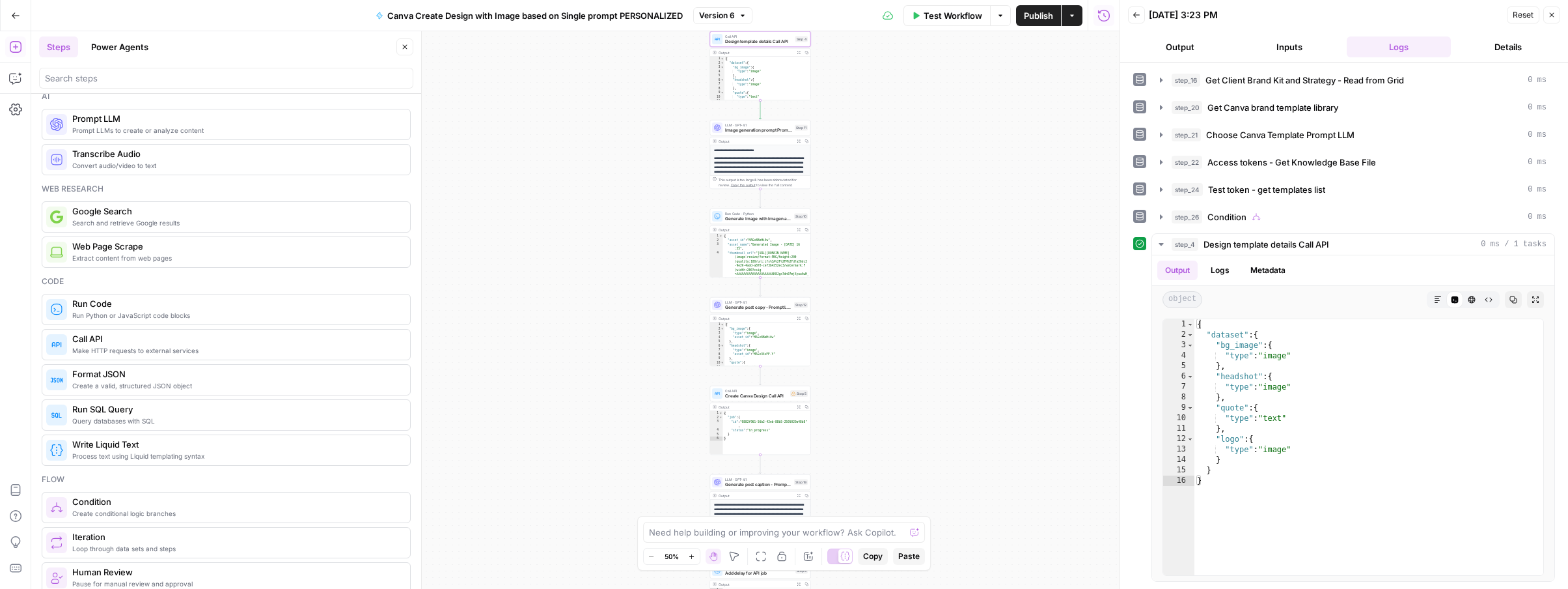
drag, startPoint x: 934, startPoint y: 463, endPoint x: 945, endPoint y: 374, distance: 89.7
click at [945, 374] on div "true false Workflow Set Inputs Inputs Read from Grid Get Client Brand Kit and S…" at bounding box center [575, 310] width 1089 height 558
click at [767, 398] on span "Create Canva Design Call API" at bounding box center [756, 396] width 63 height 7
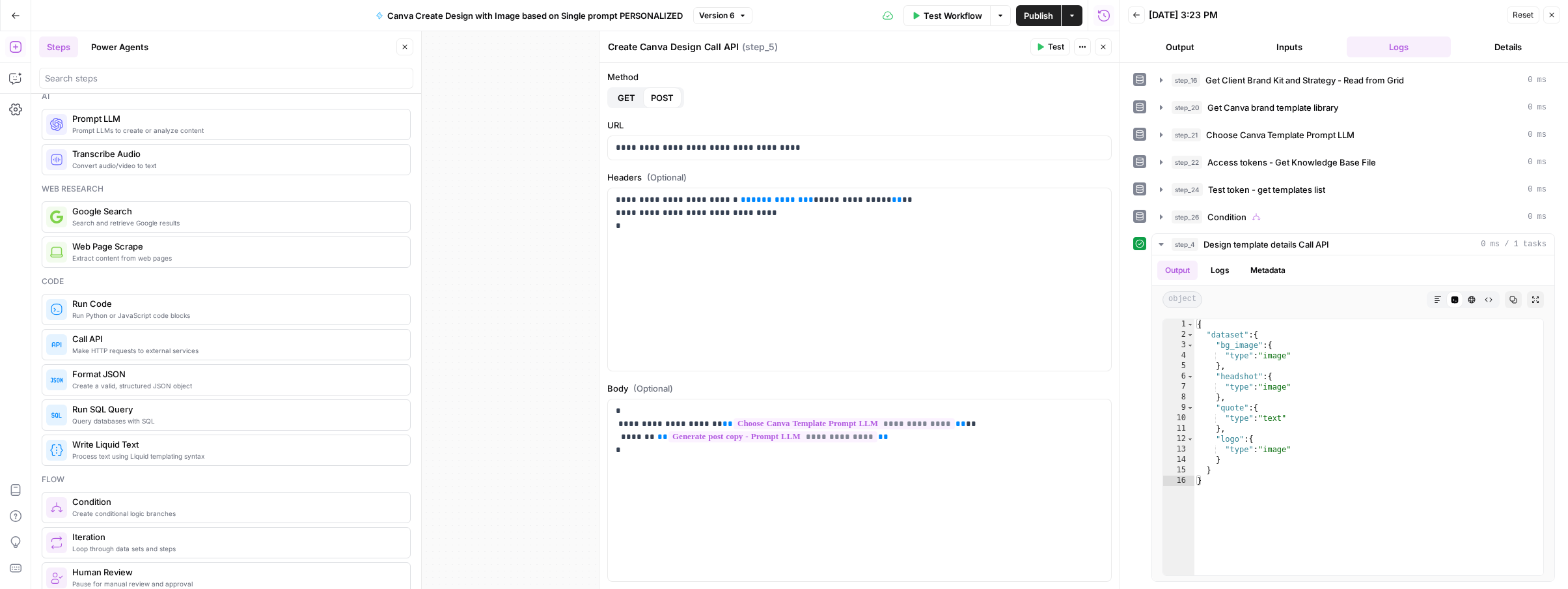
click at [1107, 46] on button "Close" at bounding box center [1103, 47] width 17 height 17
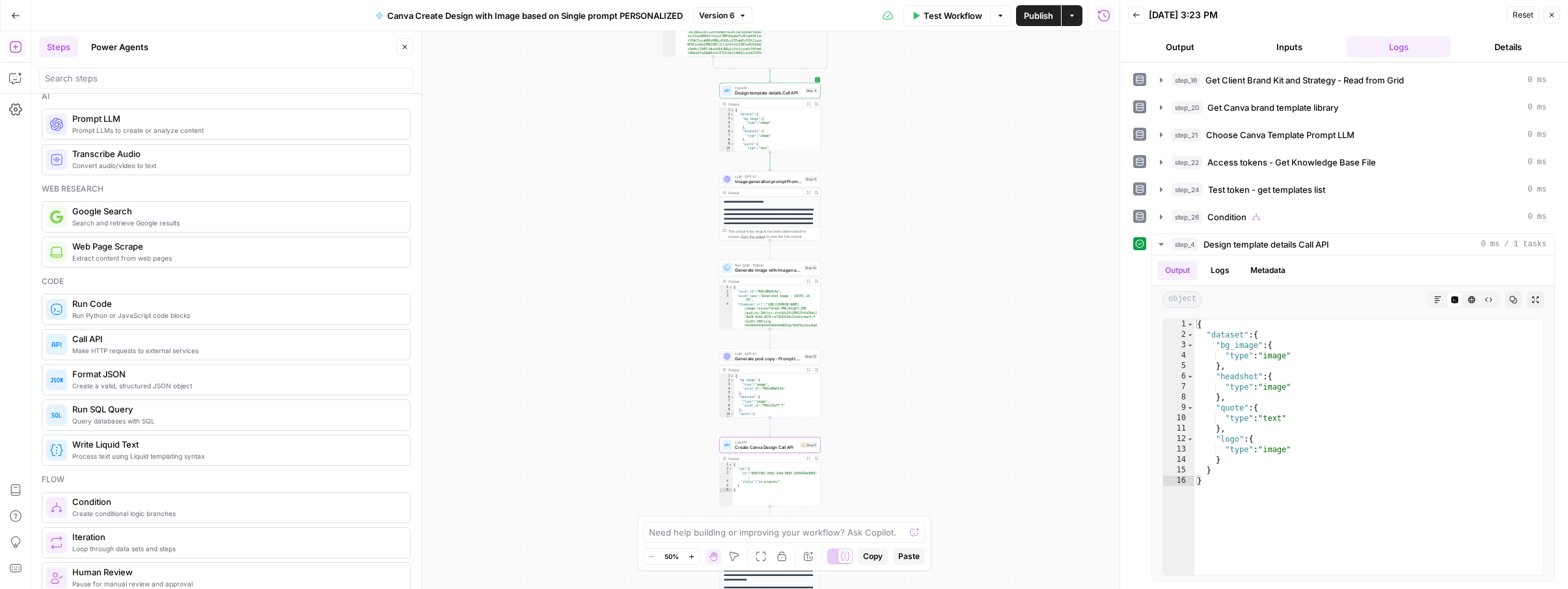
drag, startPoint x: 943, startPoint y: 243, endPoint x: 956, endPoint y: 336, distance: 93.9
click at [956, 336] on div "true false Workflow Set Inputs Inputs Read from Grid Get Client Brand Kit and S…" at bounding box center [575, 310] width 1089 height 558
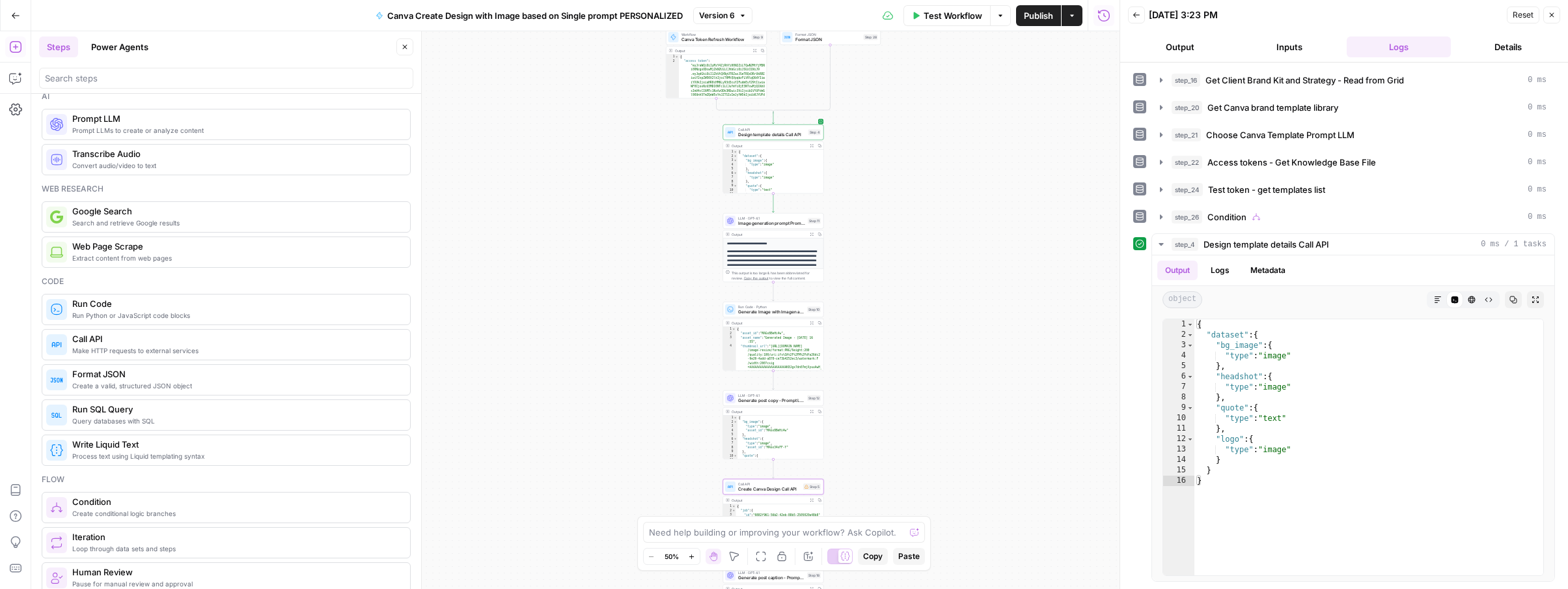
click at [787, 133] on span "Design template details Call API" at bounding box center [773, 135] width 68 height 7
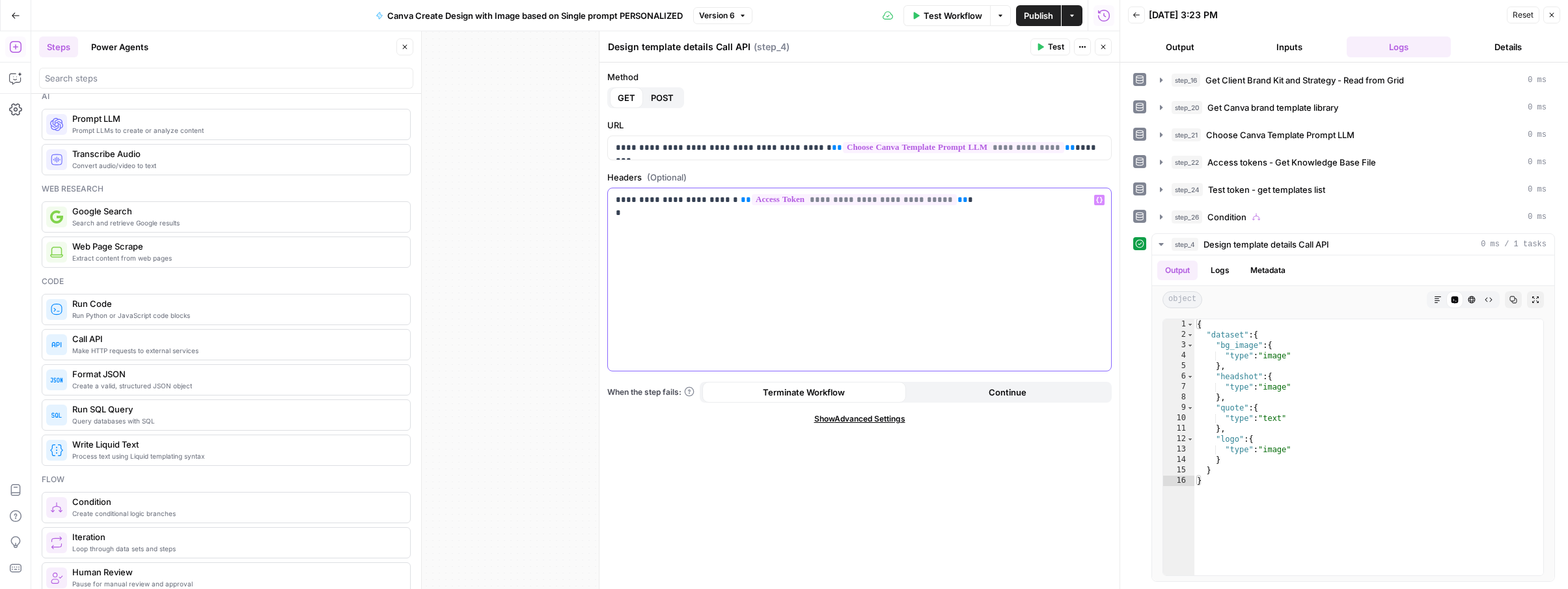
drag, startPoint x: 931, startPoint y: 201, endPoint x: 720, endPoint y: 199, distance: 211.0
click at [720, 199] on p "**********" at bounding box center [860, 207] width 488 height 26
copy p "**********"
click at [1107, 49] on button "Close" at bounding box center [1103, 47] width 17 height 17
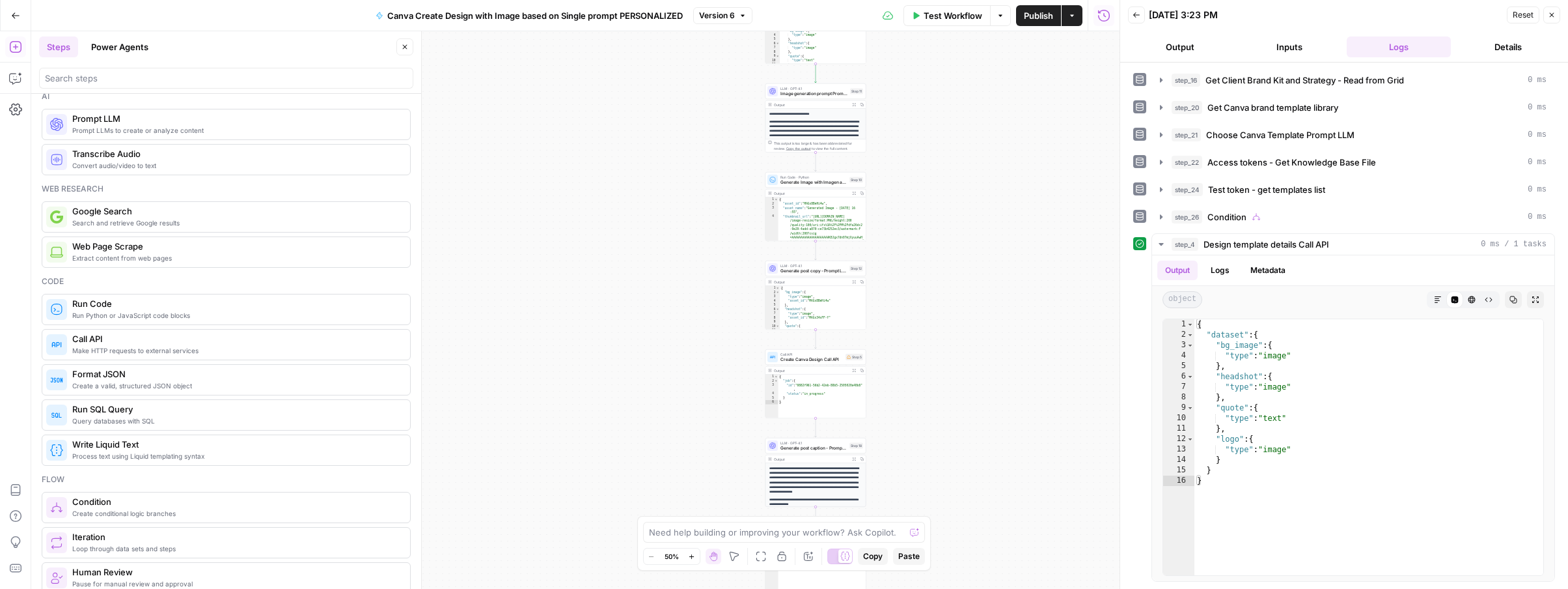
drag, startPoint x: 867, startPoint y: 428, endPoint x: 902, endPoint y: 288, distance: 144.3
click at [909, 284] on div "true false Workflow Set Inputs Inputs Read from Grid Get Client Brand Kit and S…" at bounding box center [575, 310] width 1089 height 558
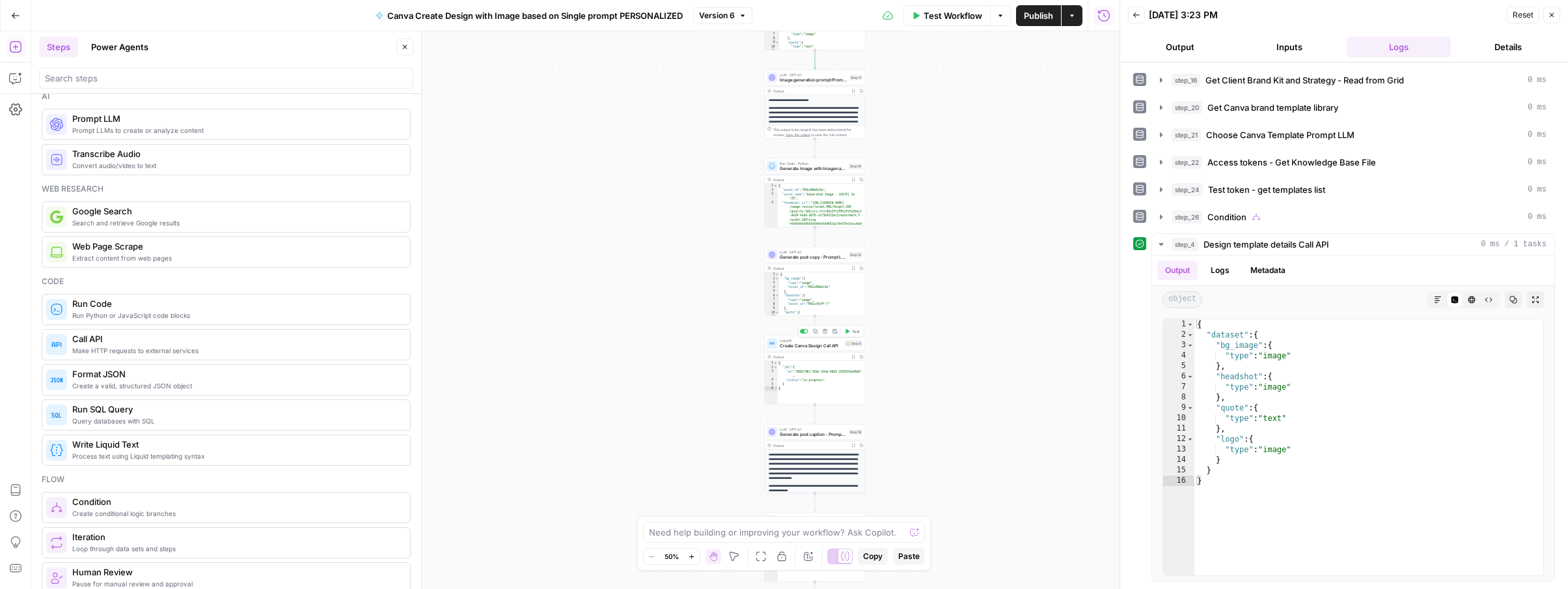
click at [823, 347] on span "Create Canva Design Call API" at bounding box center [812, 346] width 63 height 7
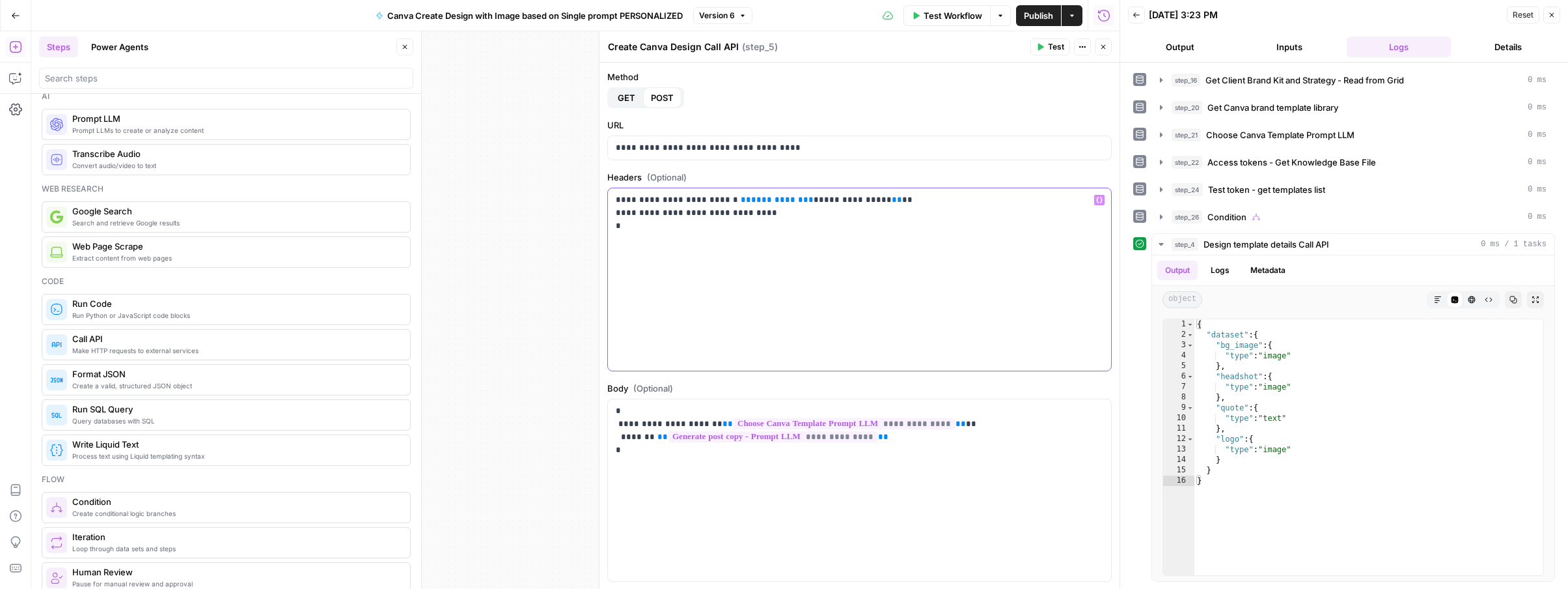
drag, startPoint x: 855, startPoint y: 196, endPoint x: 722, endPoint y: 196, distance: 133.0
click at [722, 196] on p "**********" at bounding box center [860, 213] width 488 height 39
click at [1102, 43] on icon "button" at bounding box center [1103, 47] width 8 height 8
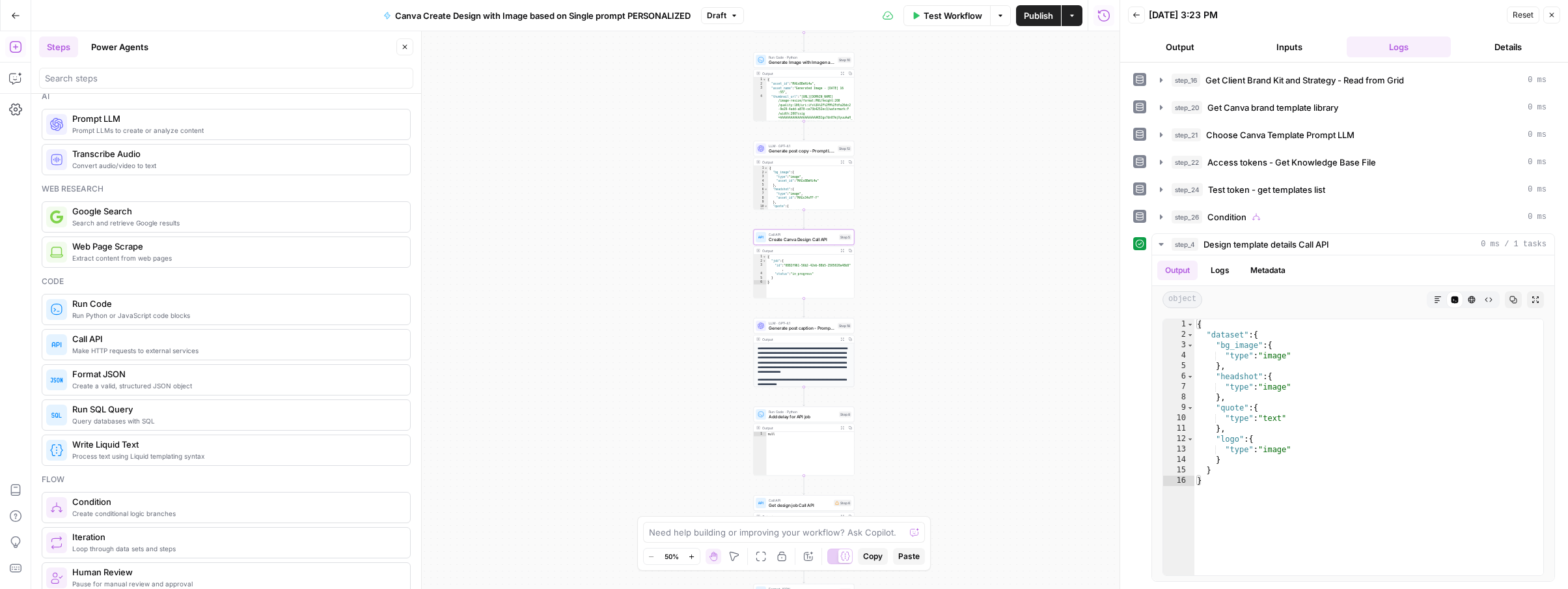
drag, startPoint x: 953, startPoint y: 469, endPoint x: 942, endPoint y: 361, distance: 108.6
click at [942, 361] on div "true false Workflow Set Inputs Inputs Read from Grid Get Client Brand Kit and S…" at bounding box center [575, 310] width 1089 height 558
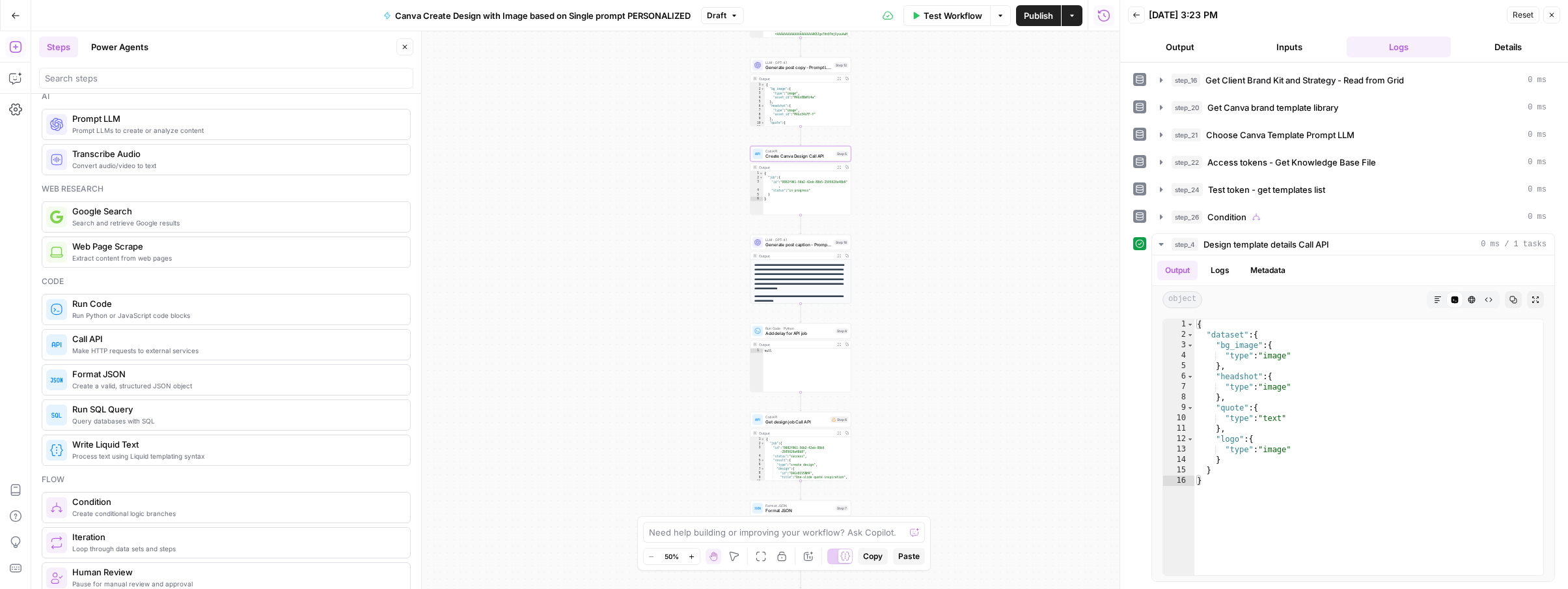
drag, startPoint x: 992, startPoint y: 484, endPoint x: 987, endPoint y: 376, distance: 108.1
click at [987, 376] on div "true false Workflow Set Inputs Inputs Read from Grid Get Client Brand Kit and S…" at bounding box center [575, 310] width 1089 height 558
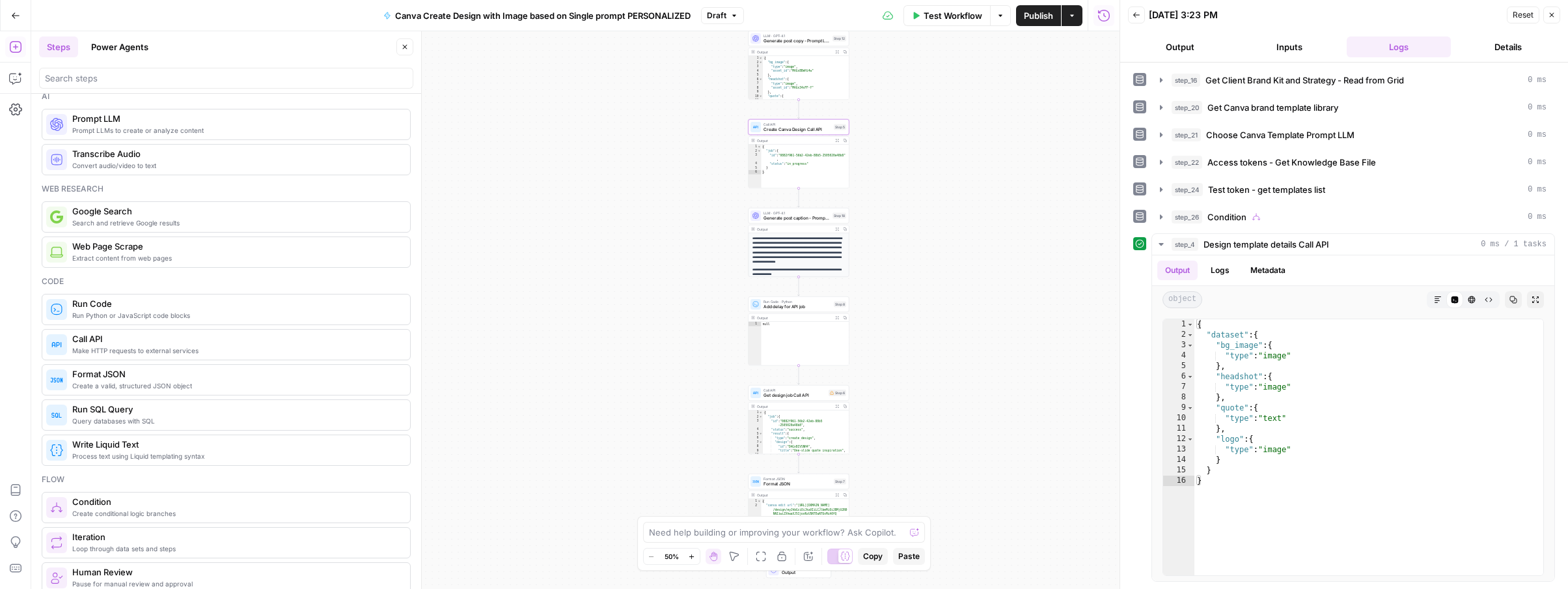
click at [801, 391] on span "Call API" at bounding box center [795, 390] width 63 height 5
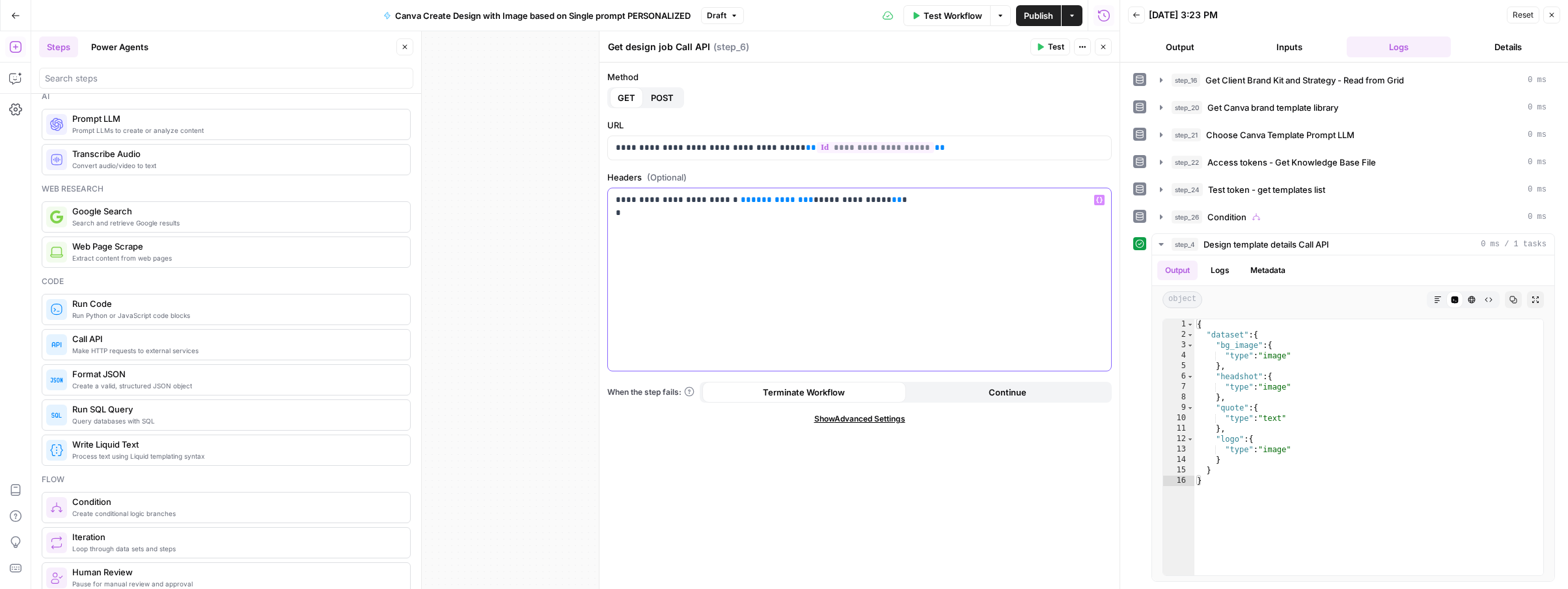
drag, startPoint x: 856, startPoint y: 199, endPoint x: 720, endPoint y: 201, distance: 136.0
click at [720, 201] on p "**********" at bounding box center [860, 207] width 488 height 26
click at [1107, 46] on icon "button" at bounding box center [1103, 47] width 8 height 8
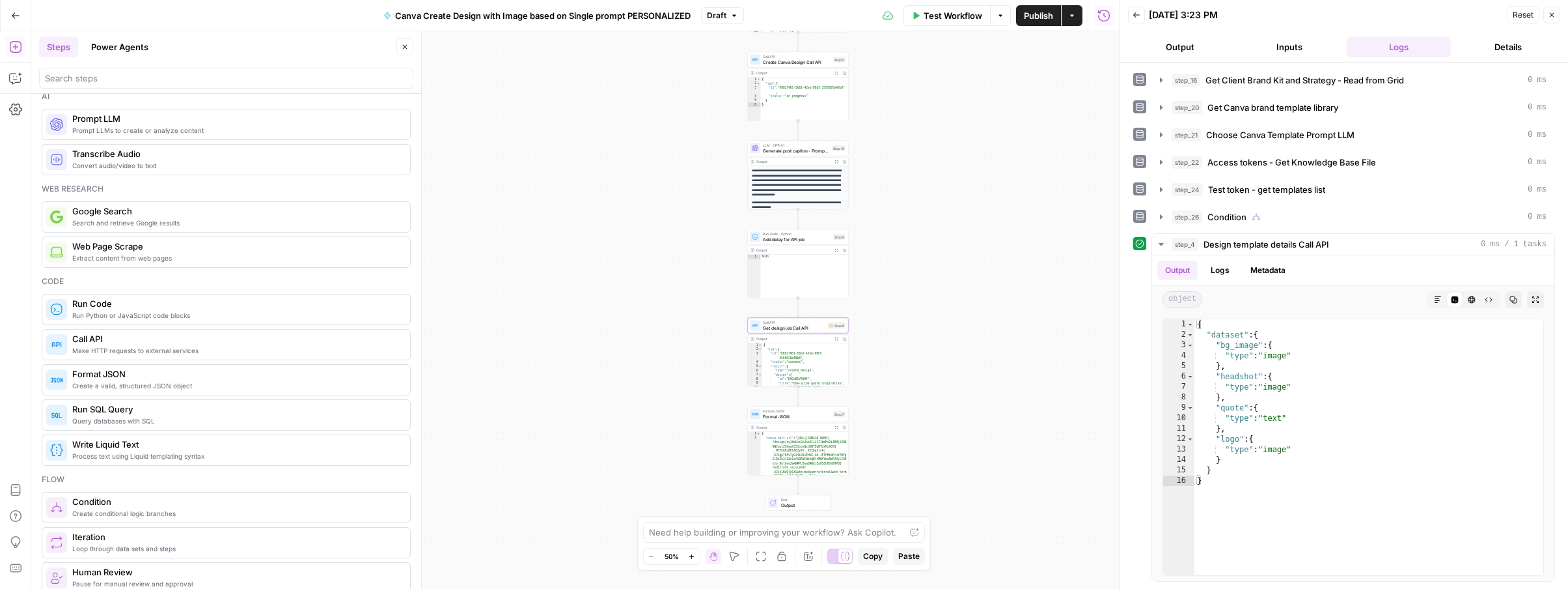
drag, startPoint x: 1042, startPoint y: 286, endPoint x: 1039, endPoint y: 218, distance: 68.1
click at [1039, 218] on div "true false Workflow Set Inputs Inputs Read from Grid Get Client Brand Kit and S…" at bounding box center [575, 310] width 1089 height 558
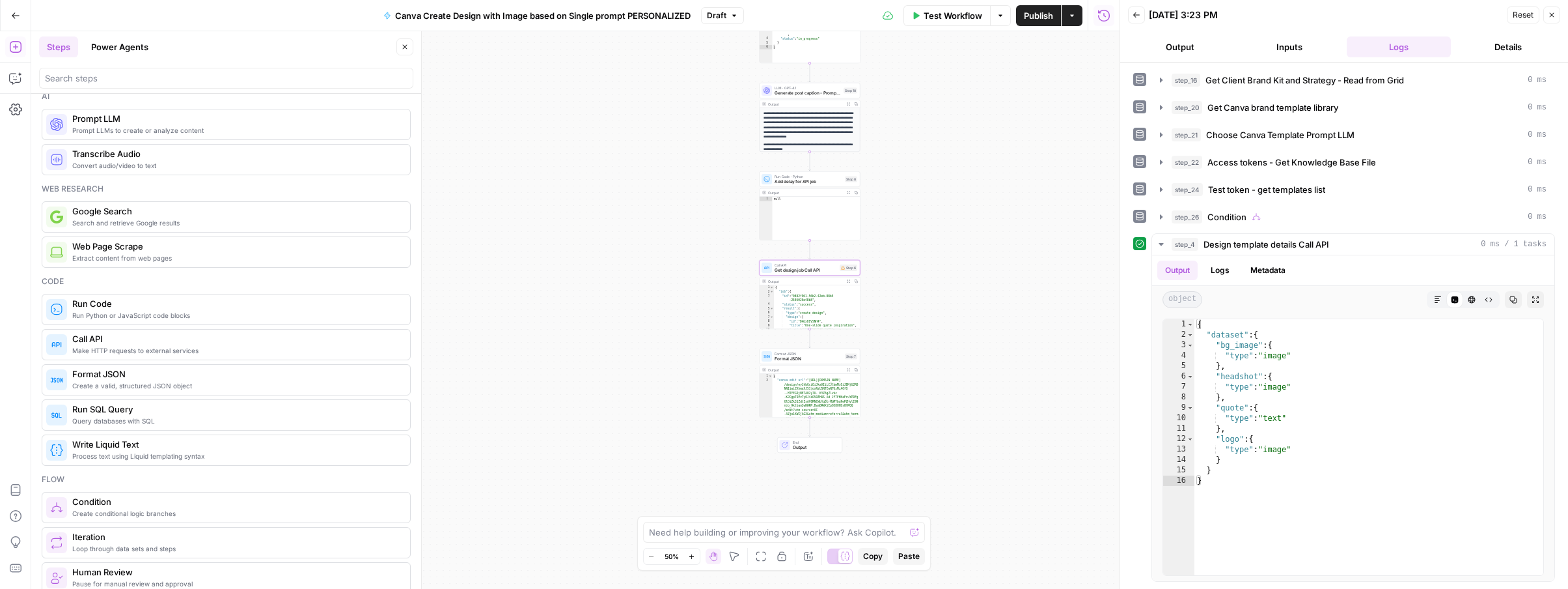
drag, startPoint x: 1013, startPoint y: 416, endPoint x: 1025, endPoint y: 360, distance: 57.3
click at [1025, 360] on div "true false Workflow Set Inputs Inputs Read from Grid Get Client Brand Kit and S…" at bounding box center [575, 310] width 1089 height 558
drag, startPoint x: 942, startPoint y: 242, endPoint x: 928, endPoint y: 541, distance: 299.3
click at [928, 541] on body "LP Production Workloads New Home Browse Insights Opportunities Your Data Recent…" at bounding box center [784, 294] width 1568 height 589
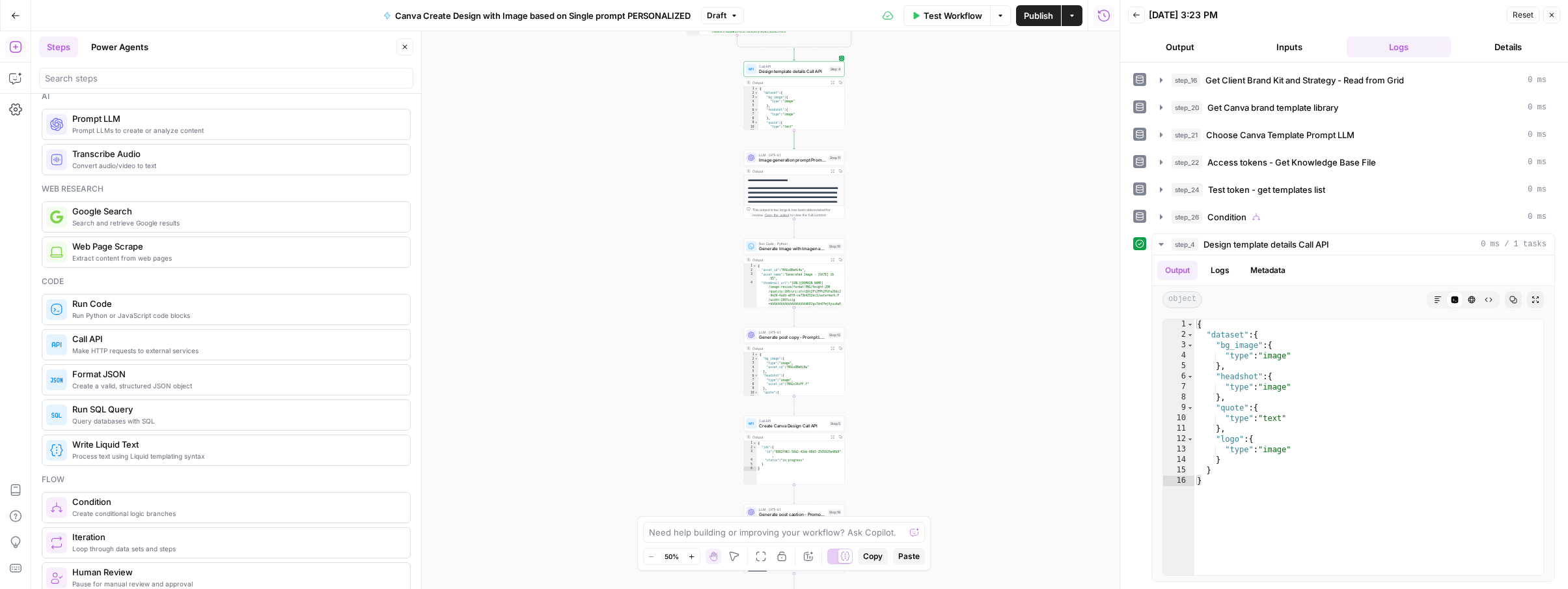
drag, startPoint x: 977, startPoint y: 270, endPoint x: 981, endPoint y: 501, distance: 231.0
click at [981, 501] on div "true false Workflow Set Inputs Inputs Read from Grid Get Client Brand Kit and S…" at bounding box center [575, 310] width 1089 height 558
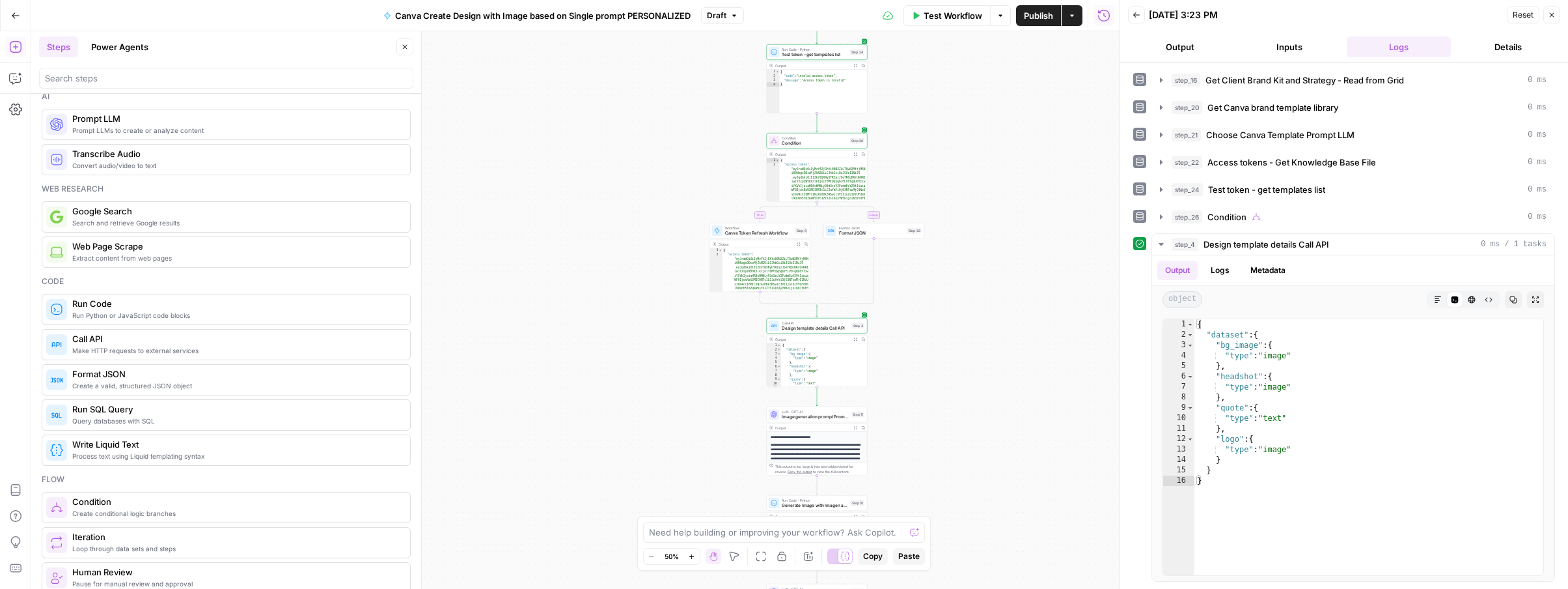
drag, startPoint x: 972, startPoint y: 329, endPoint x: 983, endPoint y: 413, distance: 84.7
click at [983, 413] on div "true false Workflow Set Inputs Inputs Read from Grid Get Client Brand Kit and S…" at bounding box center [575, 310] width 1089 height 558
click at [1030, 19] on span "Publish" at bounding box center [1039, 15] width 29 height 13
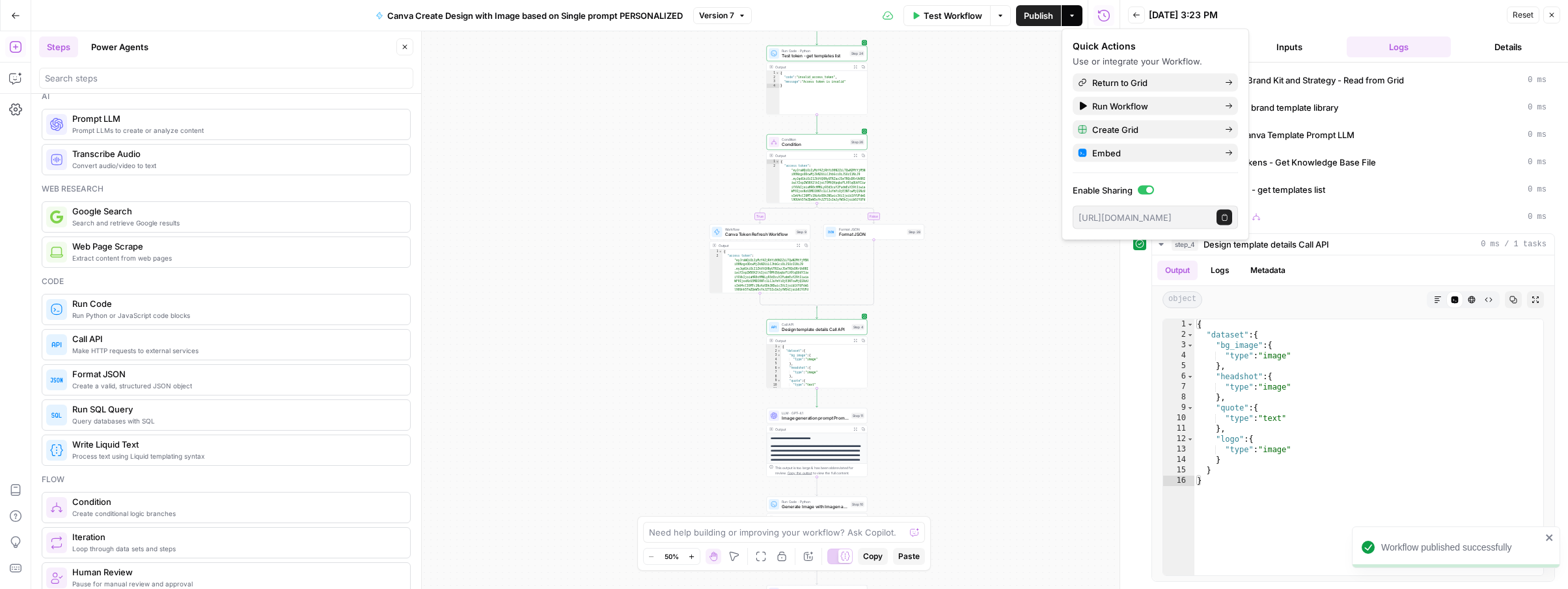
click at [952, 183] on div "true false Workflow Set Inputs Inputs Read from Grid Get Client Brand Kit and S…" at bounding box center [575, 310] width 1089 height 558
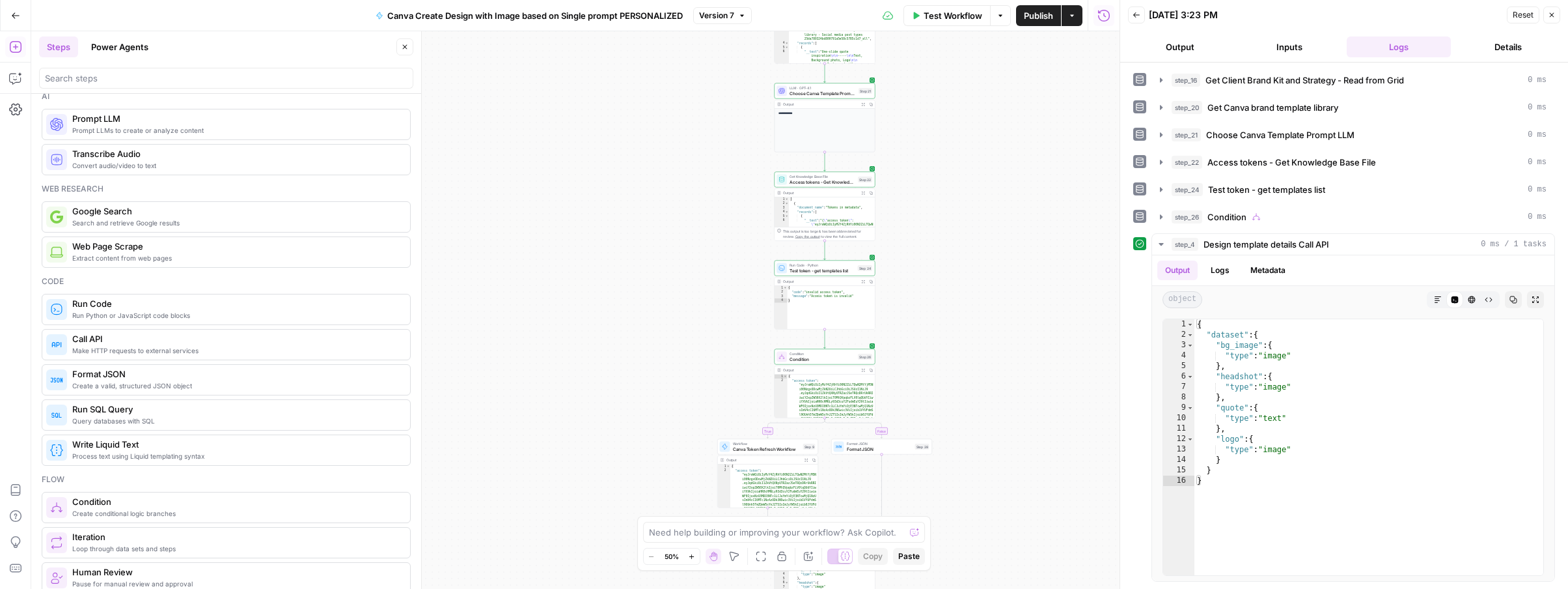
drag, startPoint x: 981, startPoint y: 200, endPoint x: 988, endPoint y: 413, distance: 213.1
click at [988, 413] on div "true false Workflow Set Inputs Inputs Read from Grid Get Client Brand Kit and S…" at bounding box center [575, 310] width 1089 height 558
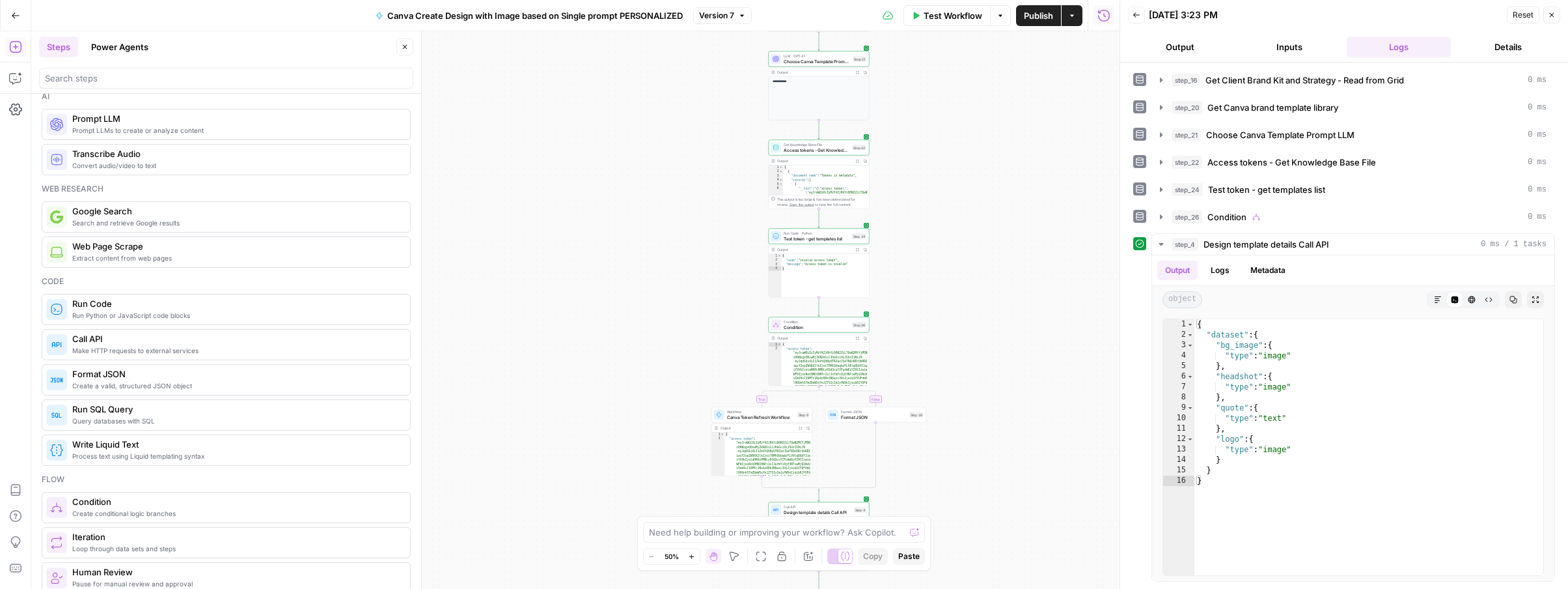
drag, startPoint x: 1011, startPoint y: 161, endPoint x: 1006, endPoint y: 129, distance: 32.4
click at [1006, 129] on div "true false Workflow Set Inputs Inputs Read from Grid Get Client Brand Kit and S…" at bounding box center [575, 310] width 1089 height 558
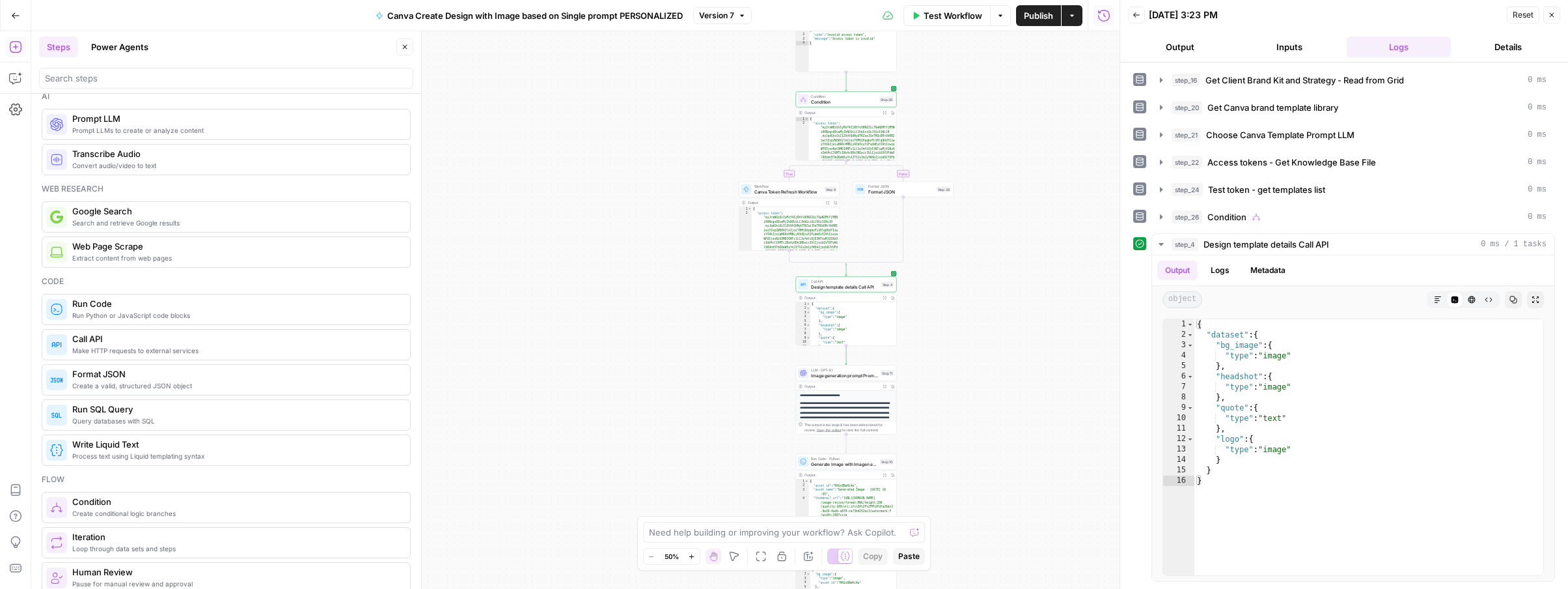
drag, startPoint x: 1025, startPoint y: 377, endPoint x: 1050, endPoint y: 133, distance: 245.3
click at [1050, 128] on div "true false Workflow Set Inputs Inputs Read from Grid Get Client Brand Kit and S…" at bounding box center [575, 310] width 1089 height 558
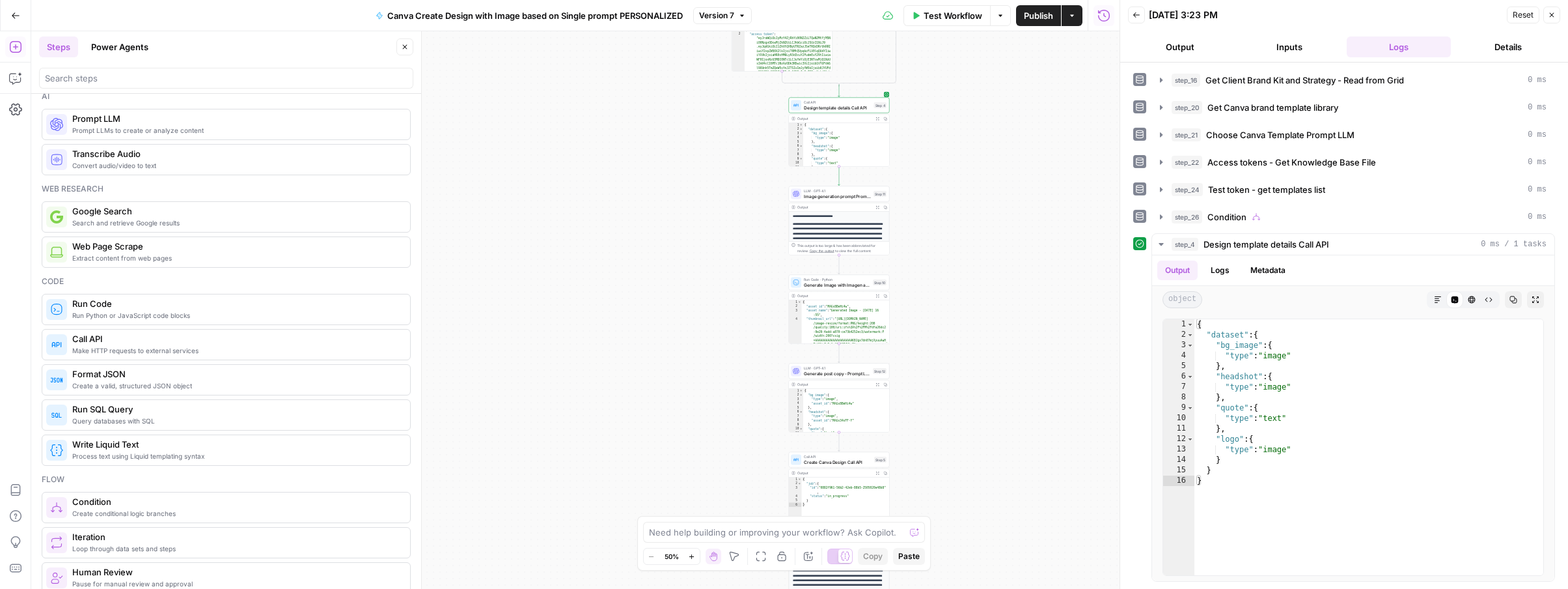
drag, startPoint x: 983, startPoint y: 428, endPoint x: 978, endPoint y: 269, distance: 159.1
click at [978, 269] on div "true false Workflow Set Inputs Inputs Read from Grid Get Client Brand Kit and S…" at bounding box center [575, 310] width 1089 height 558
click at [839, 281] on span "Generate Image with Imagen and upload to Canva" at bounding box center [837, 282] width 66 height 7
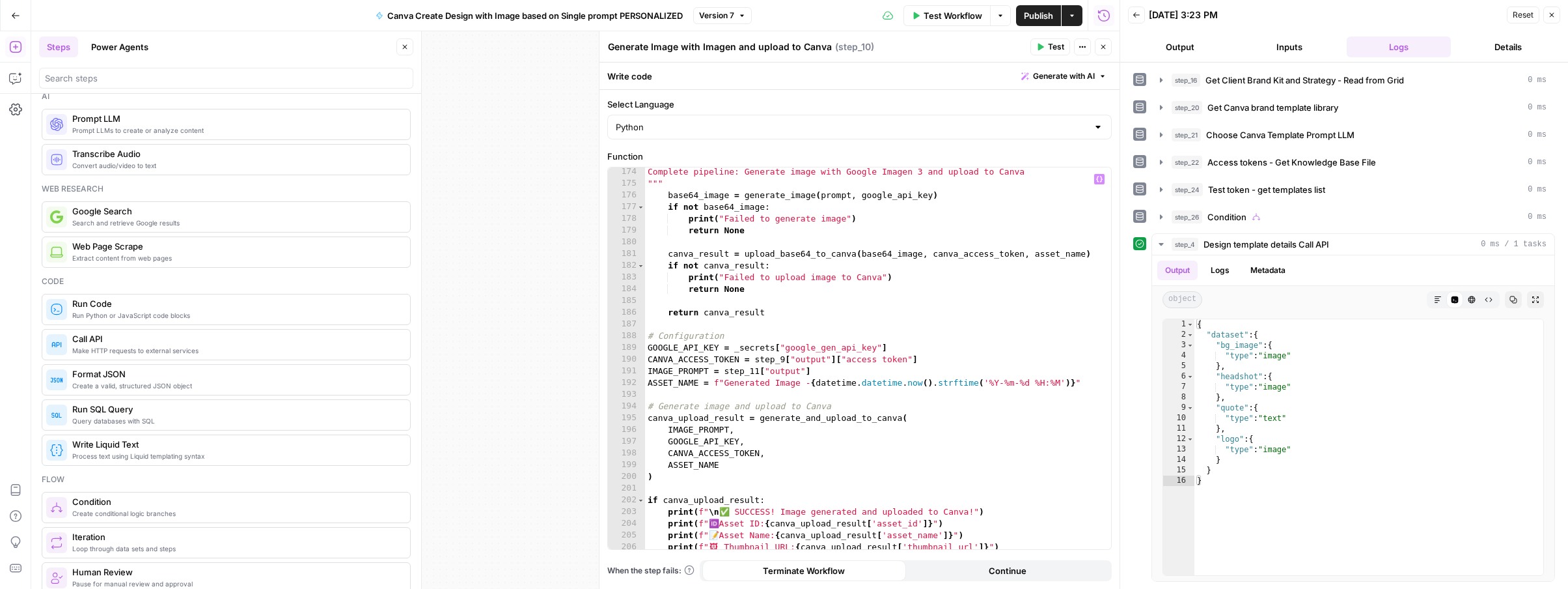
scroll to position [2068, 0]
drag, startPoint x: 755, startPoint y: 355, endPoint x: 928, endPoint y: 357, distance: 173.0
click at [928, 357] on div "Complete pipeline: Generate image with Google Imagen 3 and upload to Canva """ …" at bounding box center [878, 371] width 466 height 416
click at [758, 355] on div "Complete pipeline: Generate image with Google Imagen 3 and upload to Canva """ …" at bounding box center [878, 371] width 466 height 416
click at [756, 354] on div "Complete pipeline: Generate image with Google Imagen 3 and upload to Canva """ …" at bounding box center [878, 371] width 466 height 416
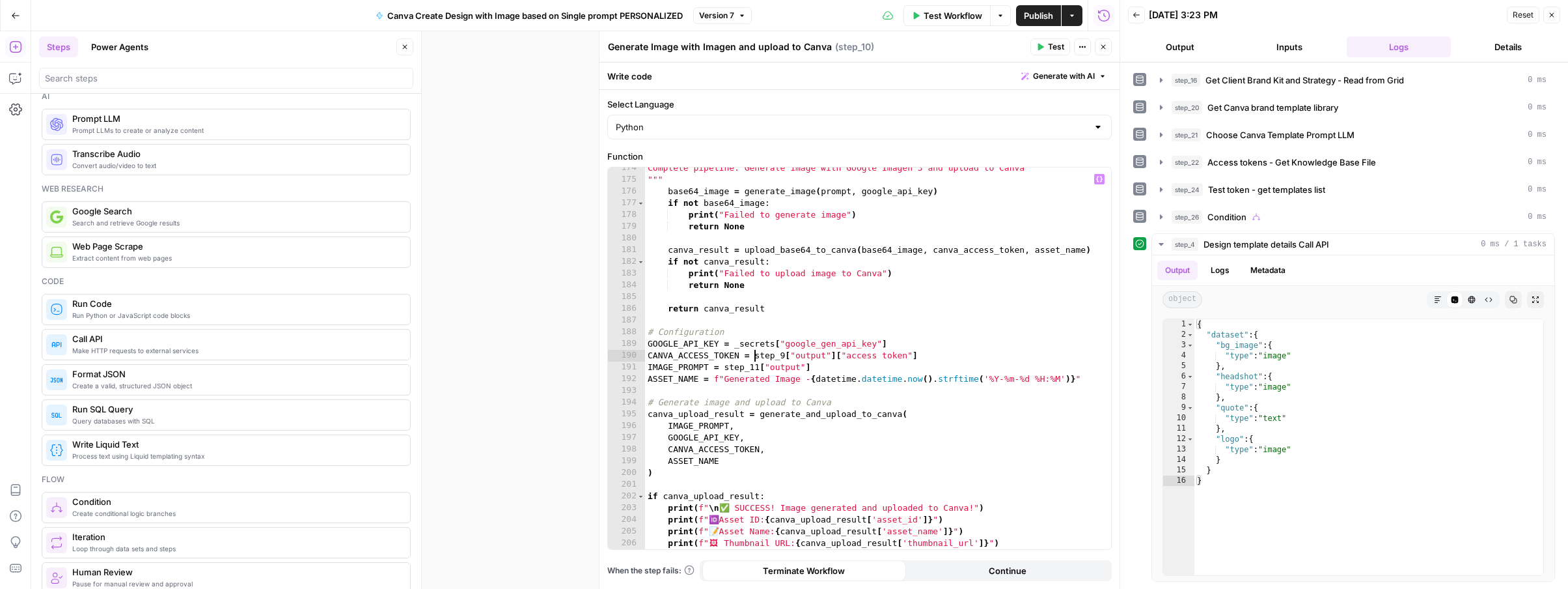
paste textarea "**********"
type textarea "**********"
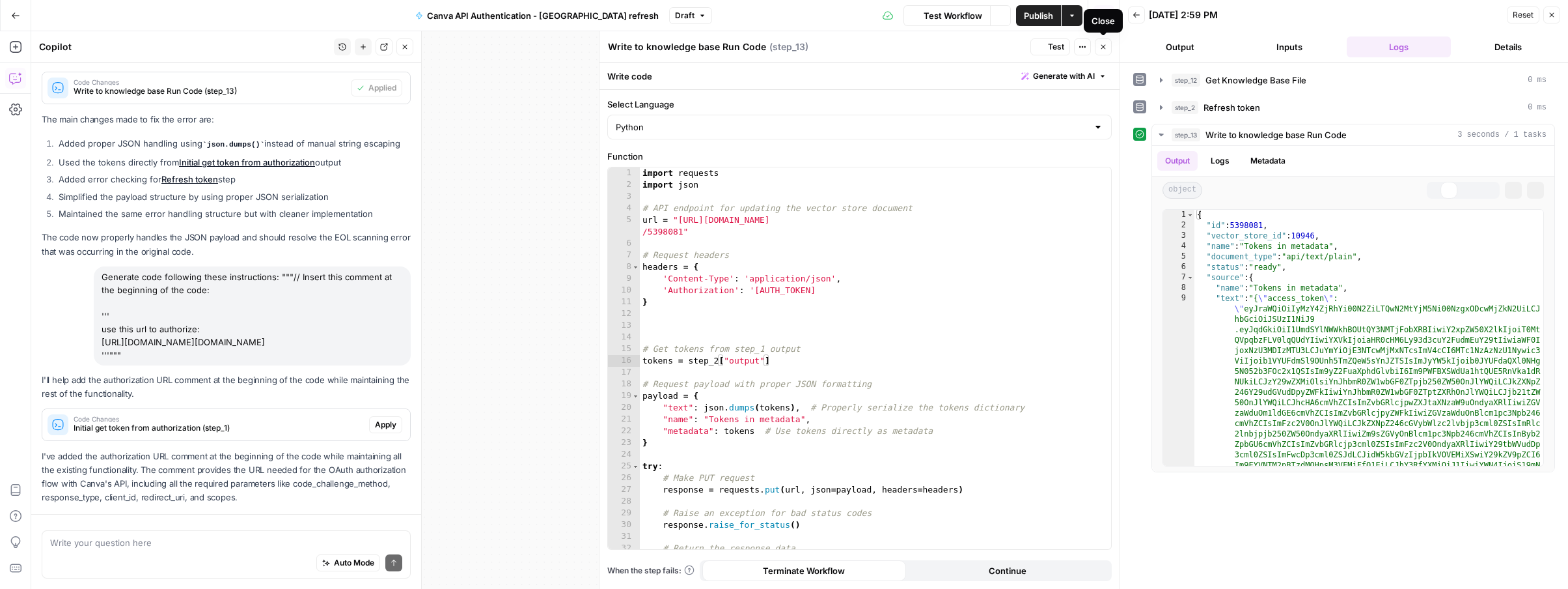
scroll to position [224, 0]
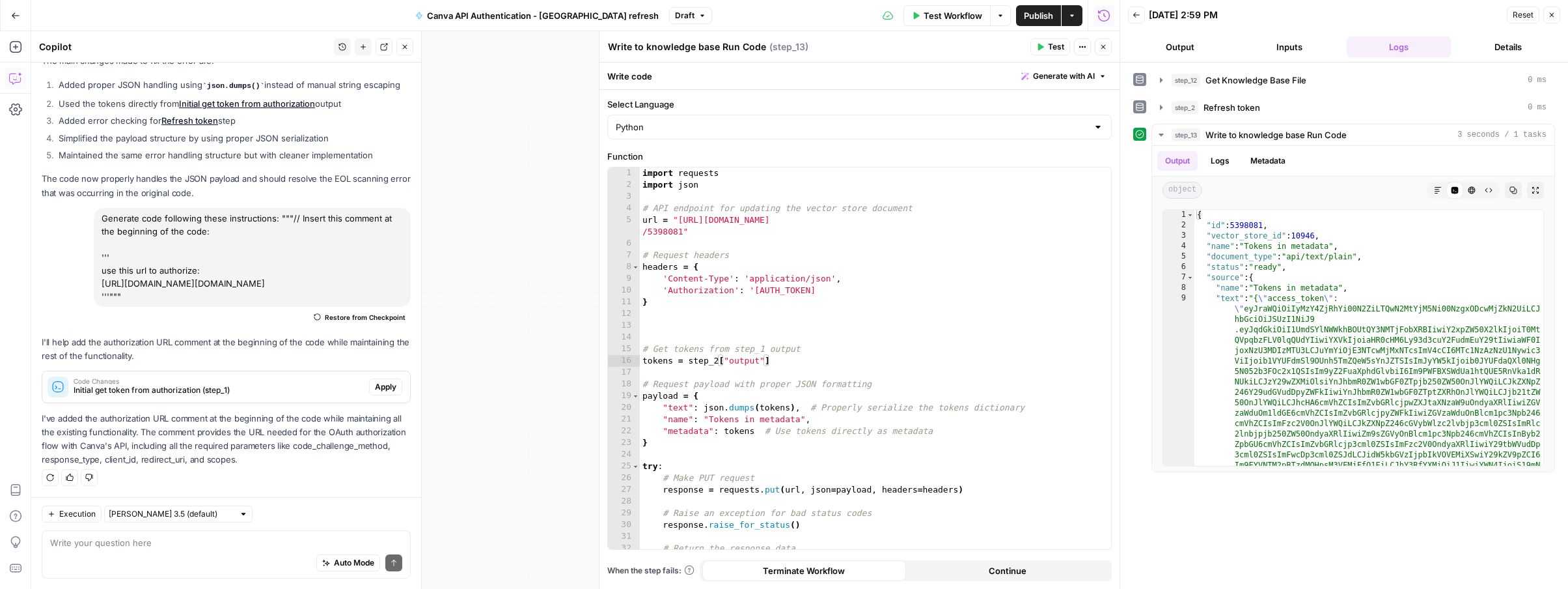
click at [1103, 49] on icon "button" at bounding box center [1103, 47] width 8 height 8
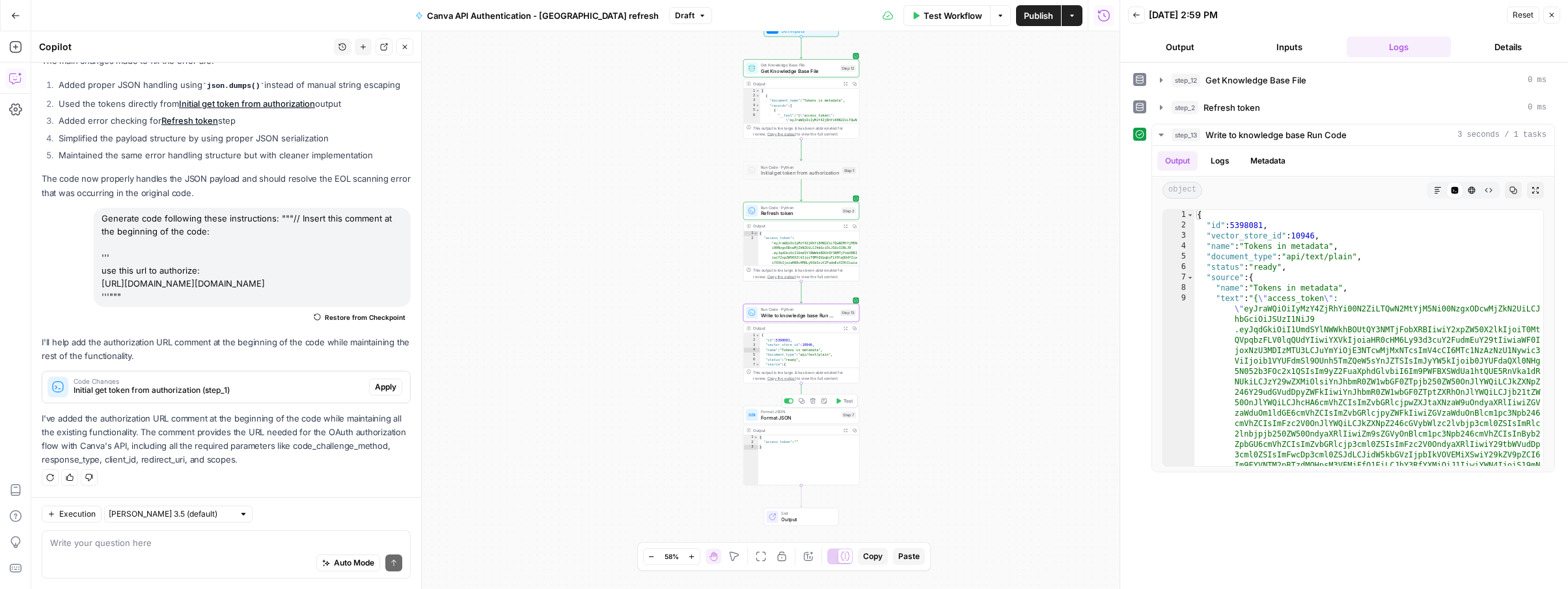
click at [840, 403] on icon "button" at bounding box center [838, 400] width 6 height 6
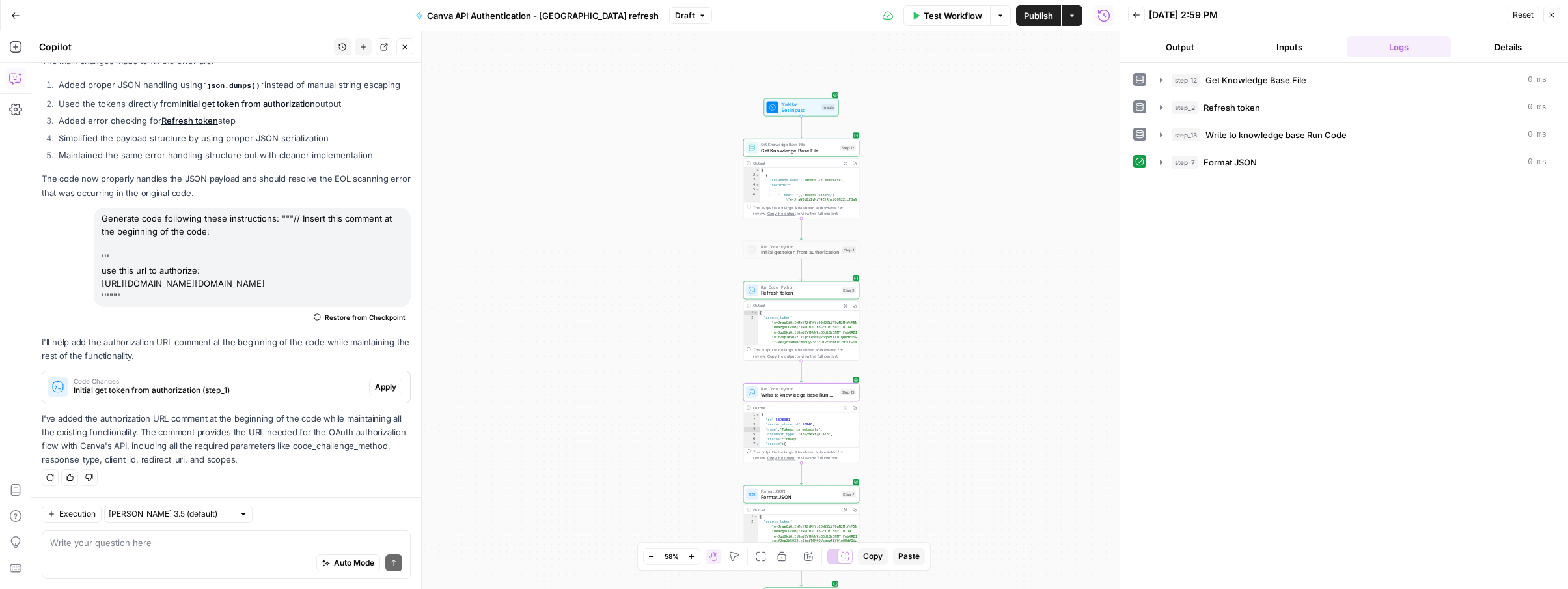
click at [1039, 20] on span "Publish" at bounding box center [1039, 15] width 29 height 13
click at [798, 255] on span "Initial get token from authorization" at bounding box center [801, 252] width 79 height 8
click at [792, 238] on div at bounding box center [788, 235] width 9 height 5
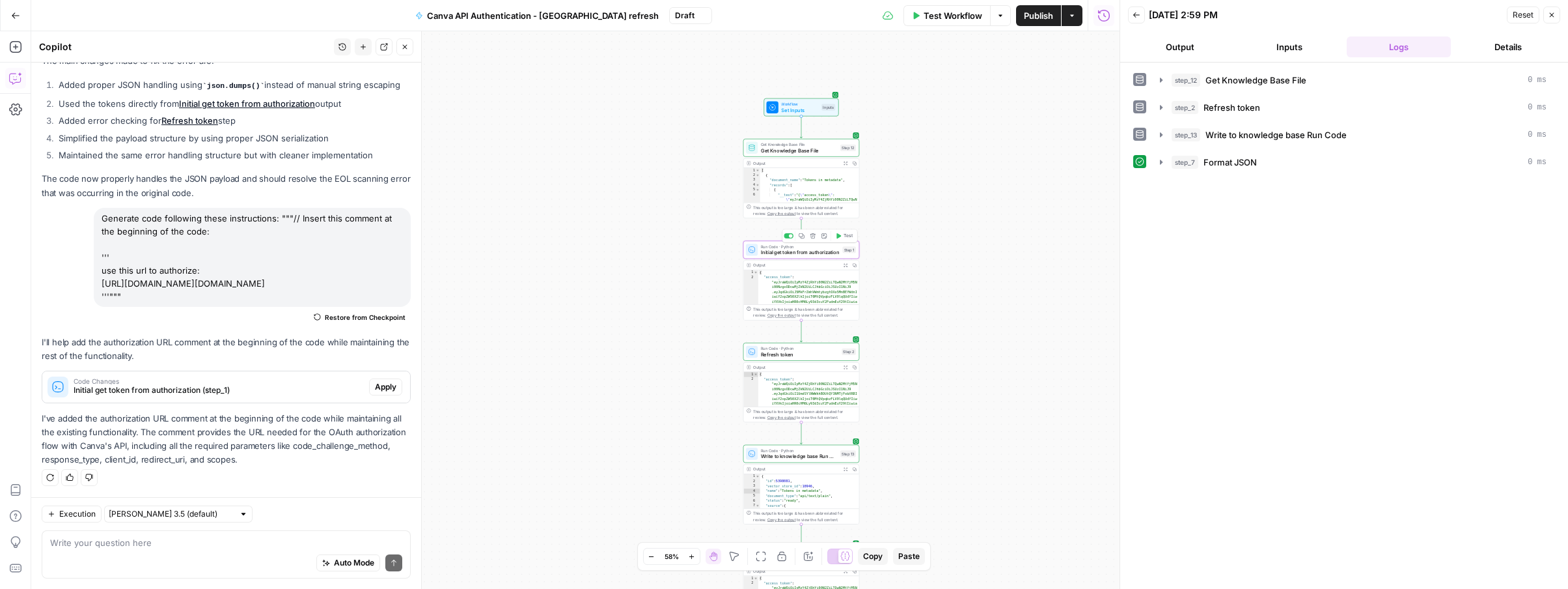
click at [792, 252] on span "Initial get token from authorization" at bounding box center [801, 252] width 79 height 8
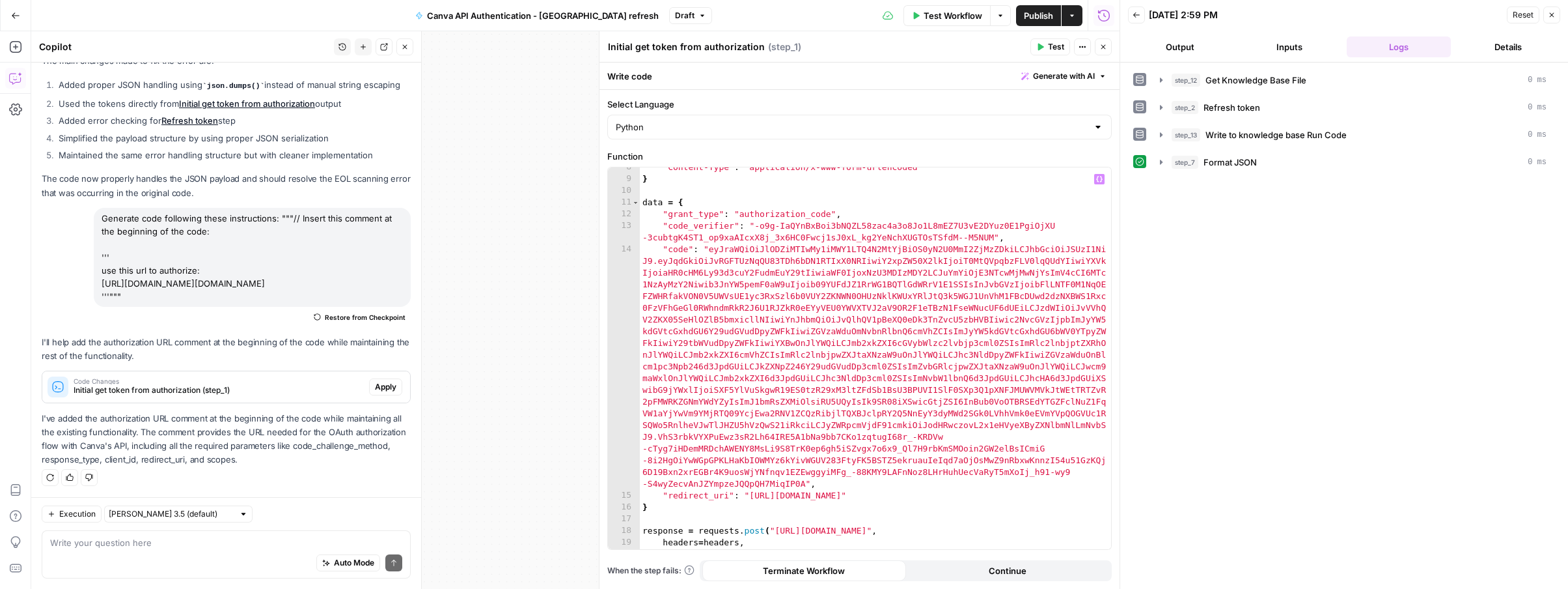
scroll to position [169, 0]
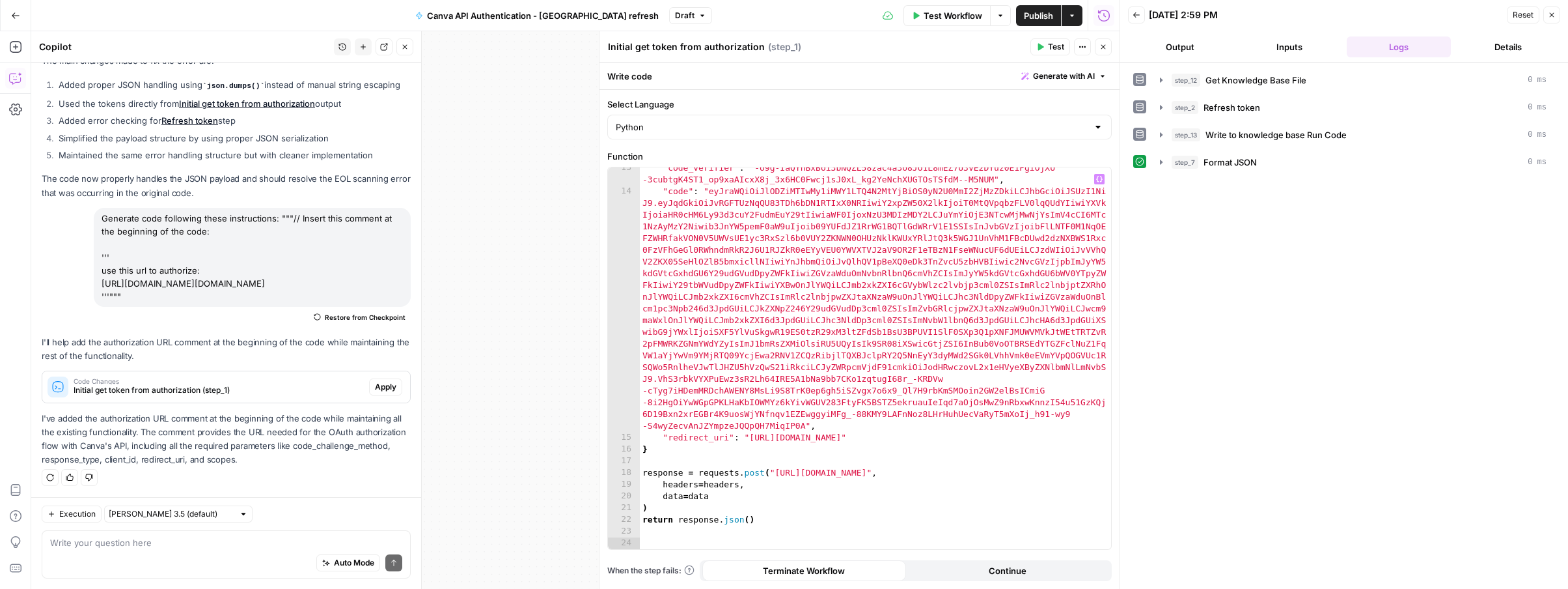
type textarea "**********"
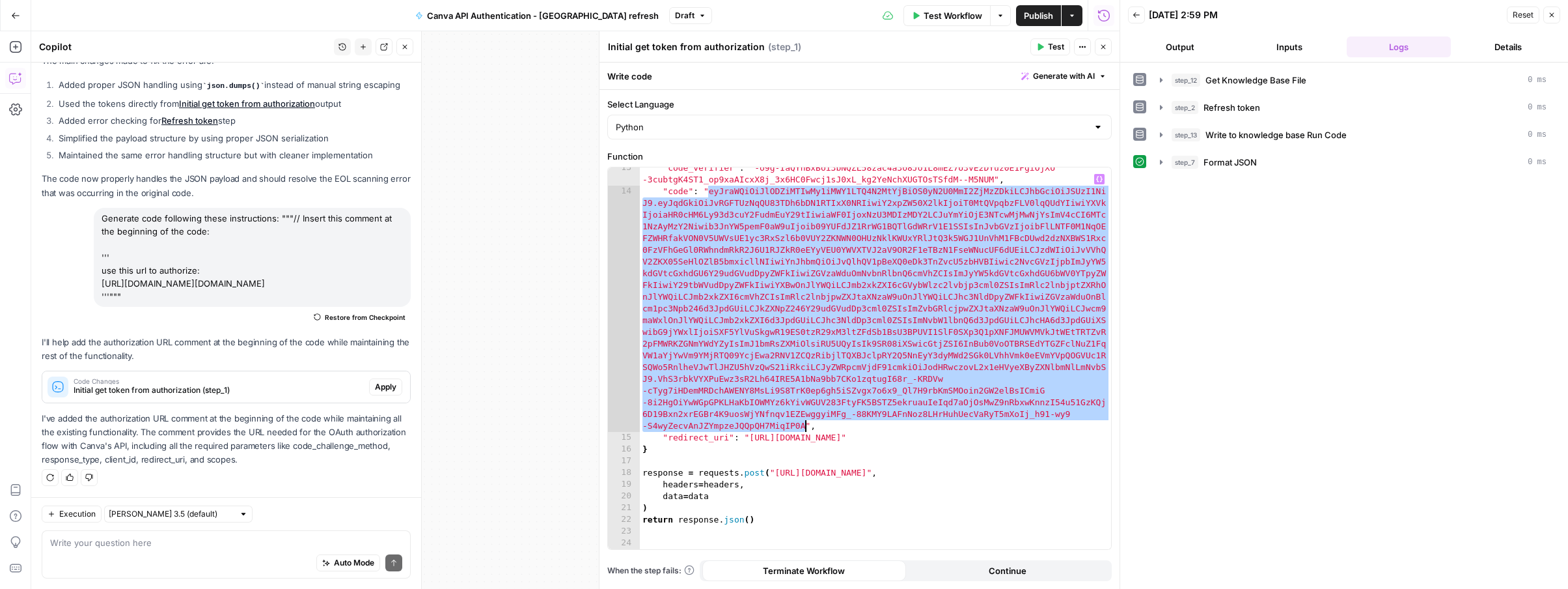
drag, startPoint x: 710, startPoint y: 190, endPoint x: 806, endPoint y: 424, distance: 252.9
click at [806, 424] on div ""code_verifier" : "-o9g-IaQYnBxBoi3bNQZL58zac4a3o8Jo1L8mEZ7U3vE2DYuz0E1PgiOjXU …" at bounding box center [875, 371] width 472 height 416
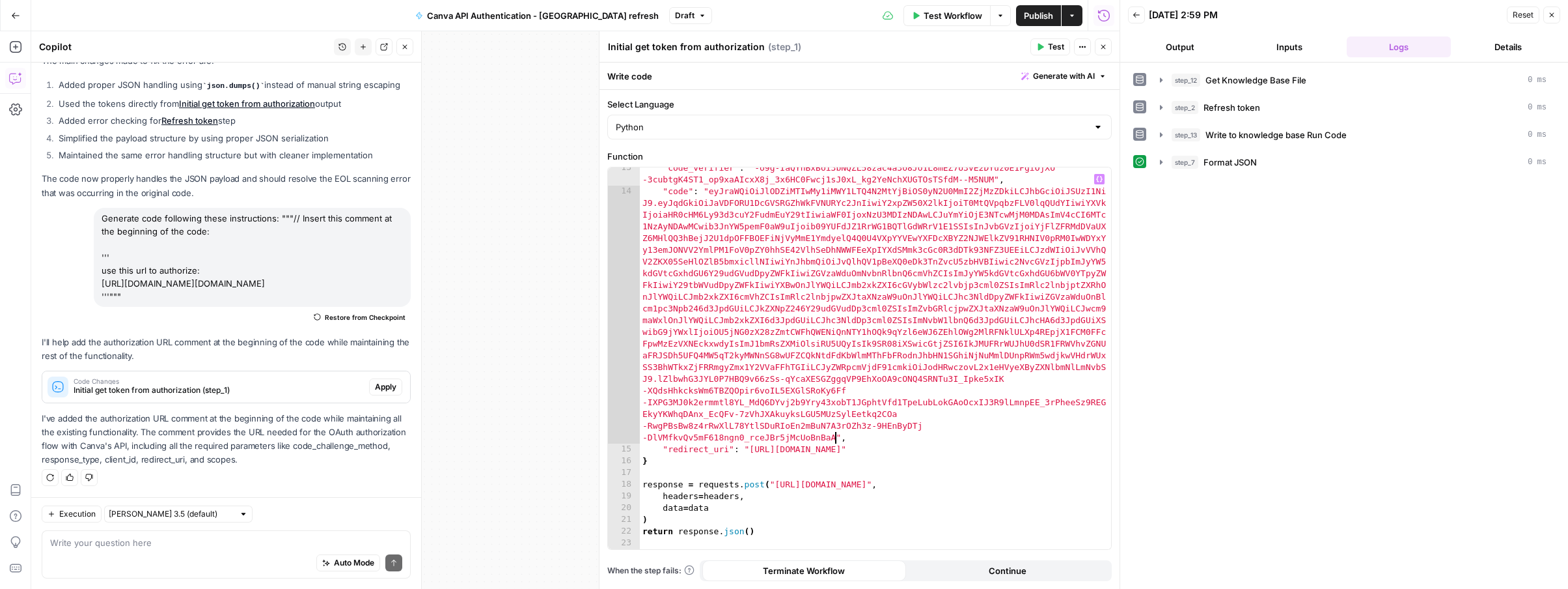
click at [1059, 49] on span "Test" at bounding box center [1056, 47] width 16 height 12
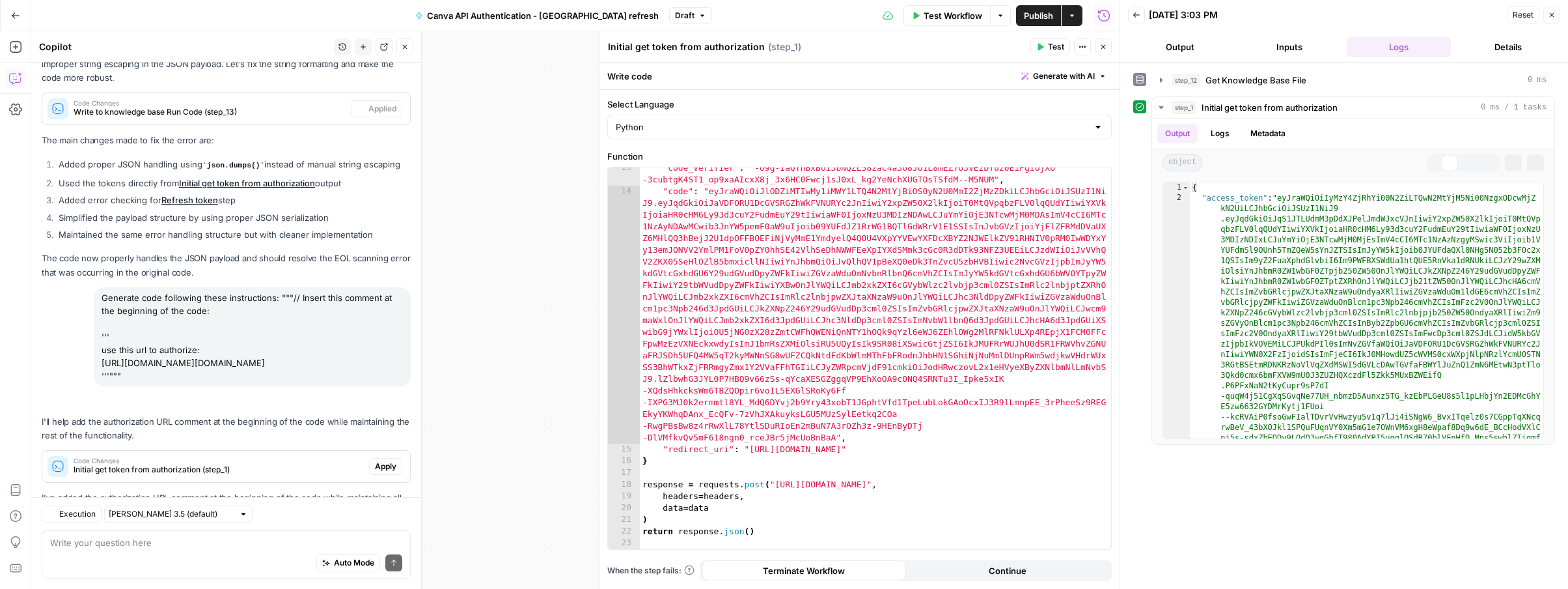
scroll to position [224, 0]
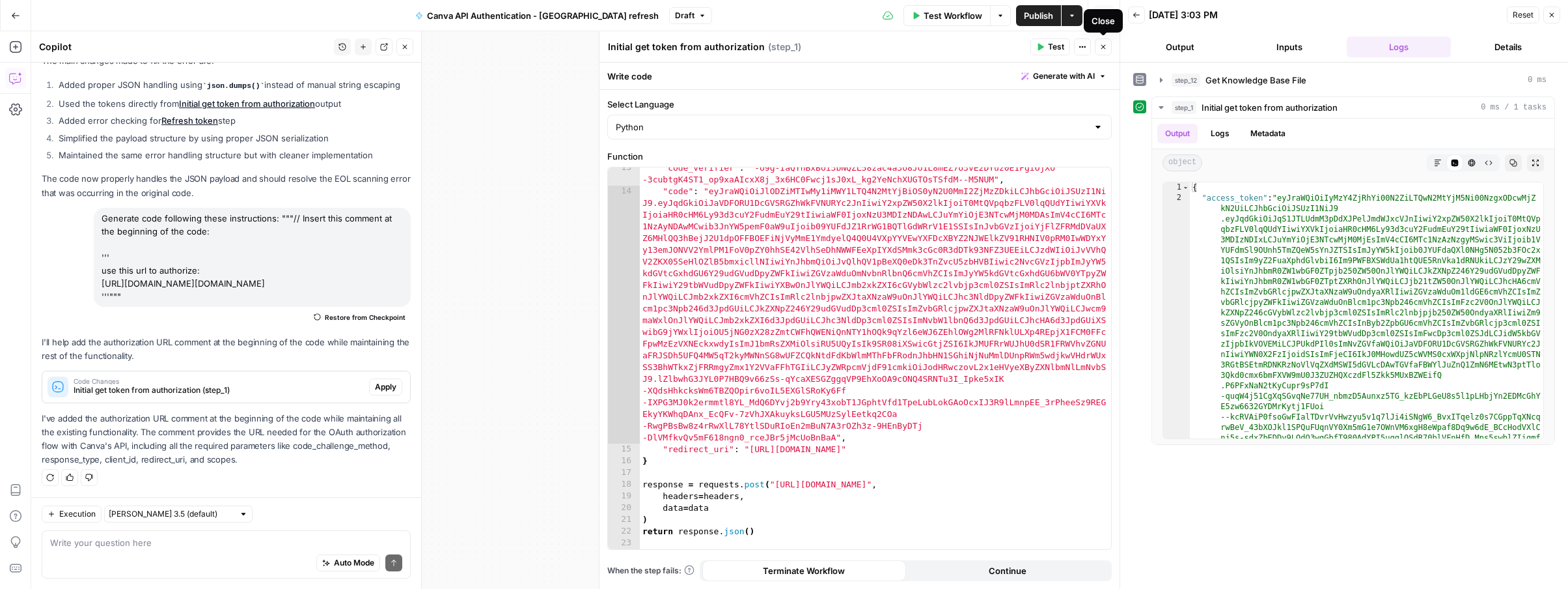
click at [1098, 48] on button "Close" at bounding box center [1103, 47] width 17 height 17
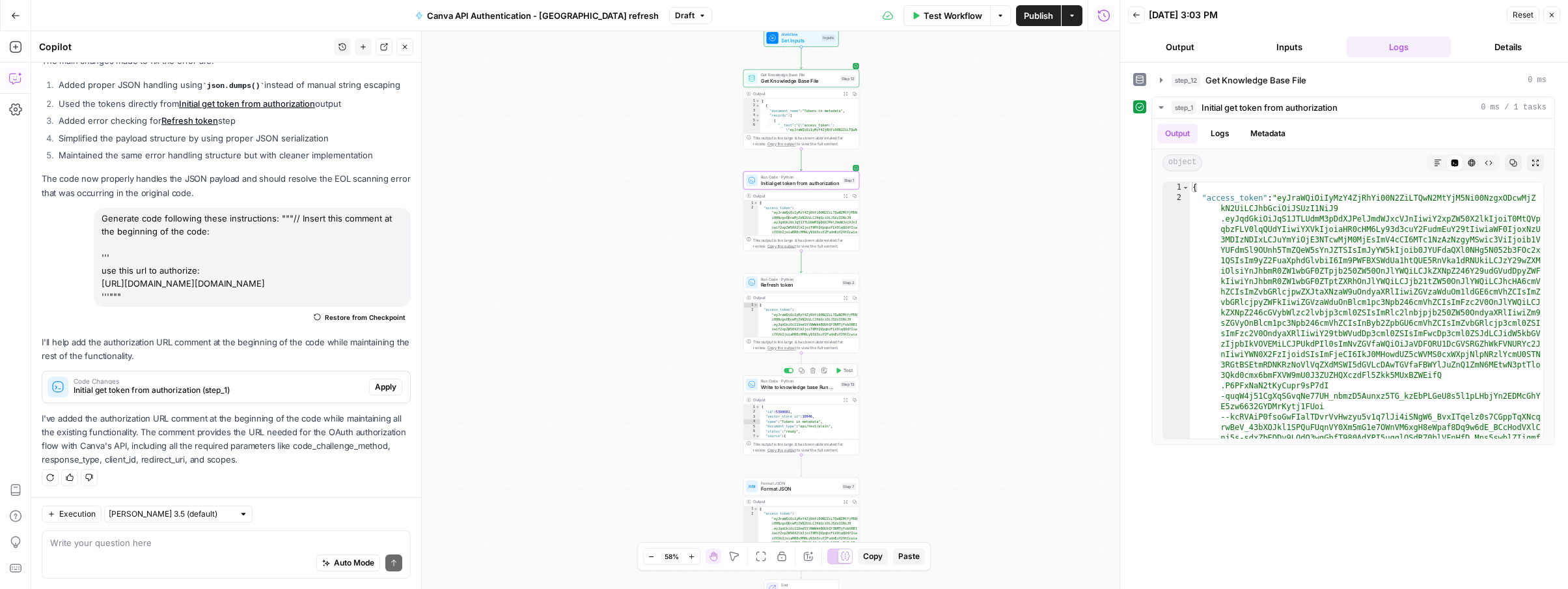
click at [809, 382] on span "Run Code · Python" at bounding box center [800, 380] width 76 height 6
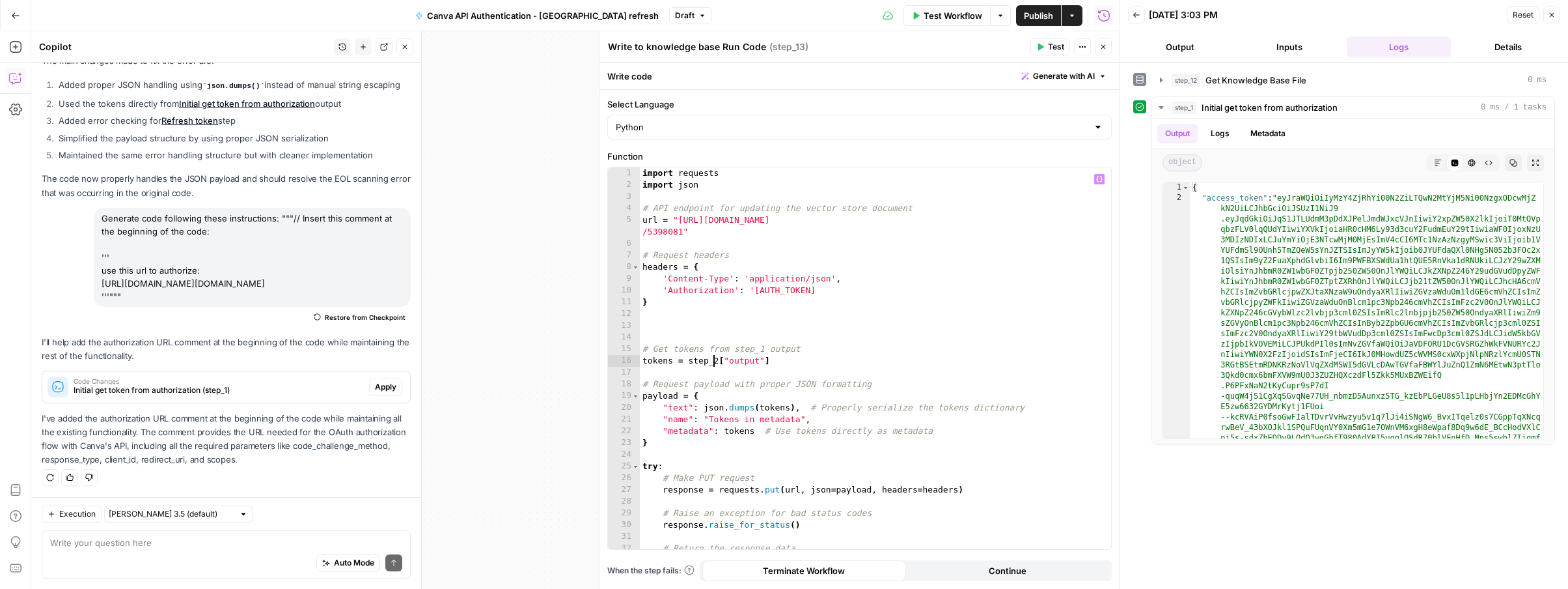
click at [713, 363] on div "import requests import json # API endpoint for updating the vector store docume…" at bounding box center [875, 370] width 472 height 405
click at [1059, 47] on span "Test" at bounding box center [1056, 47] width 16 height 12
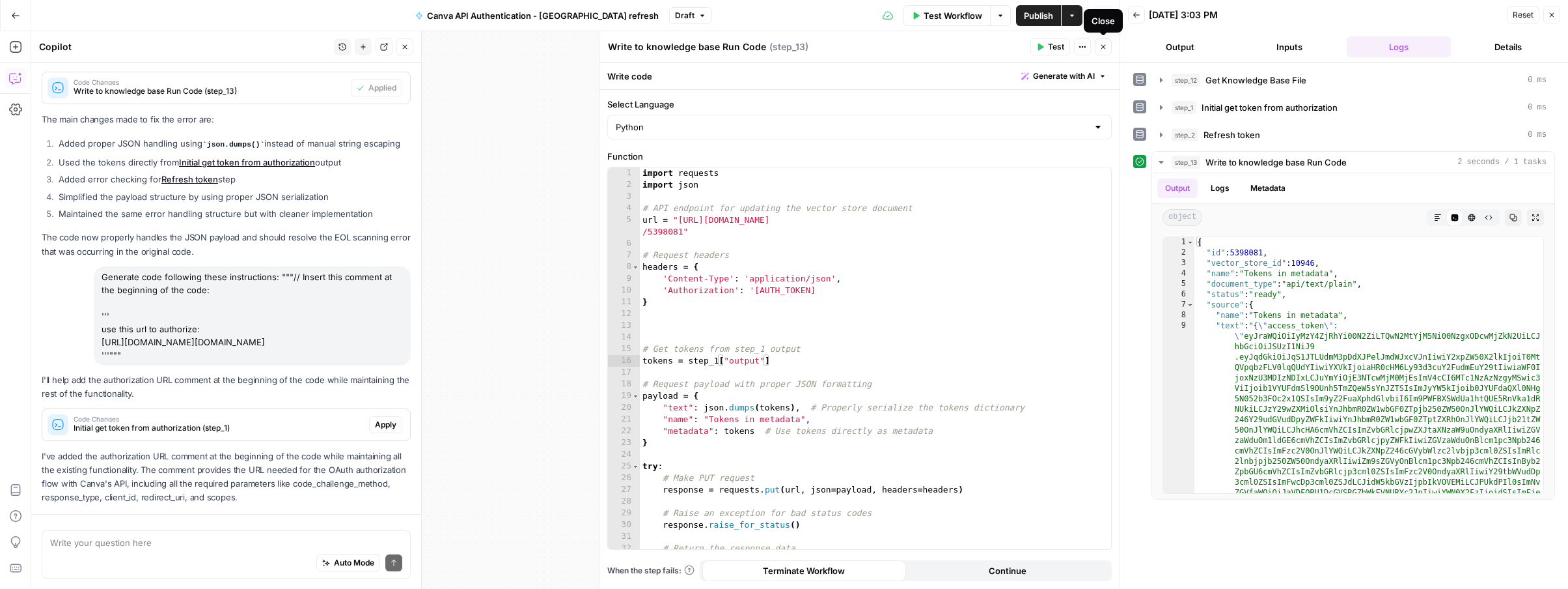
scroll to position [224, 0]
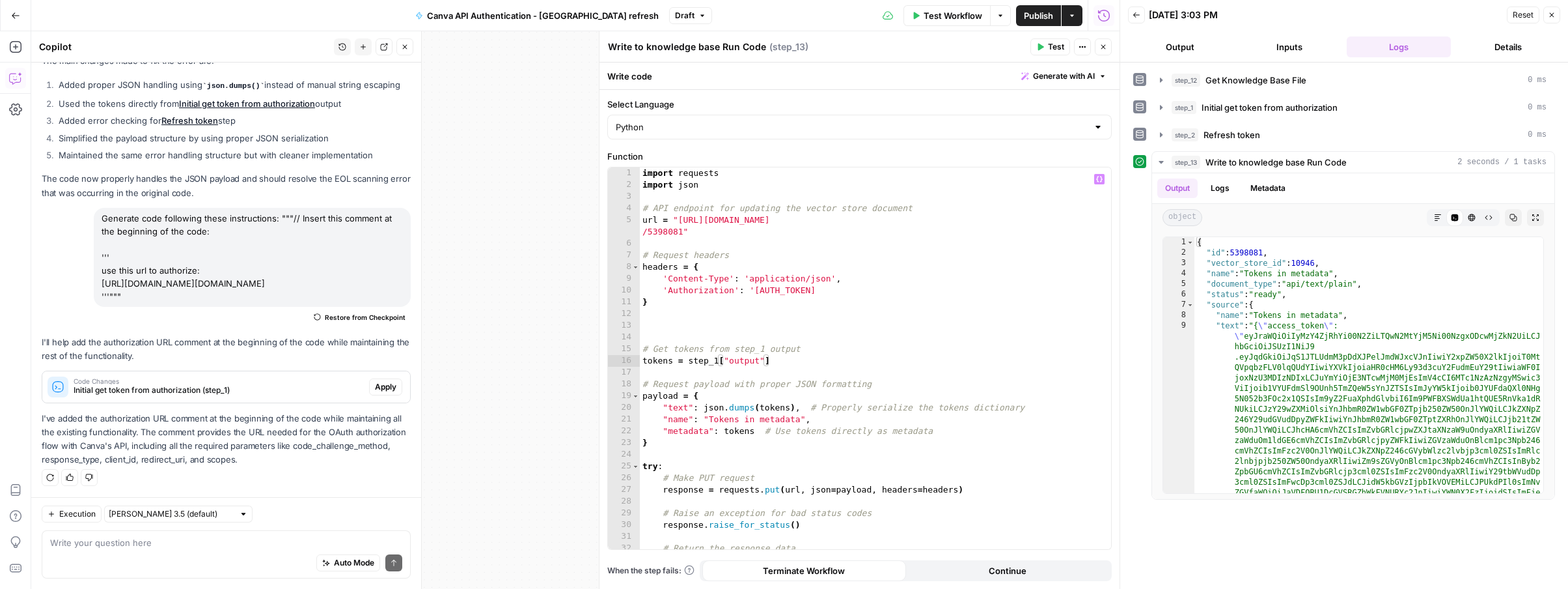
click at [718, 365] on div "import requests import json # API endpoint for updating the vector store docume…" at bounding box center [875, 370] width 472 height 405
type textarea "**********"
click at [1105, 49] on icon "button" at bounding box center [1103, 47] width 8 height 8
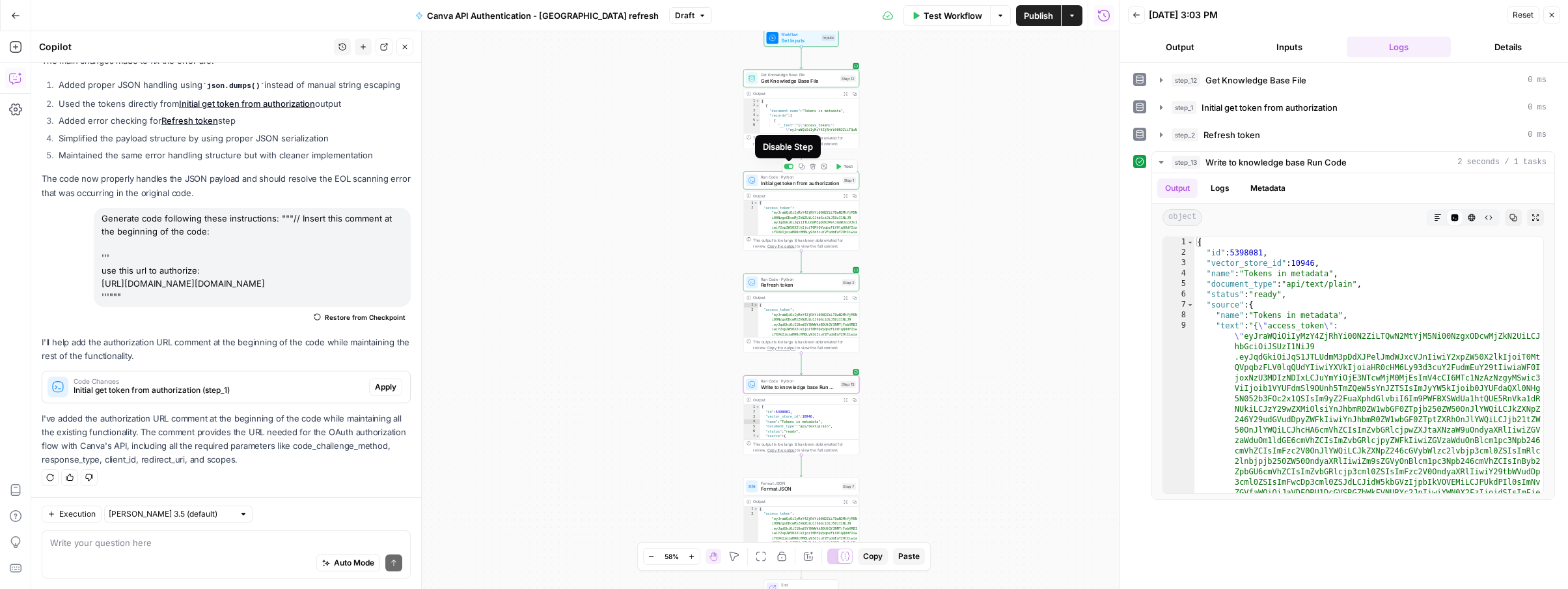
click at [790, 167] on div at bounding box center [790, 167] width 4 height 4
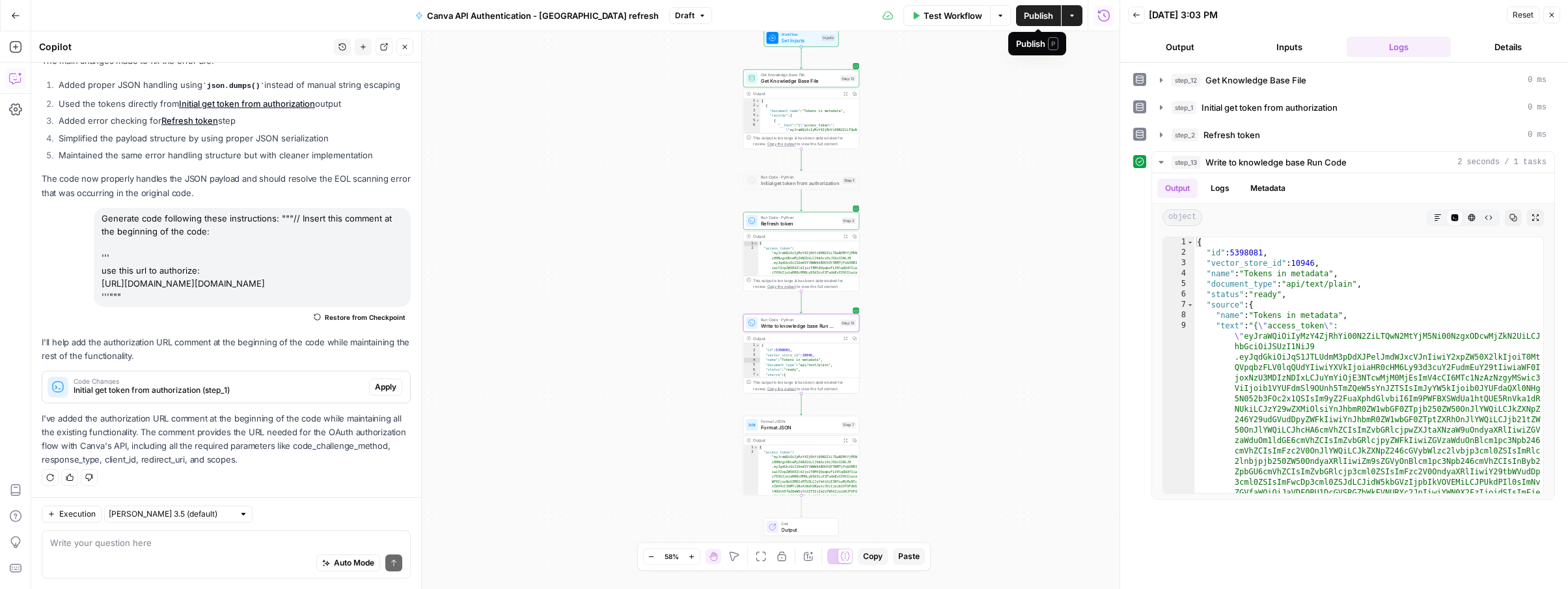
click at [1024, 14] on span "Publish" at bounding box center [1039, 15] width 29 height 13
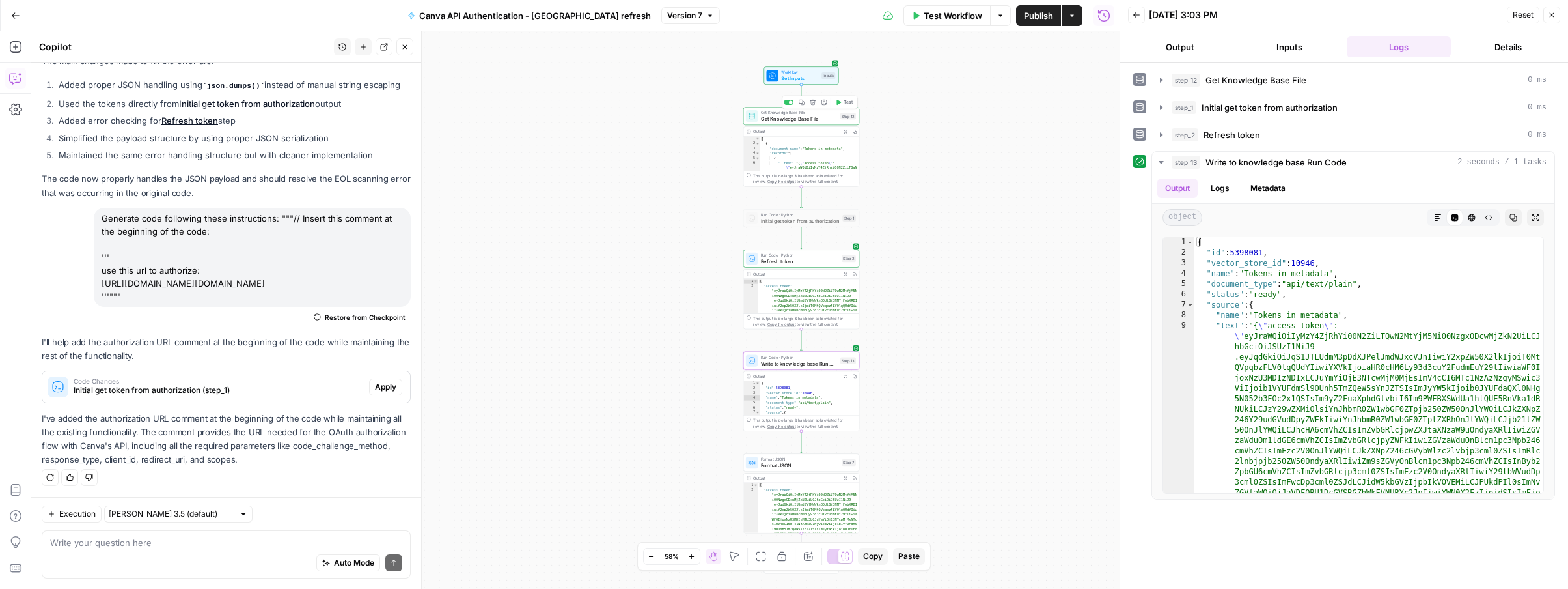
click at [781, 116] on span "Get Knowledge Base File" at bounding box center [800, 119] width 76 height 8
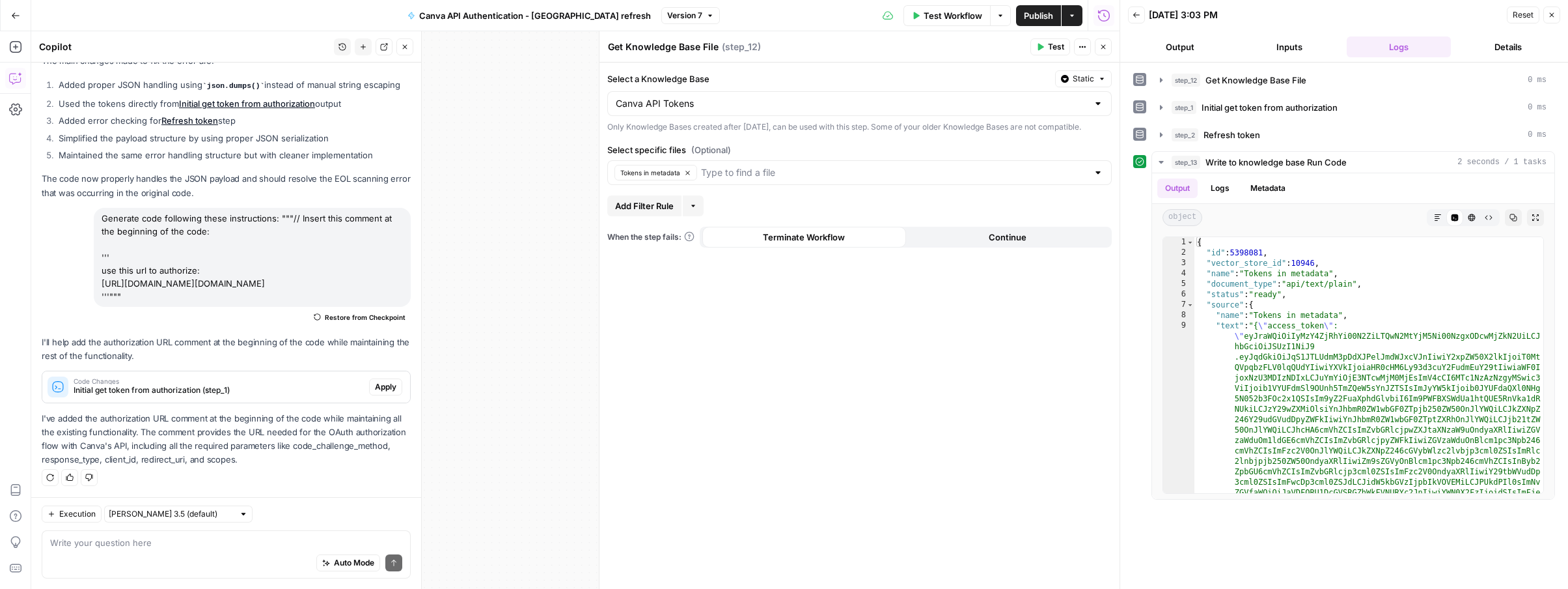
click at [1107, 47] on button "Close" at bounding box center [1103, 47] width 17 height 17
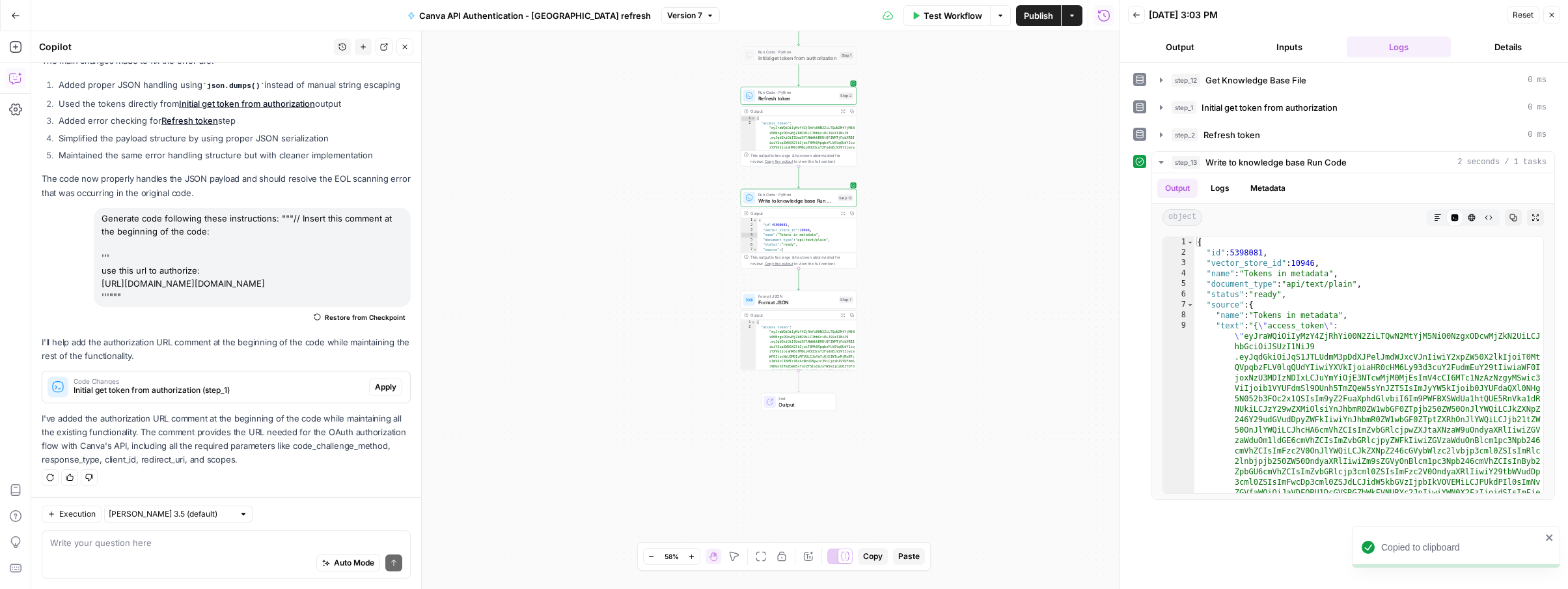
drag, startPoint x: 920, startPoint y: 435, endPoint x: 920, endPoint y: 236, distance: 199.0
click at [920, 236] on div "Workflow Set Inputs Inputs Get Knowledge Base File Get Knowledge Base File Step…" at bounding box center [575, 310] width 1089 height 558
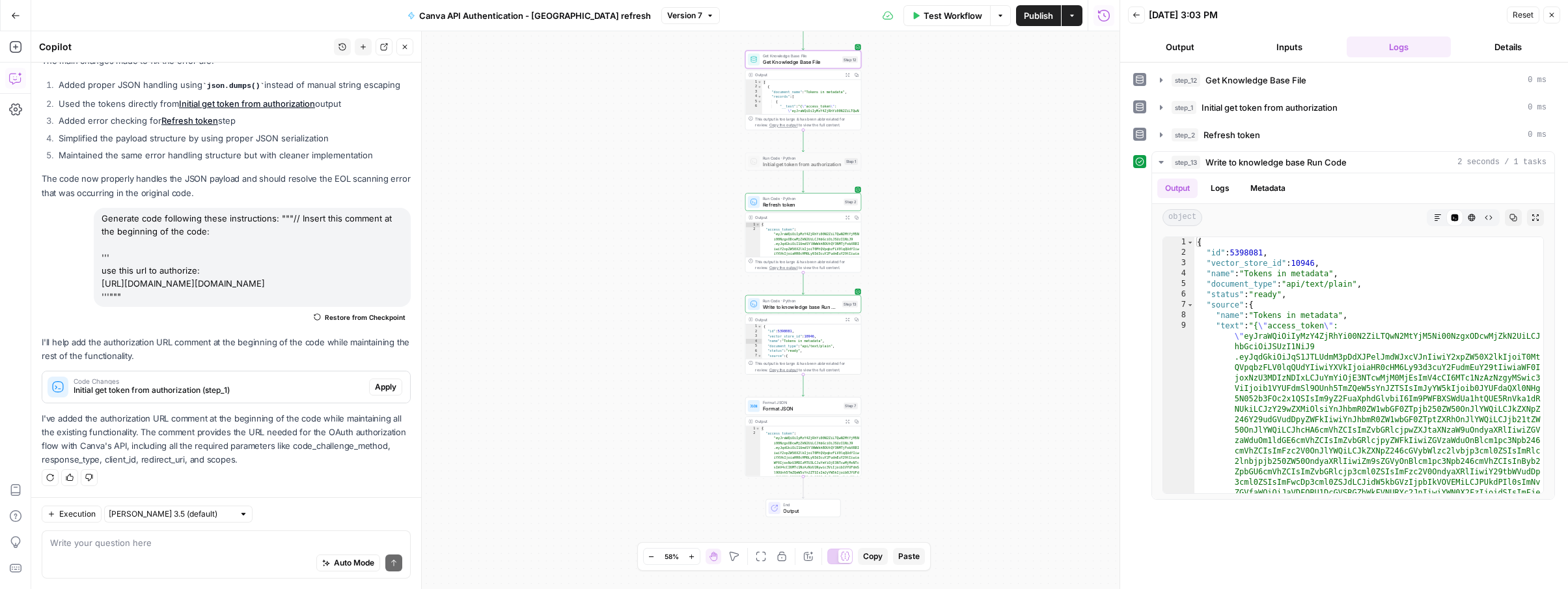
drag, startPoint x: 987, startPoint y: 99, endPoint x: 989, endPoint y: 242, distance: 143.0
click at [989, 242] on div "Workflow Set Inputs Inputs Get Knowledge Base File Get Knowledge Base File Step…" at bounding box center [575, 310] width 1089 height 558
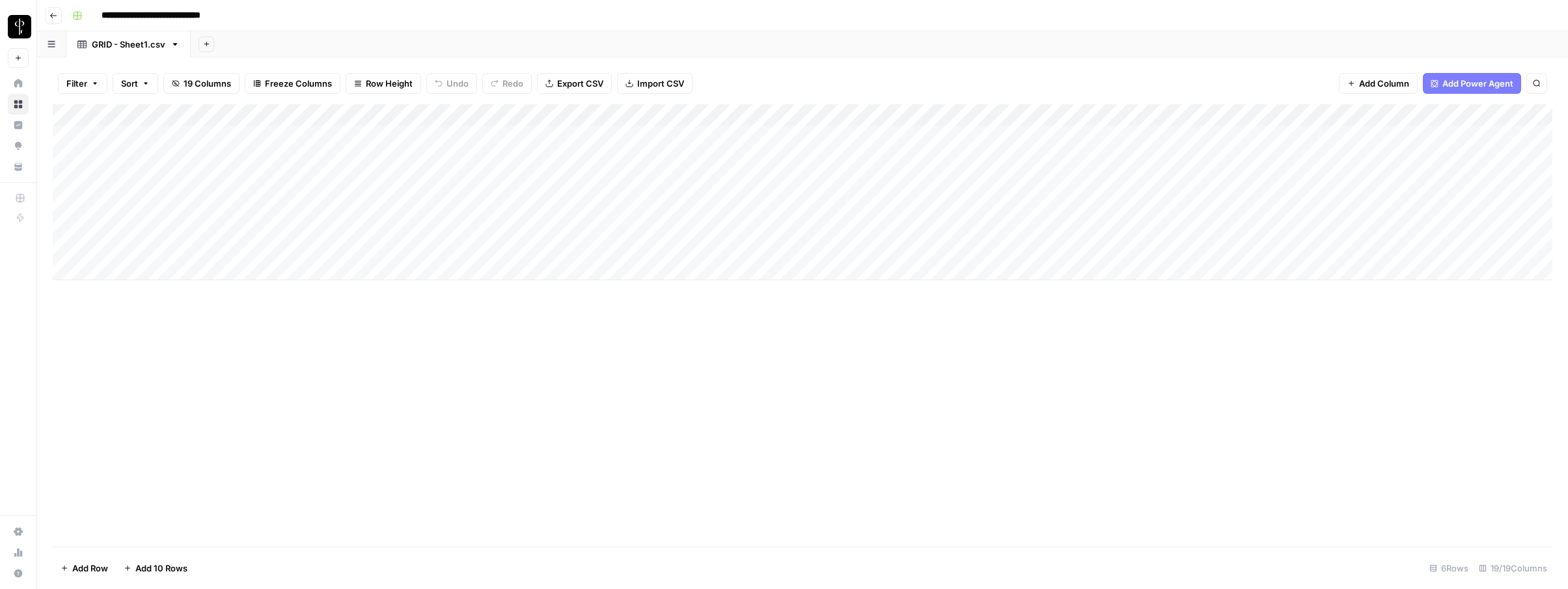
click at [280, 179] on div "Add Column" at bounding box center [802, 192] width 1500 height 176
click at [467, 116] on div "Add Column" at bounding box center [802, 192] width 1500 height 176
click at [421, 244] on span "Remove Column" at bounding box center [443, 242] width 114 height 13
click at [740, 131] on span "Delete" at bounding box center [738, 134] width 28 height 13
click at [140, 162] on div "Add Column" at bounding box center [802, 192] width 1500 height 176
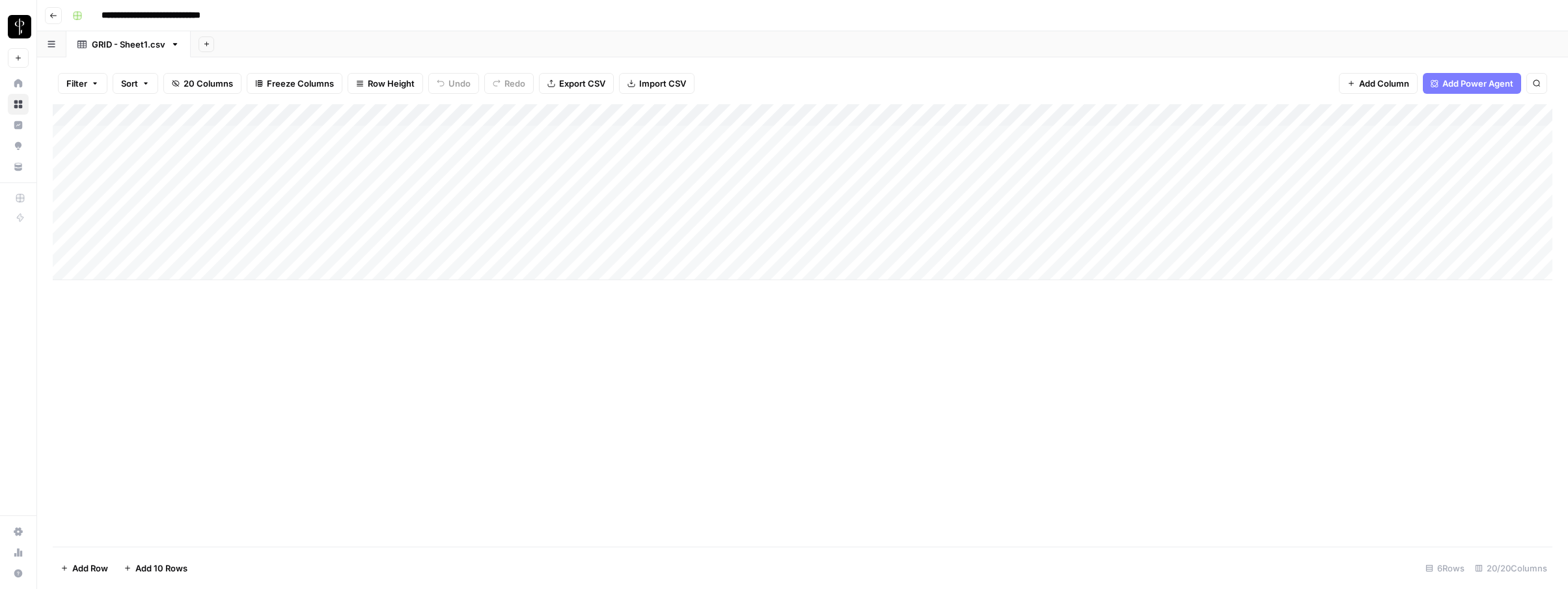
click at [144, 157] on div "Add Column" at bounding box center [802, 192] width 1500 height 176
click at [453, 63] on div "Filter Sort 20 Columns Freeze Columns Row Height Undo Redo Export CSV Import CS…" at bounding box center [802, 83] width 1500 height 42
click at [306, 160] on div "Add Column" at bounding box center [802, 192] width 1500 height 176
click at [296, 157] on div "Add Column" at bounding box center [802, 192] width 1500 height 176
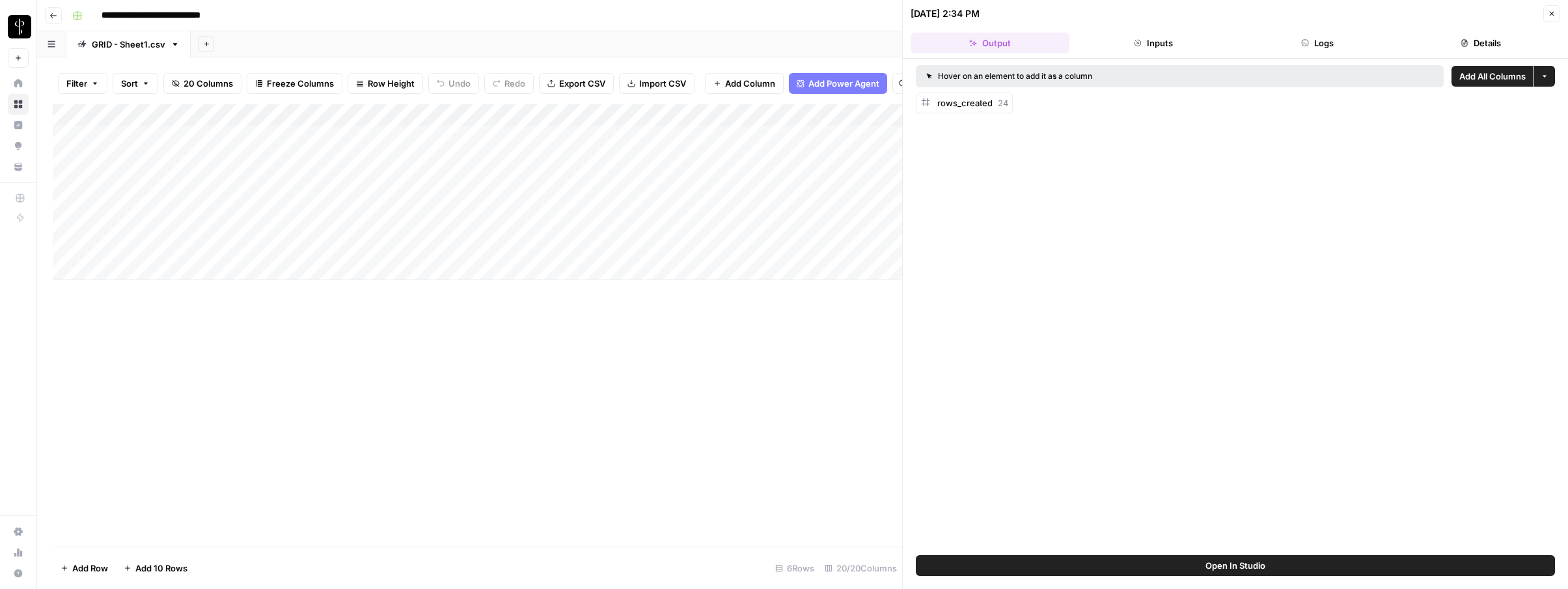
click at [1337, 42] on button "Logs" at bounding box center [1317, 42] width 159 height 21
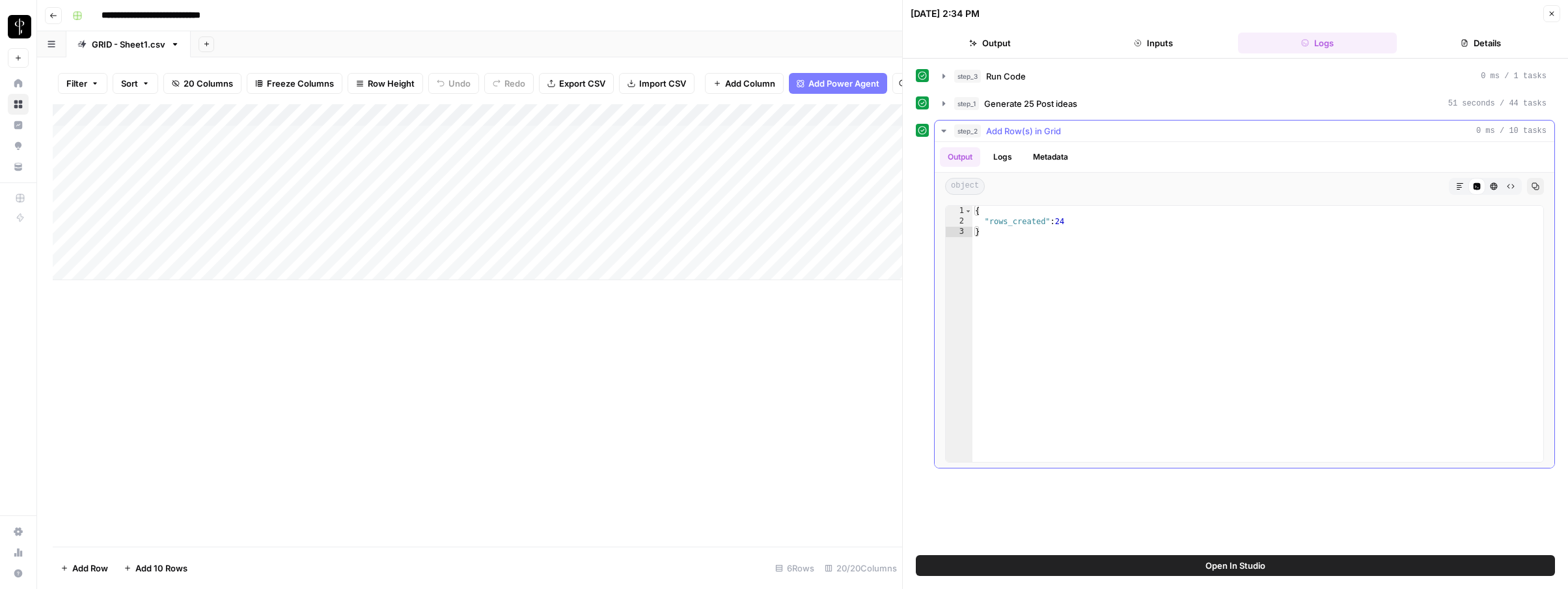
click at [943, 130] on icon "button" at bounding box center [943, 130] width 4 height 3
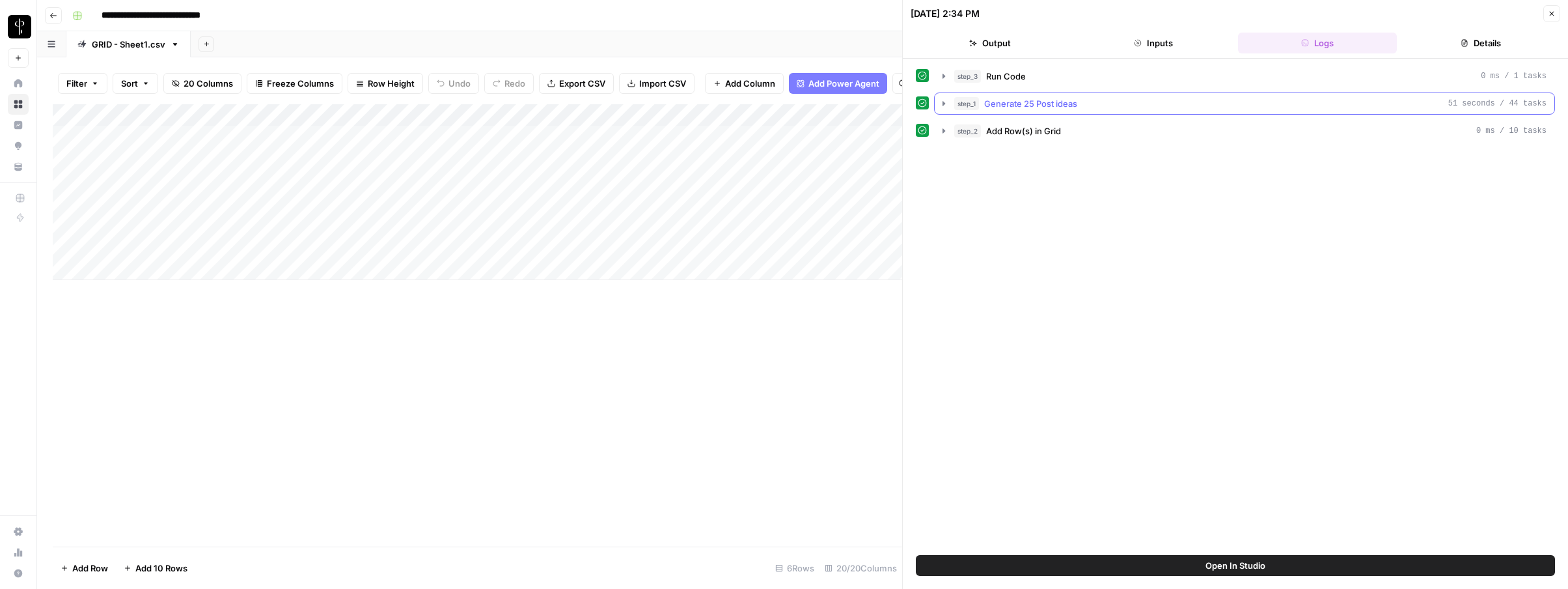
click at [943, 104] on icon "button" at bounding box center [943, 103] width 3 height 4
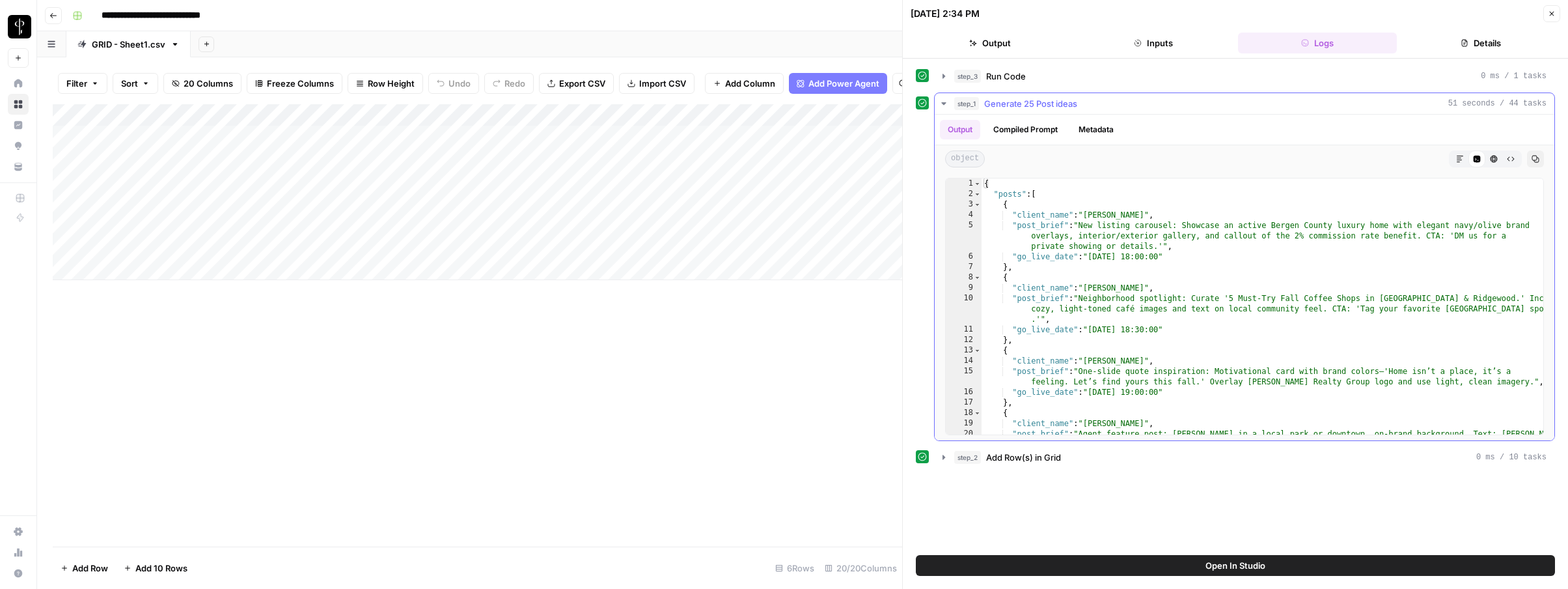
click at [943, 104] on icon "button" at bounding box center [943, 103] width 4 height 3
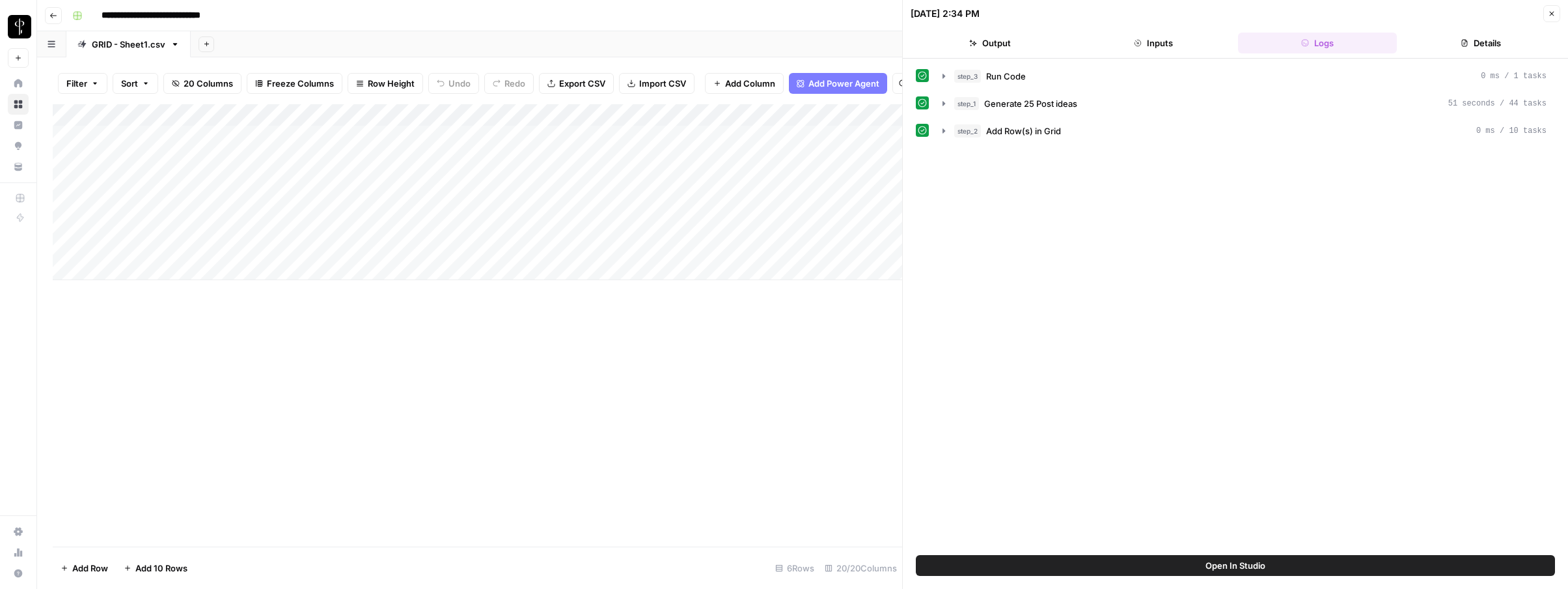
click at [176, 155] on div "Add Column" at bounding box center [478, 192] width 850 height 176
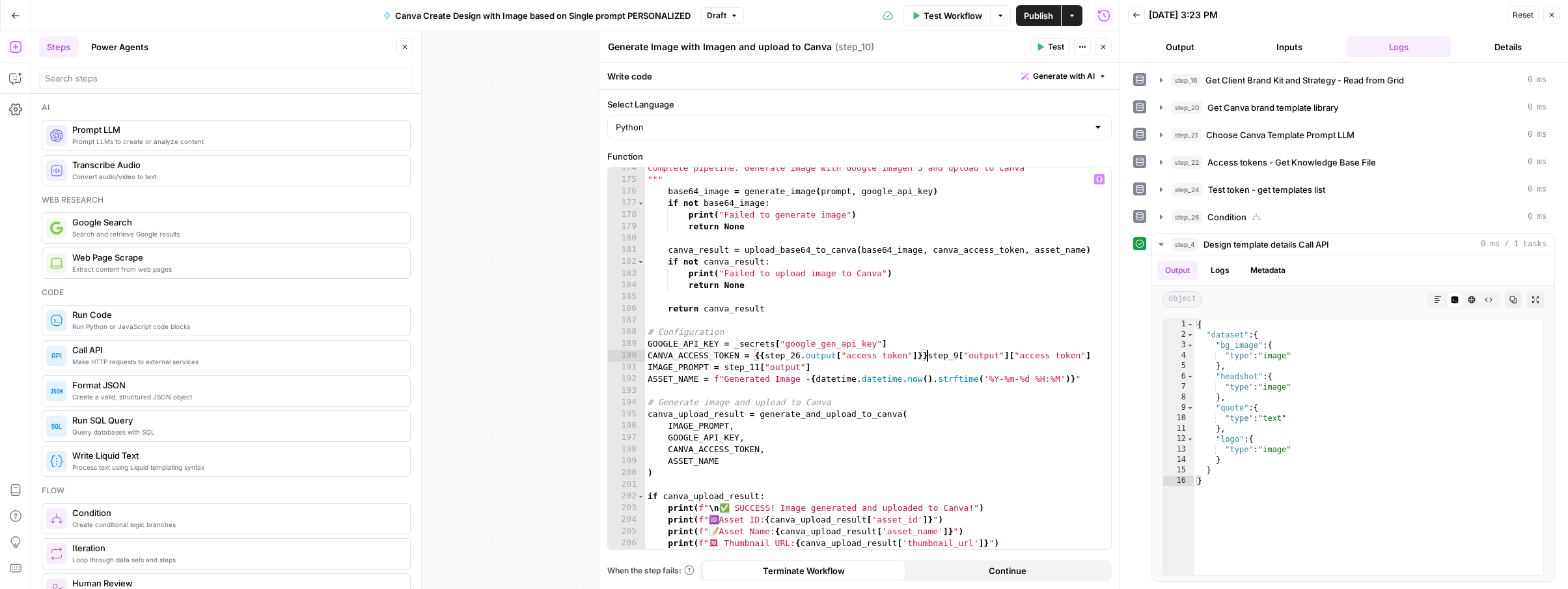
scroll to position [2068, 0]
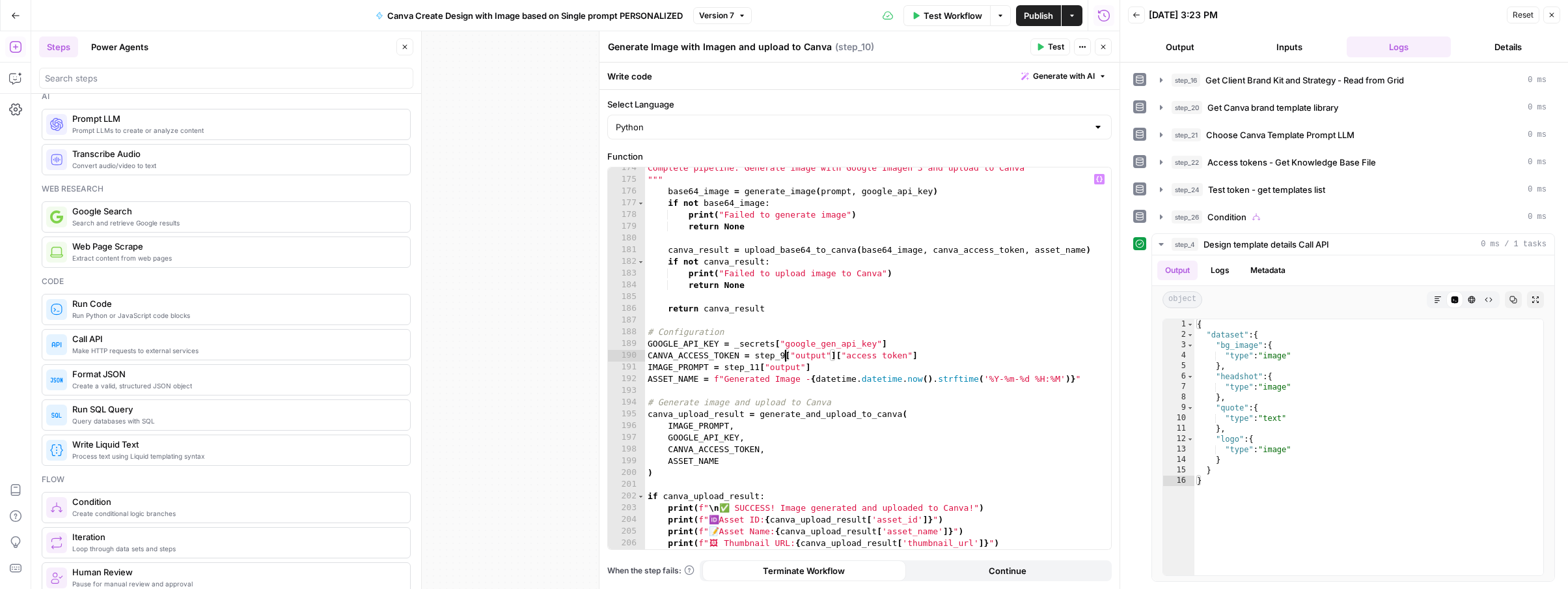
drag, startPoint x: 785, startPoint y: 353, endPoint x: 795, endPoint y: 358, distance: 11.2
click at [785, 353] on div "Complete pipeline: Generate image with Google Imagen 3 and upload to Canva """ …" at bounding box center [878, 371] width 466 height 416
type textarea "**********"
click at [1033, 19] on span "Publish" at bounding box center [1039, 15] width 29 height 13
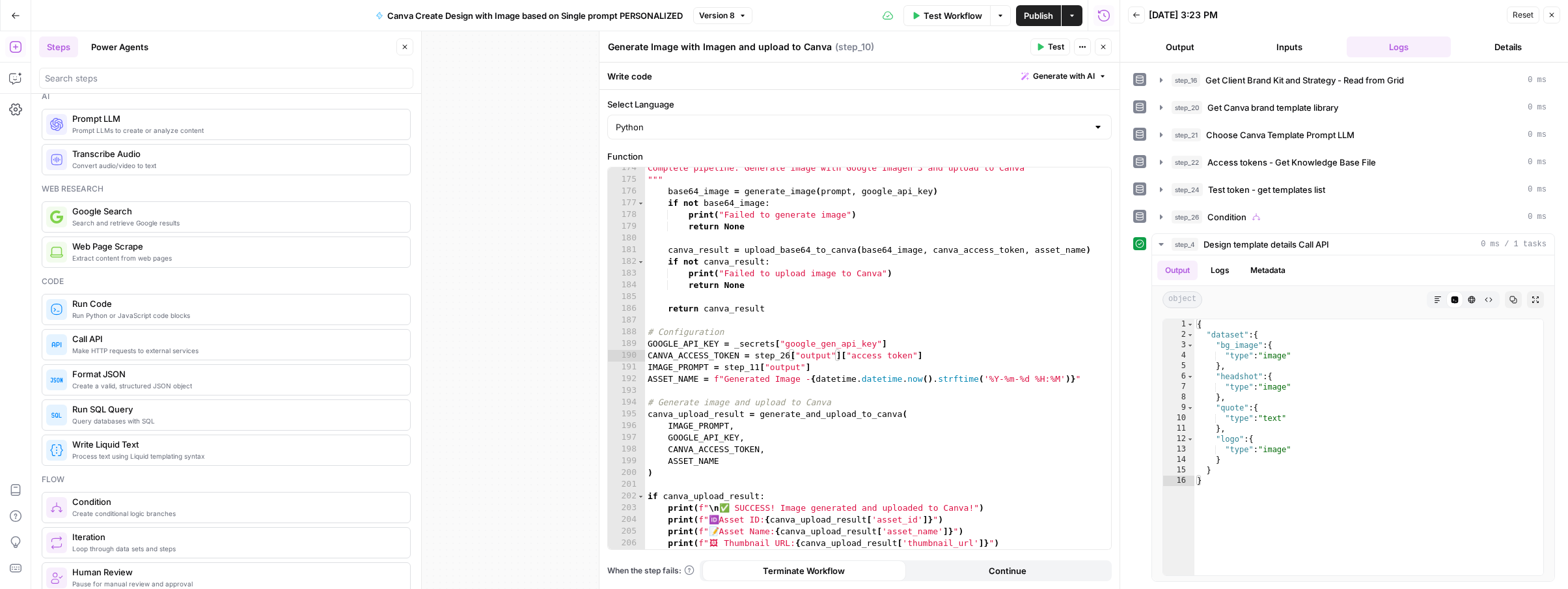
click at [1107, 48] on button "Close" at bounding box center [1103, 47] width 17 height 17
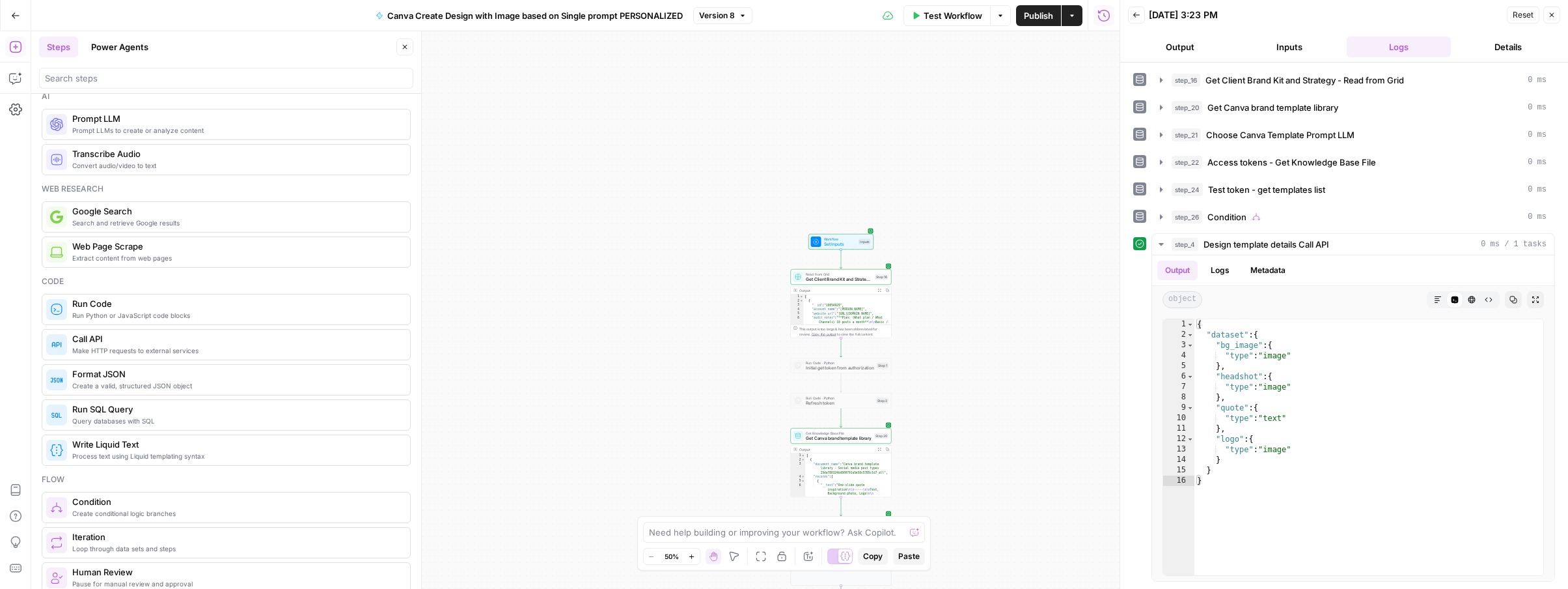
click at [816, 280] on span "Get Client Brand Kit and Strategy - Read from Grid" at bounding box center [839, 280] width 66 height 7
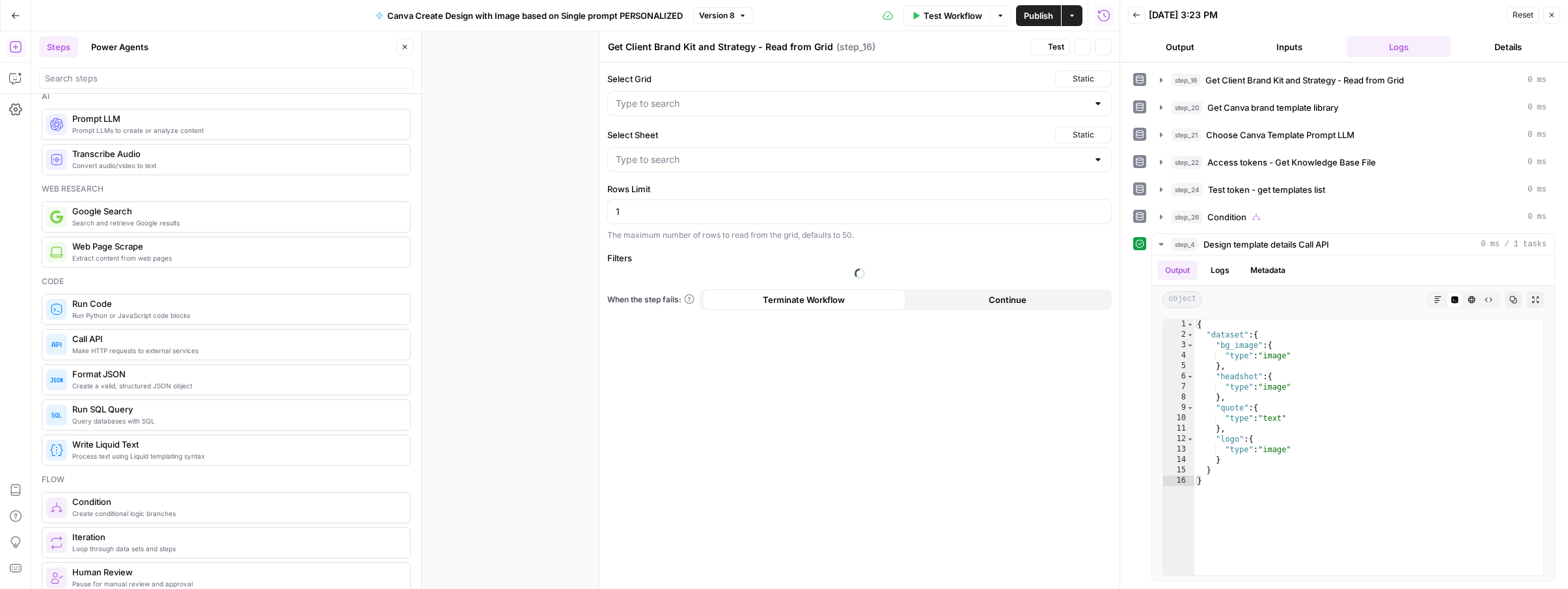
type input "GRID - Sheet1.csv"
type input "Clients Grid - AI Social Media"
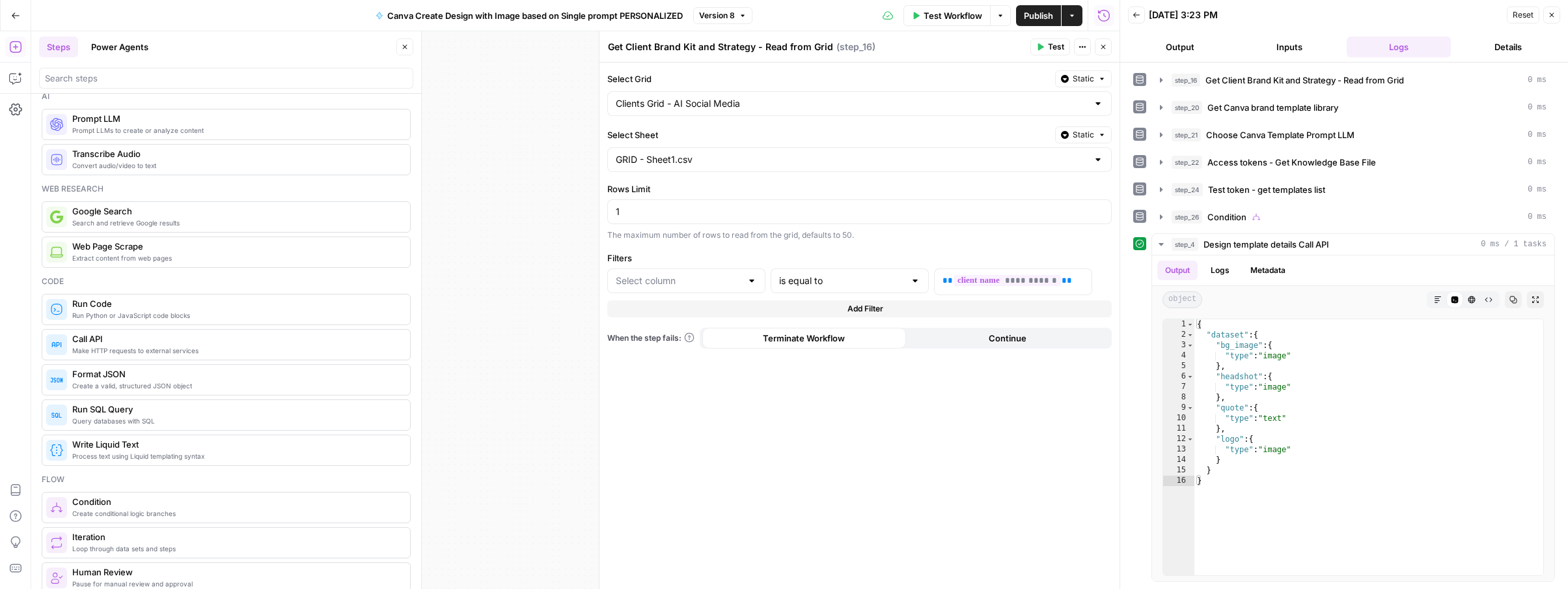
type input "account_name"
click at [1000, 112] on div "Clients Grid - AI Social Media" at bounding box center [860, 103] width 505 height 25
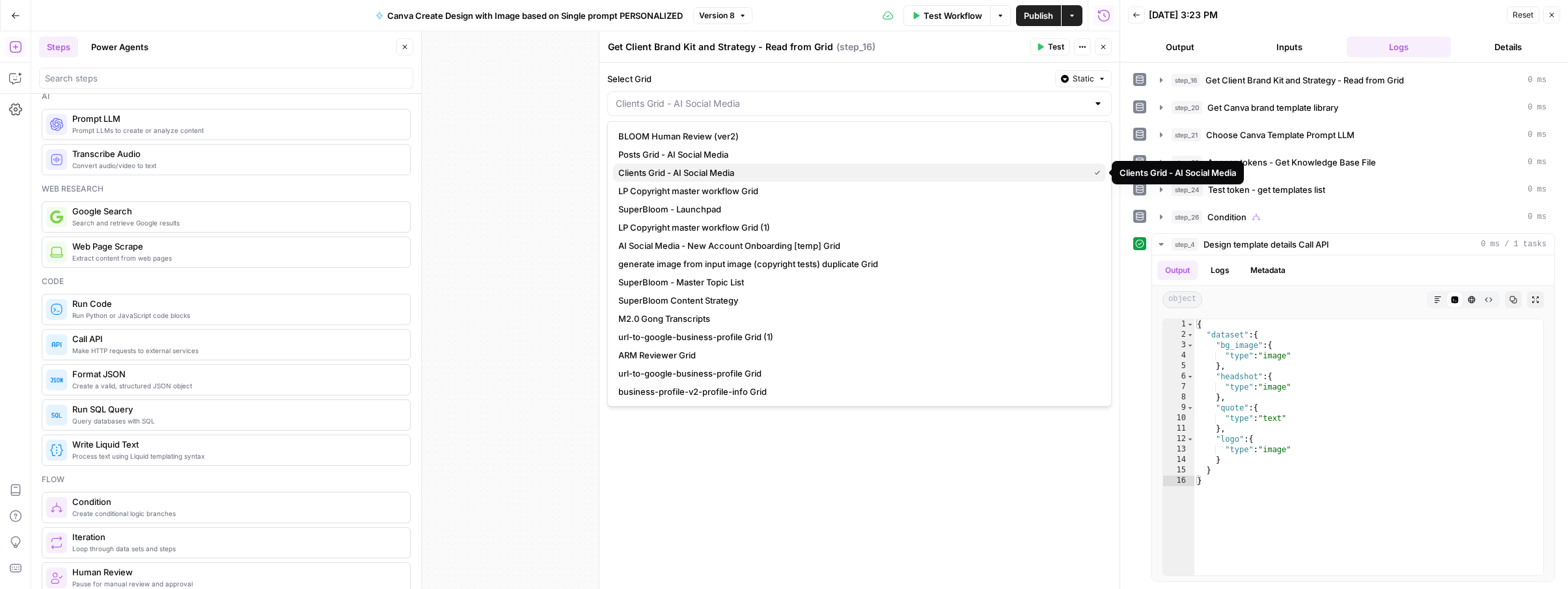
click at [642, 175] on span "Clients Grid - AI Social Media" at bounding box center [852, 172] width 466 height 13
type input "Clients Grid - AI Social Media"
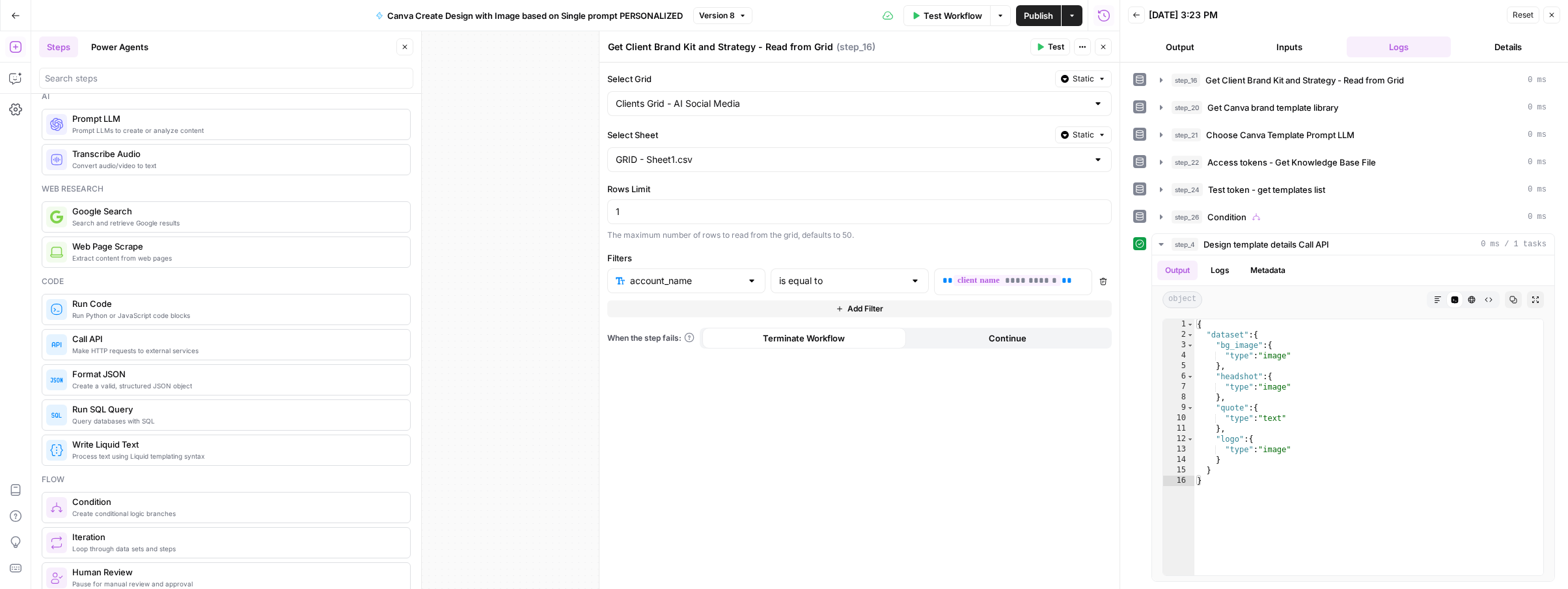
click at [1045, 52] on button "Test" at bounding box center [1050, 47] width 40 height 17
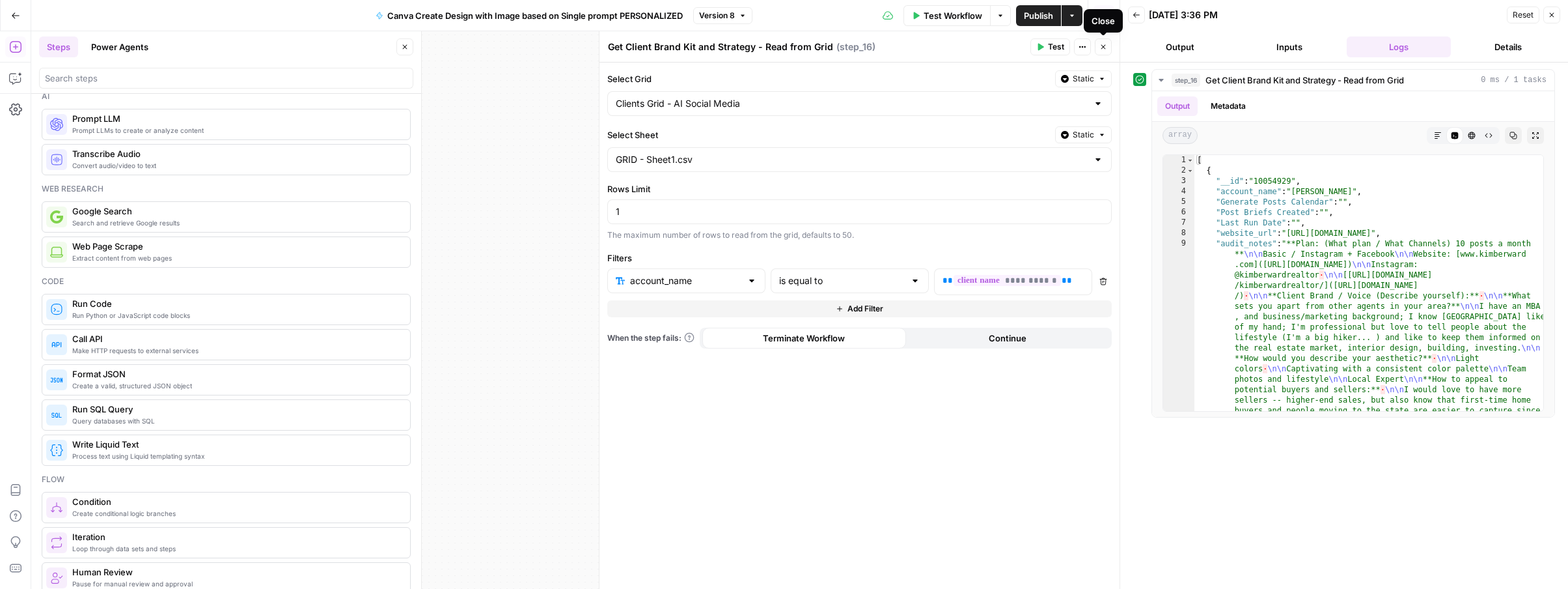
click at [1102, 43] on icon "button" at bounding box center [1103, 47] width 8 height 8
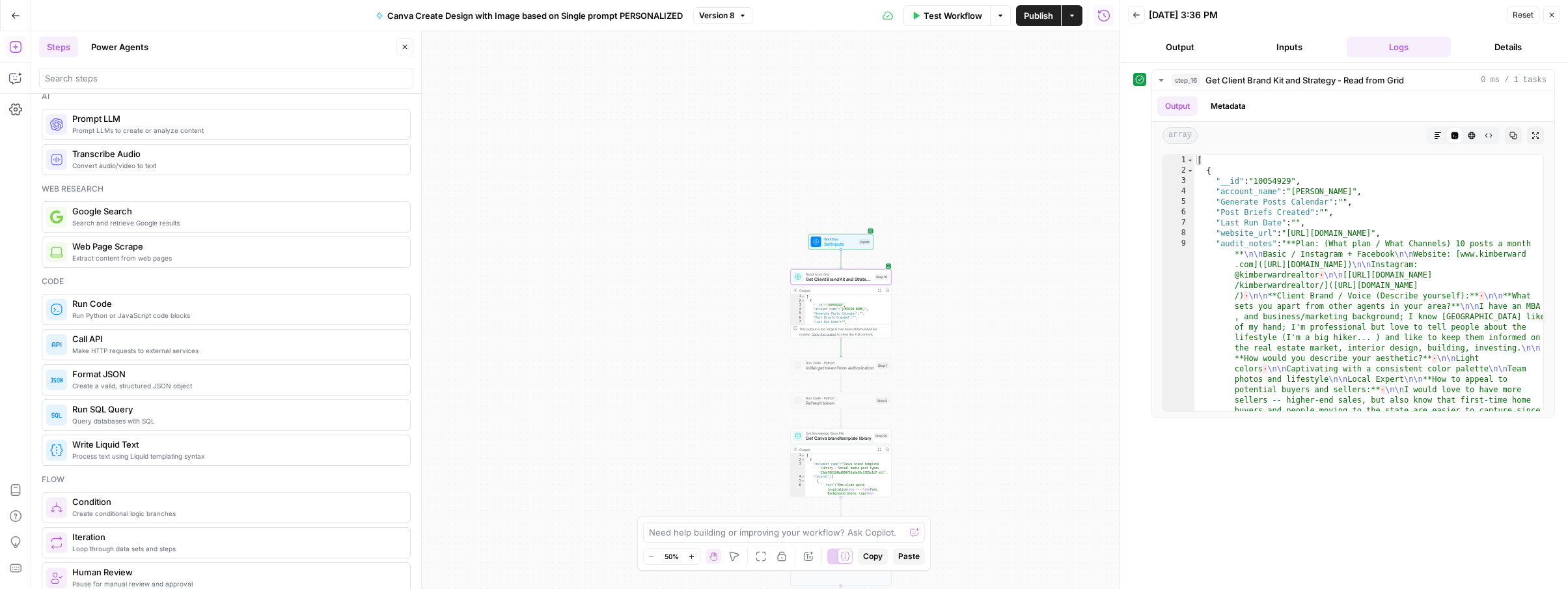
click at [8, 11] on button "Go Back" at bounding box center [16, 16] width 24 height 24
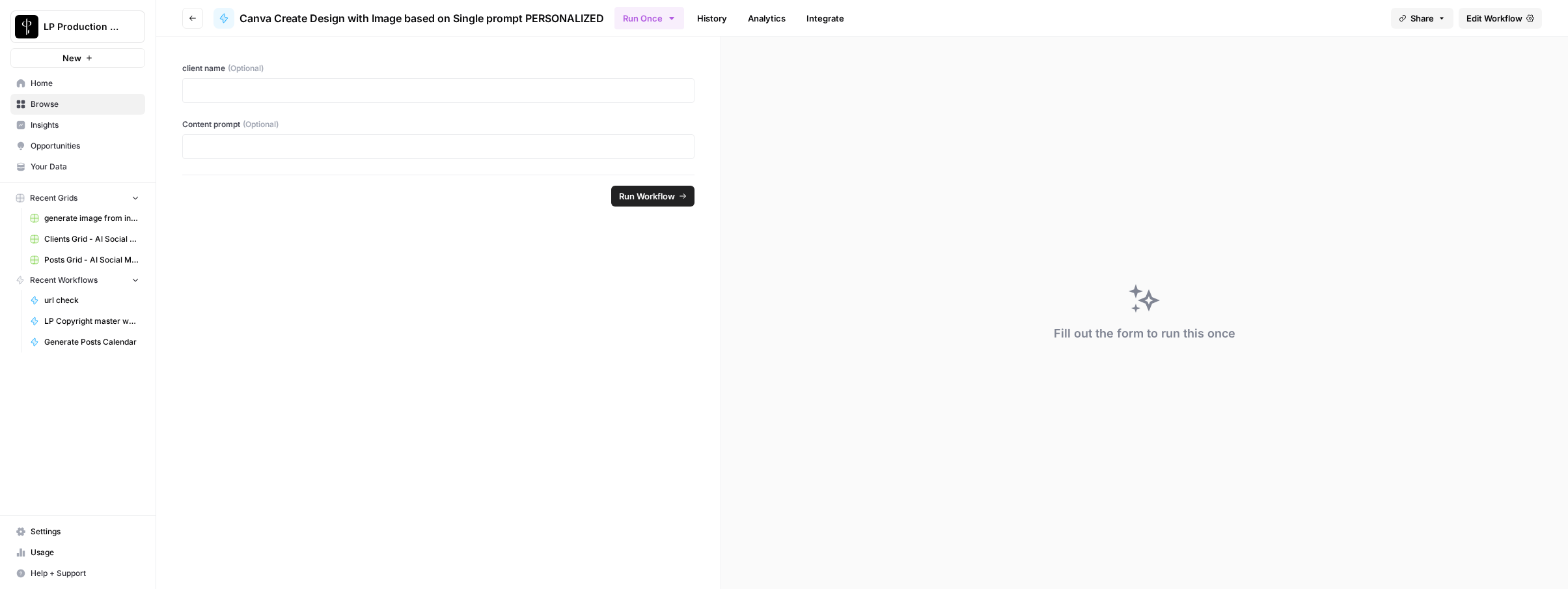
click at [185, 14] on button "Go back" at bounding box center [192, 18] width 21 height 21
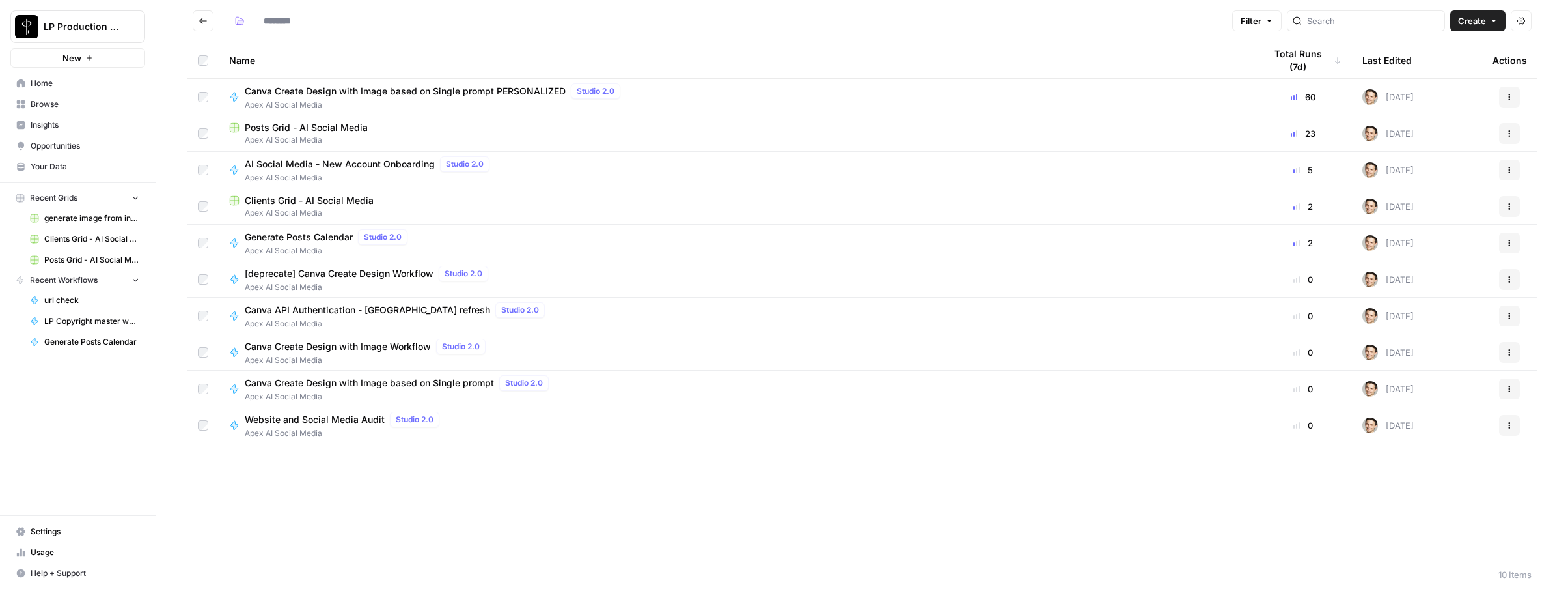
type input "**********"
click at [275, 236] on span "Generate Posts Calendar" at bounding box center [298, 236] width 108 height 13
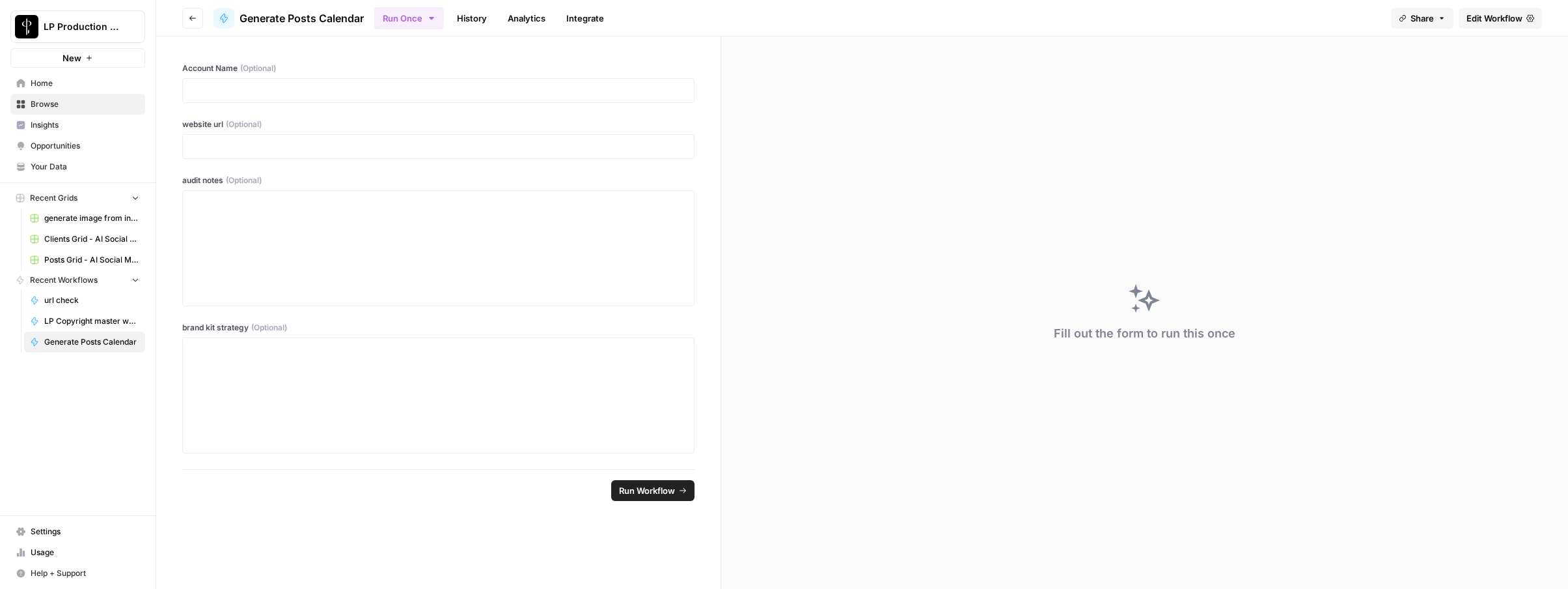
click at [1510, 16] on span "Edit Workflow" at bounding box center [1495, 18] width 56 height 13
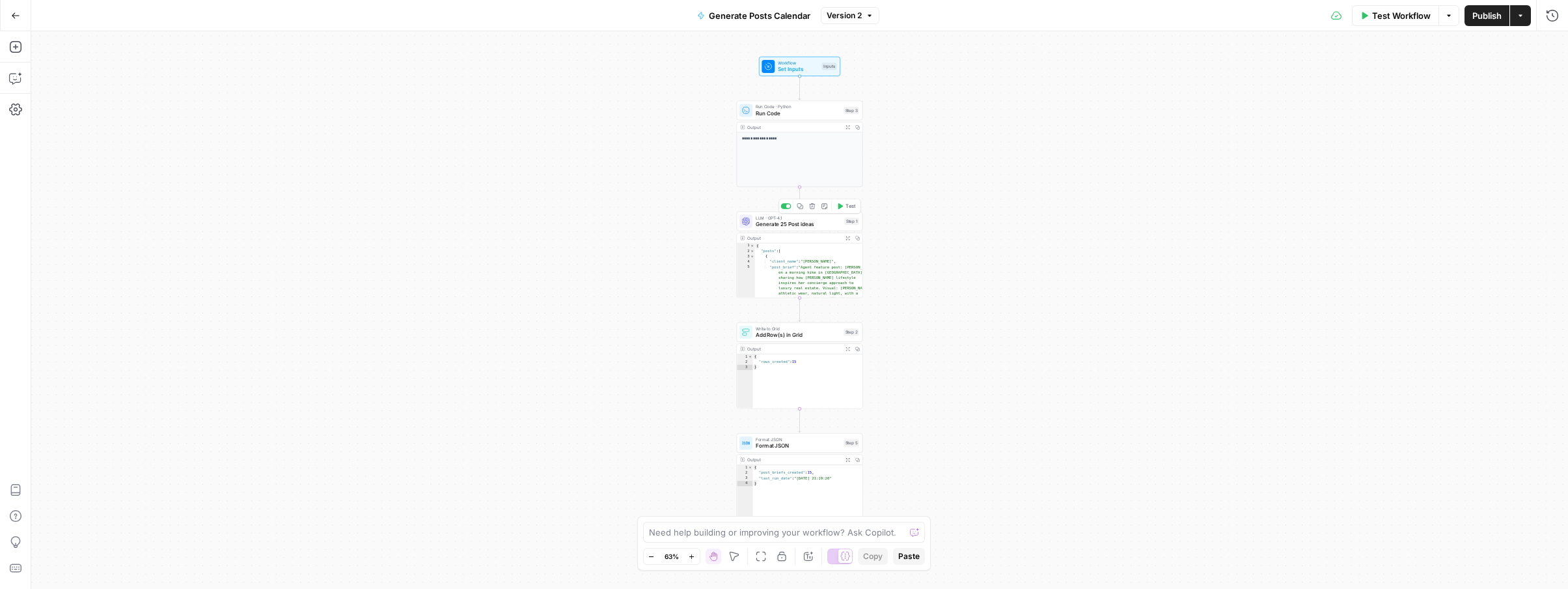
click at [808, 221] on span "Generate 25 Post ideas" at bounding box center [798, 224] width 85 height 8
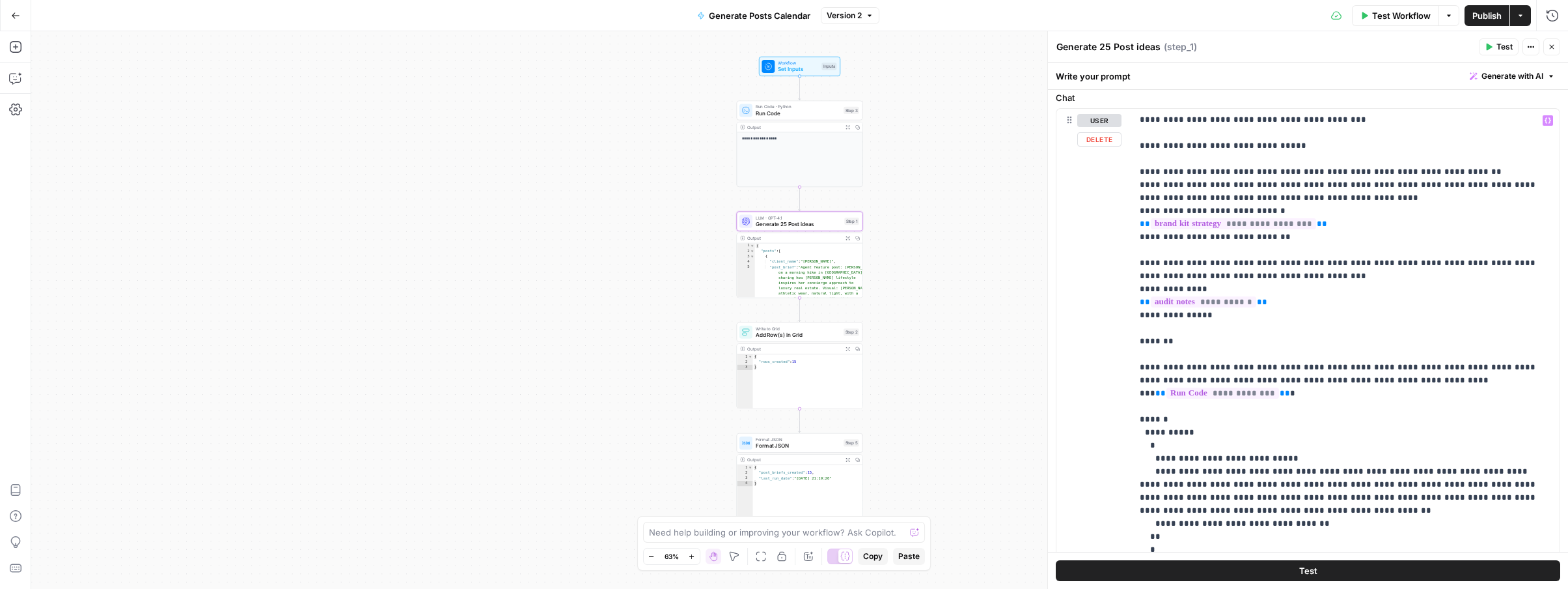
scroll to position [653, 0]
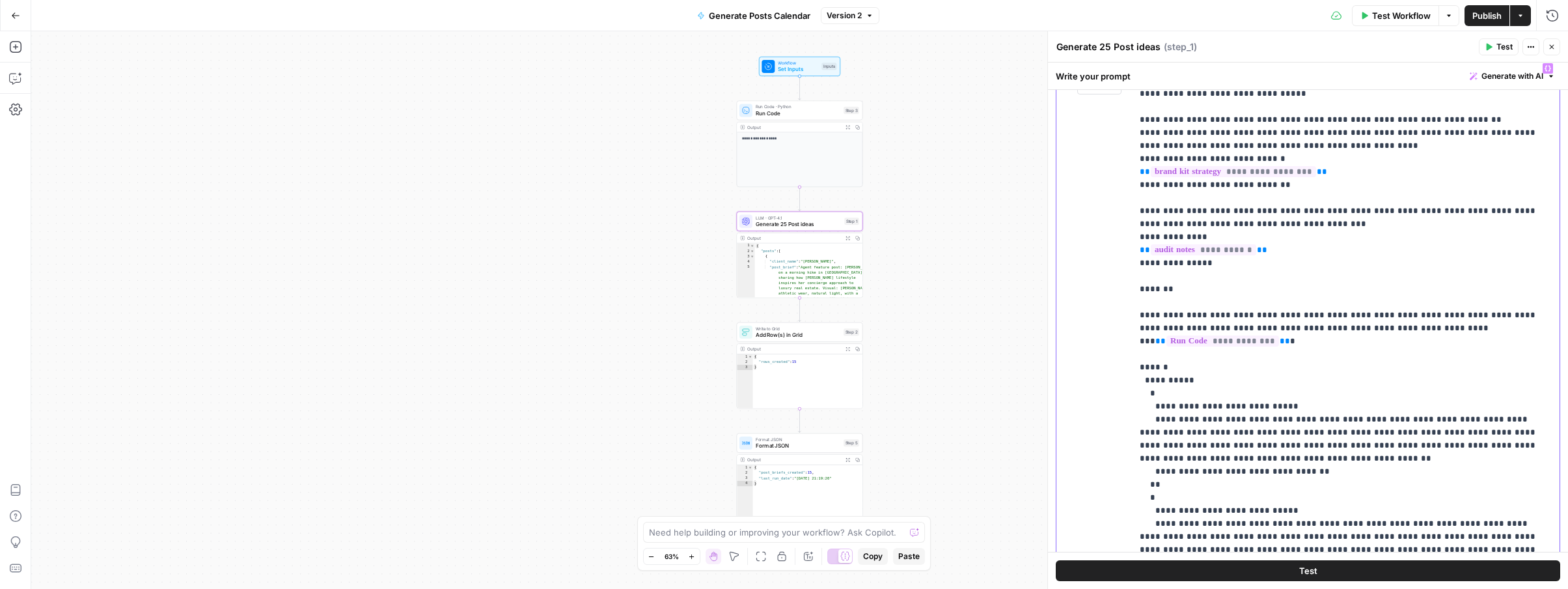
click at [1534, 328] on p "**********" at bounding box center [1345, 308] width 412 height 547
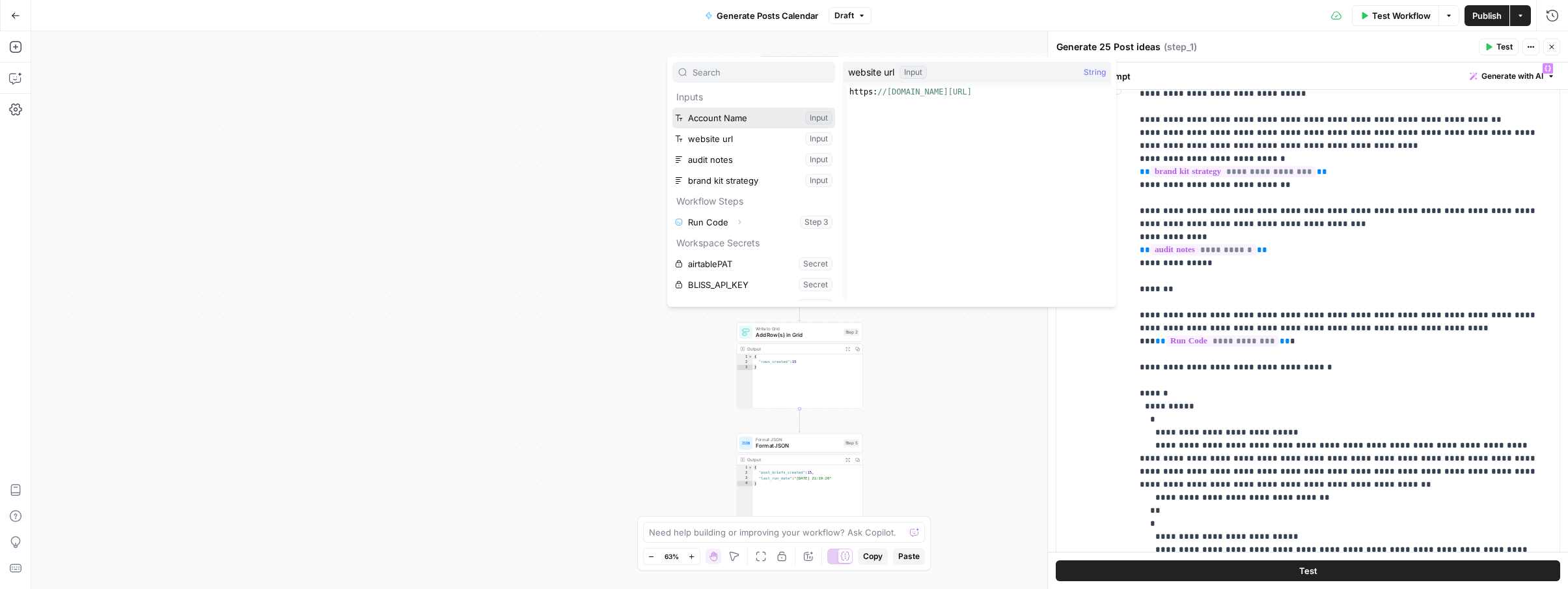
click at [672, 107] on button "Select variable Account Name" at bounding box center [754, 117] width 163 height 21
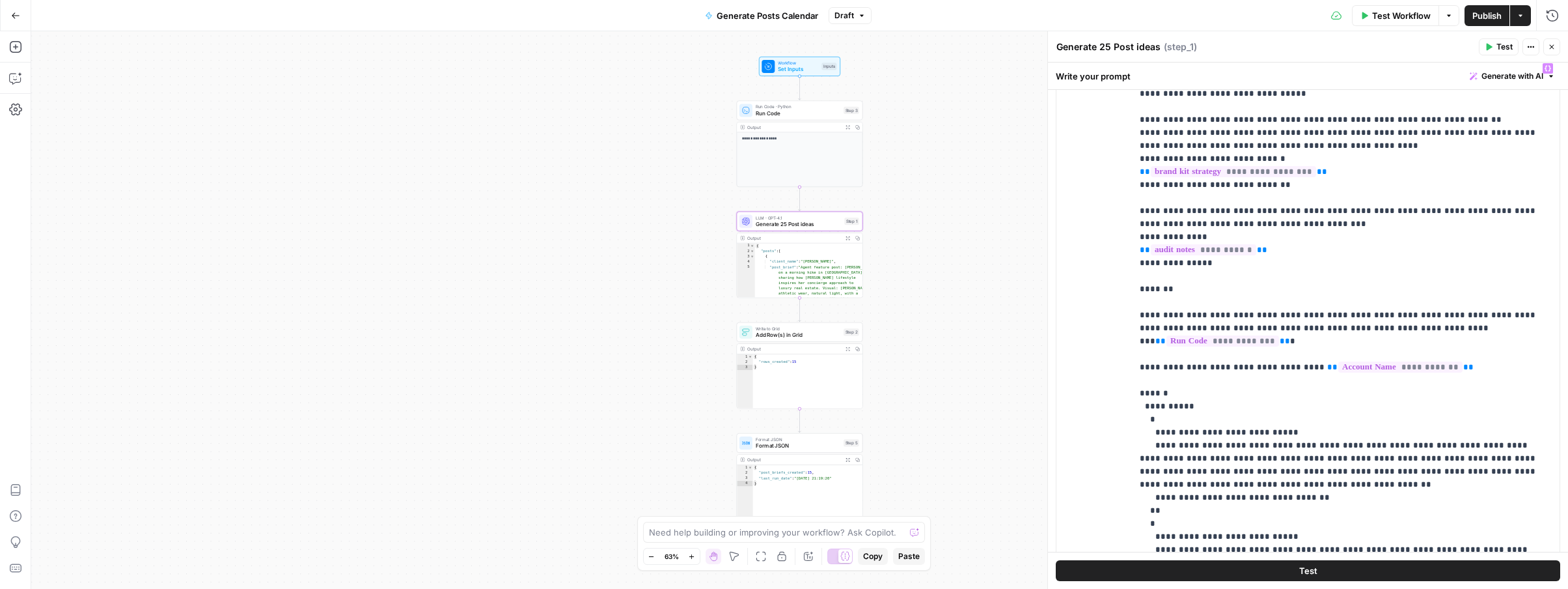
click at [1496, 11] on span "Publish" at bounding box center [1487, 15] width 29 height 13
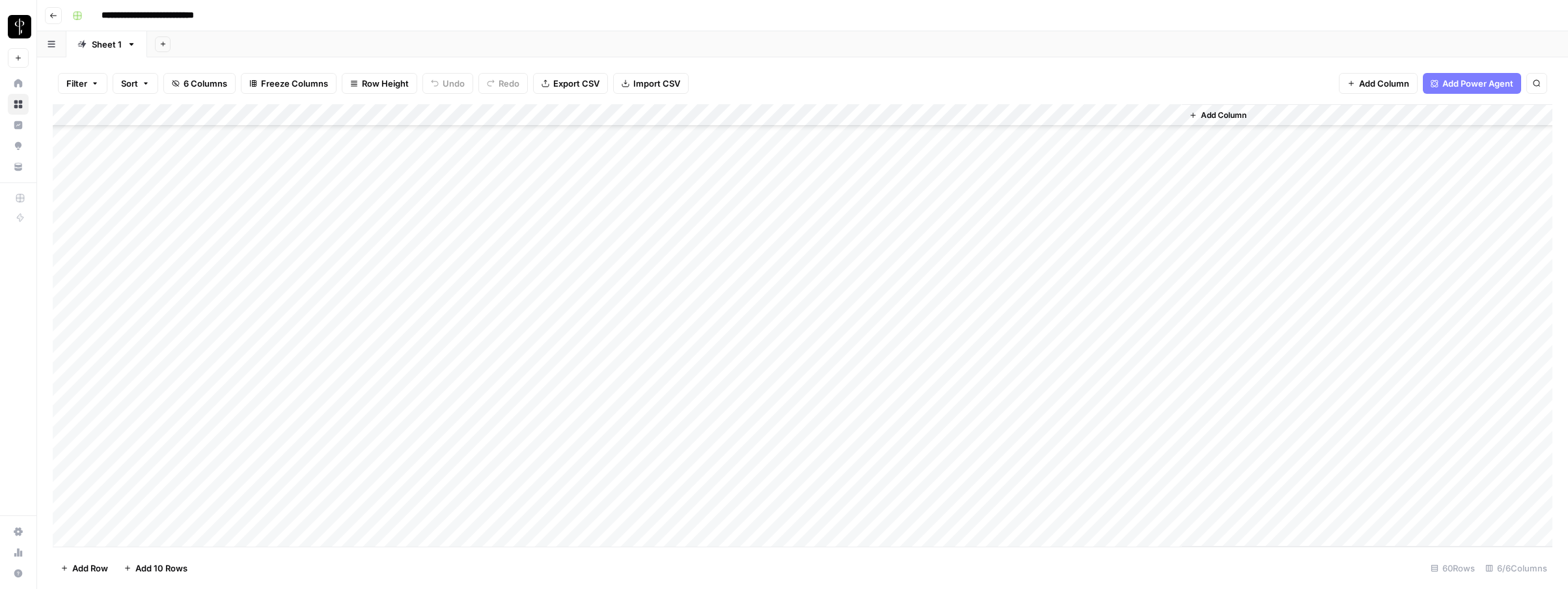
scroll to position [332, 0]
click at [205, 244] on div "Add Column" at bounding box center [802, 326] width 1500 height 442
click at [212, 283] on div "Add Column" at bounding box center [802, 326] width 1500 height 442
click at [208, 309] on div "Add Column" at bounding box center [802, 326] width 1500 height 442
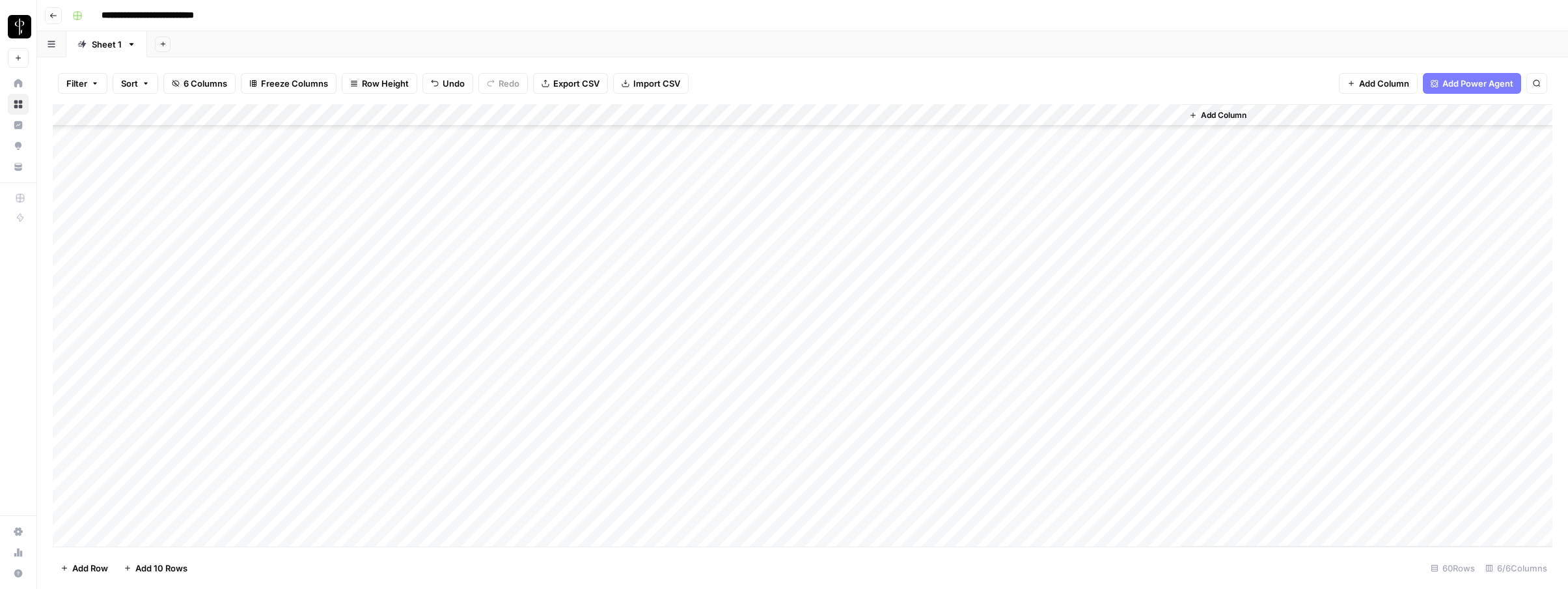
scroll to position [605, 0]
click at [178, 246] on div "Add Column" at bounding box center [802, 326] width 1500 height 442
click at [189, 372] on div "Add Column" at bounding box center [802, 326] width 1500 height 442
click at [190, 298] on div "Add Column" at bounding box center [802, 326] width 1500 height 442
drag, startPoint x: 185, startPoint y: 377, endPoint x: 183, endPoint y: 404, distance: 27.1
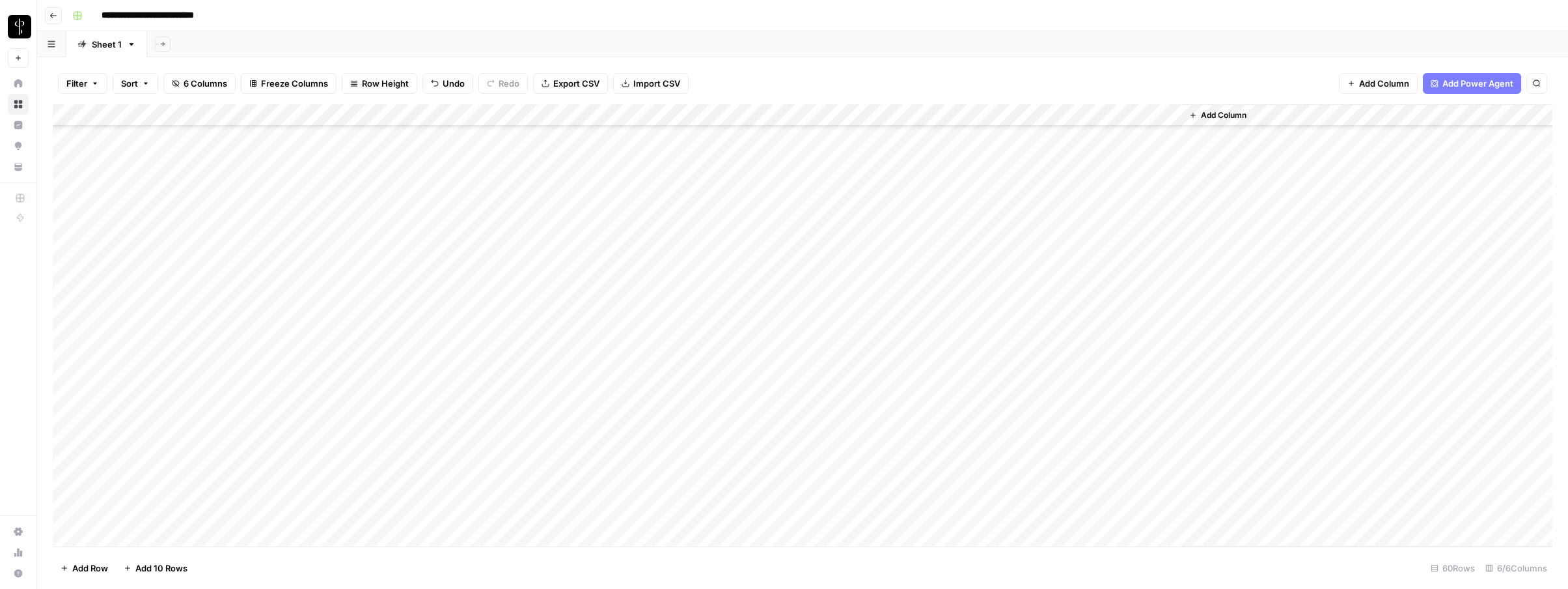
click at [183, 404] on div "Add Column" at bounding box center [802, 326] width 1500 height 442
click at [934, 171] on div "Add Column" at bounding box center [802, 326] width 1500 height 442
click at [934, 194] on div "Add Column" at bounding box center [802, 326] width 1500 height 442
click at [932, 216] on div "Add Column" at bounding box center [802, 326] width 1500 height 442
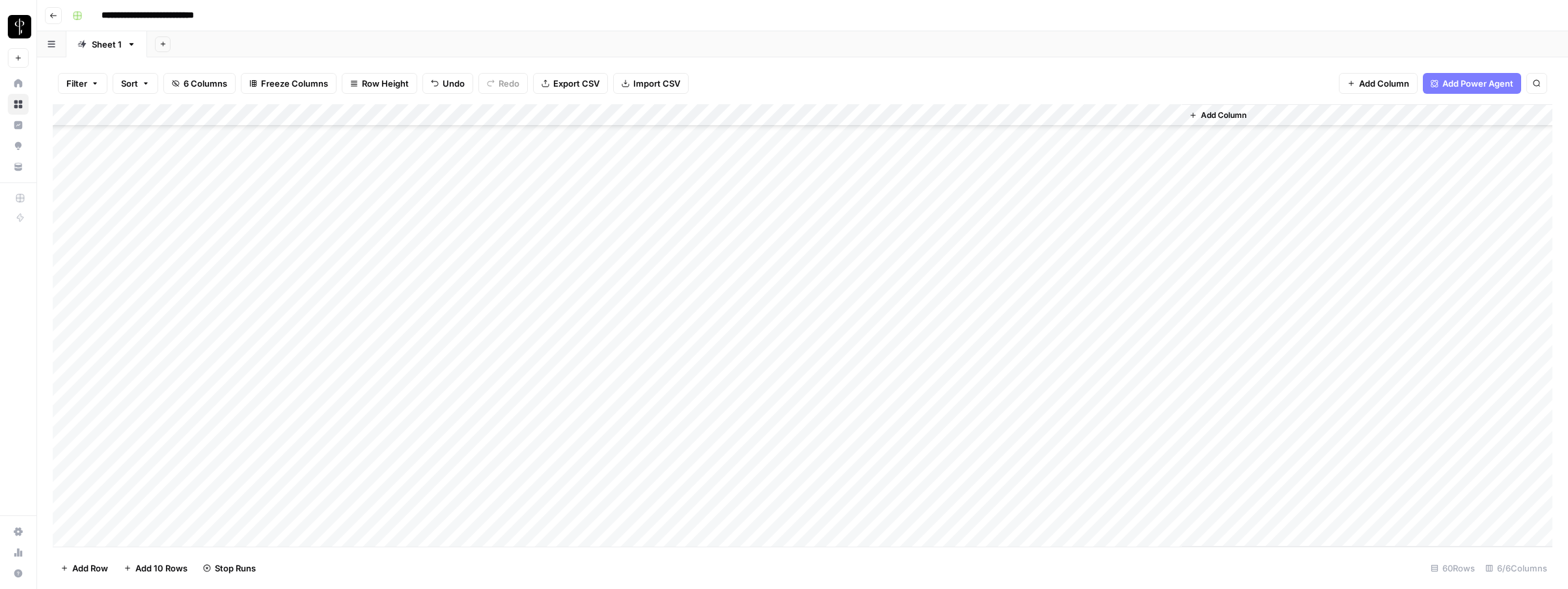
click at [933, 242] on div "Add Column" at bounding box center [802, 326] width 1500 height 442
click at [934, 265] on div "Add Column" at bounding box center [802, 326] width 1500 height 442
click at [937, 286] on div "Add Column" at bounding box center [802, 326] width 1500 height 442
click at [938, 305] on div "Add Column" at bounding box center [802, 326] width 1500 height 442
